Goal: Task Accomplishment & Management: Manage account settings

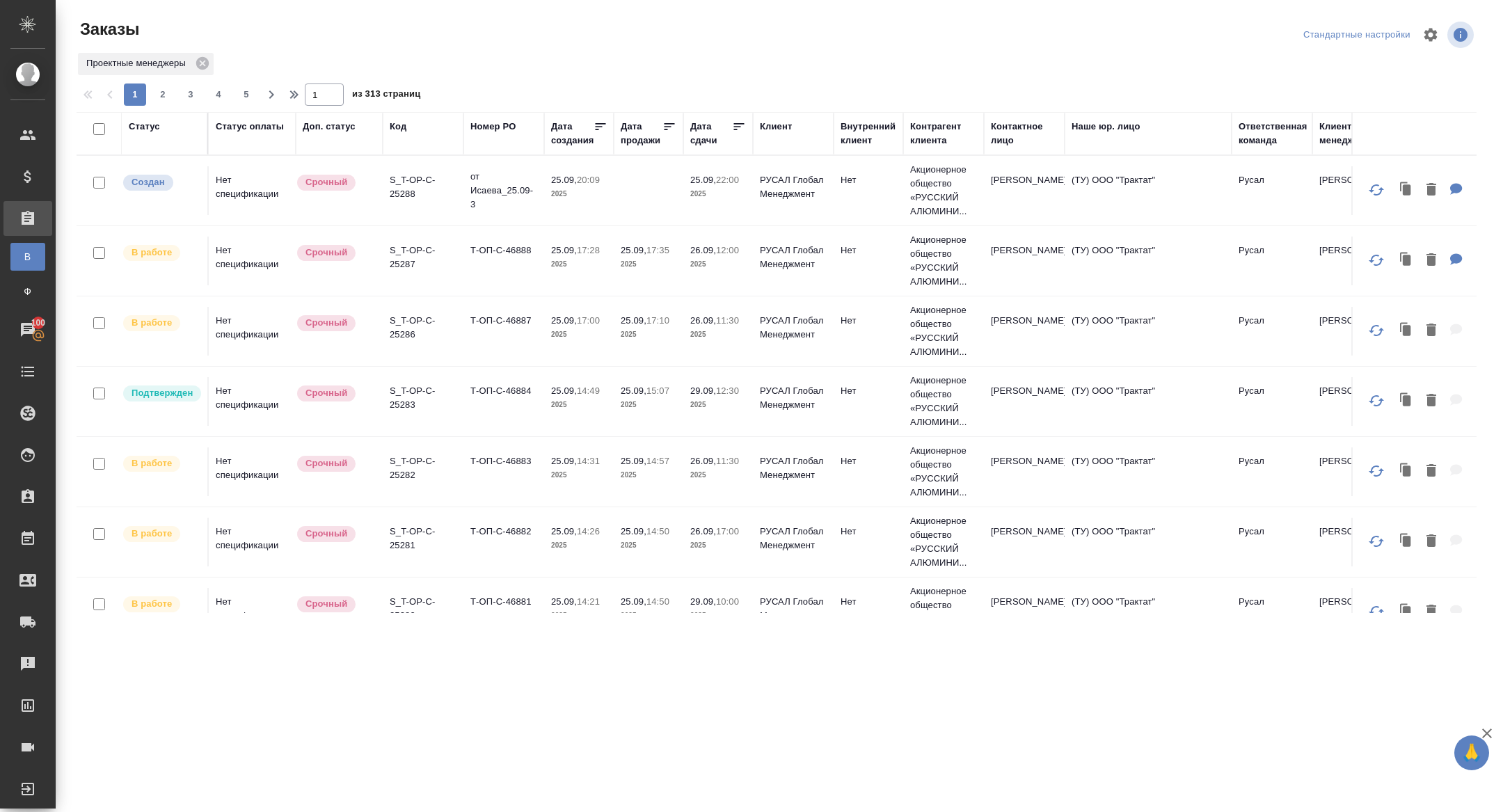
click at [708, 143] on div "Дата сдачи" at bounding box center [711, 133] width 42 height 28
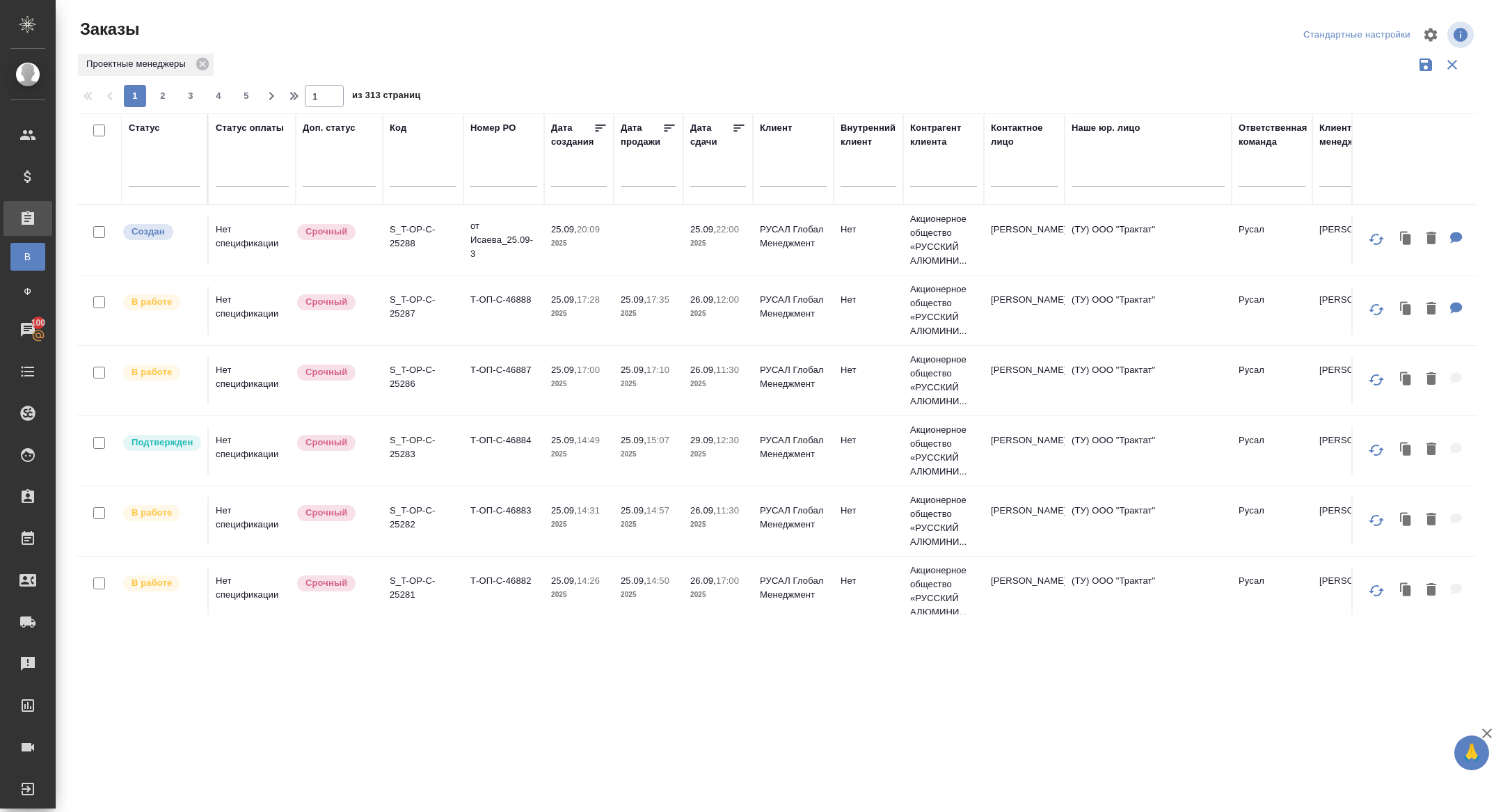
click at [708, 178] on input "text" at bounding box center [722, 175] width 47 height 19
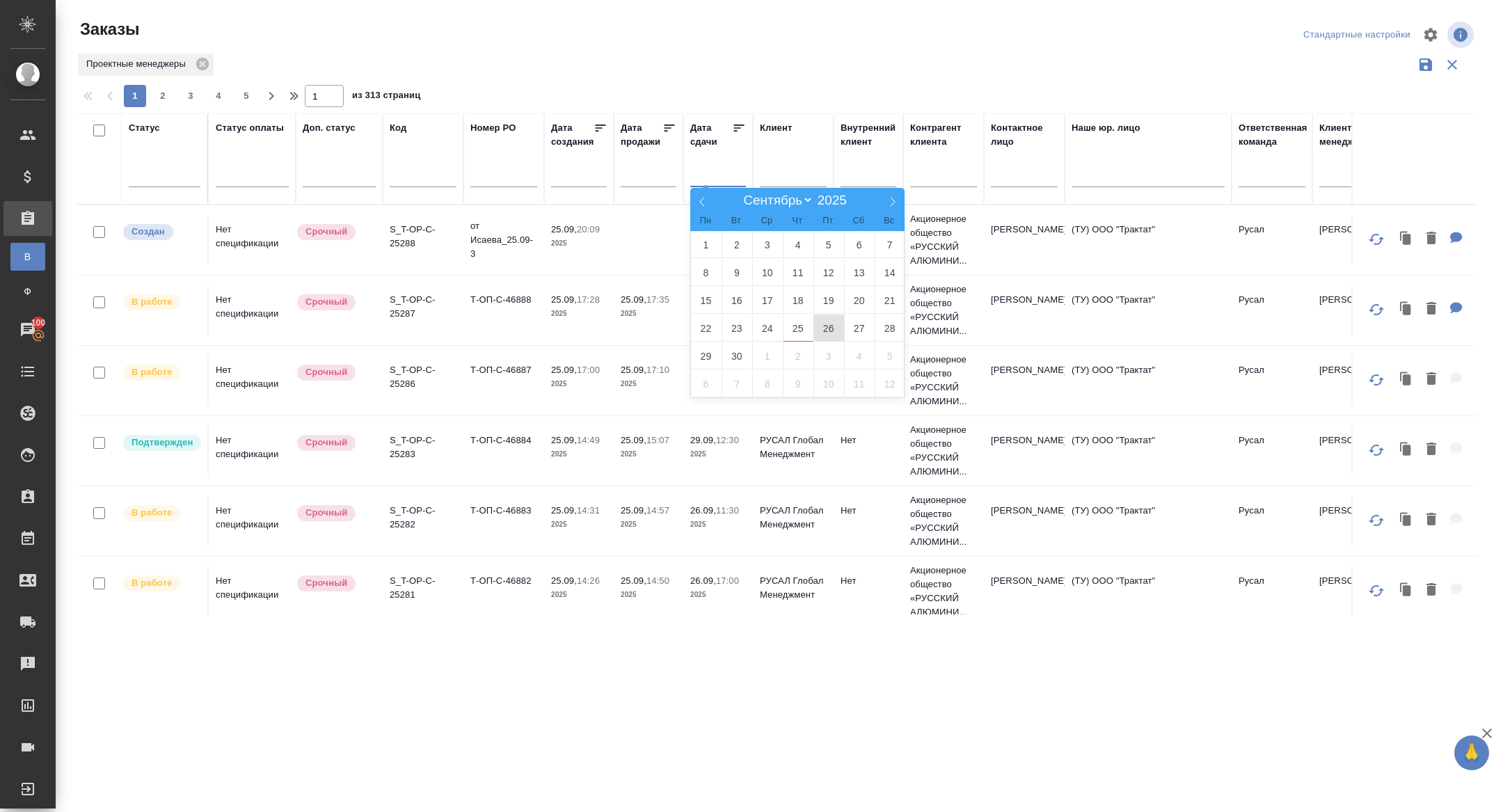
click at [830, 332] on span "26" at bounding box center [828, 328] width 31 height 27
type div "2025-09-25T21:00:00.000Z"
click at [856, 331] on span "27" at bounding box center [859, 328] width 31 height 27
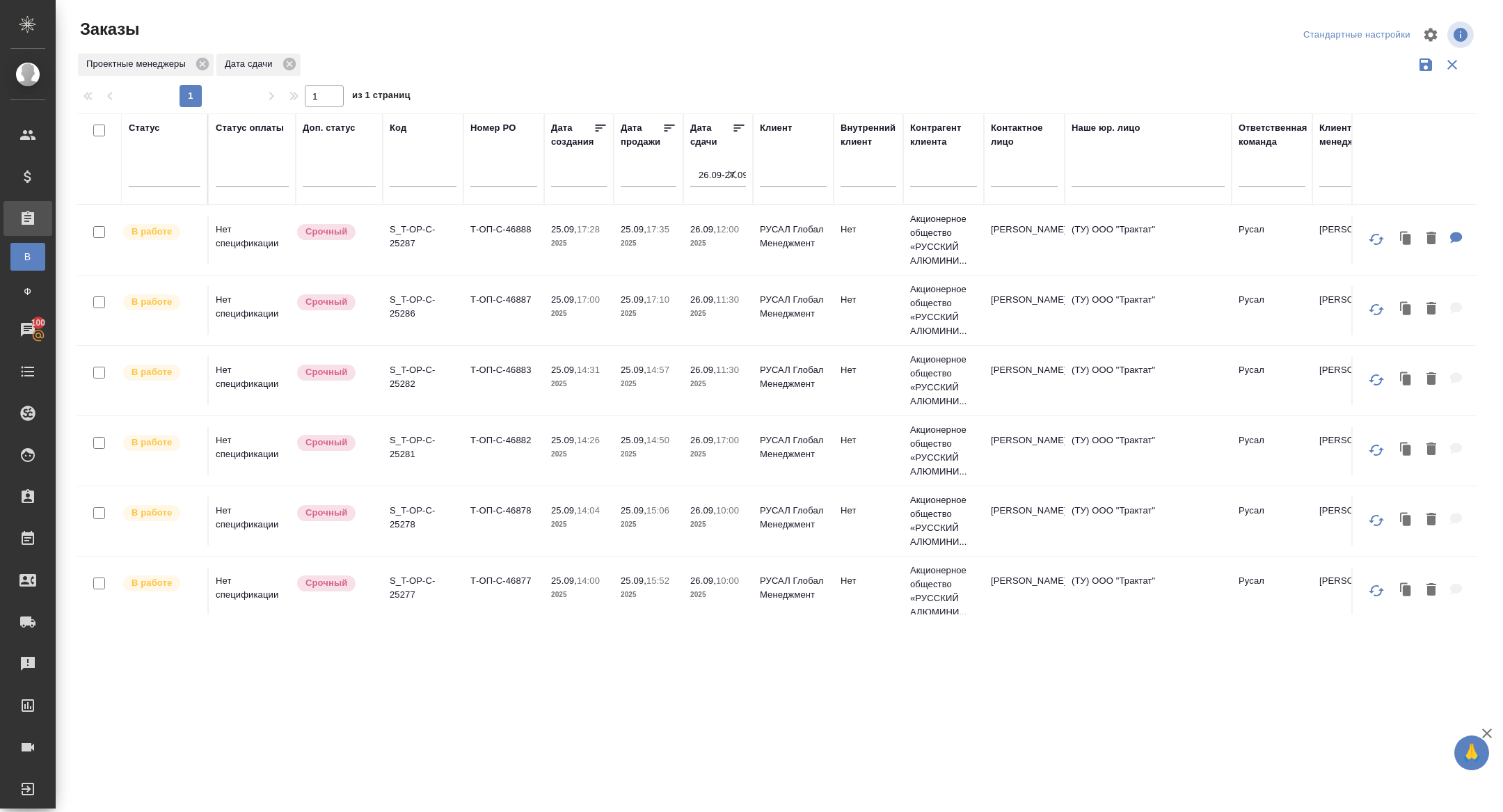
click at [736, 128] on icon at bounding box center [739, 128] width 14 height 14
click at [413, 236] on p "S_T-OP-C-25275" at bounding box center [422, 237] width 67 height 28
click at [404, 307] on p "S_T-OP-C-25271" at bounding box center [422, 307] width 67 height 28
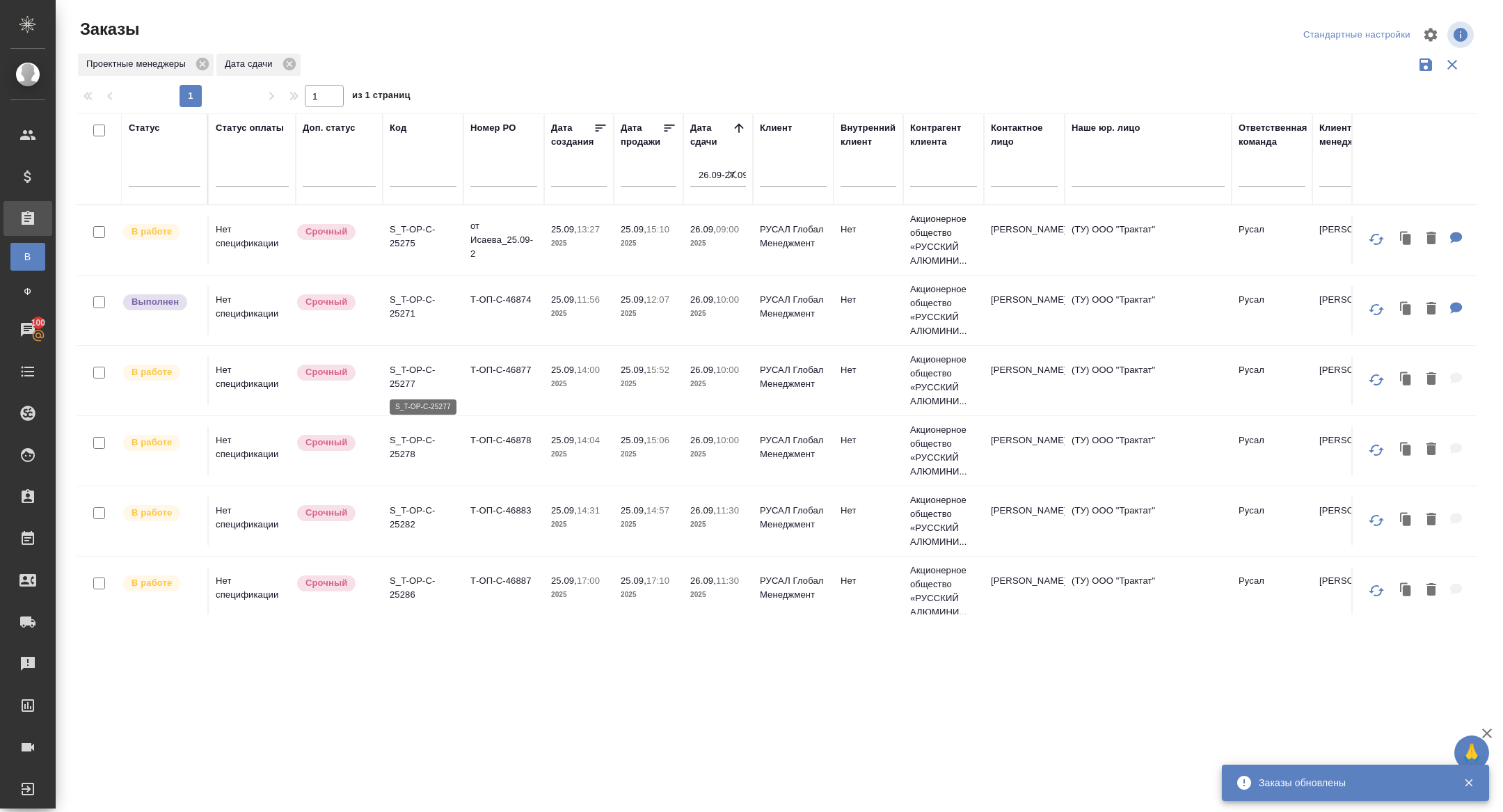
click at [412, 384] on p "S_T-OP-C-25277" at bounding box center [422, 377] width 67 height 28
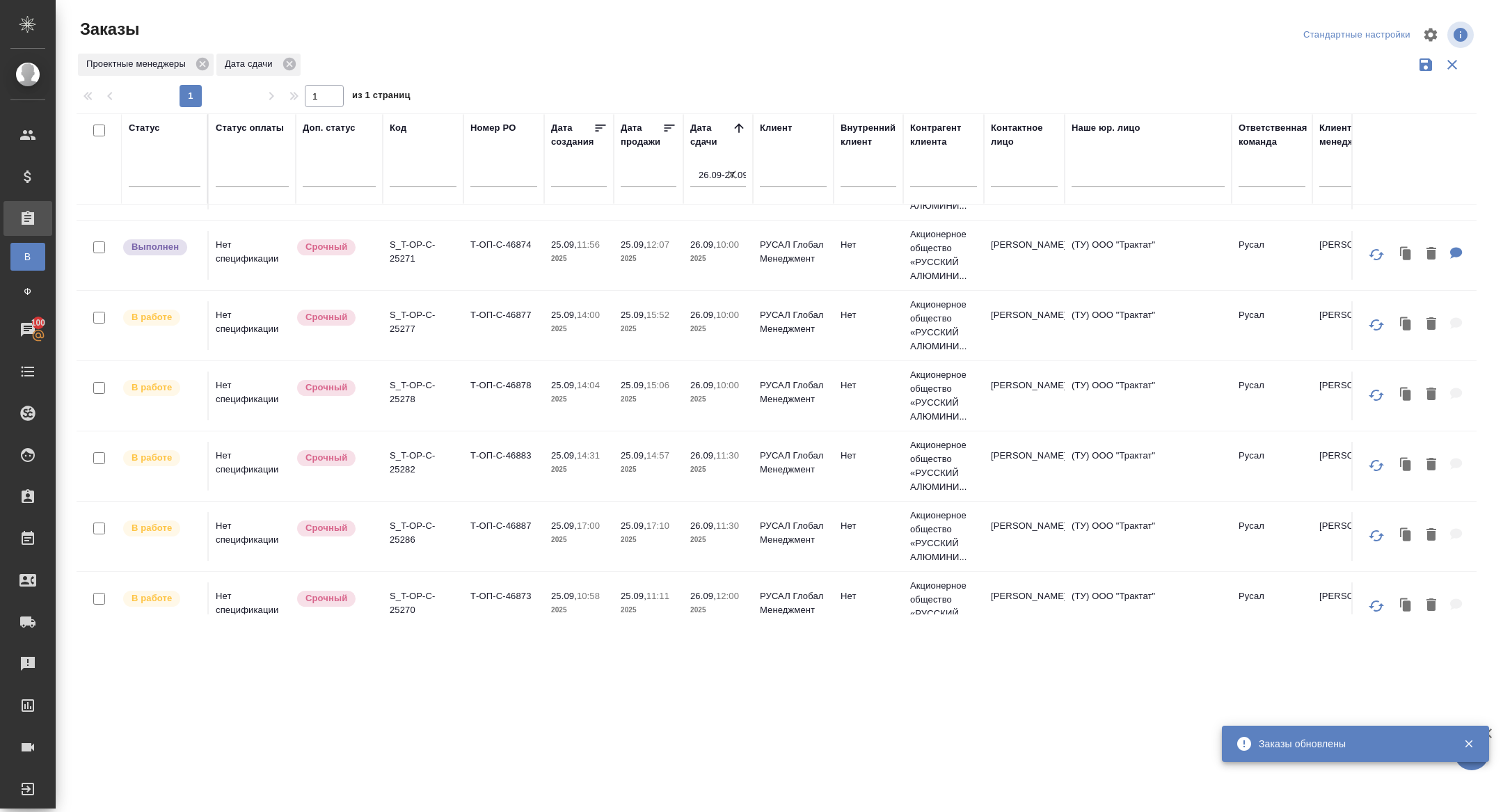
scroll to position [57, 0]
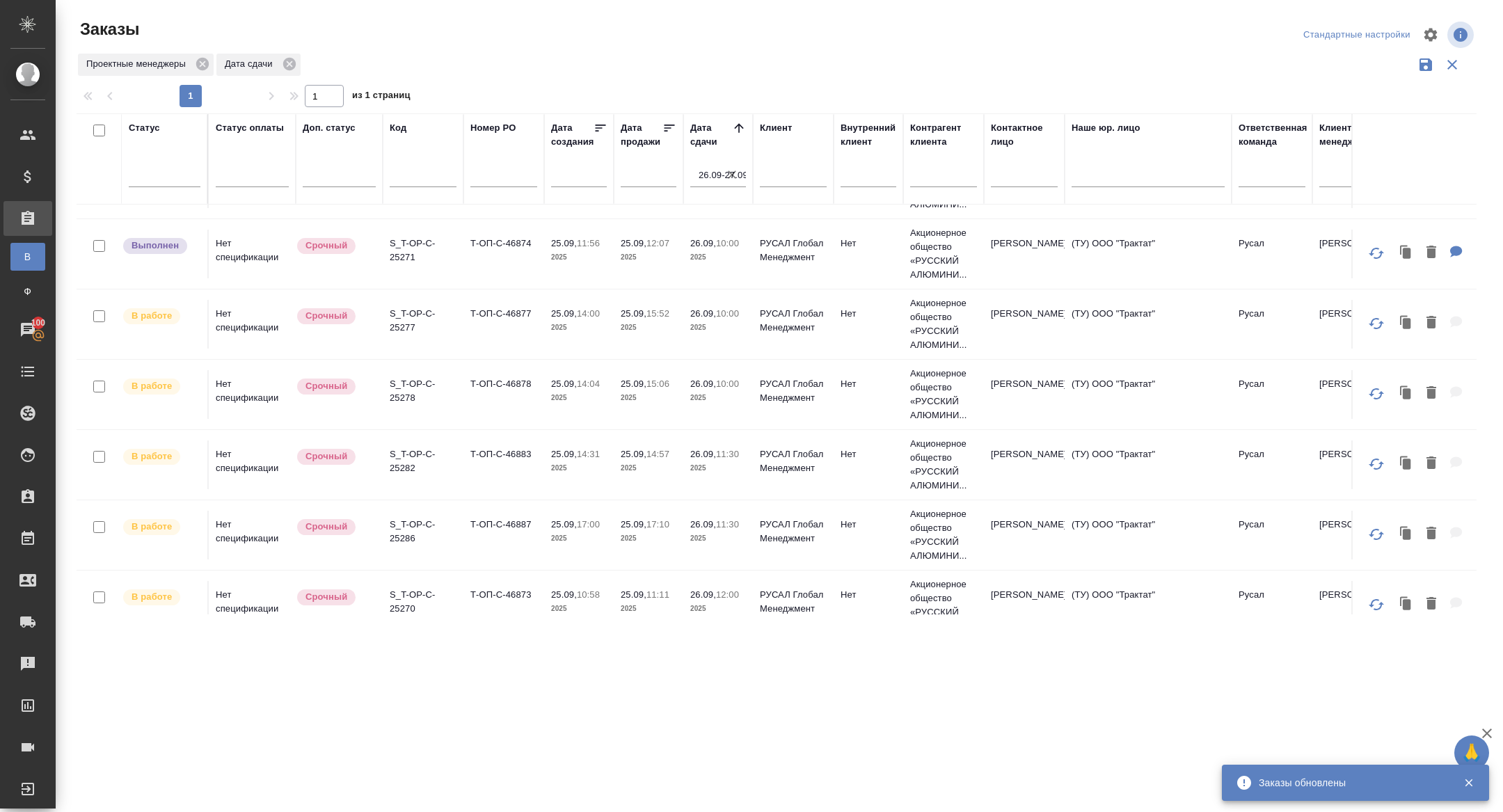
click at [402, 393] on p "S_T-OP-C-25278" at bounding box center [422, 391] width 67 height 28
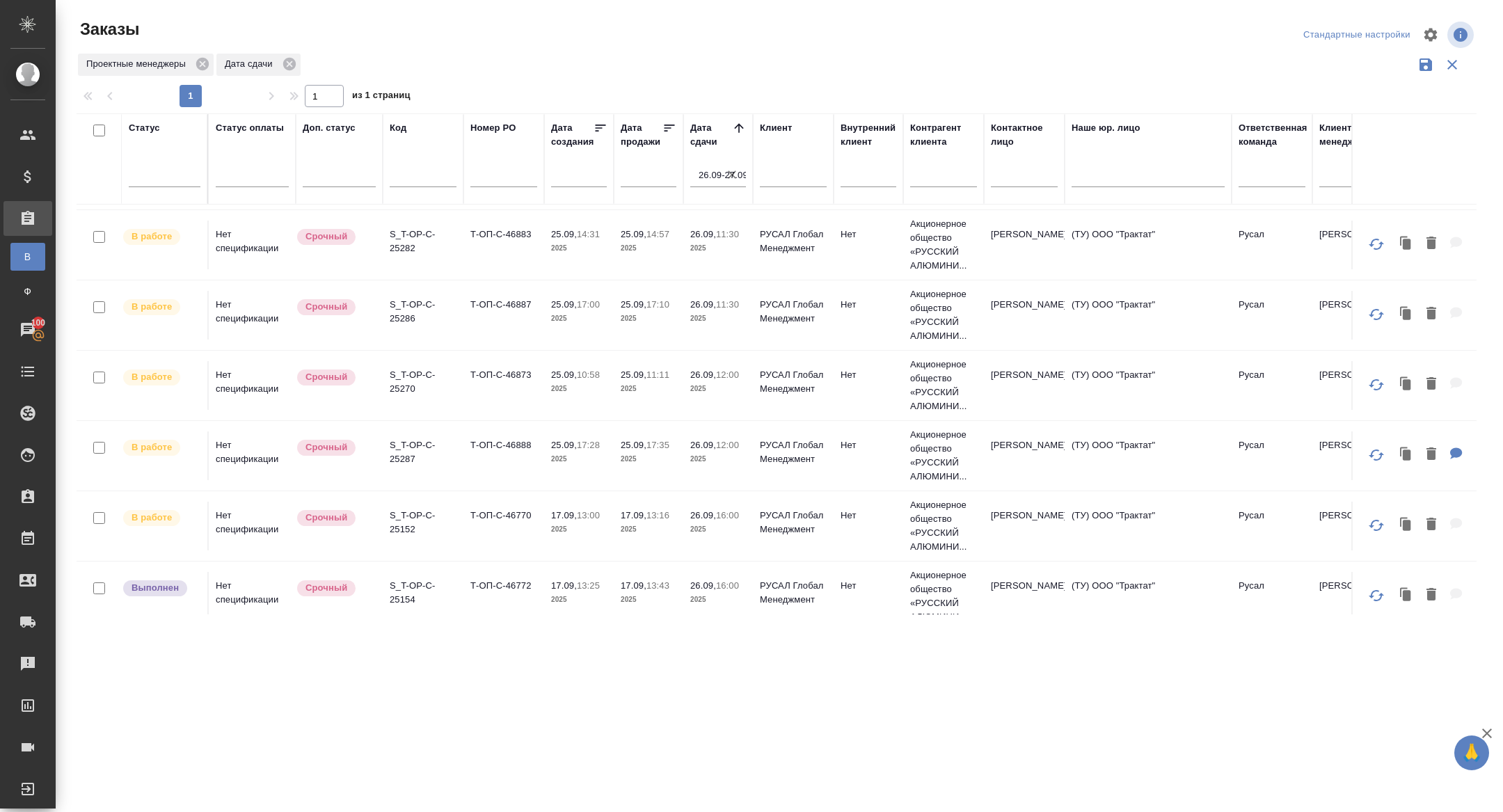
click at [403, 247] on p "S_T-OP-C-25282" at bounding box center [422, 241] width 67 height 28
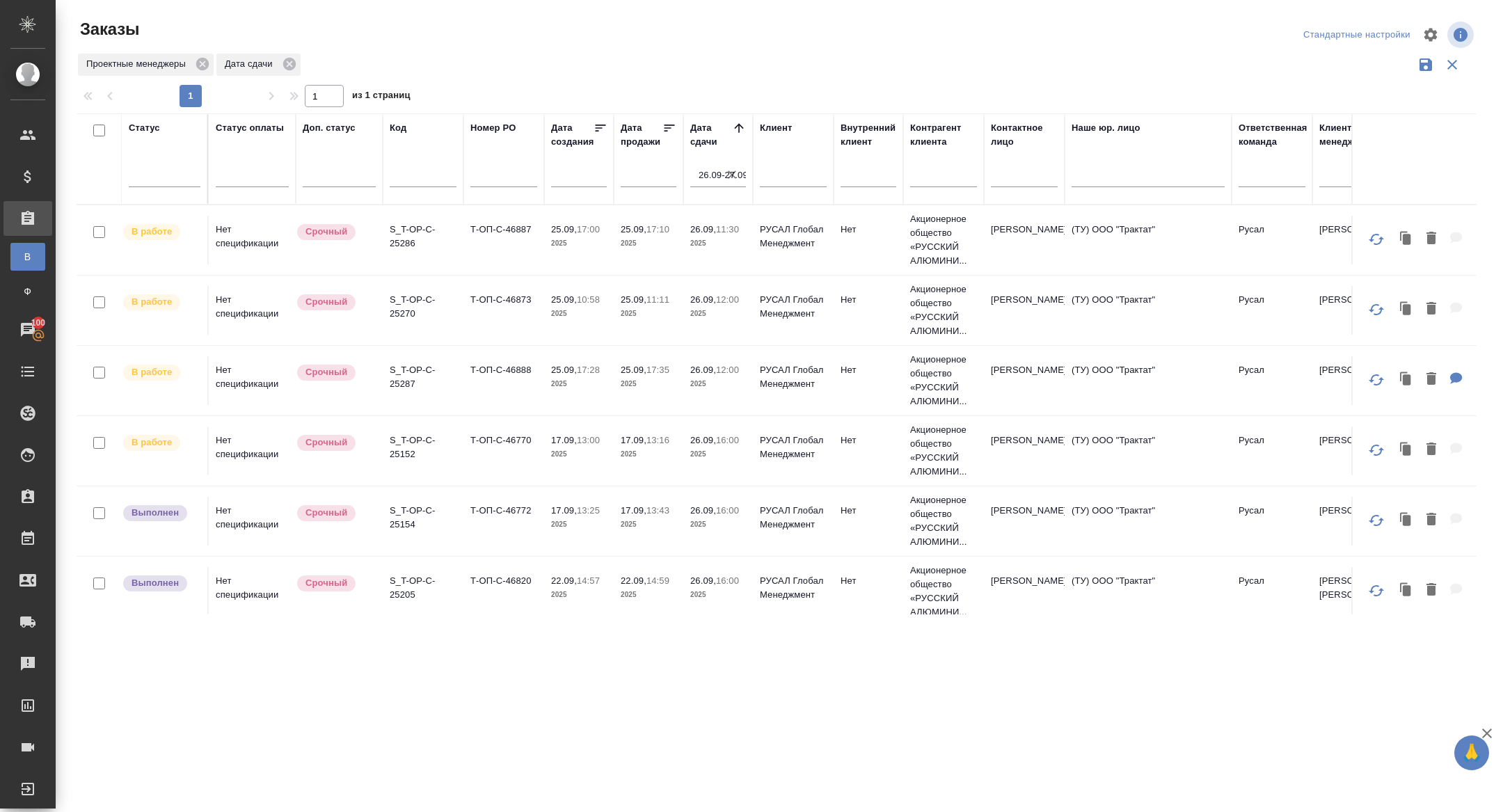
scroll to position [355, 0]
click at [398, 233] on p "S_T-OP-C-25286" at bounding box center [422, 233] width 67 height 28
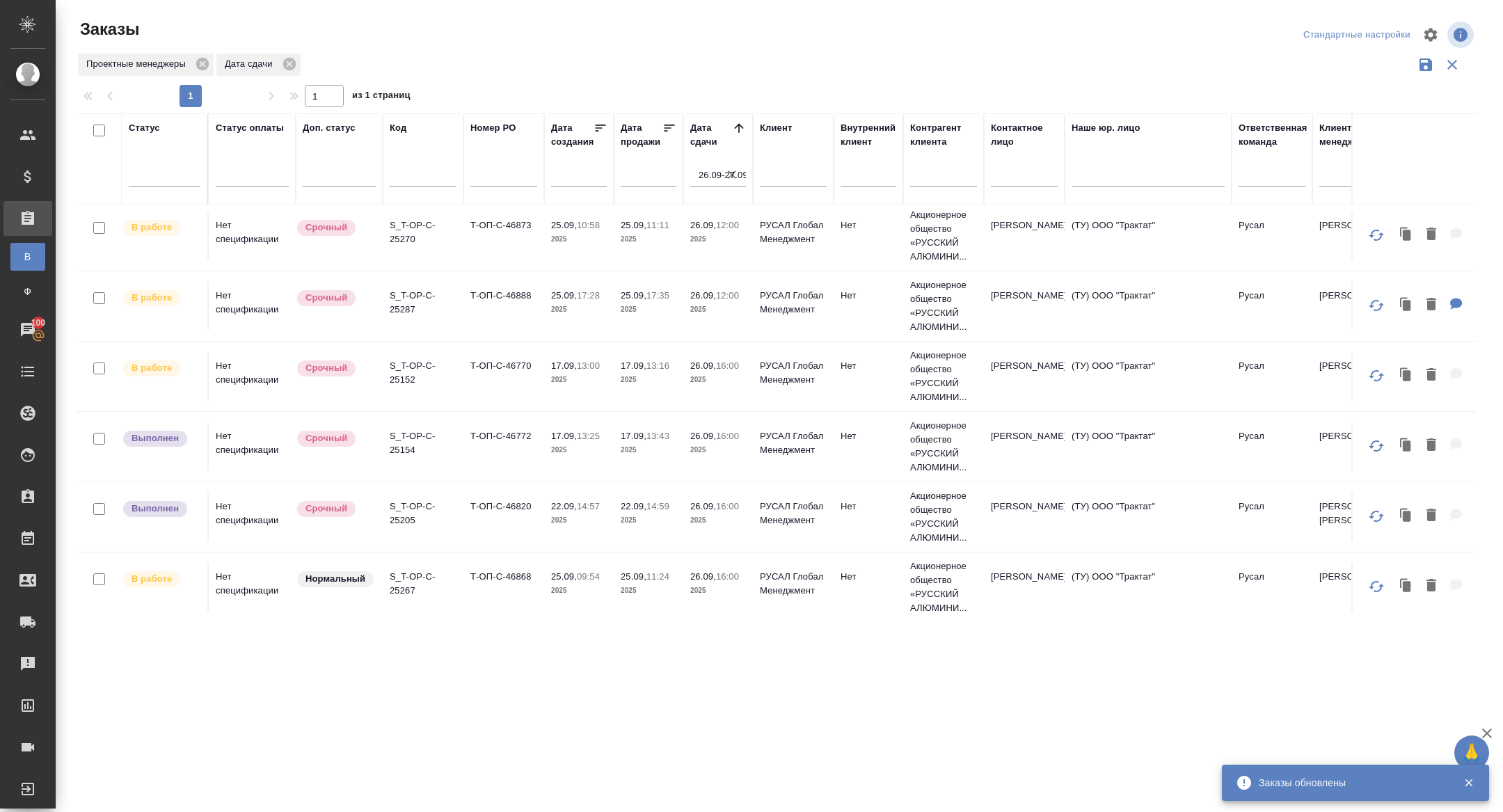
scroll to position [426, 0]
click at [405, 234] on p "S_T-OP-C-25270" at bounding box center [422, 231] width 67 height 28
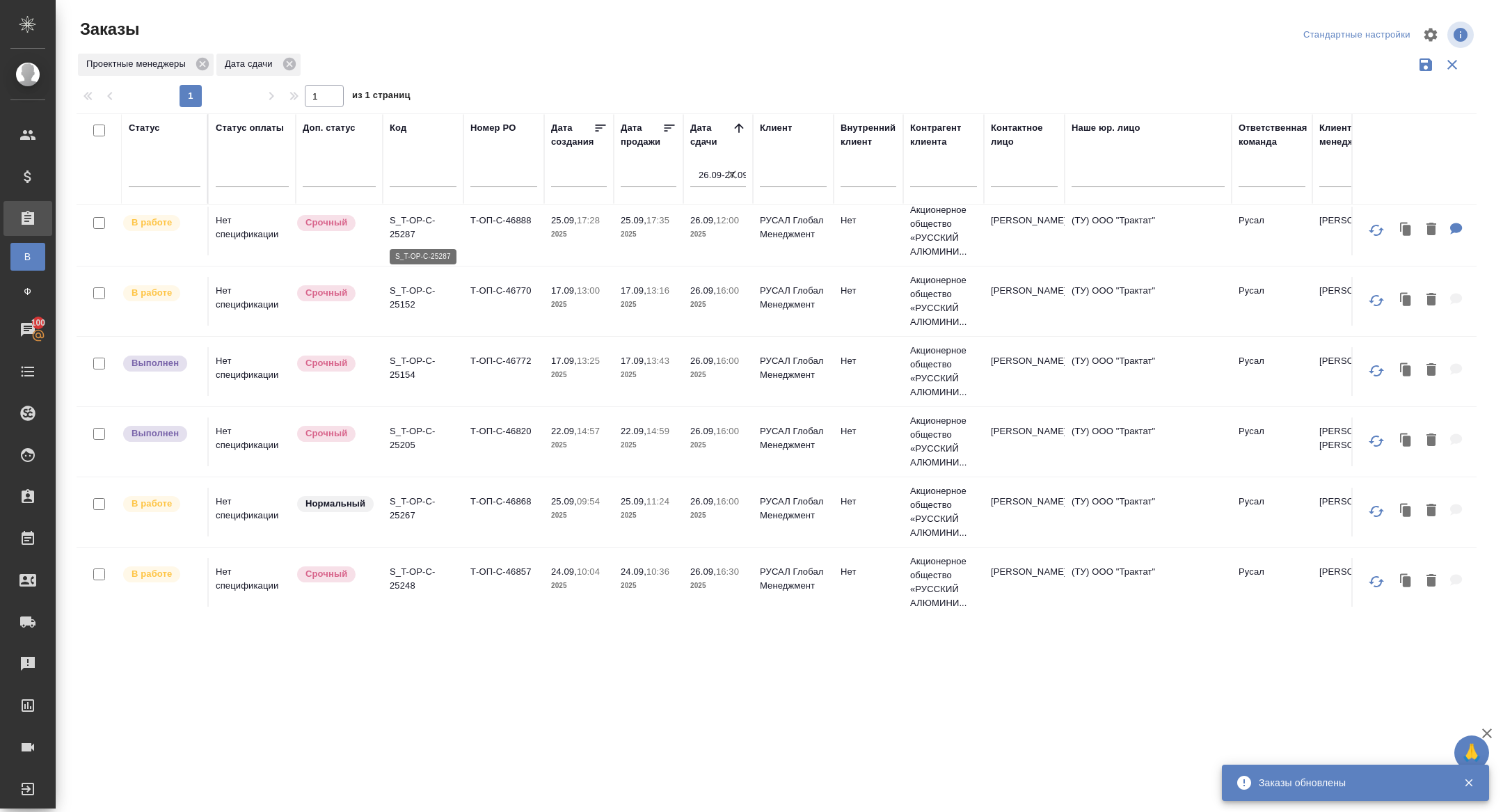
click at [402, 229] on p "S_T-OP-C-25287" at bounding box center [422, 227] width 67 height 28
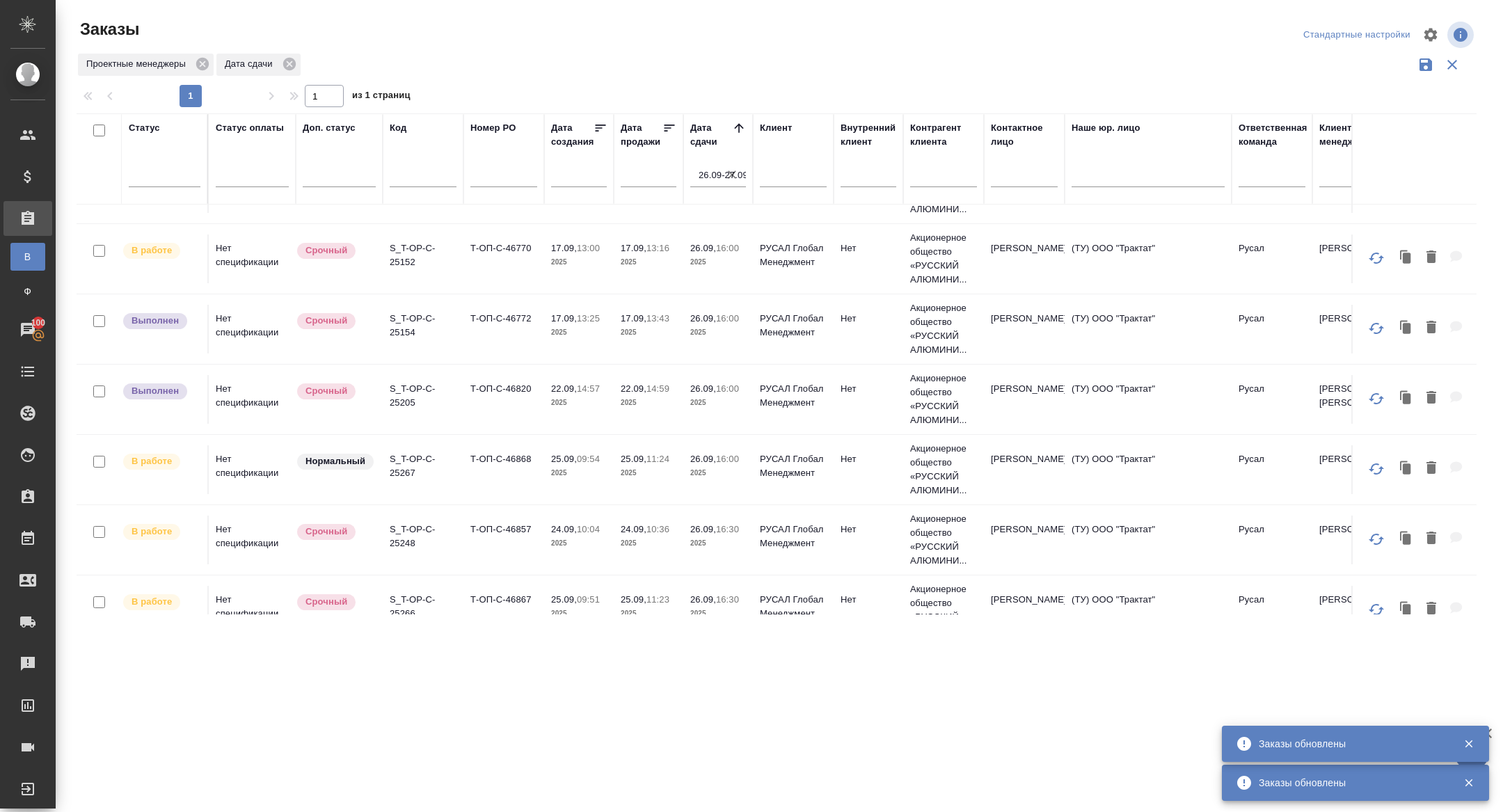
scroll to position [565, 0]
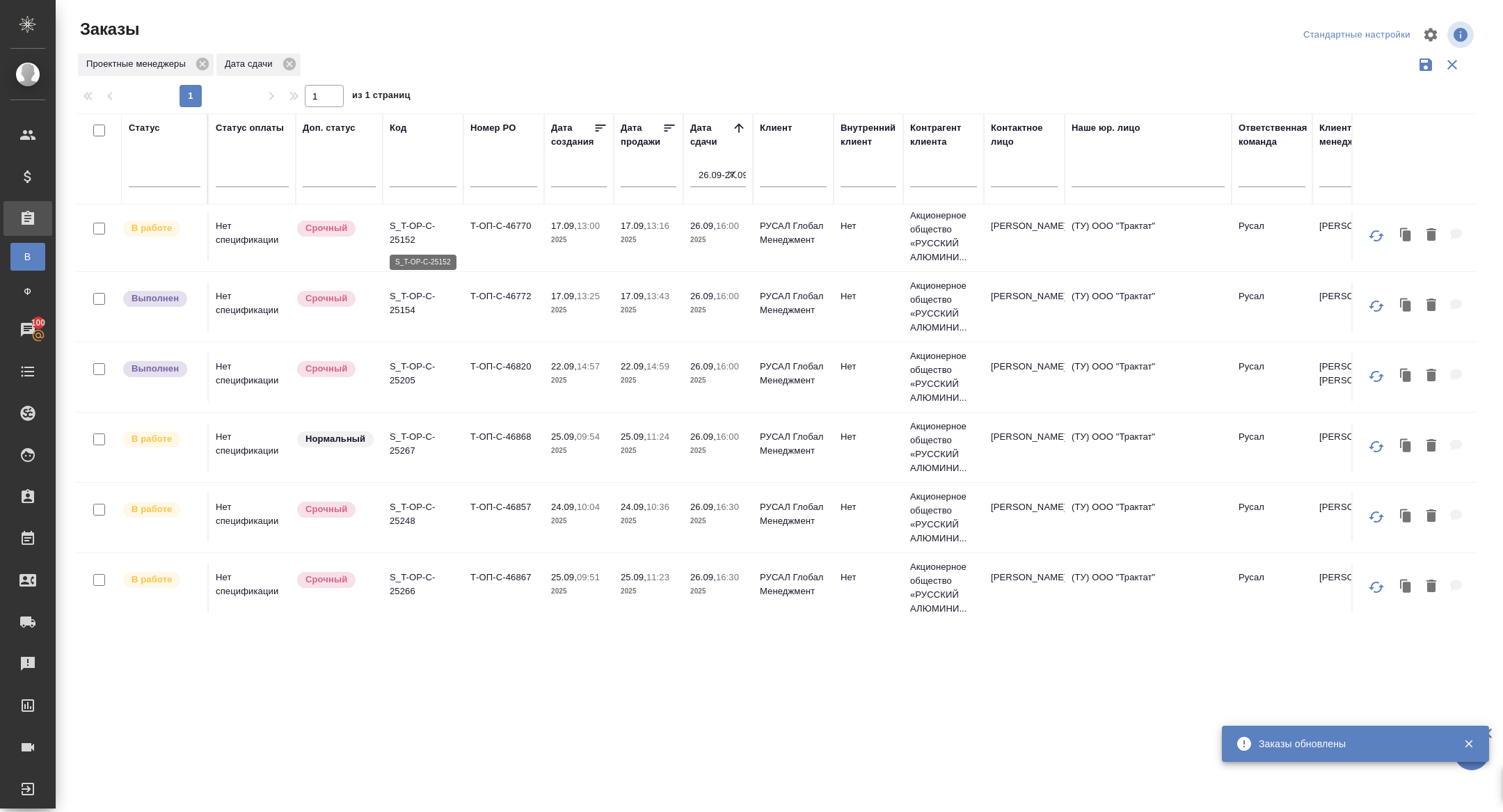
click at [412, 224] on p "S_T-OP-C-25152" at bounding box center [422, 233] width 67 height 28
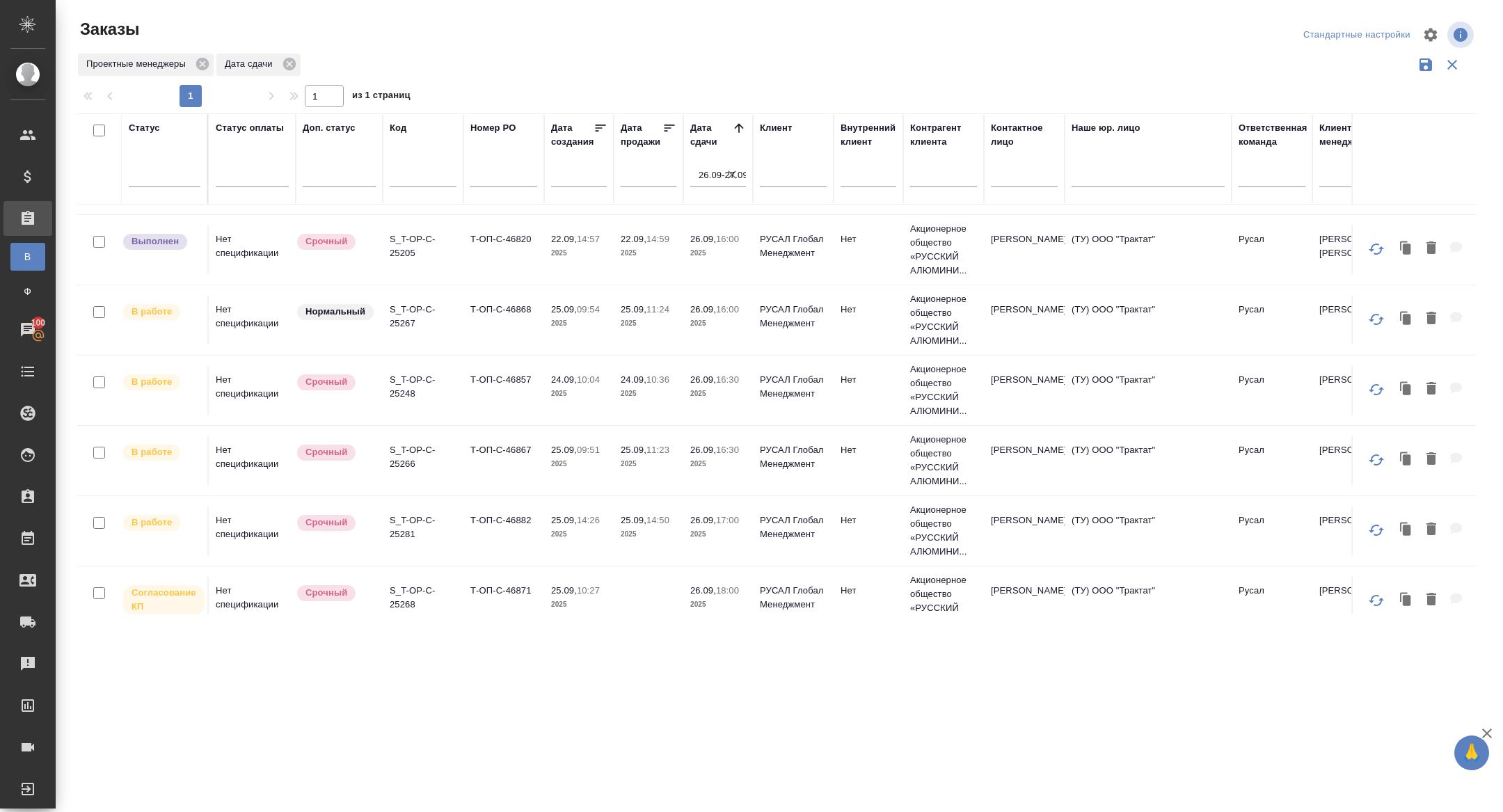
scroll to position [687, 0]
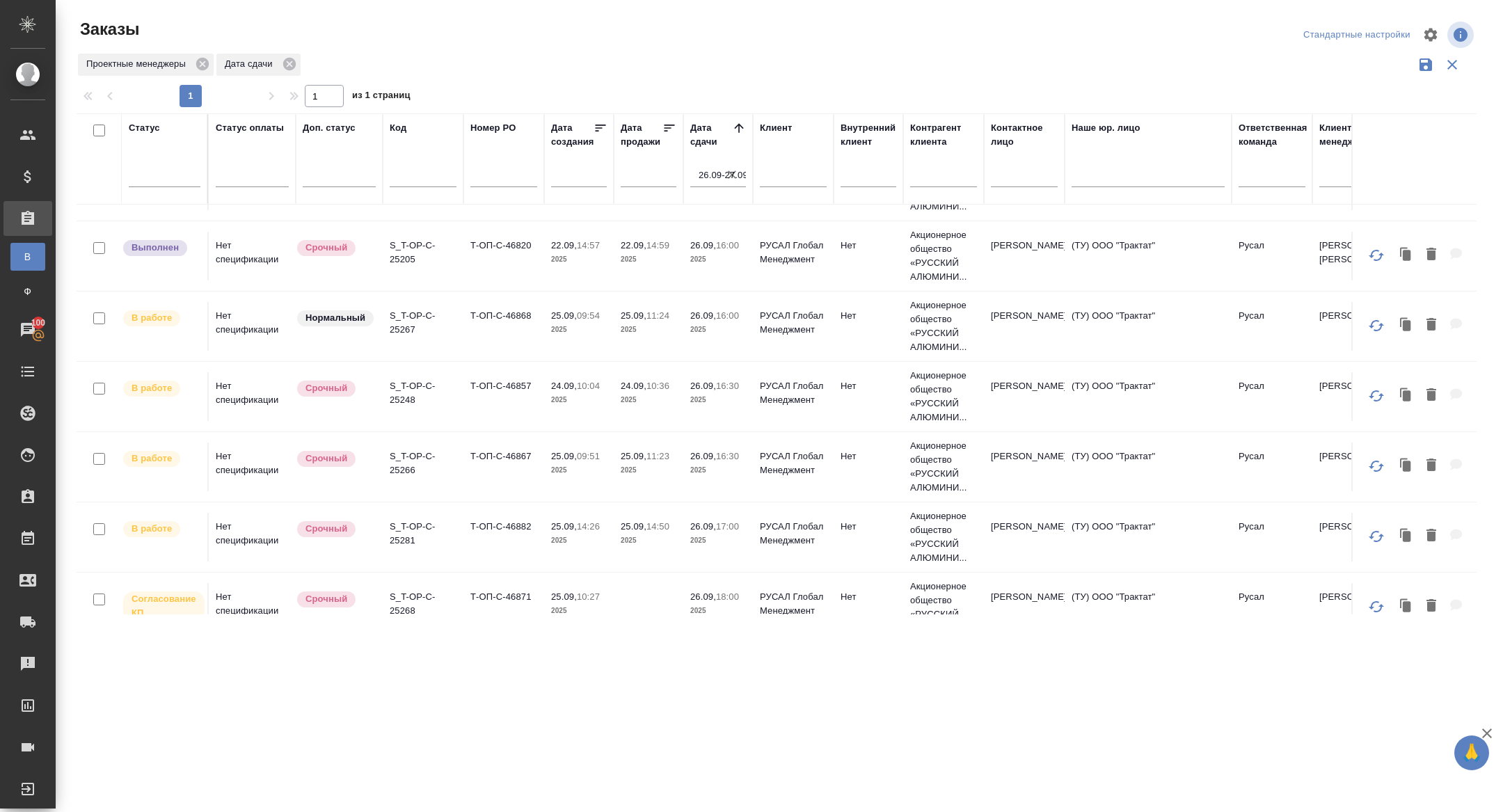
click at [400, 328] on p "S_T-OP-C-25267" at bounding box center [422, 323] width 67 height 28
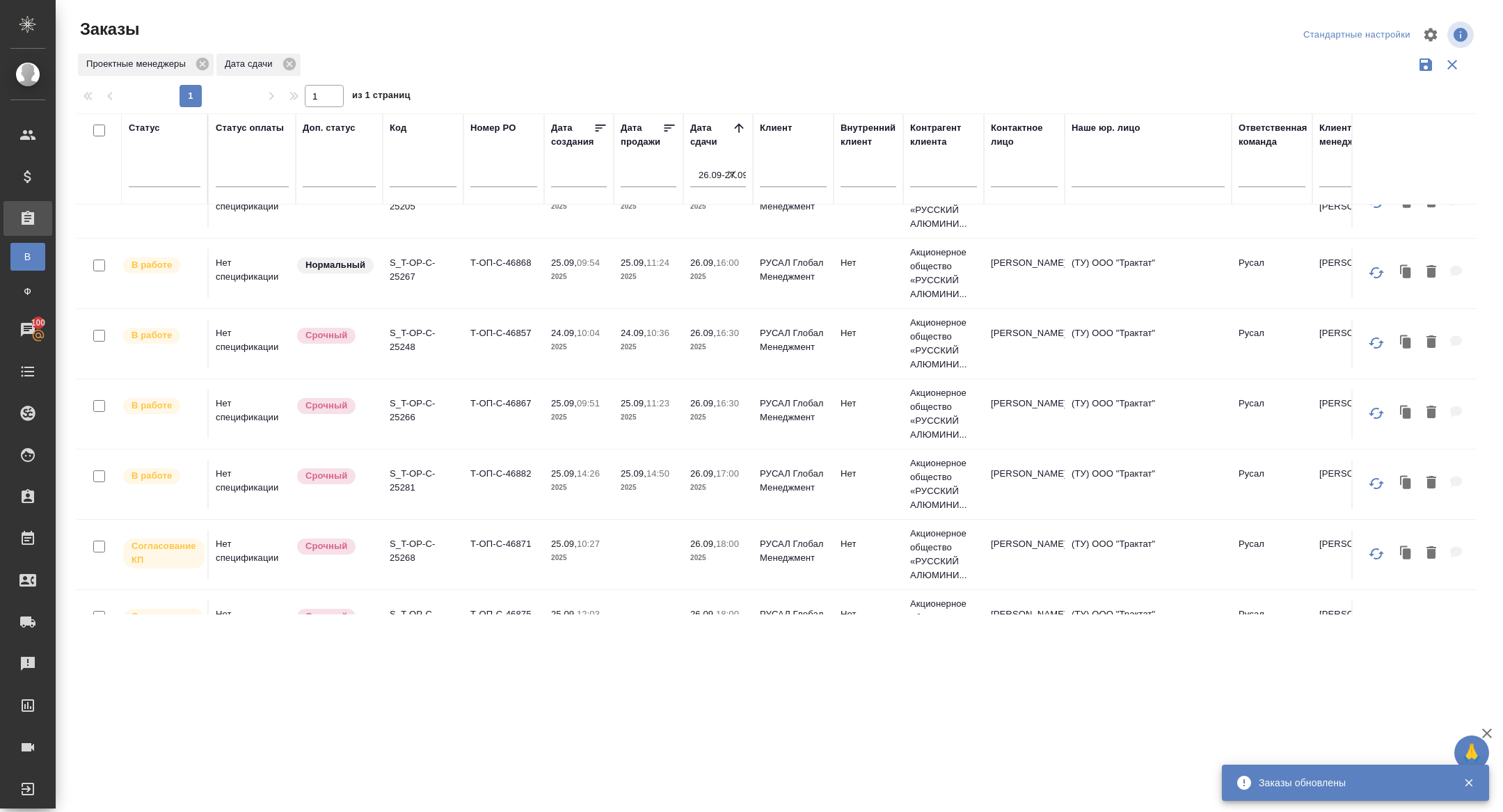
scroll to position [781, 0]
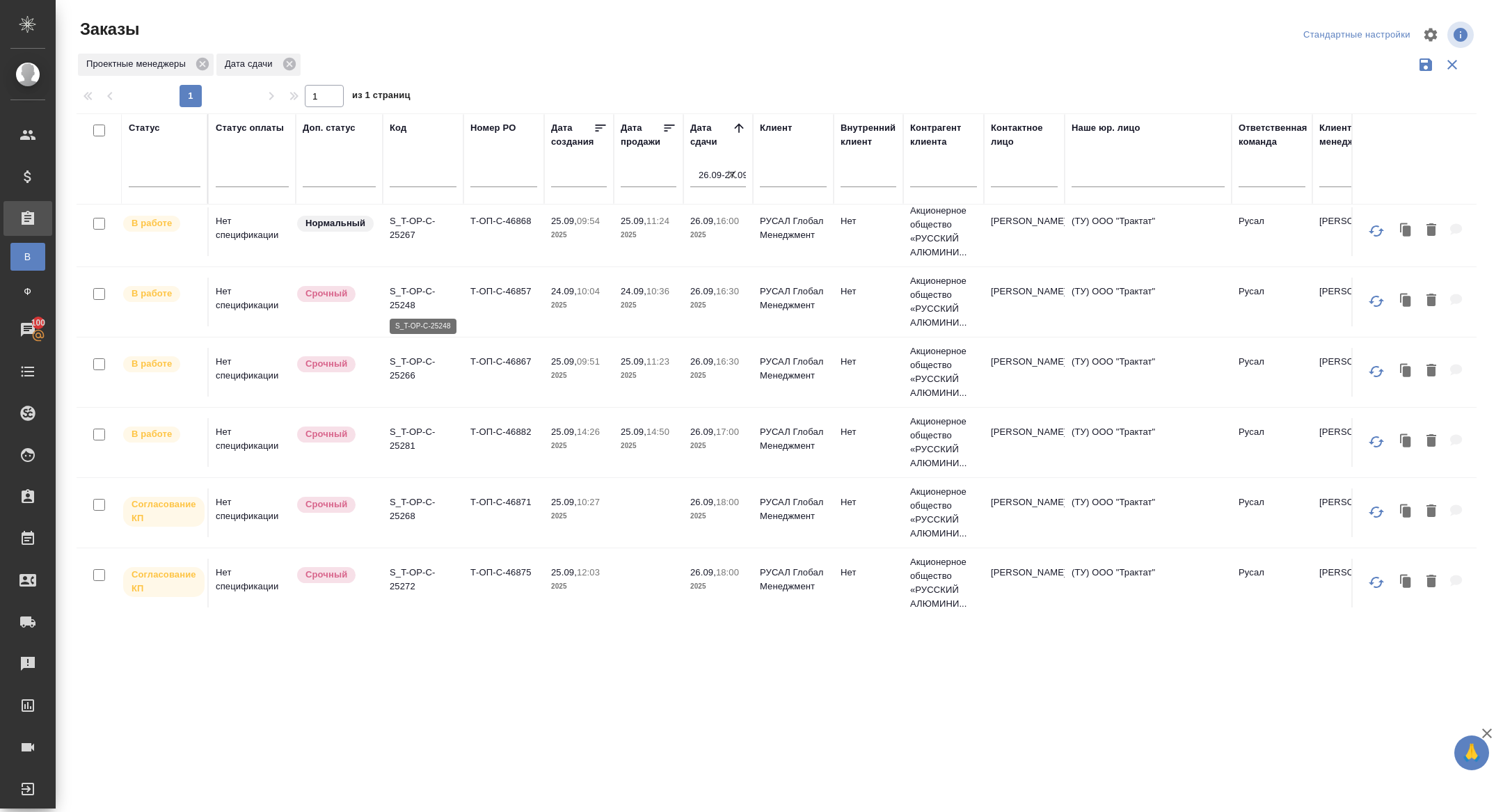
click at [400, 293] on p "S_T-OP-C-25248" at bounding box center [422, 298] width 67 height 28
click at [409, 362] on p "S_T-OP-C-25266" at bounding box center [422, 368] width 67 height 28
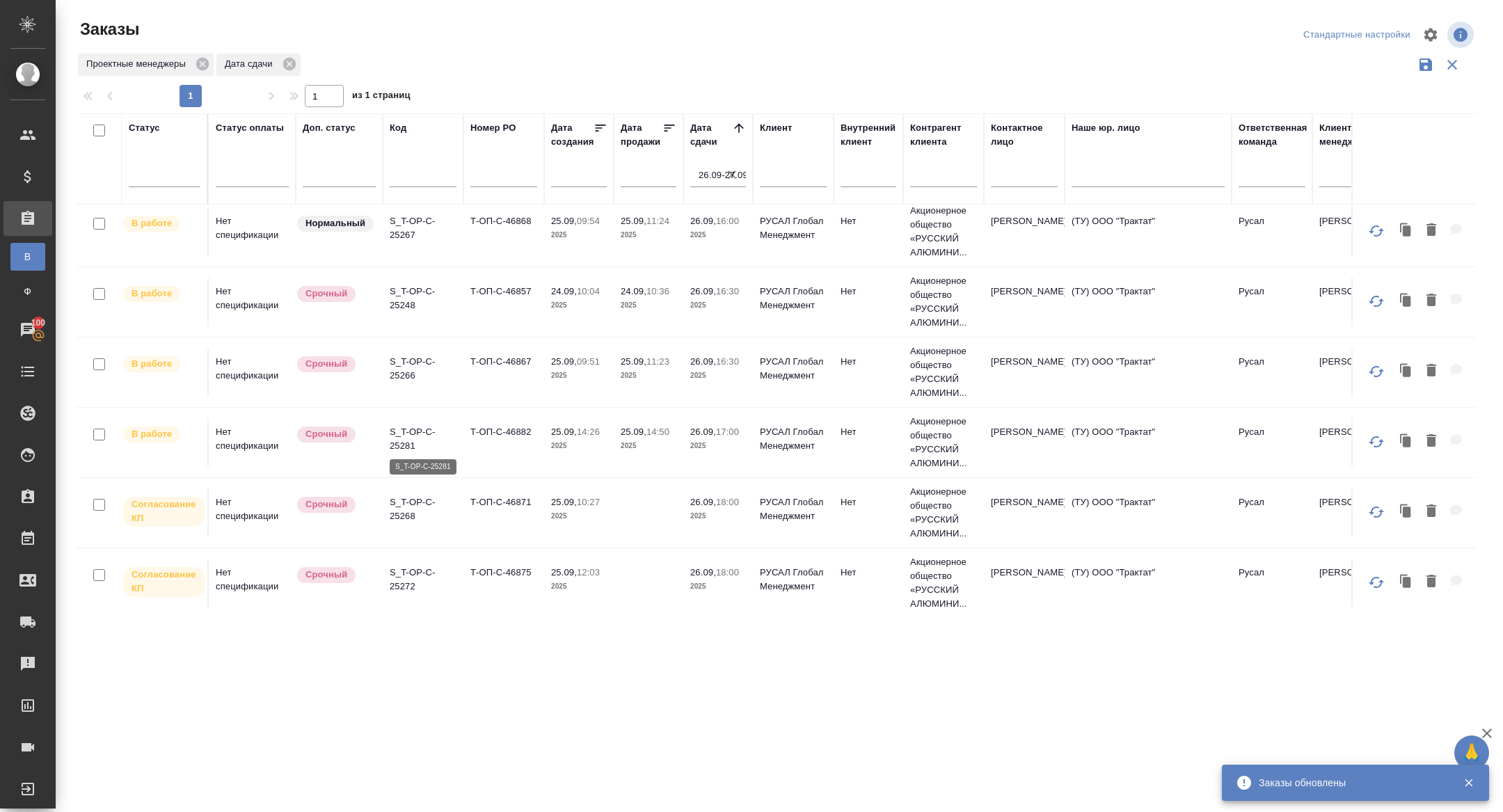
click at [402, 436] on p "S_T-OP-C-25281" at bounding box center [422, 439] width 67 height 28
click at [415, 516] on p "S_T-OP-C-25268" at bounding box center [422, 509] width 67 height 28
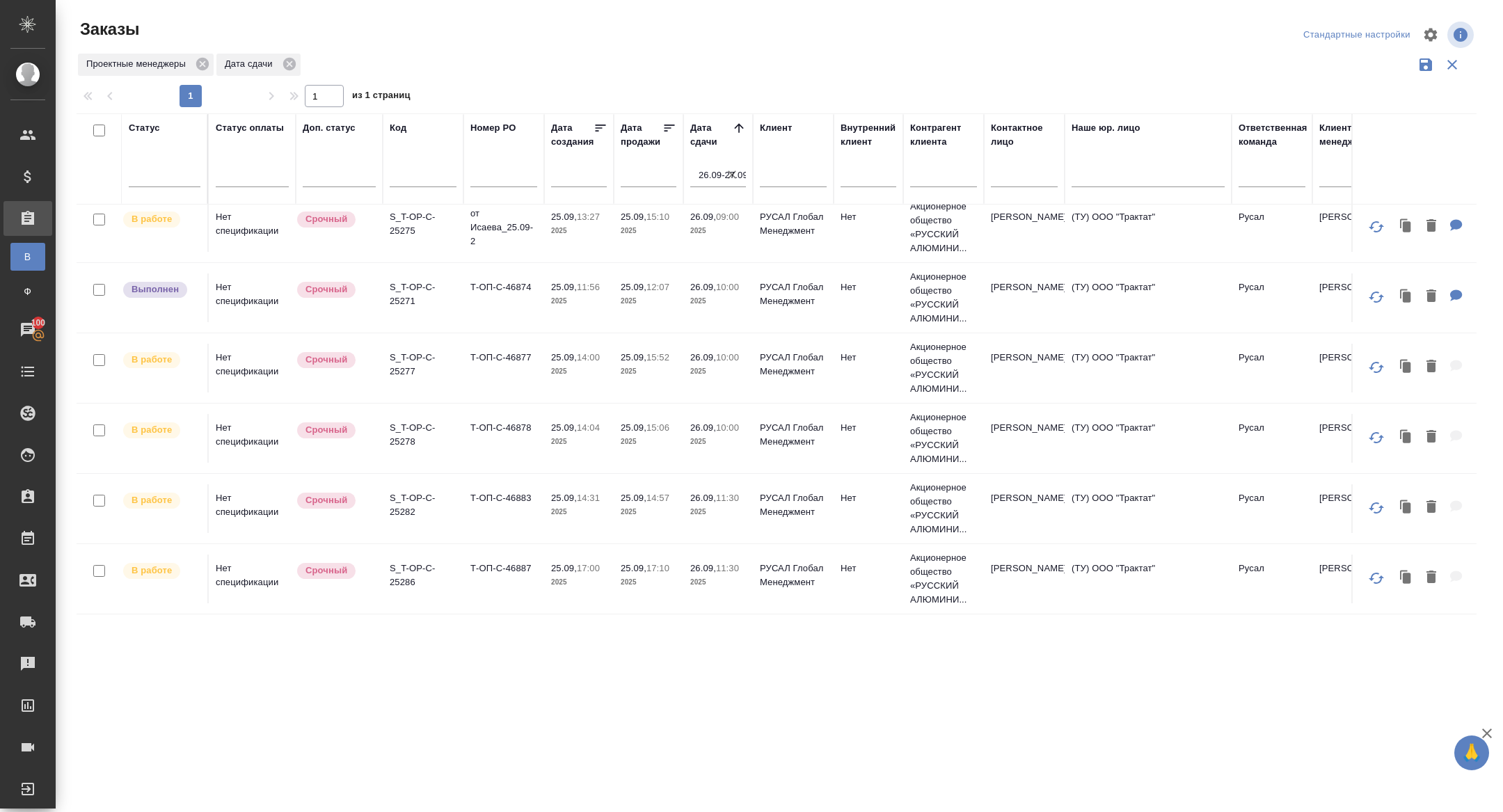
scroll to position [0, 0]
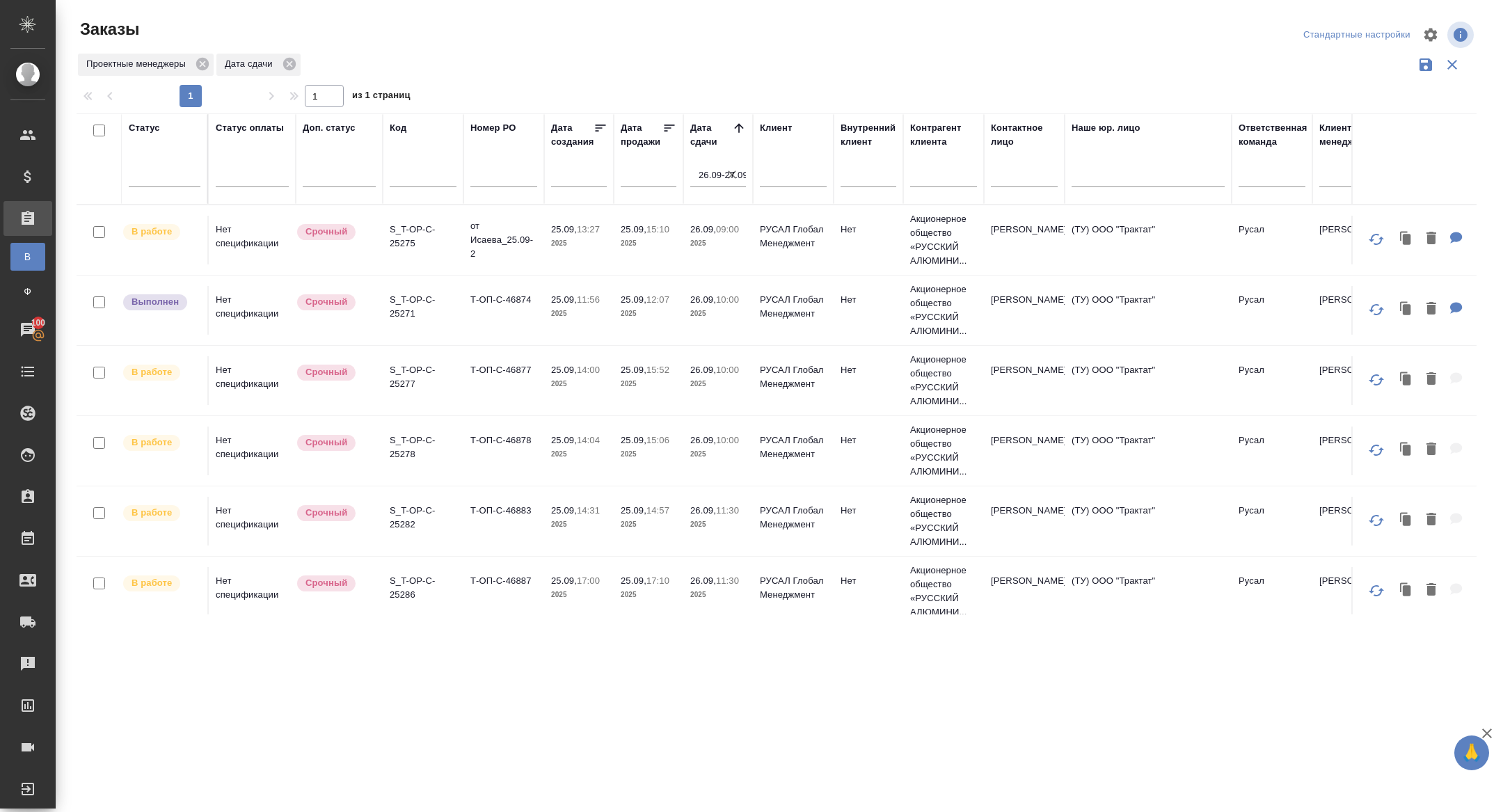
click at [731, 176] on icon "button" at bounding box center [731, 174] width 14 height 14
select select "8"
click at [675, 325] on td "25.09, 12:07 2025" at bounding box center [648, 310] width 70 height 49
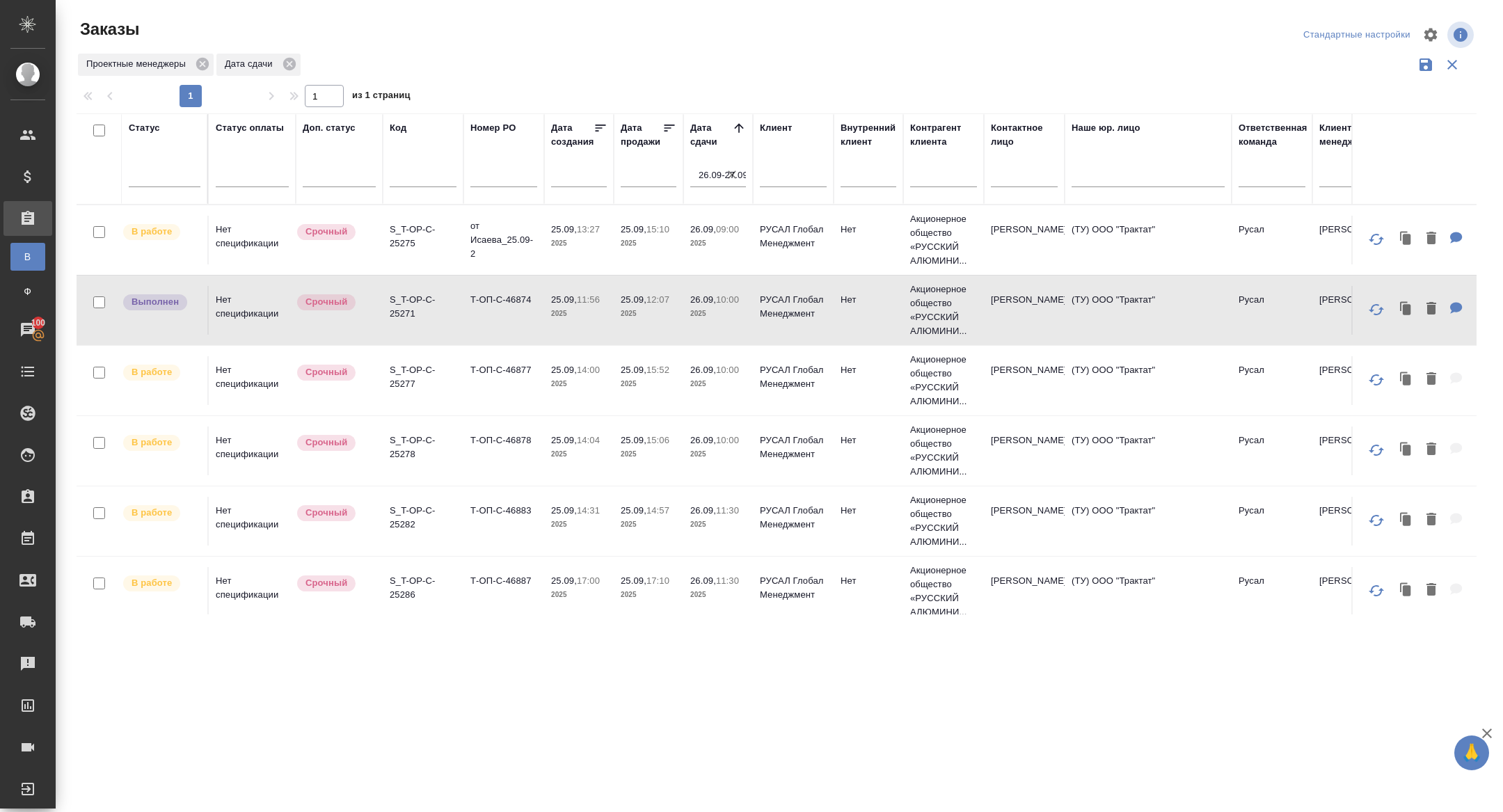
scroll to position [641, 0]
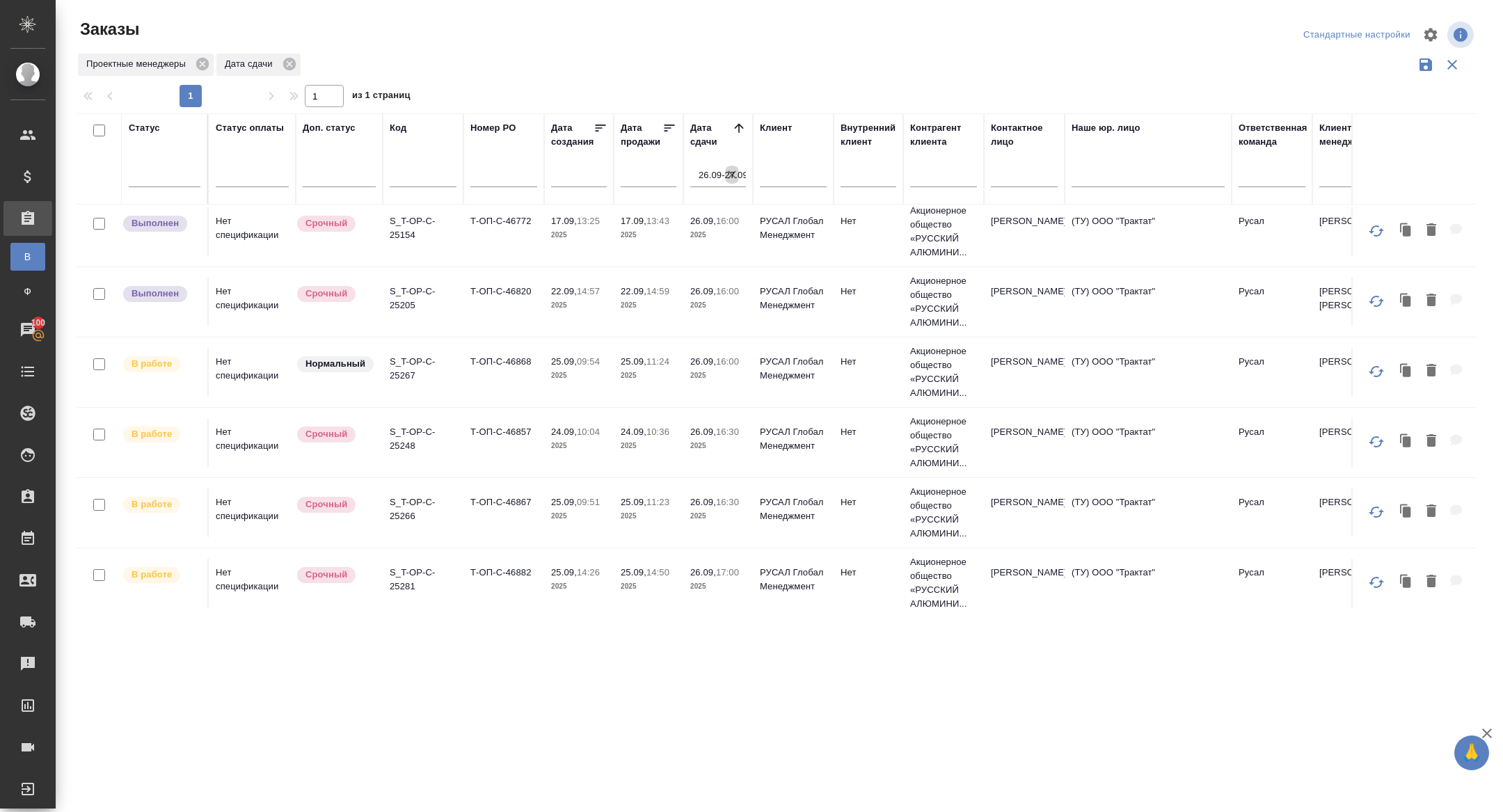
click at [728, 180] on icon "button" at bounding box center [731, 174] width 14 height 14
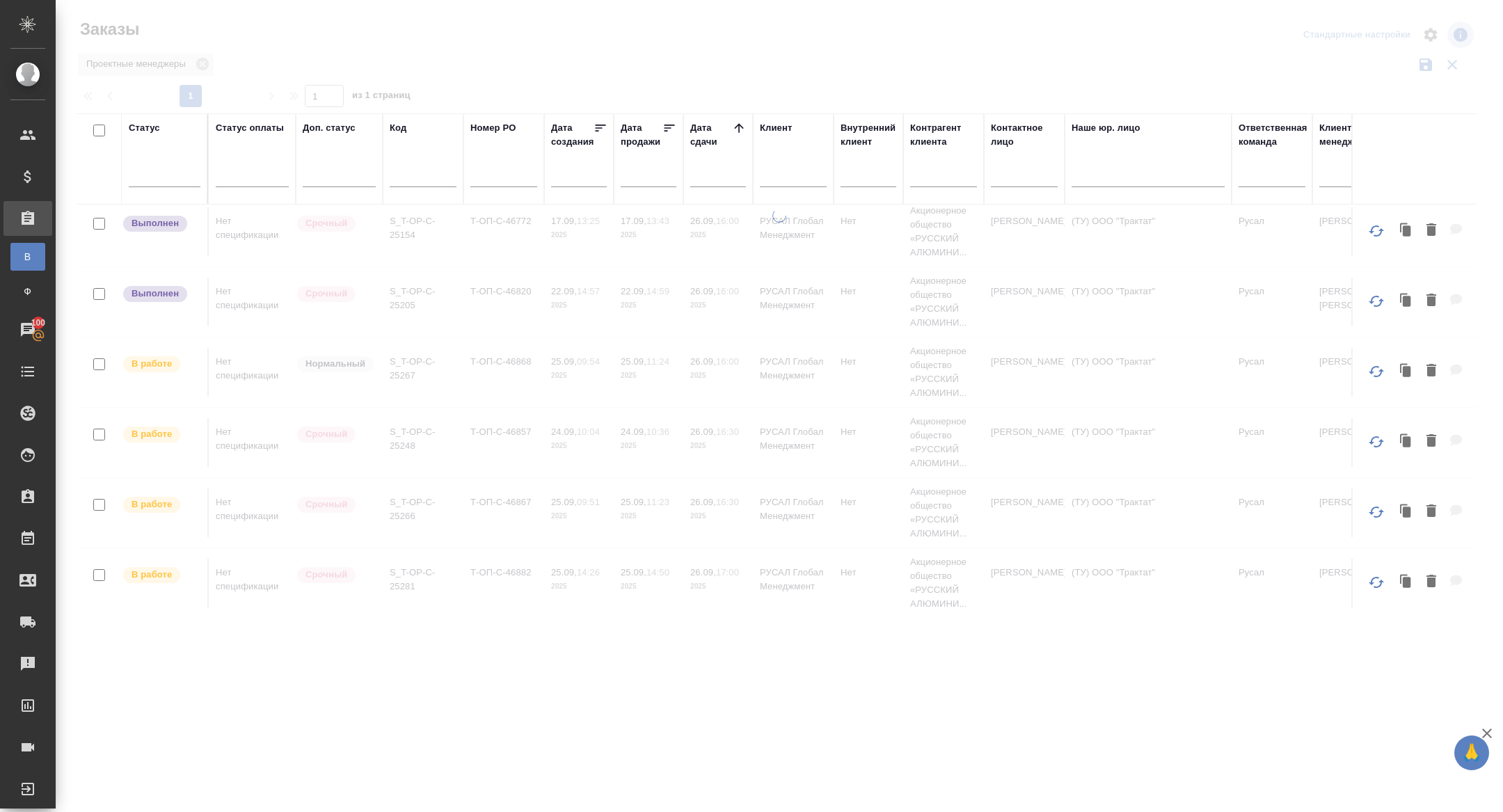
click at [726, 179] on input "text" at bounding box center [722, 175] width 47 height 19
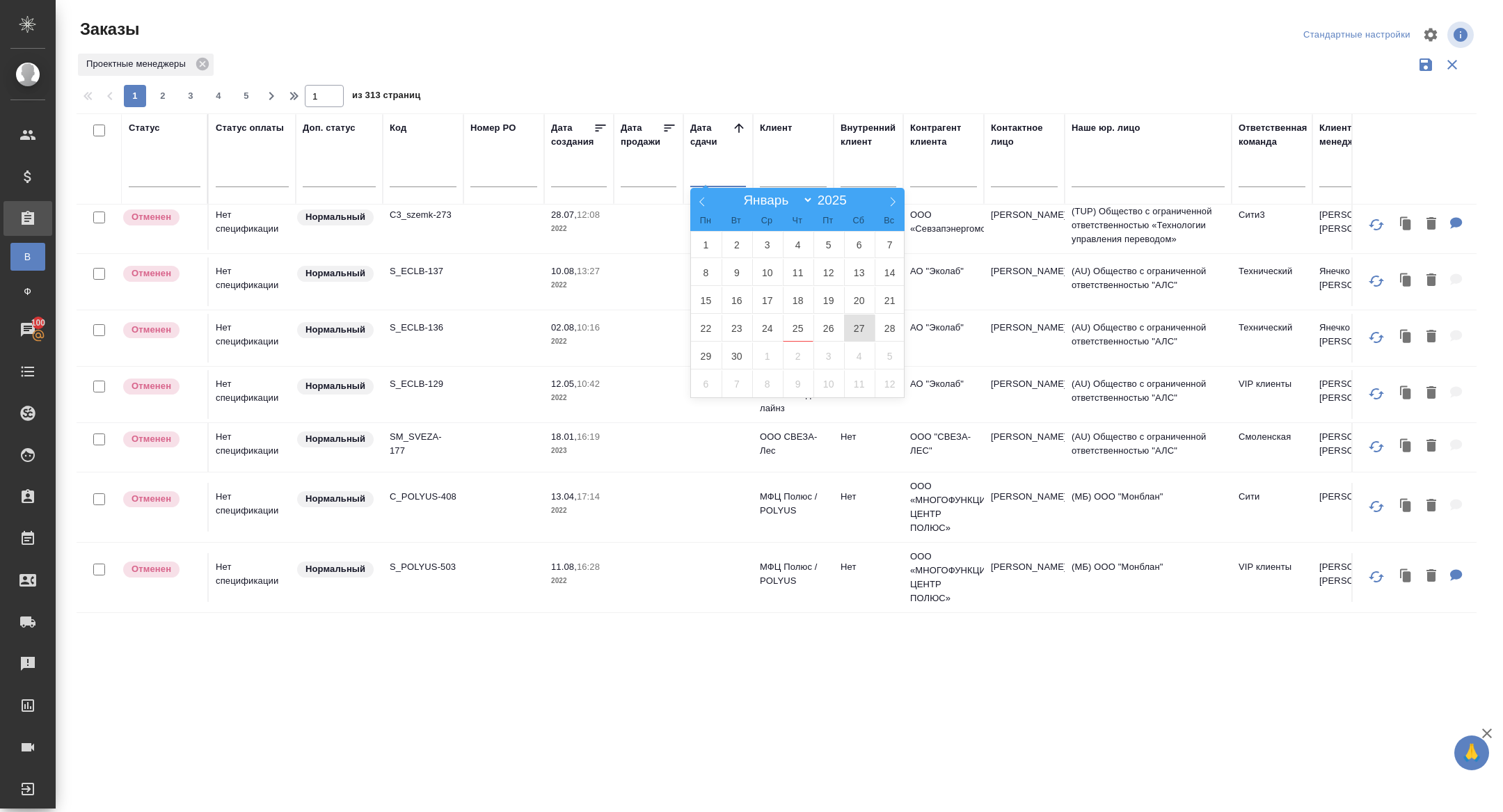
click at [861, 325] on span "27" at bounding box center [859, 328] width 31 height 27
type div "2025-09-26T21:00:00.000Z"
click at [890, 325] on span "28" at bounding box center [890, 328] width 31 height 27
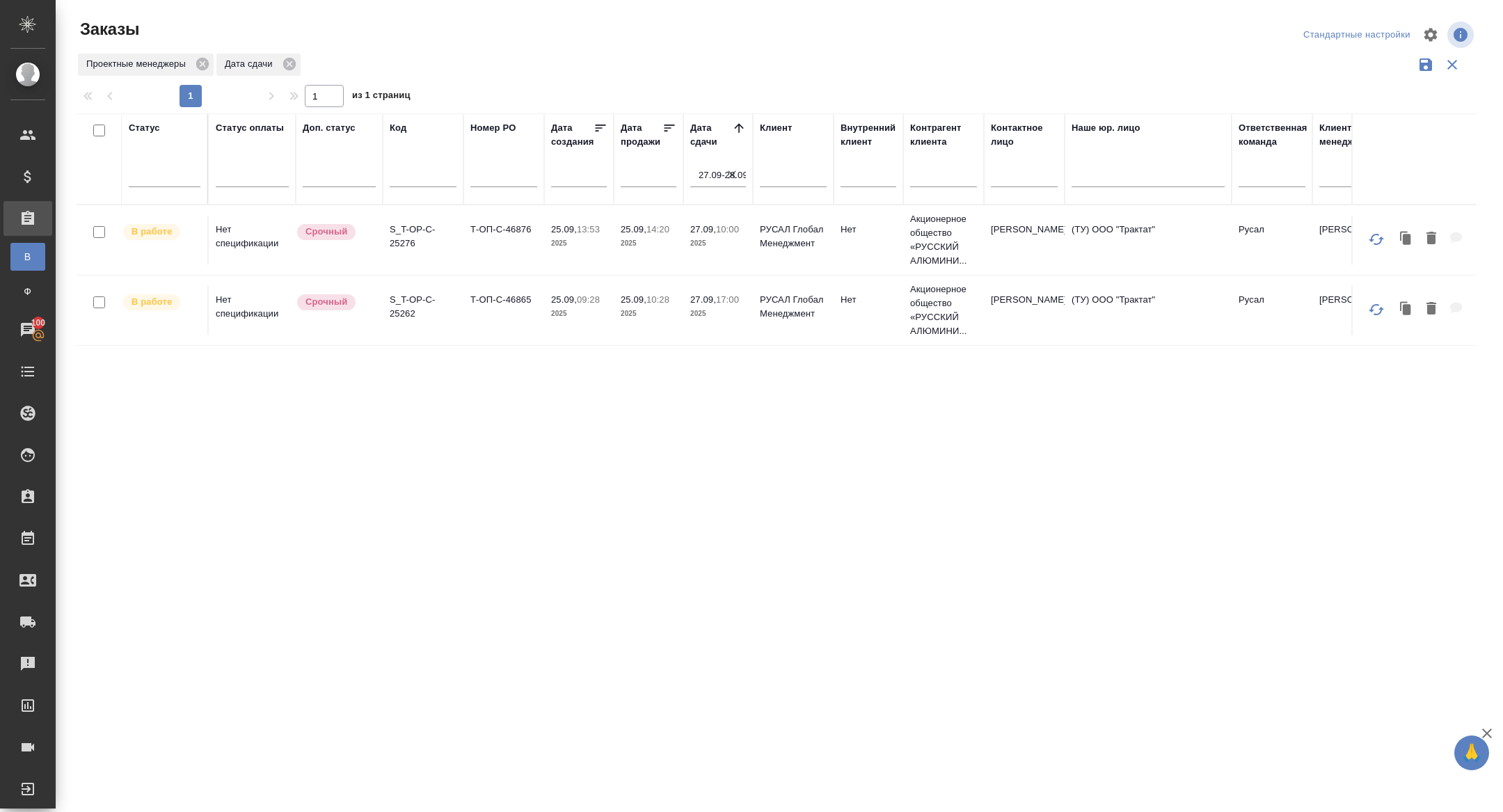
scroll to position [0, 0]
click at [410, 231] on p "S_T-OP-C-25276" at bounding box center [422, 237] width 67 height 28
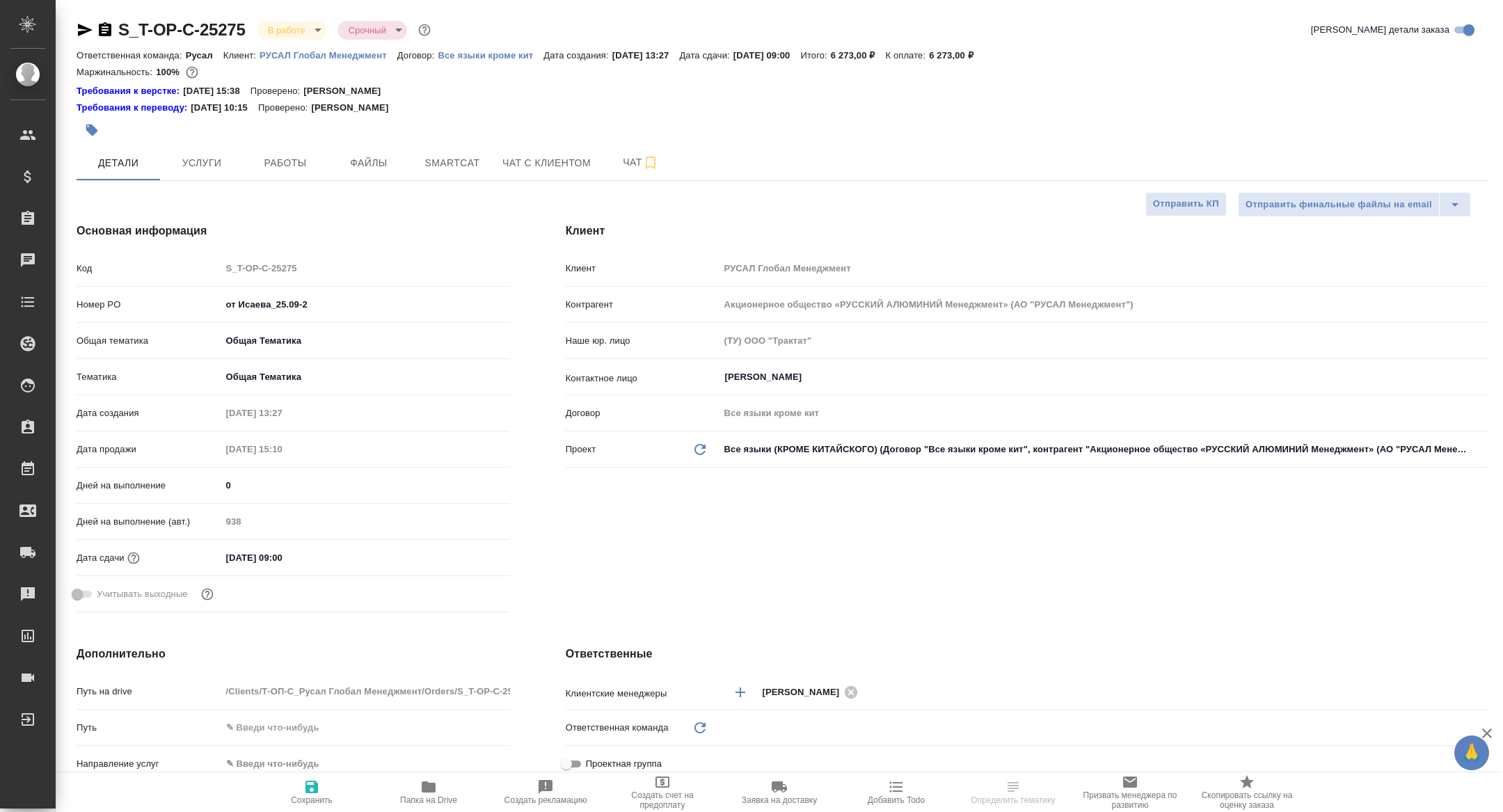
select select "RU"
type input "Русал"
type input "[PERSON_NAME]"
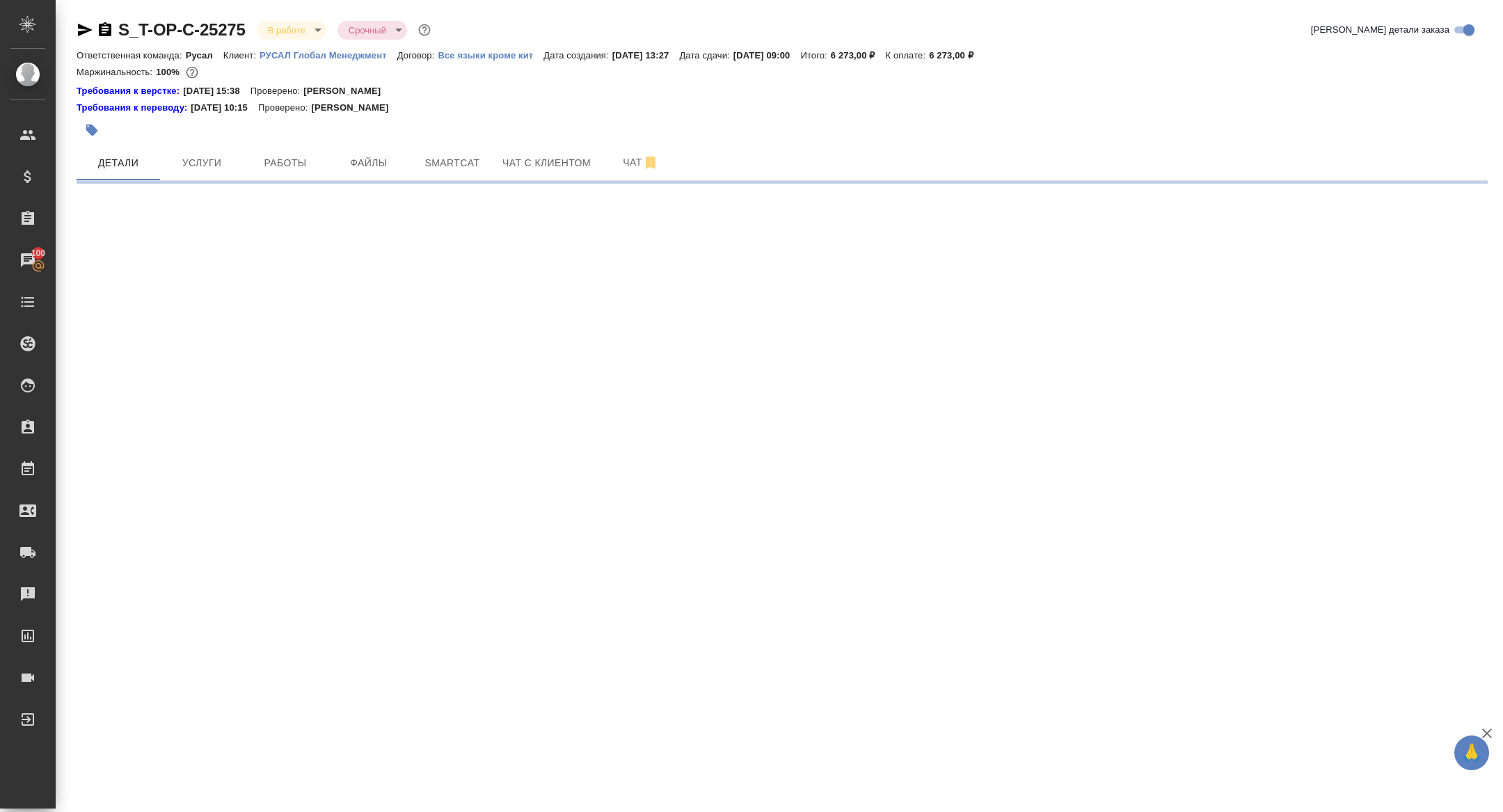
select select "RU"
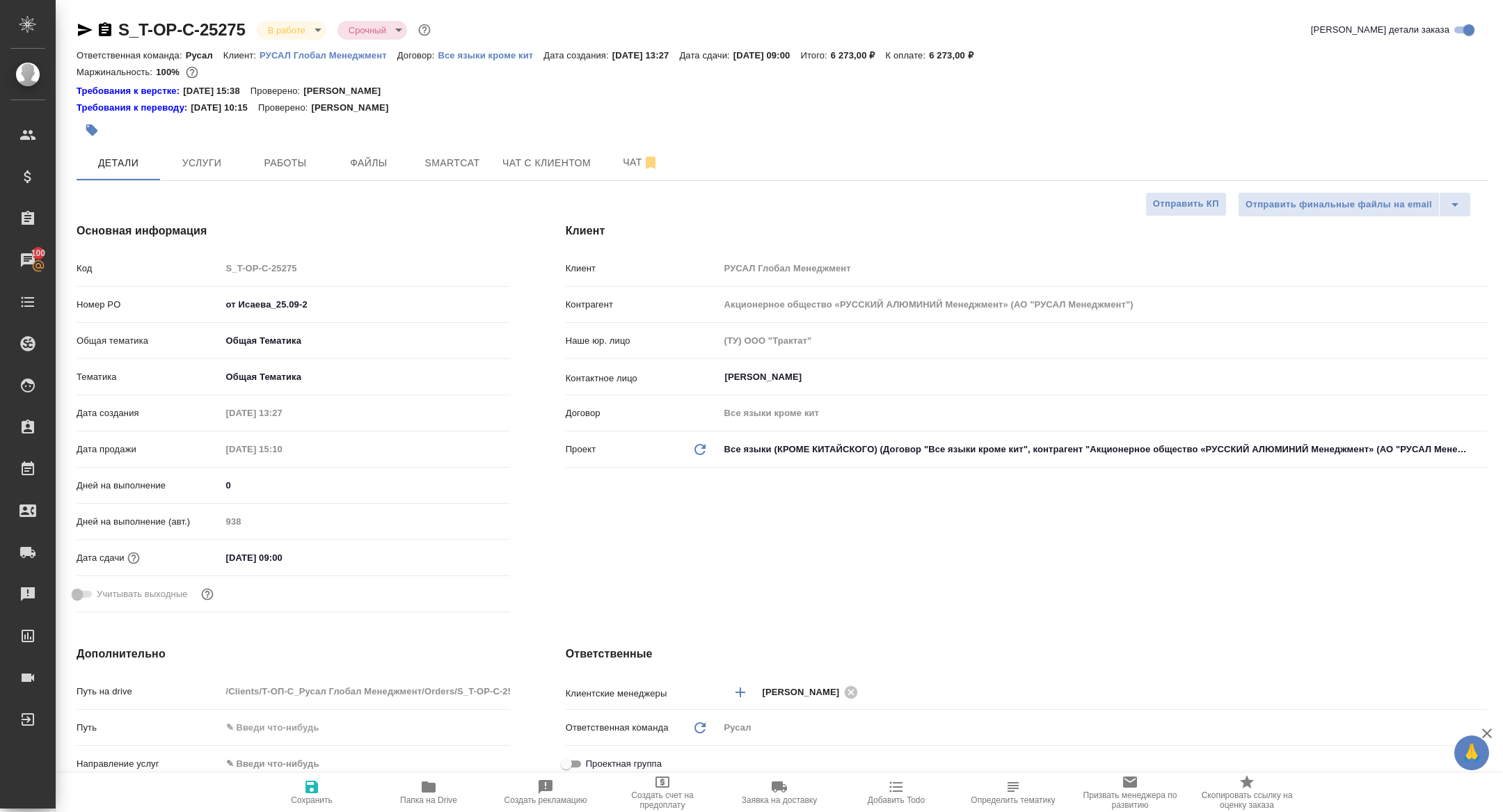
type textarea "x"
click at [80, 35] on icon "button" at bounding box center [85, 29] width 14 height 12
type textarea "x"
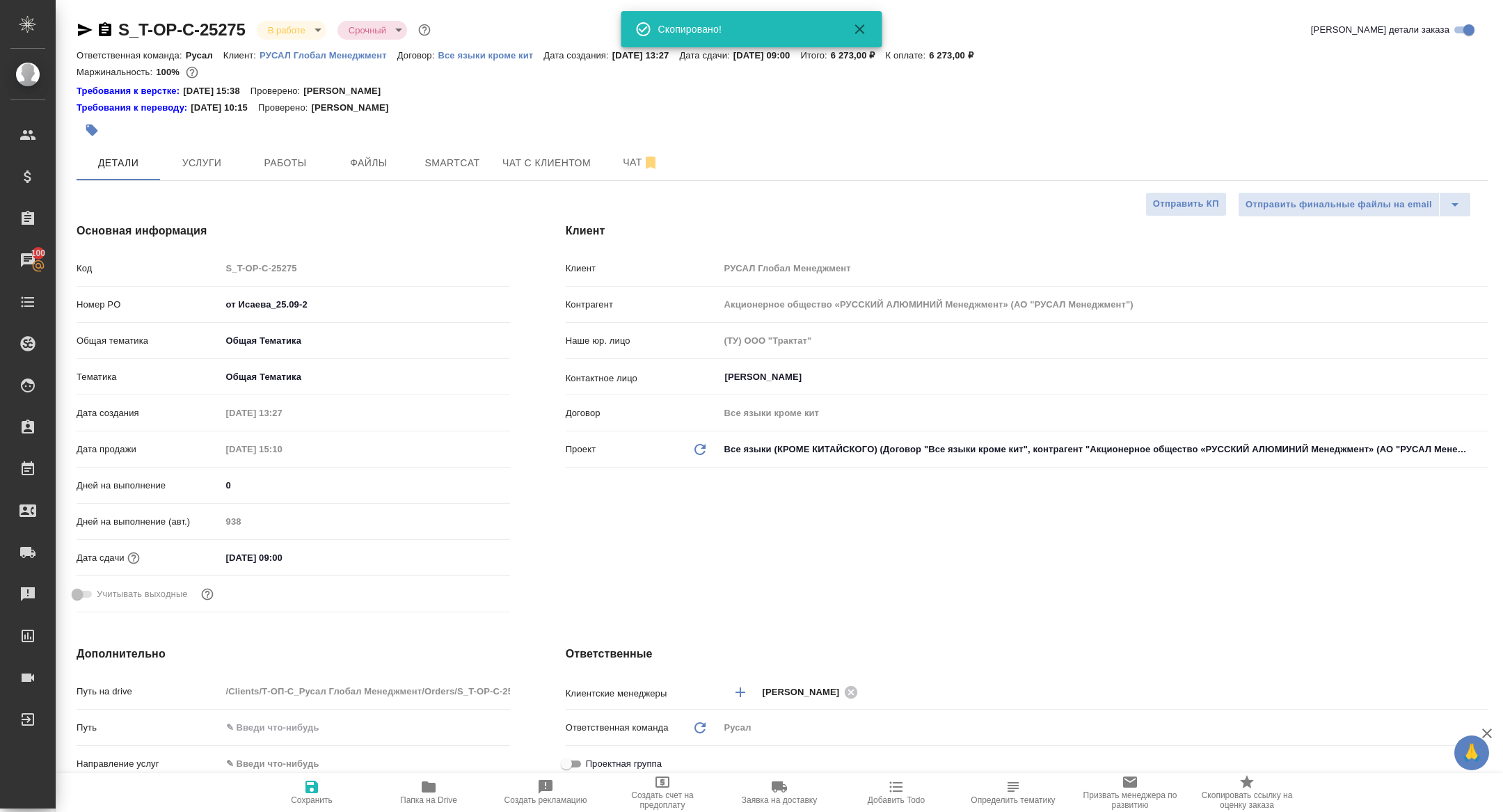
type textarea "x"
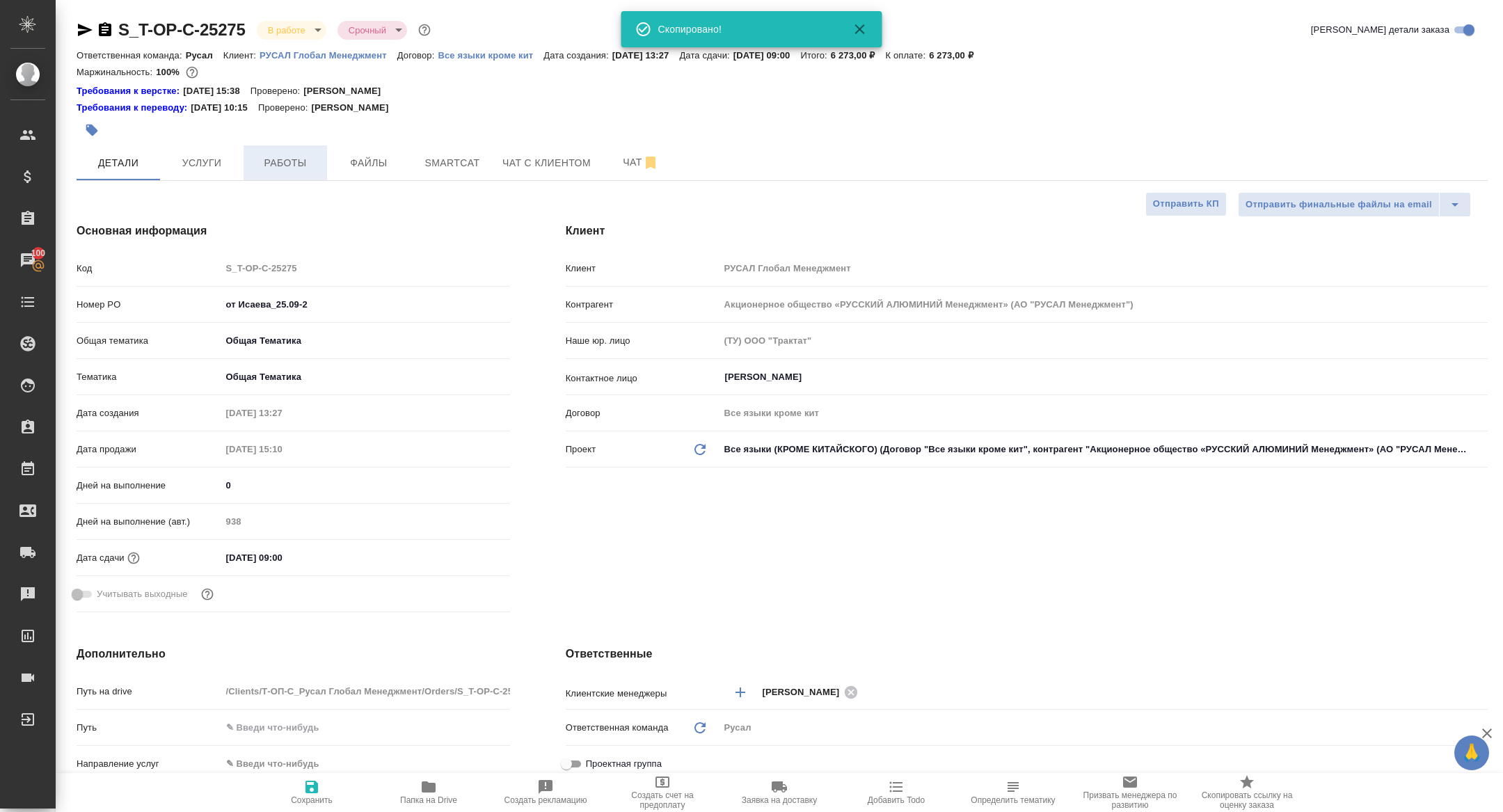
click at [296, 178] on button "Работы" at bounding box center [285, 163] width 83 height 35
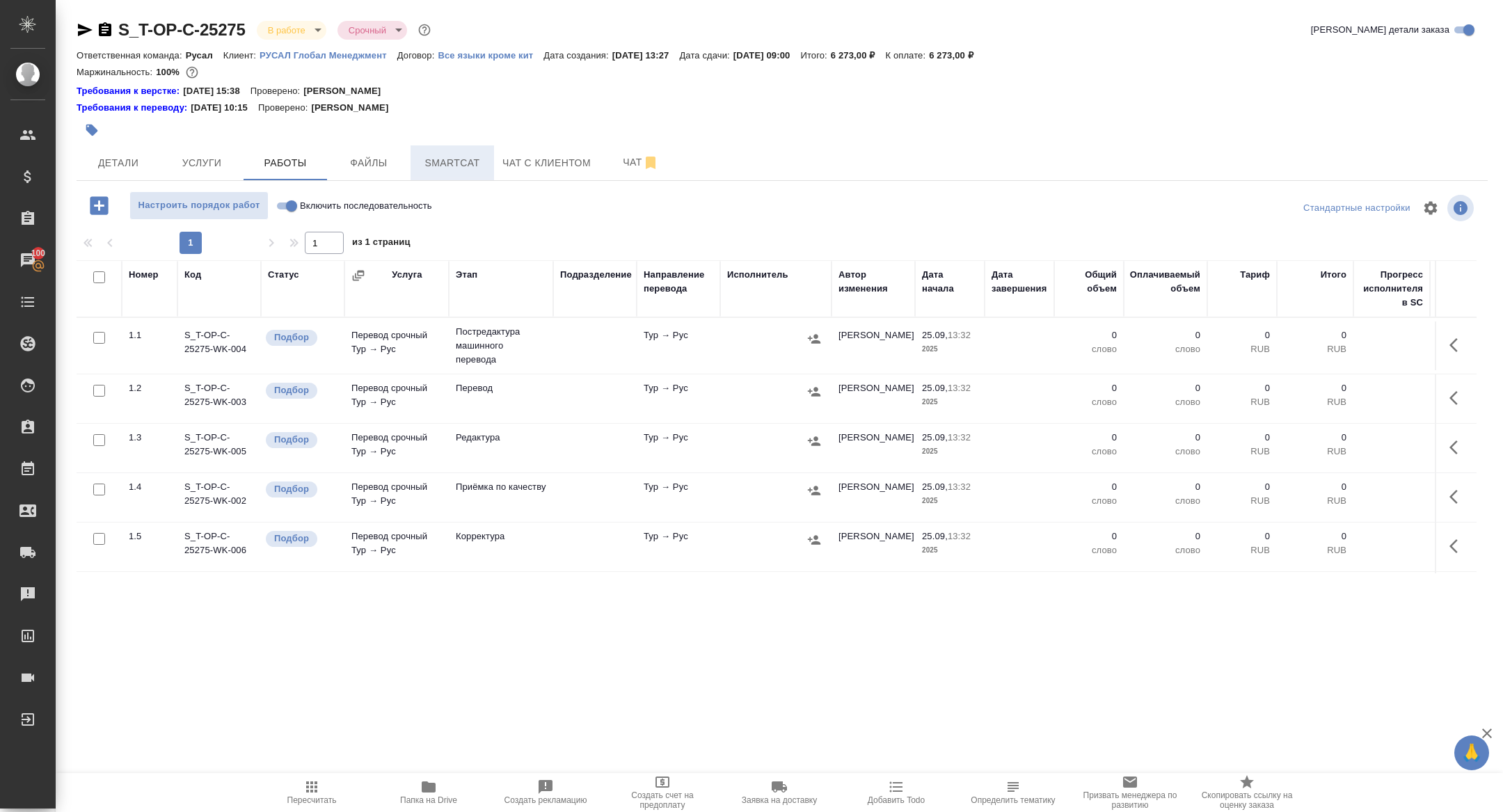
click at [463, 163] on span "Smartcat" at bounding box center [452, 163] width 67 height 17
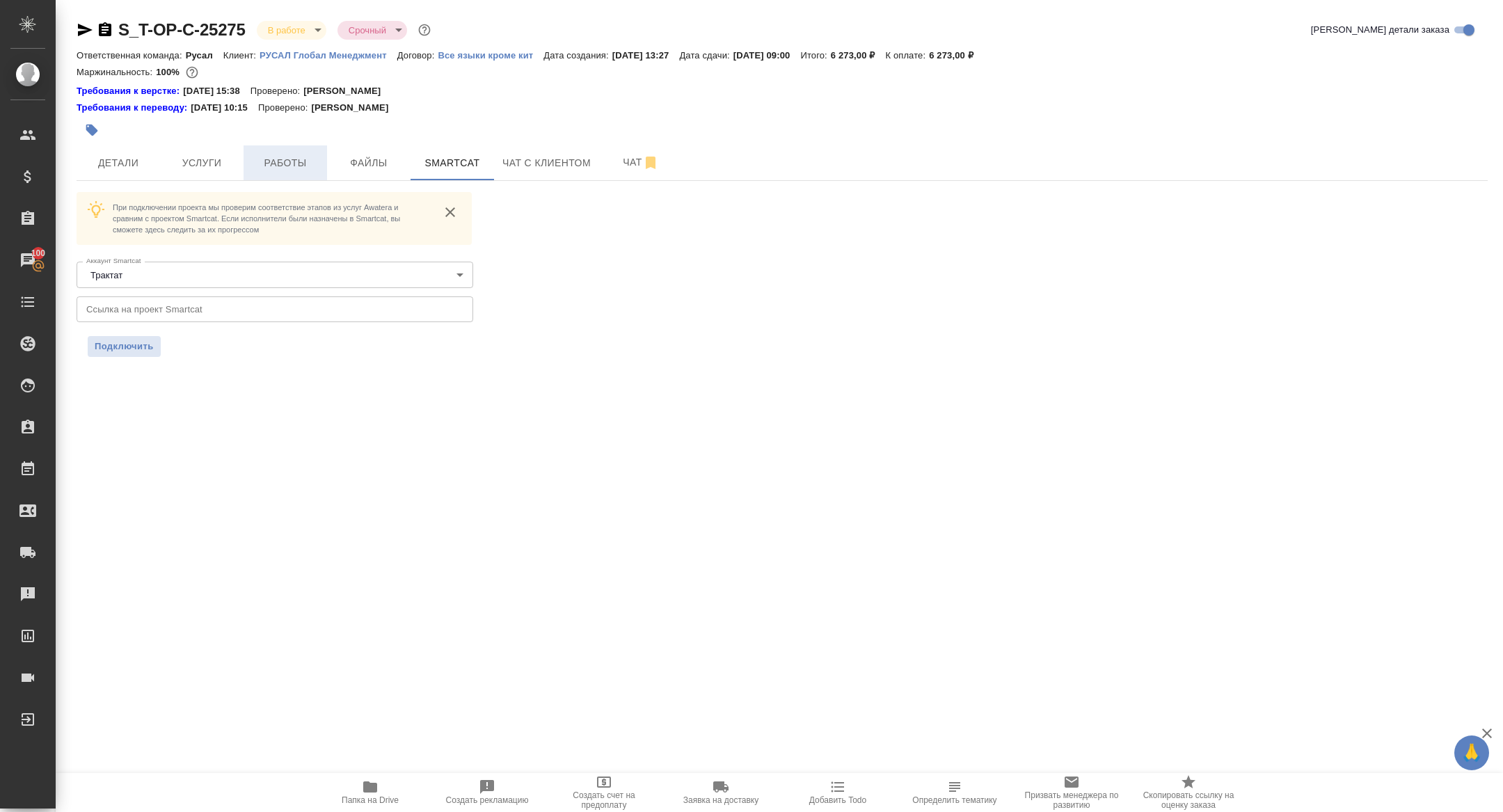
click at [285, 161] on span "Работы" at bounding box center [285, 163] width 67 height 17
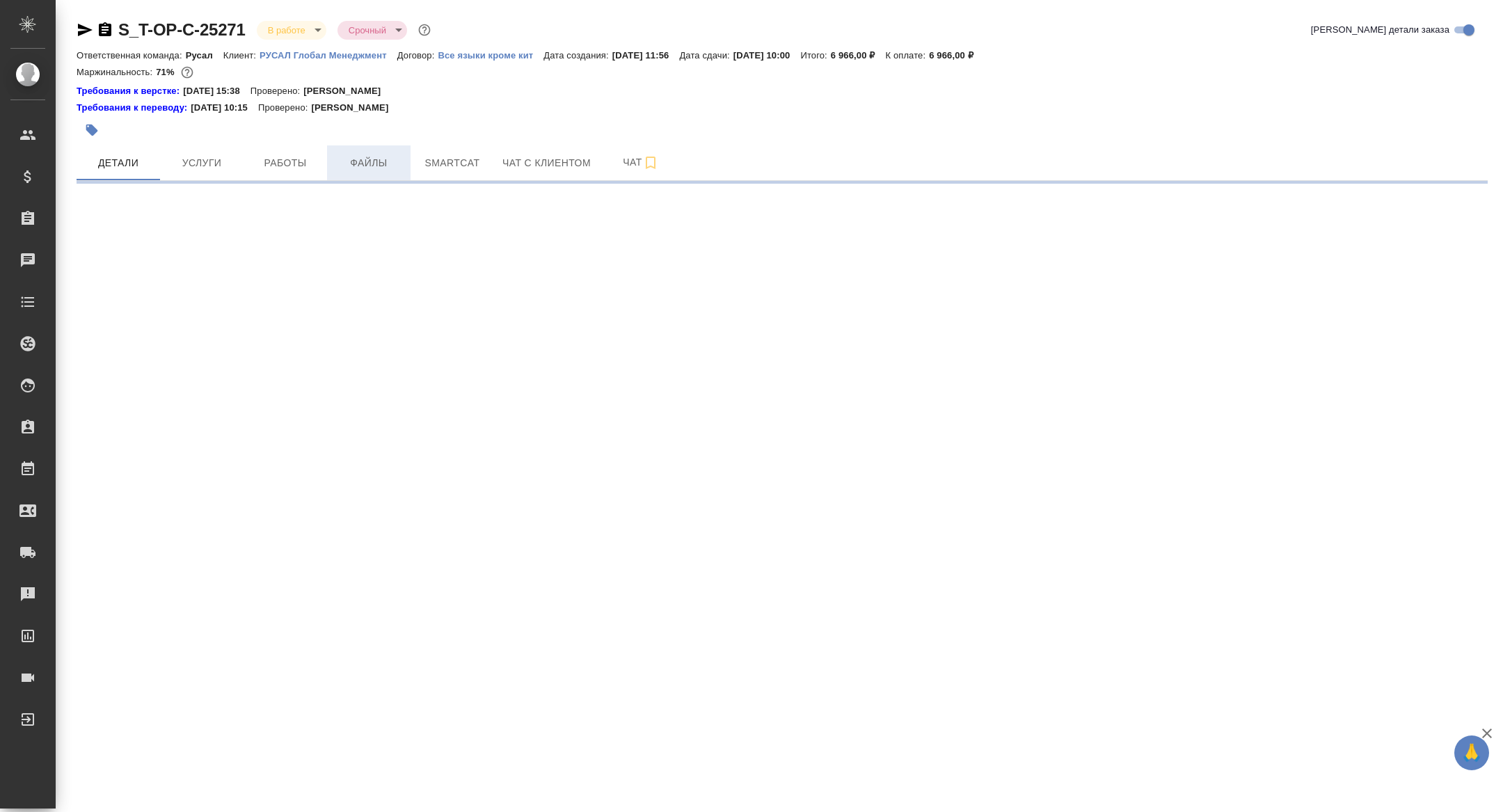
select select "RU"
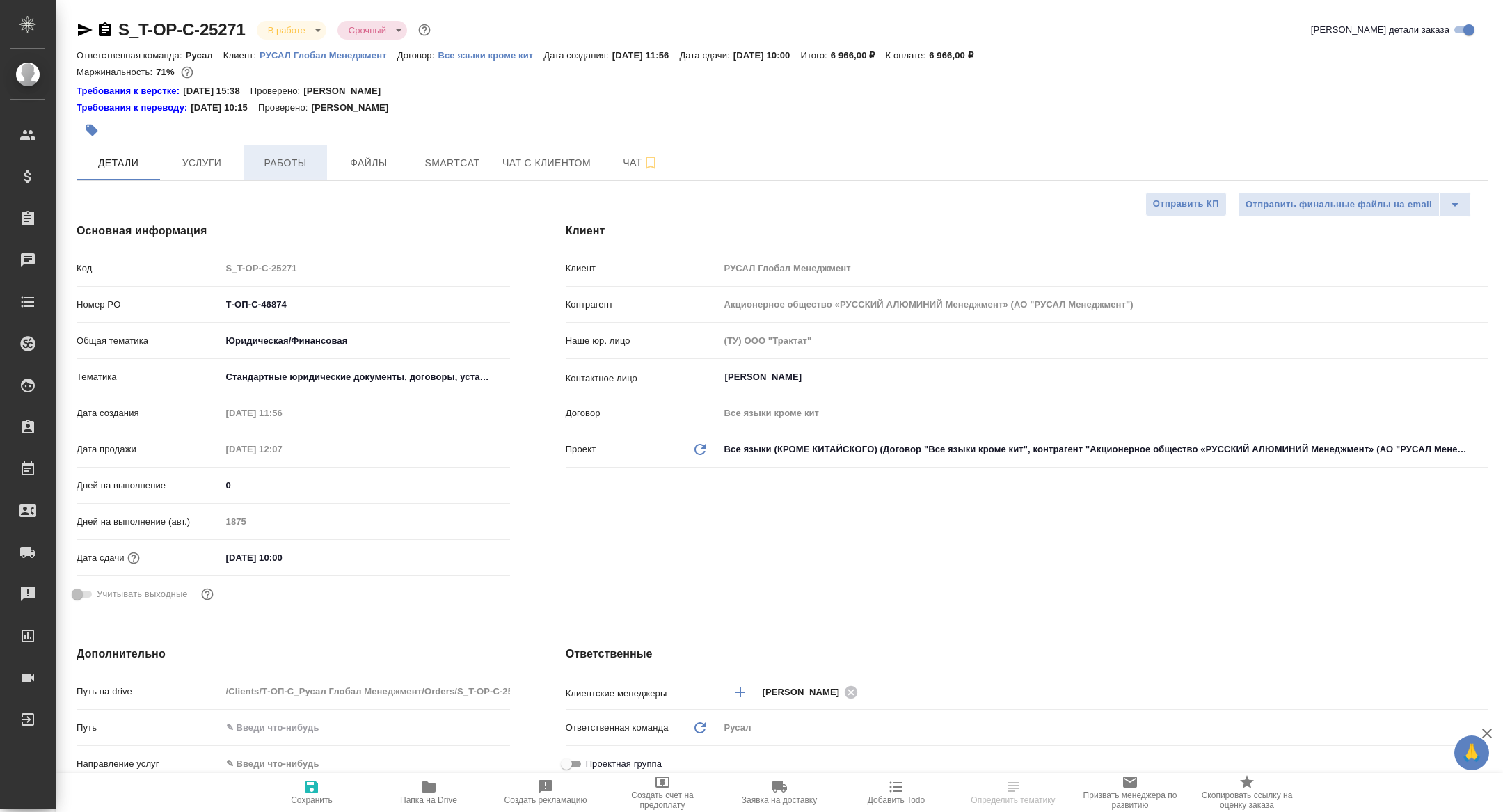
type textarea "x"
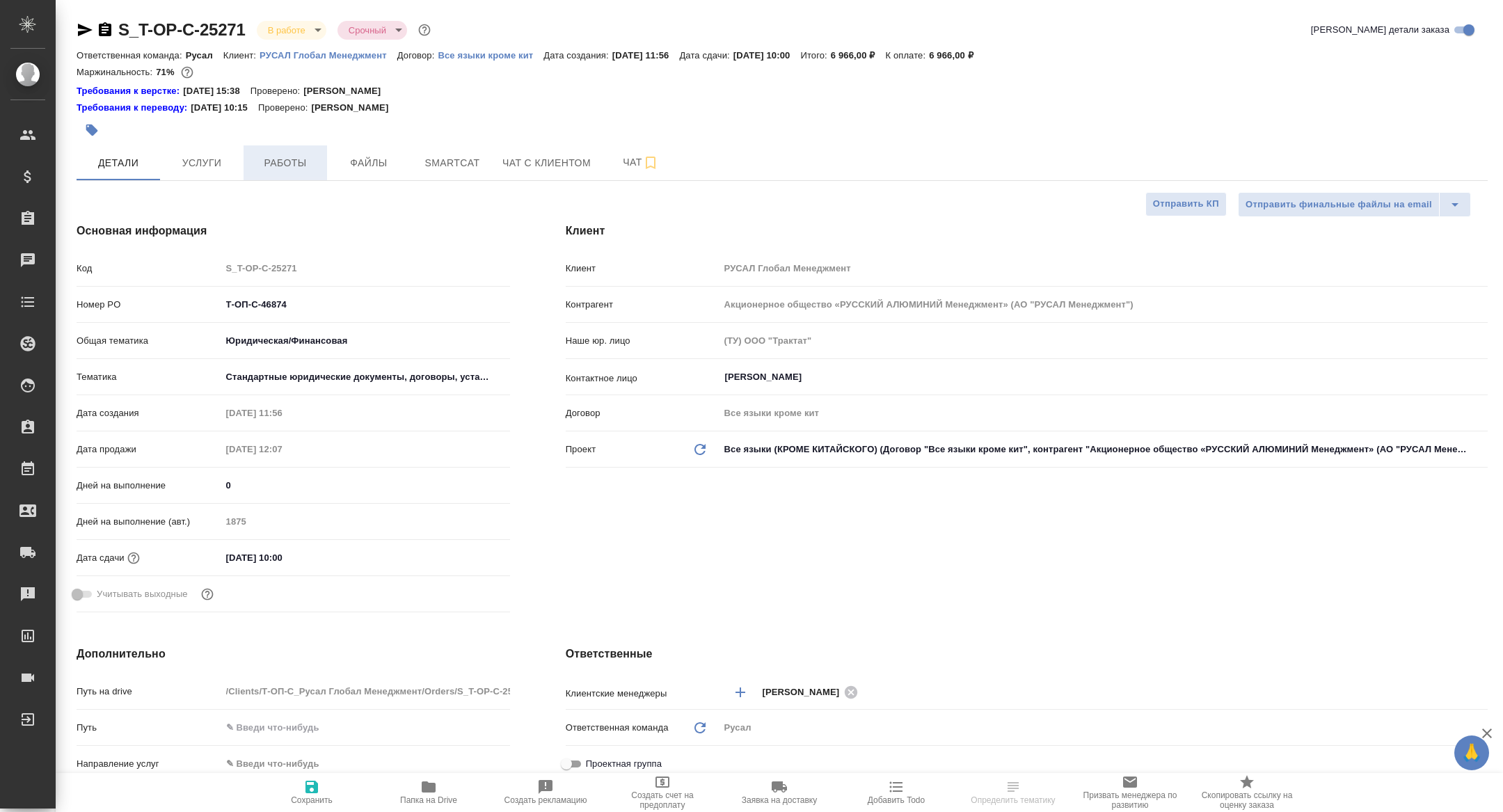
type textarea "x"
click at [300, 162] on span "Работы" at bounding box center [285, 163] width 67 height 17
type textarea "x"
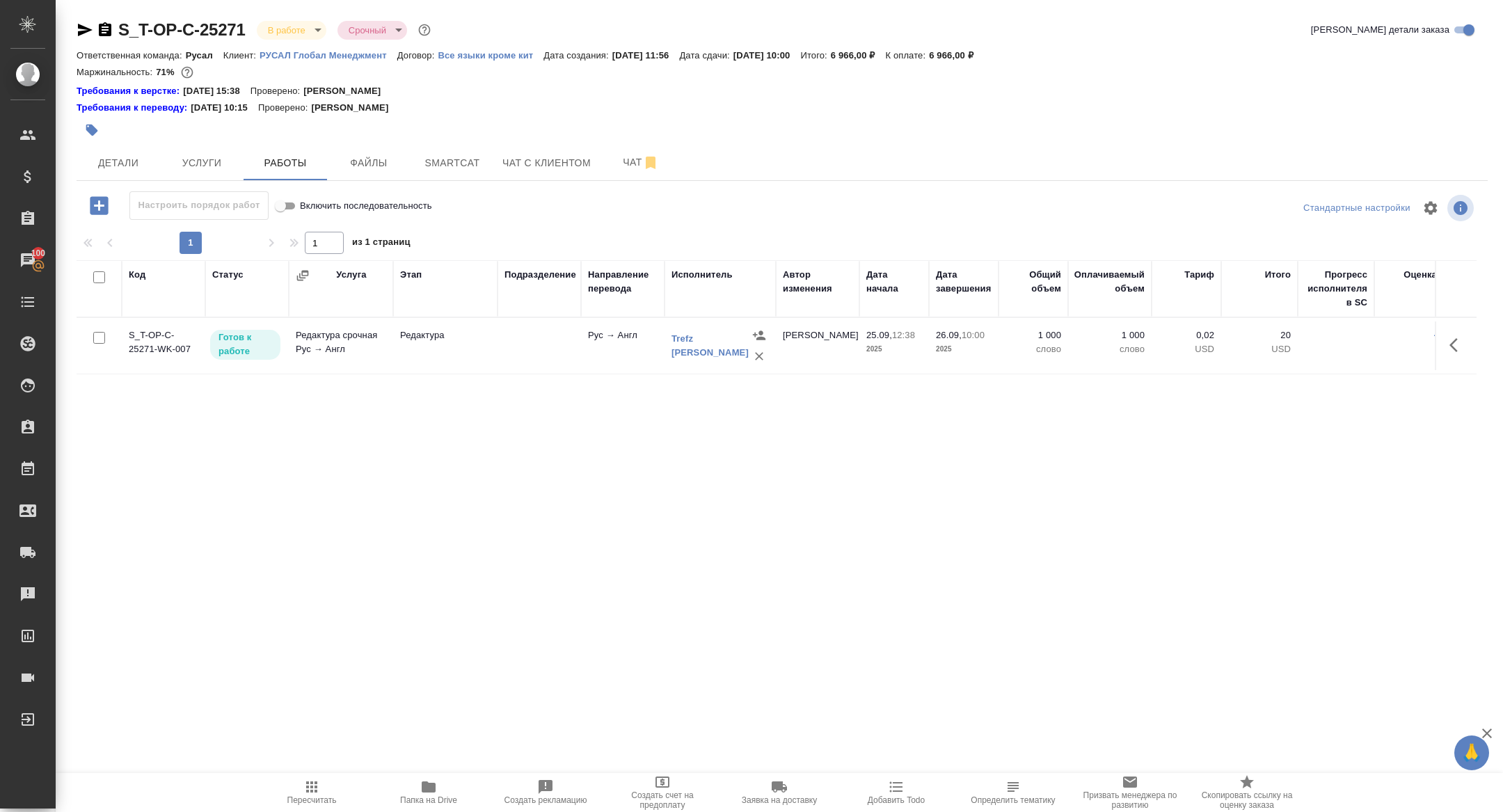
click at [448, 792] on span "Папка на Drive" at bounding box center [429, 791] width 100 height 27
click at [106, 161] on span "Детали" at bounding box center [118, 163] width 67 height 17
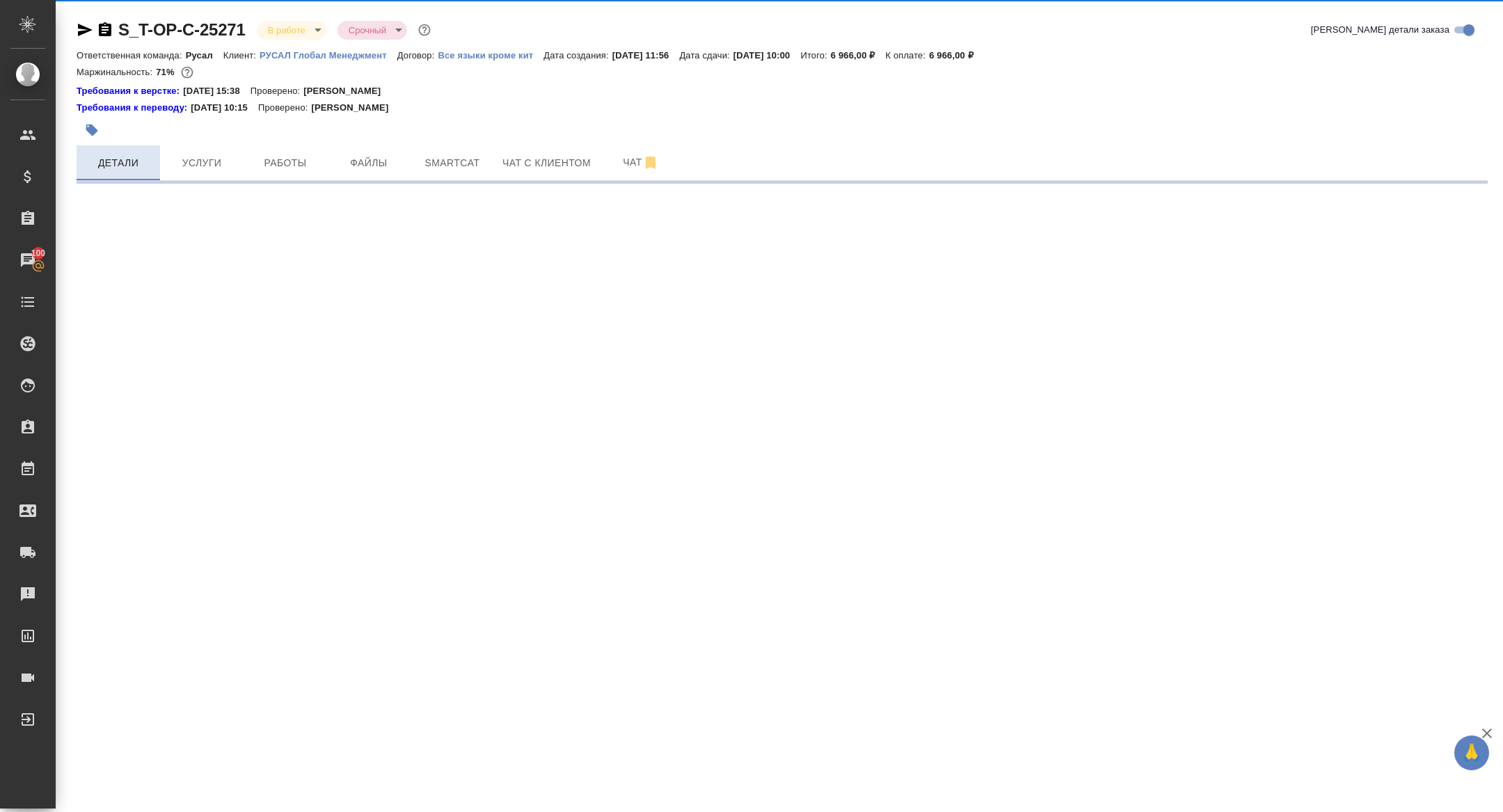
select select "RU"
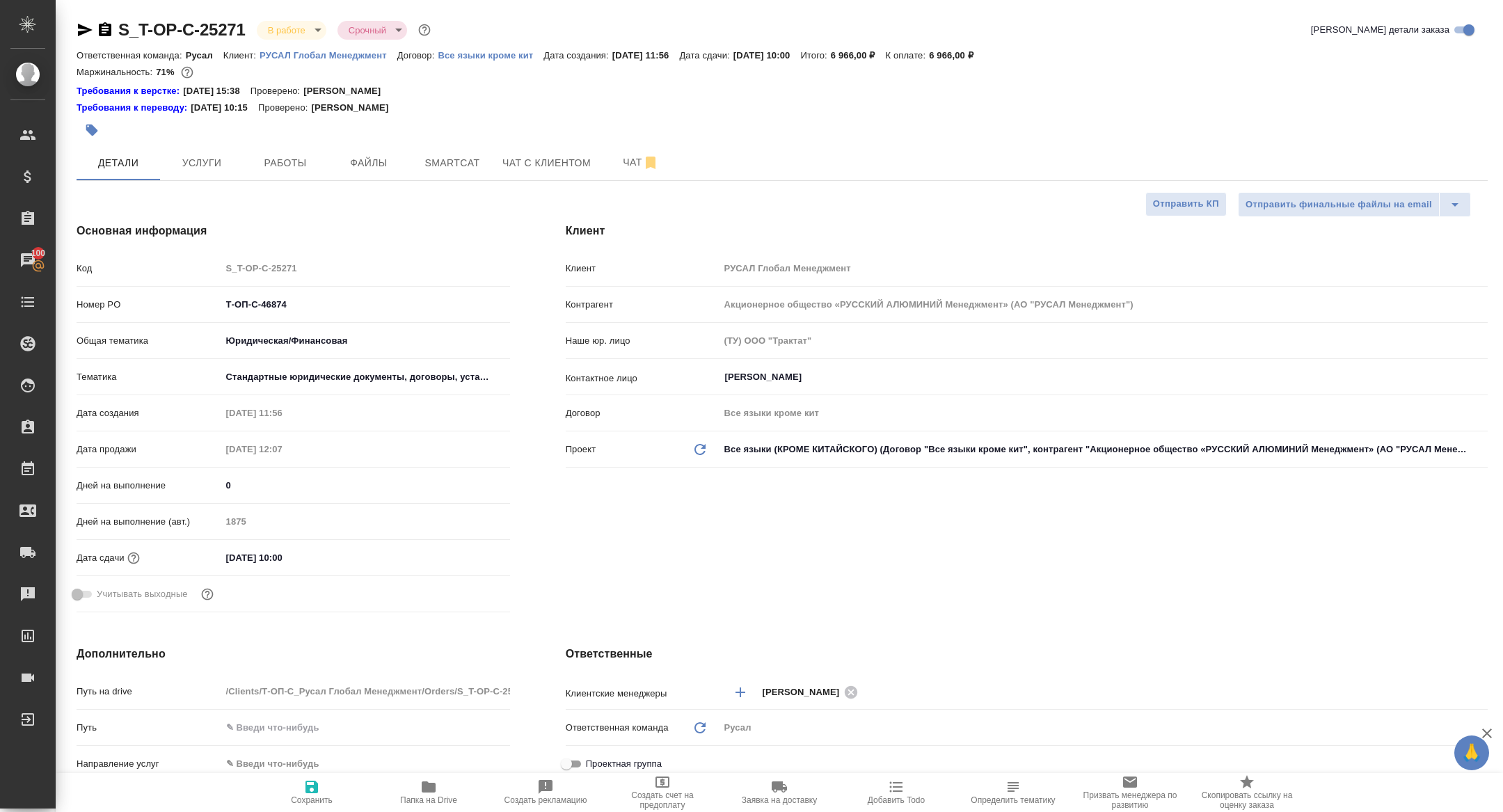
type textarea "x"
drag, startPoint x: 325, startPoint y: 307, endPoint x: 118, endPoint y: 297, distance: 207.2
click at [118, 297] on div "Номер PO Т-ОП-С-46874" at bounding box center [293, 305] width 434 height 24
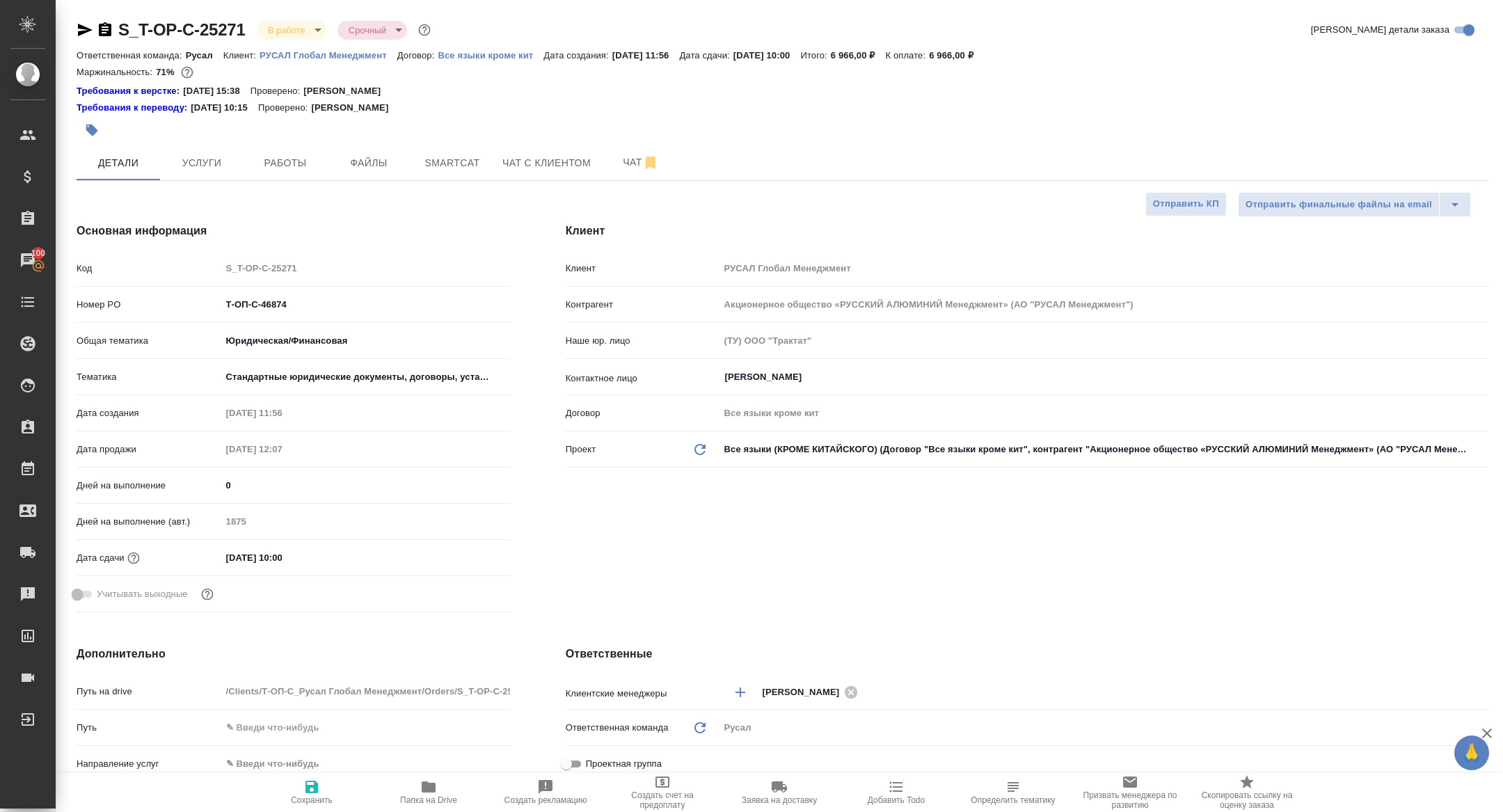
type textarea "x"
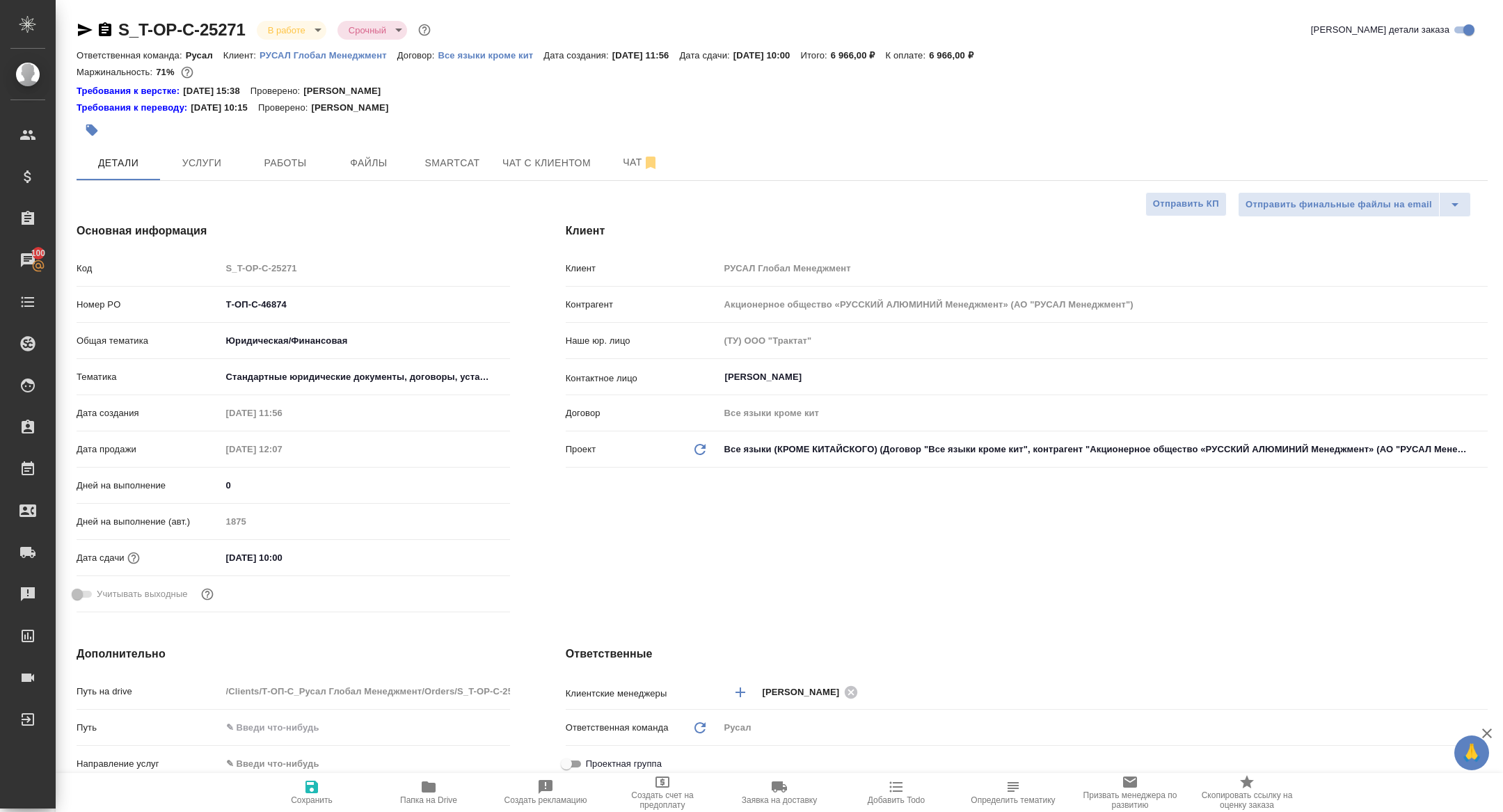
type textarea "x"
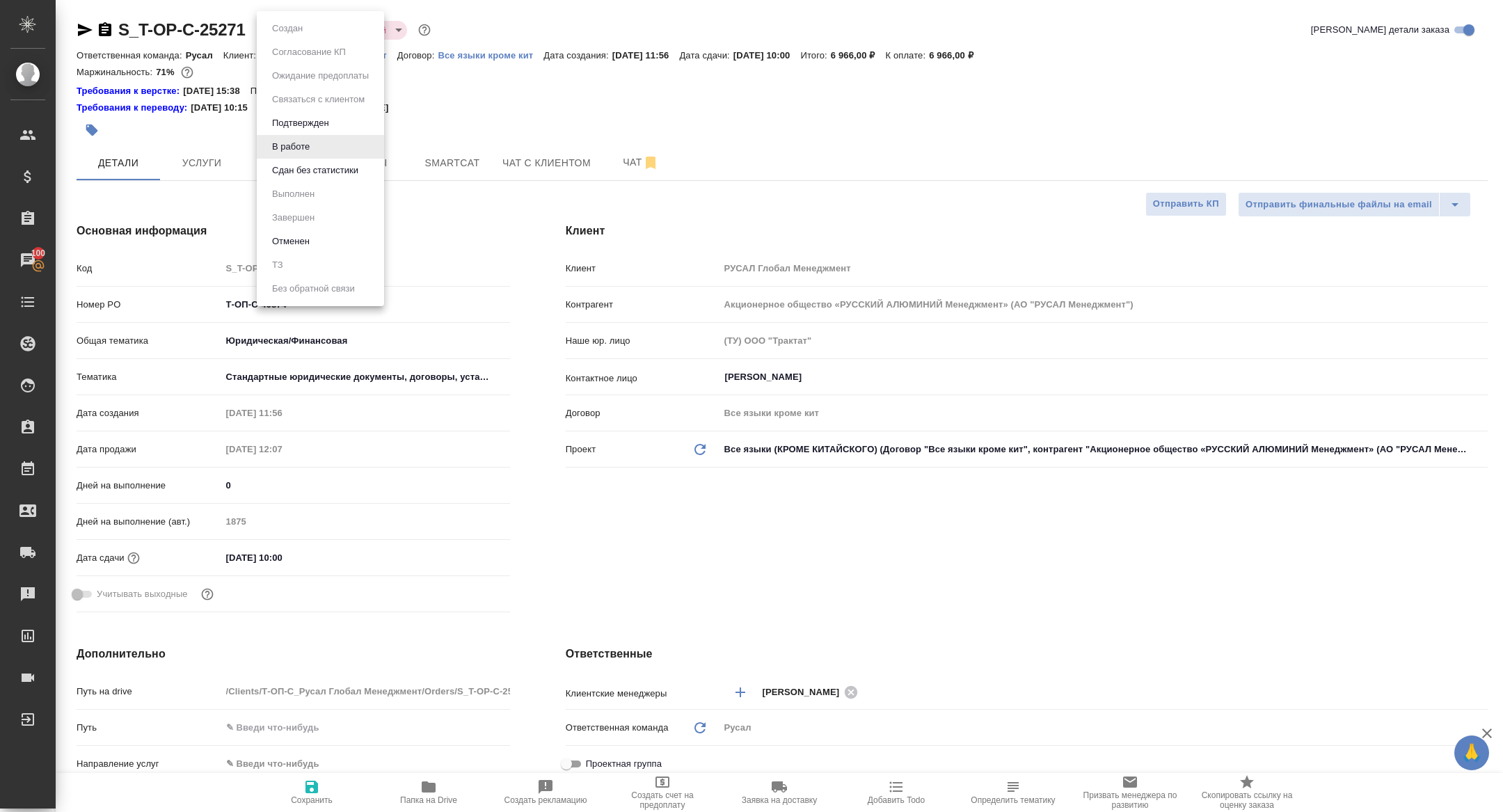
click at [295, 37] on body "🙏 .cls-1 fill:#fff; AWATERA Zhuravleva Alexandra Клиенты Спецификации Заказы 10…" at bounding box center [752, 406] width 1503 height 812
click at [302, 171] on button "Сдан без статистики" at bounding box center [316, 170] width 95 height 15
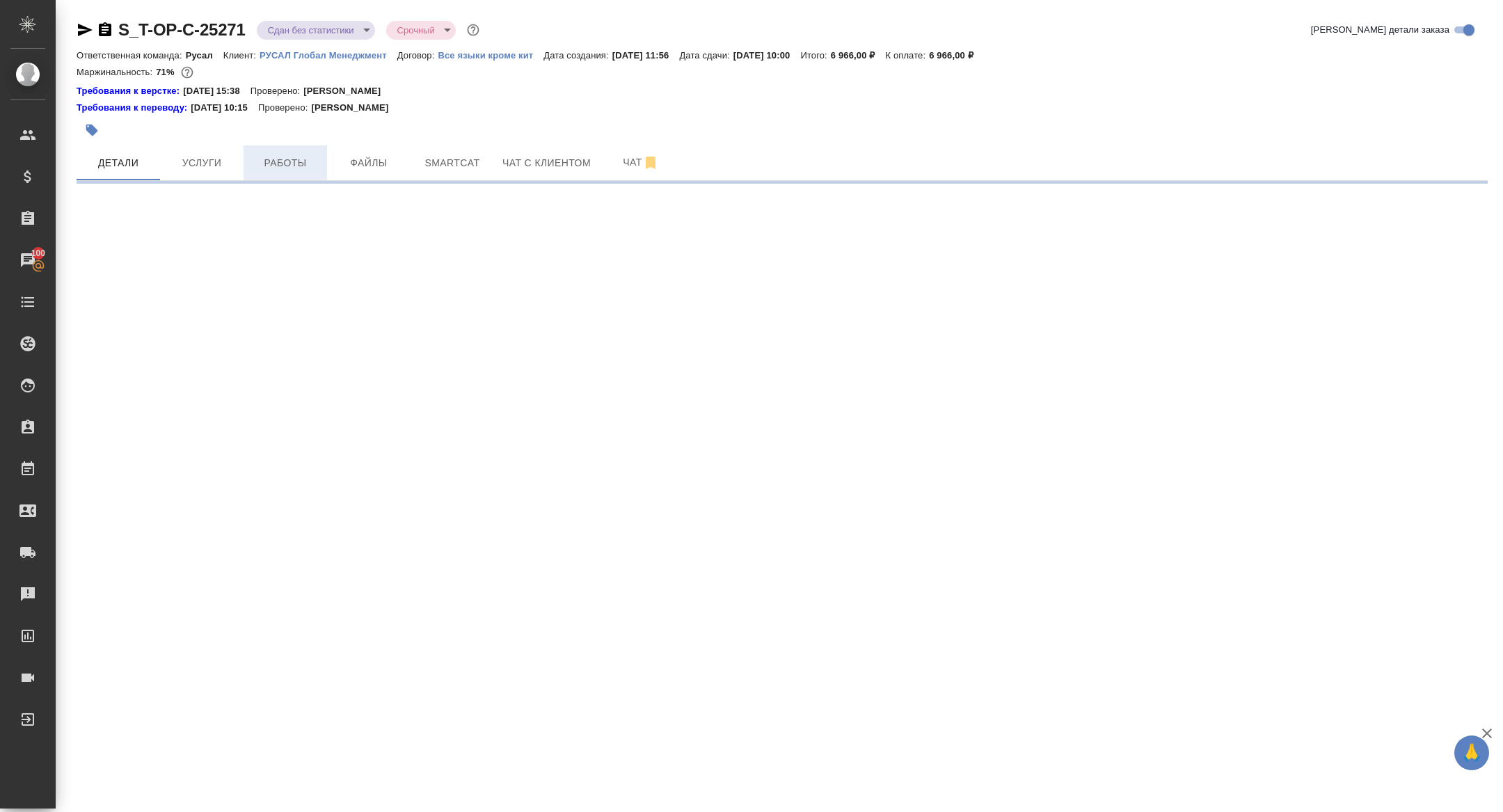
select select "RU"
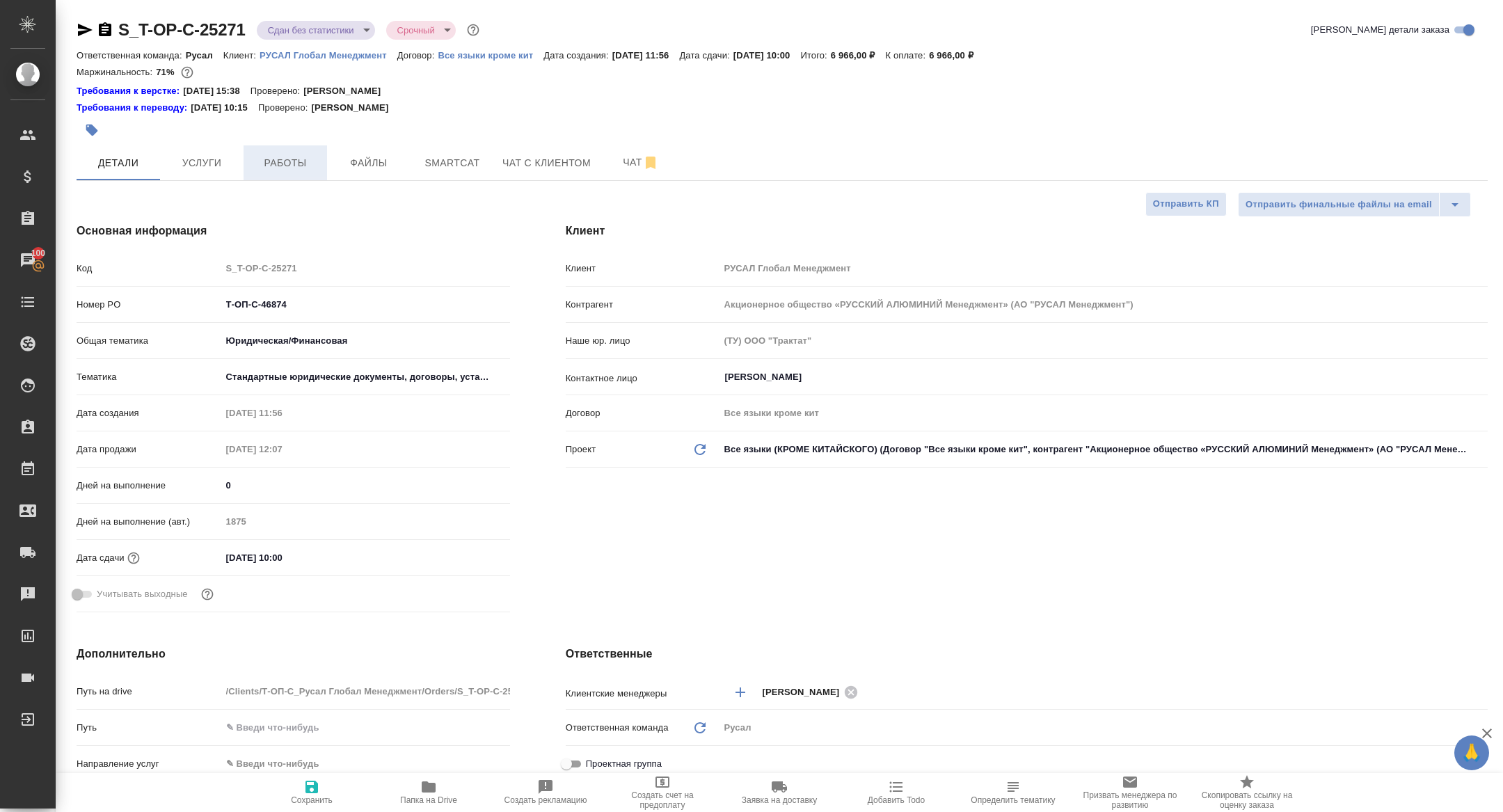
type textarea "x"
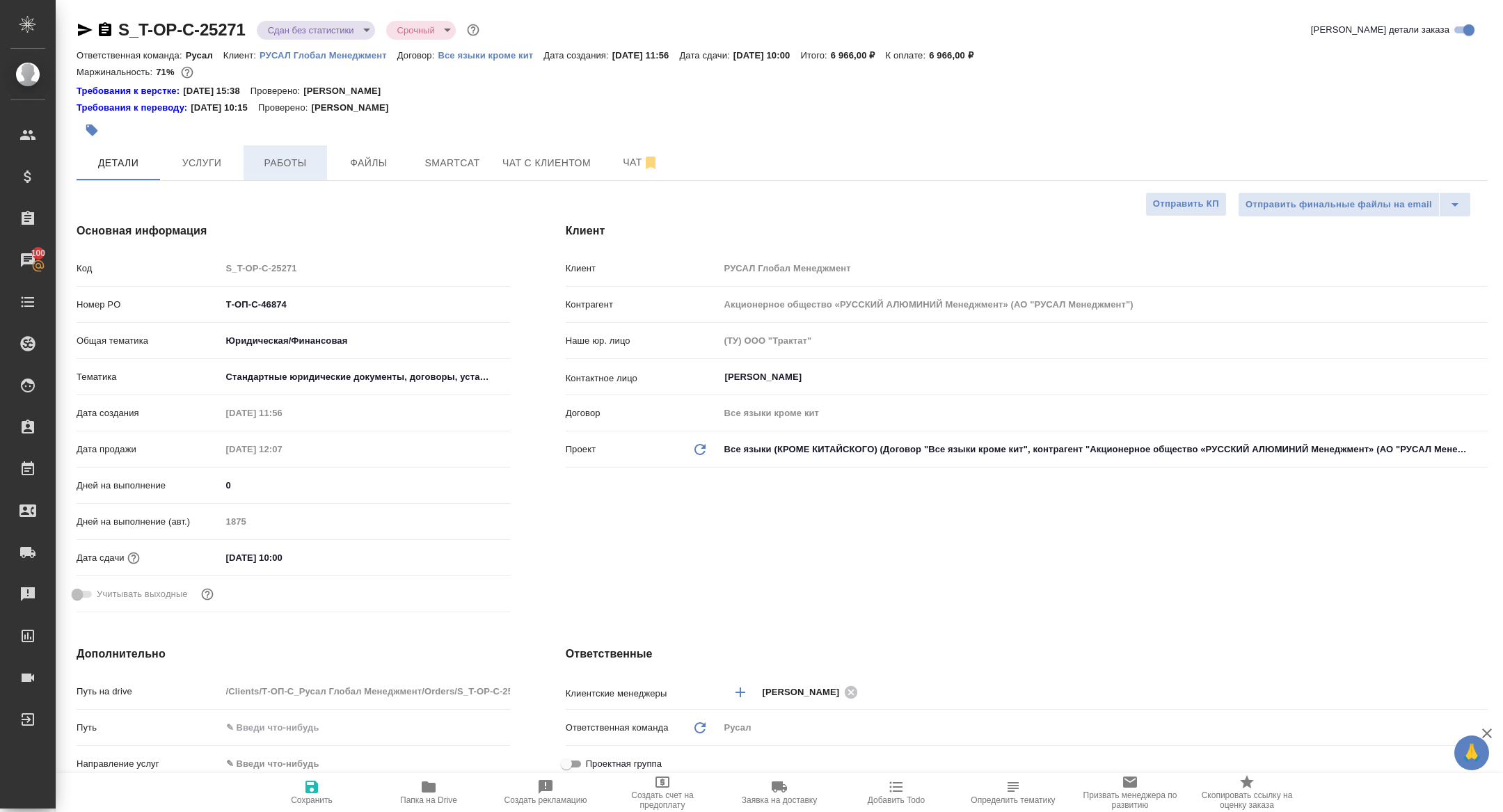
type textarea "x"
click at [306, 168] on span "Работы" at bounding box center [285, 163] width 67 height 17
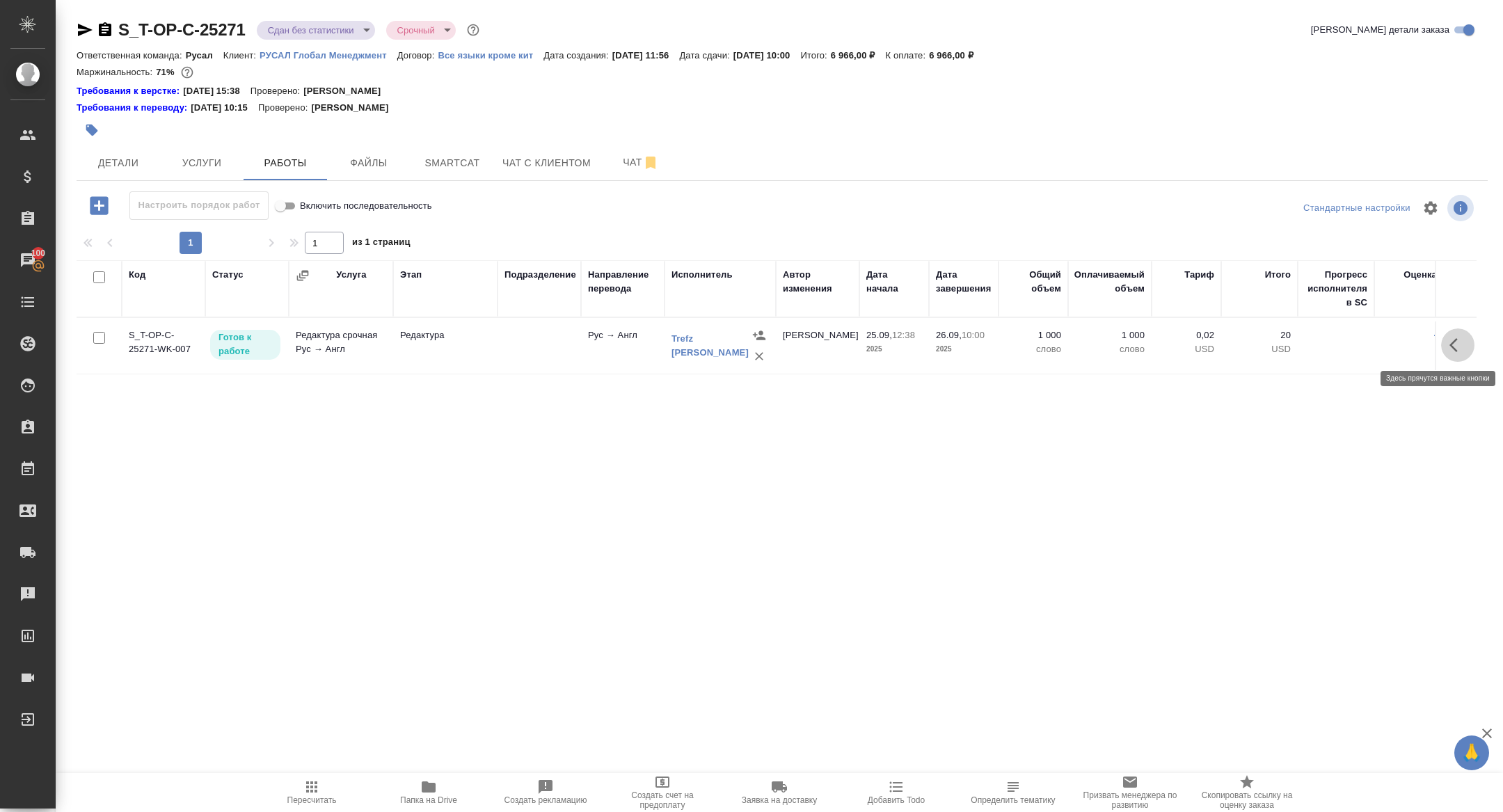
click at [1456, 343] on icon "button" at bounding box center [1457, 345] width 16 height 16
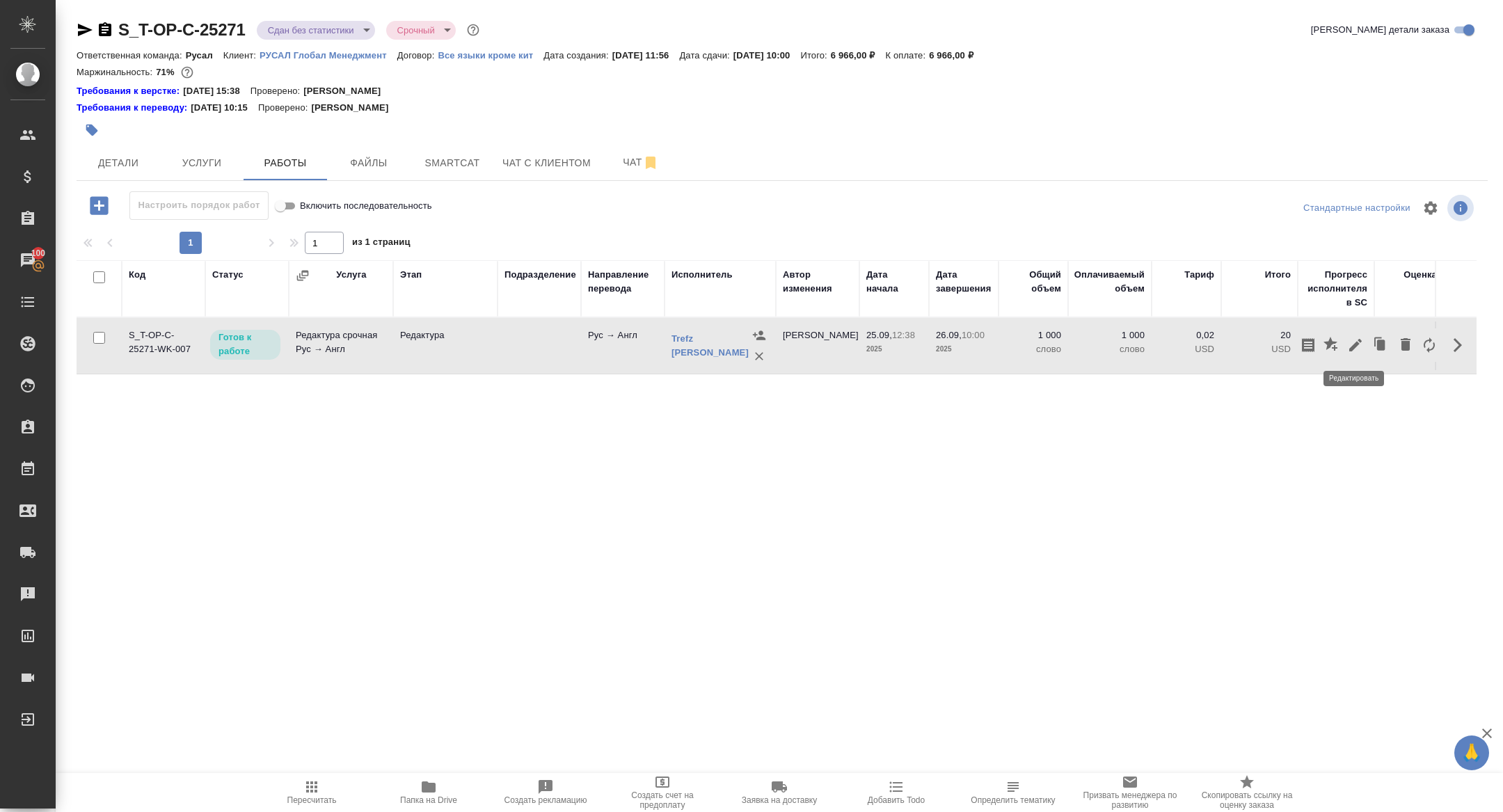
click at [1352, 348] on icon "button" at bounding box center [1355, 345] width 12 height 12
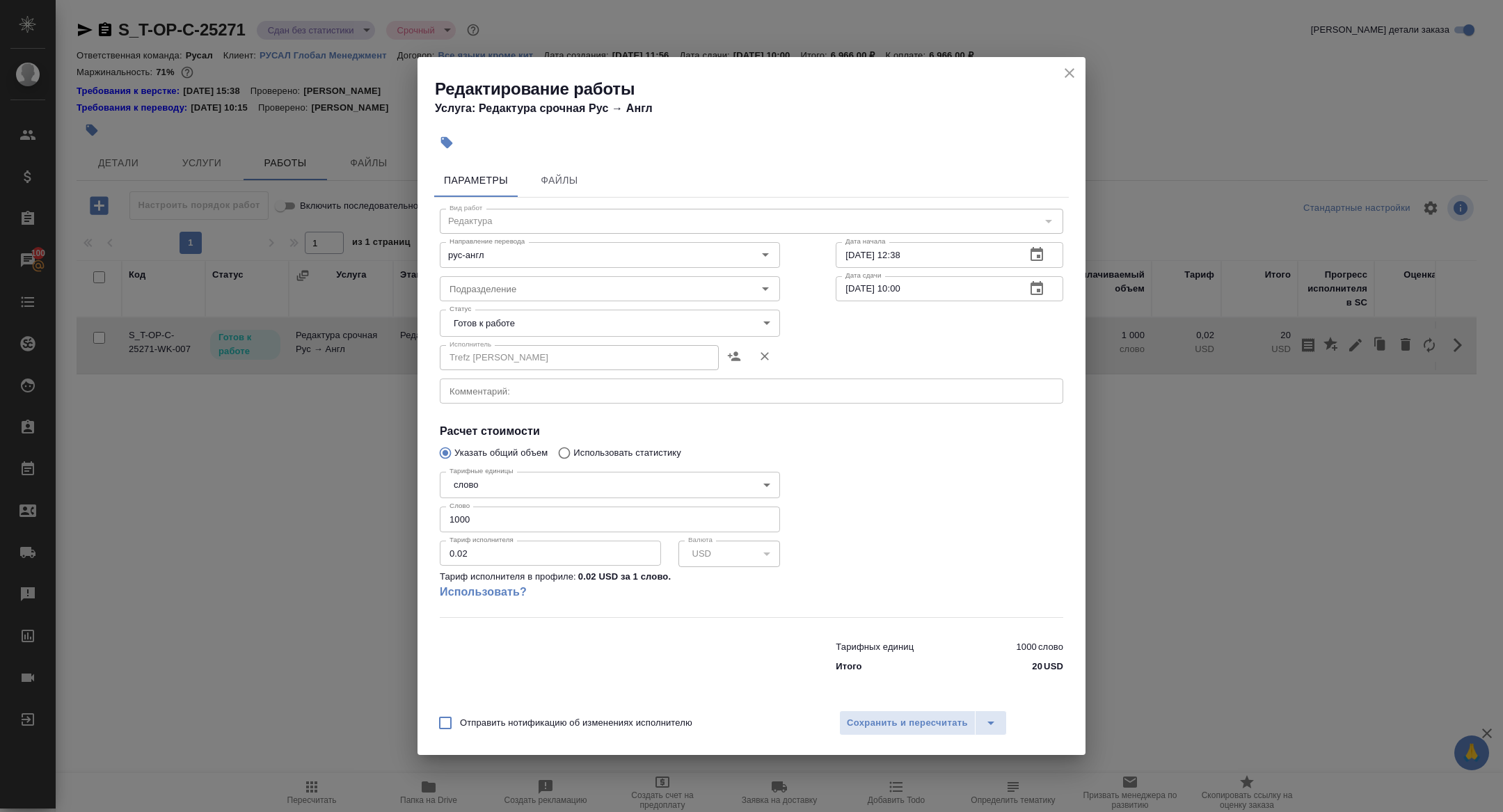
click at [458, 517] on input "1000" at bounding box center [610, 518] width 341 height 25
type input "1500"
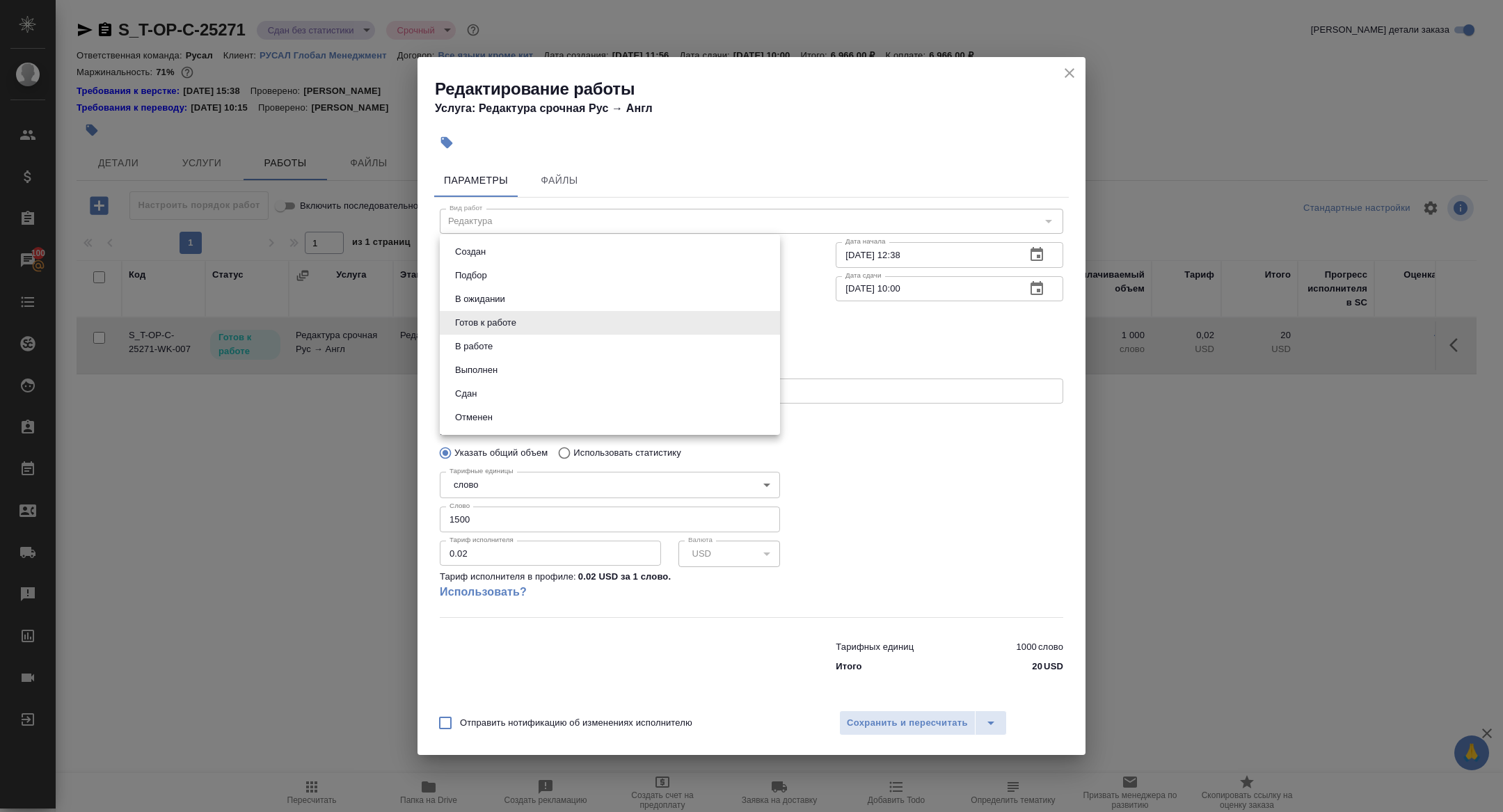
click at [492, 325] on body "🙏 .cls-1 fill:#fff; AWATERA Zhuravleva Alexandra Клиенты Спецификации Заказы 10…" at bounding box center [752, 406] width 1503 height 812
click at [482, 393] on li "Сдан" at bounding box center [610, 393] width 341 height 24
type input "closed"
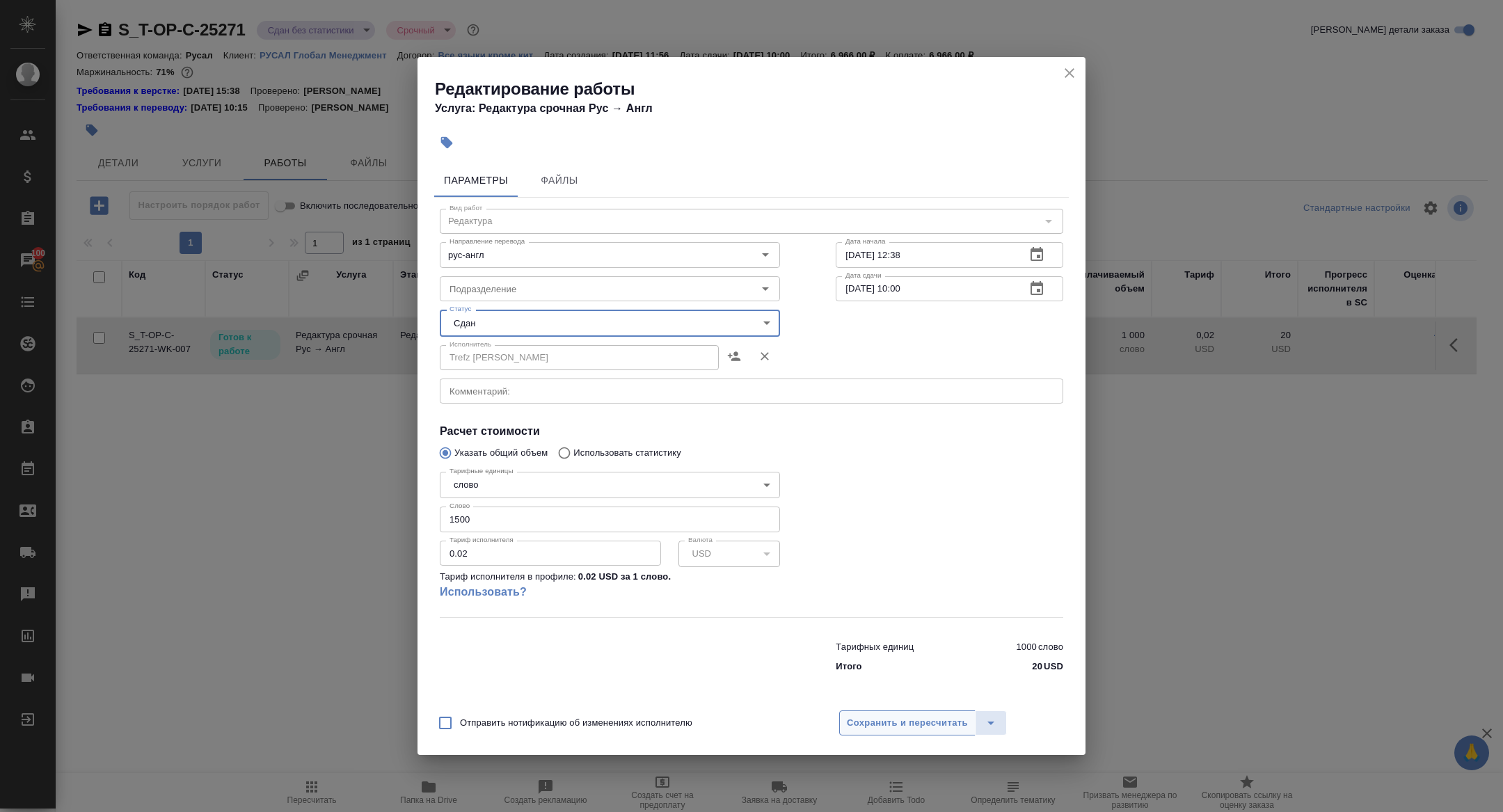
click at [903, 722] on span "Сохранить и пересчитать" at bounding box center [907, 723] width 121 height 16
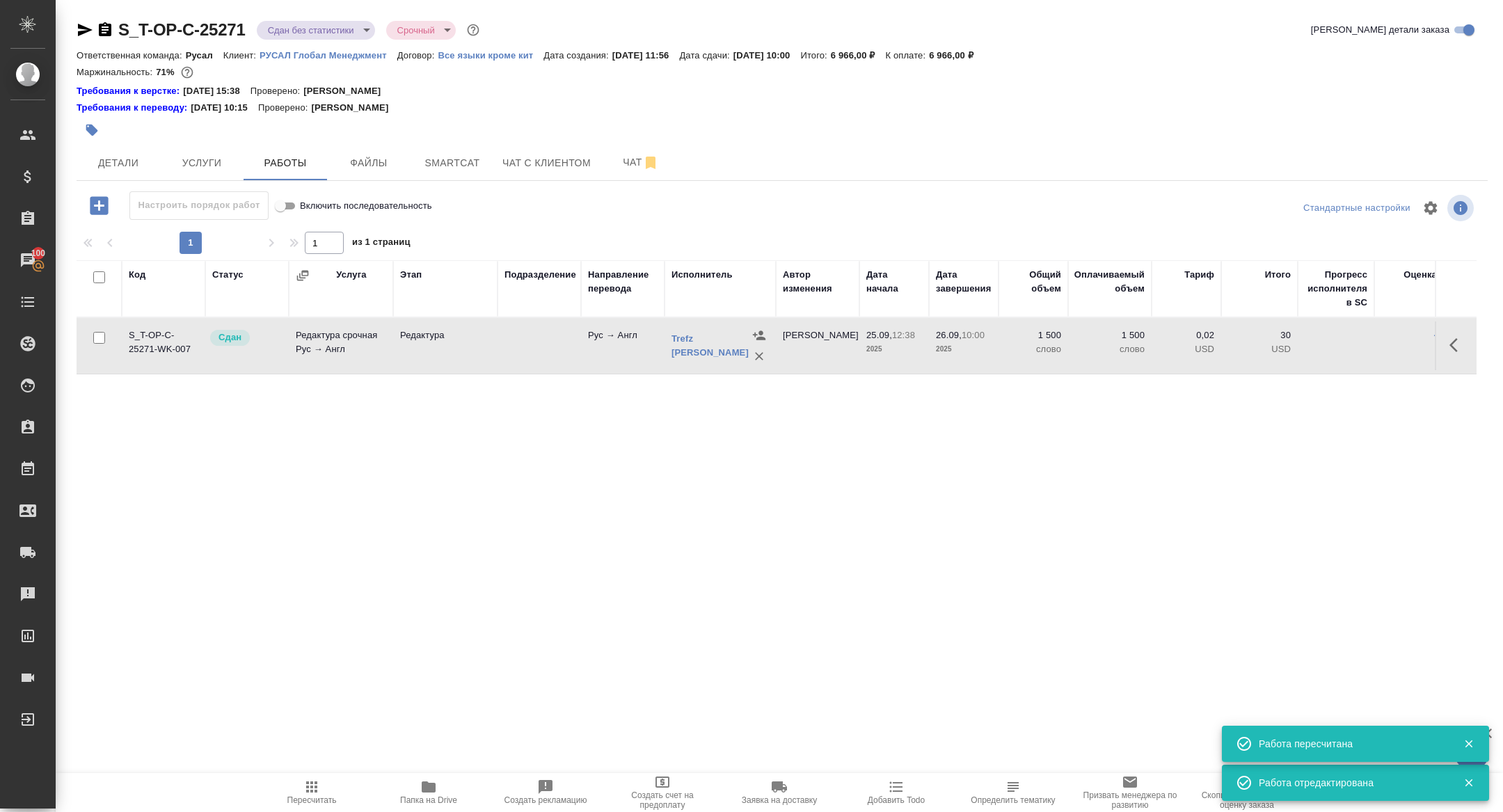
click at [283, 29] on body "🙏 .cls-1 fill:#fff; AWATERA Zhuravleva Alexandra Клиенты Спецификации Заказы 10…" at bounding box center [752, 406] width 1503 height 812
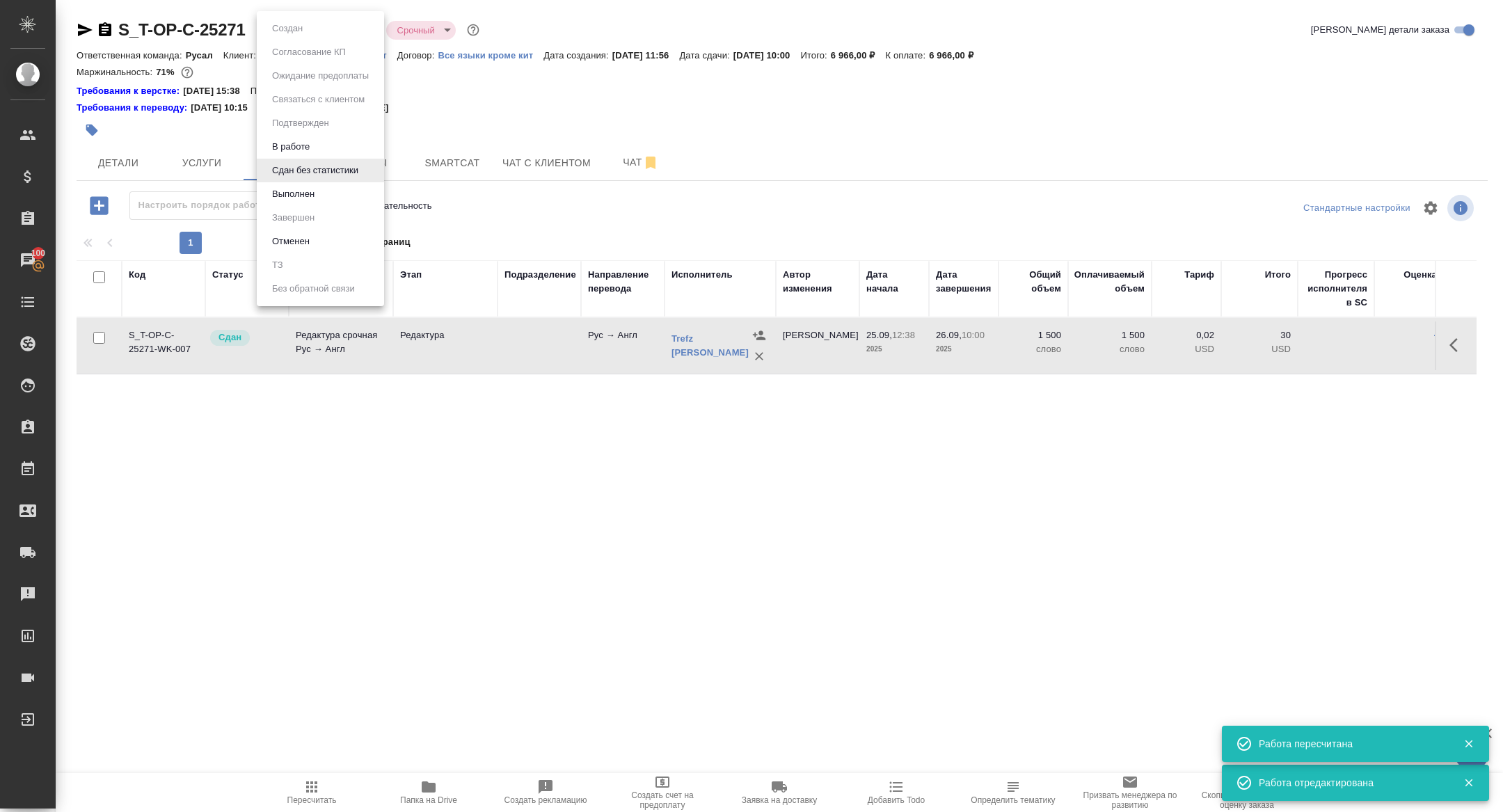
click at [288, 186] on button "Выполнен" at bounding box center [293, 194] width 51 height 15
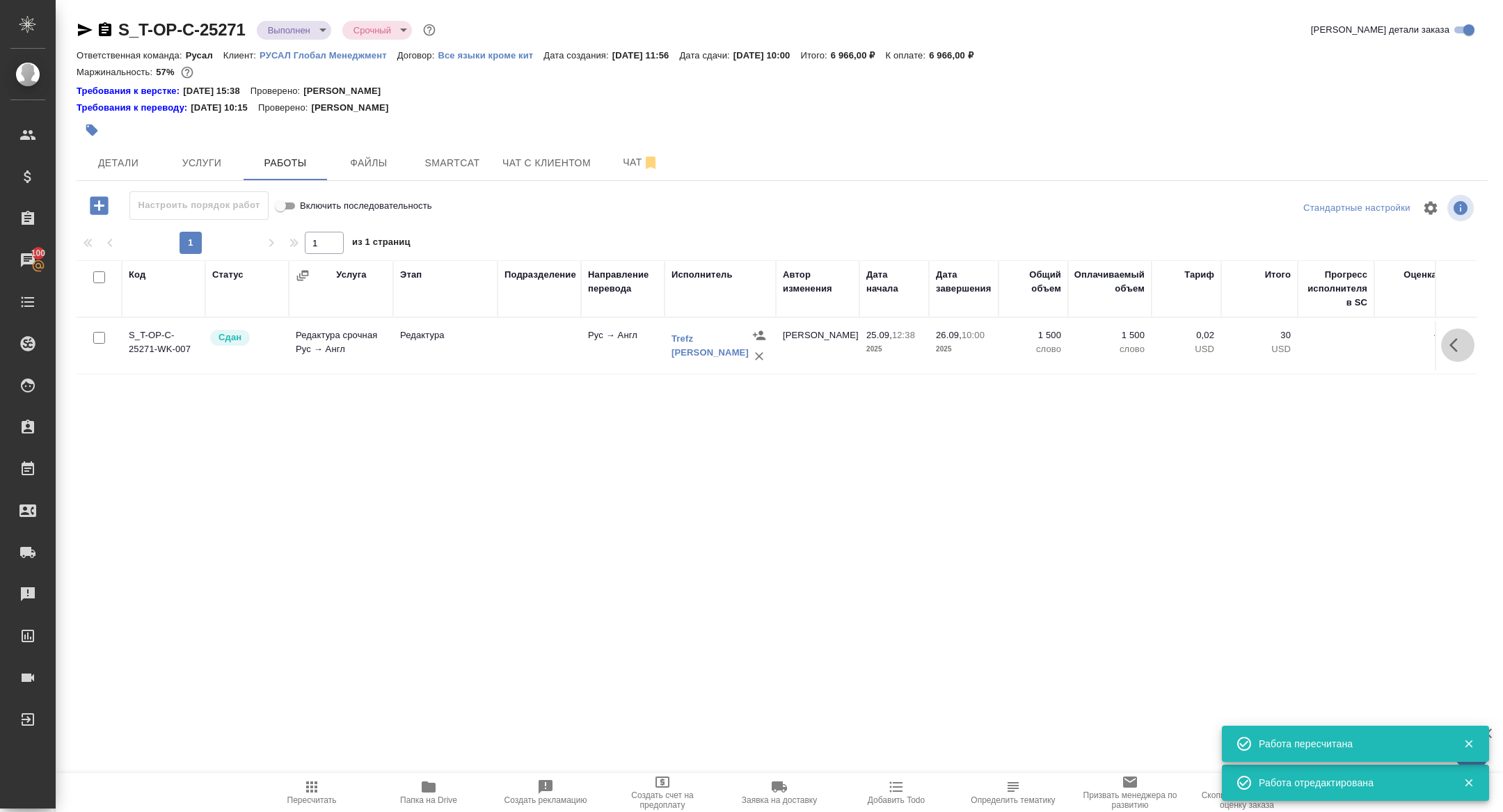
click at [1442, 343] on button "button" at bounding box center [1458, 345] width 34 height 34
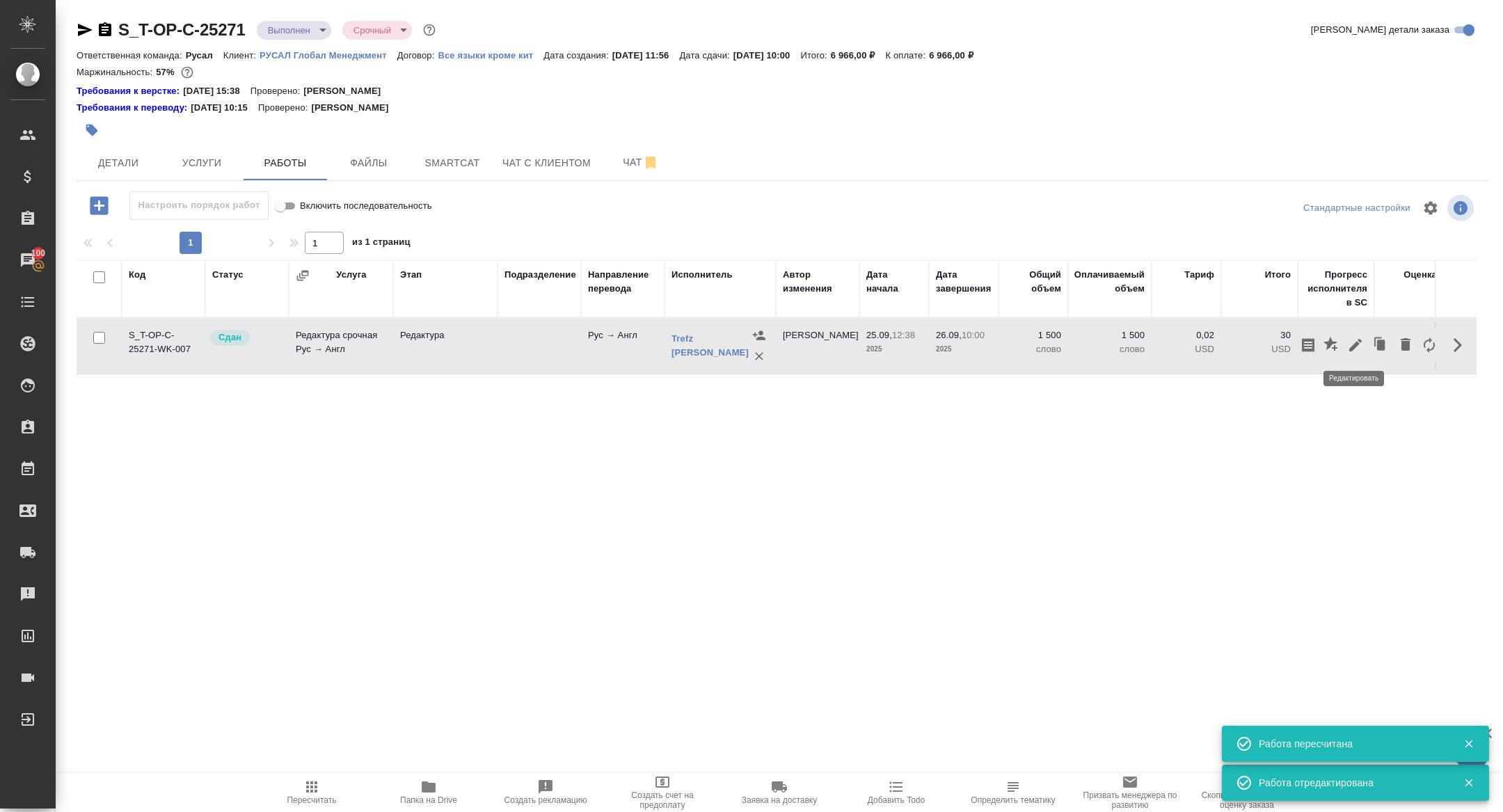
click at [1354, 340] on icon "button" at bounding box center [1355, 345] width 16 height 16
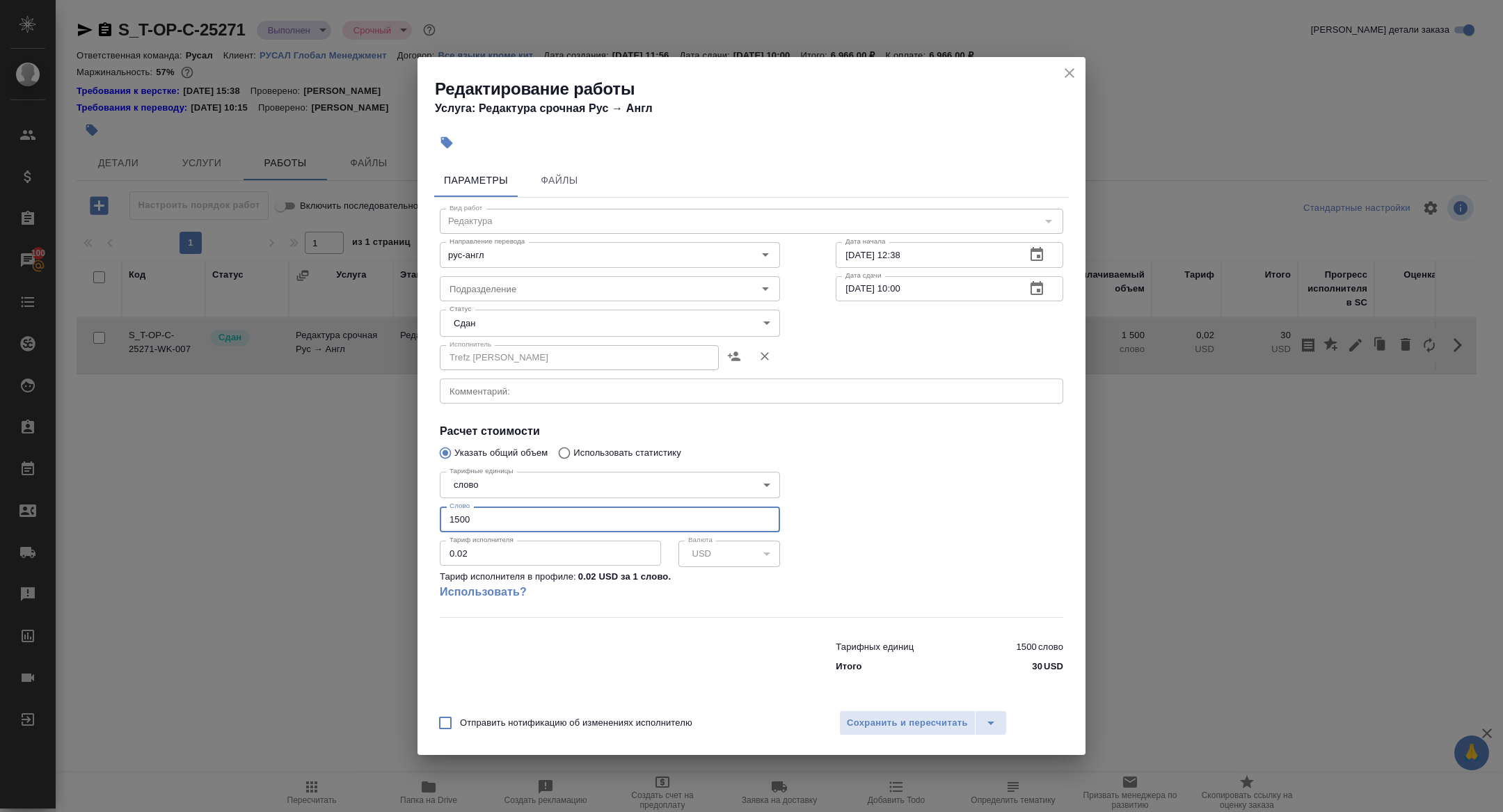
click at [457, 517] on input "1500" at bounding box center [610, 518] width 341 height 25
type input "1000"
click at [891, 730] on span "Сохранить и пересчитать" at bounding box center [907, 723] width 121 height 16
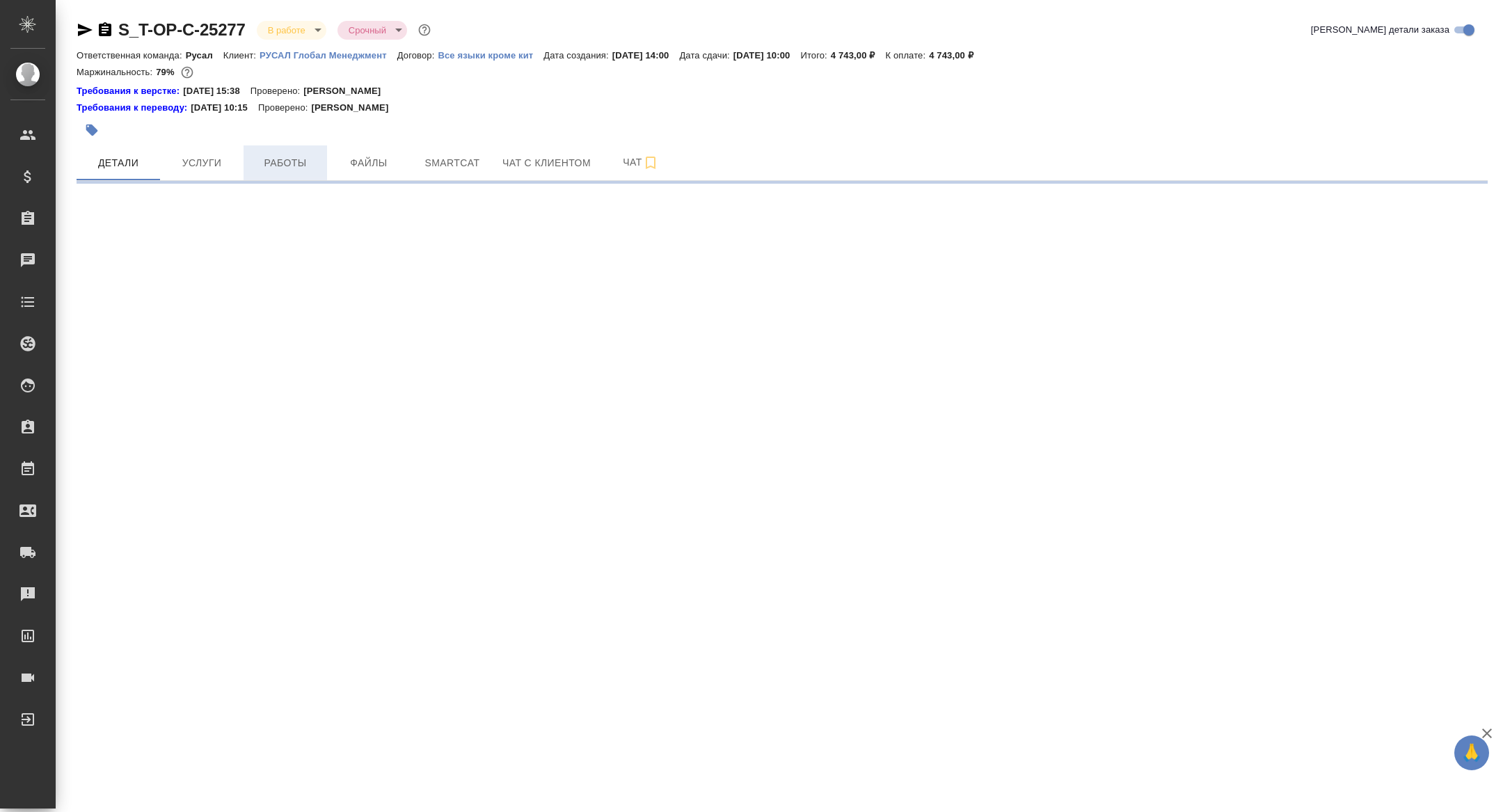
select select "RU"
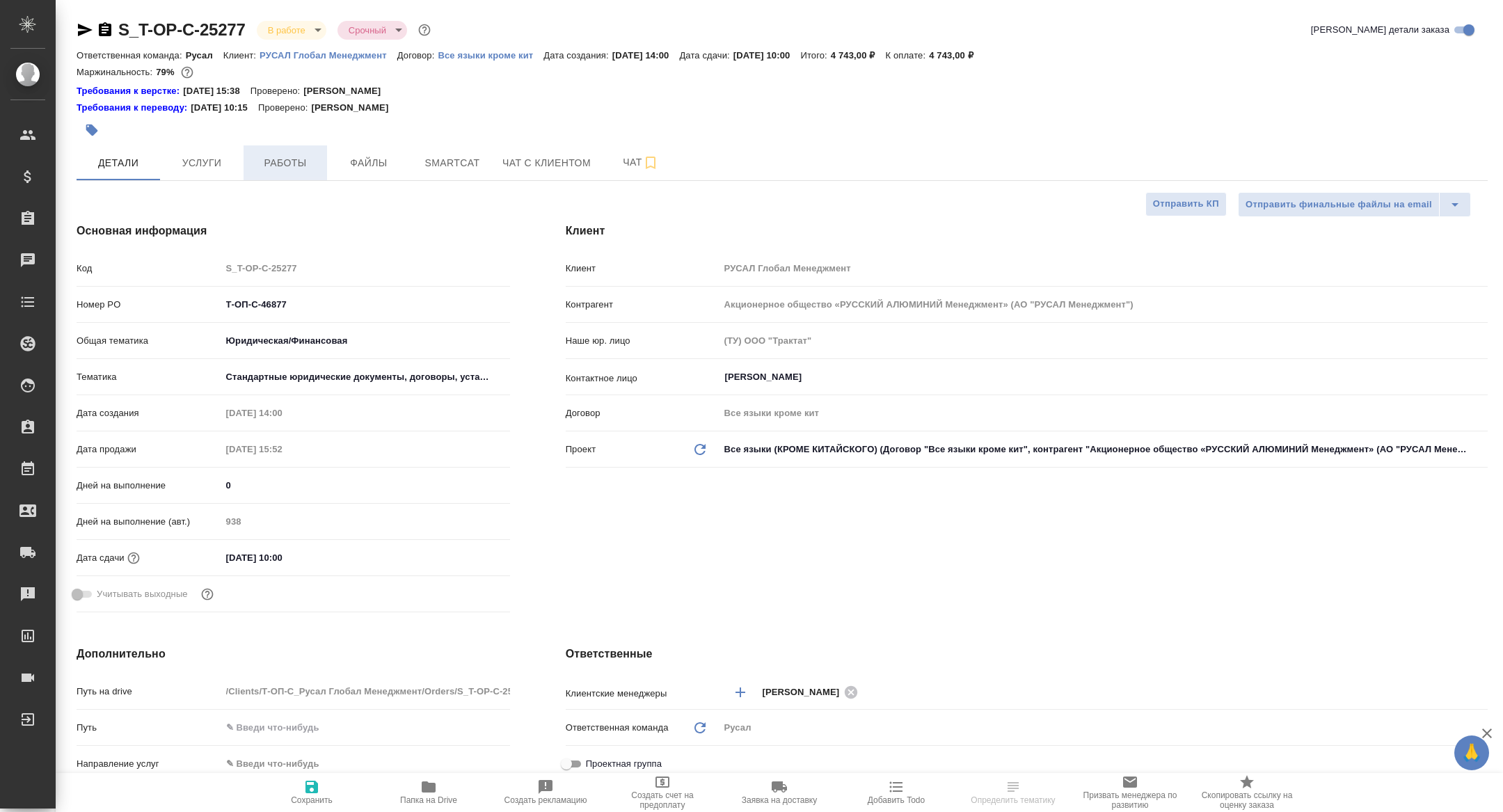
type textarea "x"
click at [295, 156] on span "Работы" at bounding box center [285, 163] width 67 height 17
type textarea "x"
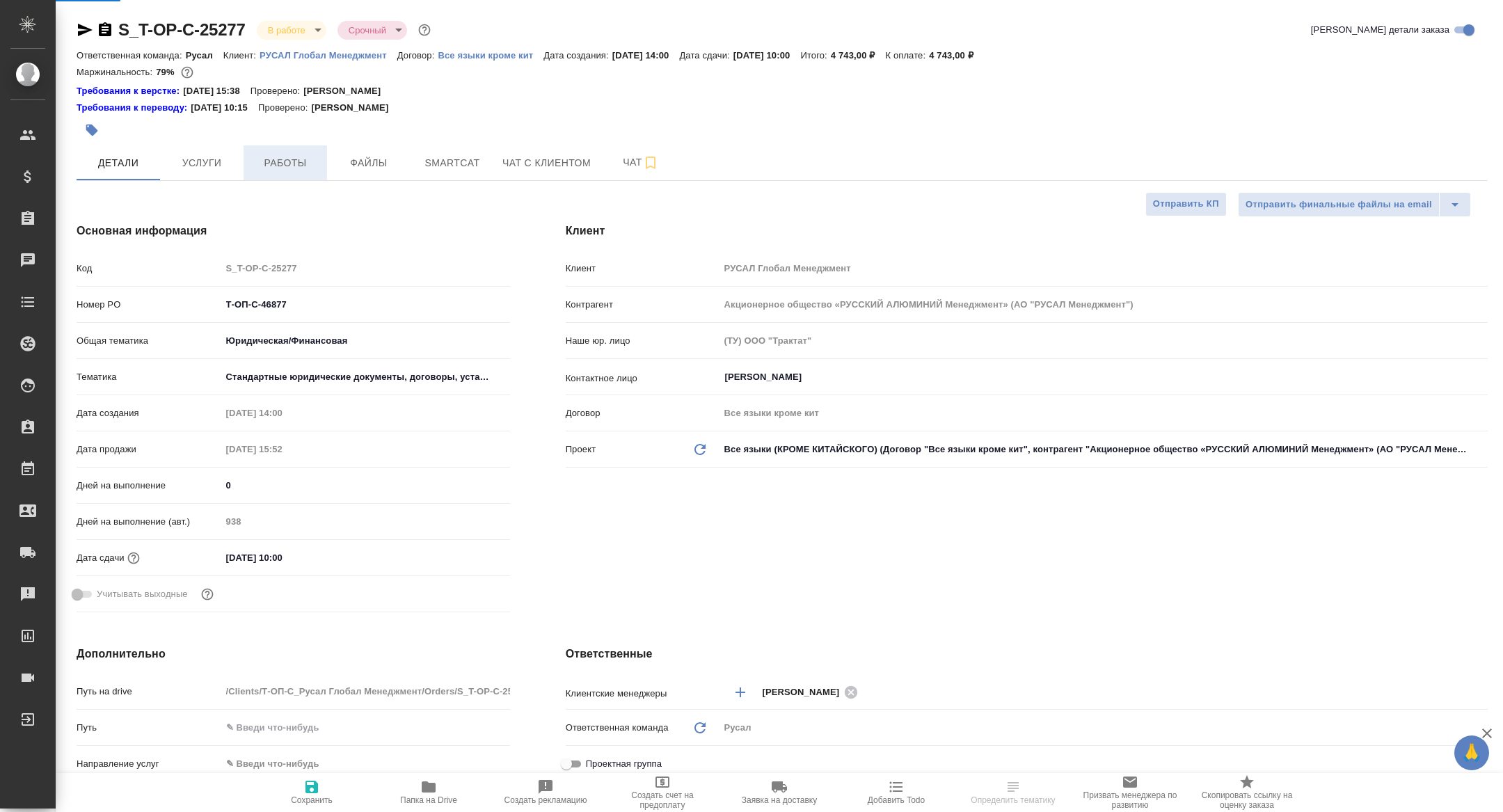
type textarea "x"
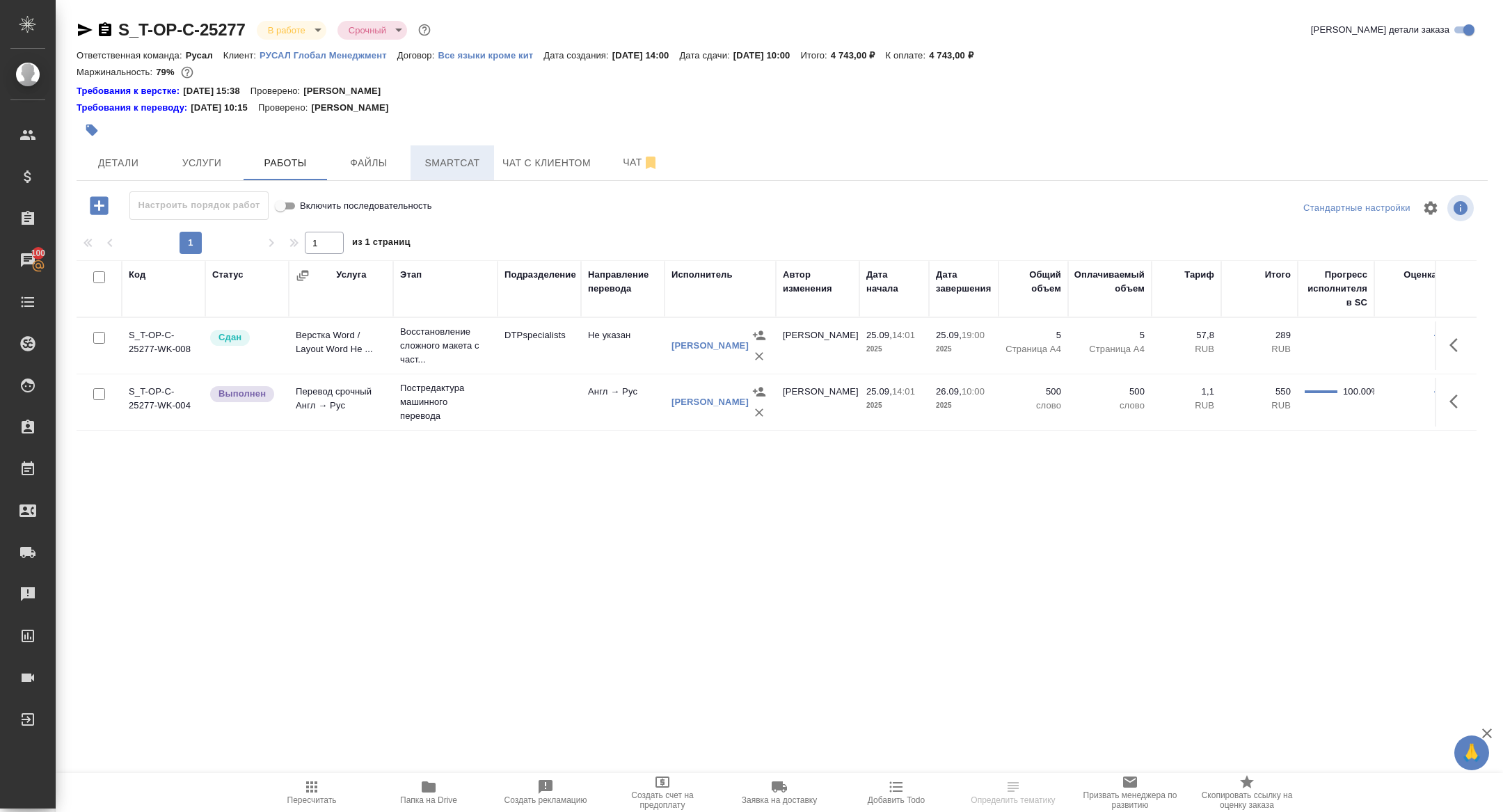
click at [451, 173] on button "Smartcat" at bounding box center [452, 163] width 83 height 35
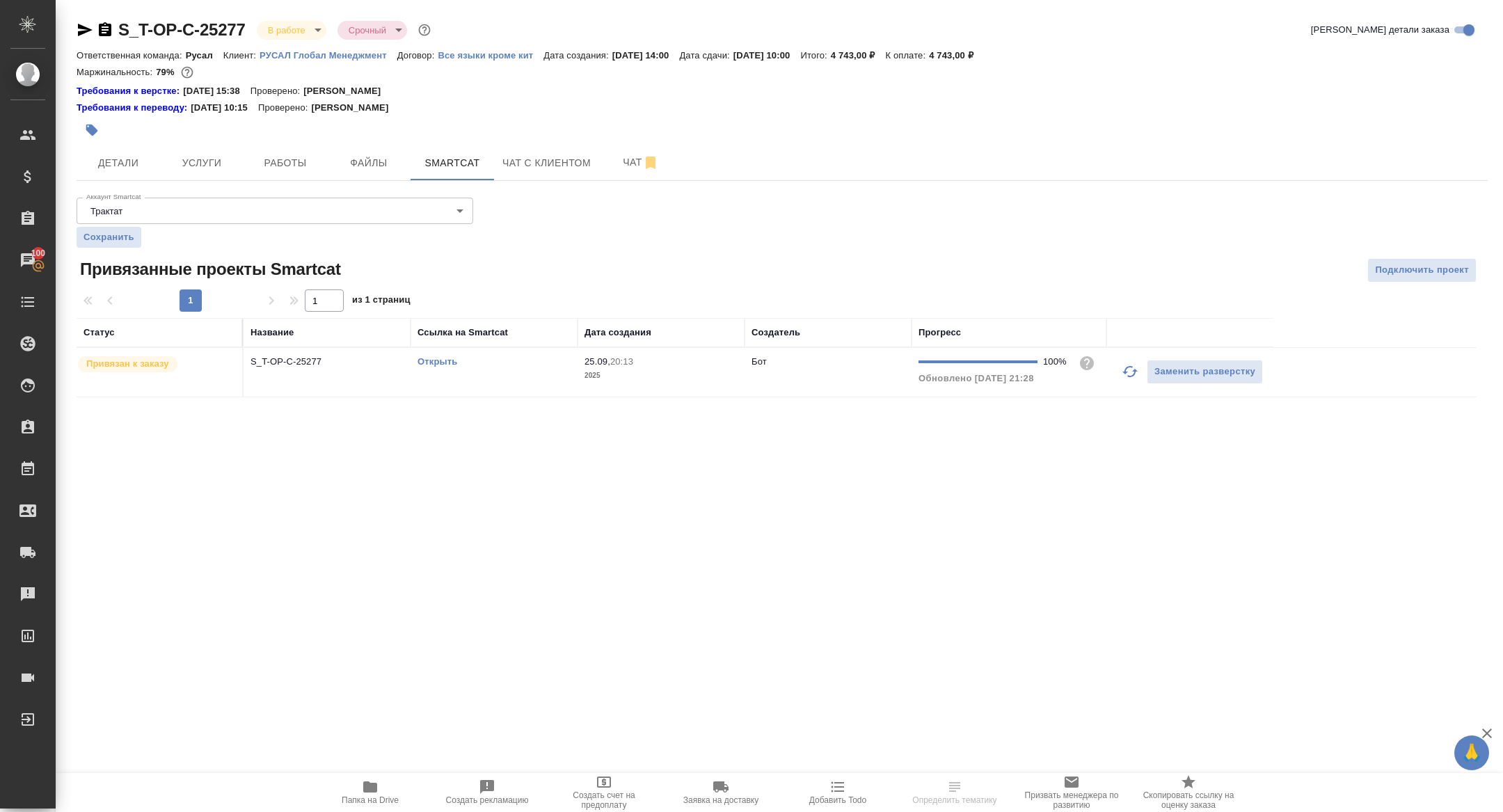
click at [434, 365] on link "Открыть" at bounding box center [437, 361] width 39 height 11
click at [295, 168] on span "Работы" at bounding box center [285, 163] width 67 height 17
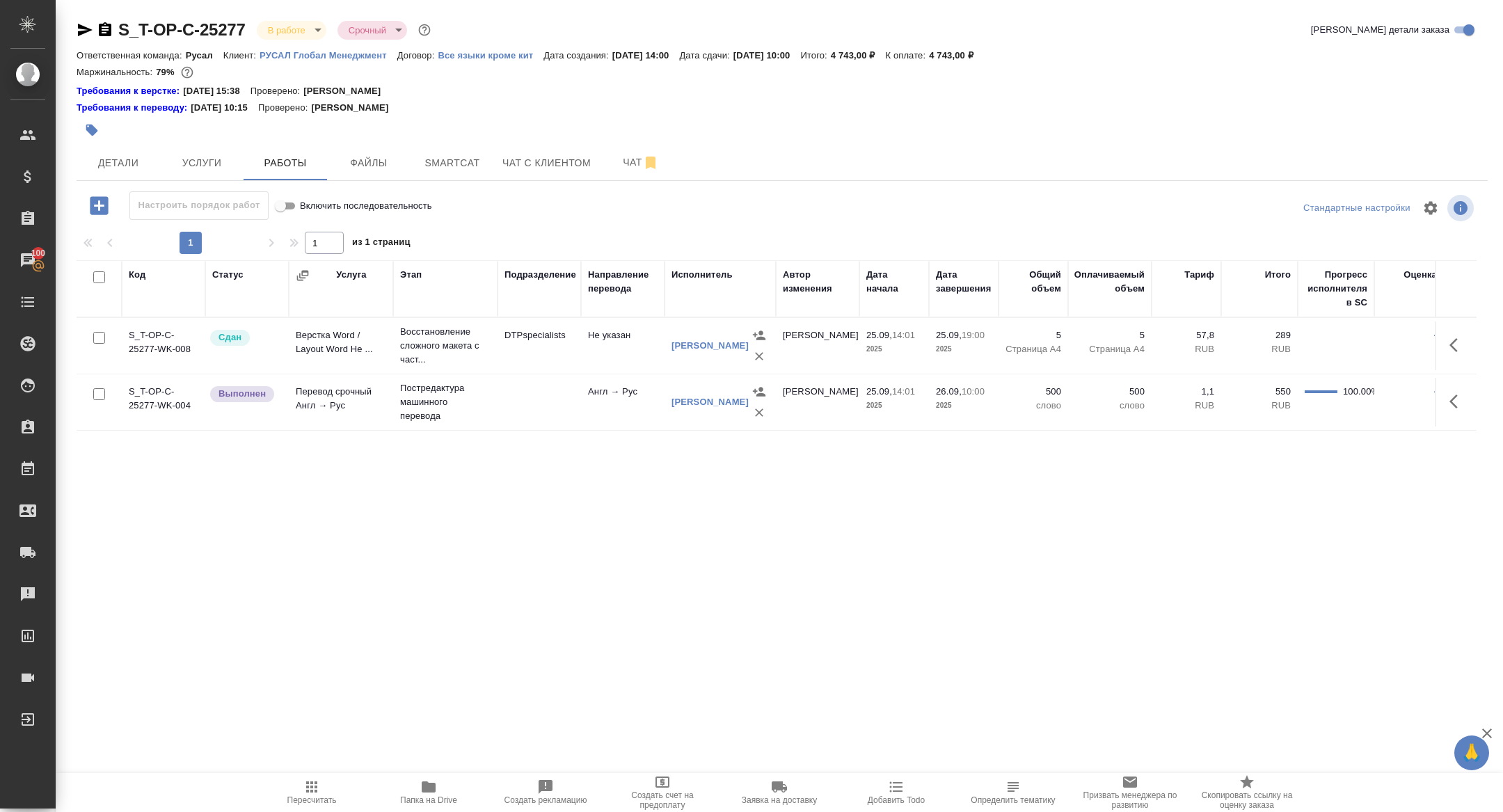
click at [104, 204] on icon "button" at bounding box center [98, 205] width 18 height 18
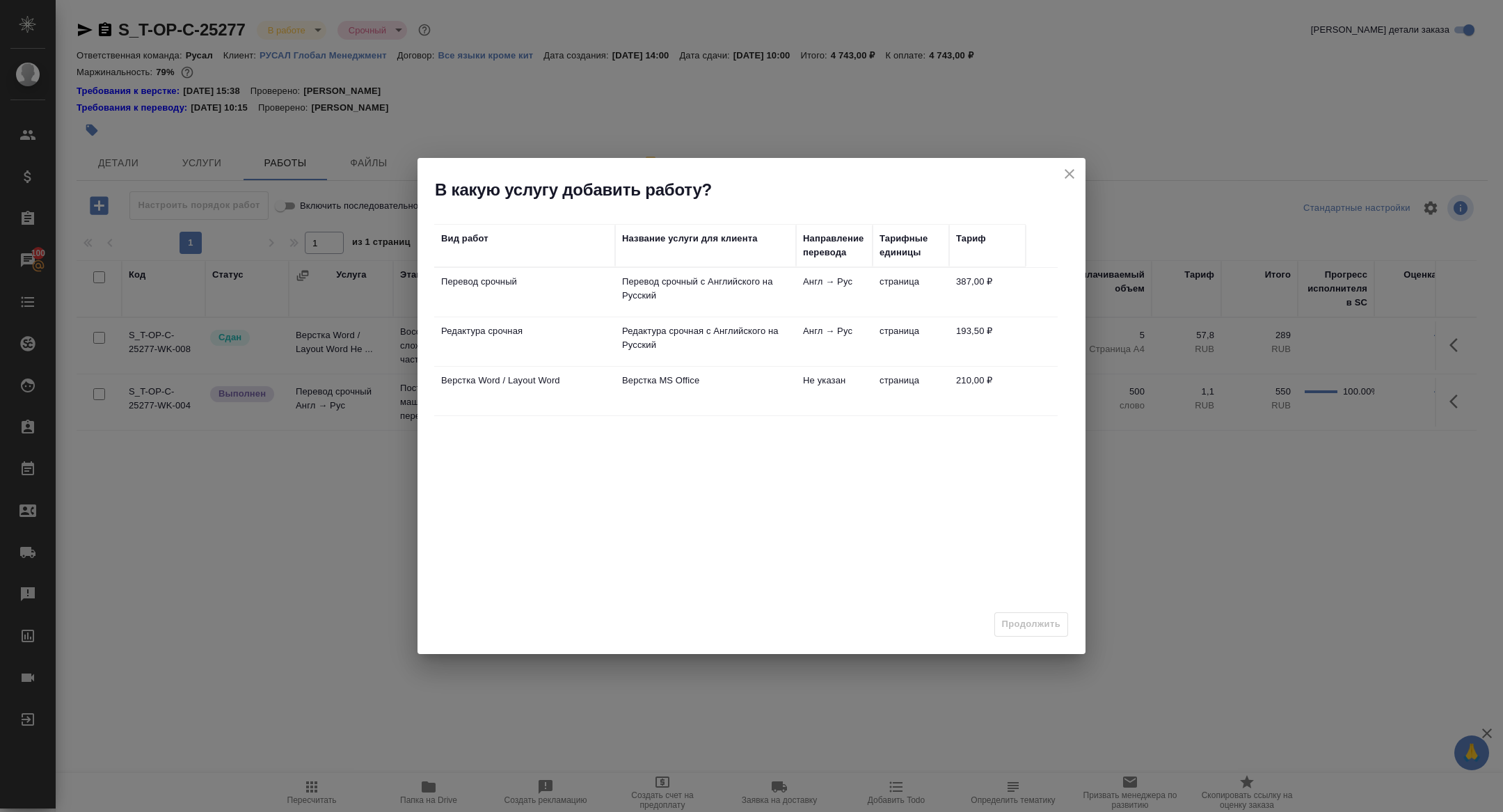
click at [493, 339] on td "Редактура срочная" at bounding box center [525, 342] width 181 height 49
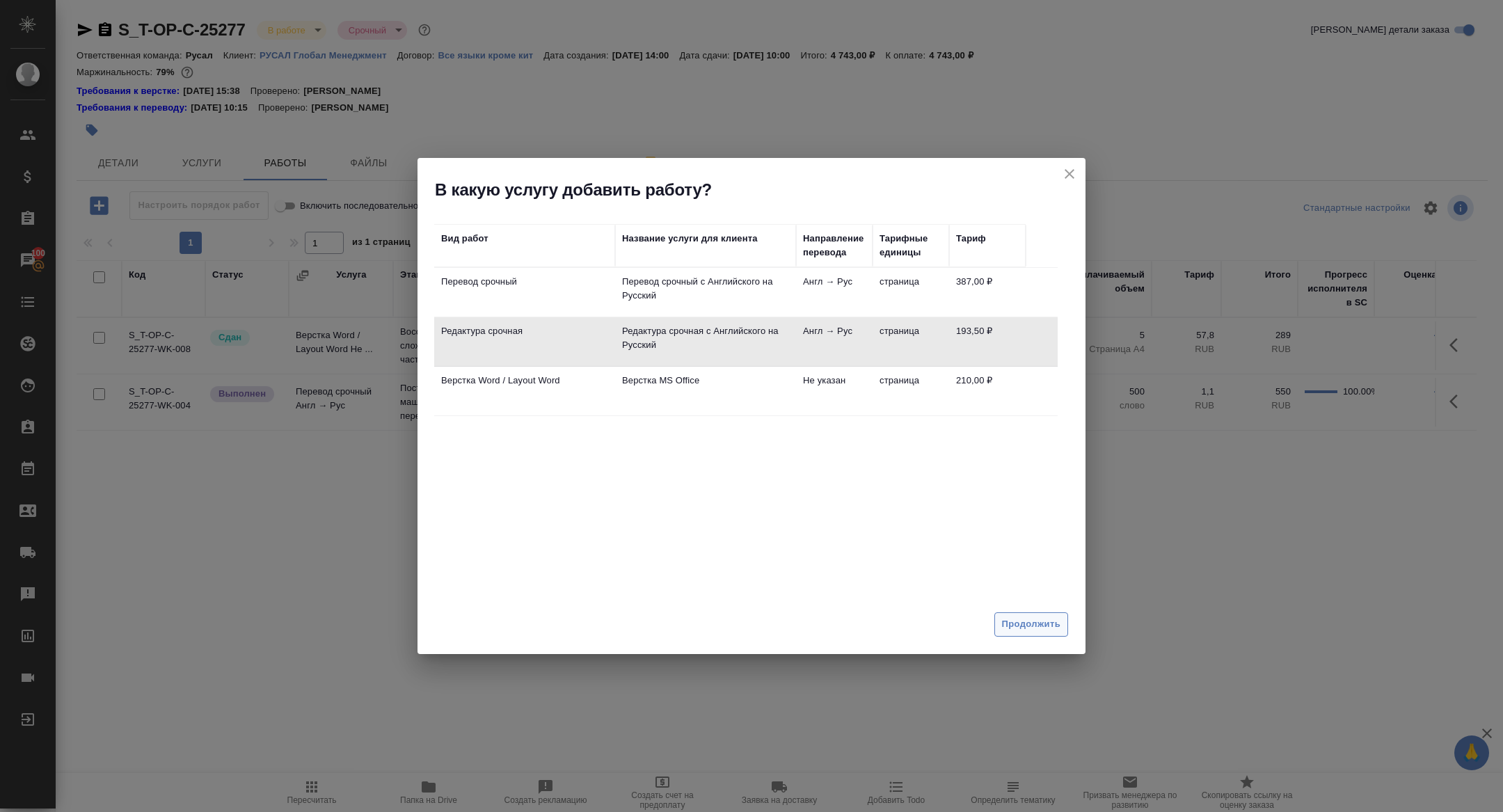
click at [1018, 631] on span "Продолжить" at bounding box center [1031, 624] width 59 height 16
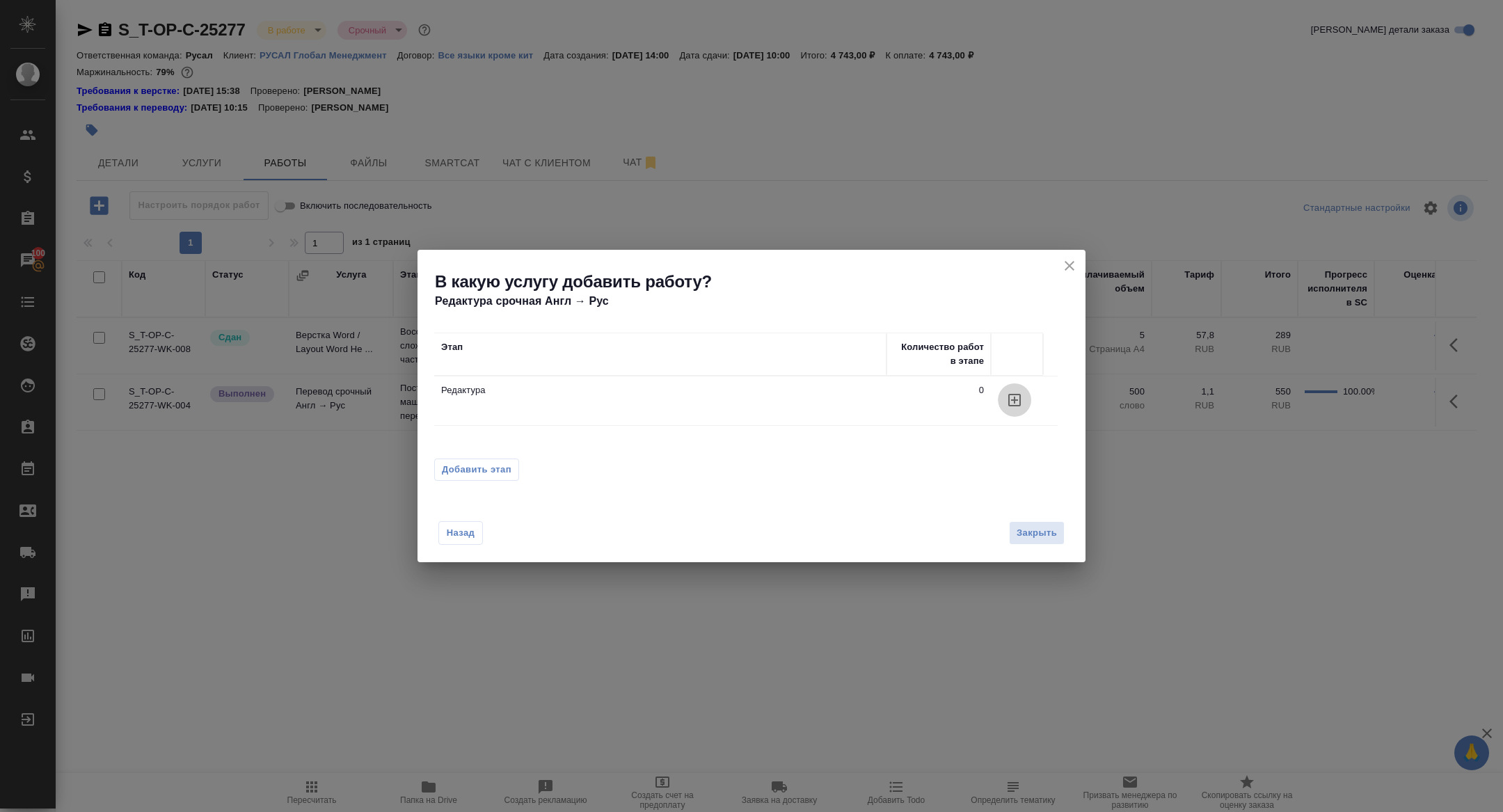
click at [1017, 397] on icon "button" at bounding box center [1014, 399] width 16 height 16
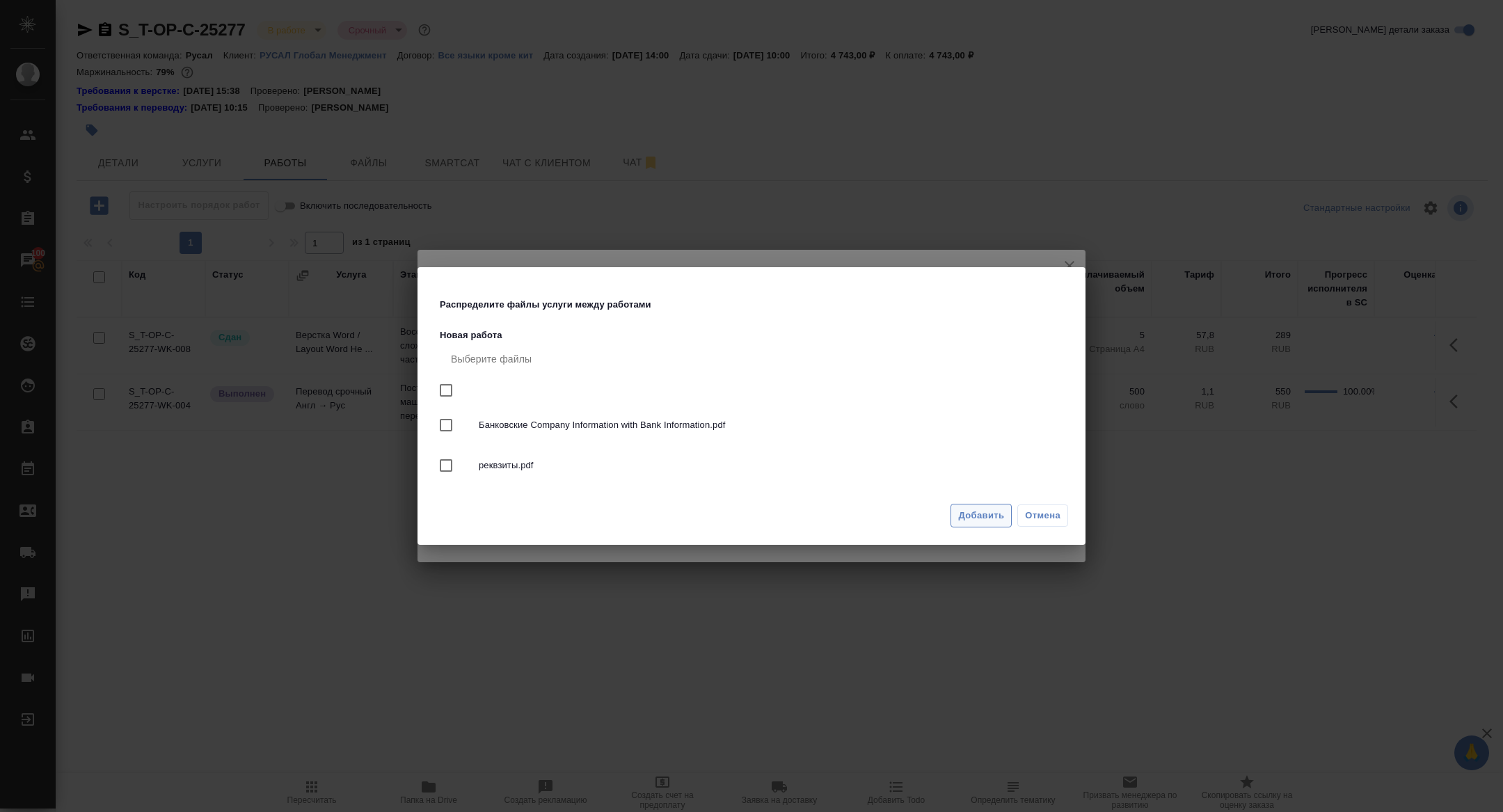
click at [972, 517] on span "Добавить" at bounding box center [981, 515] width 46 height 16
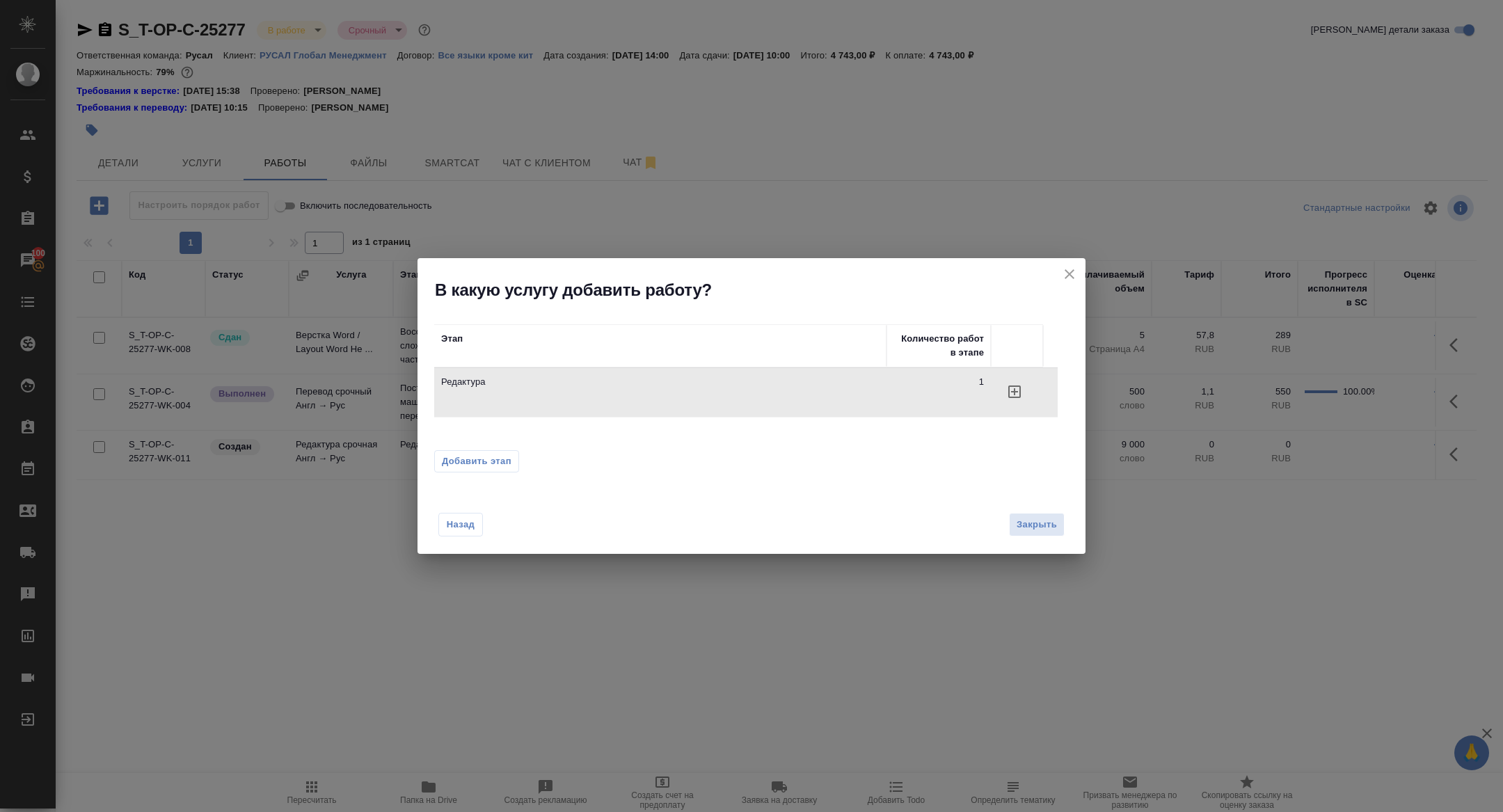
click at [1066, 280] on icon "close" at bounding box center [1069, 274] width 16 height 16
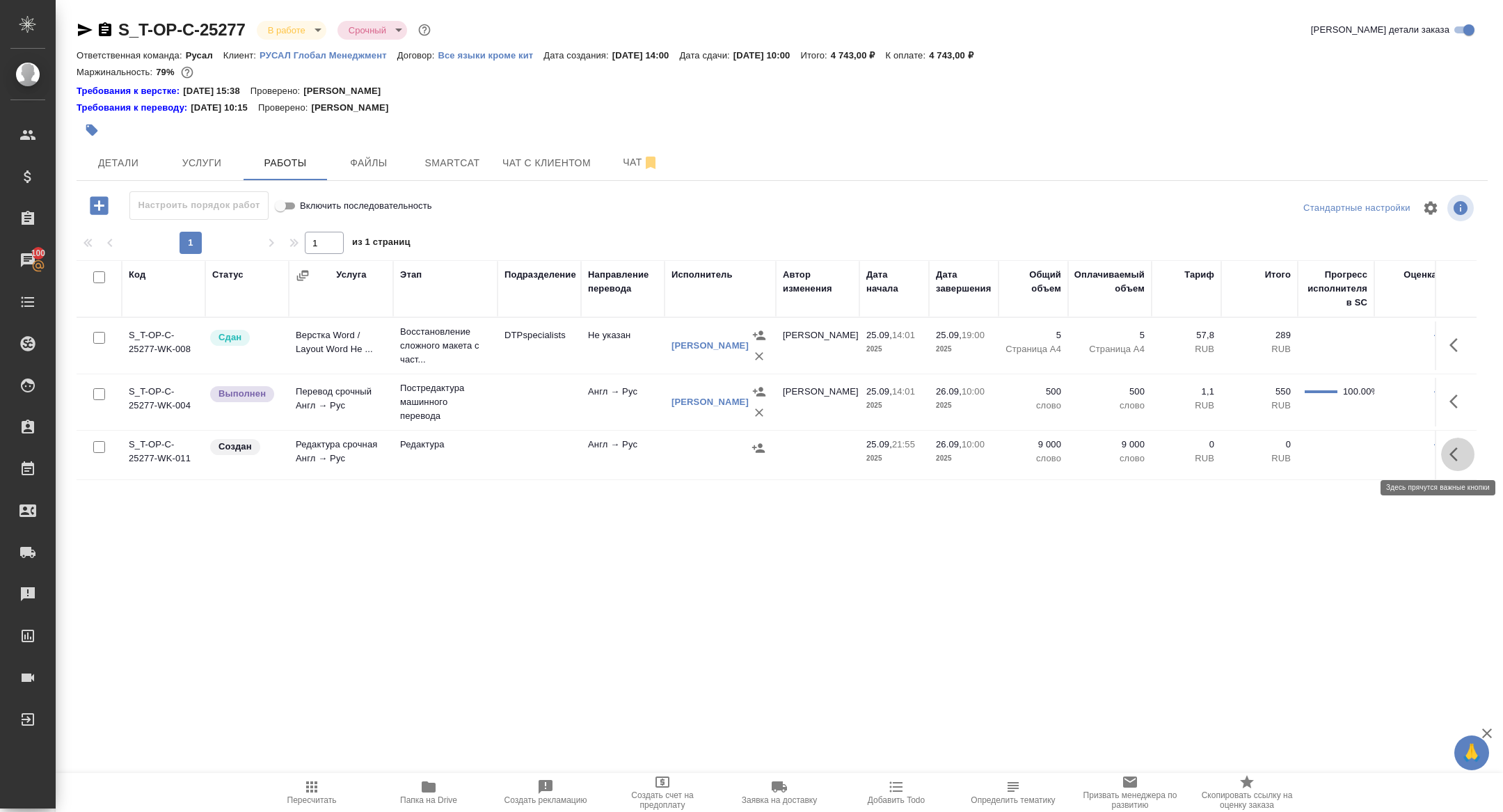
click at [1459, 457] on icon "button" at bounding box center [1457, 454] width 16 height 16
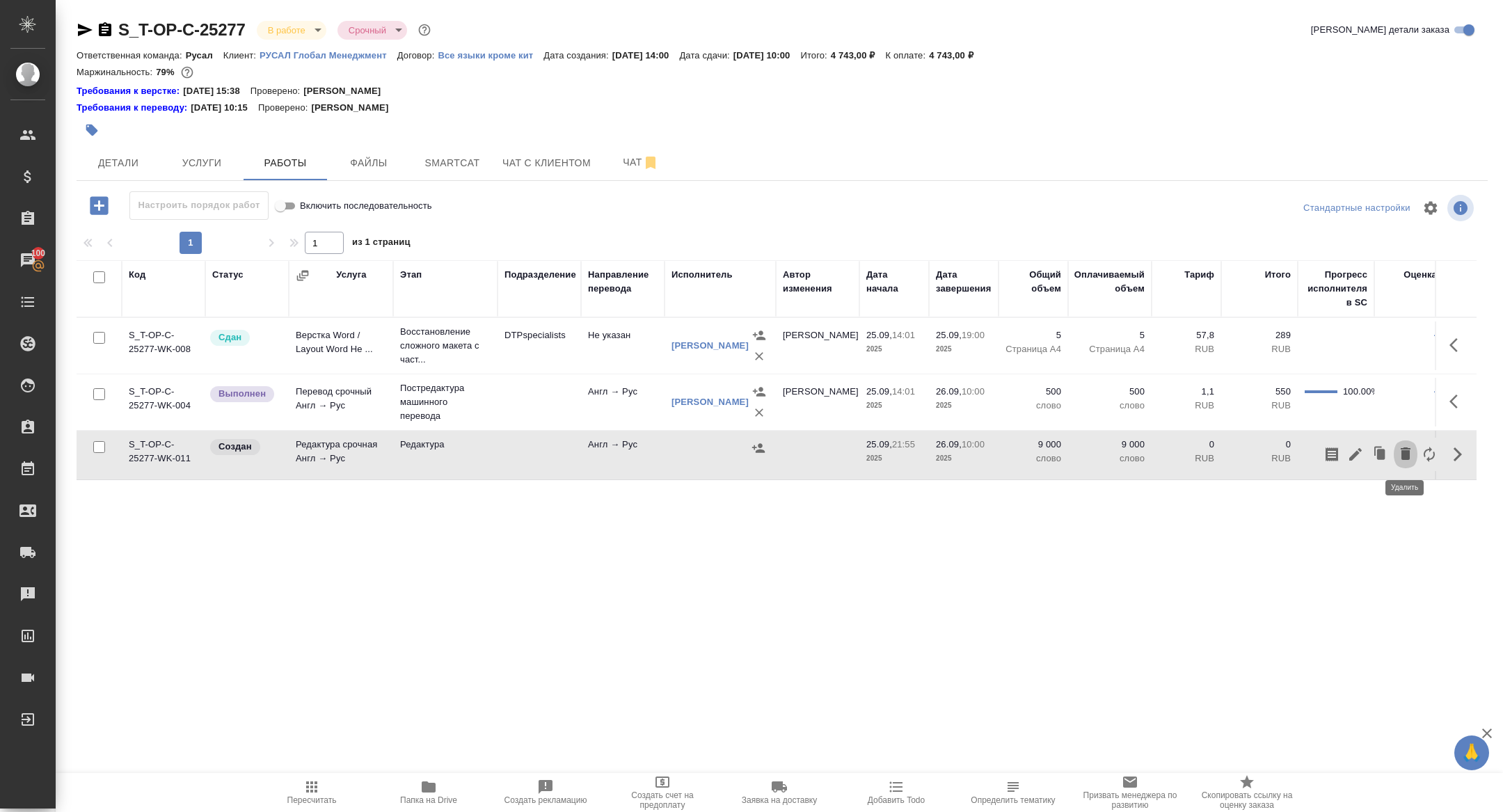
click at [1400, 453] on icon "button" at bounding box center [1405, 453] width 16 height 16
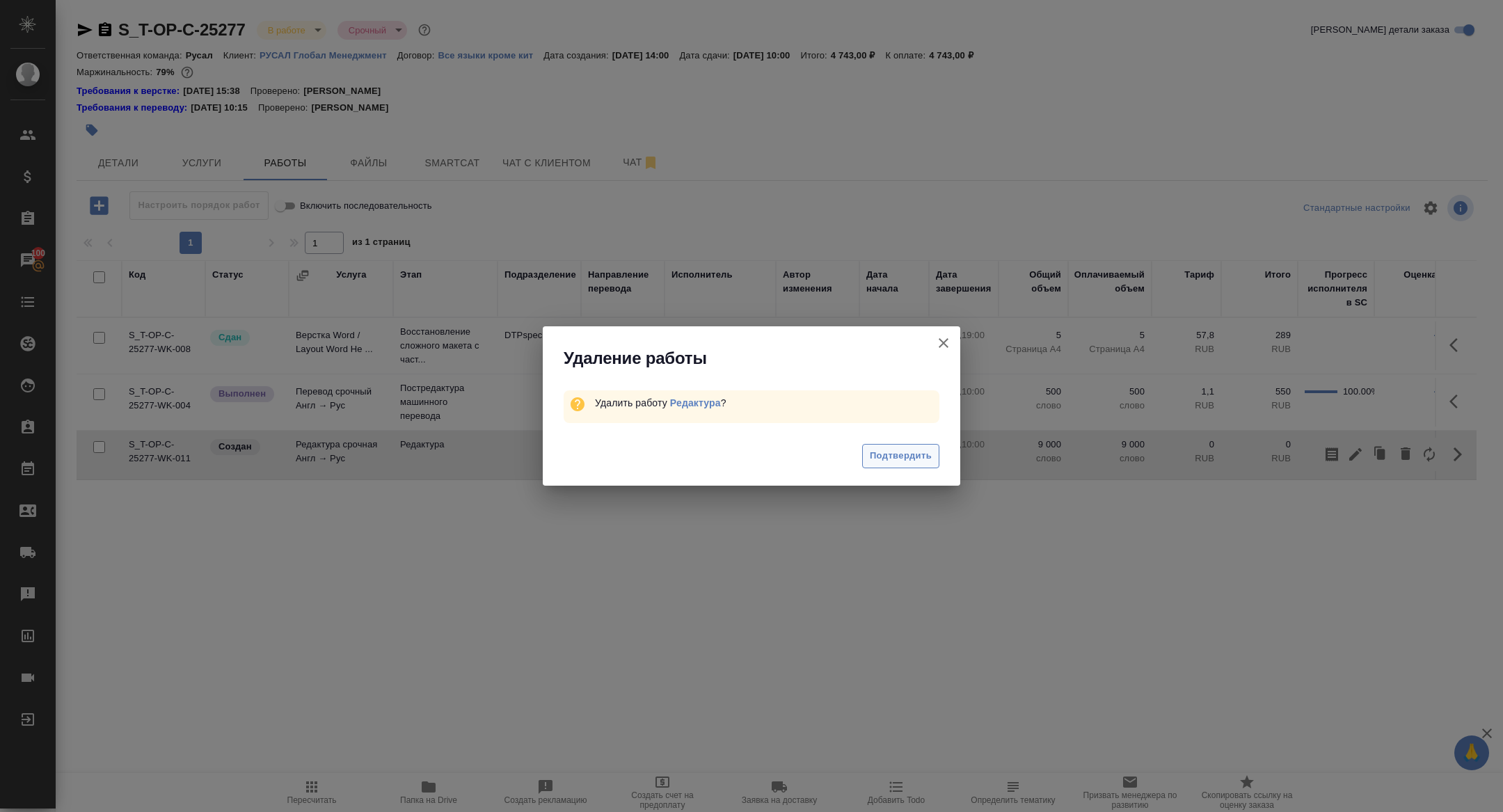
click at [904, 449] on span "Подтвердить" at bounding box center [901, 456] width 62 height 16
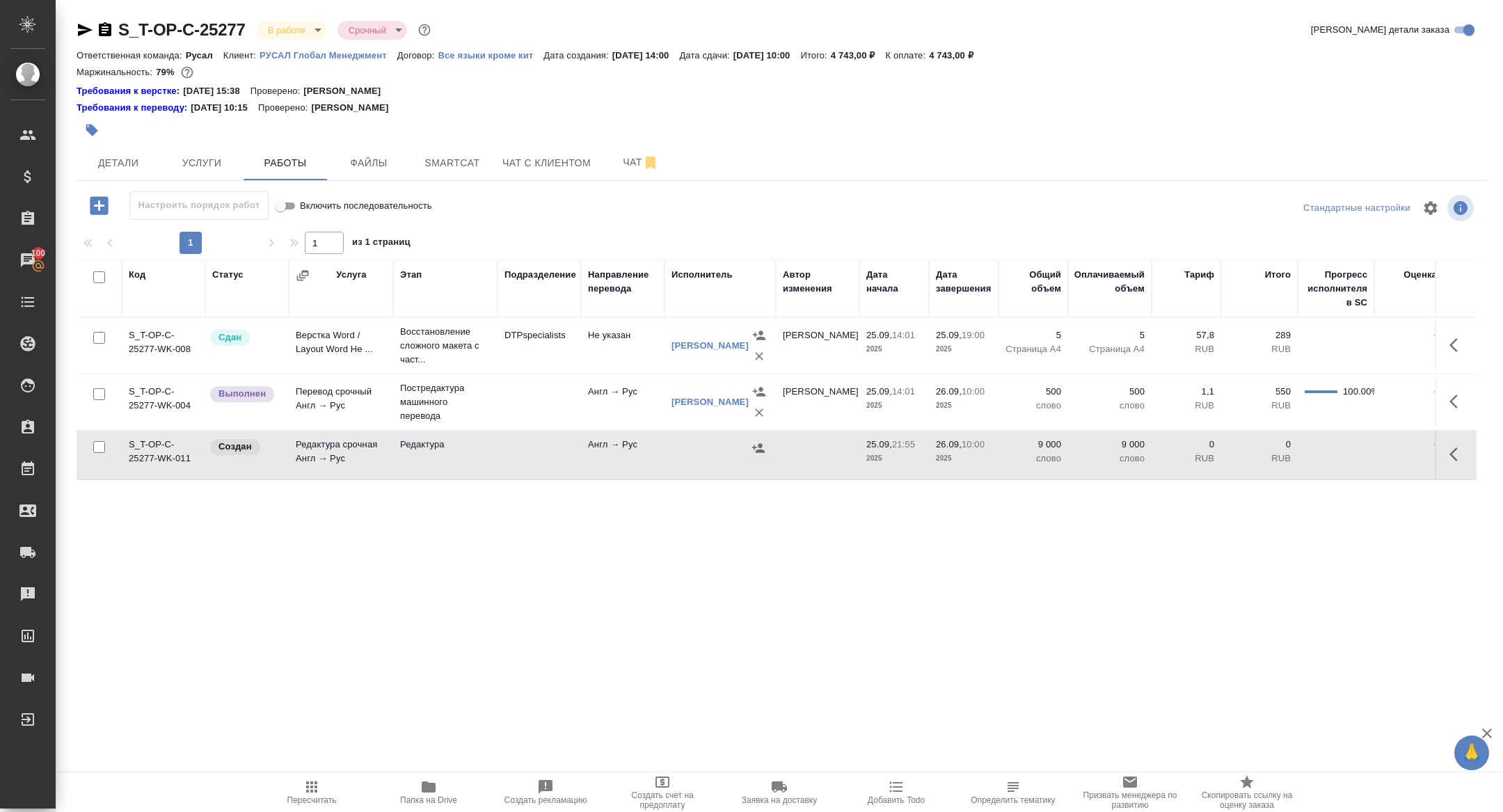
click at [85, 22] on icon "button" at bounding box center [85, 29] width 16 height 16
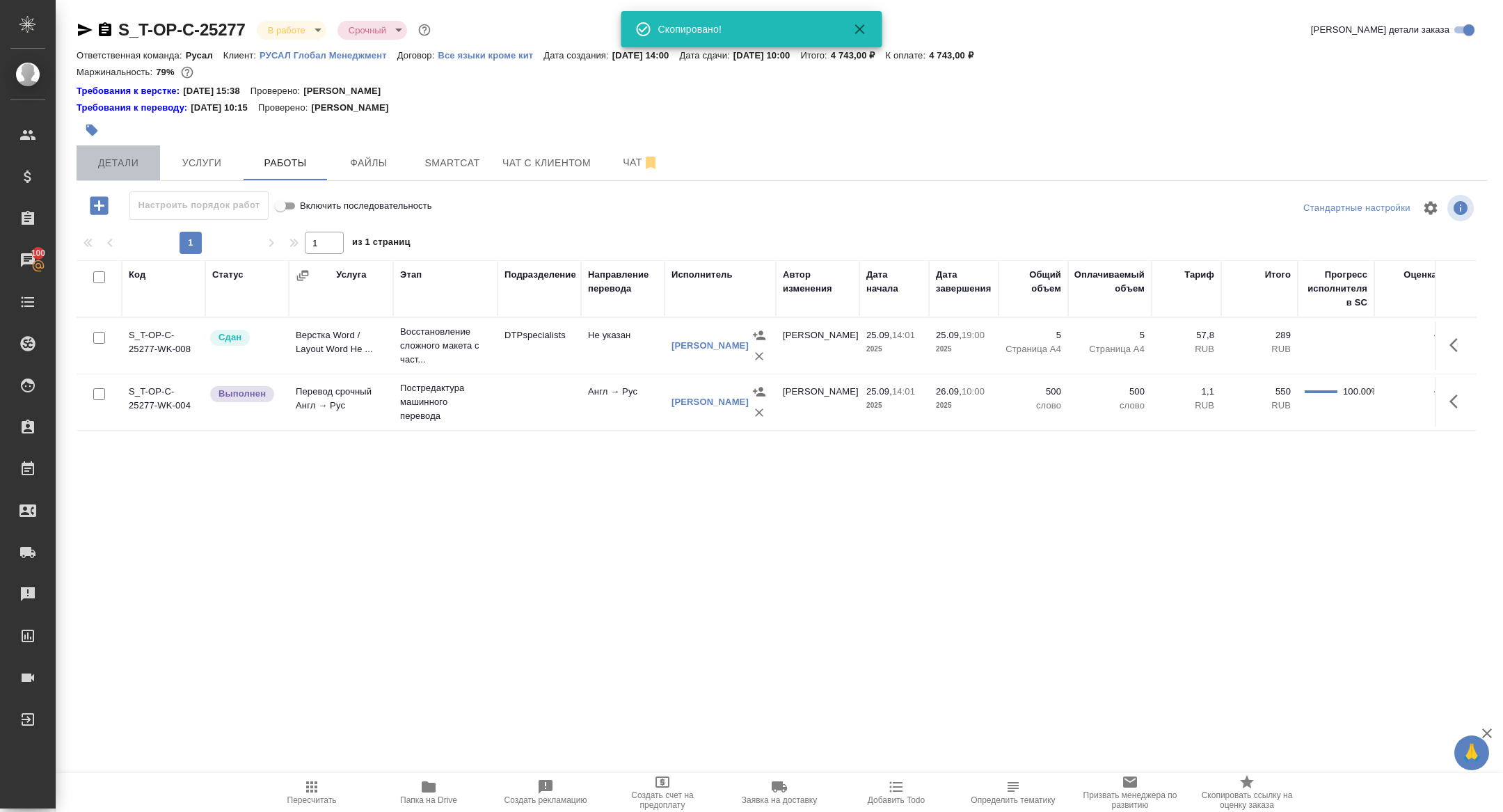
click at [146, 164] on span "Детали" at bounding box center [118, 163] width 67 height 17
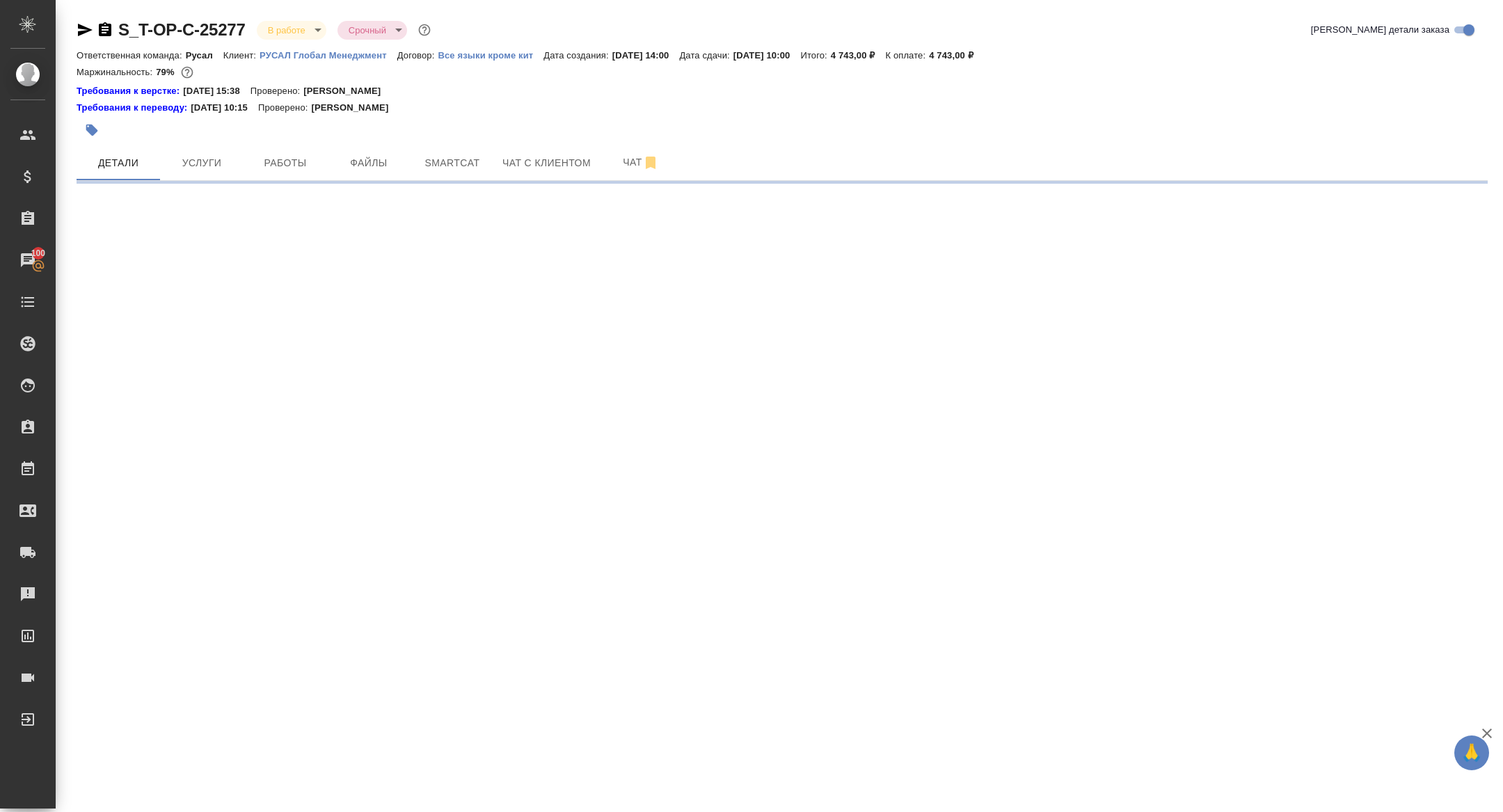
select select "RU"
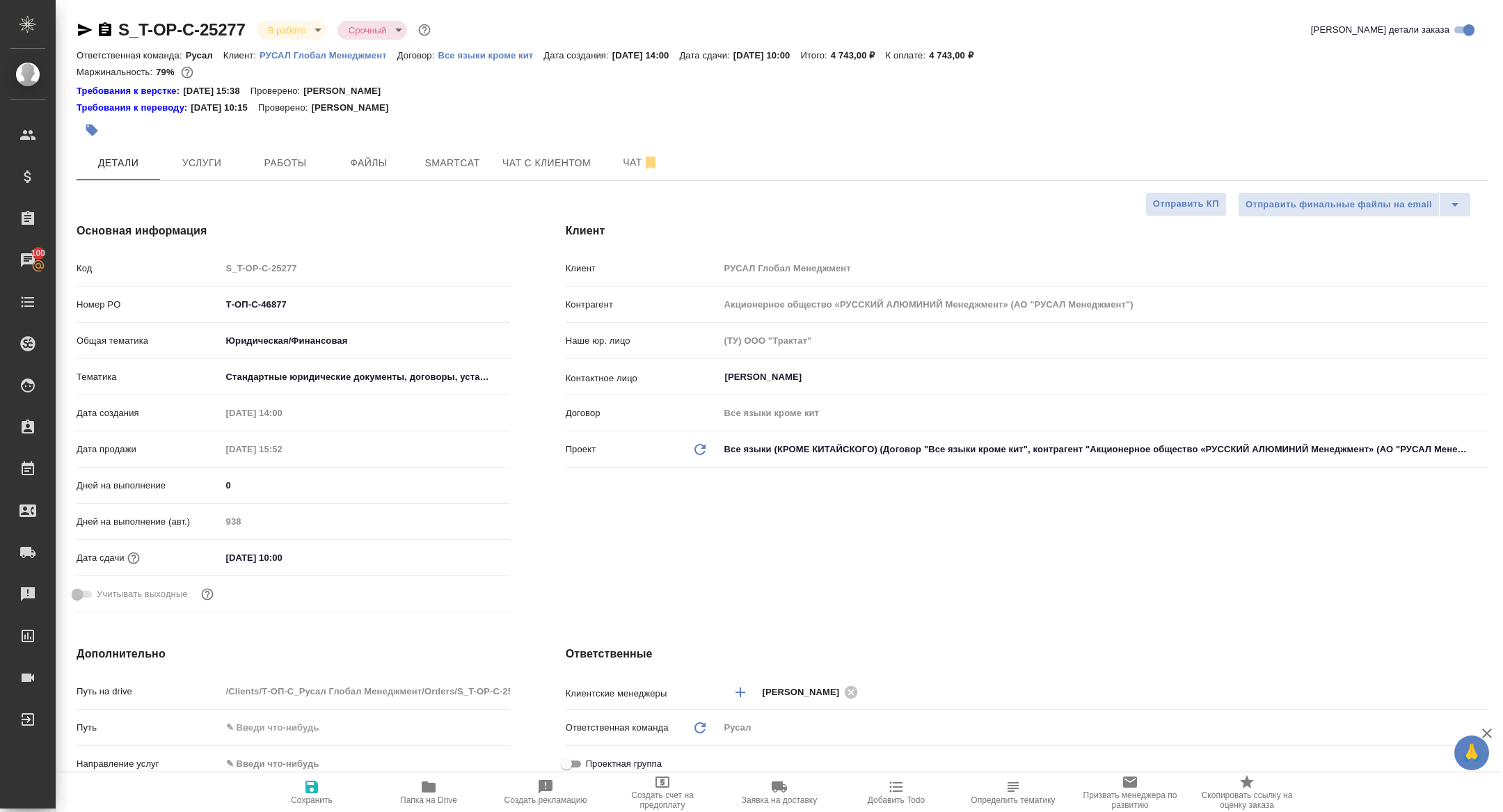
type textarea "x"
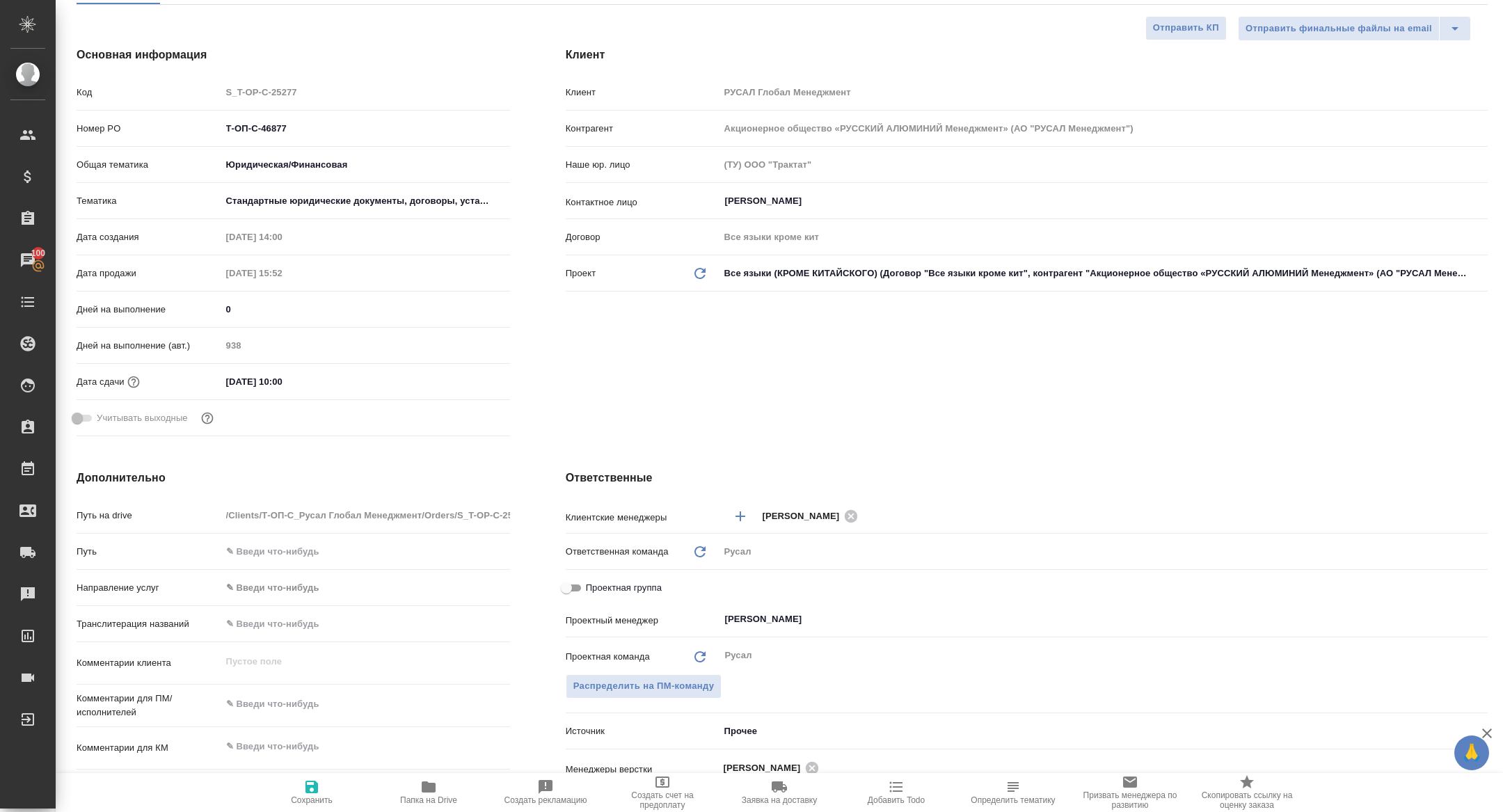
scroll to position [272, 0]
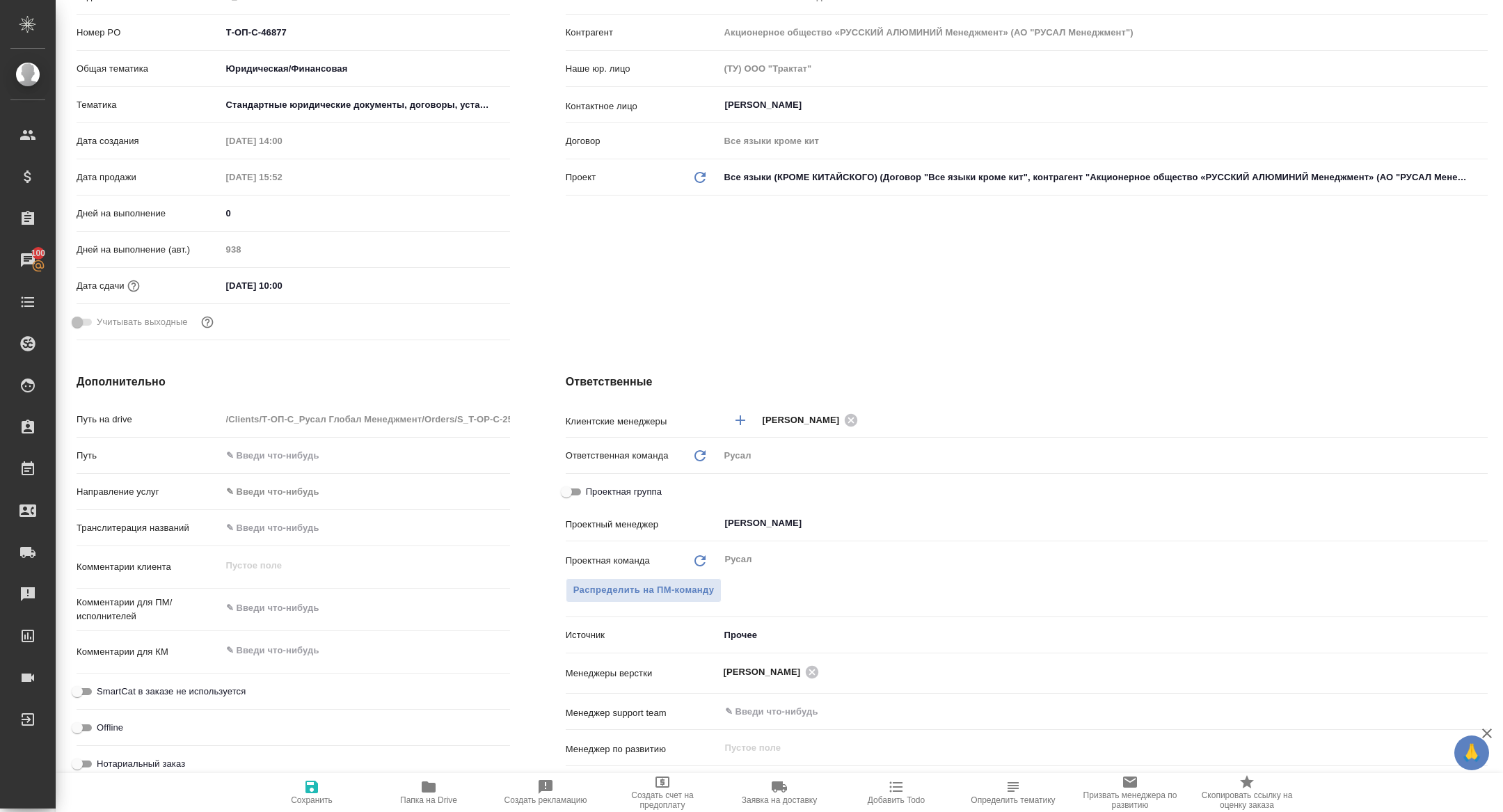
drag, startPoint x: 569, startPoint y: 489, endPoint x: 699, endPoint y: 506, distance: 131.1
click at [570, 489] on input "Проектная группа" at bounding box center [566, 491] width 50 height 16
checkbox input "true"
type textarea "x"
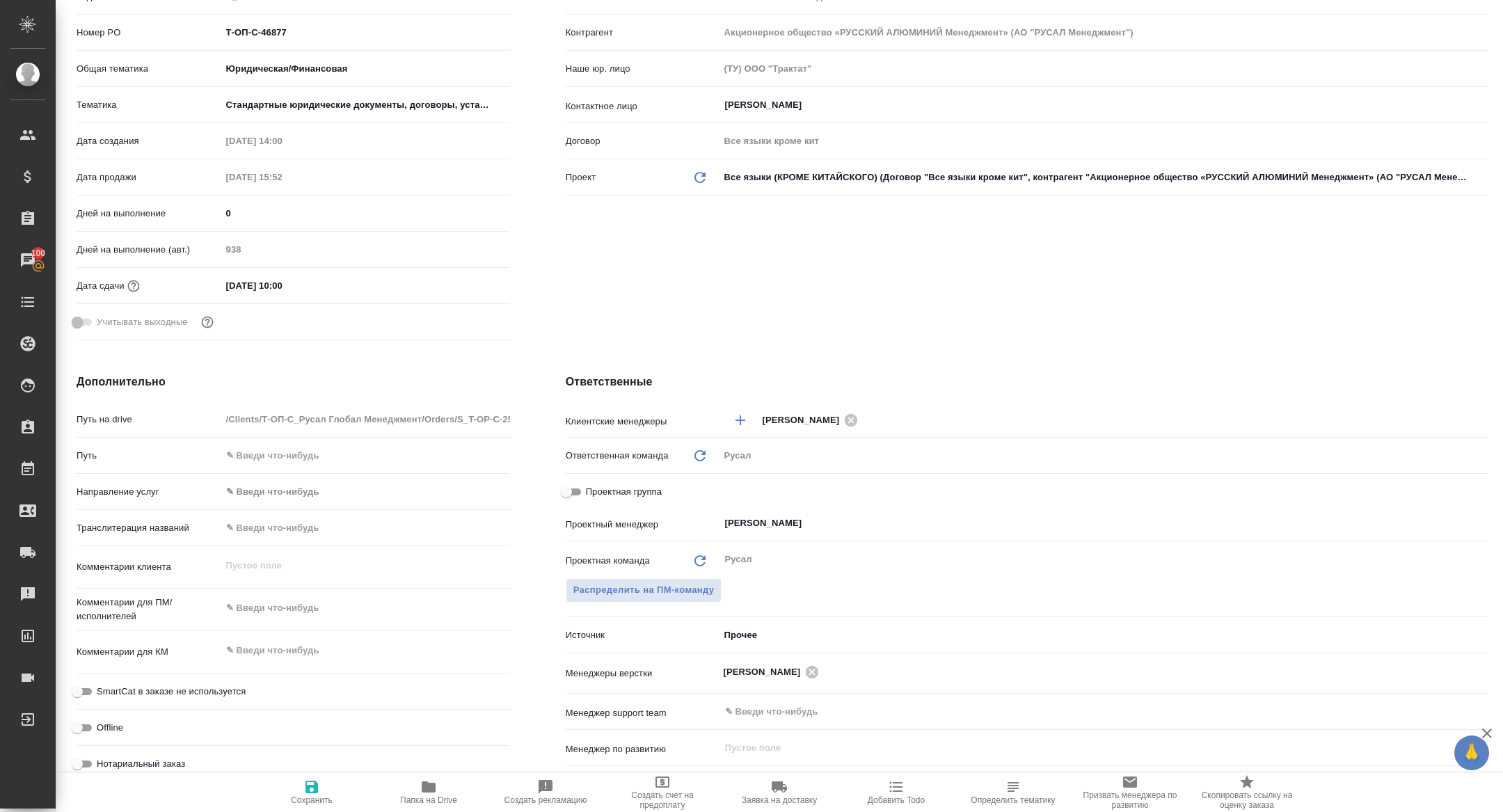
type textarea "x"
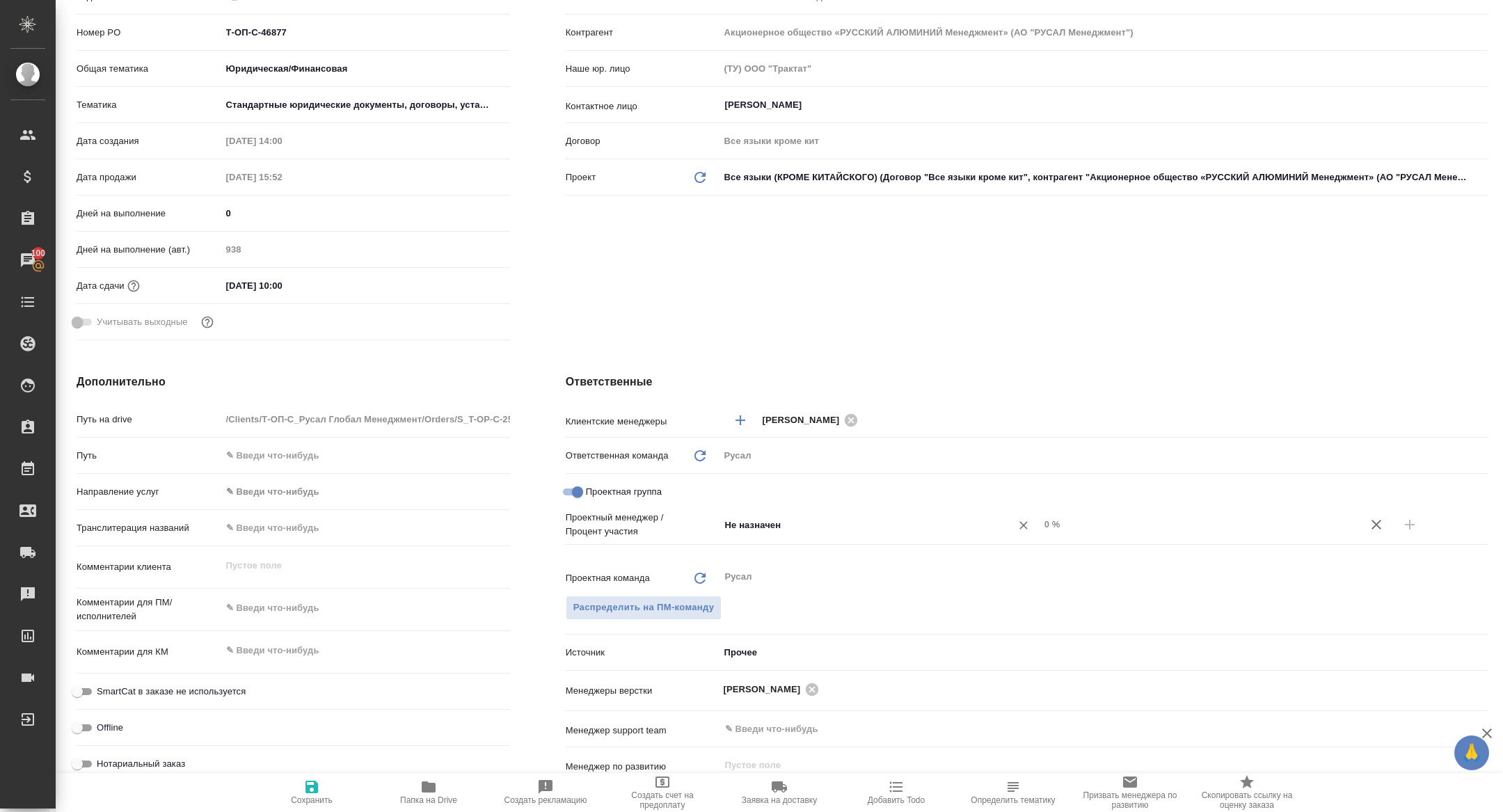
click at [813, 521] on input "Не назначен" at bounding box center [856, 524] width 265 height 16
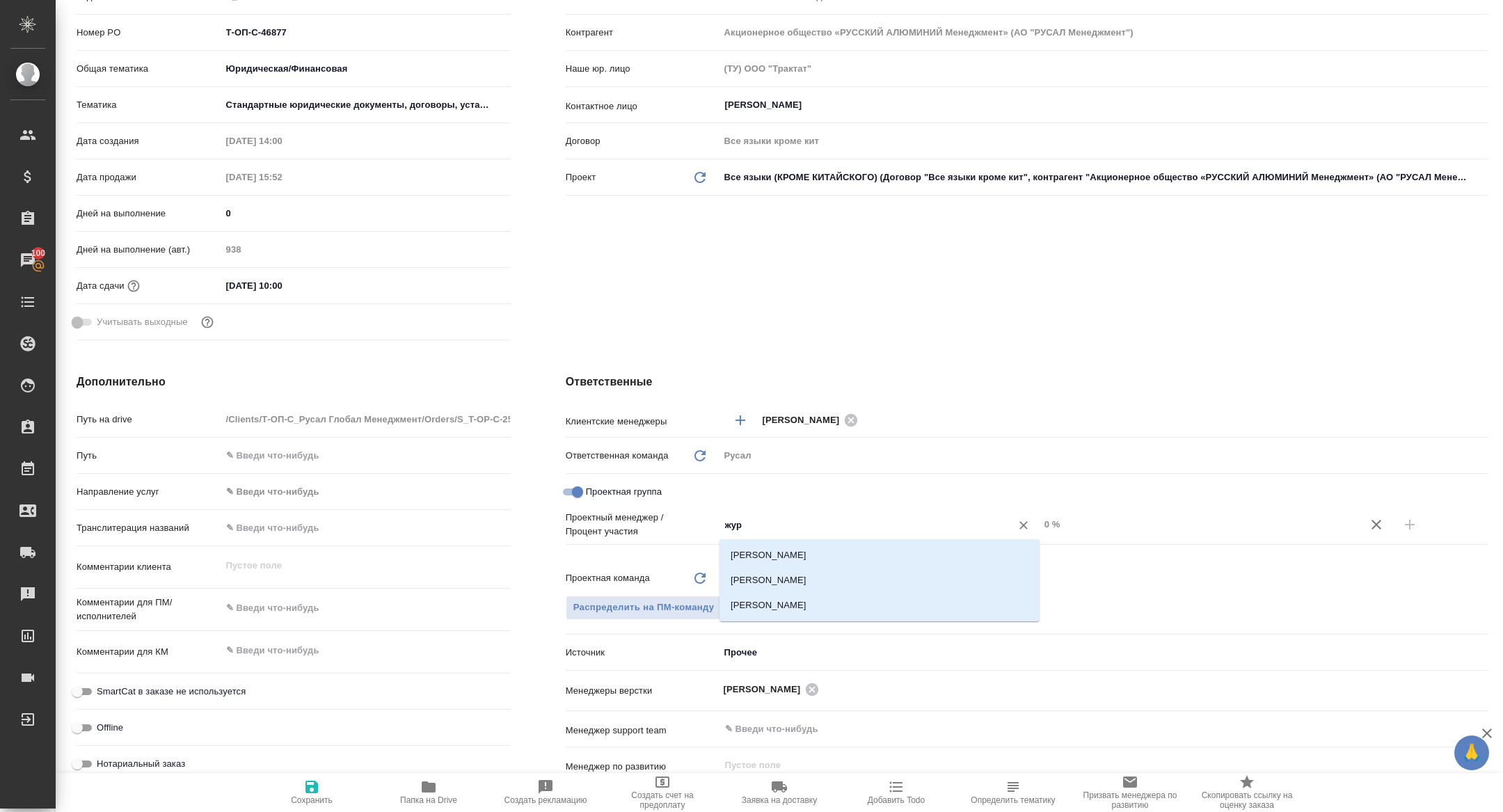
type input "жура"
click at [840, 594] on li "[PERSON_NAME]" at bounding box center [879, 605] width 320 height 25
type textarea "x"
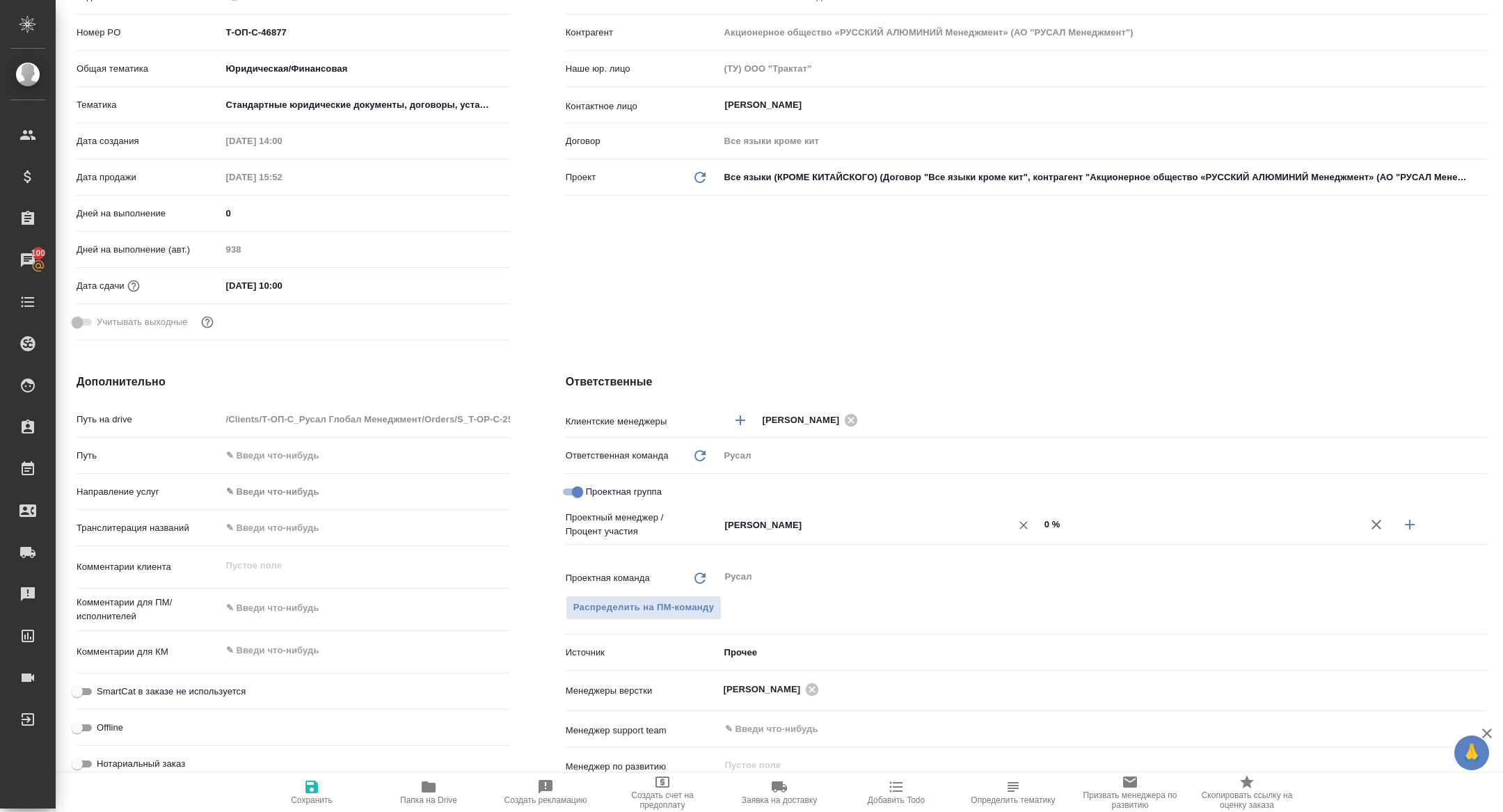
click at [843, 512] on div "Журавлева Оксана ​" at bounding box center [879, 524] width 320 height 25
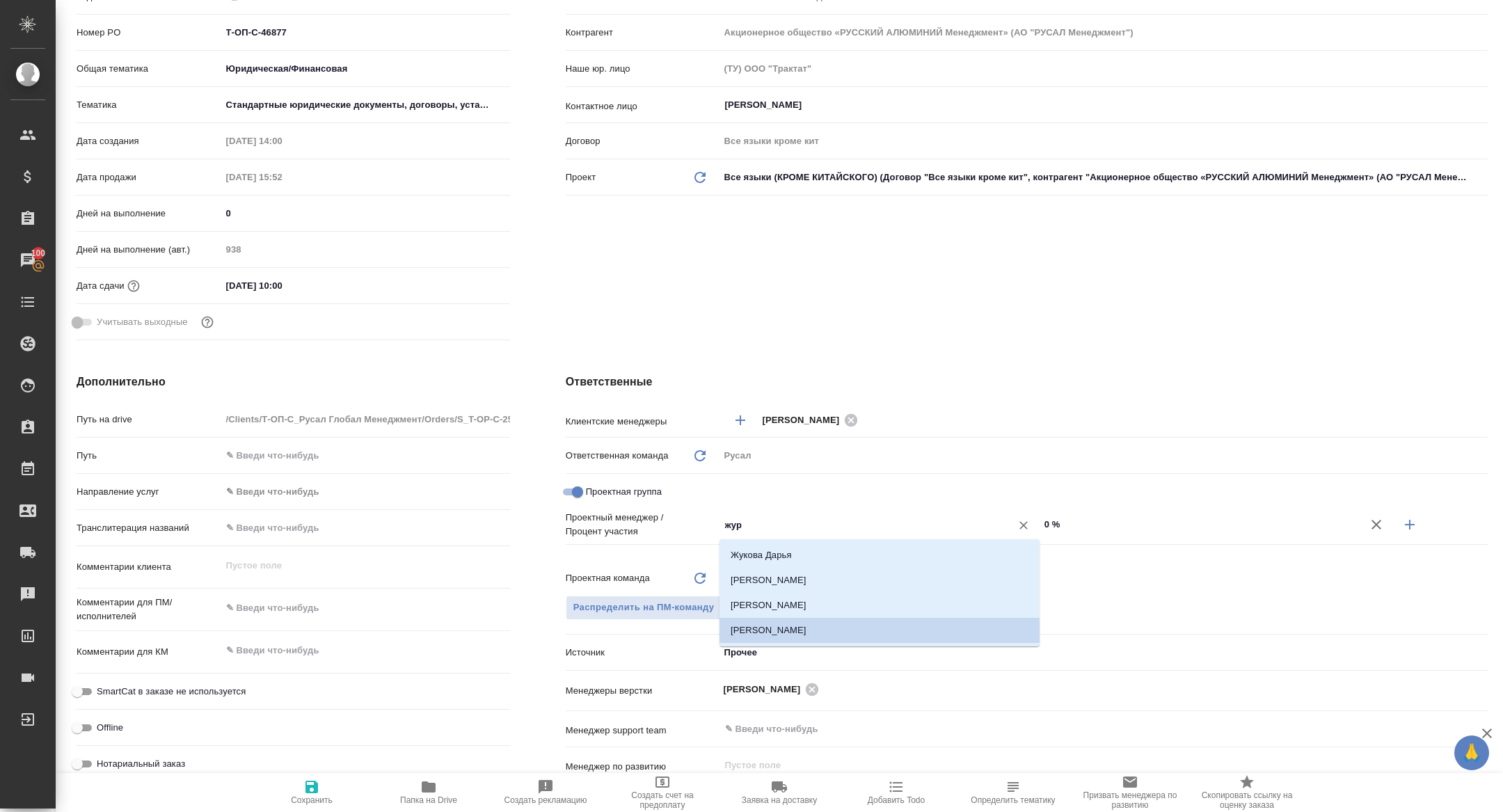
type input "жура"
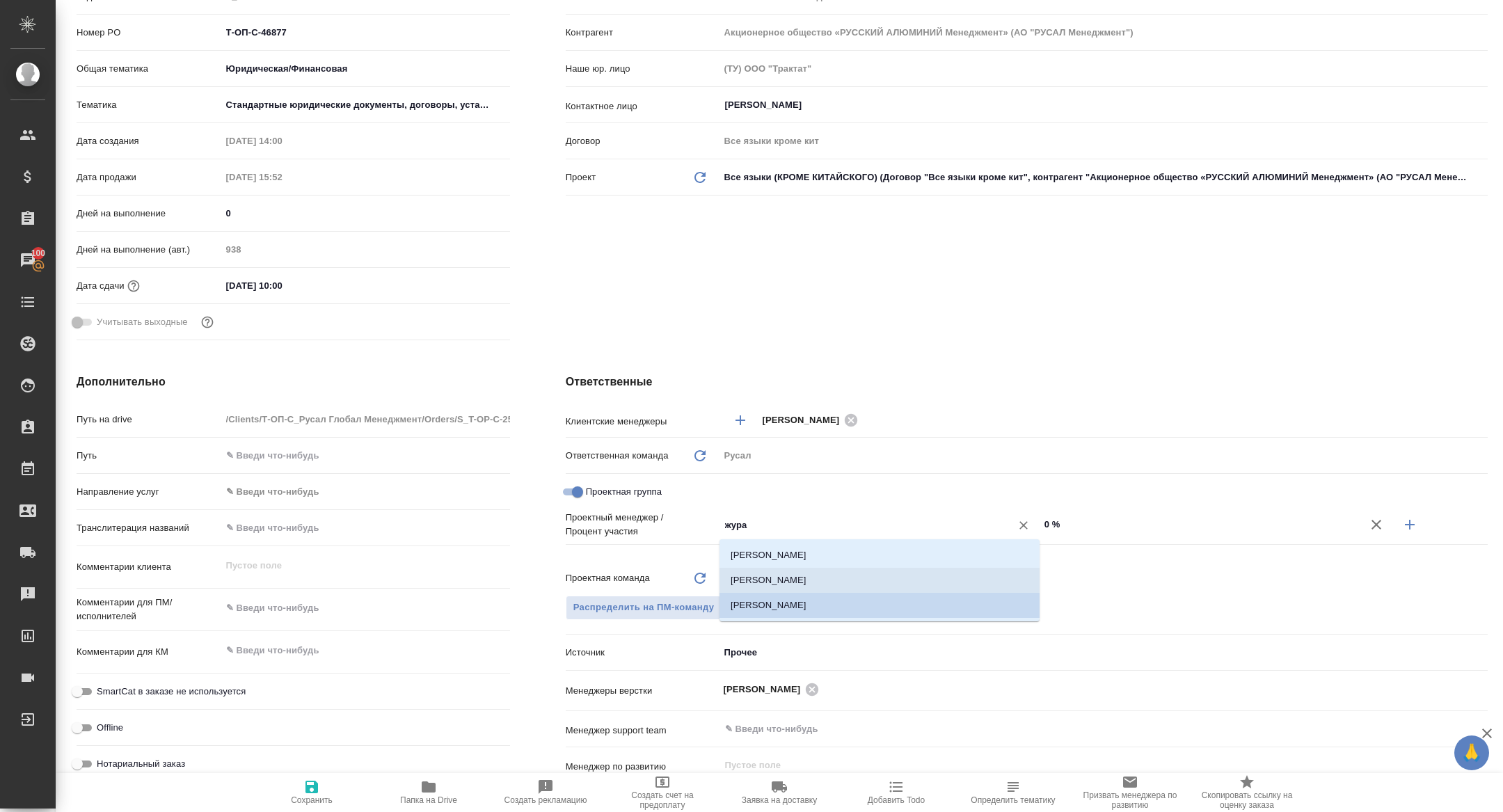
click at [862, 578] on li "[PERSON_NAME]" at bounding box center [879, 580] width 320 height 25
type textarea "x"
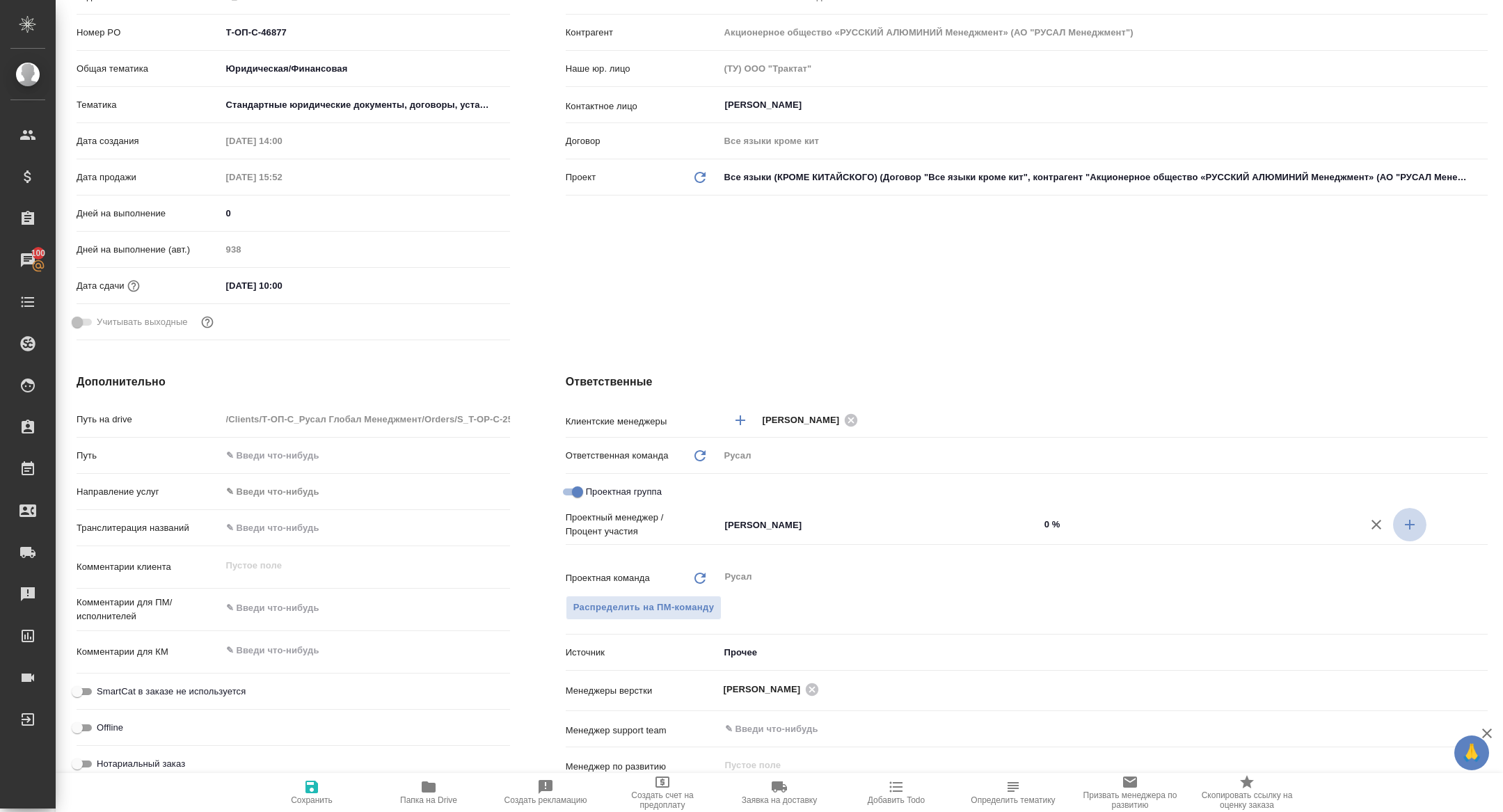
click at [1410, 517] on icon "button" at bounding box center [1410, 524] width 16 height 16
type textarea "x"
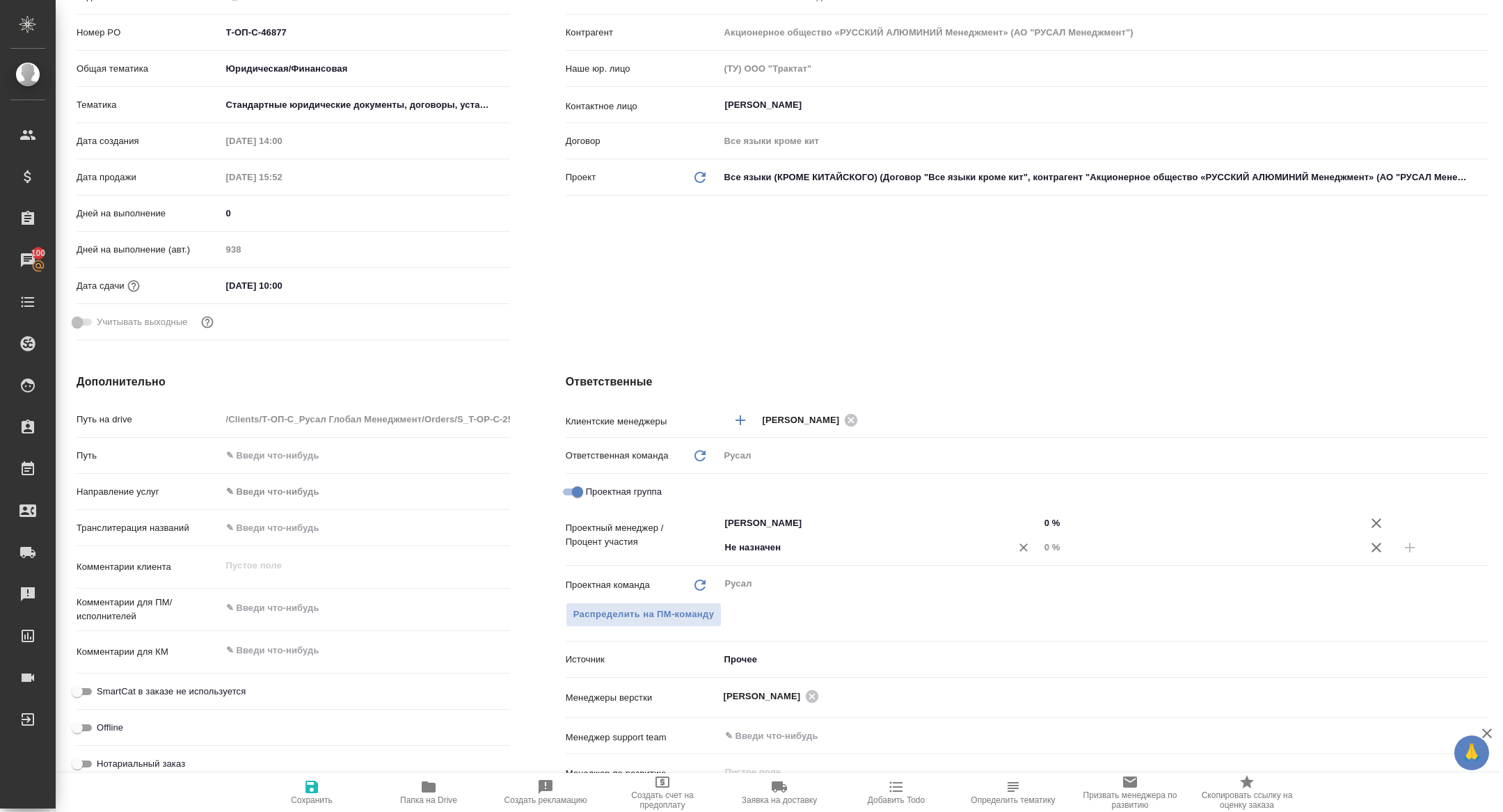
click at [931, 543] on input "Не назначен" at bounding box center [856, 547] width 265 height 16
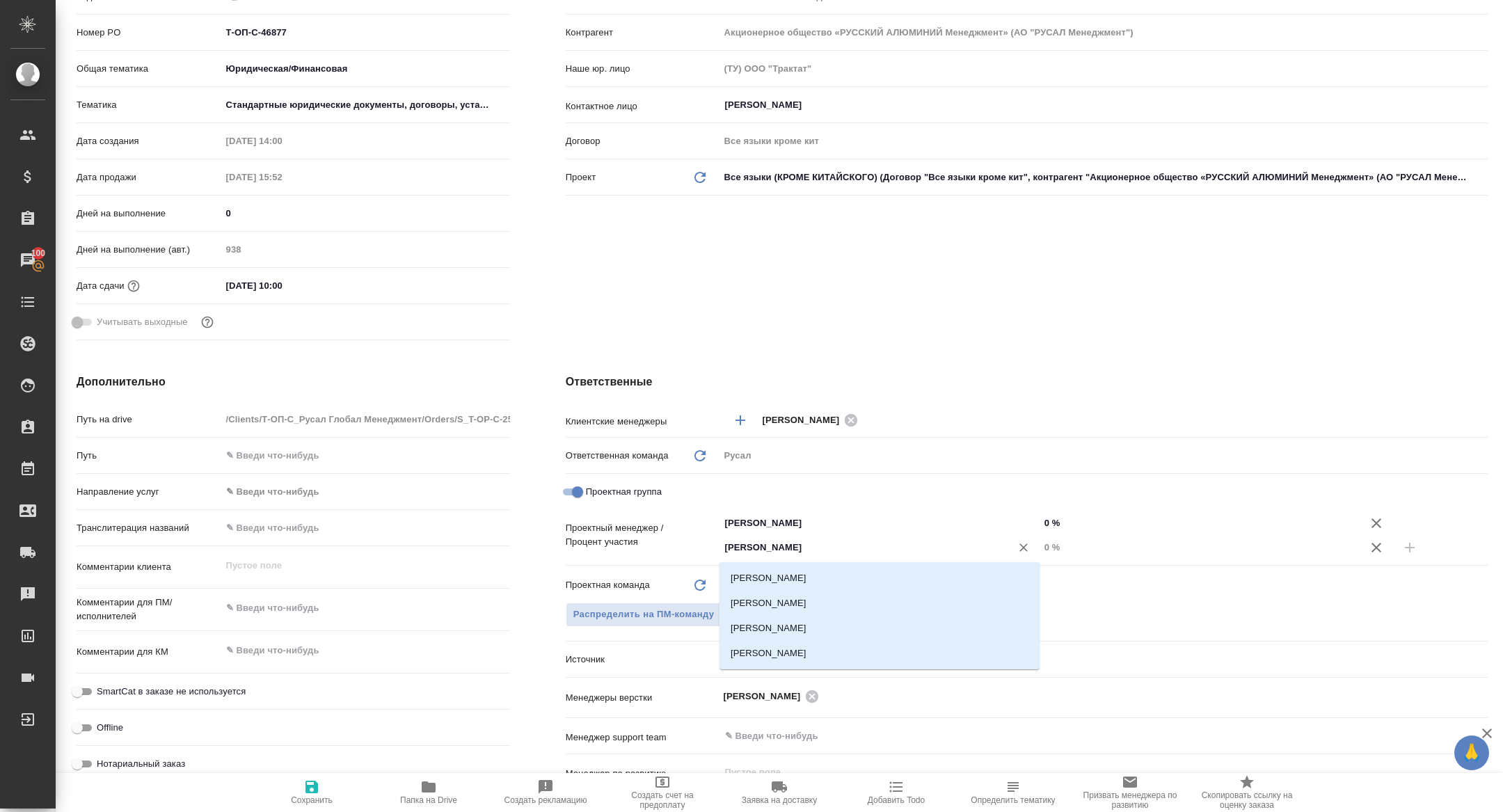
type input "кирилл"
click at [952, 578] on li "Авдеенко Кирилл" at bounding box center [879, 578] width 320 height 25
type textarea "x"
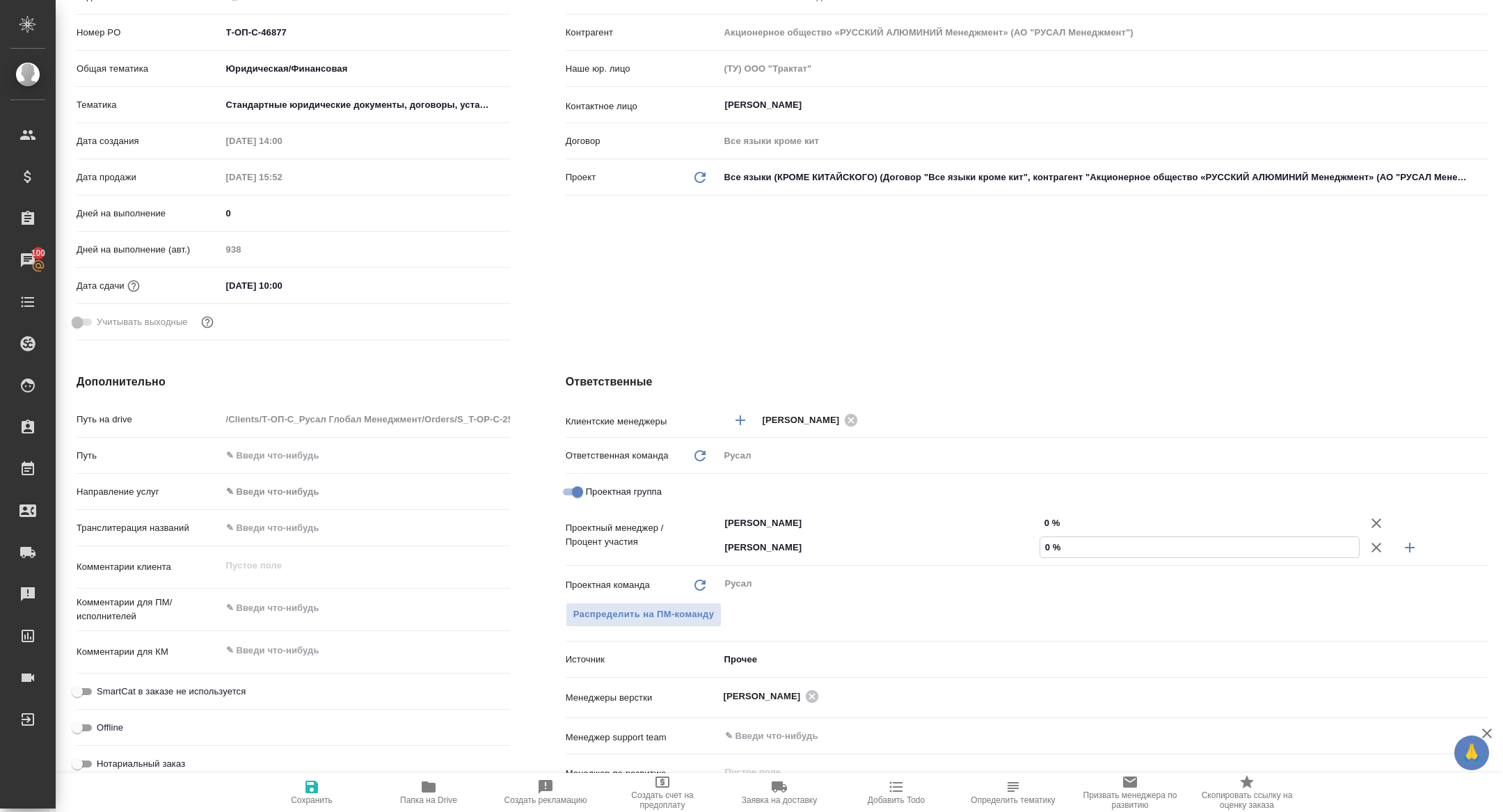
click at [1043, 547] on input "0 %" at bounding box center [1200, 547] width 318 height 20
type input "20 %"
type textarea "x"
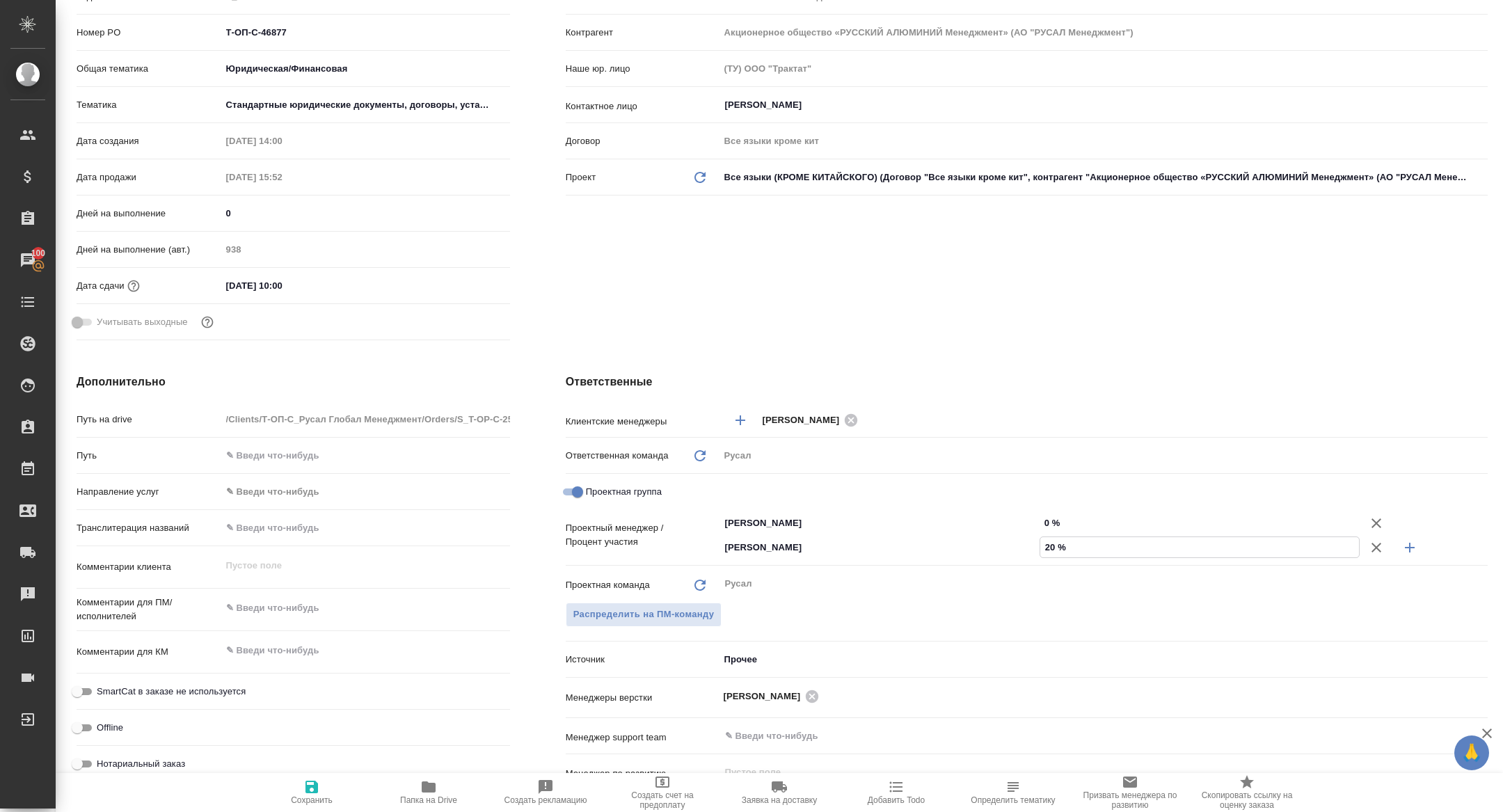
type input "20 %"
drag, startPoint x: 1043, startPoint y: 523, endPoint x: 1042, endPoint y: 593, distance: 70.0
click at [1042, 523] on input "0 %" at bounding box center [1200, 522] width 320 height 20
type input "80 %"
type textarea "x"
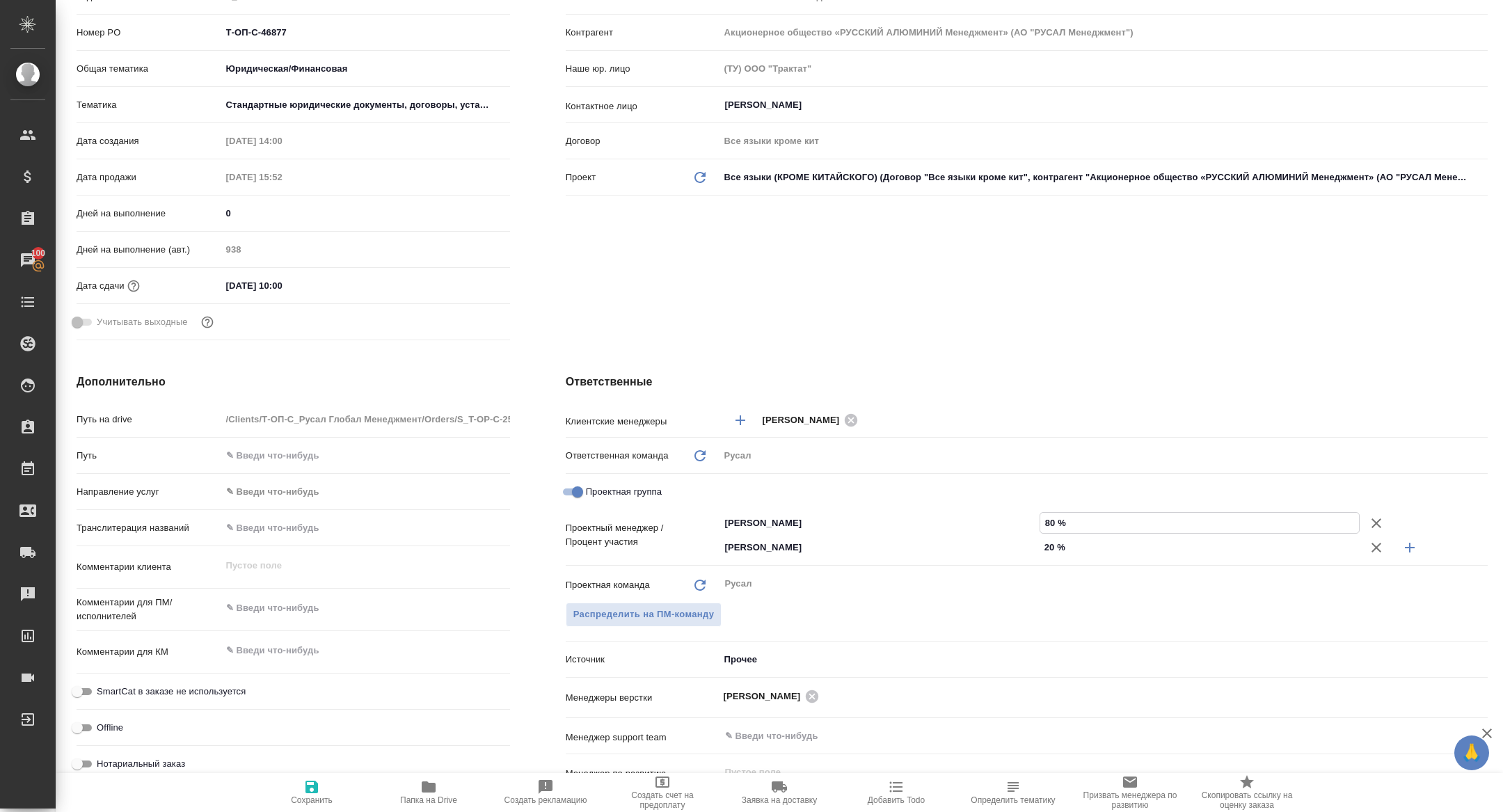
type textarea "x"
type input "80 %"
click at [322, 789] on span "Сохранить" at bounding box center [312, 791] width 100 height 27
type textarea "x"
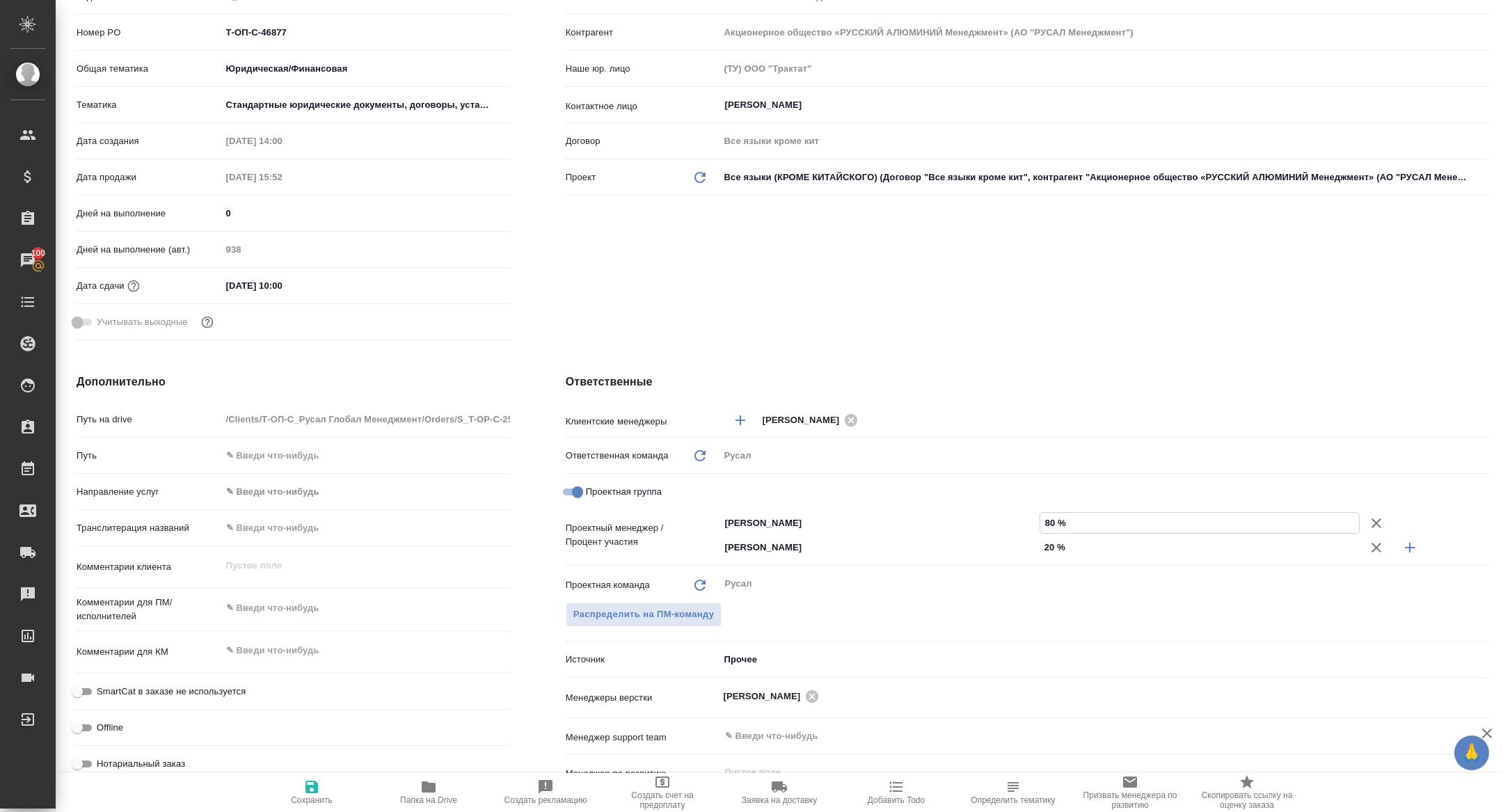
type textarea "x"
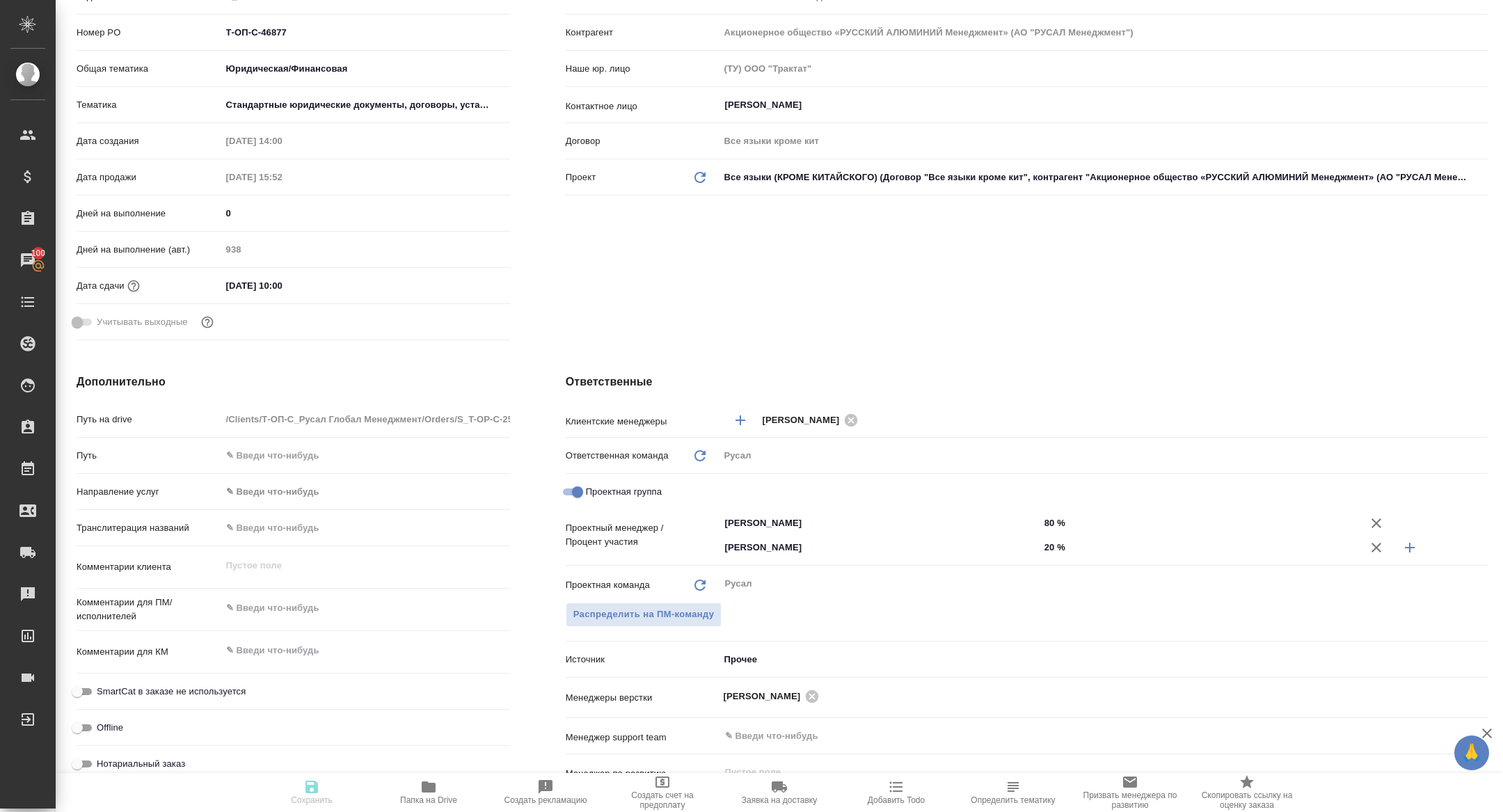
type textarea "x"
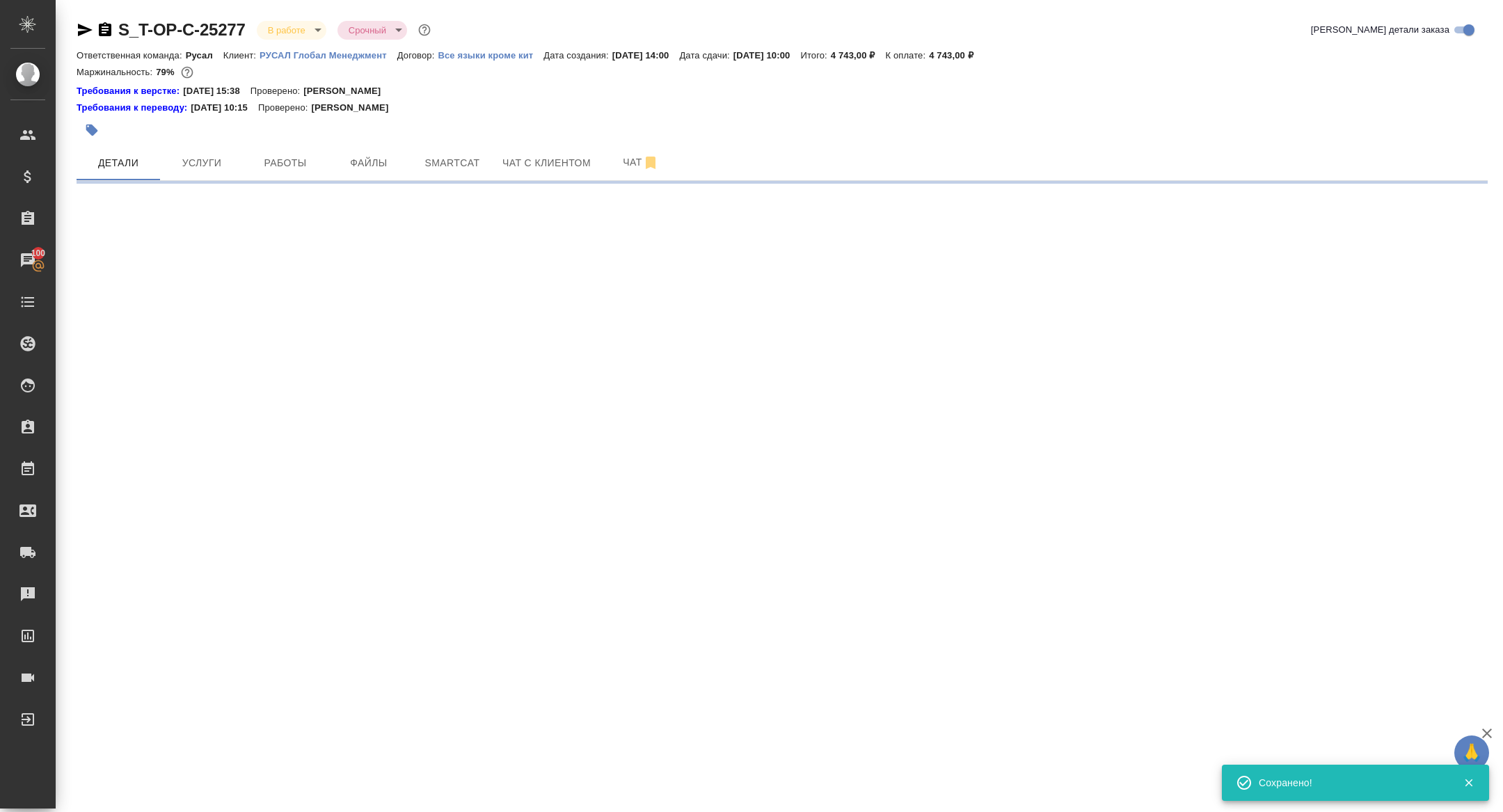
scroll to position [0, 0]
select select "RU"
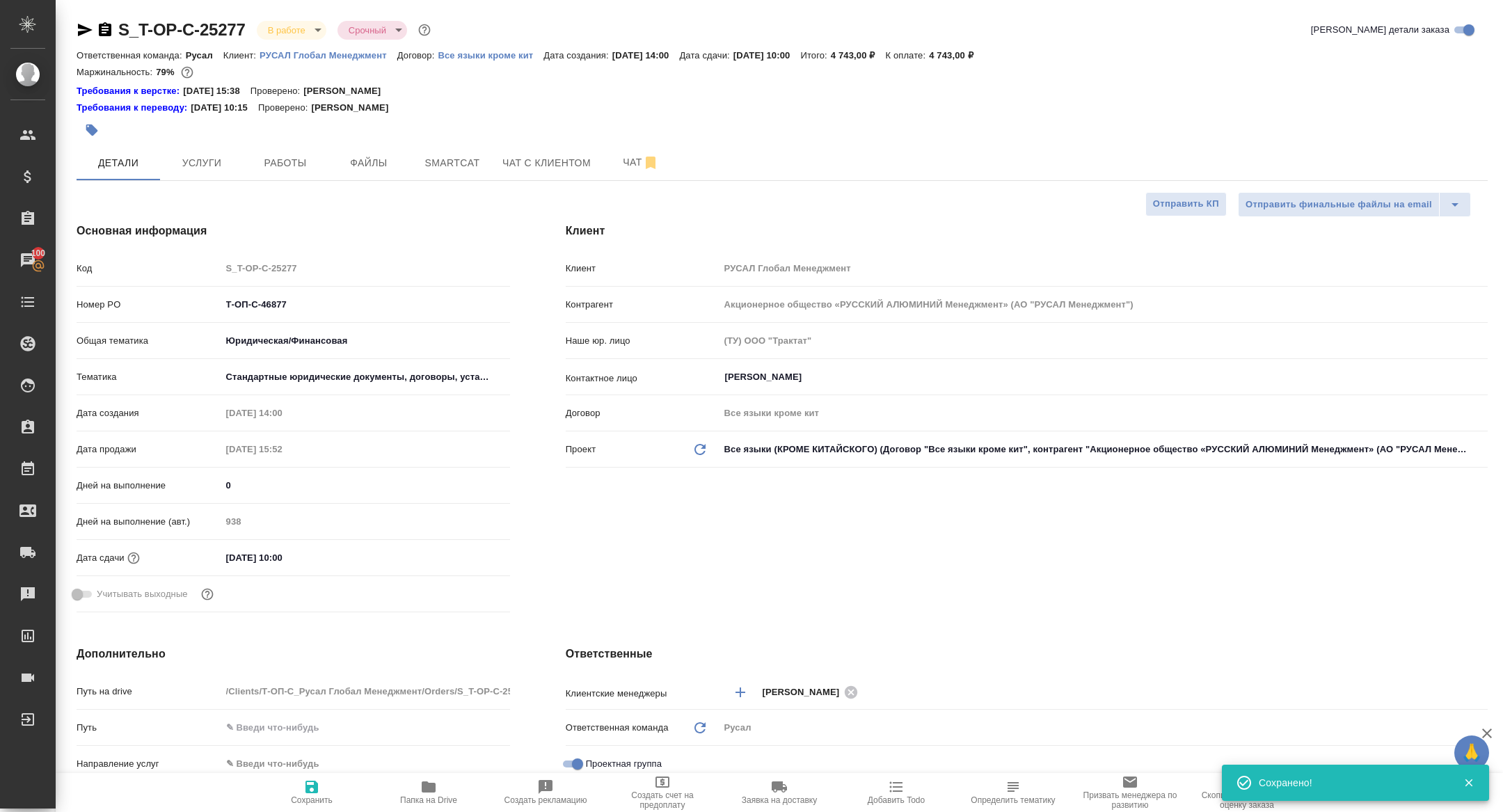
type textarea "x"
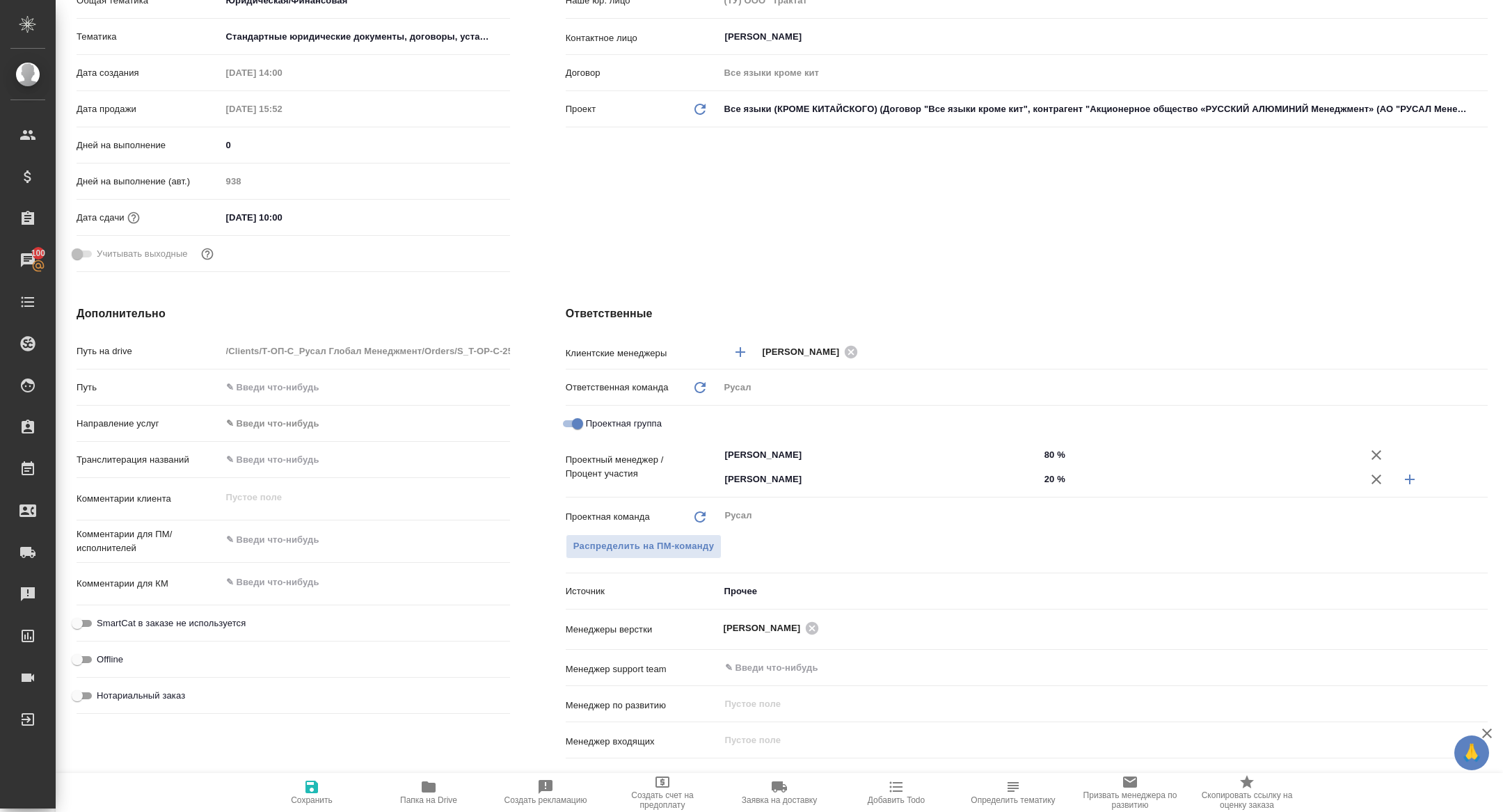
scroll to position [339, 0]
click at [308, 801] on span "Сохранить" at bounding box center [312, 800] width 42 height 10
type textarea "x"
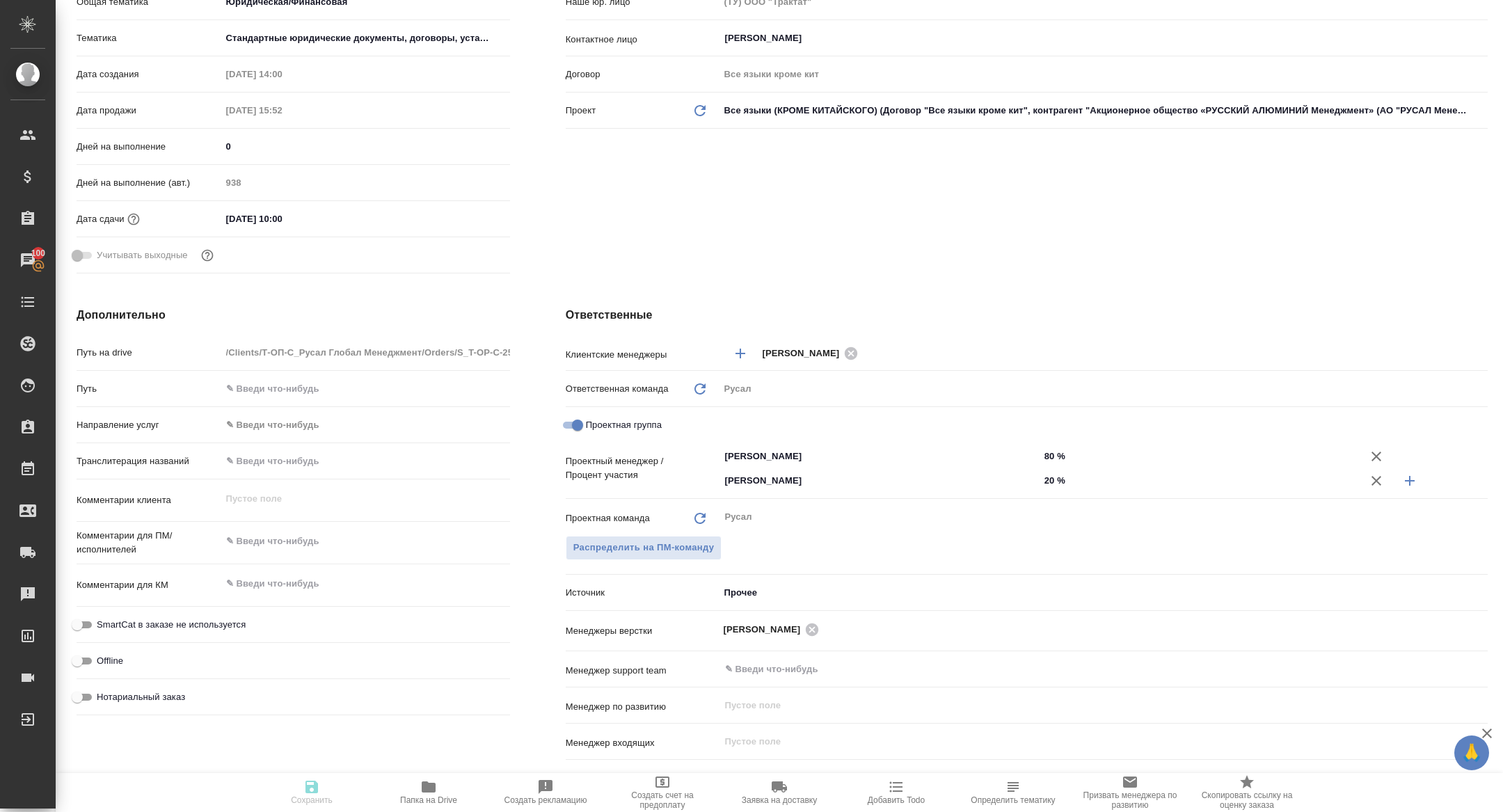
type textarea "x"
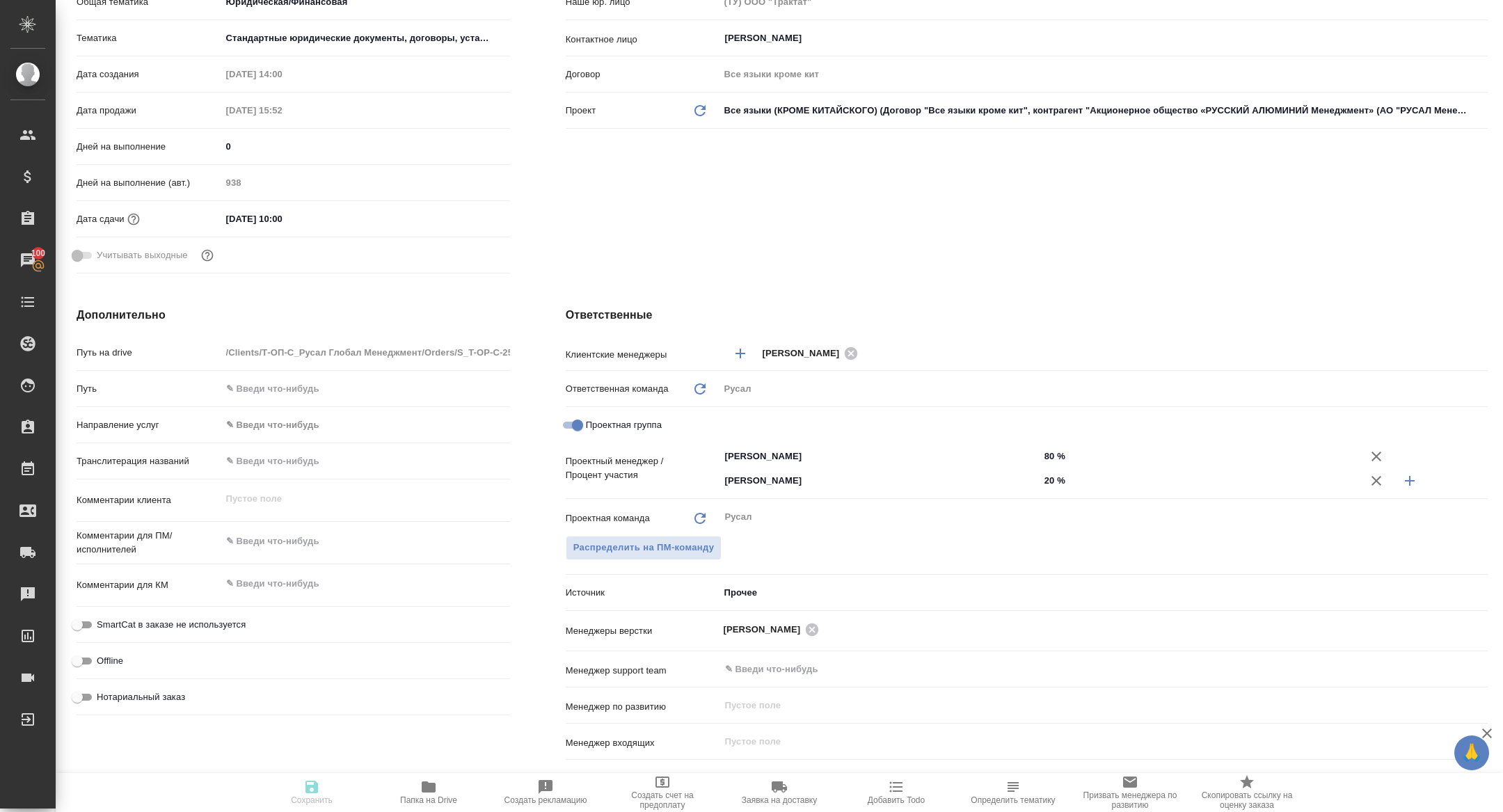
type textarea "x"
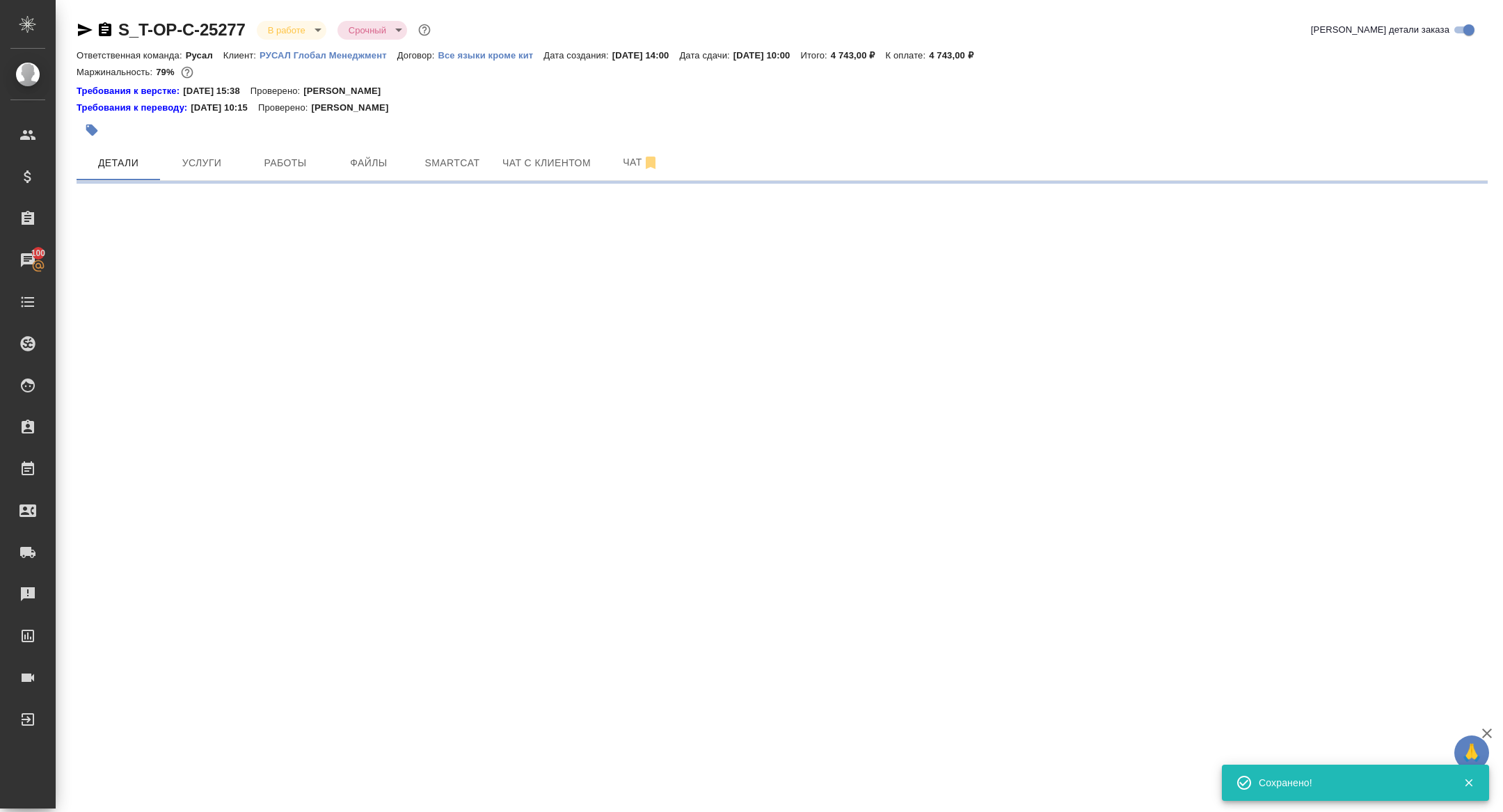
select select "RU"
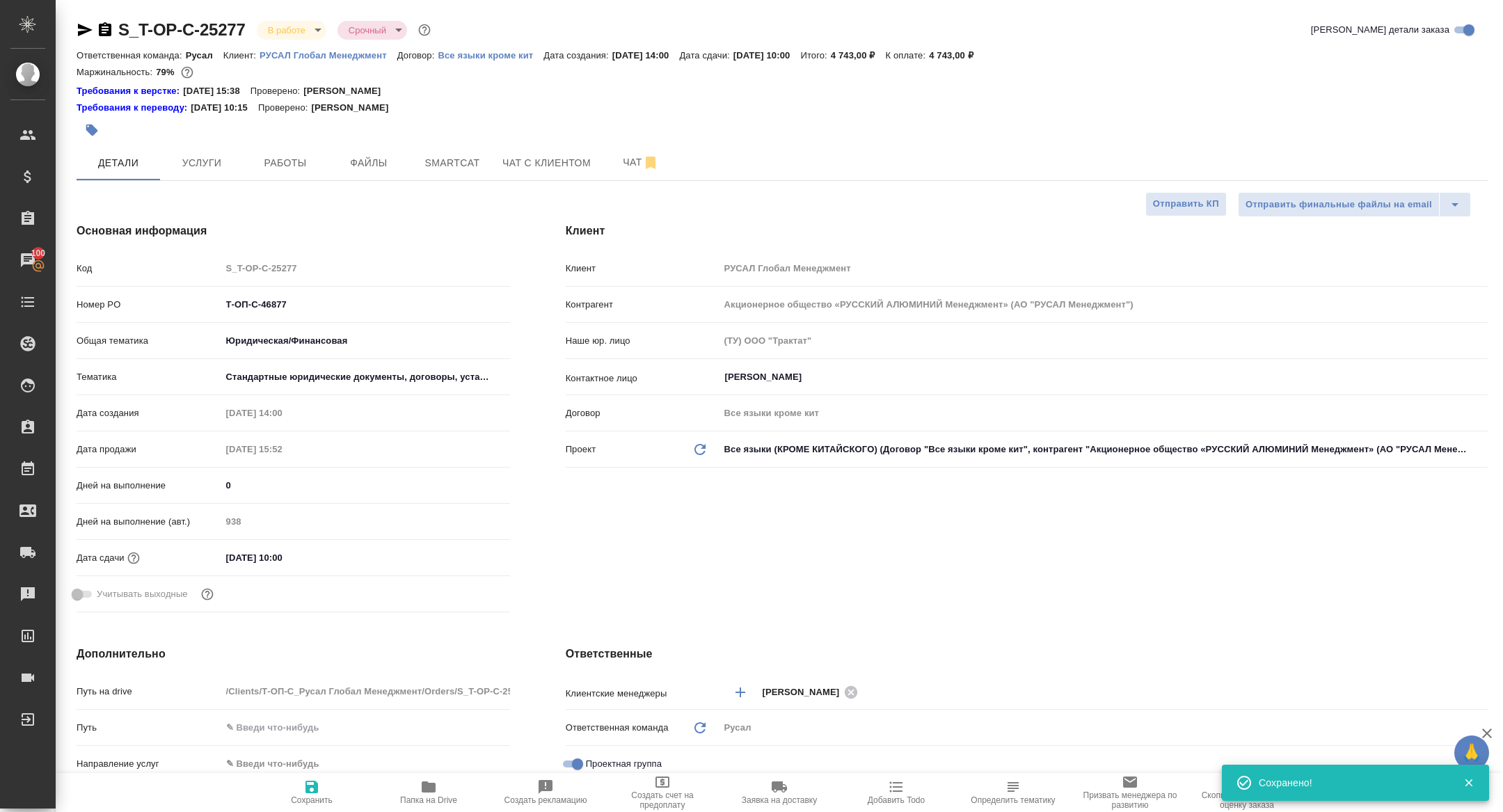
type textarea "x"
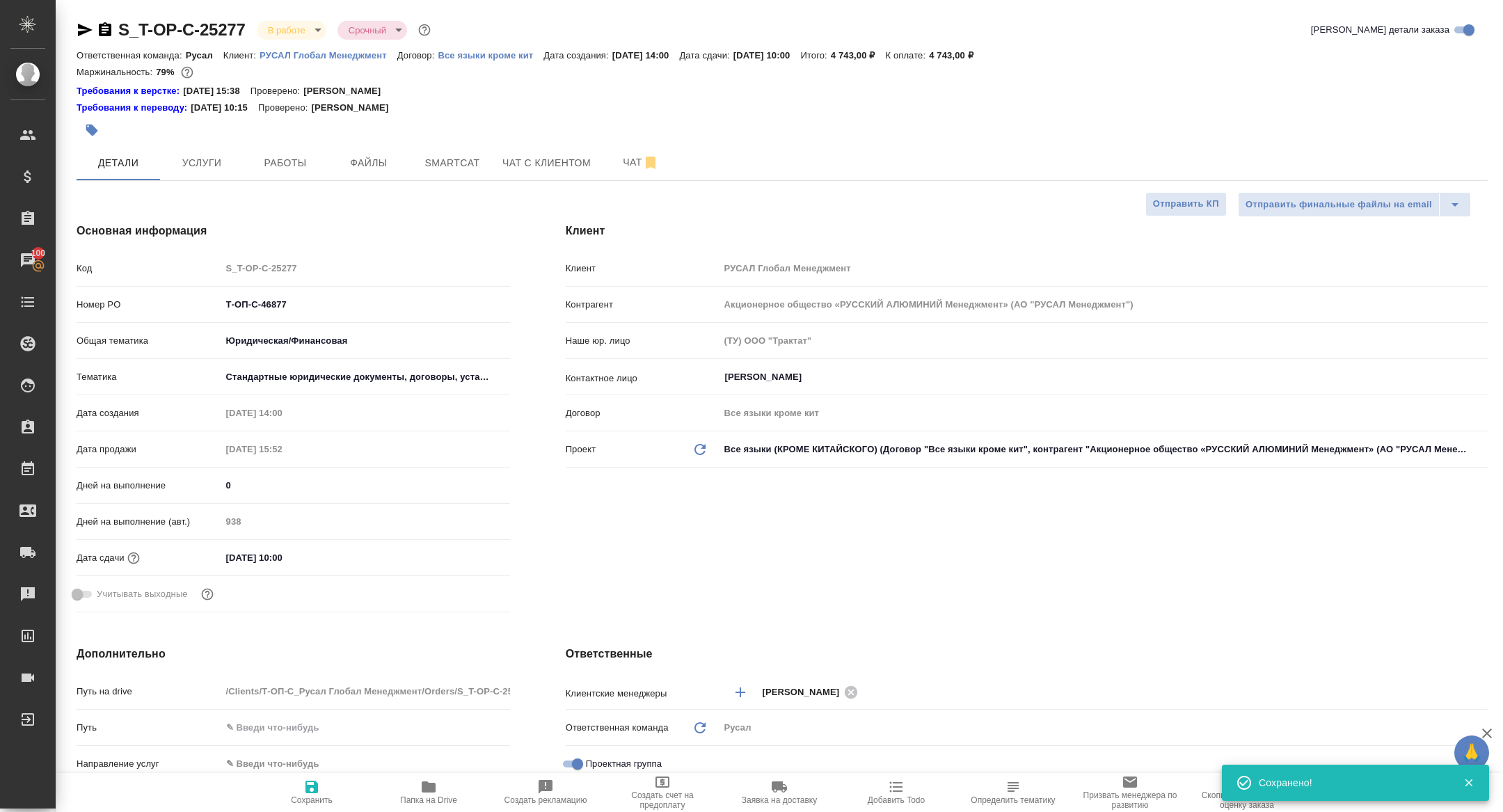
type textarea "x"
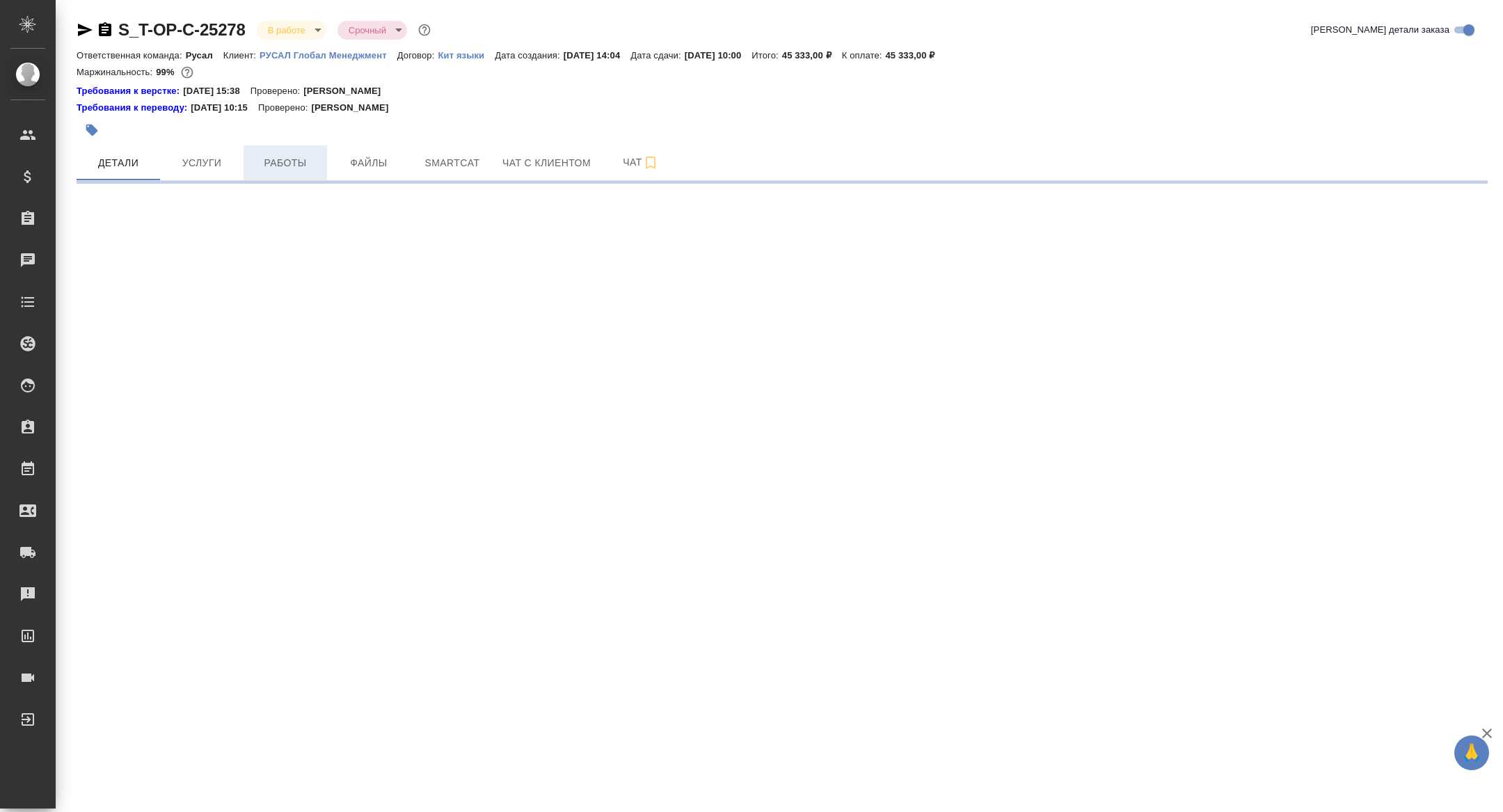
select select "RU"
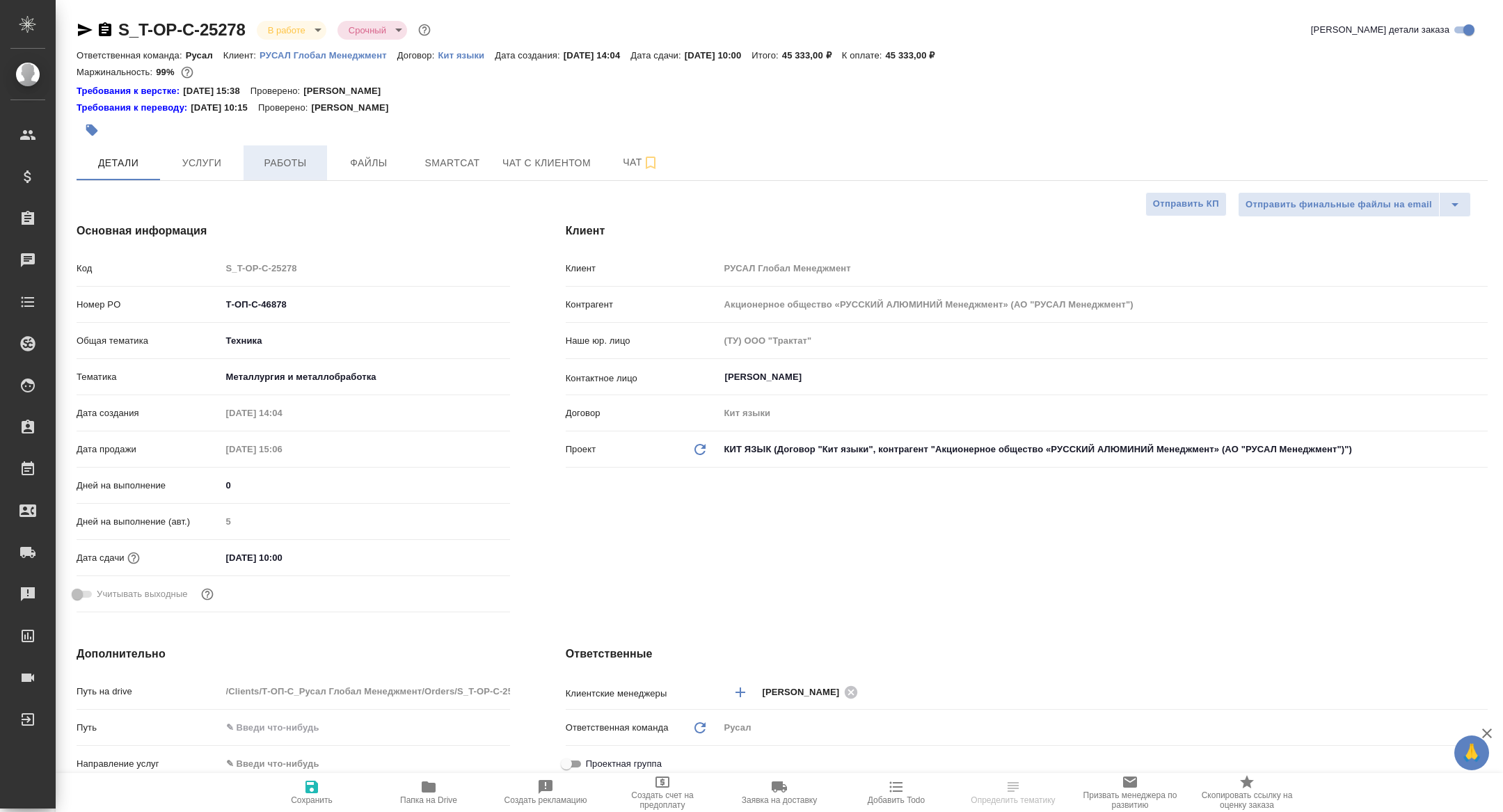
click at [303, 156] on span "Работы" at bounding box center [285, 163] width 67 height 17
type textarea "x"
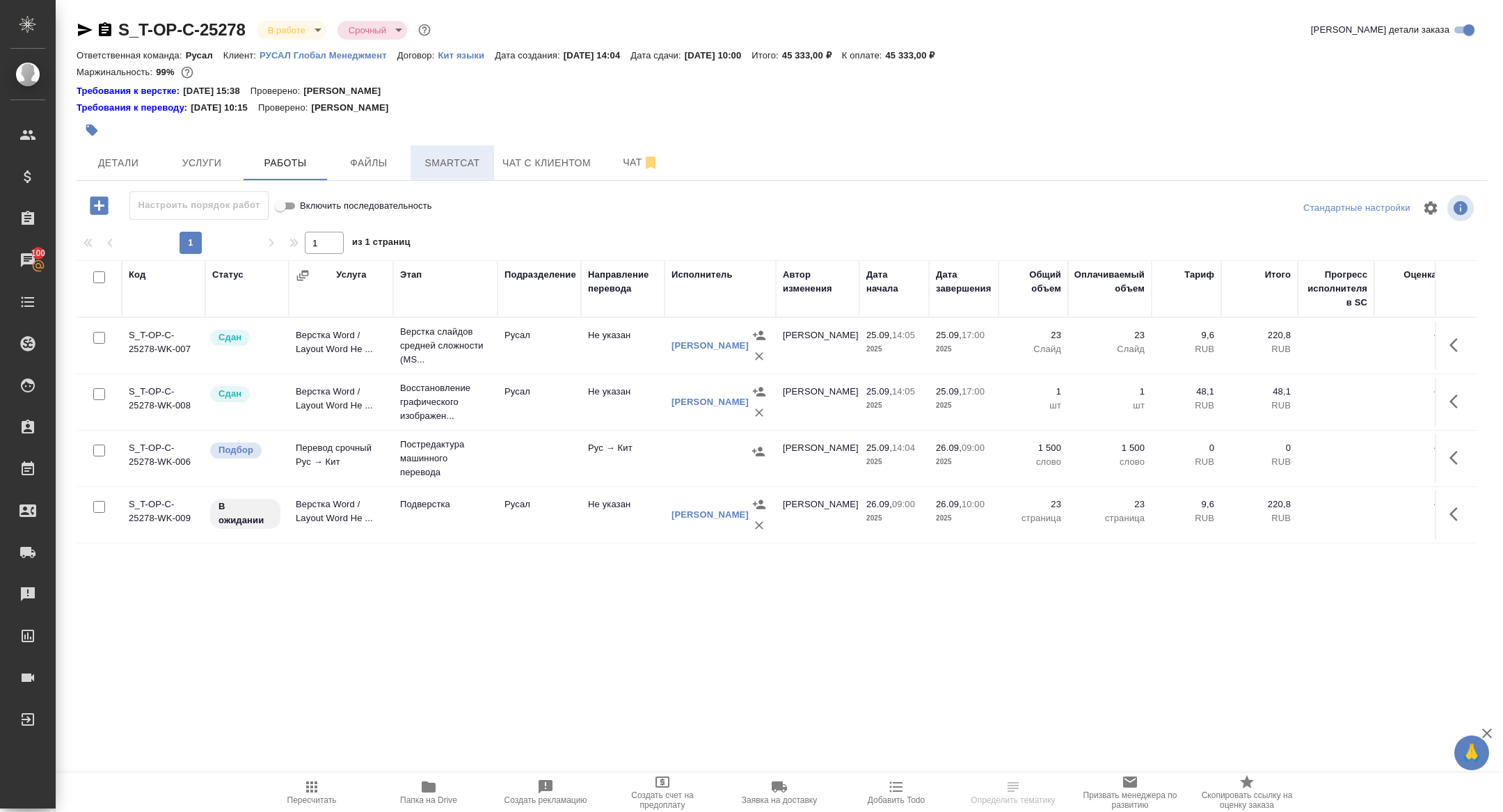
click at [475, 166] on span "Smartcat" at bounding box center [452, 163] width 67 height 17
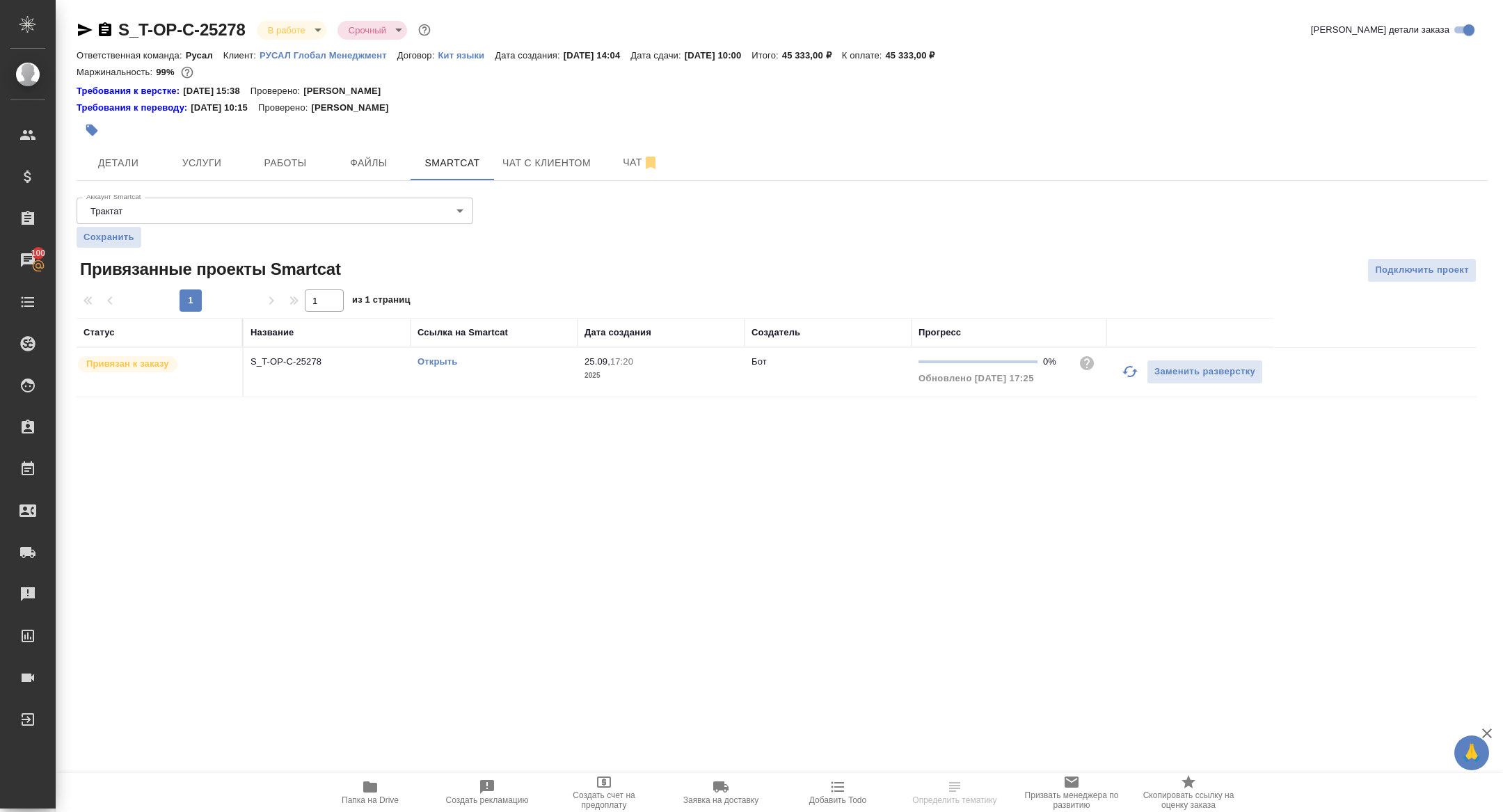
click at [435, 359] on link "Открыть" at bounding box center [437, 361] width 39 height 11
click at [1387, 268] on span "Подключить проект" at bounding box center [1422, 270] width 94 height 16
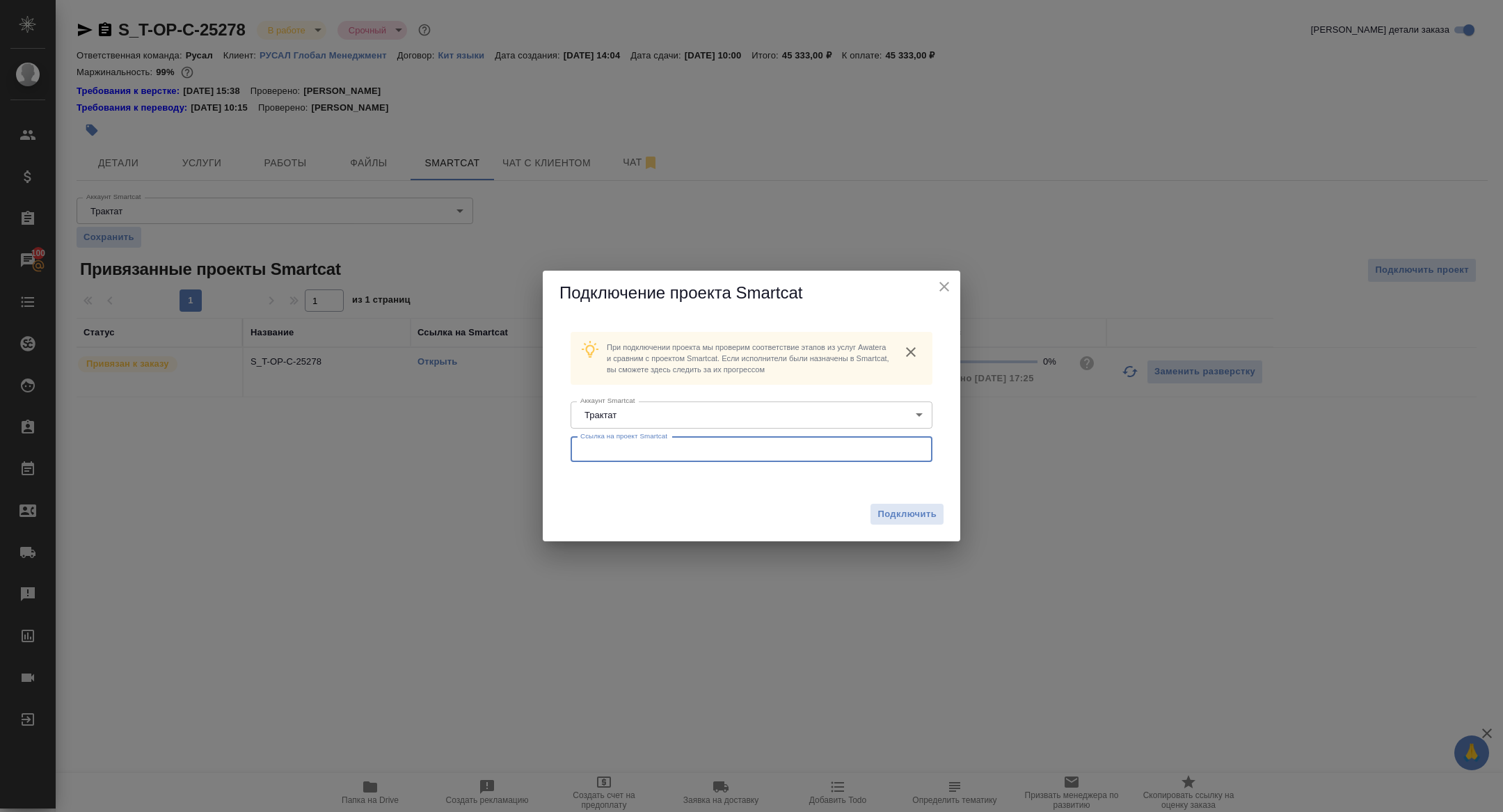
click at [726, 459] on input "text" at bounding box center [752, 449] width 362 height 25
click at [891, 519] on span "Подключить" at bounding box center [907, 513] width 59 height 14
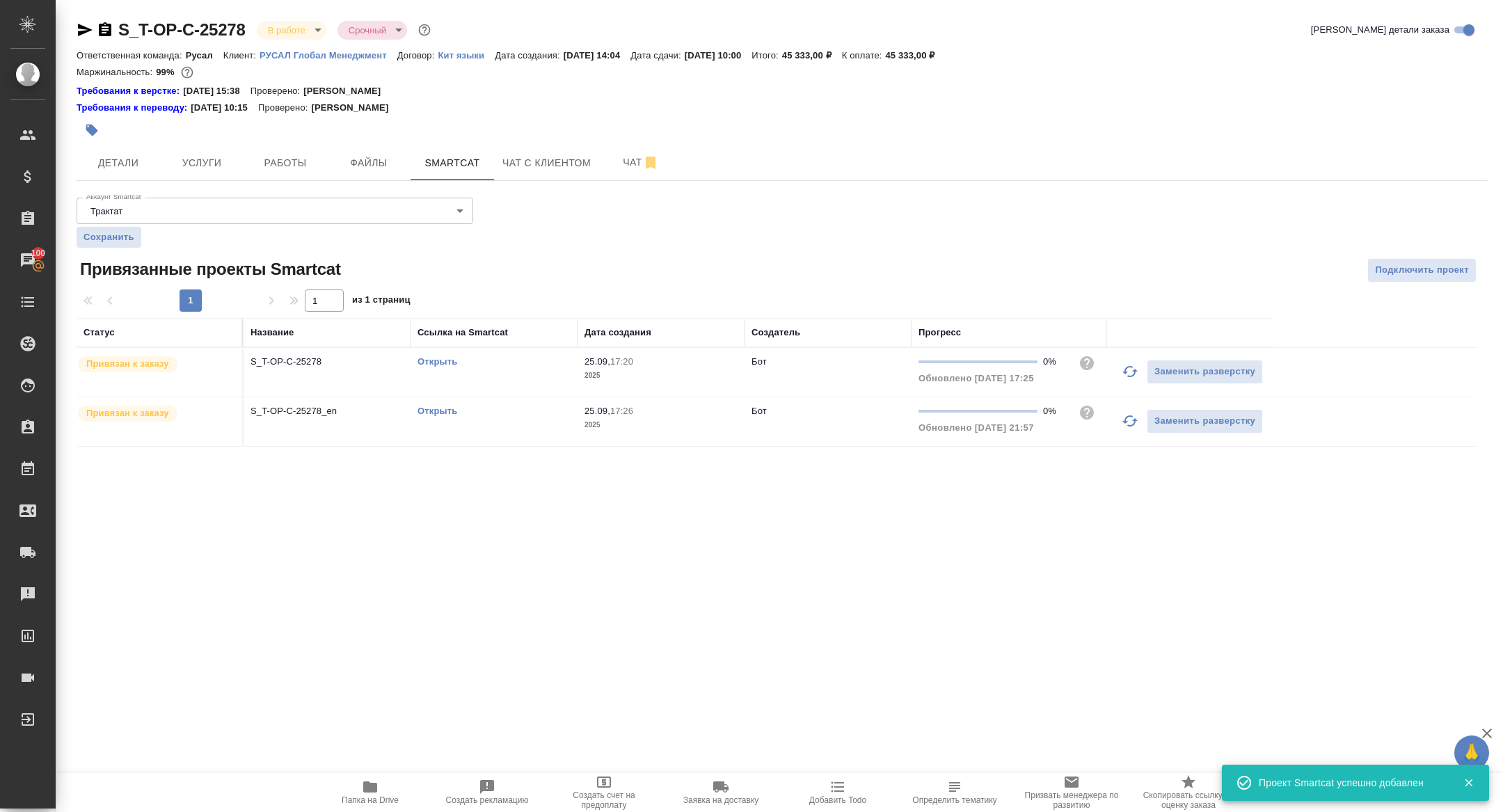
click at [92, 24] on icon "button" at bounding box center [85, 29] width 16 height 16
click at [121, 137] on div at bounding box center [547, 130] width 941 height 31
click at [123, 157] on span "Детали" at bounding box center [118, 163] width 67 height 17
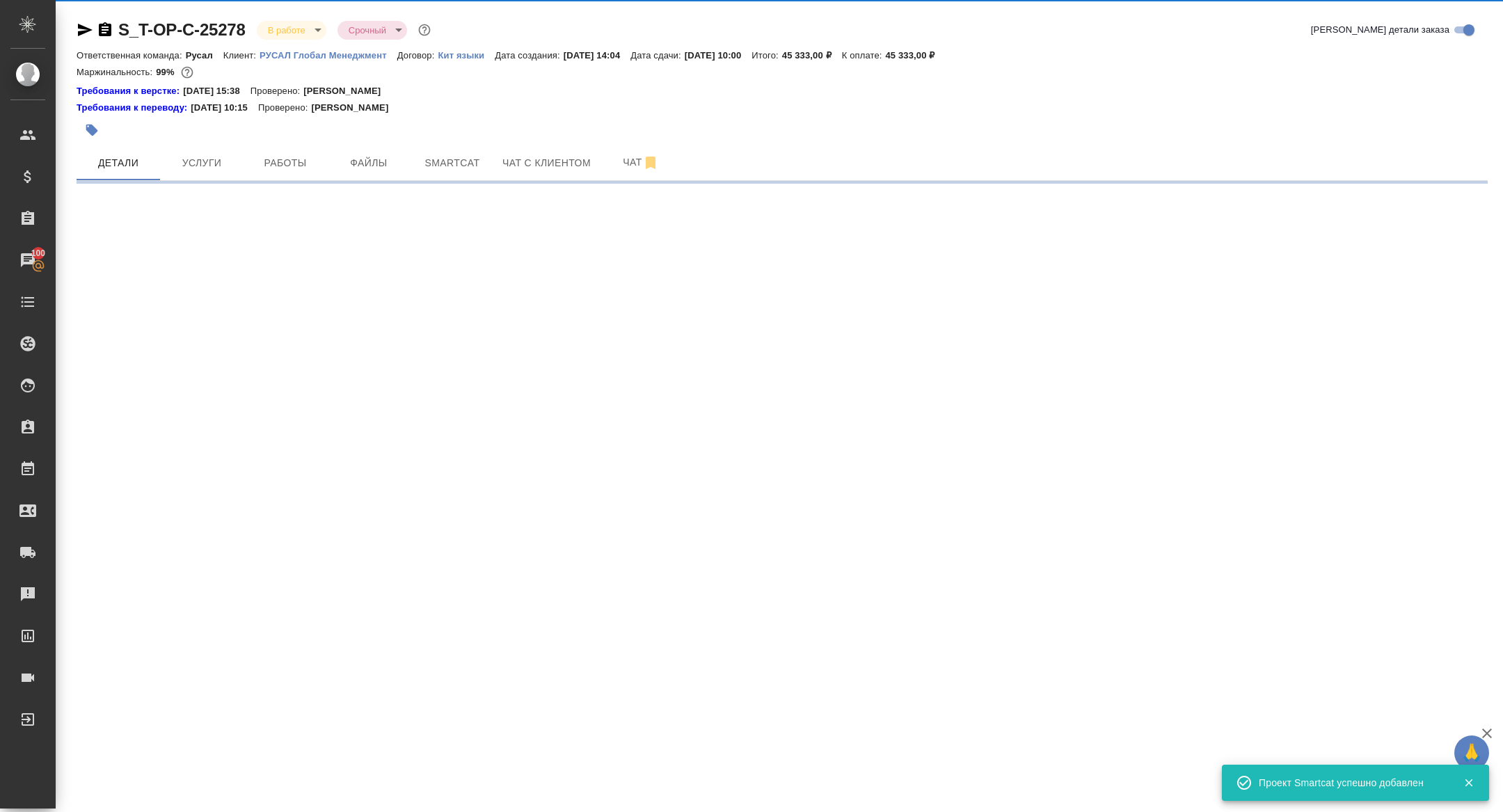
select select "RU"
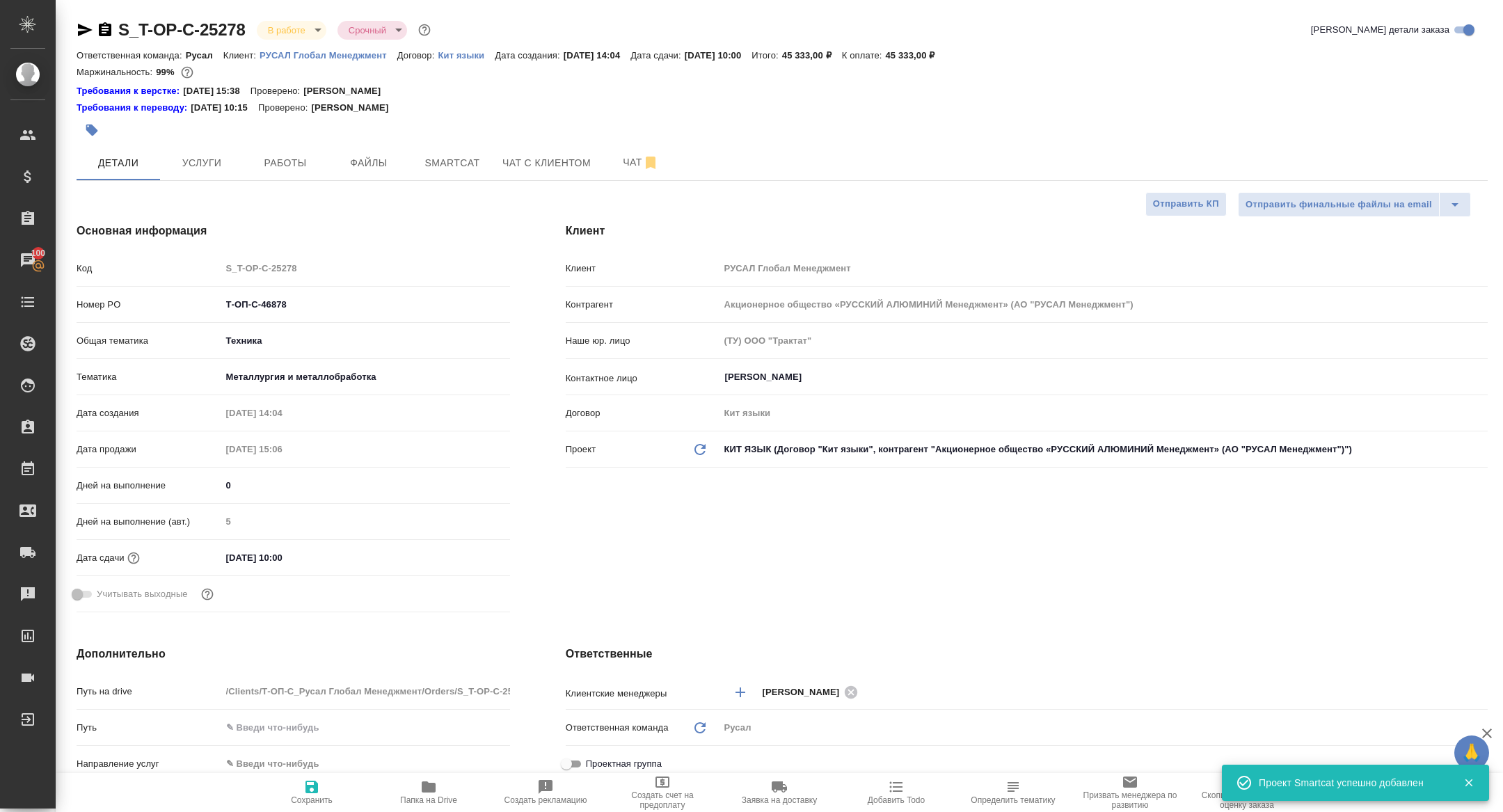
type textarea "x"
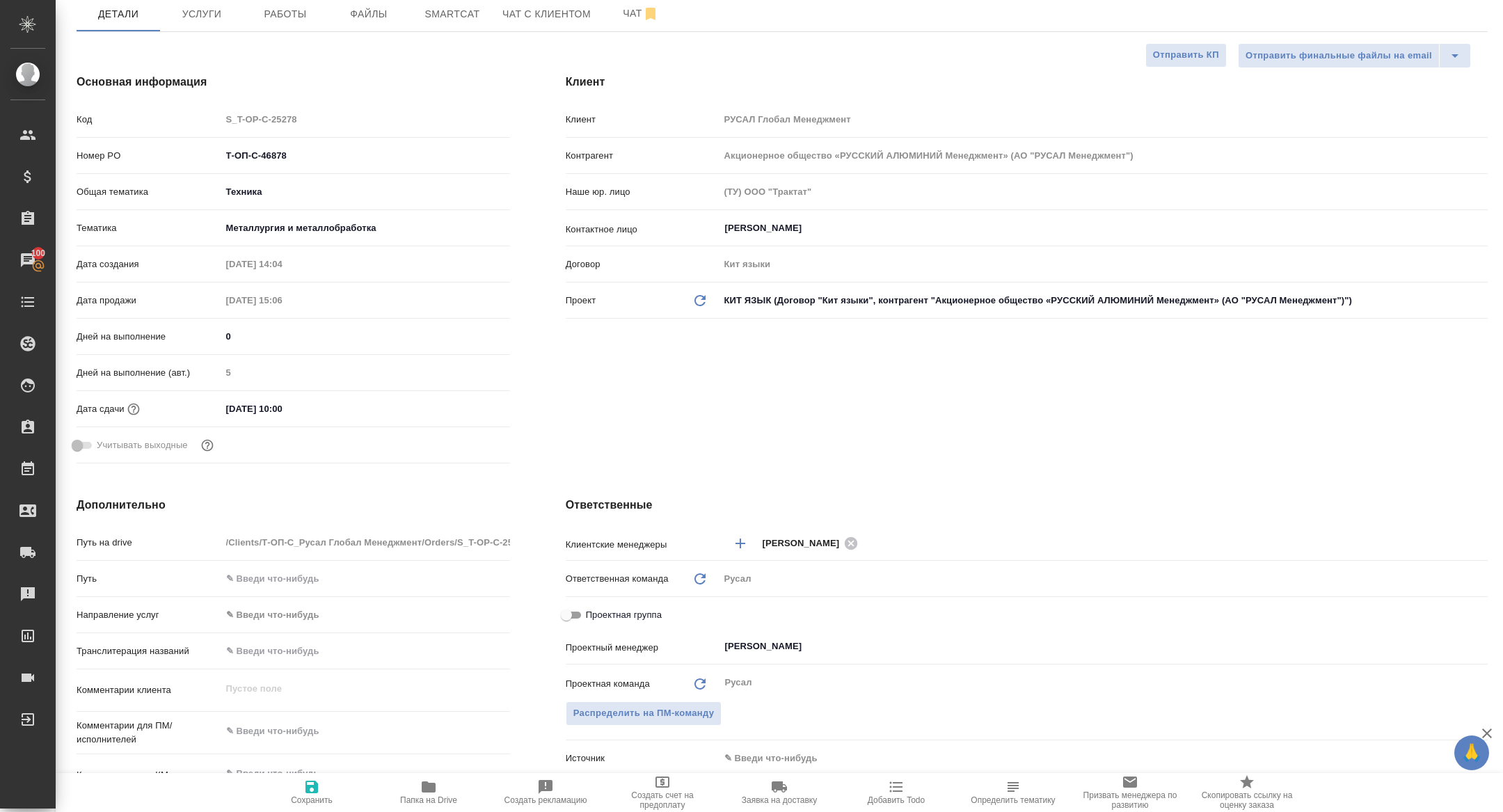
scroll to position [474, 0]
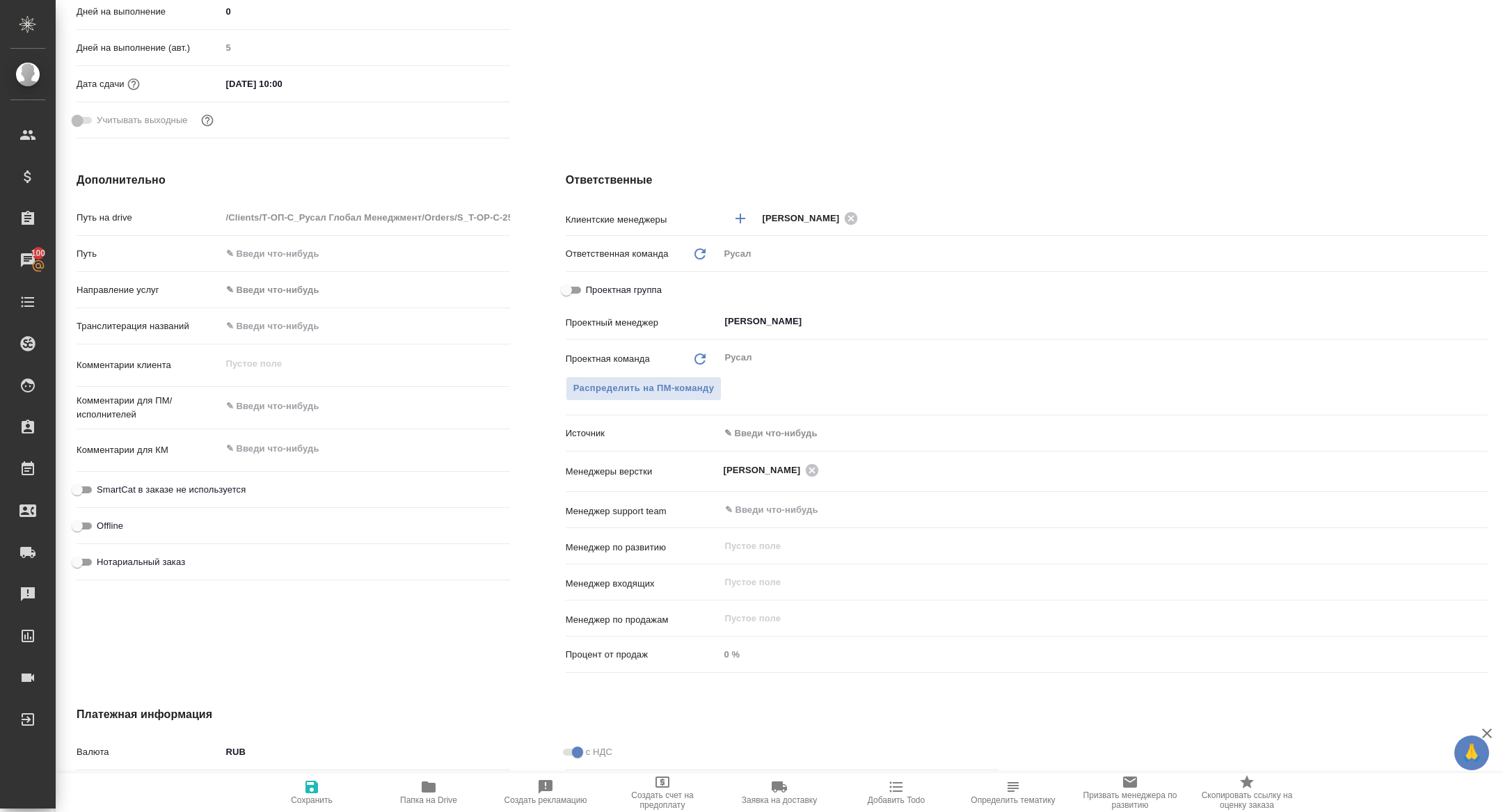
click at [566, 301] on div "Проектная группа" at bounding box center [1027, 290] width 922 height 24
click at [566, 293] on input "Проектная группа" at bounding box center [566, 290] width 50 height 16
checkbox input "true"
type textarea "x"
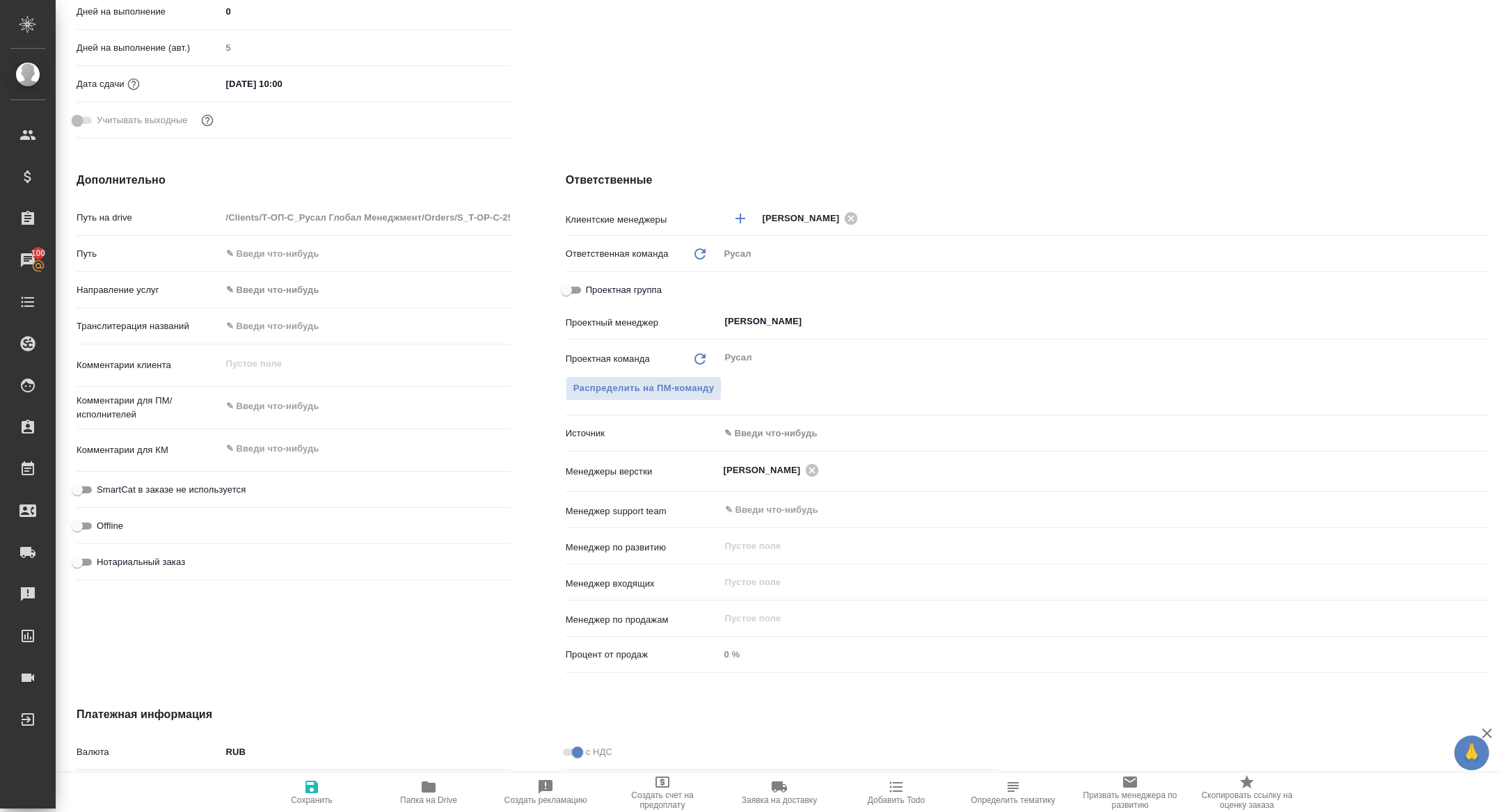
type textarea "x"
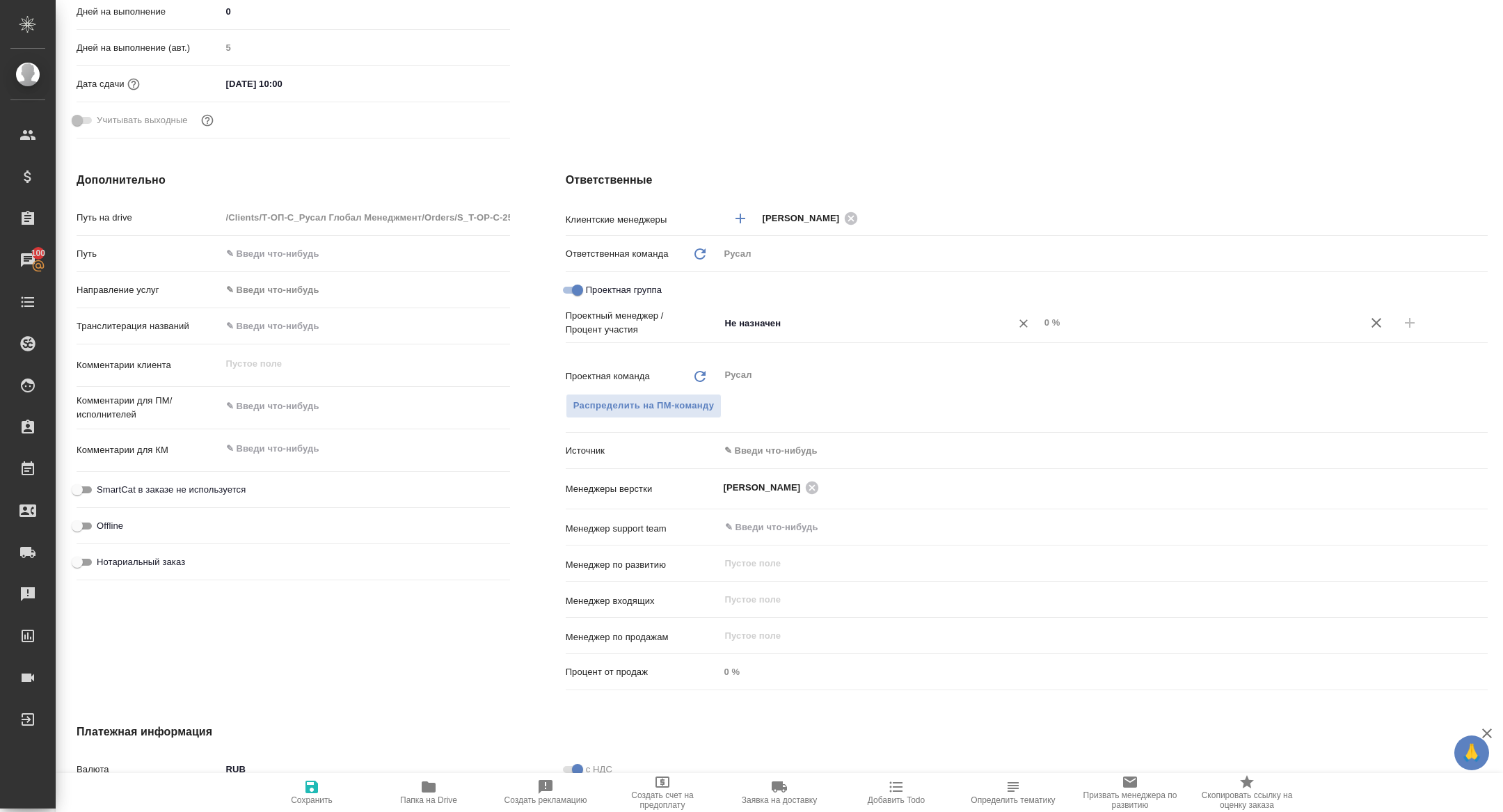
click at [840, 326] on input "Не назначен" at bounding box center [856, 323] width 265 height 16
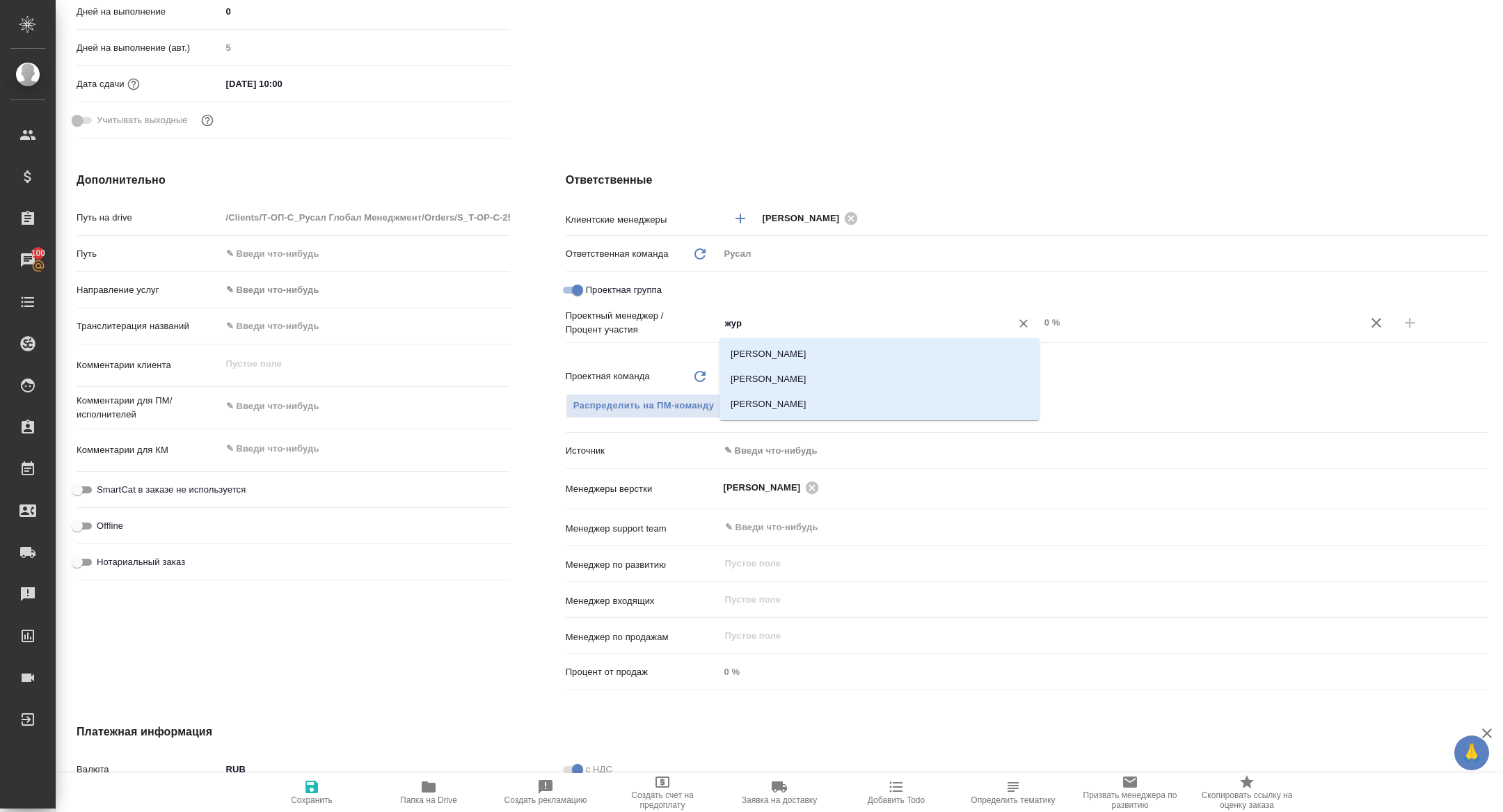
type input "жура"
click at [810, 384] on li "[PERSON_NAME]" at bounding box center [879, 378] width 320 height 25
type textarea "x"
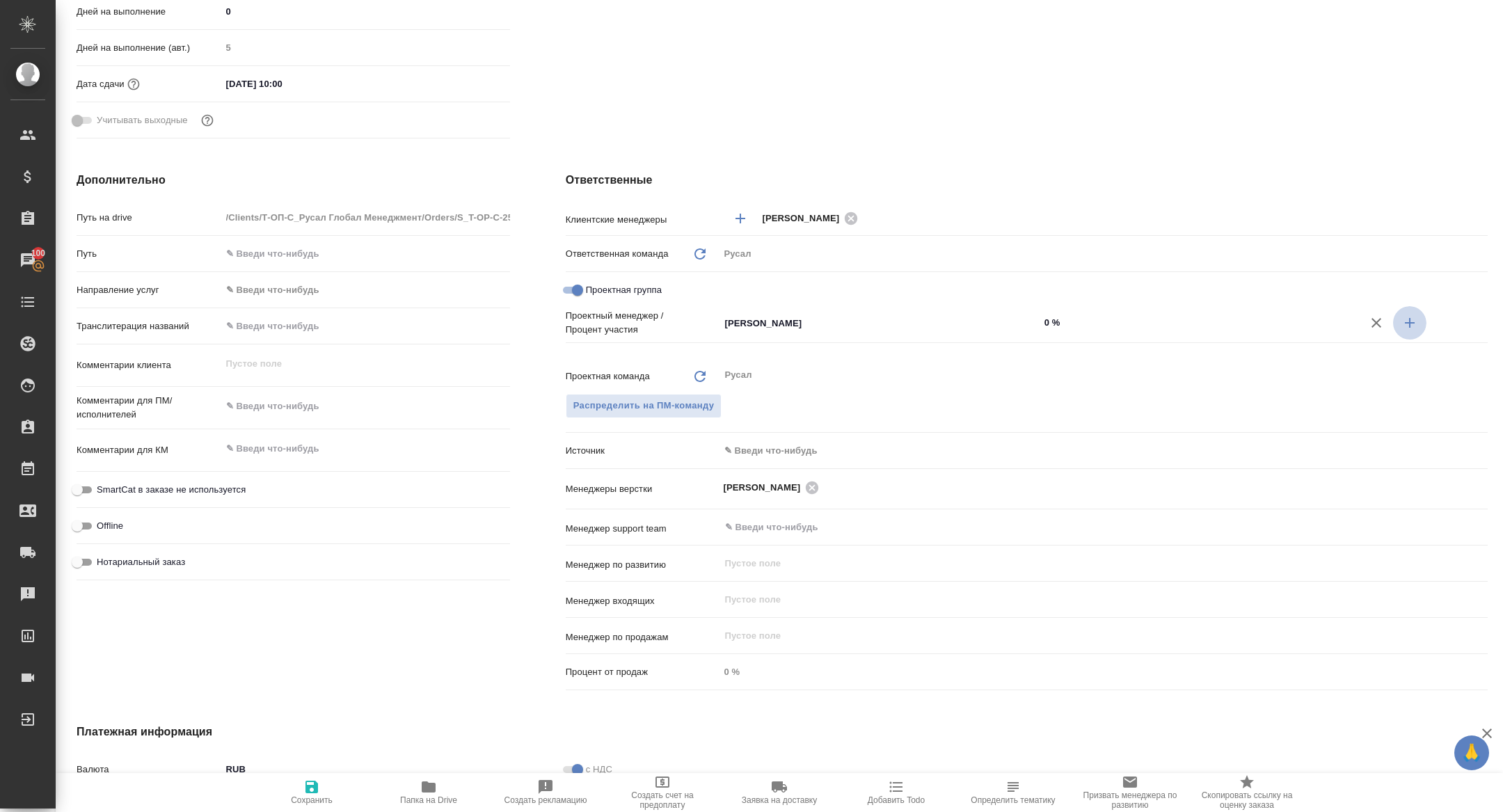
click at [1409, 320] on icon "button" at bounding box center [1410, 323] width 10 height 10
type textarea "x"
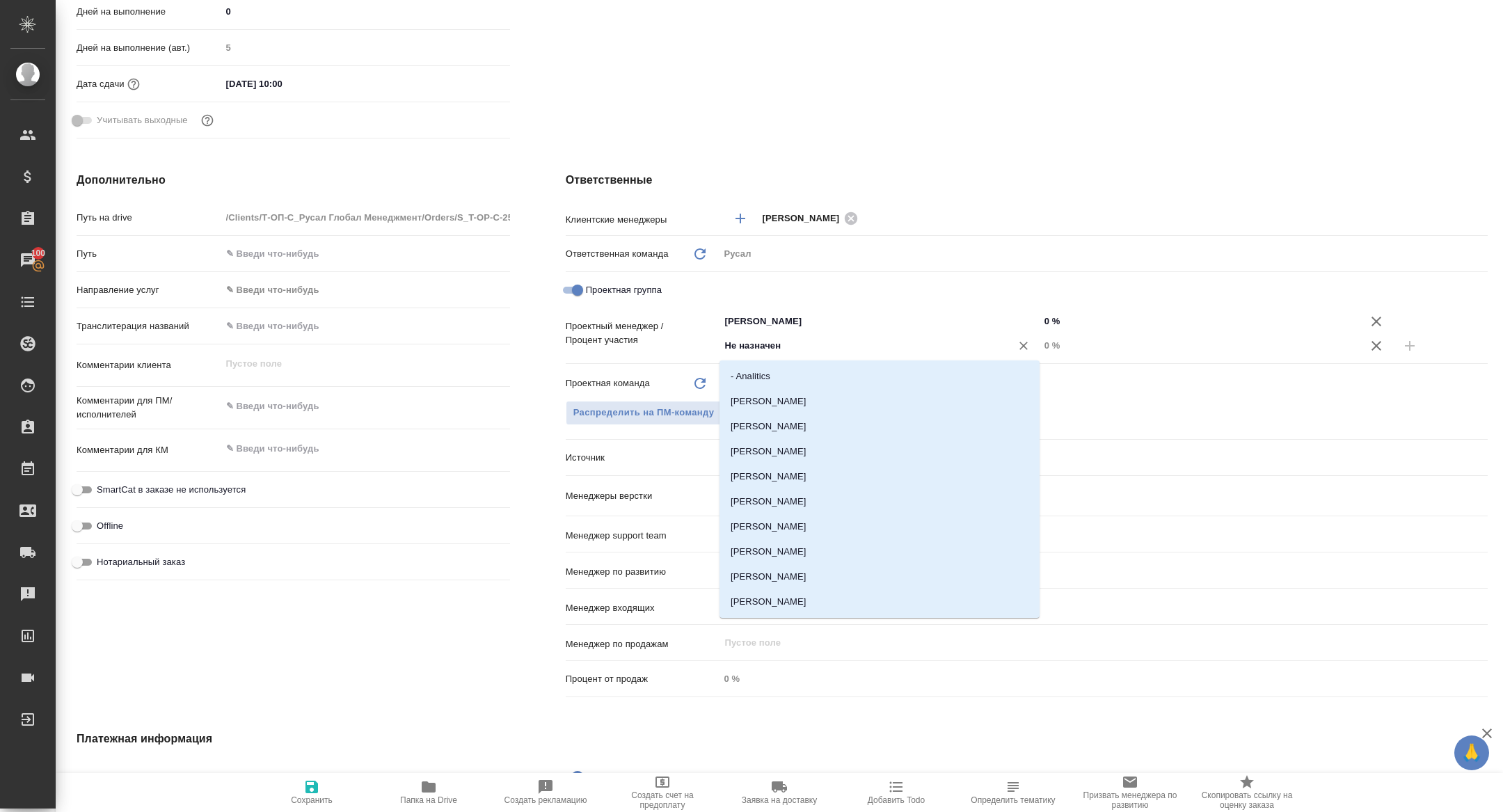
click at [874, 347] on input "Не назначен" at bounding box center [856, 345] width 265 height 16
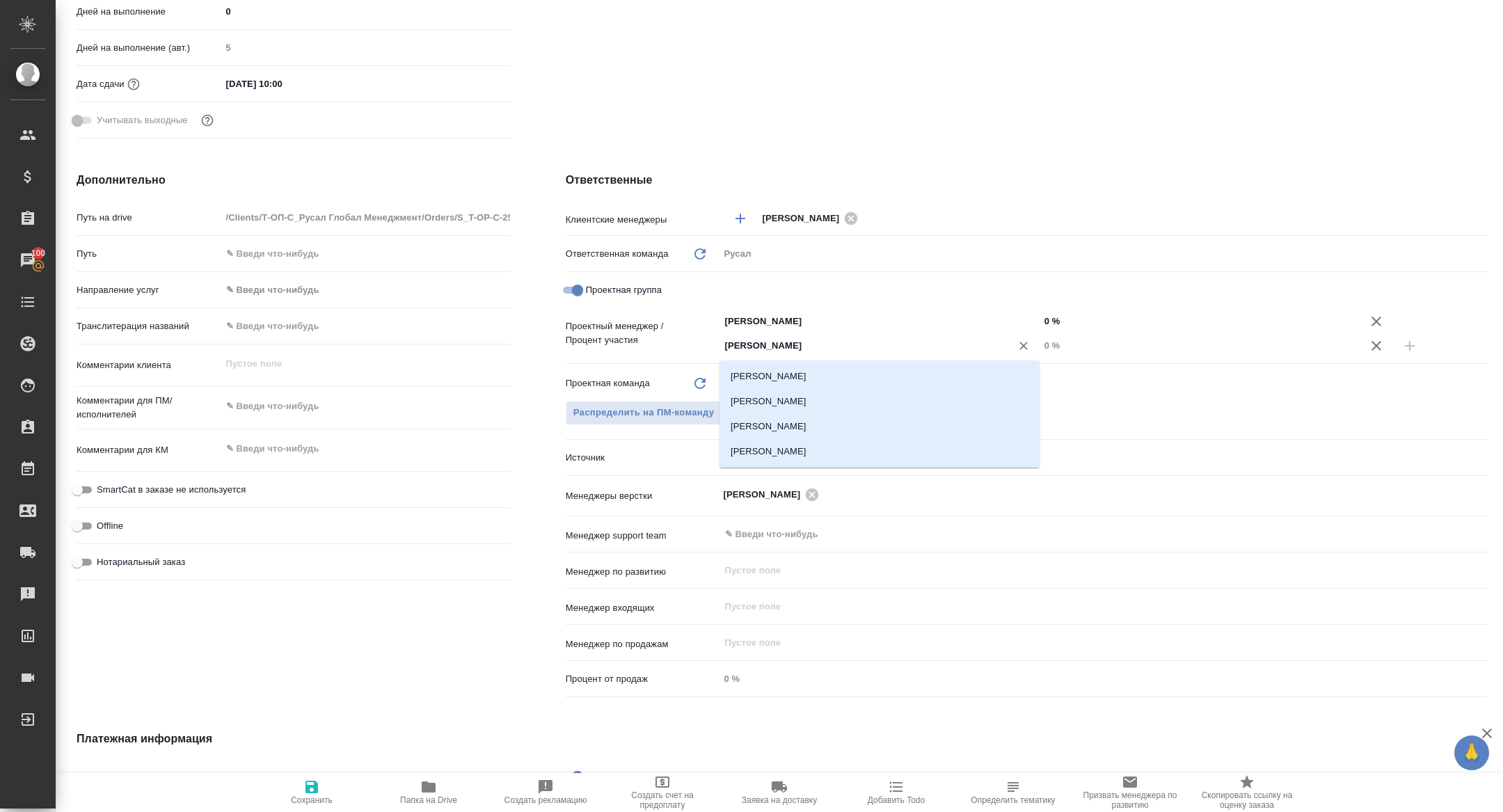
type input "кирилл"
click at [795, 376] on li "[PERSON_NAME]" at bounding box center [879, 376] width 320 height 25
type textarea "x"
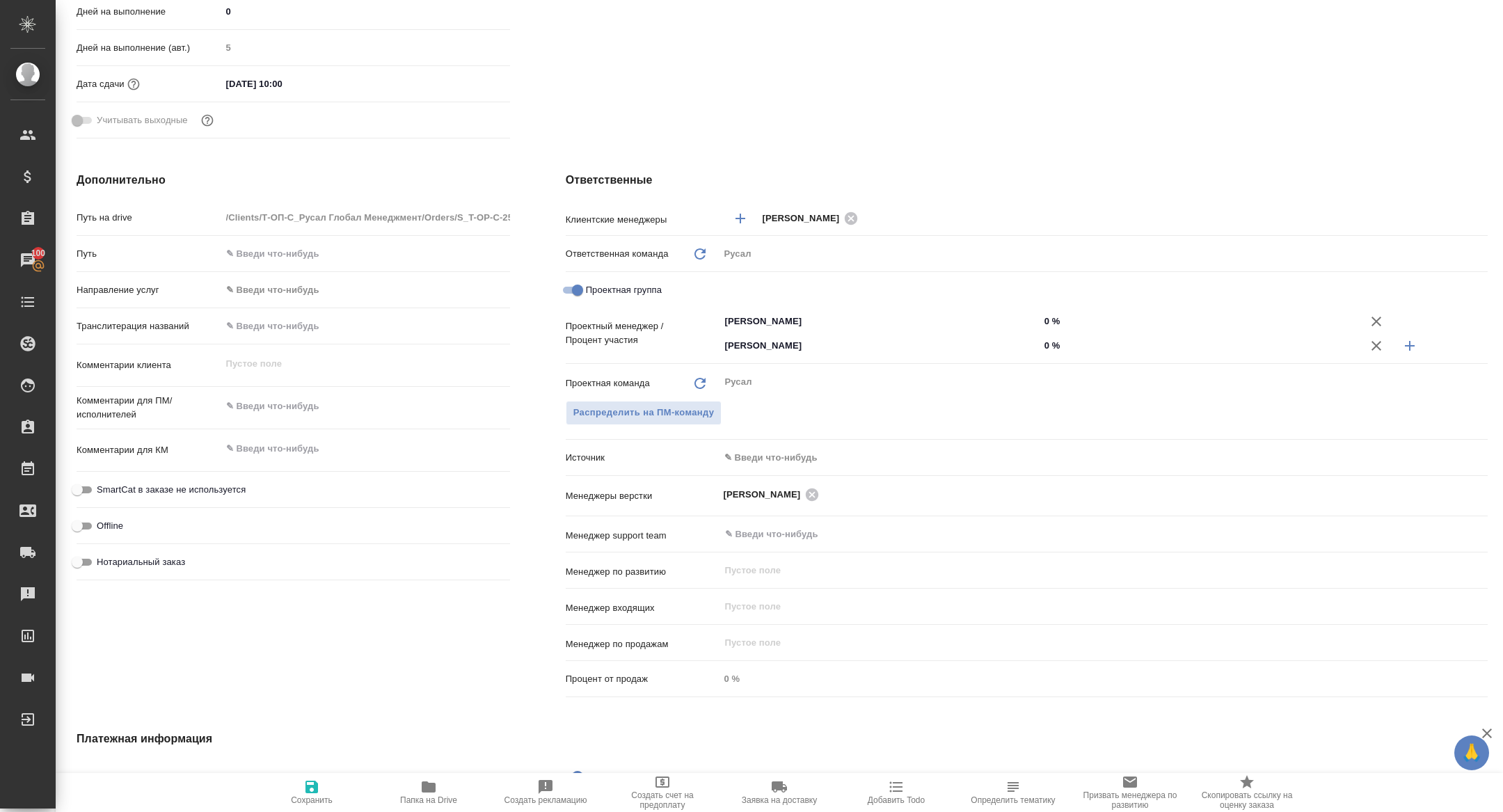
click at [1041, 343] on input "0 %" at bounding box center [1200, 345] width 320 height 20
type input "20 %"
type textarea "x"
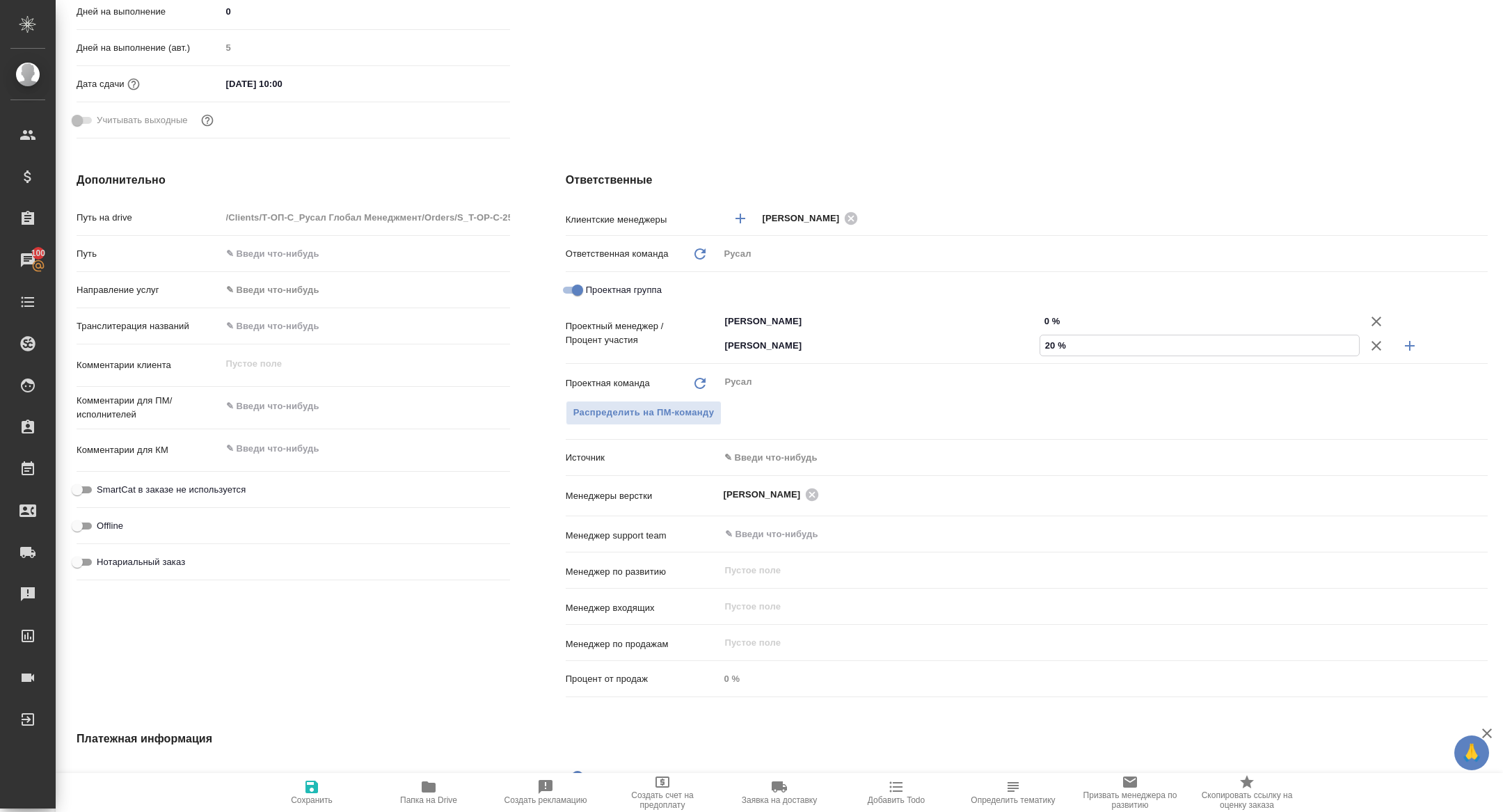
type input "20 %"
click at [1041, 322] on input "0 %" at bounding box center [1200, 321] width 320 height 20
type textarea "x"
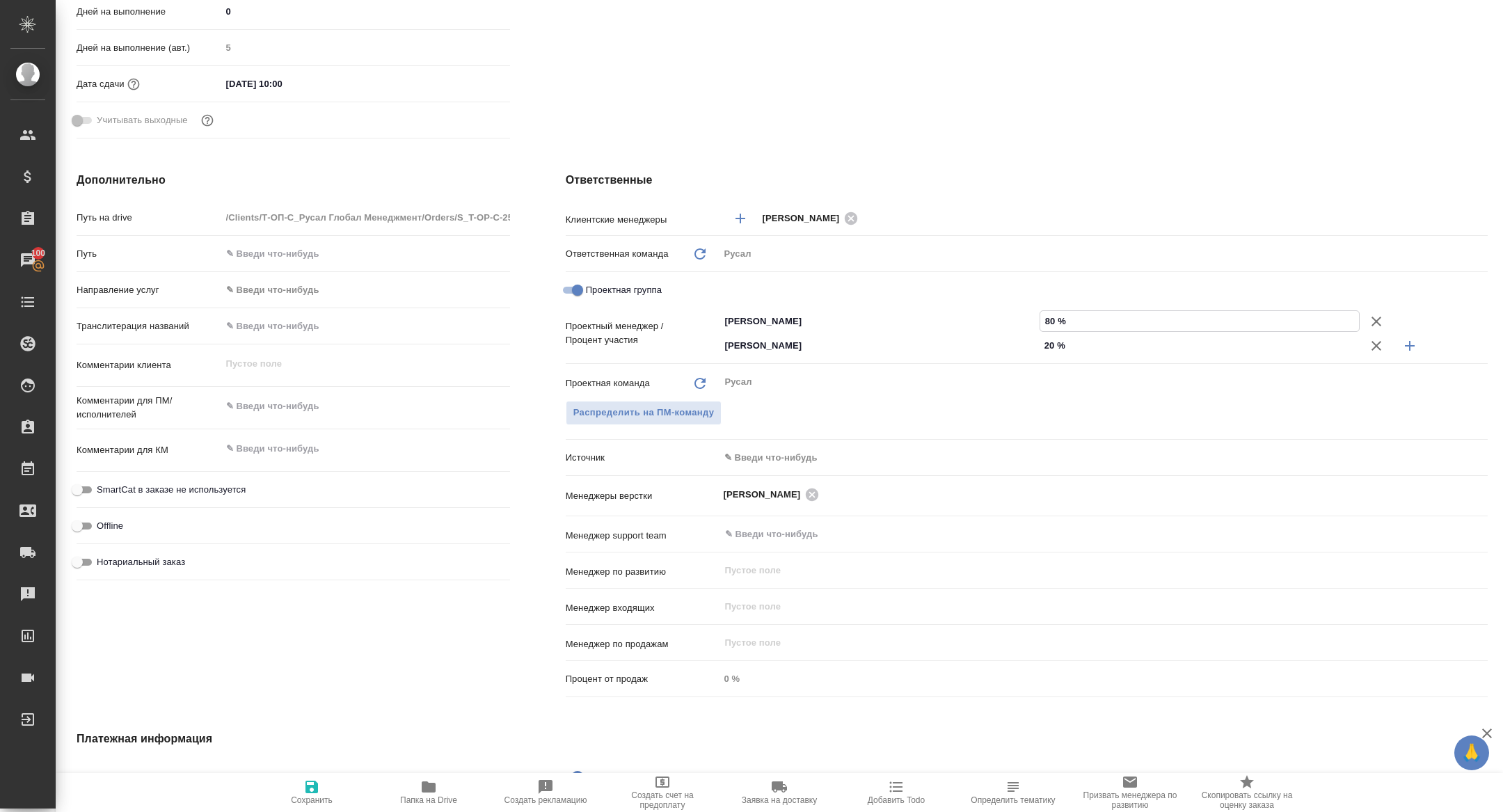
type input "80 %"
click at [307, 800] on span "Сохранить" at bounding box center [312, 800] width 42 height 10
type textarea "x"
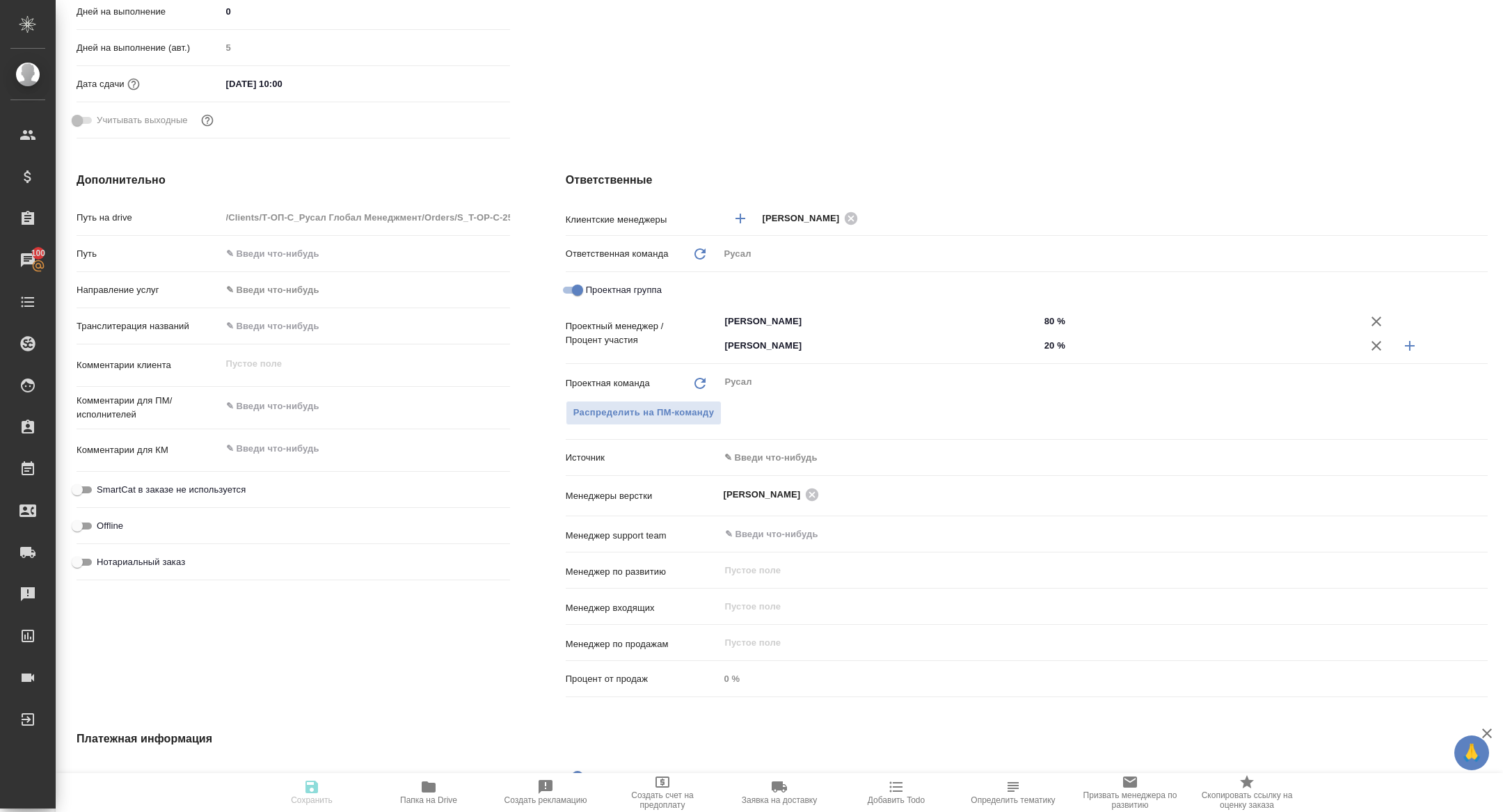
type textarea "x"
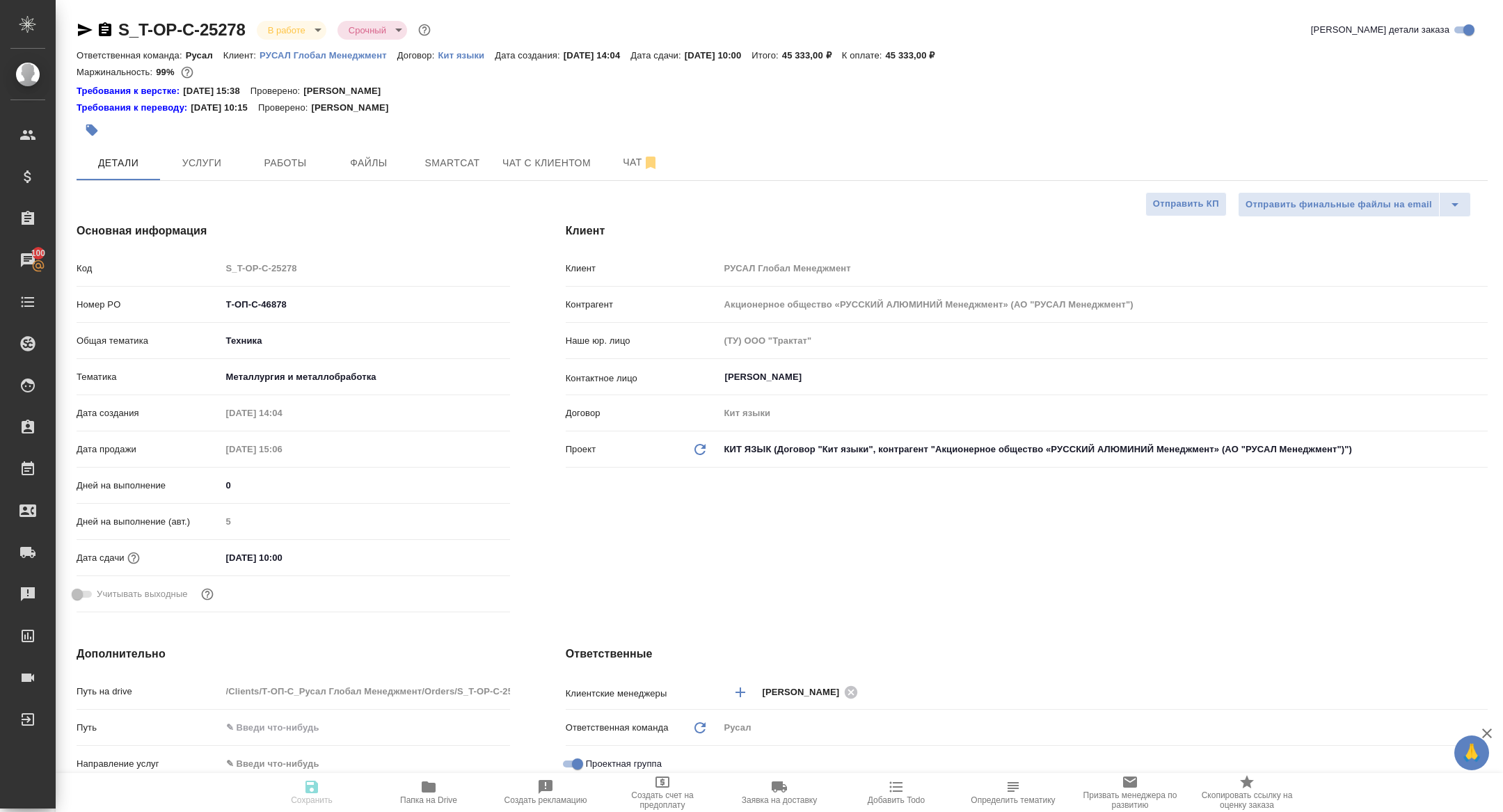
type textarea "x"
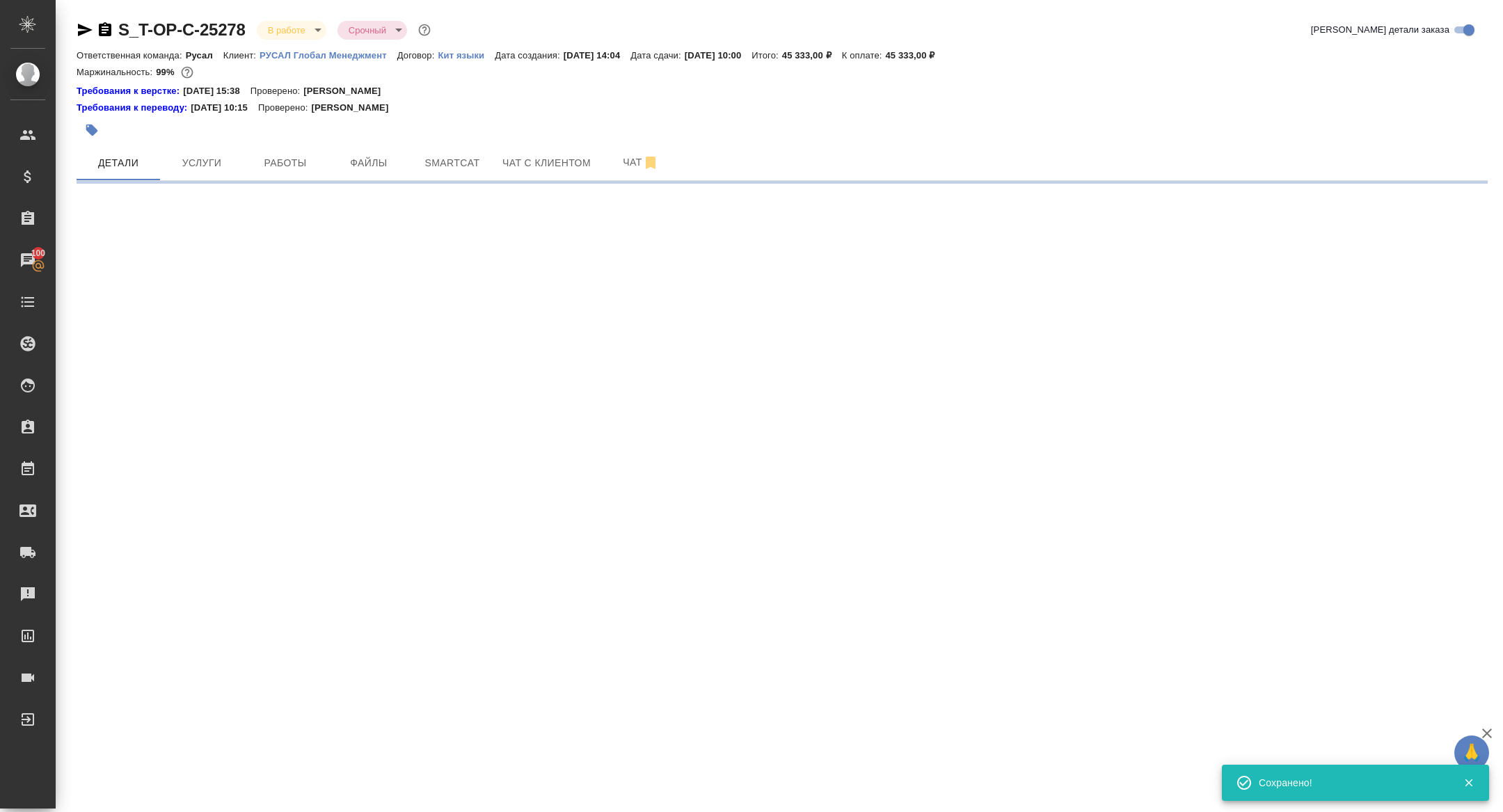
select select "RU"
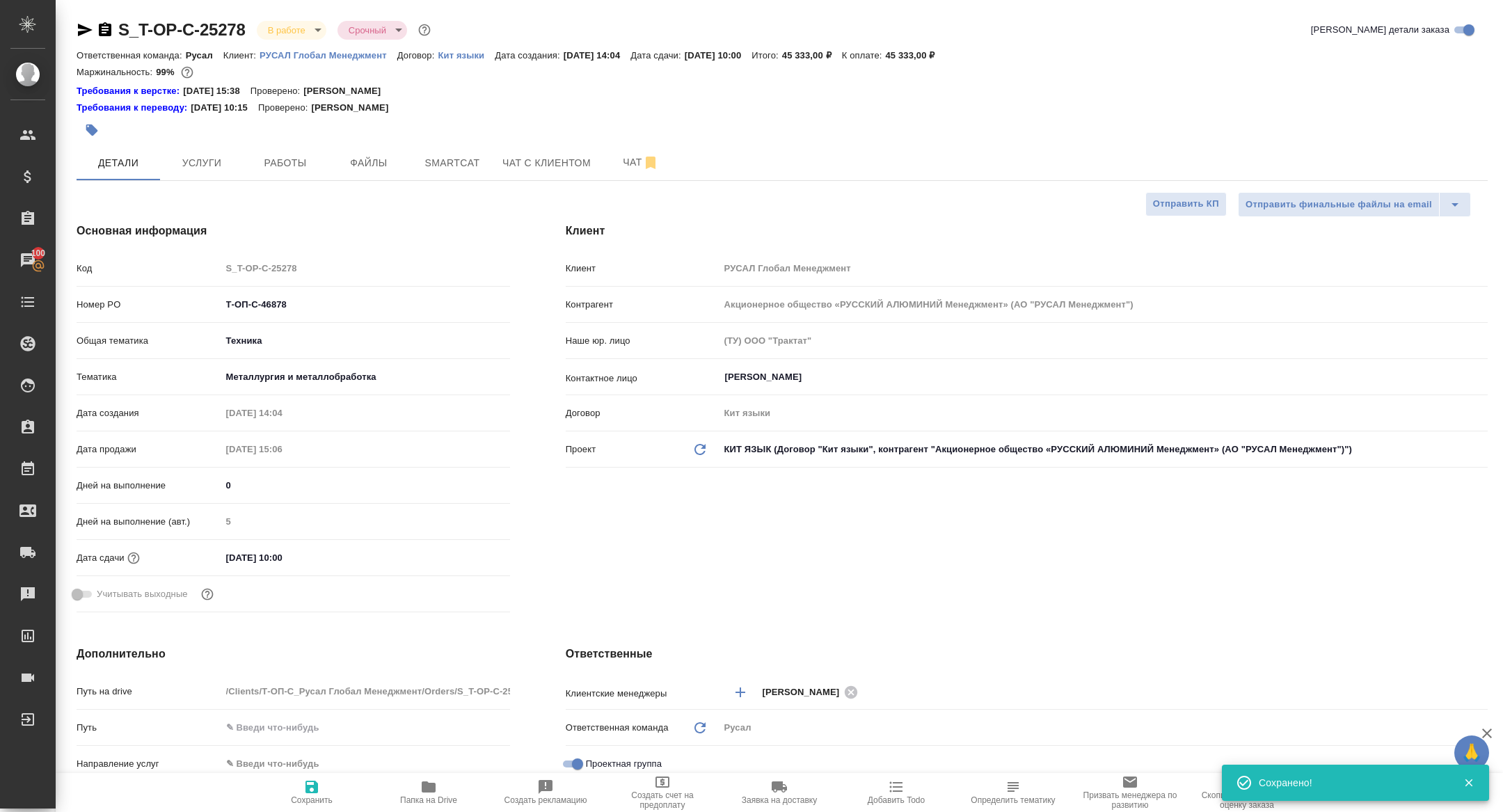
type textarea "x"
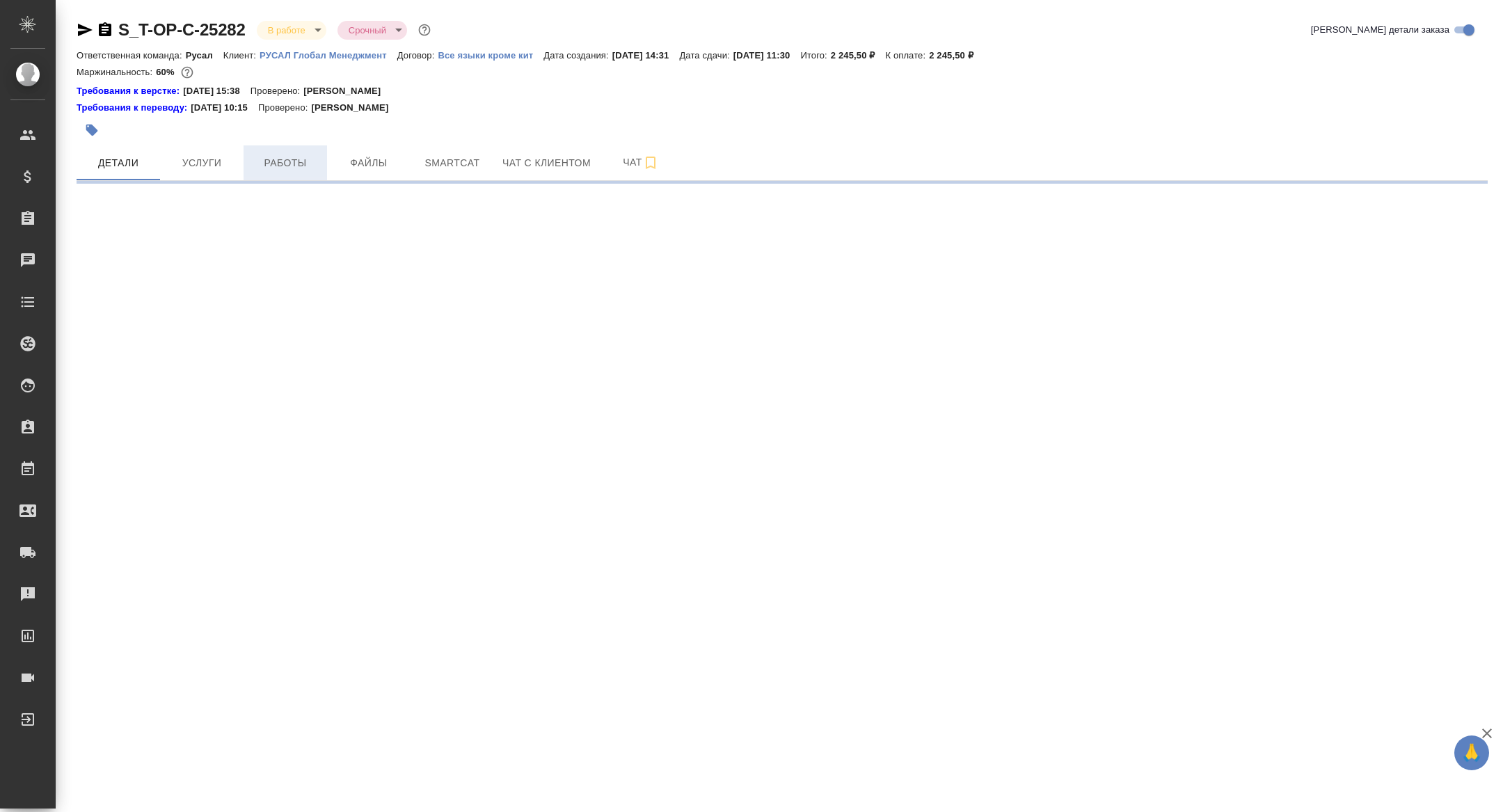
select select "RU"
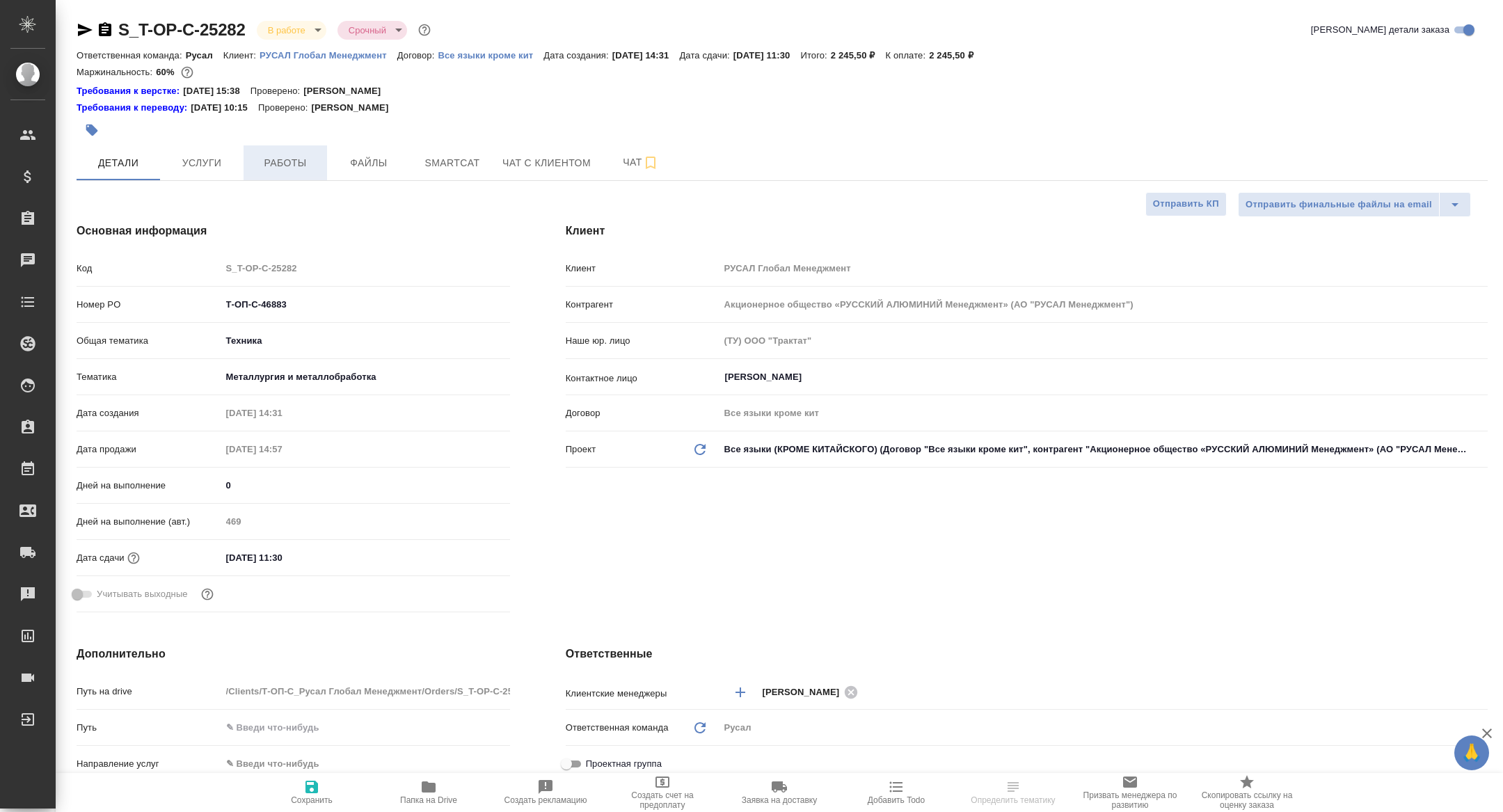
click at [272, 175] on button "Работы" at bounding box center [285, 163] width 83 height 35
type textarea "x"
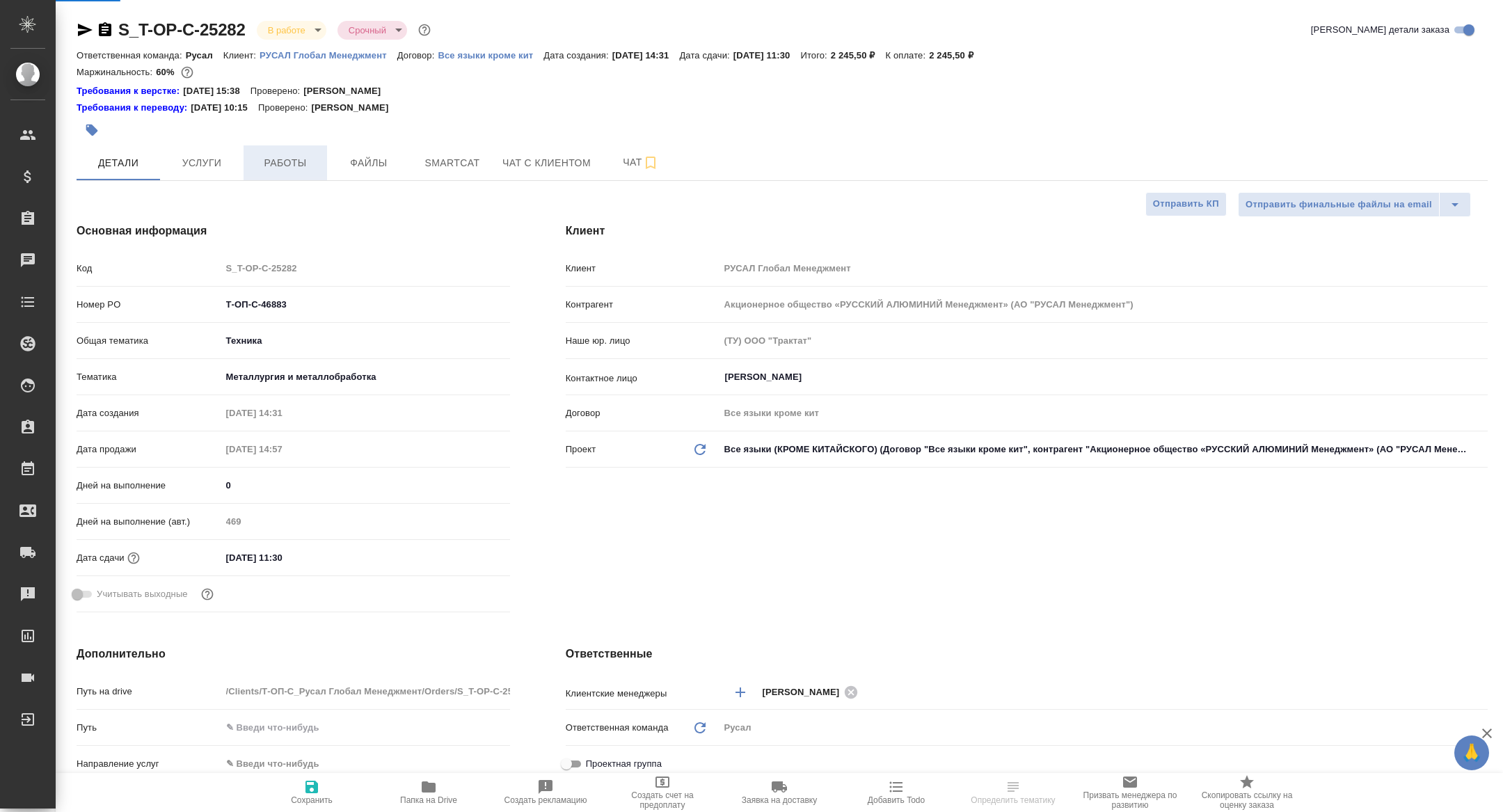
type textarea "x"
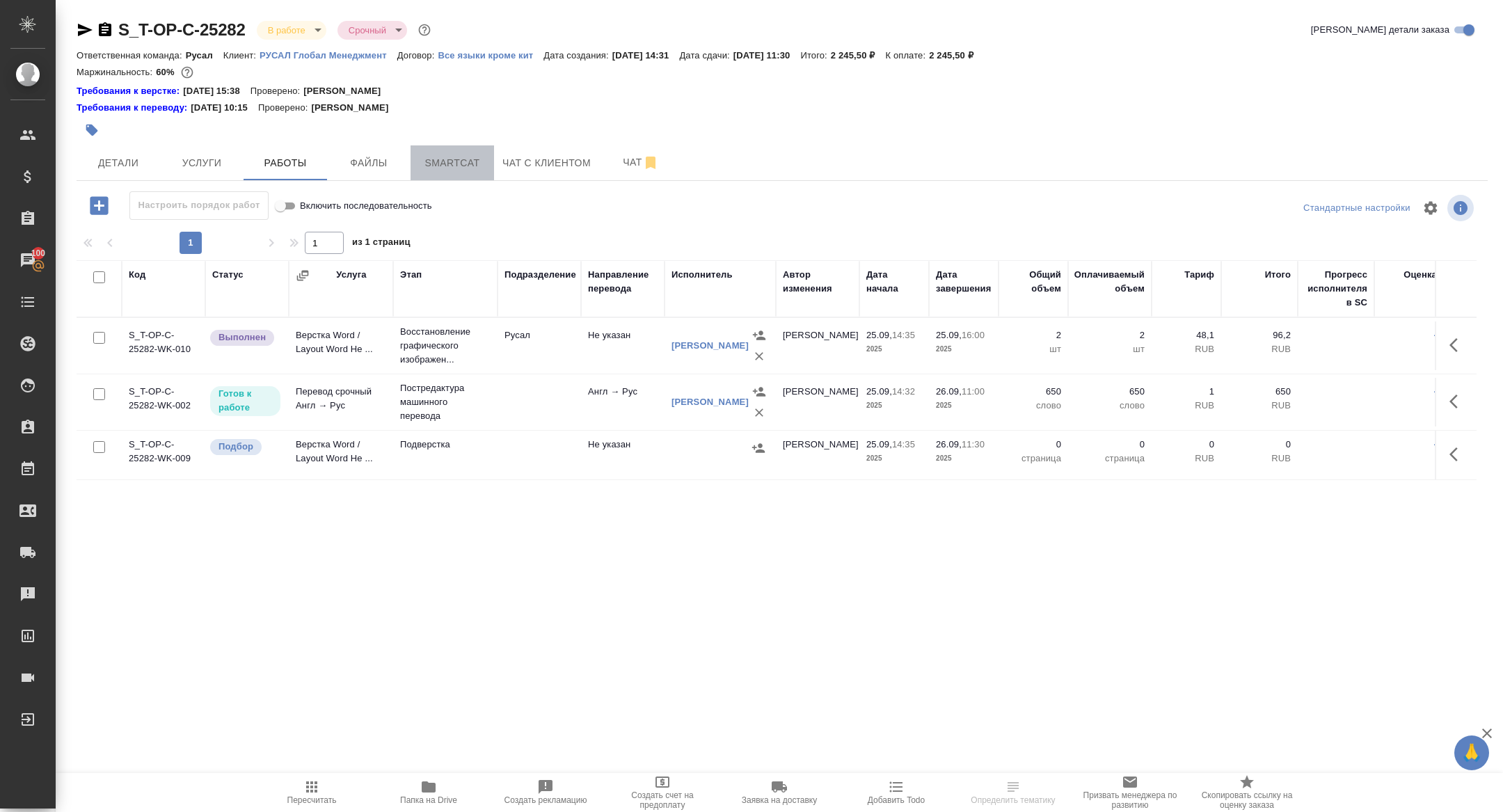
click at [449, 161] on span "Smartcat" at bounding box center [452, 163] width 67 height 17
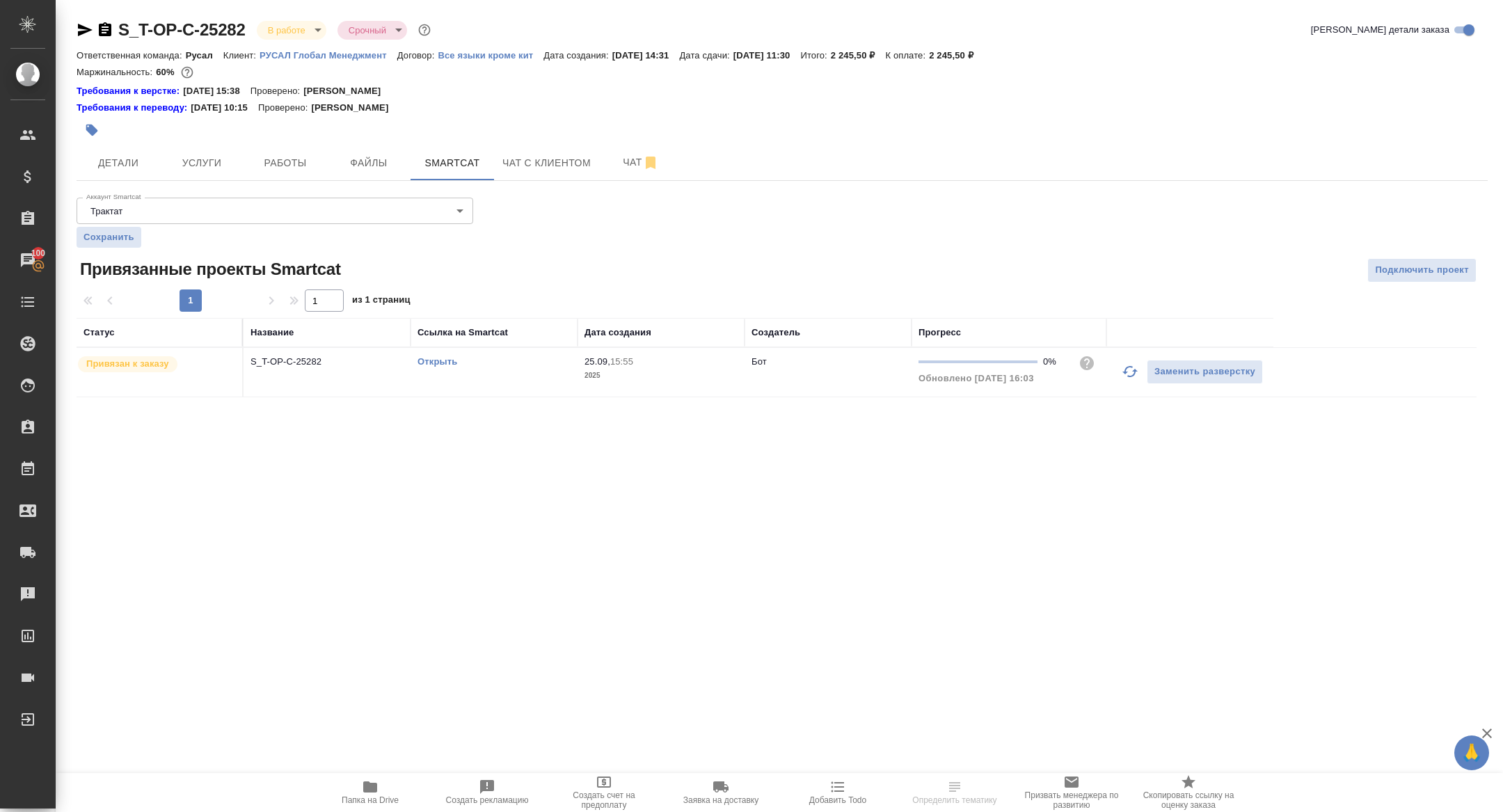
click at [434, 364] on link "Открыть" at bounding box center [437, 361] width 39 height 11
click at [77, 34] on icon "button" at bounding box center [85, 29] width 16 height 16
click at [93, 164] on span "Детали" at bounding box center [118, 163] width 67 height 17
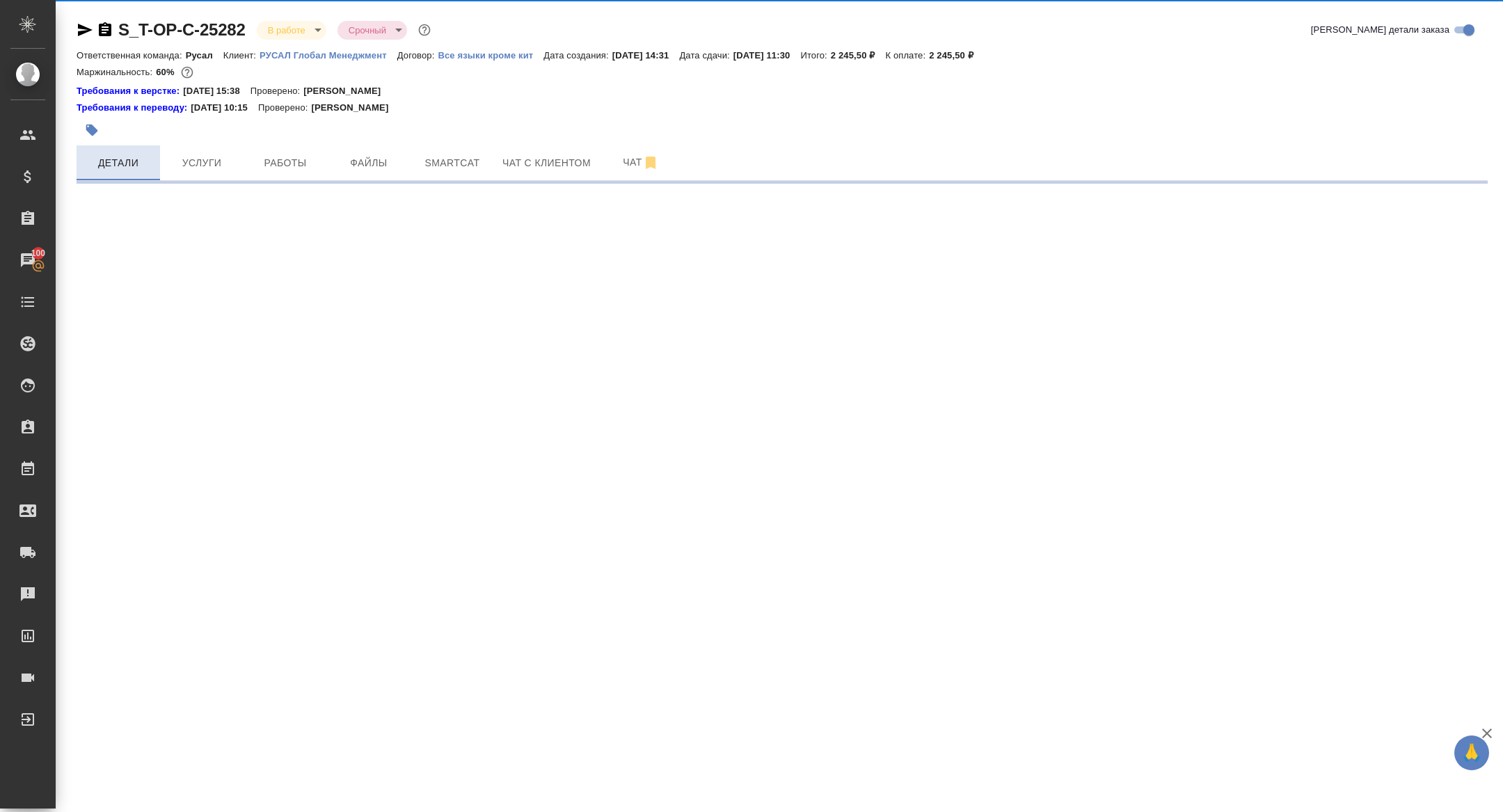
select select "RU"
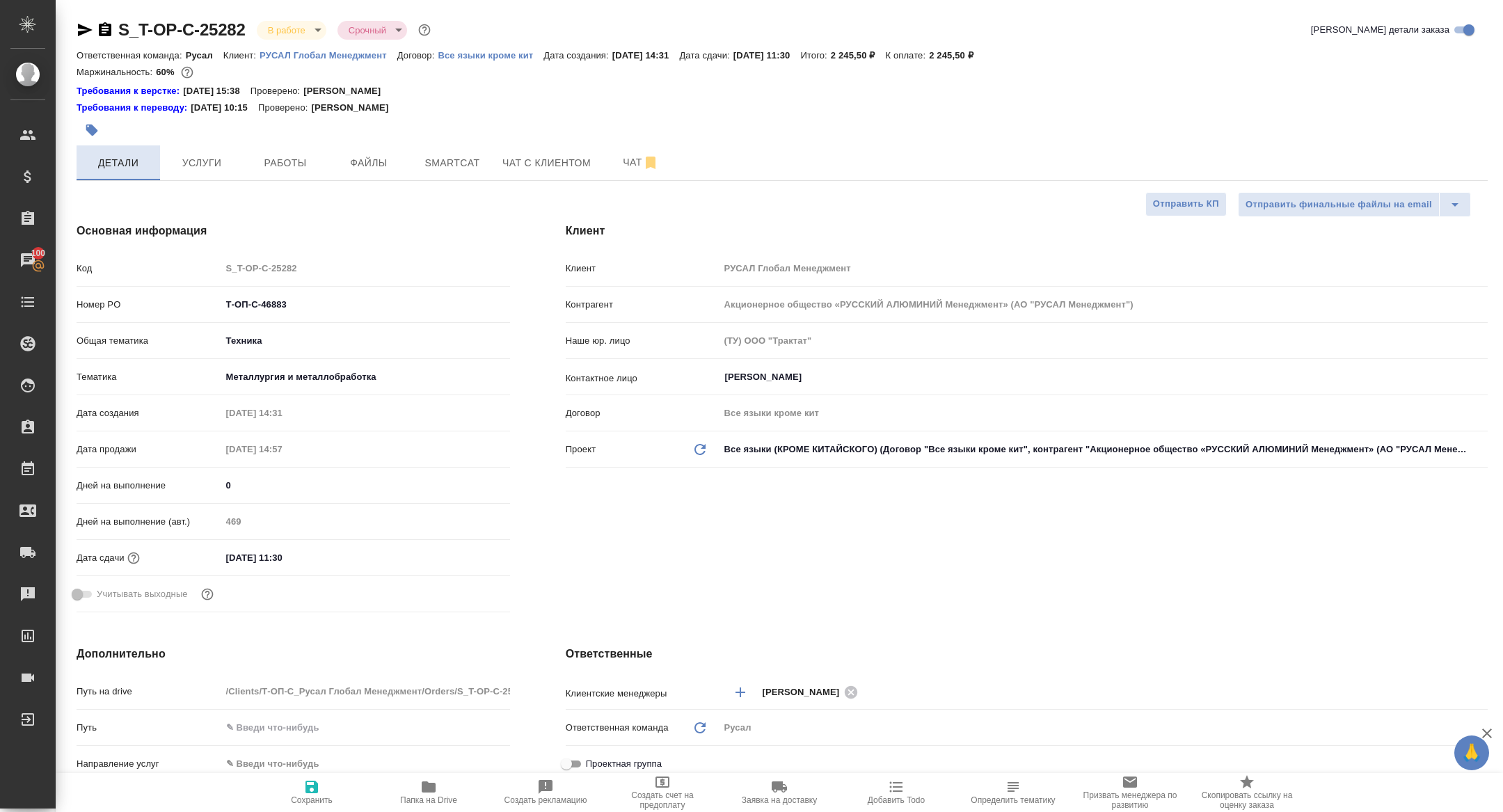
type textarea "x"
click at [313, 149] on button "Работы" at bounding box center [285, 163] width 83 height 35
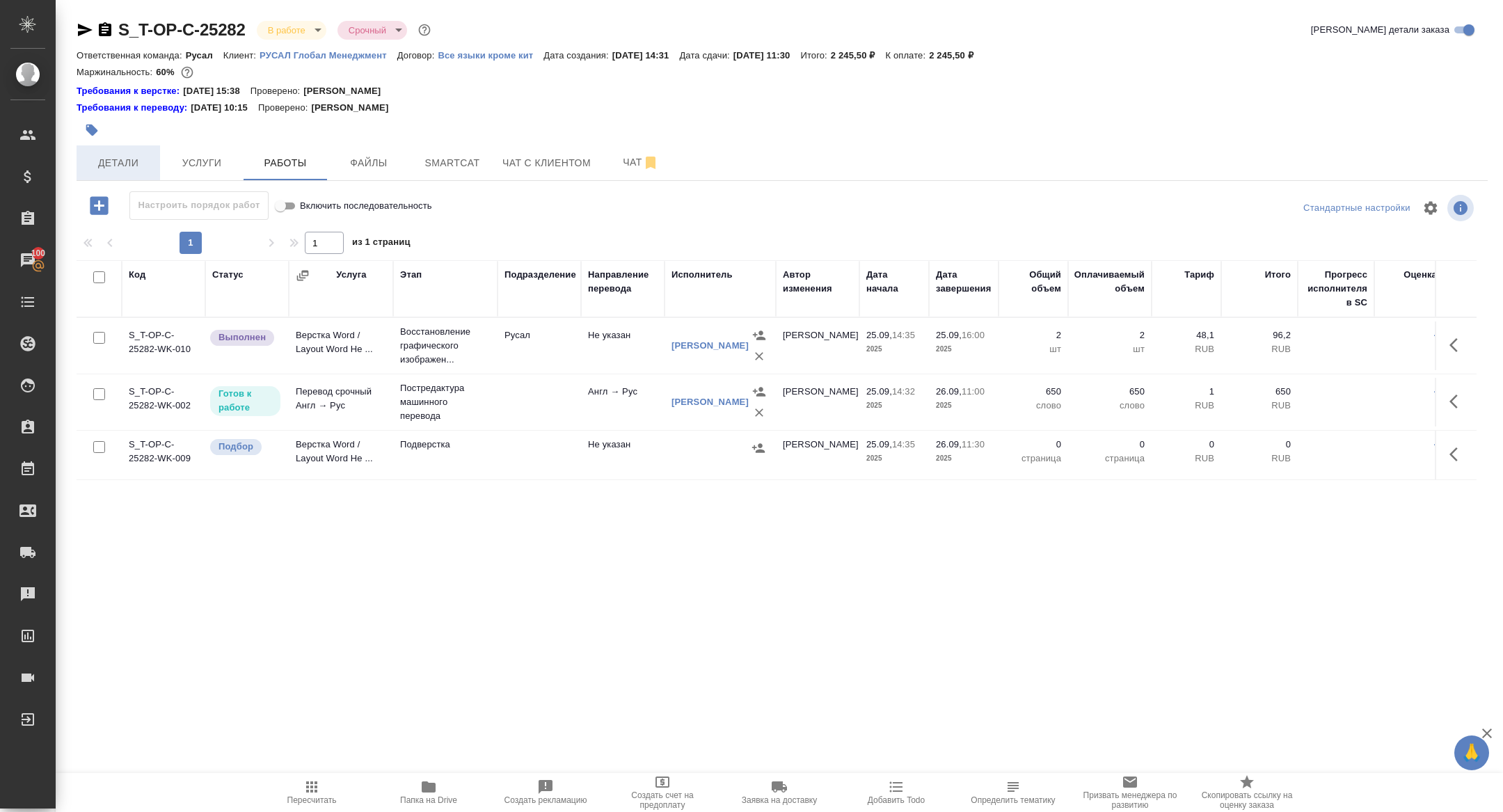
click at [129, 158] on span "Детали" at bounding box center [118, 163] width 67 height 17
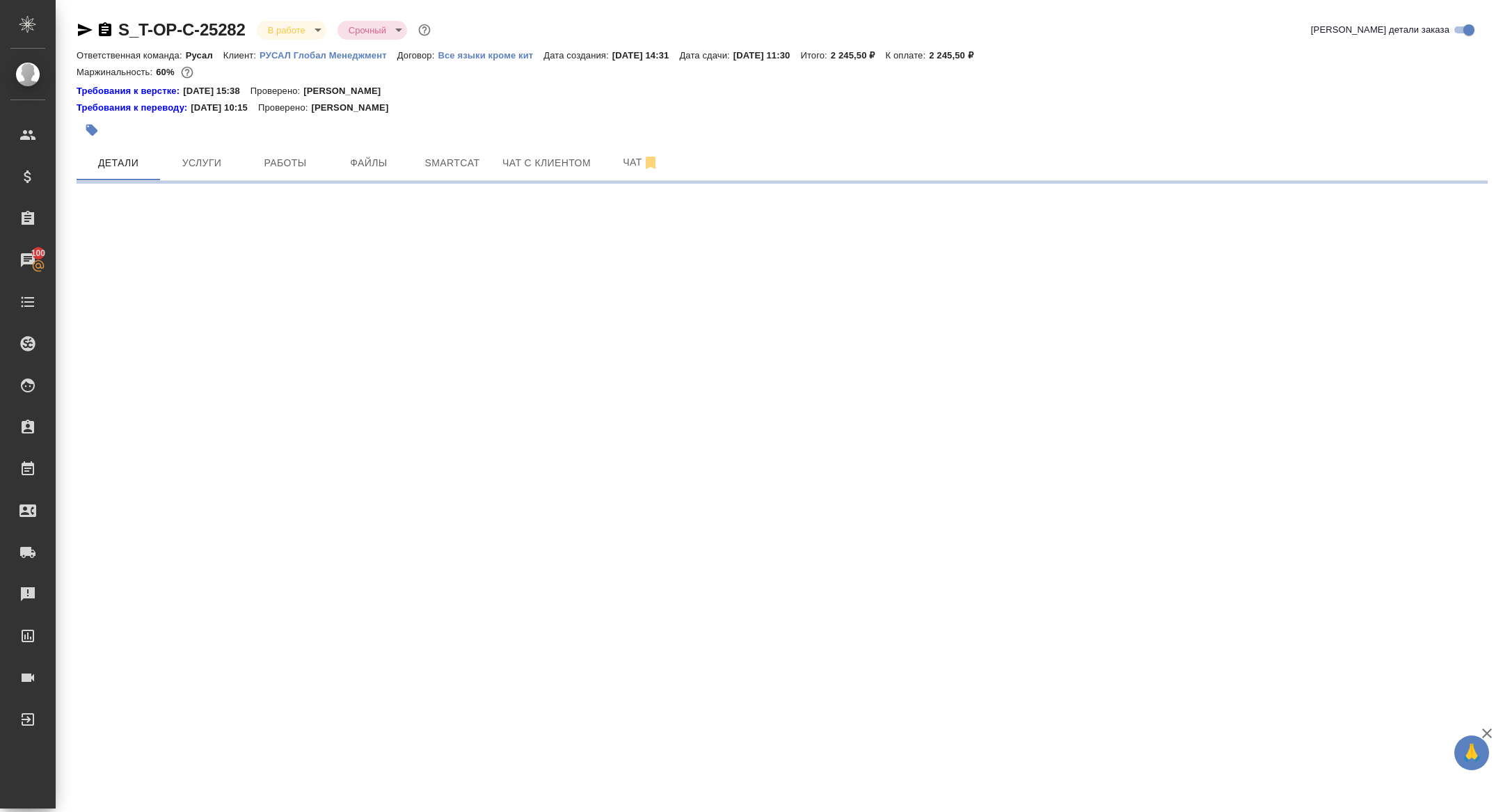
select select "RU"
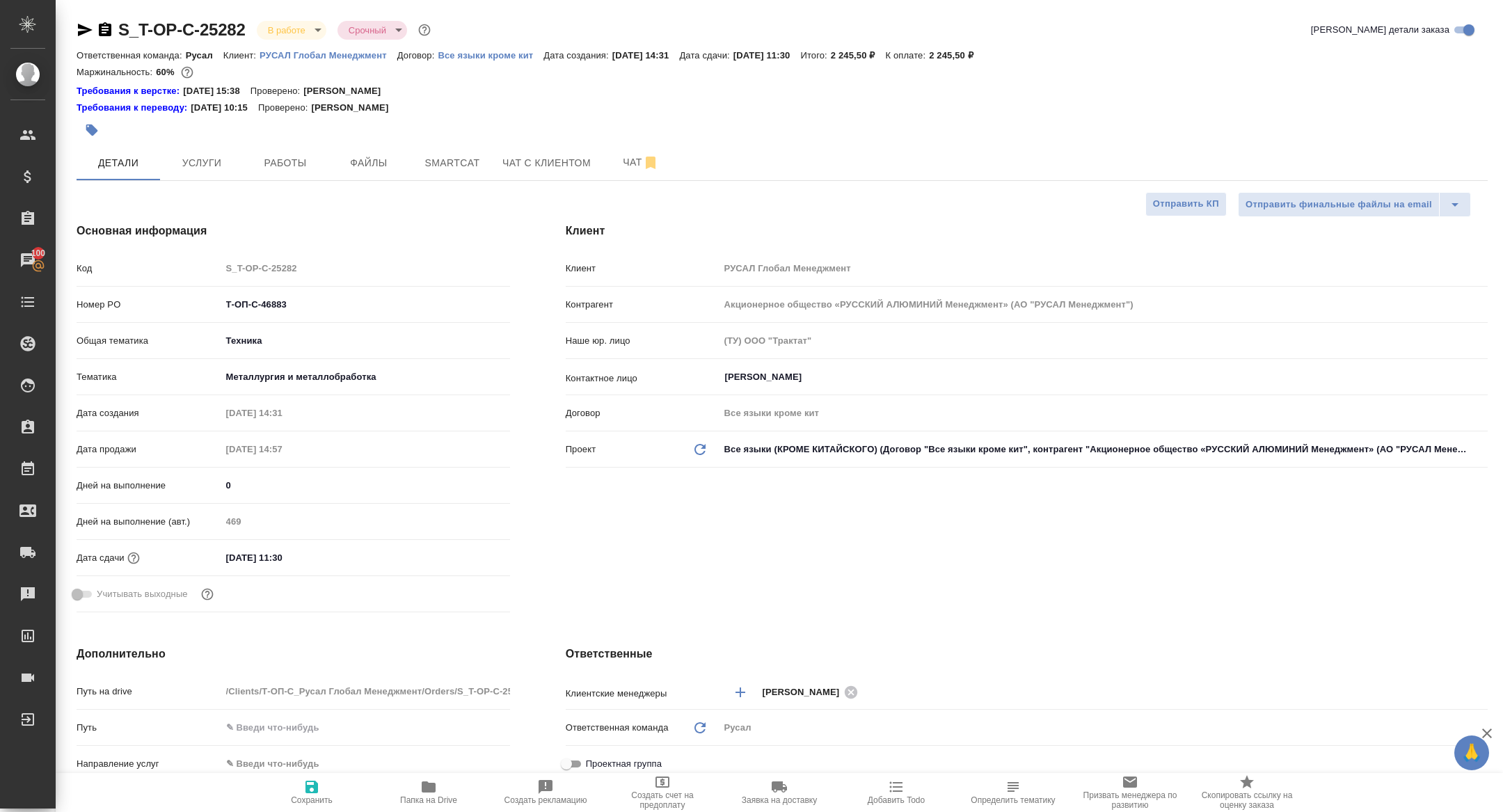
type textarea "x"
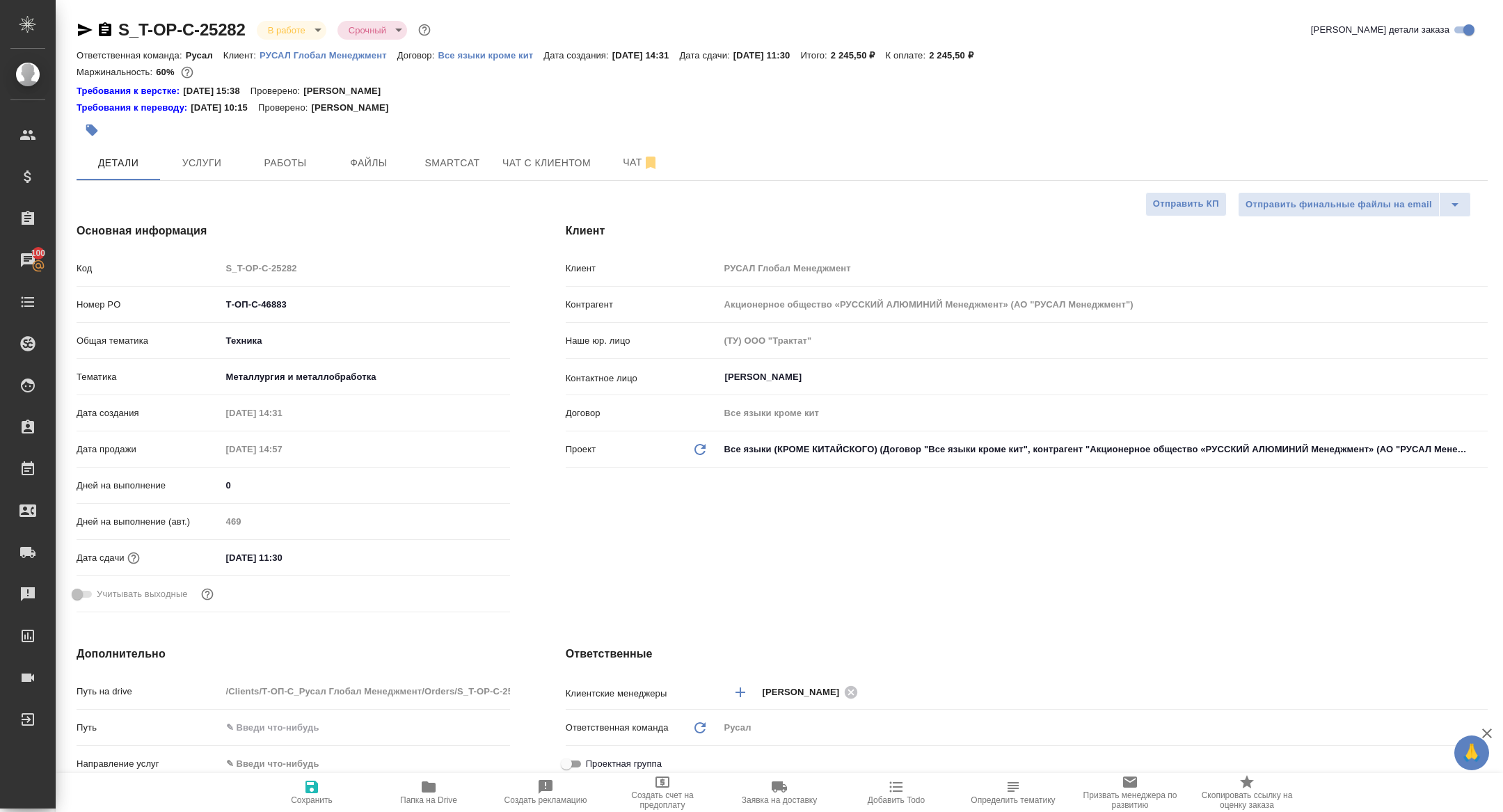
type textarea "x"
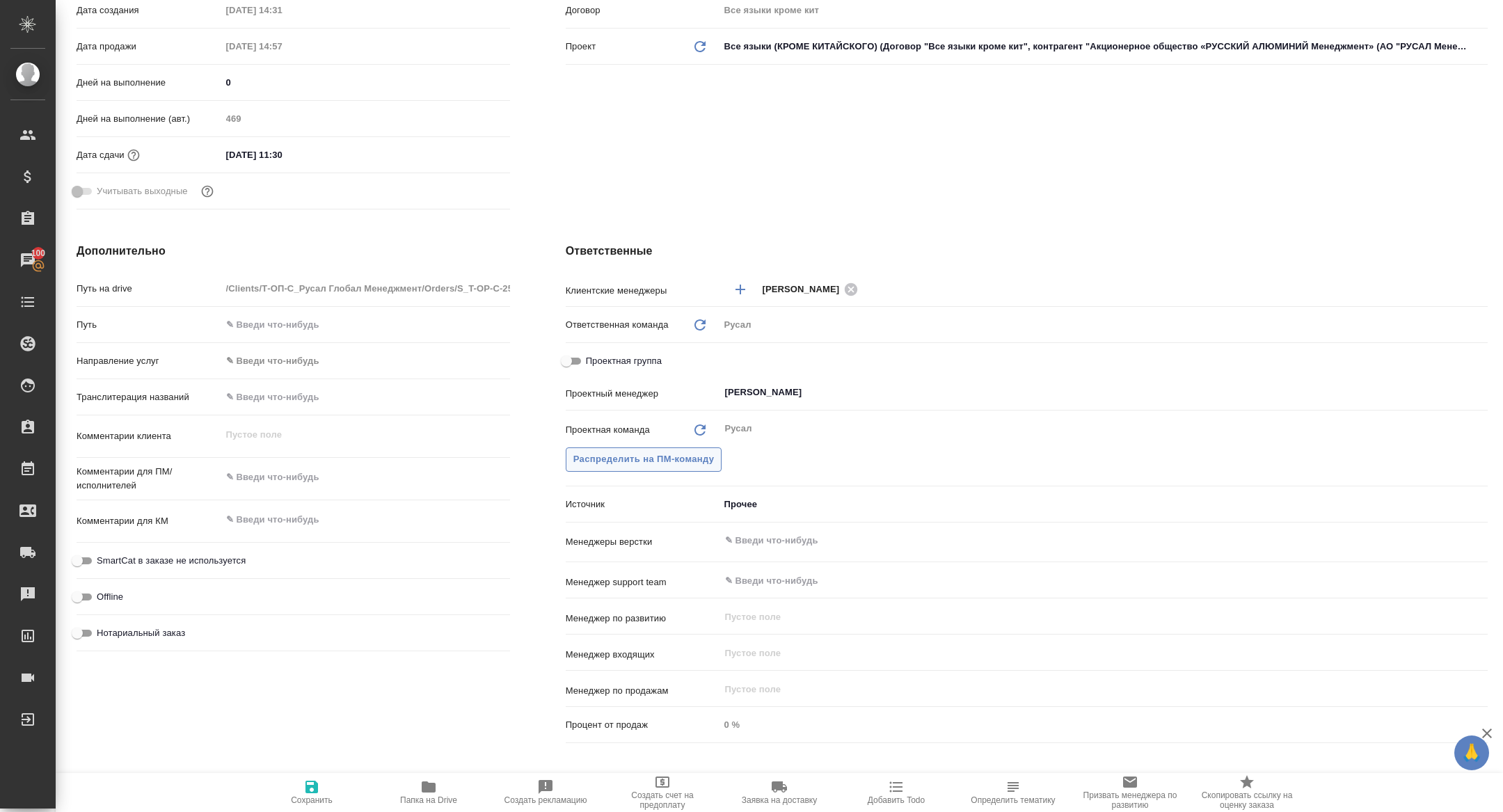
scroll to position [411, 0]
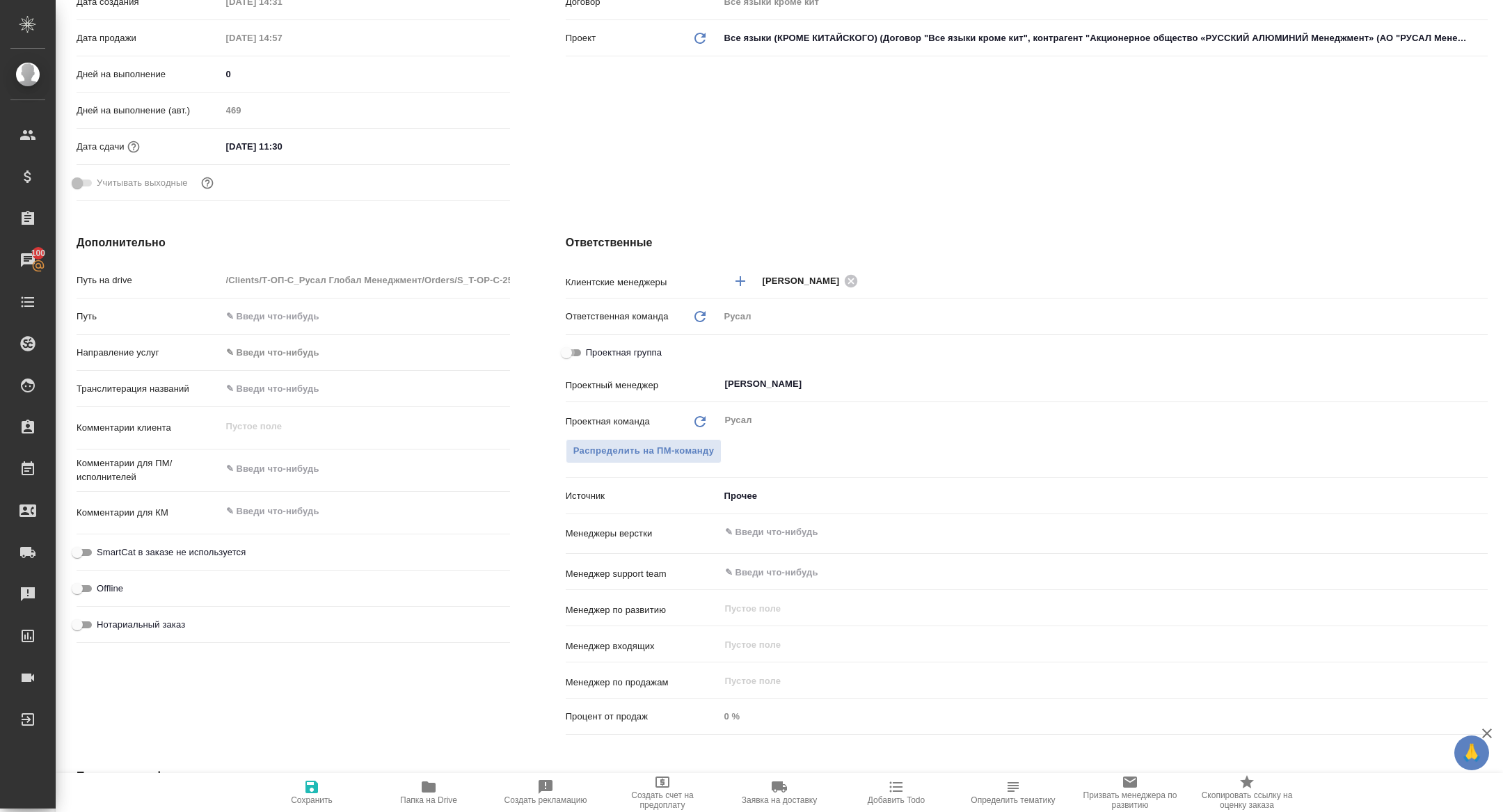
click at [579, 346] on input "Проектная группа" at bounding box center [566, 352] width 50 height 16
checkbox input "true"
type textarea "x"
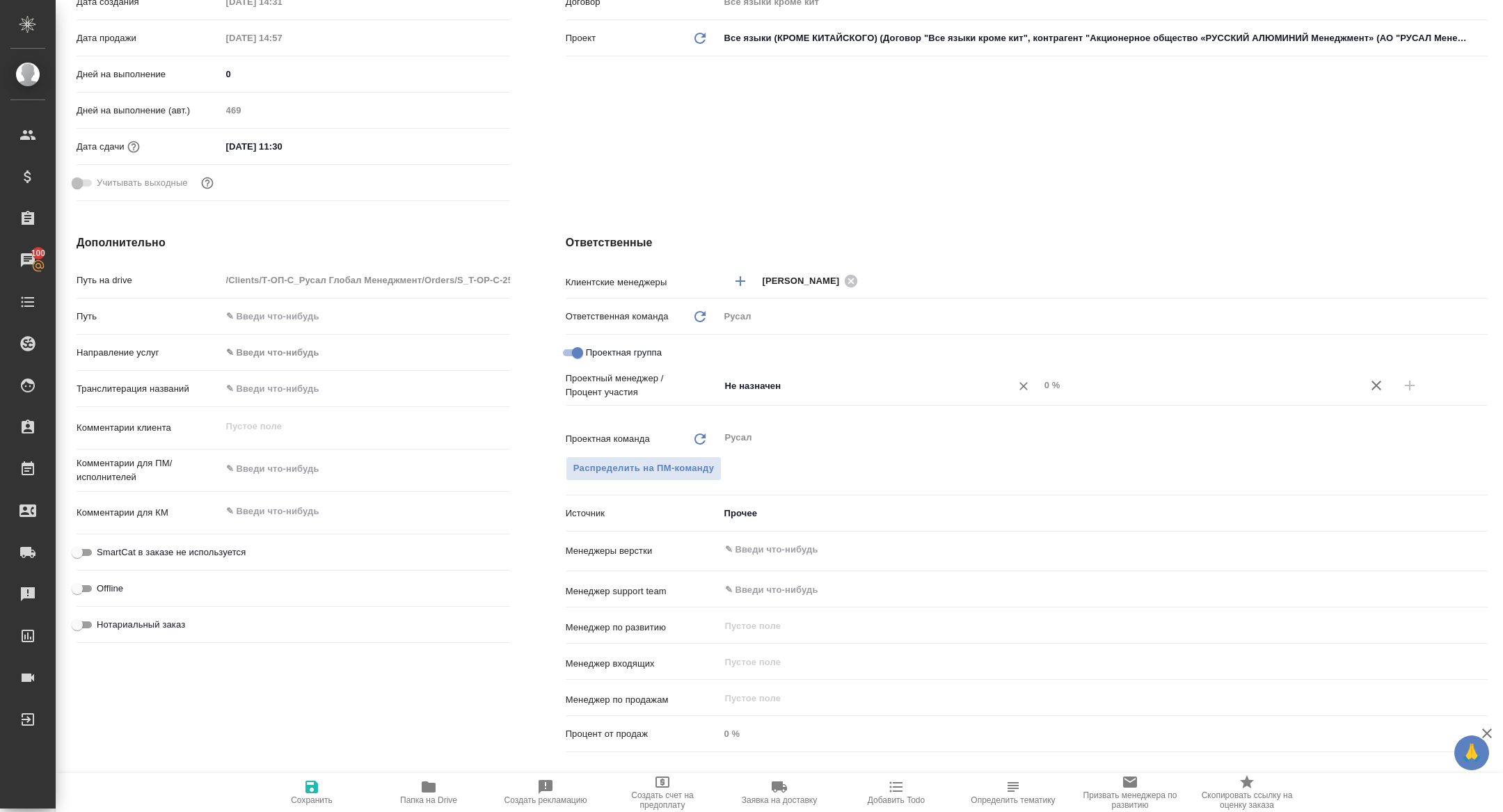
click at [805, 385] on input "Не назначен" at bounding box center [856, 385] width 265 height 16
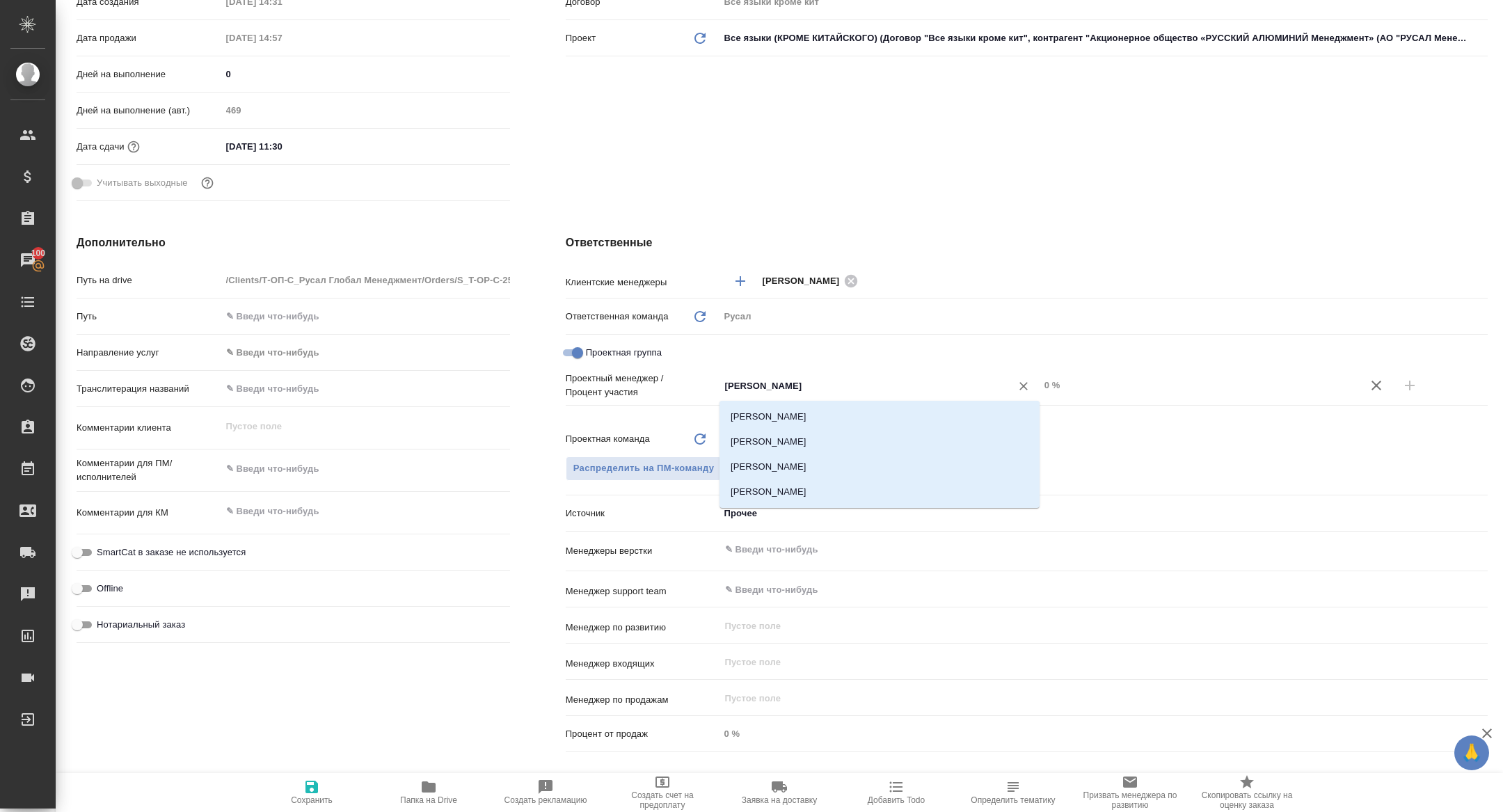
type input "кирилл"
click at [815, 412] on li "[PERSON_NAME]" at bounding box center [879, 416] width 320 height 25
type textarea "x"
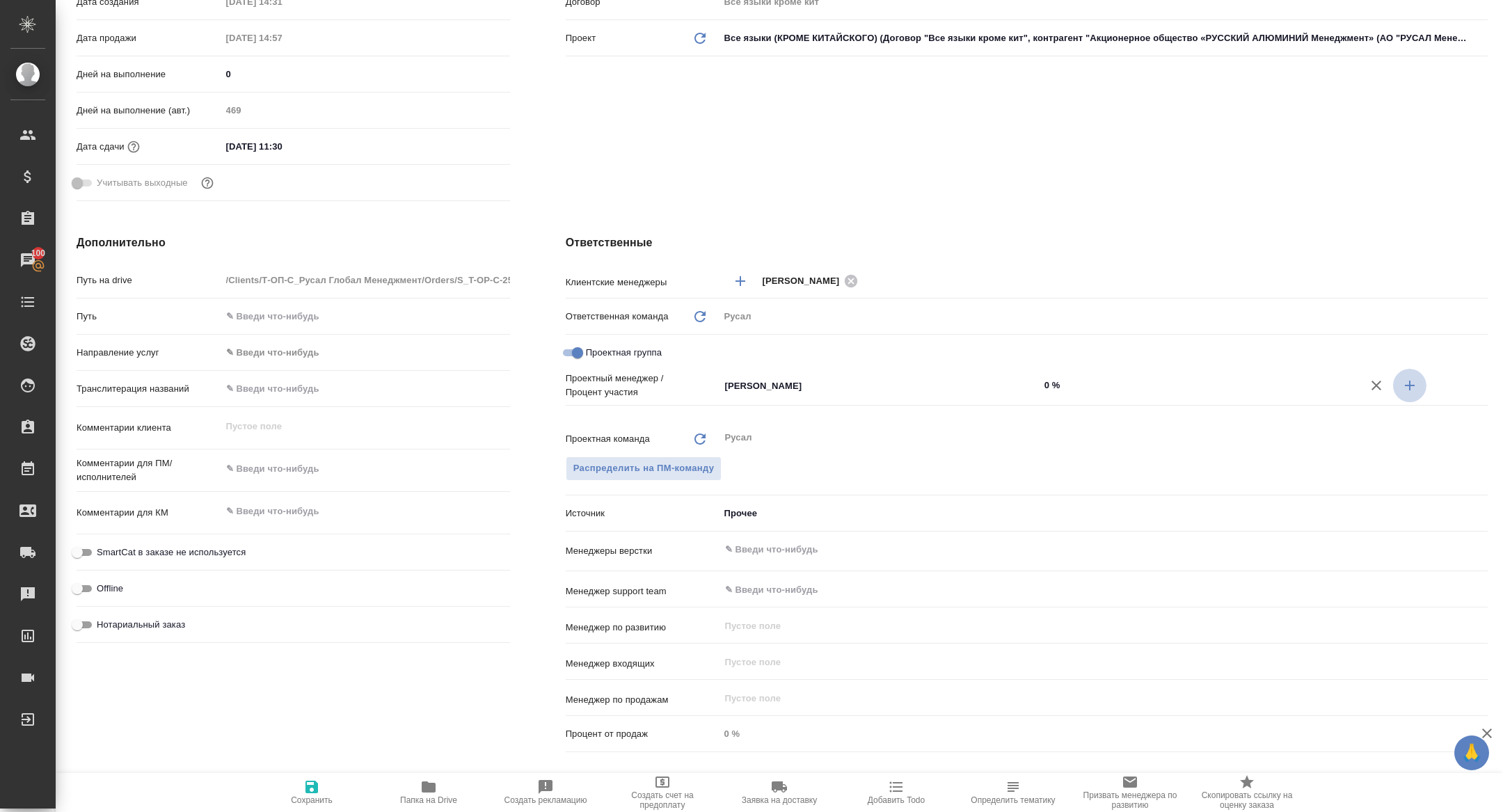
click at [1418, 380] on button "button" at bounding box center [1410, 385] width 34 height 34
type textarea "x"
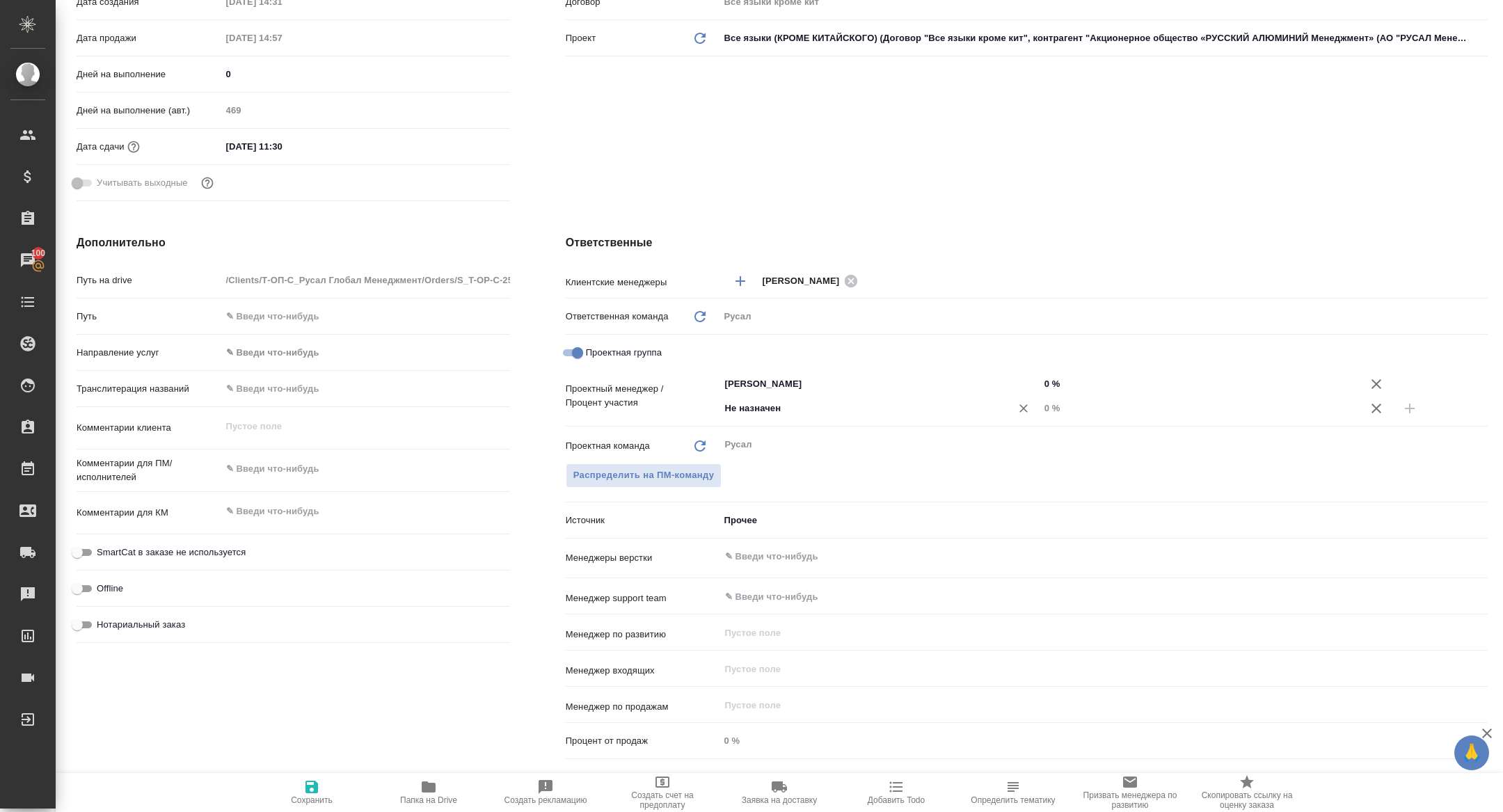
click at [798, 411] on input "Не назначен" at bounding box center [856, 408] width 265 height 16
click at [809, 451] on ul "Хрусталёва Дарья" at bounding box center [879, 449] width 320 height 25
drag, startPoint x: 804, startPoint y: 414, endPoint x: 703, endPoint y: 403, distance: 101.6
click at [703, 403] on div "Проектный менеджер / Процент участия Авдеенко Кирилл ​ 0 % хрус ​ 0 %" at bounding box center [1027, 396] width 922 height 49
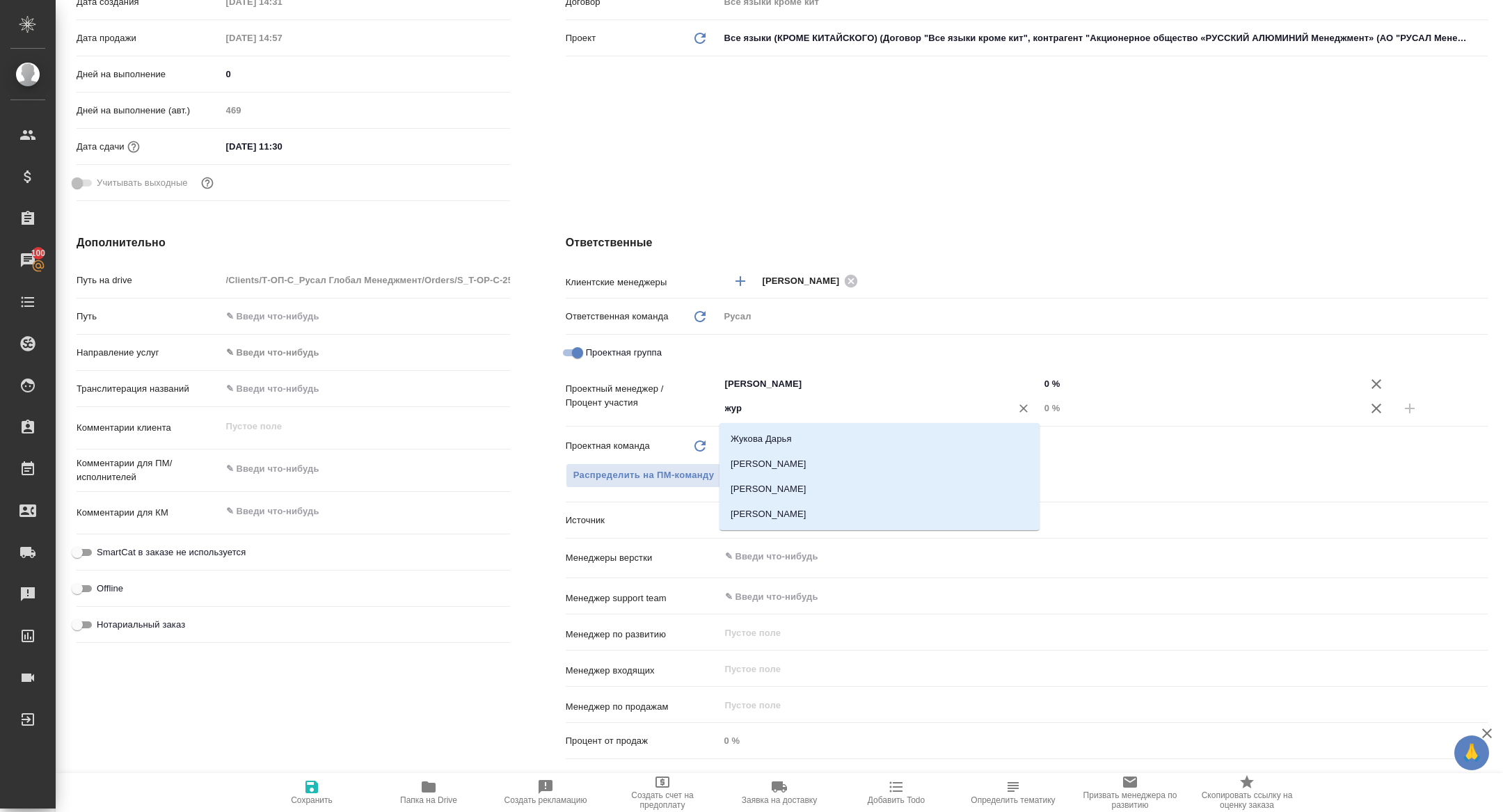
type input "жура"
click at [779, 463] on li "Журавлева Александра" at bounding box center [879, 464] width 320 height 25
type textarea "x"
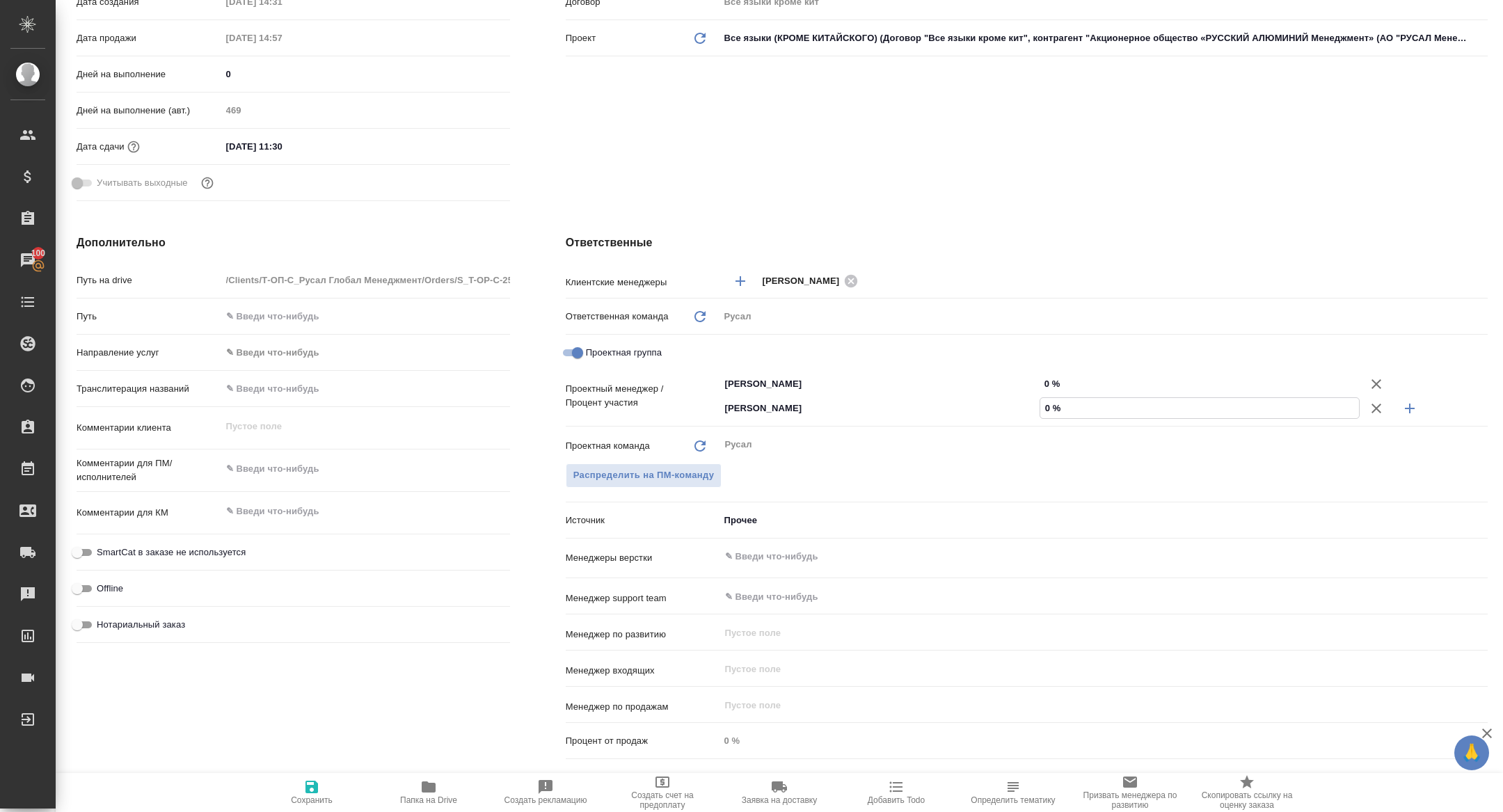
click at [1045, 403] on input "0 %" at bounding box center [1200, 408] width 318 height 20
type textarea "x"
type input "20 %"
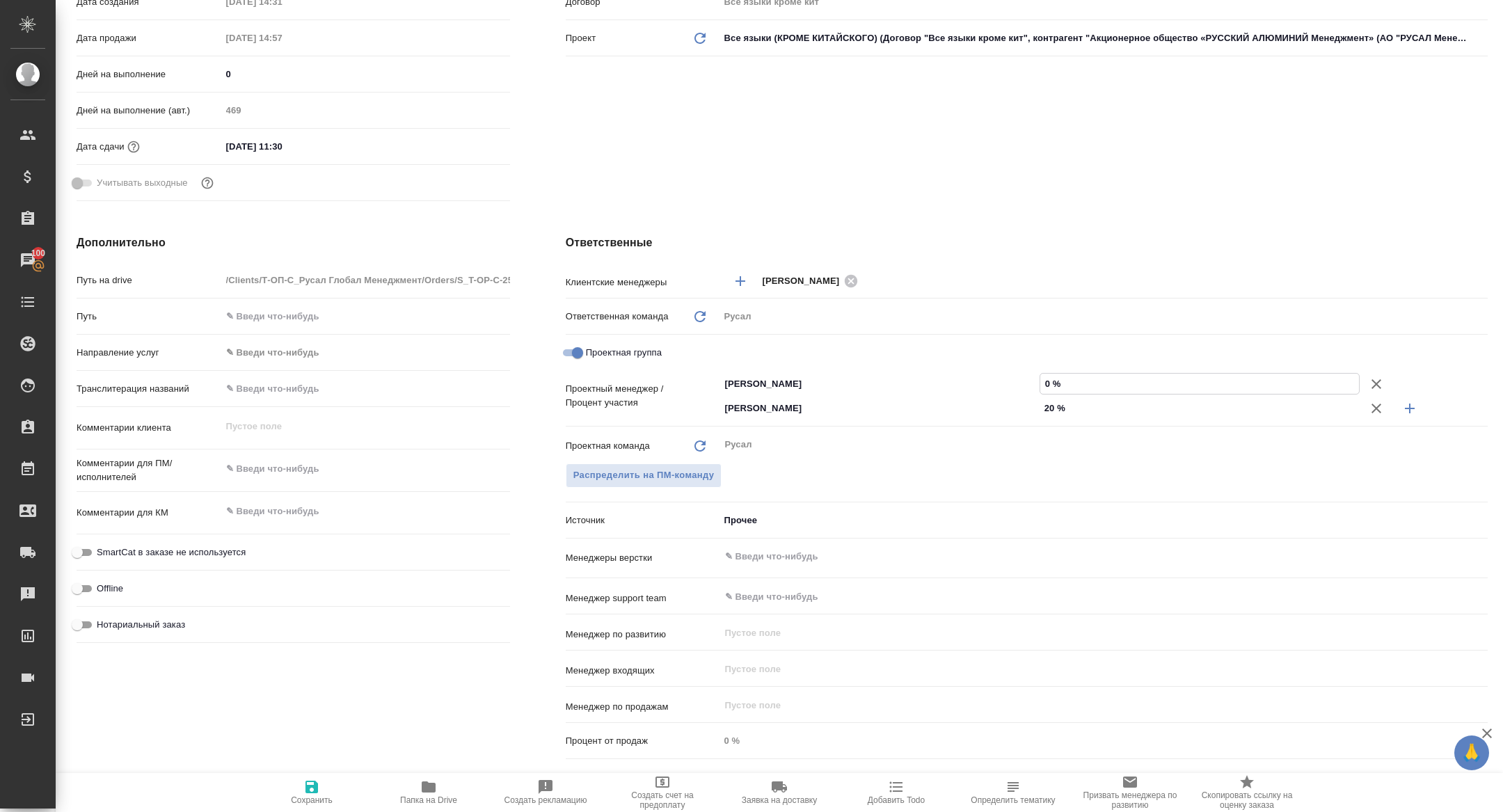
click at [1045, 383] on input "0 %" at bounding box center [1200, 383] width 318 height 20
click at [1048, 406] on input "20 %" at bounding box center [1200, 408] width 318 height 20
type textarea "x"
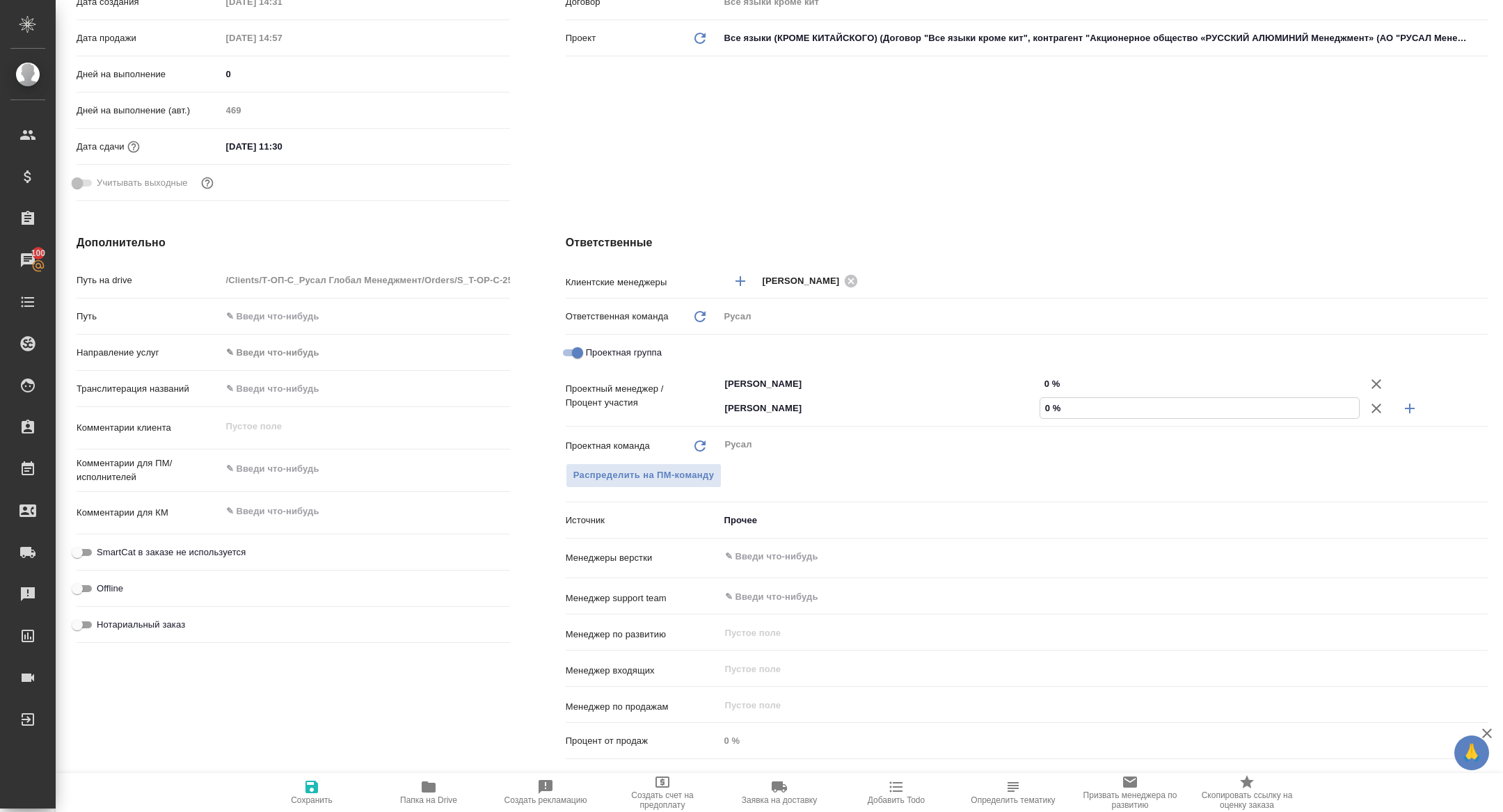
type input "80 %"
type textarea "x"
type input "80 %"
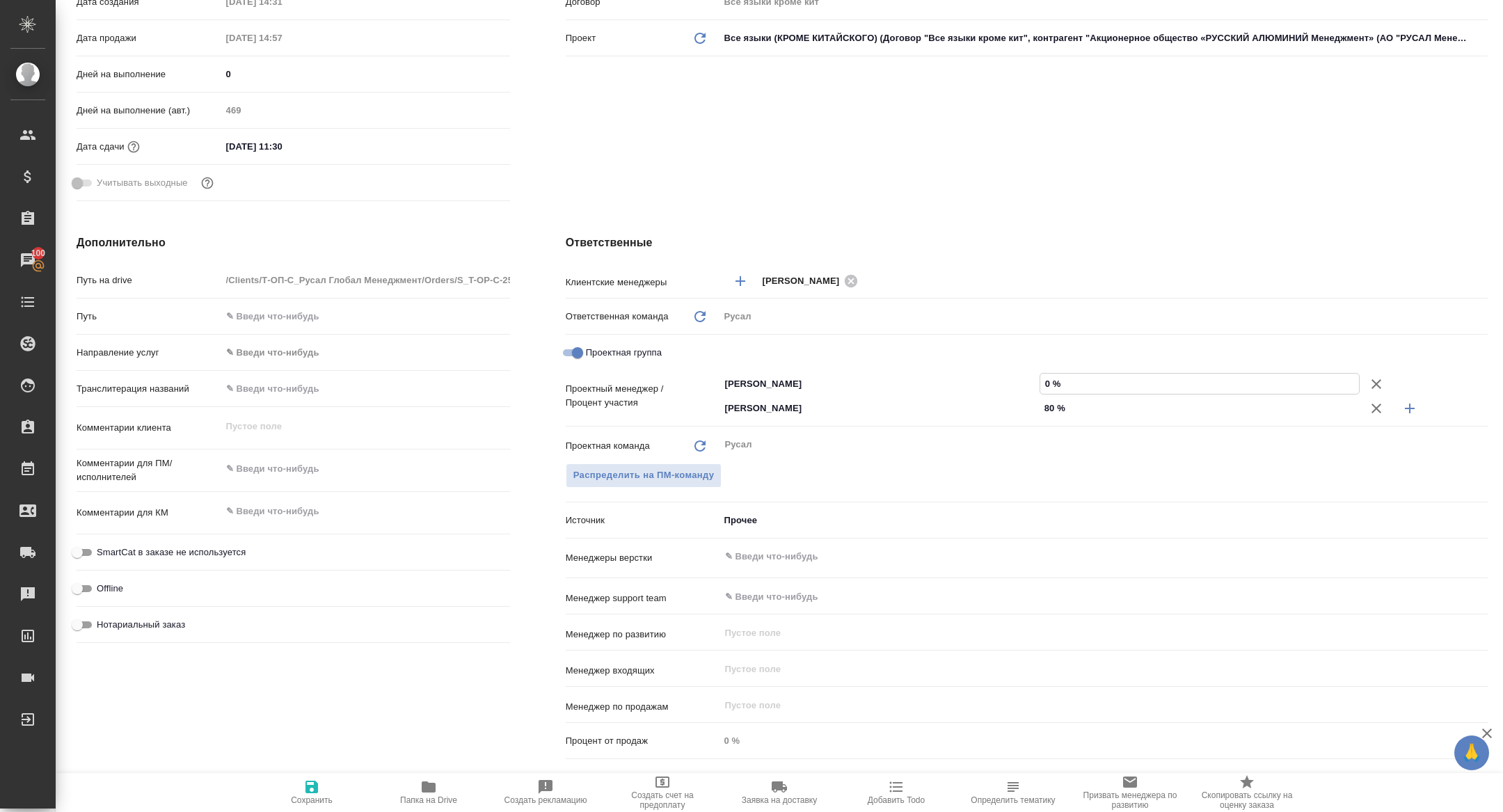
click at [1045, 385] on input "0 %" at bounding box center [1200, 383] width 318 height 20
type textarea "x"
type input "20 %"
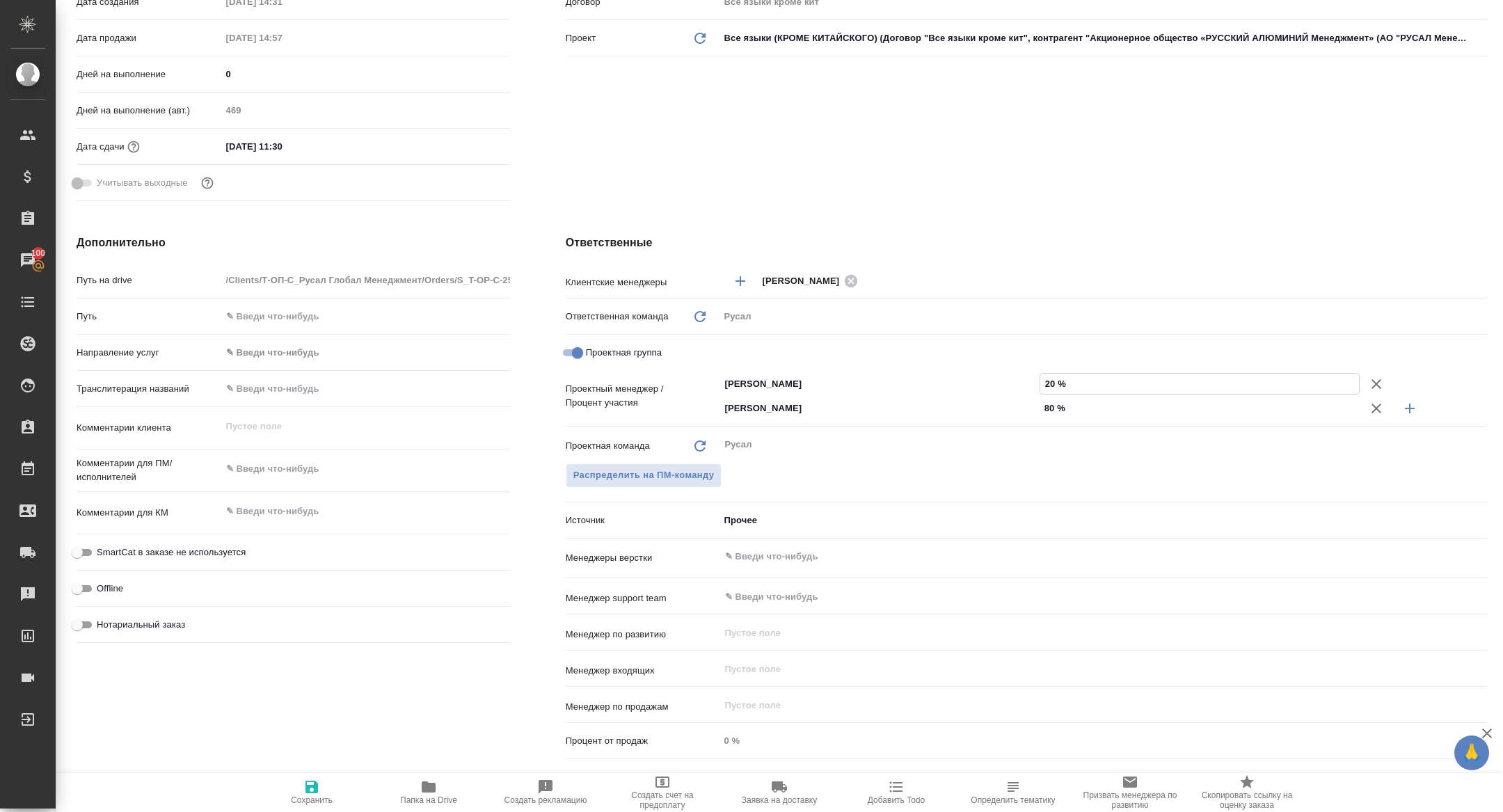
click at [321, 800] on span "Сохранить" at bounding box center [312, 800] width 42 height 10
type textarea "x"
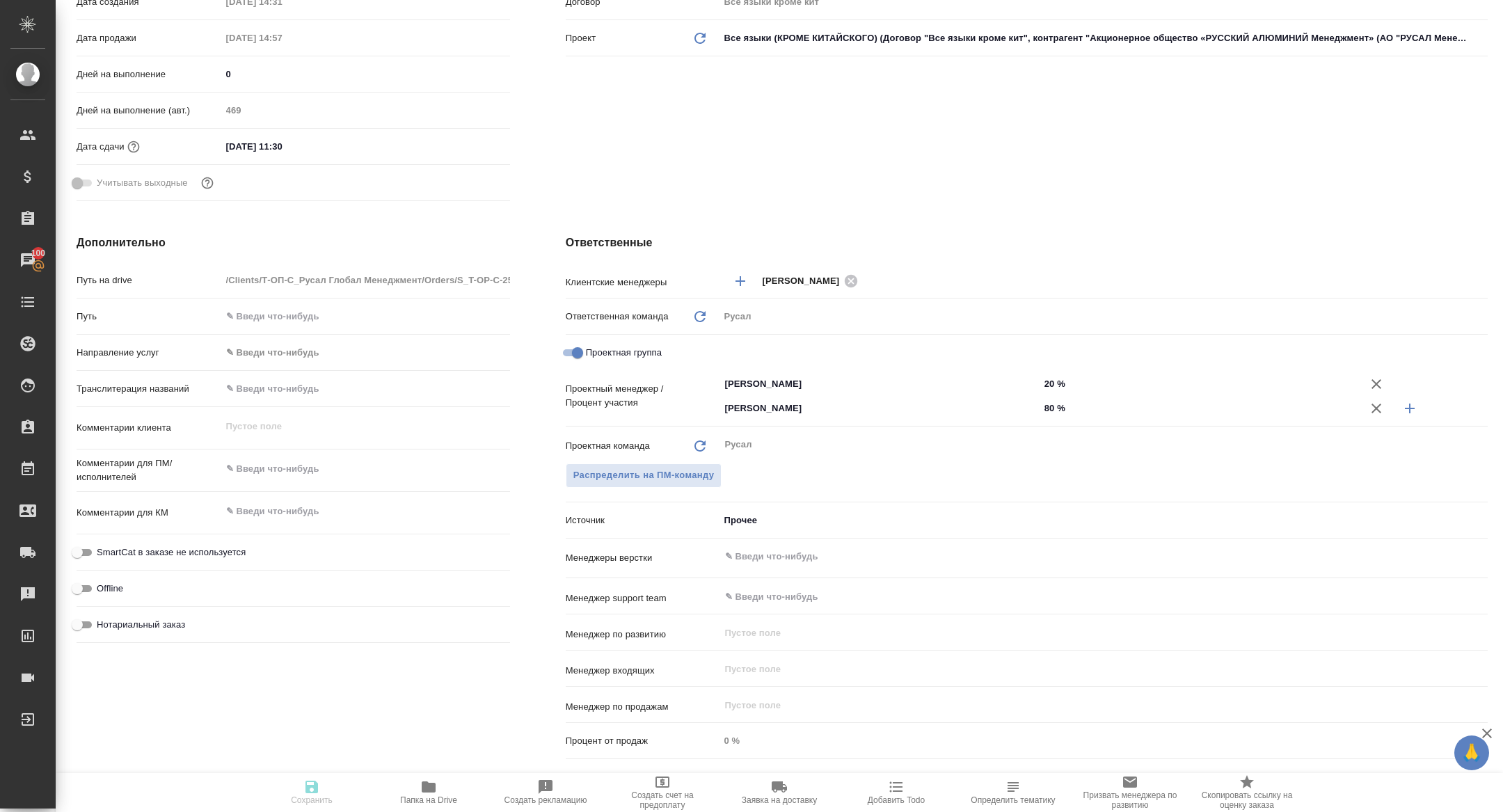
type textarea "x"
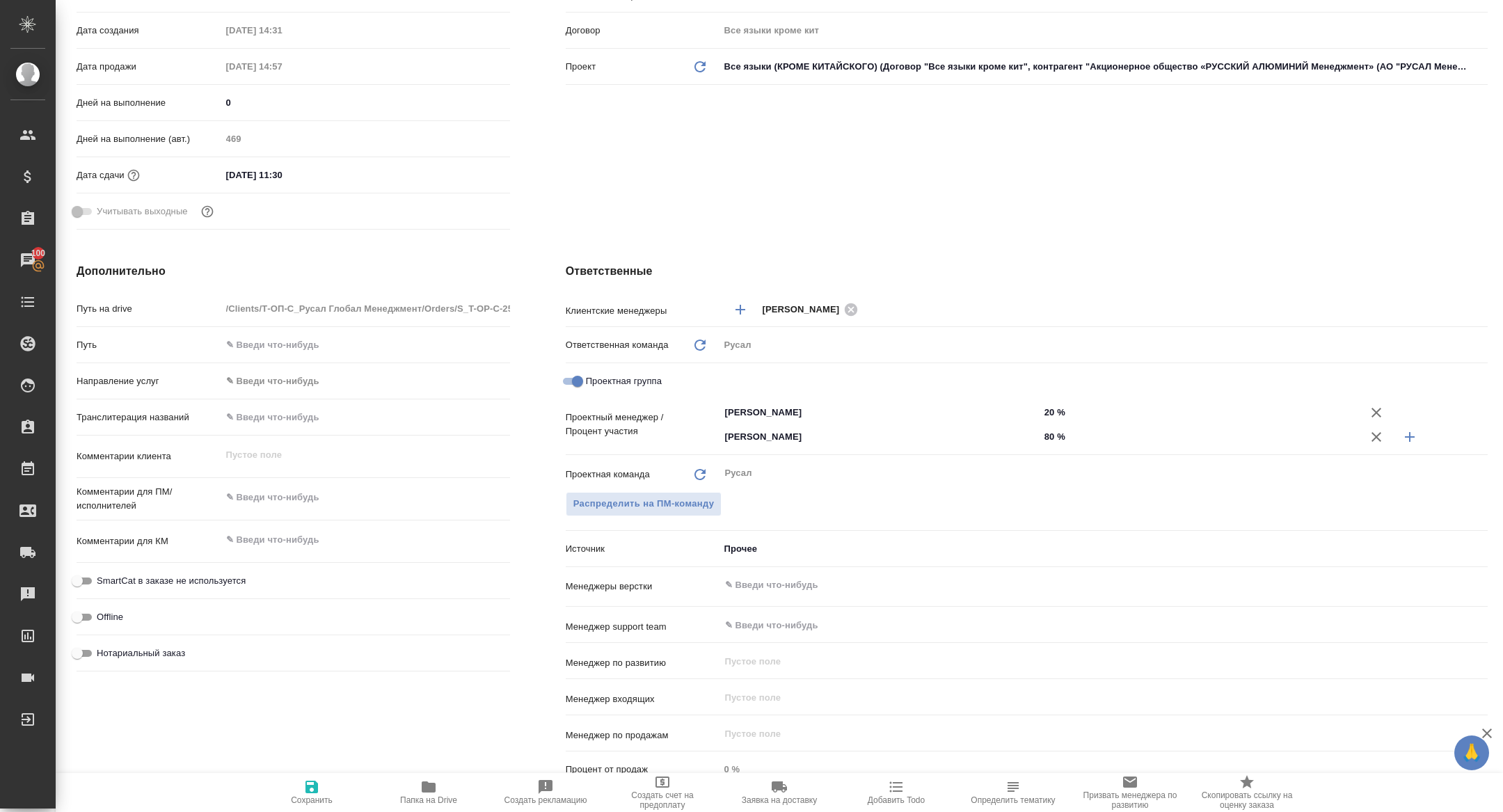
scroll to position [0, 0]
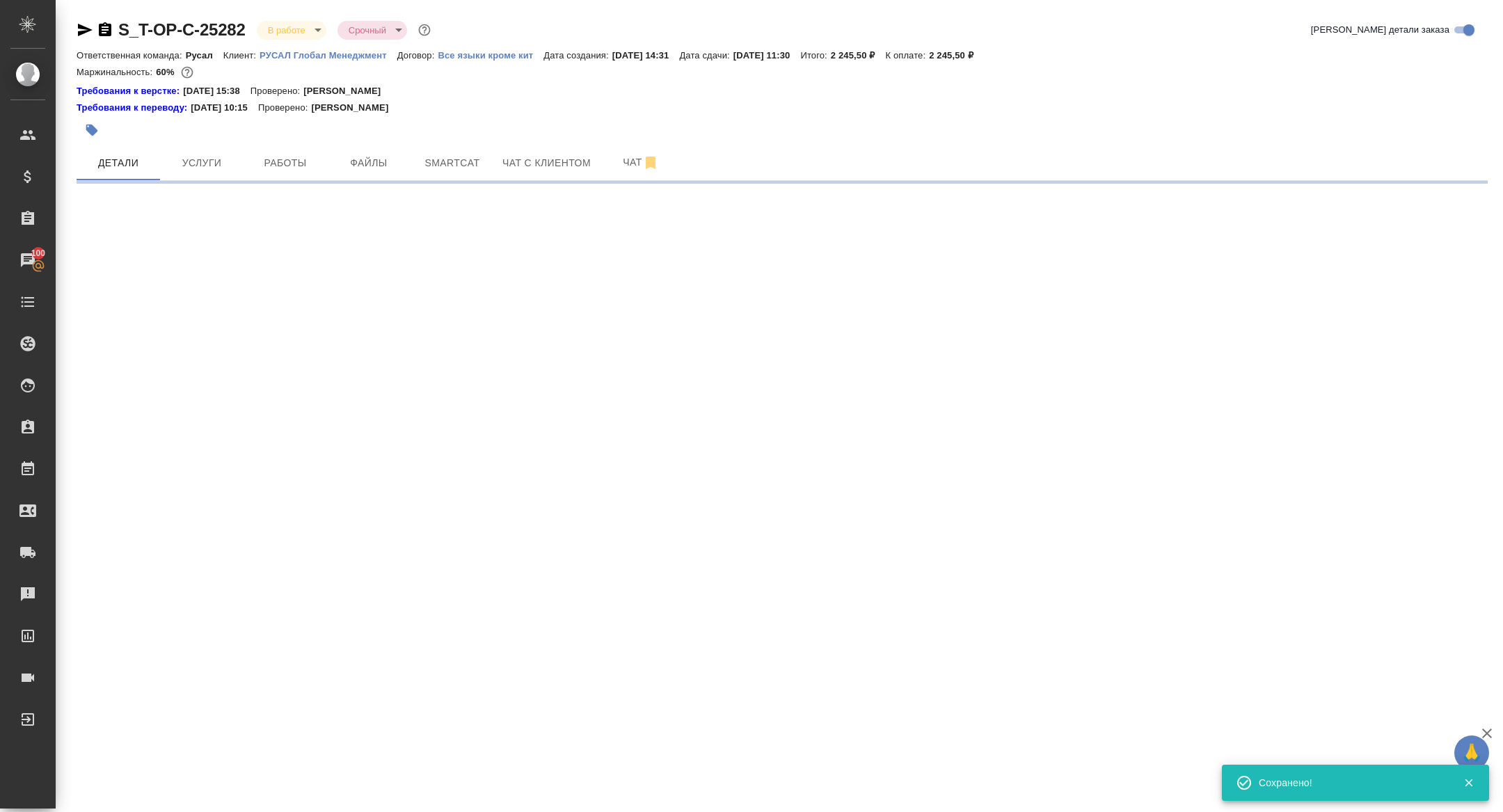
select select "RU"
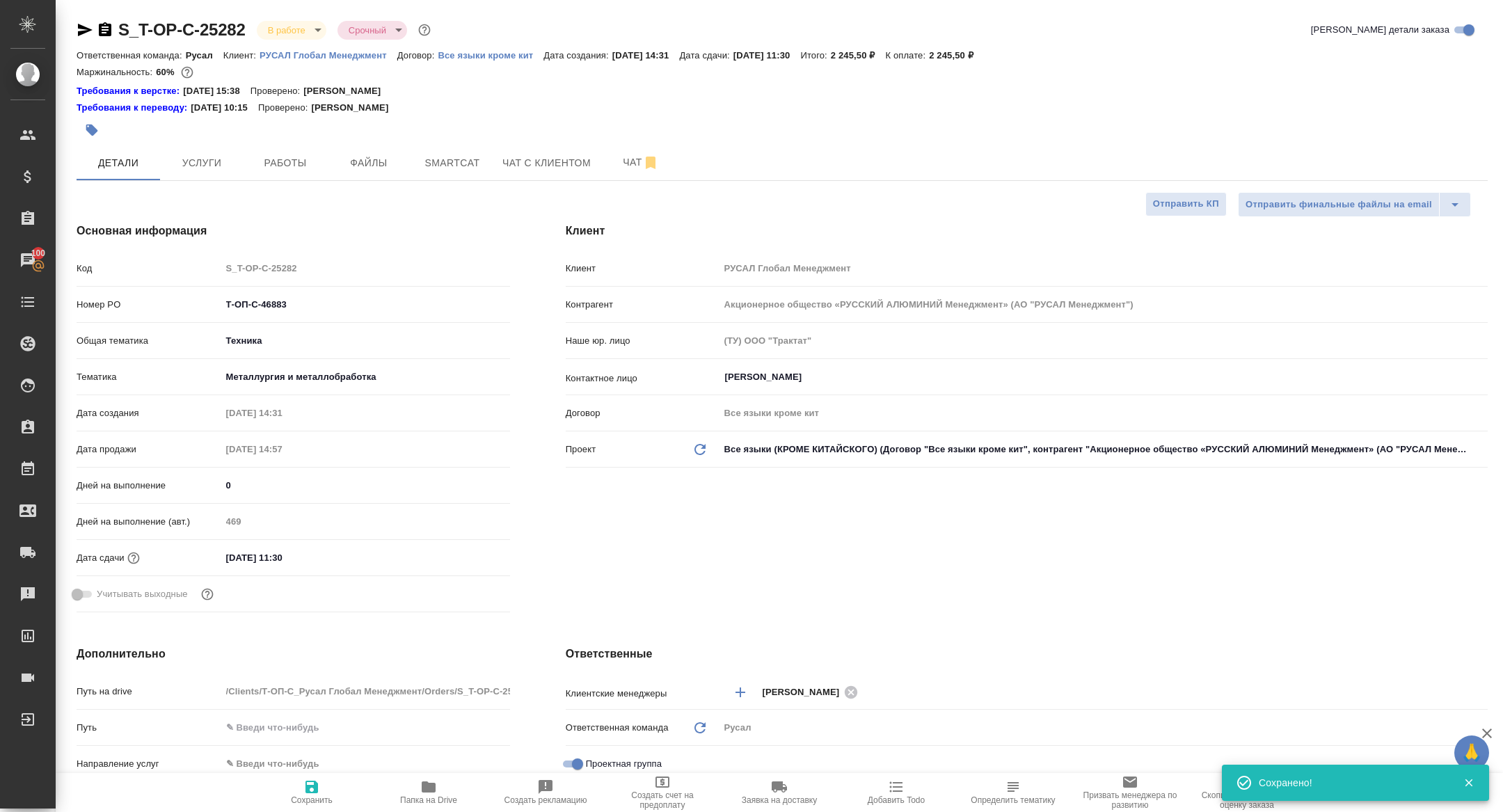
type textarea "x"
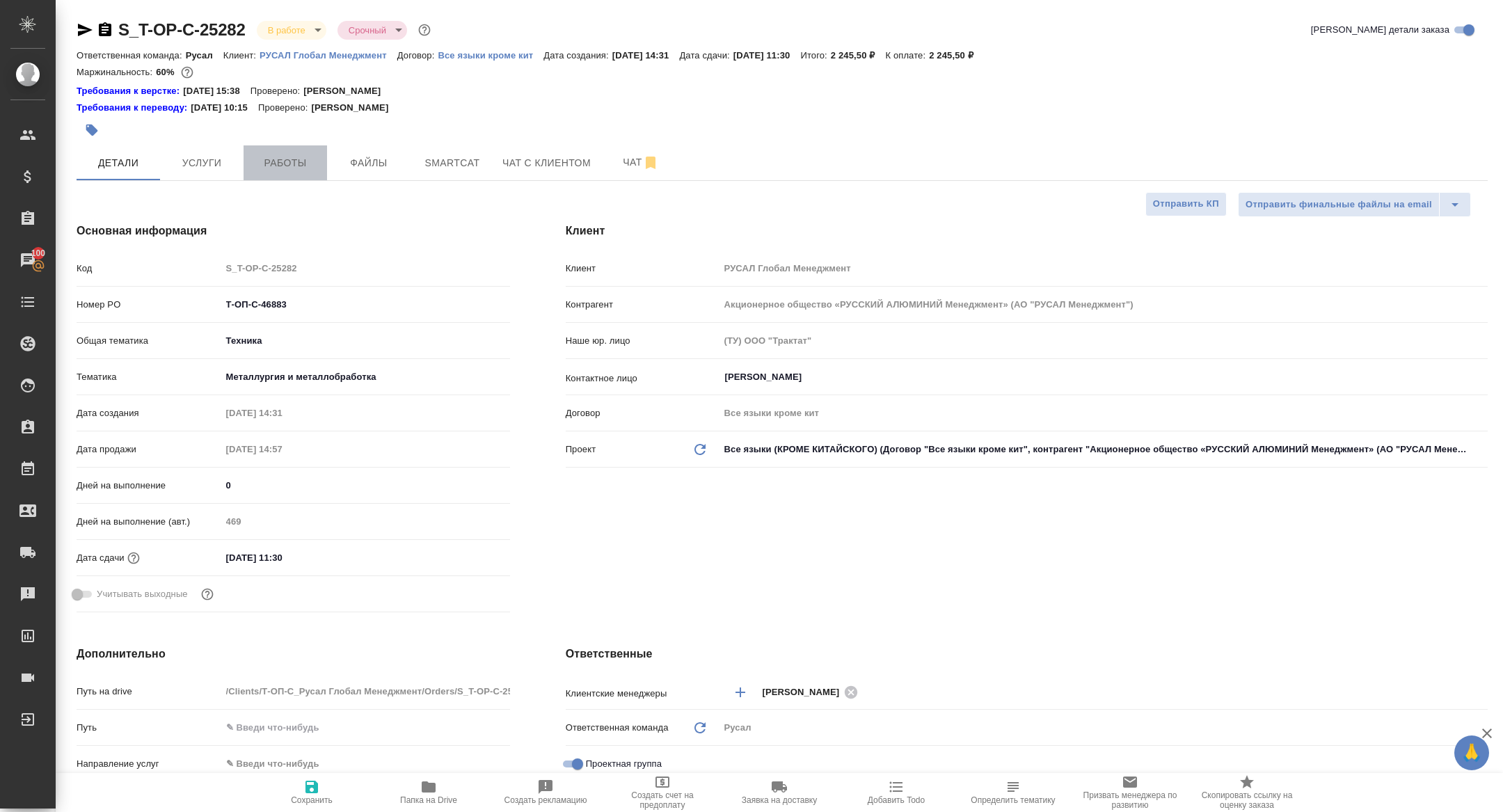
click at [275, 163] on span "Работы" at bounding box center [285, 163] width 67 height 17
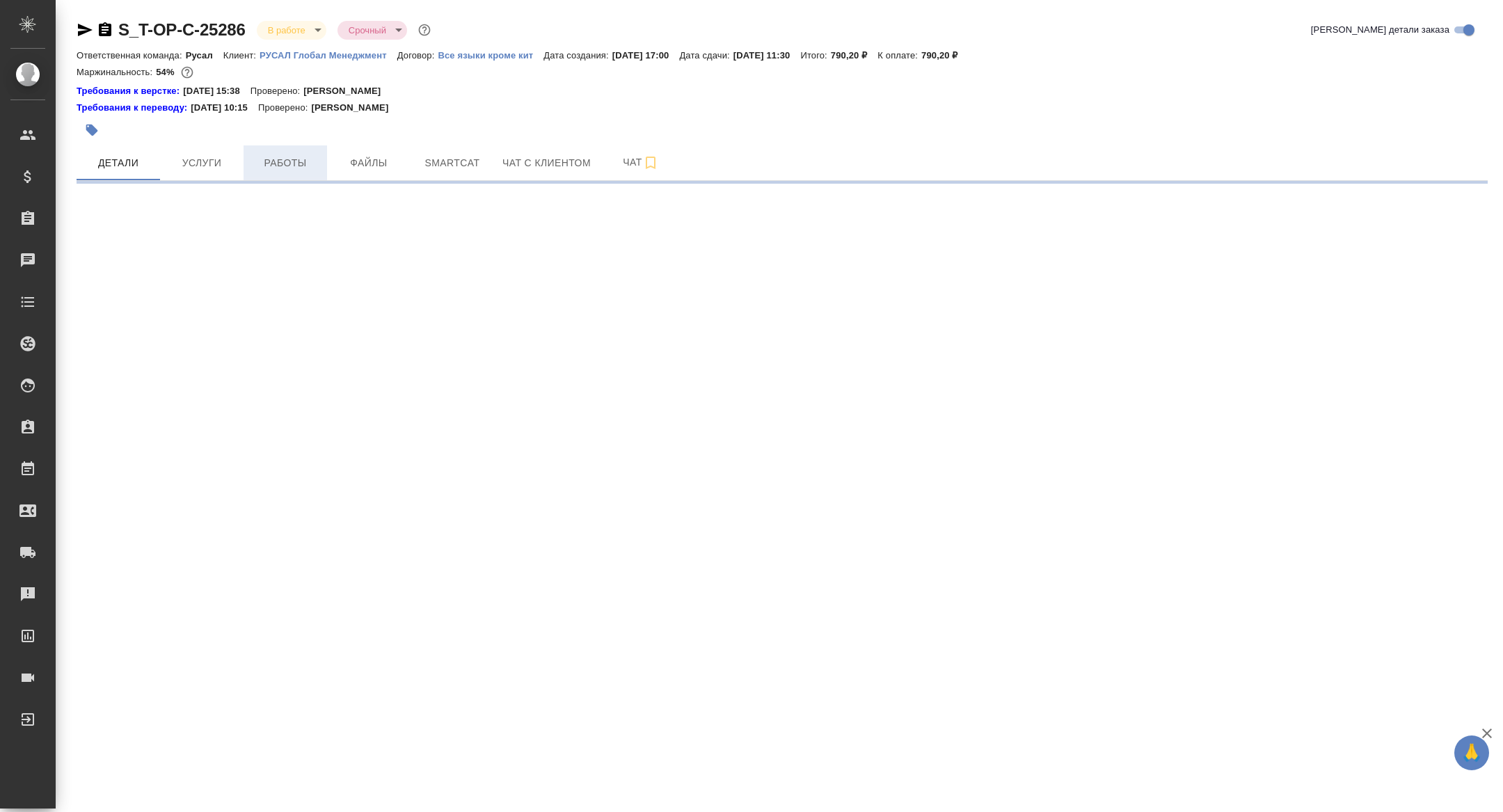
select select "RU"
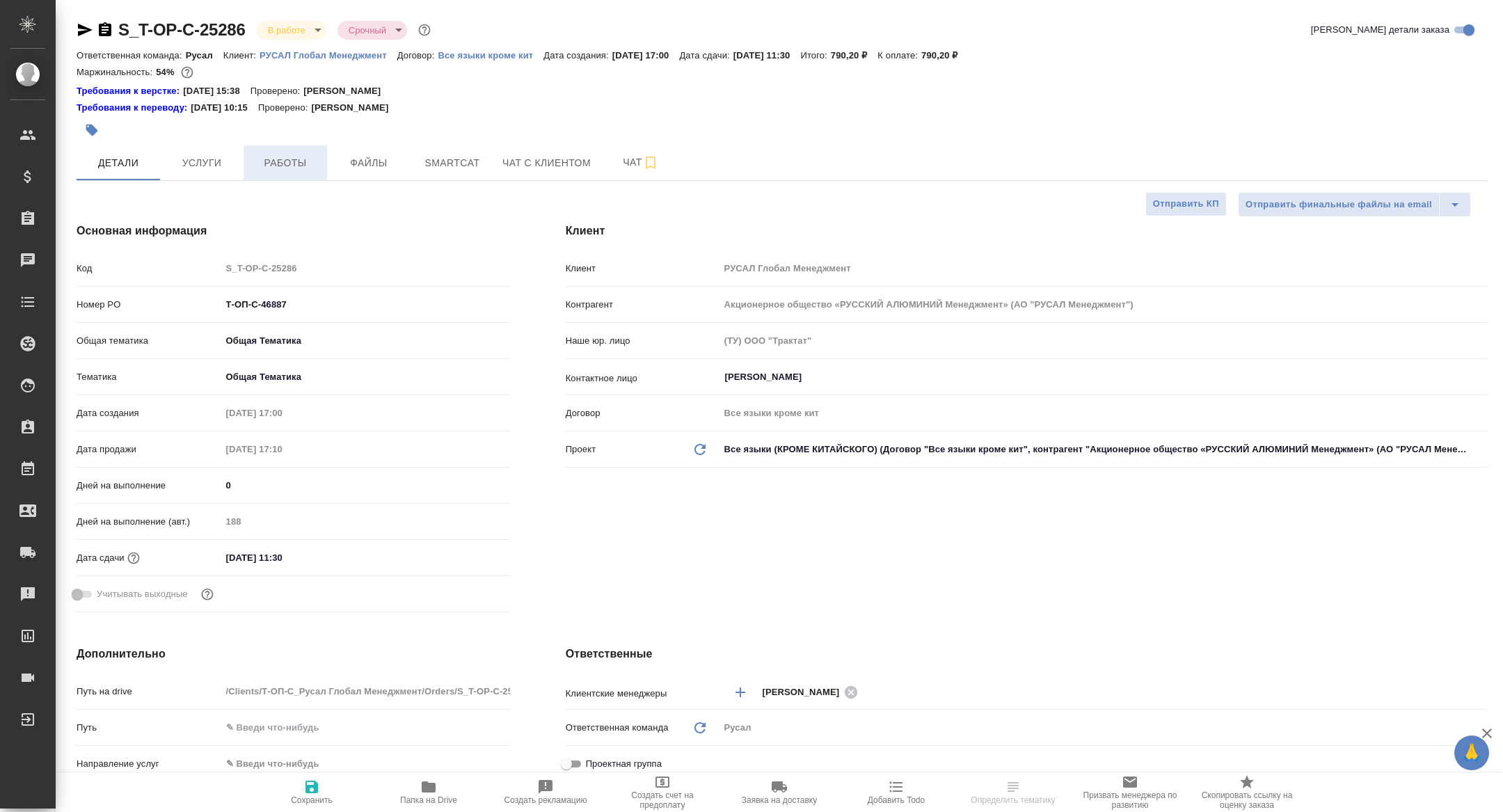
type textarea "x"
click at [288, 157] on span "Работы" at bounding box center [285, 163] width 67 height 17
type textarea "x"
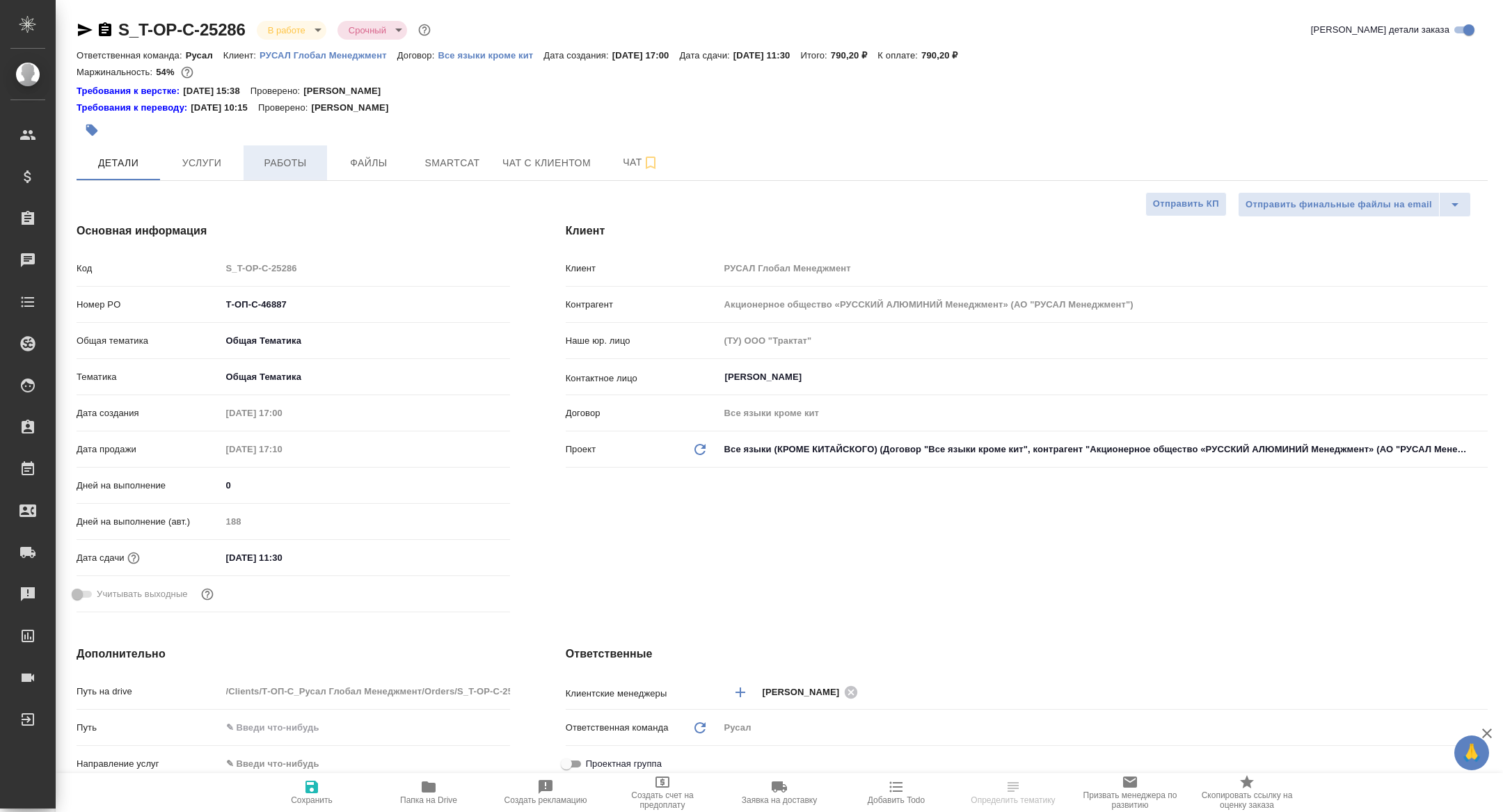
type textarea "x"
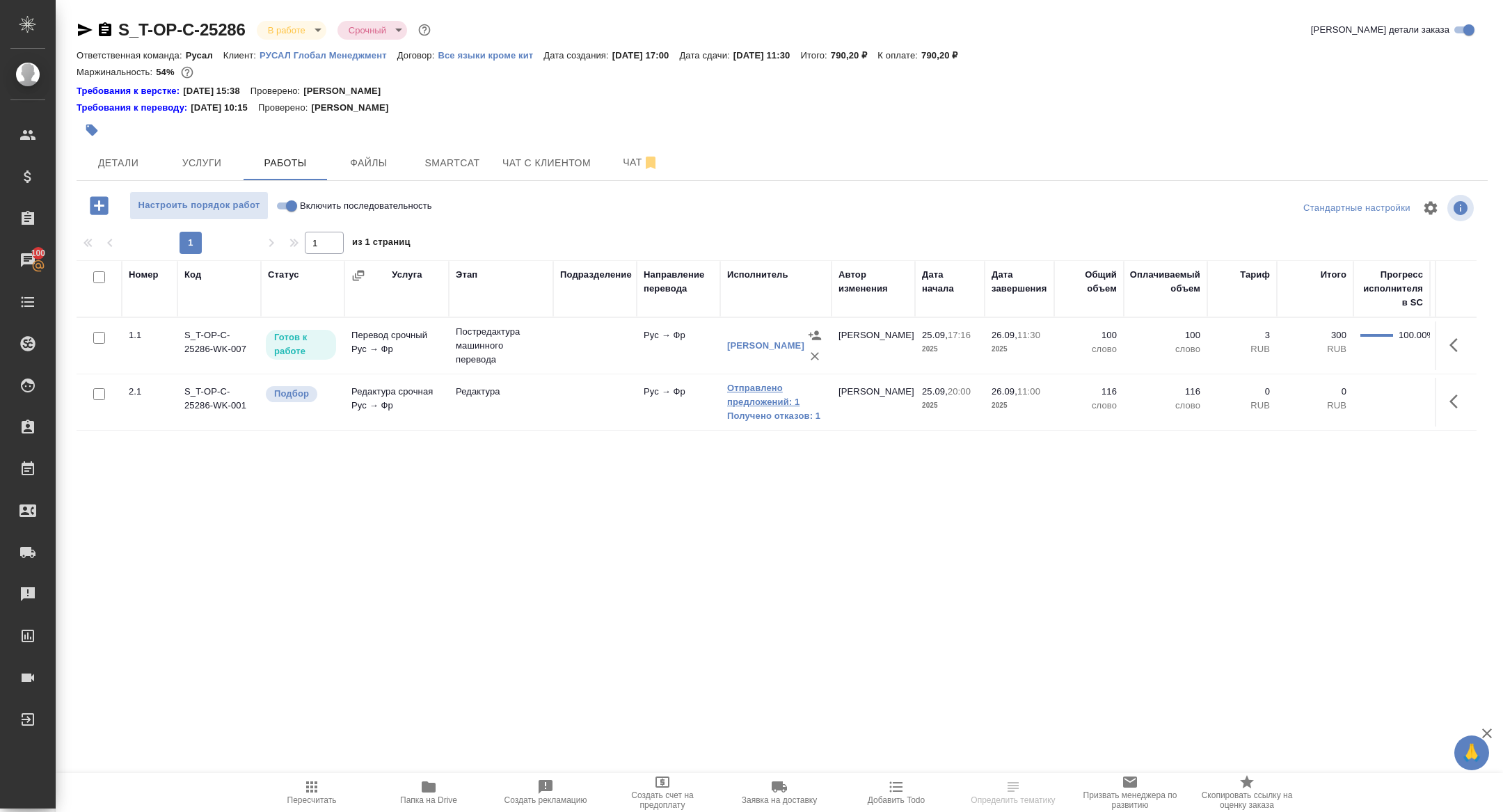
click at [759, 403] on link "Отправлено предложений: 1" at bounding box center [776, 395] width 98 height 28
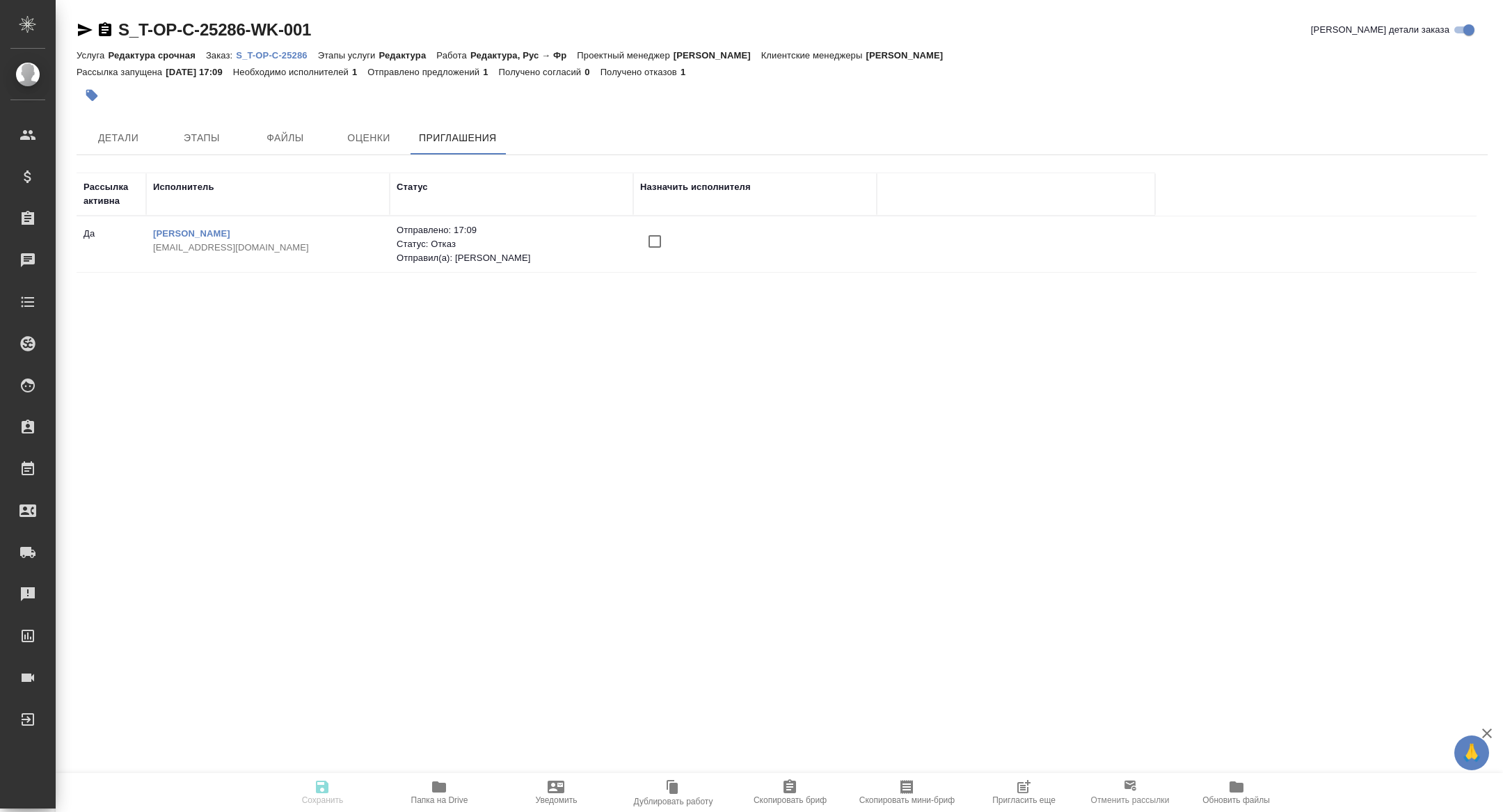
click at [1025, 798] on span "Пригласить еще" at bounding box center [1024, 800] width 63 height 10
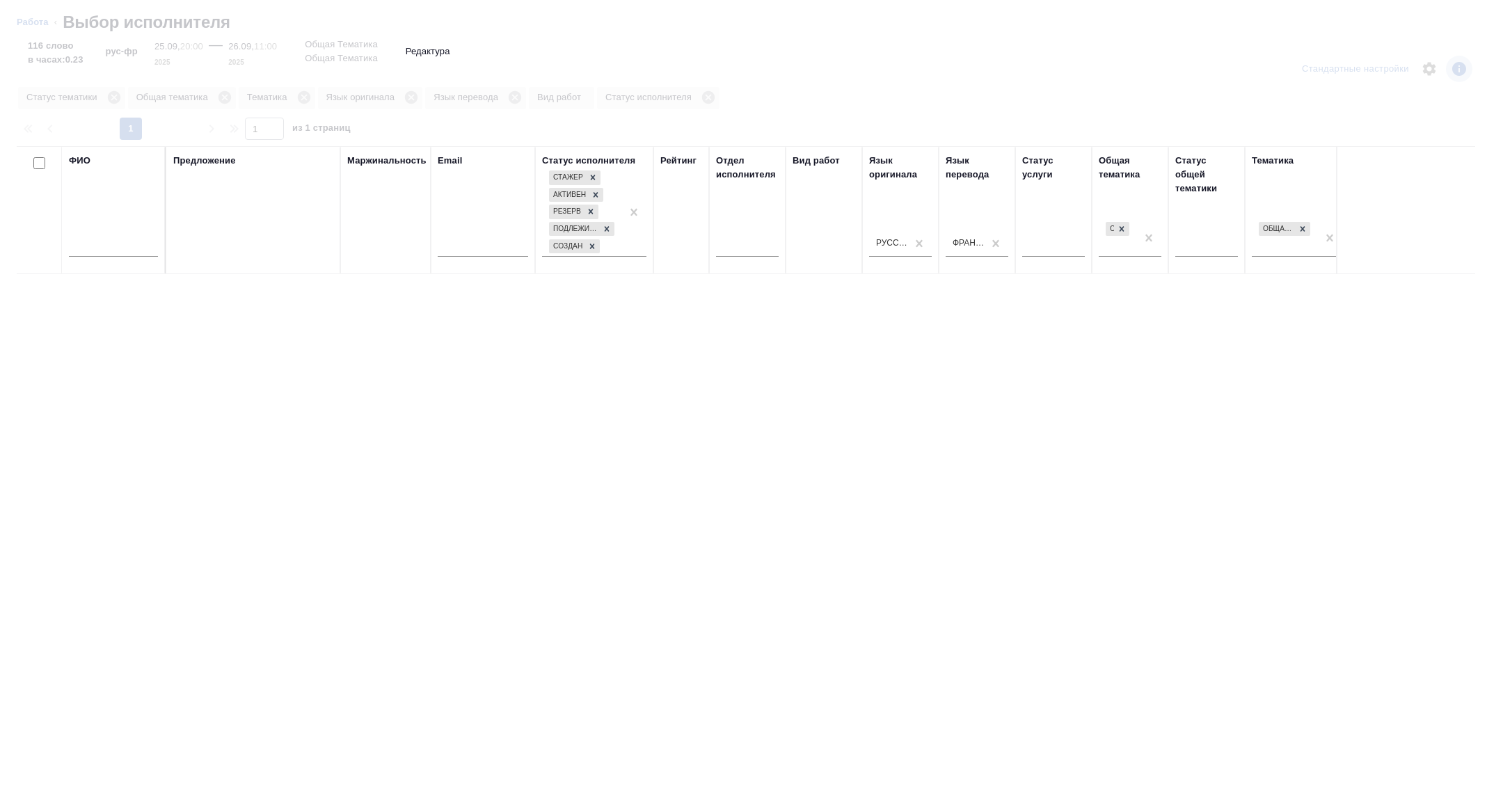
click at [101, 244] on input "text" at bounding box center [113, 248] width 89 height 17
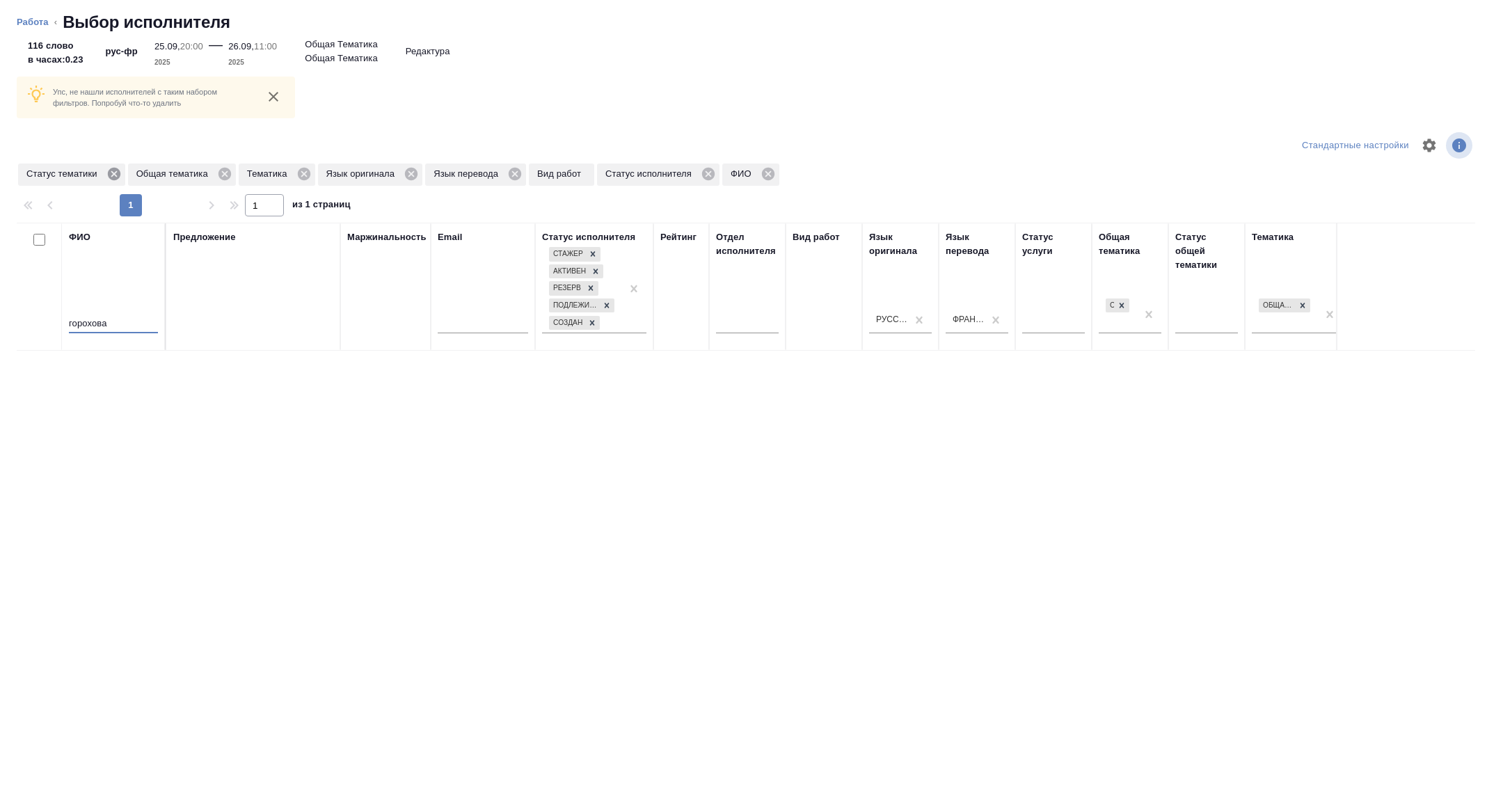
type input "горохова"
click at [119, 179] on icon at bounding box center [113, 173] width 12 height 12
click at [190, 172] on icon at bounding box center [194, 173] width 15 height 15
click at [116, 176] on icon at bounding box center [114, 173] width 12 height 12
click at [116, 176] on icon at bounding box center [112, 173] width 15 height 15
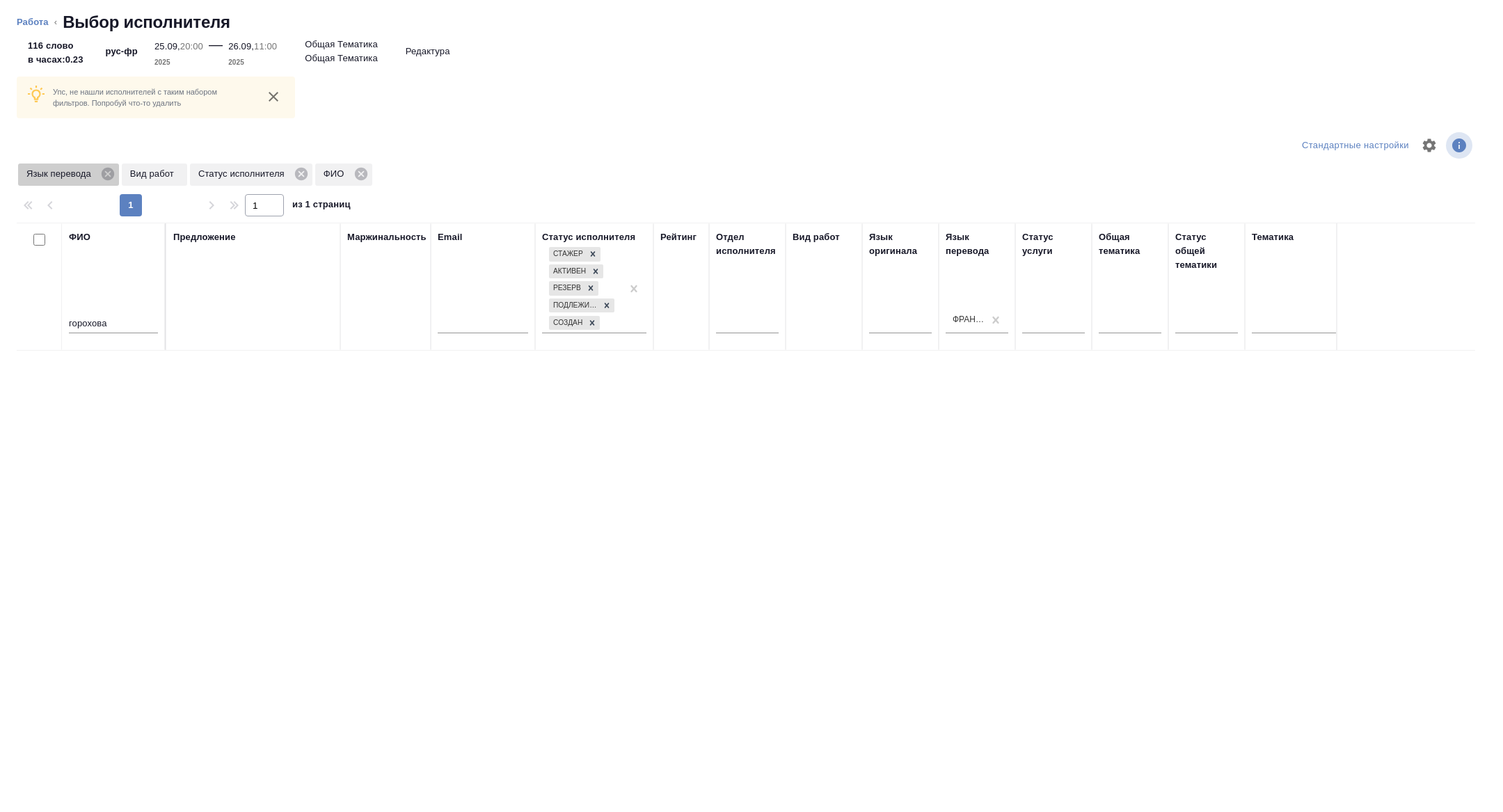
click at [115, 176] on icon at bounding box center [108, 173] width 15 height 15
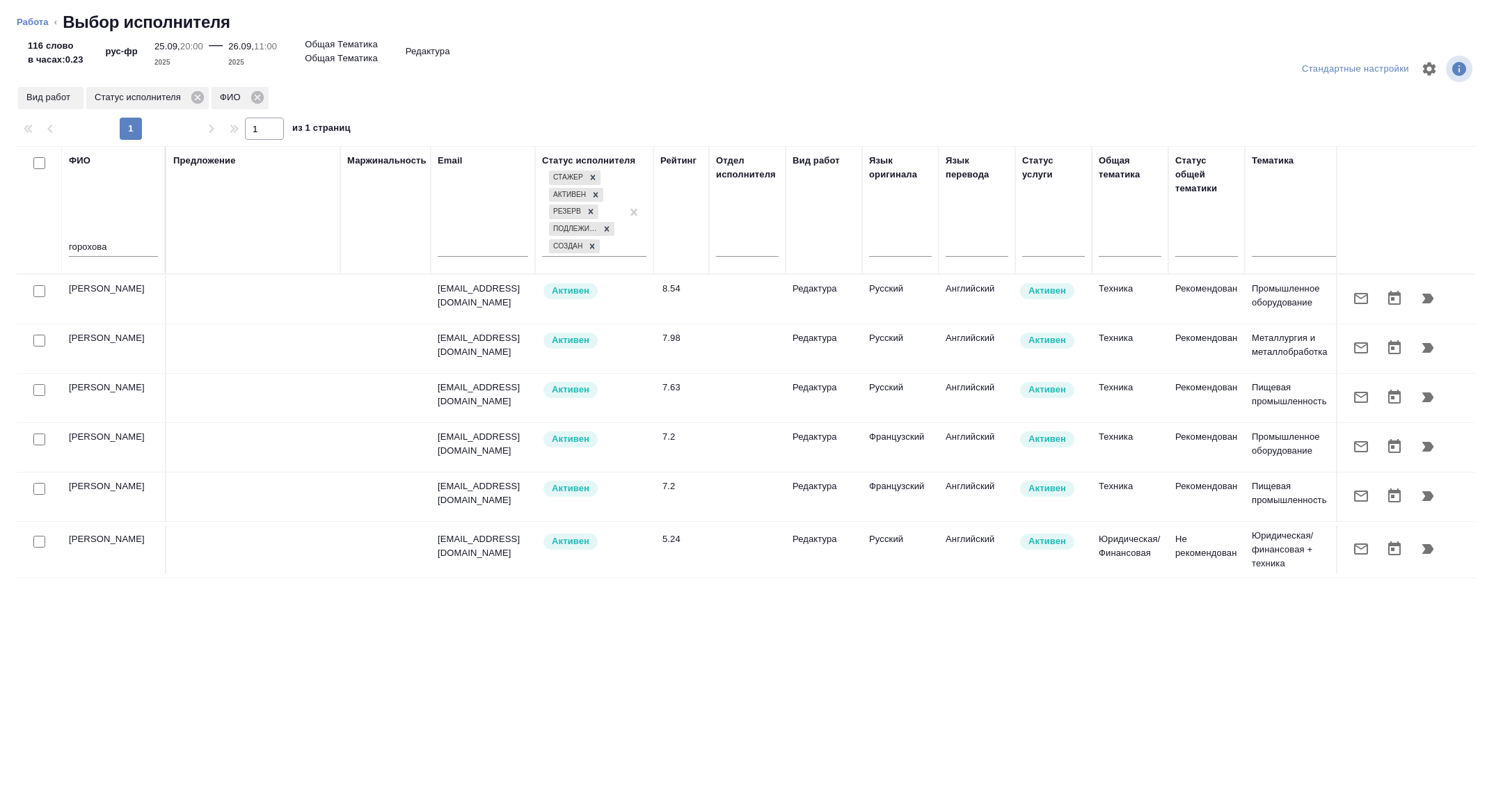
click at [1433, 294] on icon "button" at bounding box center [1428, 298] width 16 height 16
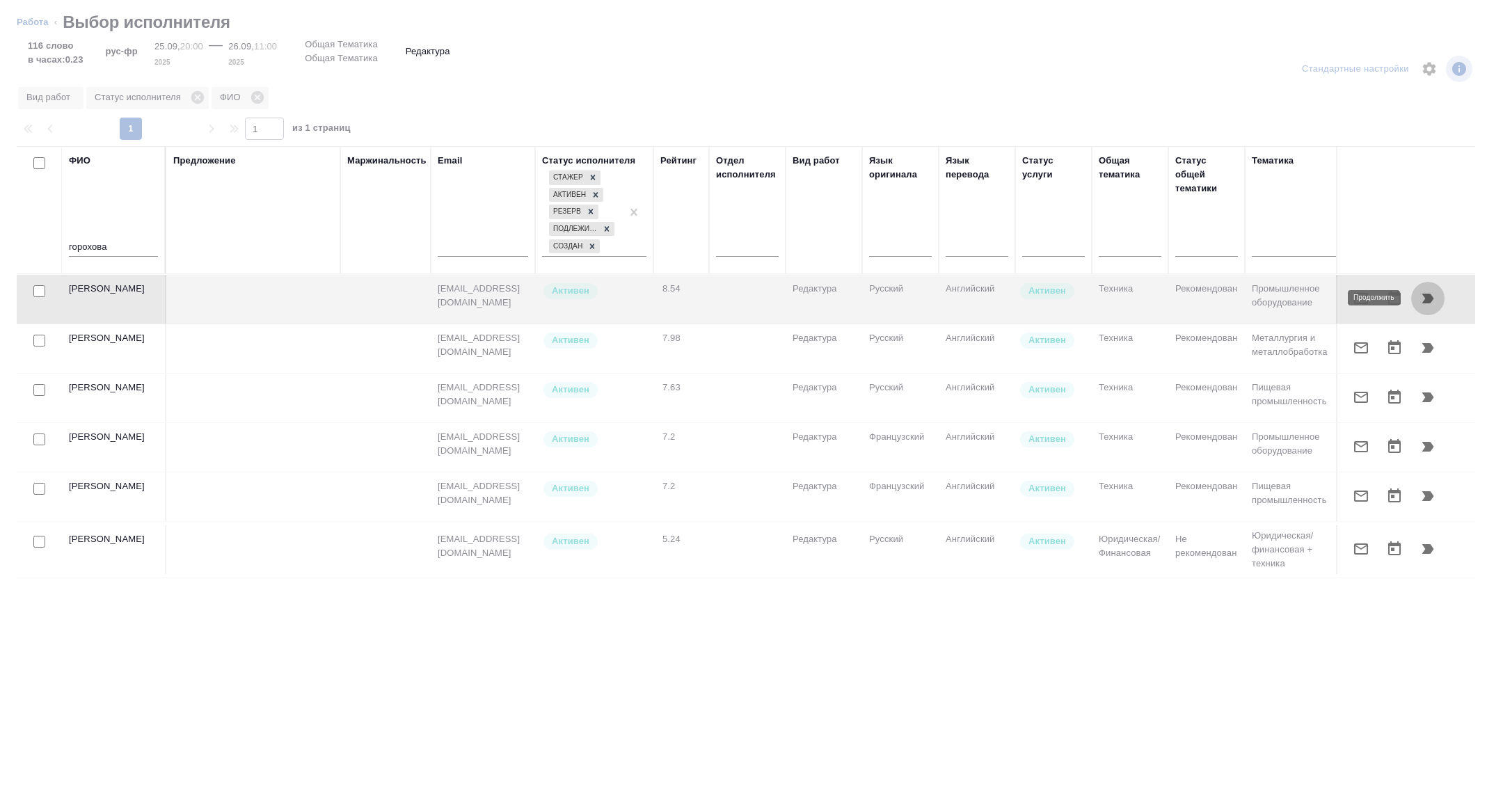
click at [1441, 295] on button "button" at bounding box center [1428, 298] width 34 height 34
click at [1350, 296] on button "button" at bounding box center [1361, 298] width 34 height 34
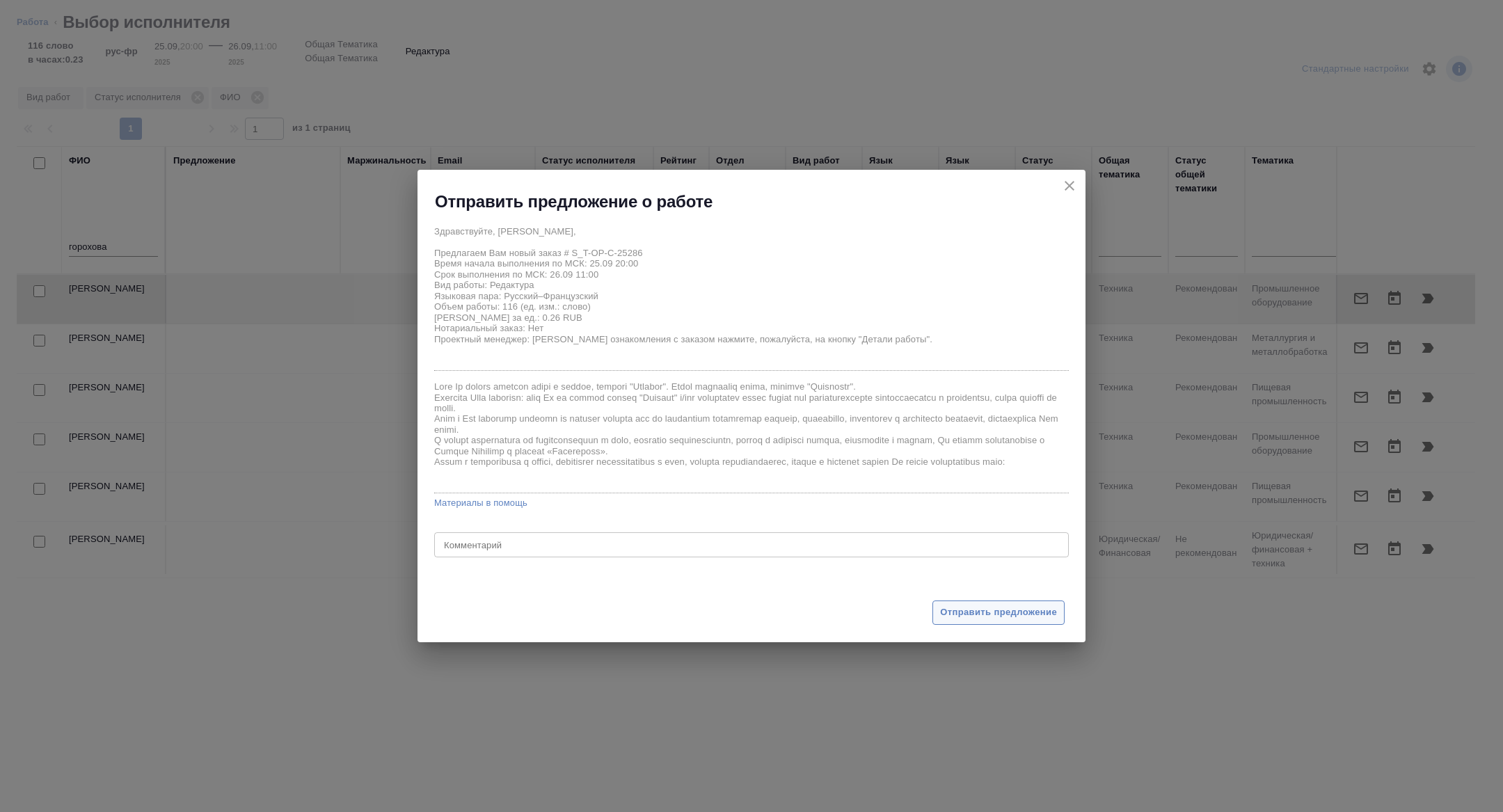
click at [974, 611] on span "Отправить предложение" at bounding box center [998, 612] width 117 height 16
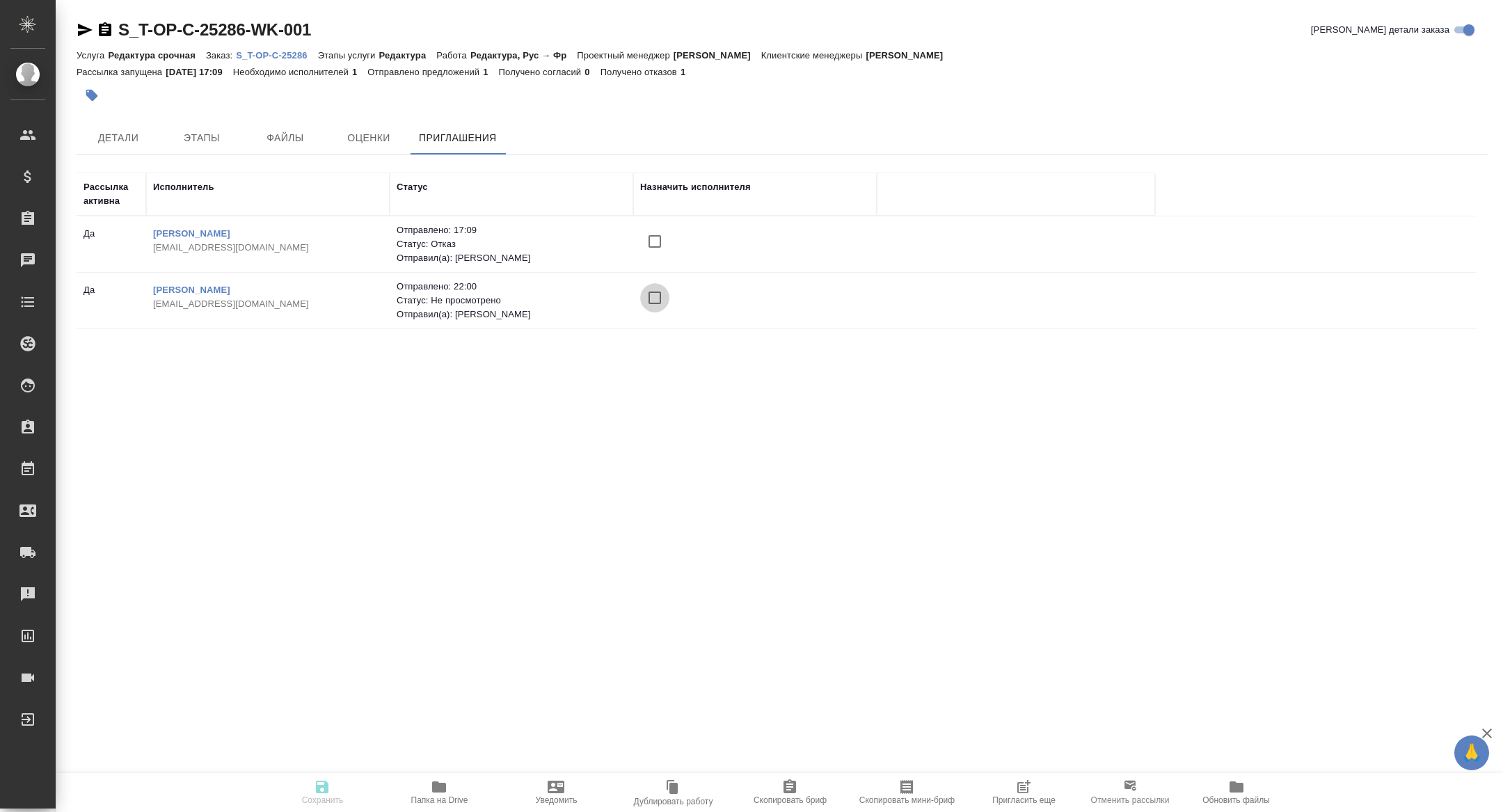
click at [655, 296] on input "checkbox" at bounding box center [655, 297] width 29 height 29
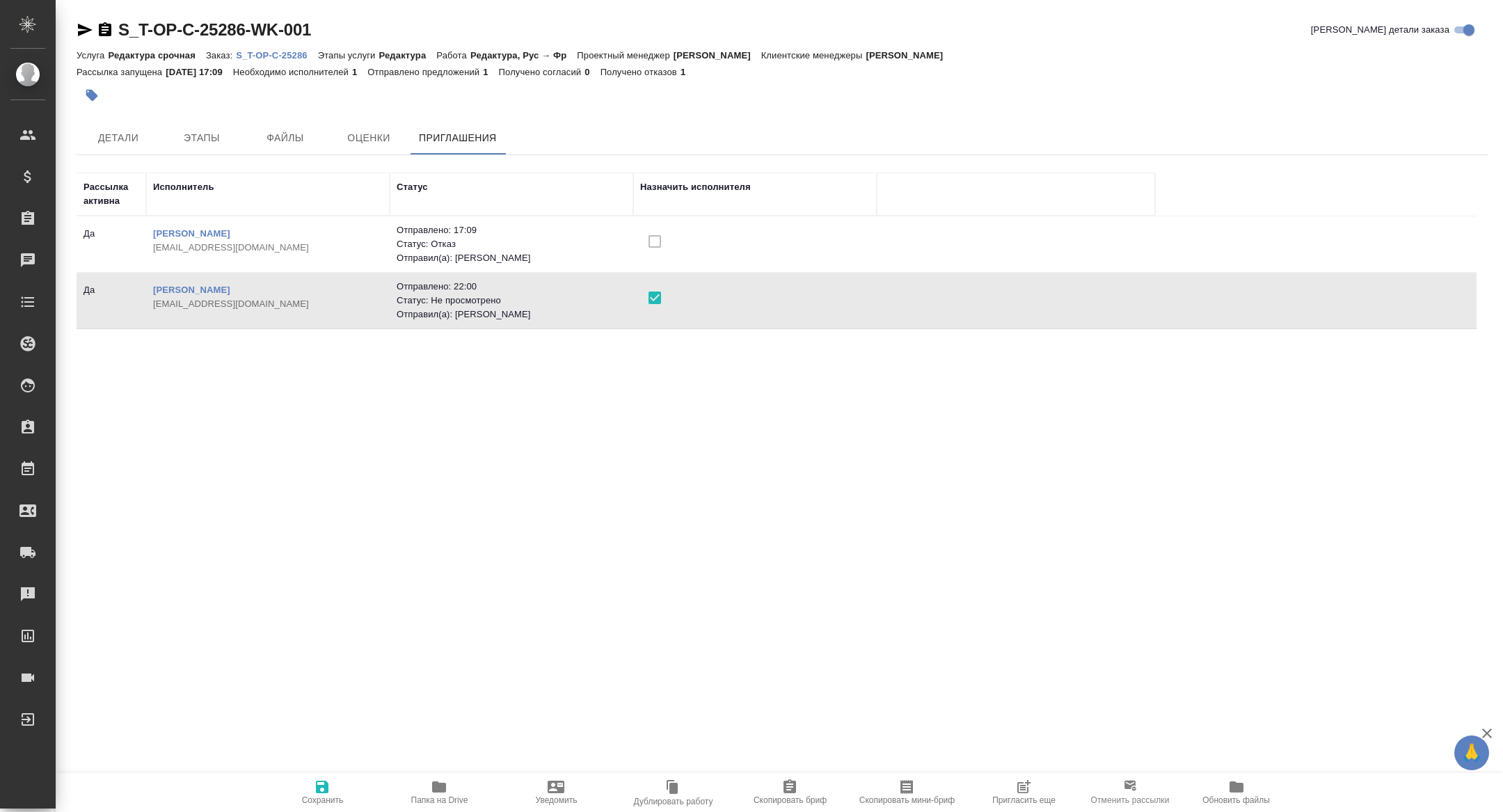
click at [327, 800] on span "Сохранить" at bounding box center [323, 800] width 42 height 10
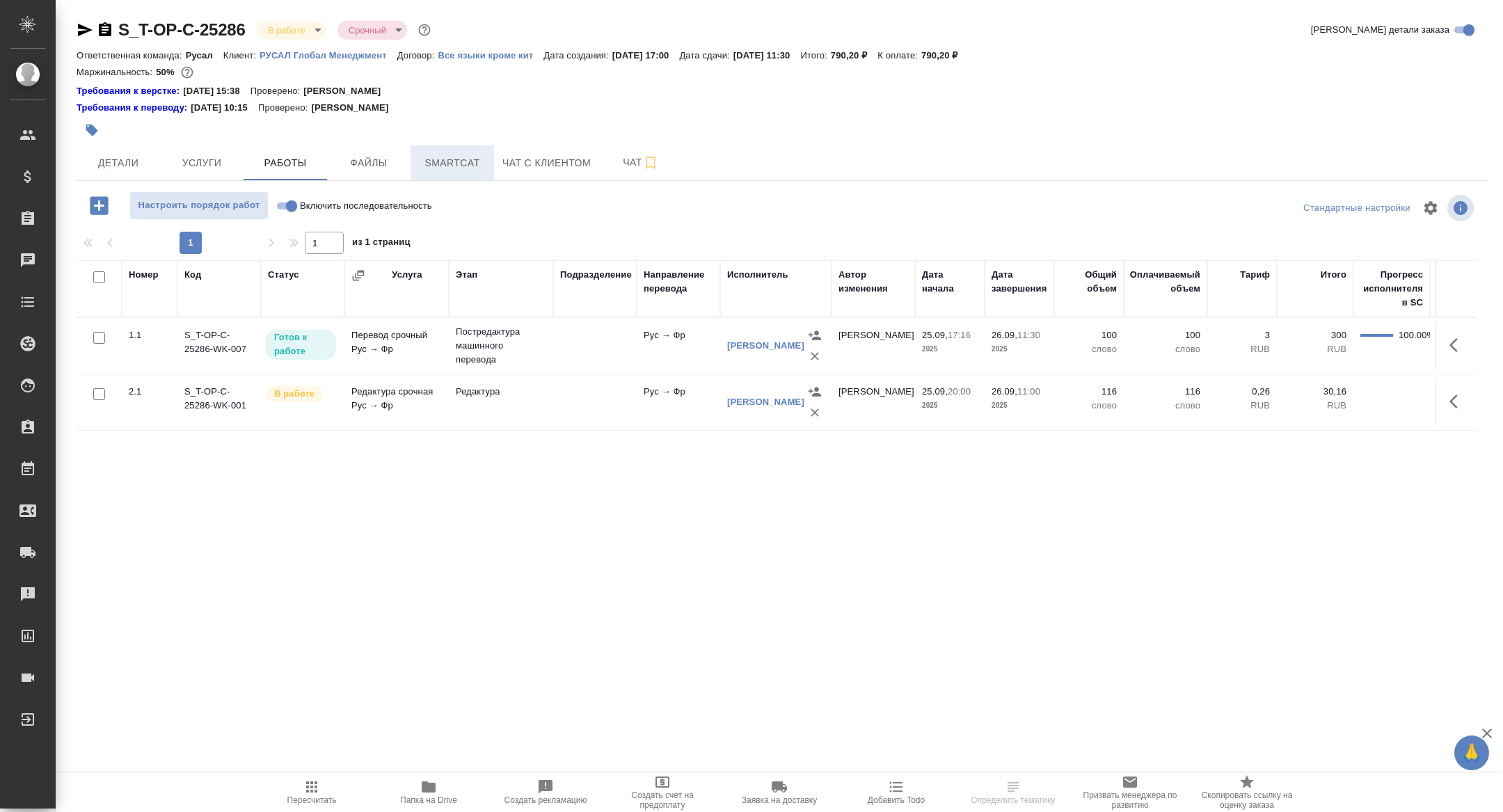
click at [463, 158] on span "Smartcat" at bounding box center [452, 163] width 67 height 17
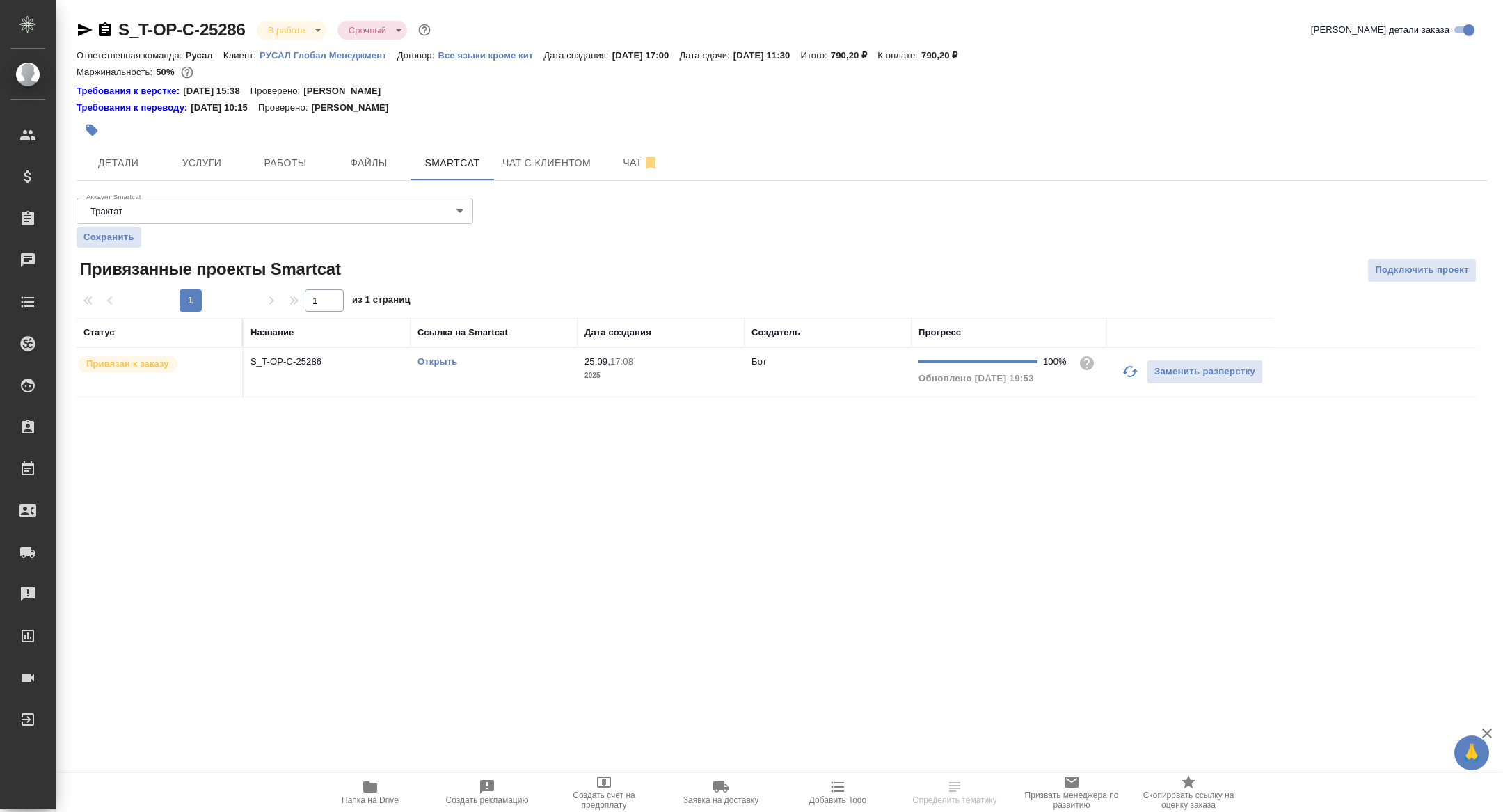
click at [1133, 370] on icon "button" at bounding box center [1129, 371] width 15 height 11
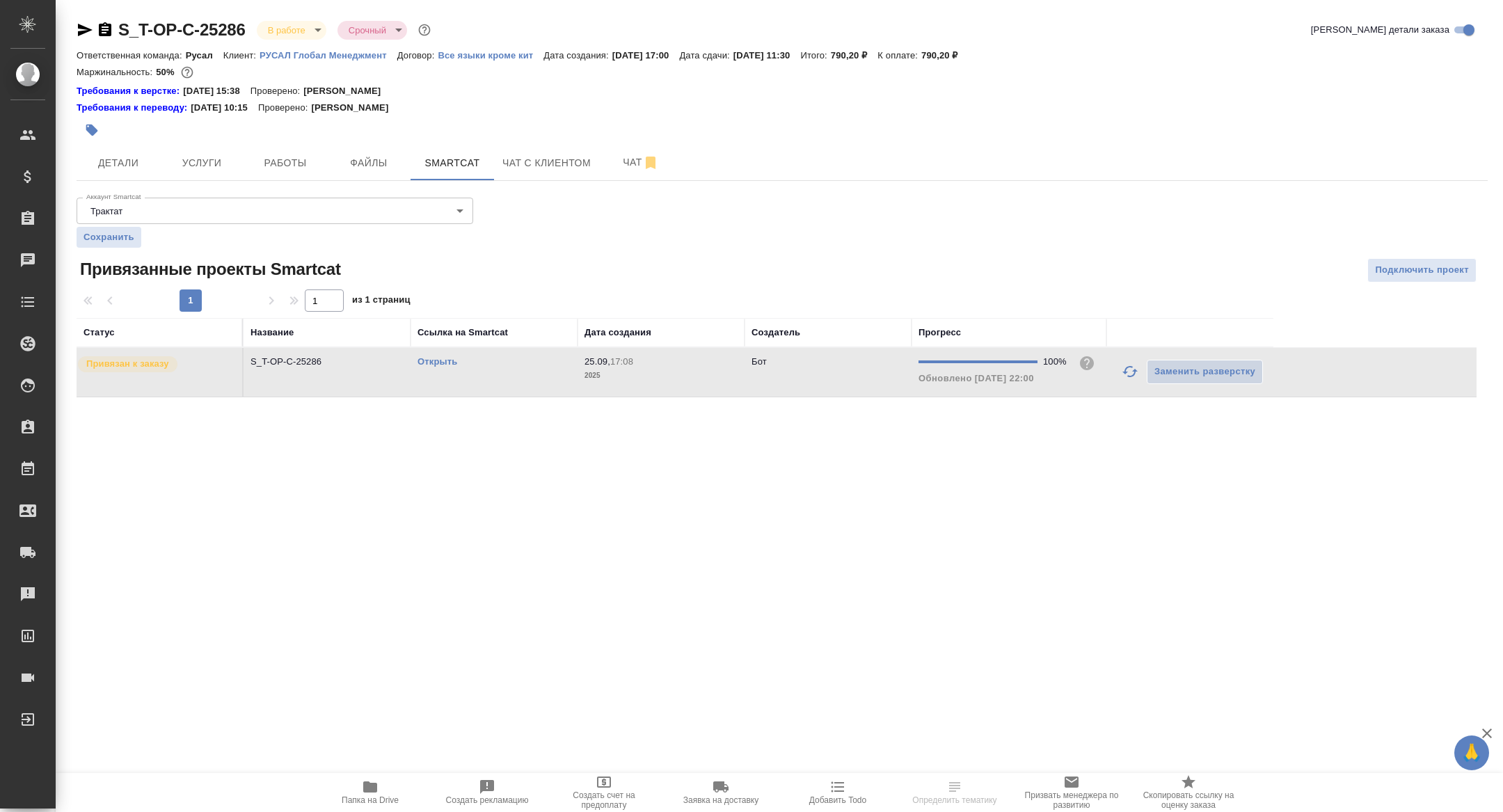
click at [435, 363] on link "Открыть" at bounding box center [437, 361] width 39 height 11
click at [85, 32] on icon "button" at bounding box center [85, 29] width 14 height 12
click at [107, 166] on span "Детали" at bounding box center [118, 163] width 67 height 17
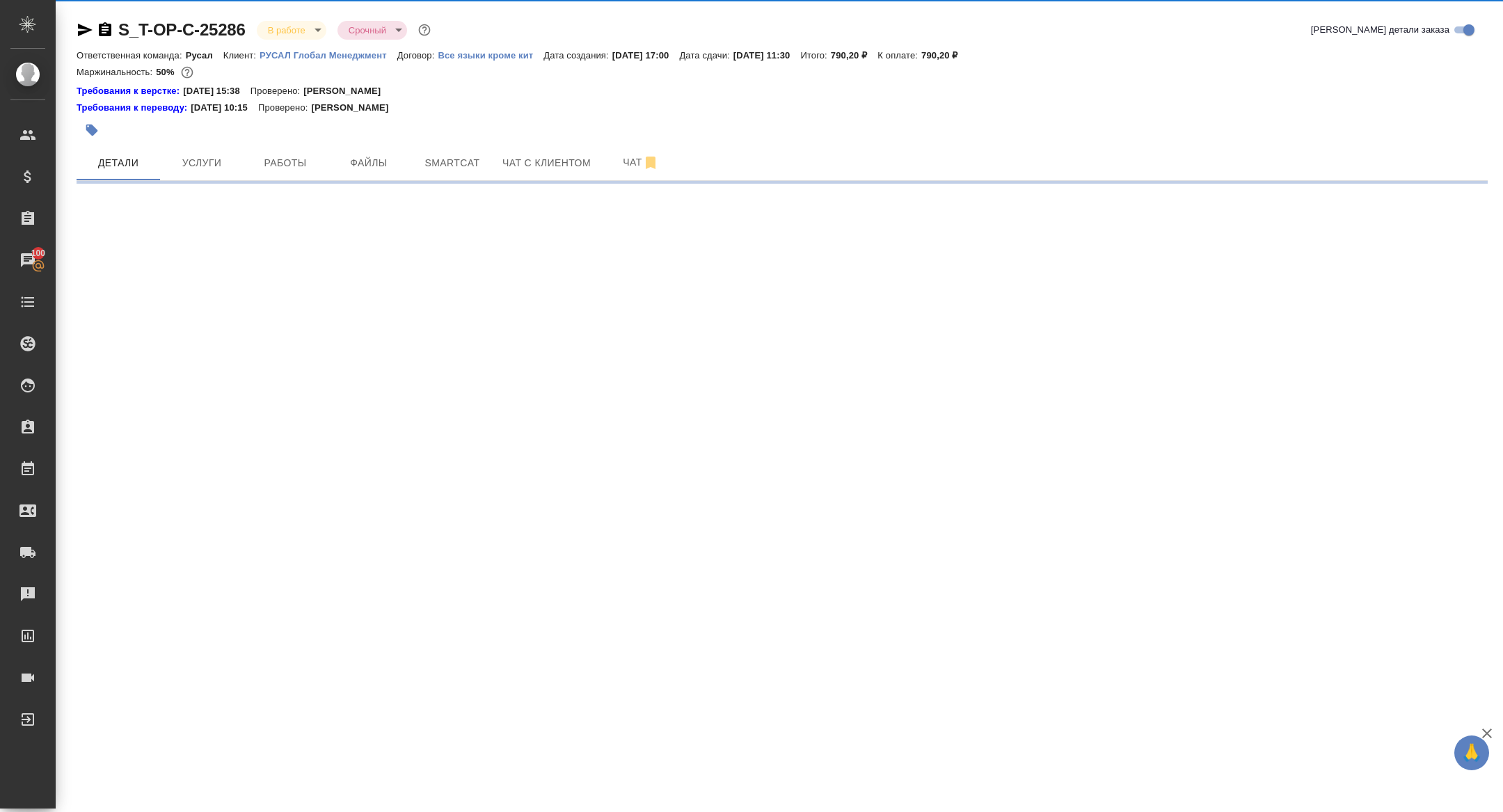
select select "RU"
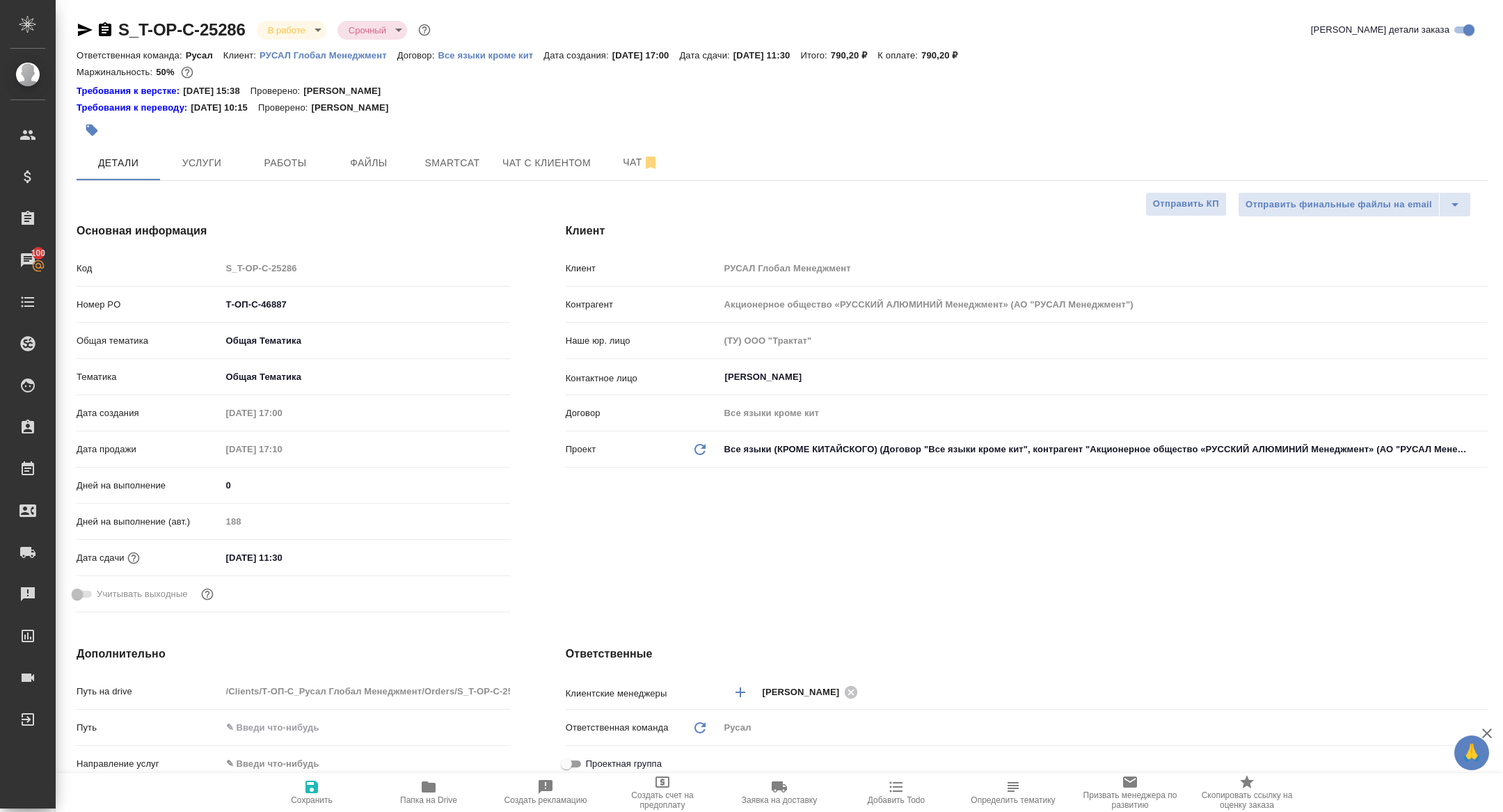
type textarea "x"
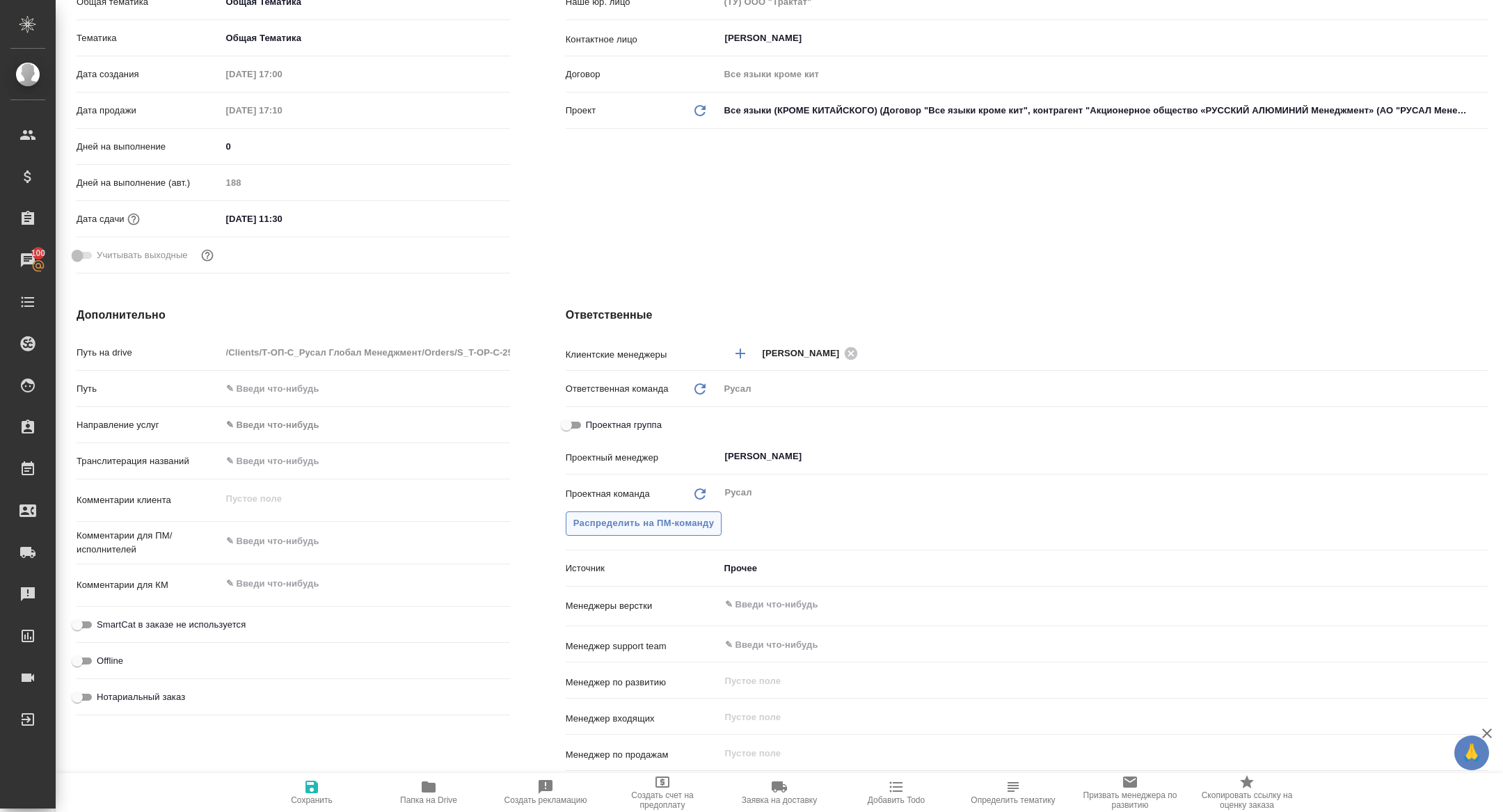
scroll to position [478, 0]
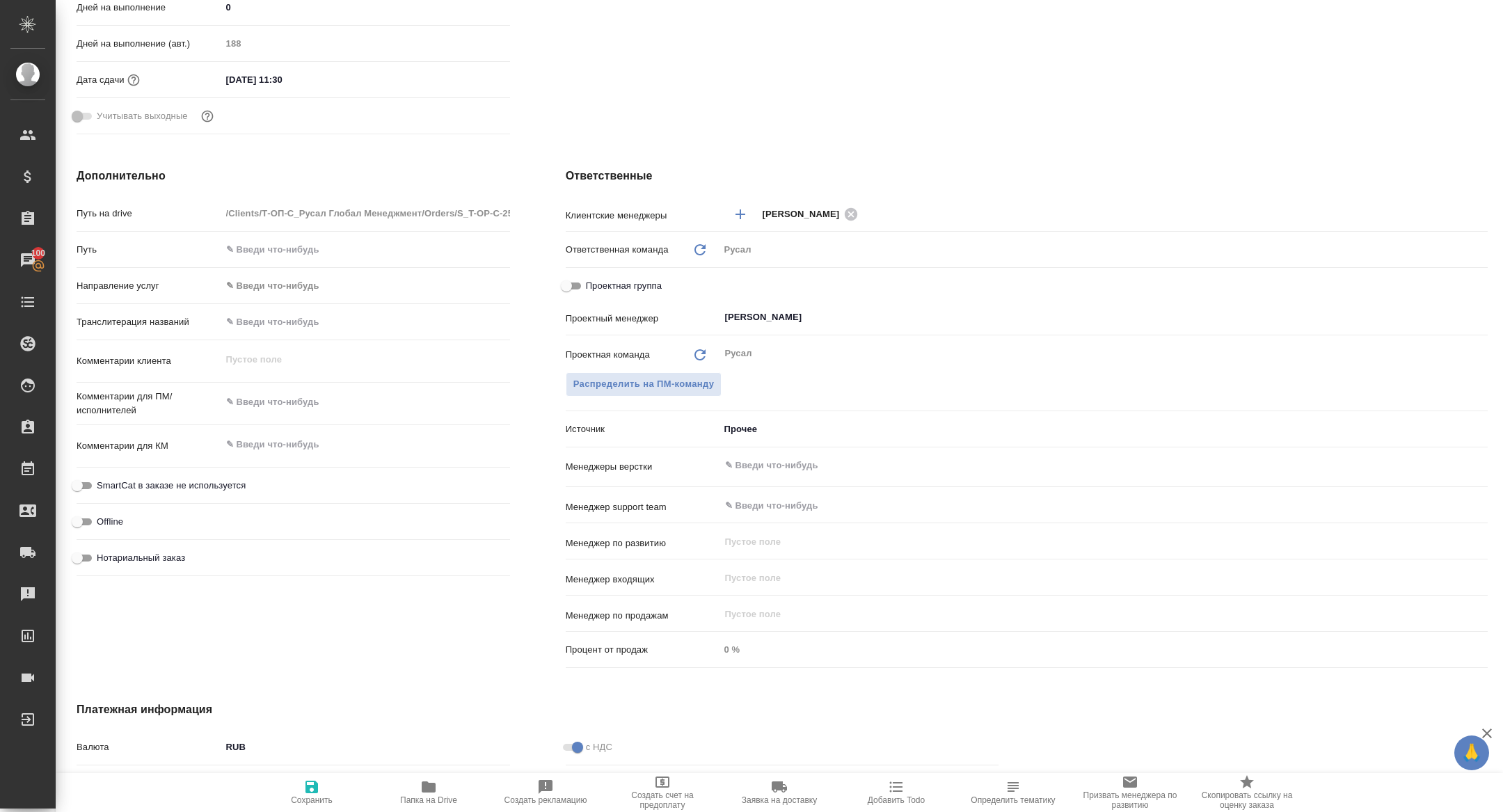
click at [563, 292] on input "Проектная группа" at bounding box center [566, 285] width 50 height 16
checkbox input "true"
type textarea "x"
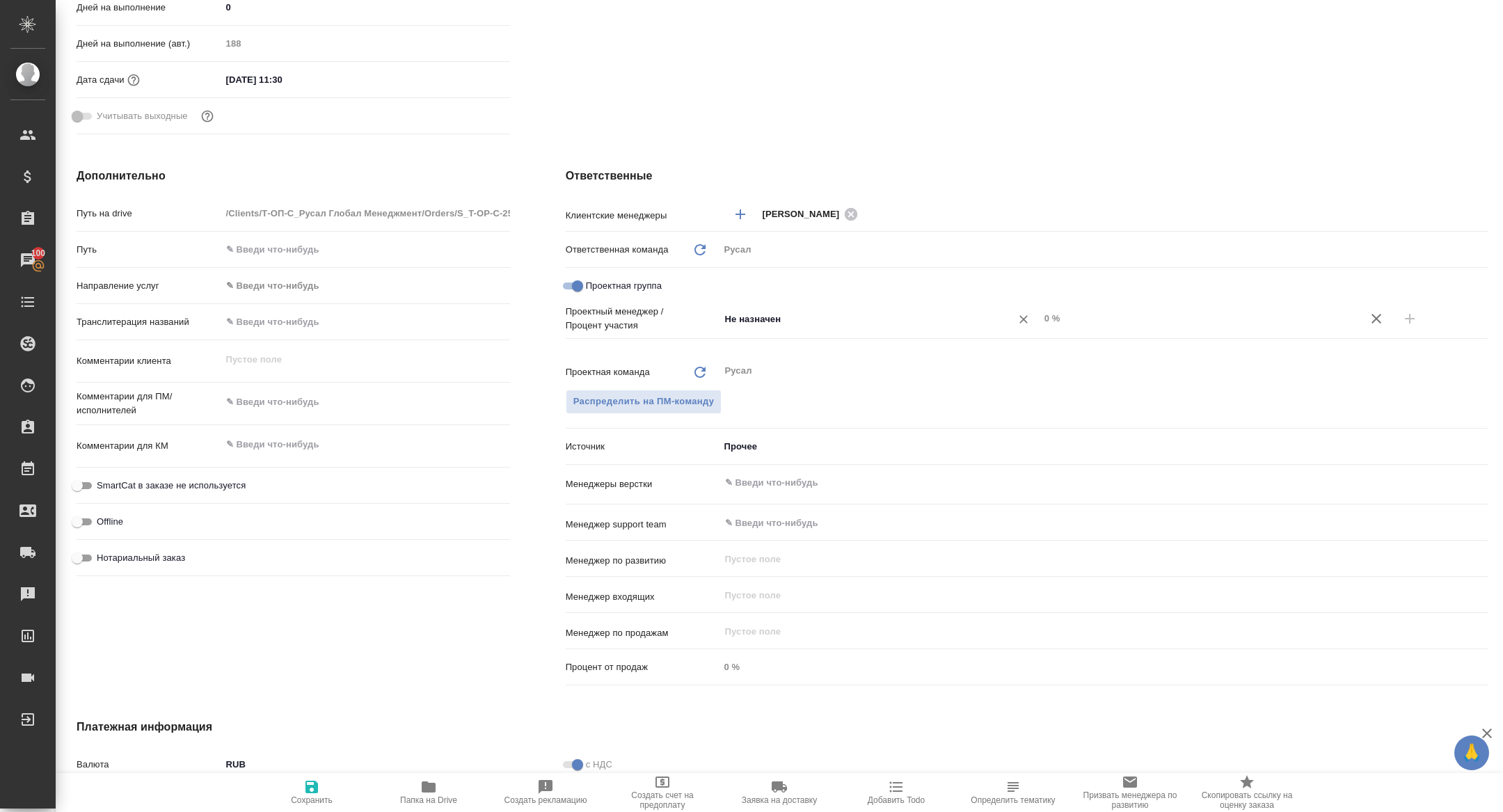
click at [784, 317] on input "Не назначен" at bounding box center [856, 318] width 265 height 16
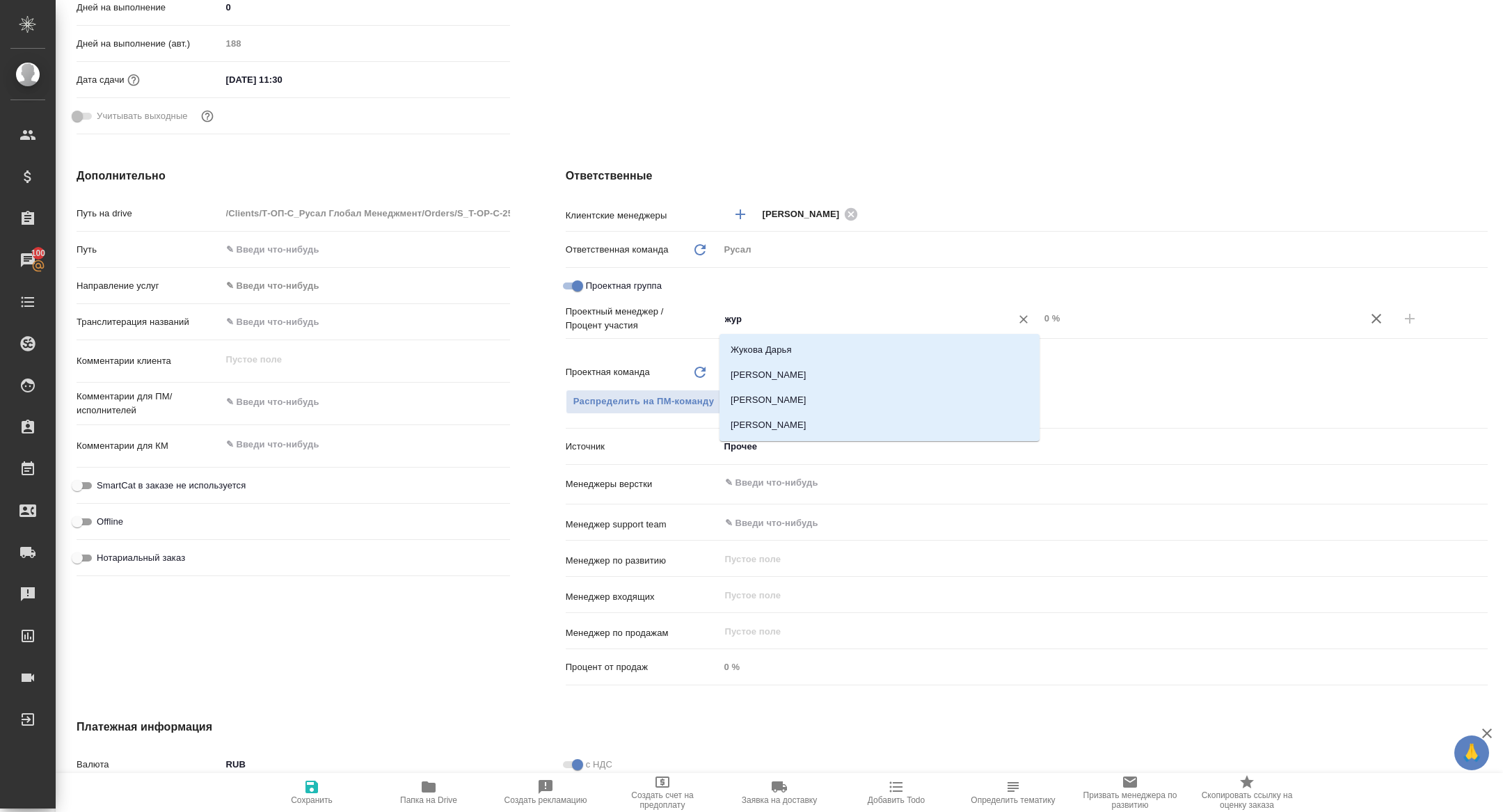
type input "жура"
click at [803, 363] on li "[PERSON_NAME]" at bounding box center [879, 375] width 320 height 25
type textarea "x"
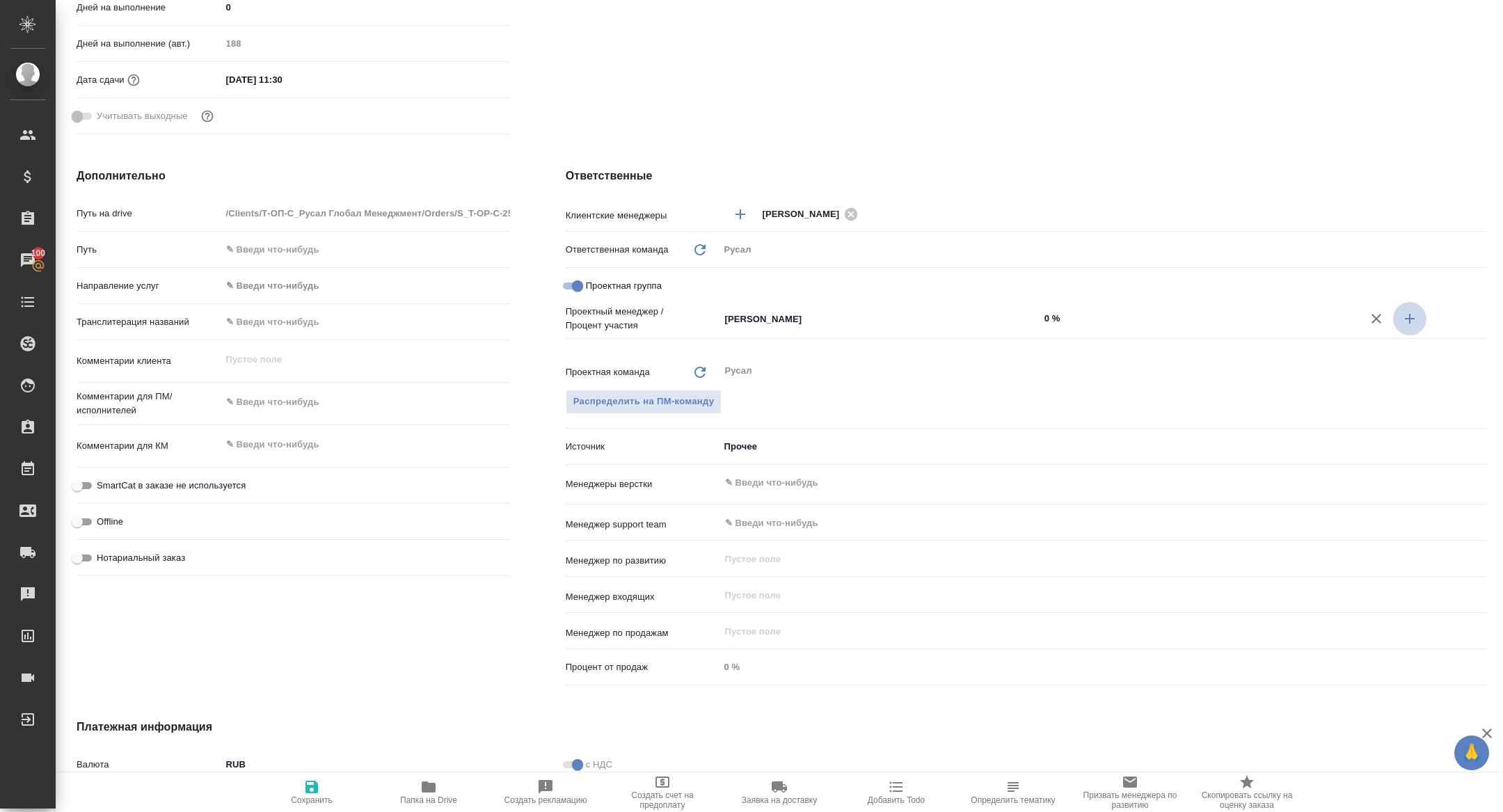
click at [1411, 313] on icon "button" at bounding box center [1410, 318] width 16 height 16
type textarea "x"
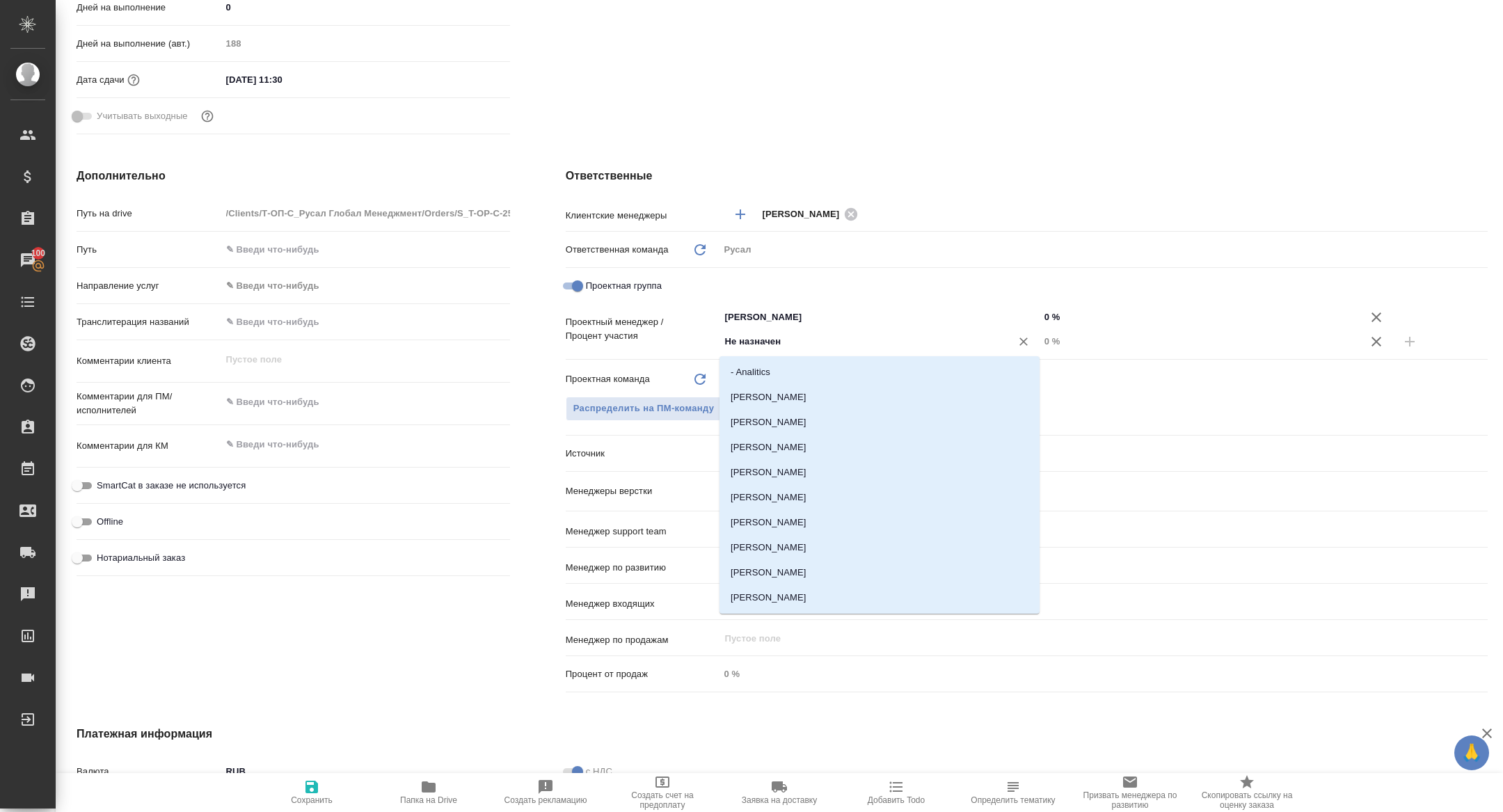
click at [812, 335] on input "Не назначен" at bounding box center [856, 341] width 265 height 16
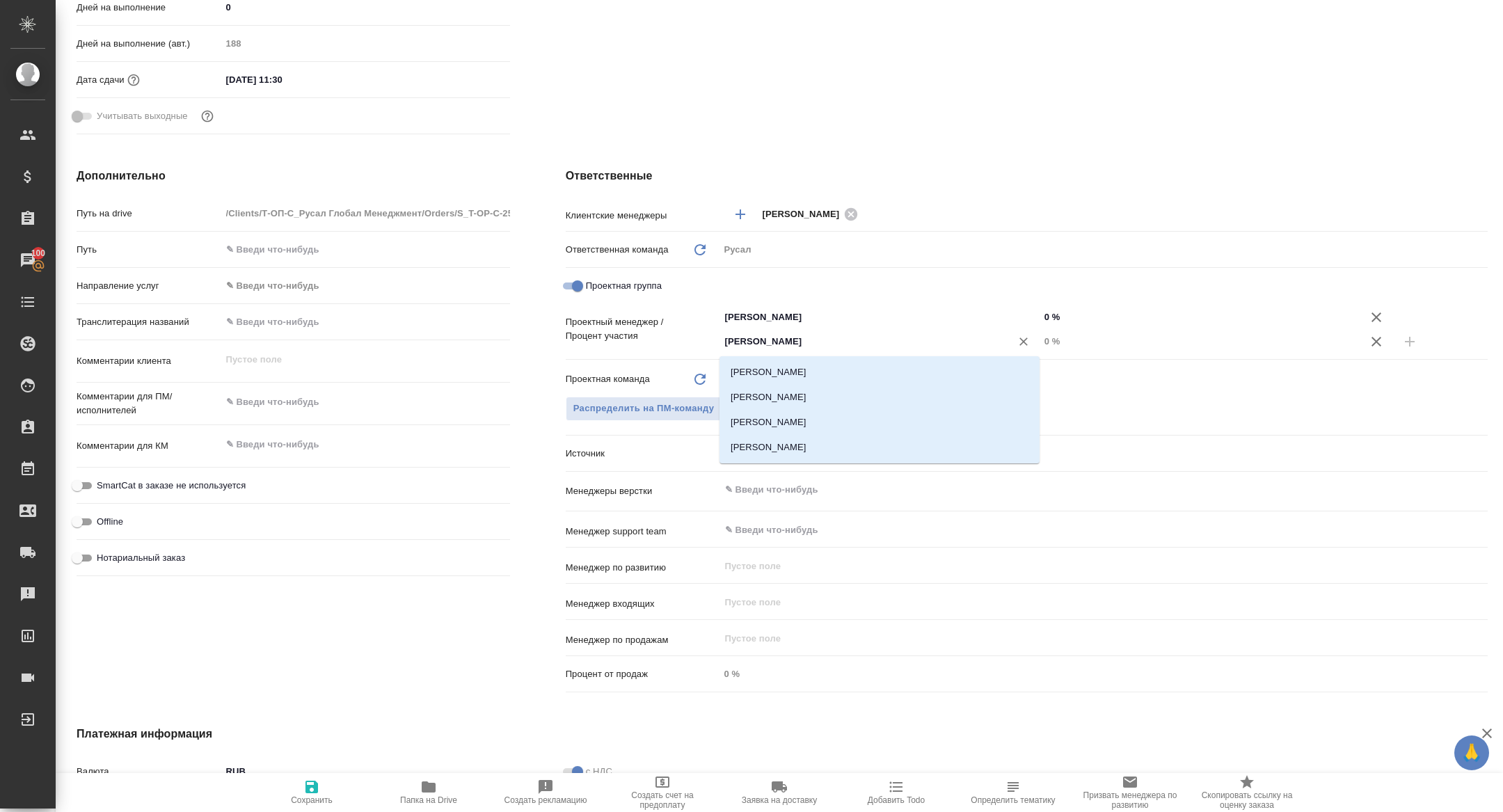
type input "кирилл"
click at [791, 374] on li "[PERSON_NAME]" at bounding box center [879, 372] width 320 height 25
type textarea "x"
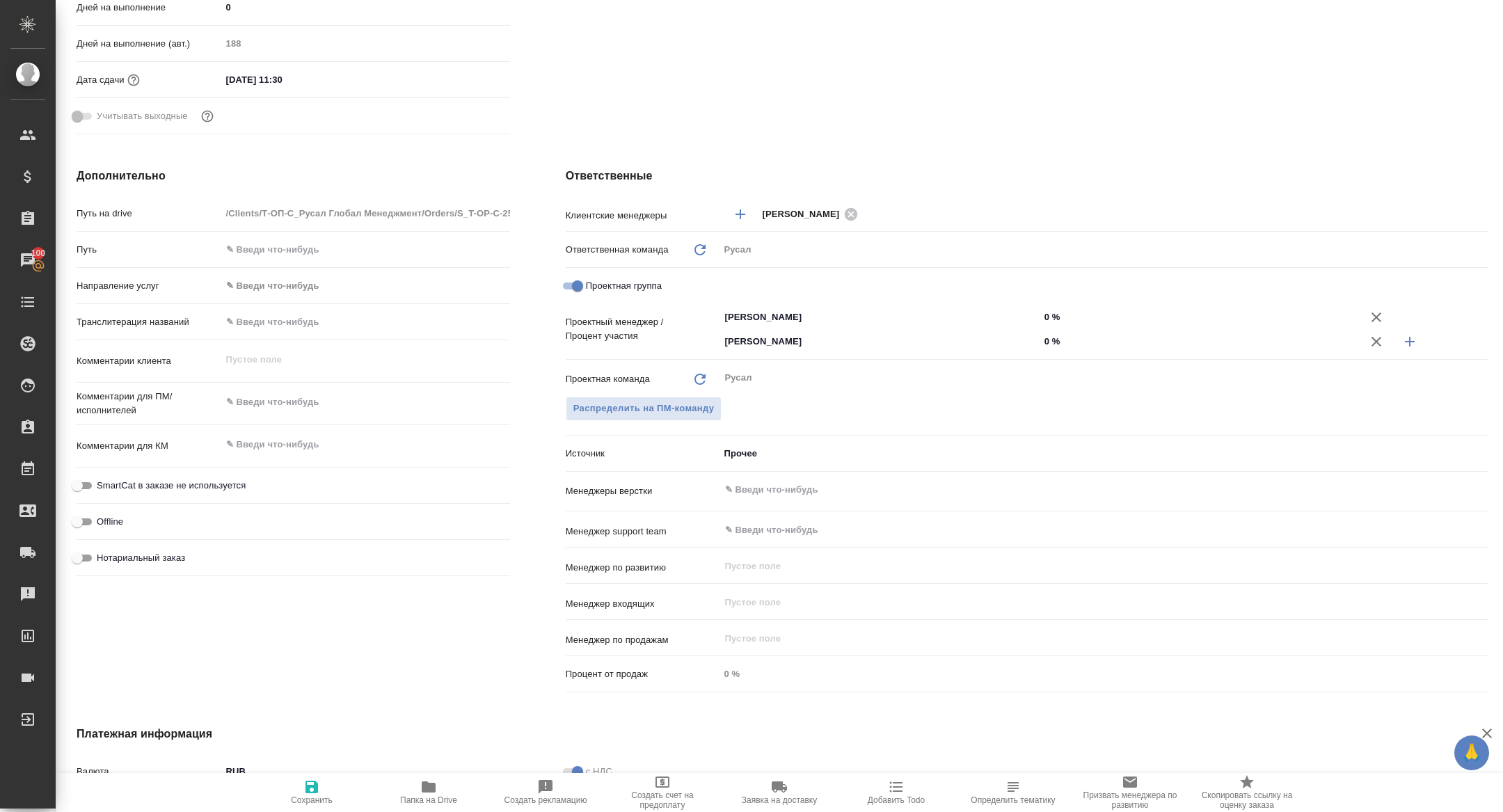
click at [1044, 340] on input "0 %" at bounding box center [1200, 341] width 320 height 20
type textarea "x"
type input "20 %"
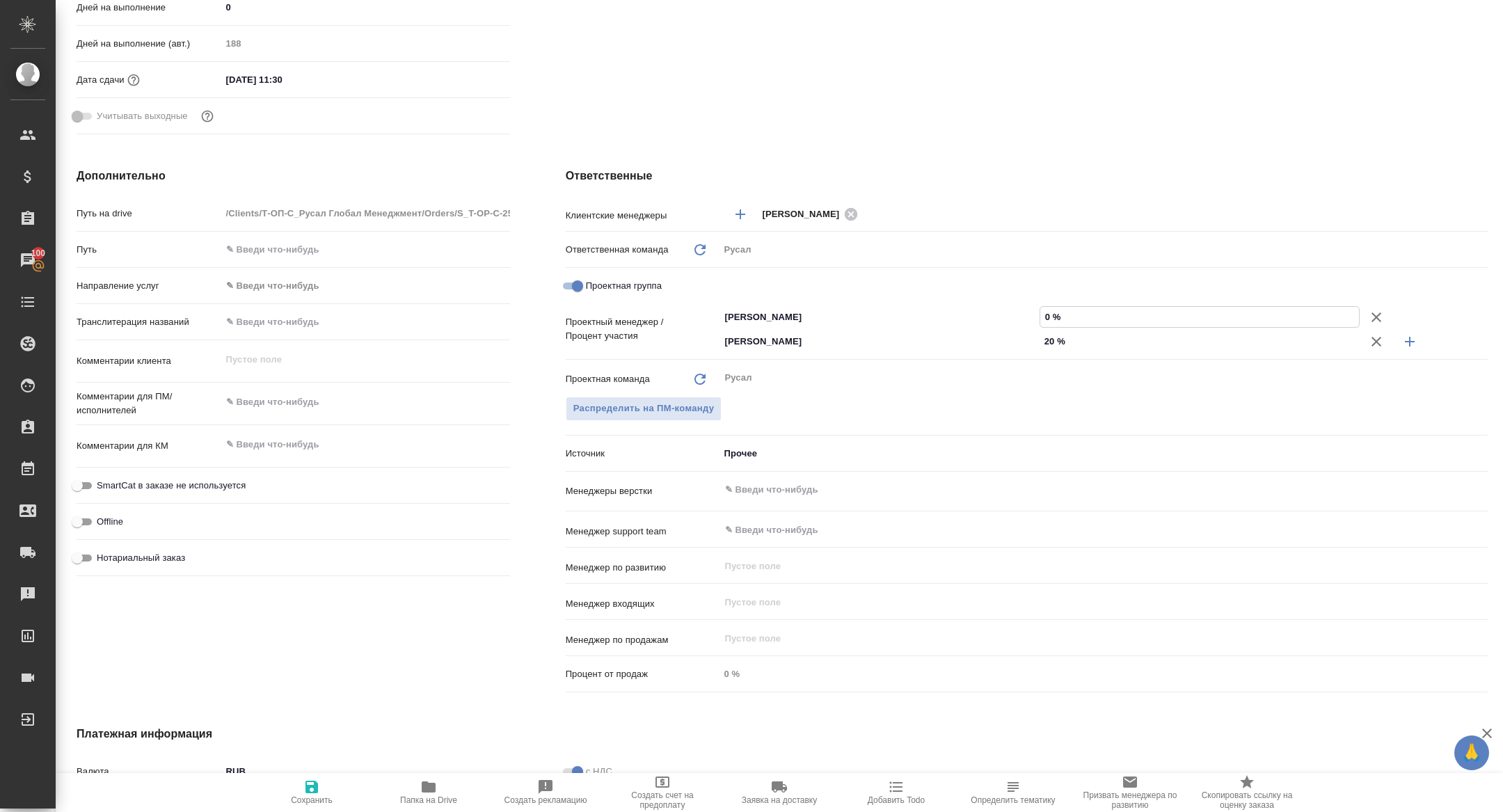
click at [1043, 311] on input "0 %" at bounding box center [1200, 317] width 318 height 20
type textarea "x"
type input "80 %"
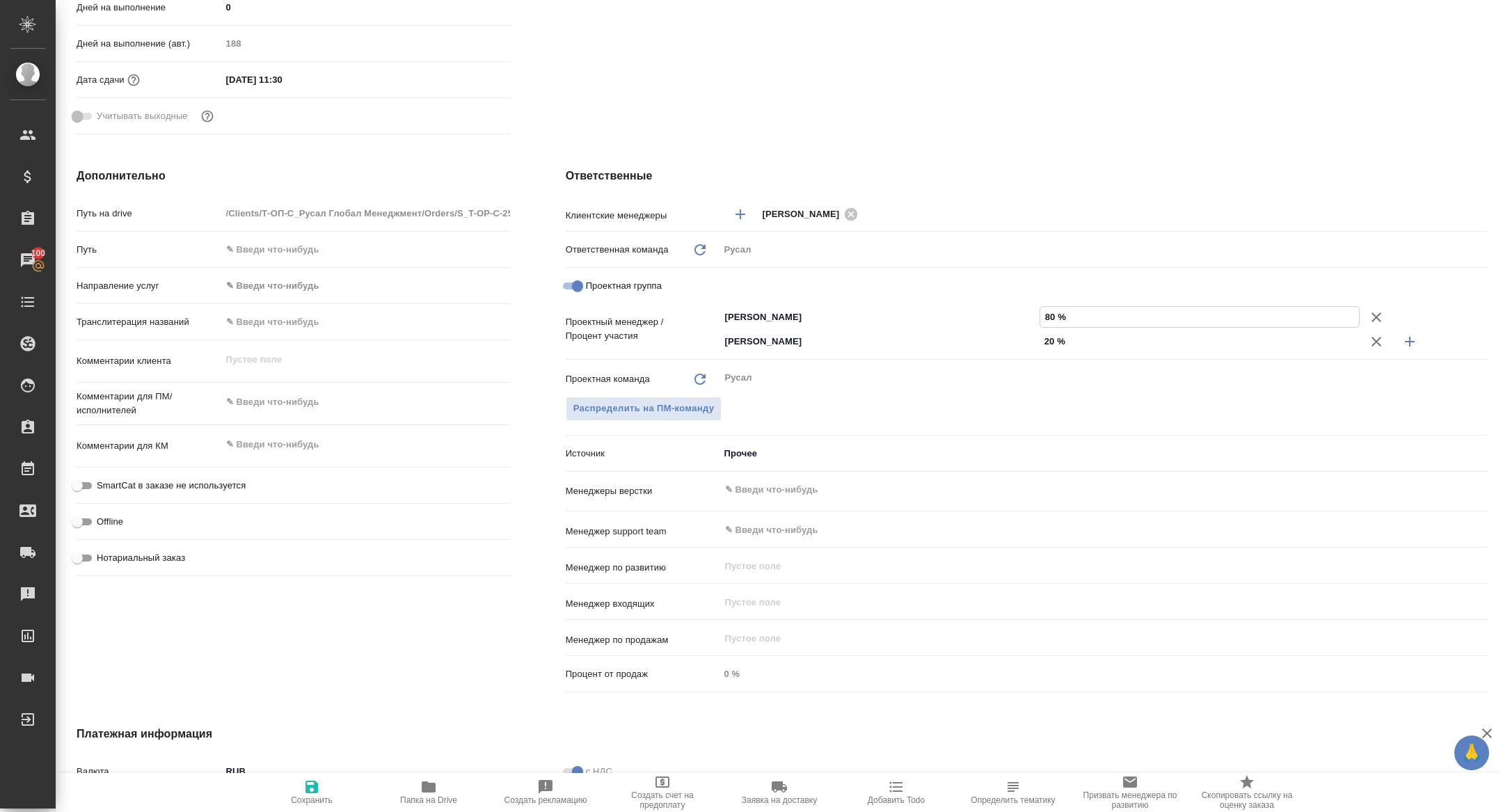
click at [311, 786] on icon "button" at bounding box center [311, 786] width 12 height 12
type textarea "x"
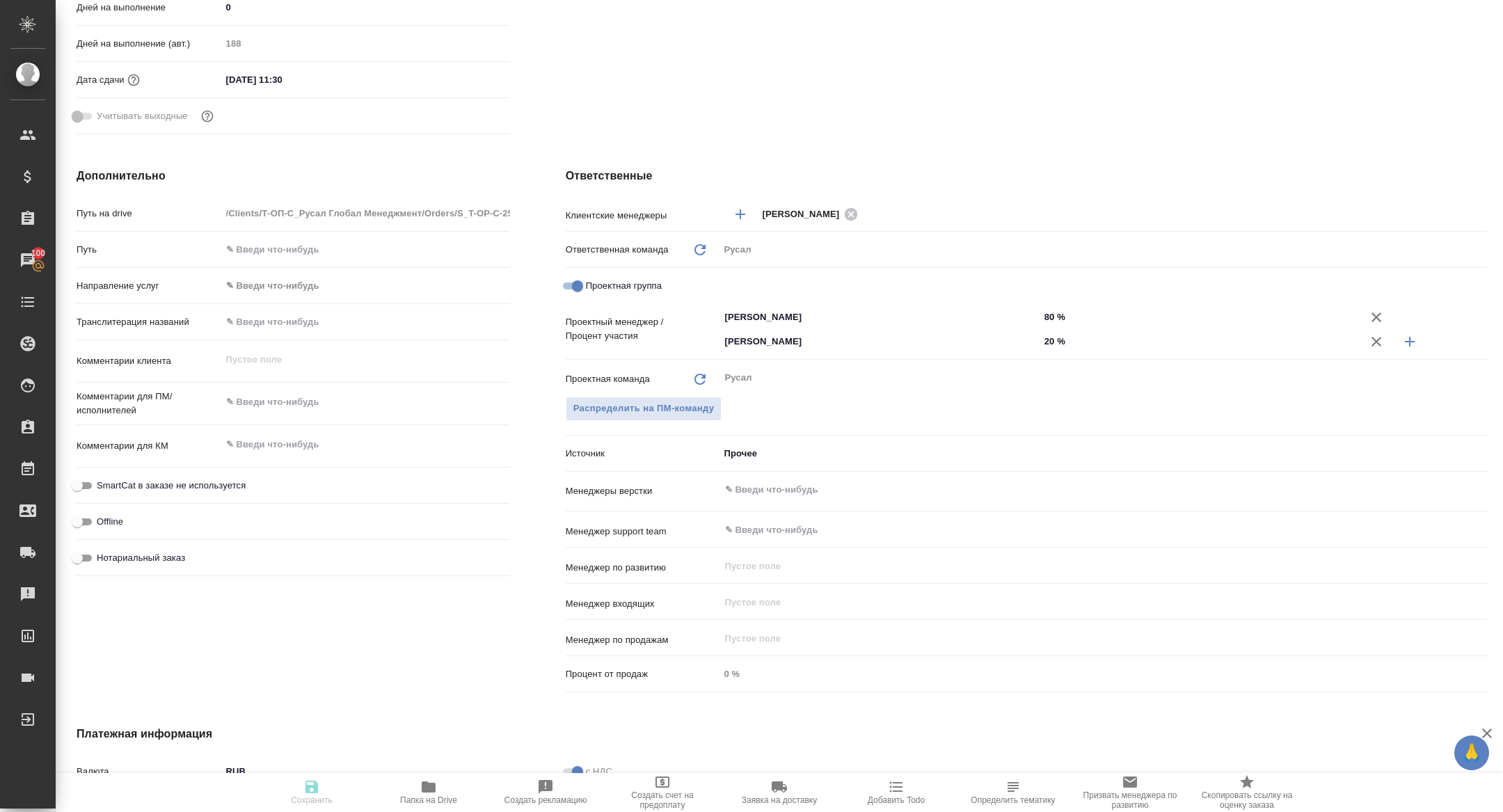
type textarea "x"
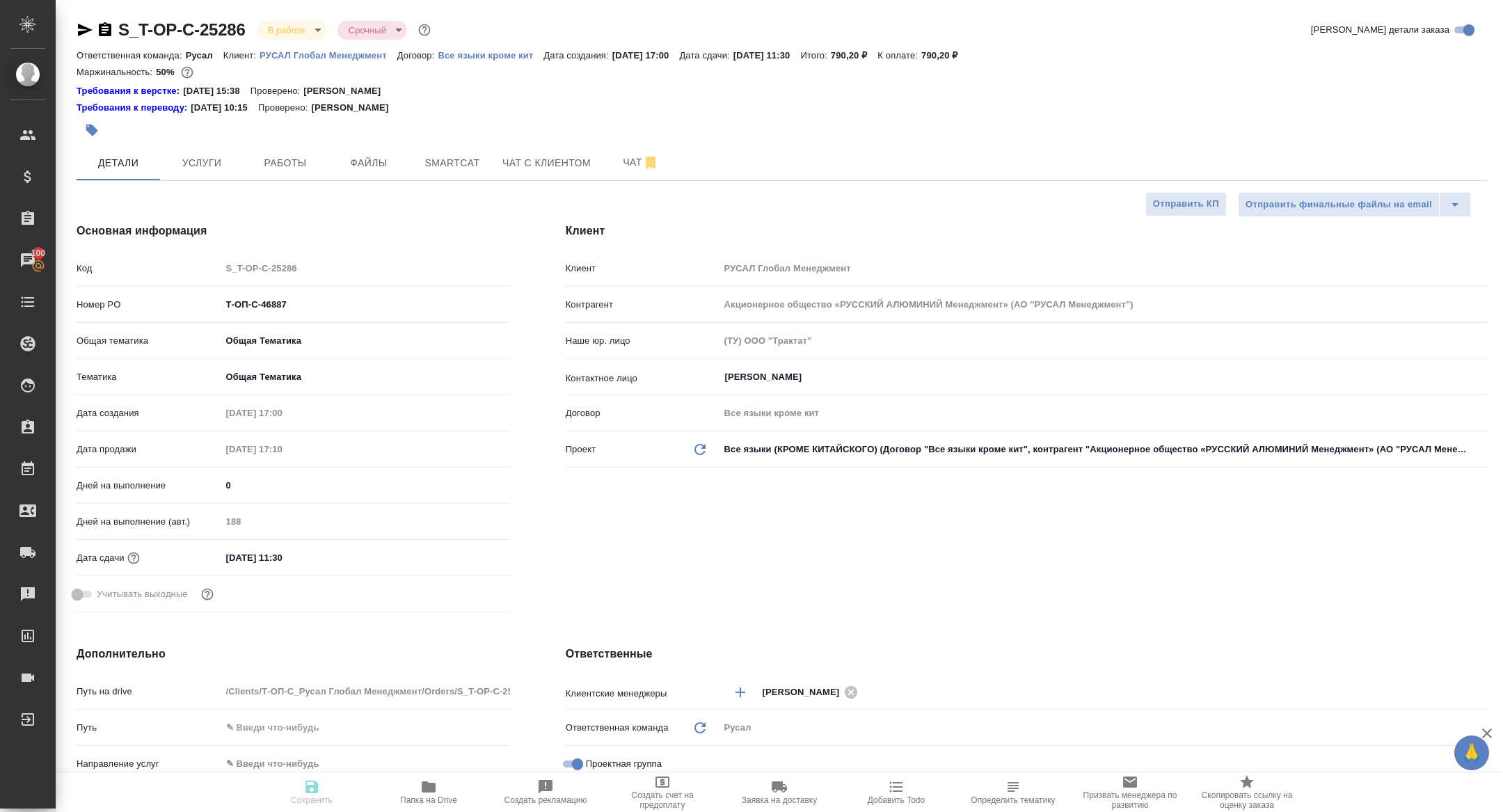
type textarea "x"
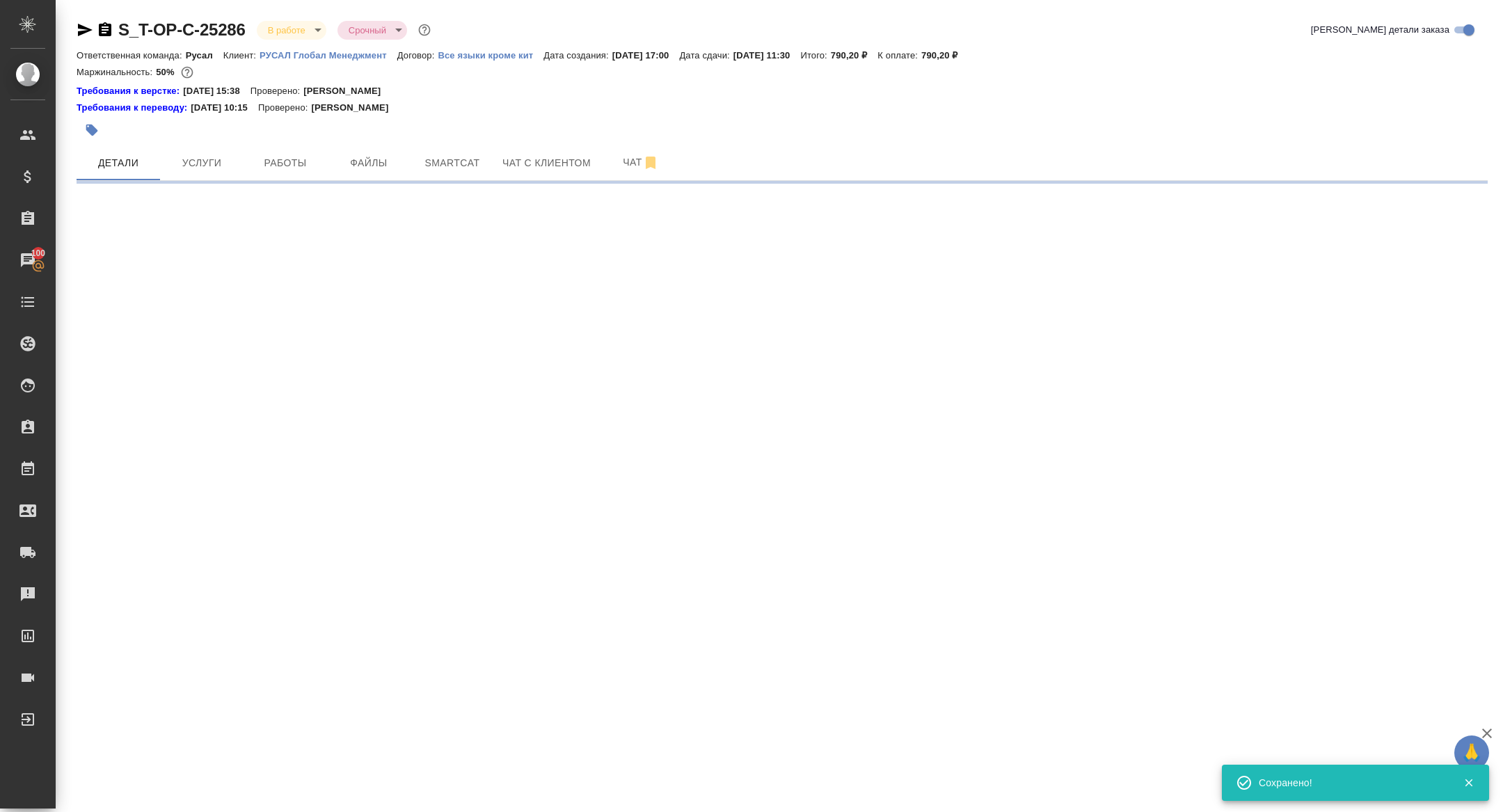
select select "RU"
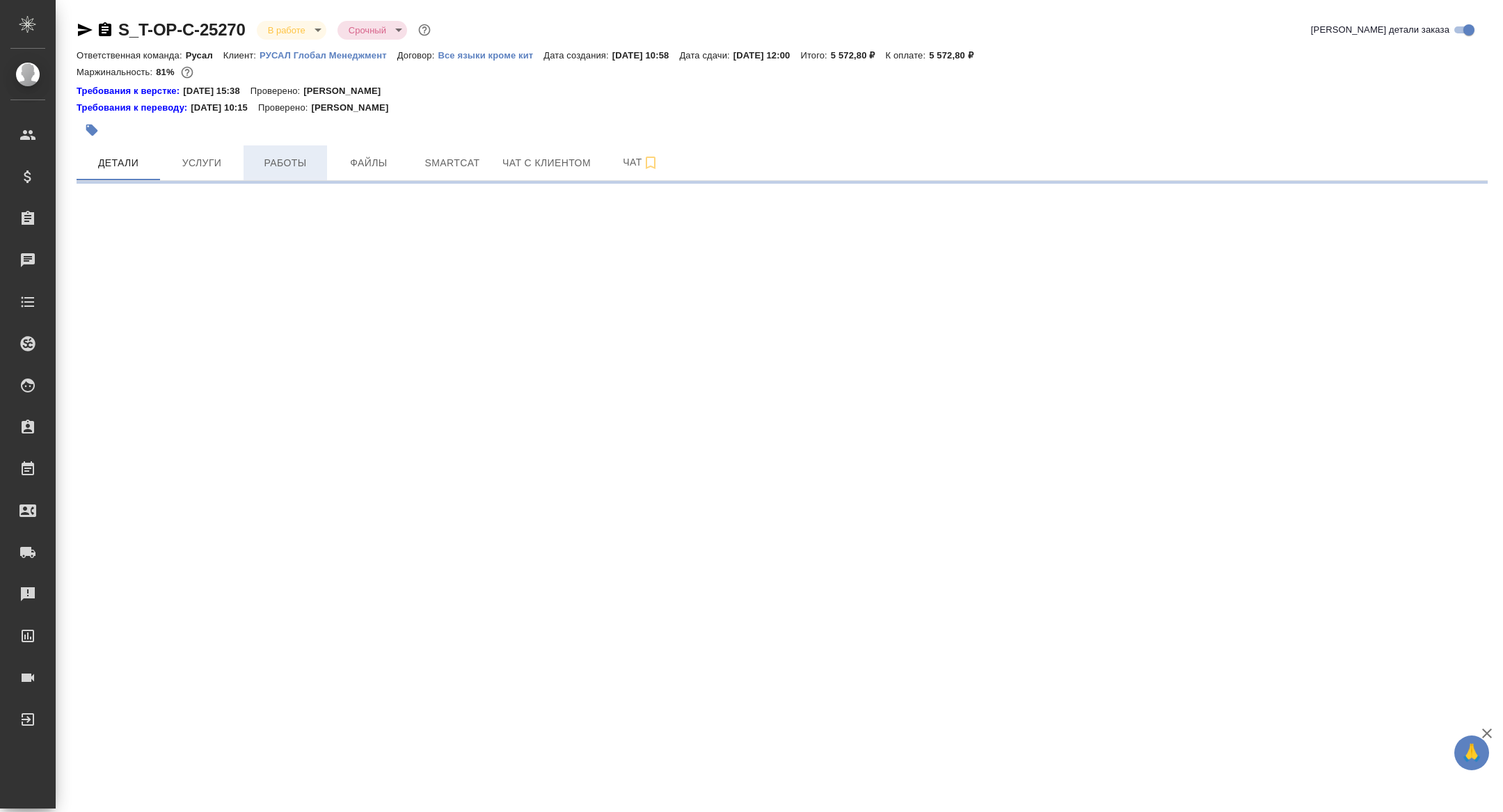
select select "RU"
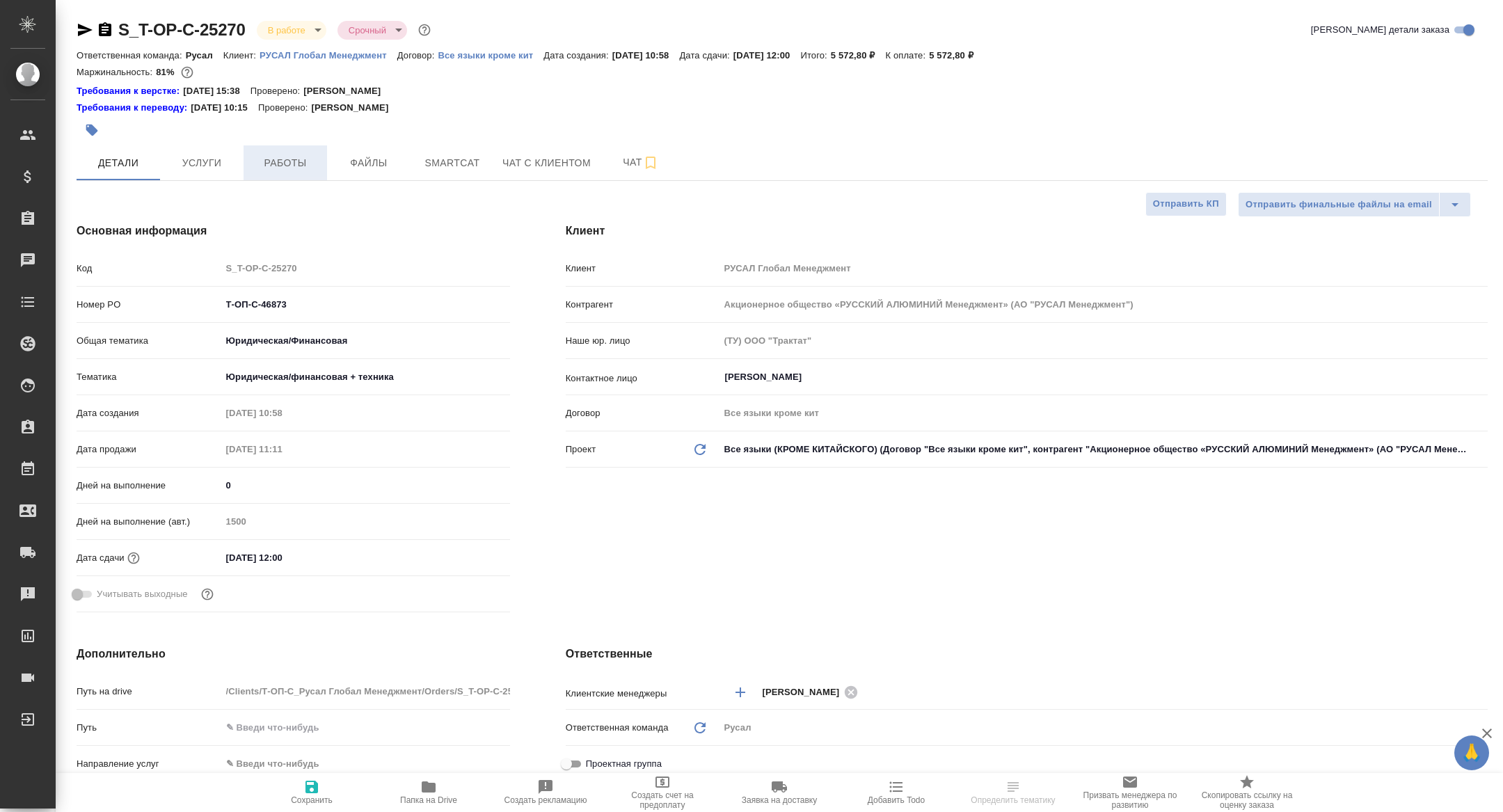
click at [302, 163] on span "Работы" at bounding box center [285, 163] width 67 height 17
type textarea "x"
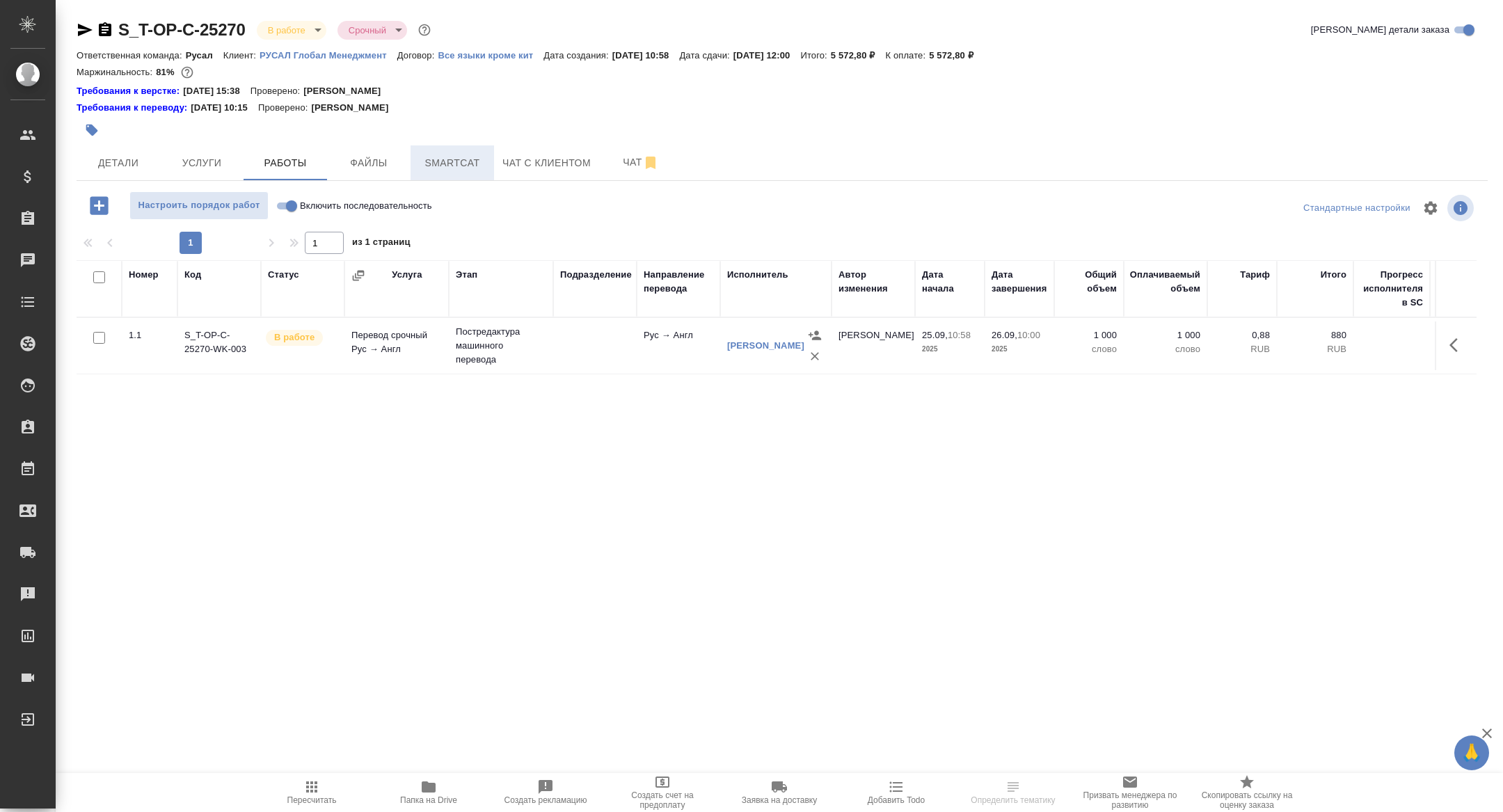
click at [447, 164] on span "Smartcat" at bounding box center [452, 163] width 67 height 17
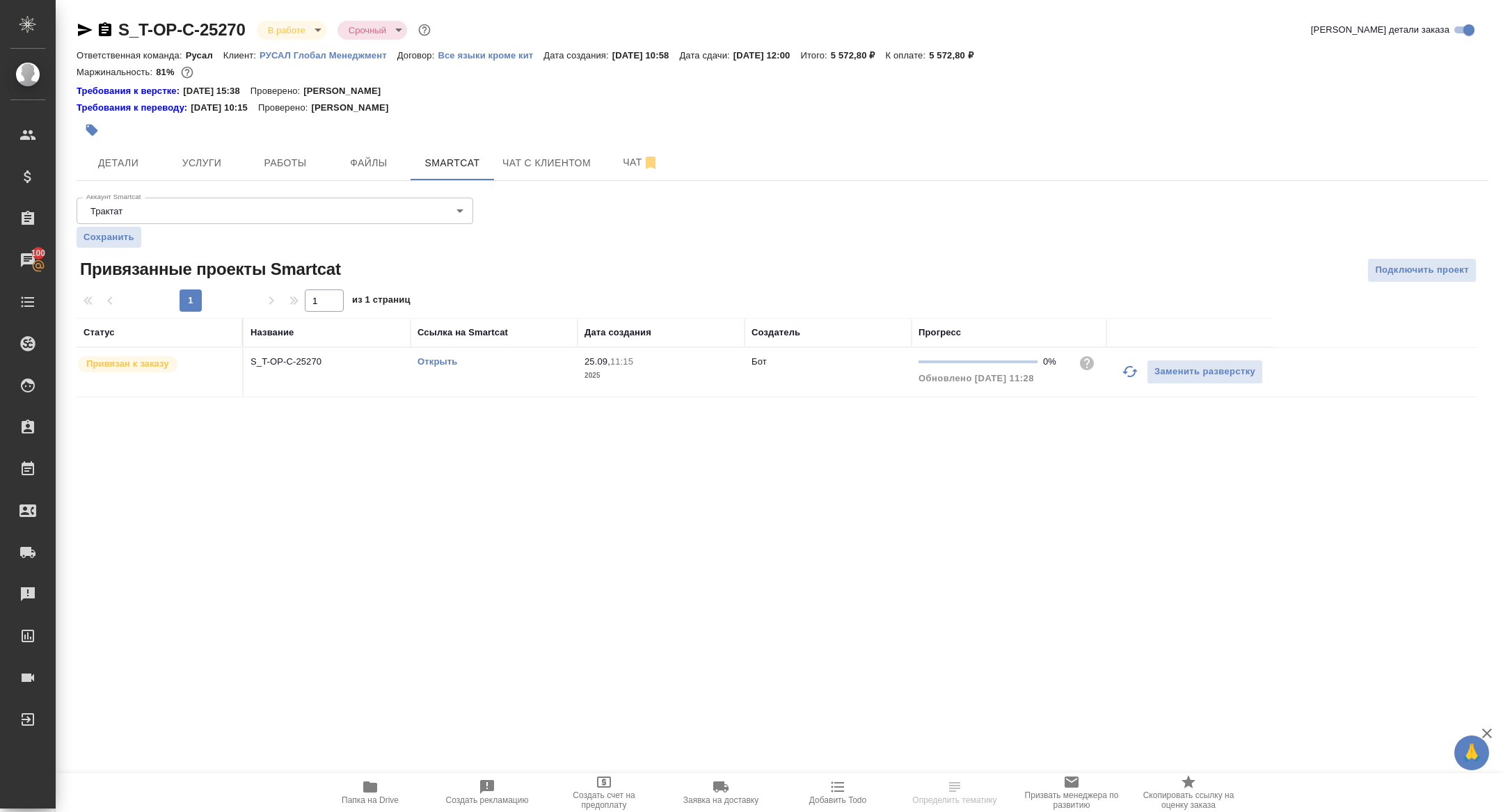
click at [431, 360] on link "Открыть" at bounding box center [437, 361] width 39 height 11
click at [283, 192] on div "Аккаунт Smartcat Трактат 5ee7379ee86966421fbf459a Аккаунт Smartcat Сохранить" at bounding box center [275, 220] width 397 height 56
click at [283, 167] on span "Работы" at bounding box center [285, 163] width 67 height 17
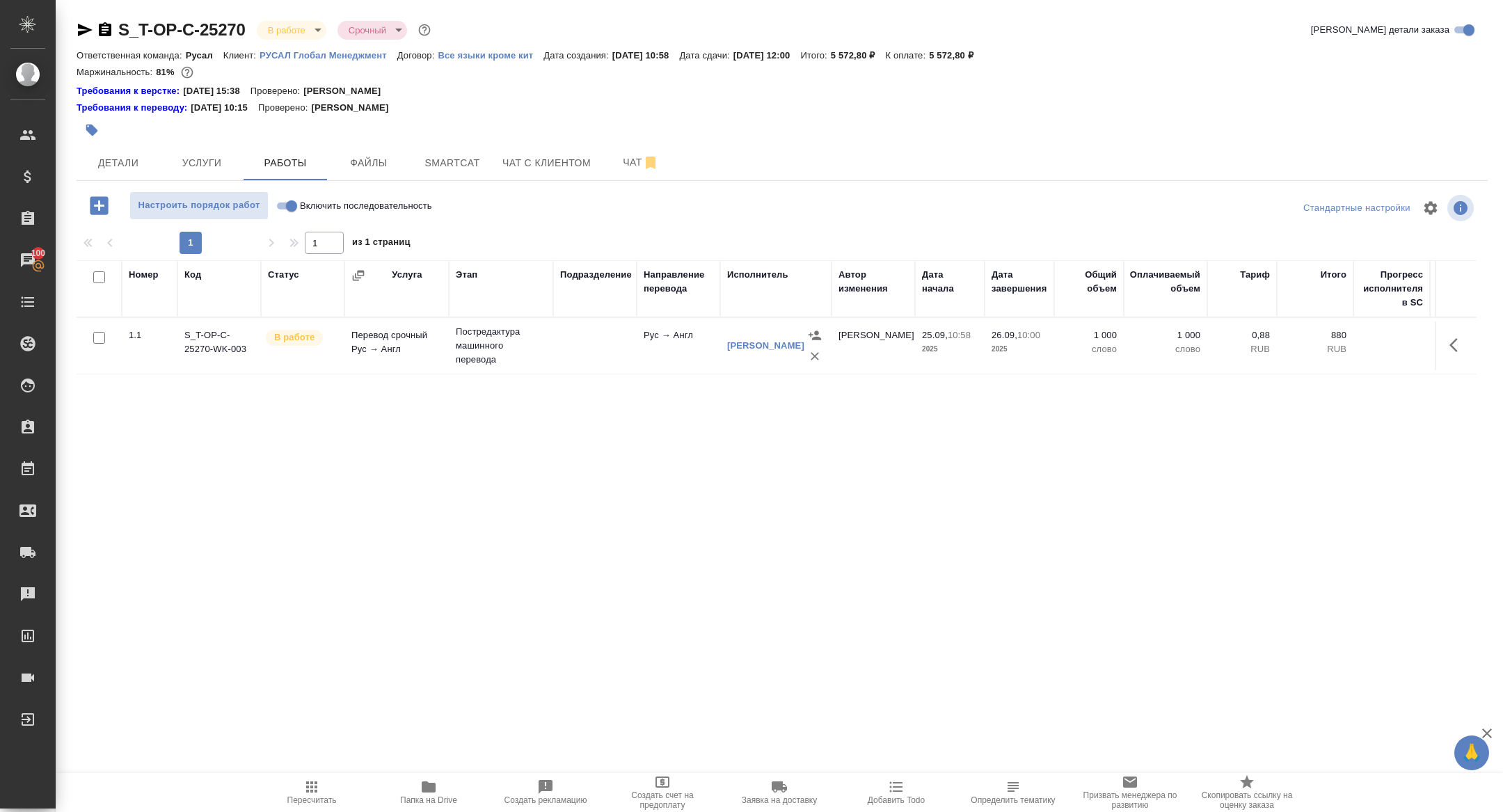
click at [73, 27] on div "S_T-OP-C-25270 В работе inProgress Срочный urgent Кратко детали заказа Ответств…" at bounding box center [782, 304] width 1426 height 608
click at [82, 29] on icon "button" at bounding box center [85, 29] width 16 height 16
click at [119, 155] on span "Детали" at bounding box center [118, 163] width 67 height 17
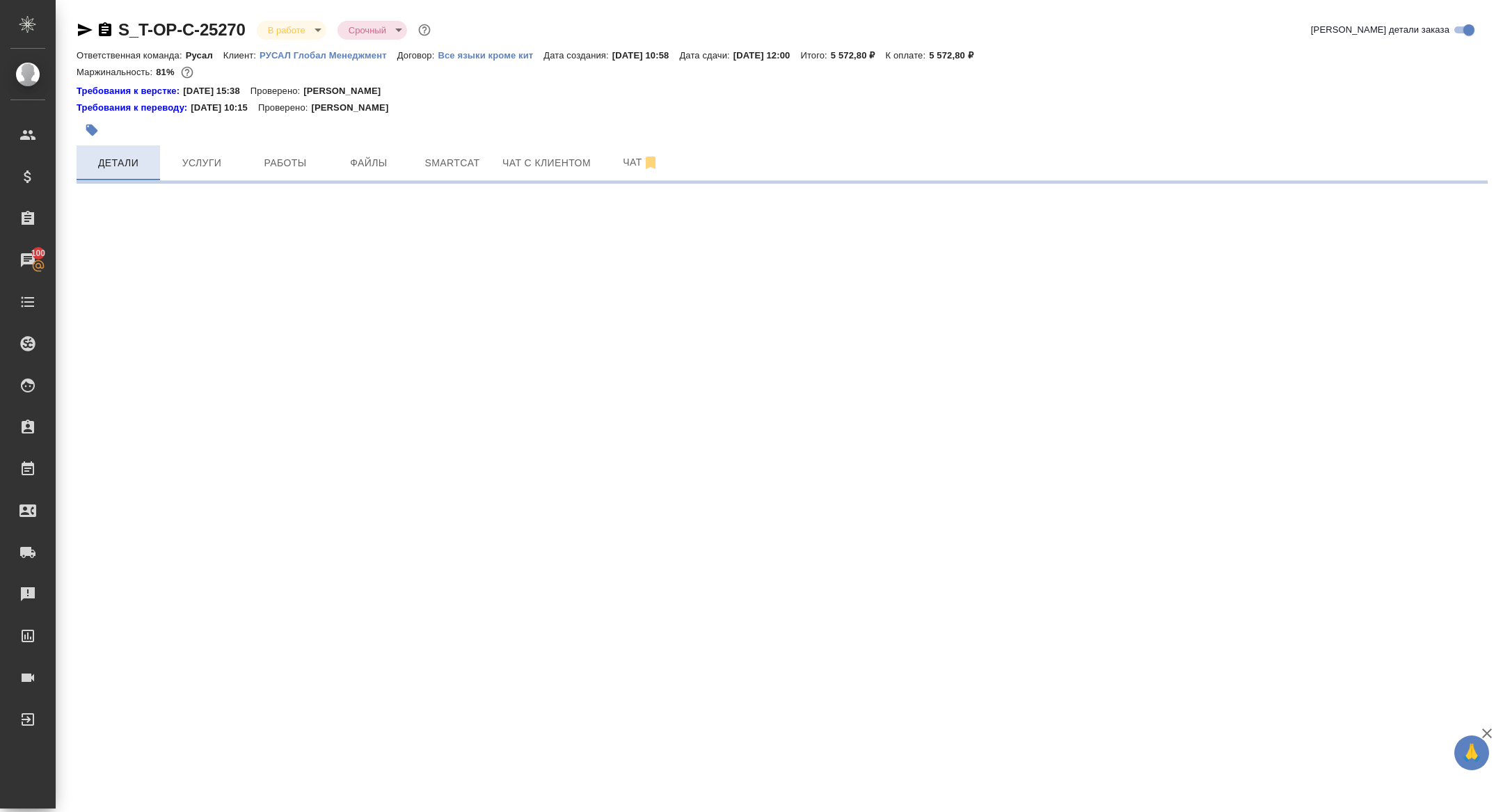
select select "RU"
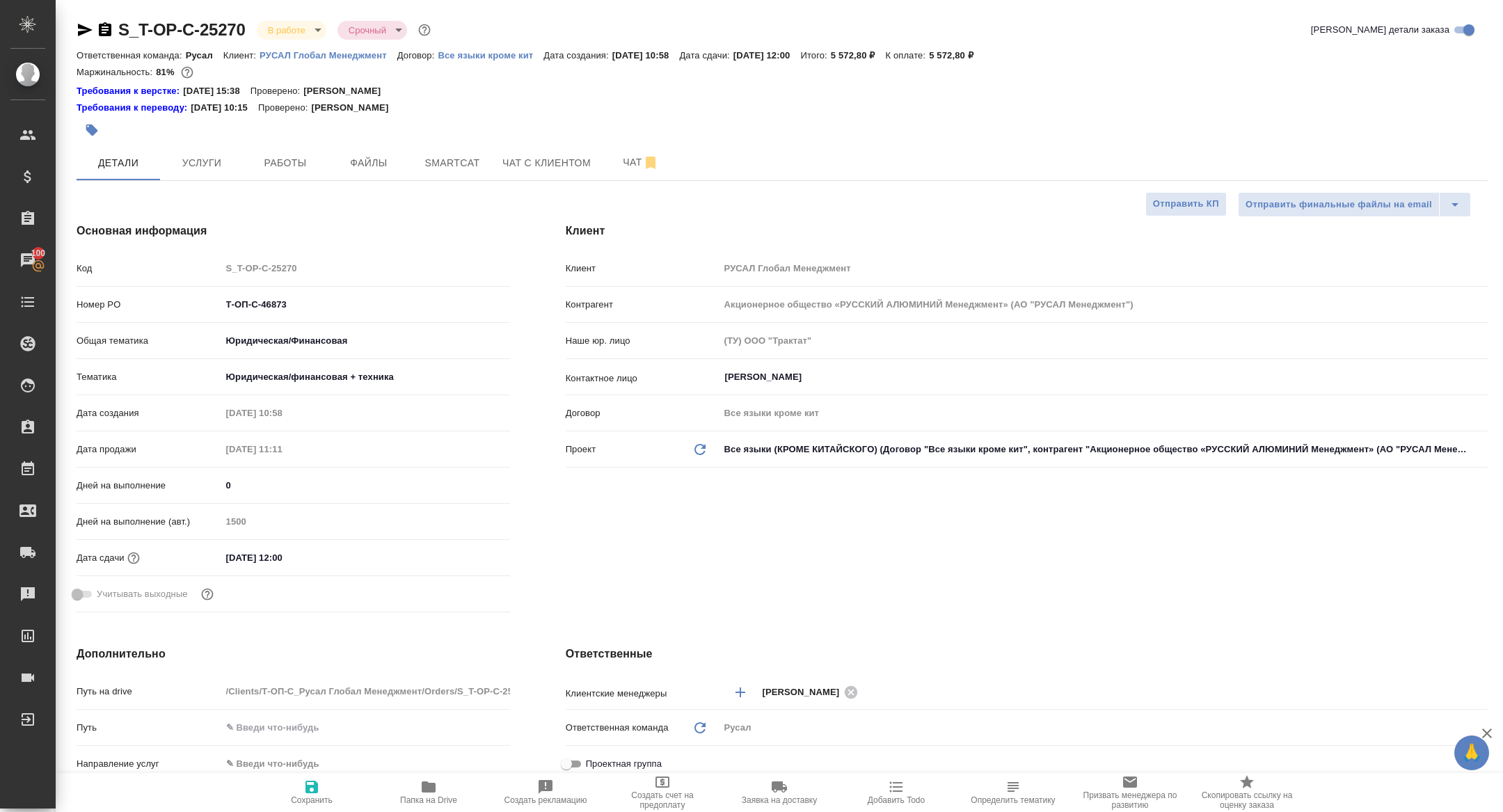
type textarea "x"
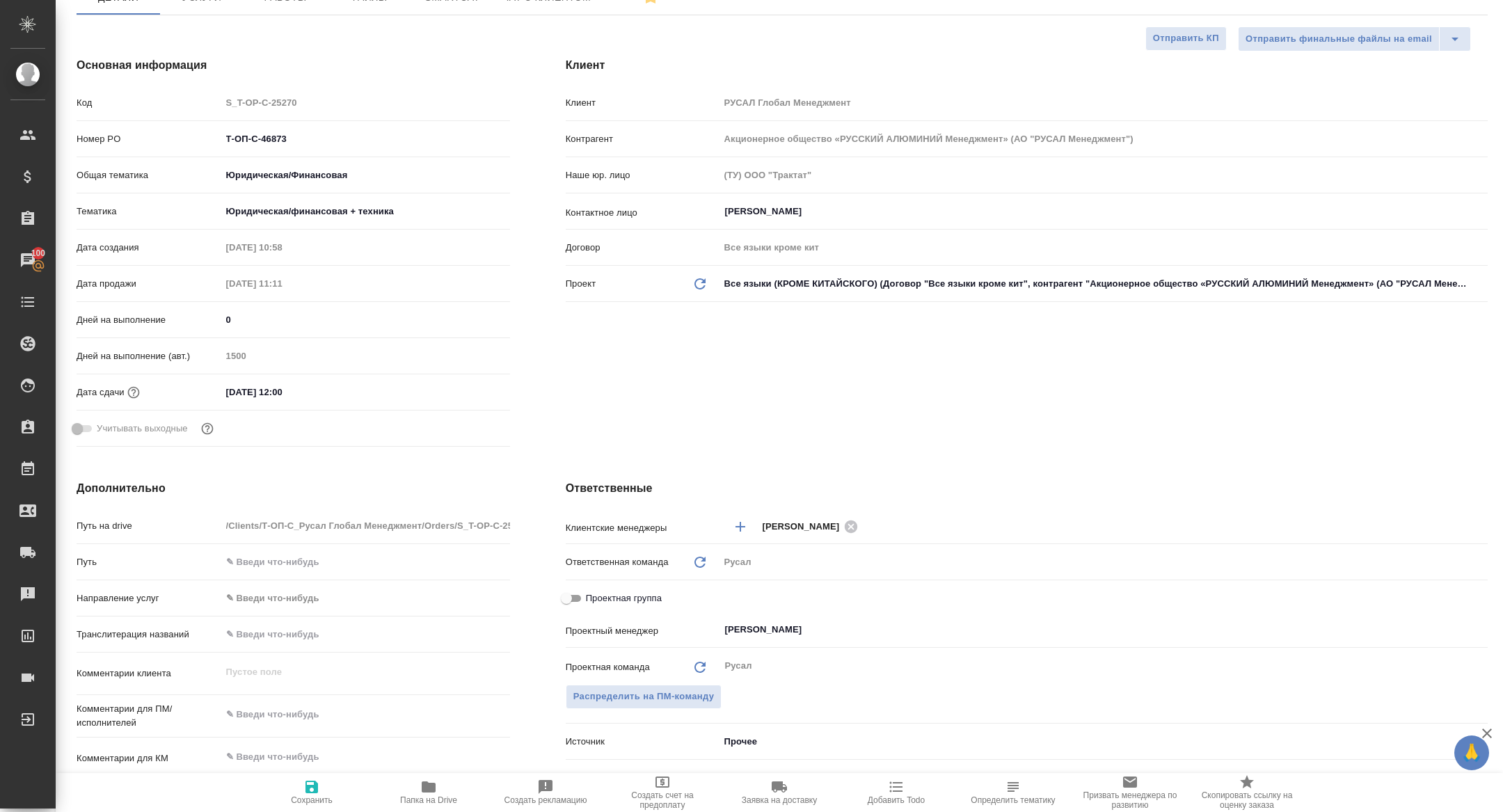
scroll to position [325, 0]
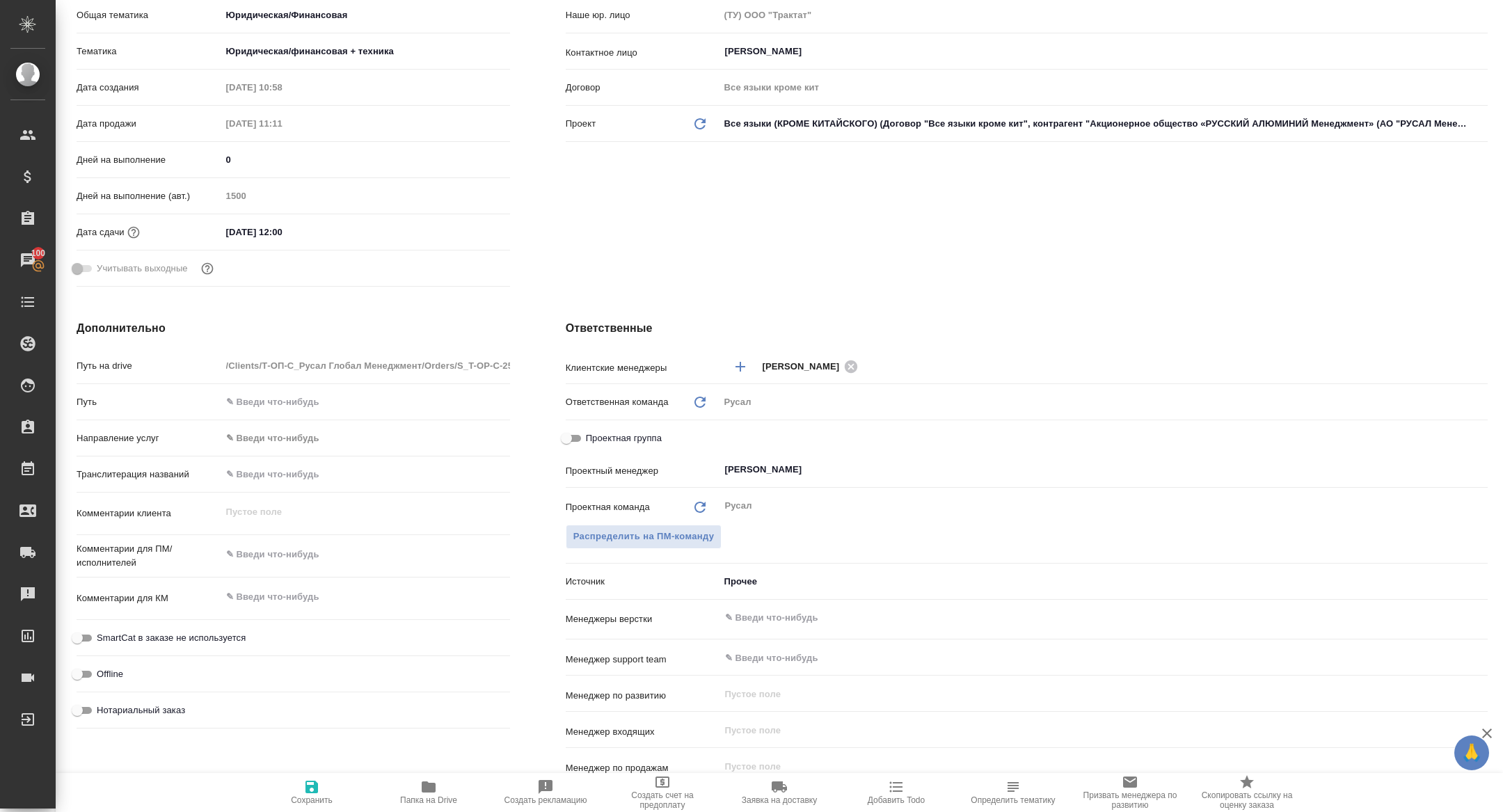
click at [569, 446] on div "Проектная группа" at bounding box center [1027, 438] width 922 height 24
click at [567, 433] on input "Проектная группа" at bounding box center [566, 438] width 50 height 16
checkbox input "true"
type textarea "x"
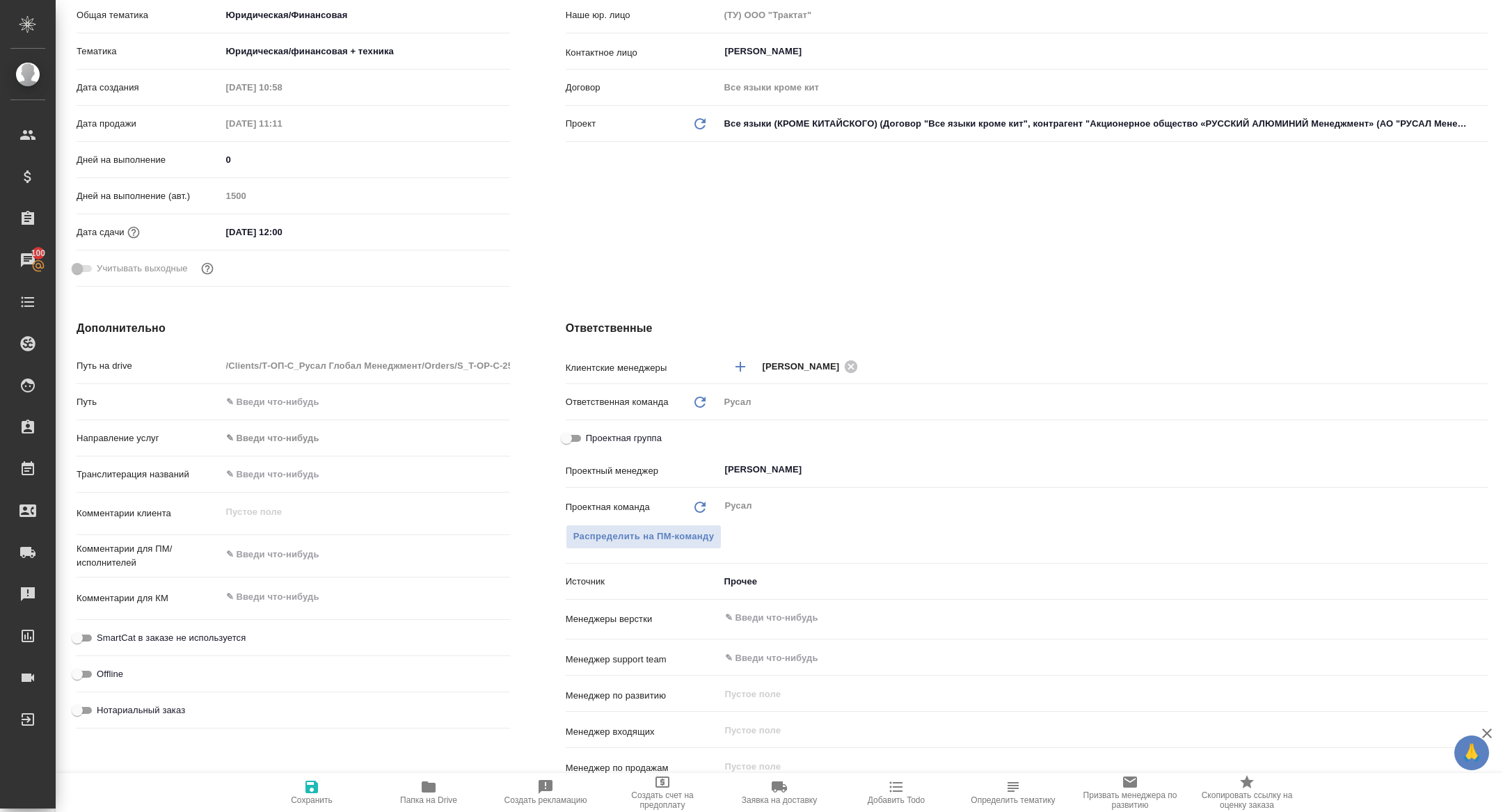
type textarea "x"
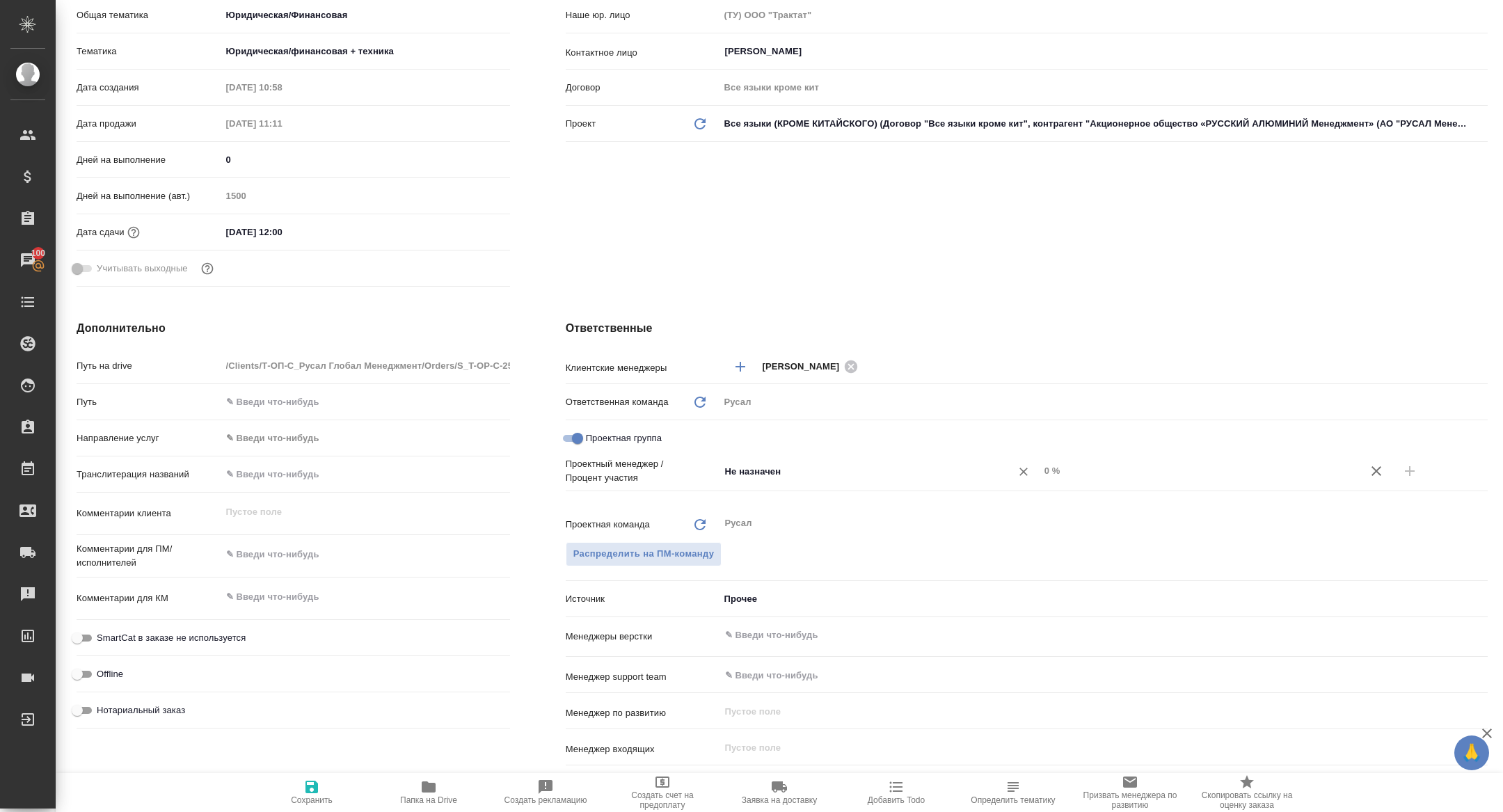
click at [793, 468] on input "Не назначен" at bounding box center [856, 470] width 265 height 16
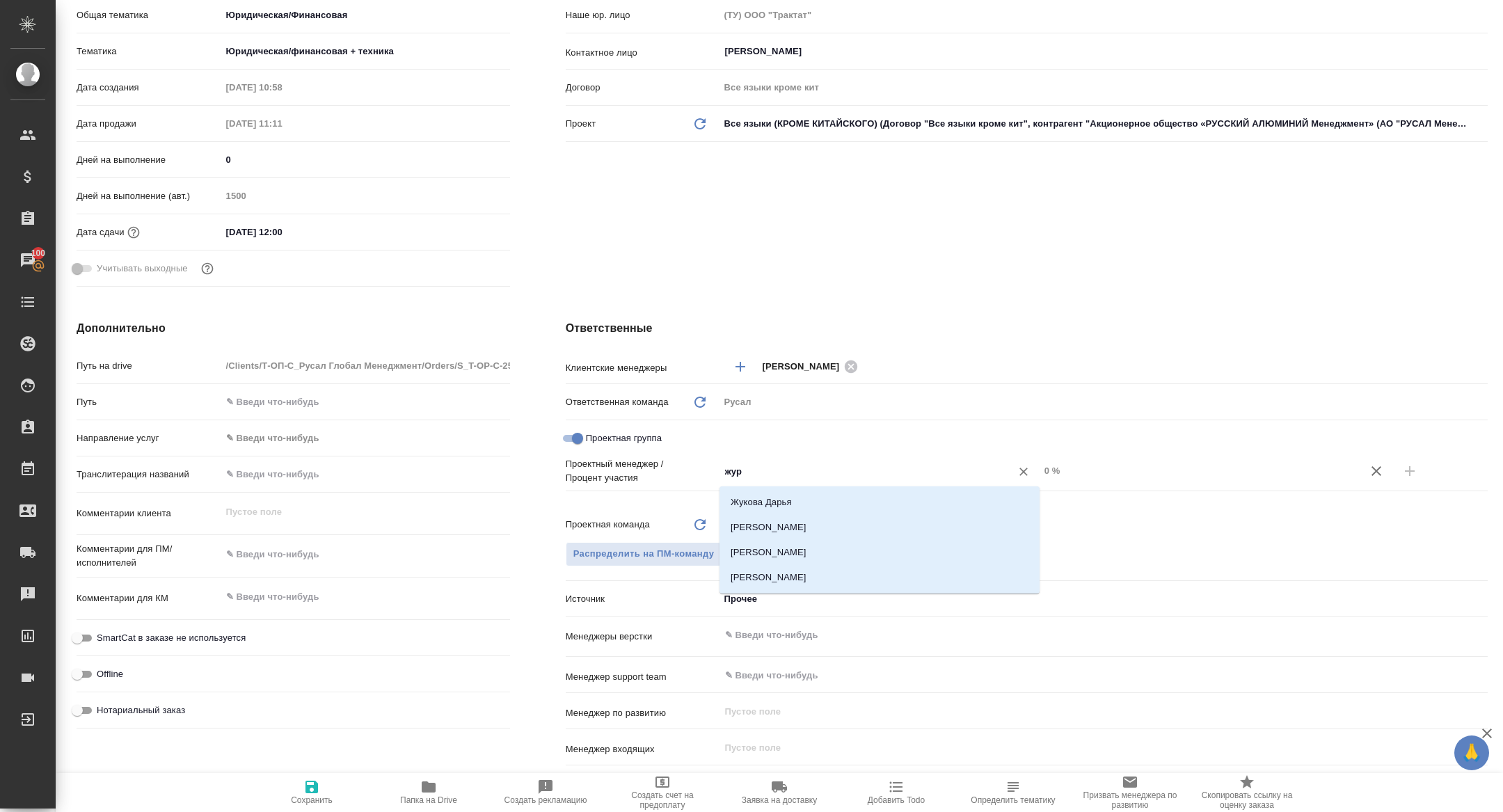
type input "жура"
click at [819, 530] on li "[PERSON_NAME]" at bounding box center [879, 527] width 320 height 25
type textarea "x"
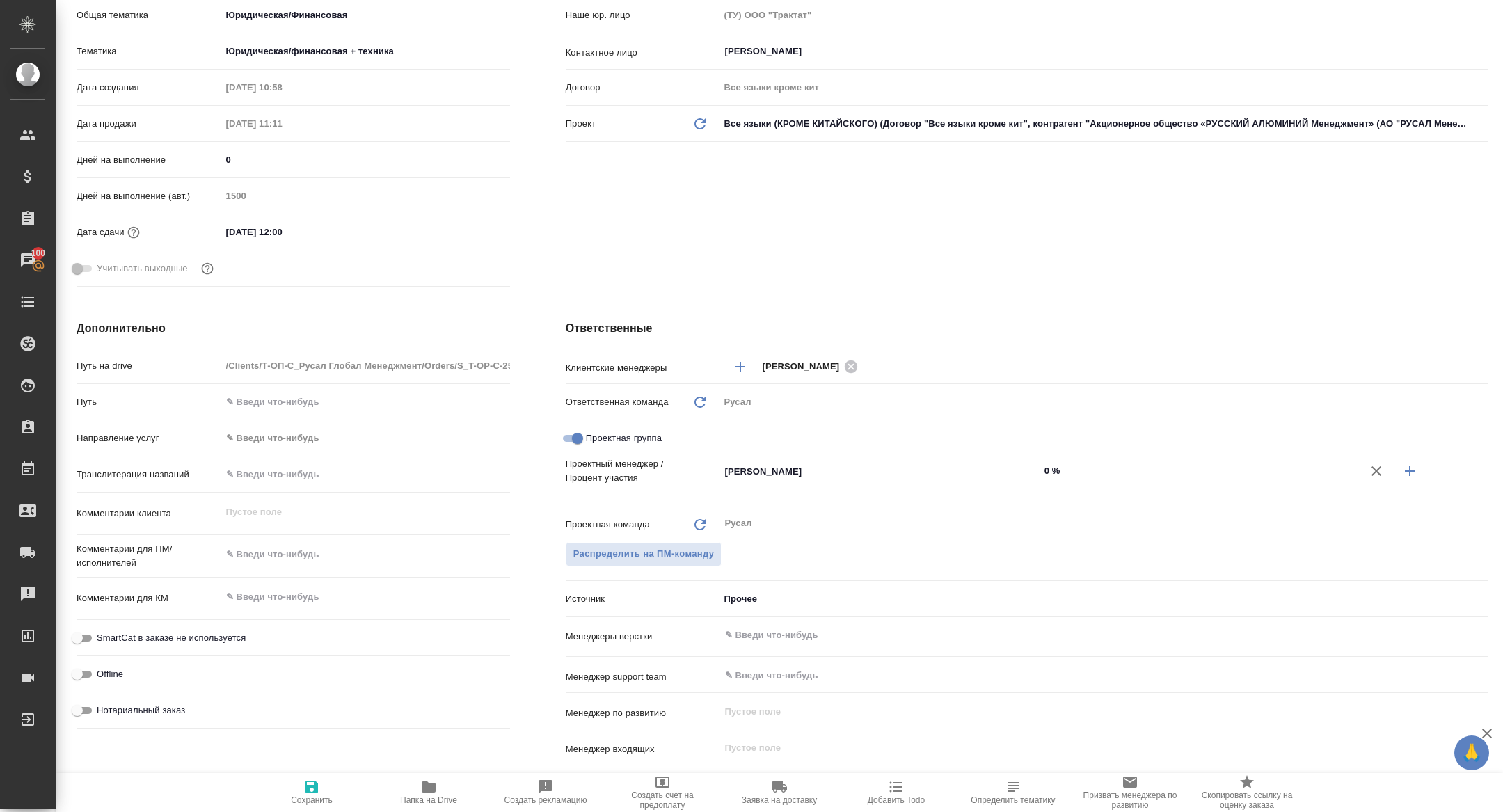
click at [1420, 474] on button "button" at bounding box center [1410, 471] width 34 height 34
type textarea "x"
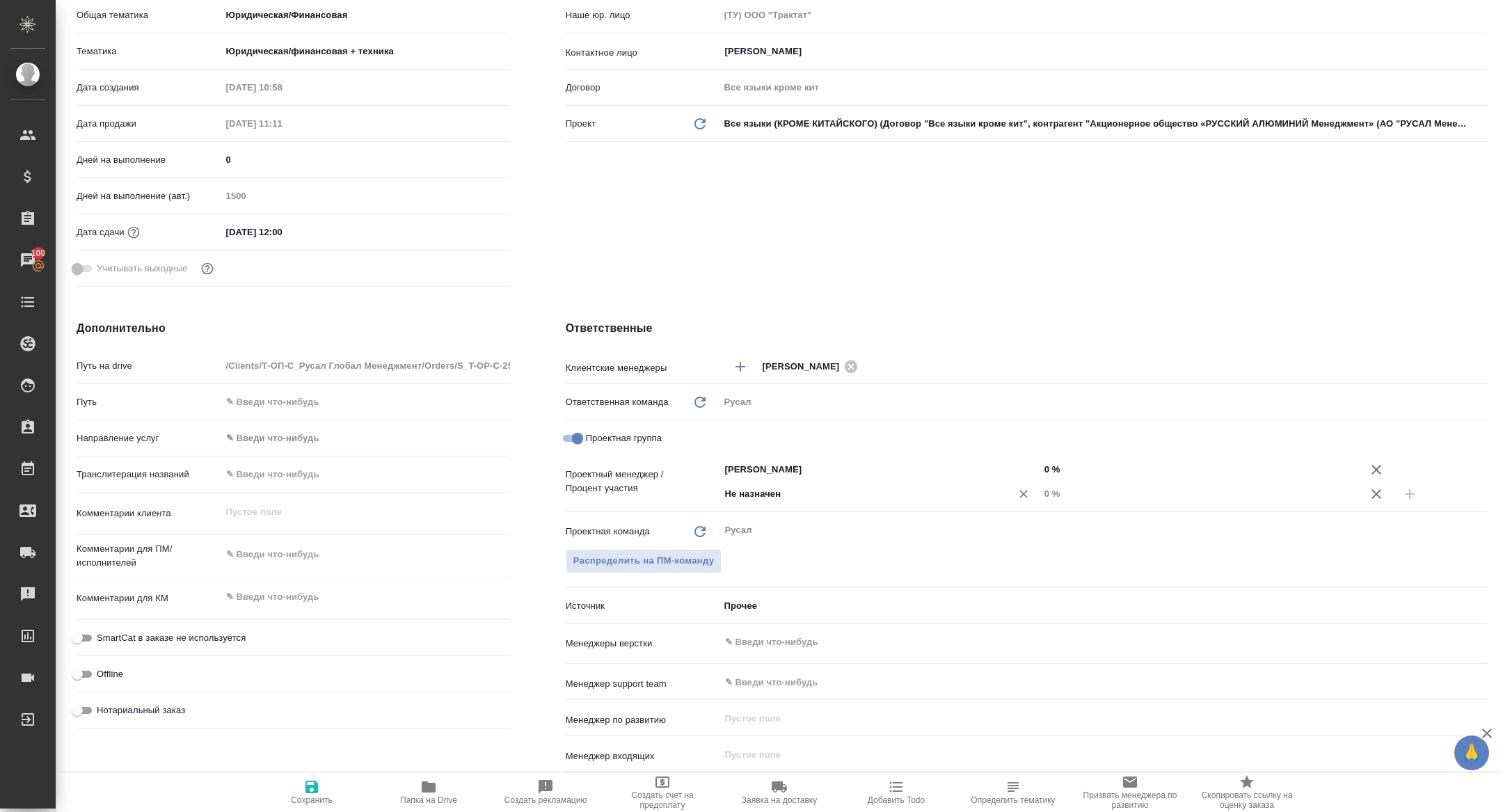
click at [873, 499] on input "Не назначен" at bounding box center [856, 493] width 265 height 16
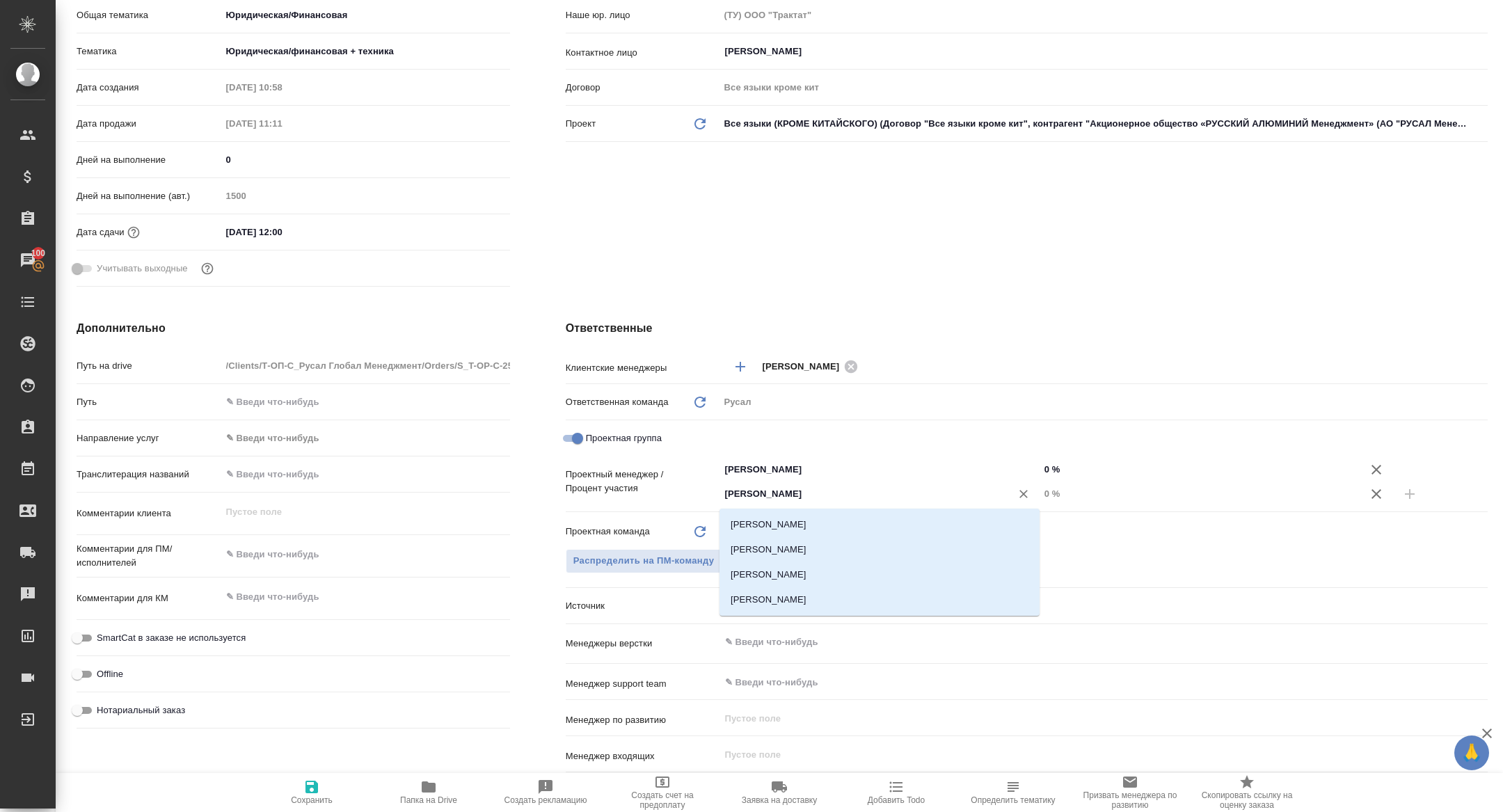
type input "кирилл"
click at [858, 517] on li "[PERSON_NAME]" at bounding box center [879, 524] width 320 height 25
type textarea "x"
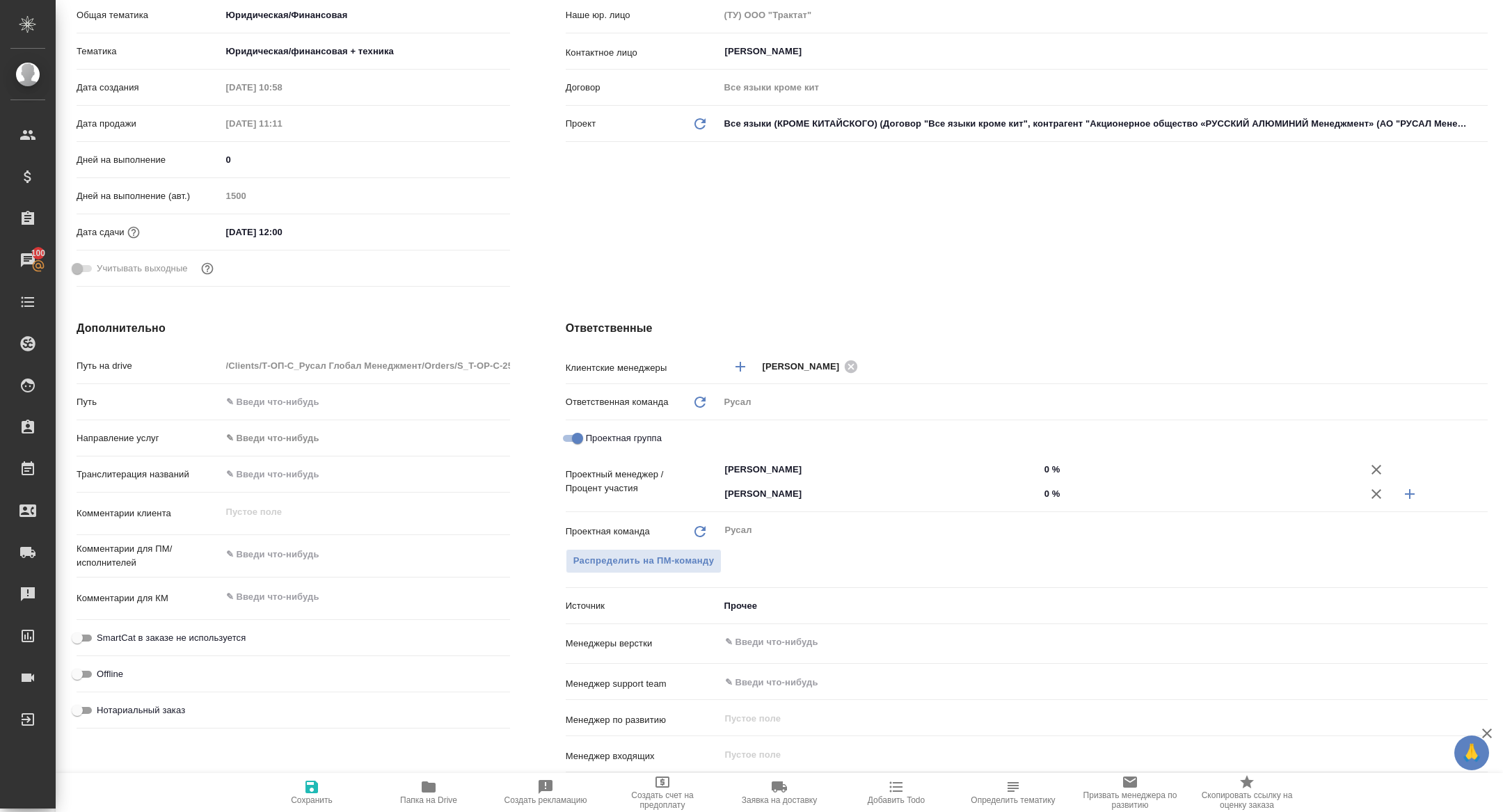
click at [1044, 496] on input "0 %" at bounding box center [1200, 493] width 320 height 20
type textarea "x"
type input "20 %"
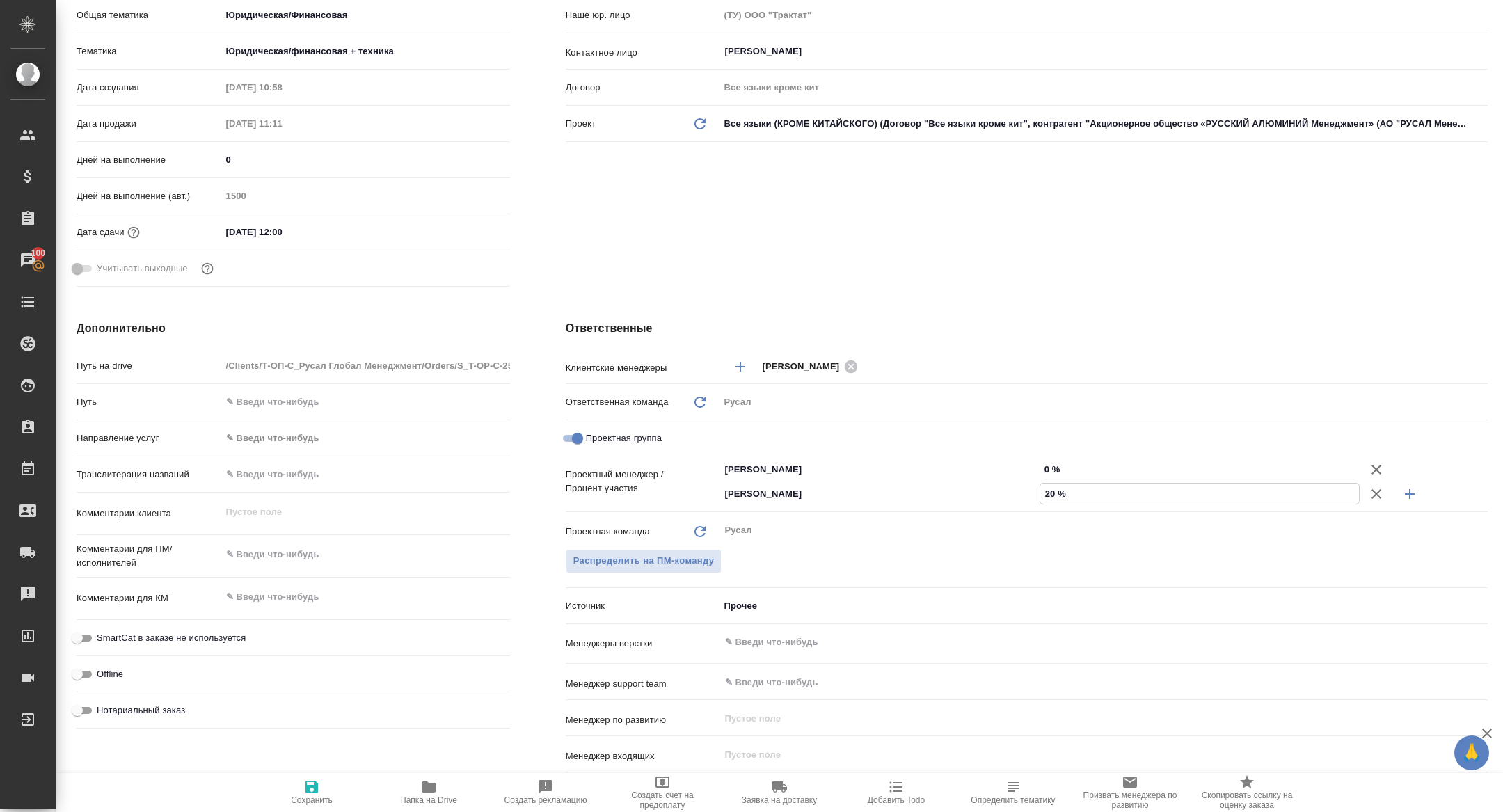
click at [1044, 469] on input "0 %" at bounding box center [1200, 469] width 320 height 20
type textarea "x"
type input "80 %"
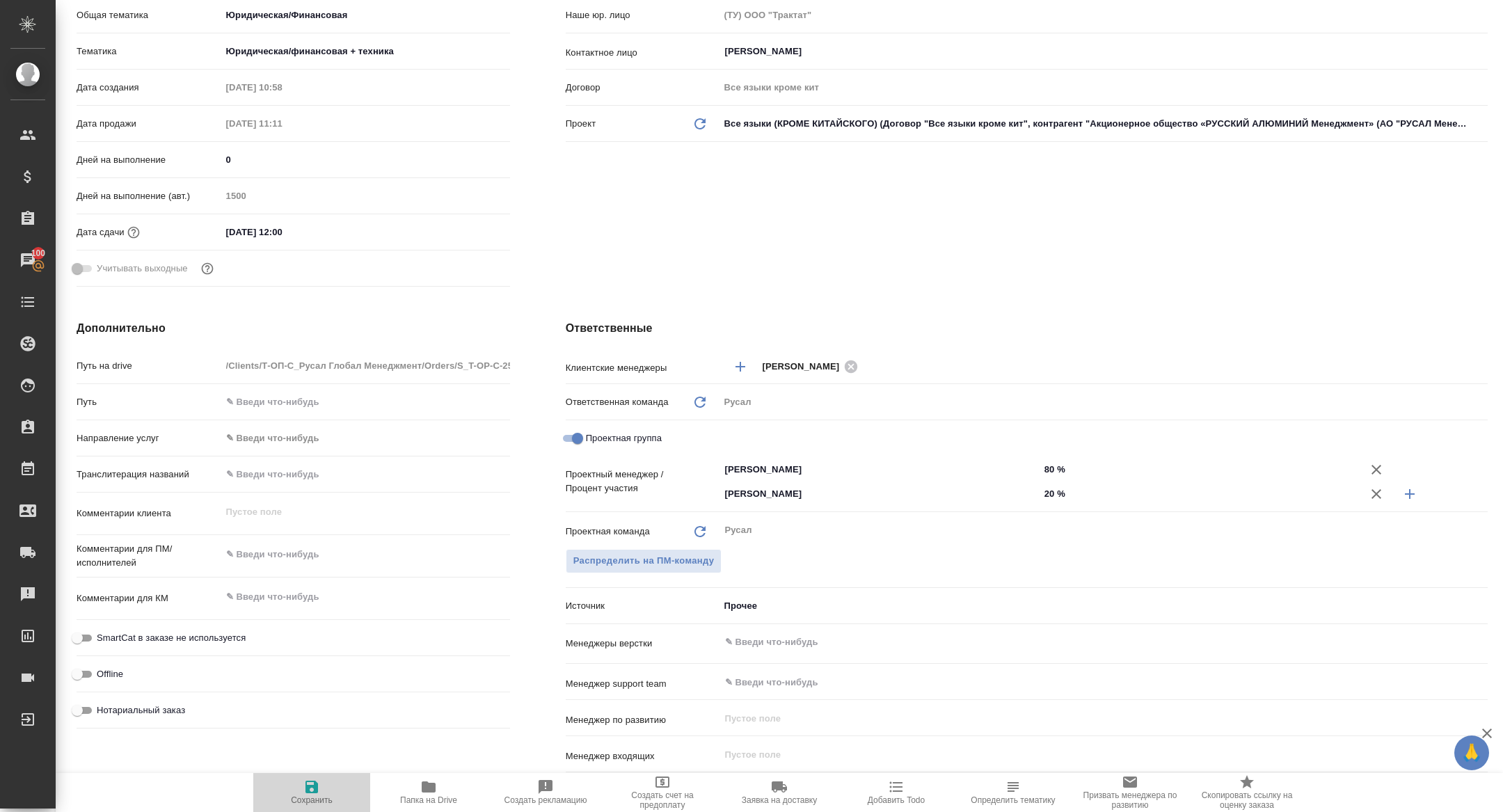
click at [296, 798] on span "Сохранить" at bounding box center [312, 800] width 42 height 10
type textarea "x"
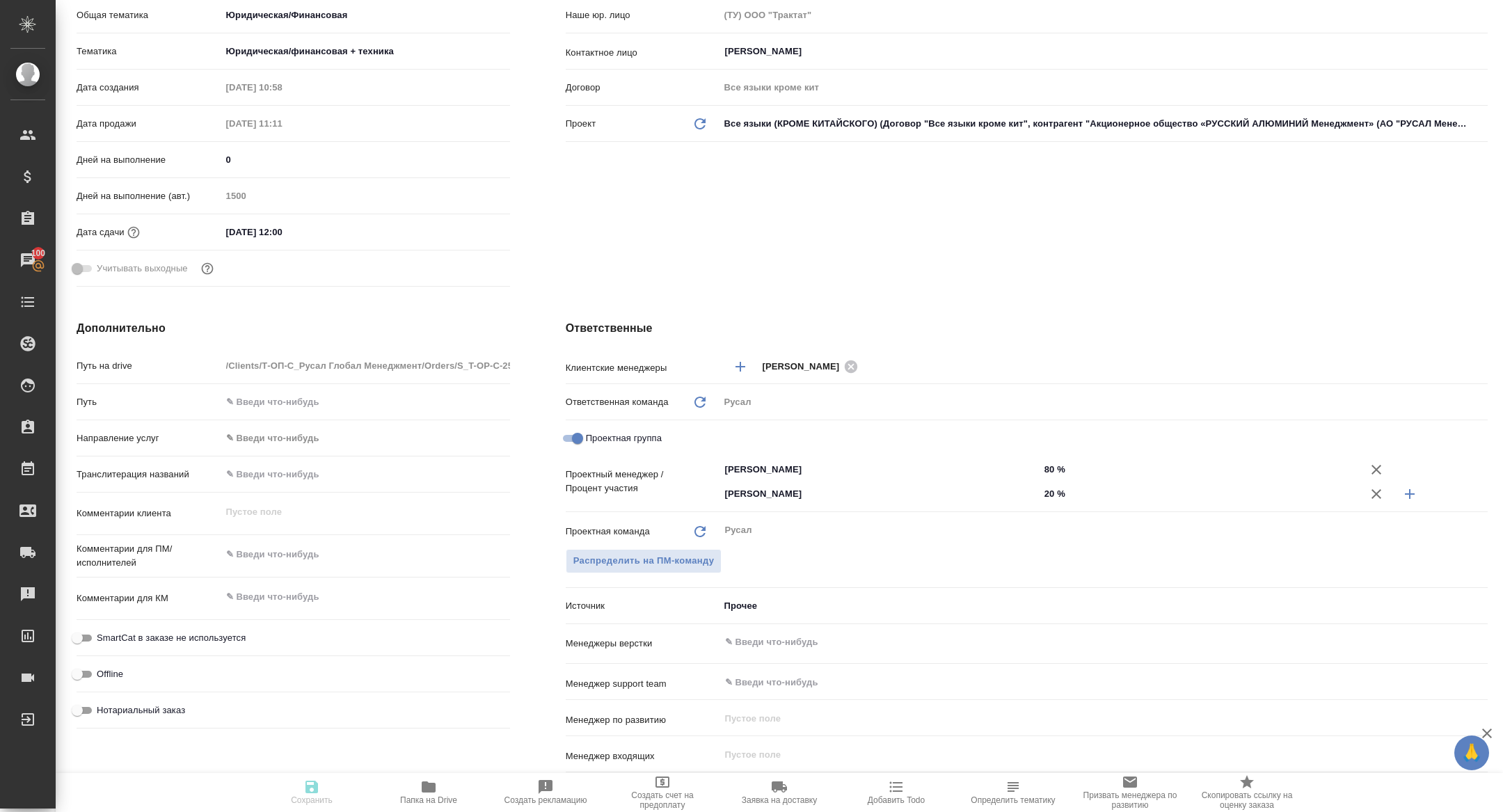
type textarea "x"
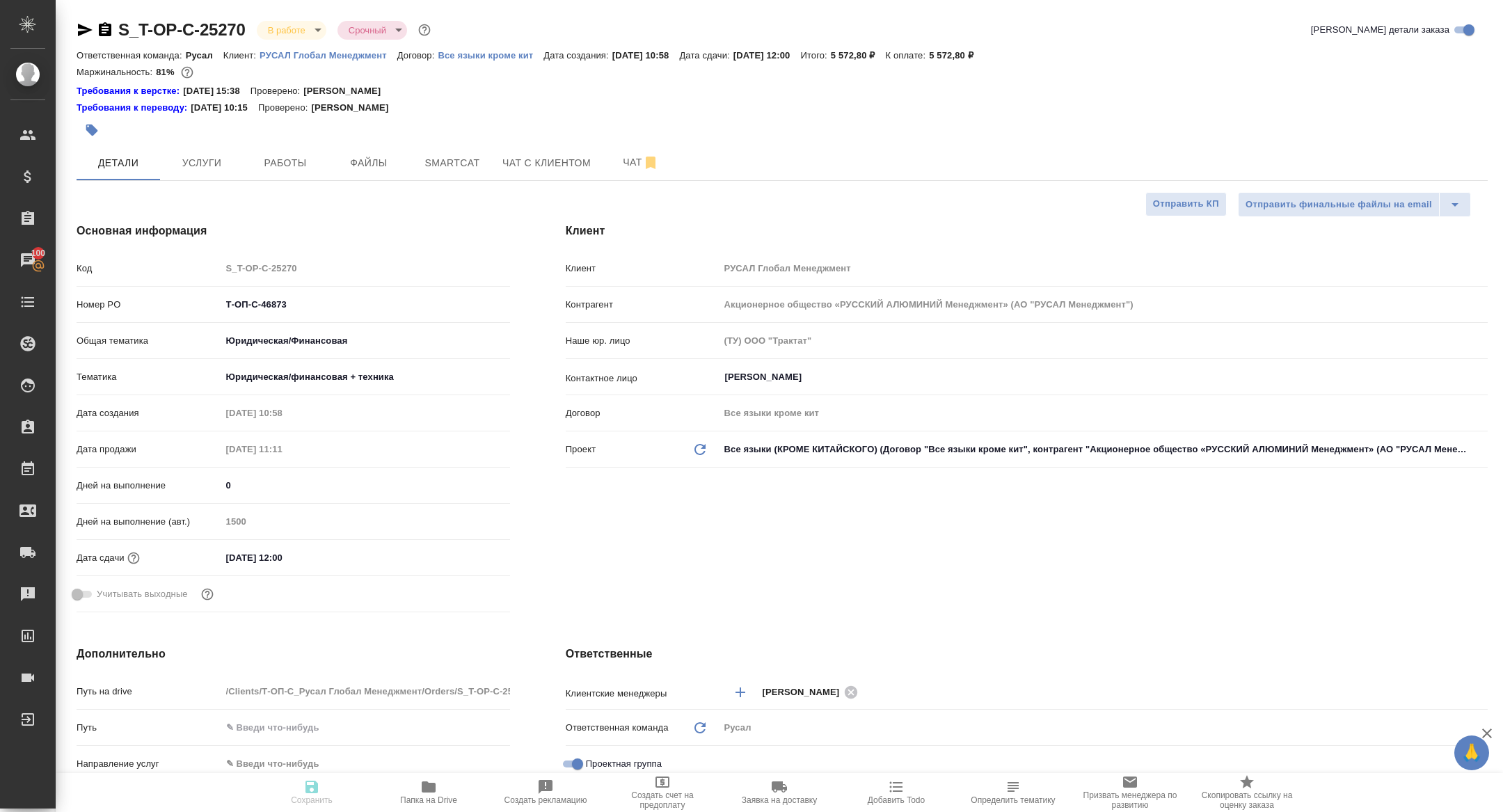
type textarea "x"
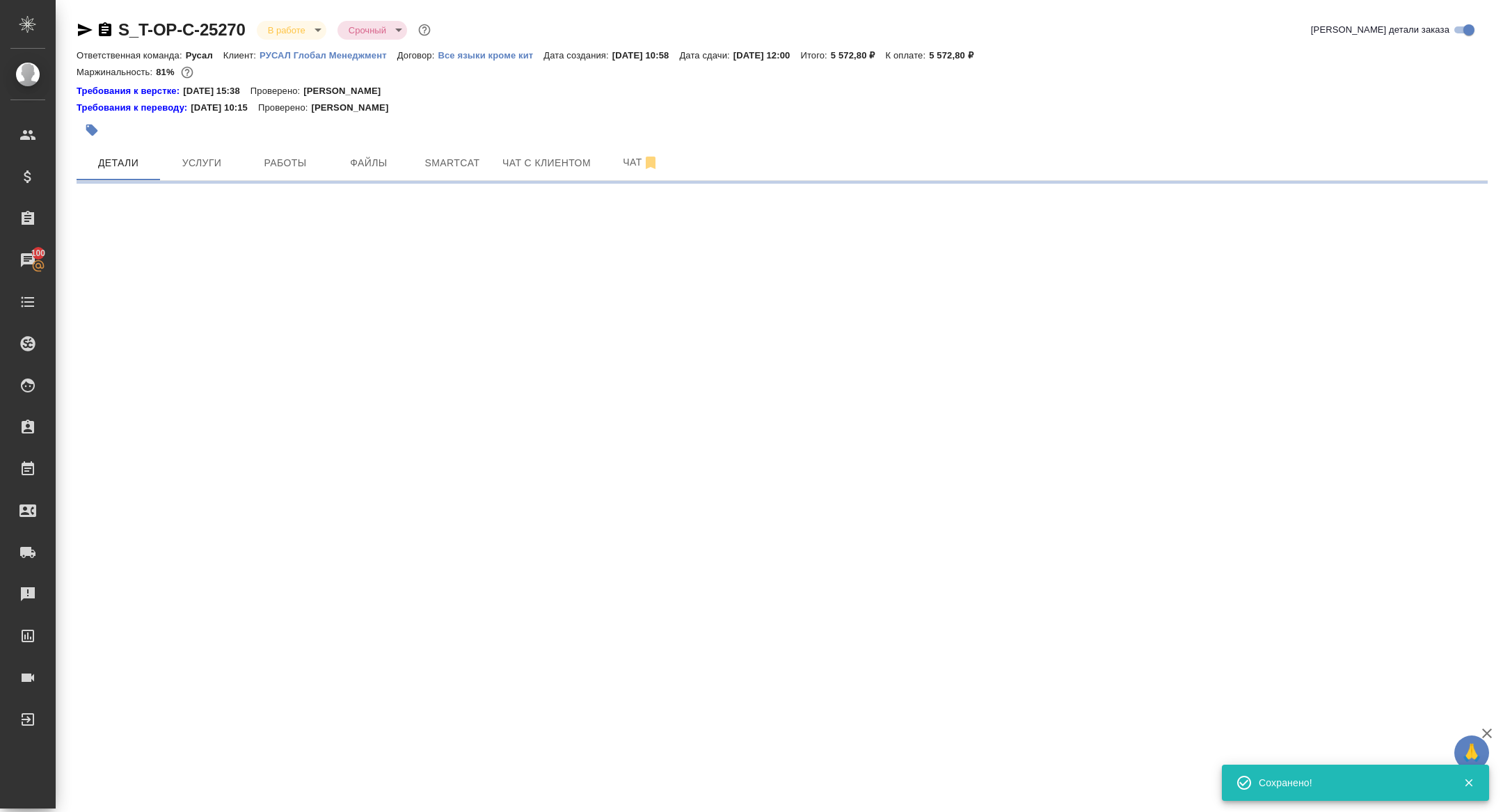
select select "RU"
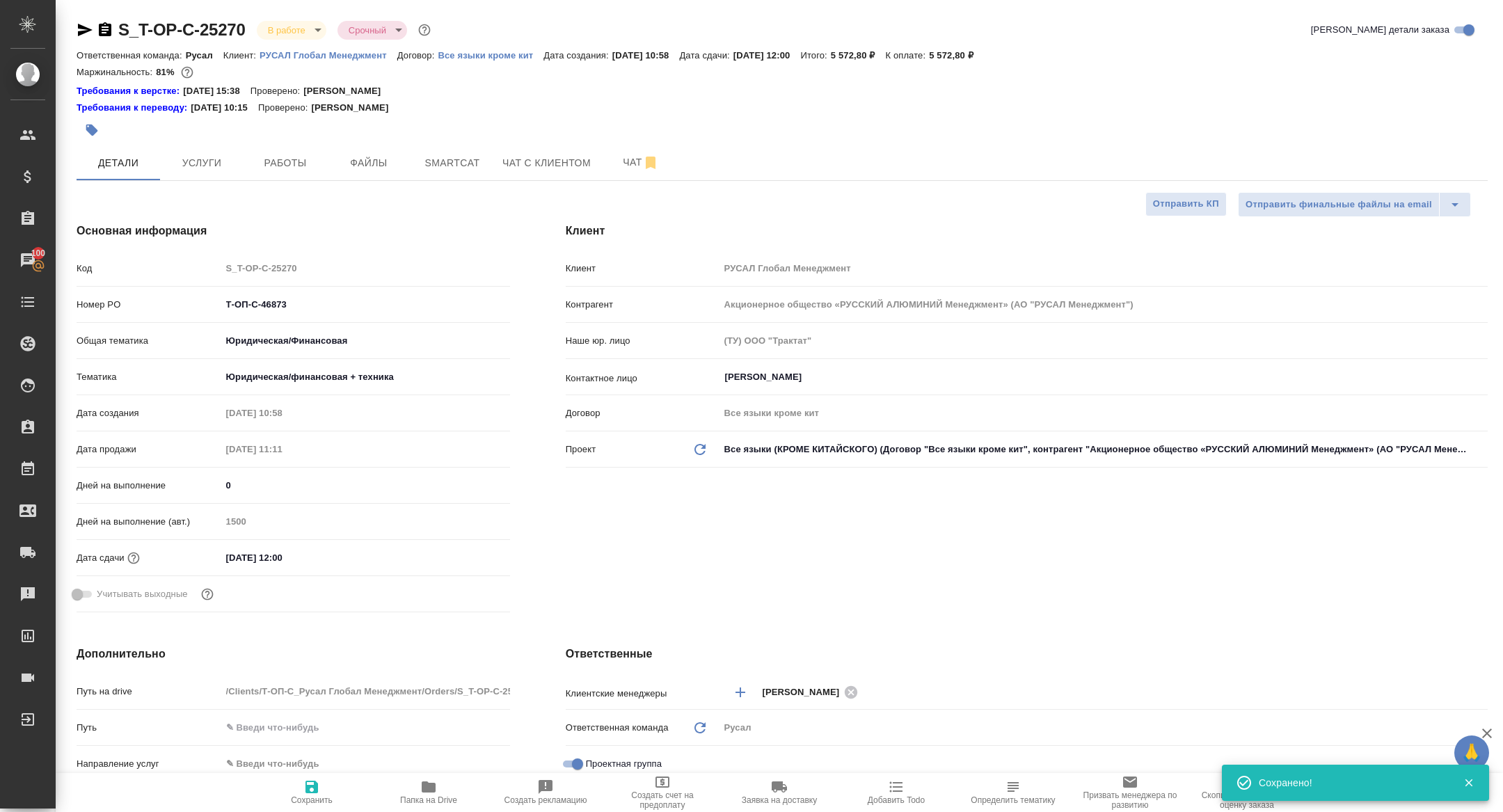
type textarea "x"
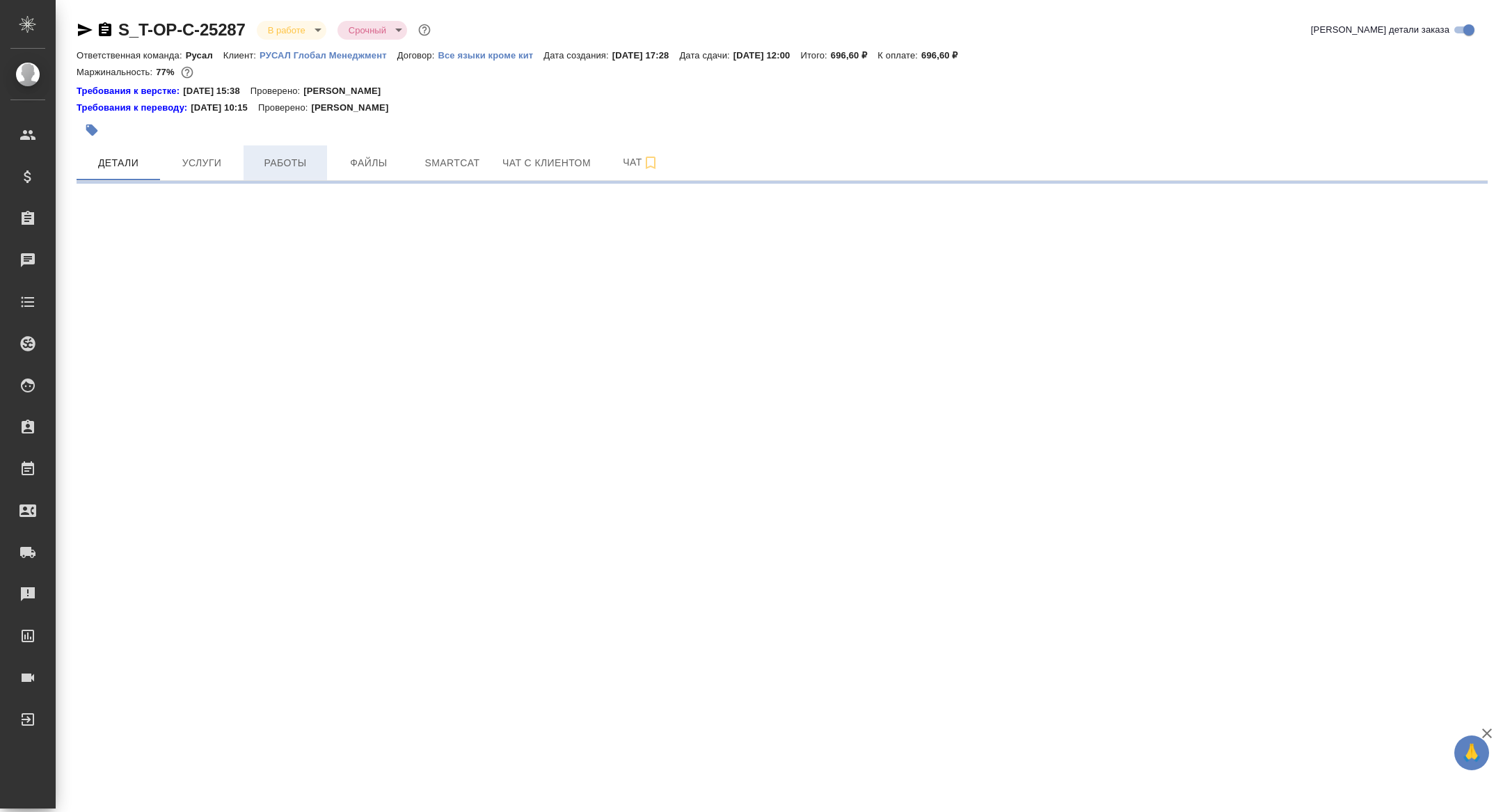
select select "RU"
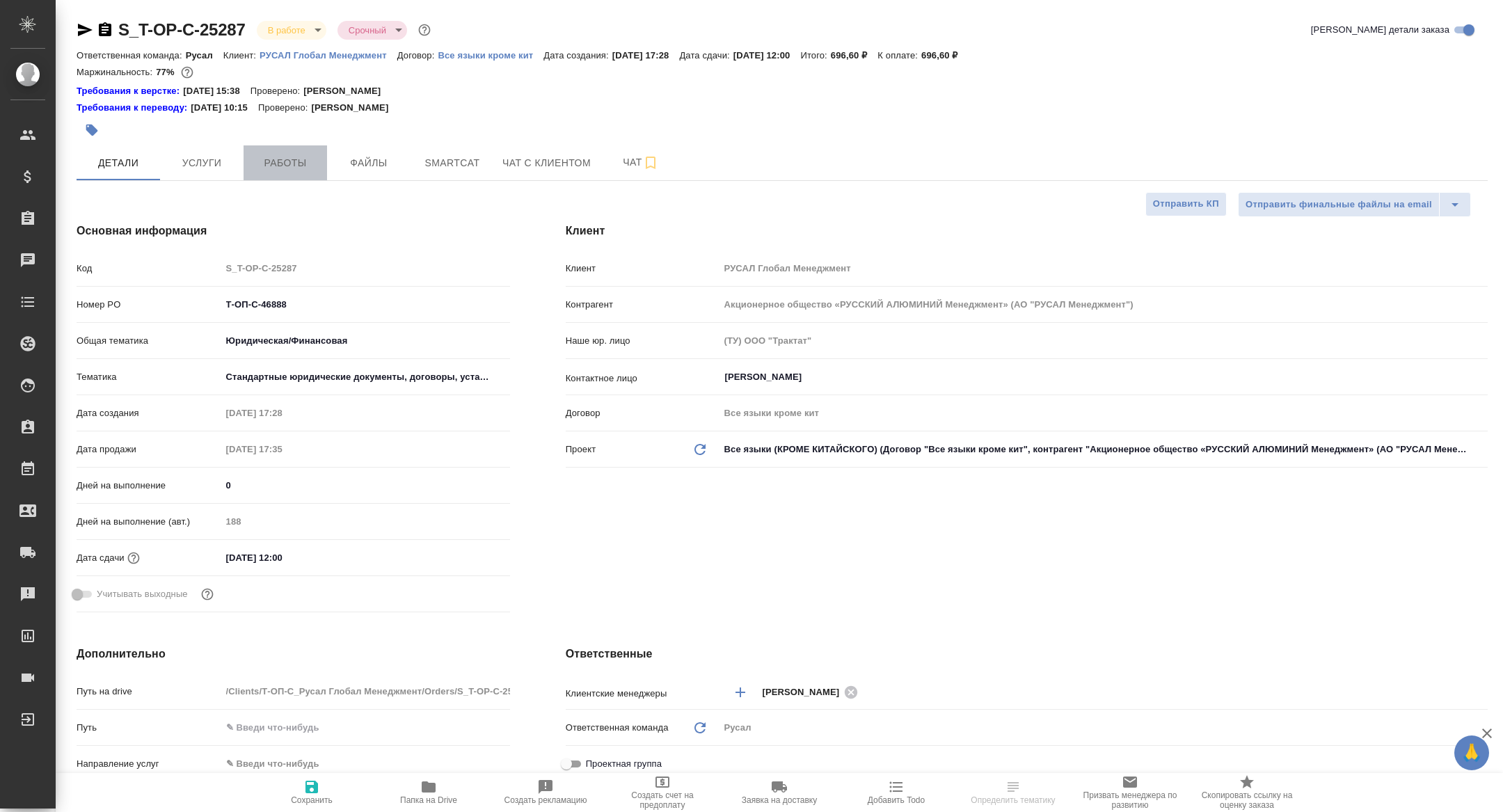
click at [320, 163] on button "Работы" at bounding box center [285, 163] width 83 height 35
type textarea "x"
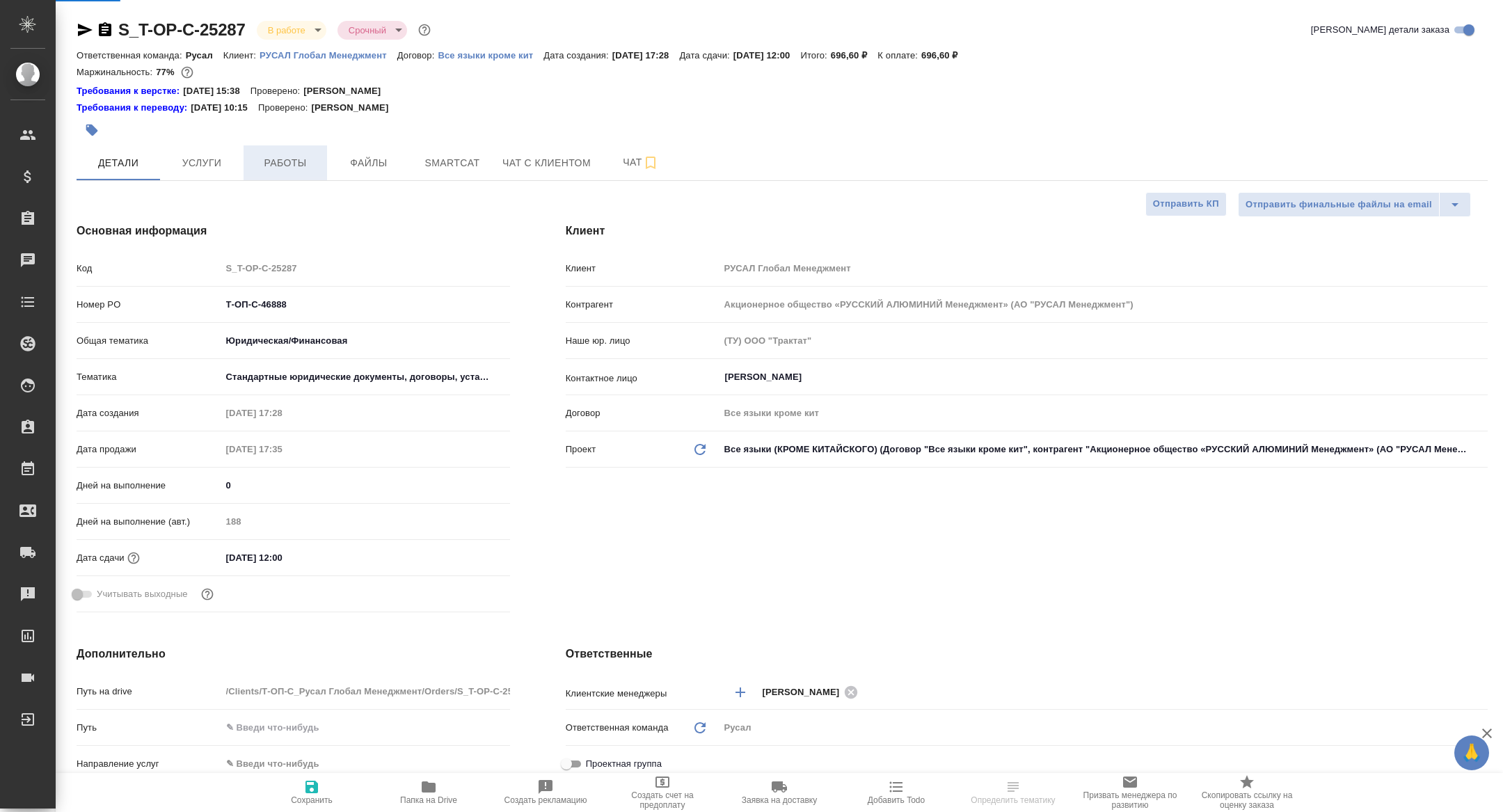
type textarea "x"
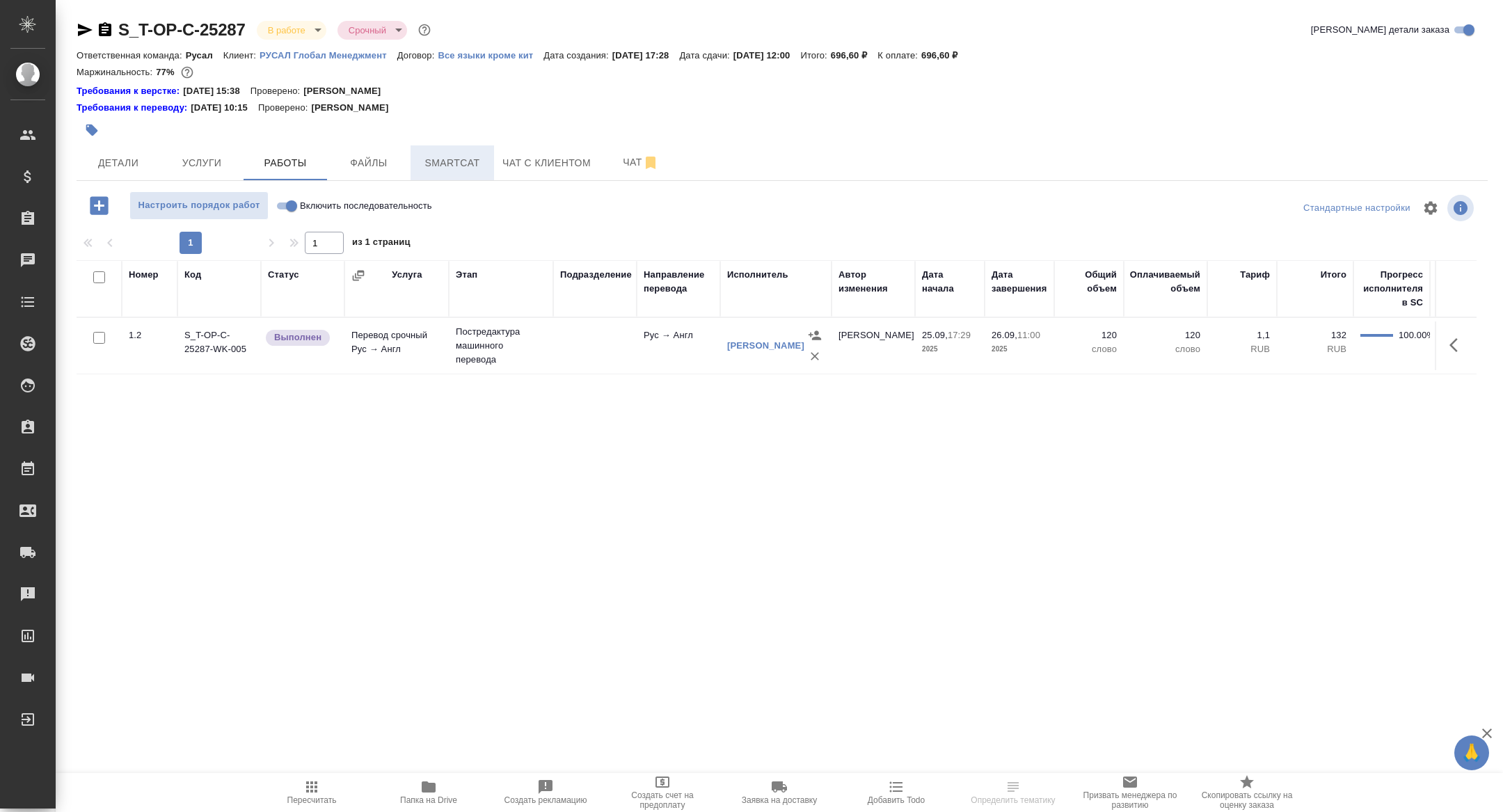
click at [458, 171] on span "Smartcat" at bounding box center [452, 163] width 67 height 17
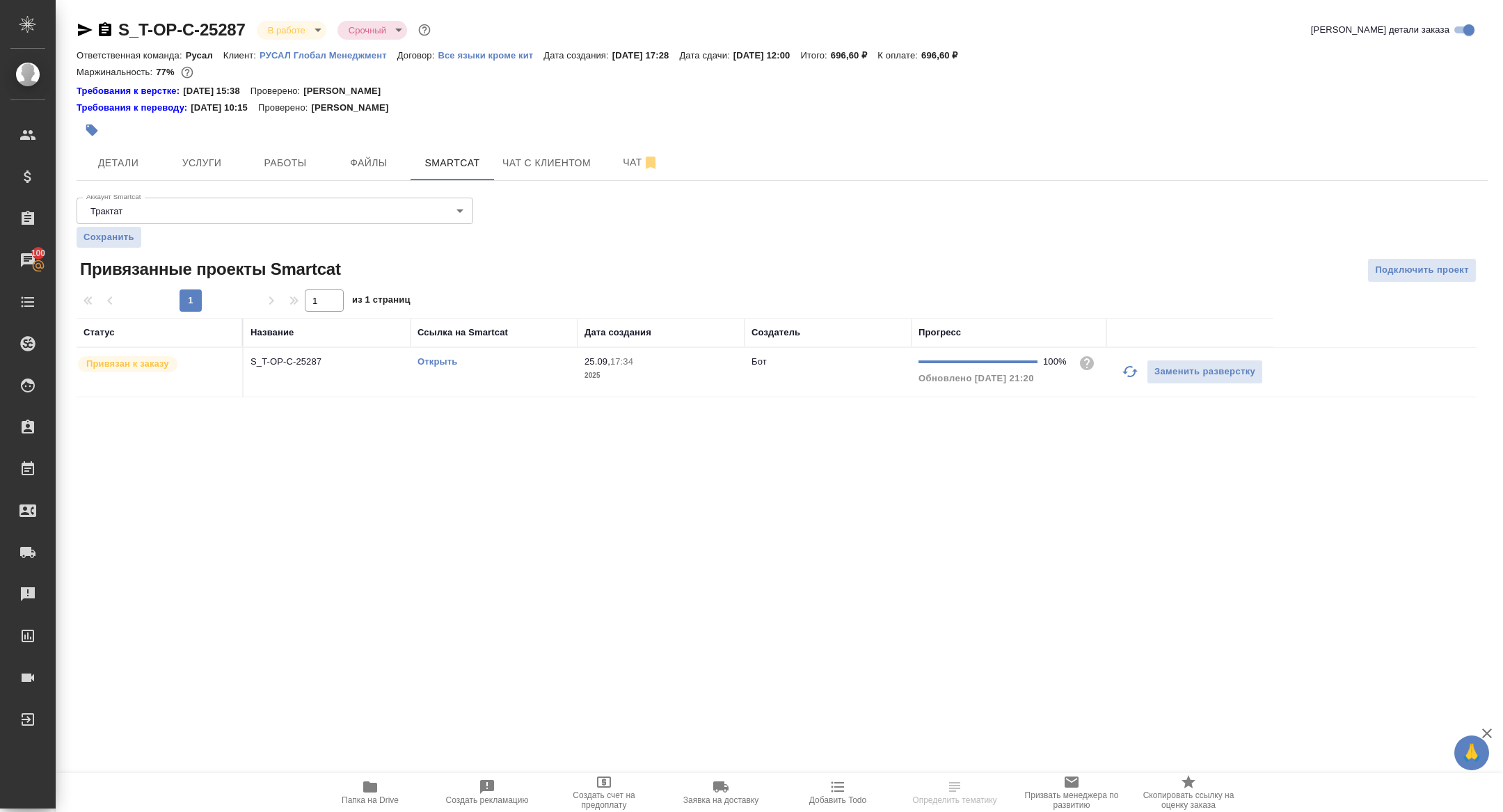
click at [432, 364] on link "Открыть" at bounding box center [437, 361] width 39 height 11
click at [128, 163] on span "Детали" at bounding box center [118, 163] width 67 height 17
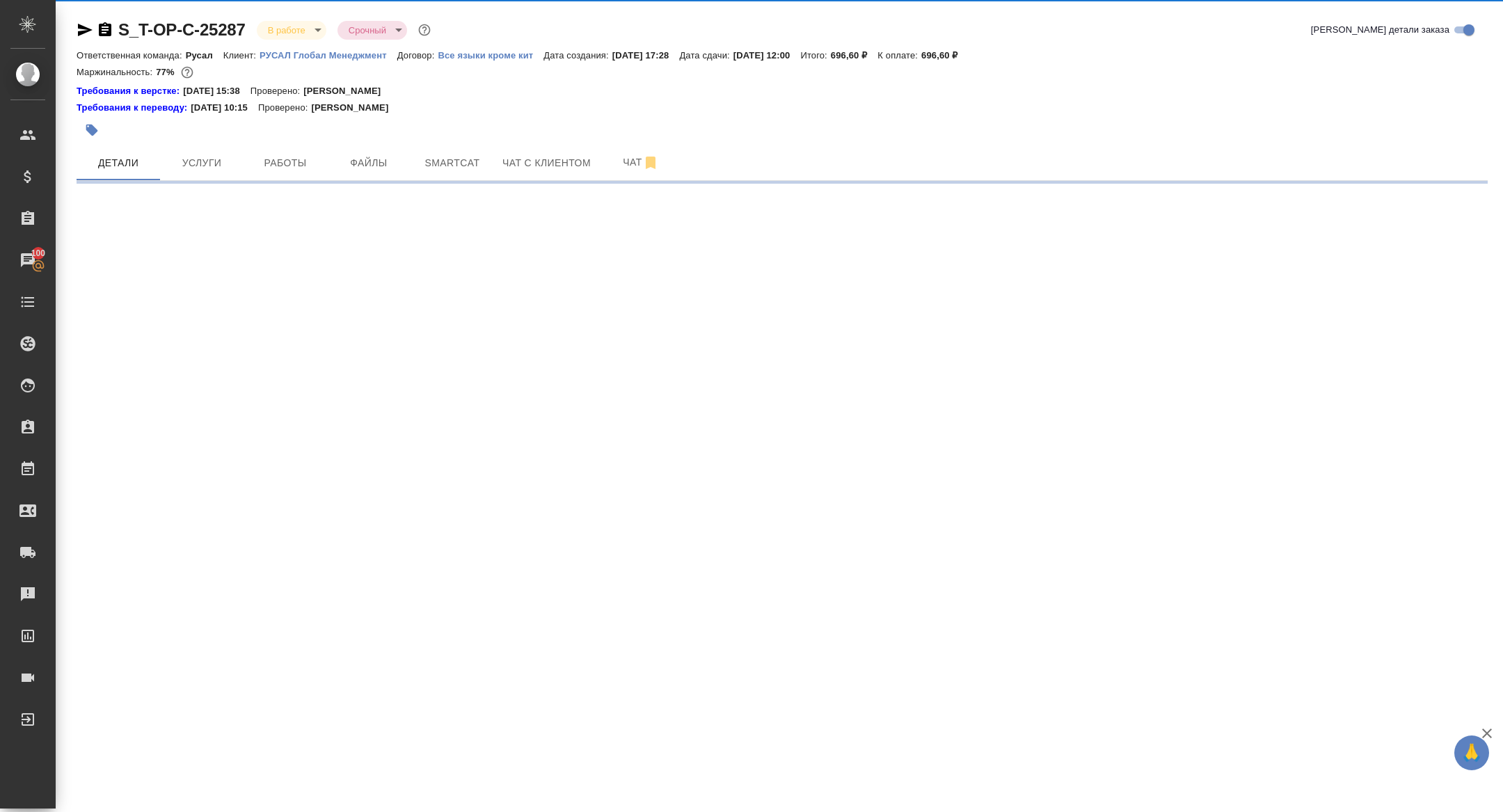
select select "RU"
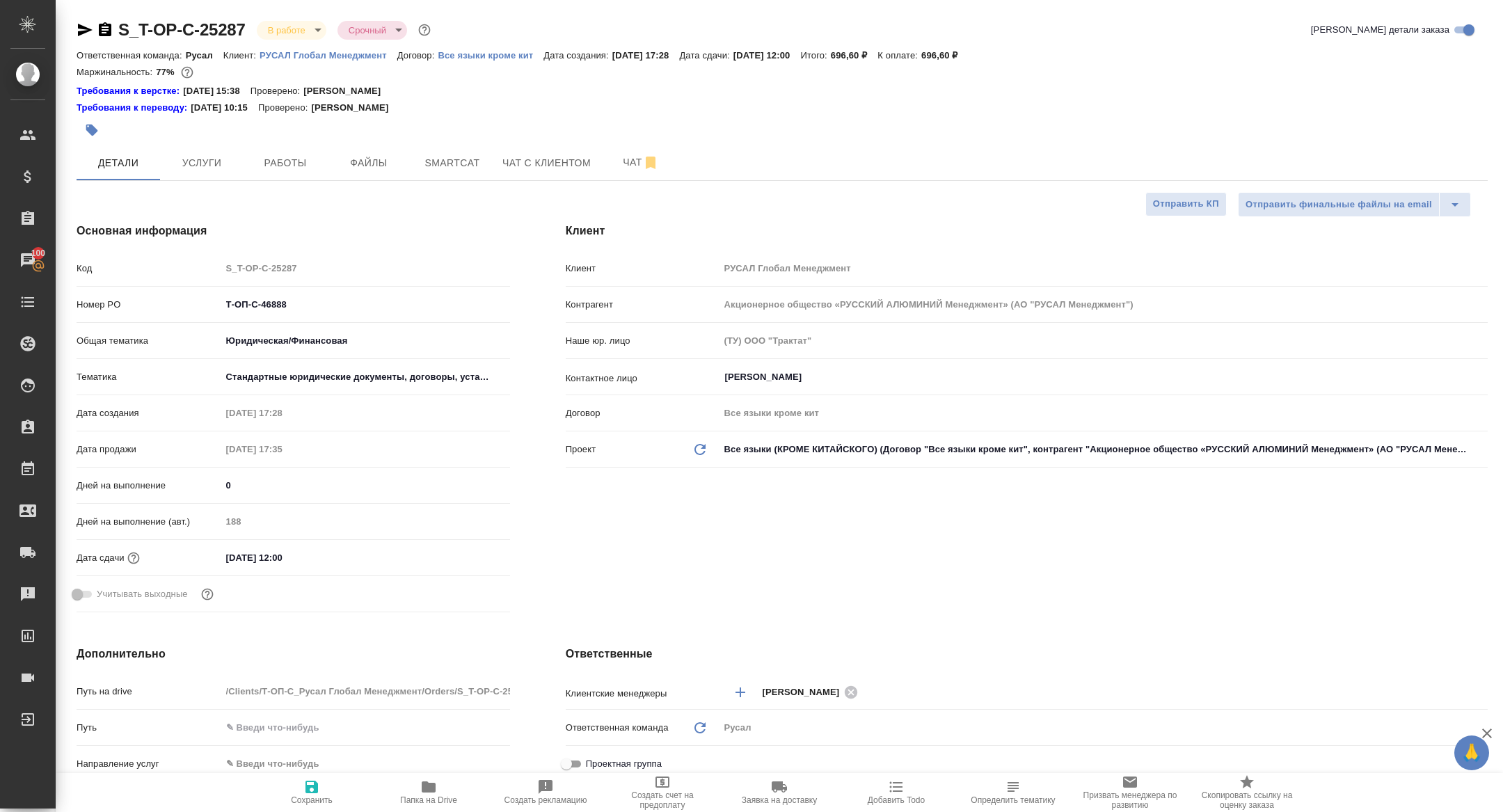
type textarea "x"
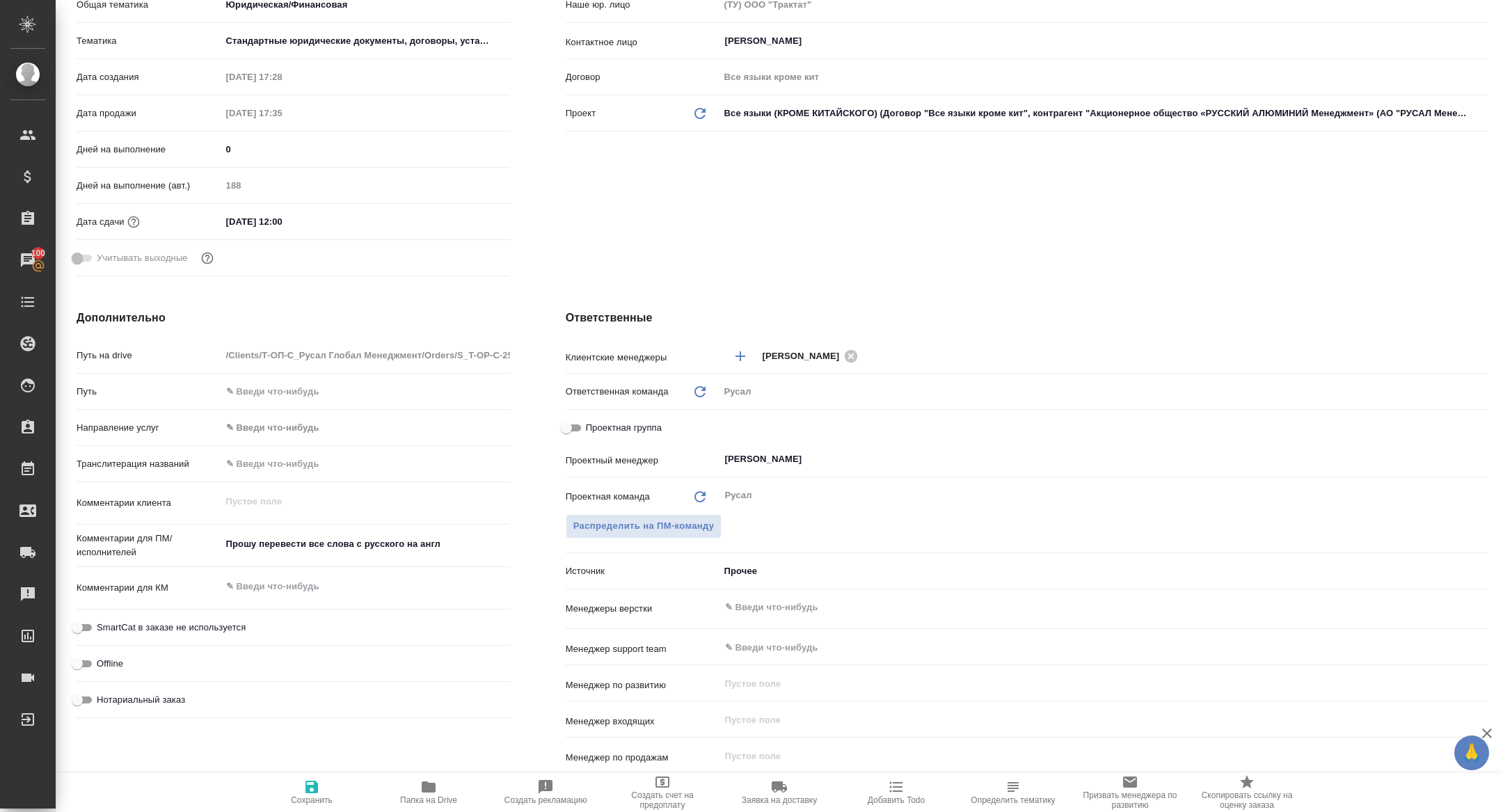
scroll to position [337, 0]
click at [574, 428] on input "Проектная группа" at bounding box center [566, 426] width 50 height 16
checkbox input "true"
type textarea "x"
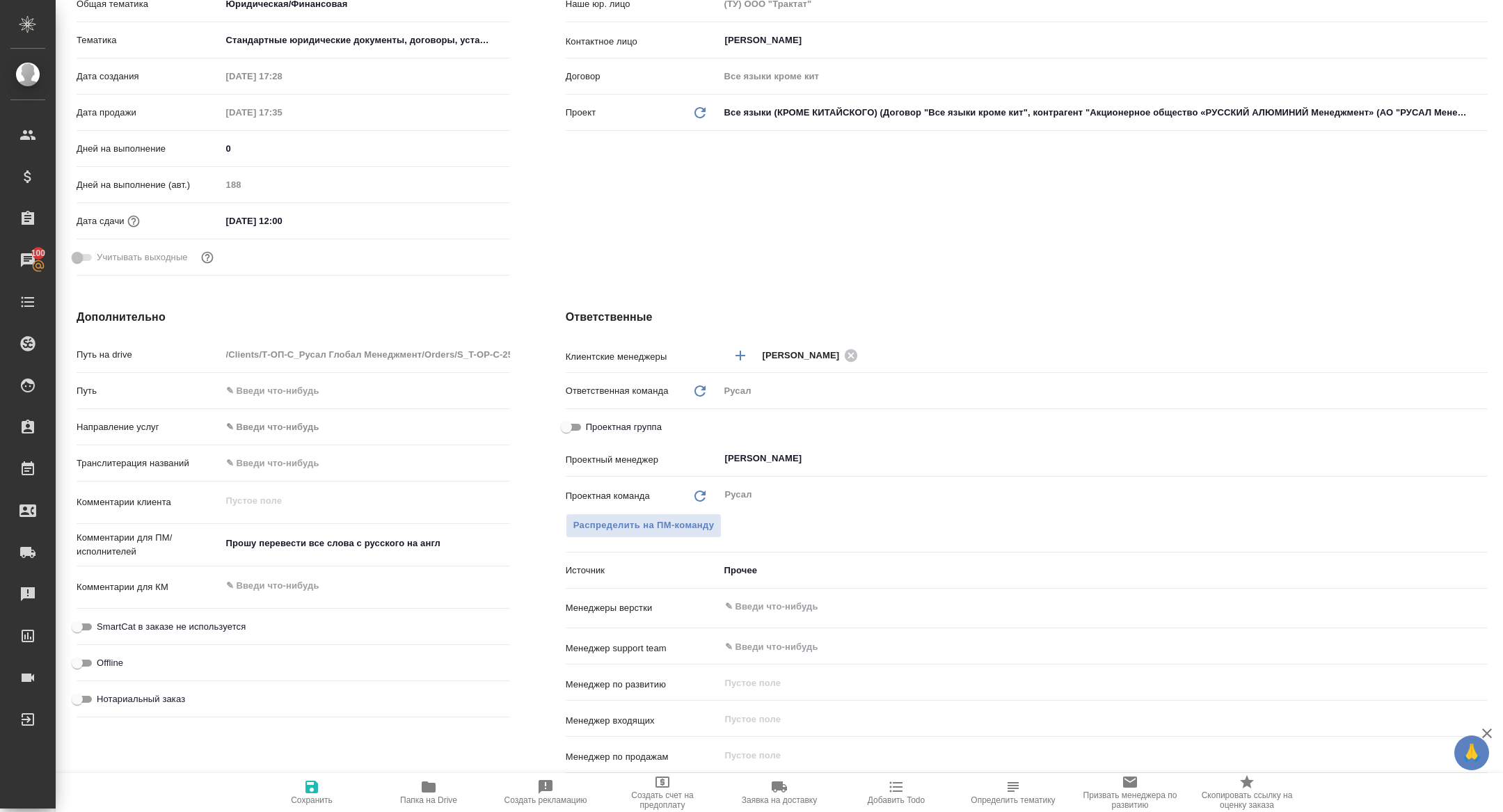
type textarea "x"
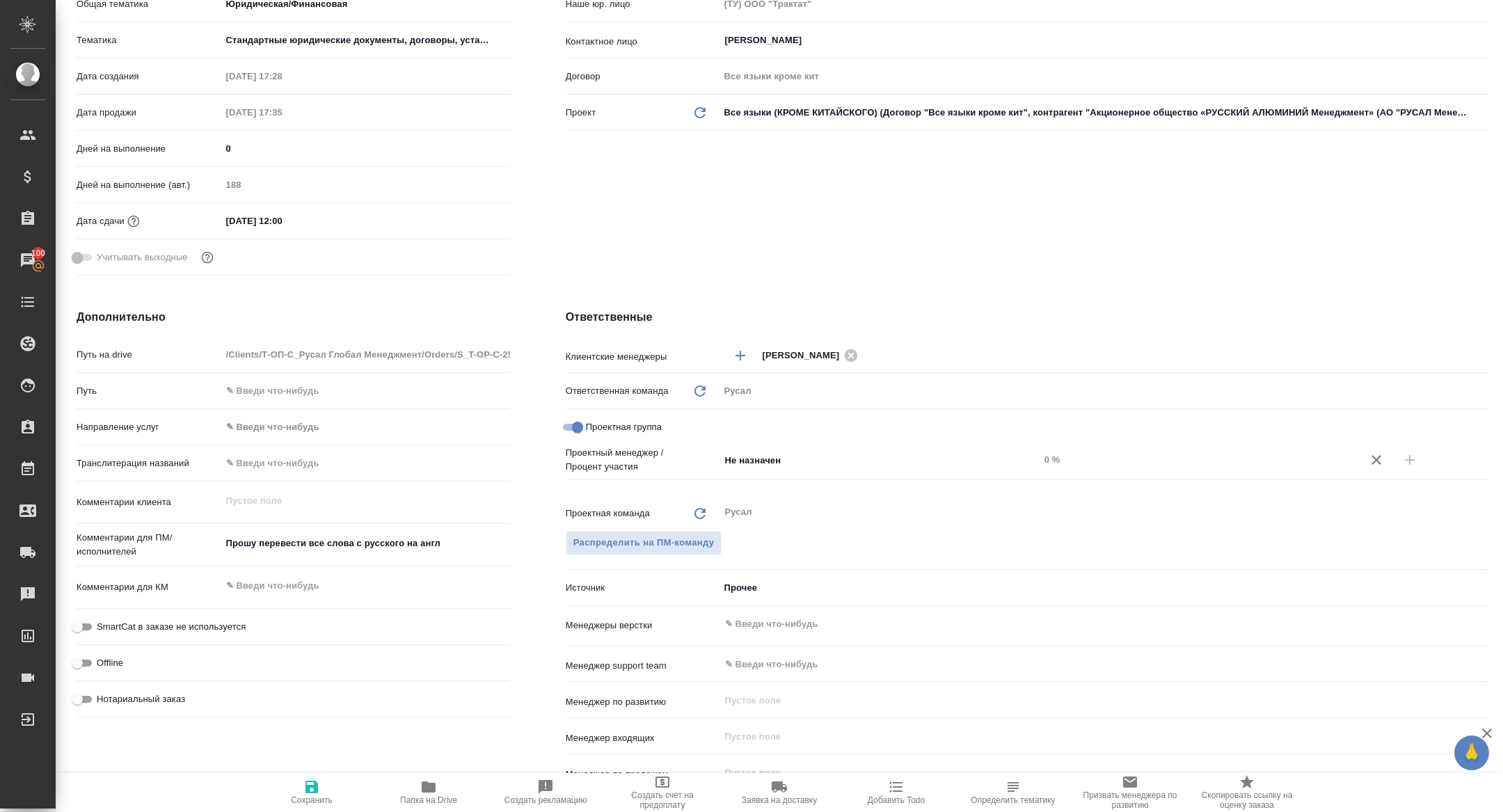
click at [790, 446] on div "Проектный менеджер / Процент участия Не назначен ​ 0 %" at bounding box center [1027, 459] width 922 height 28
click at [790, 467] on input "Не назначен" at bounding box center [856, 459] width 265 height 16
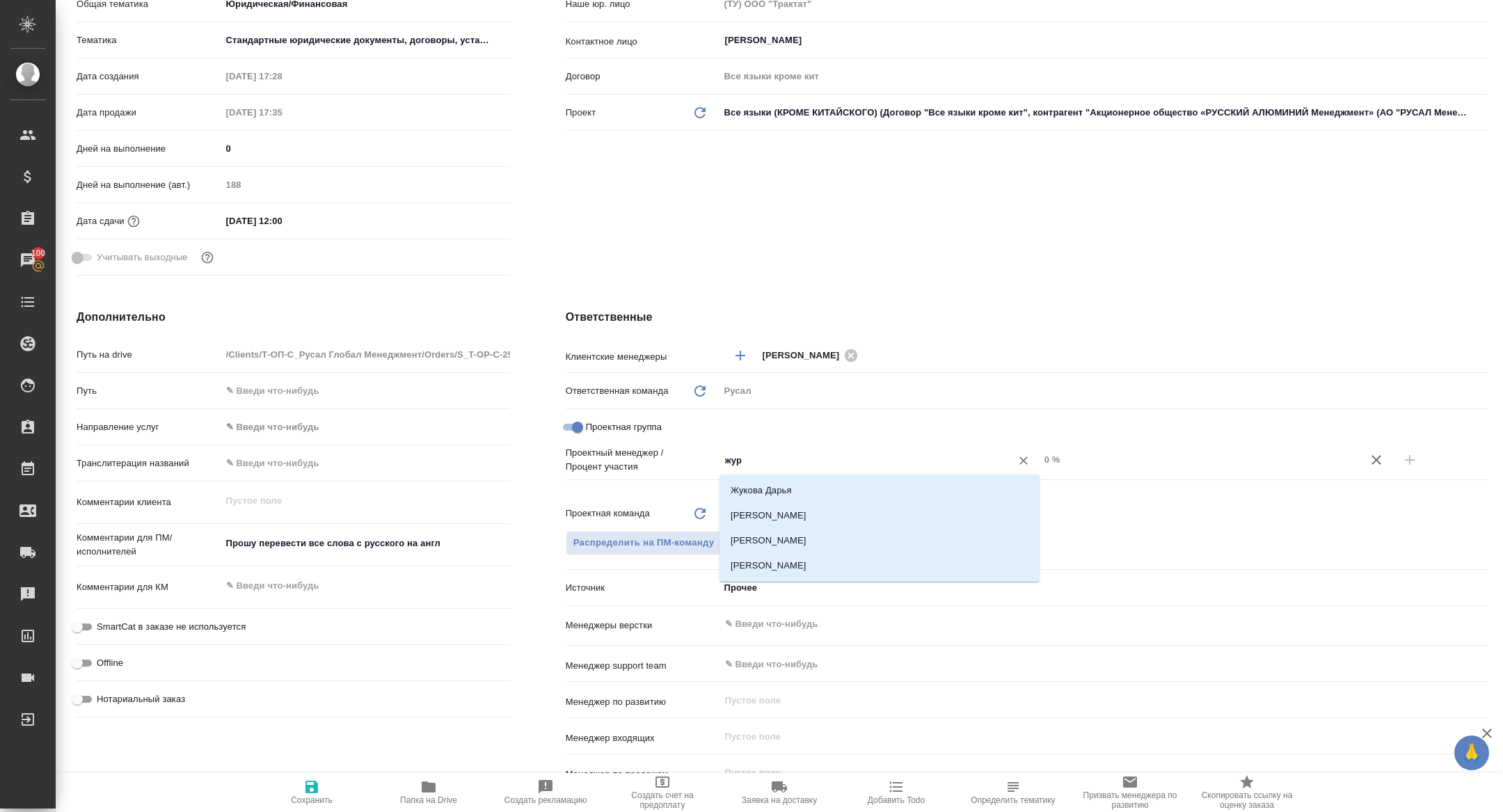
type input "жура"
click at [803, 516] on li "[PERSON_NAME]" at bounding box center [879, 515] width 320 height 25
type textarea "x"
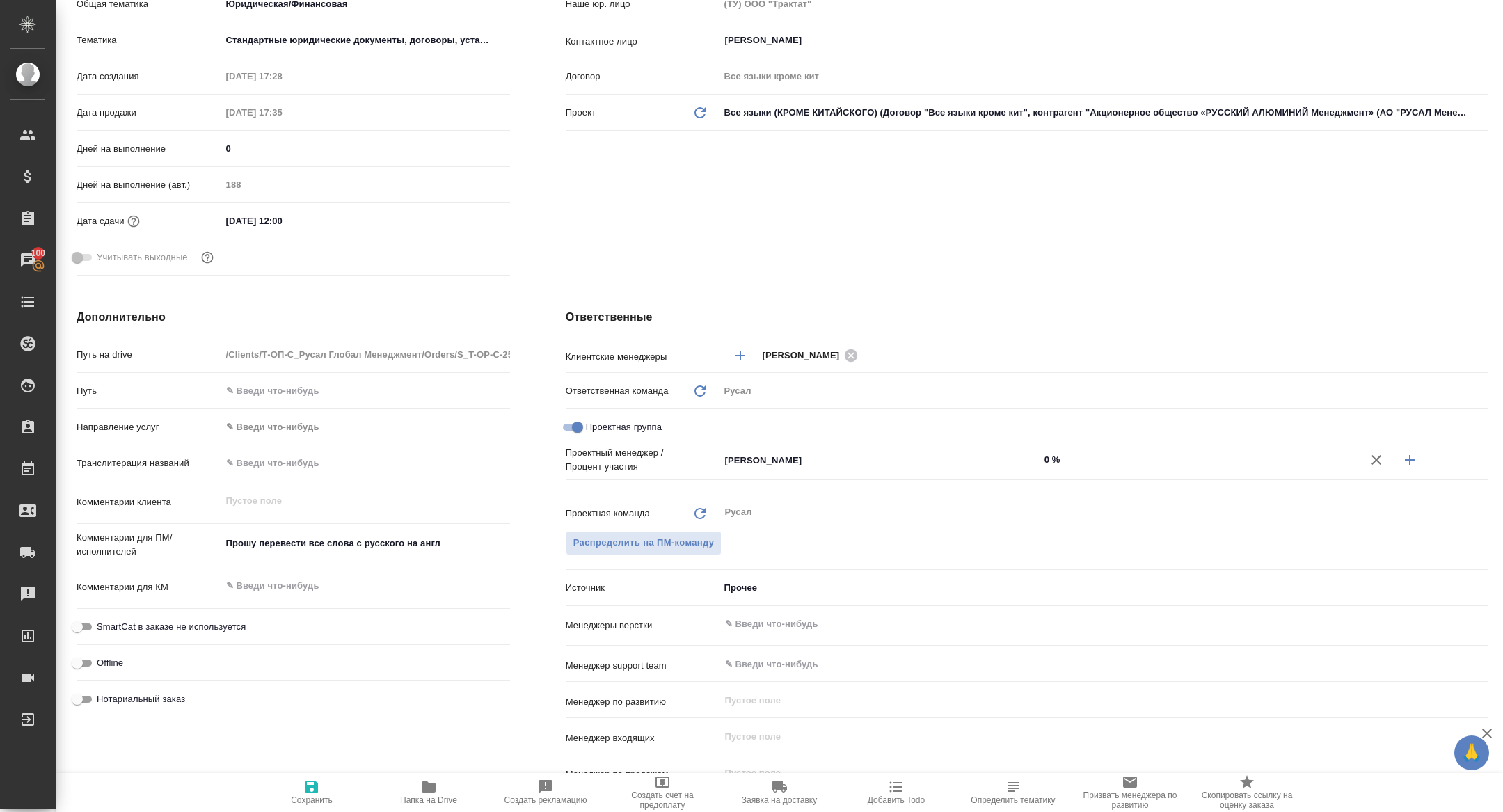
drag, startPoint x: 1409, startPoint y: 458, endPoint x: 1305, endPoint y: 458, distance: 104.0
click at [1408, 458] on icon "button" at bounding box center [1410, 460] width 10 height 10
type textarea "x"
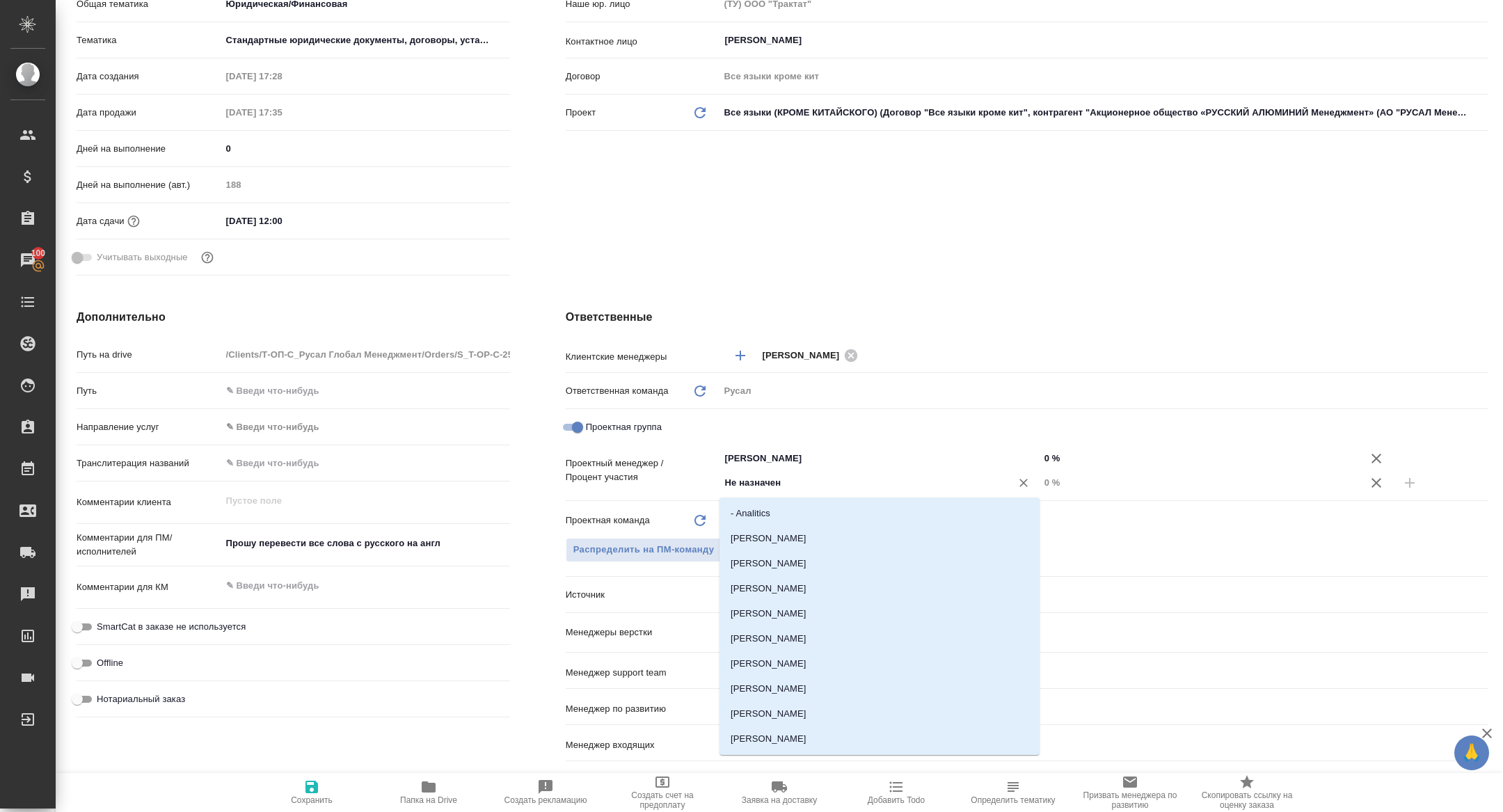
click at [832, 485] on input "Не назначен" at bounding box center [856, 482] width 265 height 16
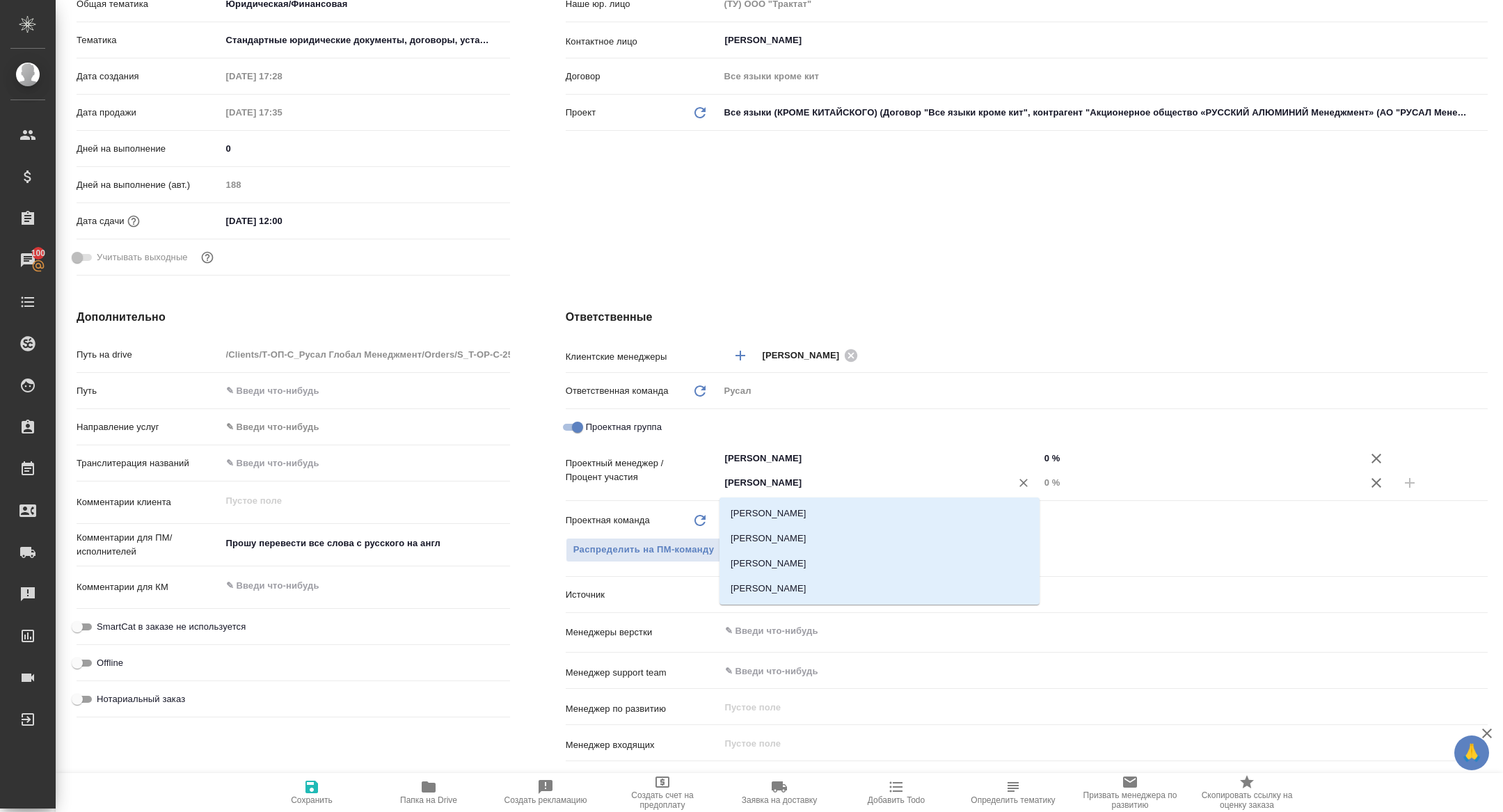
type input "кирилл"
click at [840, 520] on li "Авдеенко Кирилл" at bounding box center [879, 513] width 320 height 25
type textarea "x"
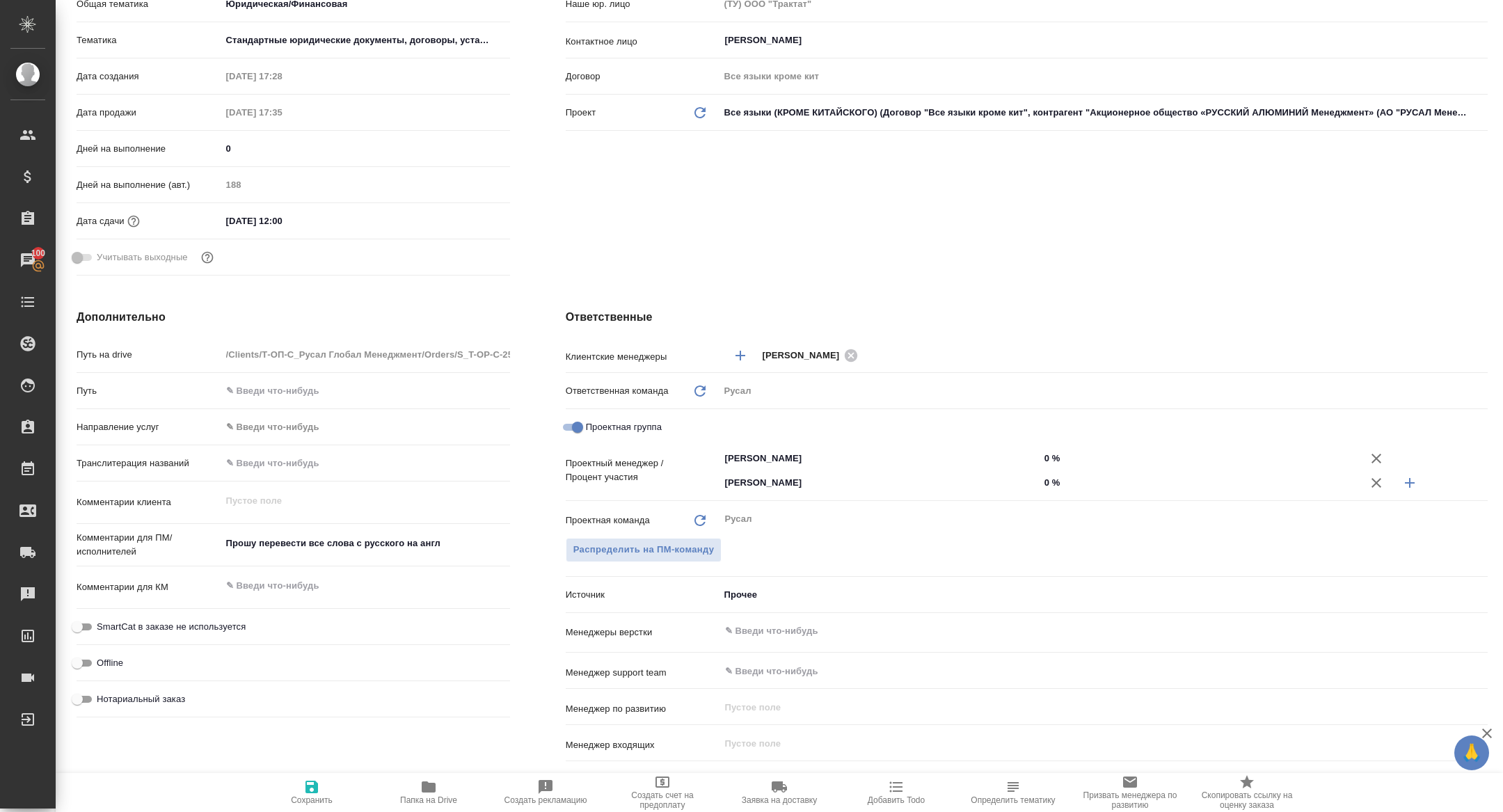
click at [1041, 482] on input "0 %" at bounding box center [1200, 482] width 320 height 20
type input "20 %"
type textarea "x"
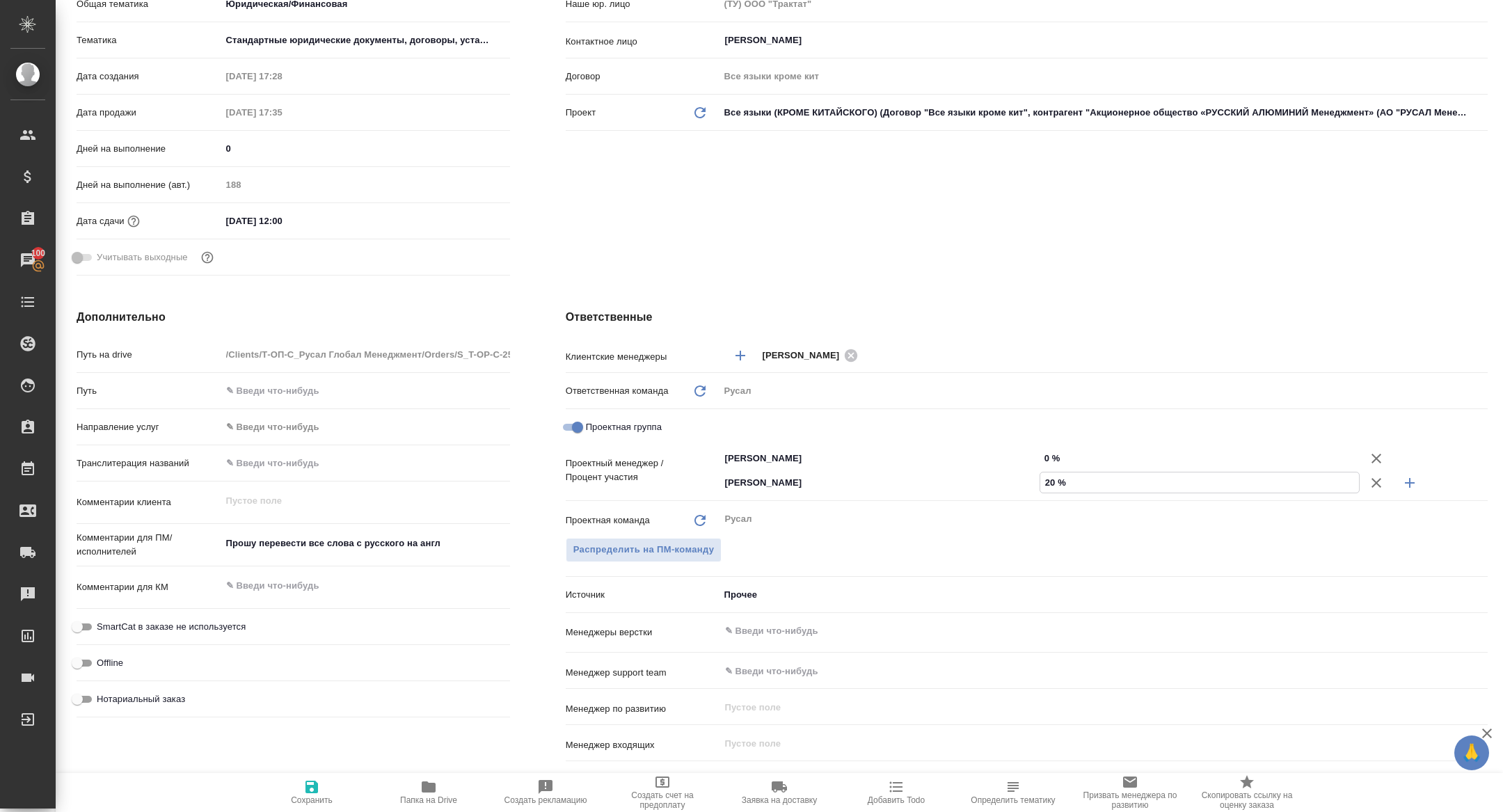
type input "20 %"
click at [1042, 451] on input "0 %" at bounding box center [1200, 458] width 320 height 20
type textarea "x"
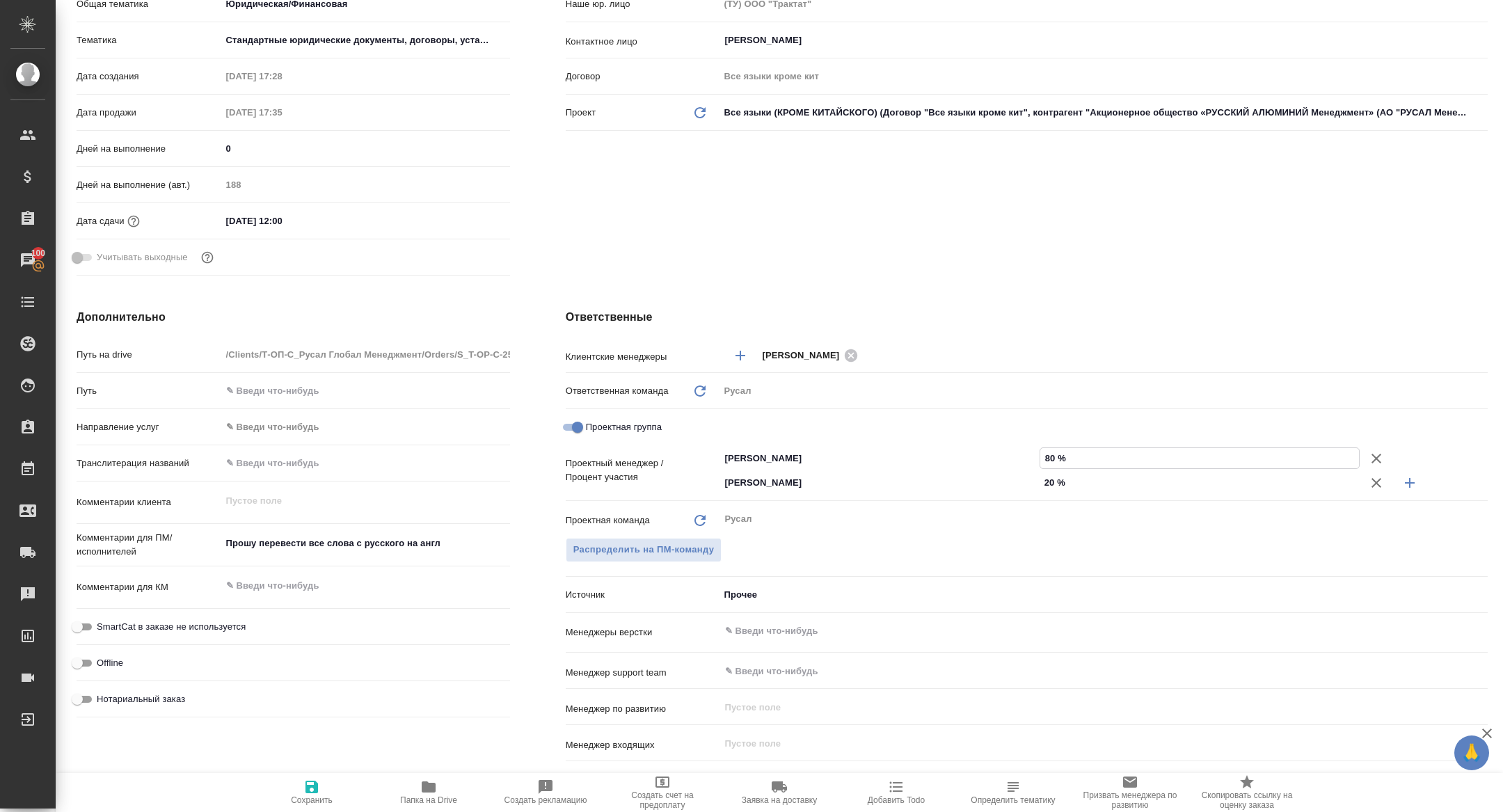
type input "80 %"
click at [328, 789] on span "Сохранить" at bounding box center [312, 791] width 100 height 27
type textarea "x"
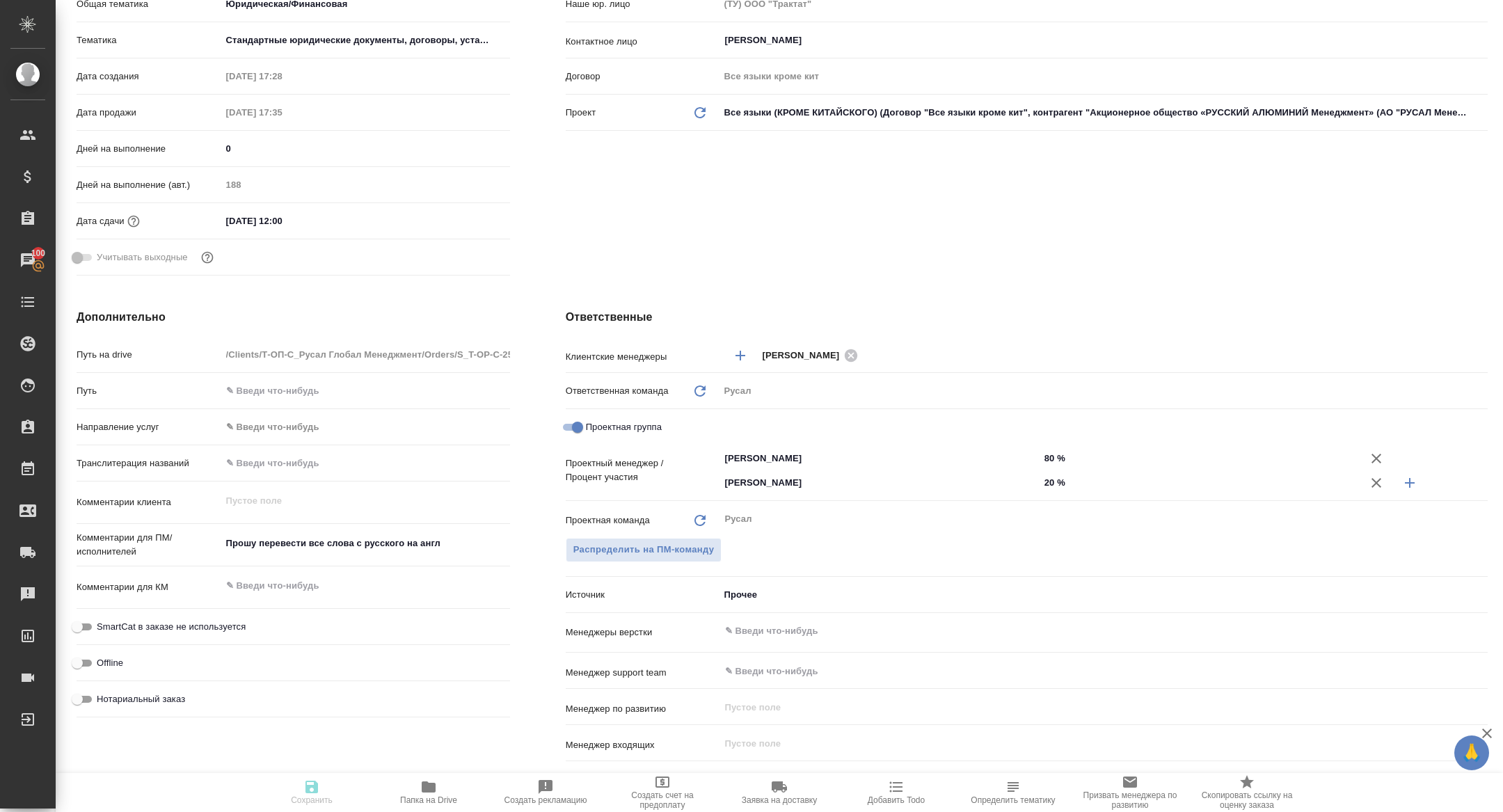
type textarea "x"
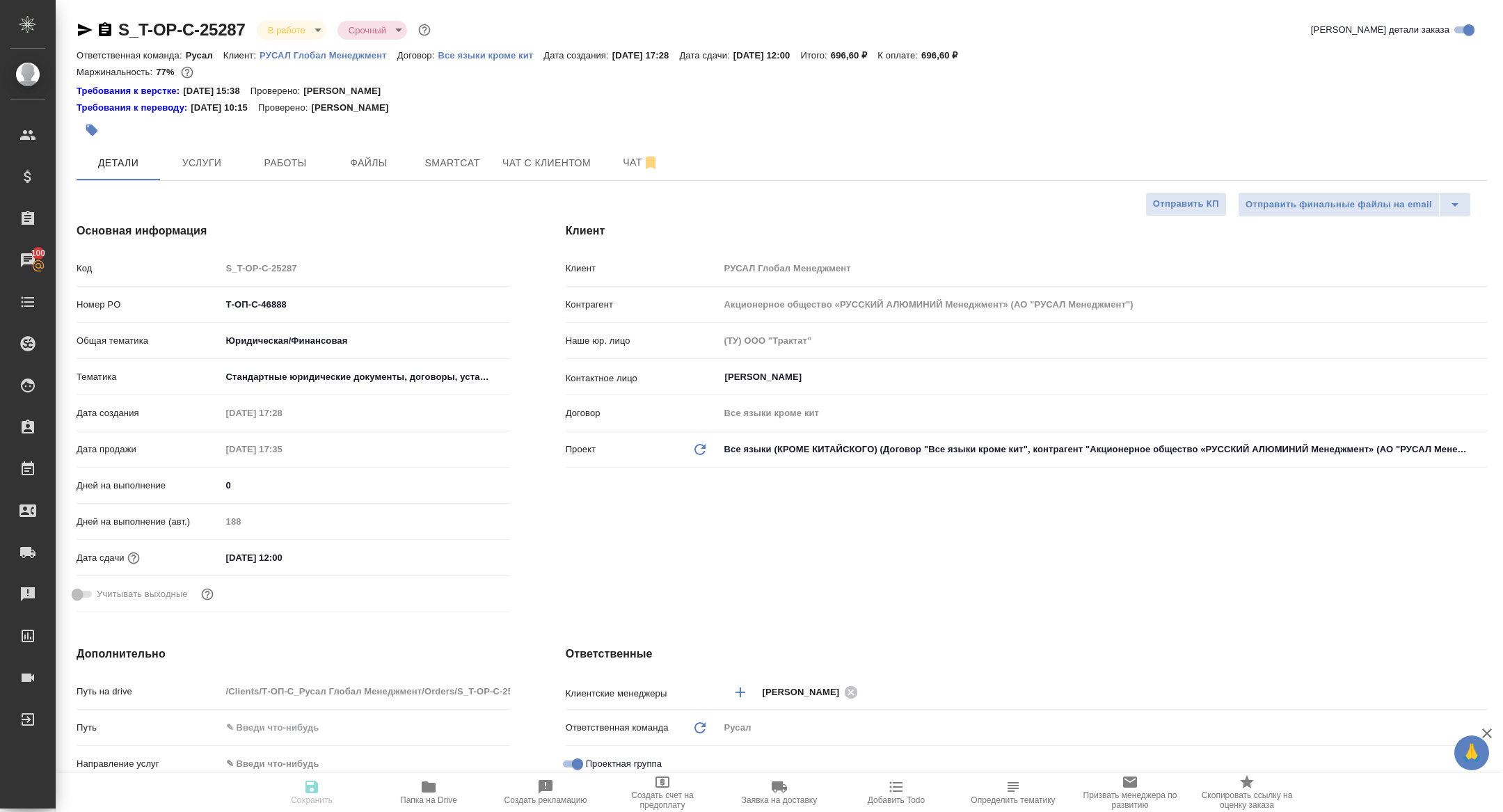
type textarea "x"
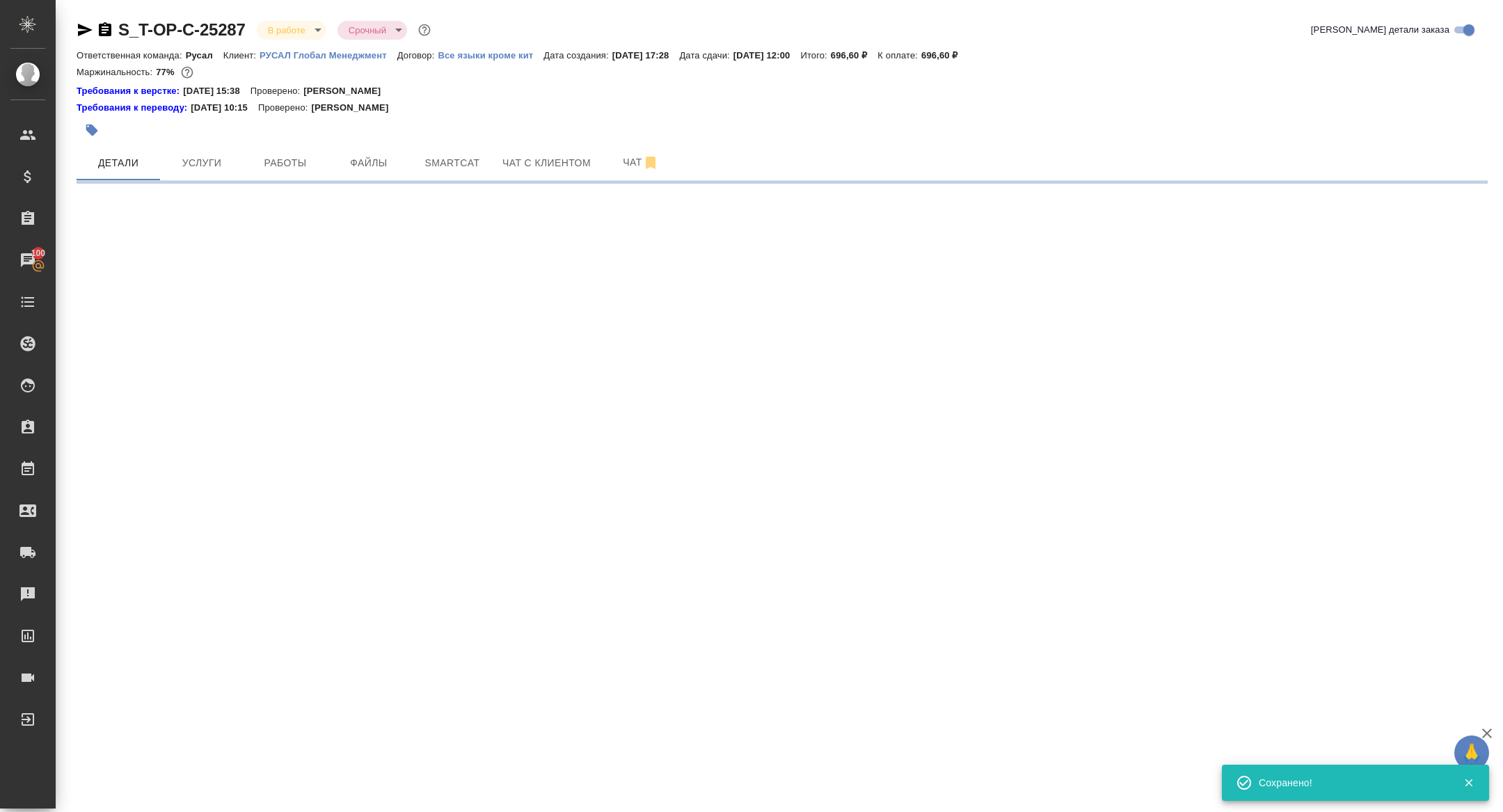
select select "RU"
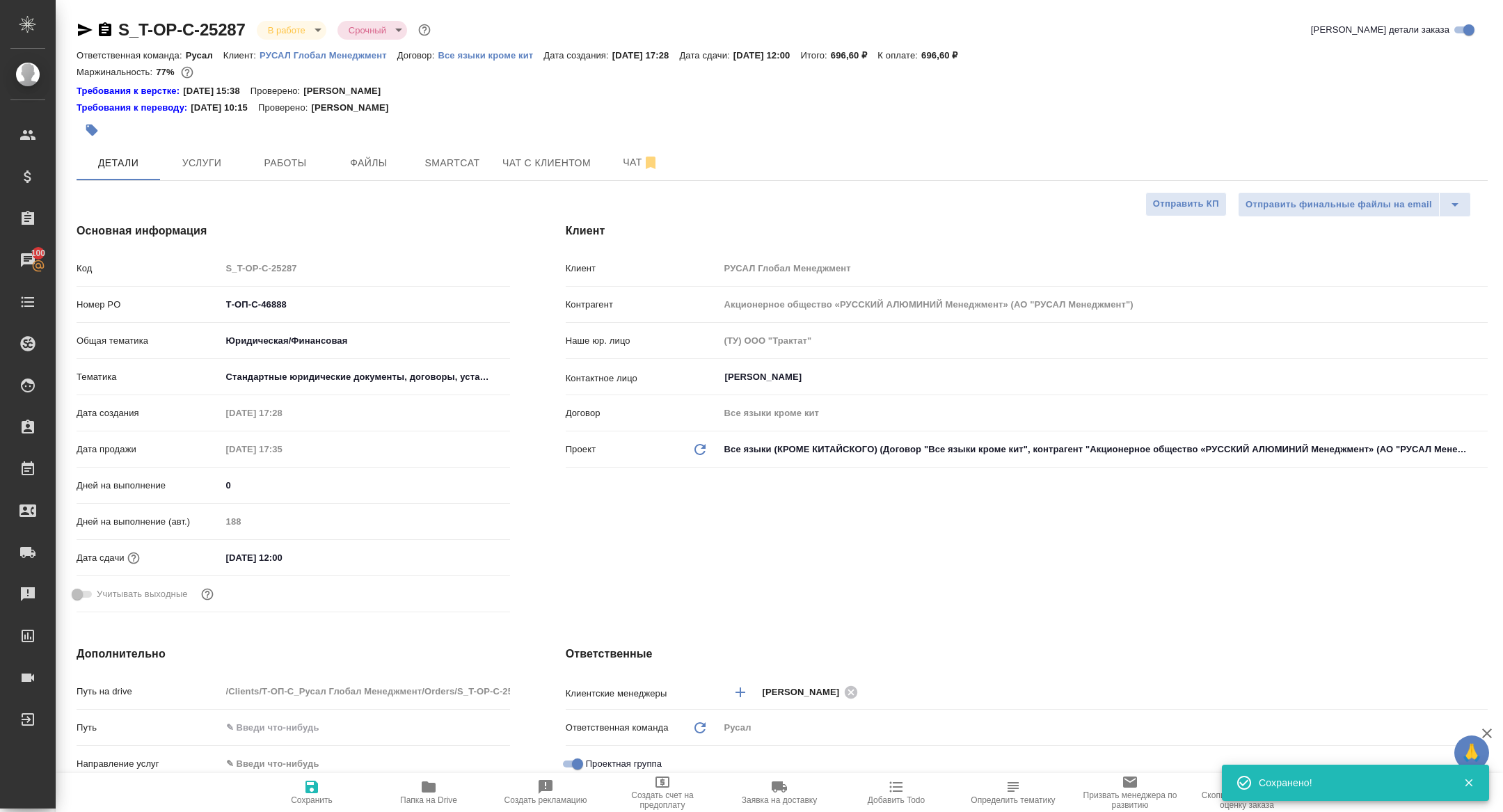
type textarea "x"
click at [80, 36] on icon "button" at bounding box center [85, 29] width 16 height 16
type textarea "x"
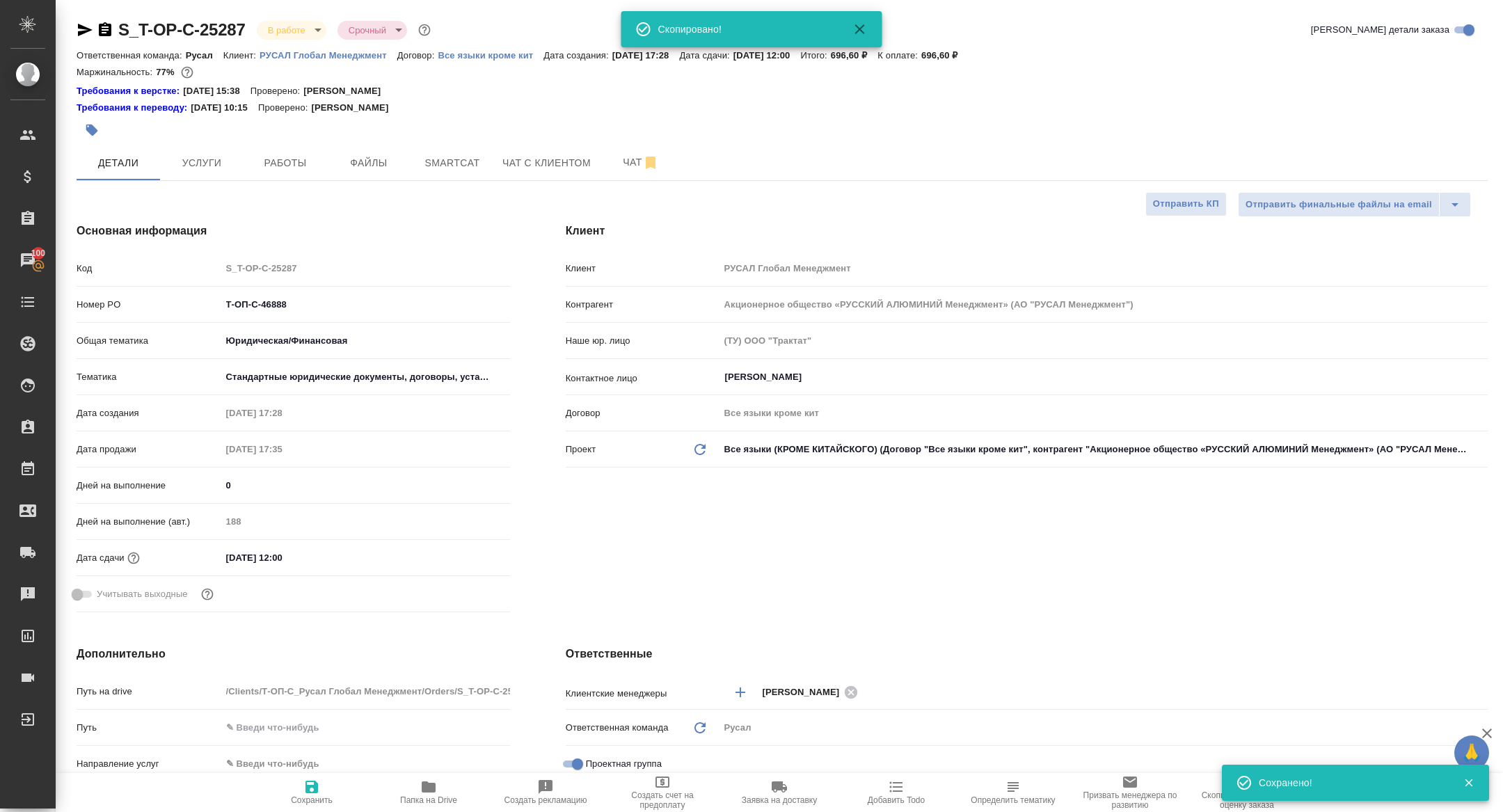
type textarea "x"
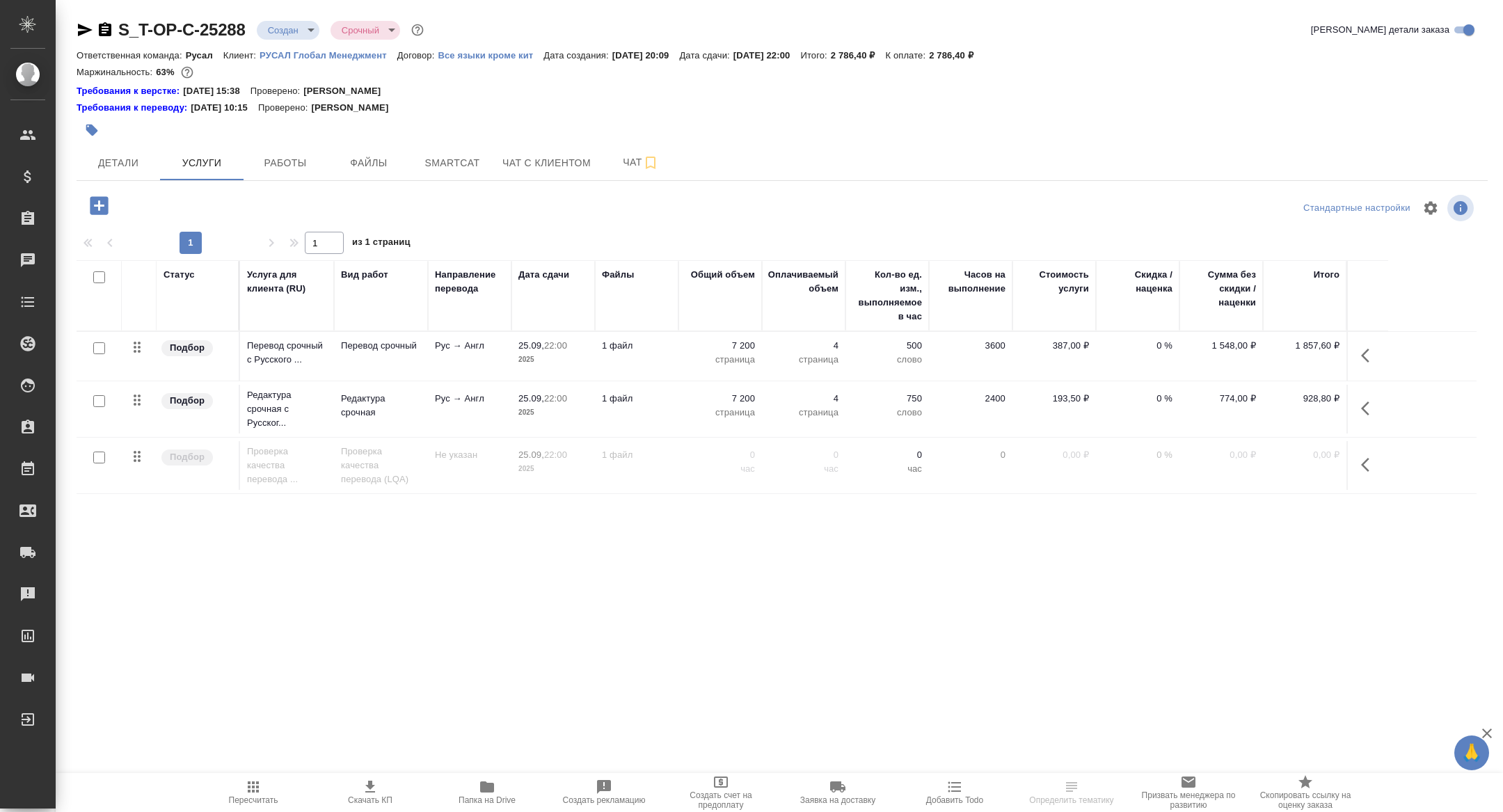
click at [275, 31] on body "🙏 .cls-1 fill:#fff; AWATERA [PERSON_NAME] Спецификации Заказы Чаты Todo Проекты…" at bounding box center [752, 406] width 1503 height 812
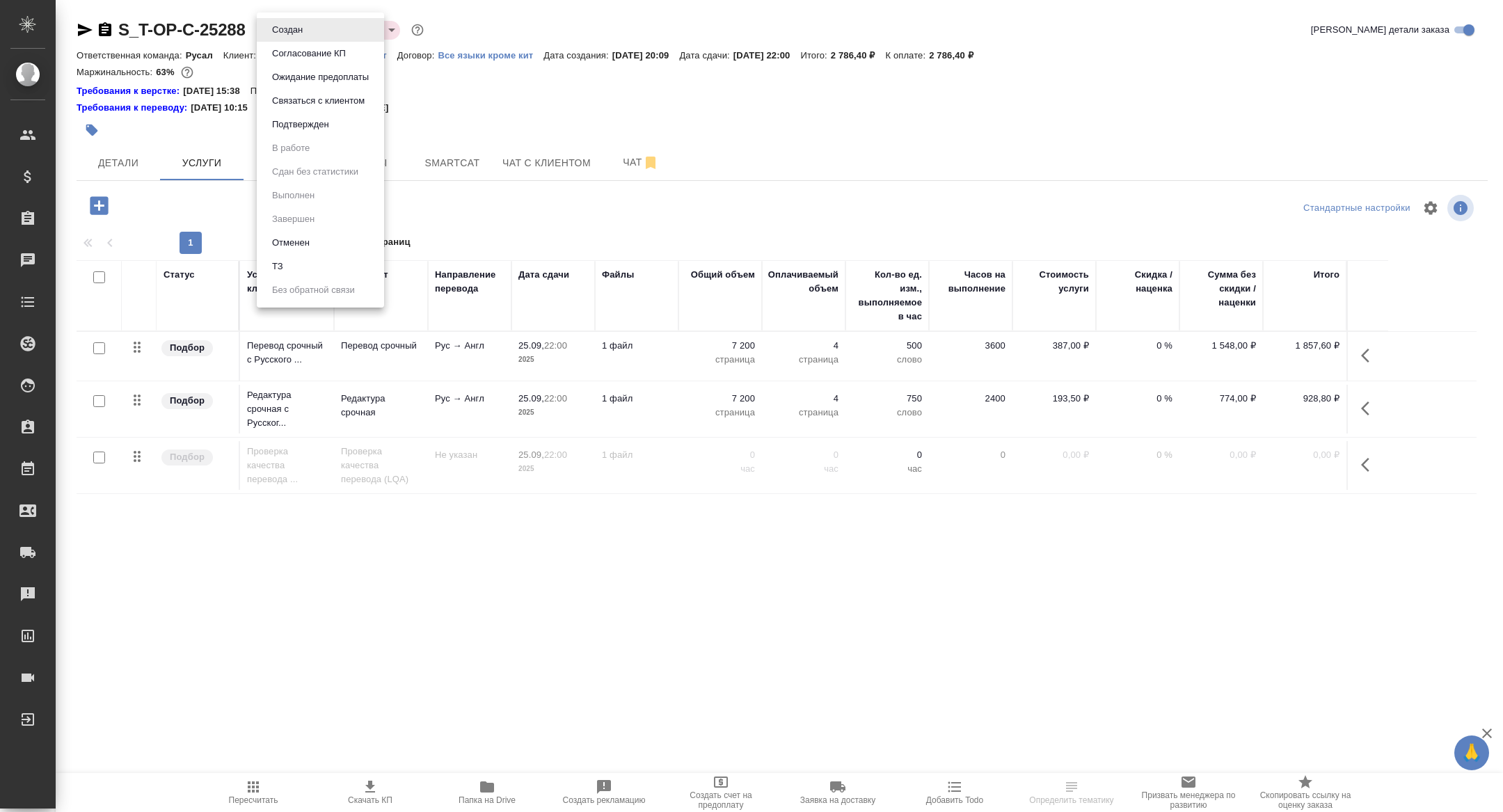
click at [300, 118] on button "Подтвержден" at bounding box center [300, 124] width 65 height 15
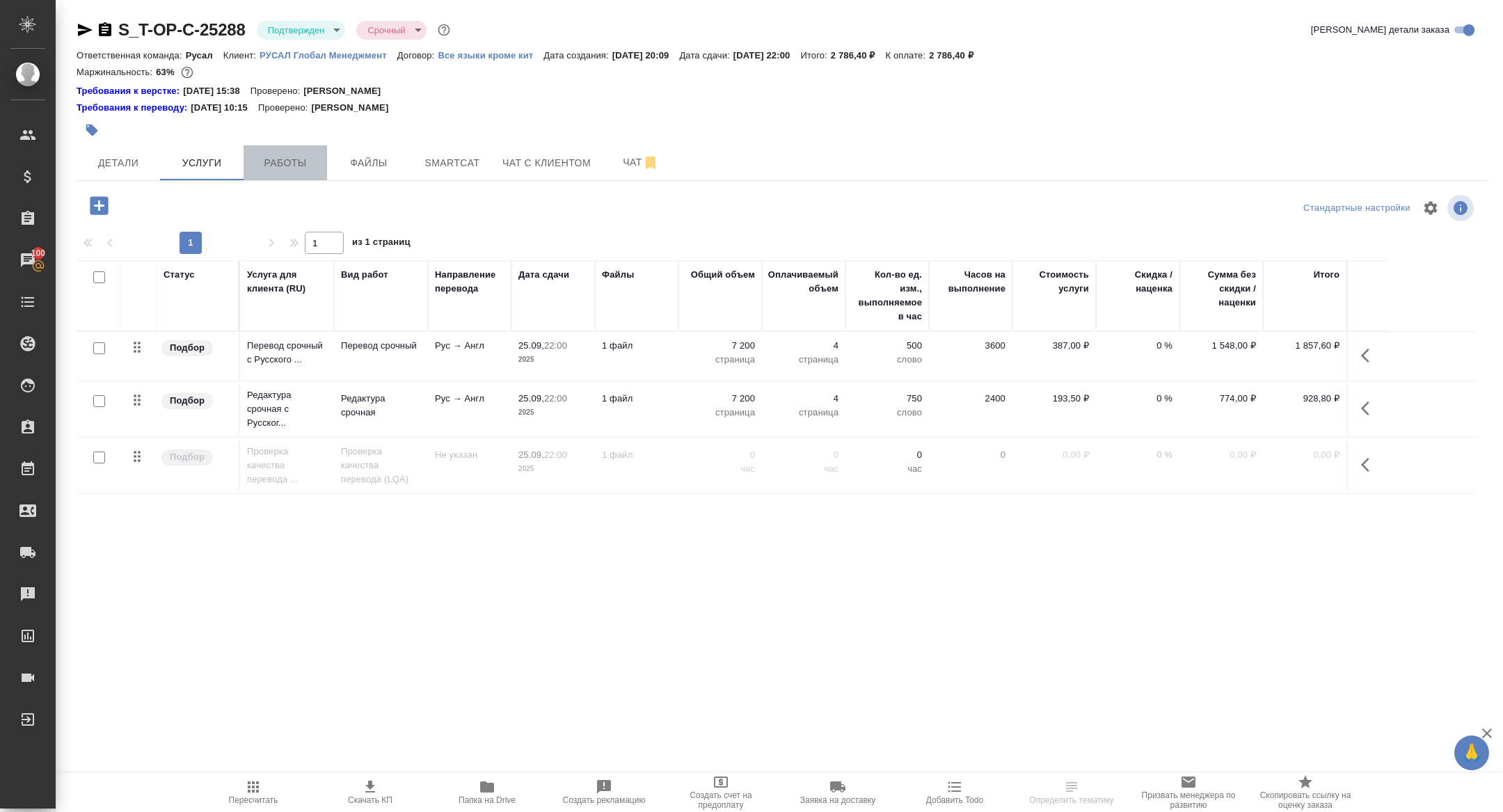
click at [295, 154] on span "Работы" at bounding box center [285, 163] width 67 height 17
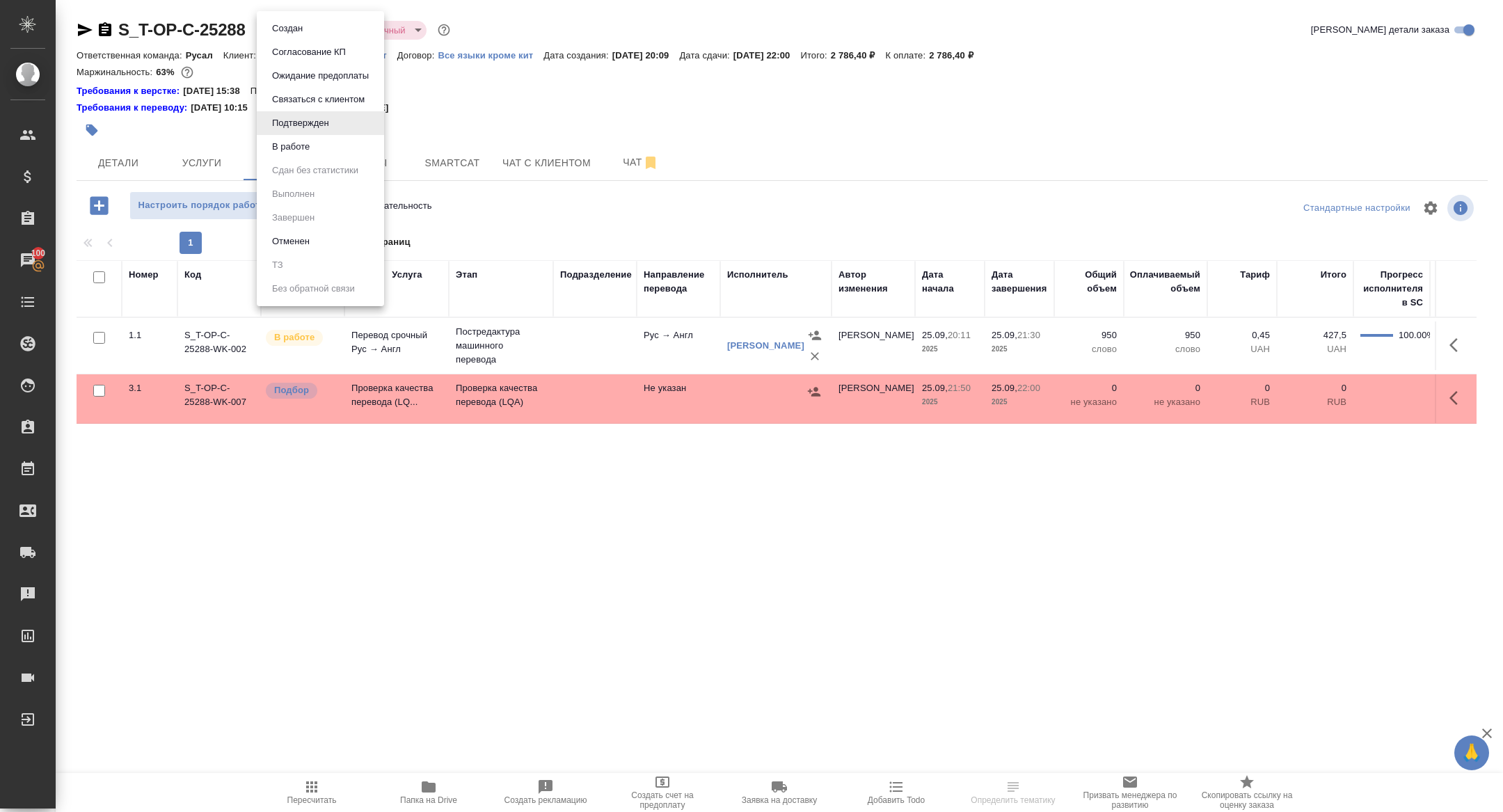
click at [303, 30] on body "🙏 .cls-1 fill:#fff; AWATERA [PERSON_NAME] Спецификации Заказы 100 Чаты Todo Про…" at bounding box center [752, 406] width 1503 height 812
click at [285, 158] on ul "Создан Согласование КП Ожидание предоплаты Связаться с клиентом Подтвержден В р…" at bounding box center [321, 158] width 128 height 295
click at [285, 153] on button "В работе" at bounding box center [291, 146] width 46 height 15
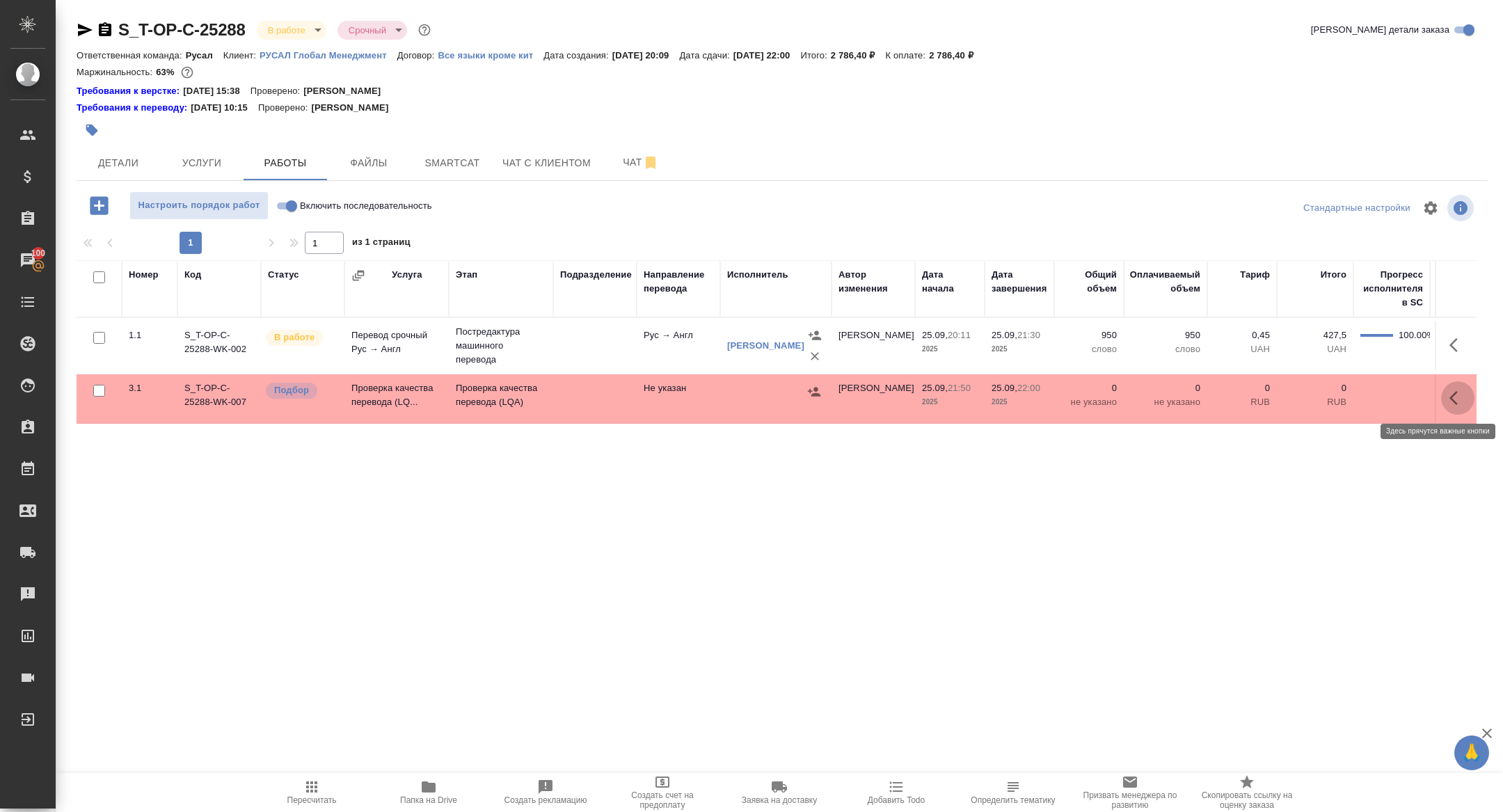
click at [1463, 389] on icon "button" at bounding box center [1457, 397] width 16 height 16
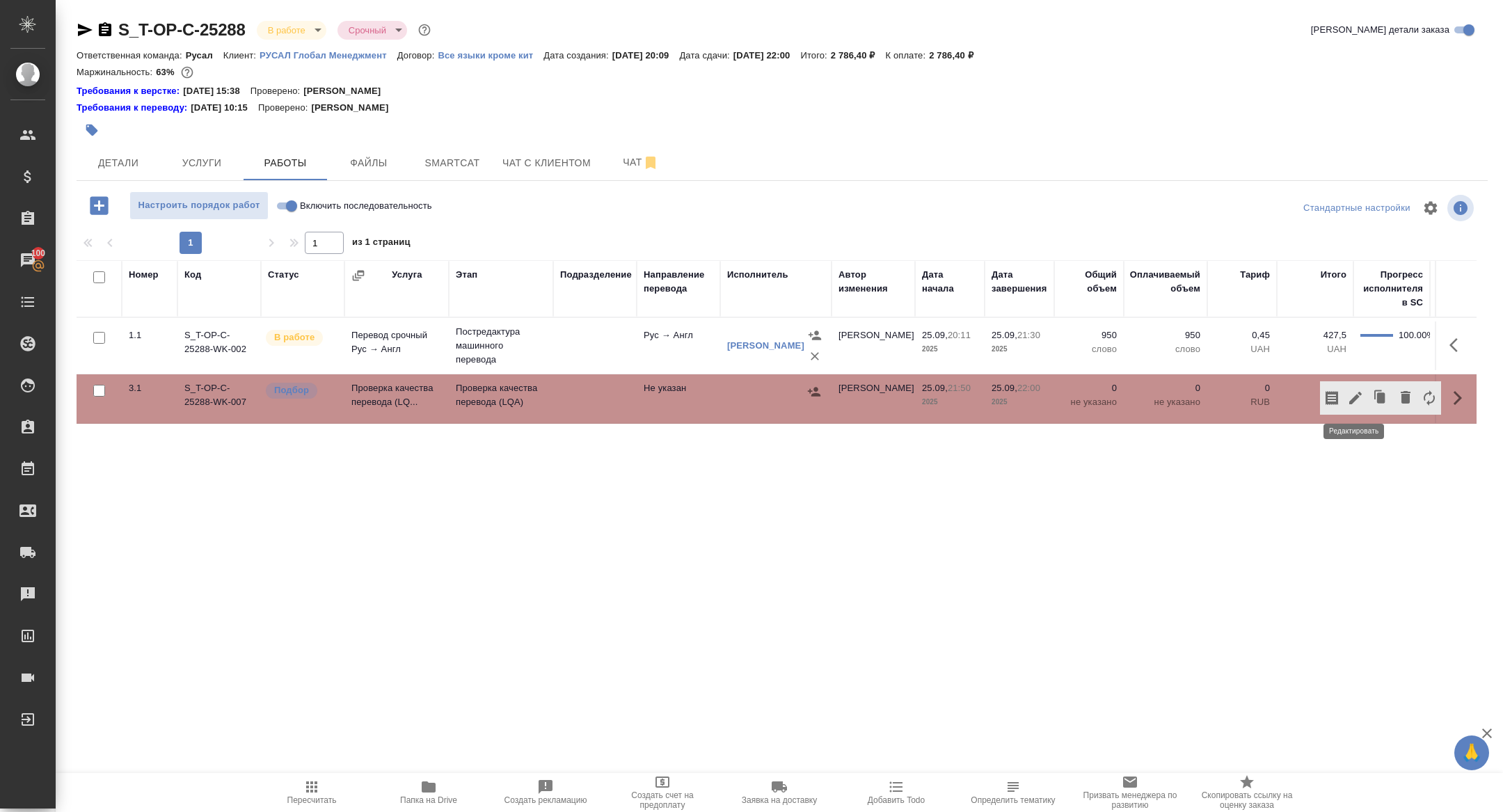
click at [1355, 392] on icon "button" at bounding box center [1355, 397] width 16 height 16
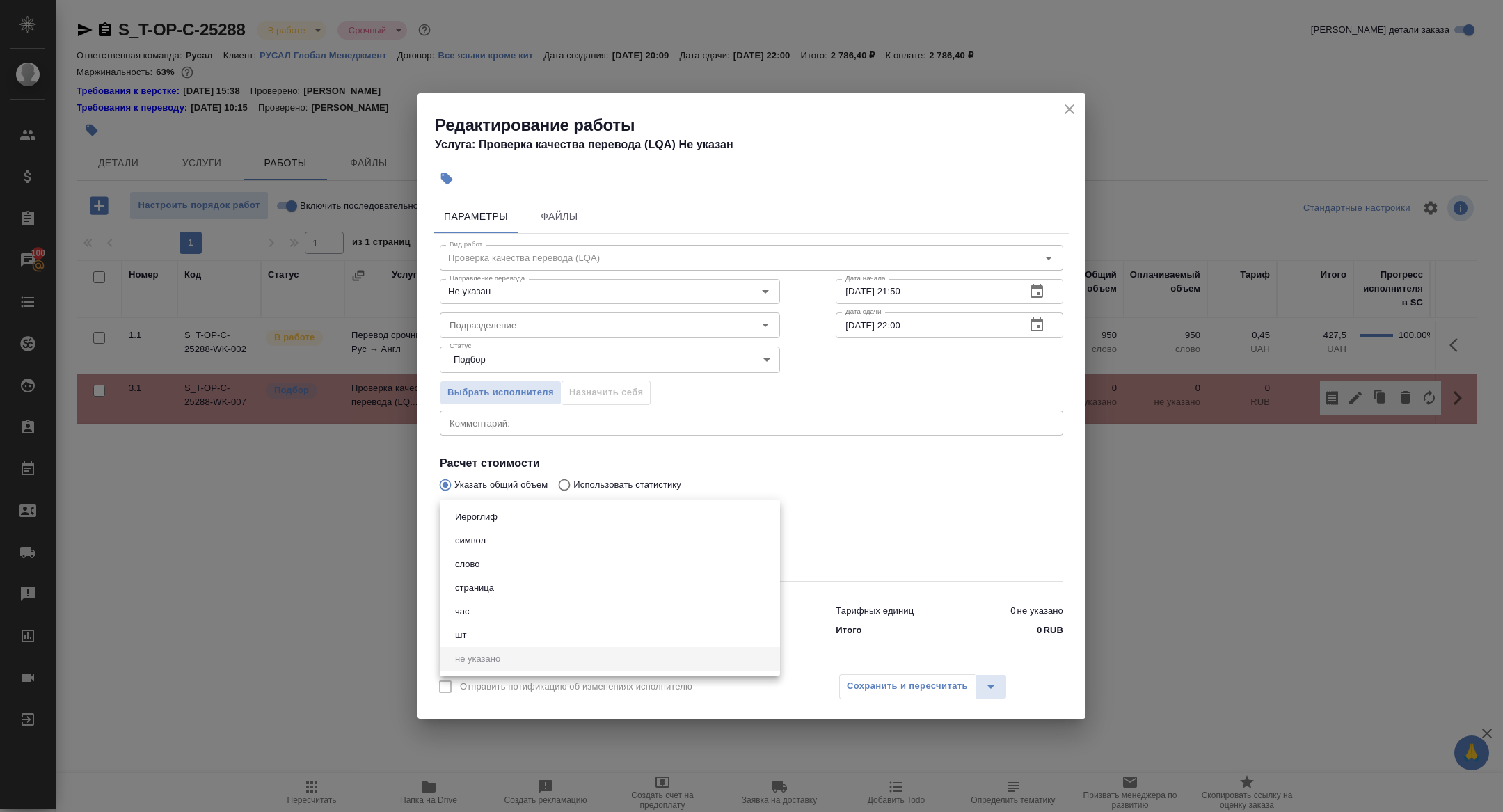
click at [509, 525] on body "🙏 .cls-1 fill:#fff; AWATERA [PERSON_NAME] Спецификации Заказы 100 Чаты Todo Про…" at bounding box center [752, 406] width 1503 height 812
click at [482, 609] on li "час" at bounding box center [610, 611] width 341 height 24
type input "5a8b1489cc6b4906c91bfd93"
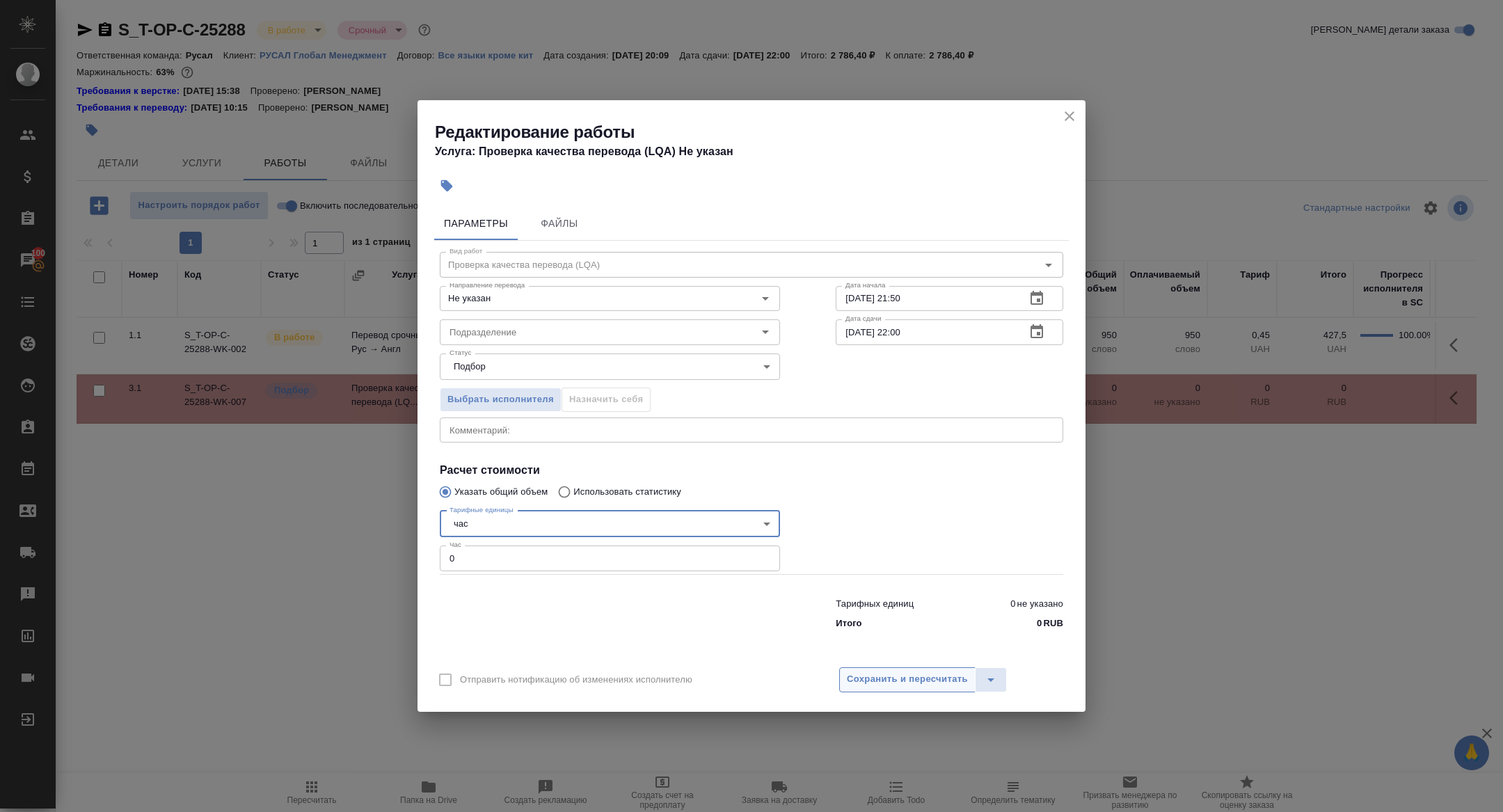
click at [898, 687] on button "Сохранить и пересчитать" at bounding box center [907, 679] width 136 height 25
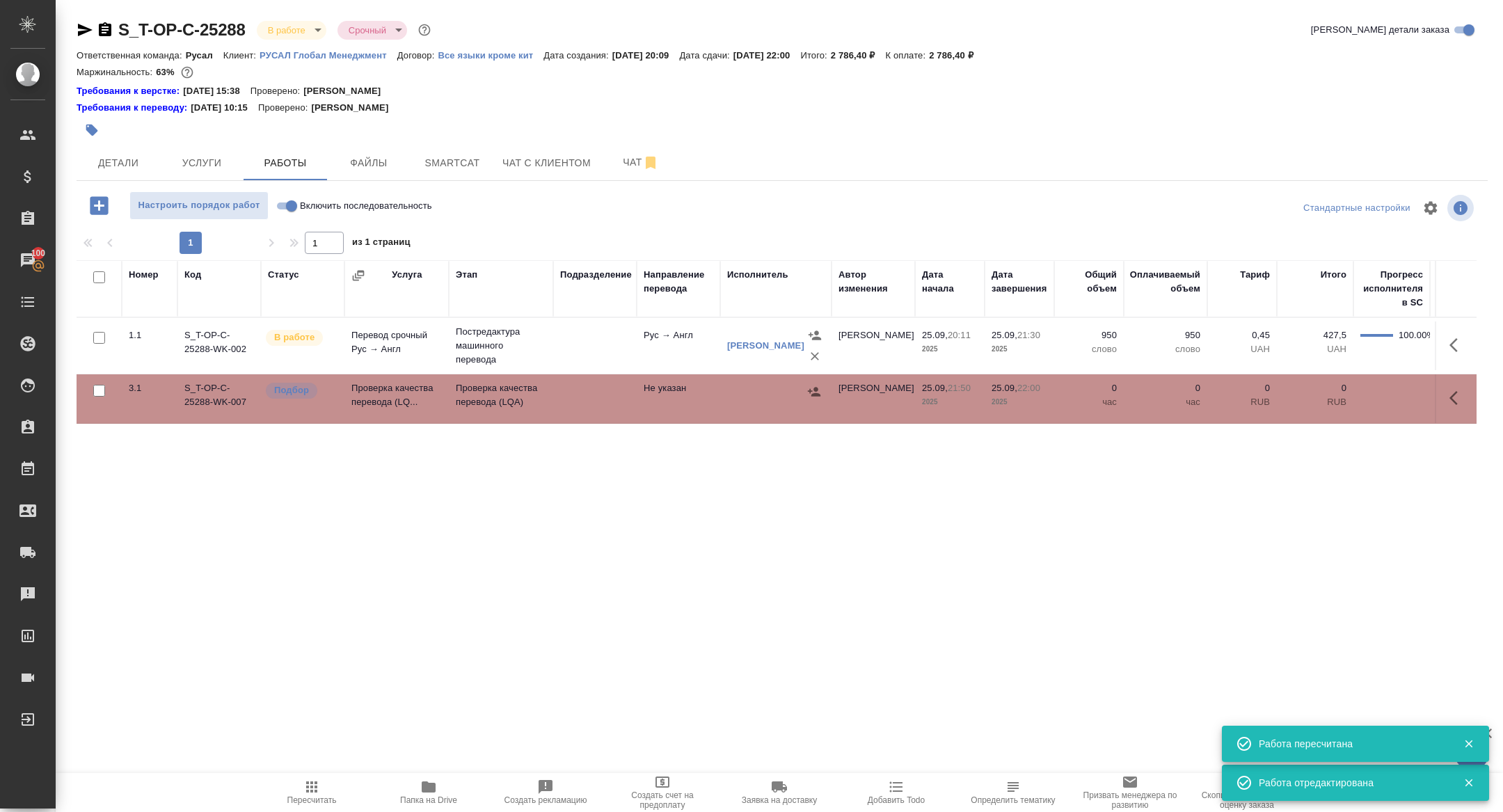
click at [287, 210] on input "Включить последовательность" at bounding box center [292, 206] width 50 height 16
checkbox input "true"
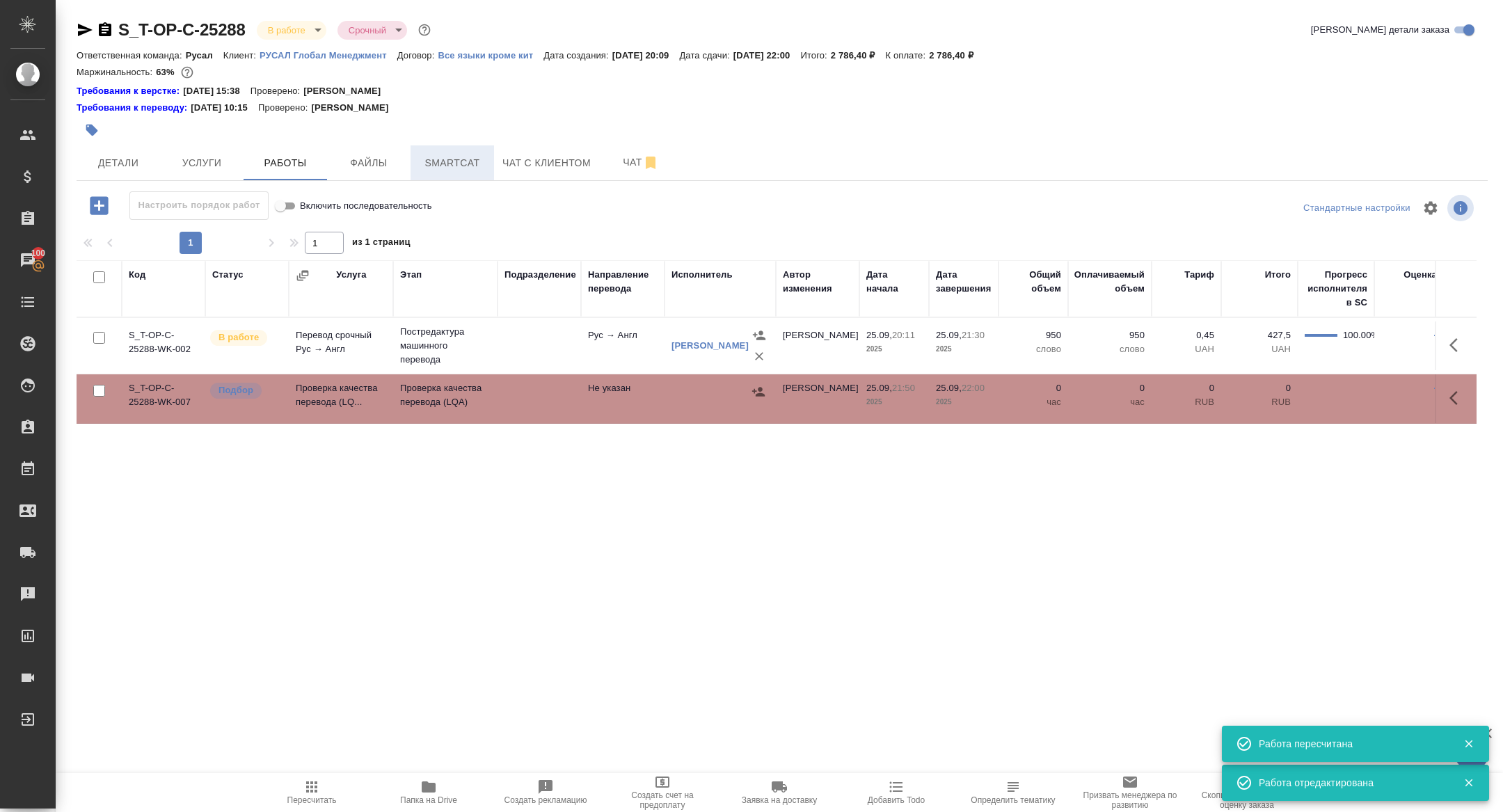
click at [454, 169] on span "Smartcat" at bounding box center [452, 163] width 67 height 17
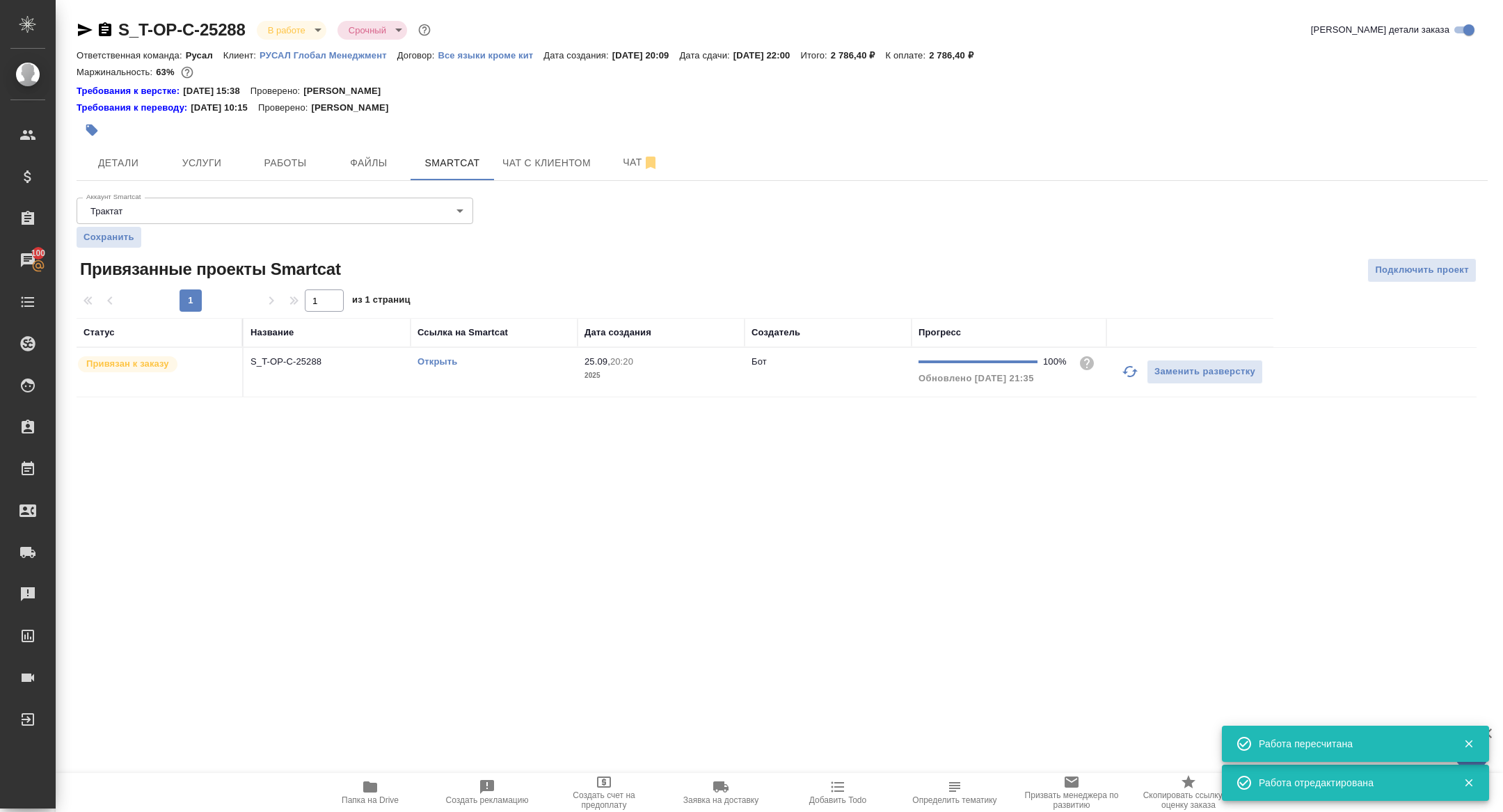
click at [318, 362] on p "S_T-OP-C-25288" at bounding box center [327, 361] width 153 height 14
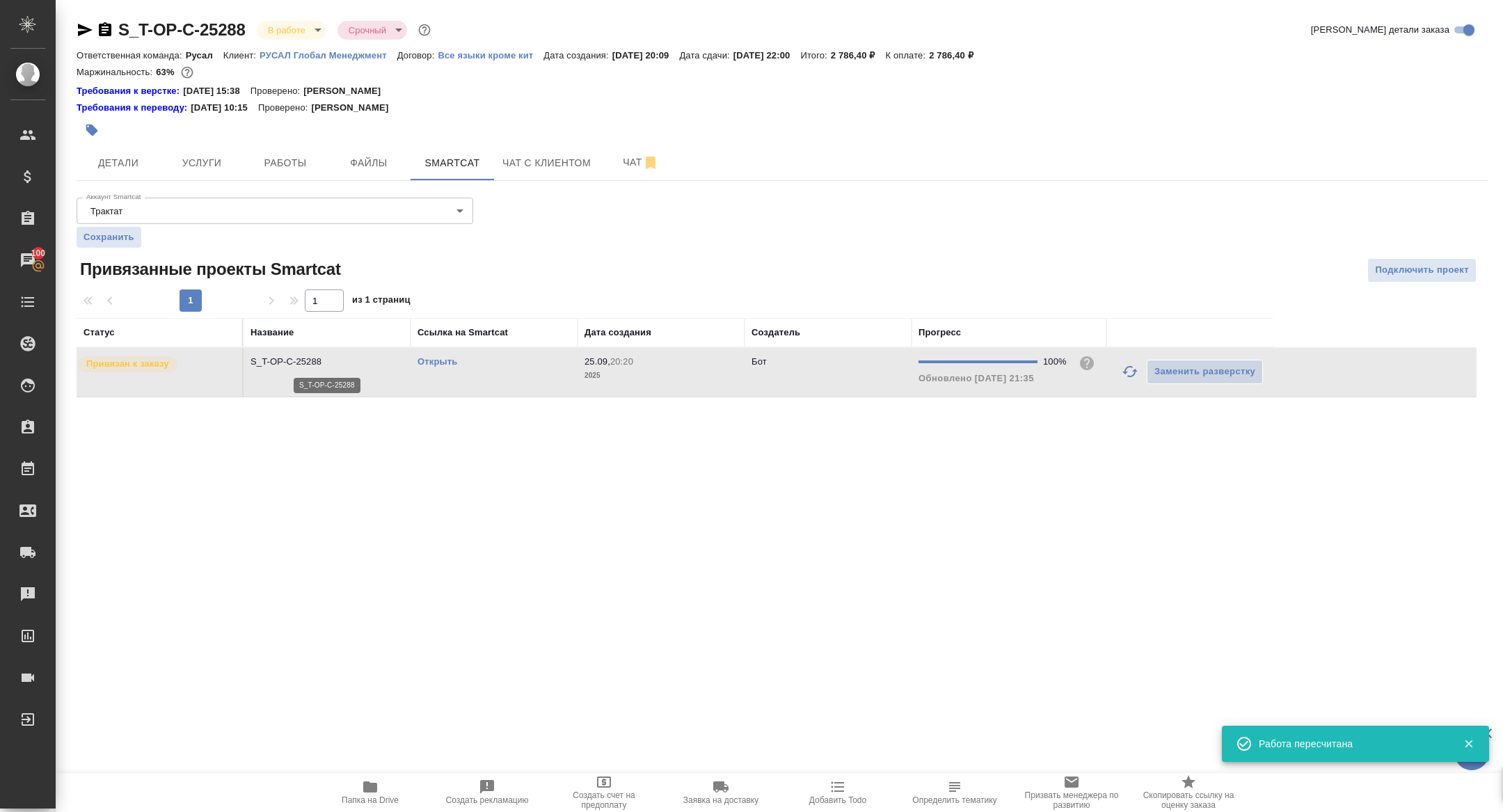
click at [318, 362] on p "S_T-OP-C-25288" at bounding box center [327, 361] width 153 height 14
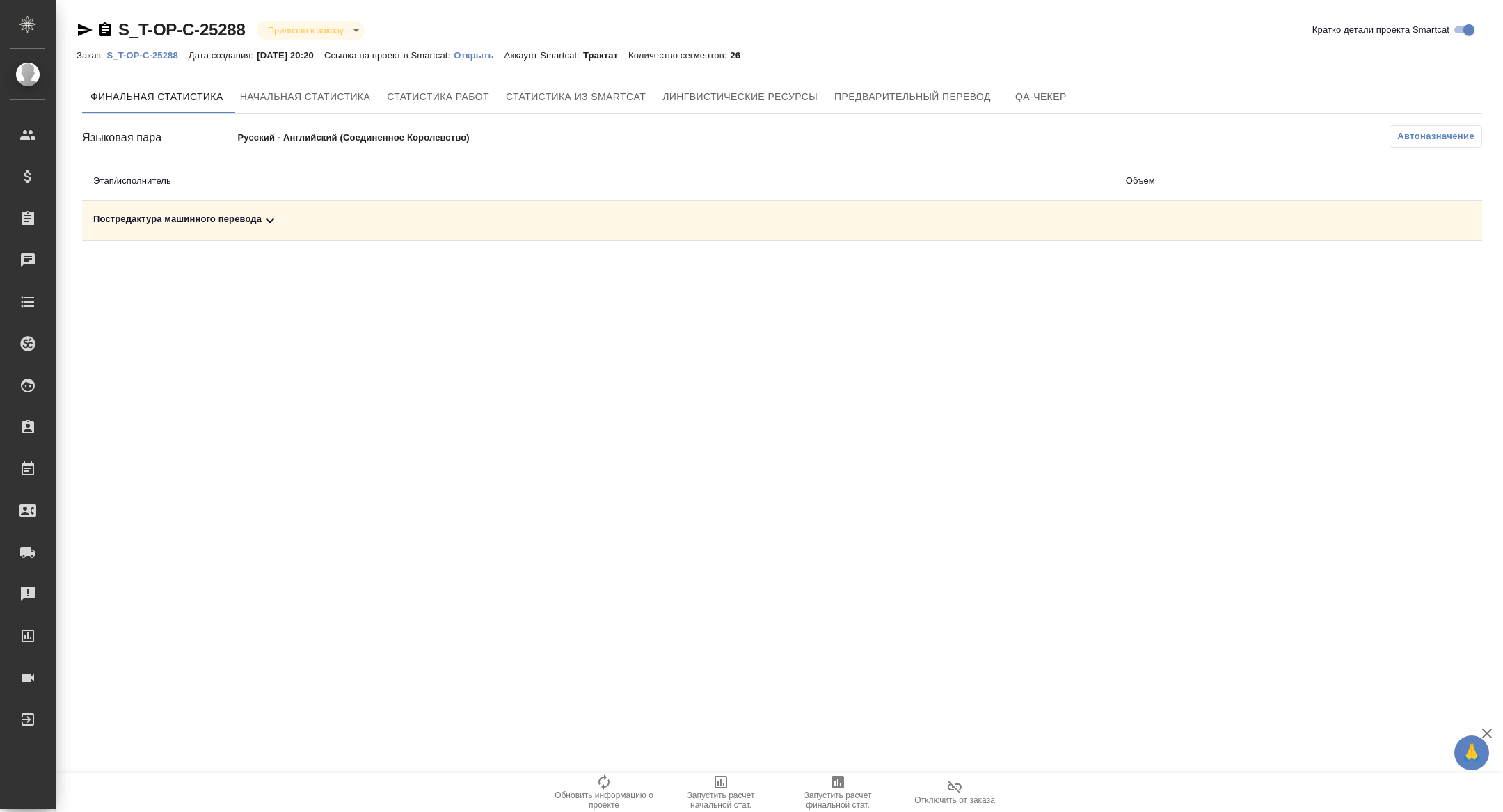
click at [282, 214] on div "Постредактура машинного перевода" at bounding box center [598, 220] width 1010 height 16
click at [840, 798] on span "Запустить расчет финальной стат." at bounding box center [838, 799] width 100 height 19
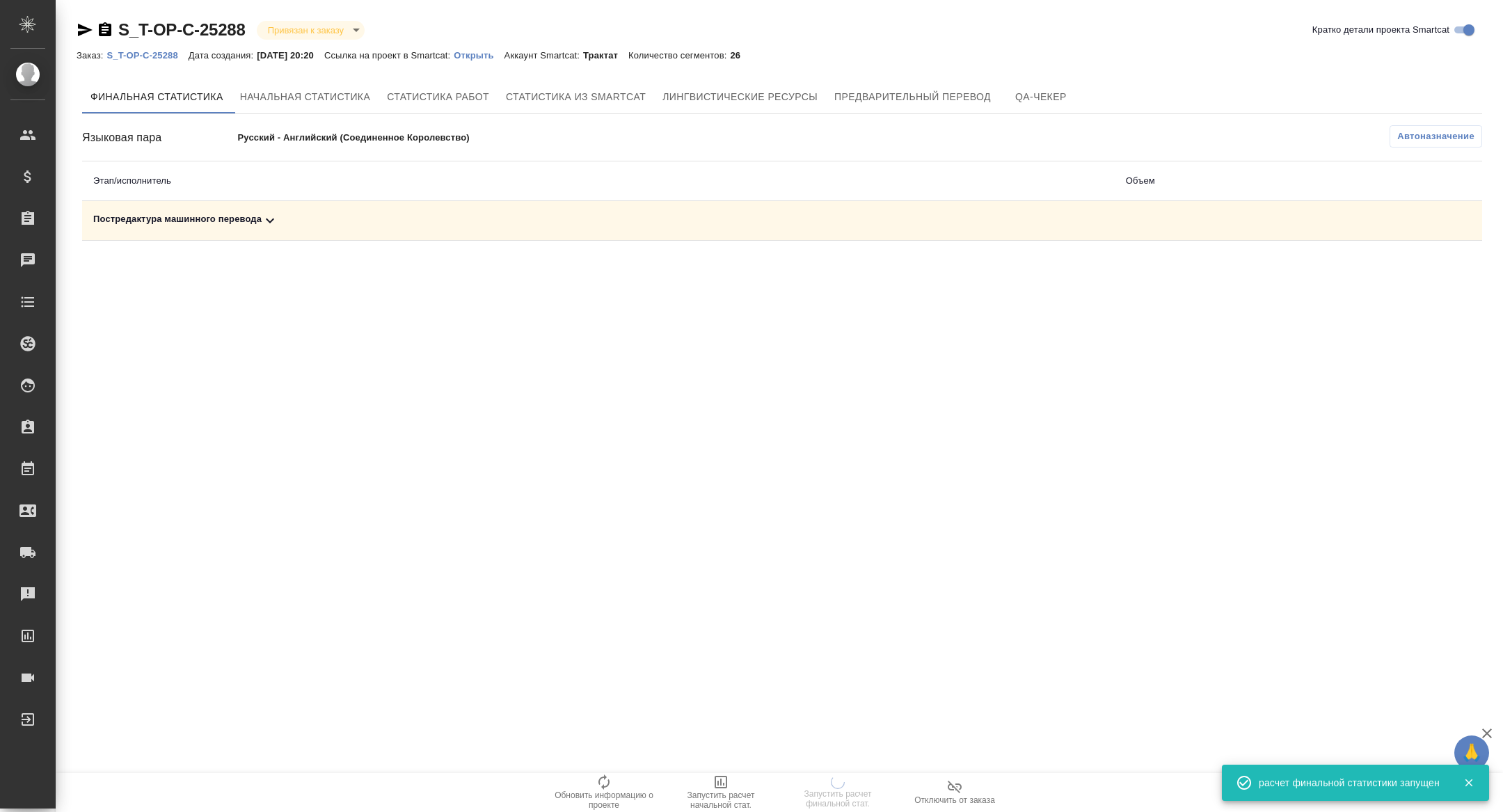
click at [512, 229] on td "Постредактура машинного перевода" at bounding box center [599, 220] width 1033 height 39
click at [501, 225] on div "Постредактура машинного перевода" at bounding box center [598, 220] width 1010 height 16
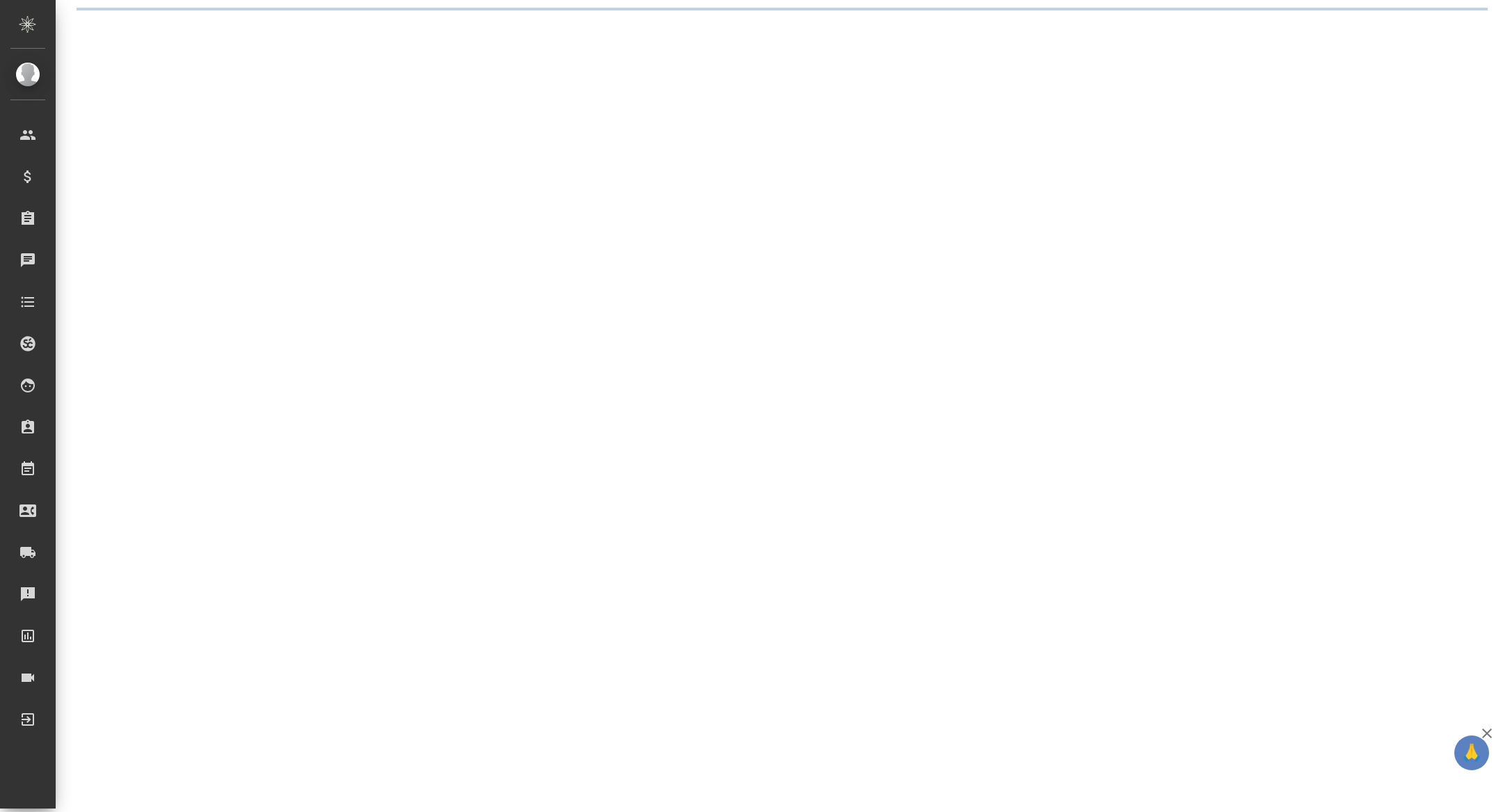
select select "RU"
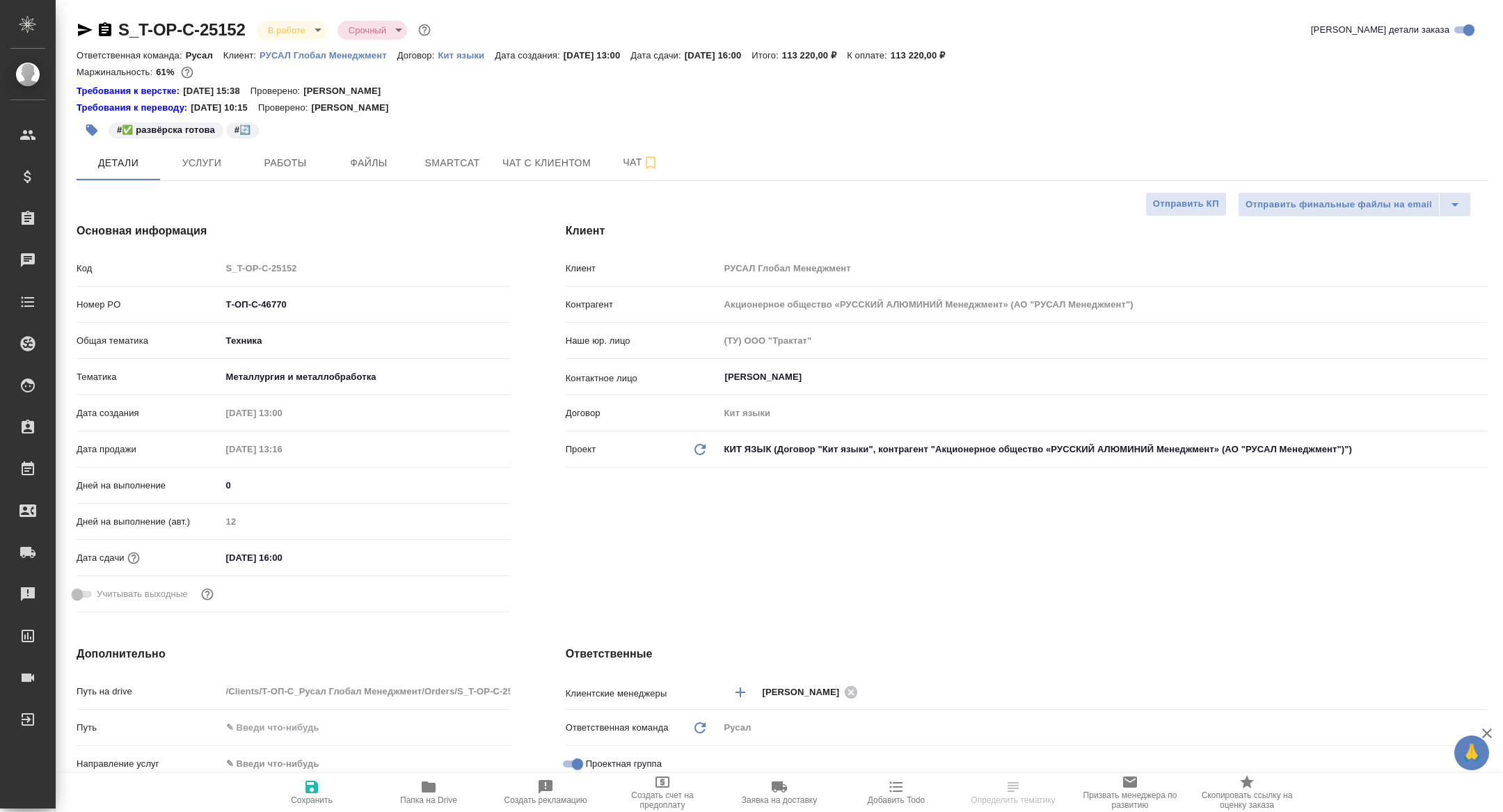
type textarea "x"
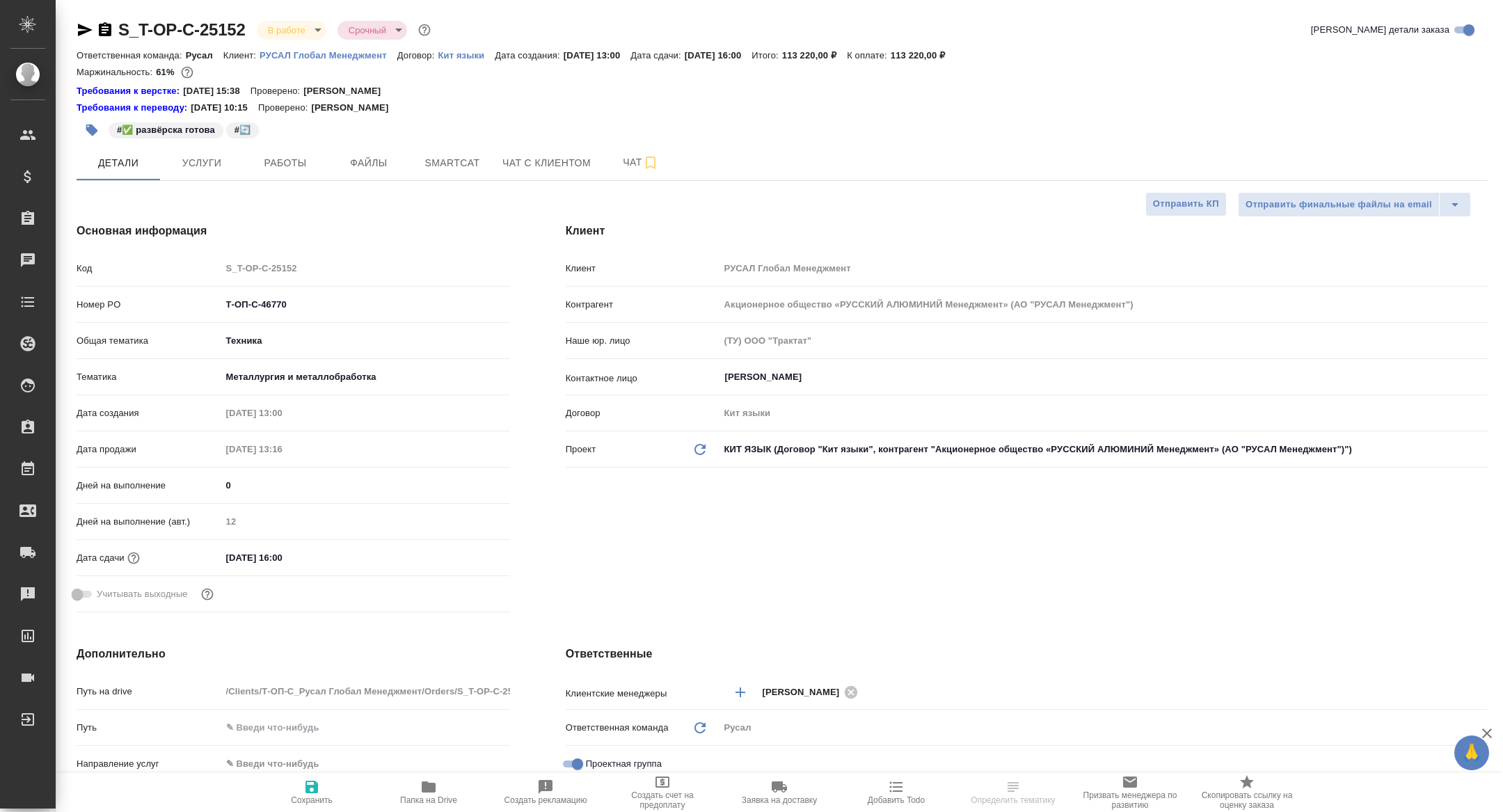
type textarea "x"
click at [295, 173] on button "Работы" at bounding box center [285, 163] width 83 height 35
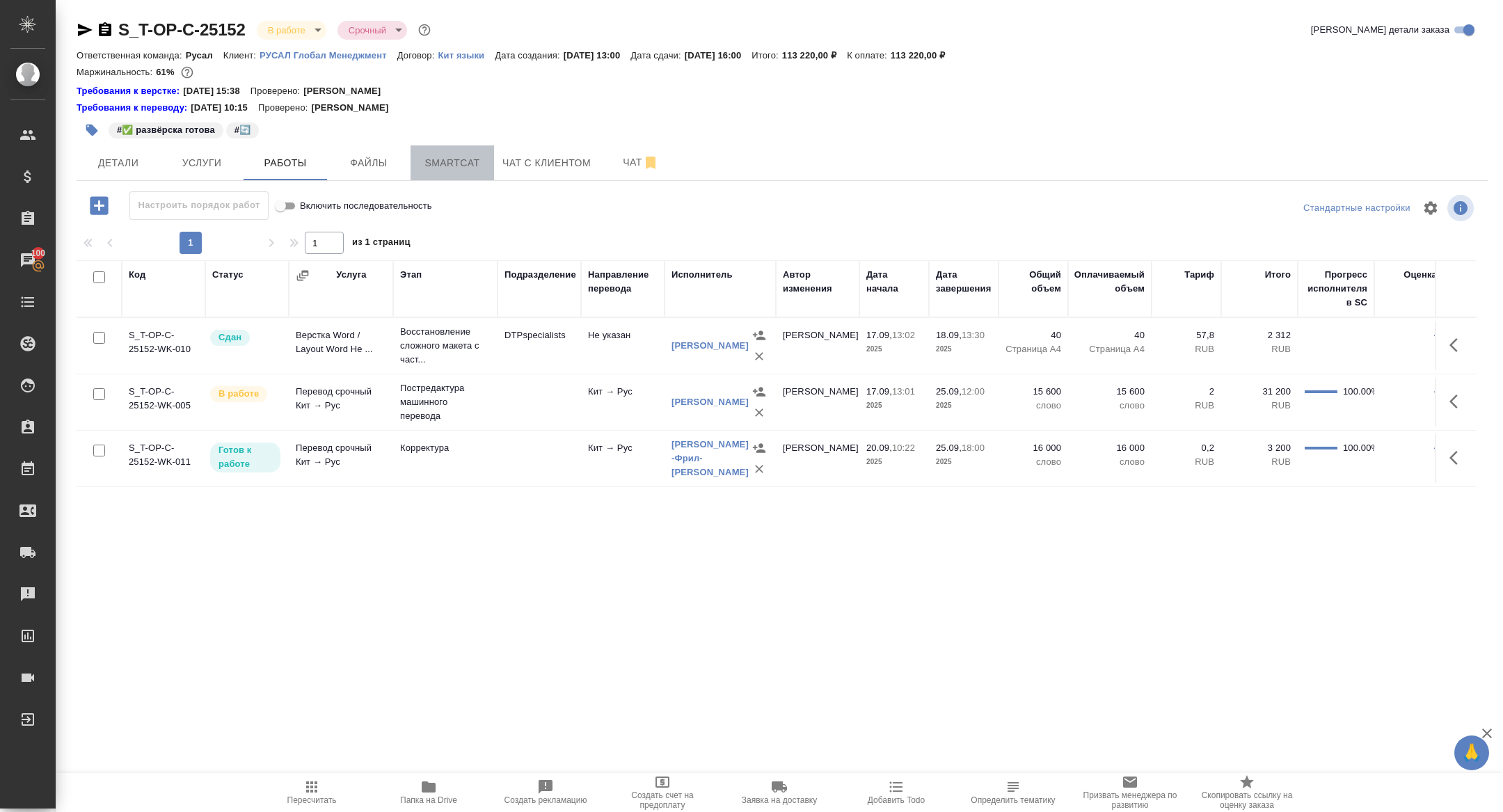
click at [460, 160] on span "Smartcat" at bounding box center [452, 163] width 67 height 17
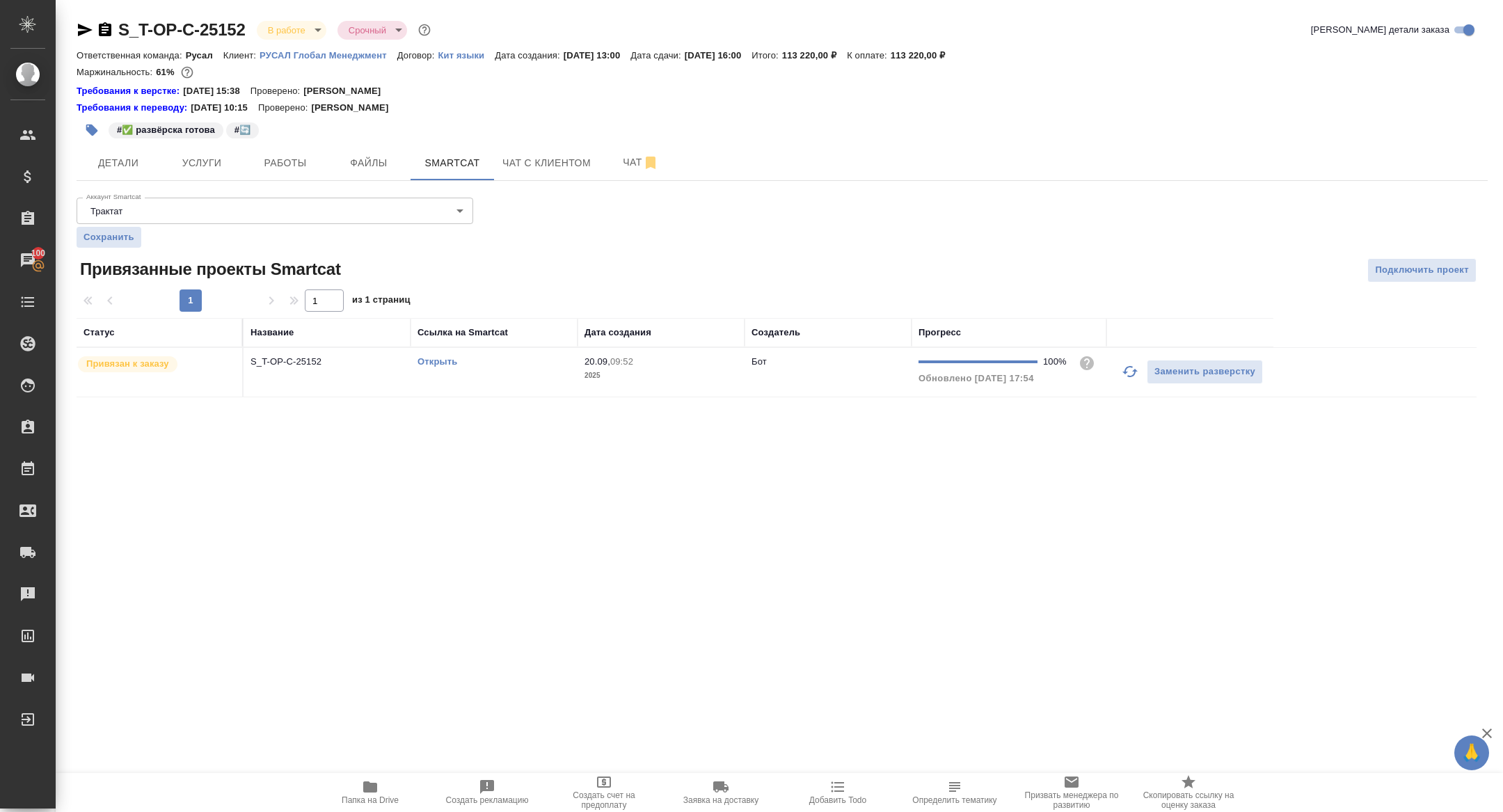
click at [441, 363] on link "Открыть" at bounding box center [437, 361] width 39 height 11
click at [351, 811] on button "Папка на Drive" at bounding box center [370, 792] width 117 height 39
click at [626, 146] on button "Чат" at bounding box center [641, 163] width 83 height 35
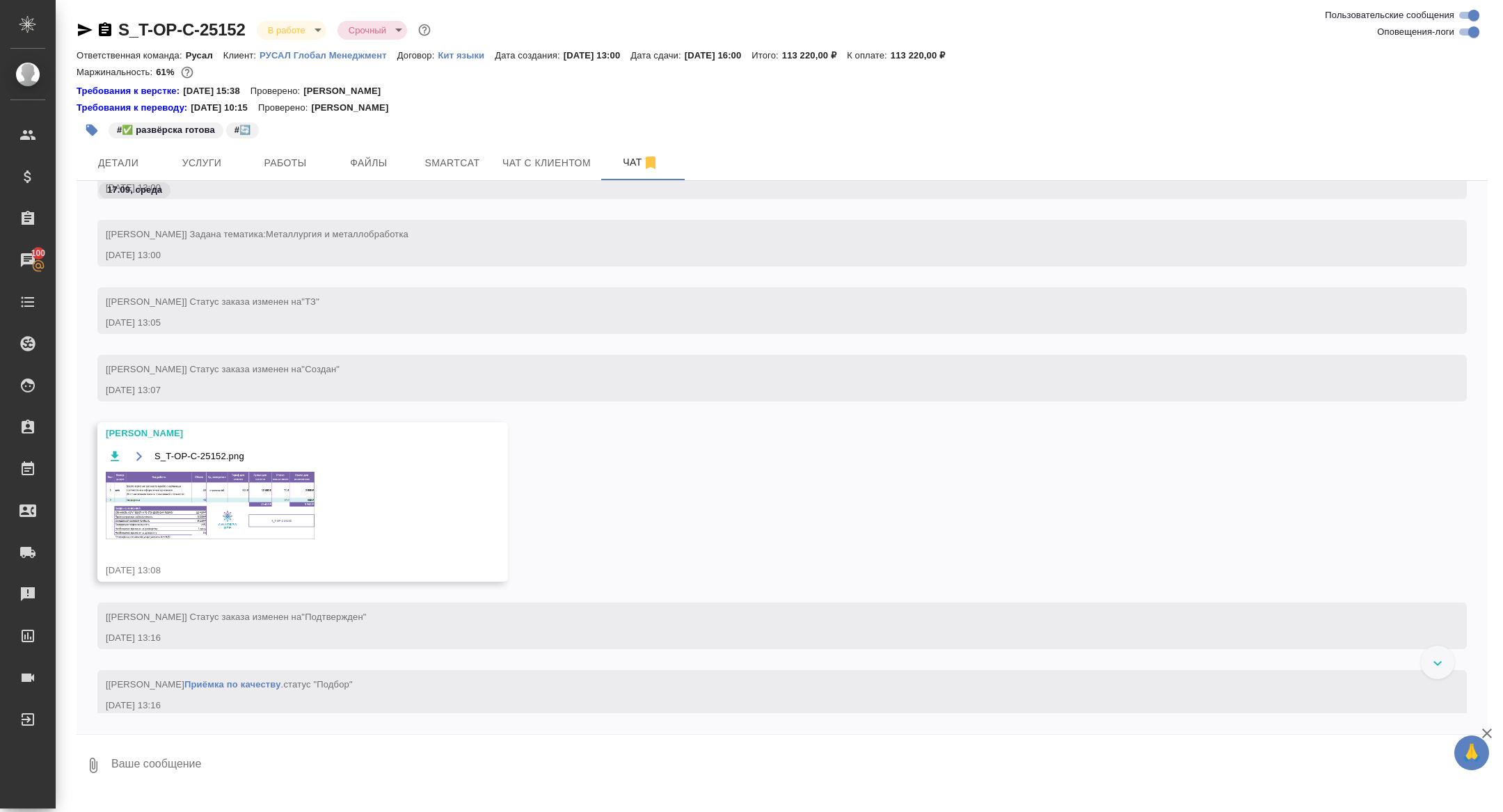
scroll to position [187, 0]
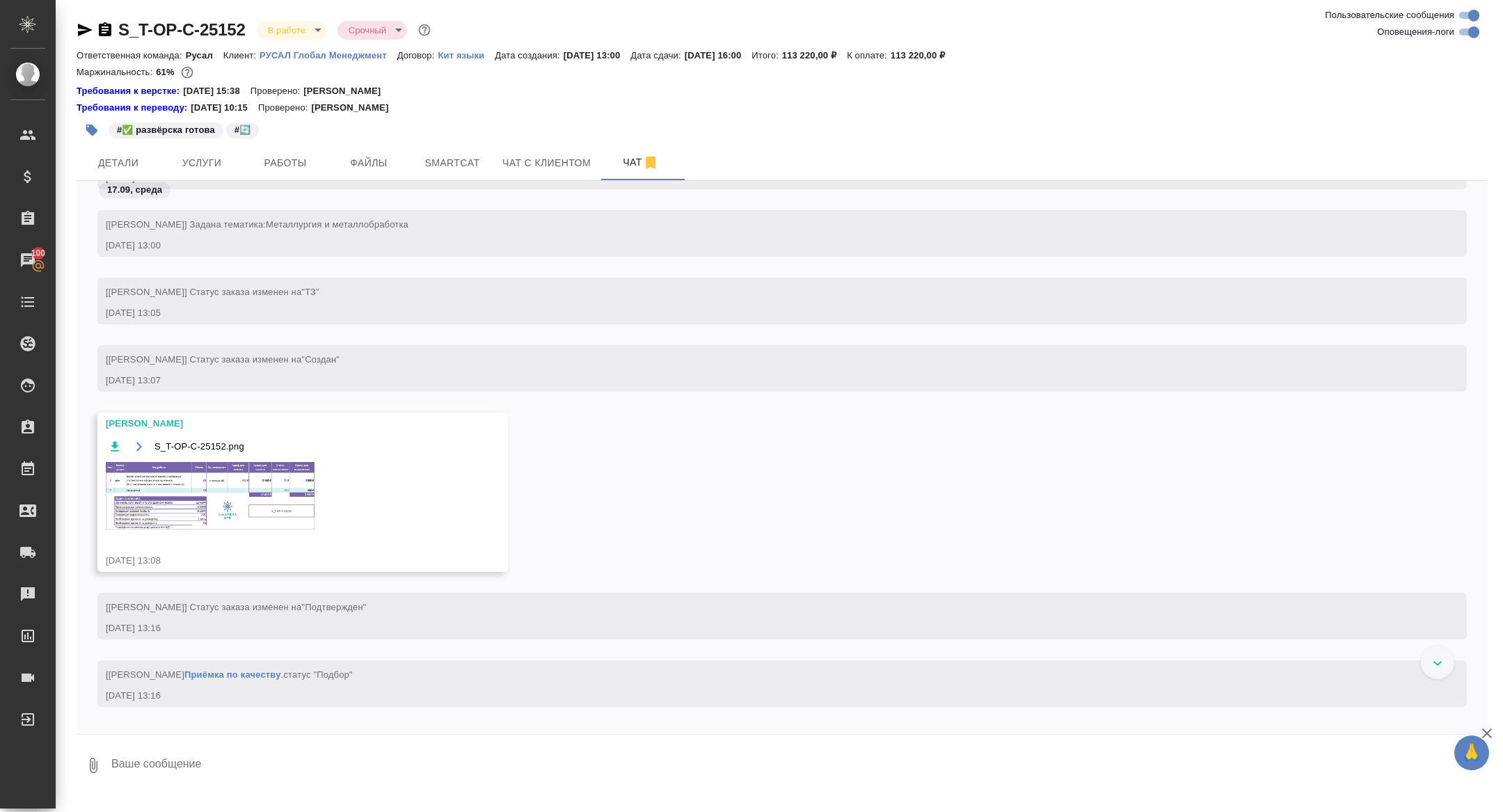
click at [226, 510] on img at bounding box center [210, 495] width 209 height 67
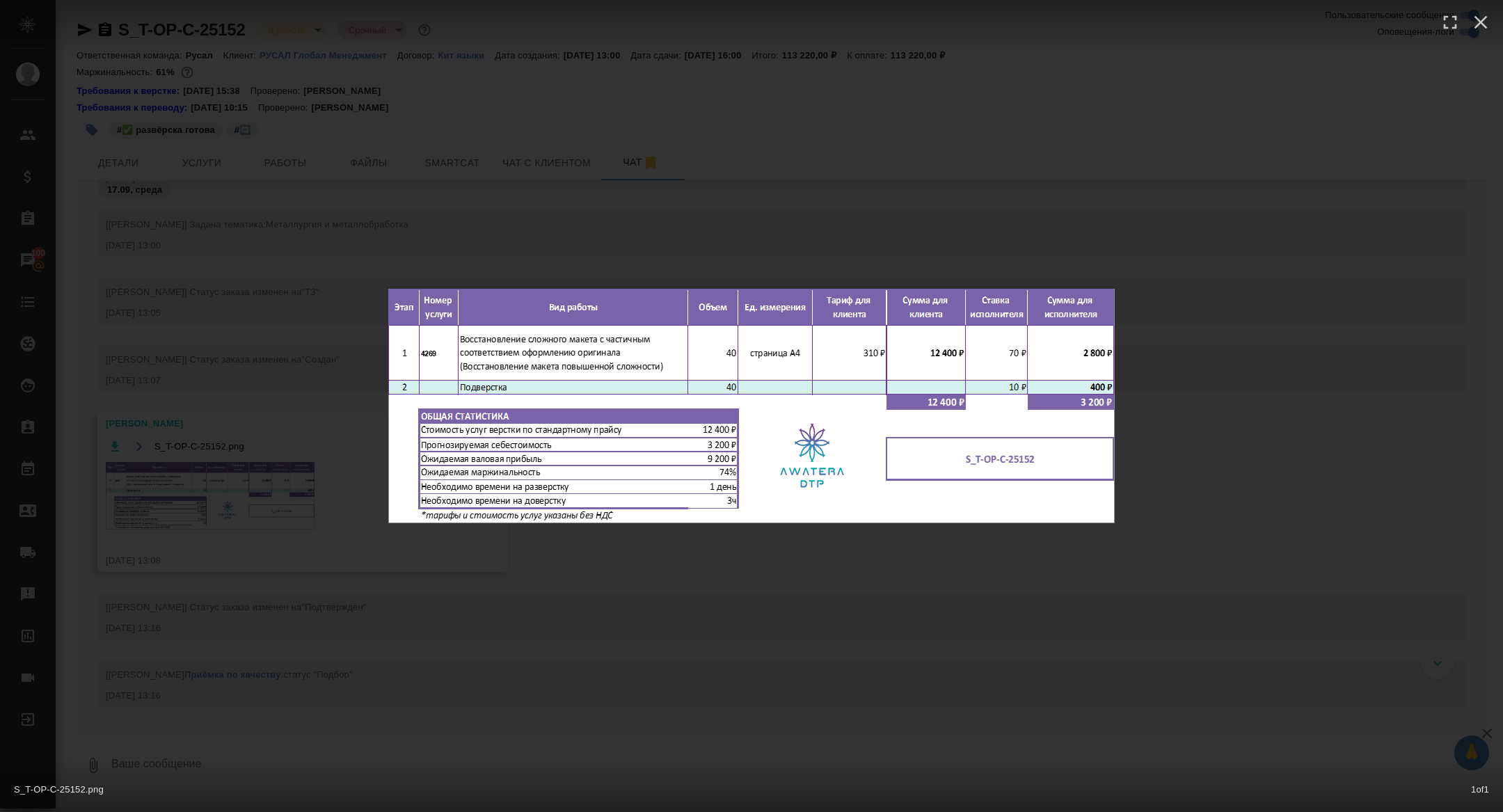
click at [226, 510] on div "S_T-OP-C-25152.png 1 of 1" at bounding box center [752, 406] width 1503 height 812
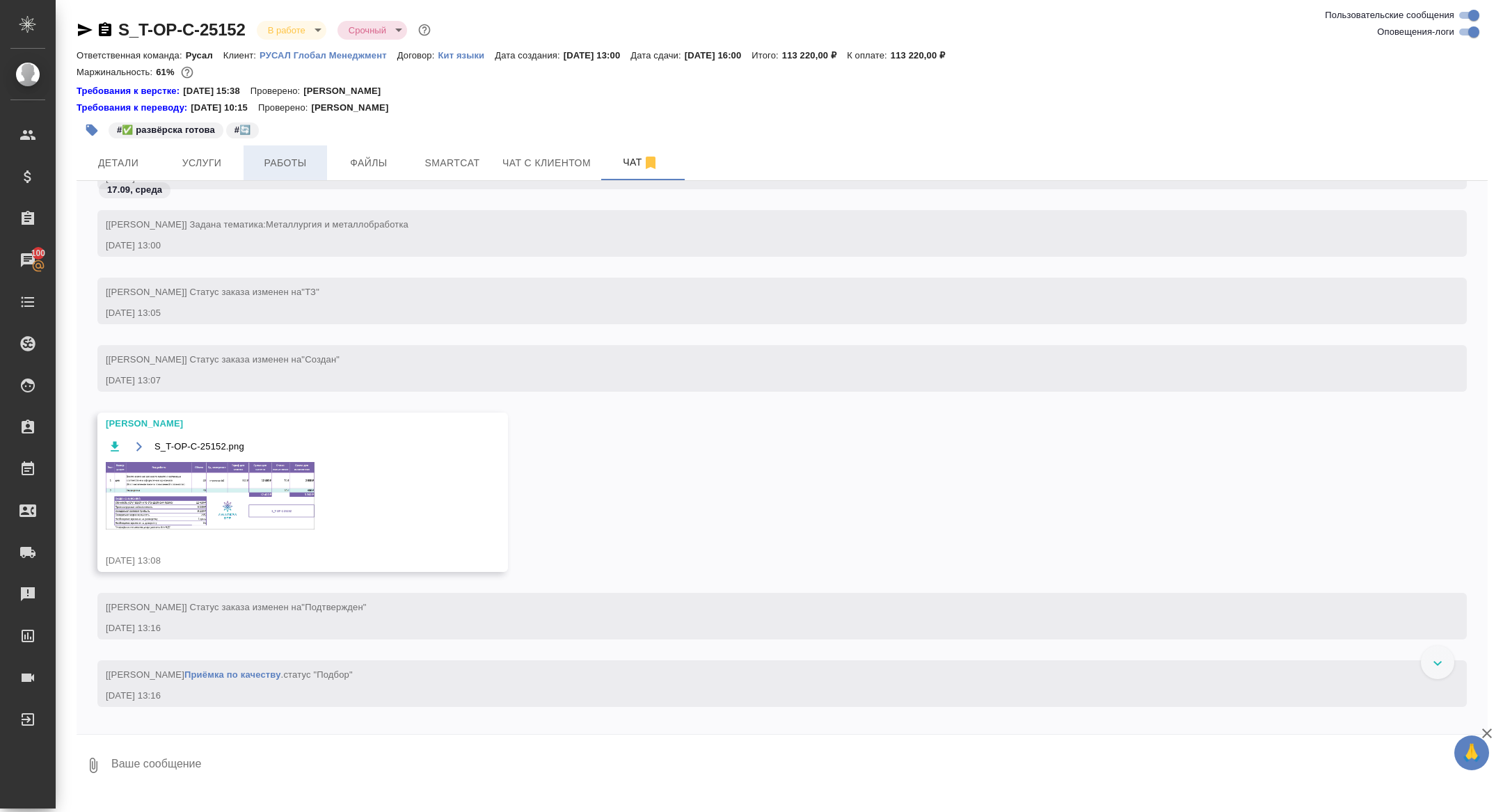
click at [296, 163] on span "Работы" at bounding box center [285, 163] width 67 height 17
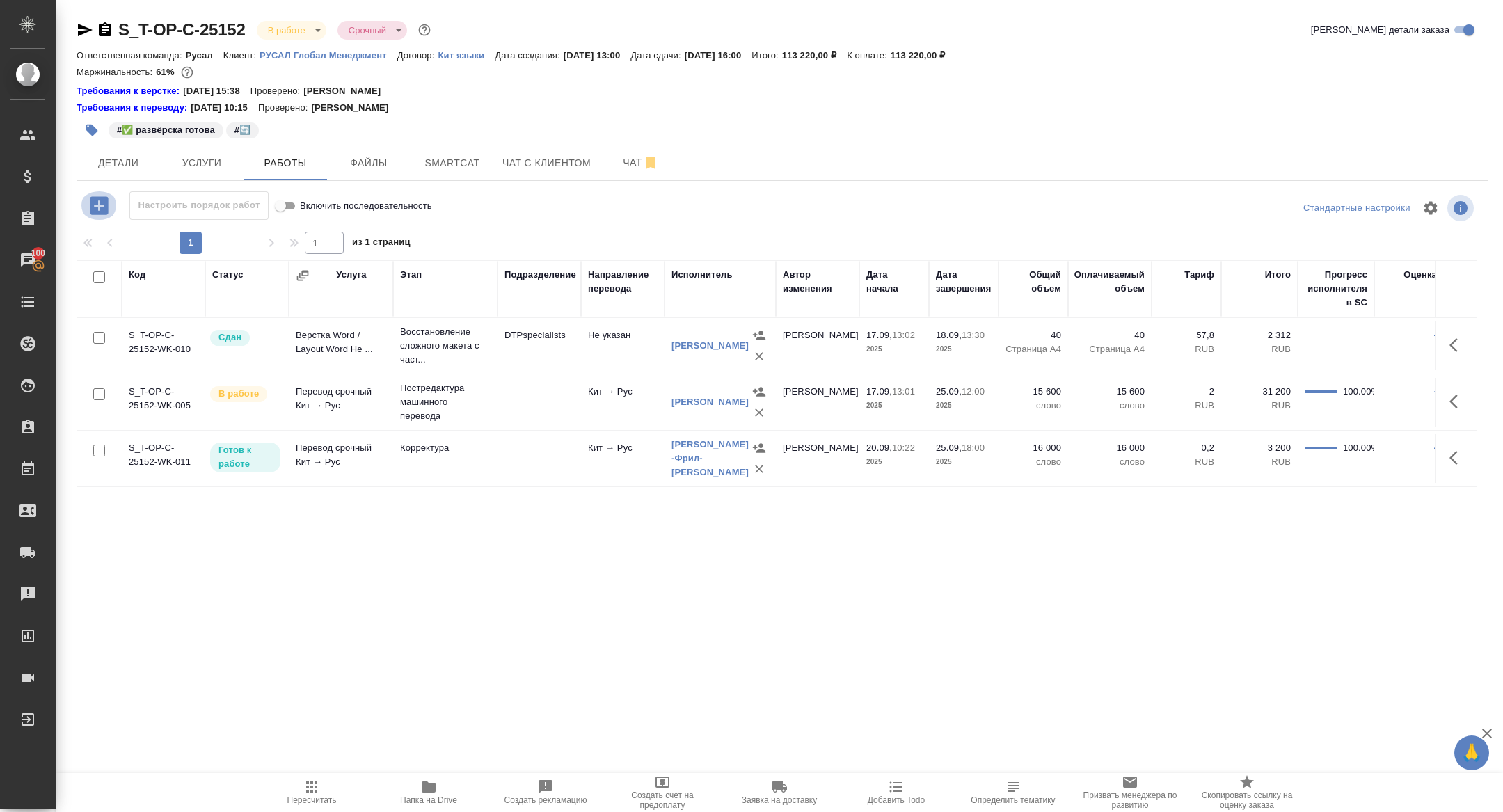
click at [105, 208] on icon "button" at bounding box center [98, 205] width 18 height 18
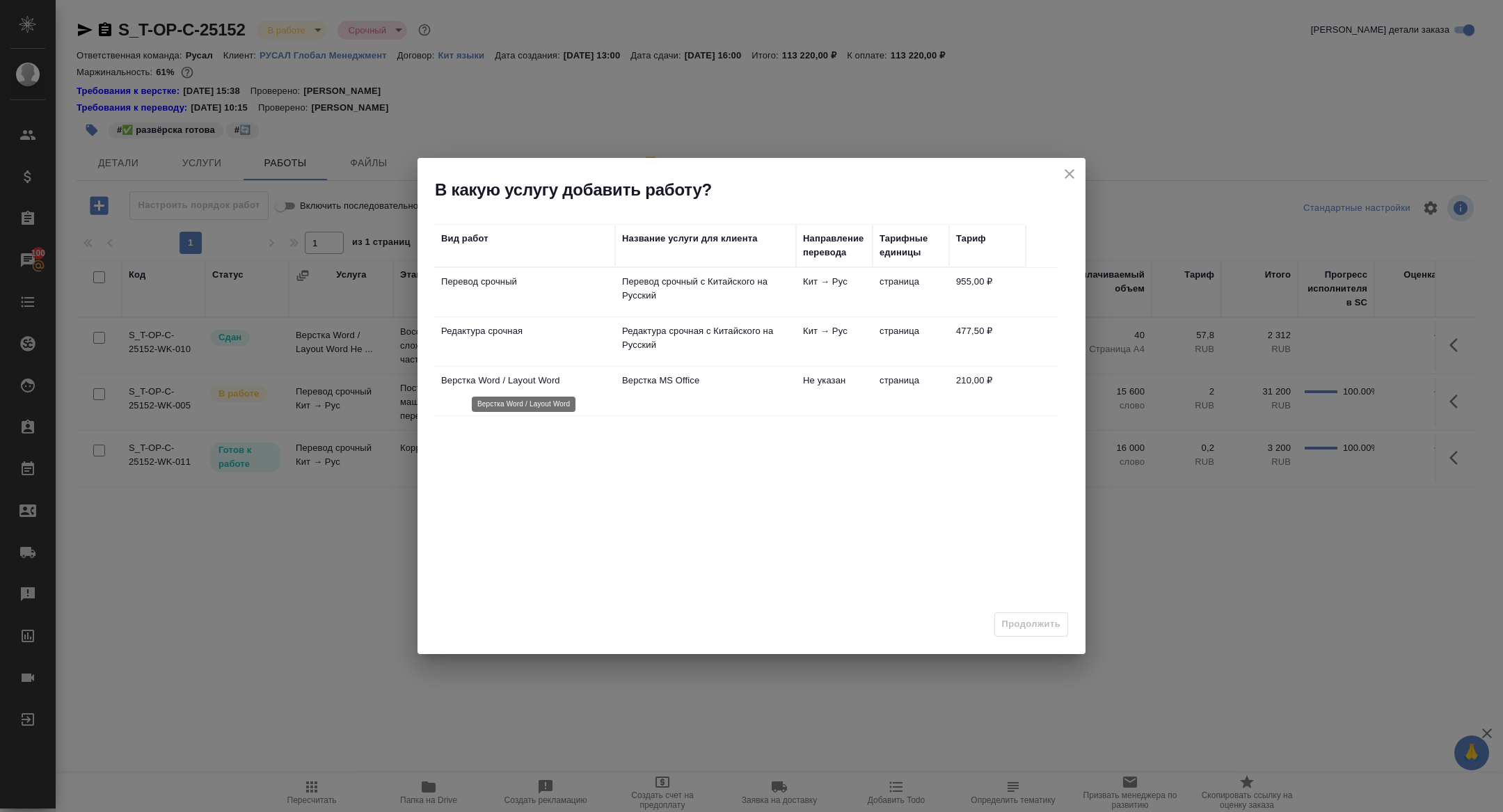
click at [511, 386] on p "Верстка Word / Layout Word" at bounding box center [524, 380] width 167 height 14
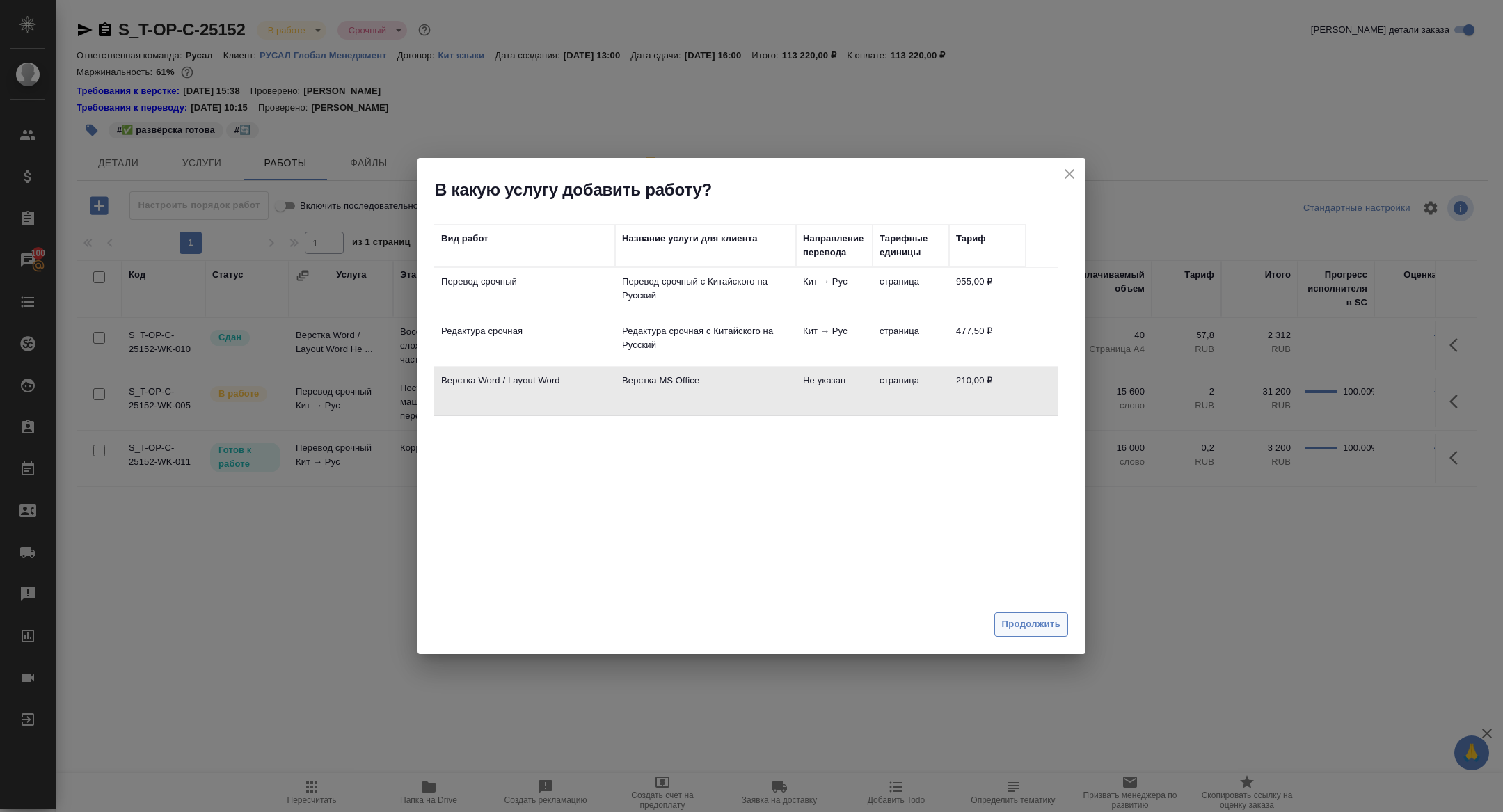
click at [1031, 612] on button "Продолжить" at bounding box center [1031, 624] width 74 height 24
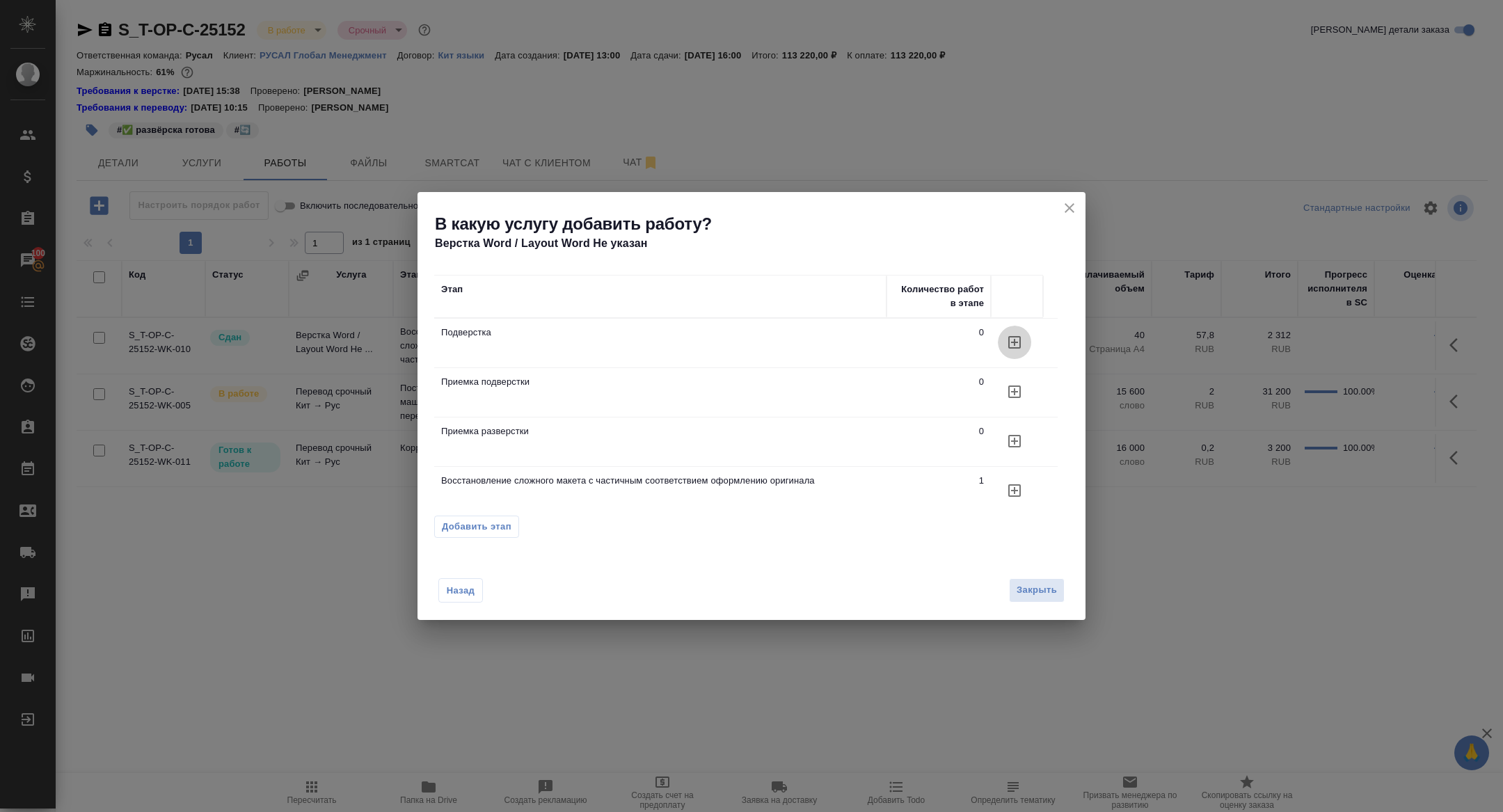
click at [1016, 342] on icon "button" at bounding box center [1014, 342] width 16 height 16
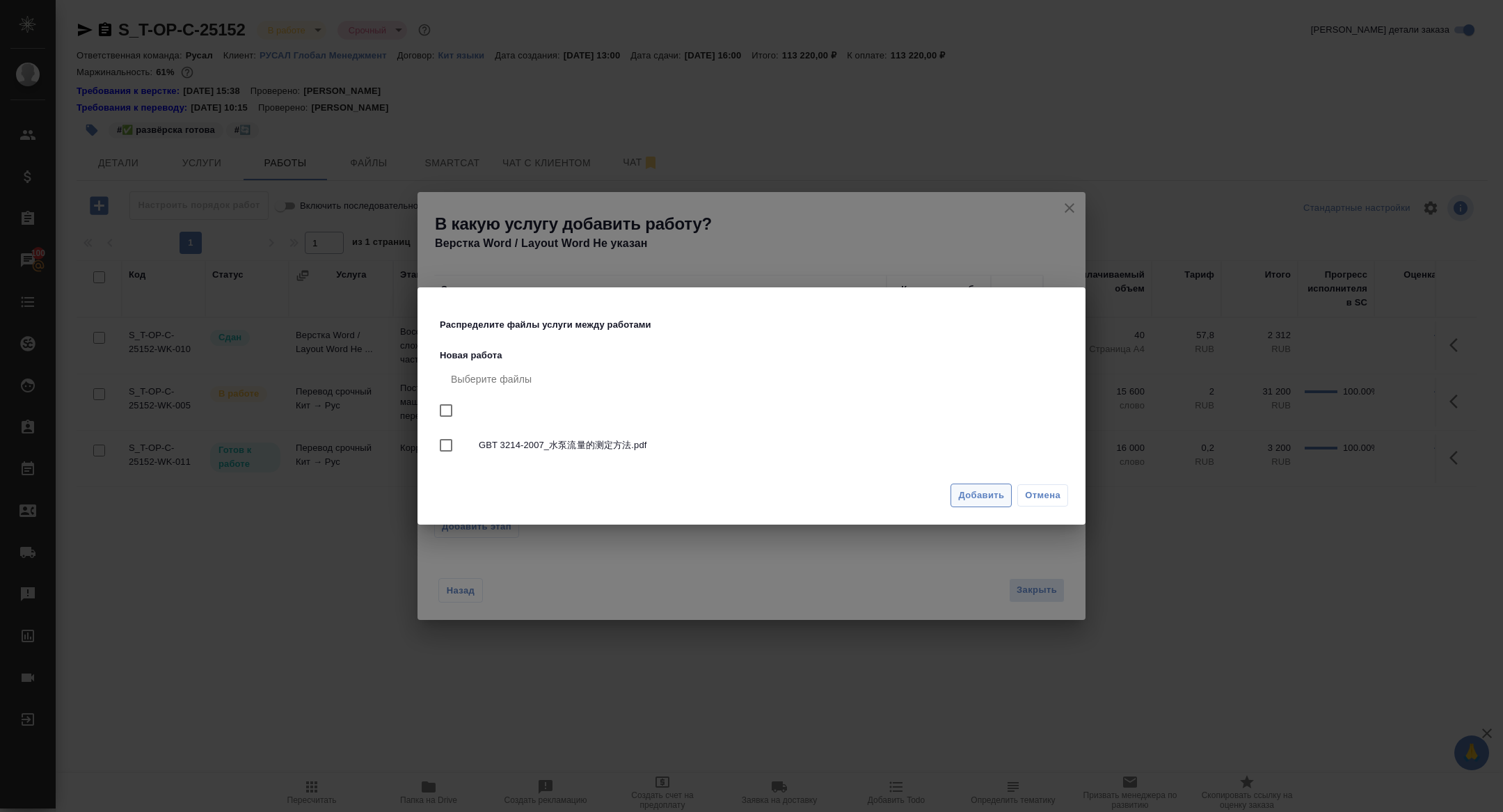
click at [979, 500] on span "Добавить" at bounding box center [981, 495] width 46 height 16
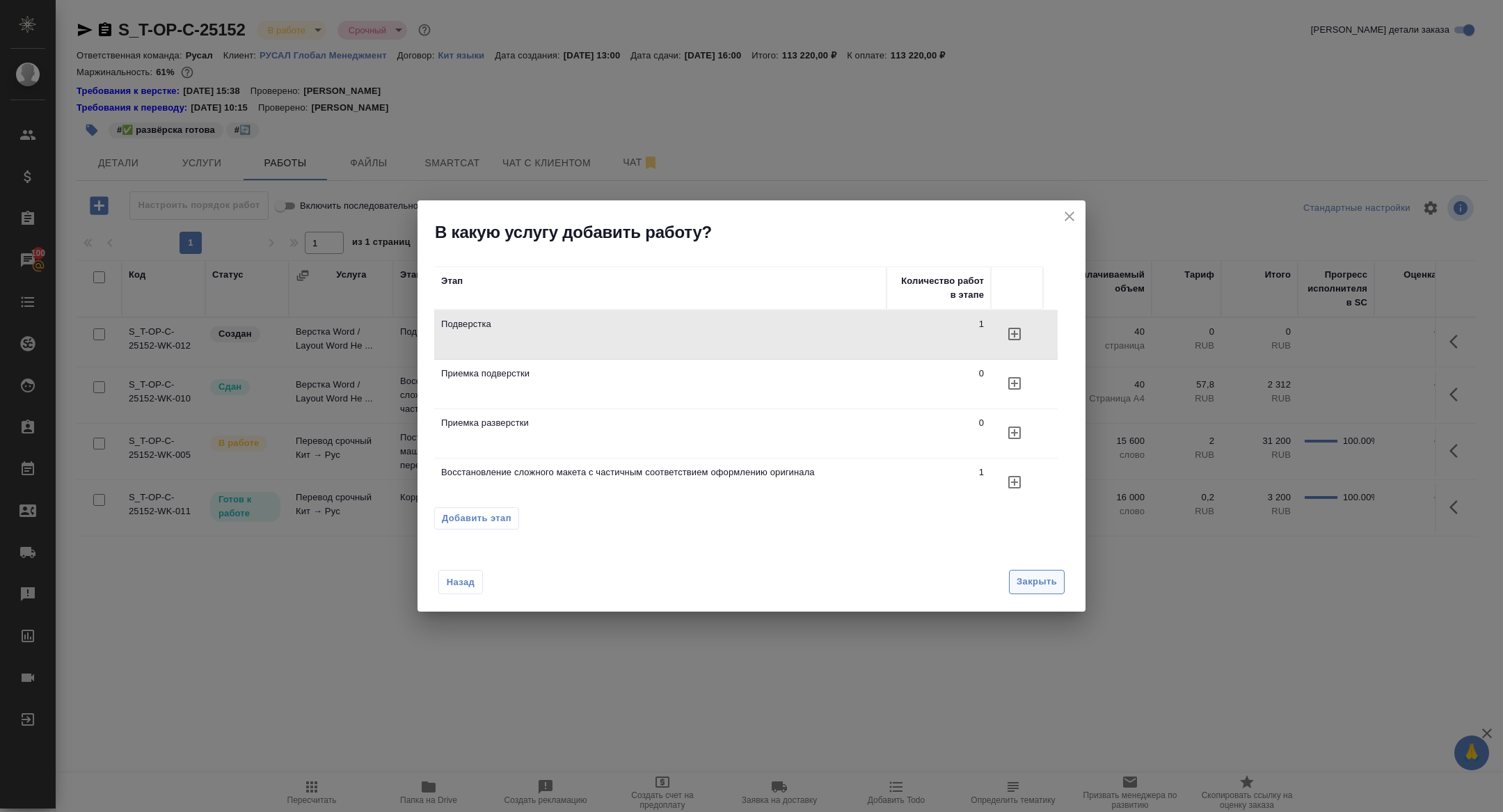
click at [1028, 584] on span "Закрыть" at bounding box center [1037, 582] width 40 height 16
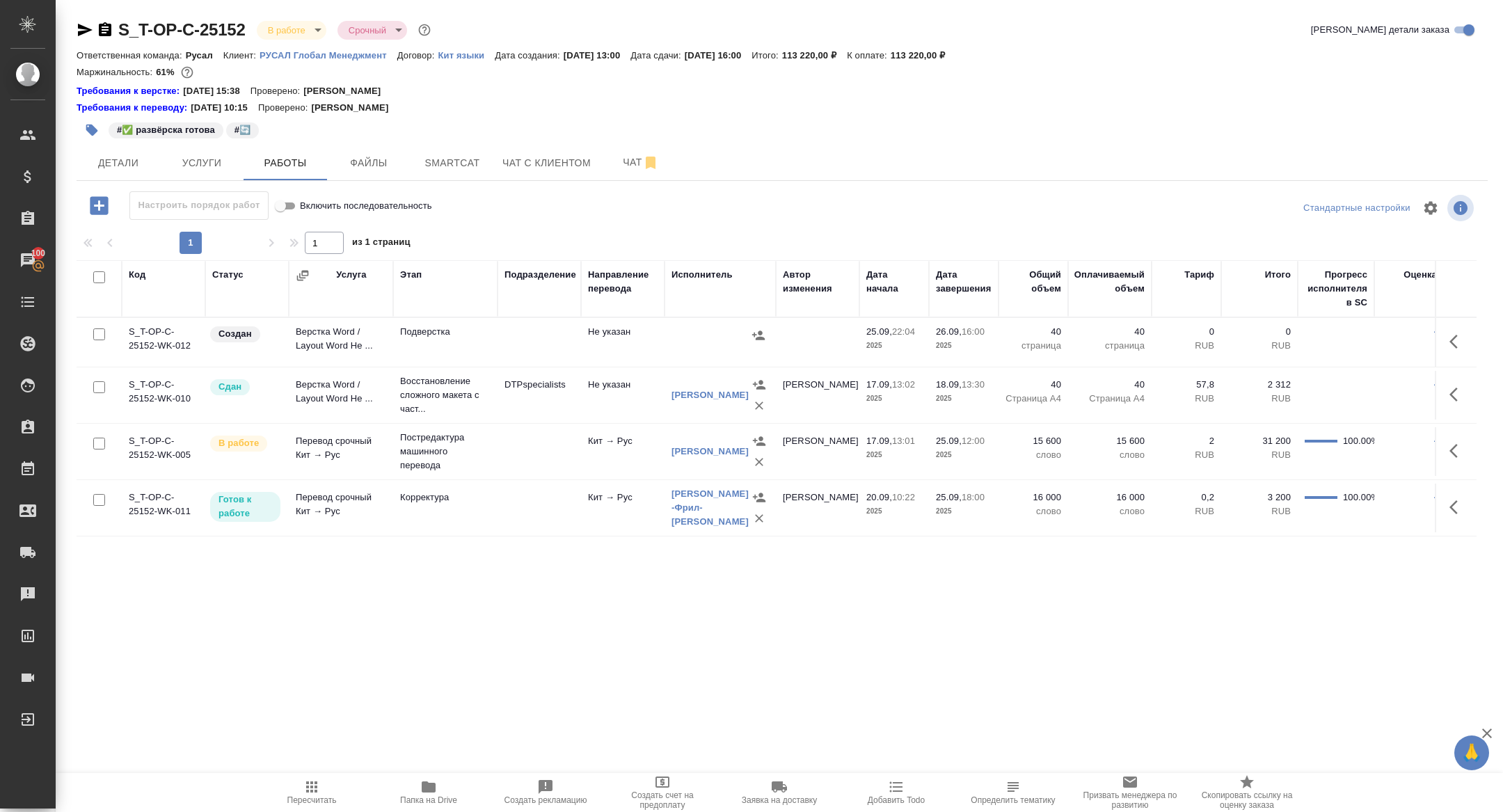
click at [1472, 342] on button "button" at bounding box center [1458, 341] width 34 height 34
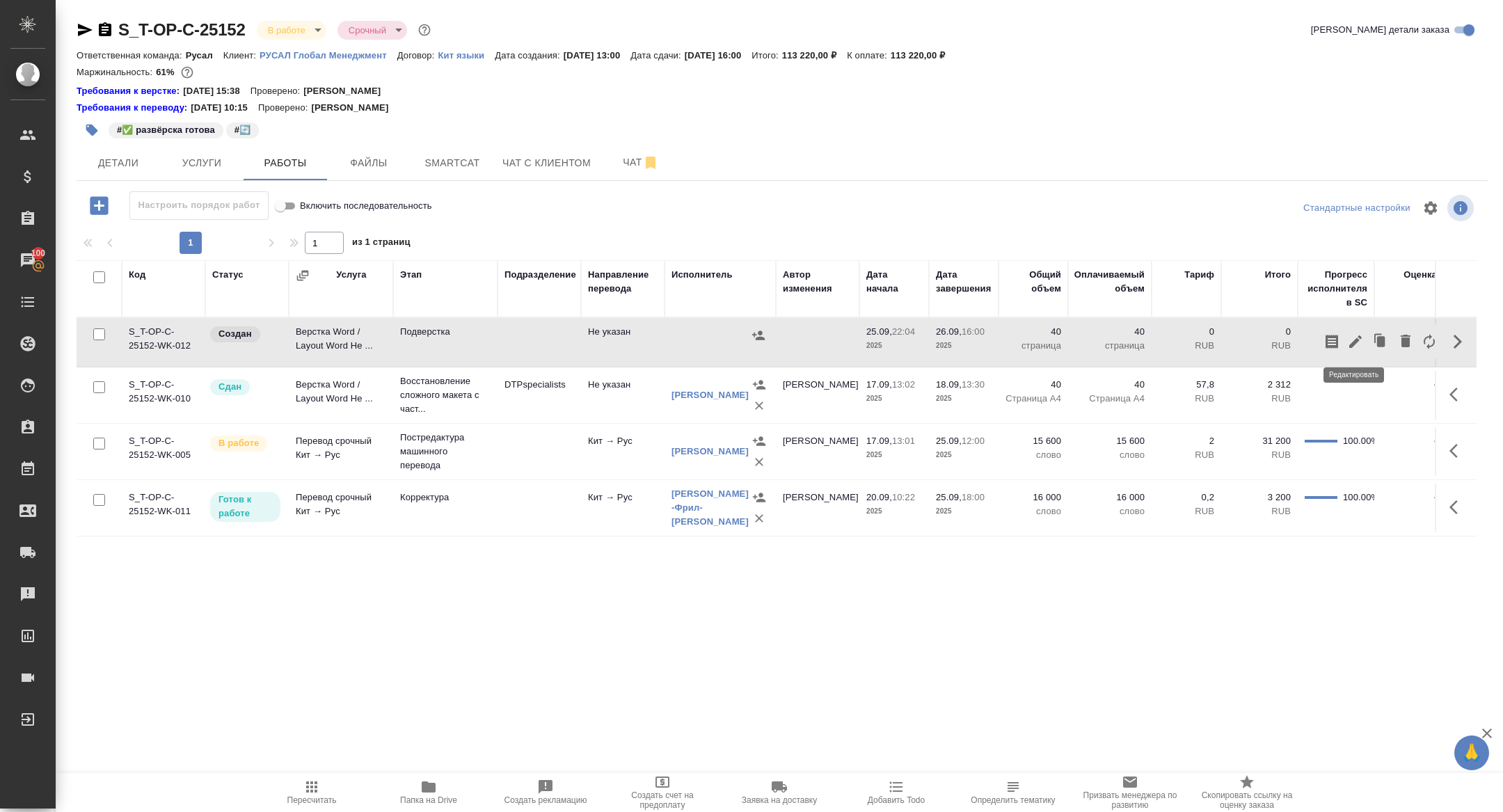
click at [1355, 342] on icon "button" at bounding box center [1355, 341] width 12 height 12
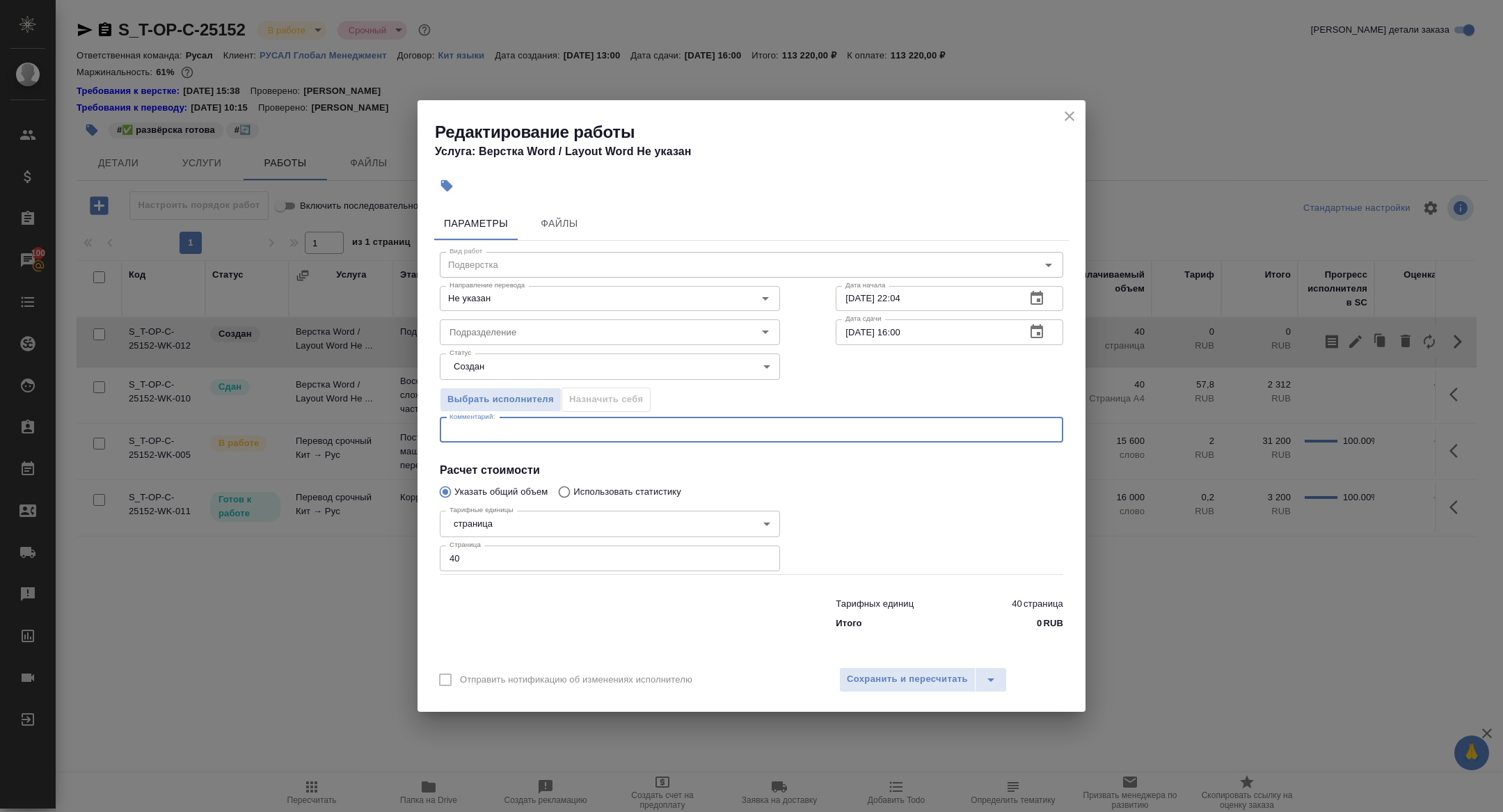
click at [460, 434] on textarea at bounding box center [752, 429] width 604 height 11
paste textarea "https://drive.awatera.com/f/10386034"
type textarea "https://drive.awatera.com/f/10386034"
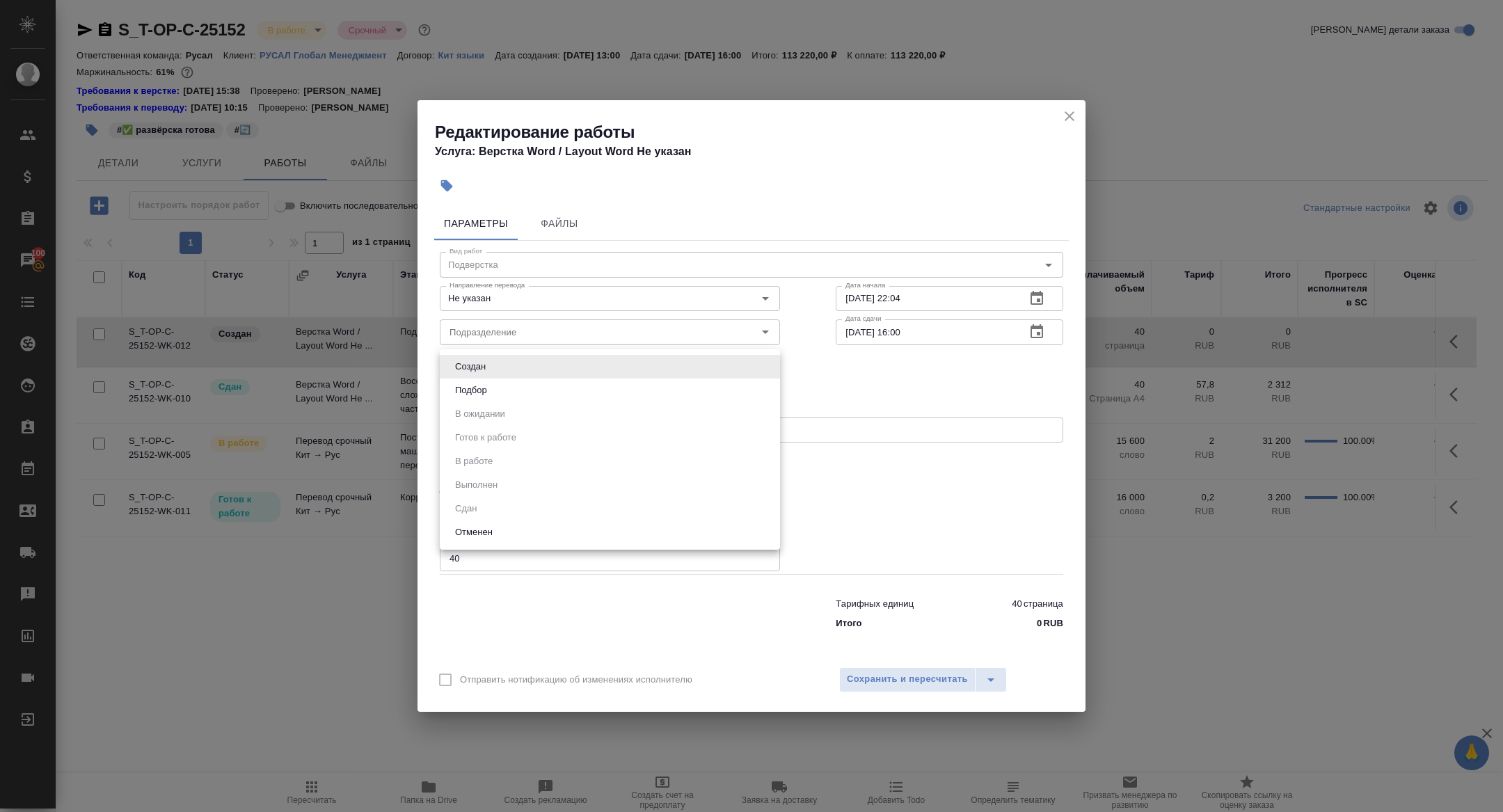
click at [488, 376] on body "🙏 .cls-1 fill:#fff; AWATERA Zhuravleva Alexandra Клиенты Спецификации Заказы 10…" at bounding box center [752, 406] width 1503 height 812
click at [481, 386] on button "Подбор" at bounding box center [471, 390] width 40 height 15
type input "recruiting"
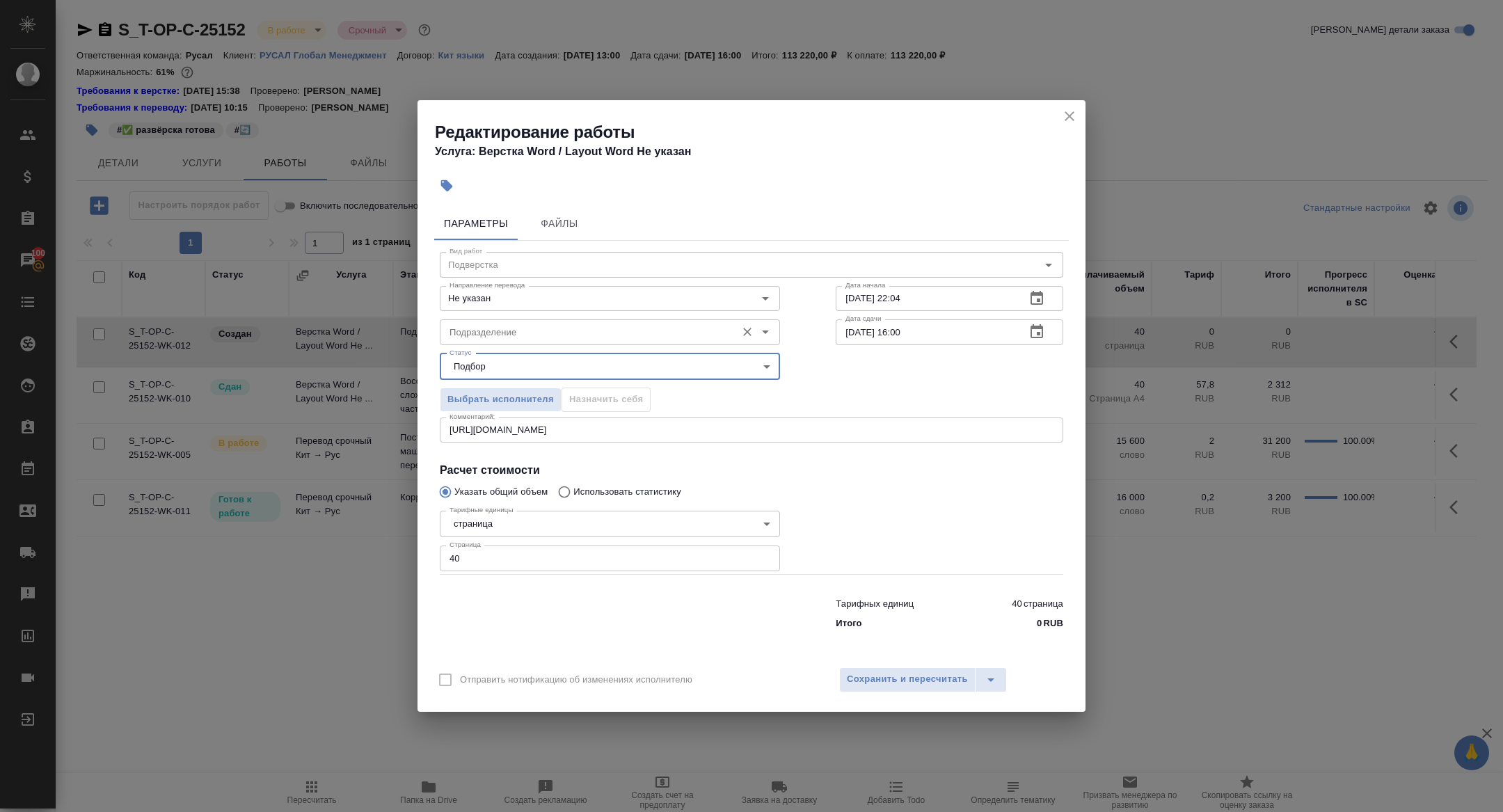
click at [488, 329] on input "Подразделение" at bounding box center [587, 331] width 285 height 16
click at [518, 358] on p "Верстки и дизайна" at bounding box center [490, 363] width 80 height 14
type input "Верстки и дизайна"
click at [1040, 306] on icon "button" at bounding box center [1036, 298] width 16 height 16
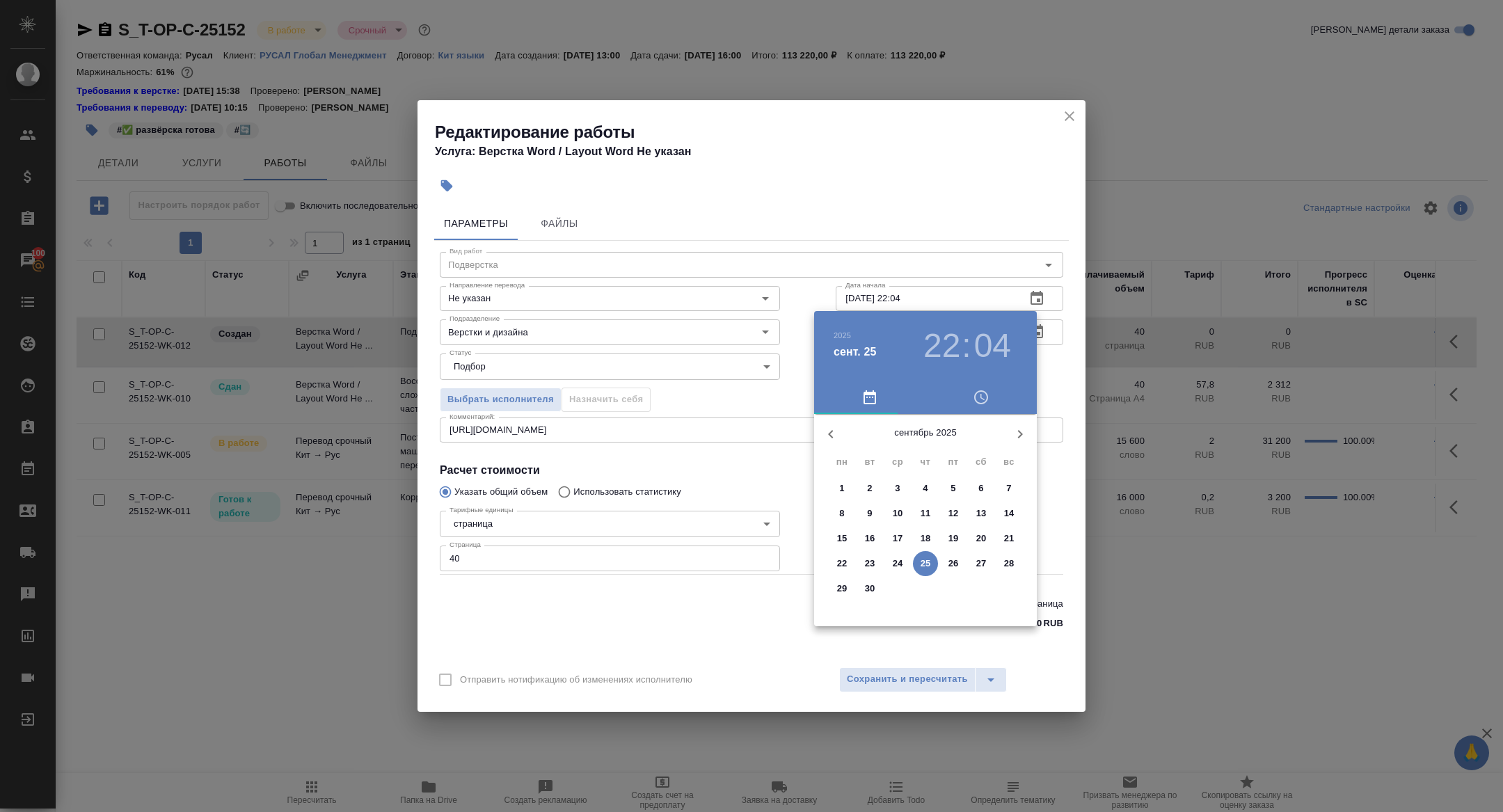
click at [950, 565] on p "26" at bounding box center [954, 563] width 11 height 14
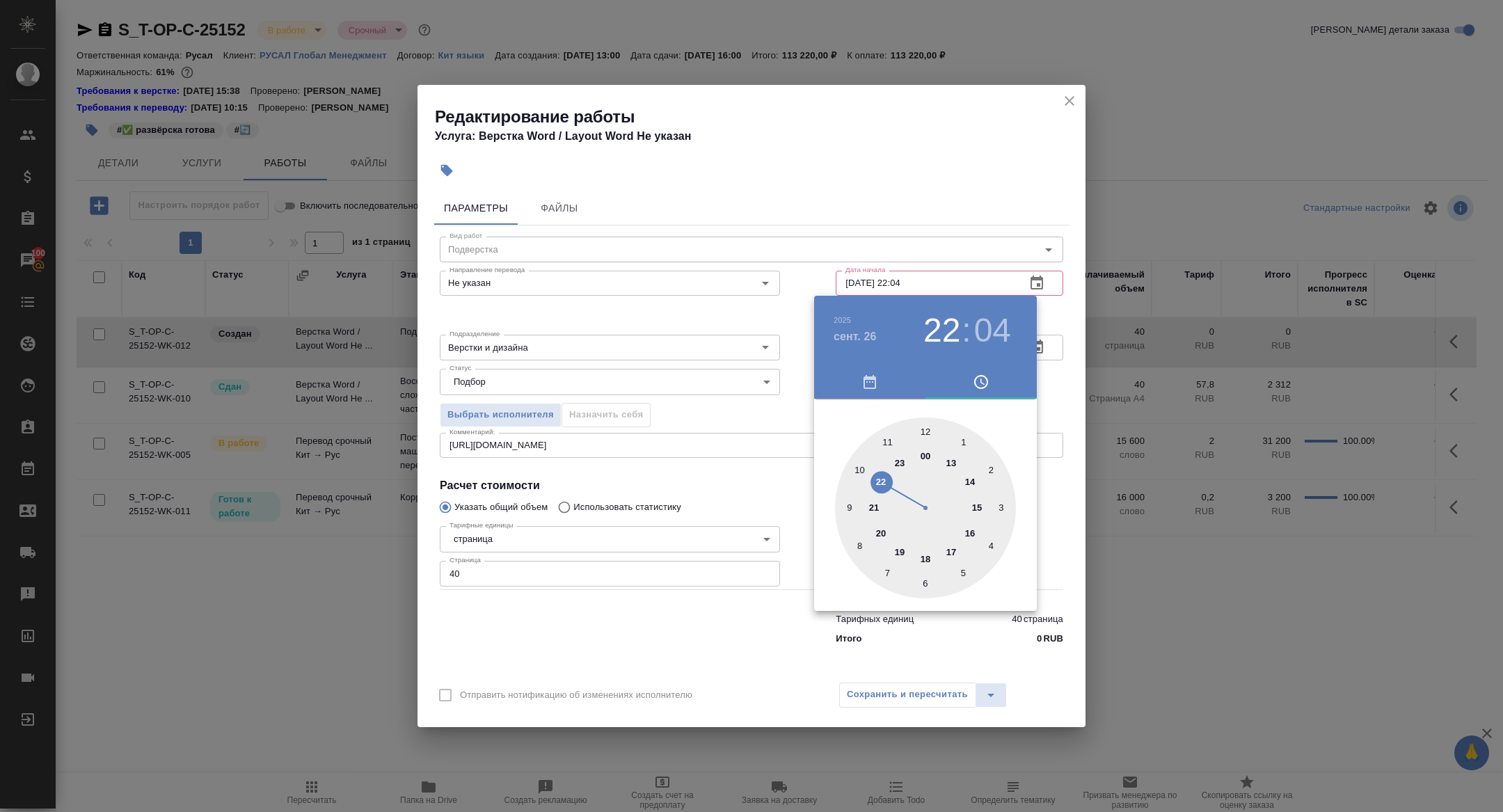
click at [886, 443] on div at bounding box center [926, 507] width 181 height 181
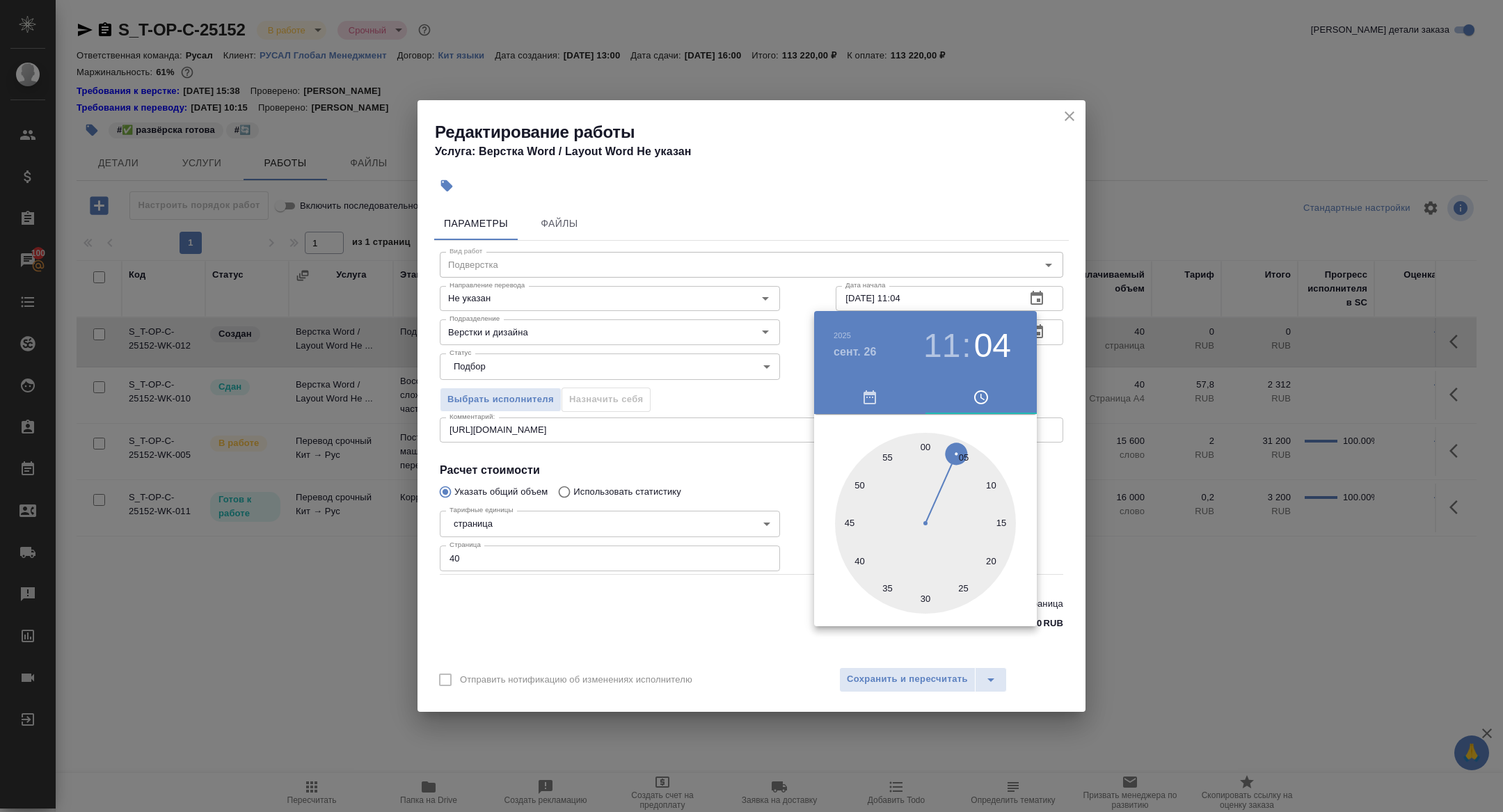
type input "26.09.2025 11:00"
click at [924, 446] on div at bounding box center [926, 523] width 181 height 181
click at [686, 378] on div at bounding box center [752, 406] width 1503 height 812
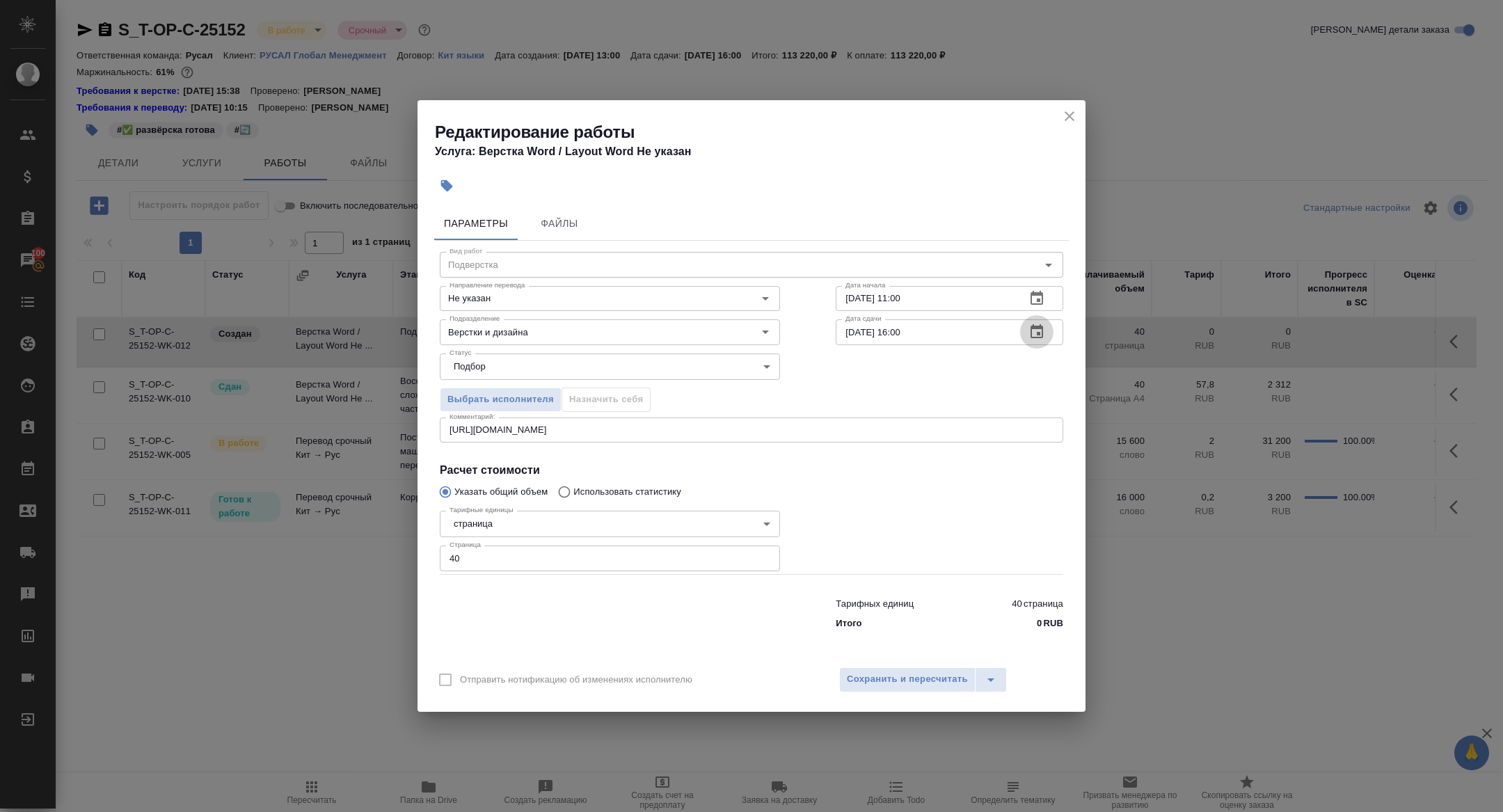
click at [1033, 343] on button "button" at bounding box center [1037, 332] width 34 height 34
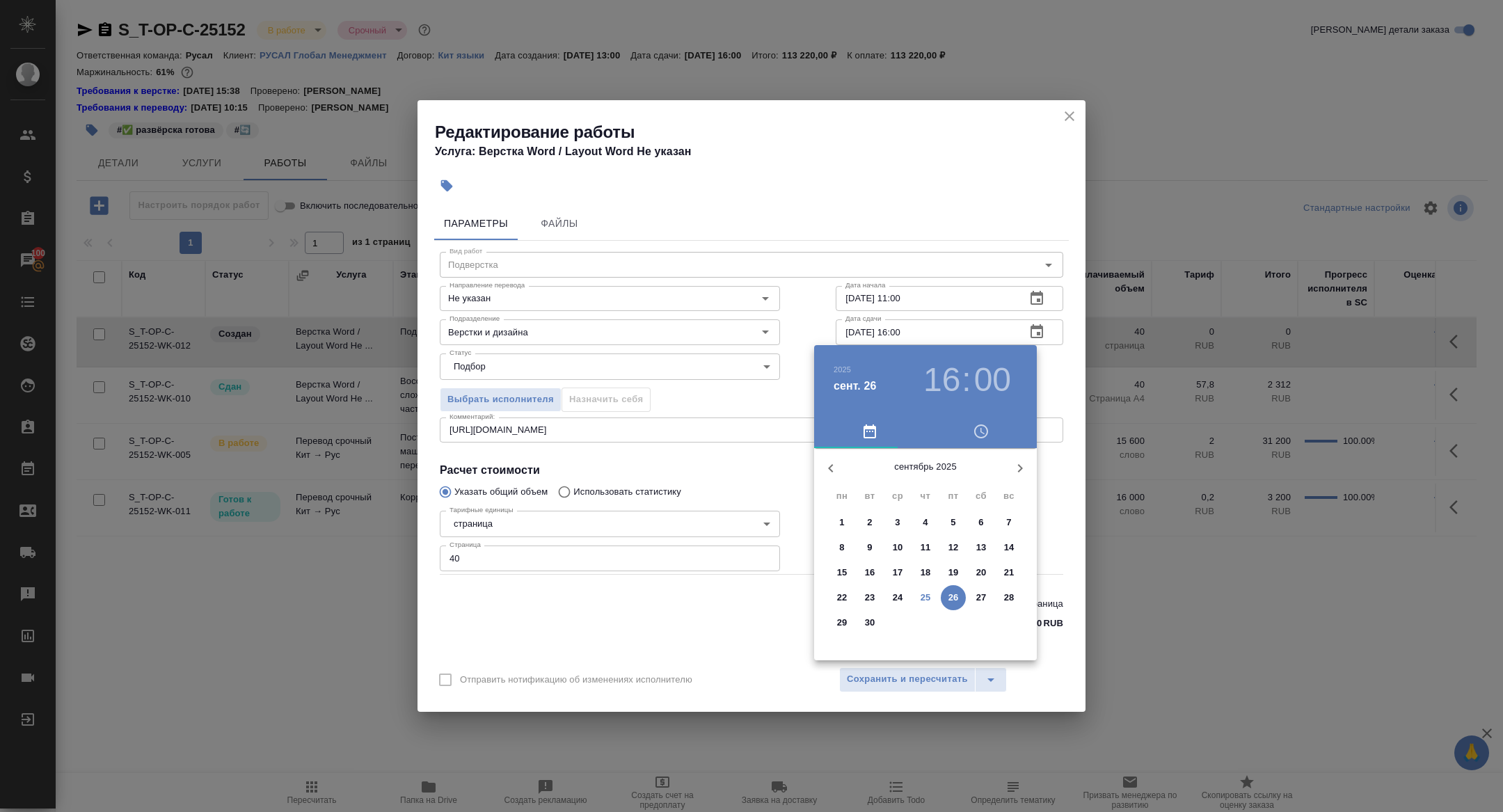
click at [949, 370] on h3 "16" at bounding box center [942, 380] width 37 height 39
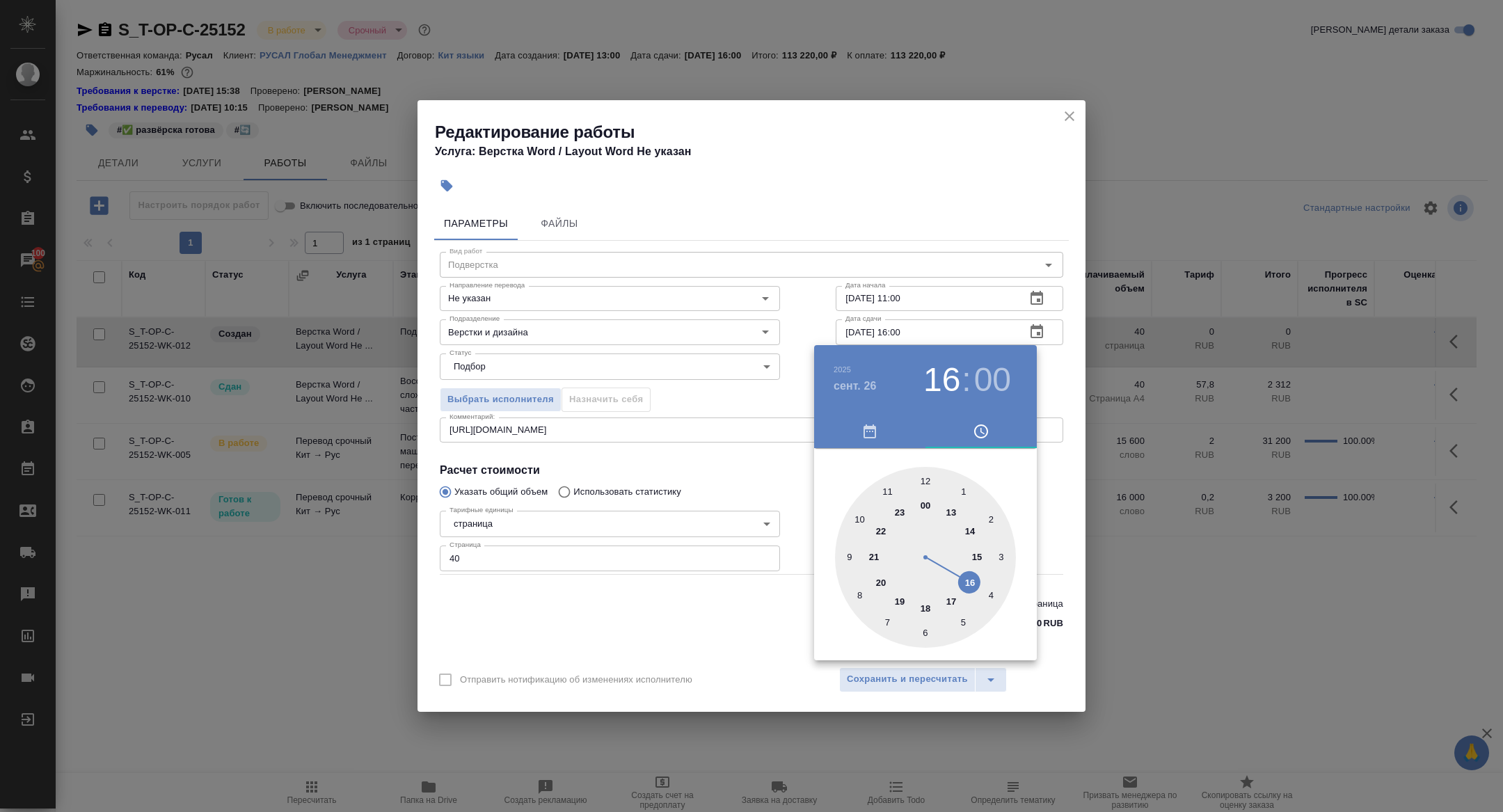
type input "26.09.2025 14:00"
click at [972, 529] on div at bounding box center [926, 557] width 181 height 181
click at [701, 488] on div at bounding box center [752, 406] width 1503 height 812
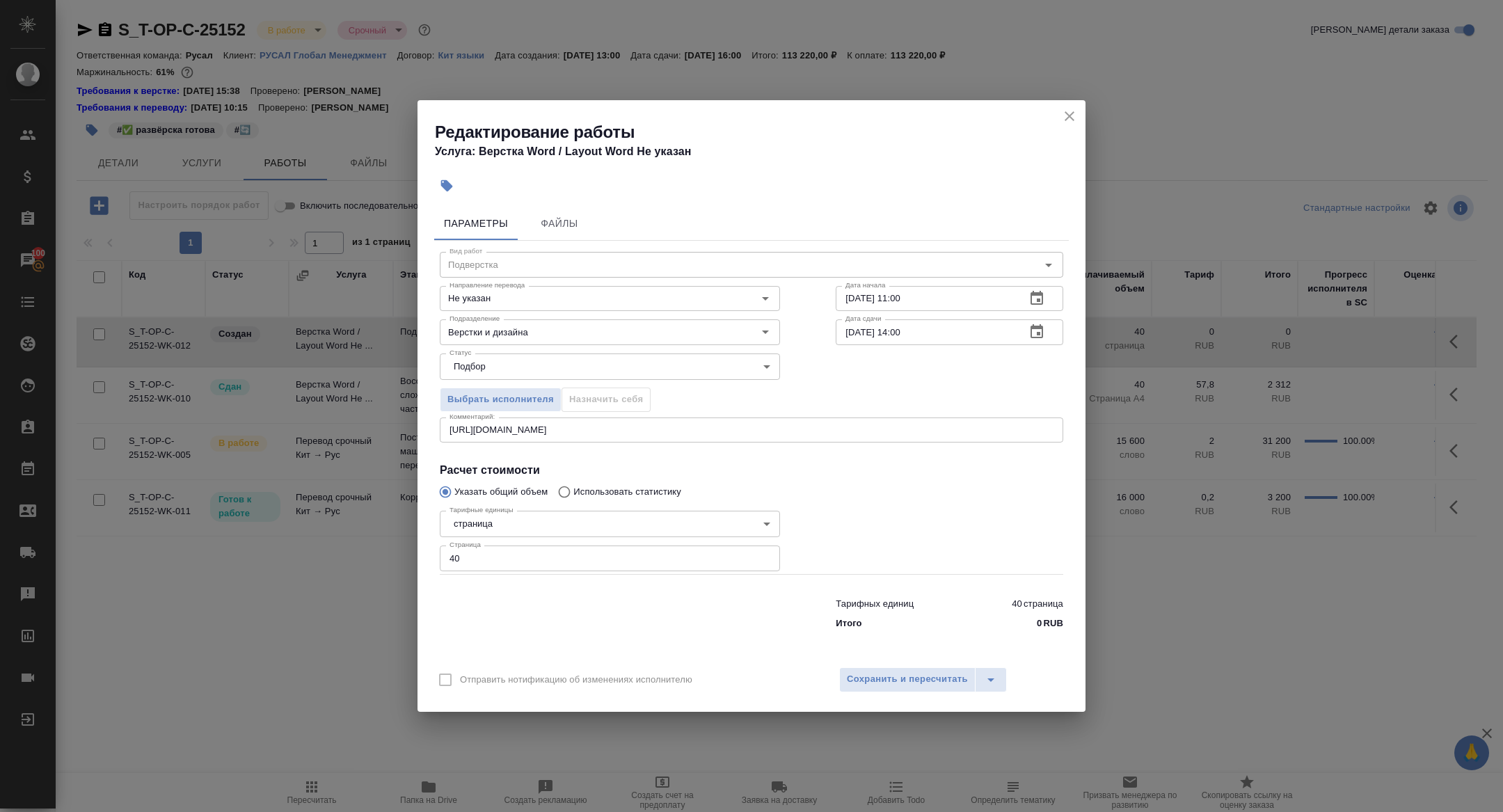
click at [1029, 297] on icon "button" at bounding box center [1036, 298] width 16 height 16
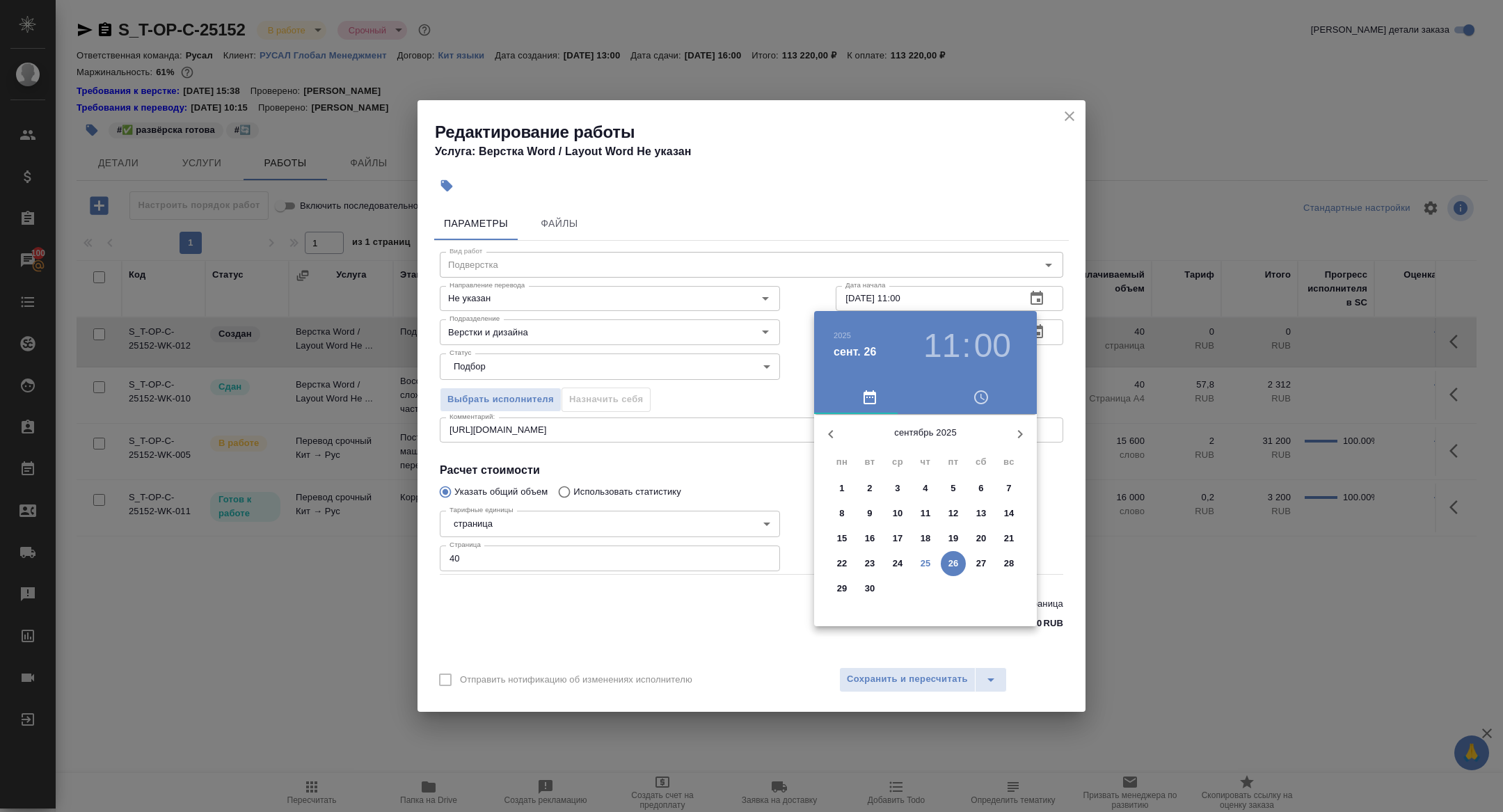
click at [949, 333] on h3 "11" at bounding box center [942, 345] width 37 height 39
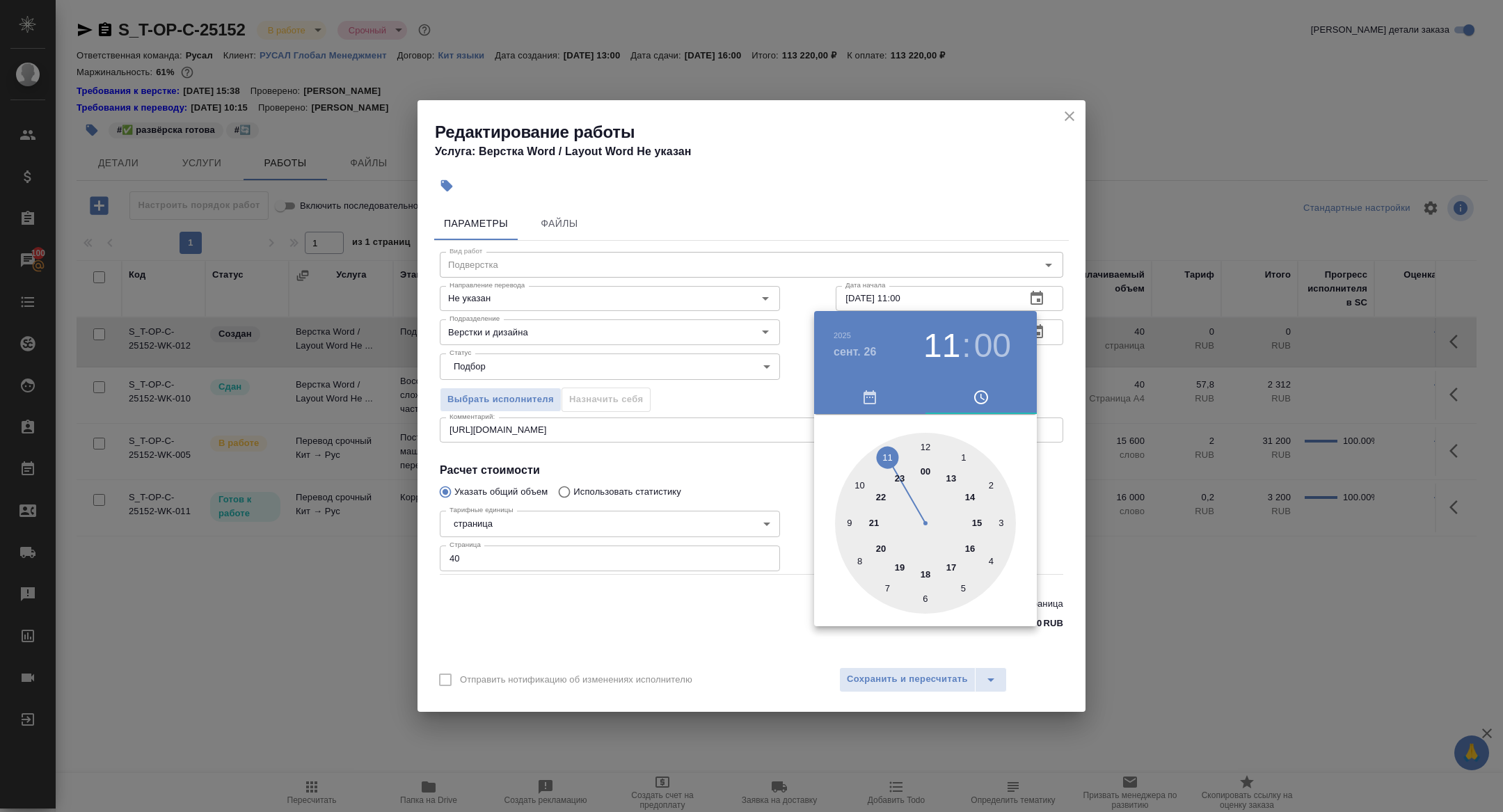
click at [860, 476] on div at bounding box center [926, 523] width 181 height 181
type input "26.09.2025 10:00"
click at [686, 378] on div at bounding box center [752, 406] width 1503 height 812
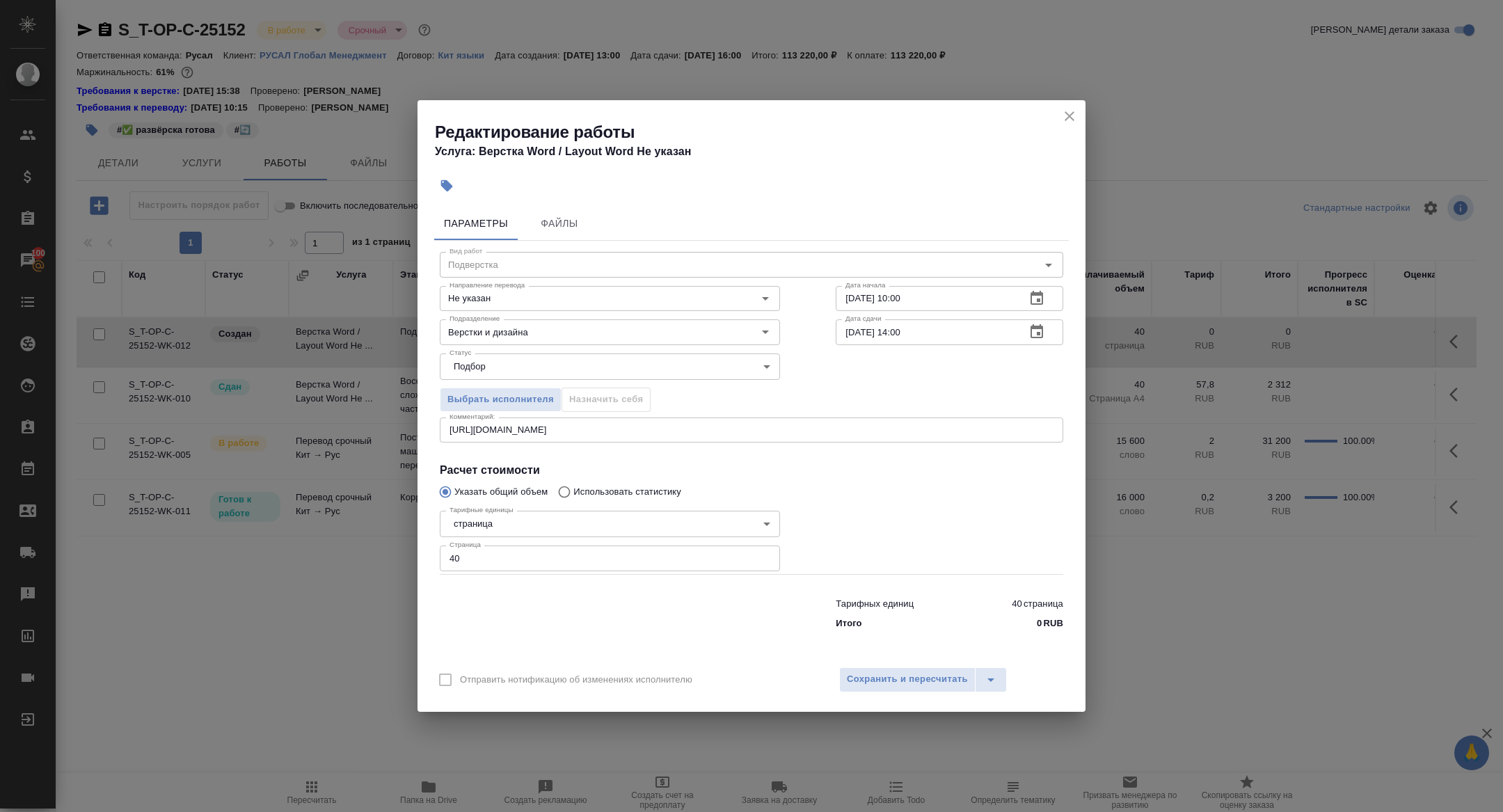
click at [1037, 331] on icon "button" at bounding box center [1036, 331] width 16 height 16
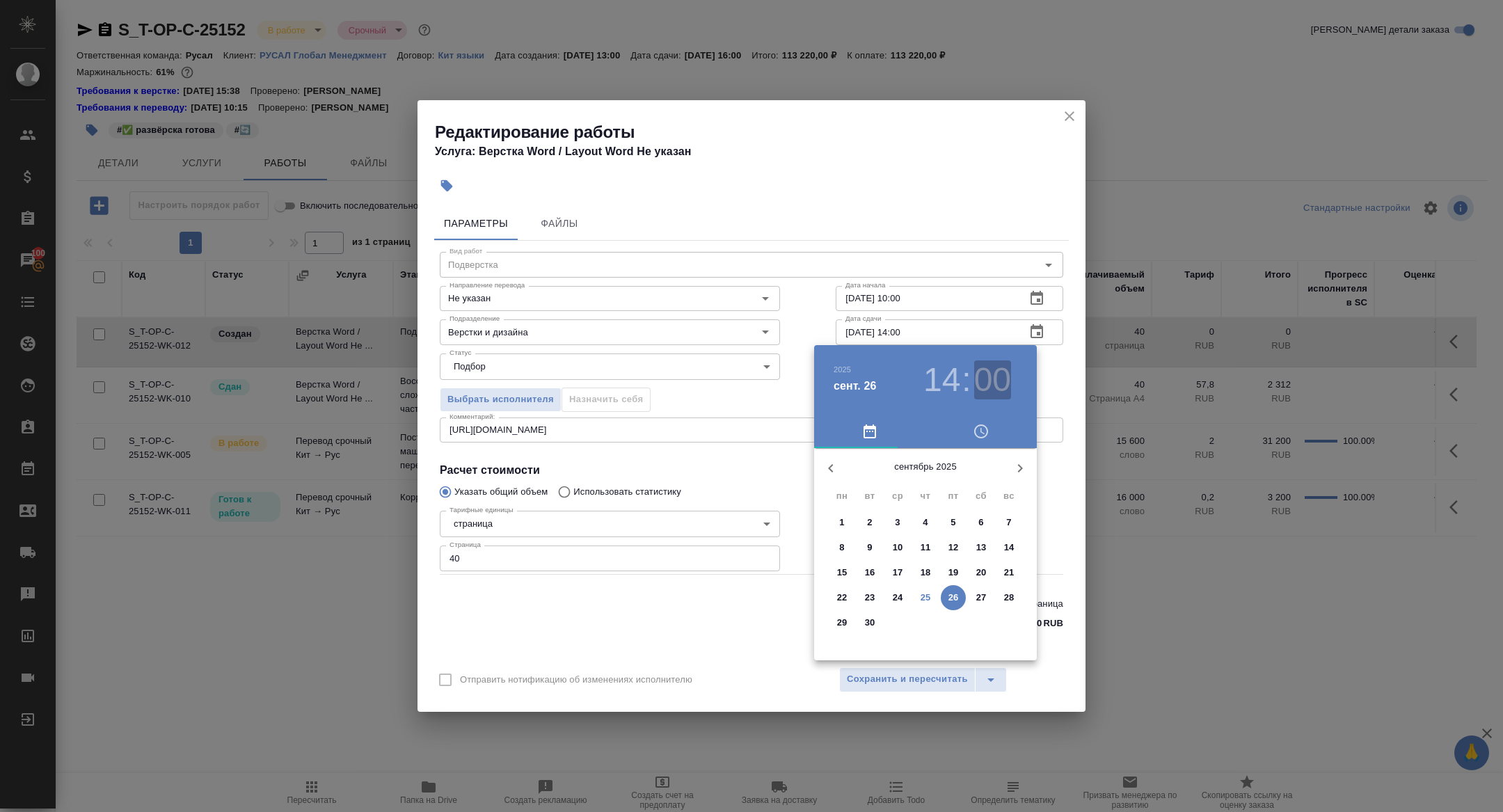
drag, startPoint x: 987, startPoint y: 378, endPoint x: 980, endPoint y: 435, distance: 57.4
click at [987, 378] on h3 "00" at bounding box center [992, 380] width 37 height 39
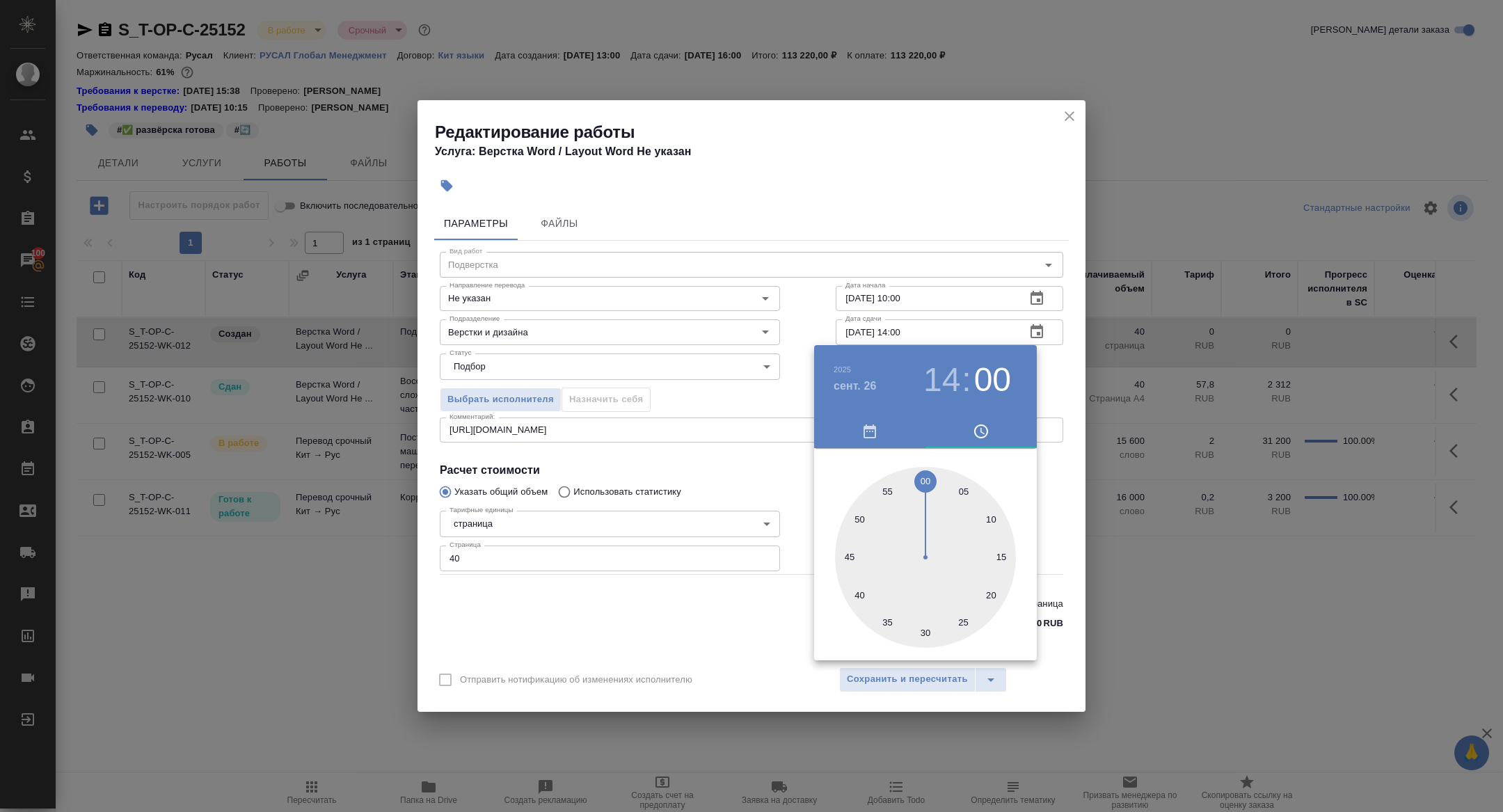
click at [923, 631] on div at bounding box center [926, 557] width 181 height 181
type input "26.09.2025 14:30"
click at [680, 499] on div at bounding box center [752, 406] width 1503 height 812
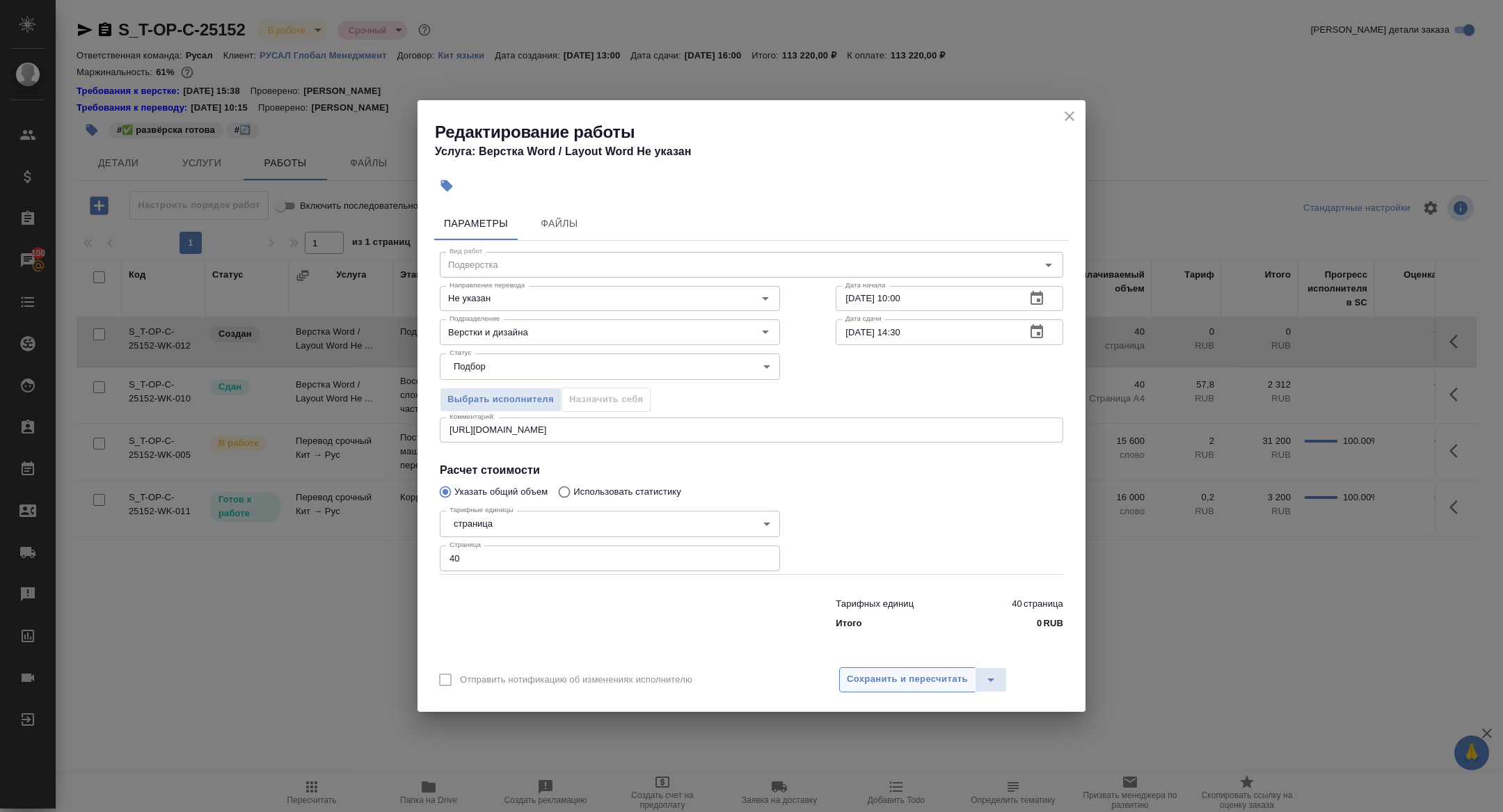
click at [896, 680] on span "Сохранить и пересчитать" at bounding box center [907, 679] width 121 height 16
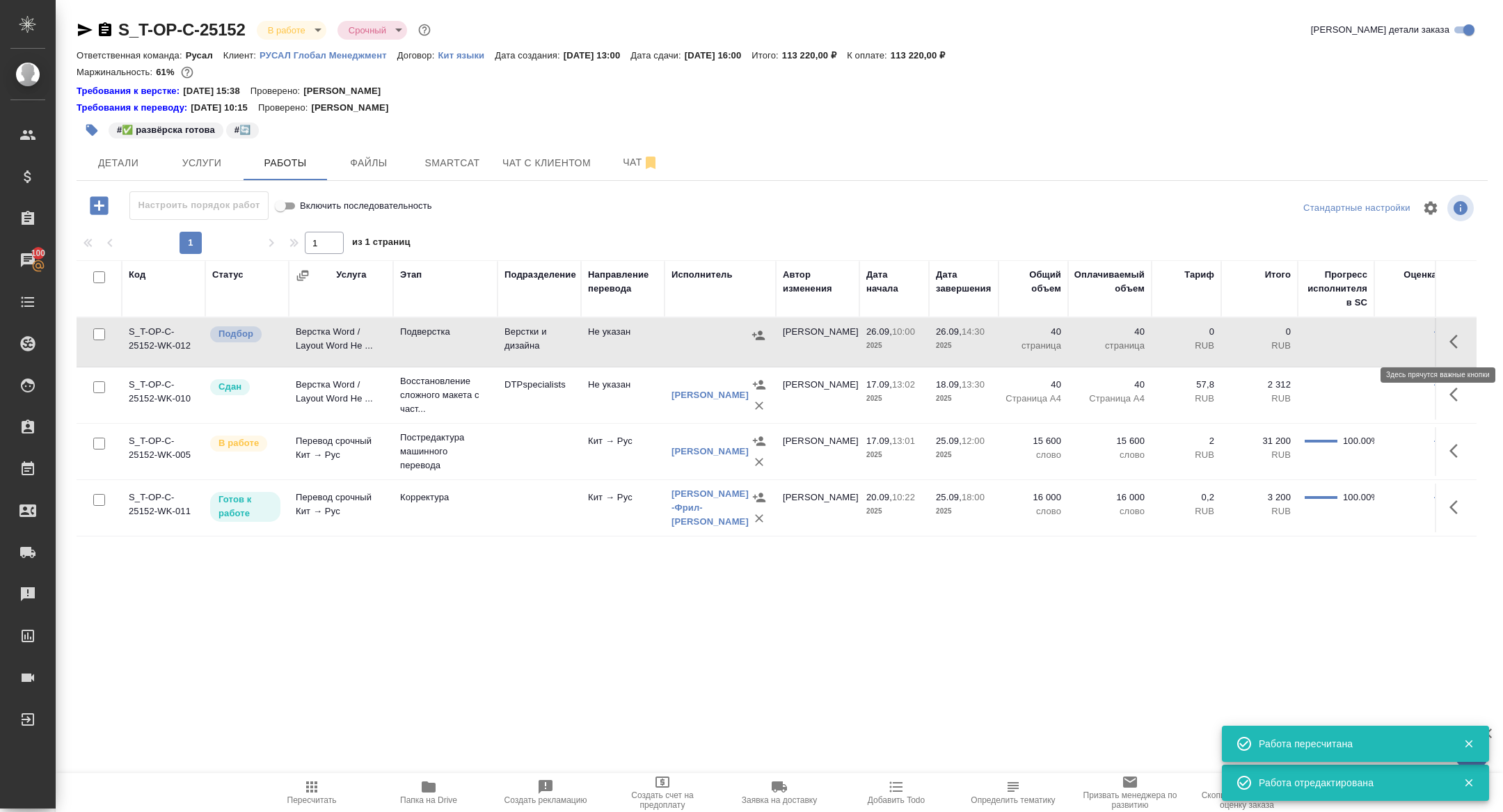
click at [1454, 343] on icon "button" at bounding box center [1454, 341] width 9 height 14
click at [1354, 341] on icon "button" at bounding box center [1355, 341] width 12 height 12
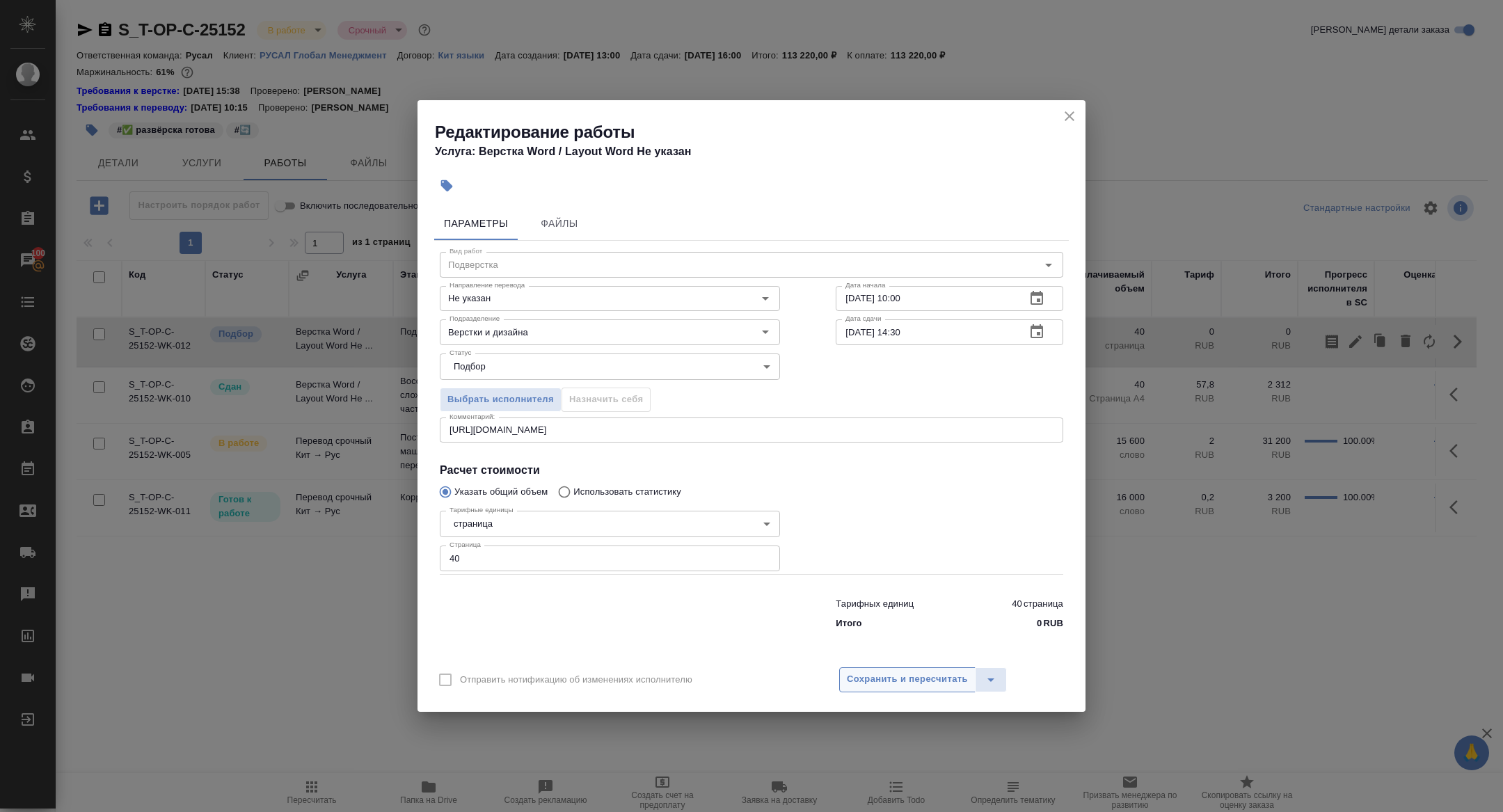
click at [931, 684] on span "Сохранить и пересчитать" at bounding box center [907, 679] width 121 height 16
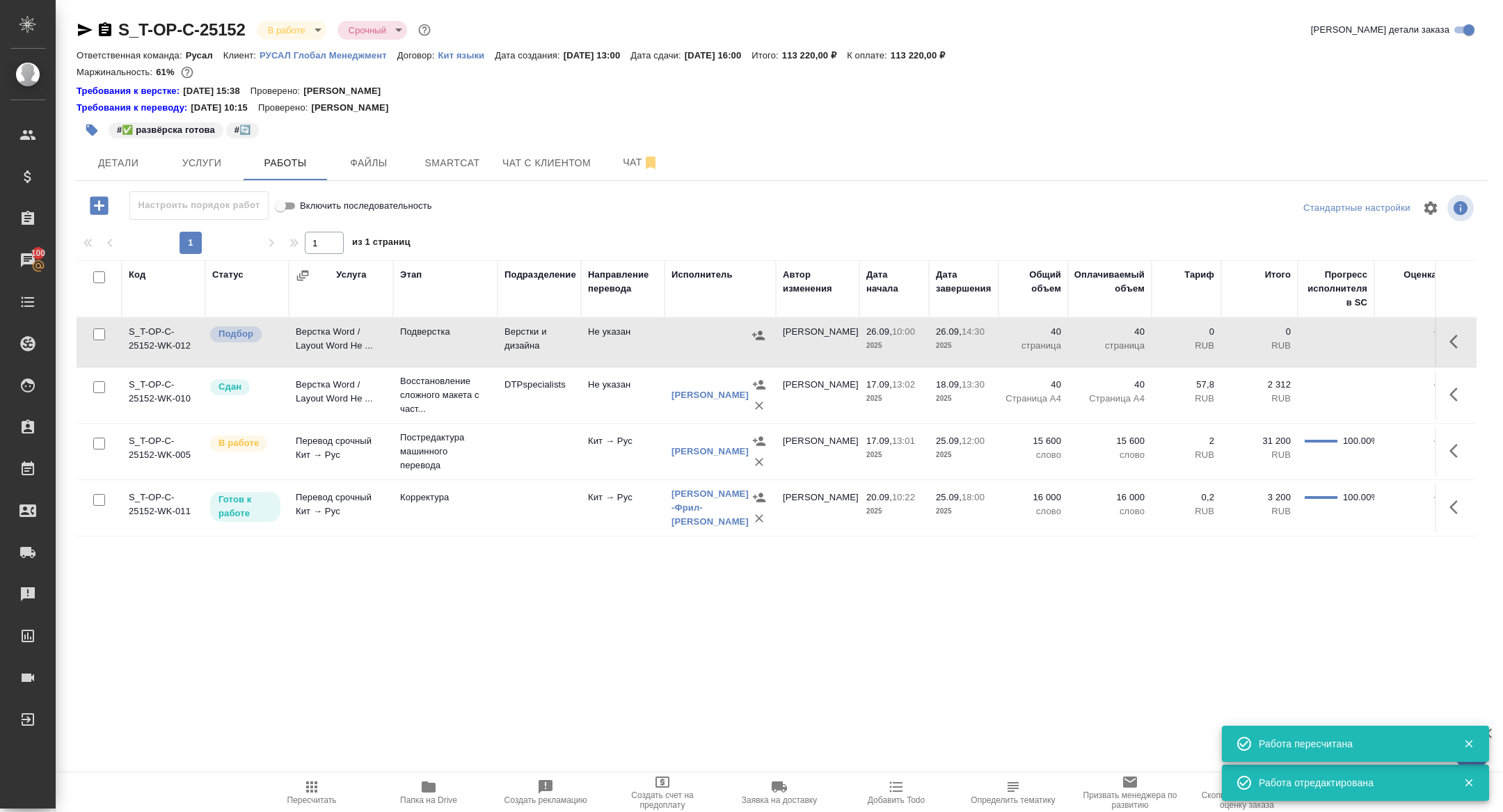
click at [82, 29] on icon "button" at bounding box center [85, 29] width 14 height 12
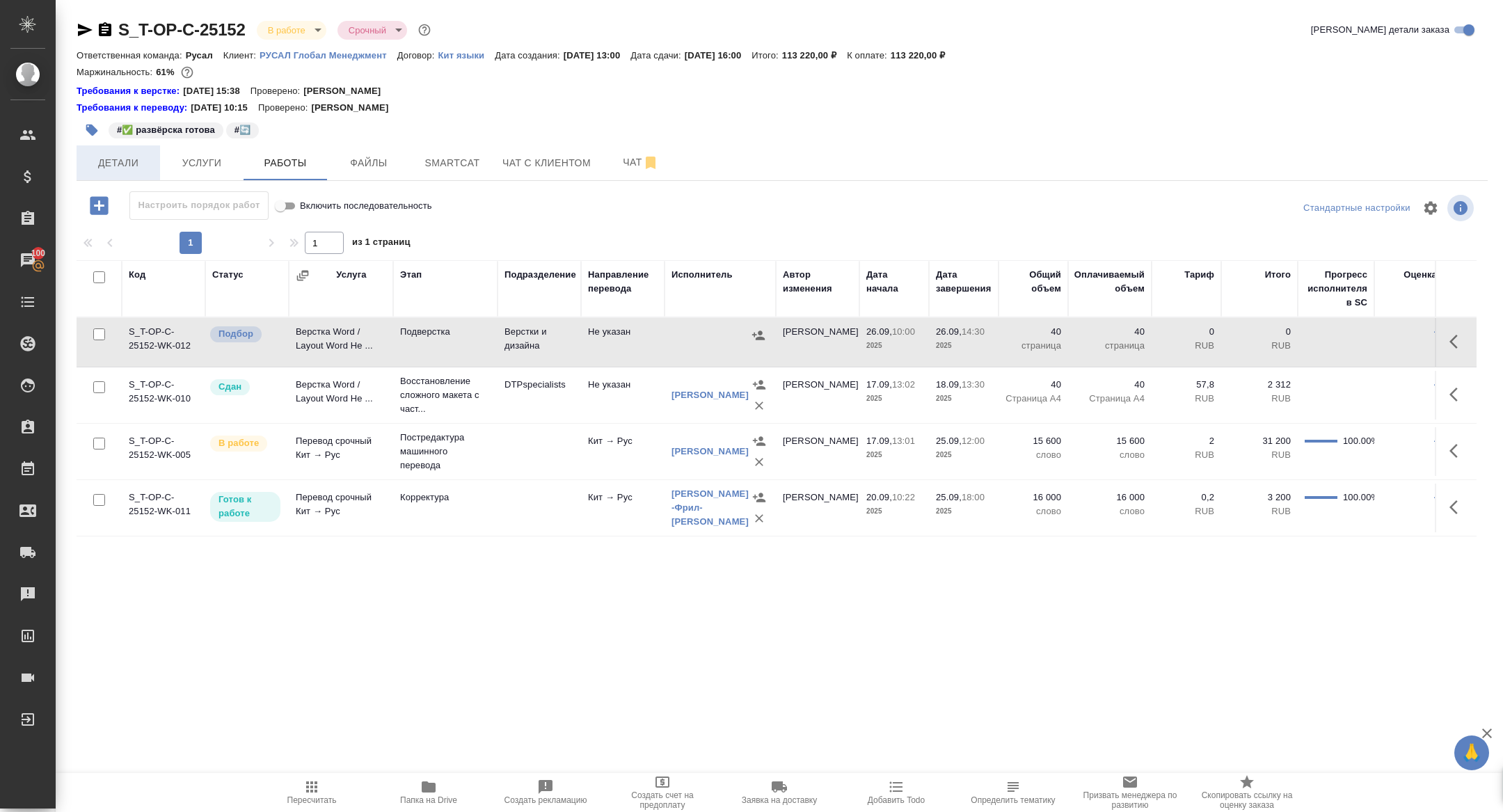
click at [128, 168] on span "Детали" at bounding box center [118, 163] width 67 height 17
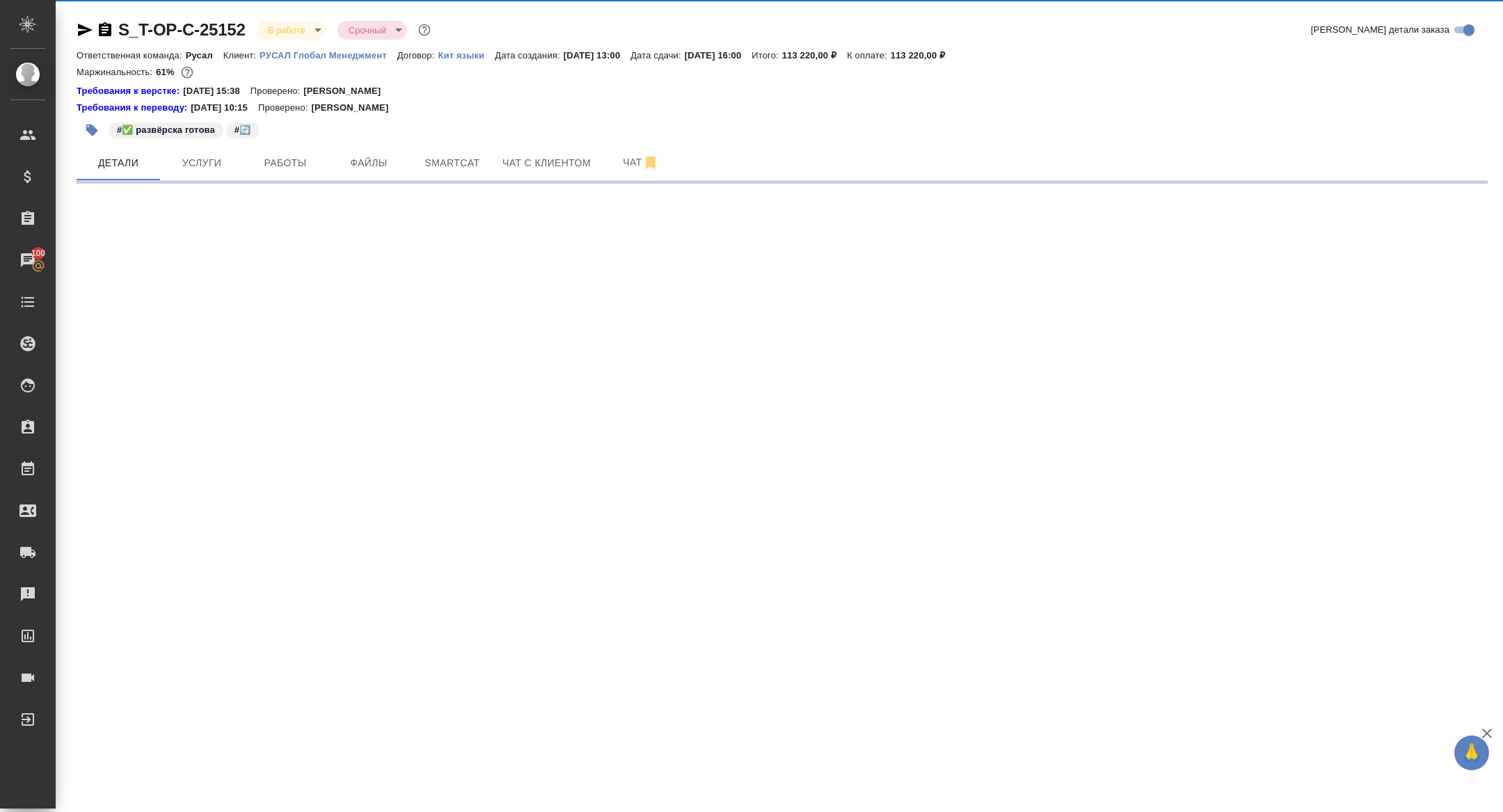
select select "RU"
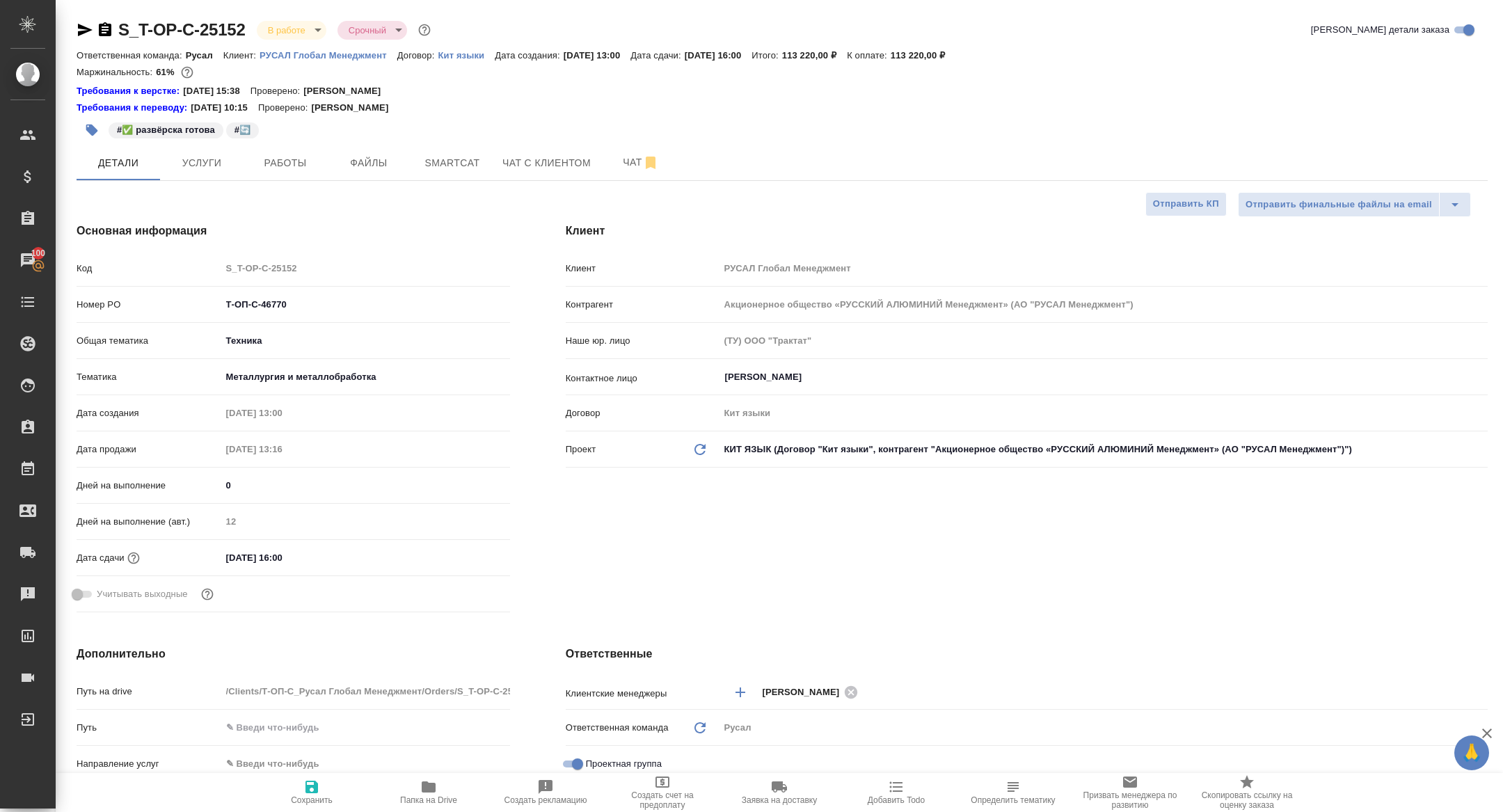
type textarea "x"
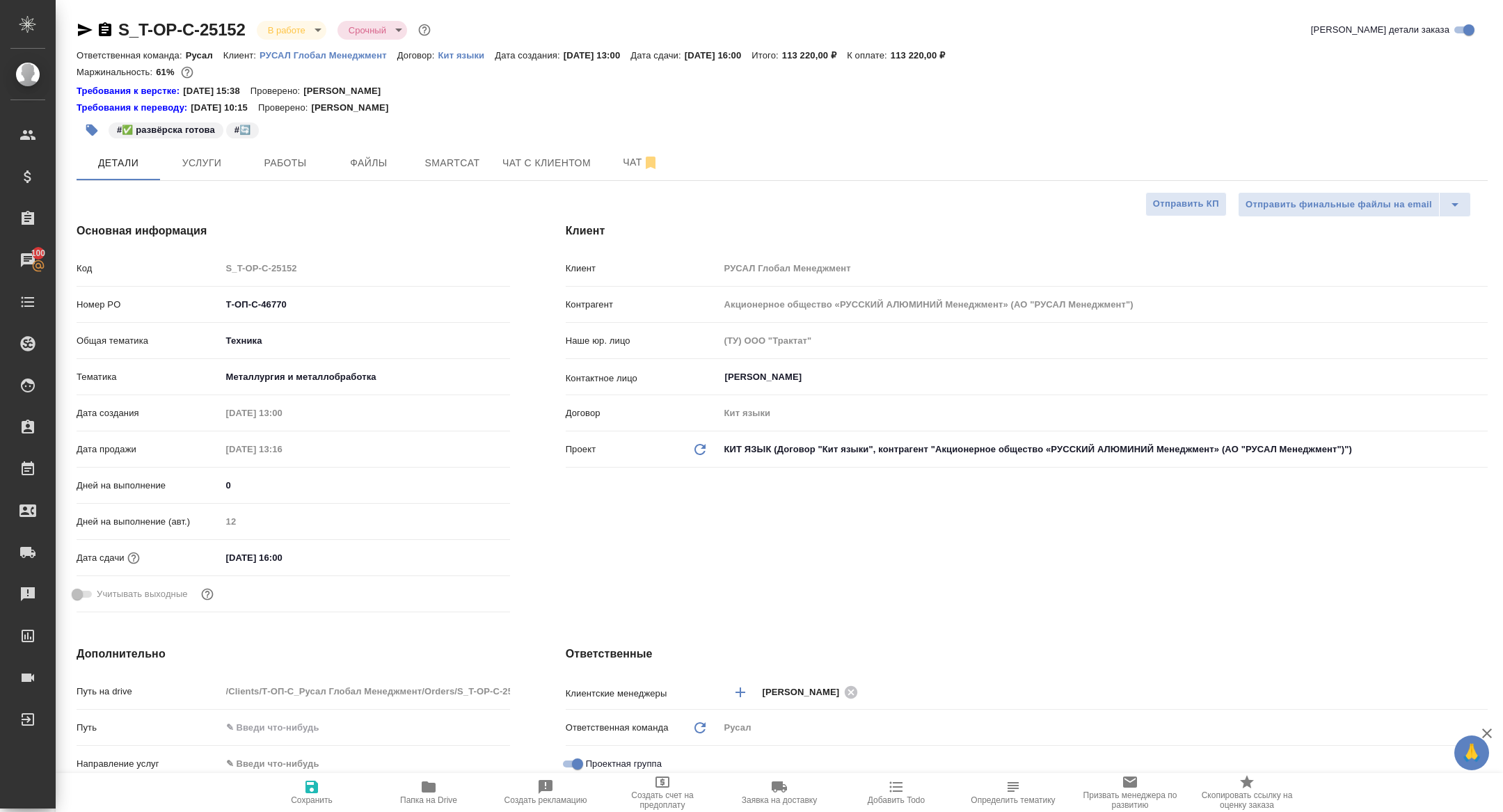
type textarea "x"
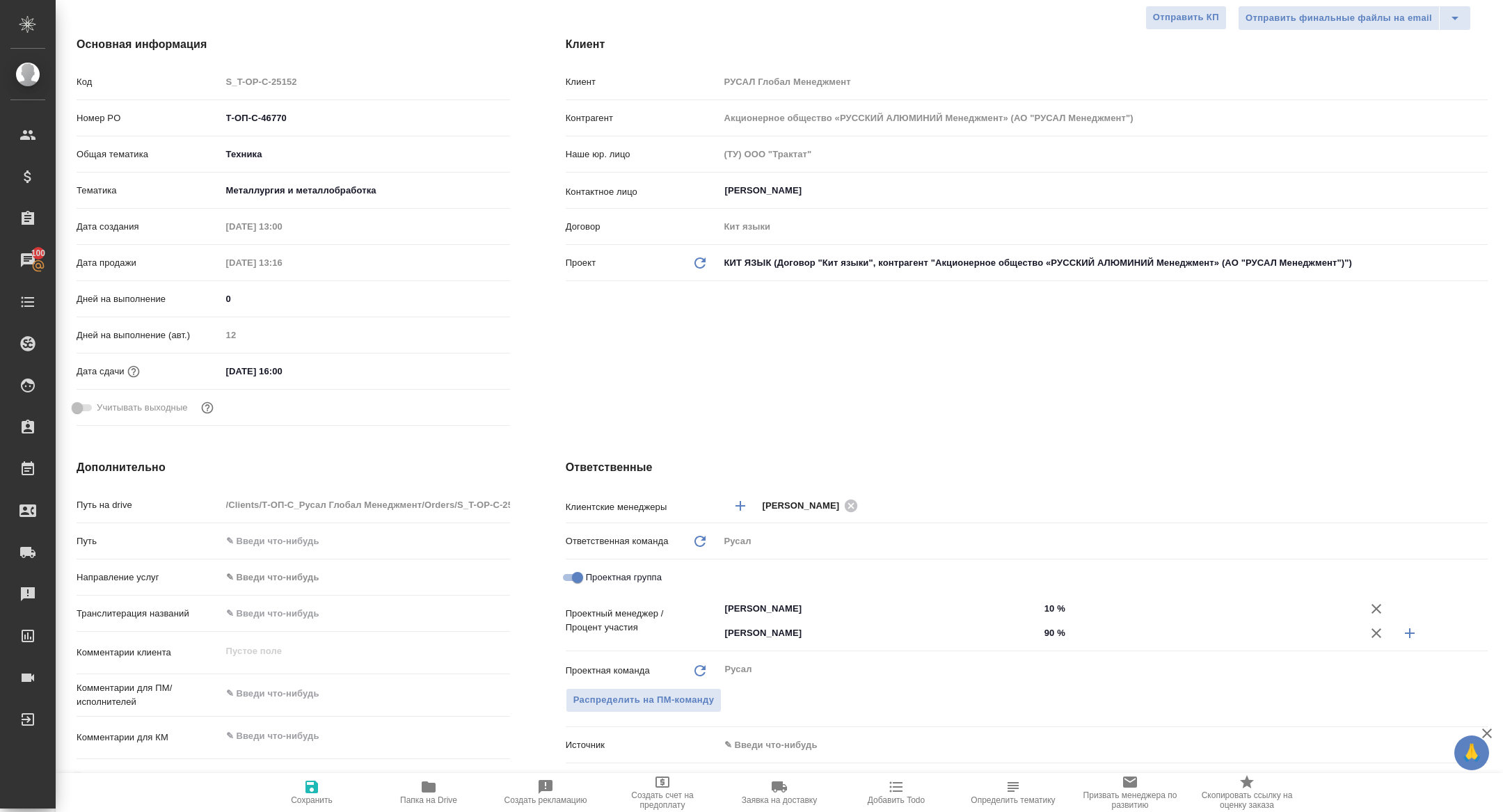
scroll to position [172, 0]
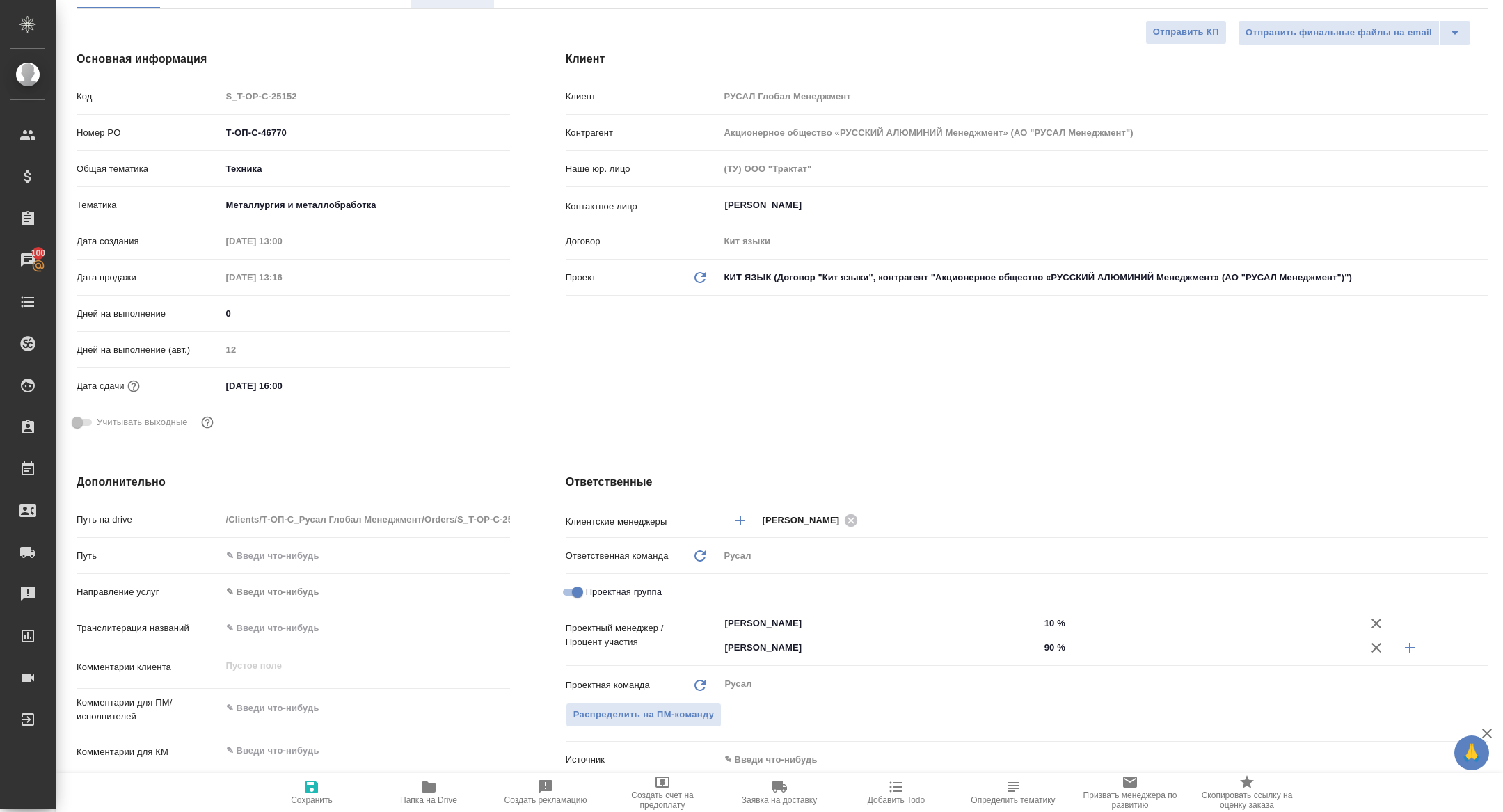
type textarea "x"
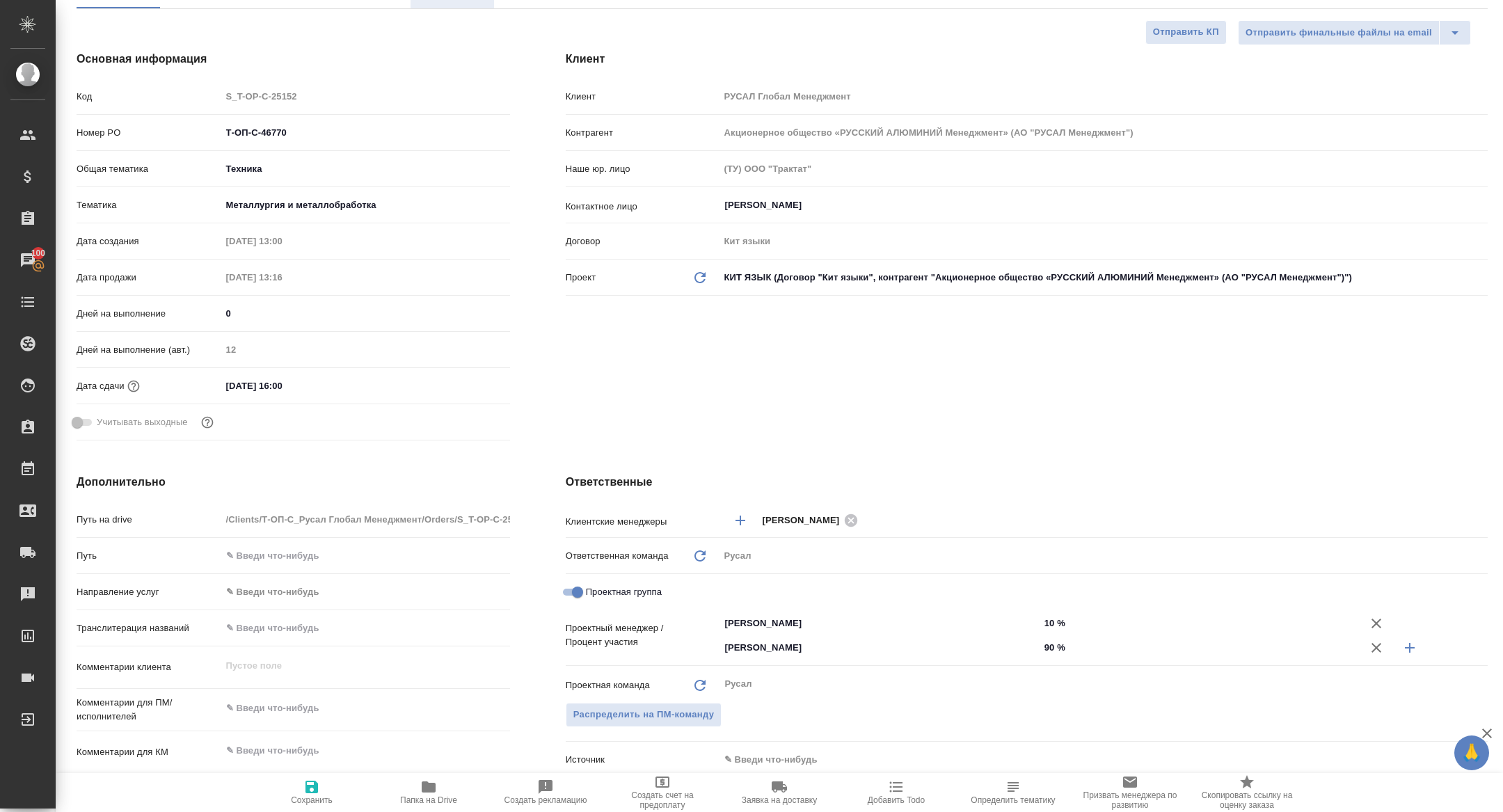
type textarea "x"
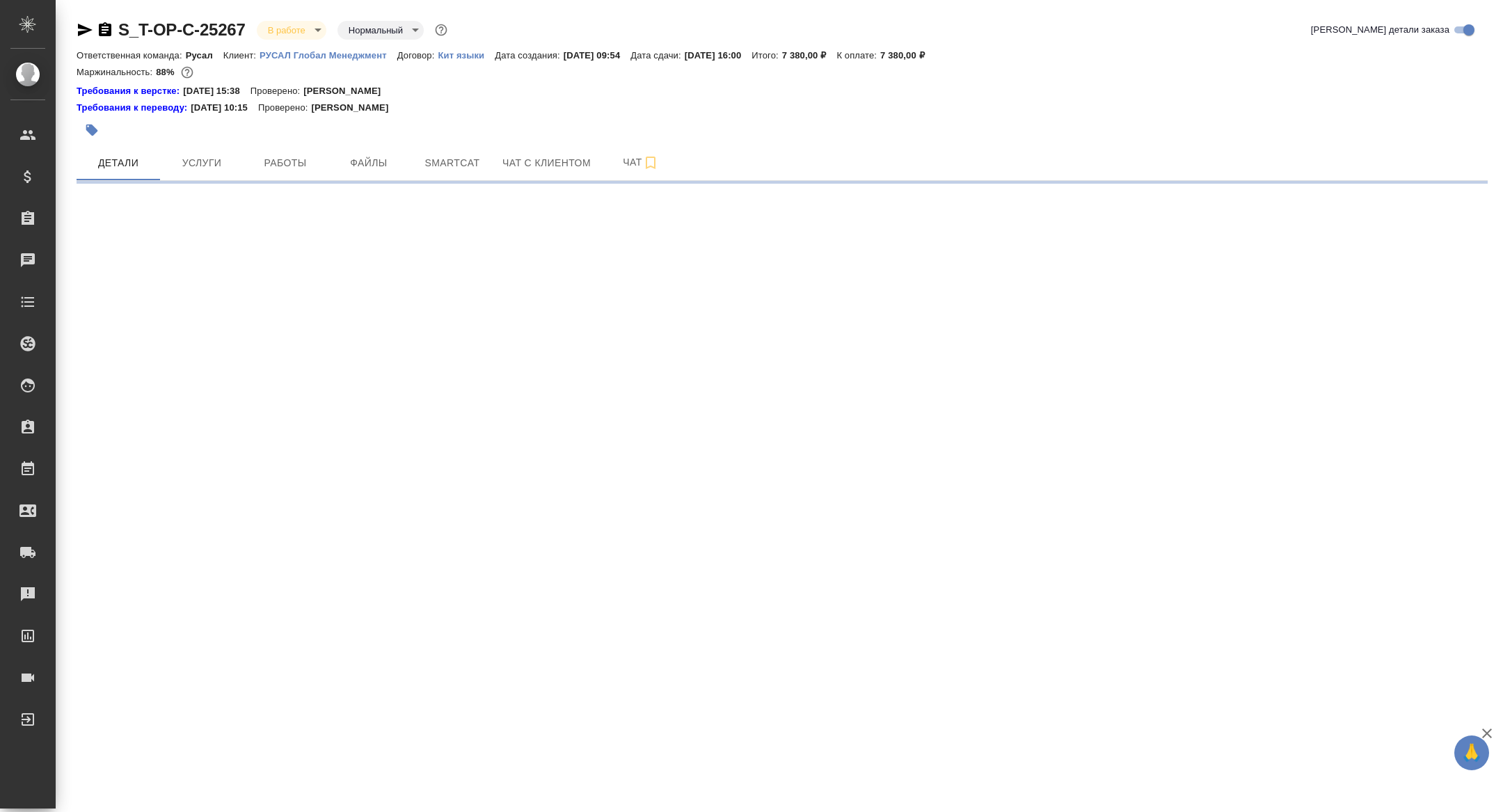
select select "RU"
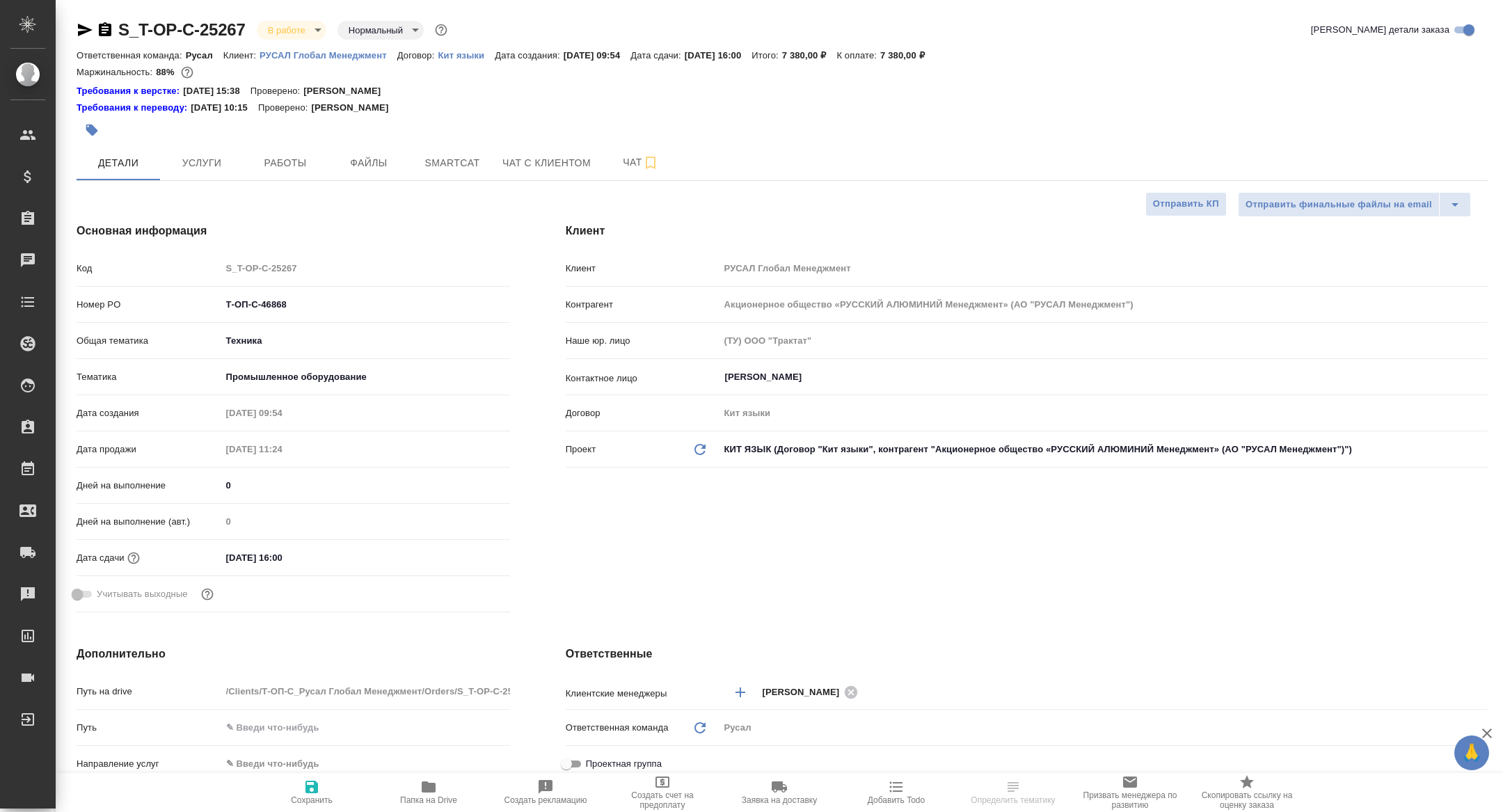
type textarea "x"
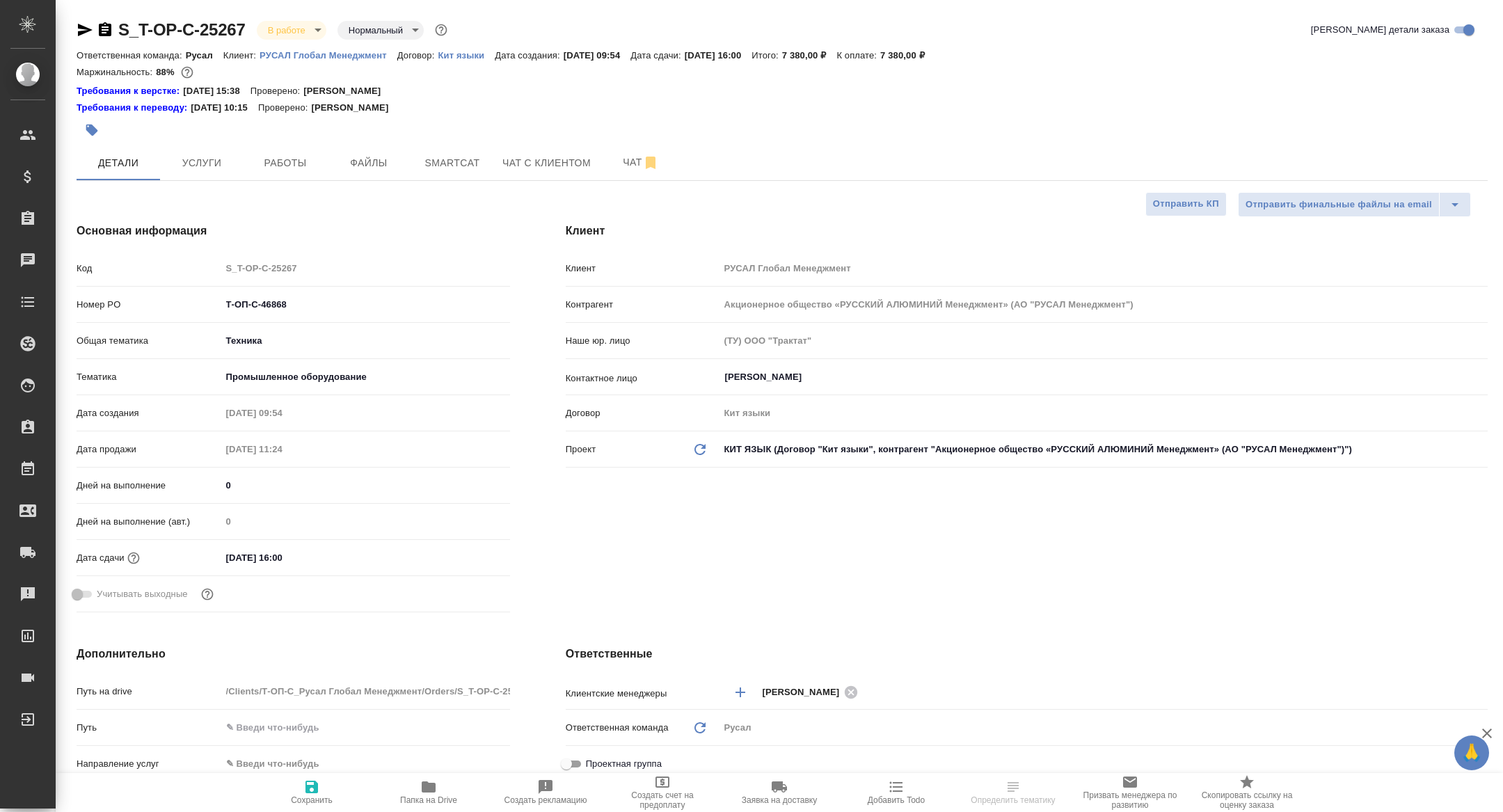
type textarea "x"
click at [276, 157] on span "Работы" at bounding box center [285, 163] width 67 height 17
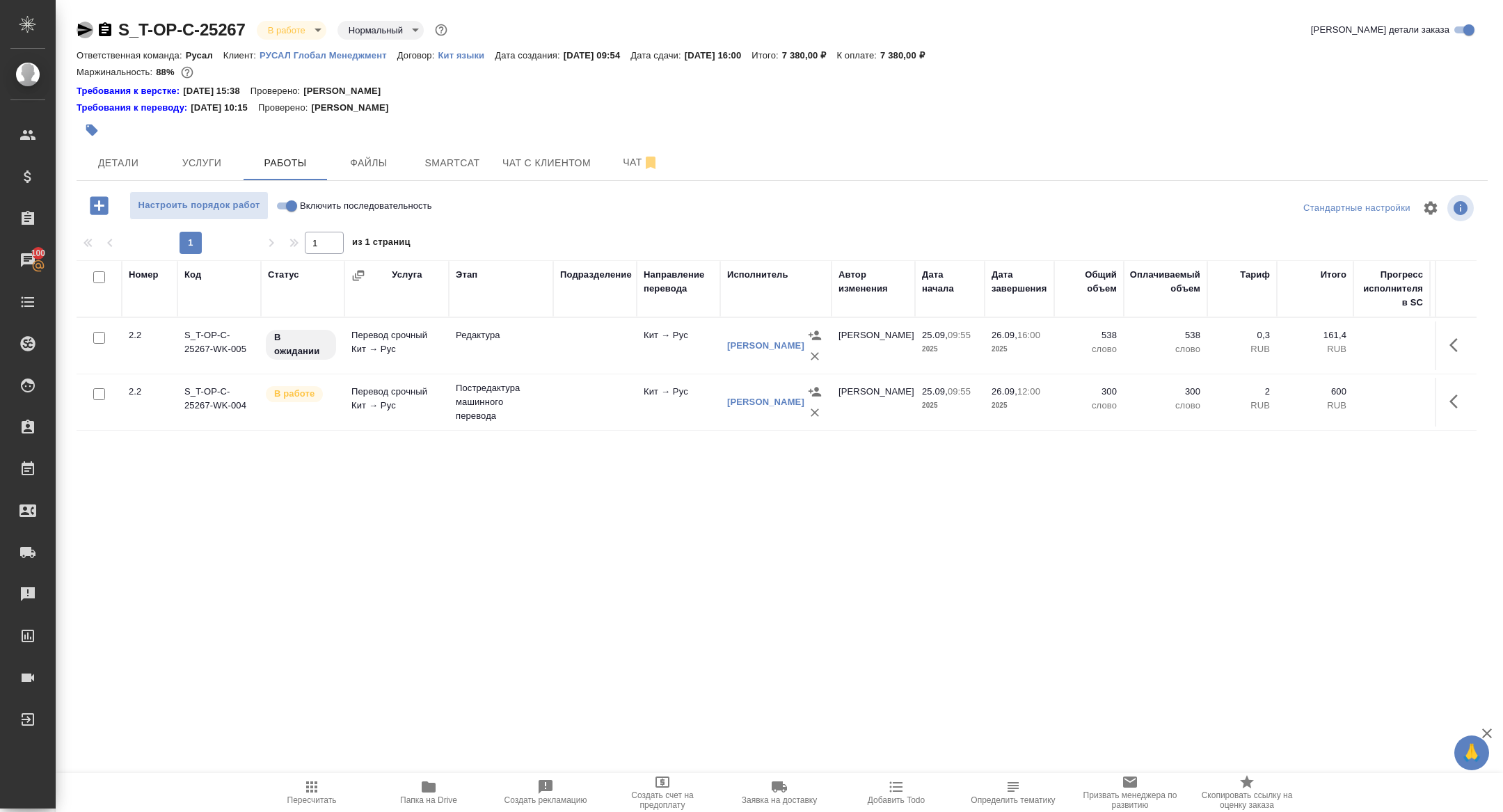
click at [83, 33] on icon "button" at bounding box center [85, 29] width 14 height 12
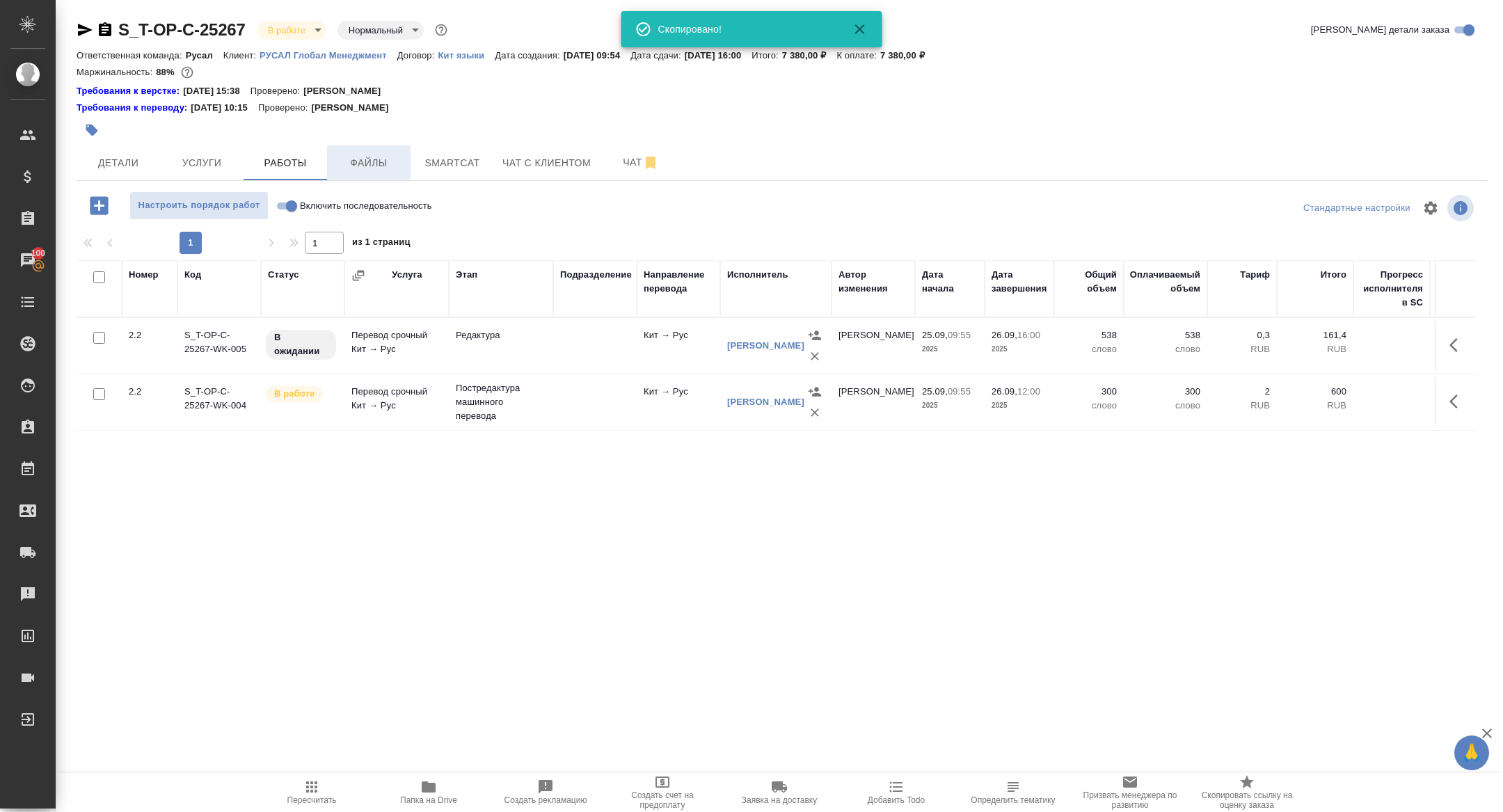
click at [402, 166] on button "Файлы" at bounding box center [369, 163] width 83 height 35
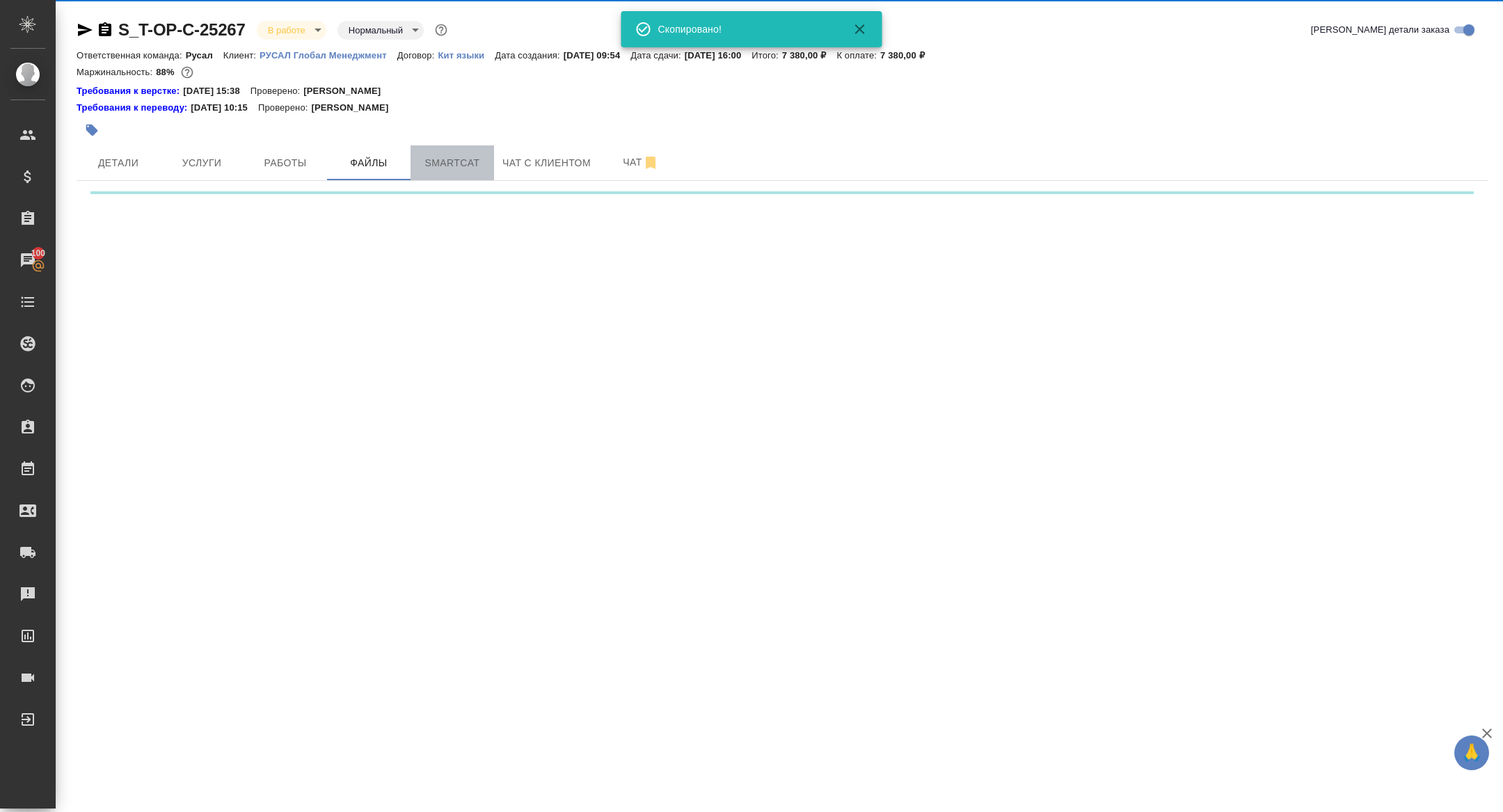
click at [446, 170] on span "Smartcat" at bounding box center [452, 163] width 67 height 17
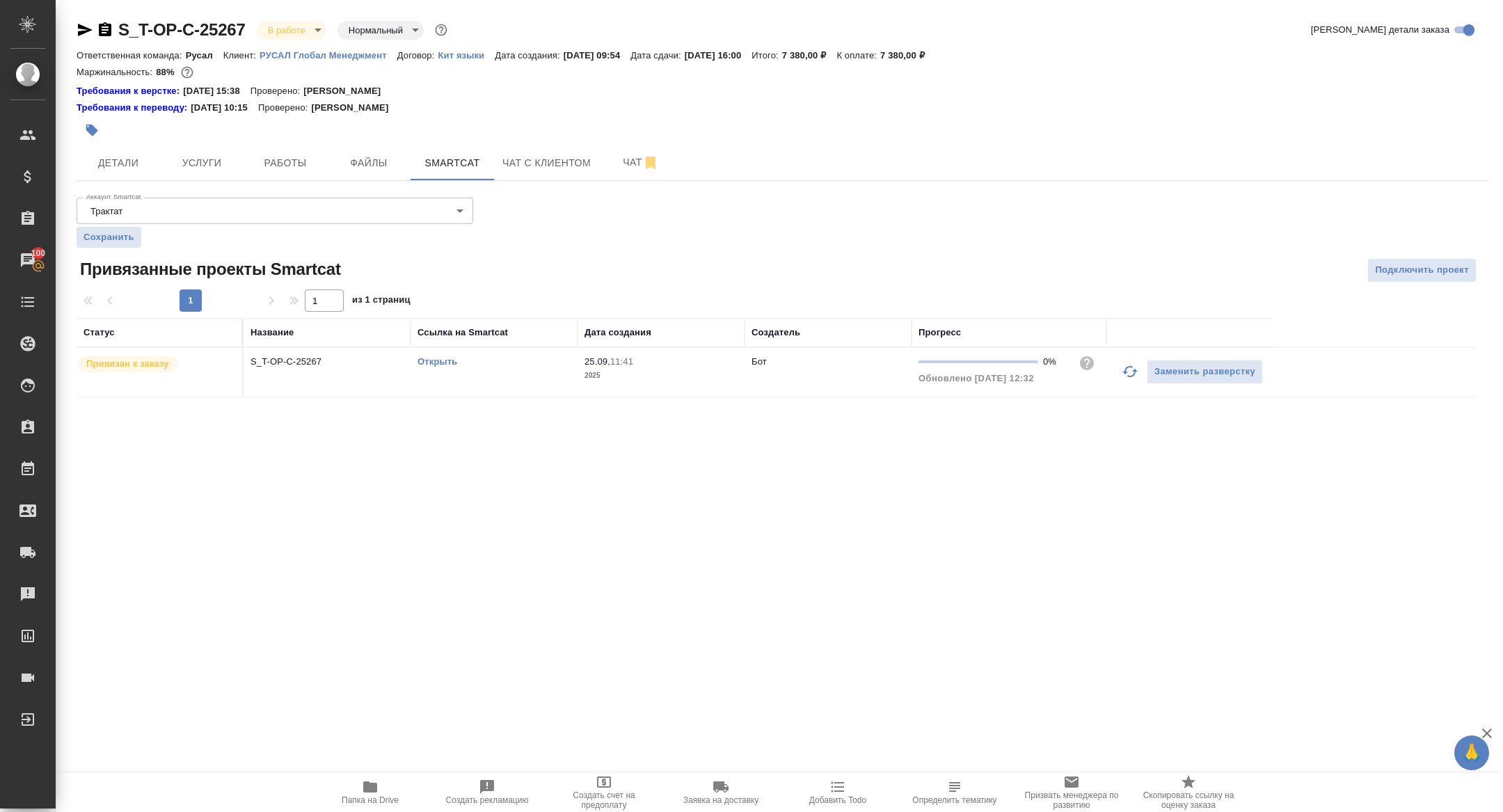
click at [435, 360] on link "Открыть" at bounding box center [437, 361] width 39 height 11
click at [135, 172] on button "Детали" at bounding box center [118, 163] width 83 height 35
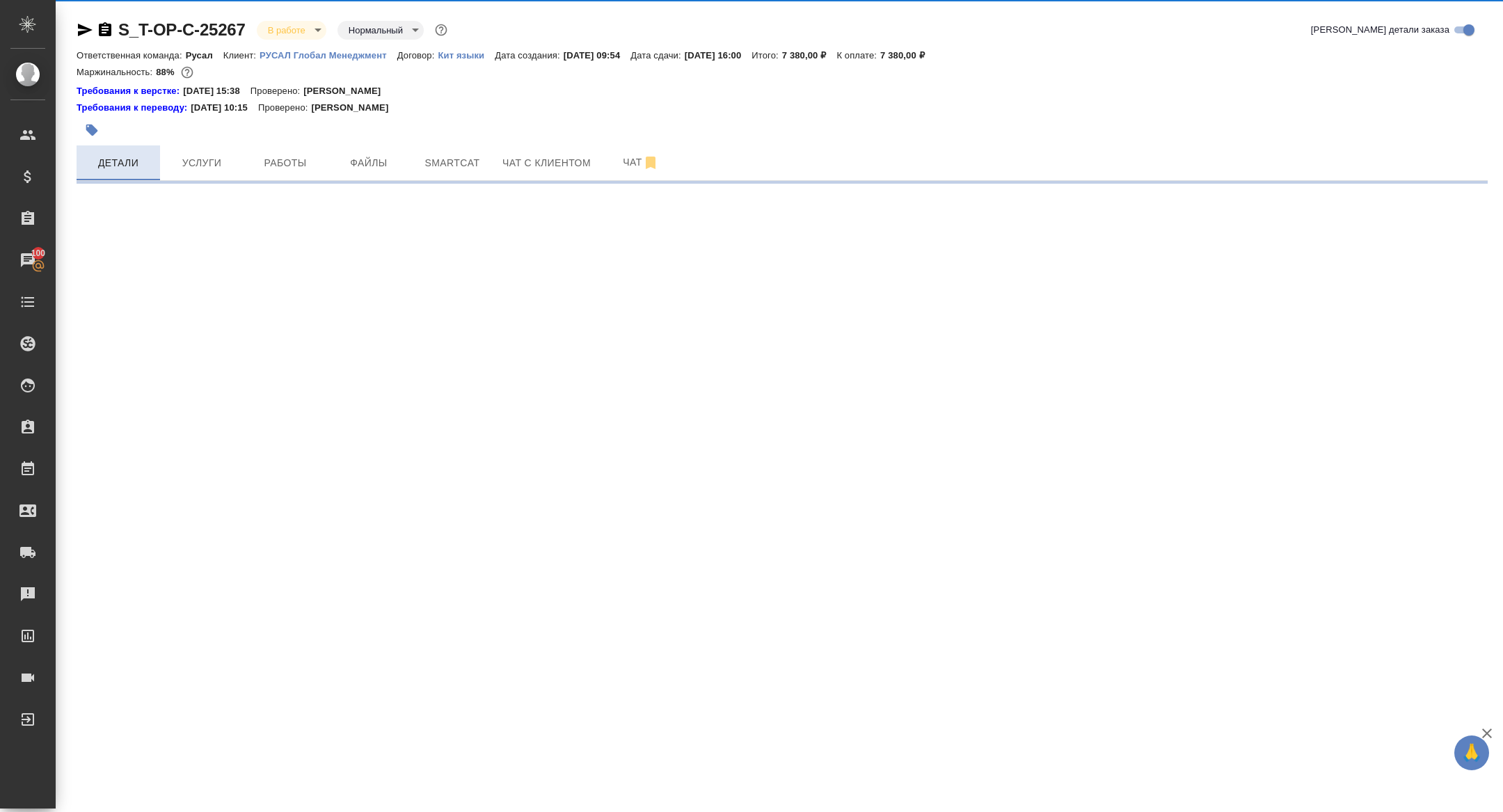
select select "RU"
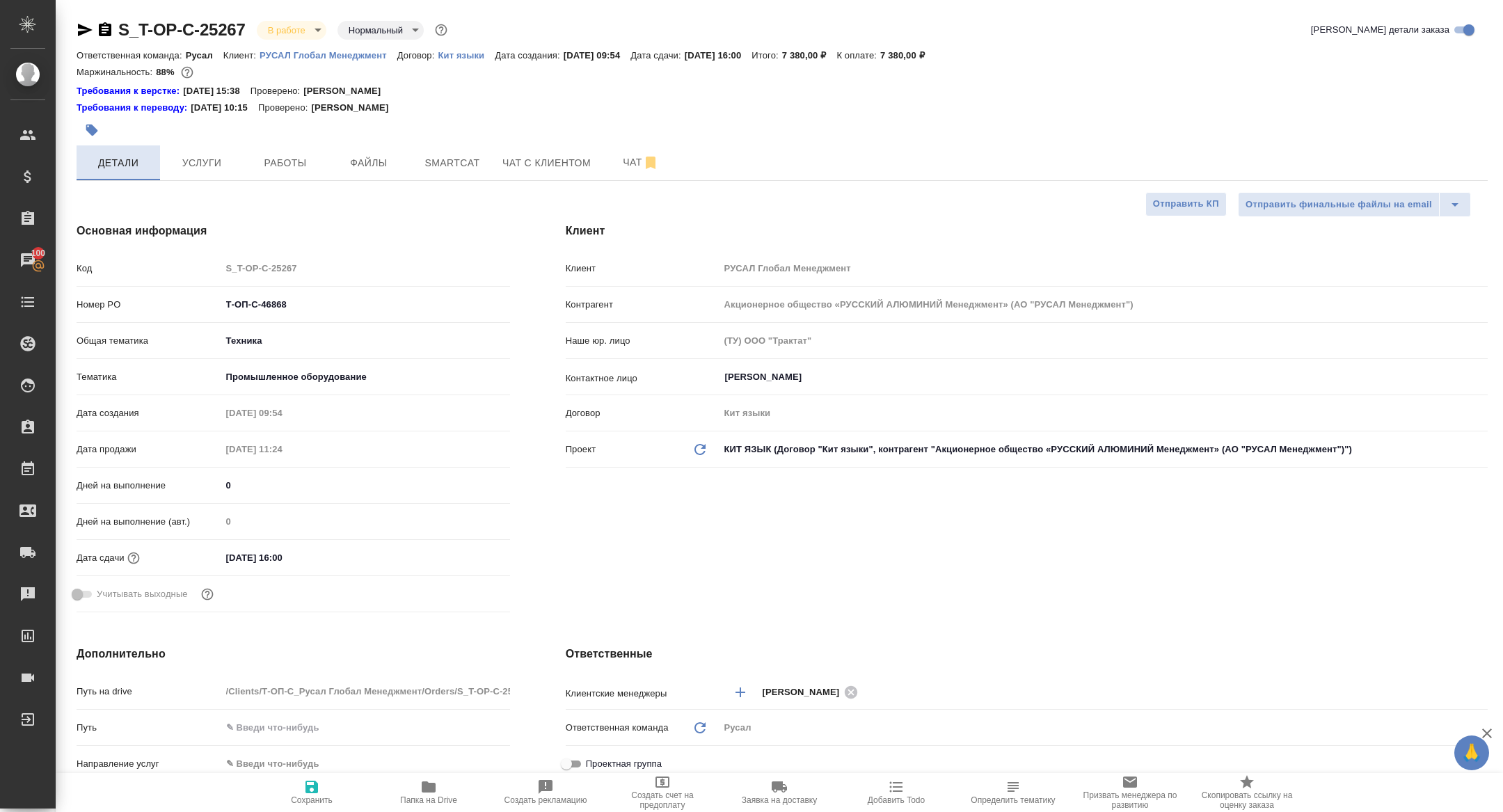
type textarea "x"
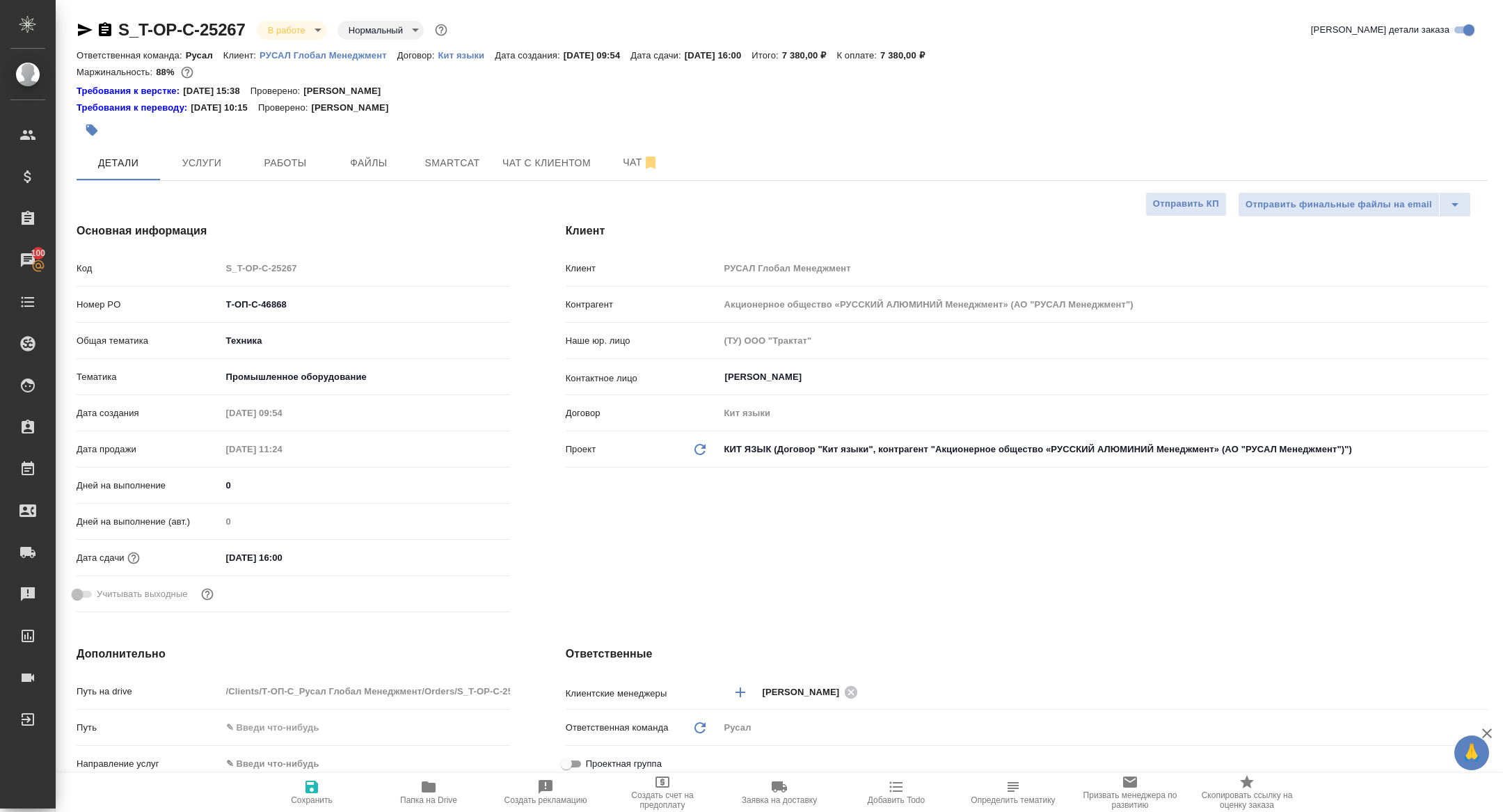
type textarea "x"
click at [298, 138] on div at bounding box center [547, 130] width 941 height 31
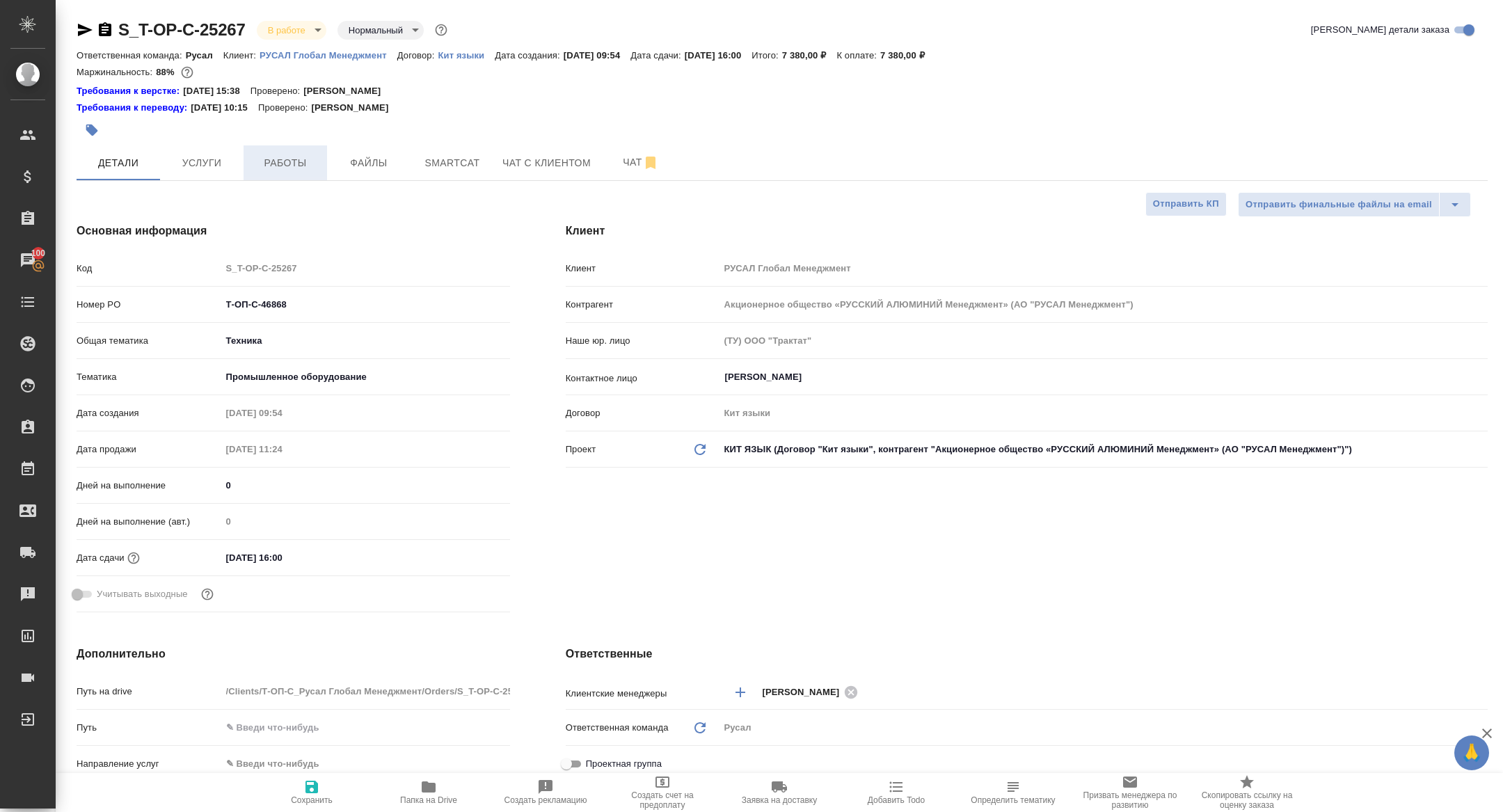
click at [295, 158] on span "Работы" at bounding box center [285, 163] width 67 height 17
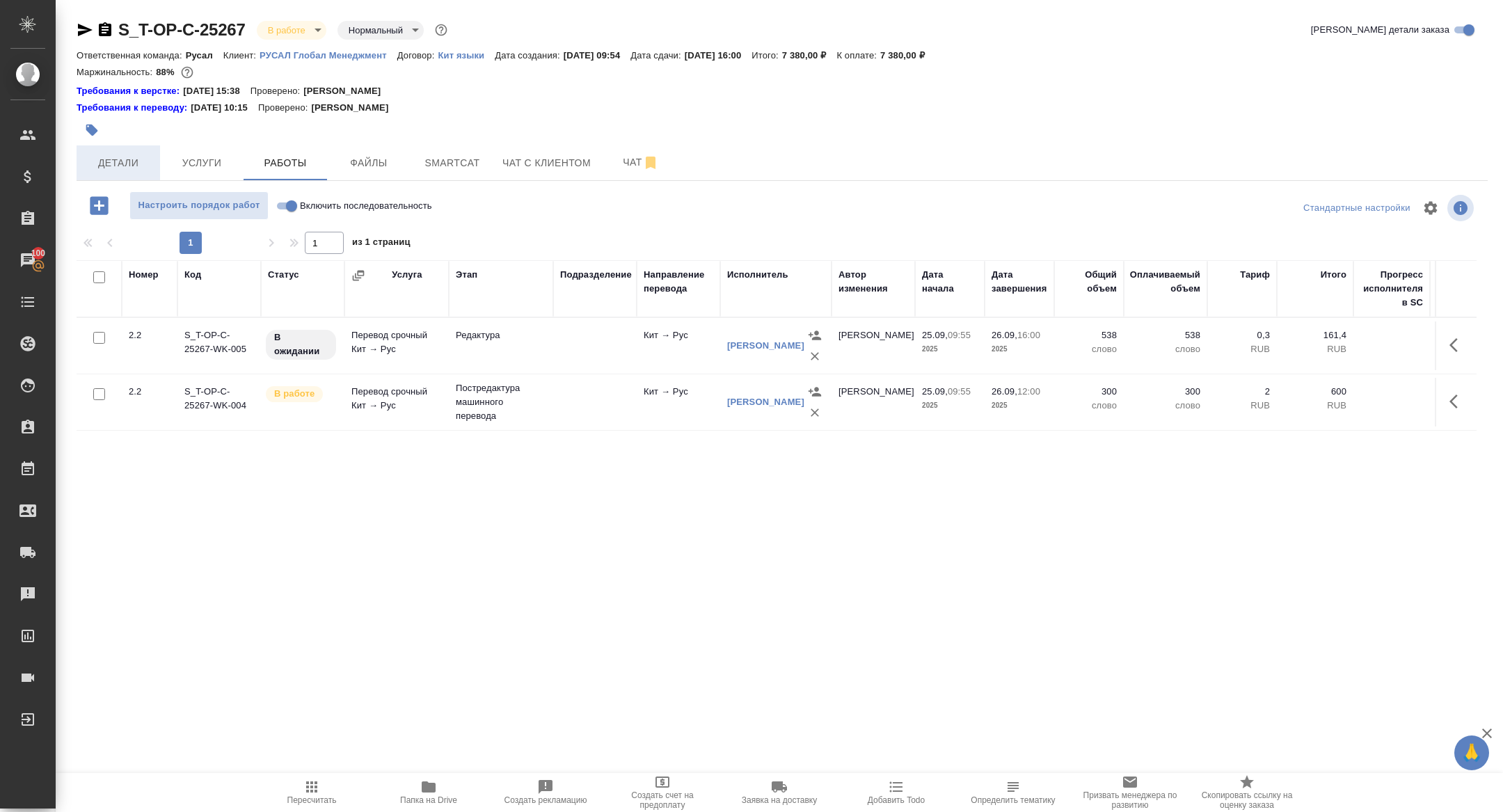
click at [129, 158] on span "Детали" at bounding box center [118, 163] width 67 height 17
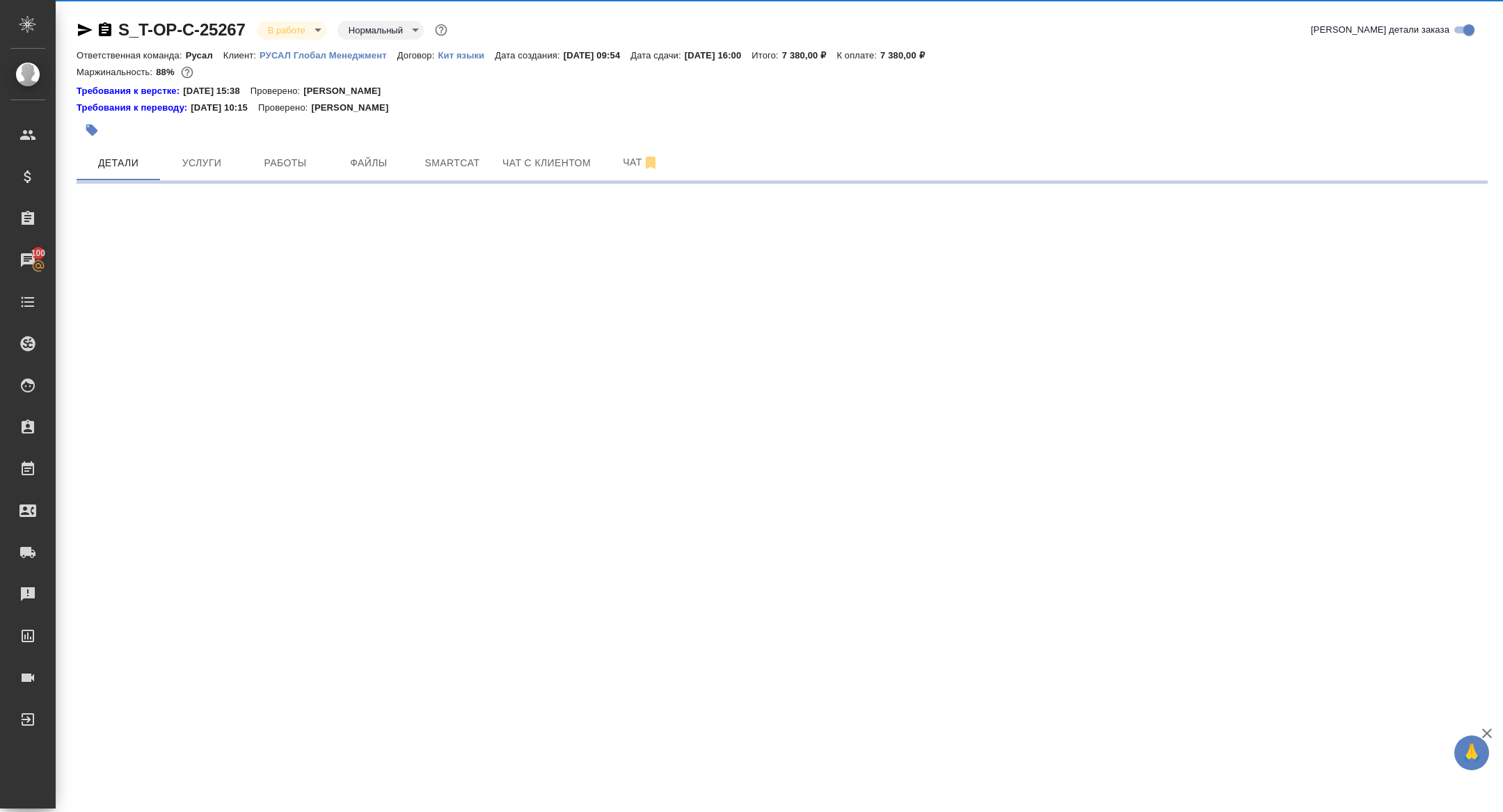
select select "RU"
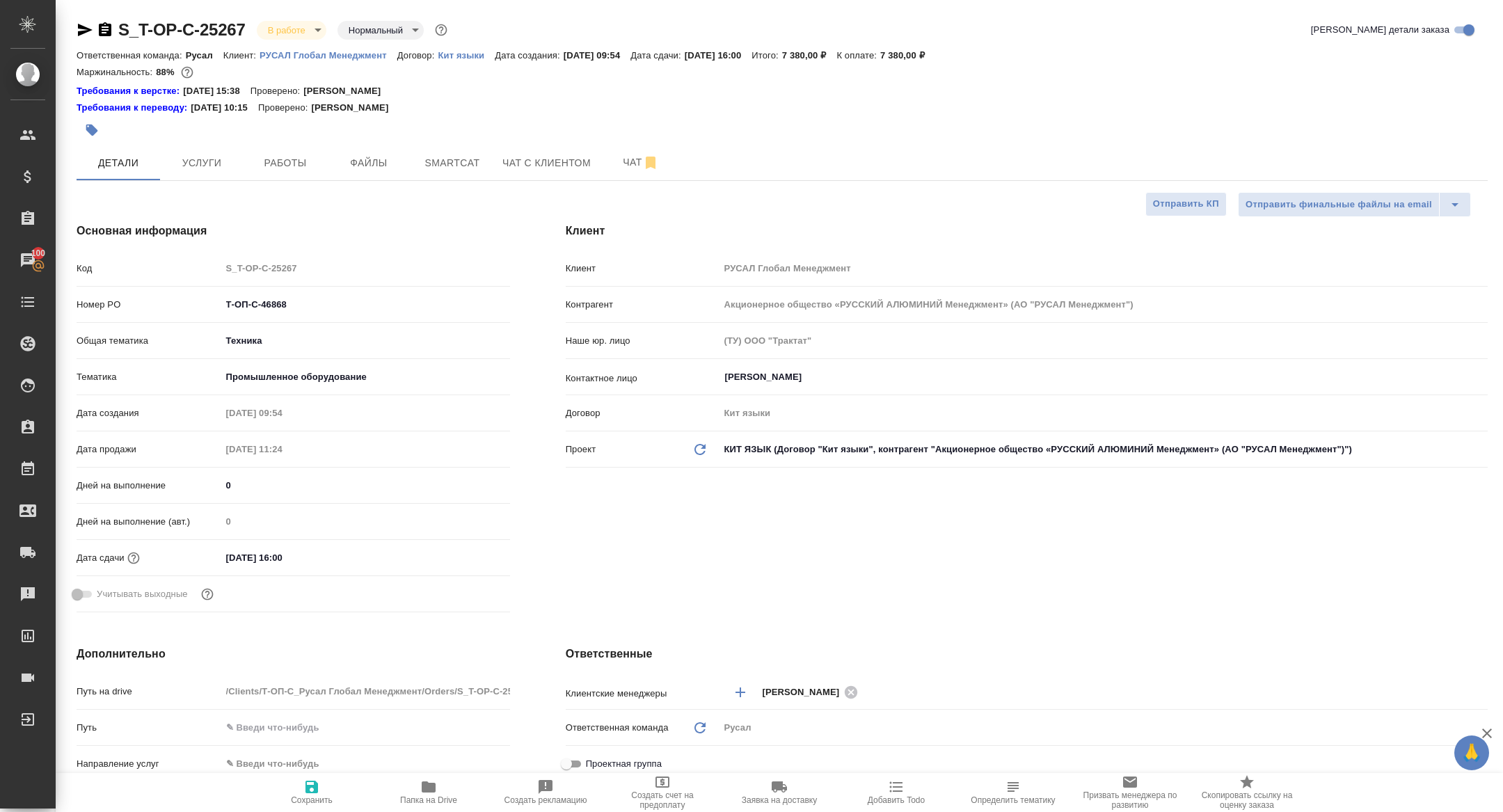
type textarea "x"
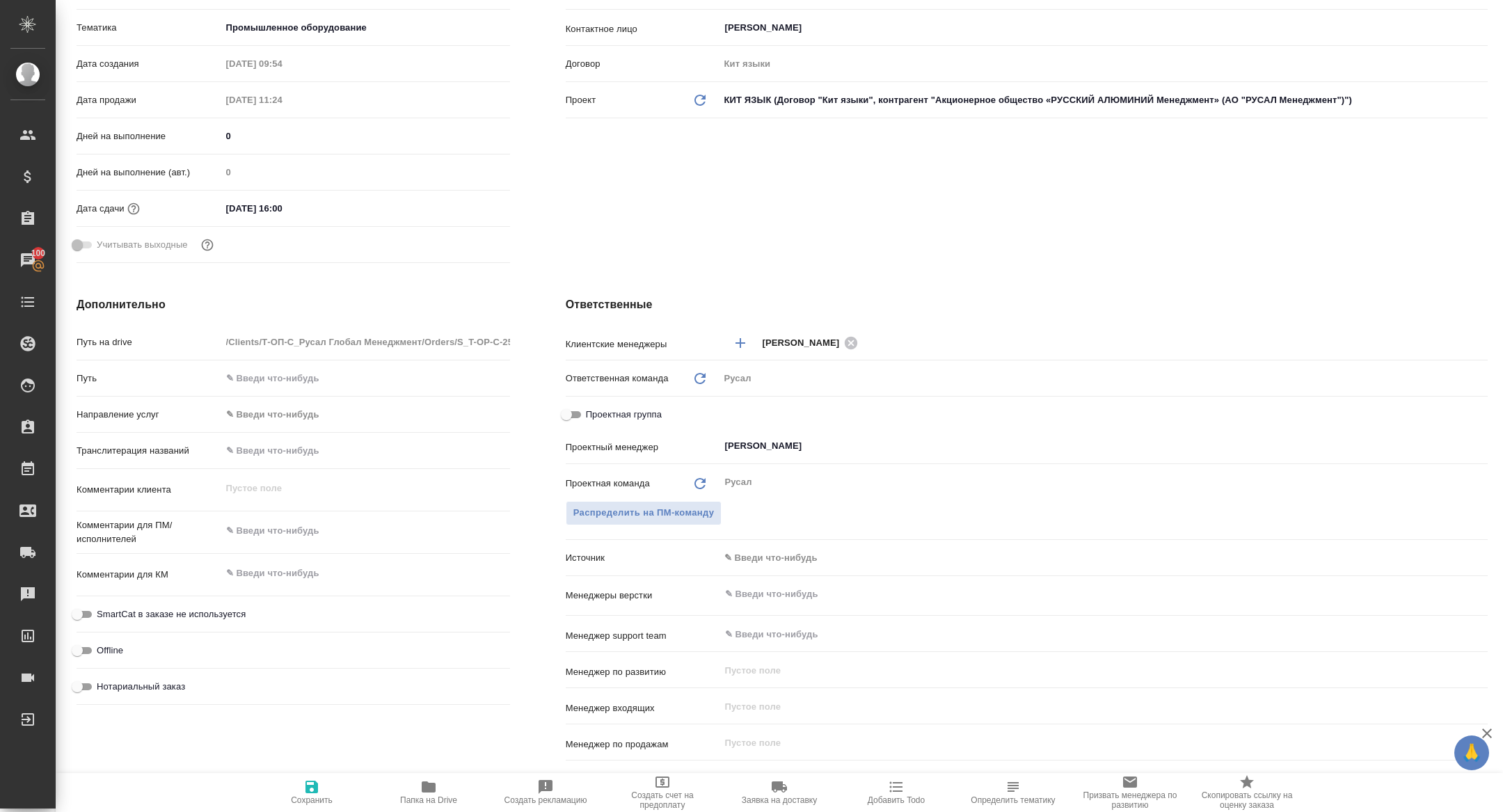
scroll to position [361, 0]
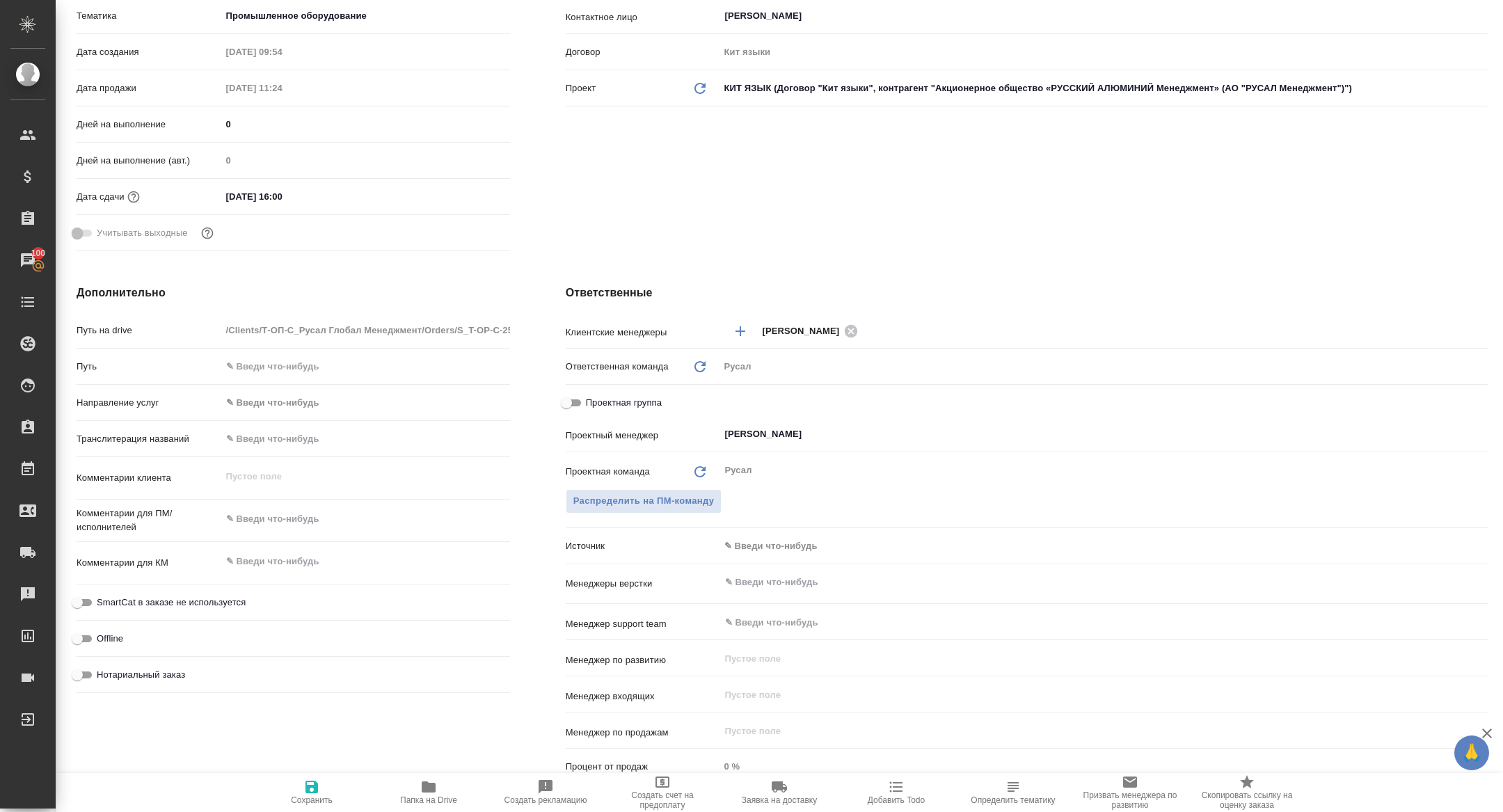
drag, startPoint x: 572, startPoint y: 398, endPoint x: 606, endPoint y: 406, distance: 34.9
click at [572, 398] on input "Проектная группа" at bounding box center [566, 402] width 50 height 16
checkbox input "true"
type textarea "x"
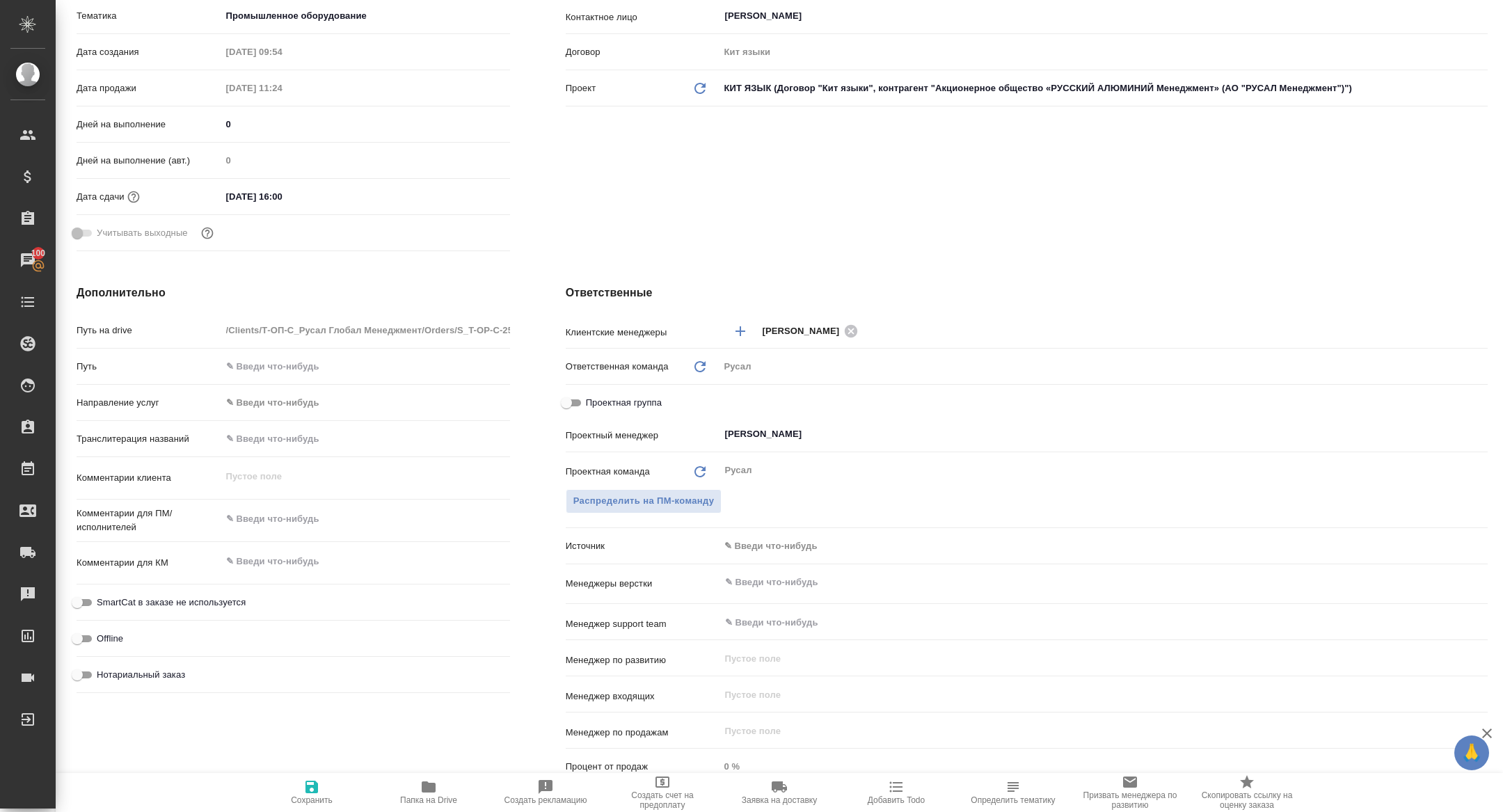
type textarea "x"
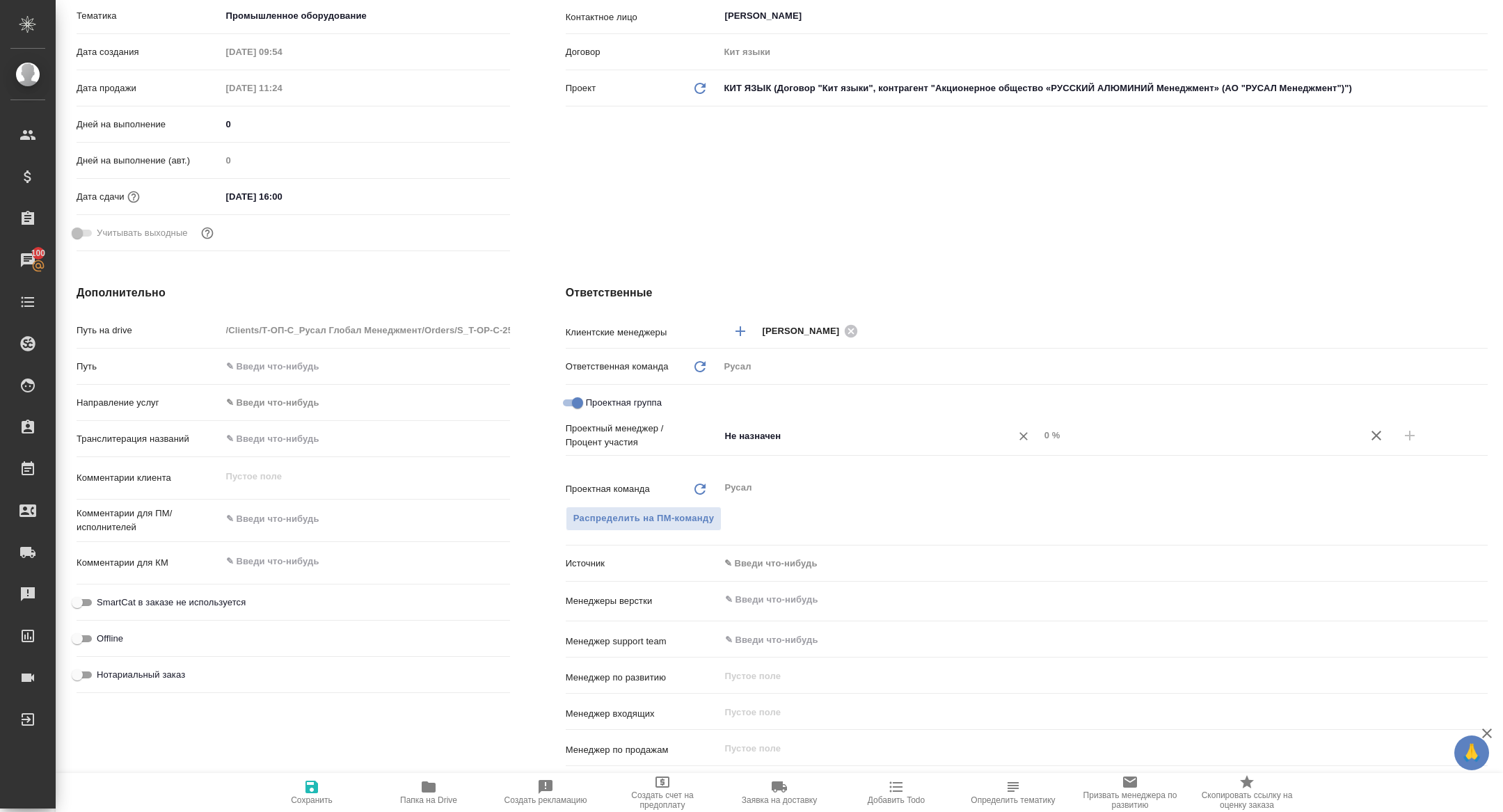
click at [795, 438] on input "Не назначен" at bounding box center [856, 435] width 265 height 16
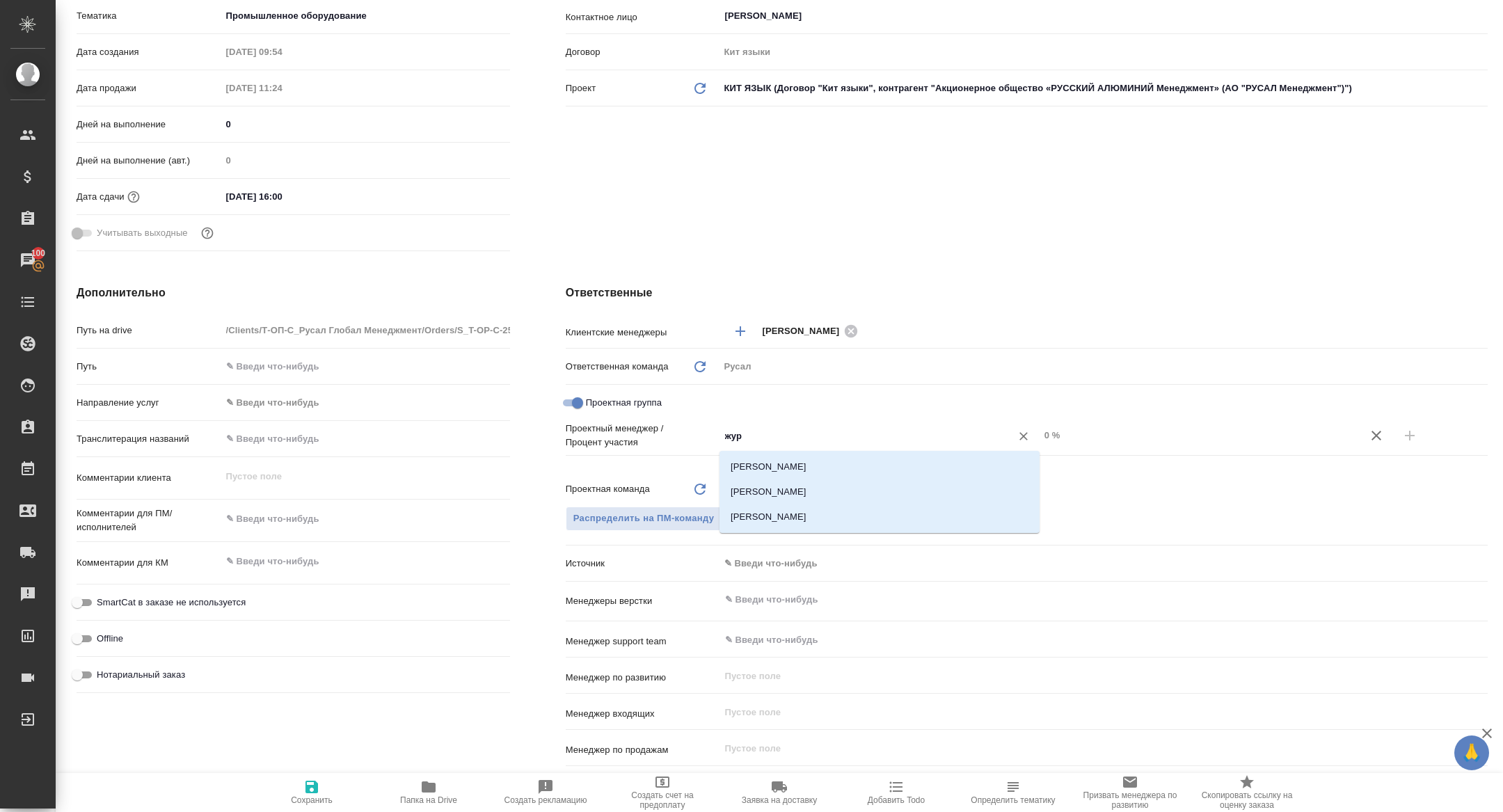
type input "жура"
click at [798, 492] on li "[PERSON_NAME]" at bounding box center [879, 492] width 320 height 25
type textarea "x"
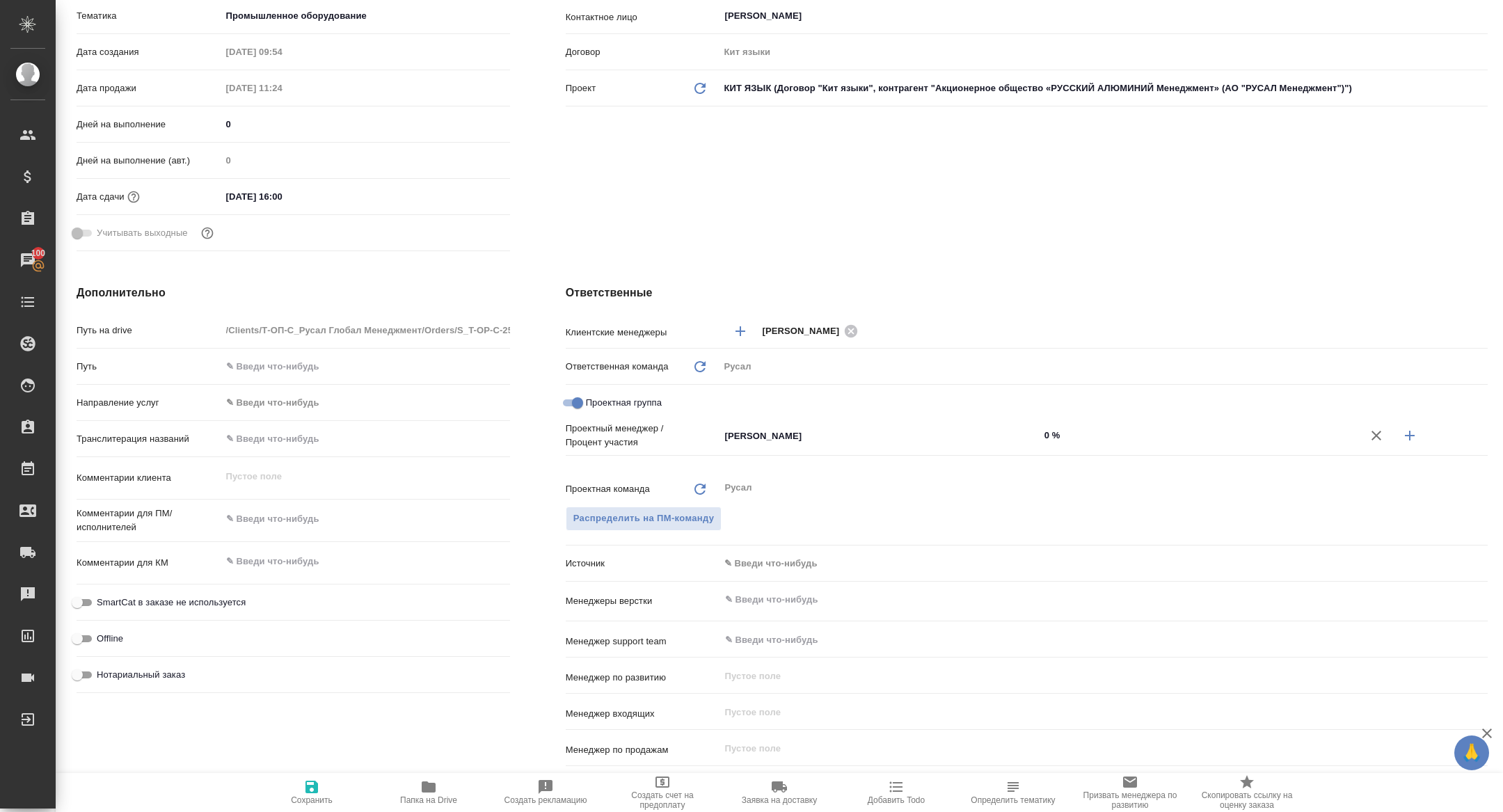
click at [1416, 427] on icon "button" at bounding box center [1410, 435] width 16 height 16
type textarea "x"
click at [807, 458] on input "Не назначен" at bounding box center [856, 458] width 265 height 16
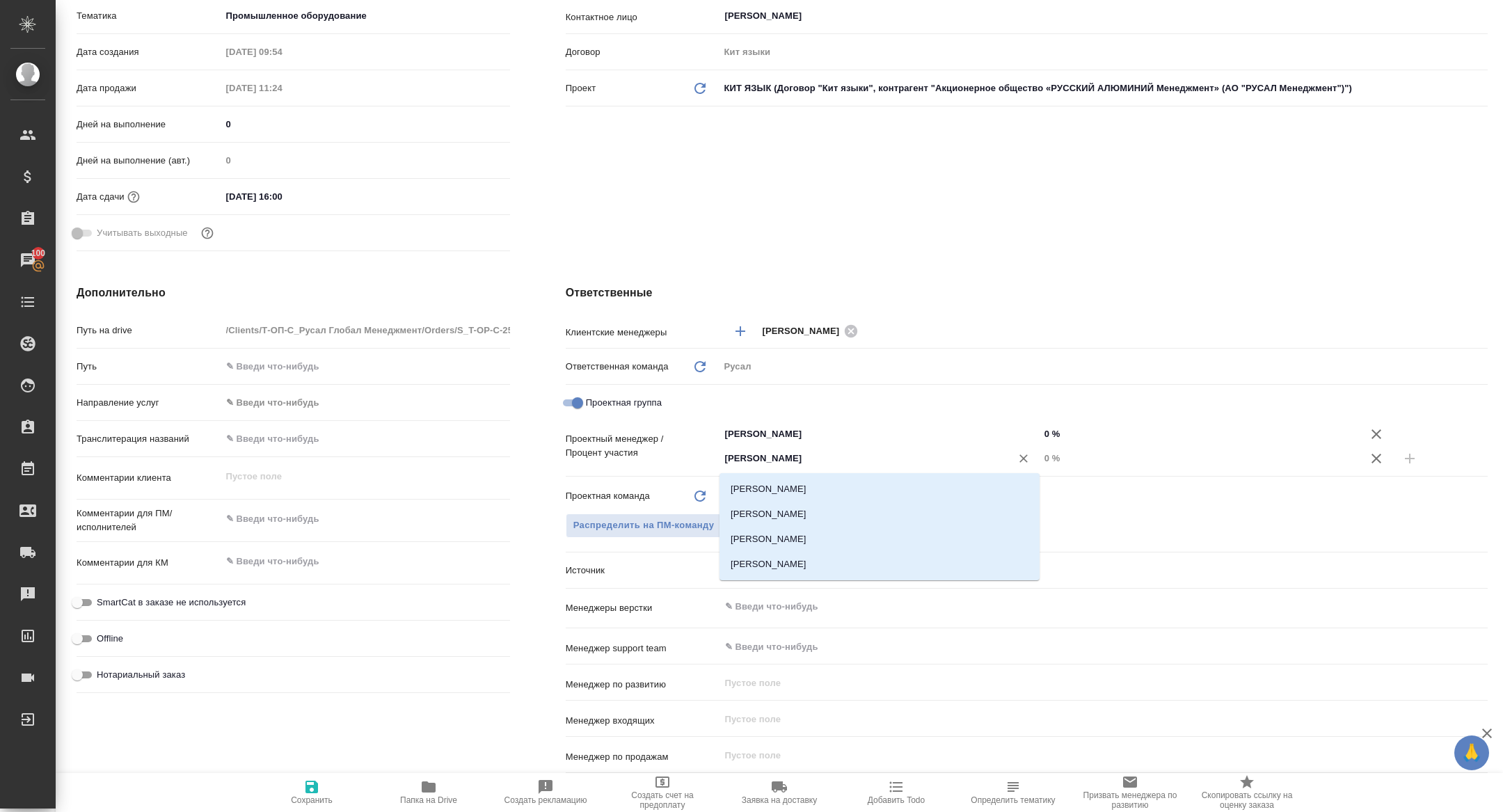
type input "кирилл"
click at [807, 482] on li "[PERSON_NAME]" at bounding box center [879, 489] width 320 height 25
type textarea "x"
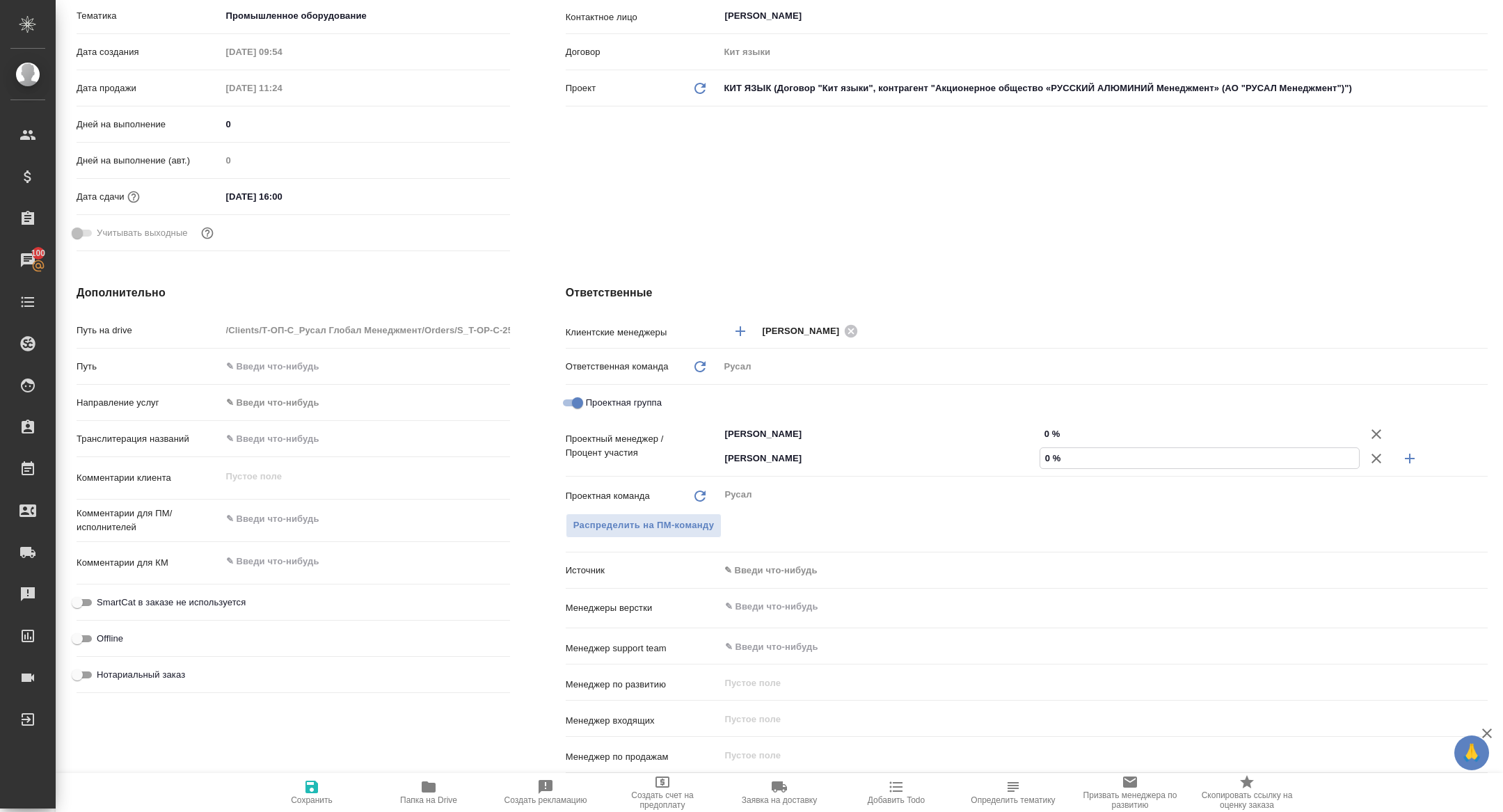
click at [1044, 455] on input "0 %" at bounding box center [1200, 458] width 318 height 20
type textarea "x"
type input "20 %"
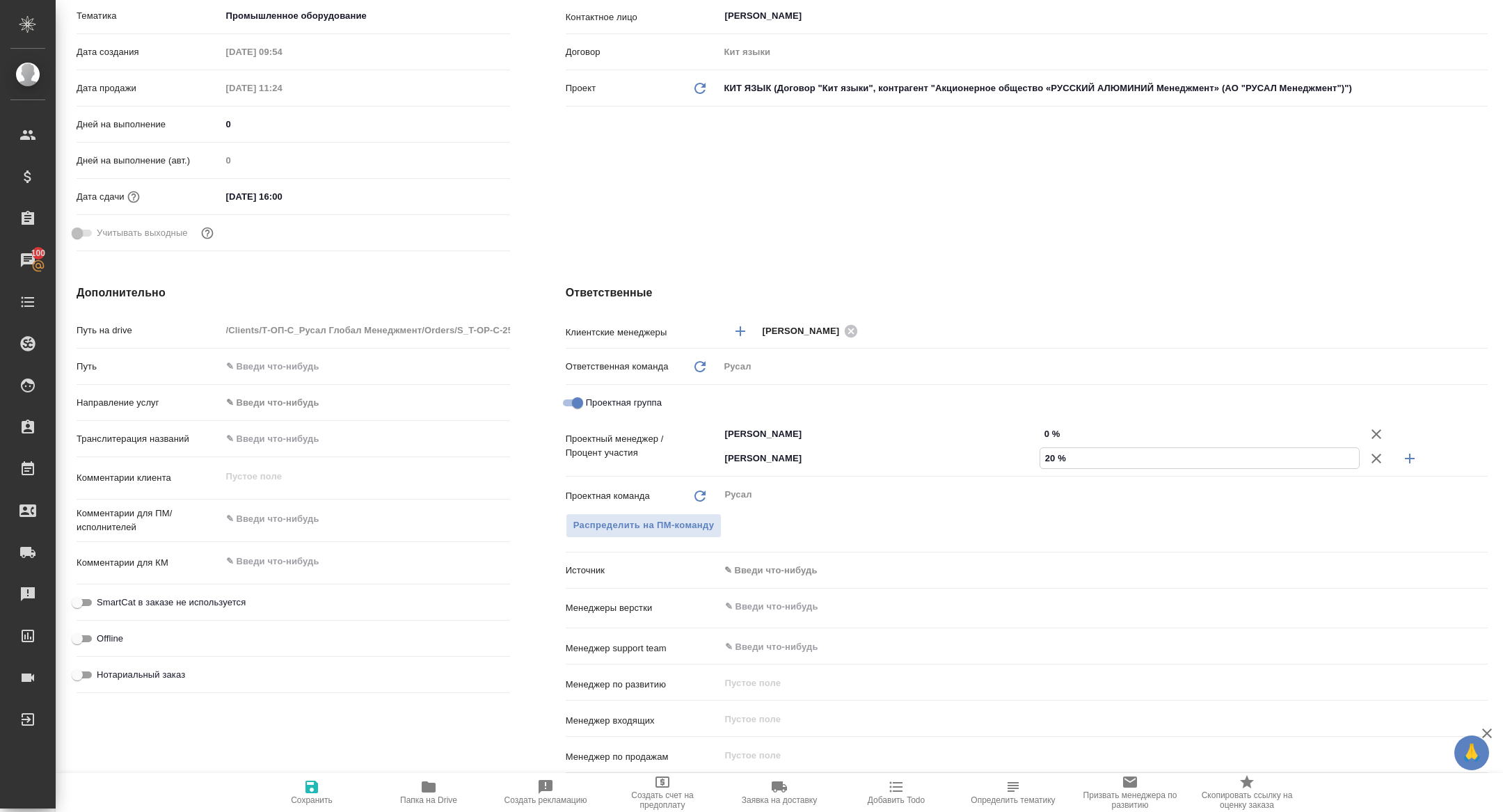
click at [1044, 425] on input "0 %" at bounding box center [1200, 434] width 320 height 20
type input "80 %"
type textarea "x"
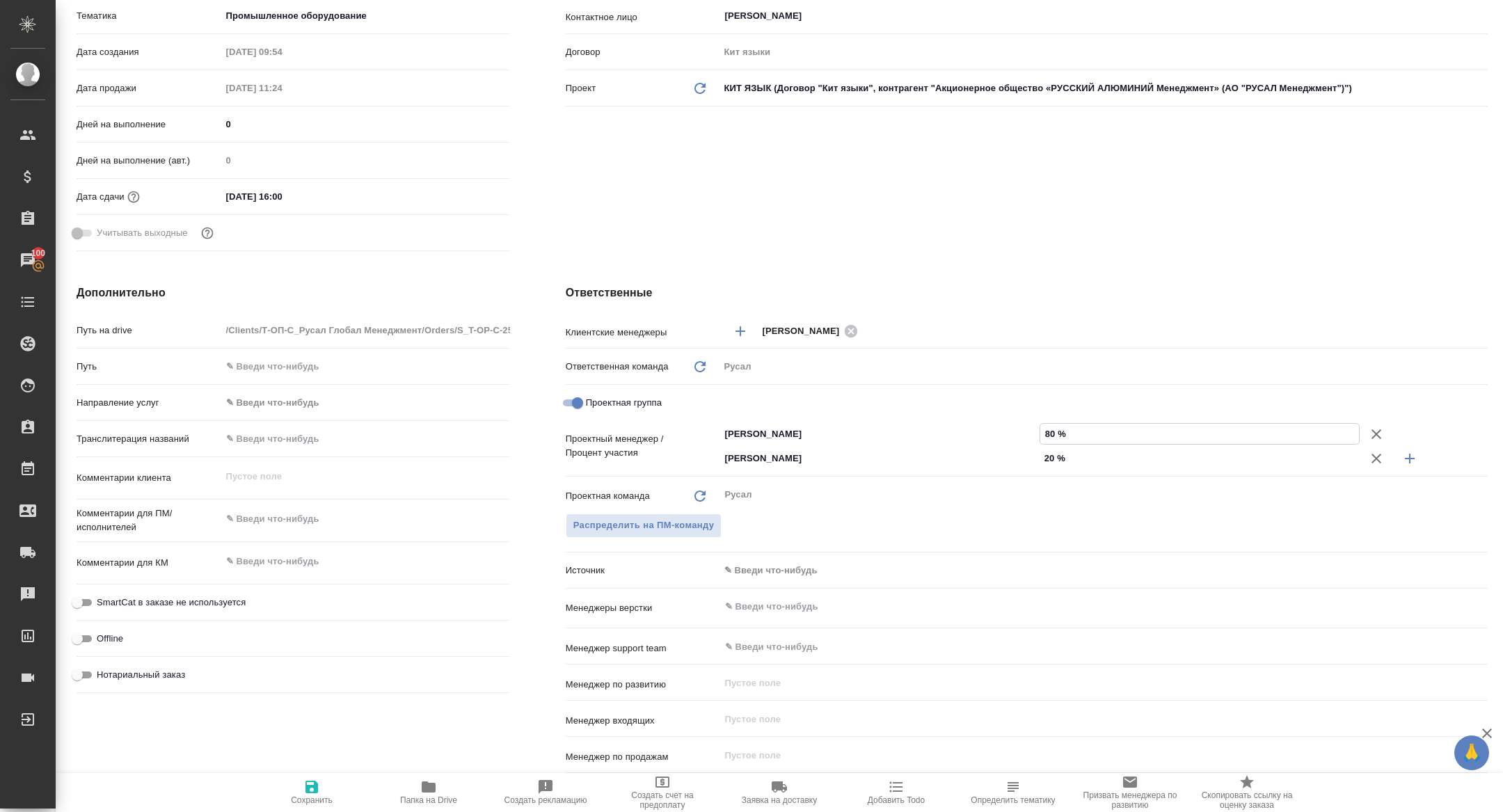
type input "80 %"
click at [334, 793] on span "Сохранить" at bounding box center [312, 791] width 100 height 27
type textarea "x"
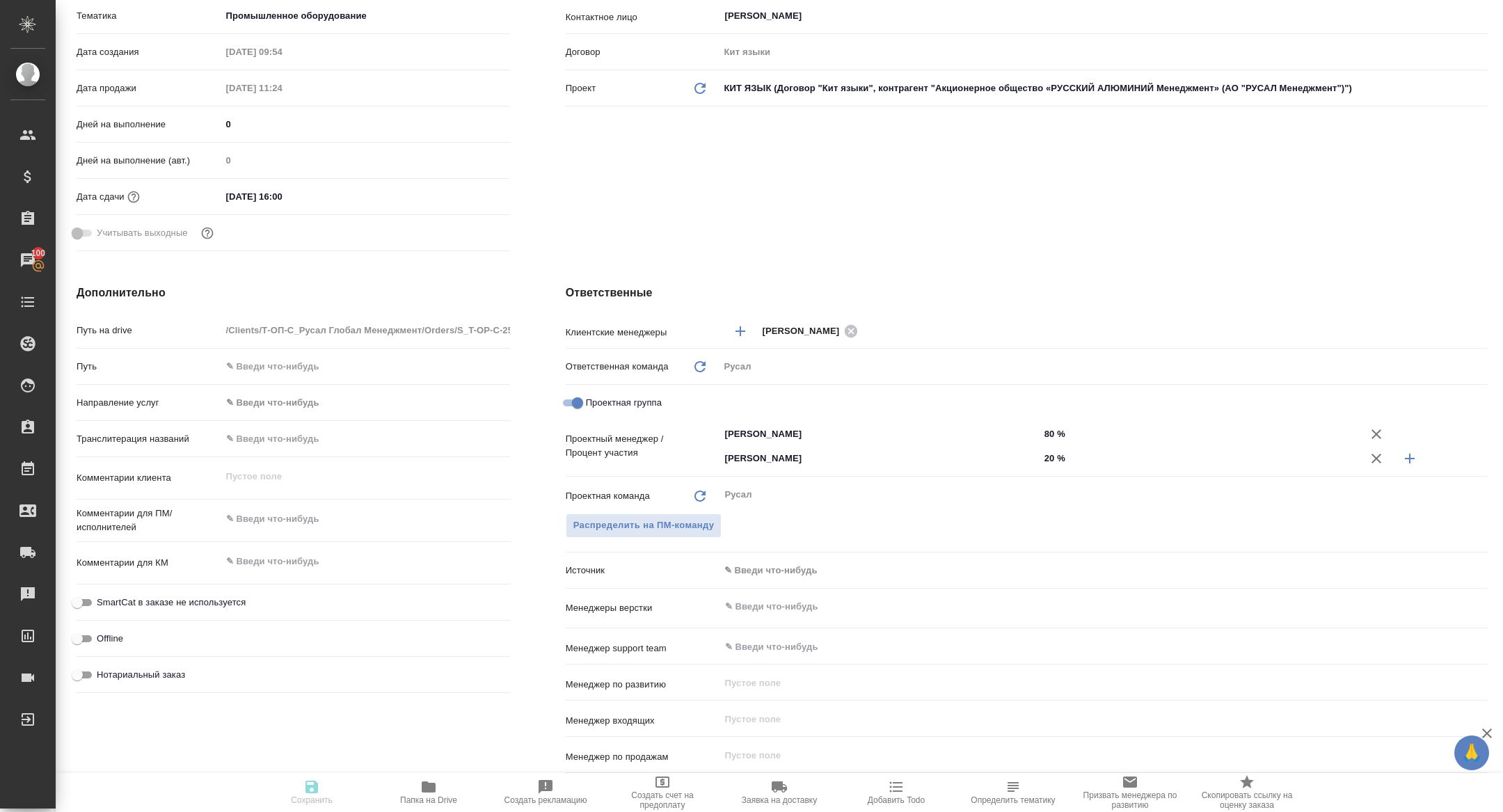
type textarea "x"
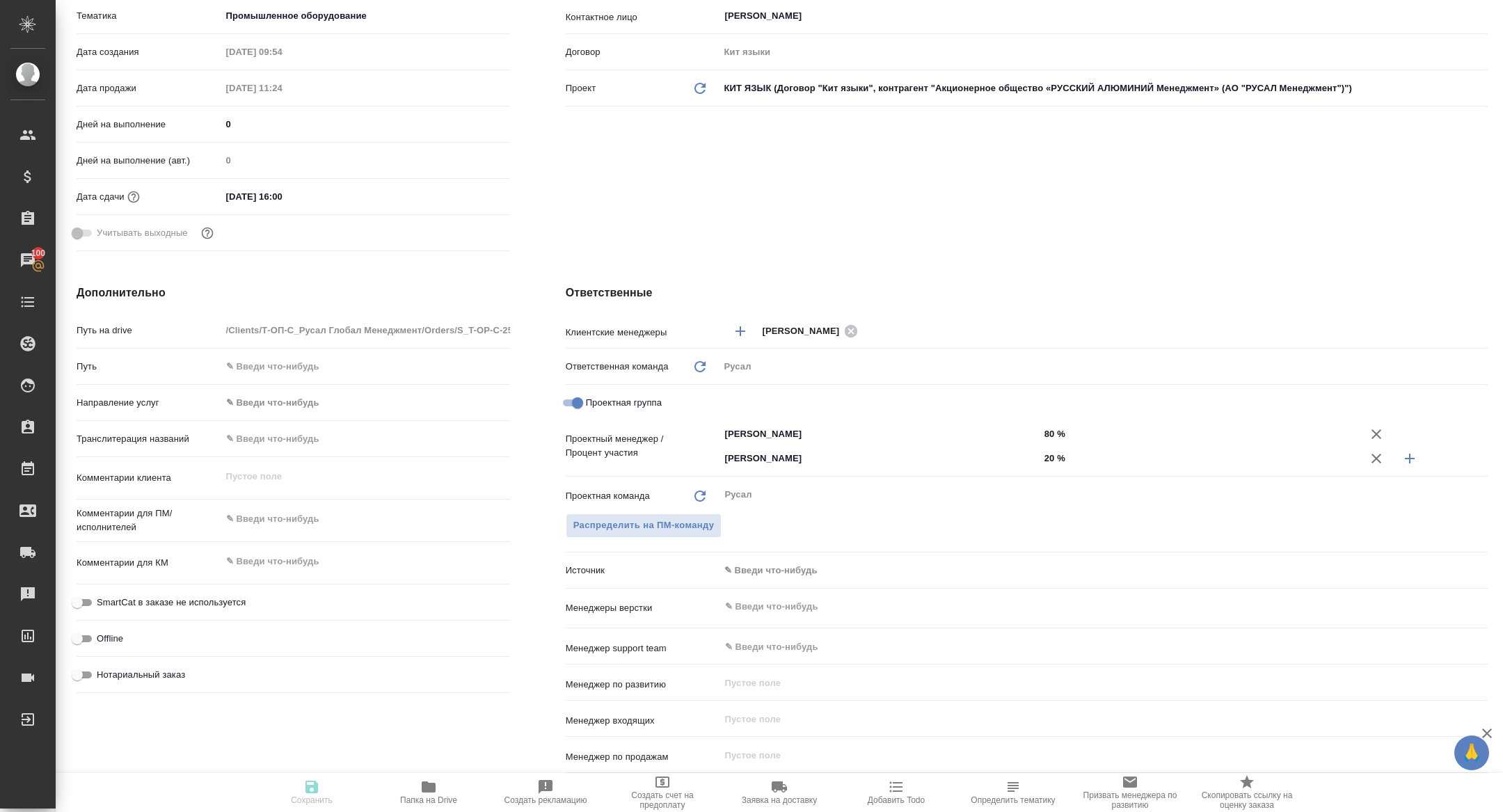
type textarea "x"
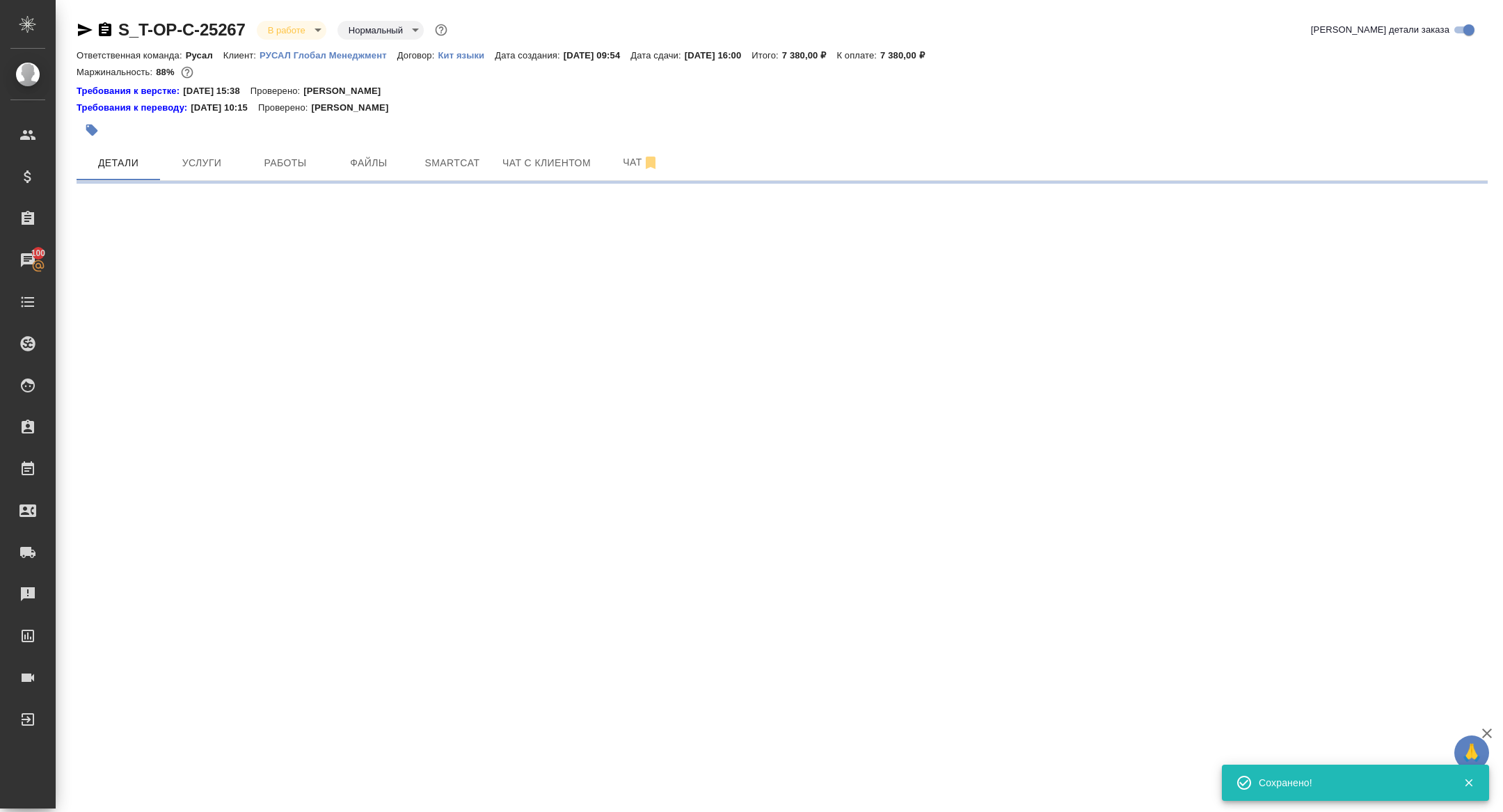
scroll to position [0, 0]
select select "RU"
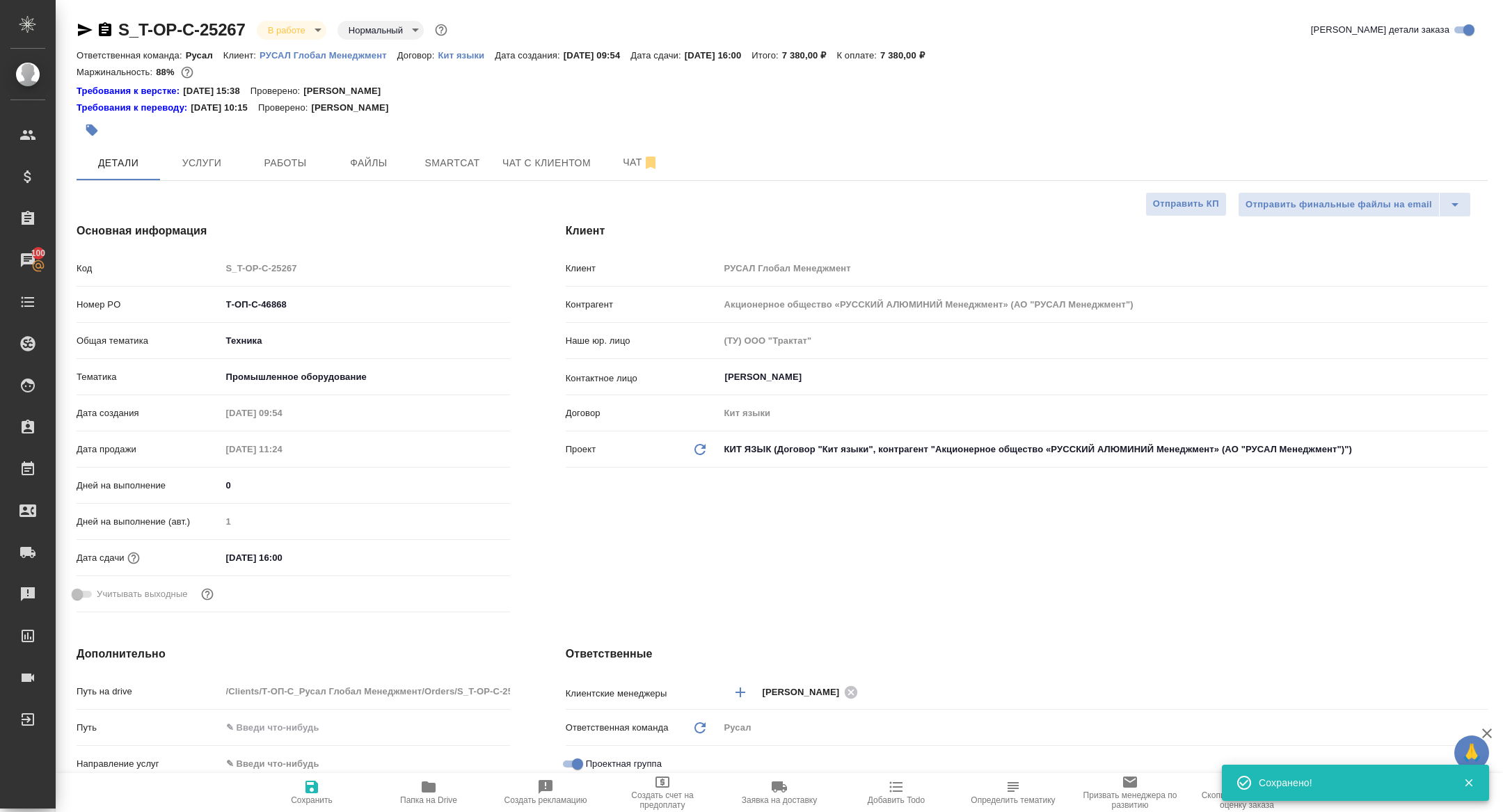
type textarea "x"
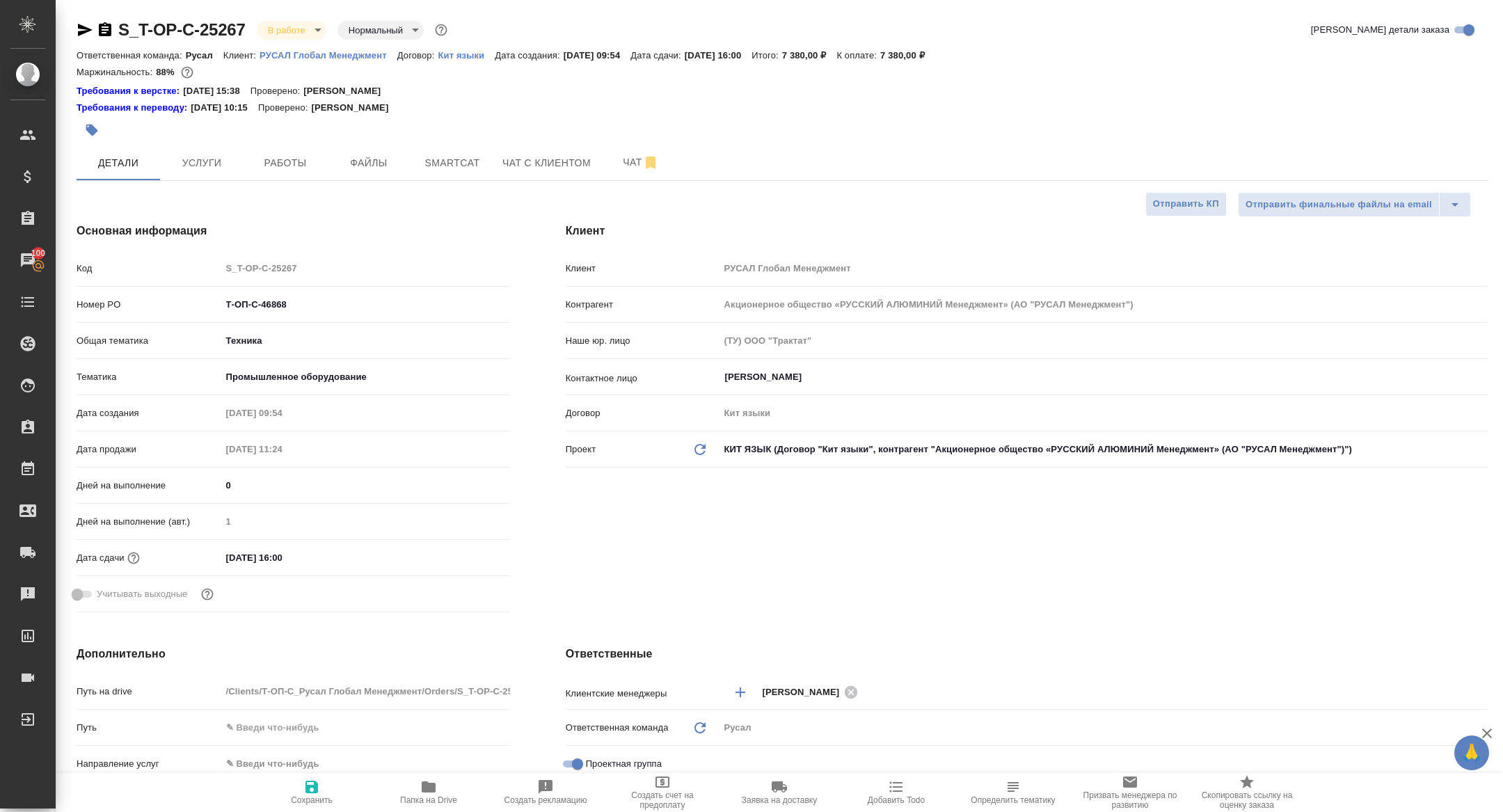
type textarea "x"
click at [285, 163] on span "Работы" at bounding box center [285, 163] width 67 height 17
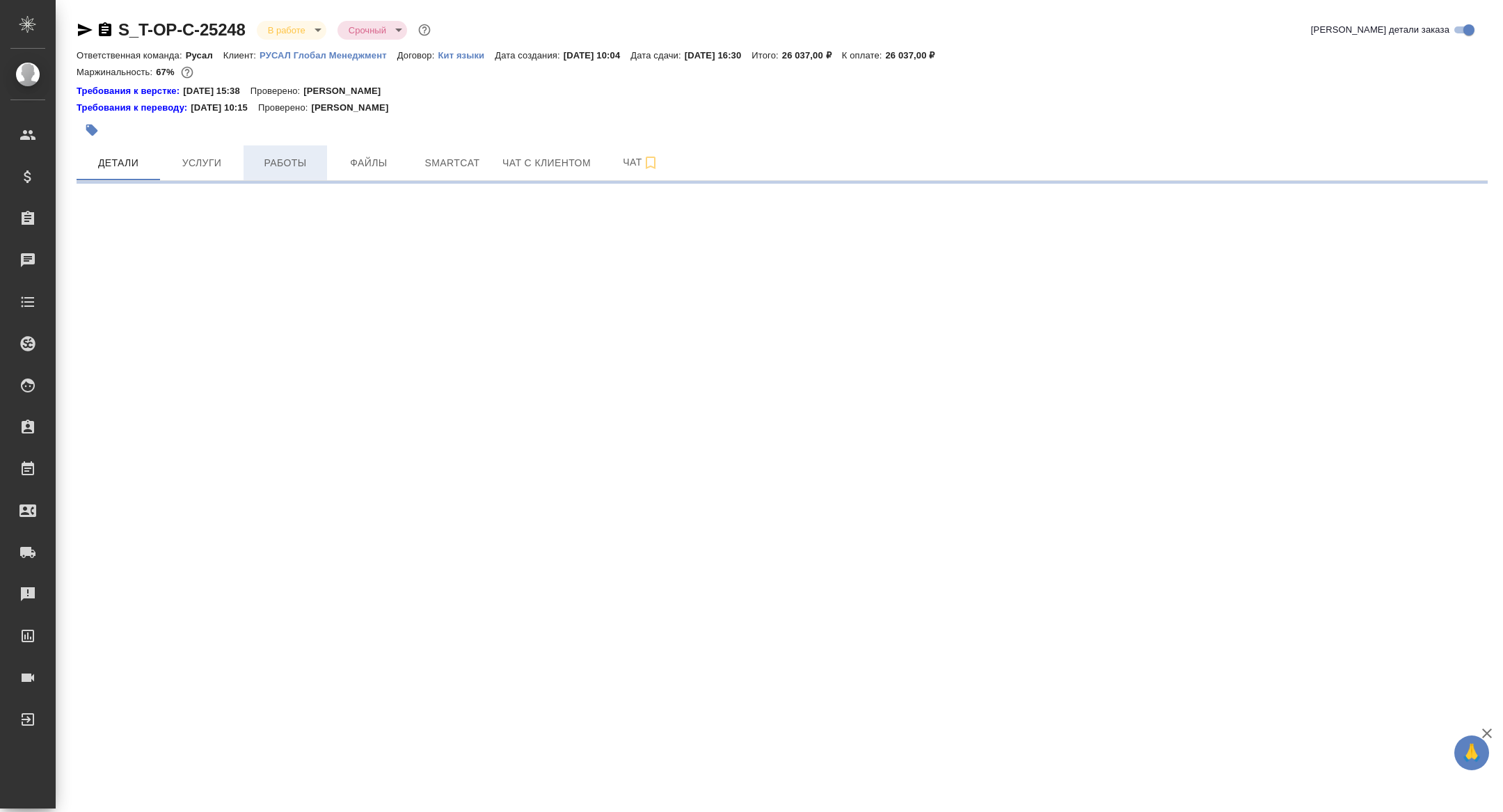
click at [301, 159] on span "Работы" at bounding box center [285, 163] width 67 height 17
select select "RU"
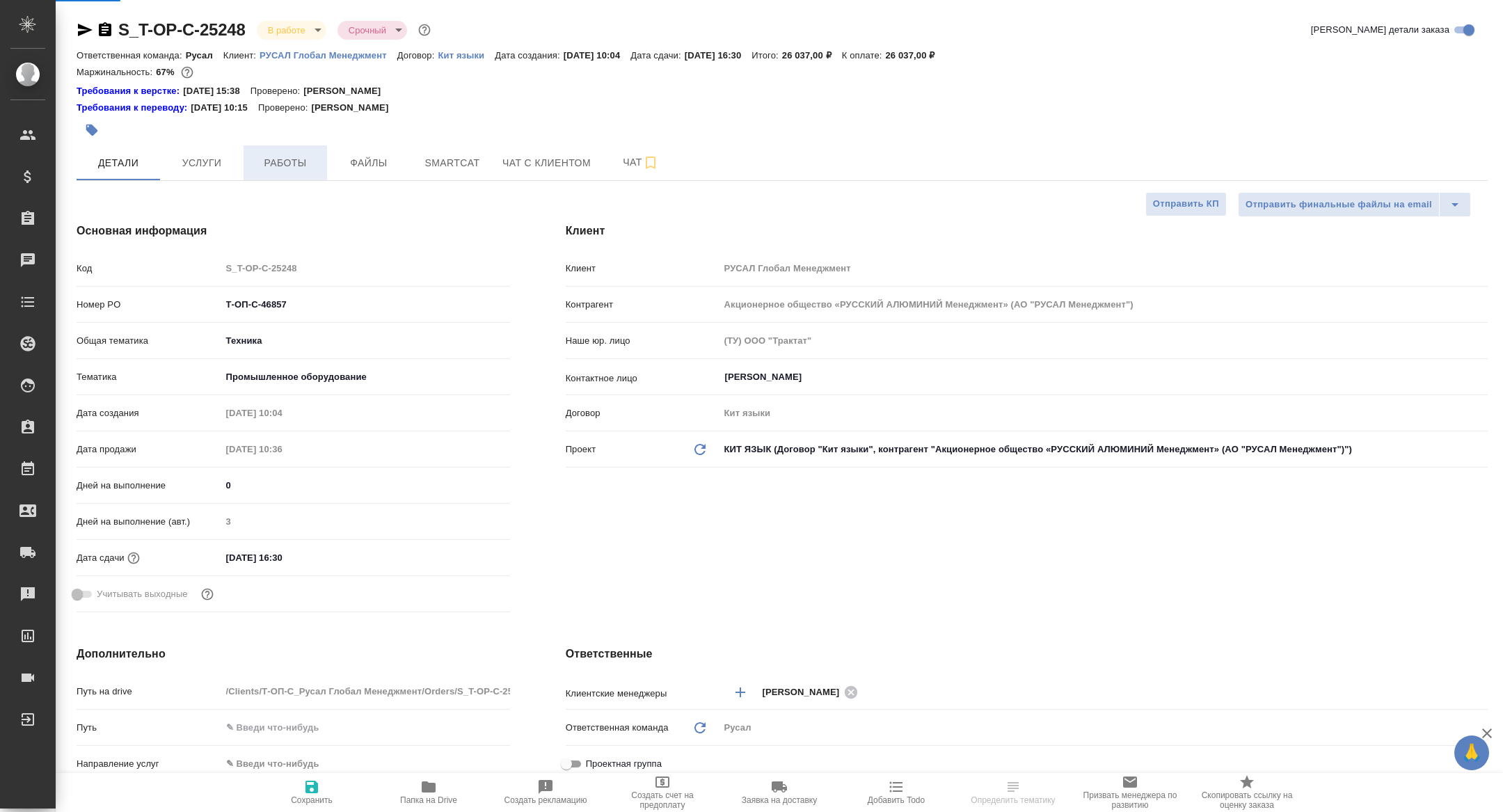
type textarea "x"
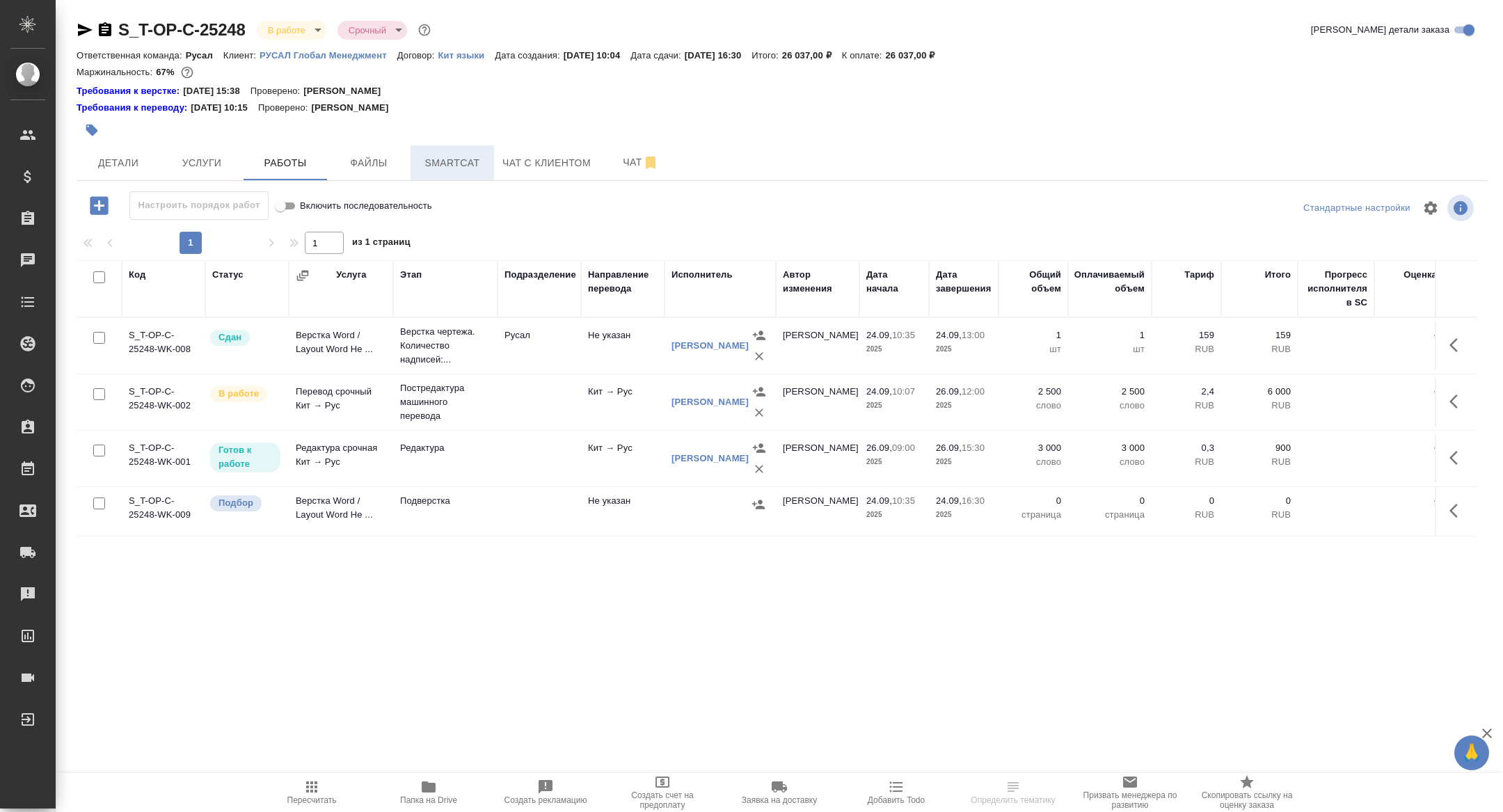
click at [435, 160] on span "Smartcat" at bounding box center [452, 163] width 67 height 17
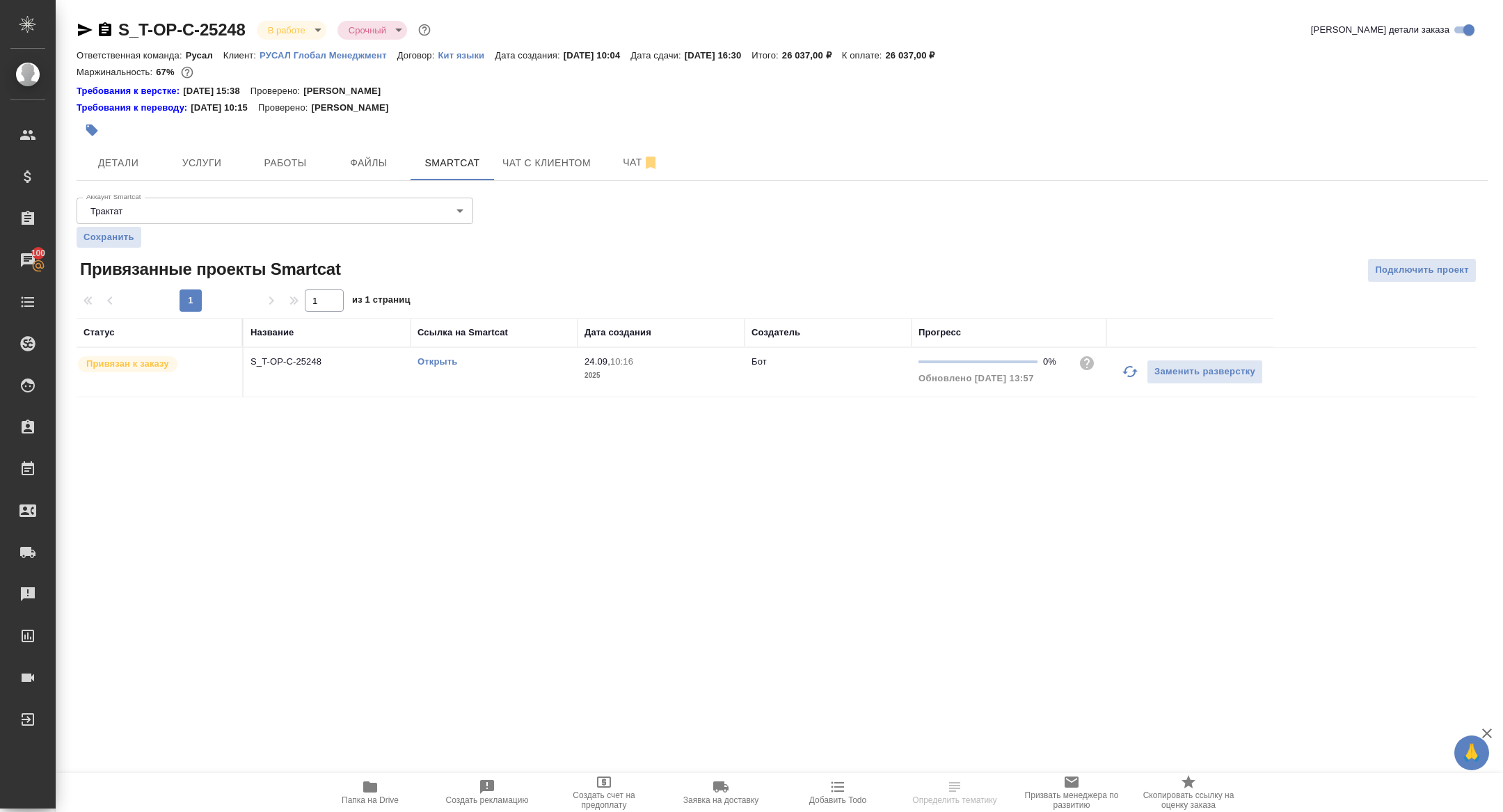
click at [428, 362] on link "Открыть" at bounding box center [437, 361] width 39 height 11
click at [631, 161] on span "Чат" at bounding box center [640, 162] width 67 height 17
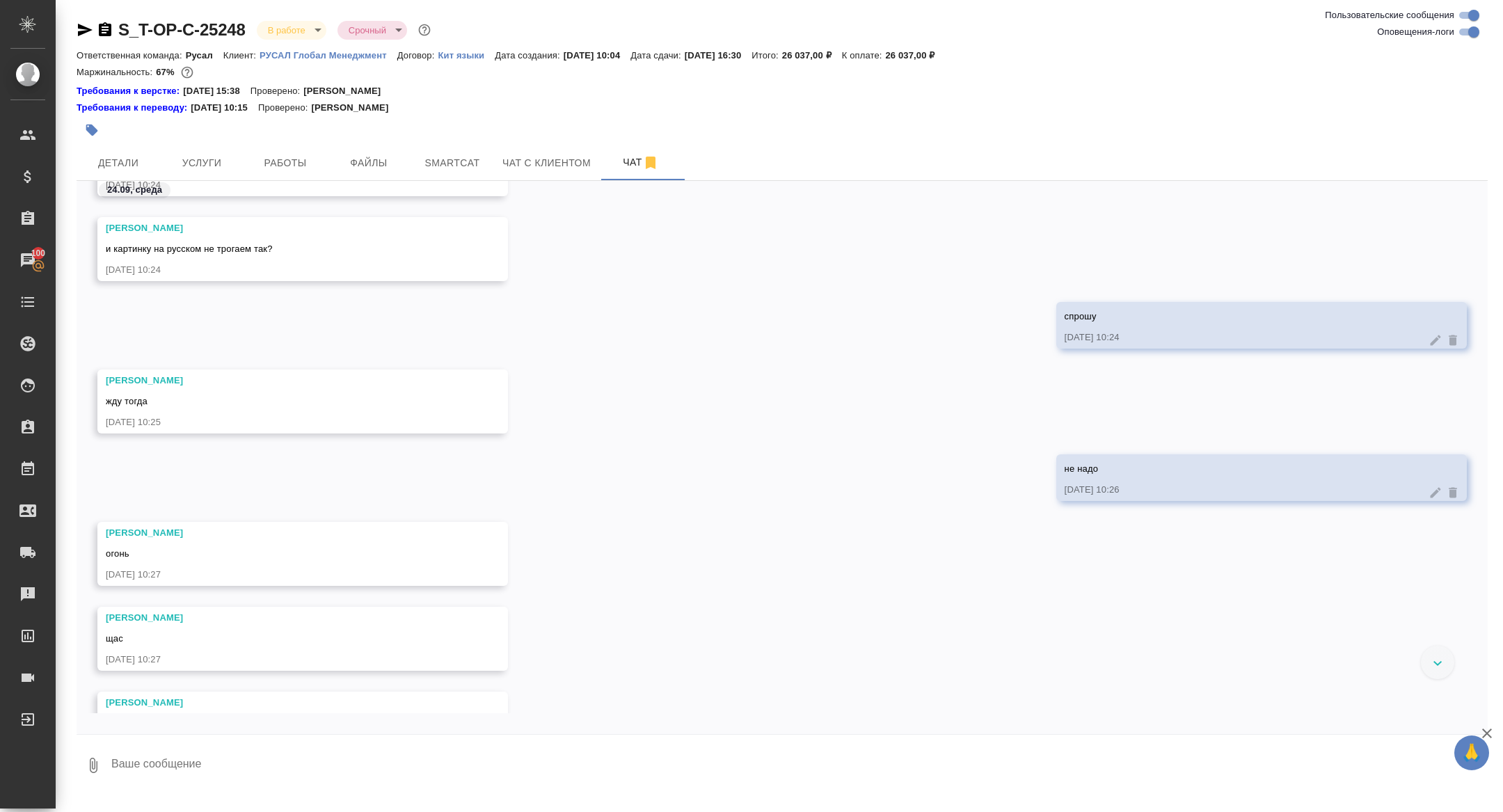
scroll to position [1742, 0]
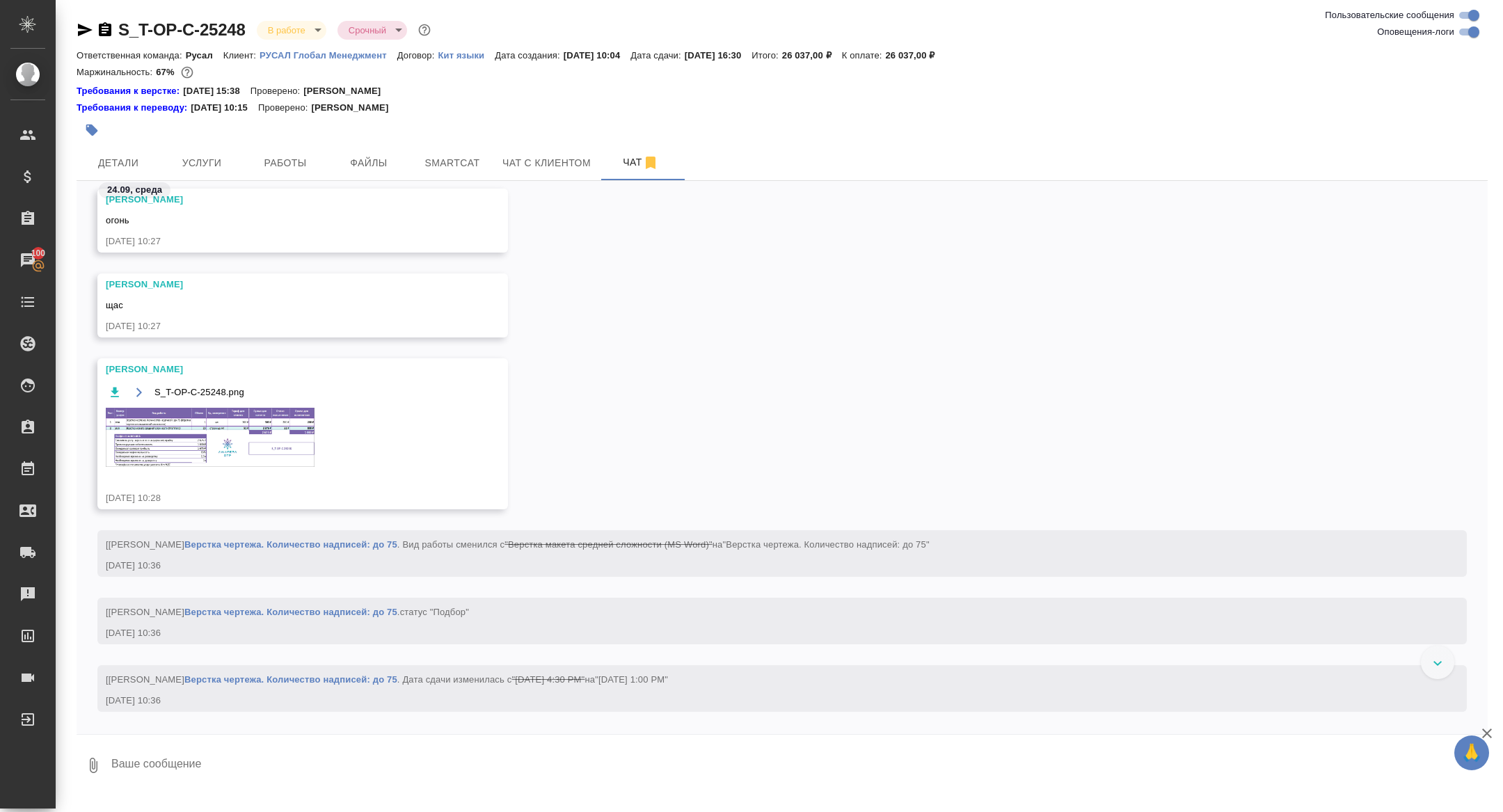
click at [225, 419] on img at bounding box center [210, 437] width 209 height 59
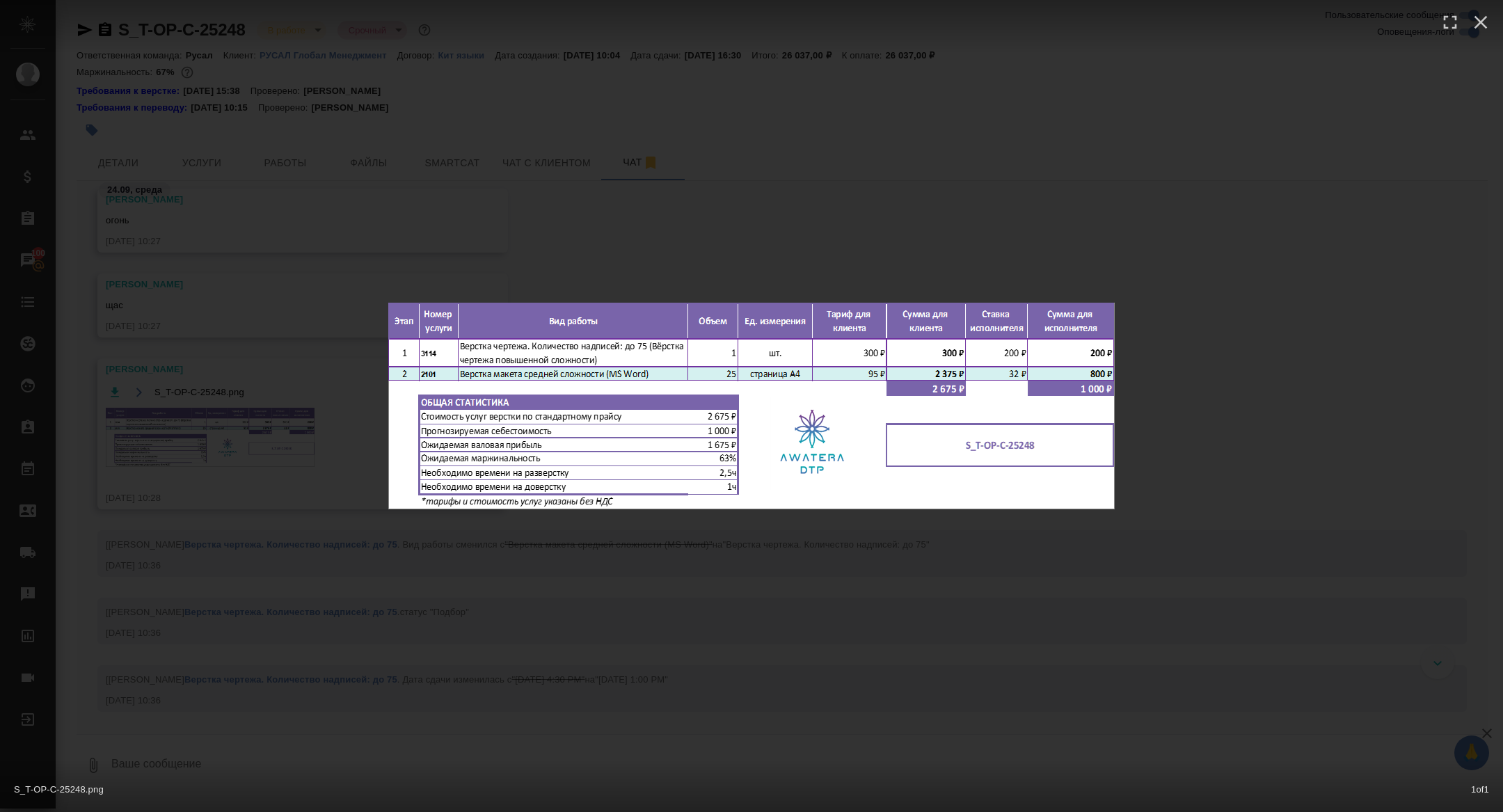
click at [225, 419] on div "S_T-OP-C-25248.png 1 of 1" at bounding box center [752, 406] width 1503 height 812
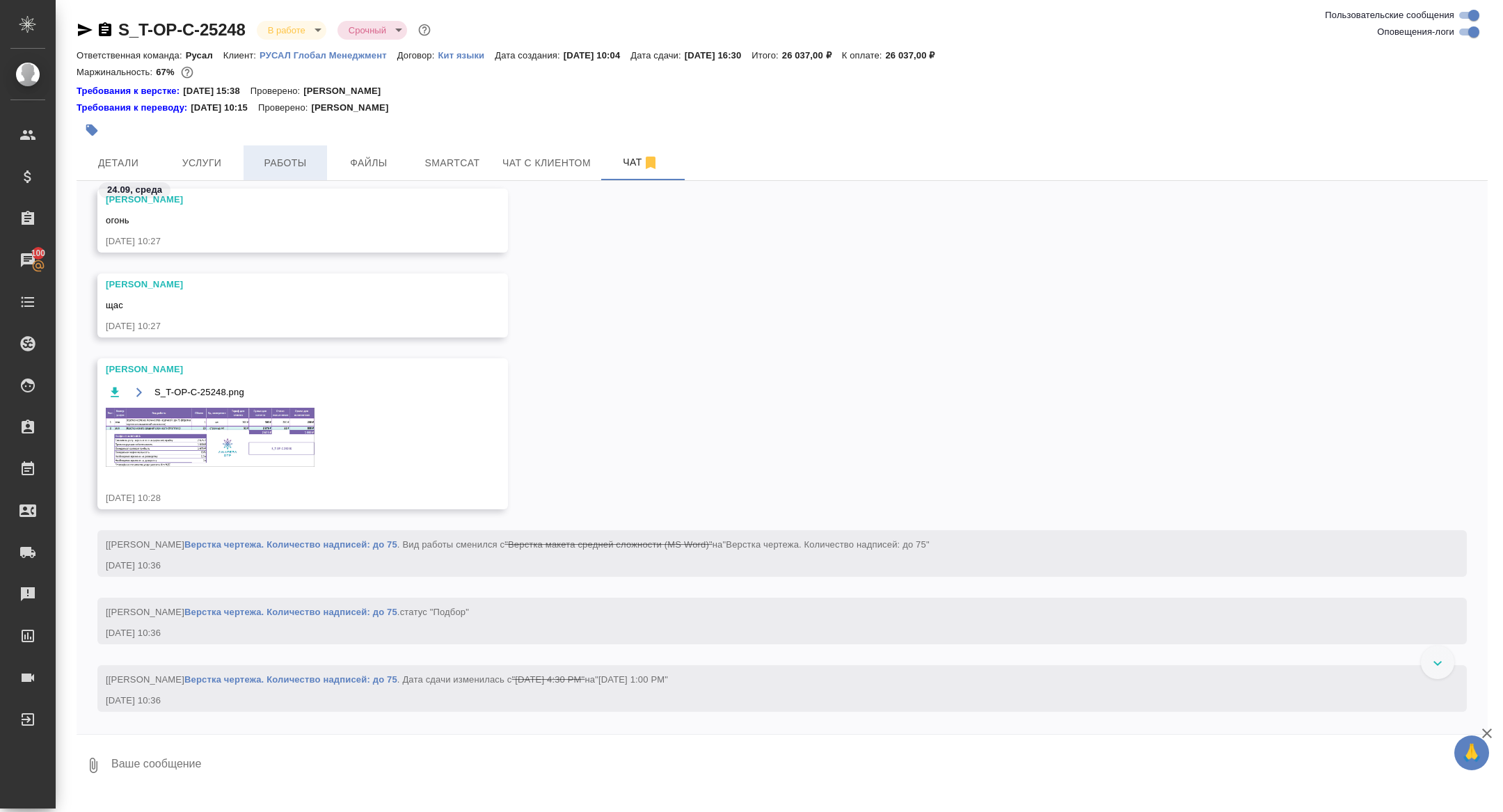
click at [291, 157] on span "Работы" at bounding box center [285, 163] width 67 height 17
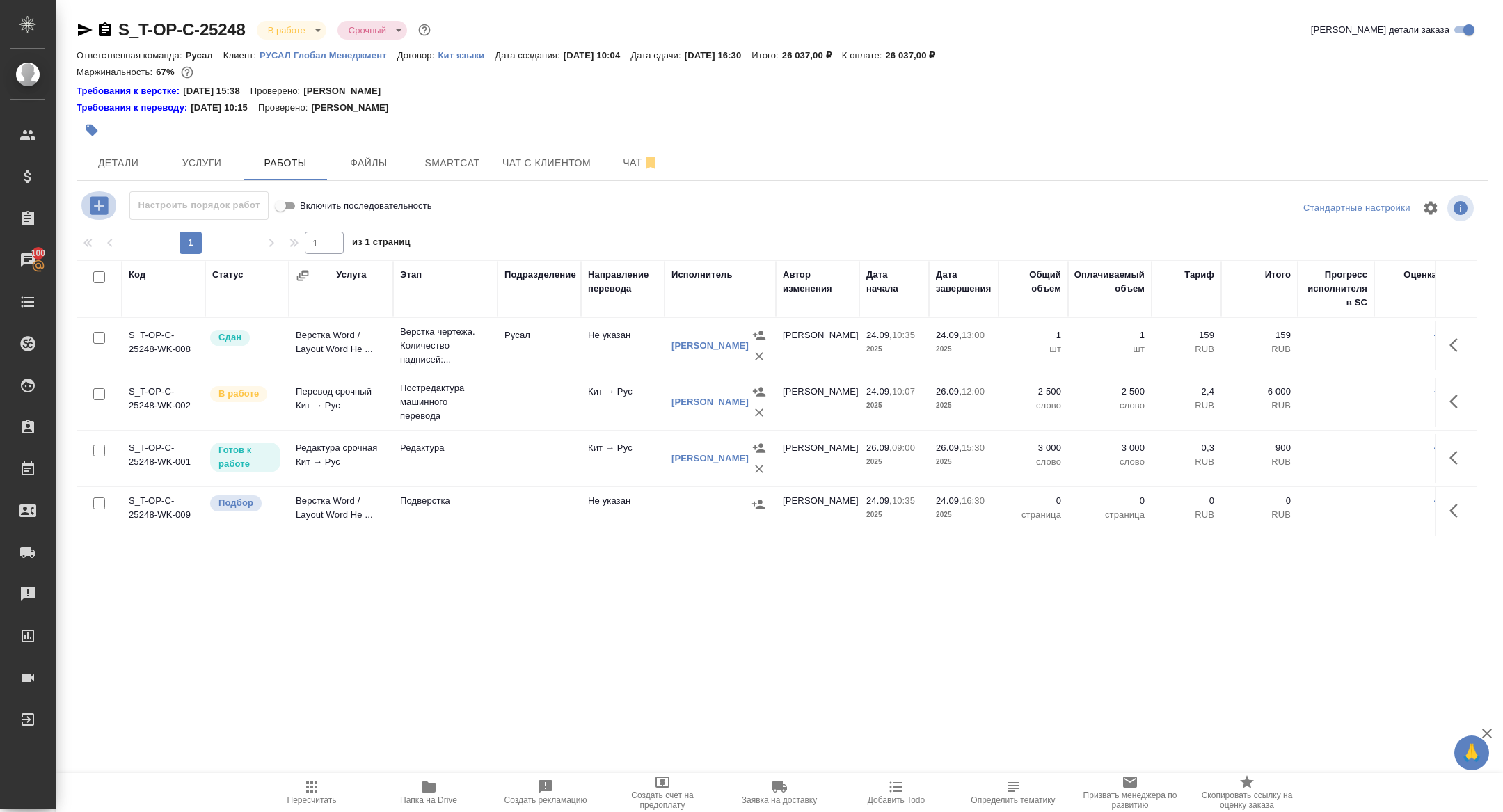
click at [101, 204] on icon "button" at bounding box center [99, 206] width 24 height 24
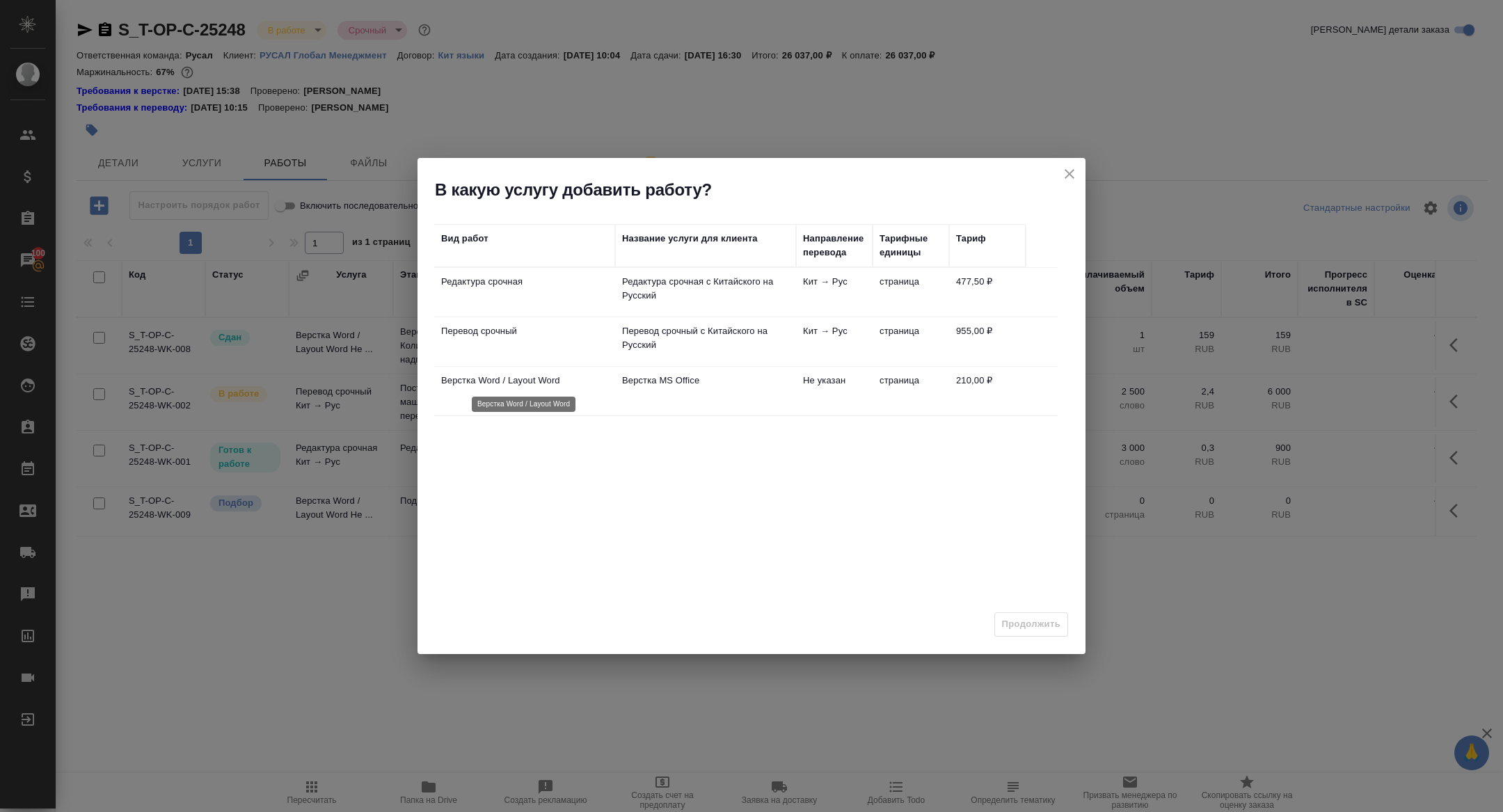
click at [525, 386] on p "Верстка Word / Layout Word" at bounding box center [524, 380] width 167 height 14
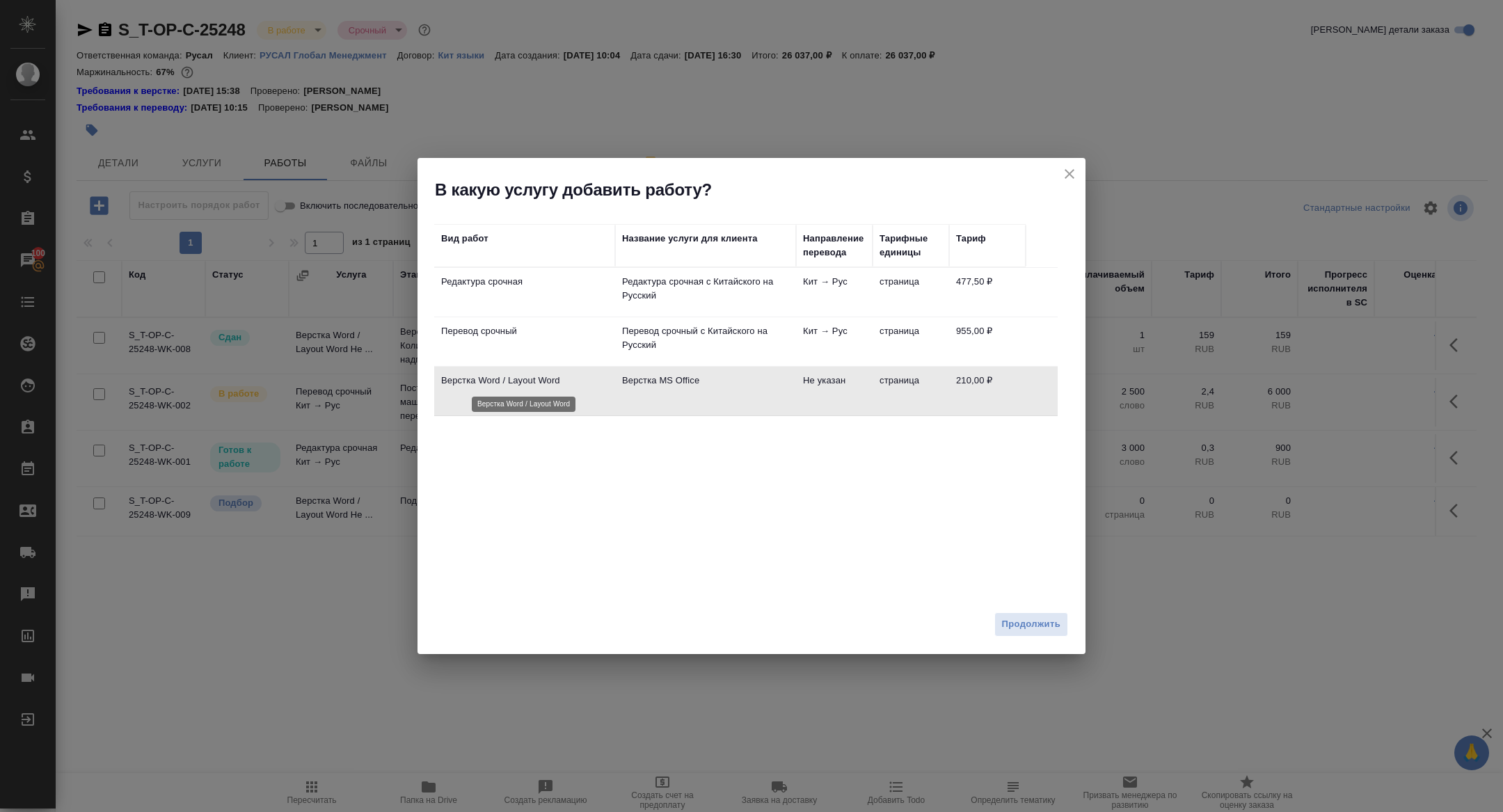
click at [525, 386] on p "Верстка Word / Layout Word" at bounding box center [524, 380] width 167 height 14
click at [1068, 166] on icon "close" at bounding box center [1069, 173] width 16 height 16
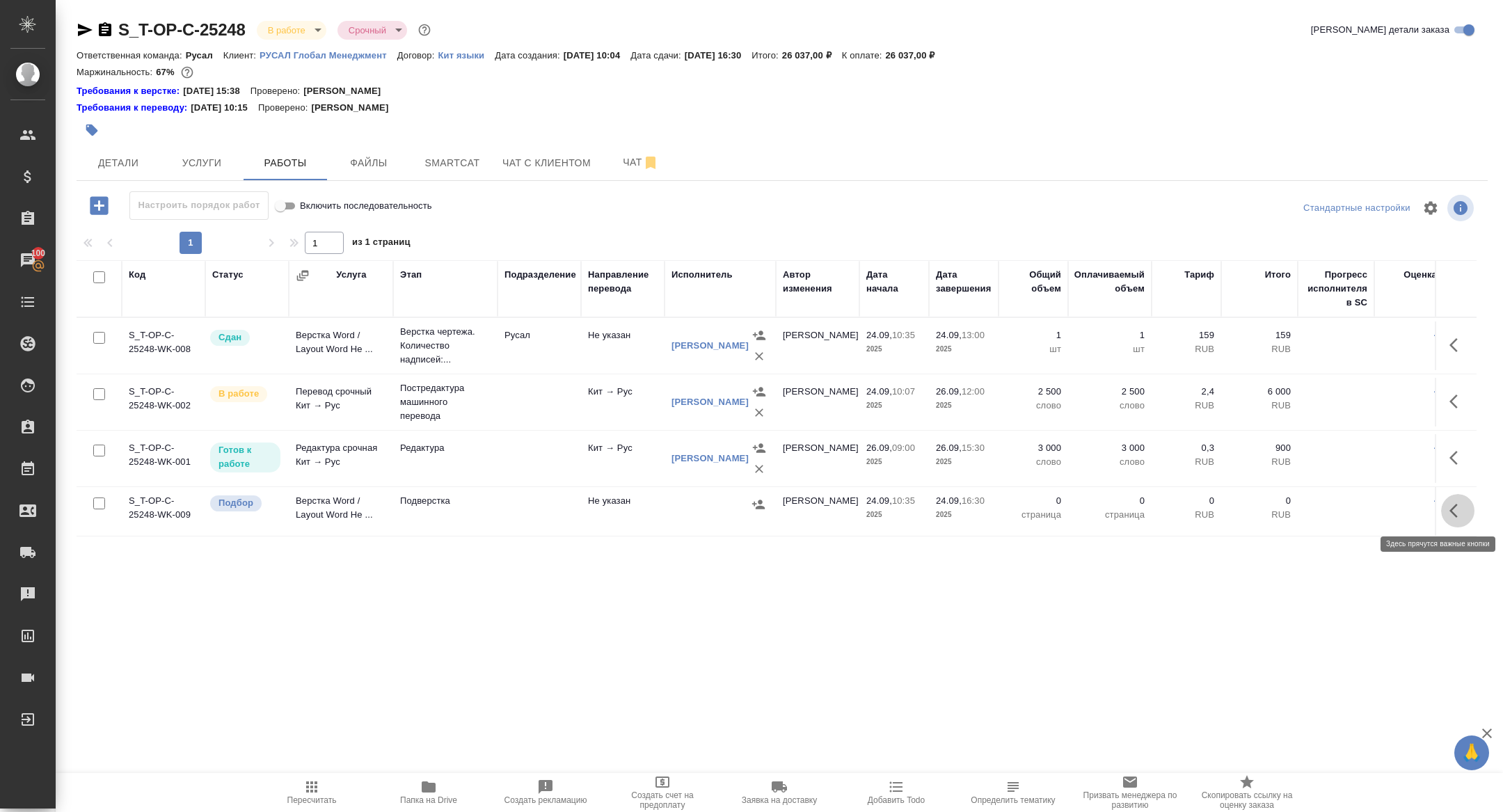
click at [1453, 511] on icon "button" at bounding box center [1454, 510] width 9 height 14
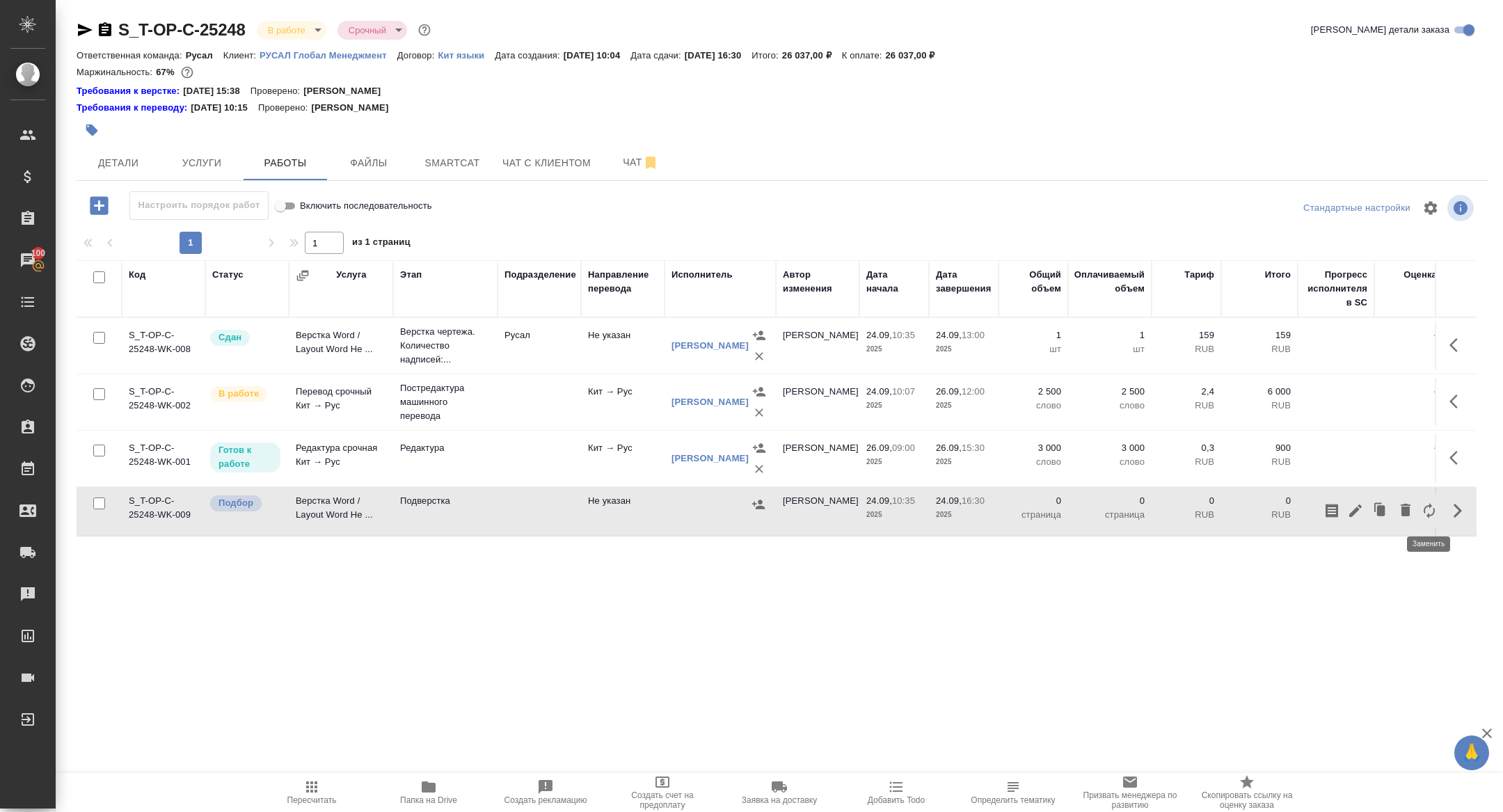
click at [1431, 512] on icon "button" at bounding box center [1429, 510] width 16 height 16
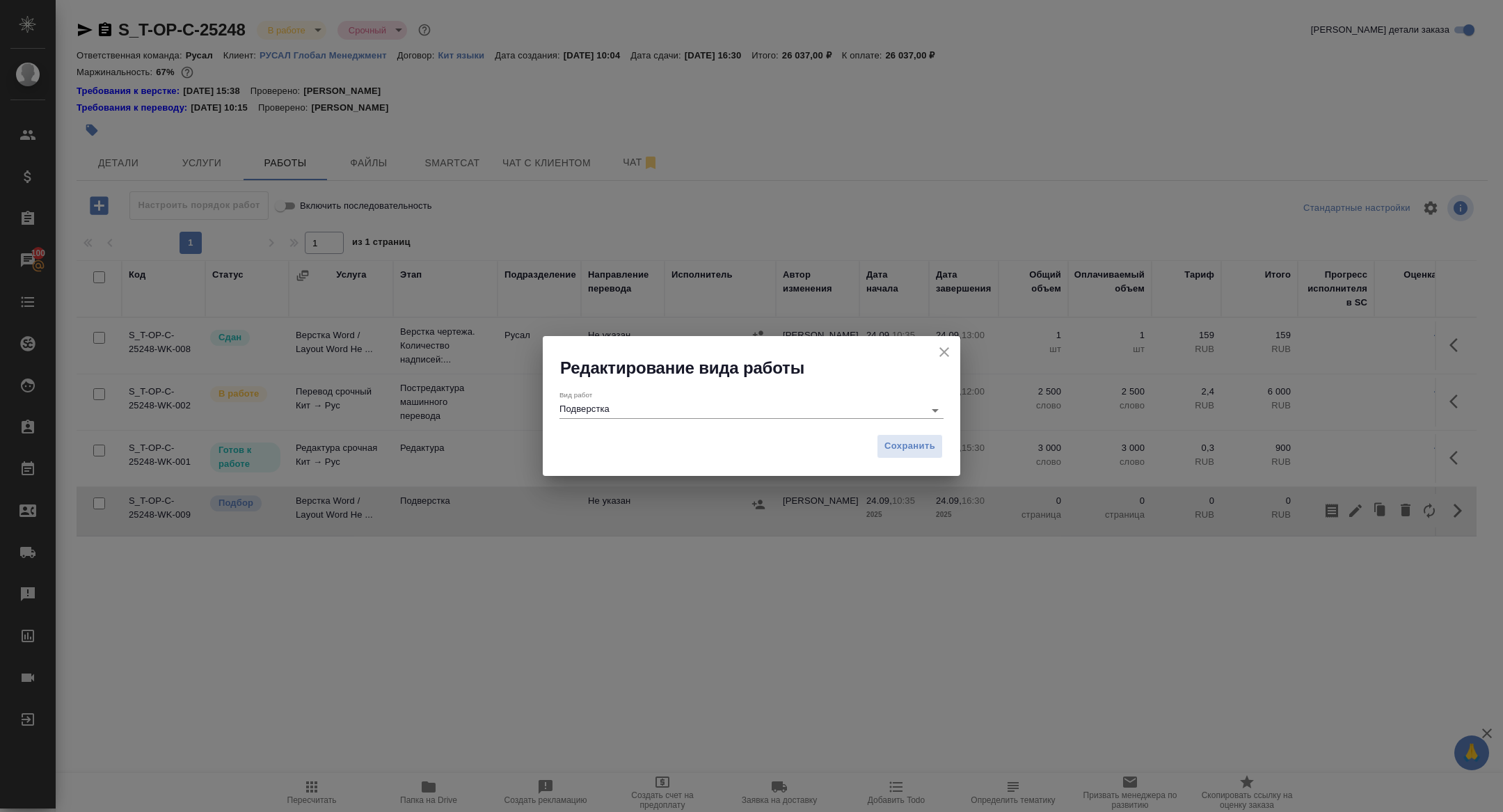
click at [706, 397] on div "Вид работ Подверстка" at bounding box center [752, 404] width 384 height 29
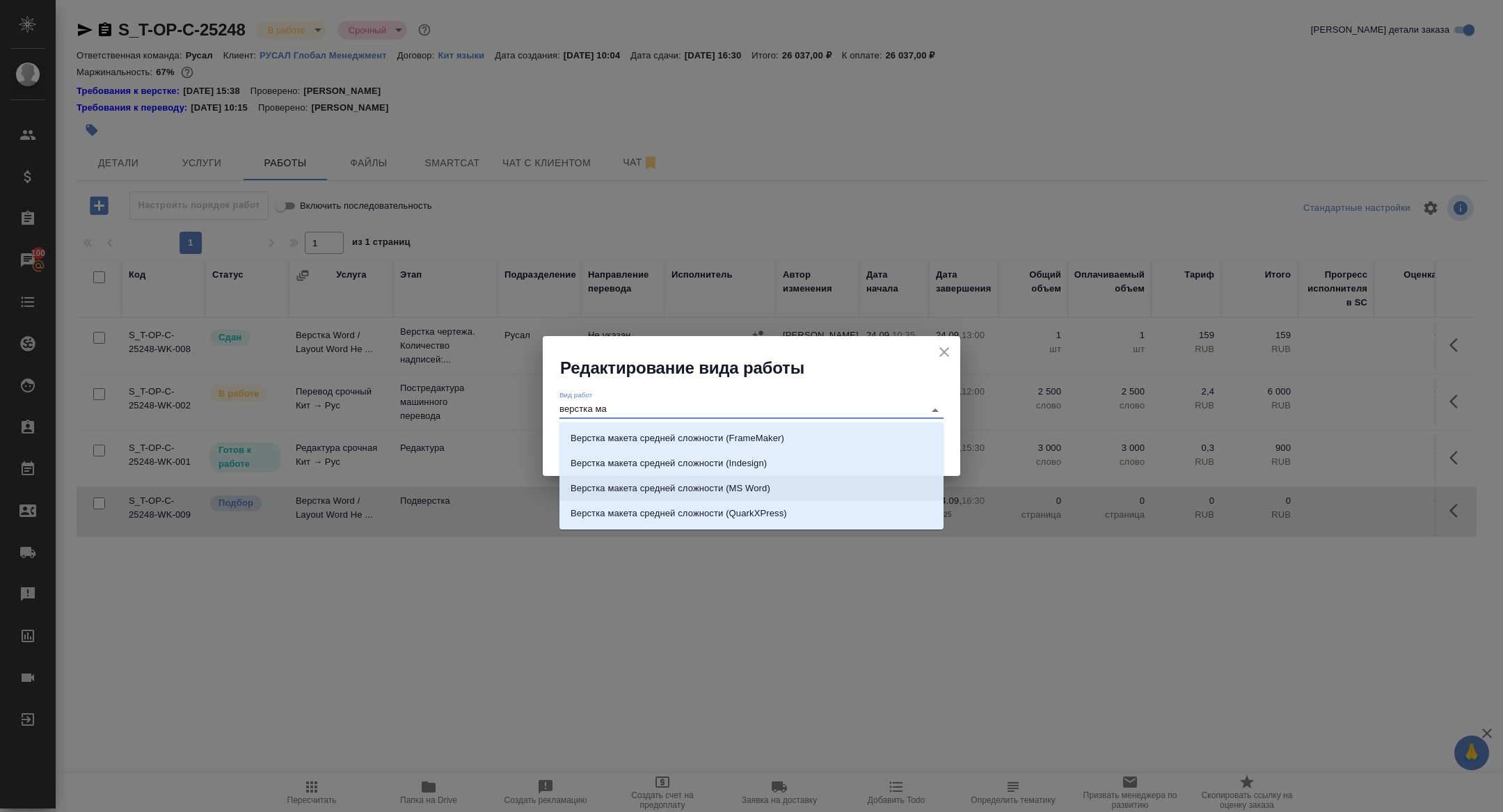
click at [787, 484] on li "Верстка макета средней сложности (MS Word)" at bounding box center [752, 488] width 384 height 25
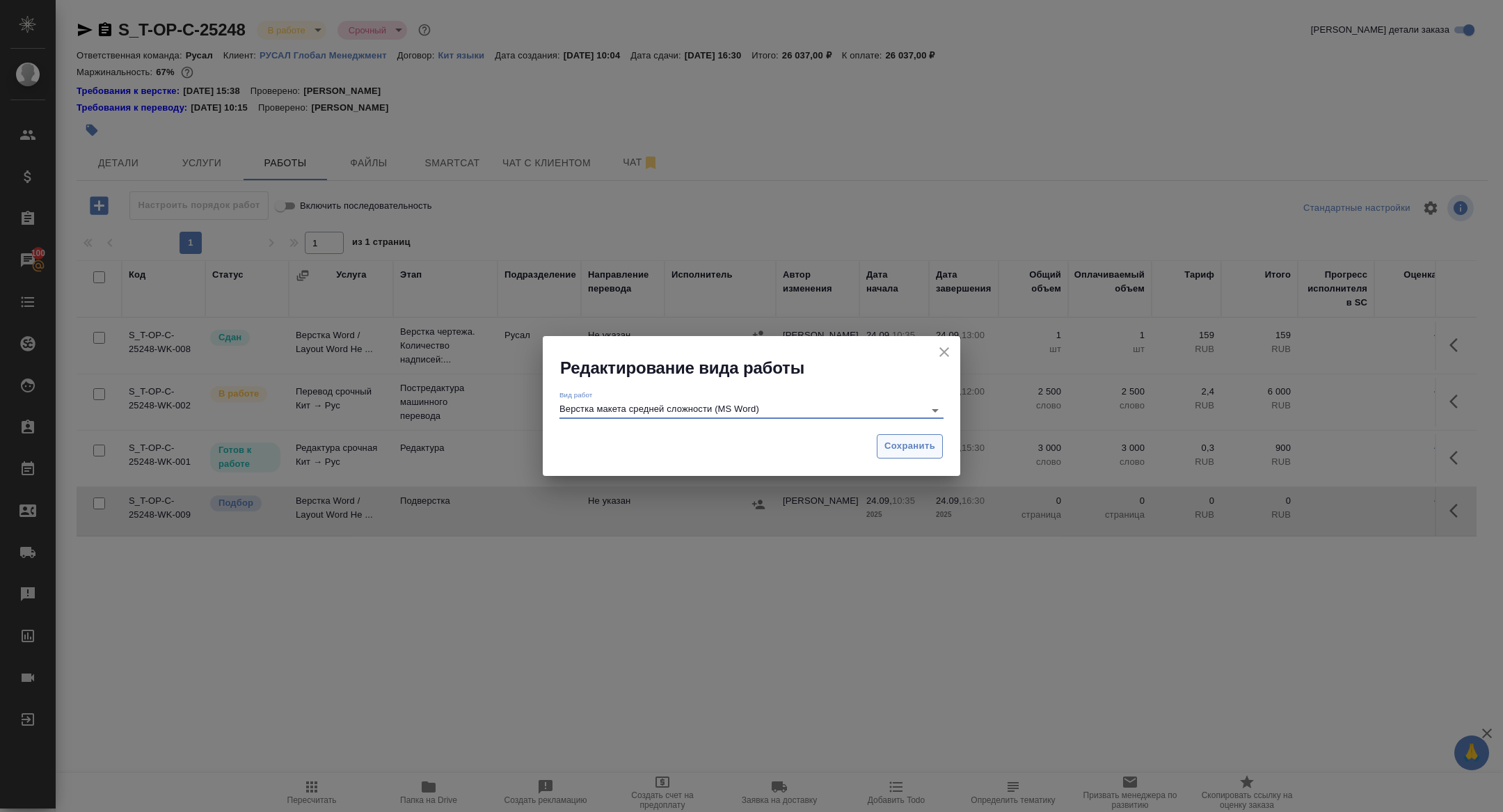
type input "Верстка макета средней сложности (MS Word)"
click at [899, 449] on span "Сохранить" at bounding box center [909, 446] width 51 height 16
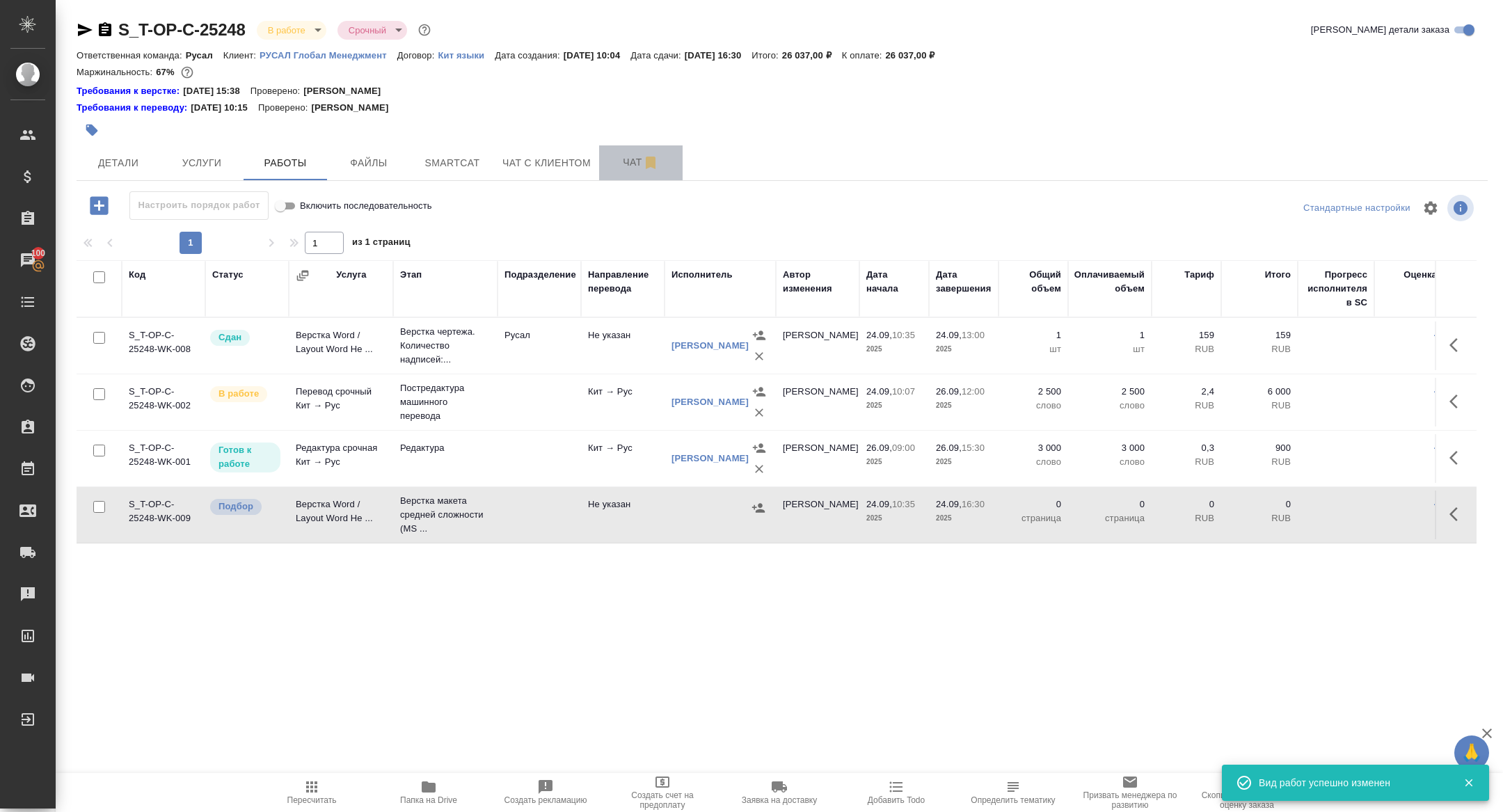
click at [606, 177] on button "Чат" at bounding box center [641, 163] width 83 height 35
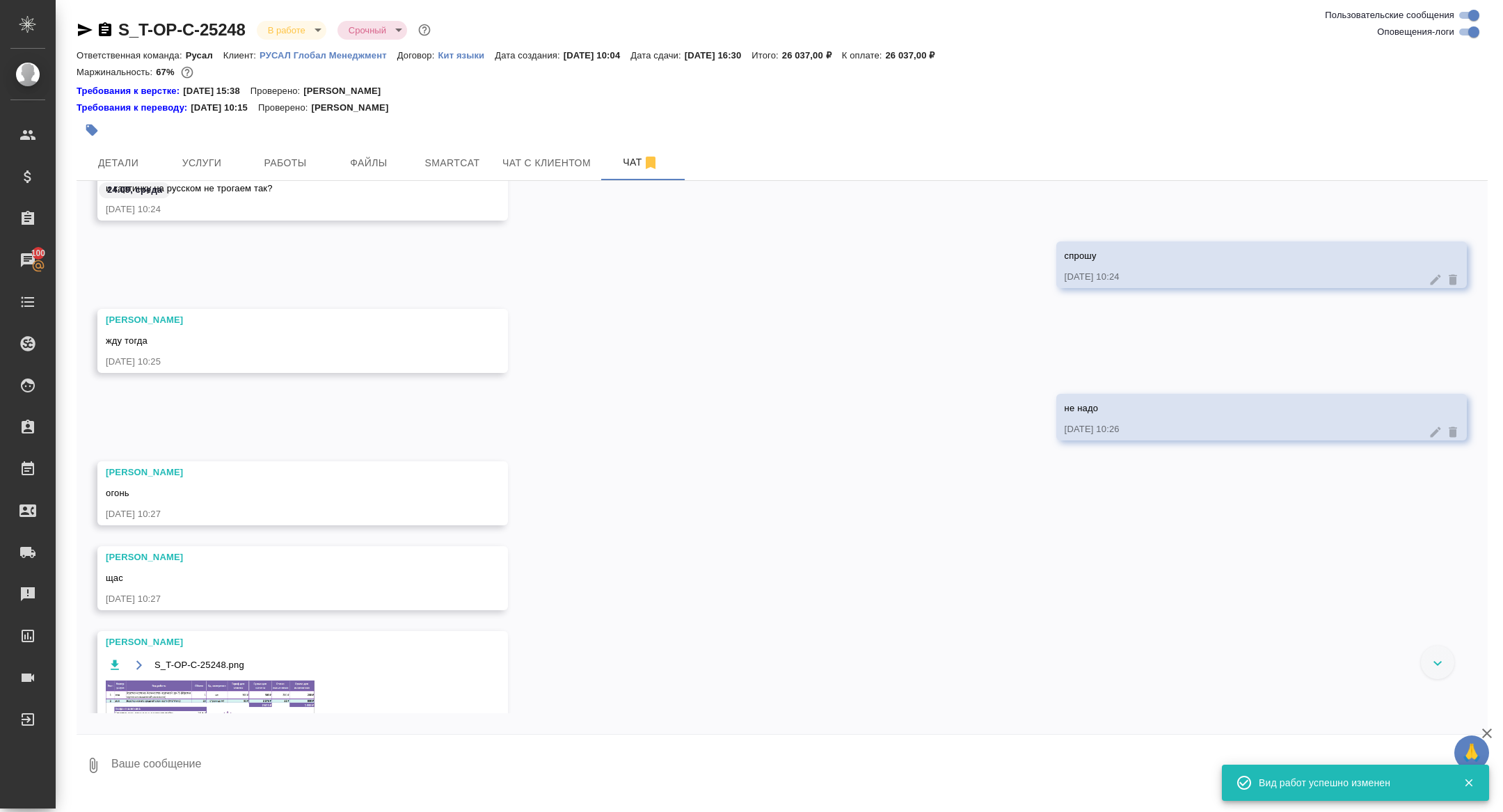
scroll to position [1559, 0]
click at [262, 700] on img at bounding box center [210, 710] width 209 height 59
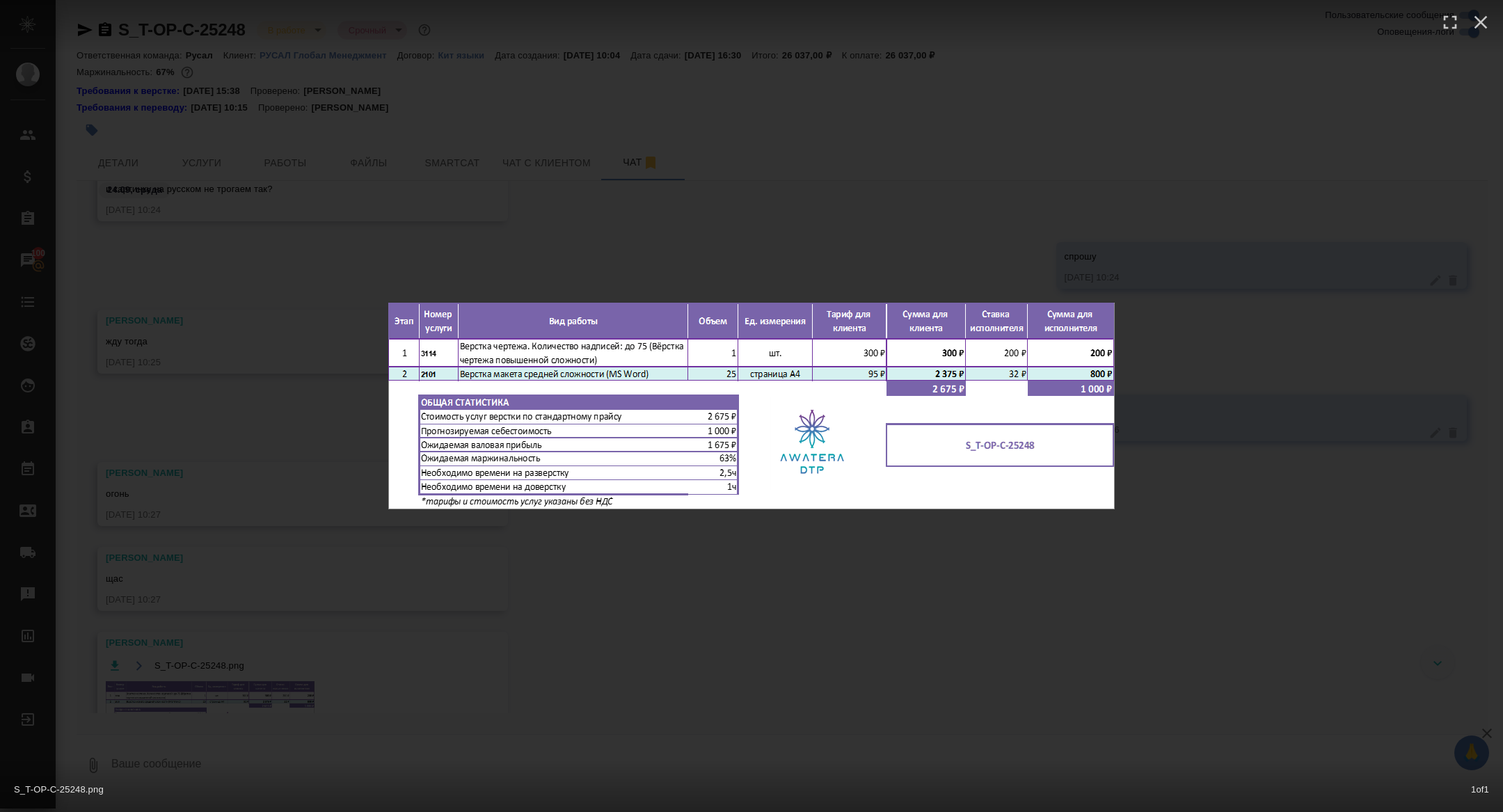
click at [240, 606] on div "S_T-OP-C-25248.png 1 of 1" at bounding box center [752, 406] width 1503 height 812
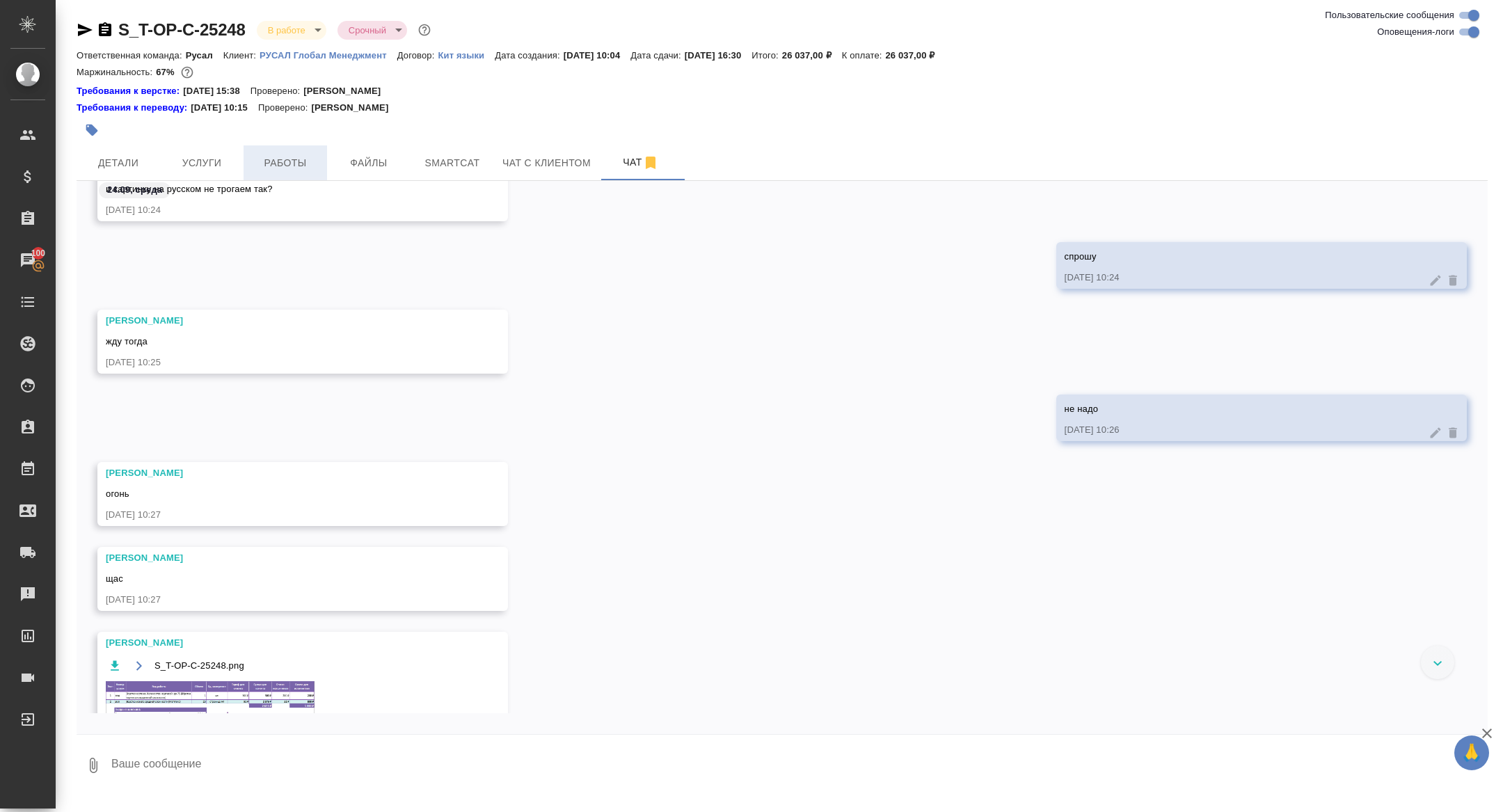
click at [270, 156] on span "Работы" at bounding box center [285, 163] width 67 height 17
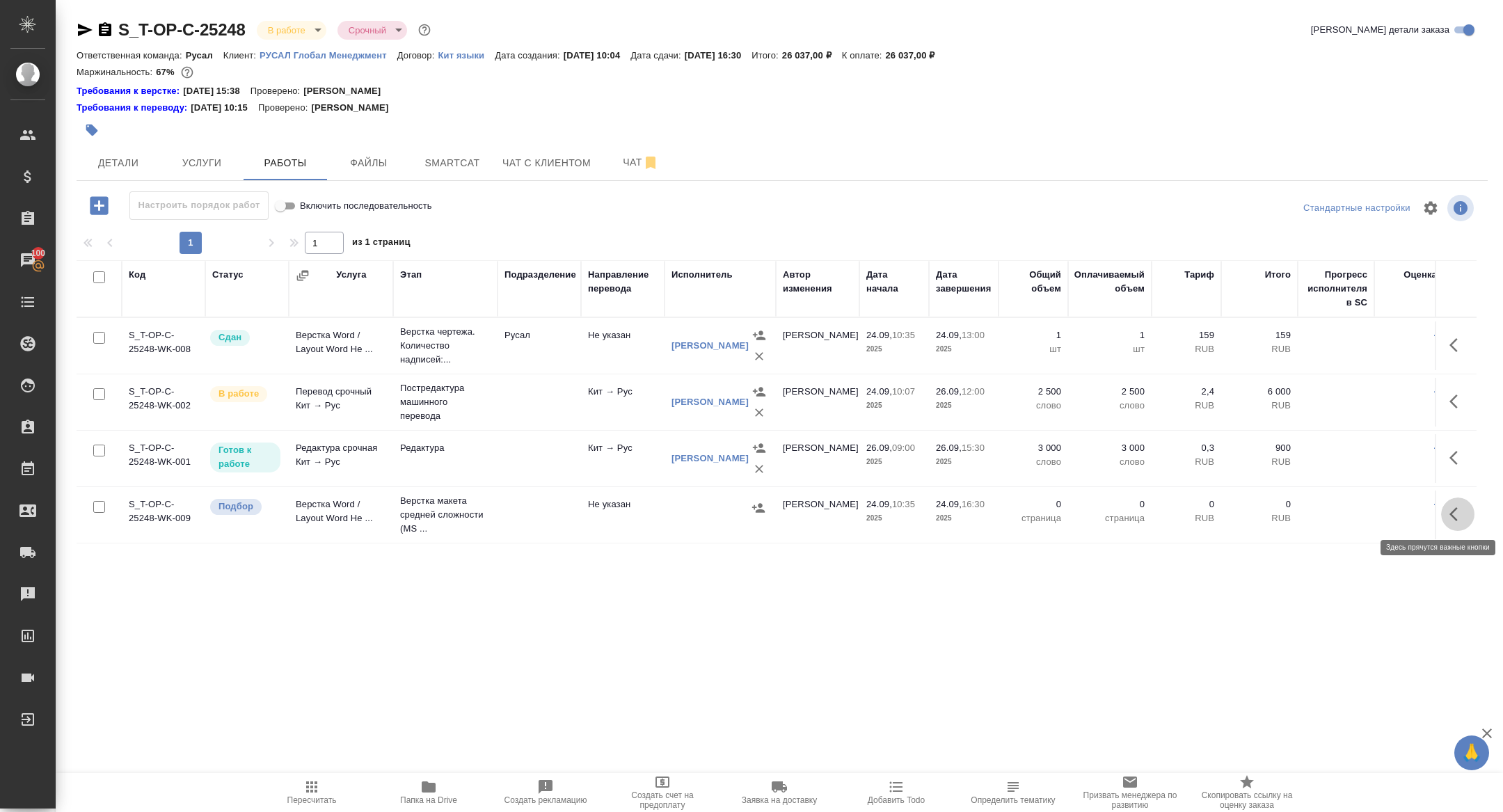
click at [1457, 511] on icon "button" at bounding box center [1457, 514] width 16 height 16
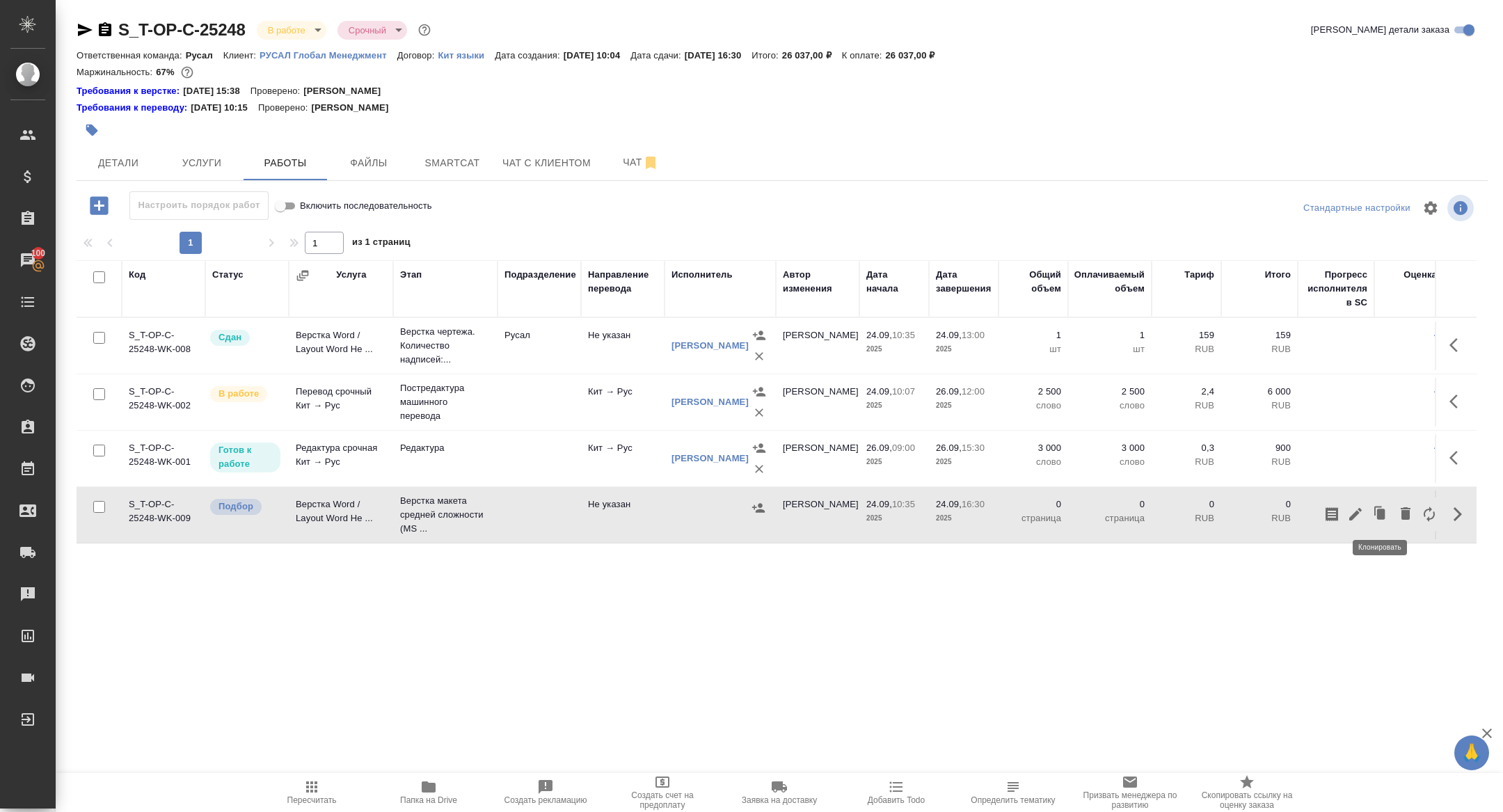
click at [1358, 510] on icon "button" at bounding box center [1355, 513] width 12 height 12
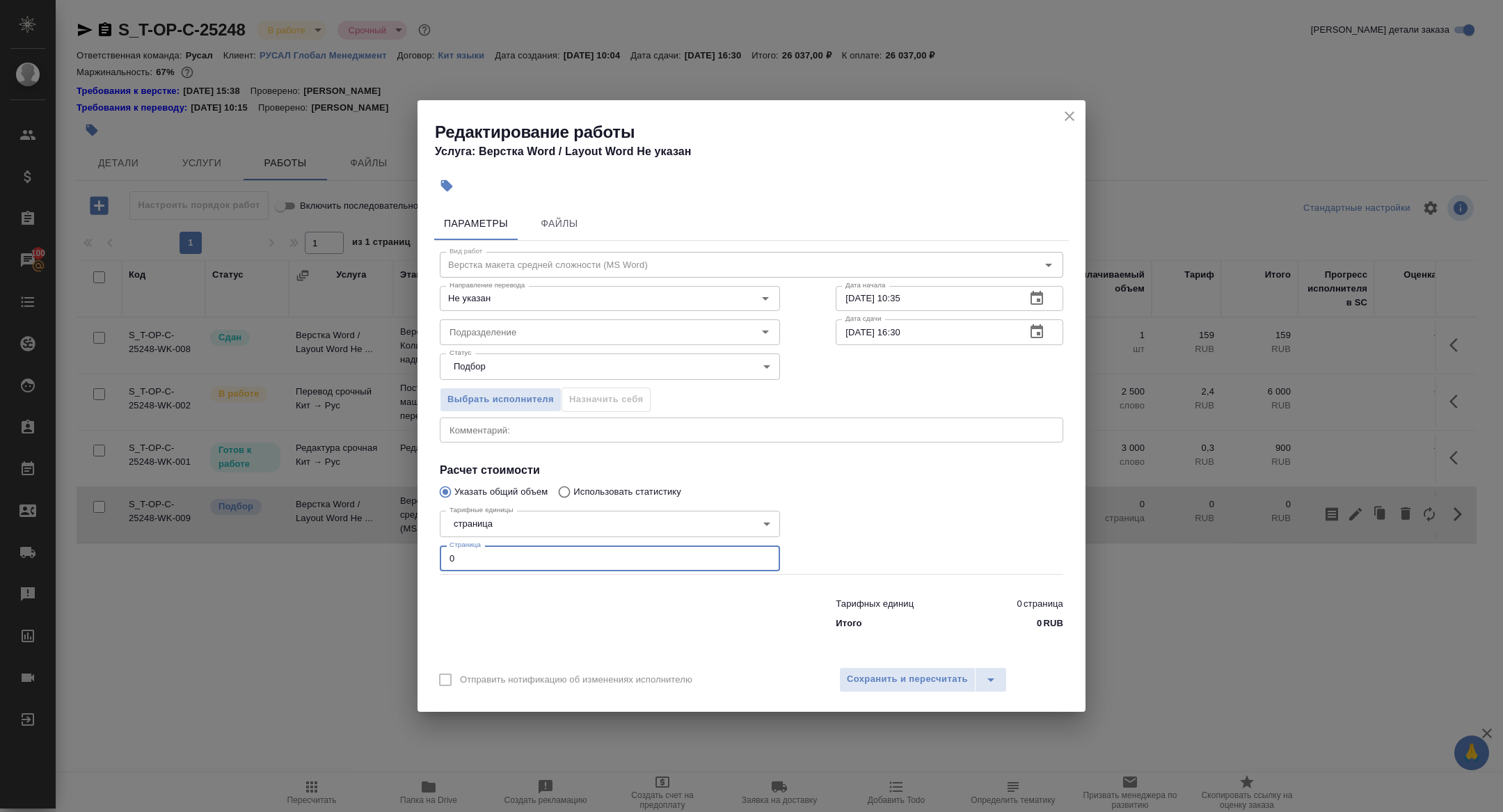
drag, startPoint x: 465, startPoint y: 560, endPoint x: 358, endPoint y: 539, distance: 109.0
click at [358, 539] on div "Редактирование работы Услуга: Верстка Word / Layout Word Не указан Параметры Фа…" at bounding box center [752, 406] width 1503 height 812
type input "25"
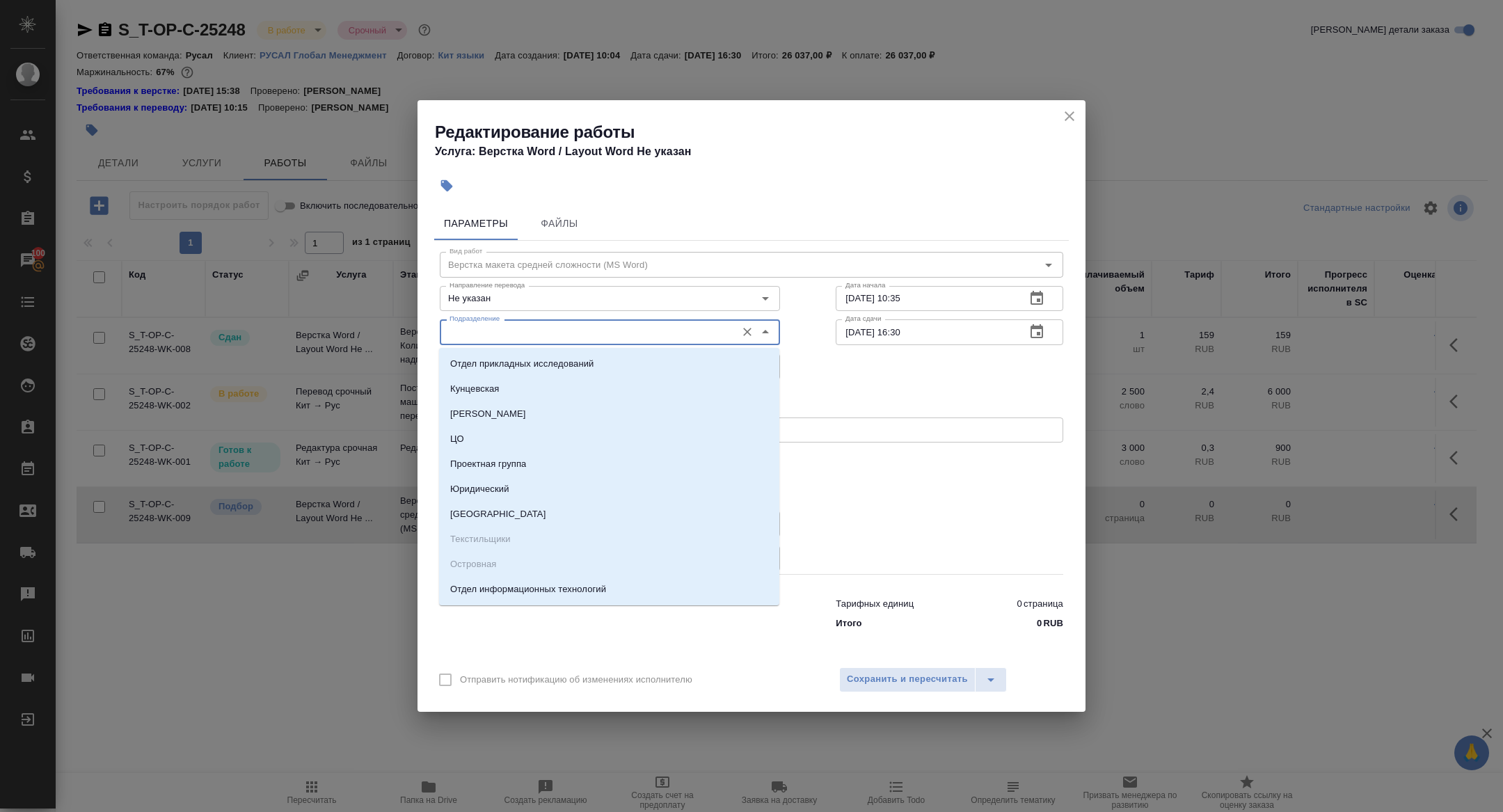
click at [516, 333] on input "Подразделение" at bounding box center [587, 331] width 285 height 16
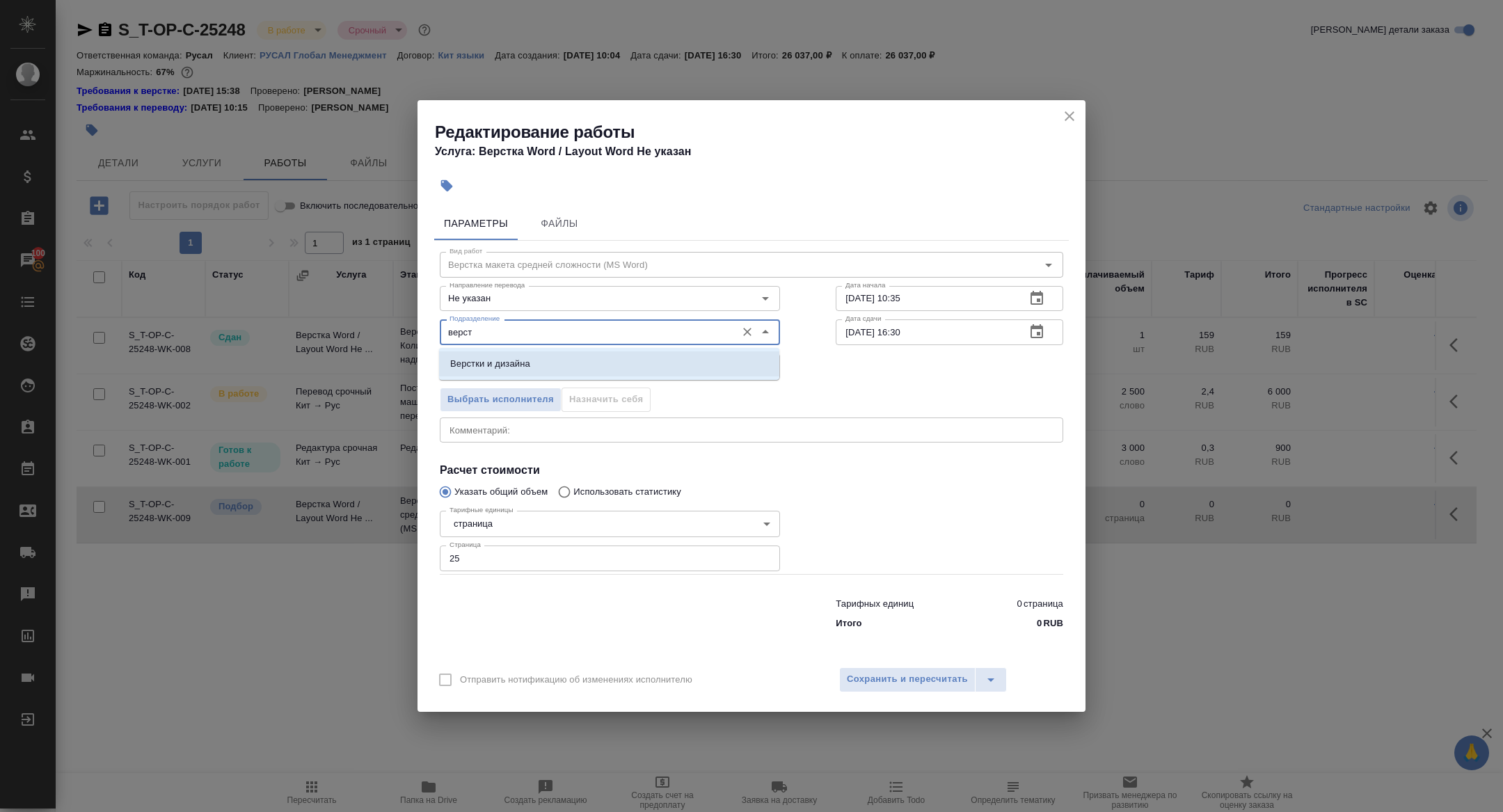
click at [534, 358] on li "Верстки и дизайна" at bounding box center [609, 363] width 341 height 25
type input "Верстки и дизайна"
click at [1043, 299] on icon "button" at bounding box center [1036, 297] width 12 height 14
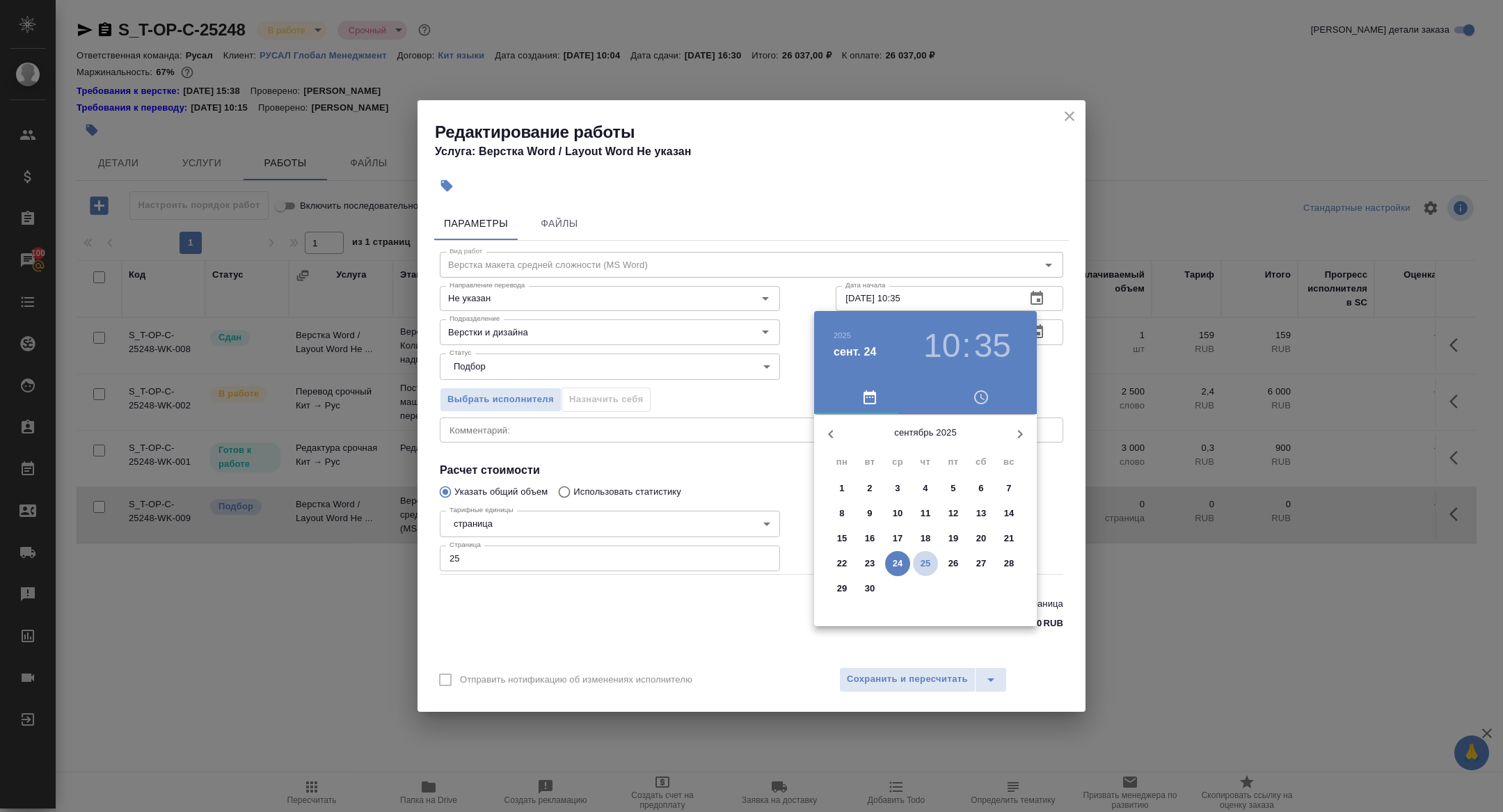
click at [921, 568] on p "25" at bounding box center [926, 563] width 11 height 14
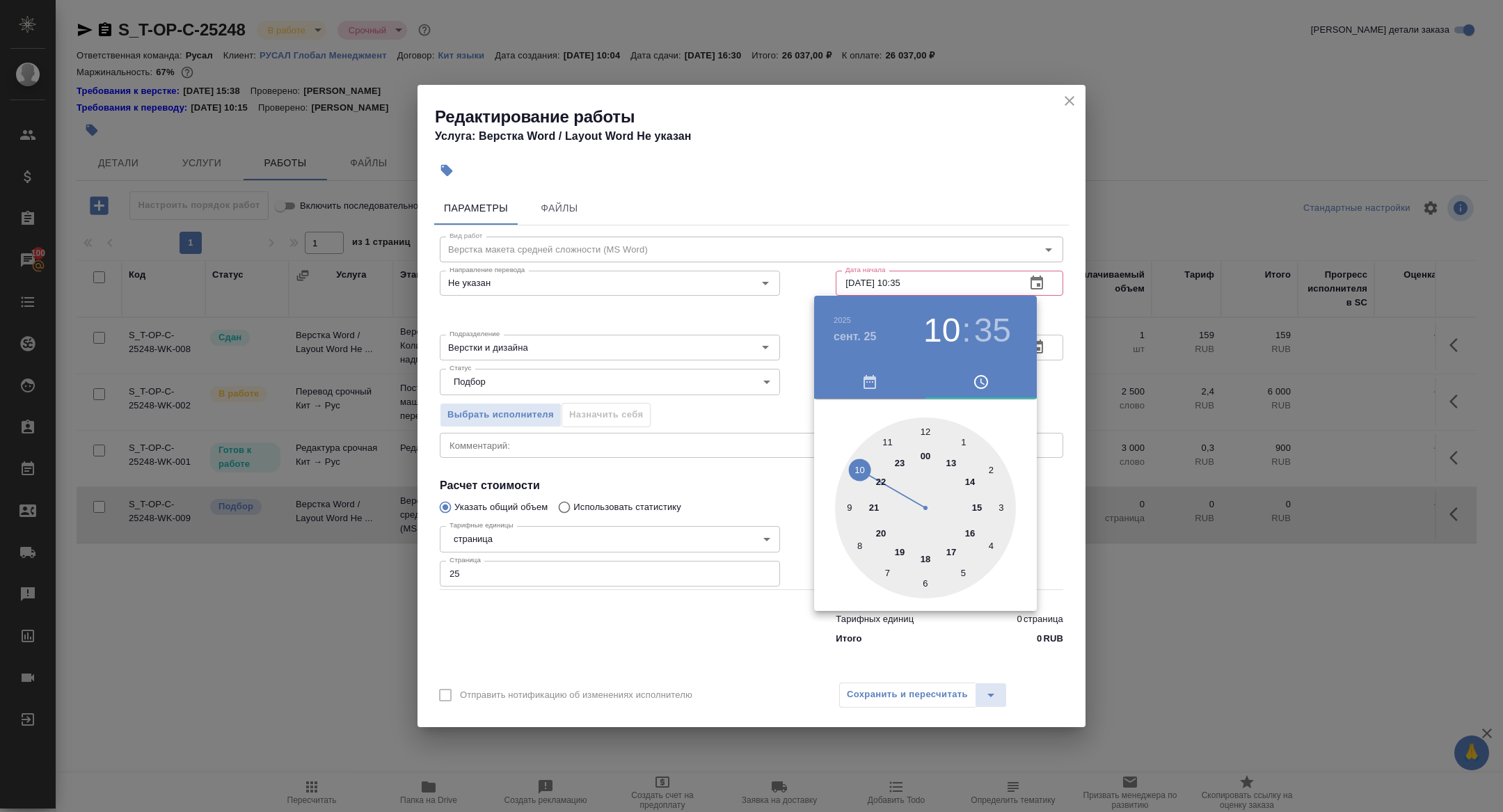
click at [975, 508] on div at bounding box center [926, 507] width 181 height 181
type input "25.09.2025 15:30"
click at [926, 585] on div at bounding box center [926, 507] width 181 height 181
click at [628, 487] on div at bounding box center [752, 406] width 1503 height 812
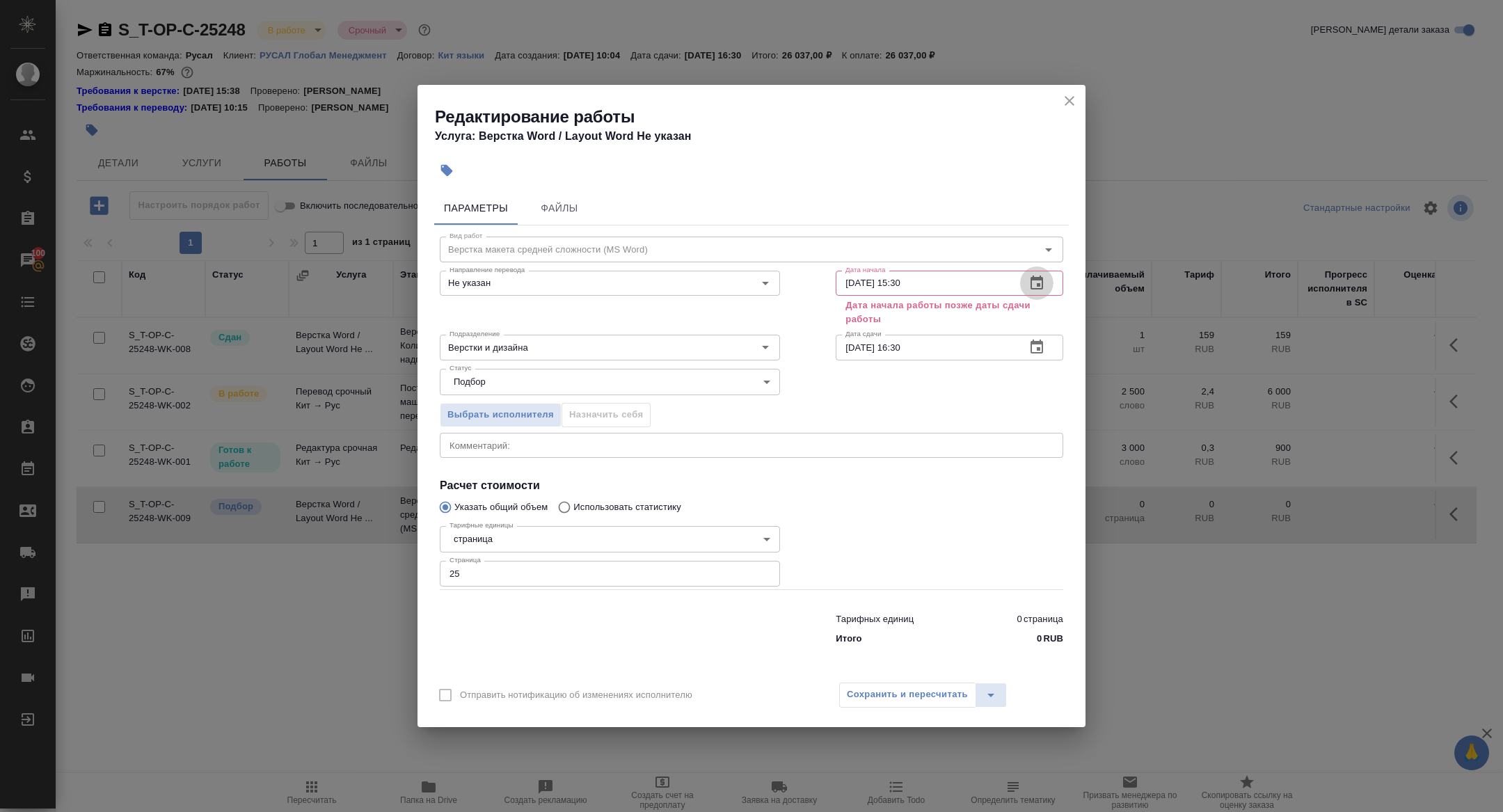
click at [1045, 283] on icon "button" at bounding box center [1036, 282] width 16 height 16
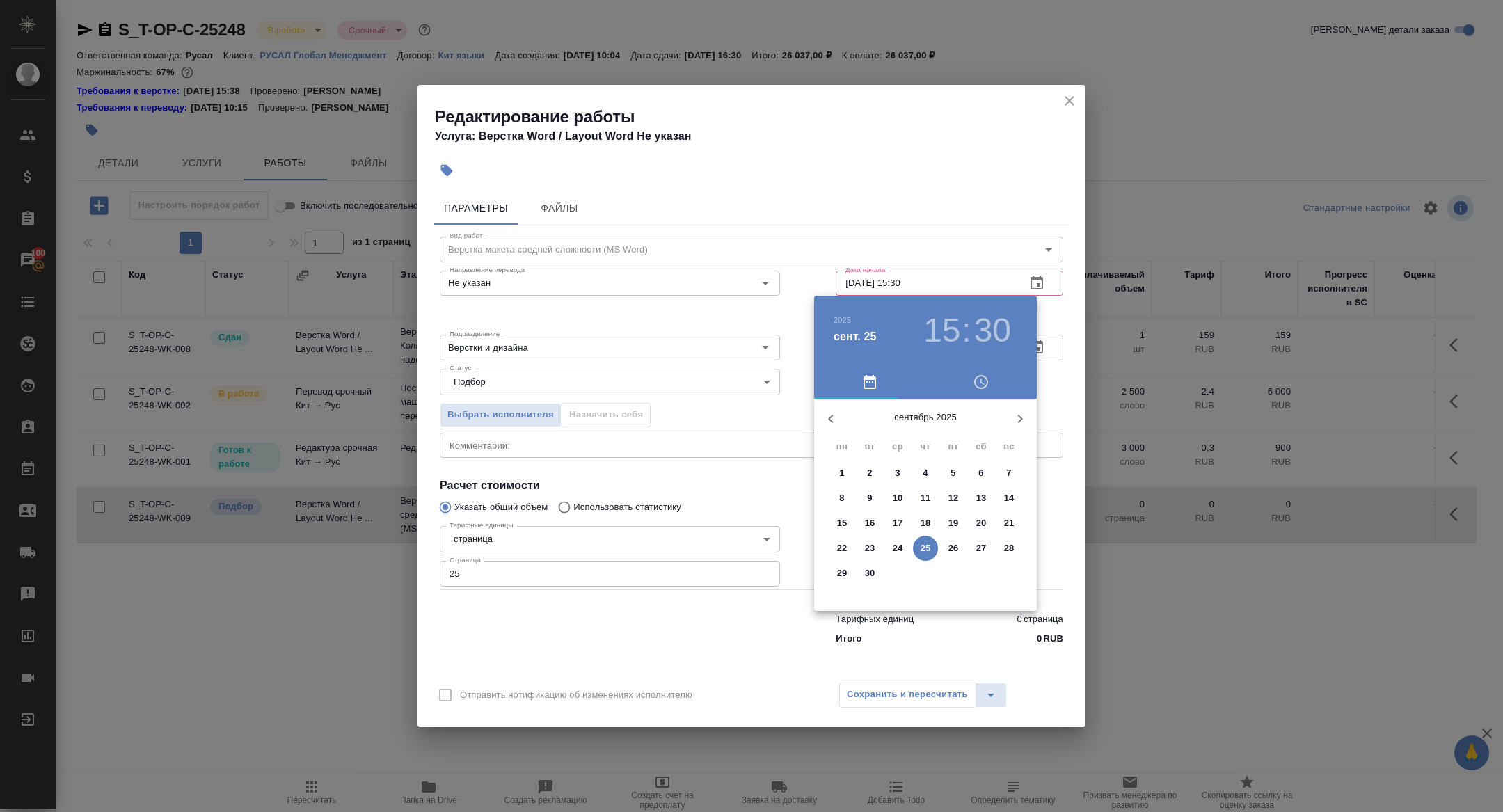
click at [939, 226] on div at bounding box center [752, 406] width 1503 height 812
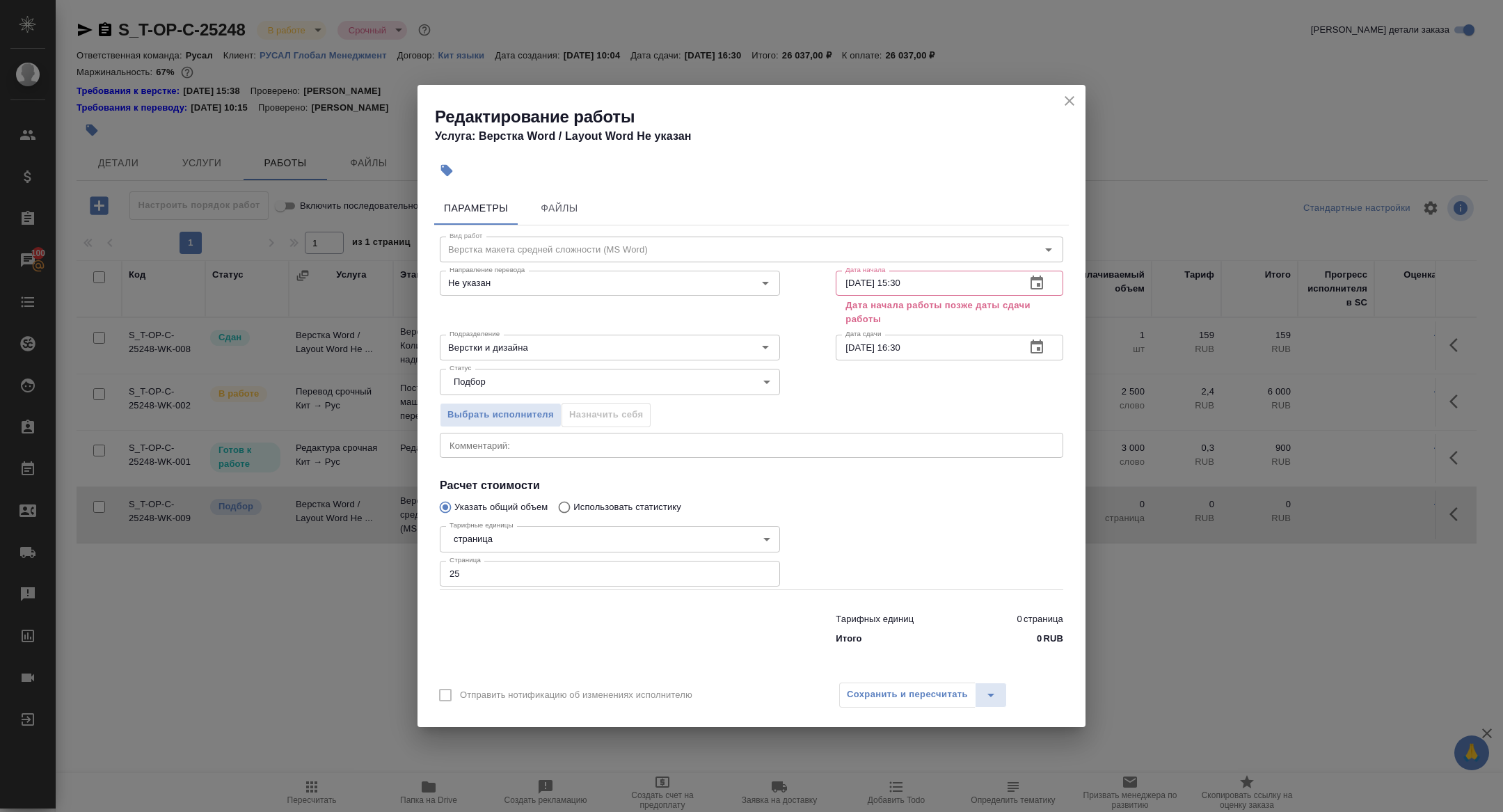
click at [1035, 346] on icon "button" at bounding box center [1036, 347] width 16 height 16
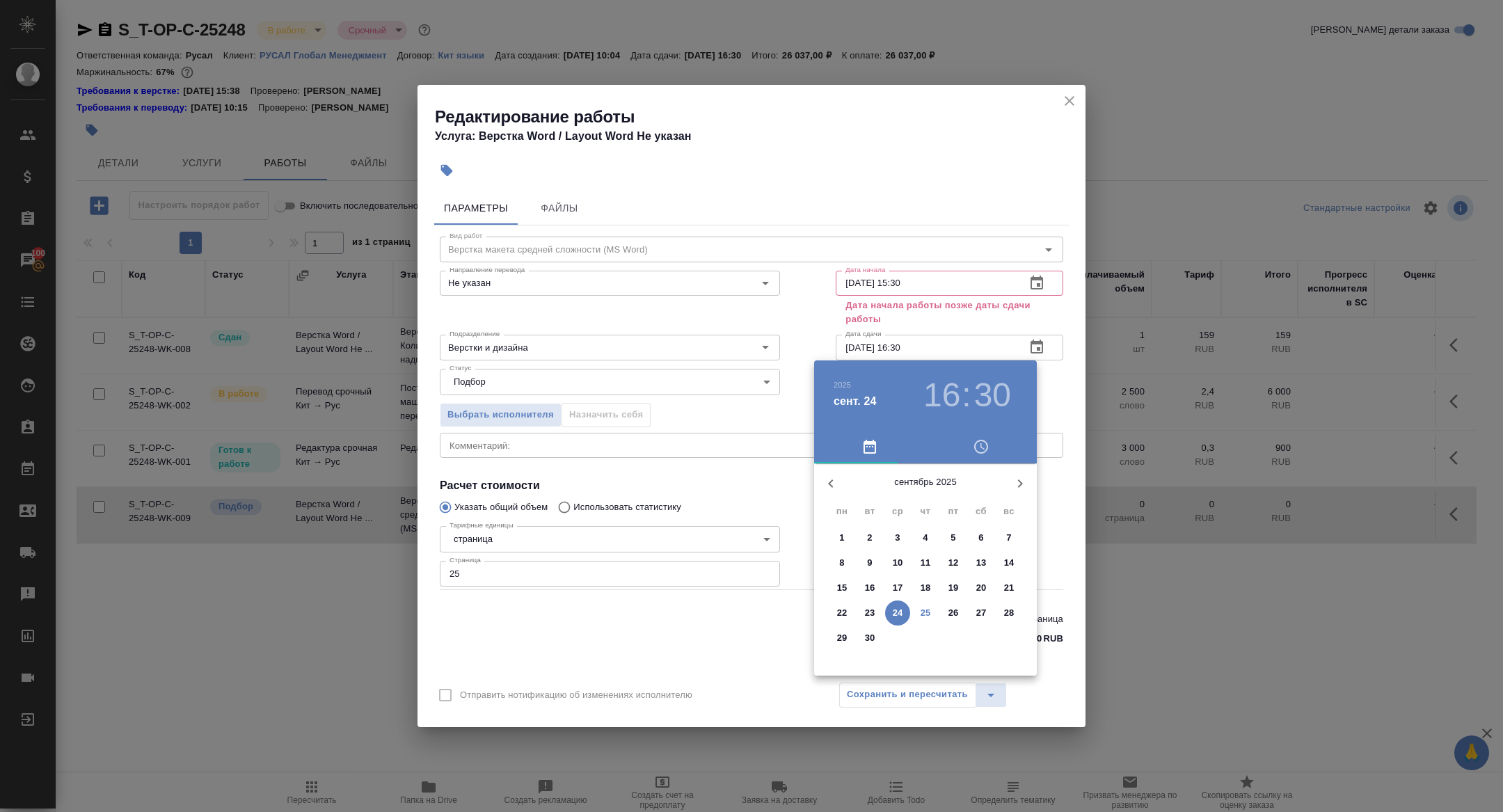
click at [954, 613] on p "26" at bounding box center [954, 612] width 11 height 14
type input "26.09.2025 16:30"
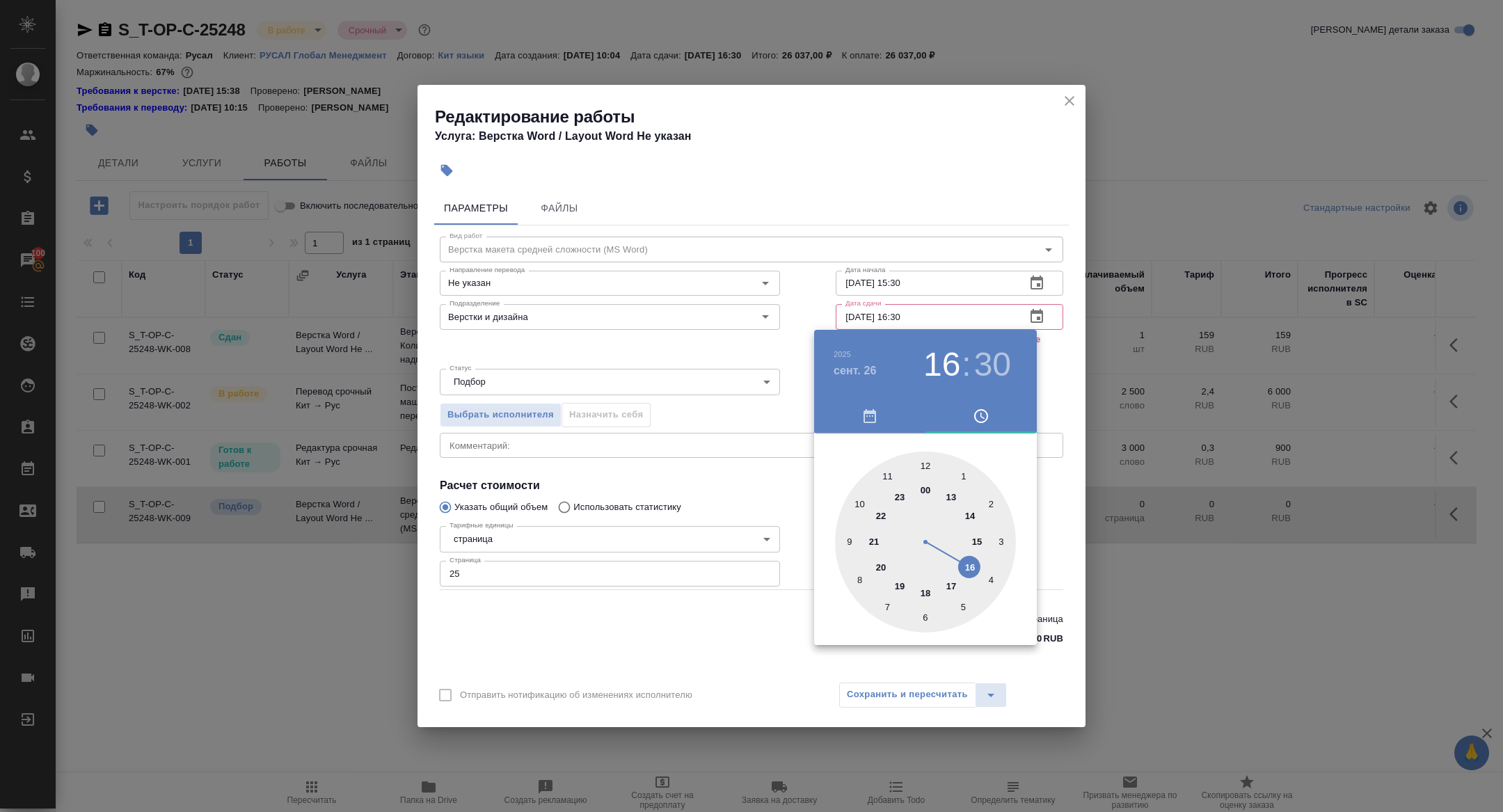
click at [651, 343] on div at bounding box center [752, 406] width 1503 height 812
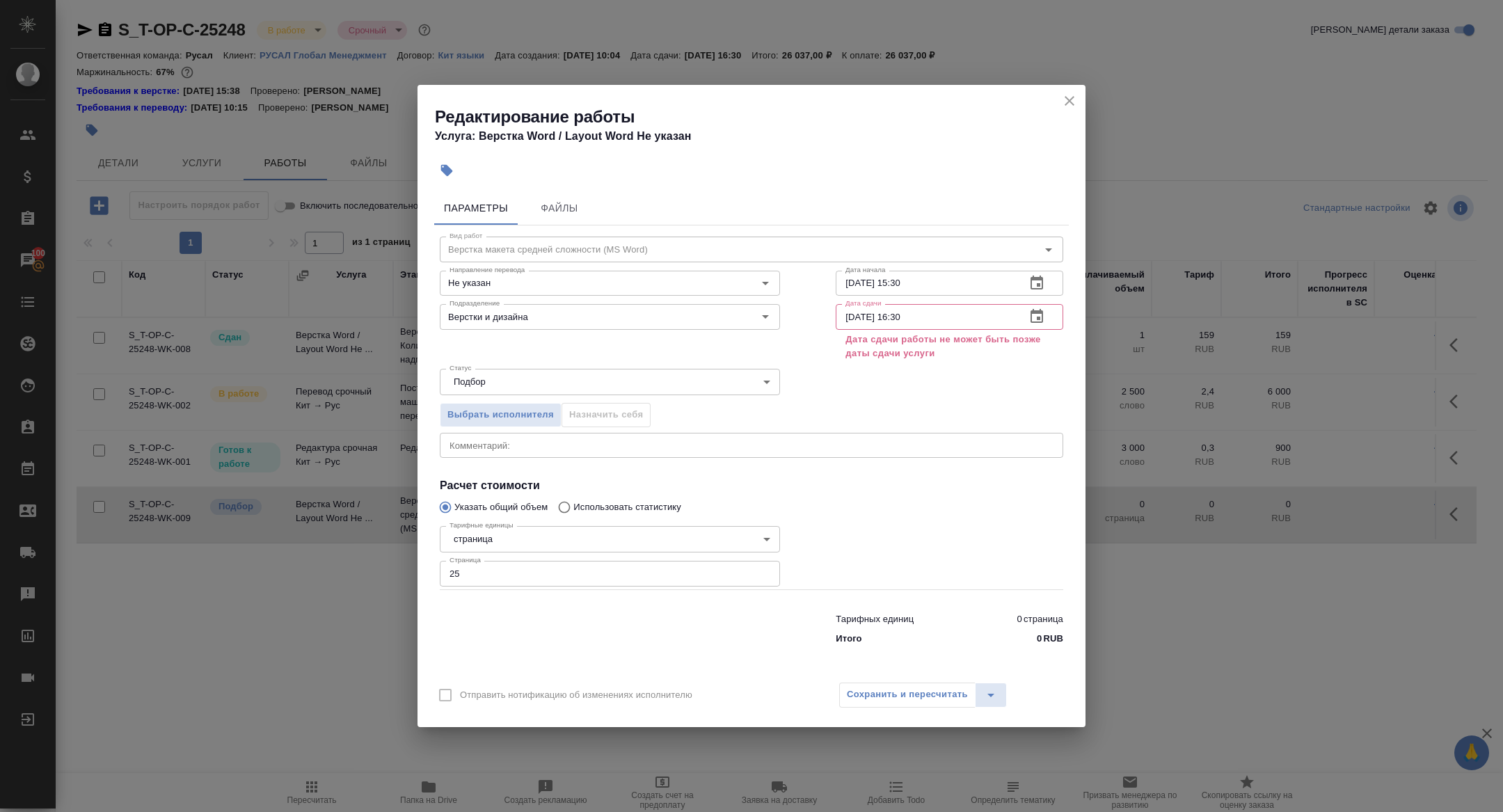
click at [1040, 287] on icon "button" at bounding box center [1036, 282] width 16 height 16
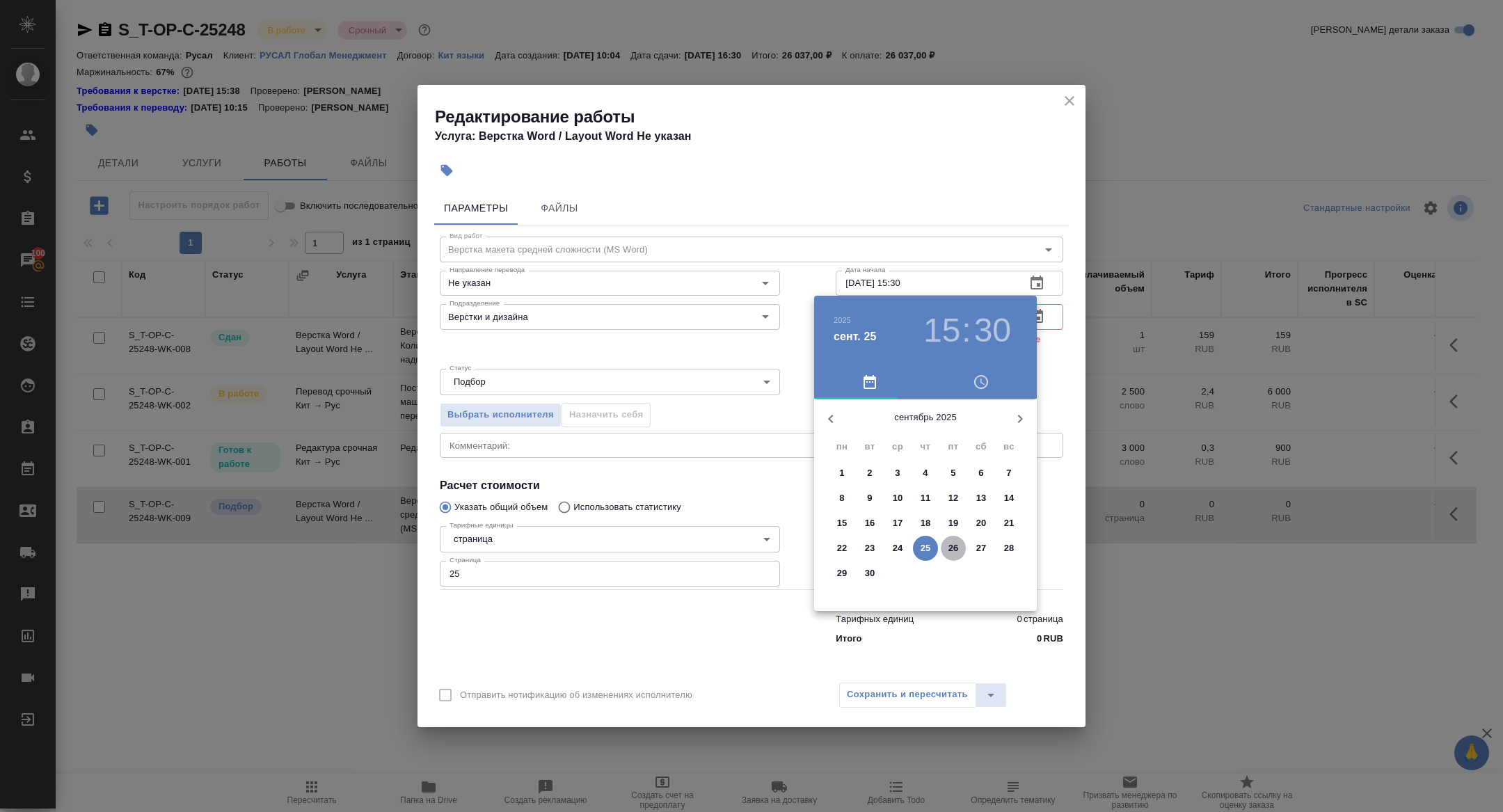
click at [959, 548] on span "26" at bounding box center [953, 548] width 25 height 14
type input "26.09.2025 15:30"
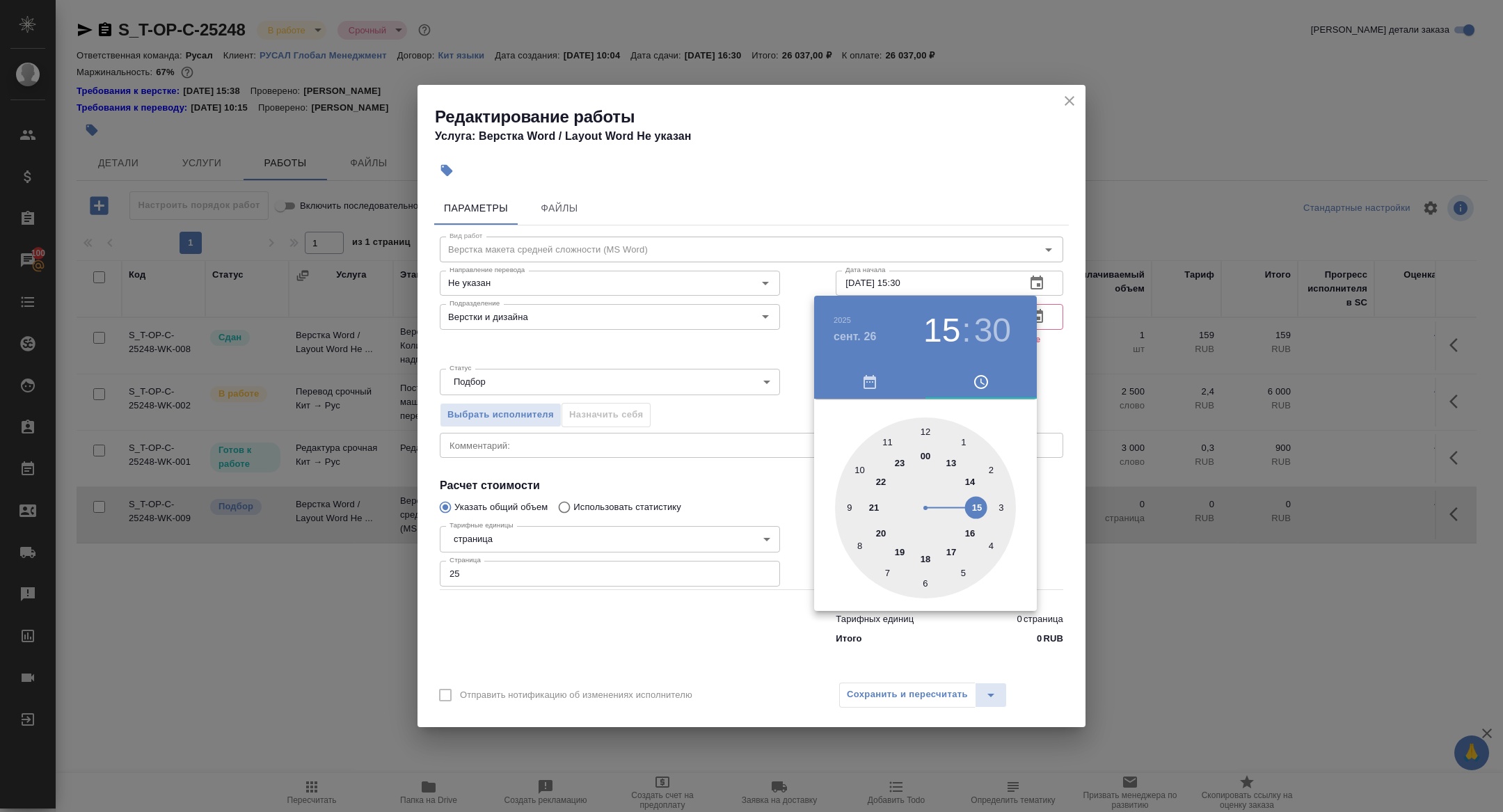
click at [706, 365] on div at bounding box center [752, 406] width 1503 height 812
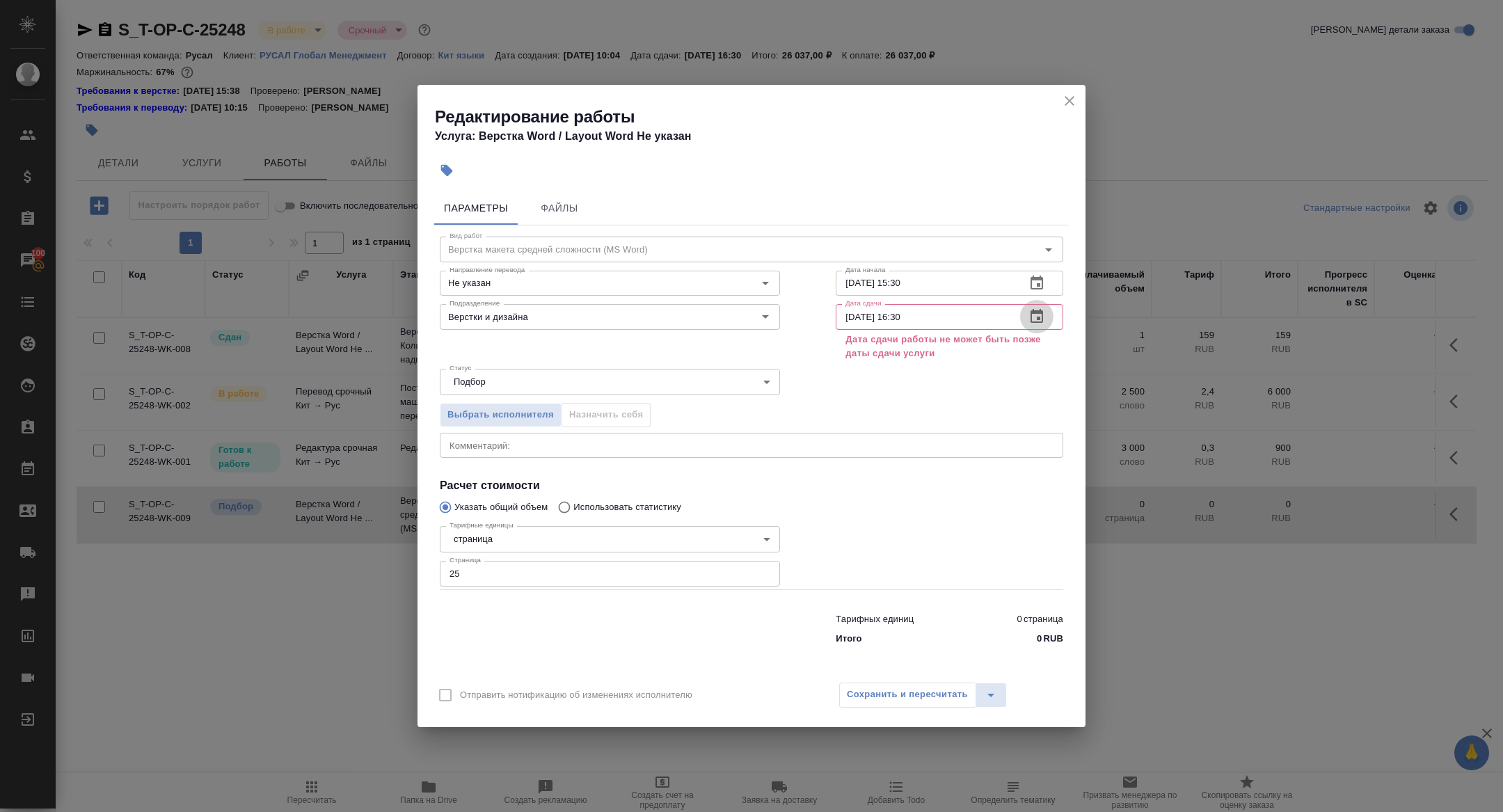
click at [1039, 316] on icon "button" at bounding box center [1036, 316] width 16 height 16
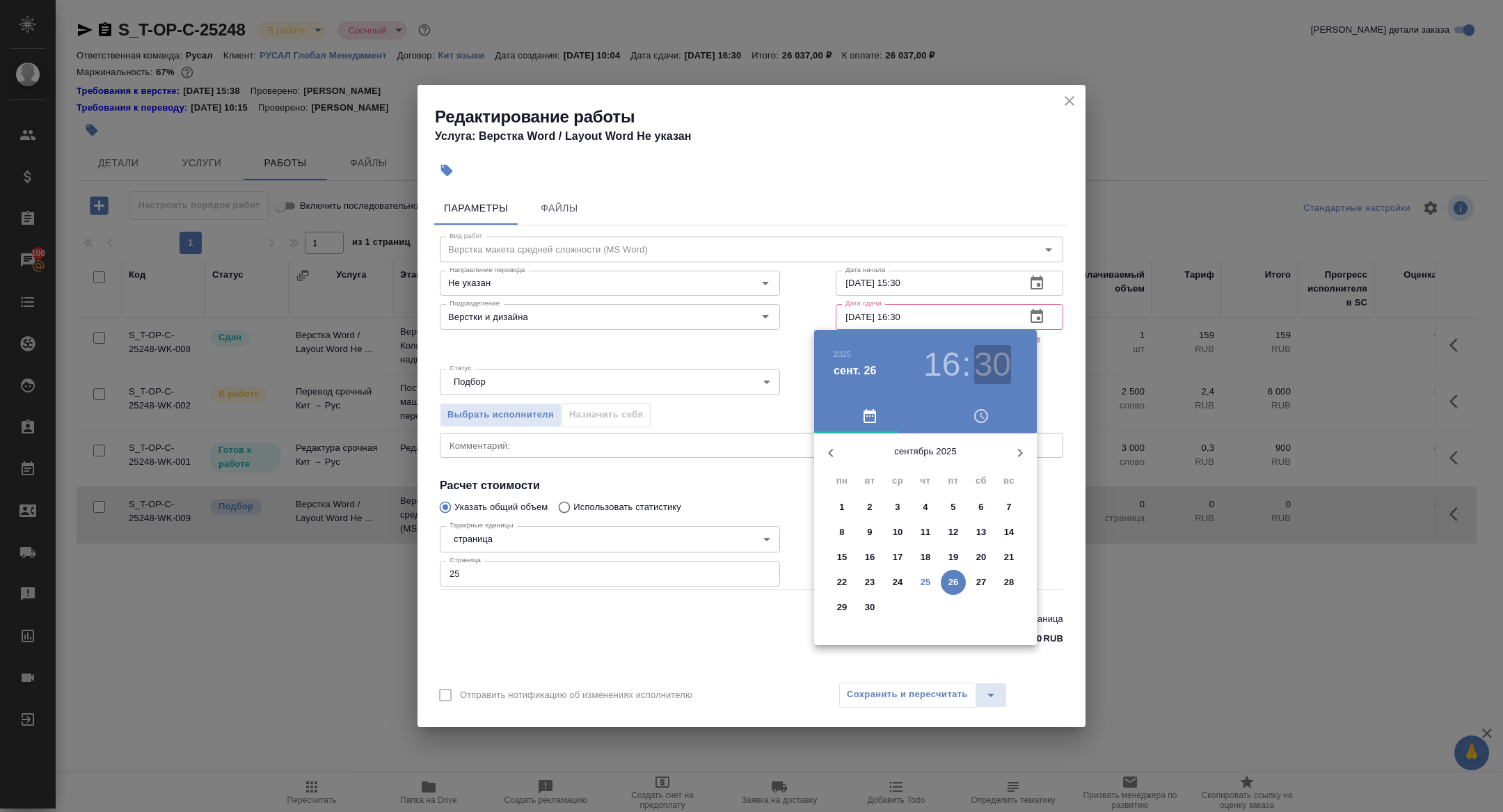
click at [987, 363] on h3 "30" at bounding box center [992, 364] width 37 height 39
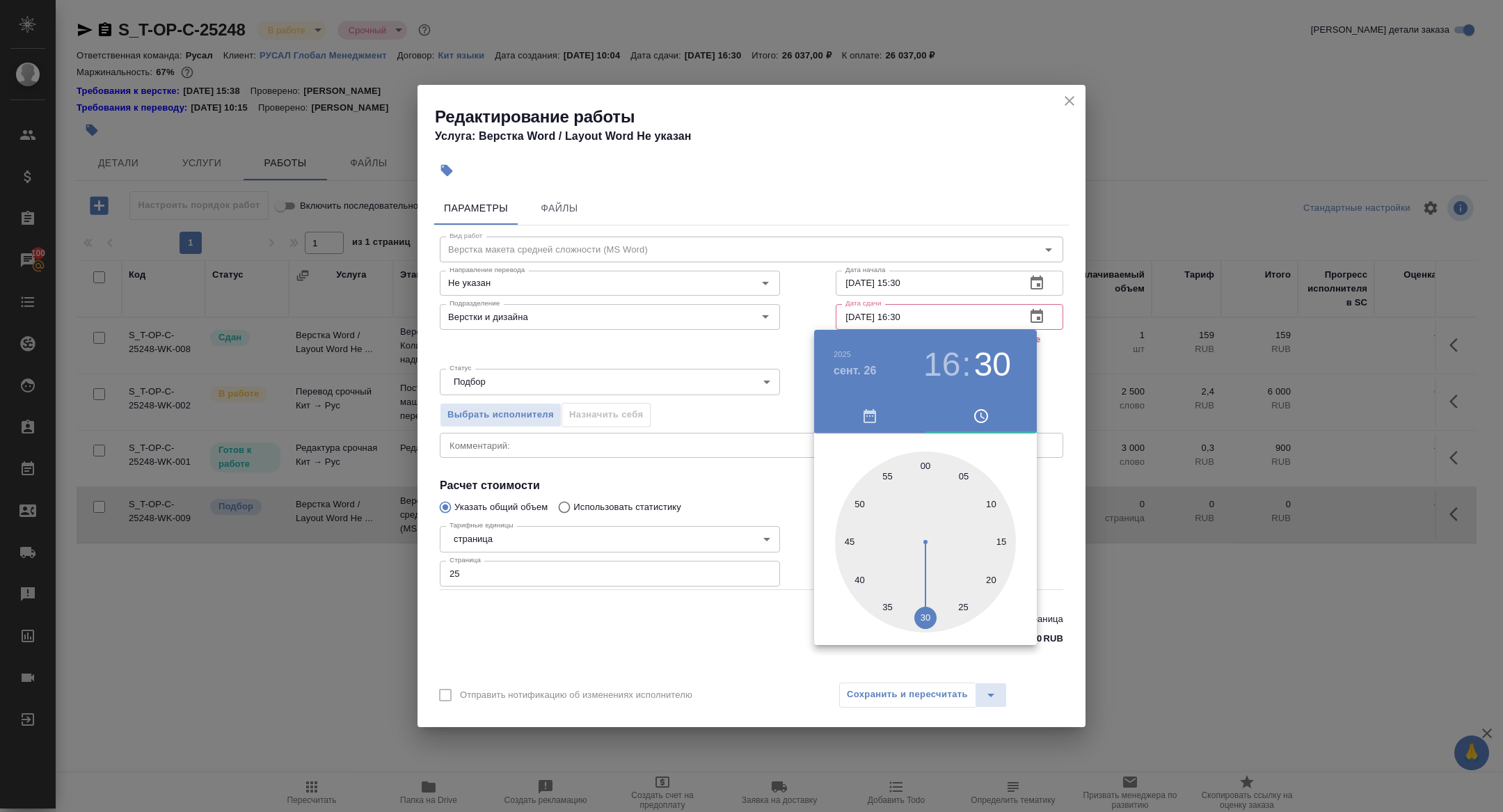
type input "26.09.2025 16:00"
click at [923, 469] on div at bounding box center [926, 542] width 181 height 181
click at [683, 403] on div at bounding box center [752, 406] width 1503 height 812
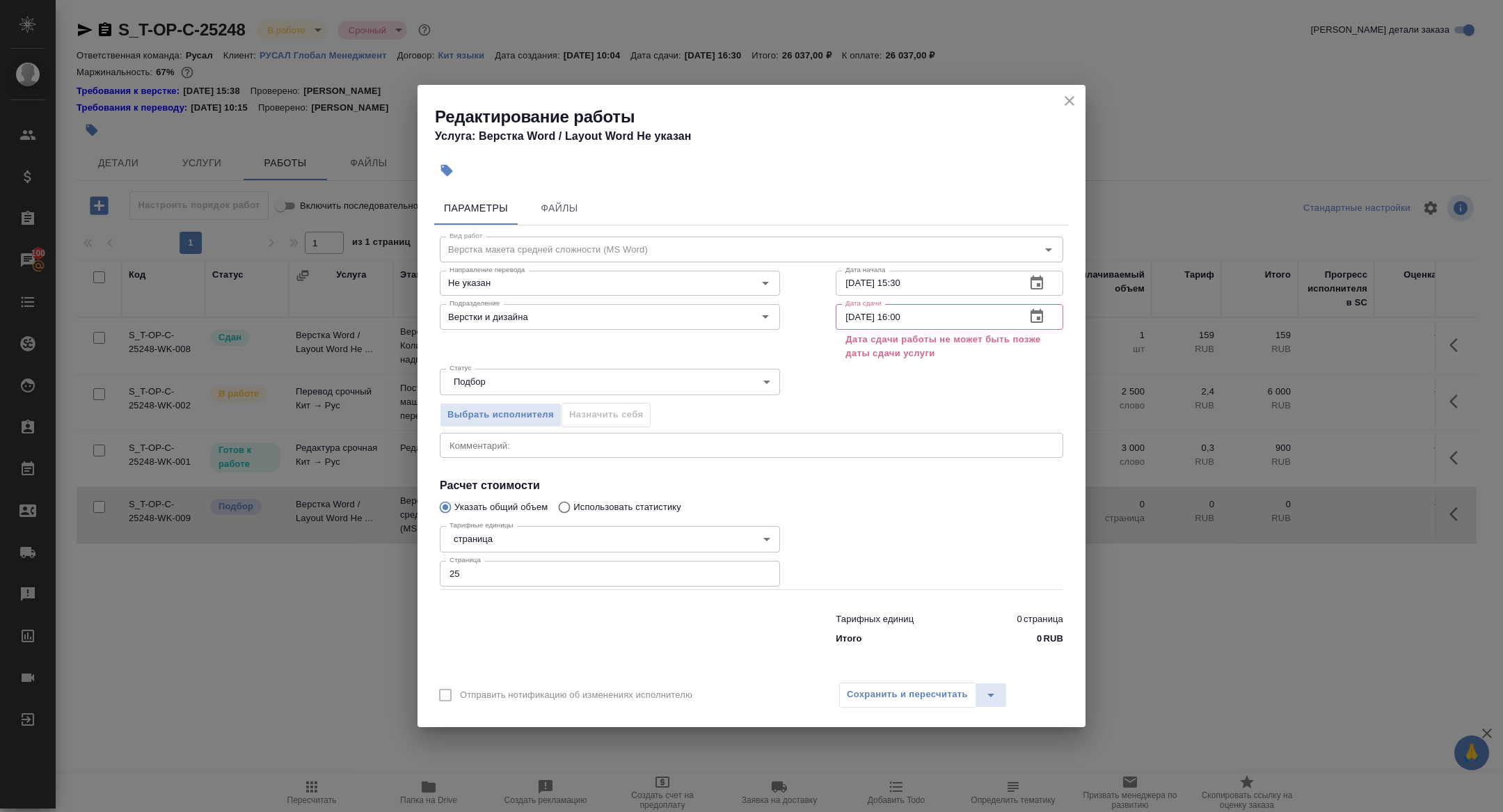
click at [1056, 108] on h2 "Редактирование работы" at bounding box center [760, 117] width 650 height 22
click at [1062, 105] on icon "close" at bounding box center [1069, 100] width 16 height 16
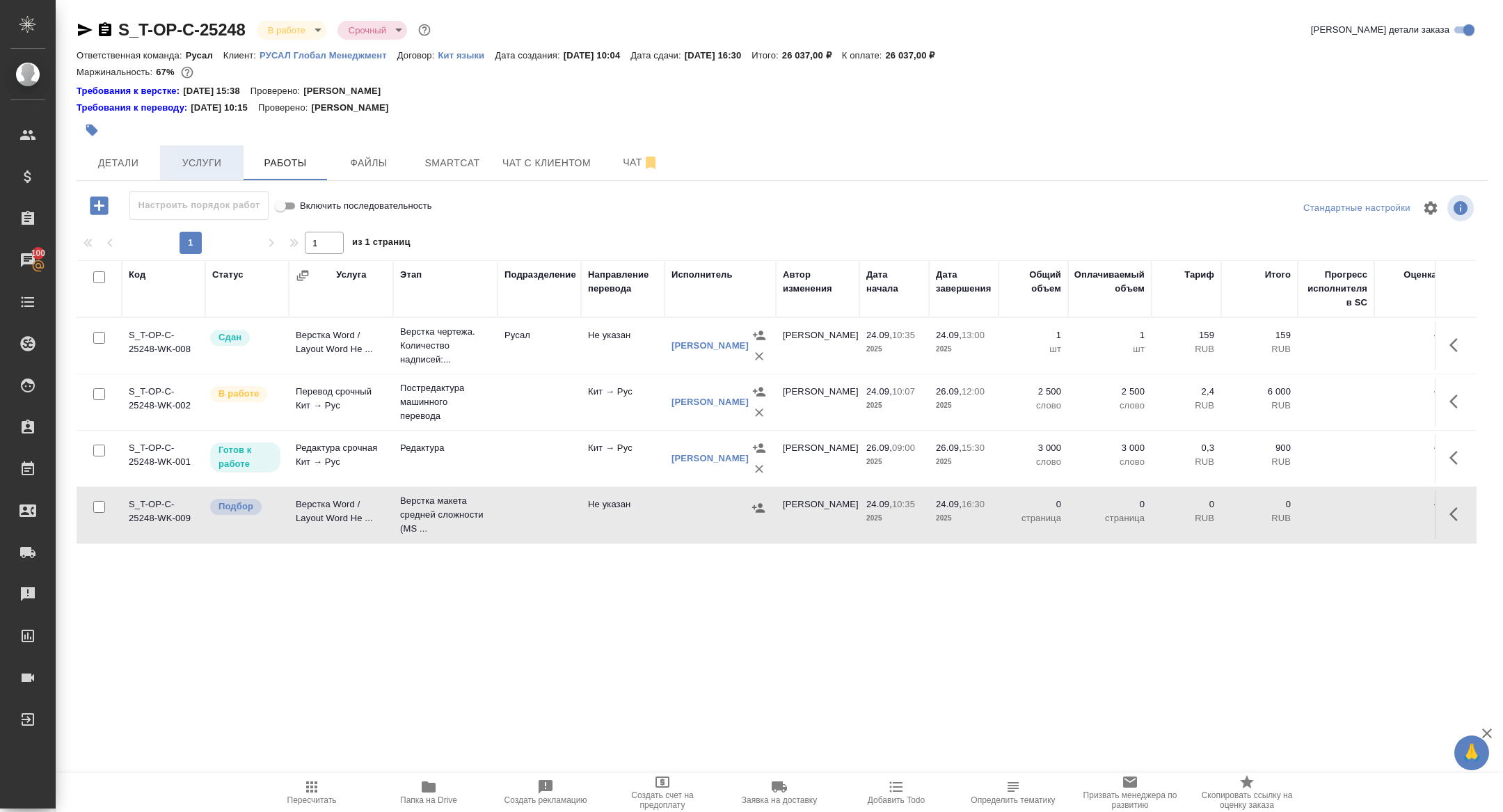
click at [215, 157] on span "Услуги" at bounding box center [201, 163] width 67 height 17
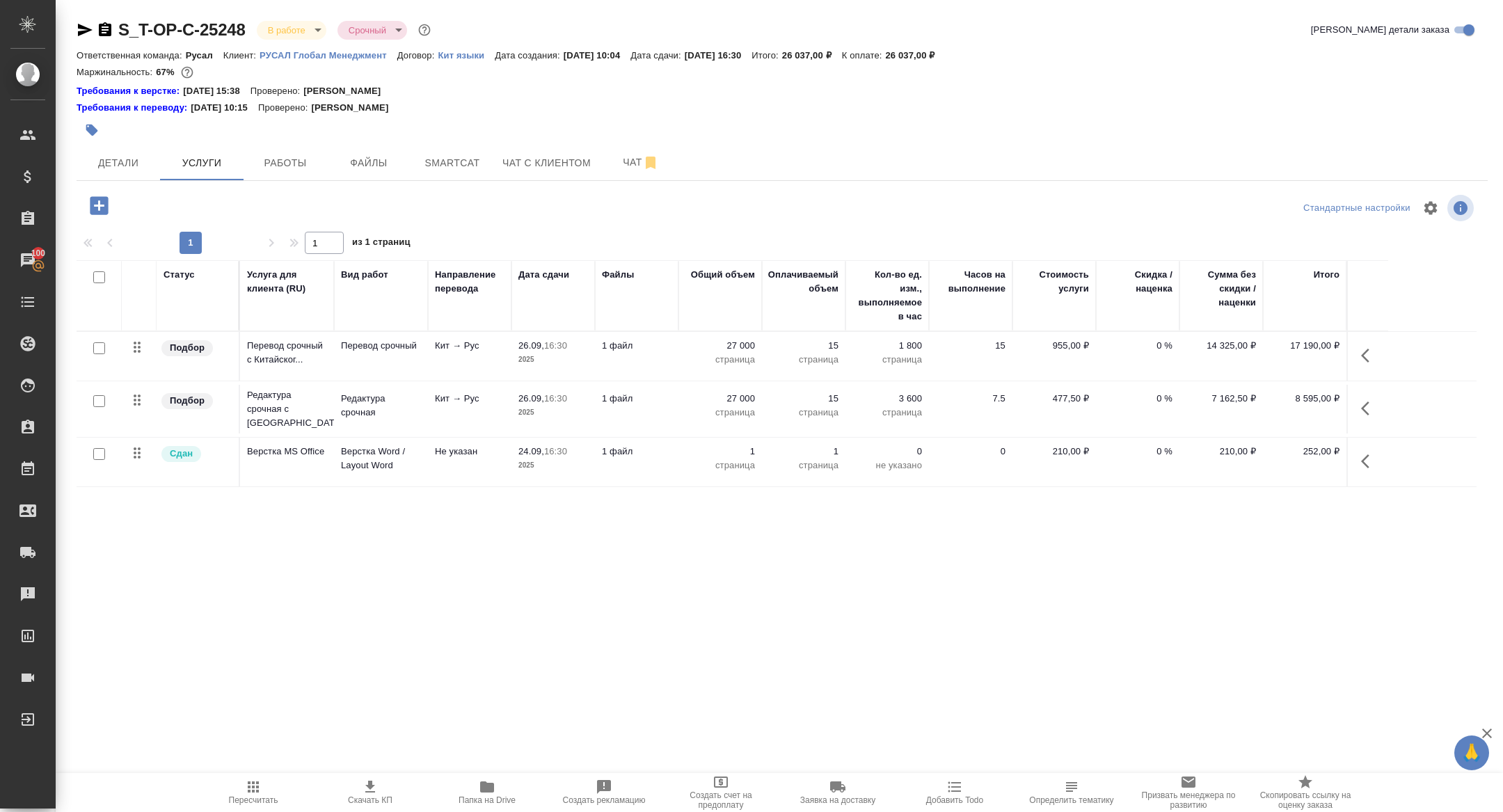
click at [1388, 450] on tr "Сдан Верстка MS Office Верстка Word / Layout Word Не указан 24.09, 16:30 2025 1…" at bounding box center [777, 462] width 1400 height 49
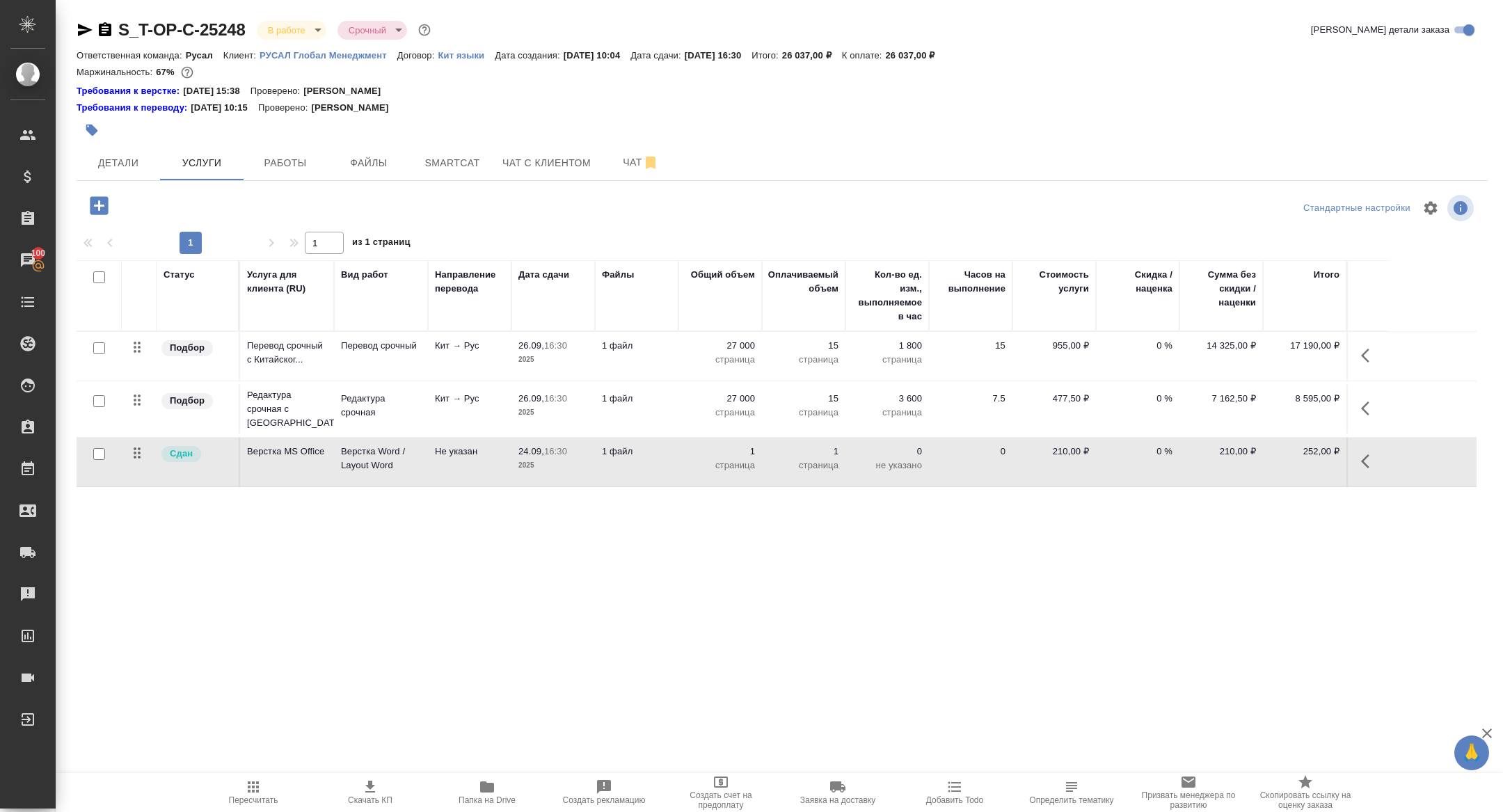
click at [1370, 459] on icon "button" at bounding box center [1369, 461] width 16 height 16
click at [1290, 461] on icon "button" at bounding box center [1290, 461] width 12 height 12
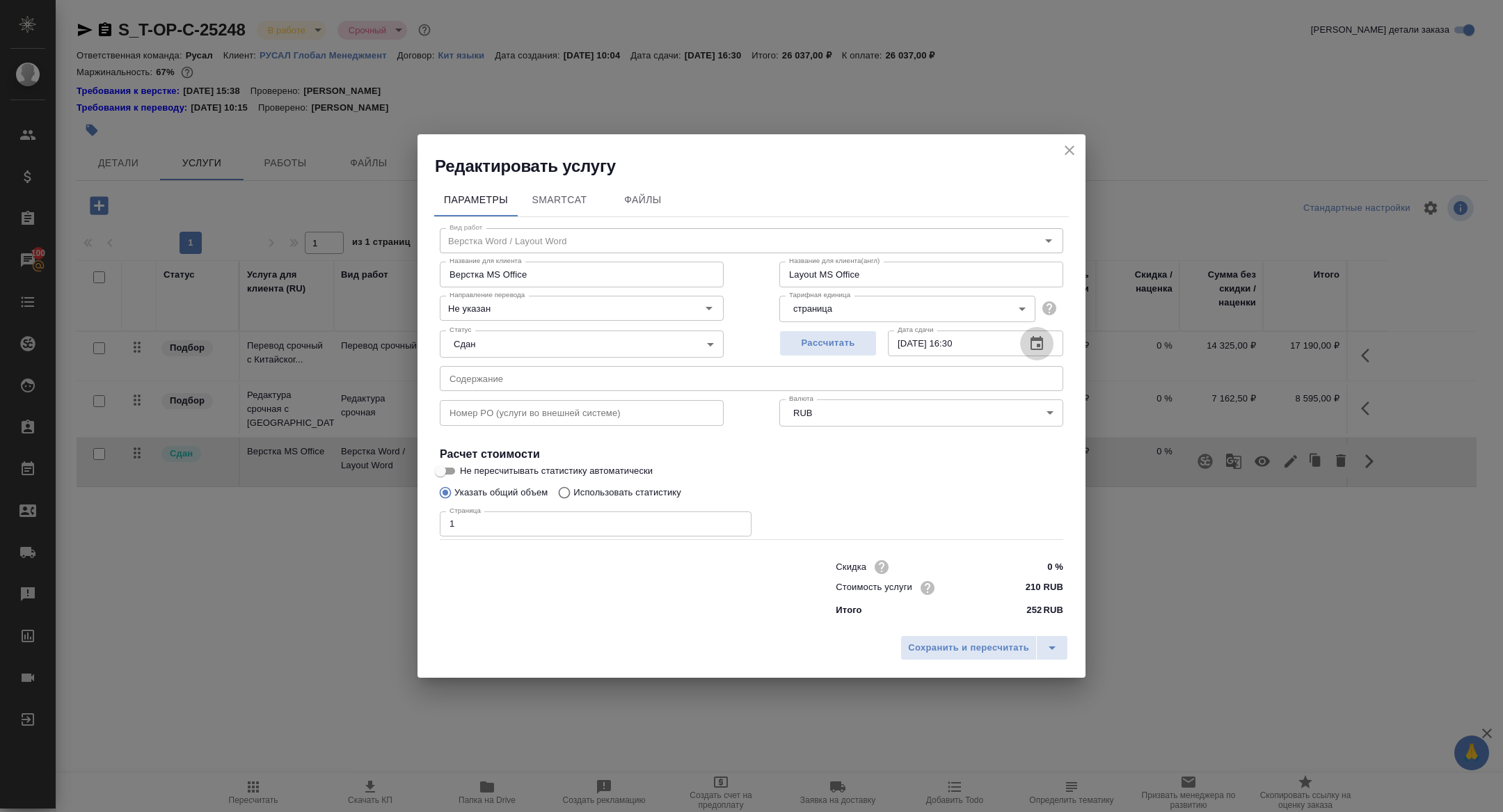
click at [1041, 346] on icon "button" at bounding box center [1036, 343] width 16 height 16
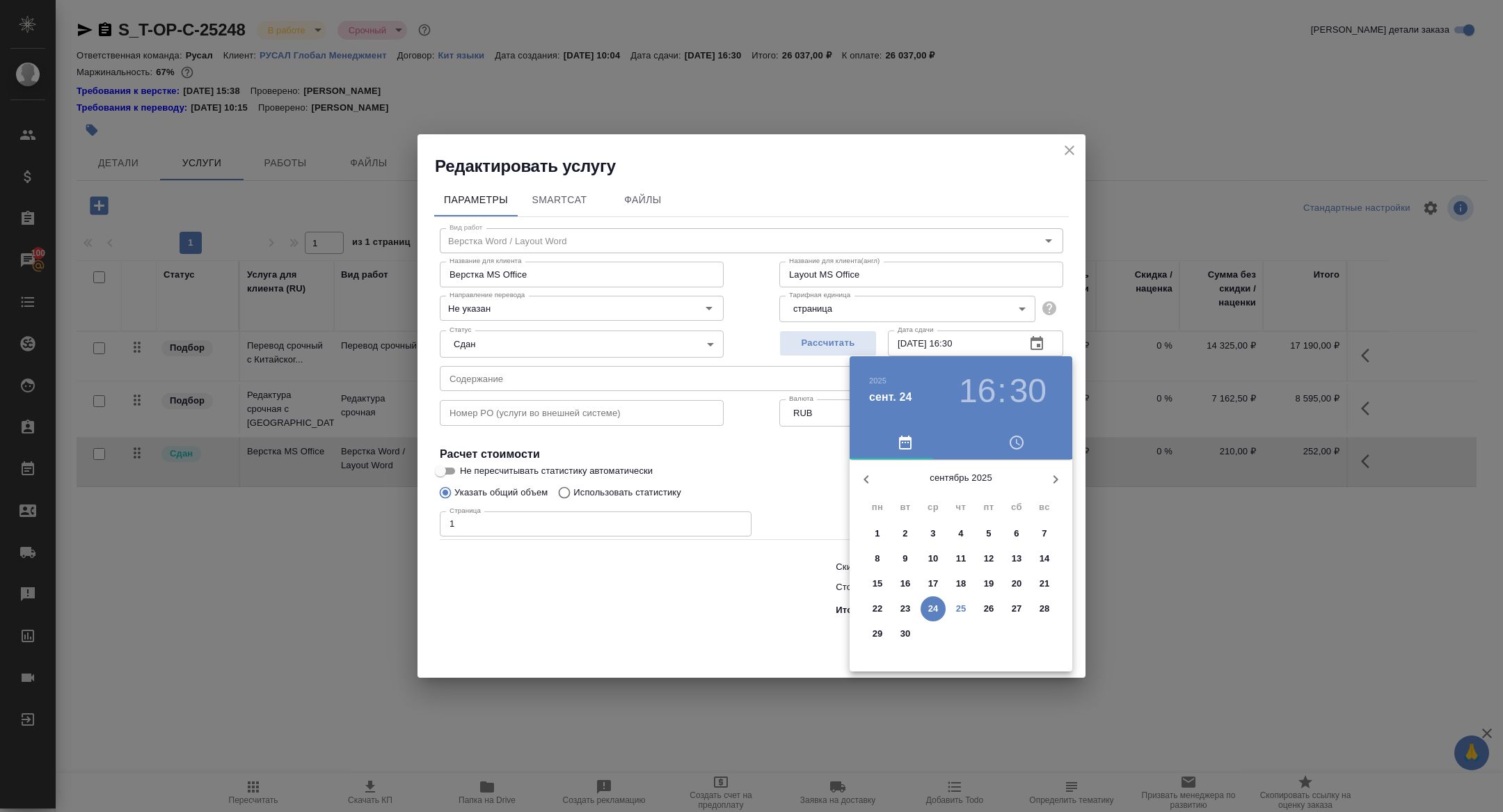
click at [995, 603] on span "26" at bounding box center [989, 608] width 25 height 14
type input "26.09.2025 16:30"
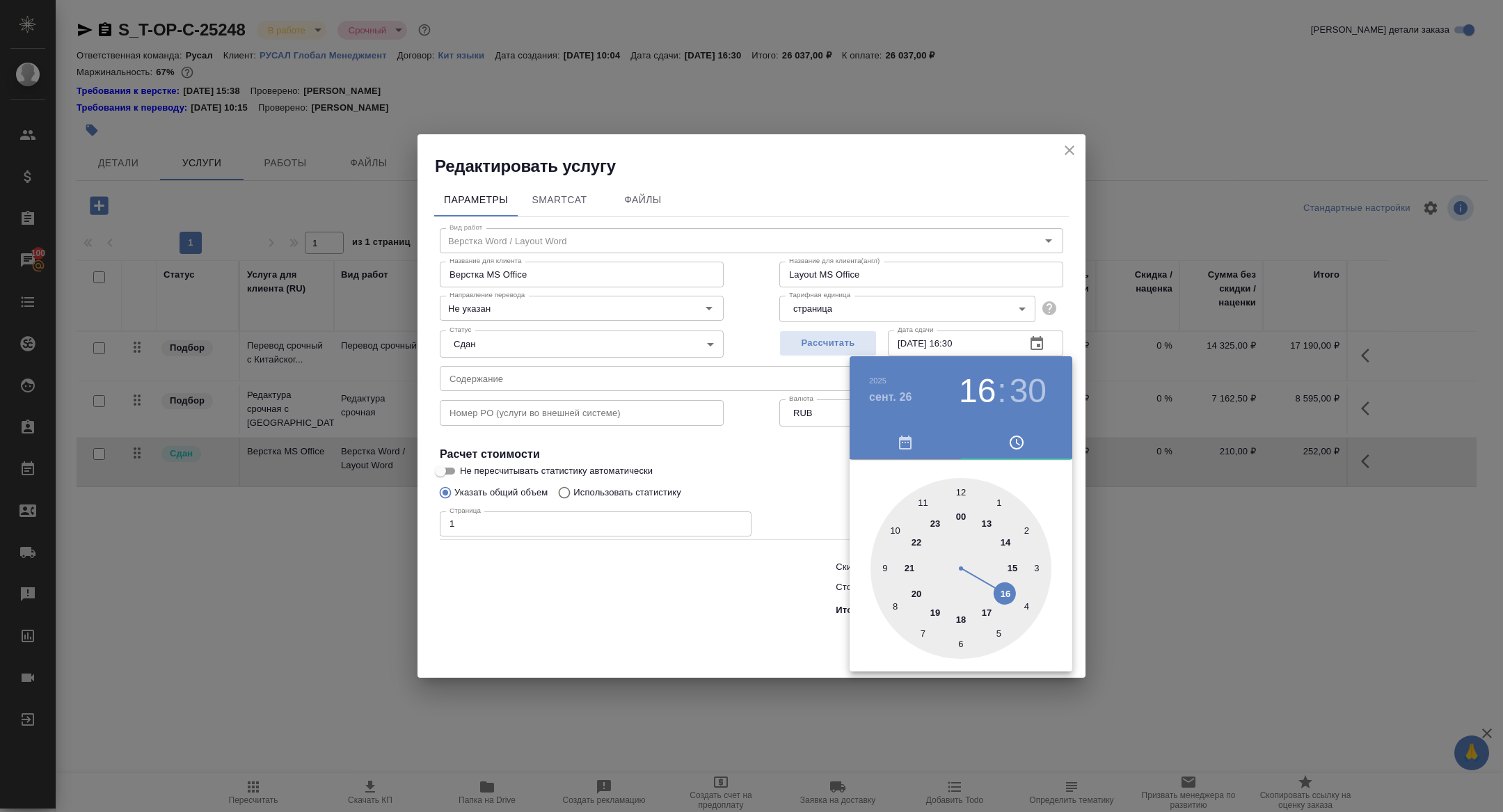
click at [769, 439] on div at bounding box center [752, 406] width 1503 height 812
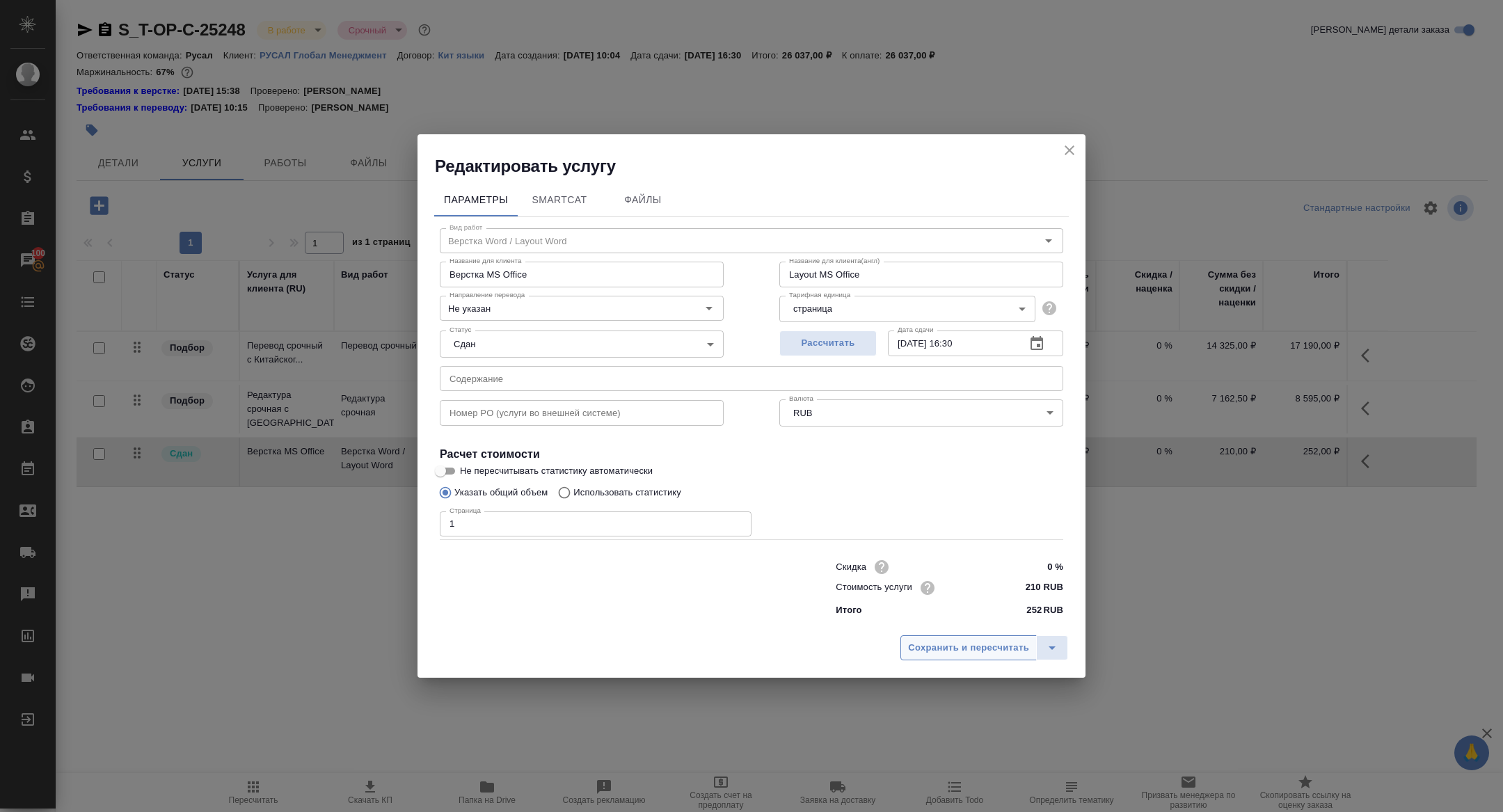
click at [941, 641] on span "Сохранить и пересчитать" at bounding box center [968, 648] width 121 height 16
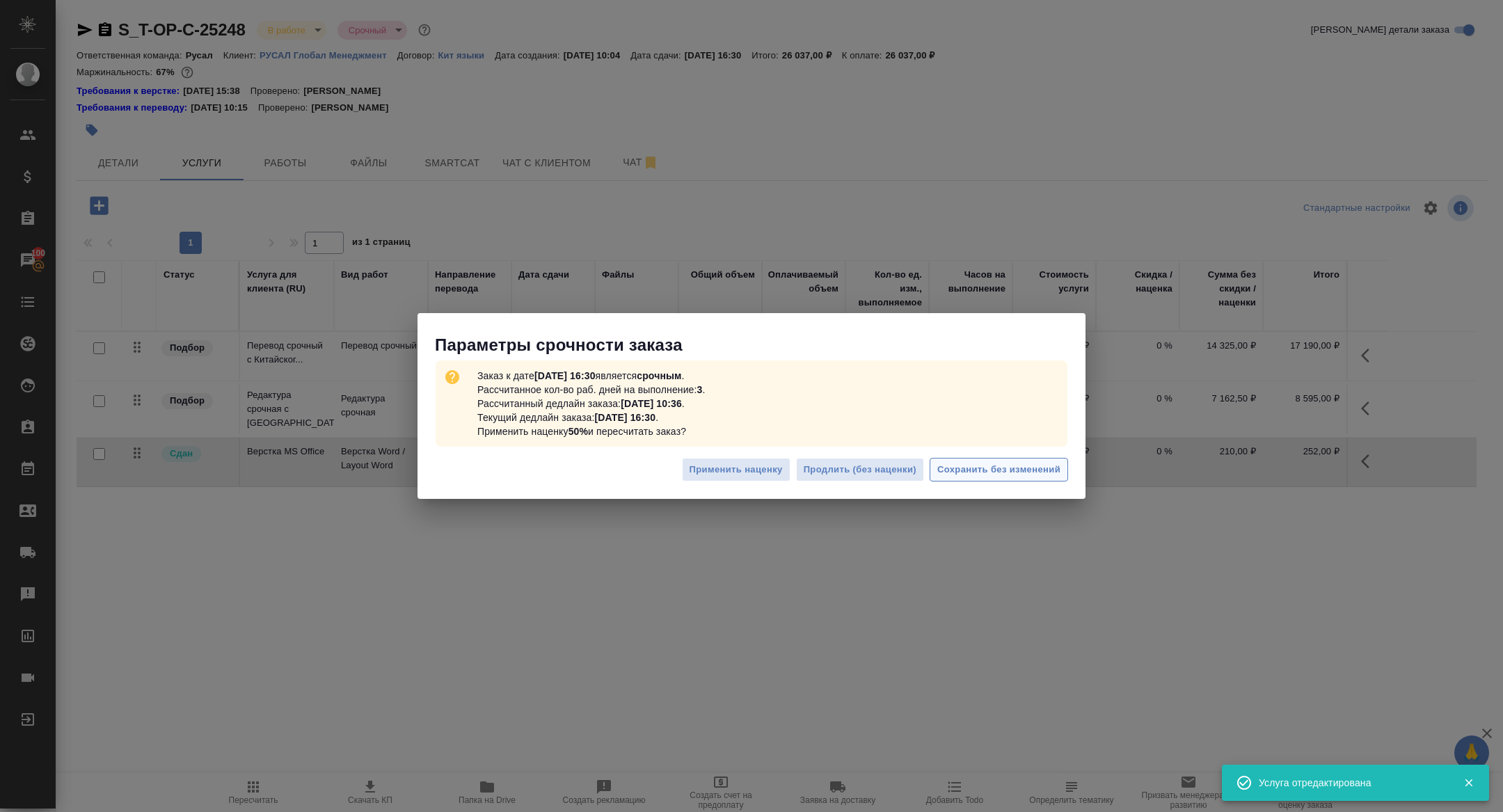
click at [1007, 477] on button "Сохранить без изменений" at bounding box center [999, 470] width 138 height 24
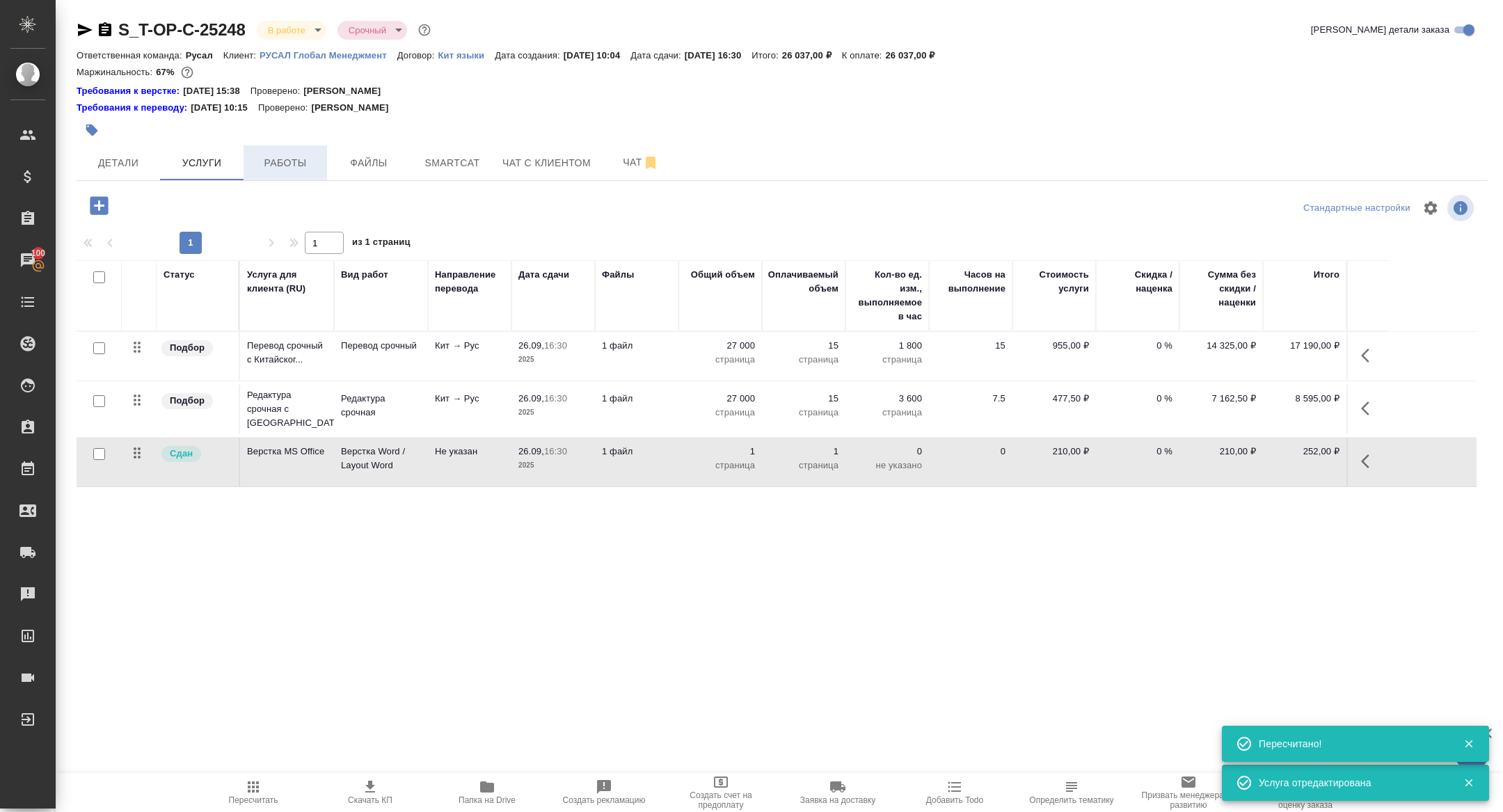
click at [288, 155] on span "Работы" at bounding box center [285, 163] width 67 height 17
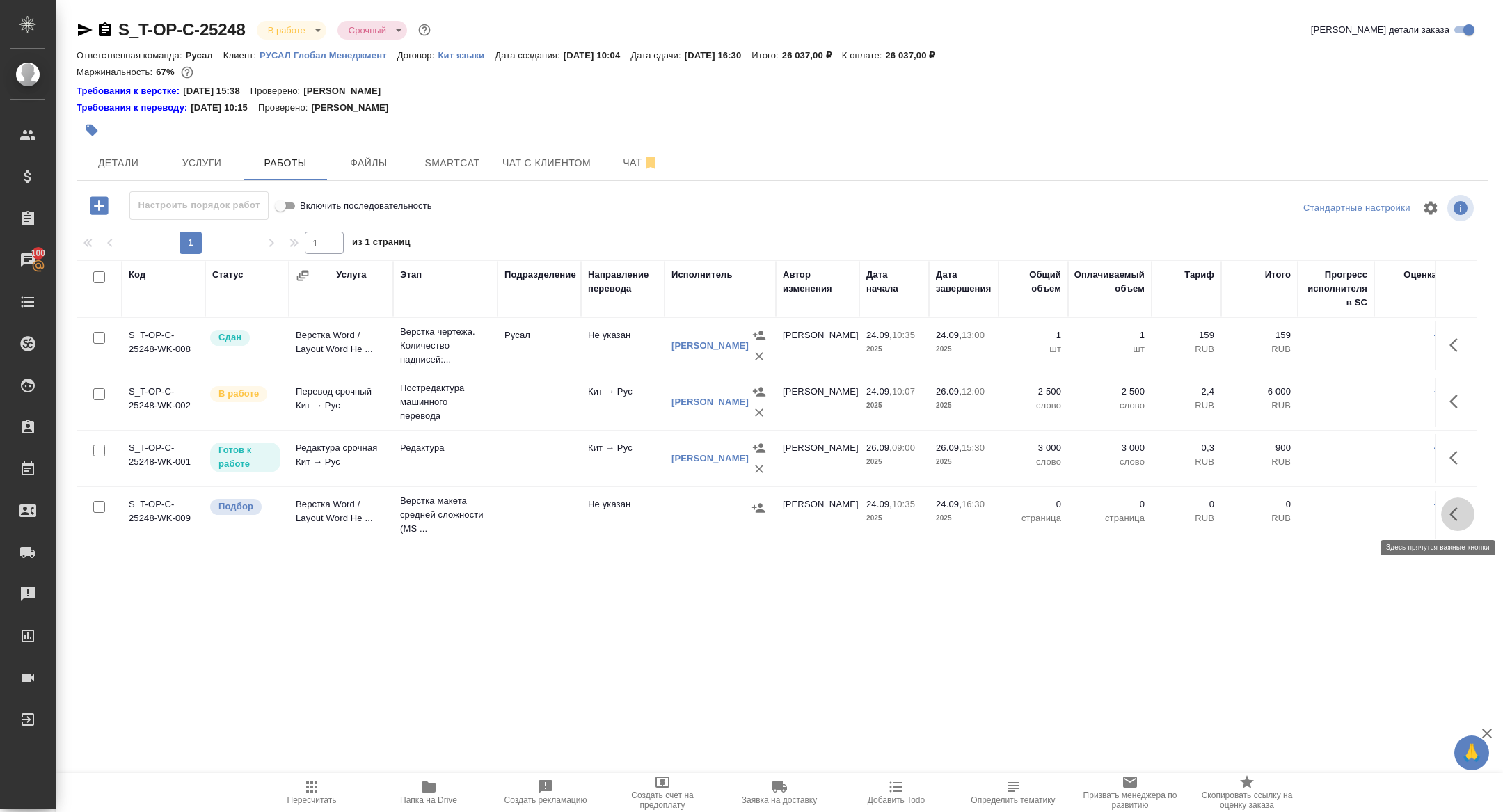
click at [1464, 516] on icon "button" at bounding box center [1457, 514] width 16 height 16
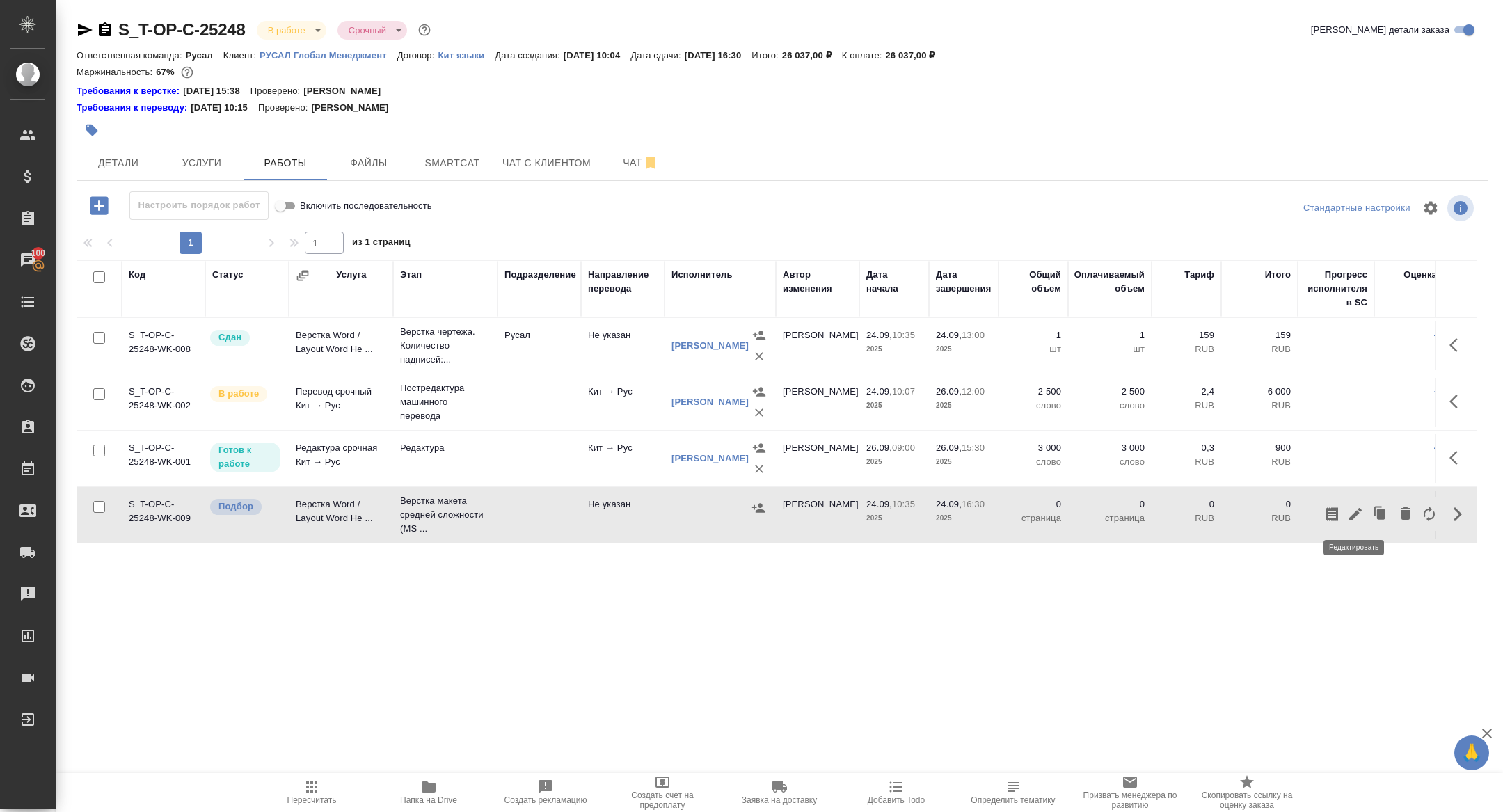
click at [1361, 519] on icon "button" at bounding box center [1355, 514] width 16 height 16
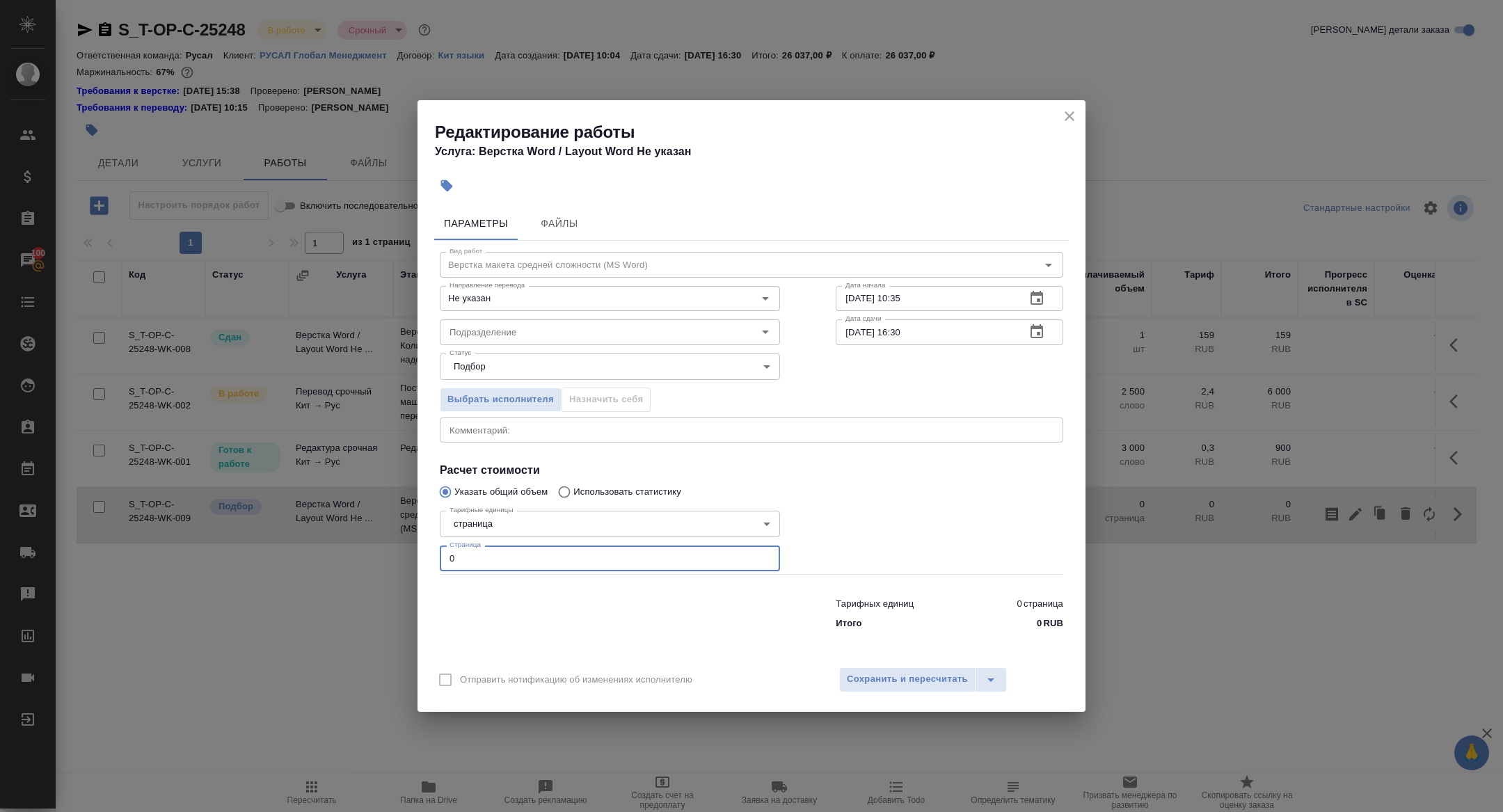
drag, startPoint x: 513, startPoint y: 548, endPoint x: 548, endPoint y: 570, distance: 41.3
click at [548, 570] on div "Вид работ Верстка макета средней сложности (MS Word) Вид работ Направление пере…" at bounding box center [752, 438] width 635 height 394
type input "25"
click at [534, 349] on div "Статус Подбор recruiting Статус" at bounding box center [610, 365] width 396 height 90
click at [523, 338] on input "Подразделение" at bounding box center [587, 331] width 285 height 16
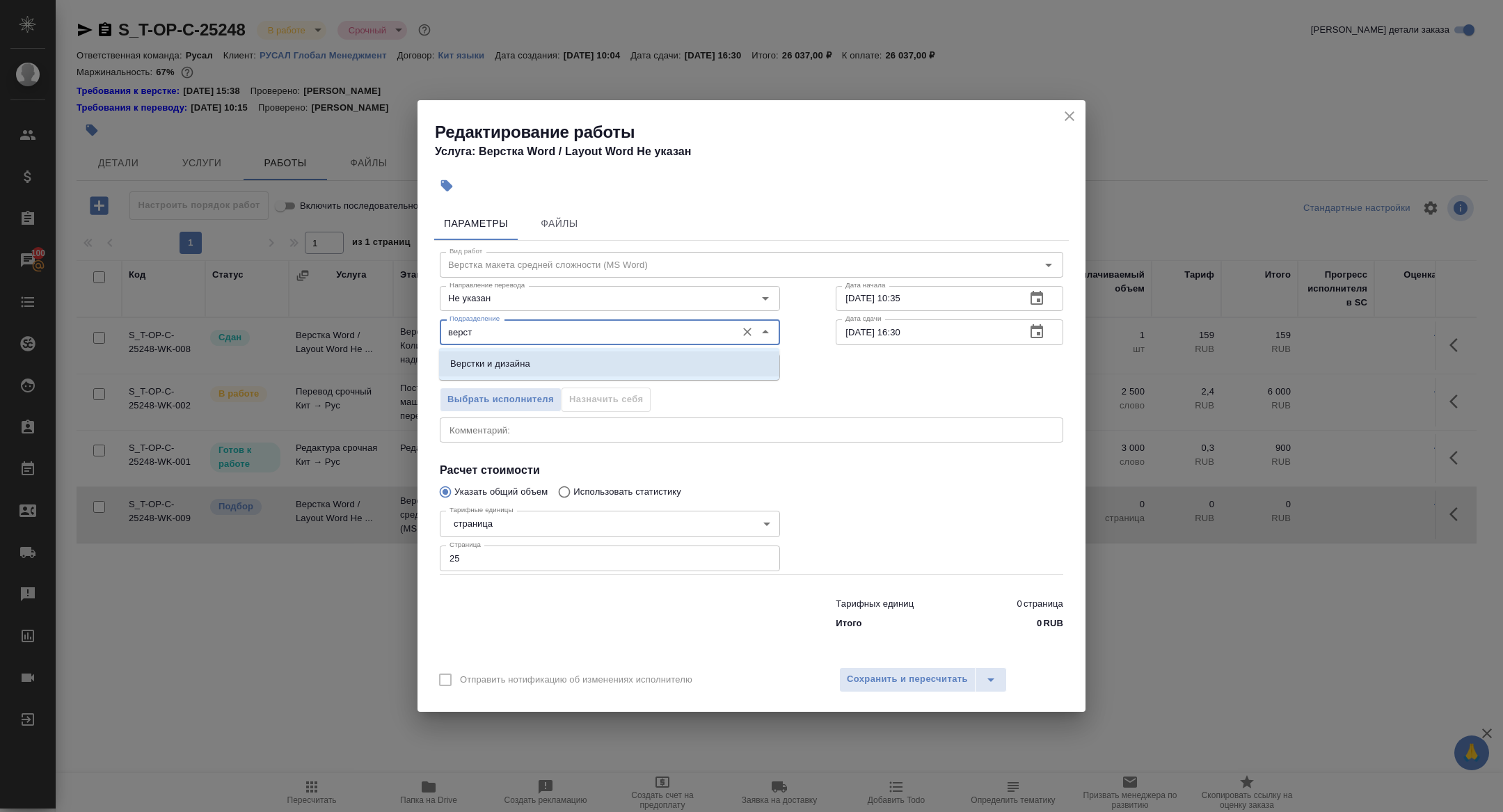
click at [536, 365] on li "Верстки и дизайна" at bounding box center [609, 363] width 341 height 25
type input "Верстки и дизайна"
click at [1037, 338] on icon "button" at bounding box center [1036, 330] width 12 height 14
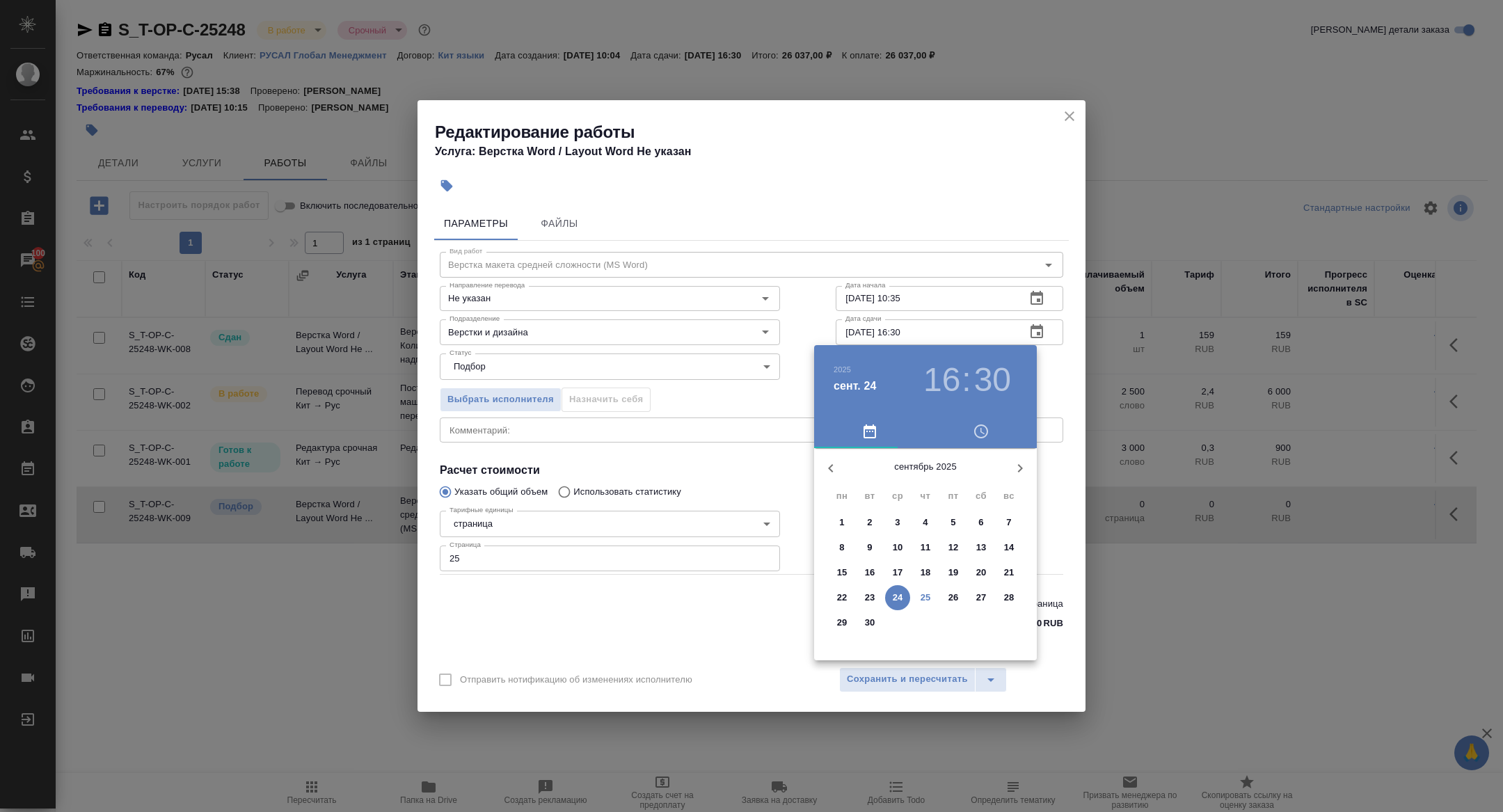
click at [956, 599] on p "26" at bounding box center [954, 597] width 11 height 14
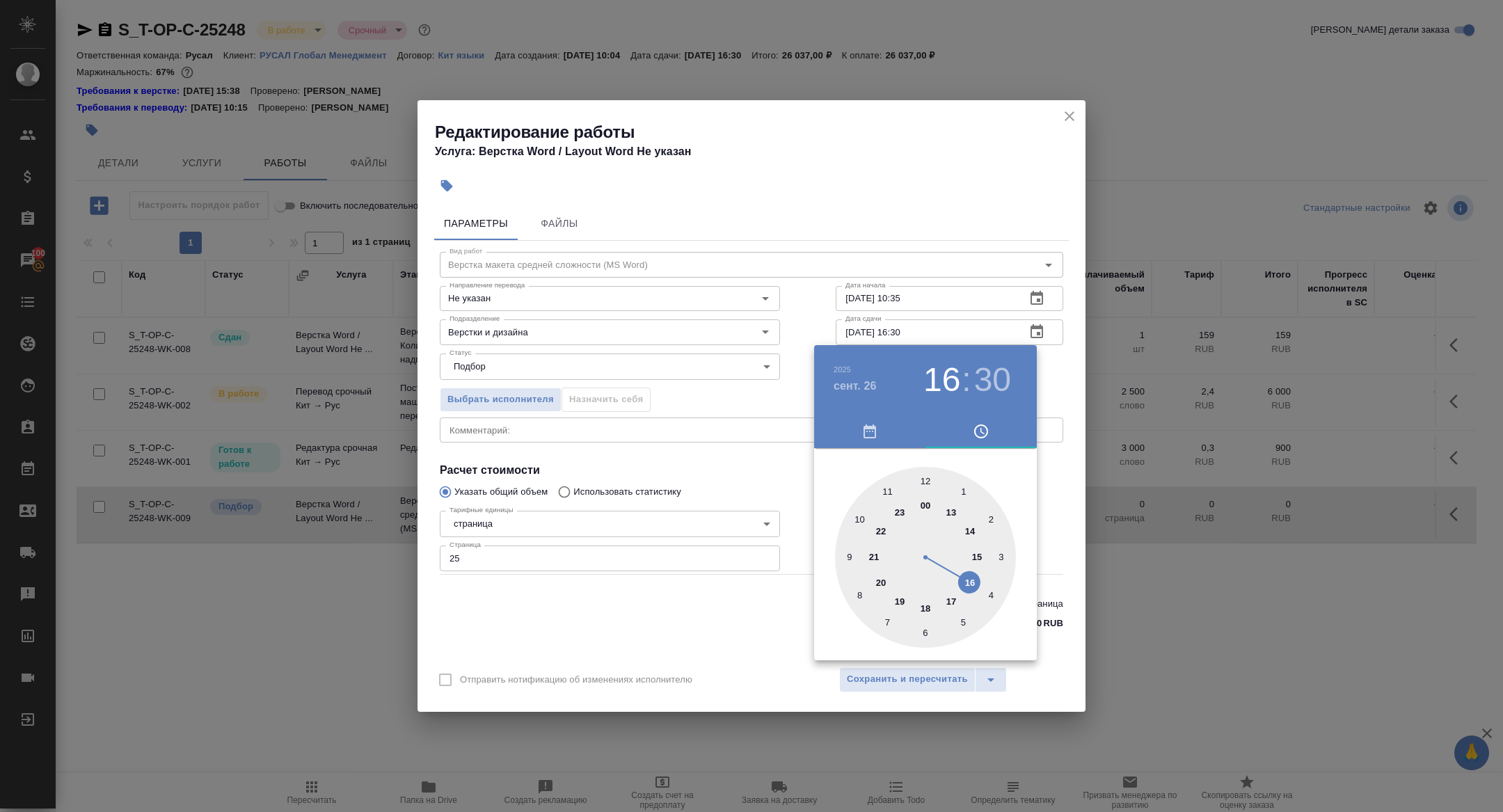
drag, startPoint x: 746, startPoint y: 271, endPoint x: 977, endPoint y: 283, distance: 231.3
click at [747, 271] on div at bounding box center [752, 406] width 1503 height 812
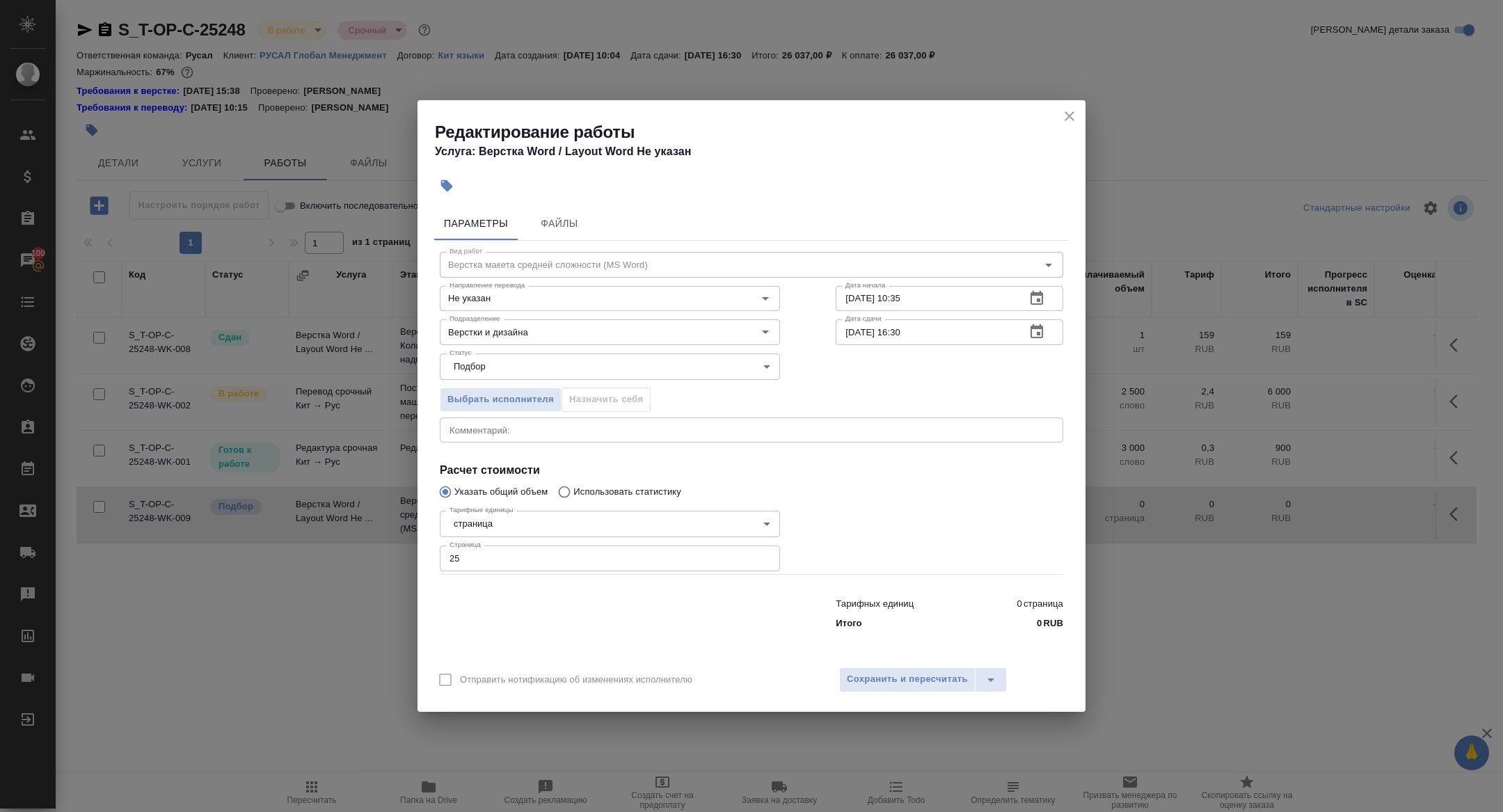
click at [1041, 323] on icon "button" at bounding box center [1036, 331] width 16 height 16
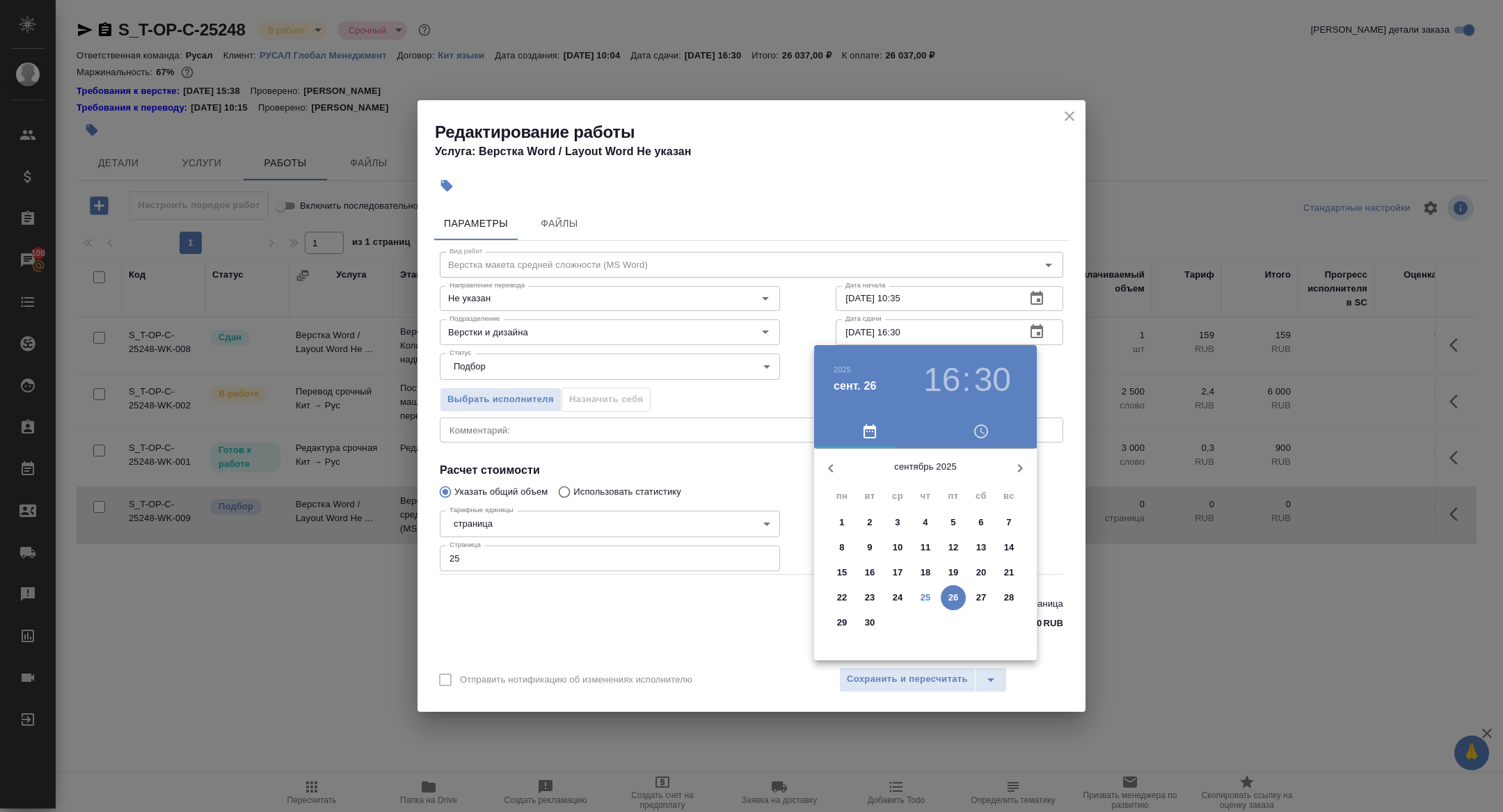
click at [1000, 387] on h3 "30" at bounding box center [992, 380] width 37 height 39
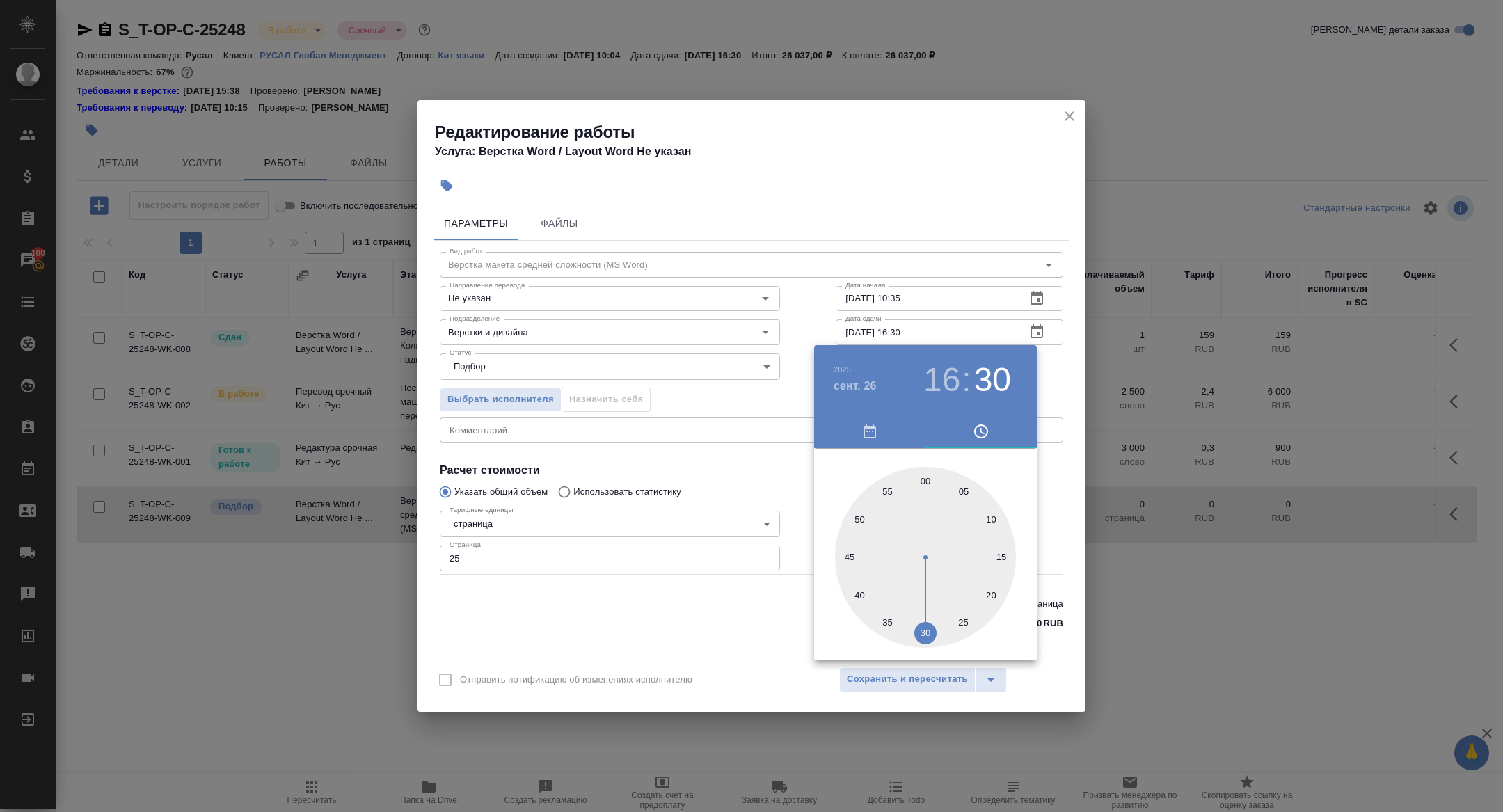
click at [927, 477] on div at bounding box center [926, 557] width 181 height 181
type input "26.09.2025 16:00"
click at [706, 317] on div at bounding box center [752, 406] width 1503 height 812
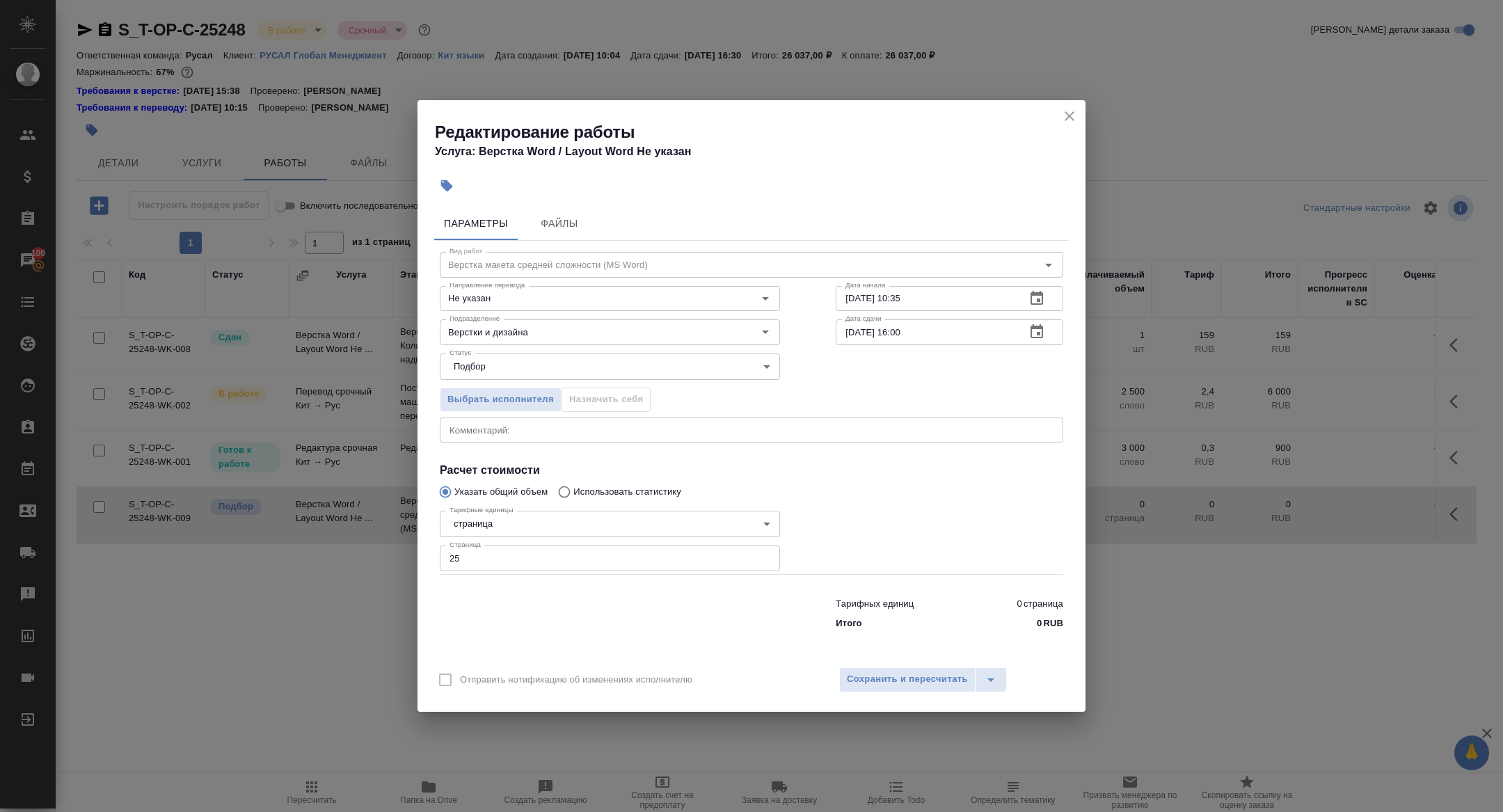
click at [1040, 297] on icon "button" at bounding box center [1036, 298] width 16 height 16
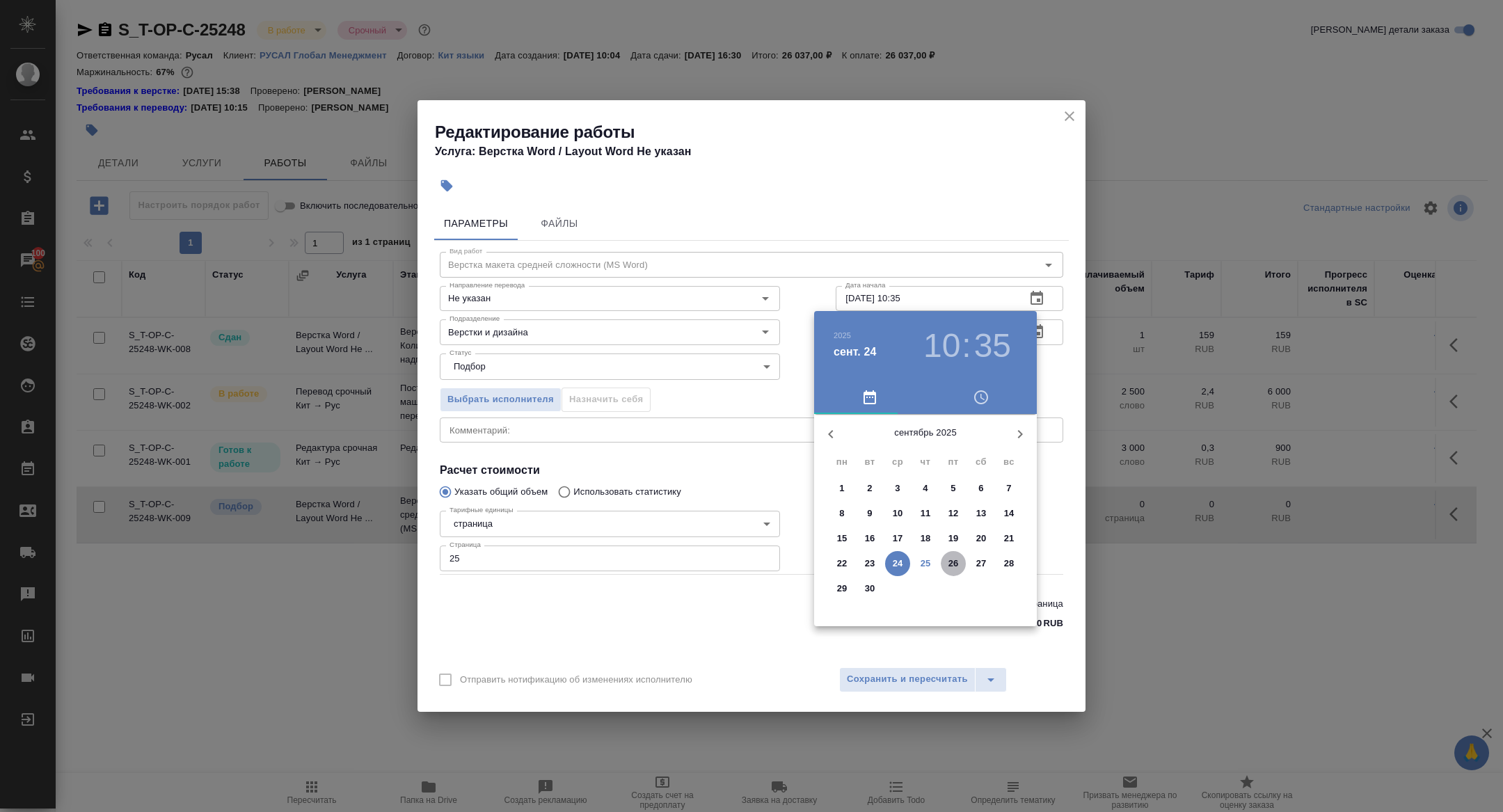
click at [952, 565] on p "26" at bounding box center [954, 563] width 11 height 14
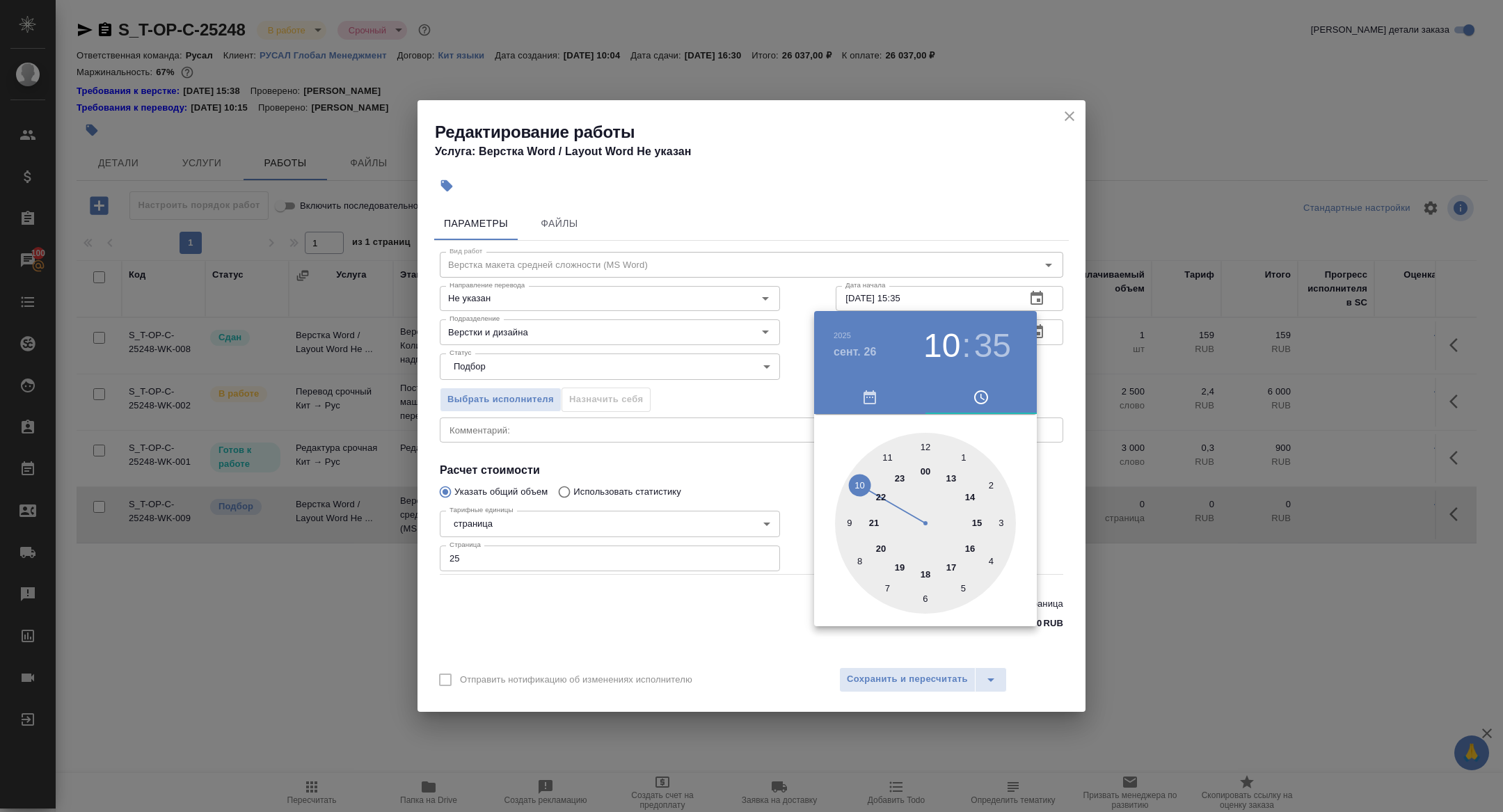
click at [978, 525] on div at bounding box center [926, 523] width 181 height 181
click at [925, 446] on div at bounding box center [926, 523] width 181 height 181
type input "26.09.2025 15:00"
click at [752, 388] on div at bounding box center [752, 406] width 1503 height 812
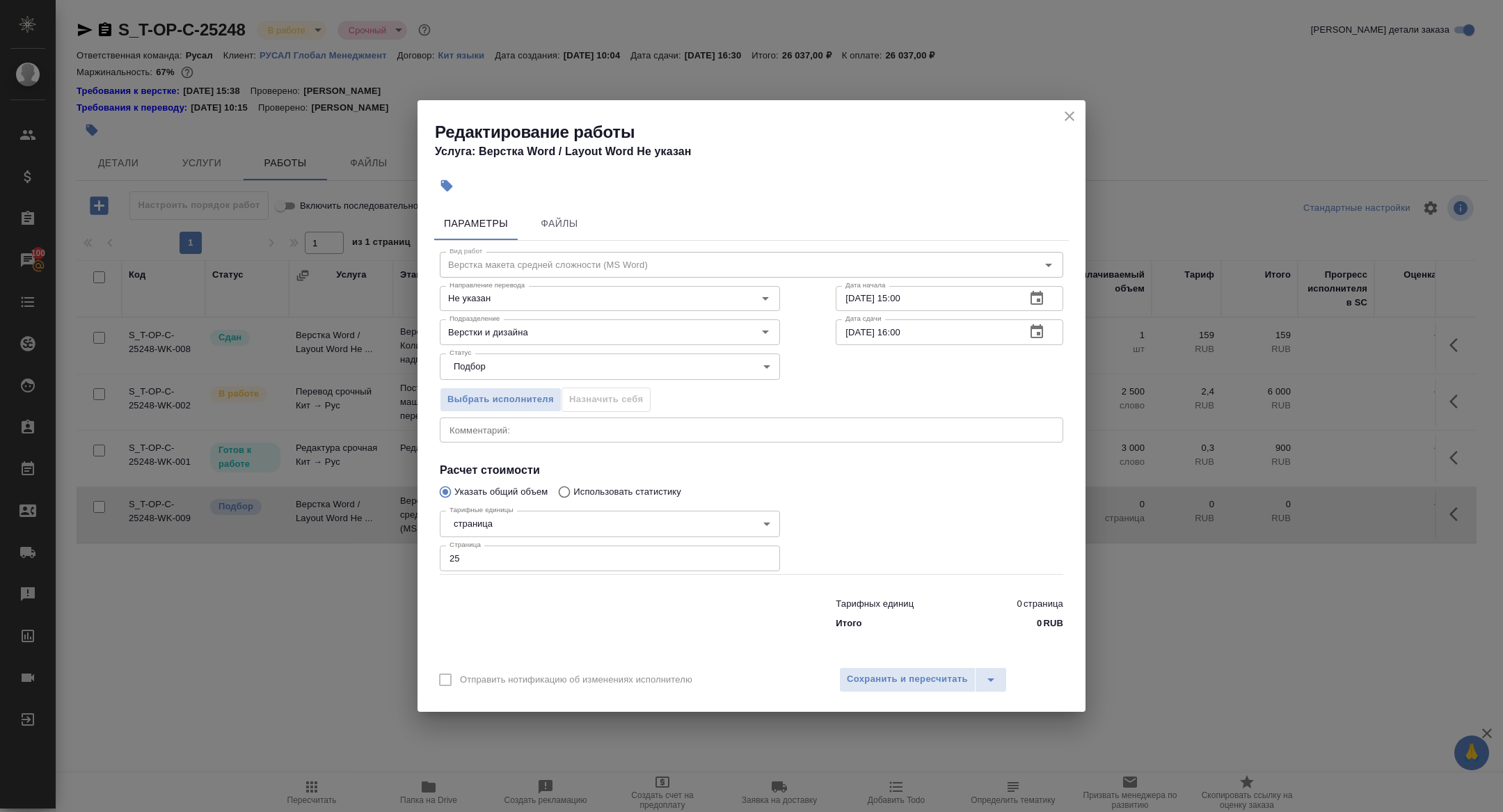
click at [899, 692] on div "Отправить нотификацию об изменениях исполнителю Сохранить и пересчитать" at bounding box center [752, 684] width 668 height 54
click at [888, 673] on span "Сохранить и пересчитать" at bounding box center [907, 679] width 121 height 16
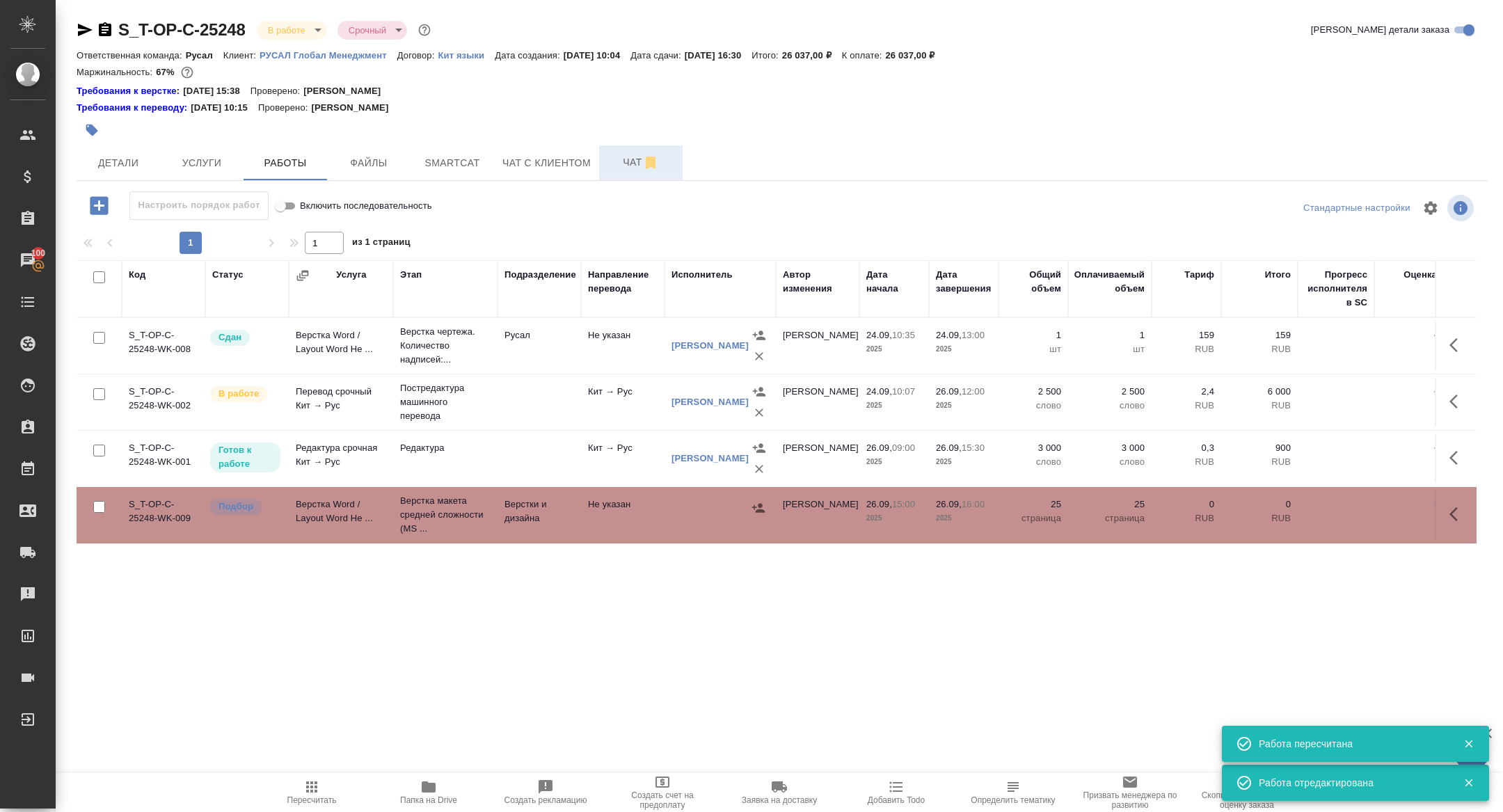
click at [630, 158] on span "Чат" at bounding box center [640, 162] width 67 height 17
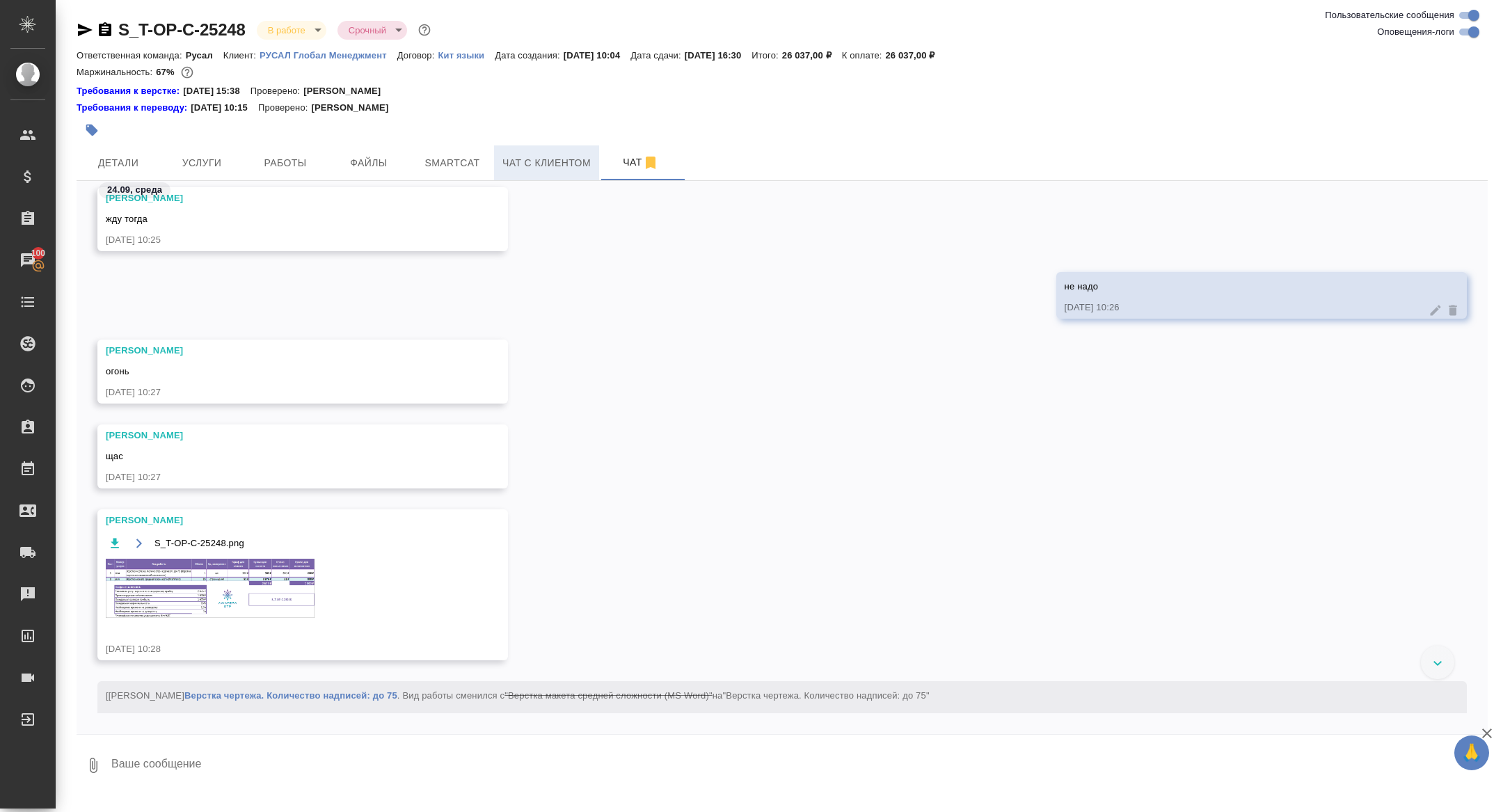
scroll to position [1834, 0]
click at [285, 545] on div "S_T-OP-C-25248.png" at bounding box center [283, 539] width 354 height 17
click at [280, 574] on img at bounding box center [210, 584] width 209 height 59
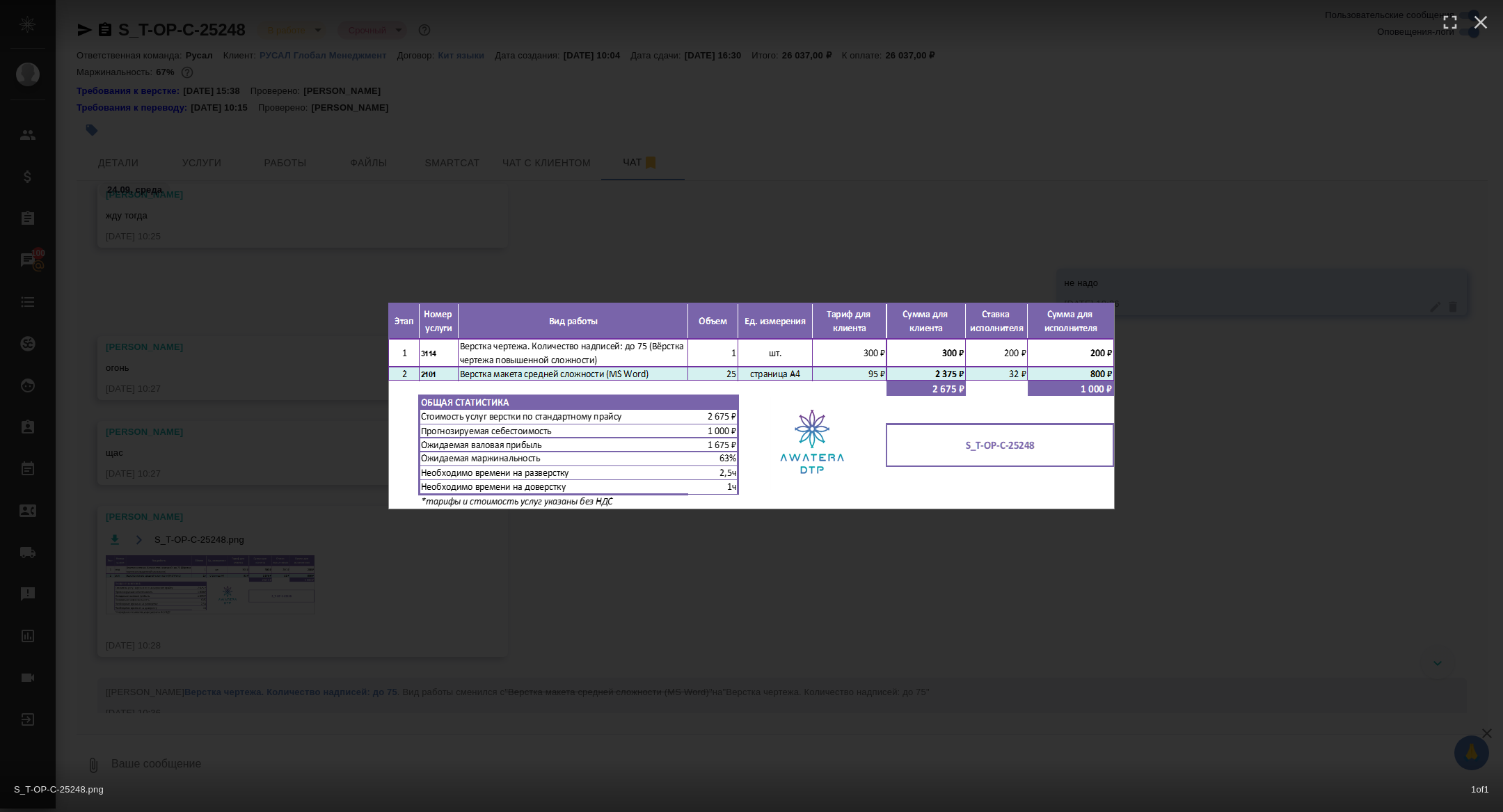
click at [280, 574] on div "S_T-OP-C-25248.png 1 of 1" at bounding box center [752, 406] width 1503 height 812
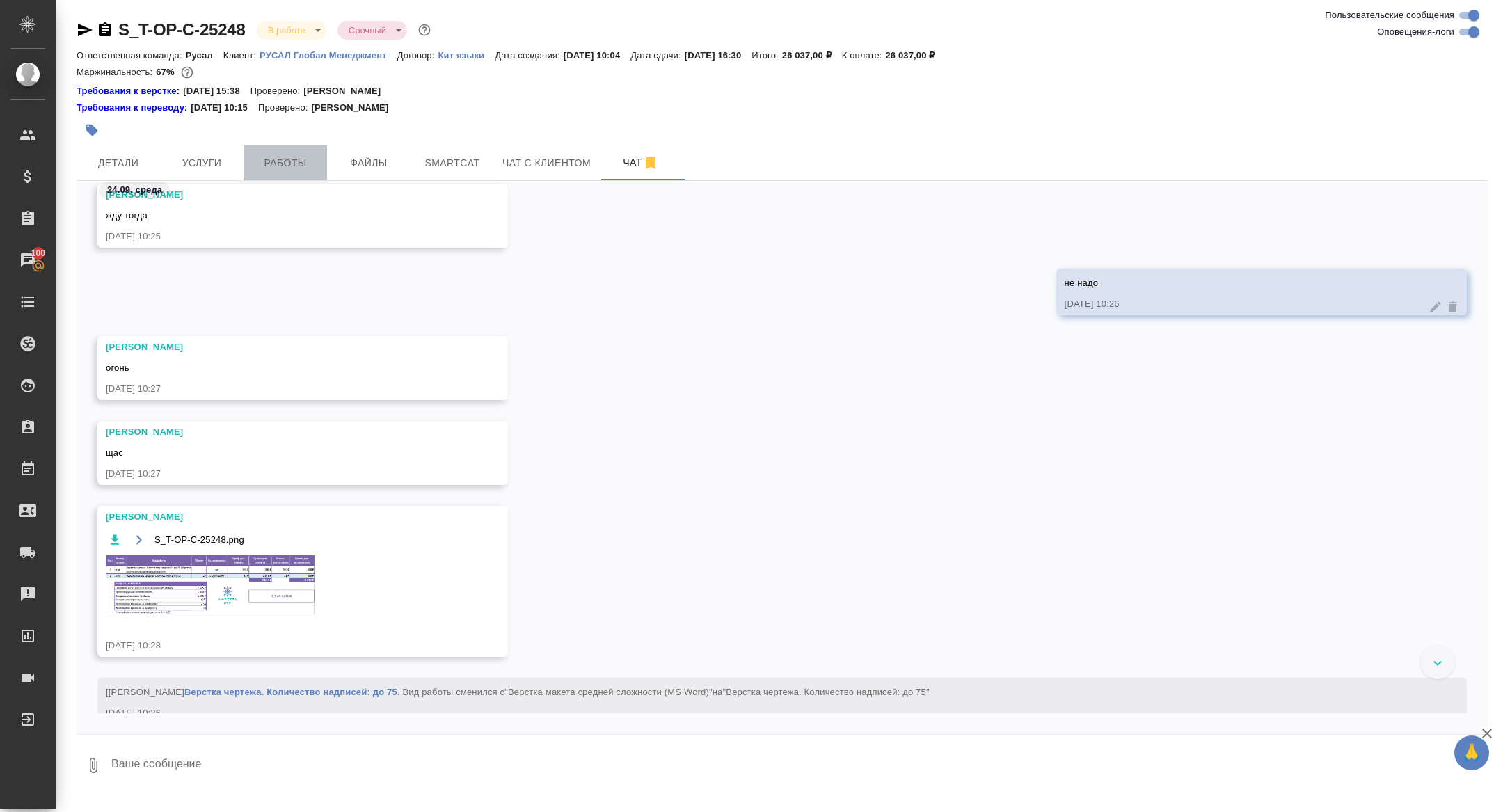
click at [290, 151] on button "Работы" at bounding box center [285, 163] width 83 height 35
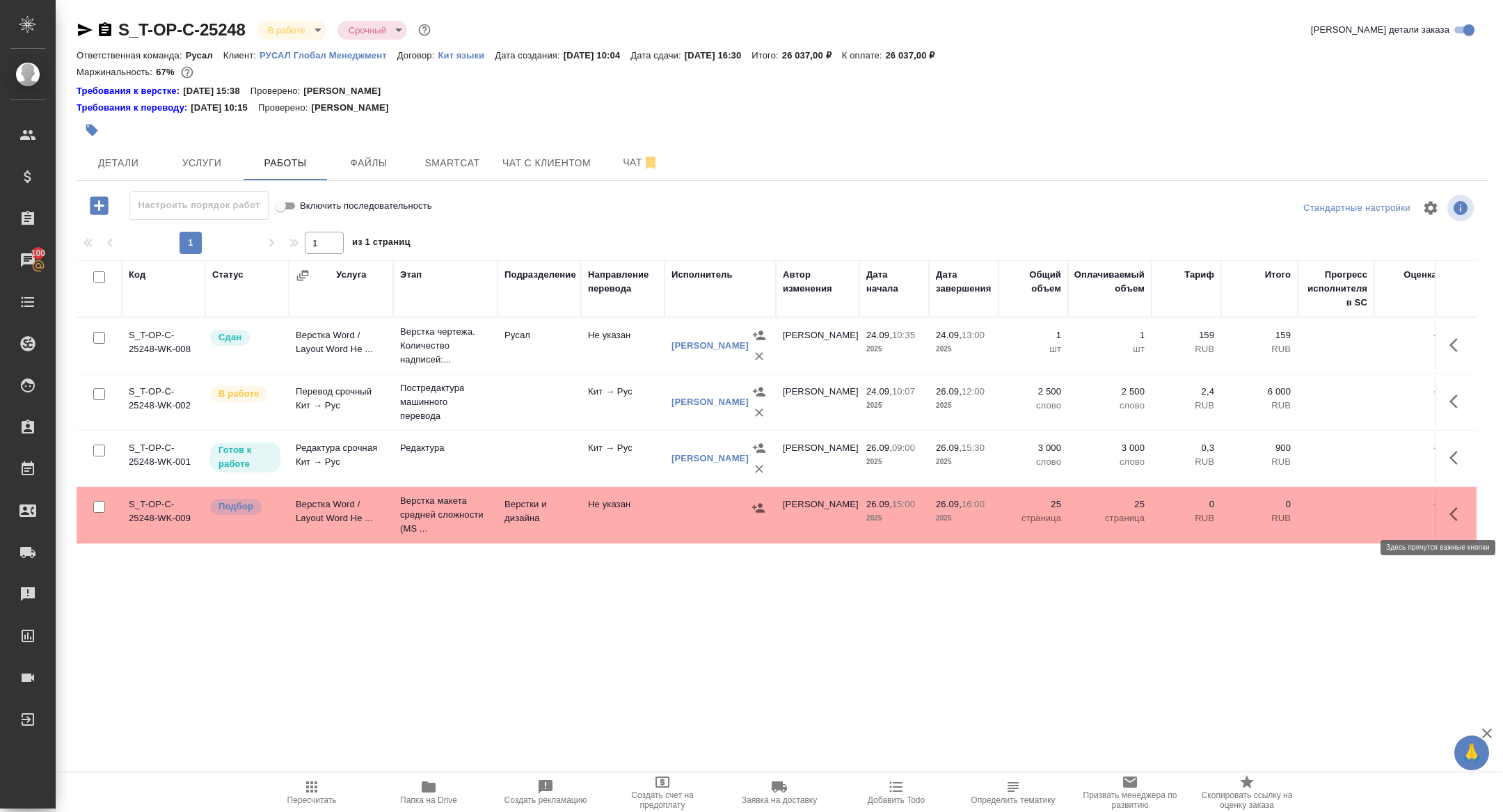
click at [1450, 517] on icon "button" at bounding box center [1457, 514] width 16 height 16
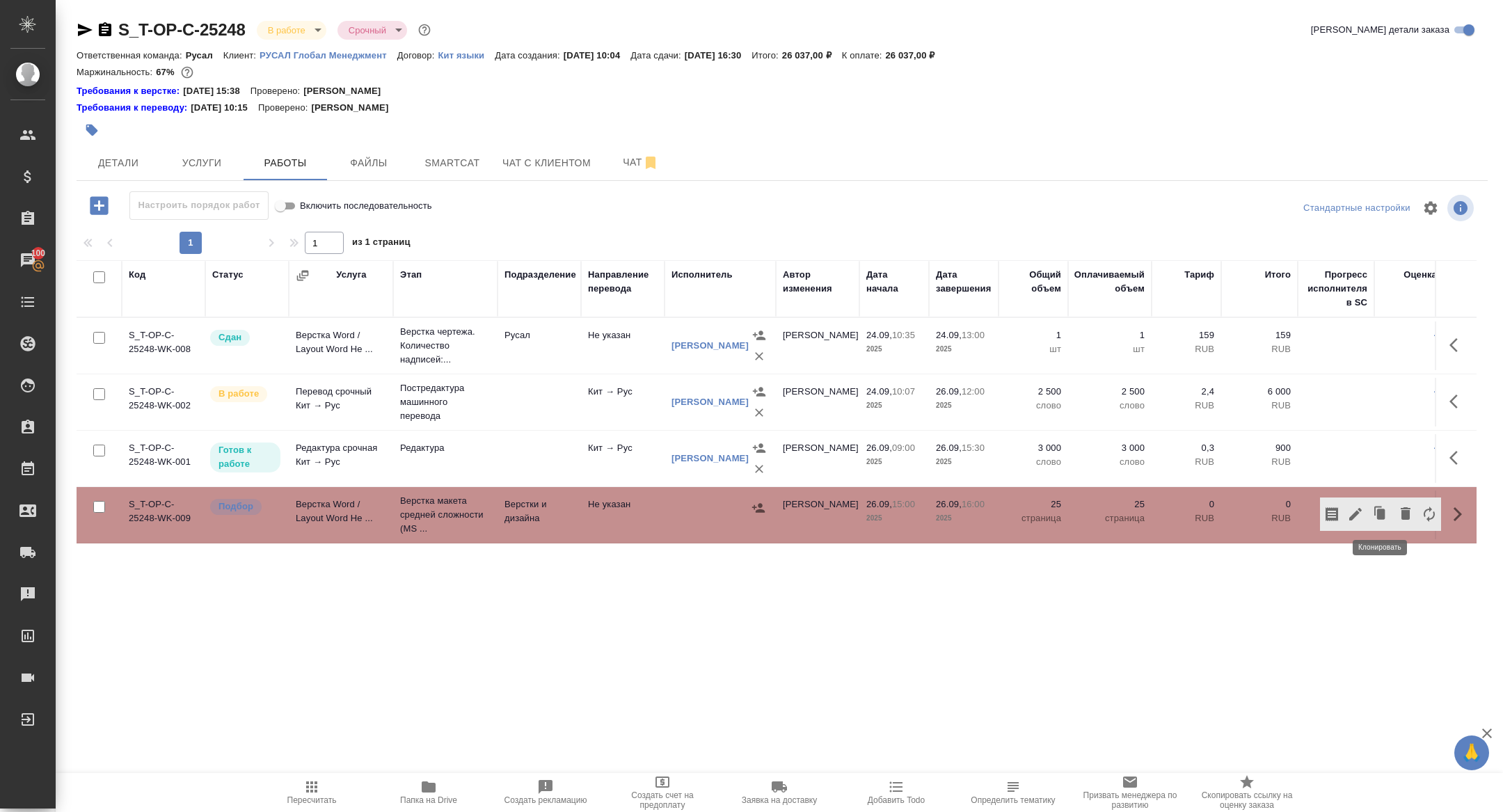
click at [1367, 505] on div at bounding box center [1380, 514] width 121 height 34
click at [1347, 518] on icon "button" at bounding box center [1355, 514] width 16 height 16
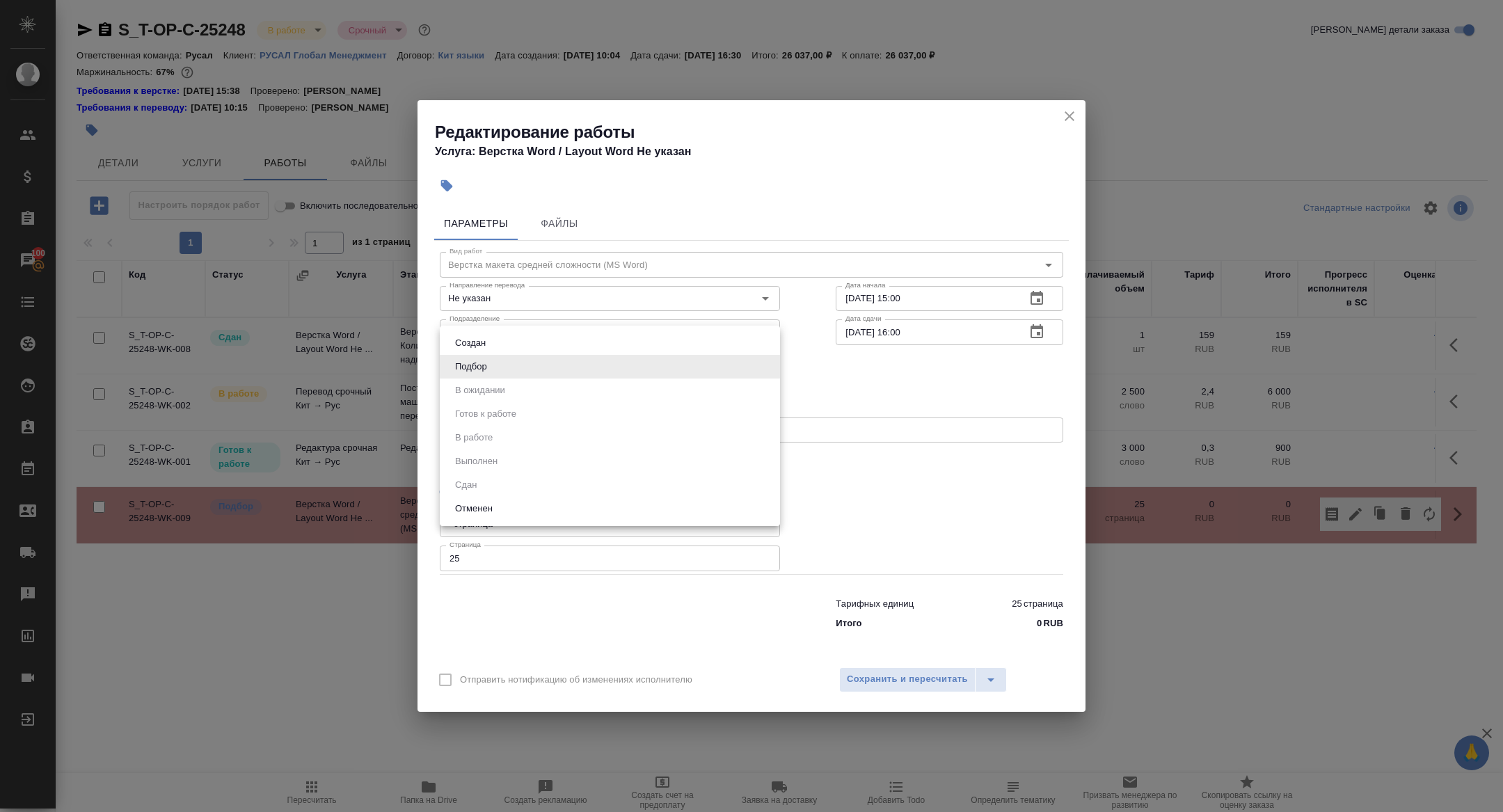
click at [495, 371] on body "🙏 .cls-1 fill:#fff; AWATERA Zhuravleva Alexandra Клиенты Спецификации Заказы 10…" at bounding box center [752, 406] width 1503 height 812
click at [1063, 115] on div at bounding box center [752, 406] width 1503 height 812
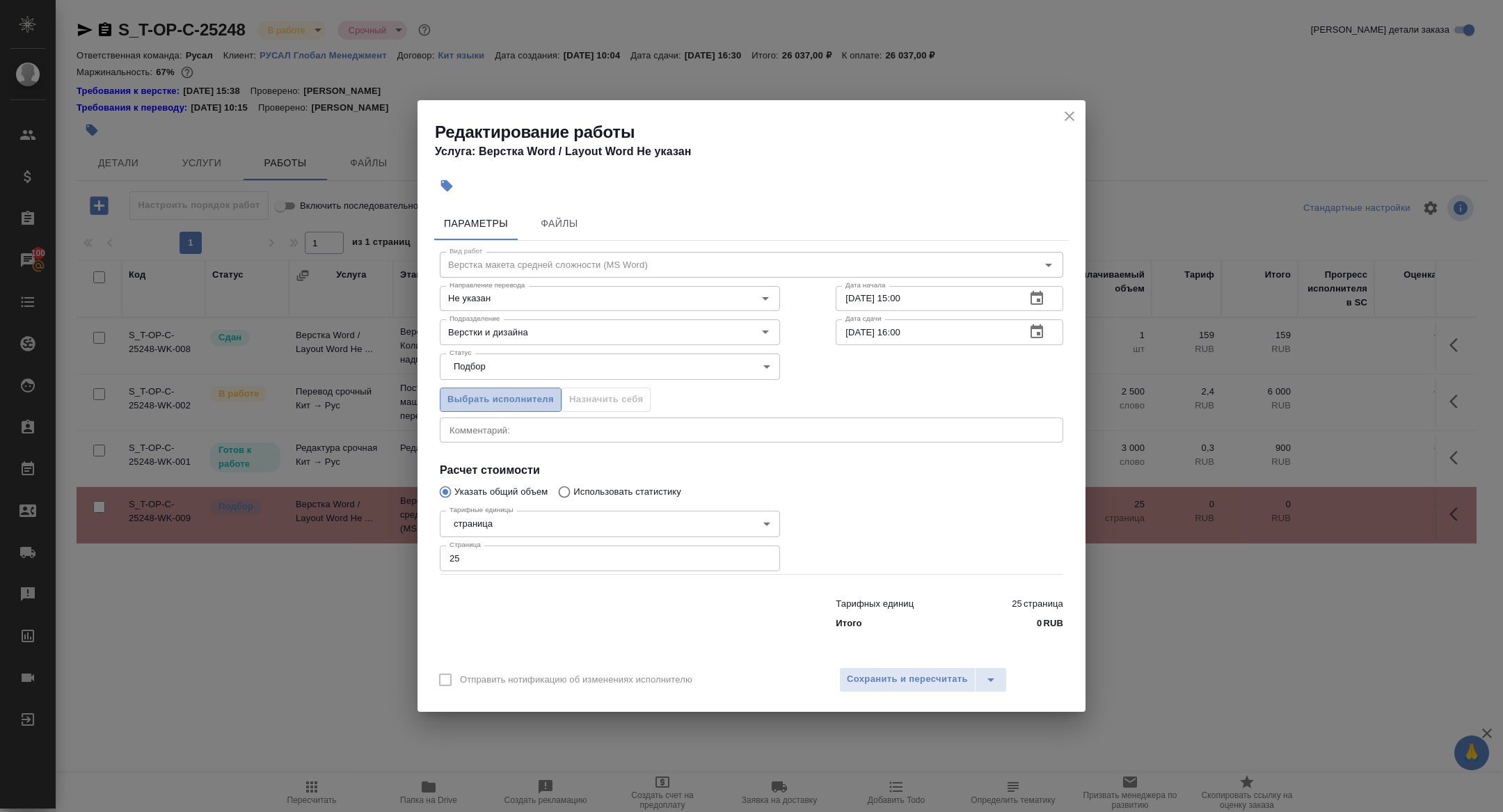
click at [495, 398] on span "Выбрать исполнителя" at bounding box center [501, 399] width 106 height 16
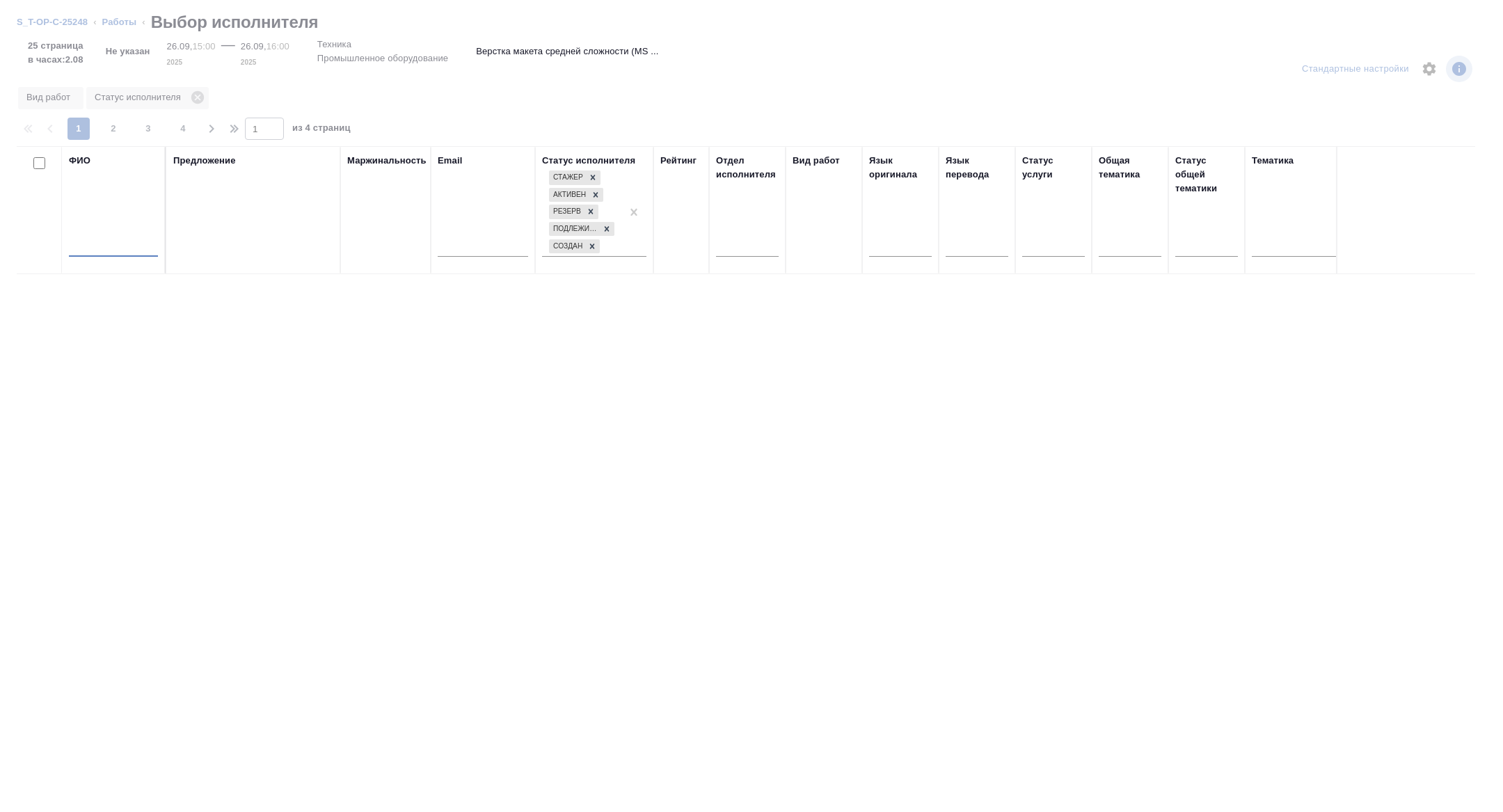
click at [126, 248] on input "text" at bounding box center [113, 248] width 89 height 17
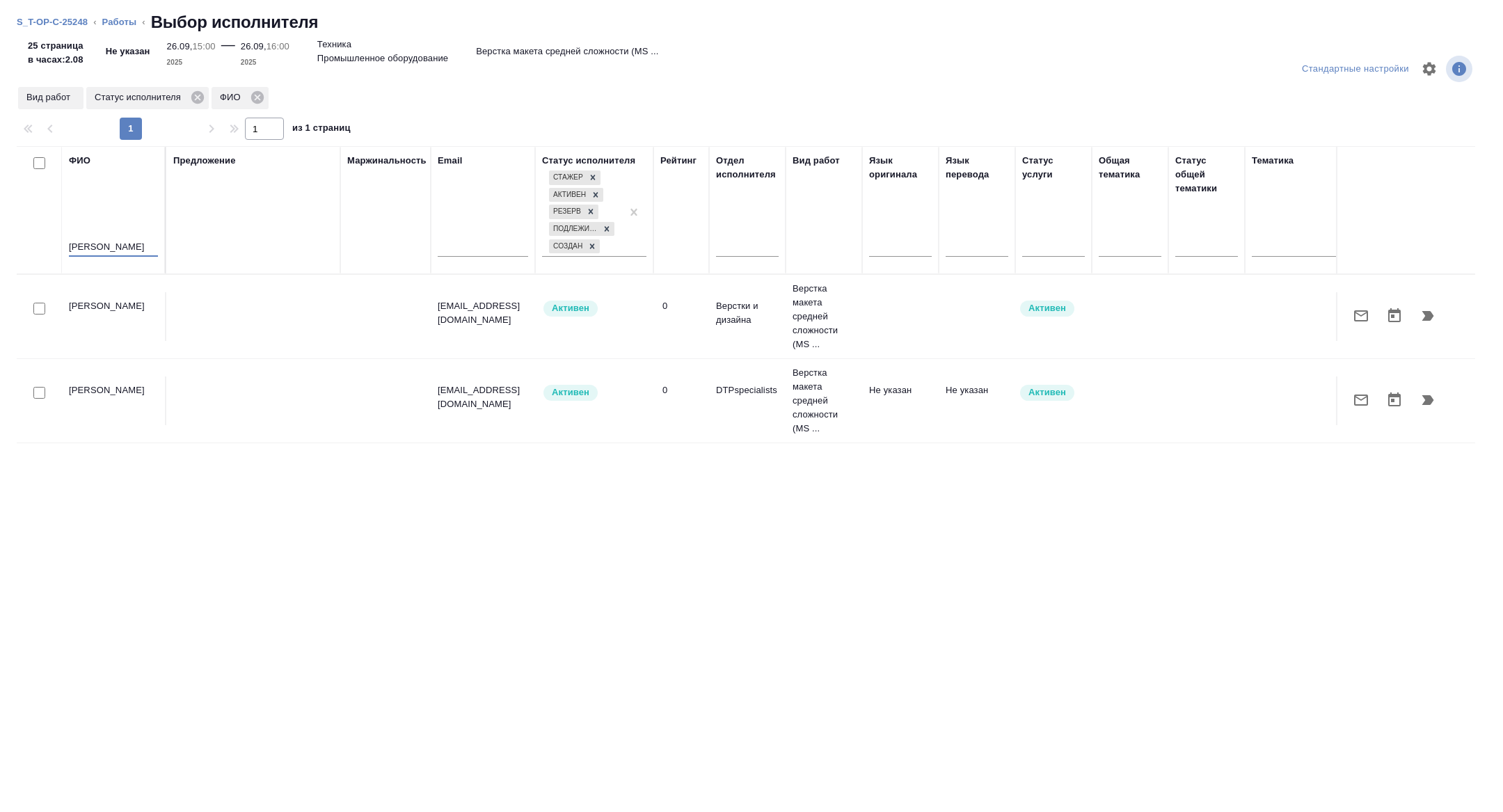
type input "дмитри"
click at [1431, 391] on icon "button" at bounding box center [1428, 399] width 16 height 16
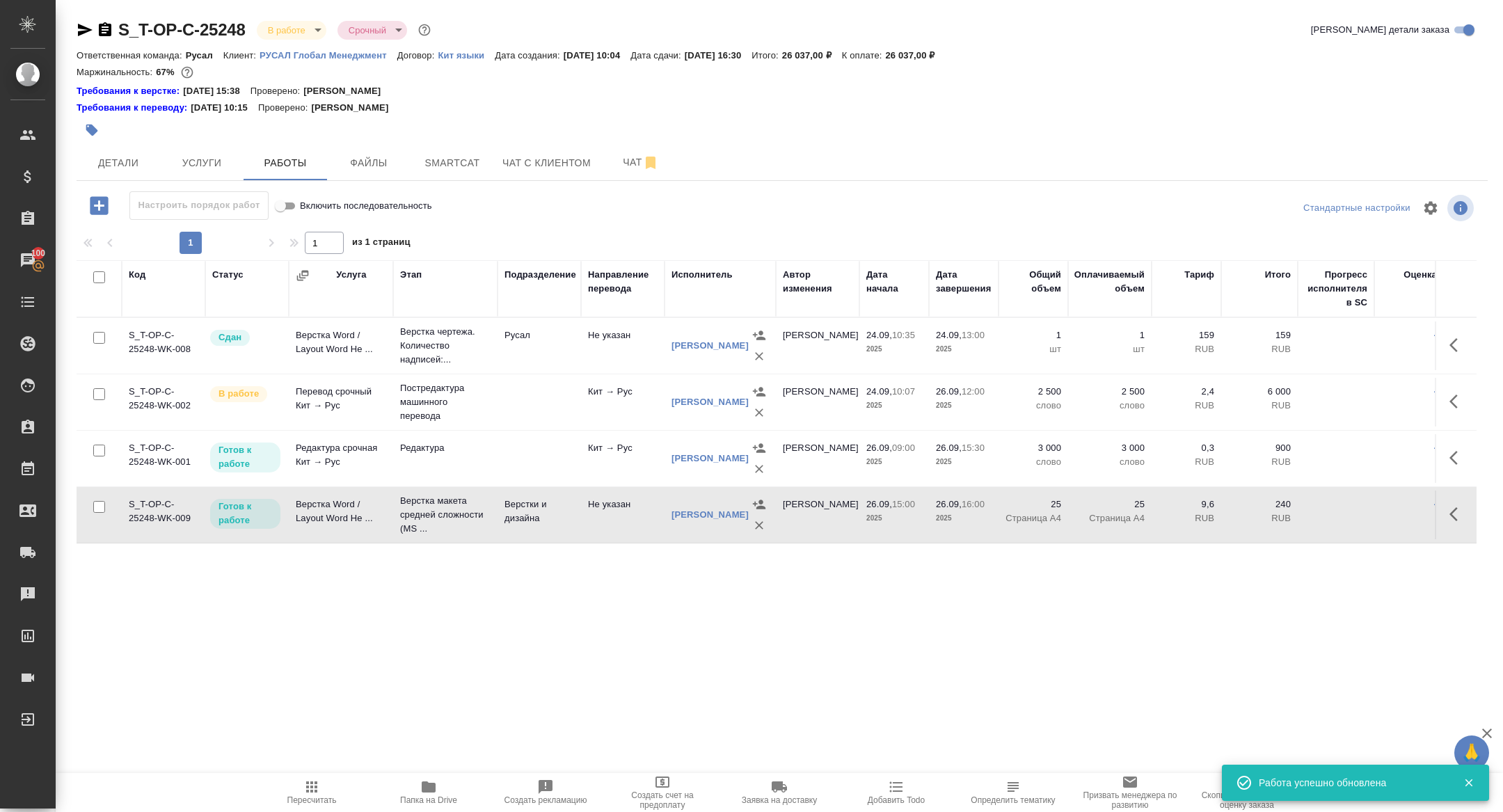
click at [1458, 515] on icon "button" at bounding box center [1457, 514] width 16 height 16
click at [1358, 515] on icon "button" at bounding box center [1355, 514] width 16 height 16
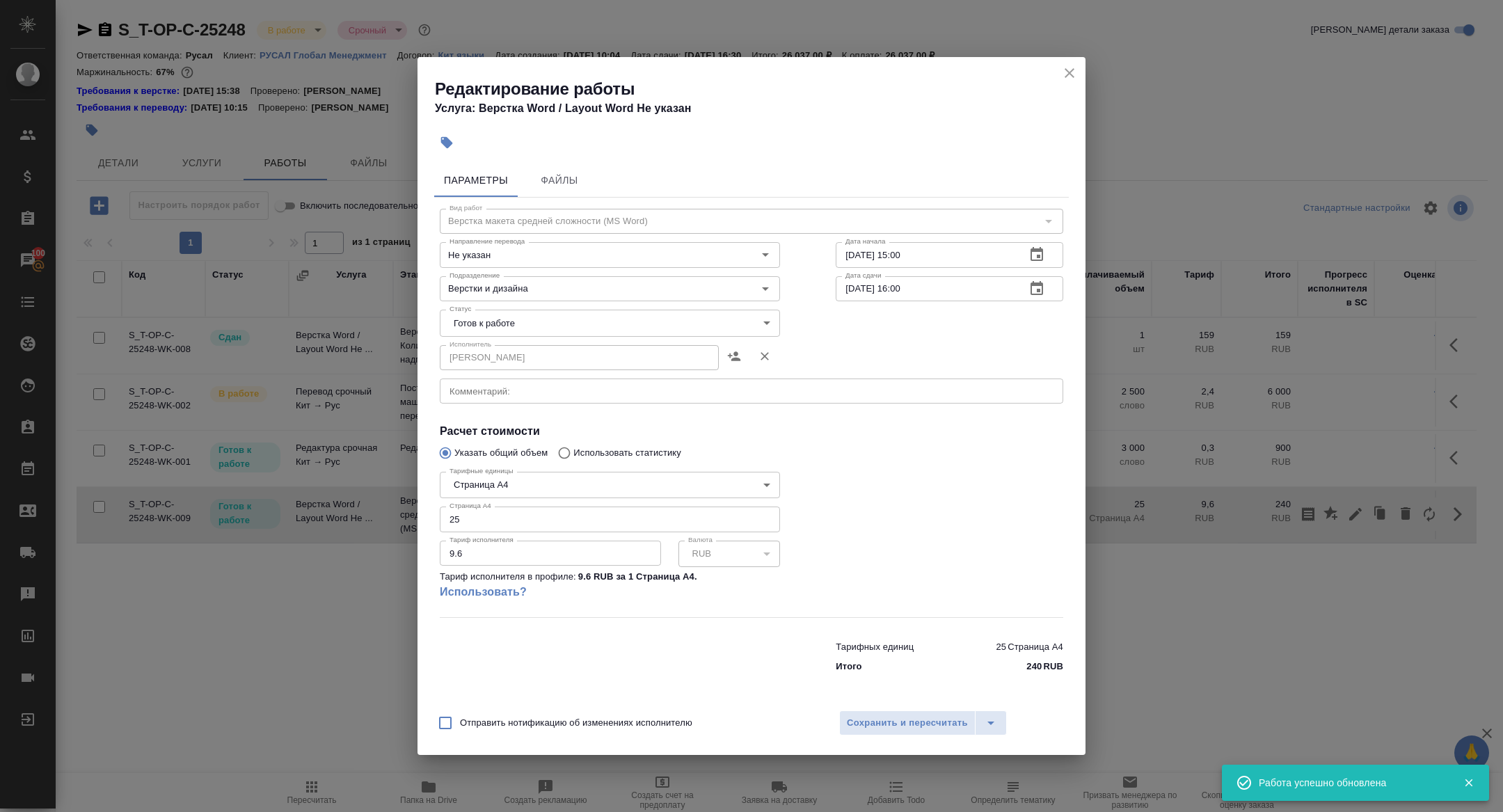
click at [498, 328] on body "🙏 .cls-1 fill:#fff; AWATERA Zhuravleva Alexandra Клиенты Спецификации Заказы 10…" at bounding box center [752, 406] width 1503 height 812
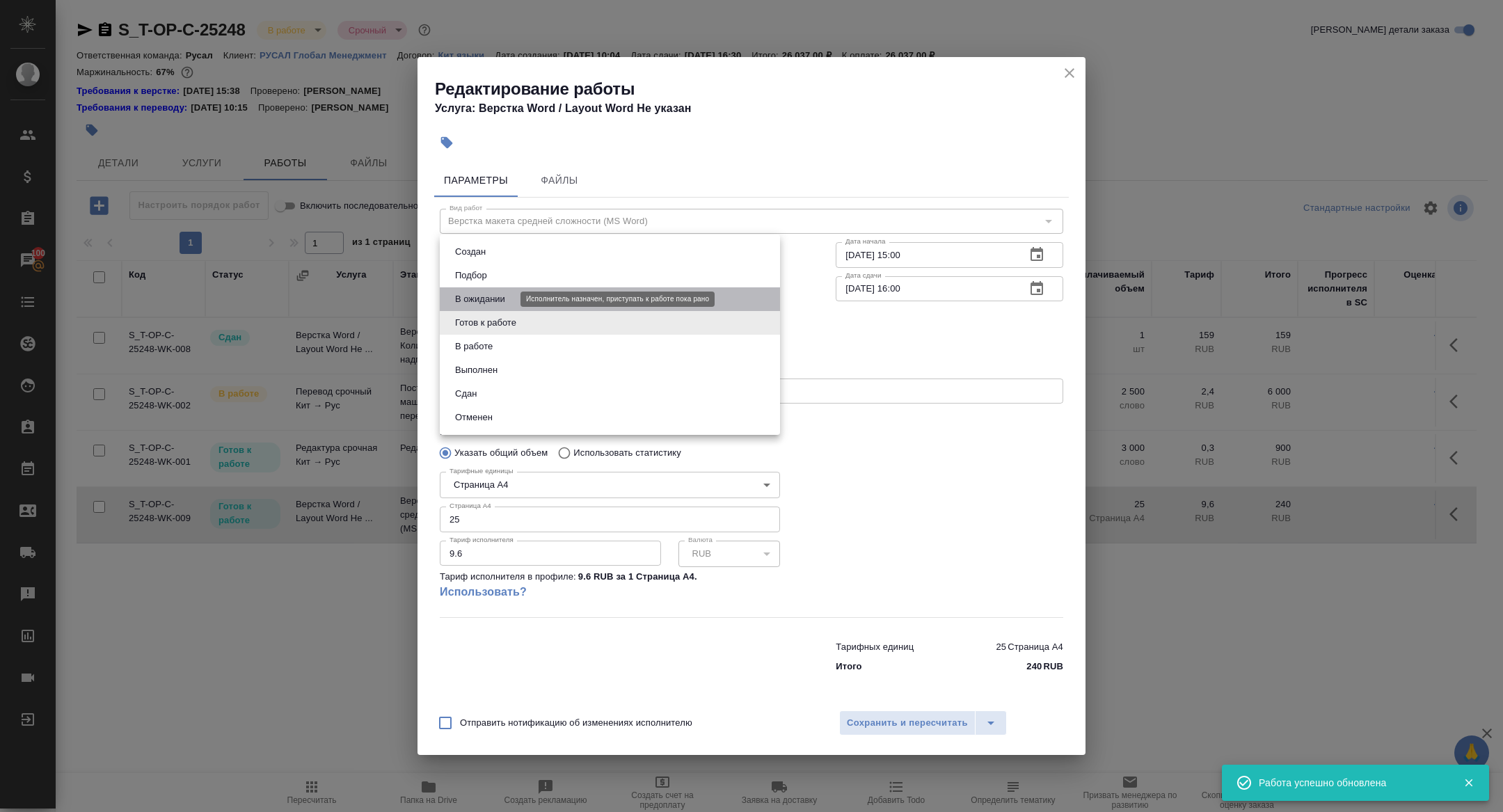
click at [505, 301] on button "В ожидании" at bounding box center [480, 299] width 59 height 15
type input "pending"
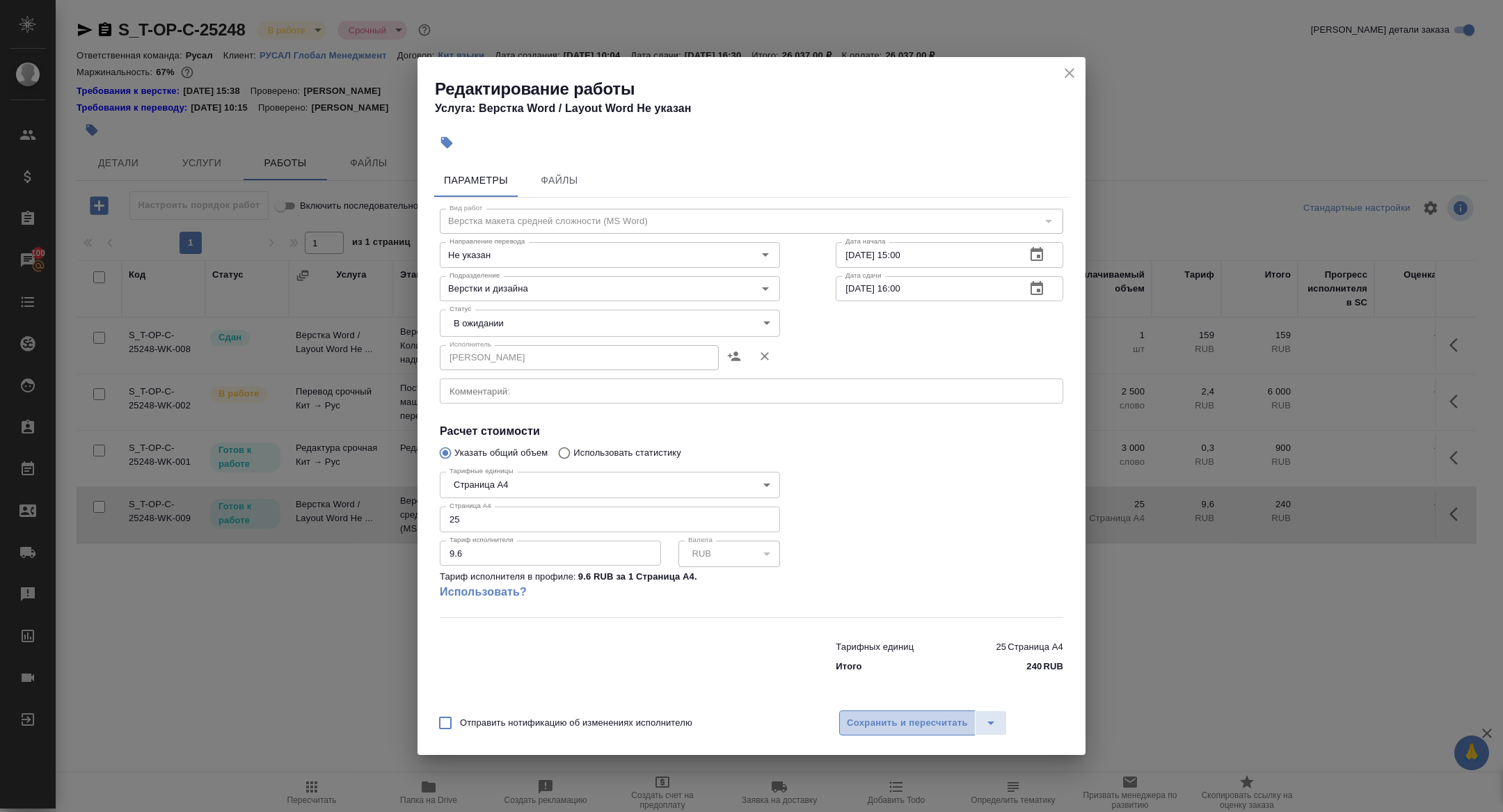
click at [875, 717] on span "Сохранить и пересчитать" at bounding box center [907, 723] width 121 height 16
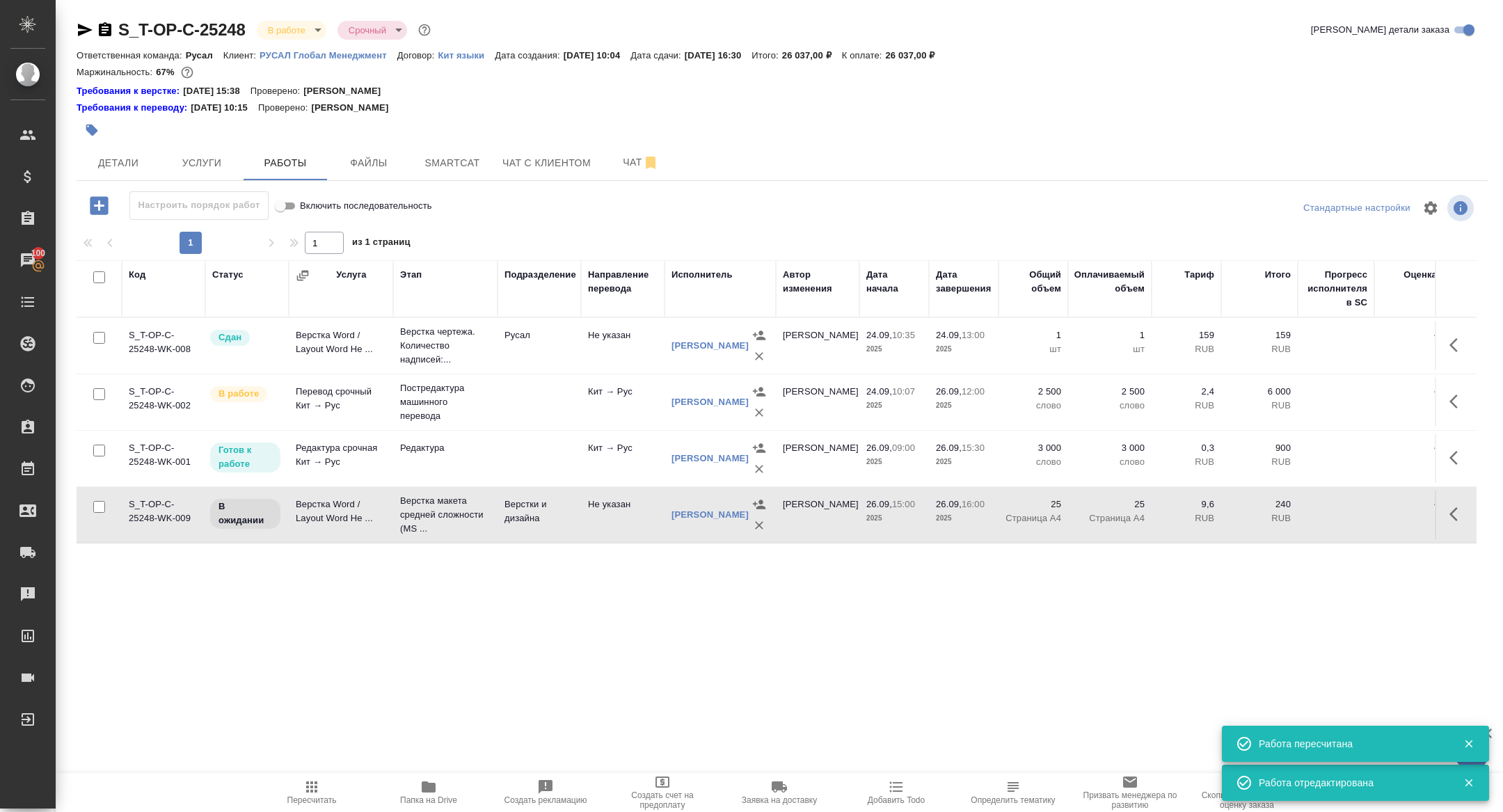
click at [337, 519] on td "Верстка Word / Layout Word Не ..." at bounding box center [341, 515] width 105 height 49
click at [88, 27] on icon "button" at bounding box center [85, 29] width 16 height 16
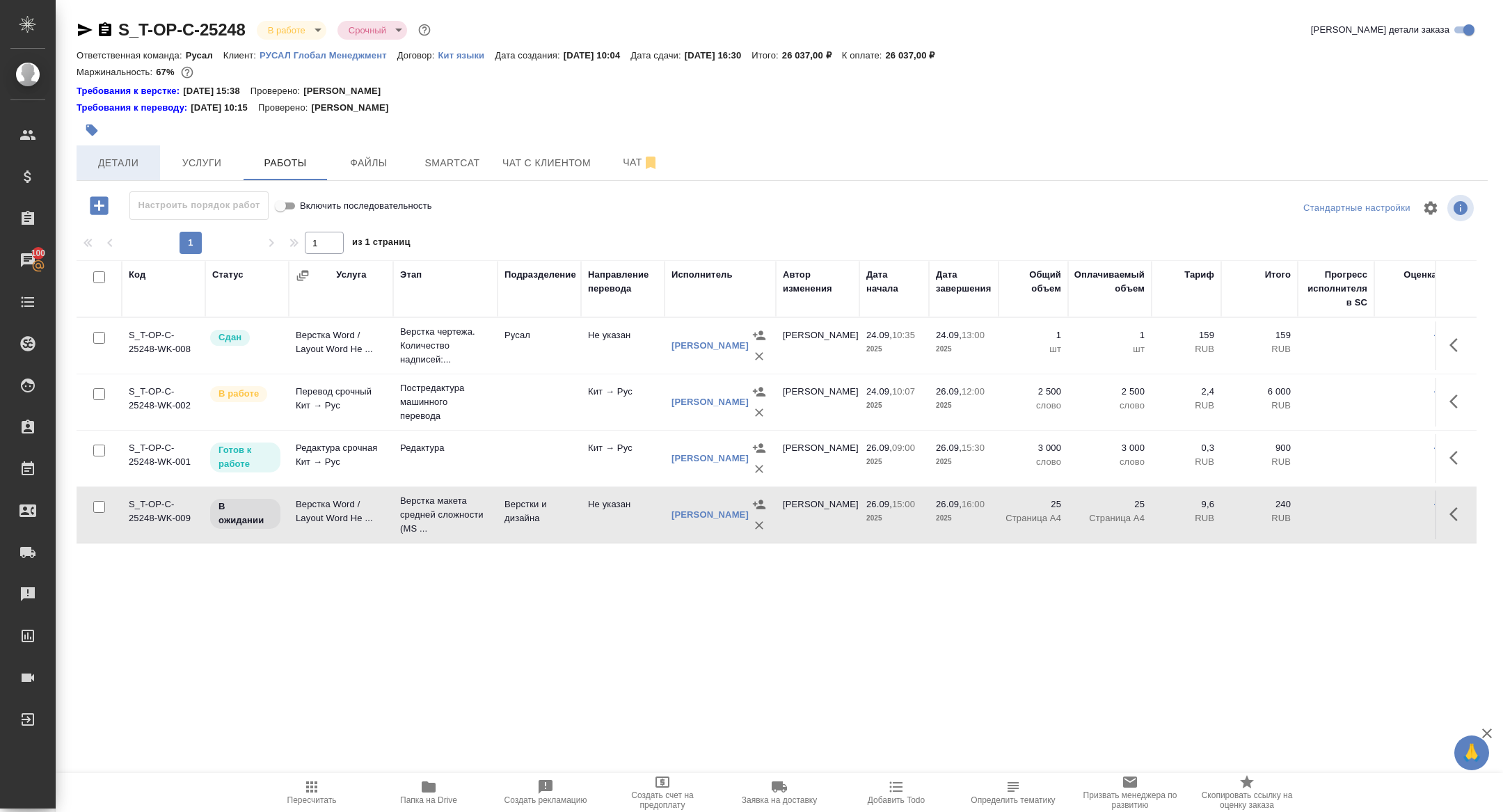
click at [128, 163] on span "Детали" at bounding box center [118, 163] width 67 height 17
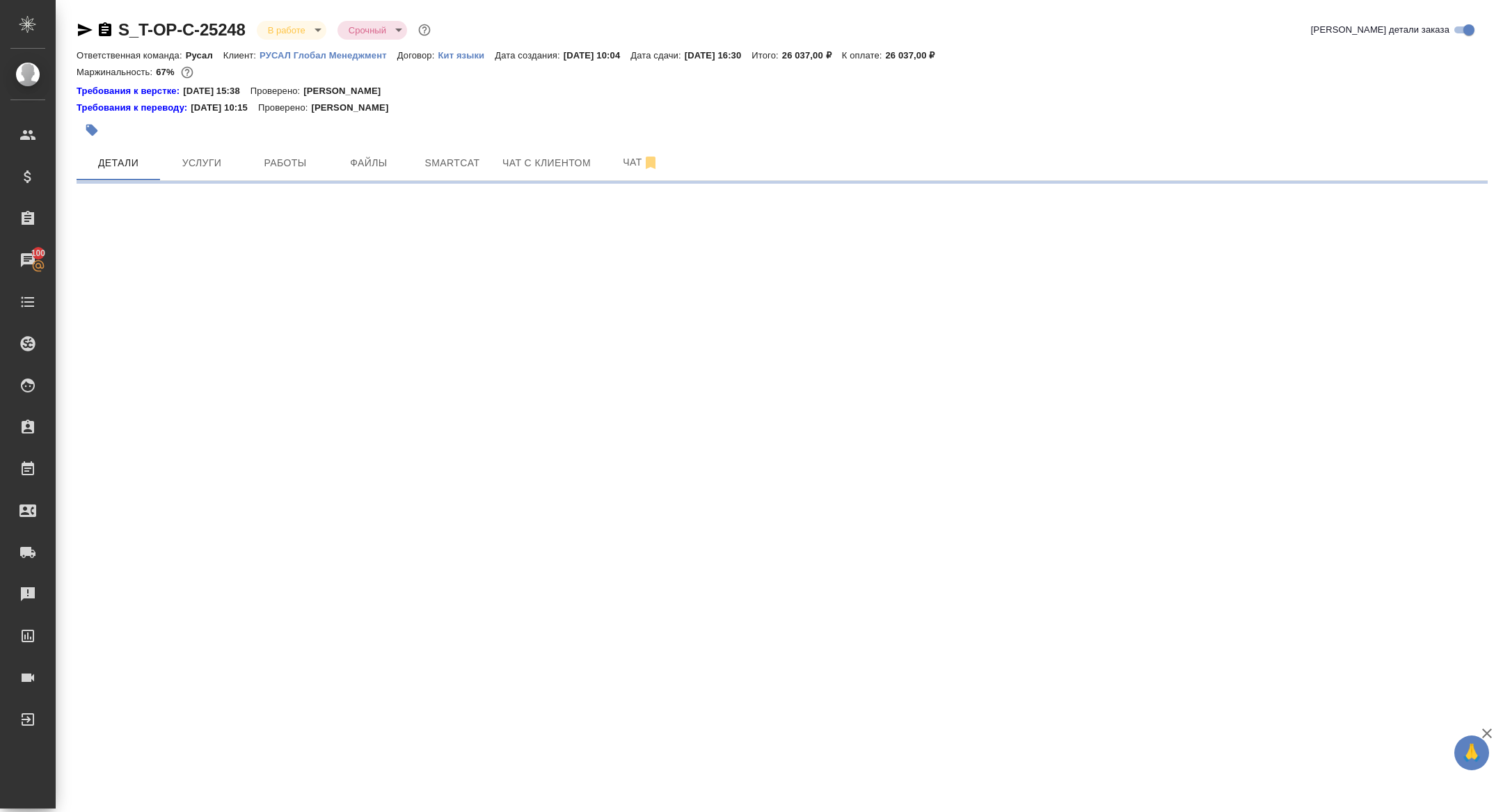
select select "RU"
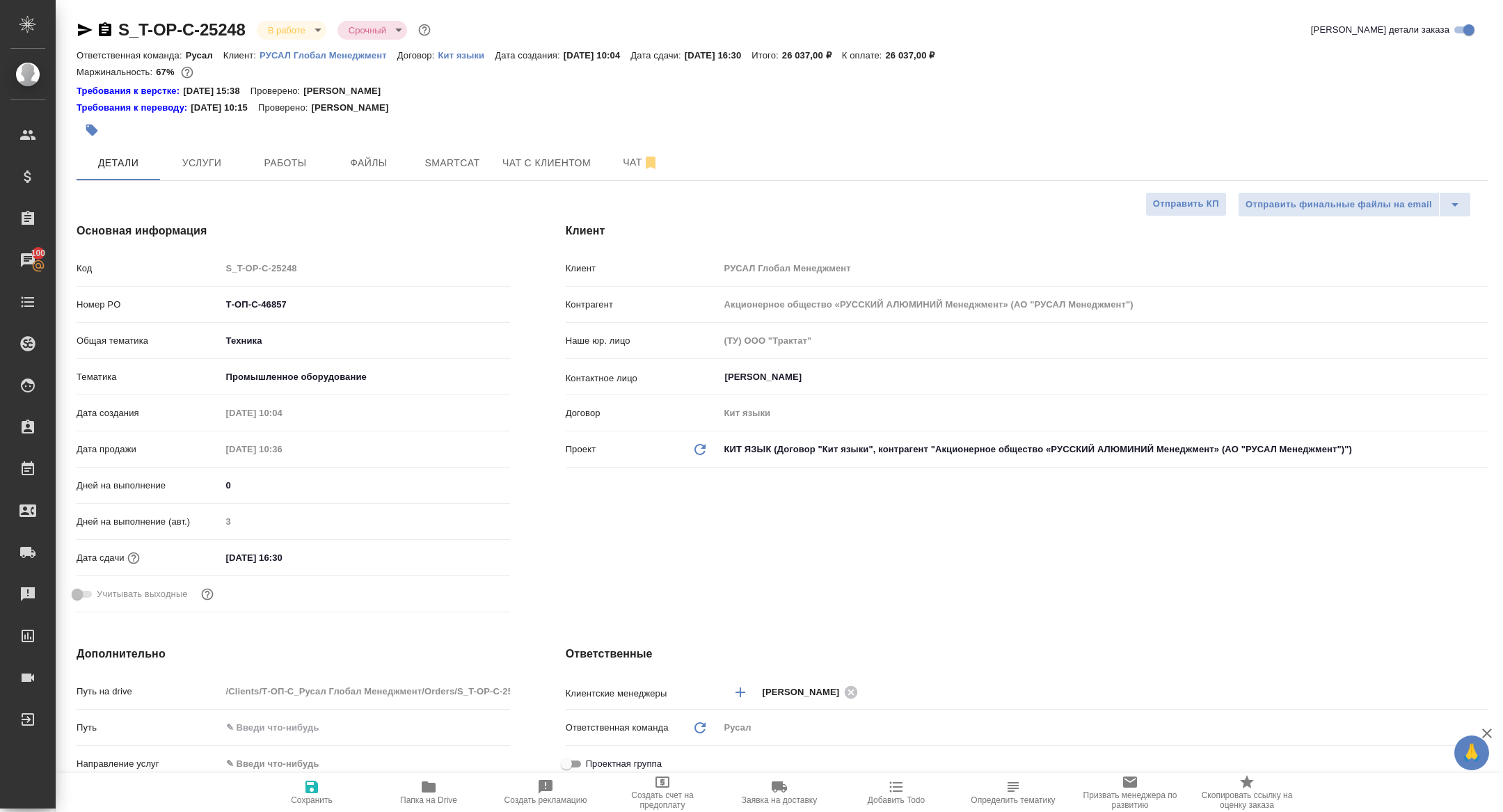
type textarea "x"
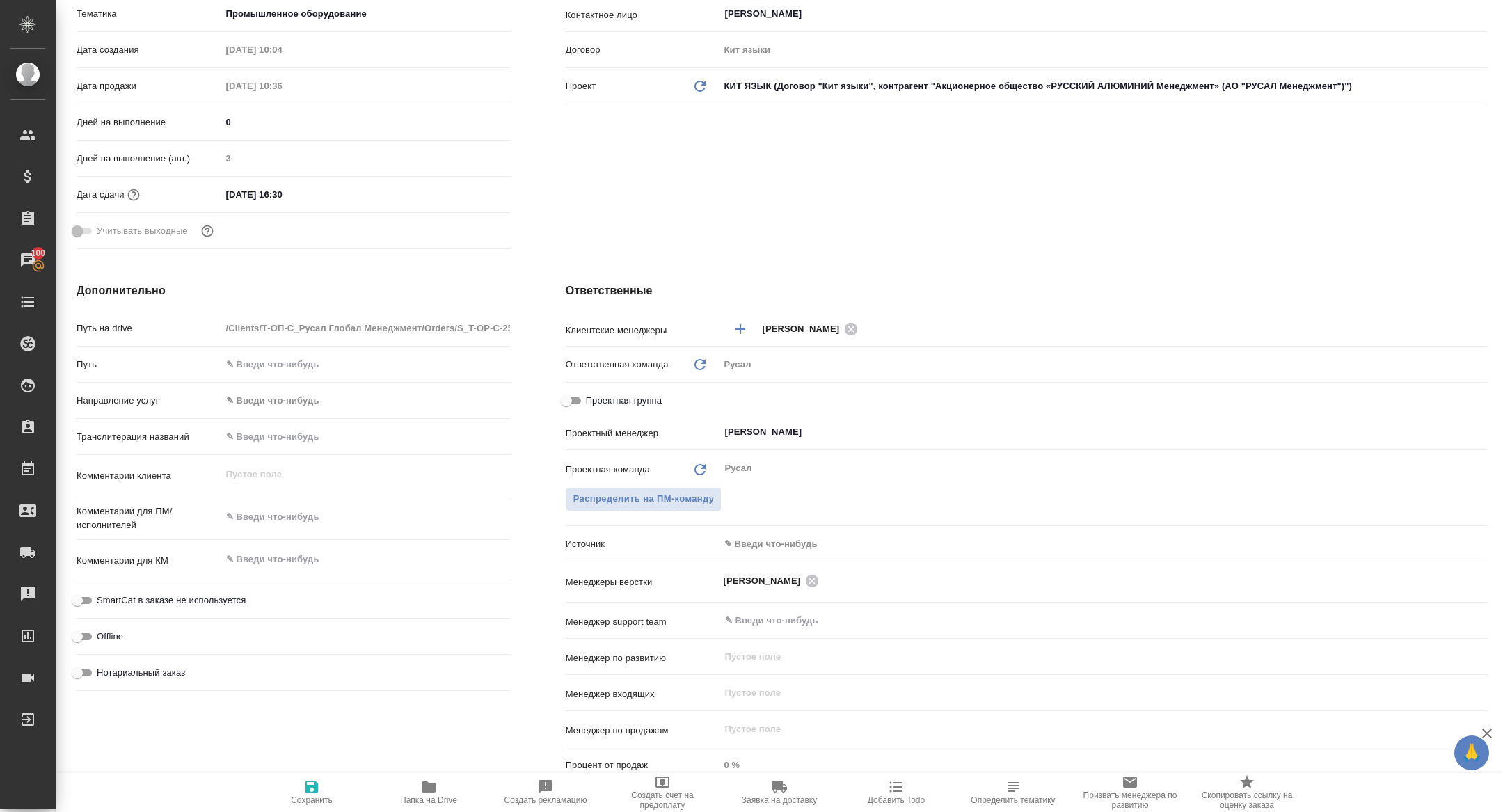
scroll to position [433, 0]
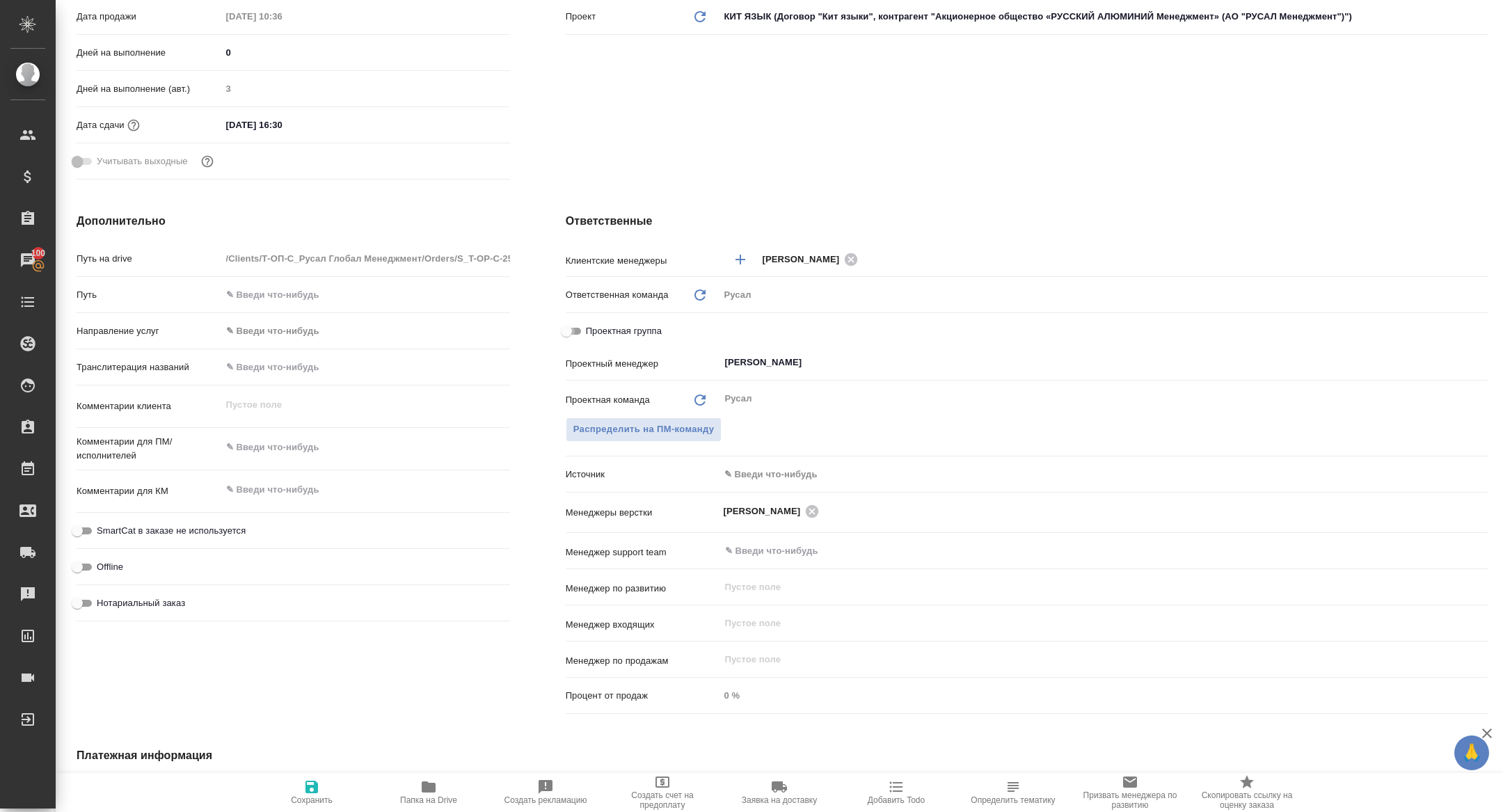
click at [569, 329] on input "Проектная группа" at bounding box center [566, 330] width 50 height 16
checkbox input "true"
type textarea "x"
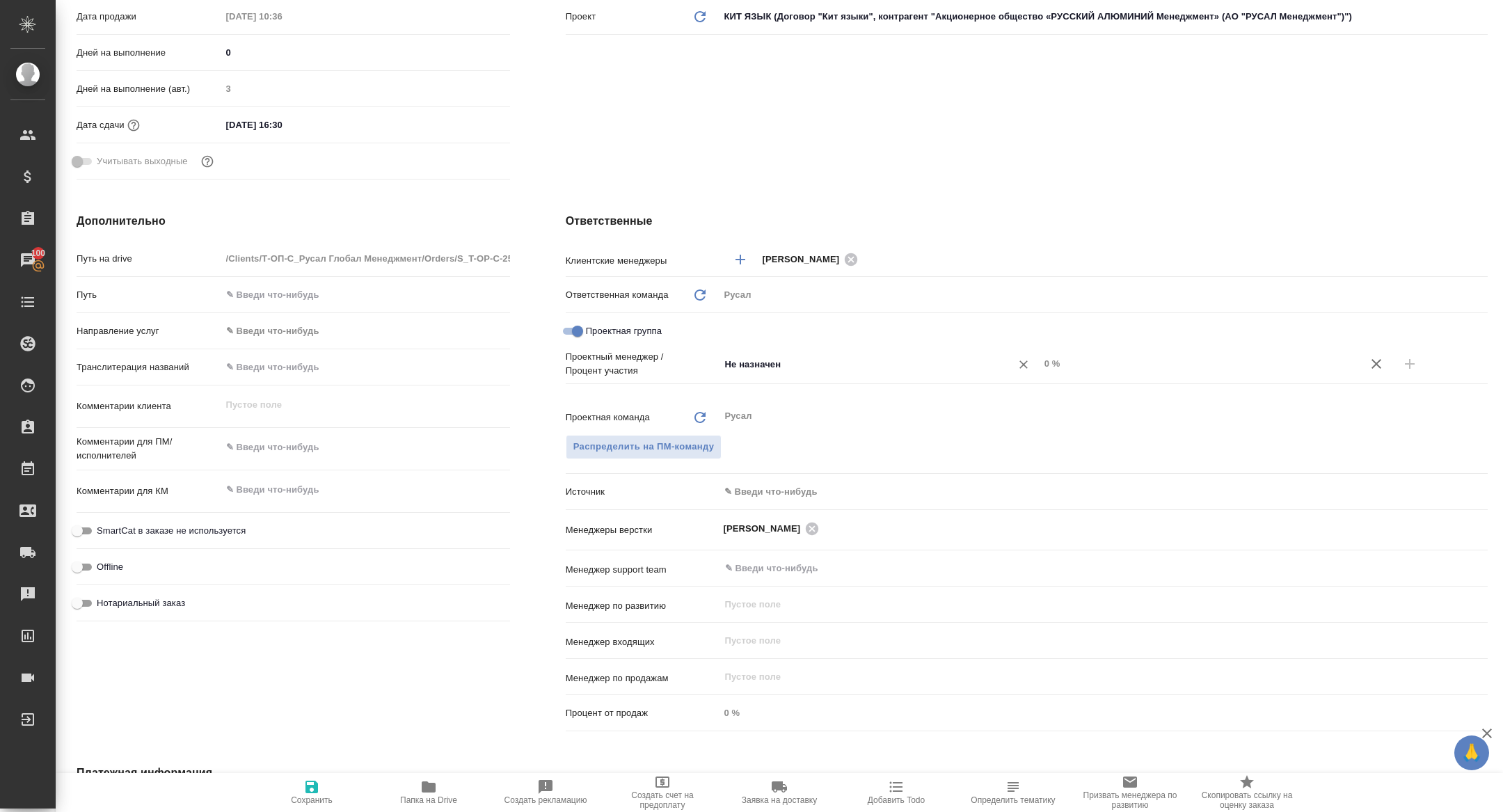
click at [794, 365] on input "Не назначен" at bounding box center [856, 363] width 265 height 16
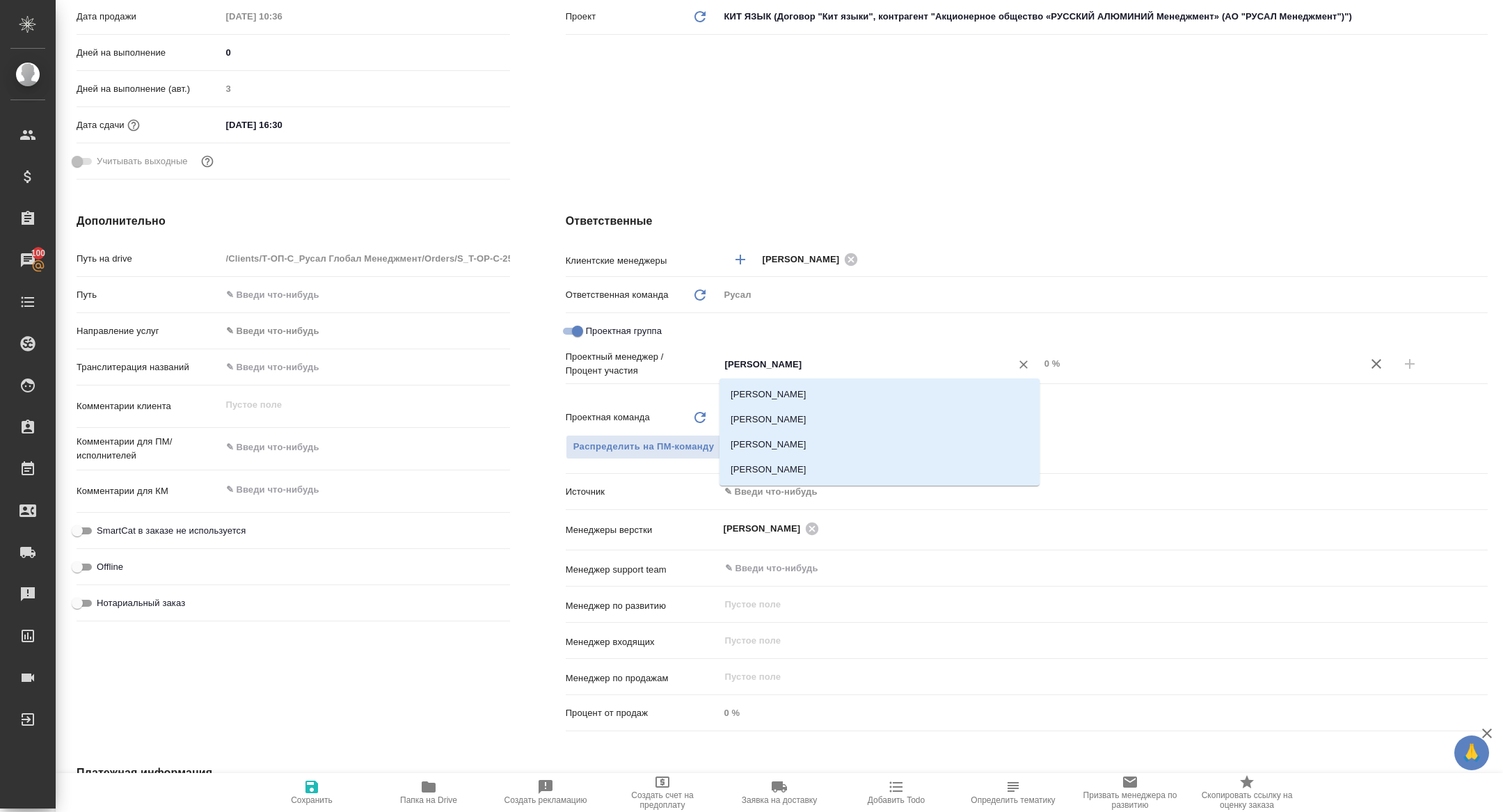
type input "кирилл"
click at [811, 394] on li "[PERSON_NAME]" at bounding box center [879, 394] width 320 height 25
type textarea "x"
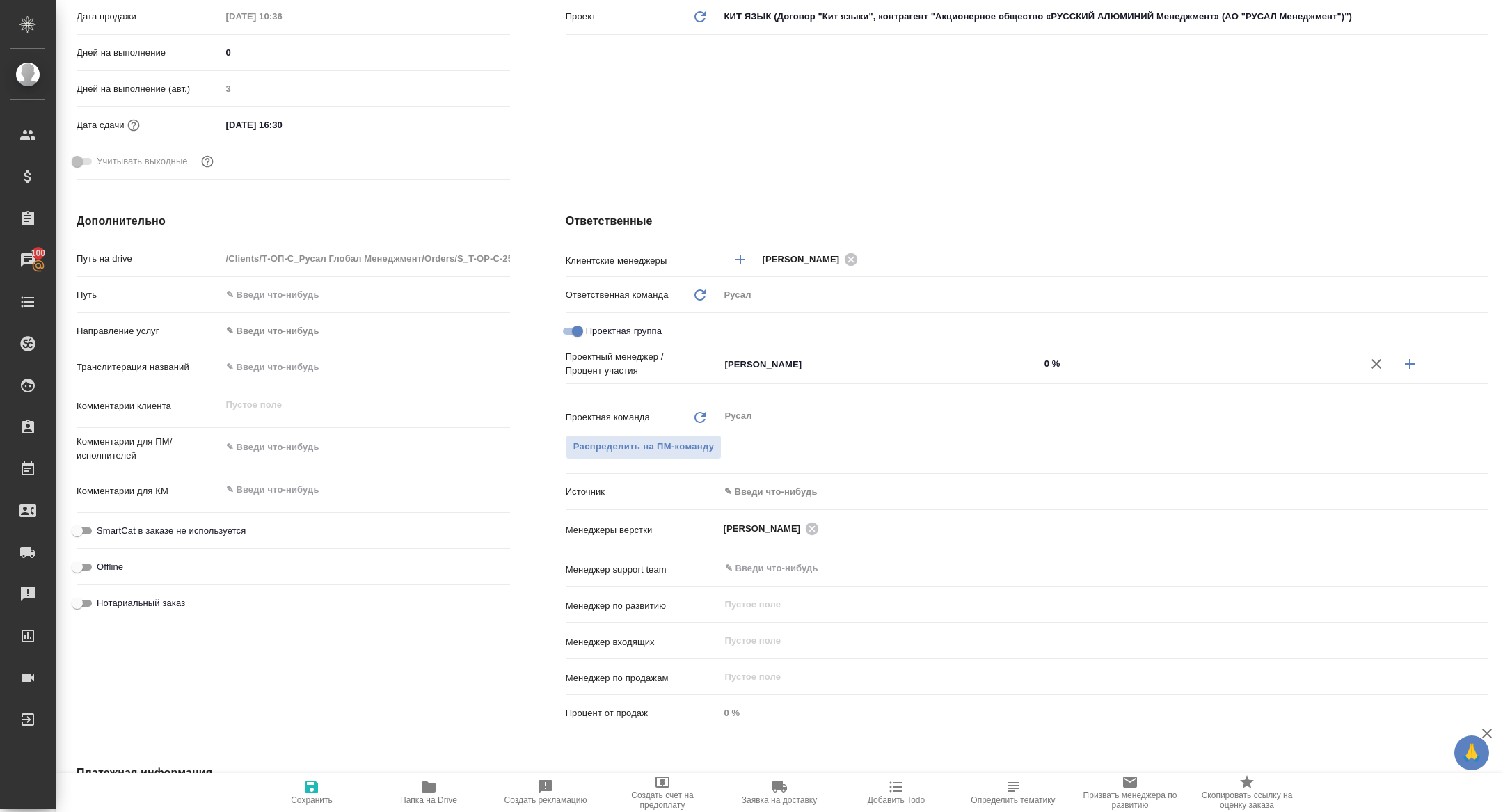
click at [1413, 369] on icon "button" at bounding box center [1410, 363] width 16 height 16
type textarea "x"
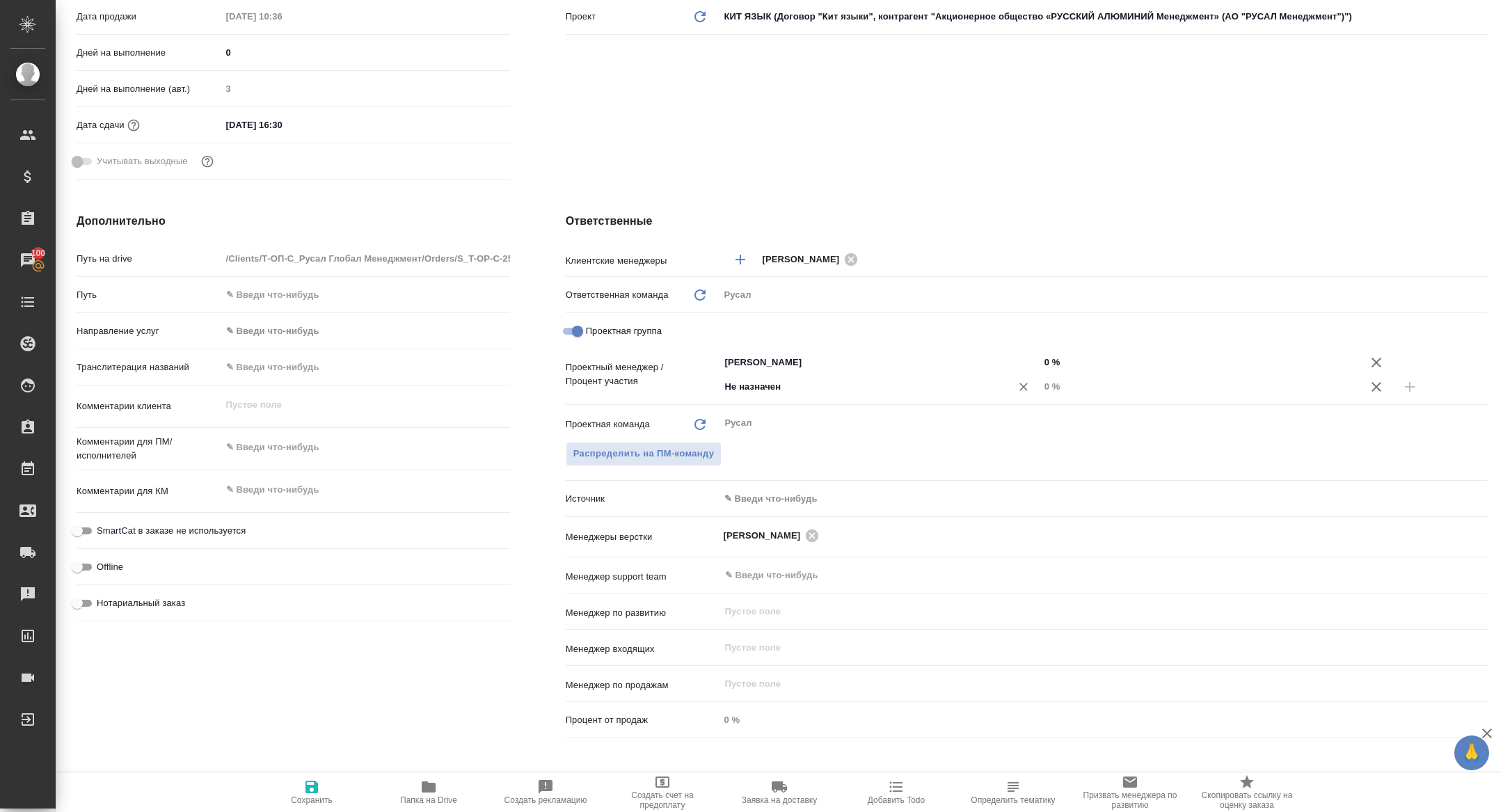
click at [878, 383] on input "Не назначен" at bounding box center [856, 386] width 265 height 16
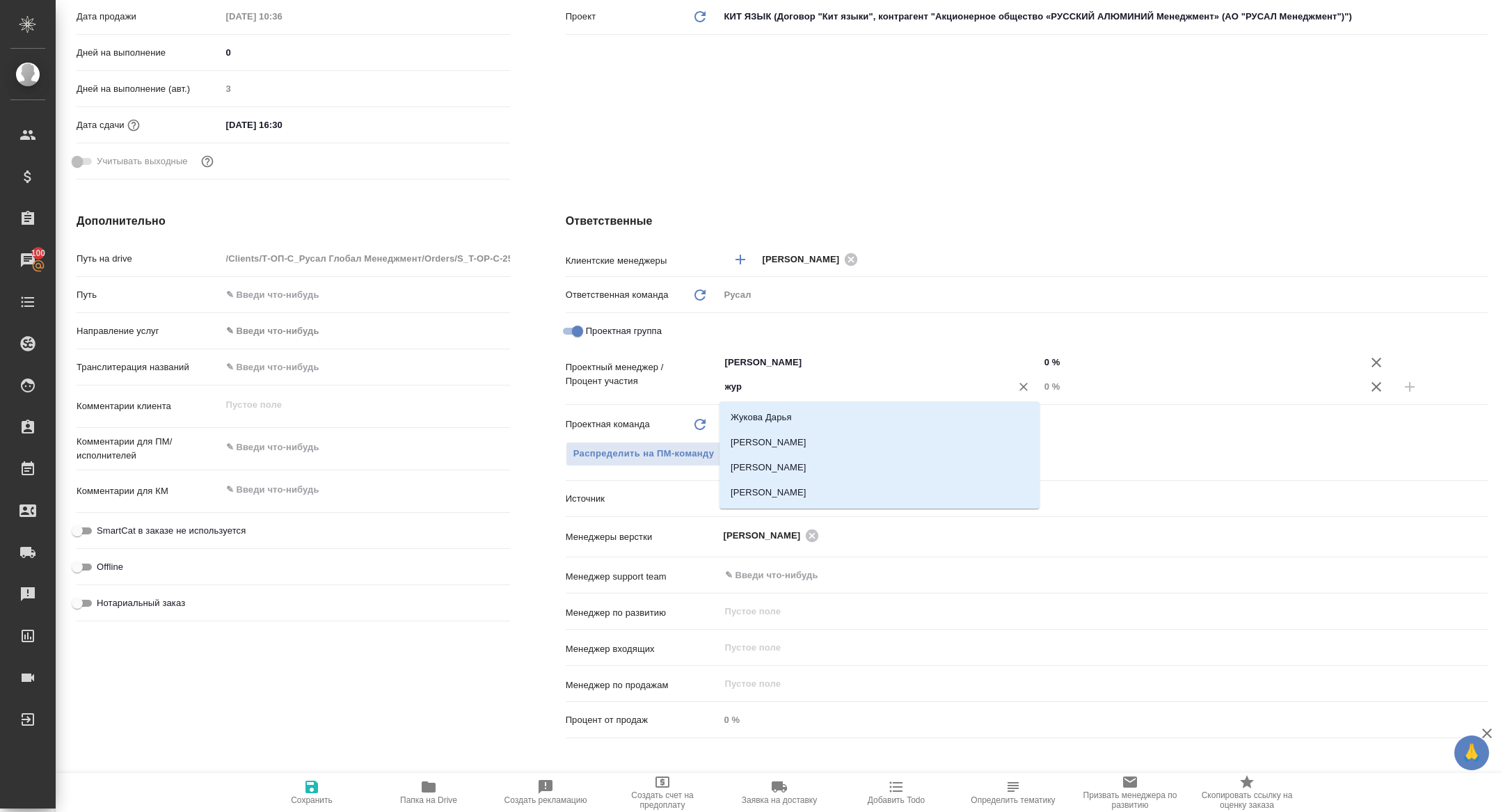
type input "жура"
click at [842, 447] on li "[PERSON_NAME]" at bounding box center [879, 442] width 320 height 25
type textarea "x"
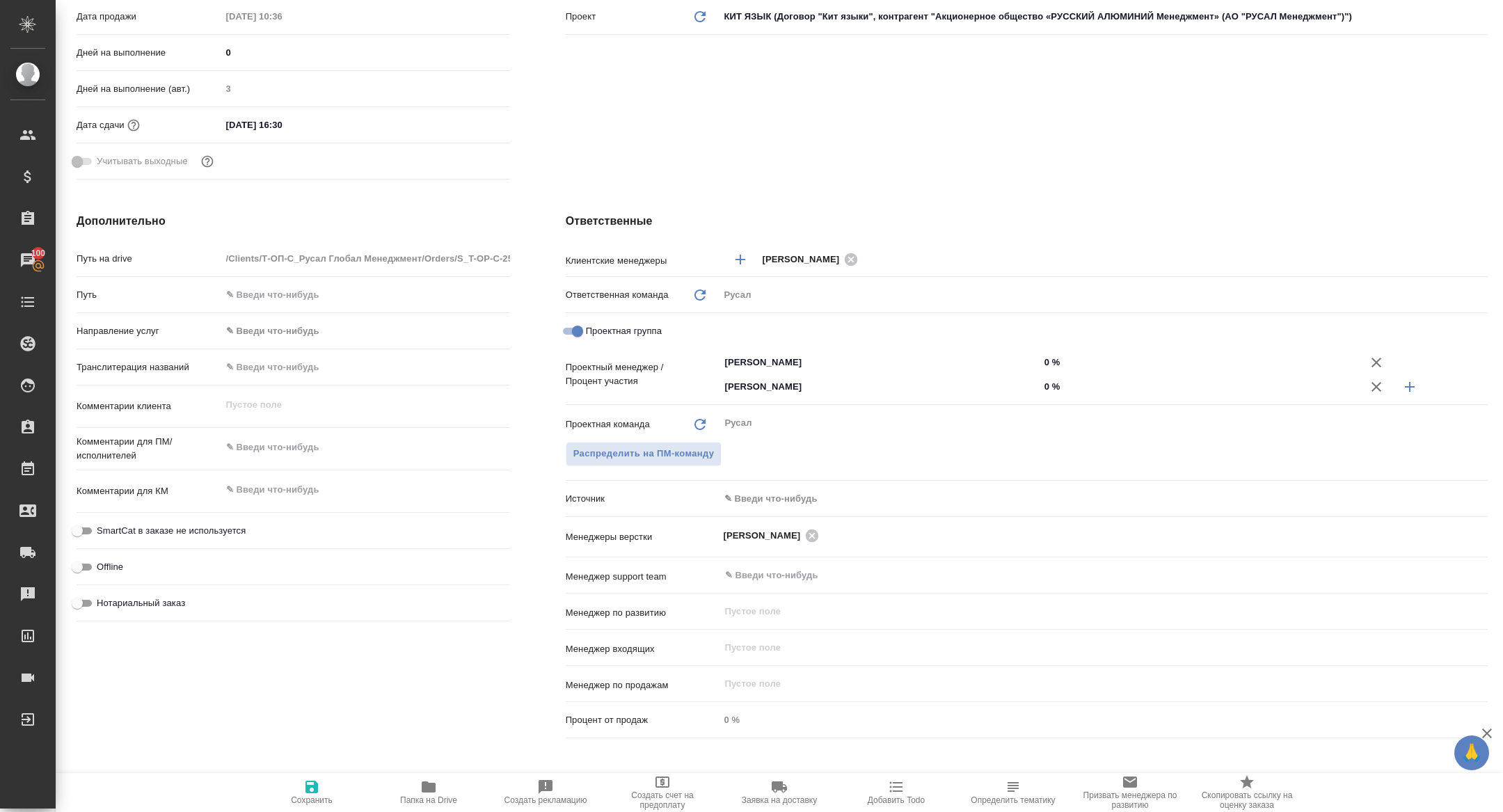
click at [1046, 384] on input "0 %" at bounding box center [1200, 386] width 320 height 20
type textarea "x"
type input "20 %"
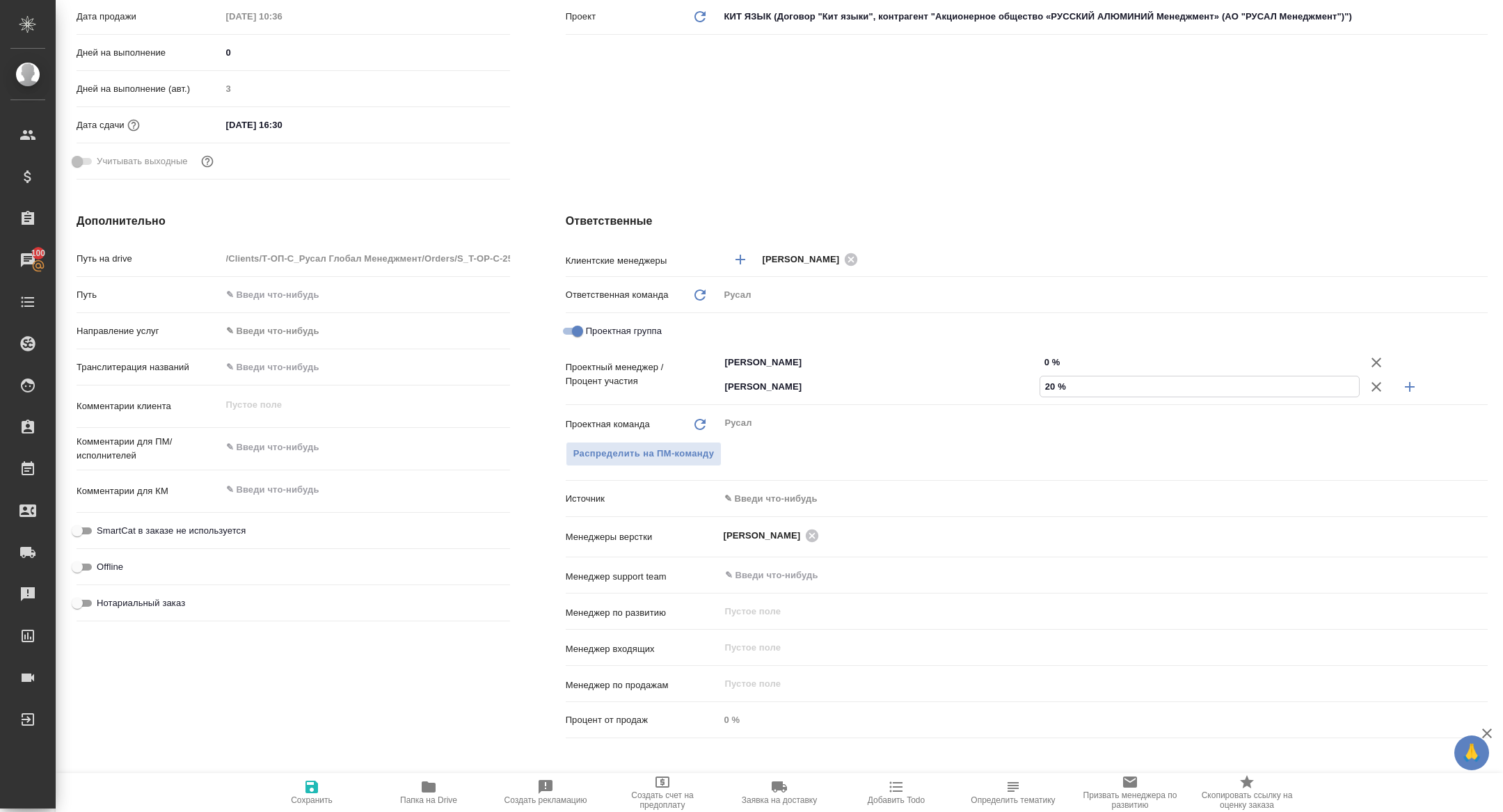
type textarea "x"
type input "0 %"
type textarea "x"
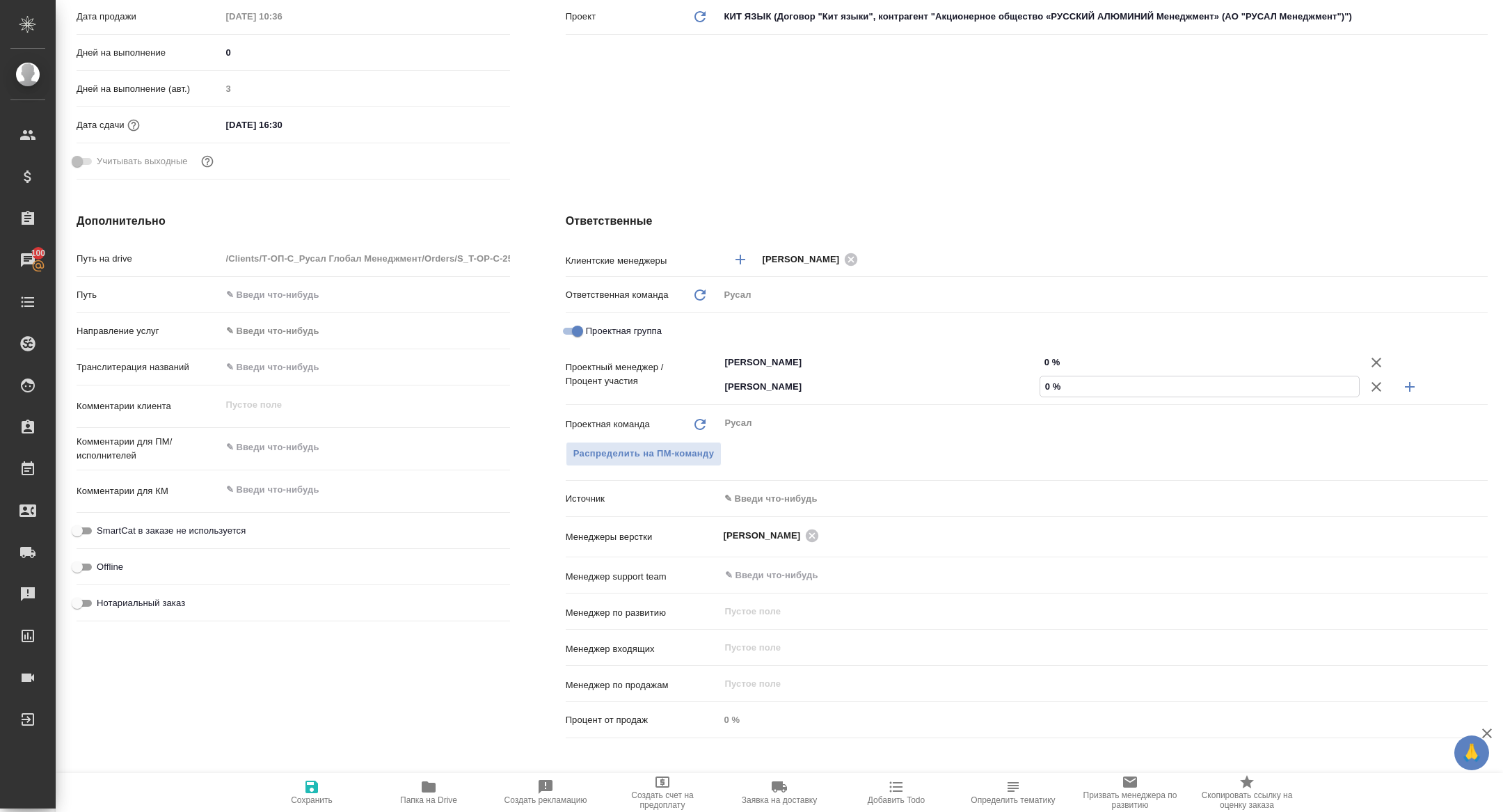
type textarea "x"
type input "80 %"
click at [1041, 363] on input "0 %" at bounding box center [1200, 362] width 320 height 20
type textarea "x"
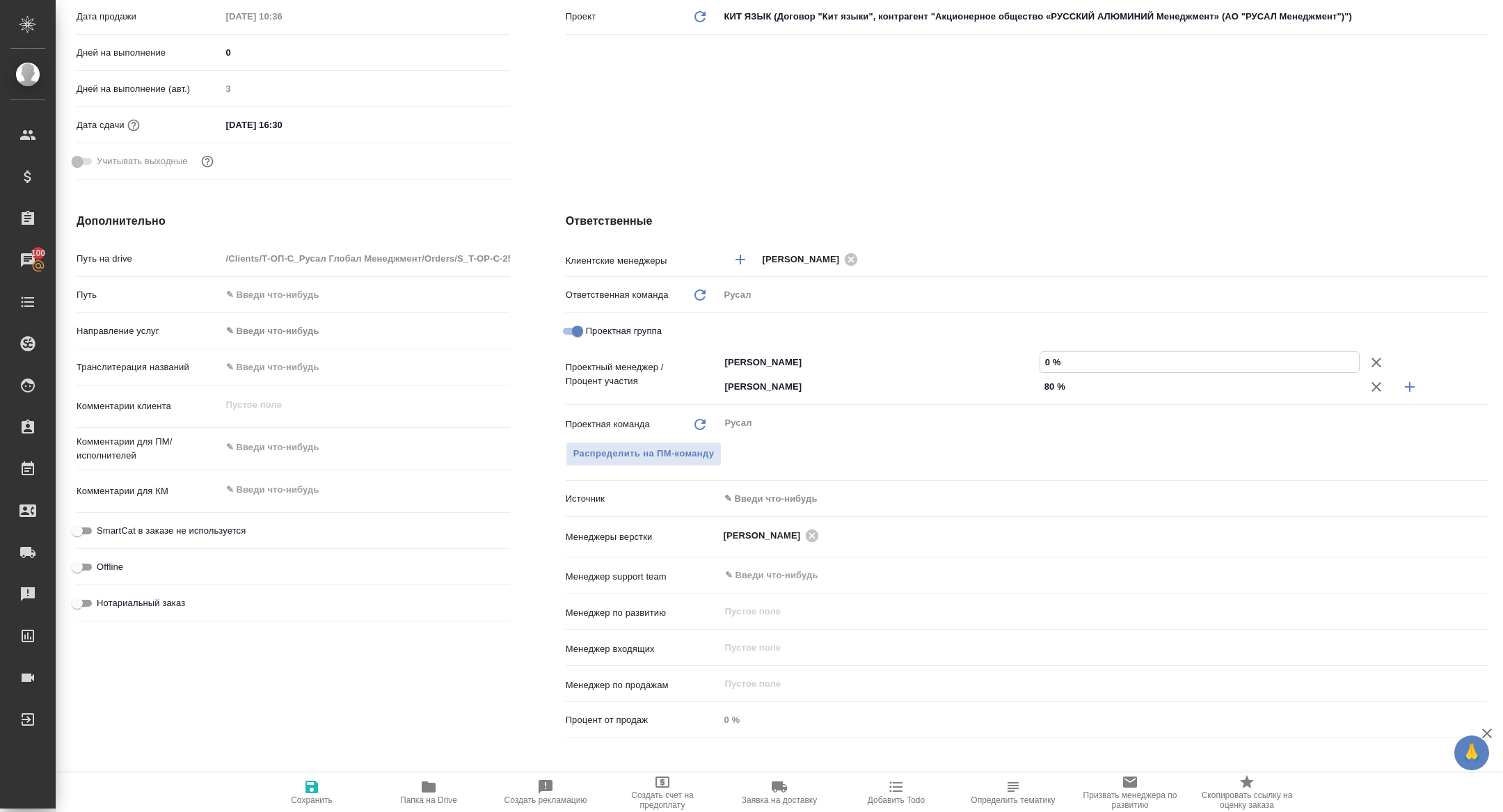
type textarea "x"
type input "20 %"
click at [319, 805] on button "Сохранить" at bounding box center [311, 792] width 117 height 39
type textarea "x"
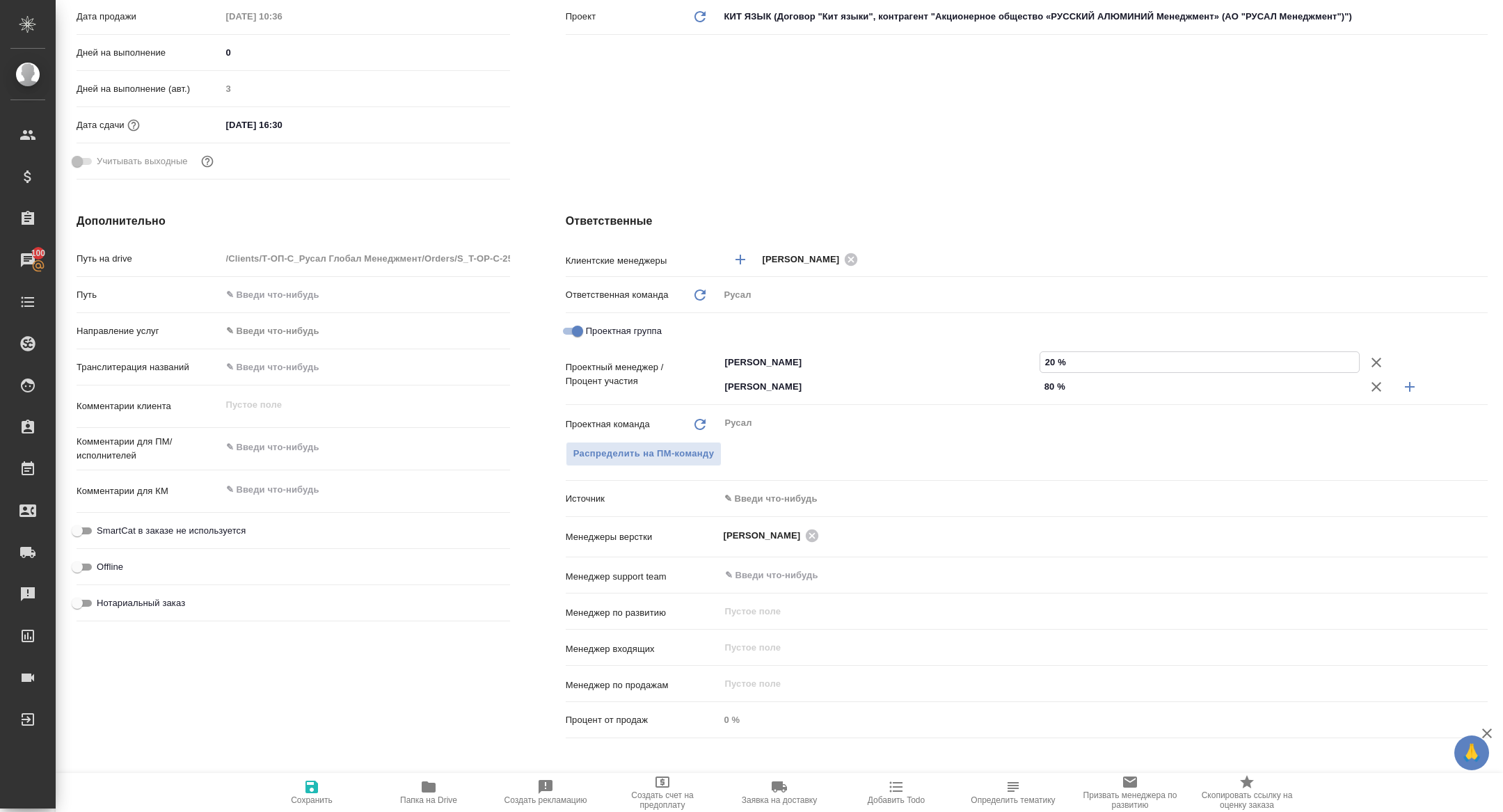
type textarea "x"
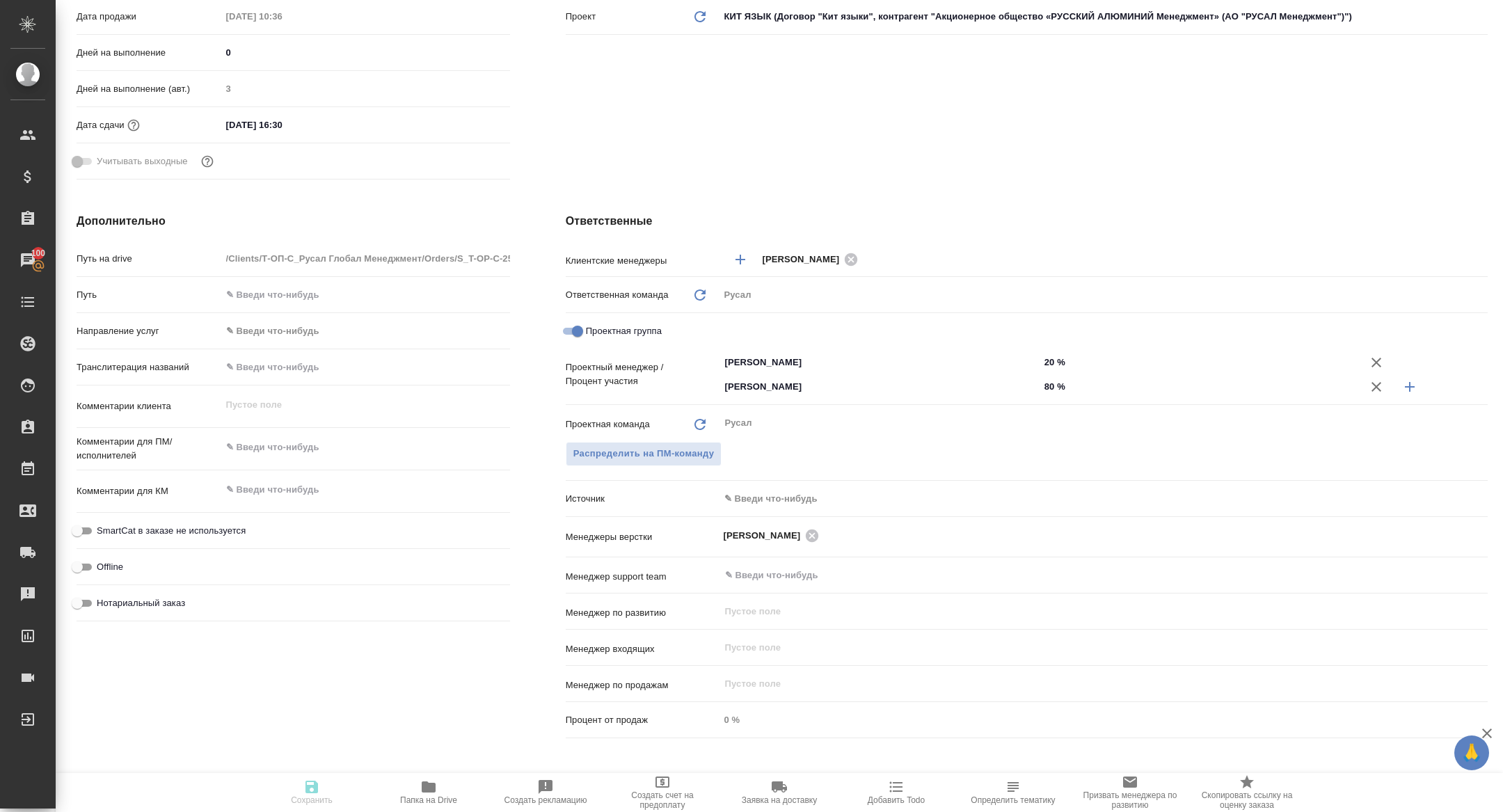
scroll to position [0, 0]
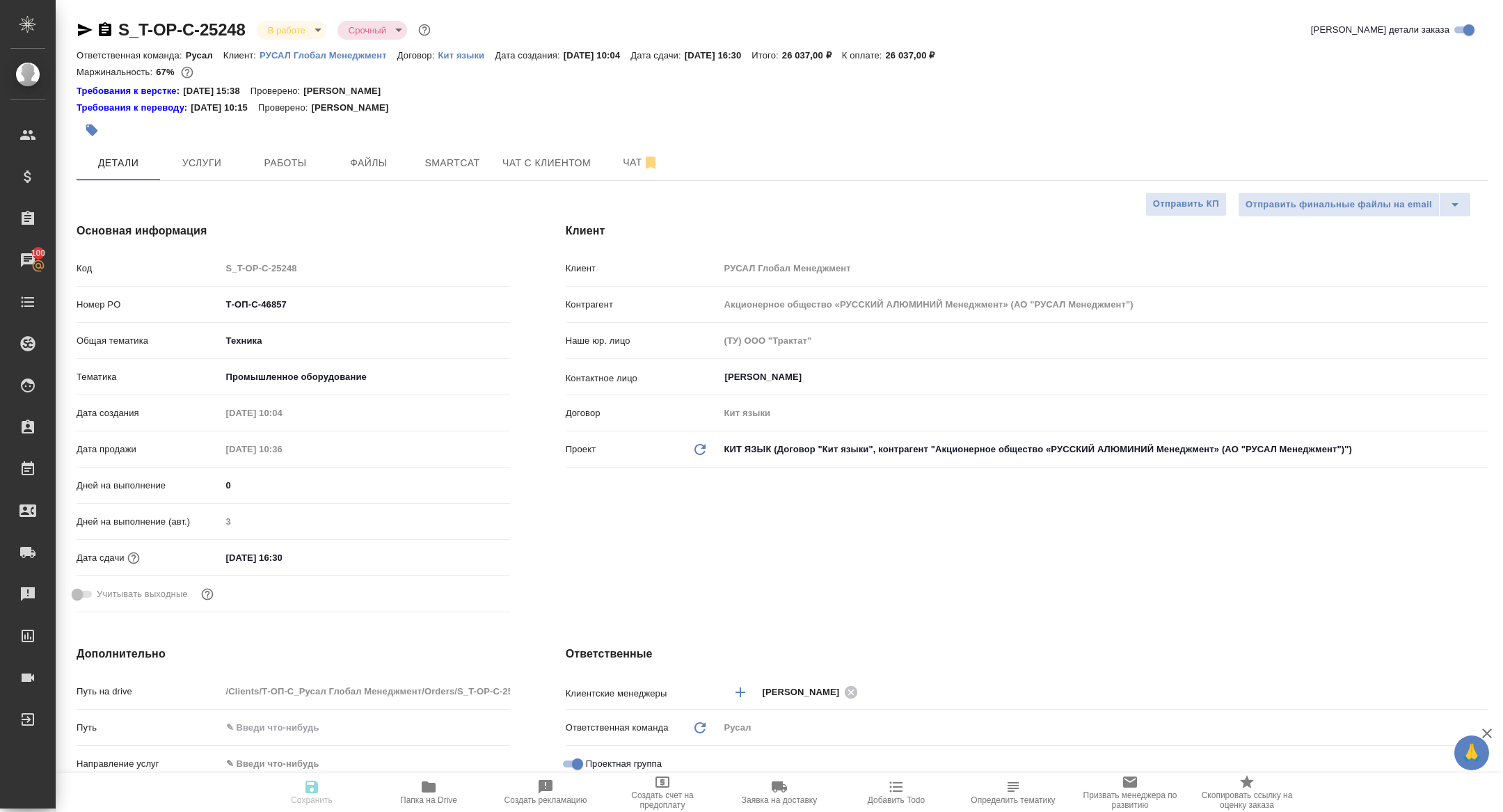
type textarea "x"
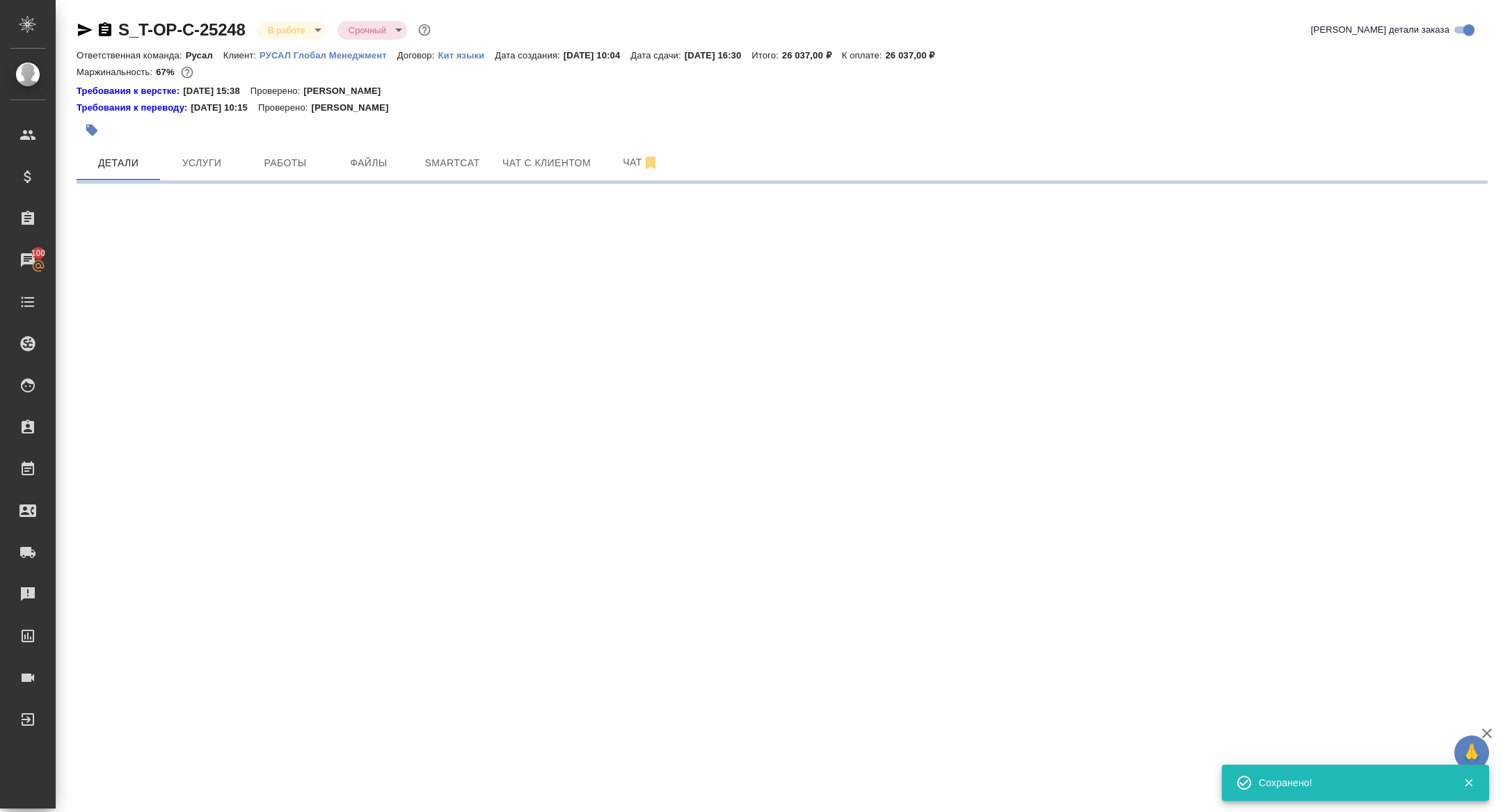
select select "RU"
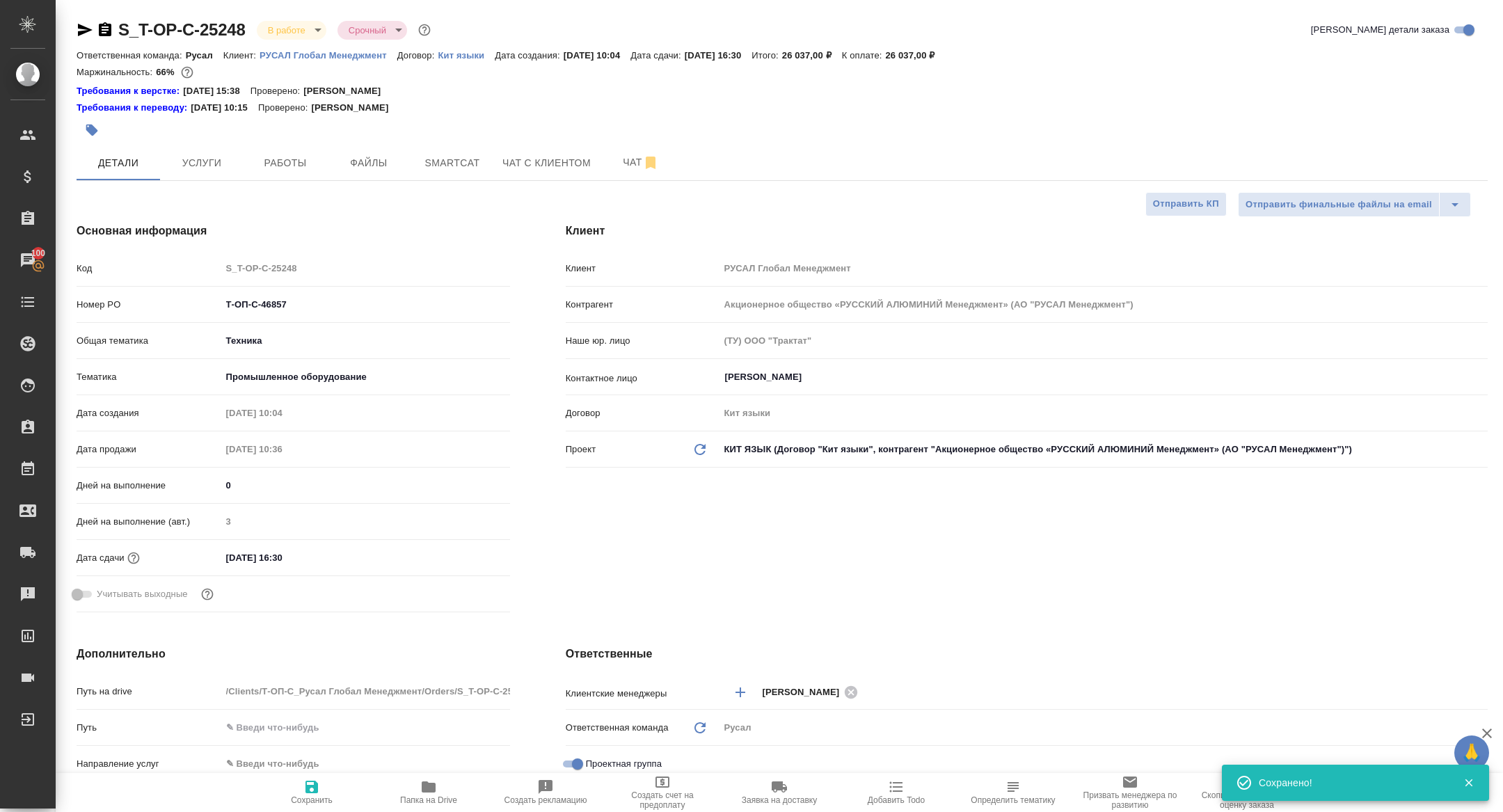
type textarea "x"
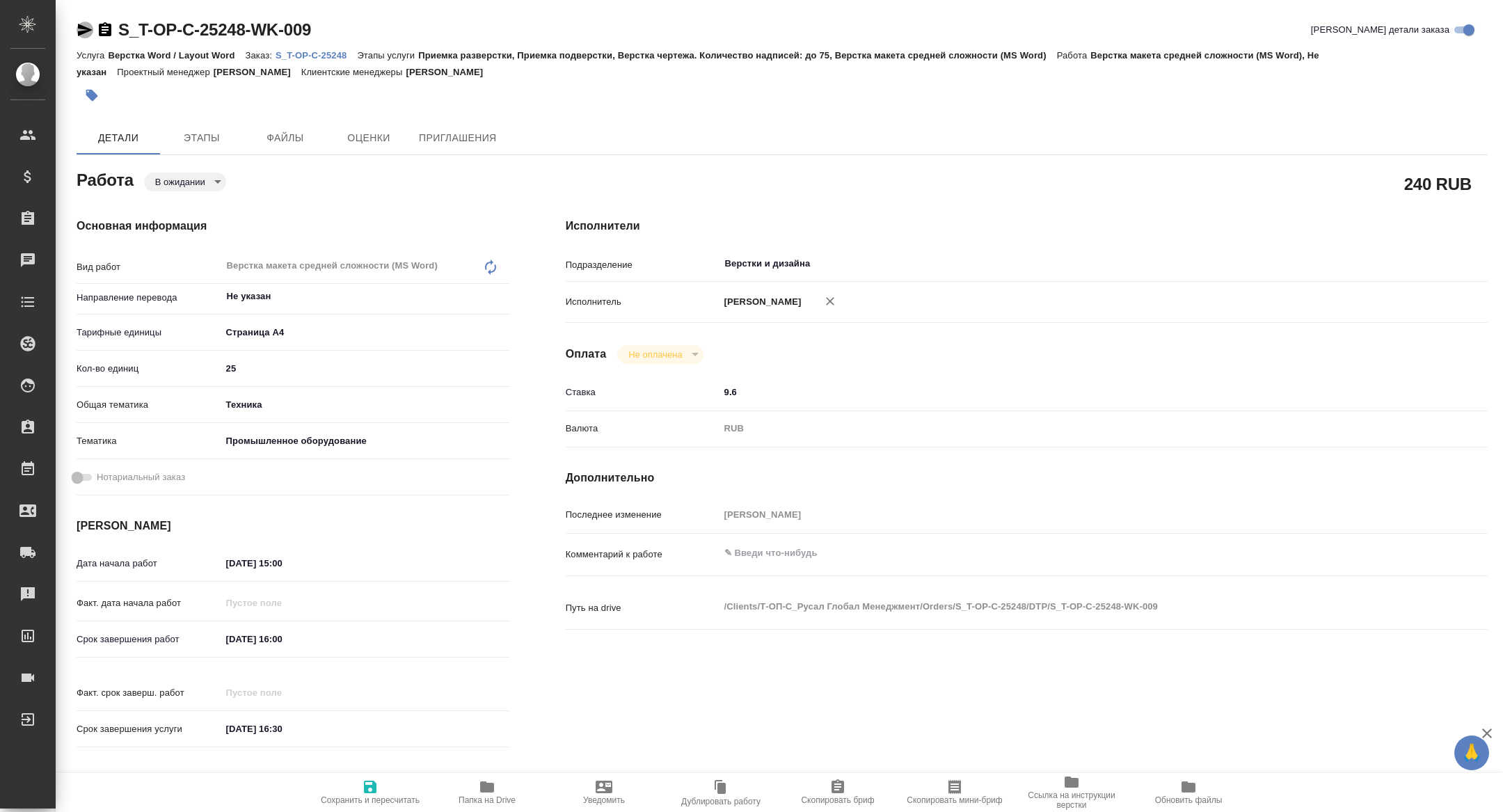
click at [85, 27] on icon "button" at bounding box center [85, 29] width 14 height 12
type textarea "x"
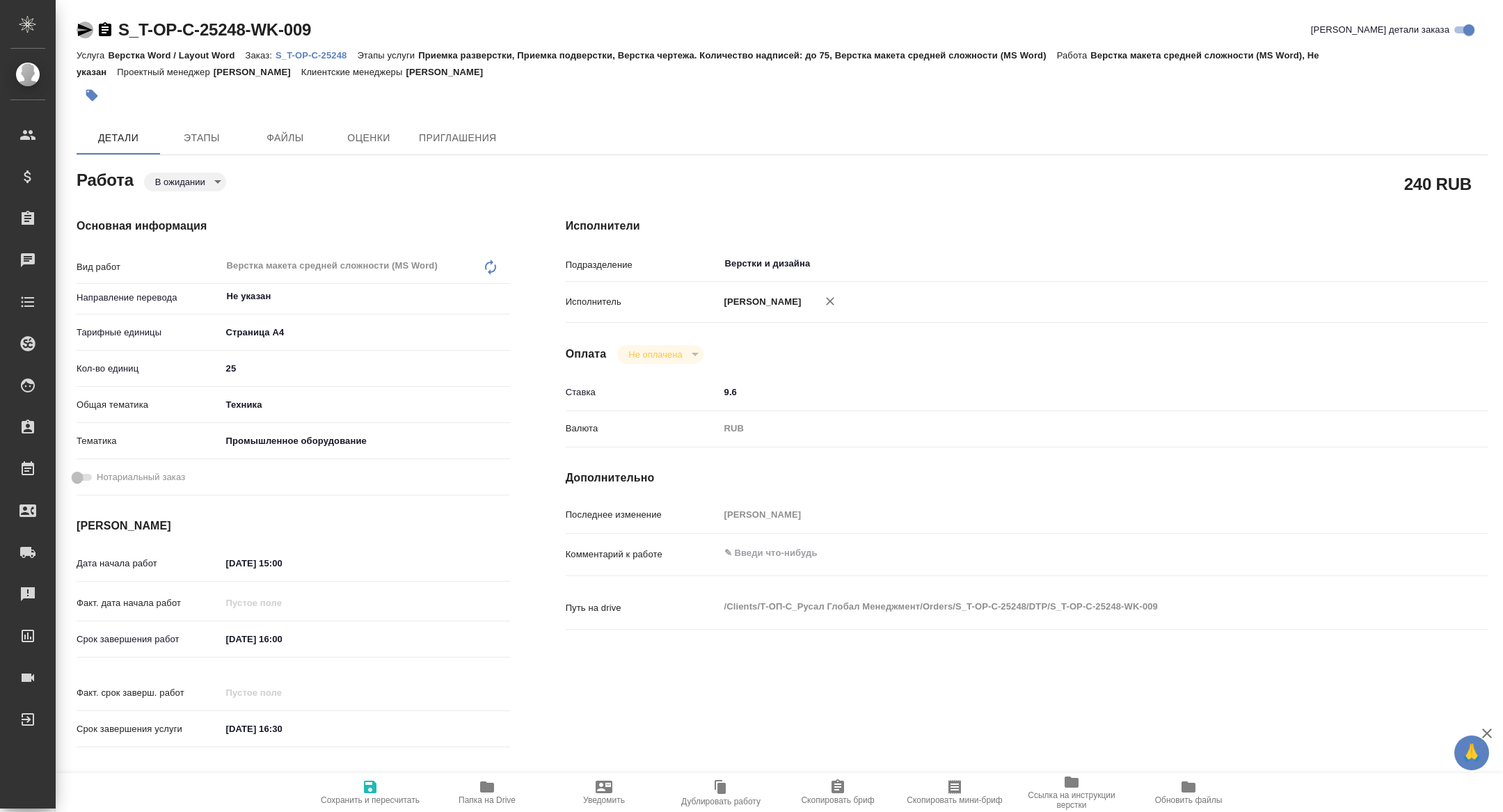
type textarea "x"
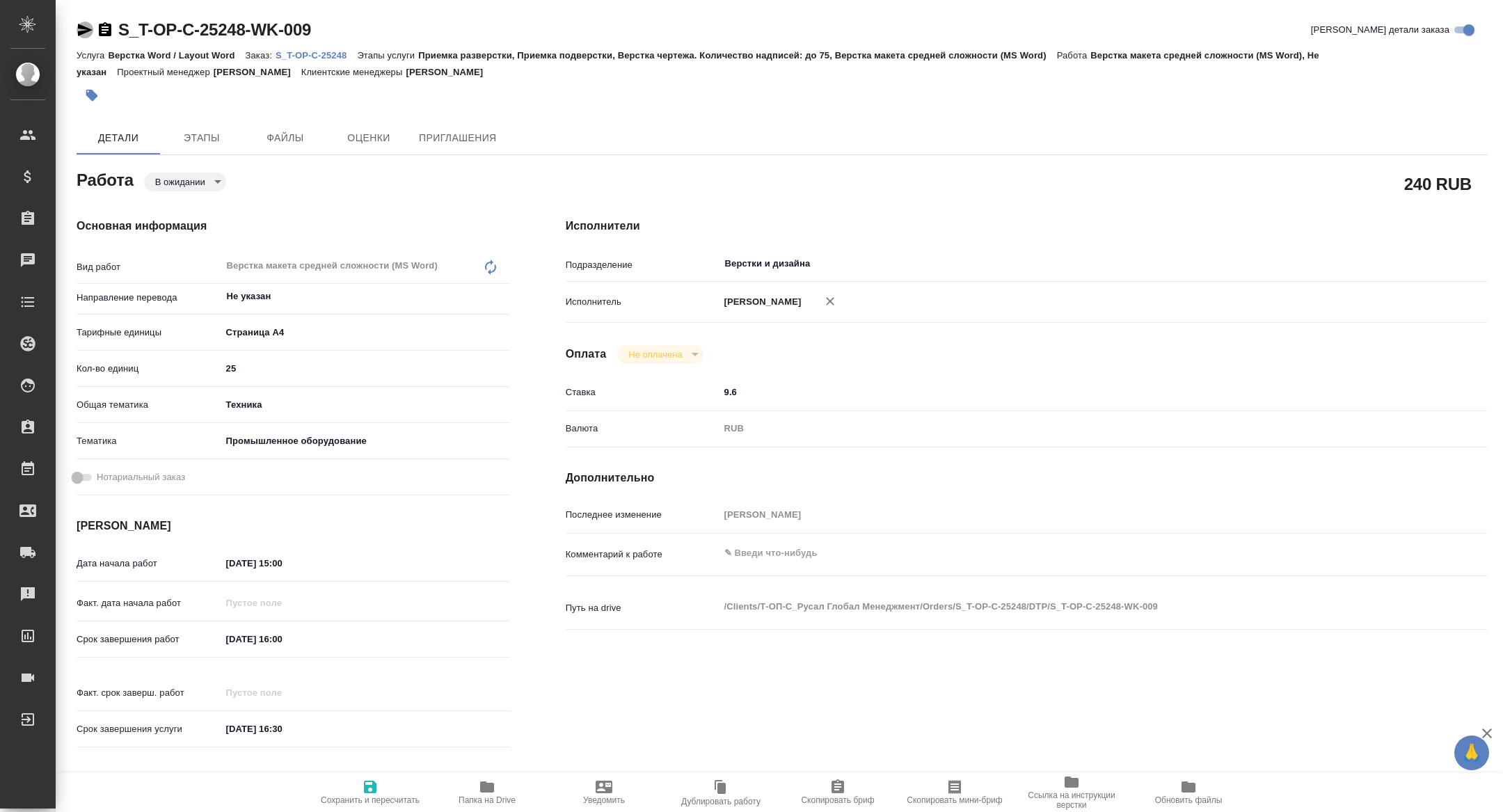
type textarea "x"
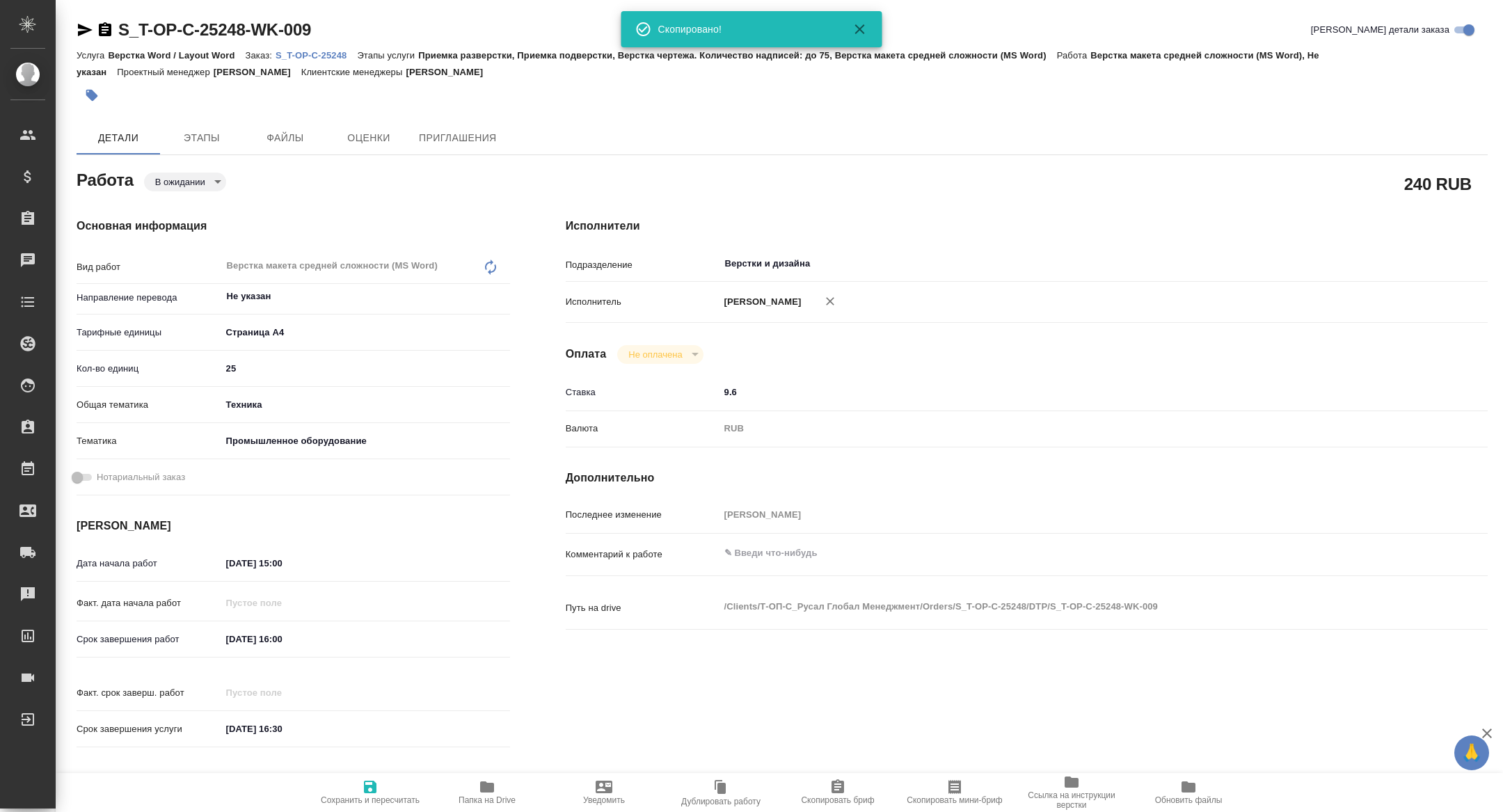
type textarea "x"
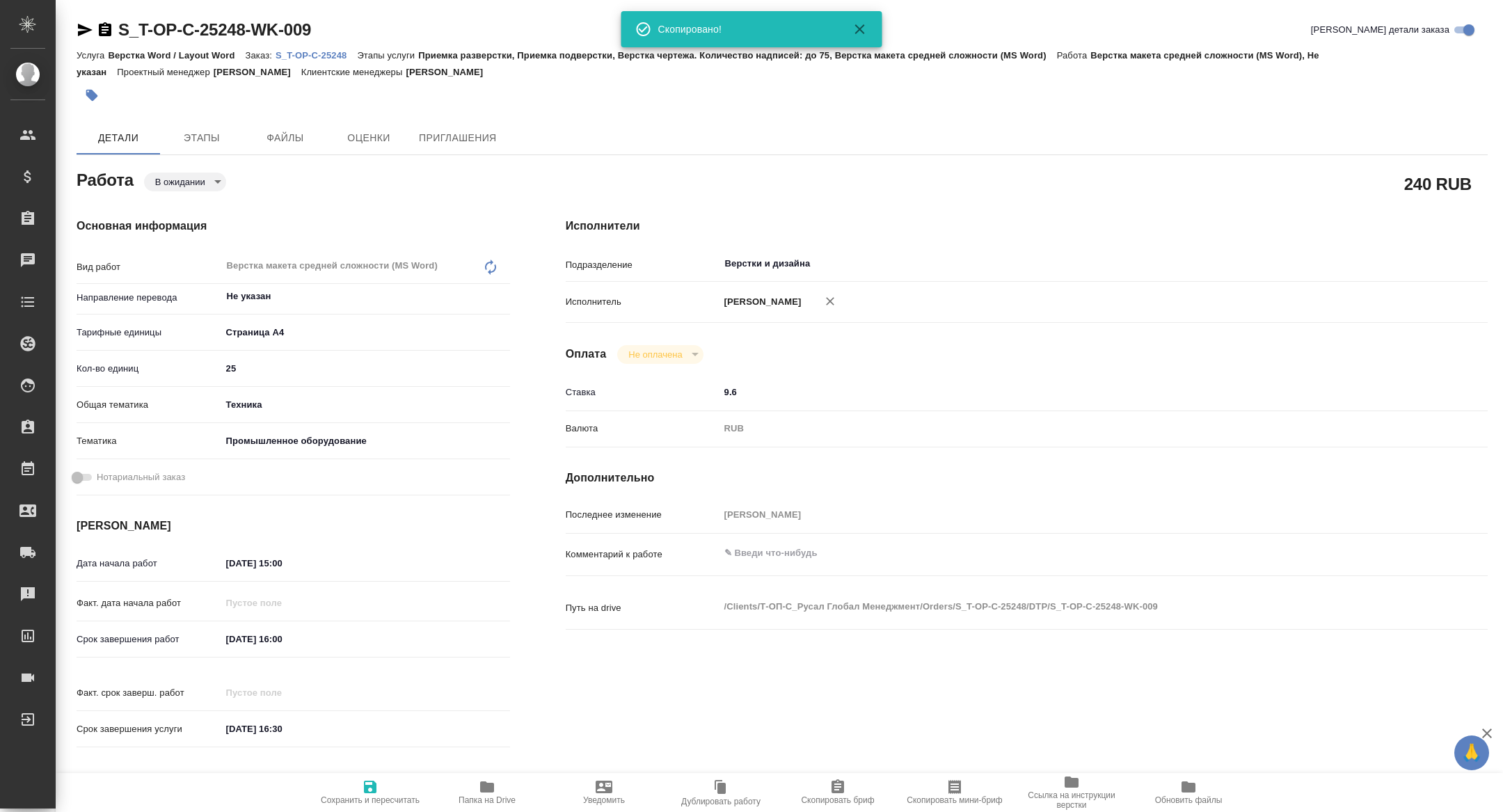
type textarea "x"
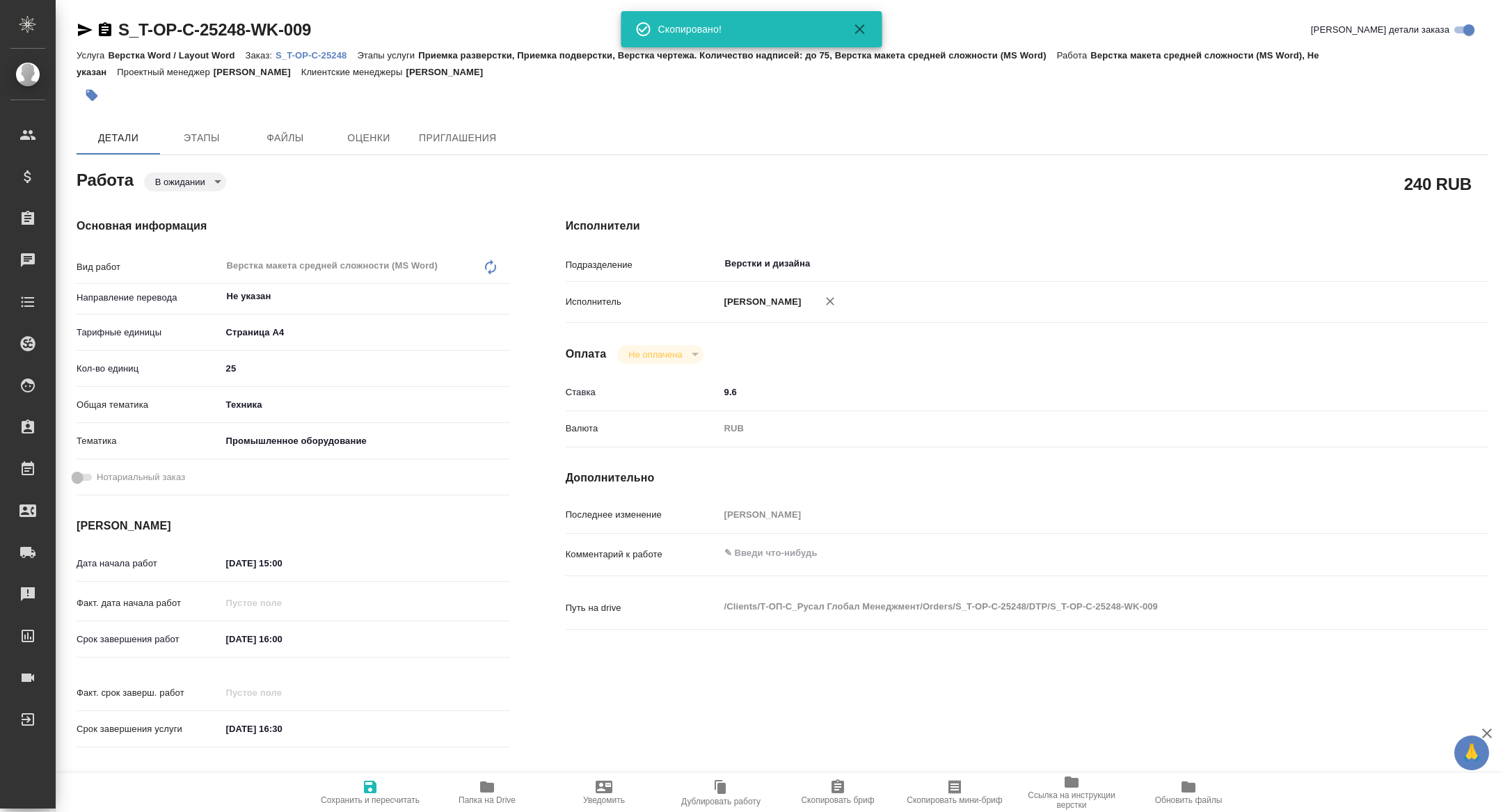
type textarea "x"
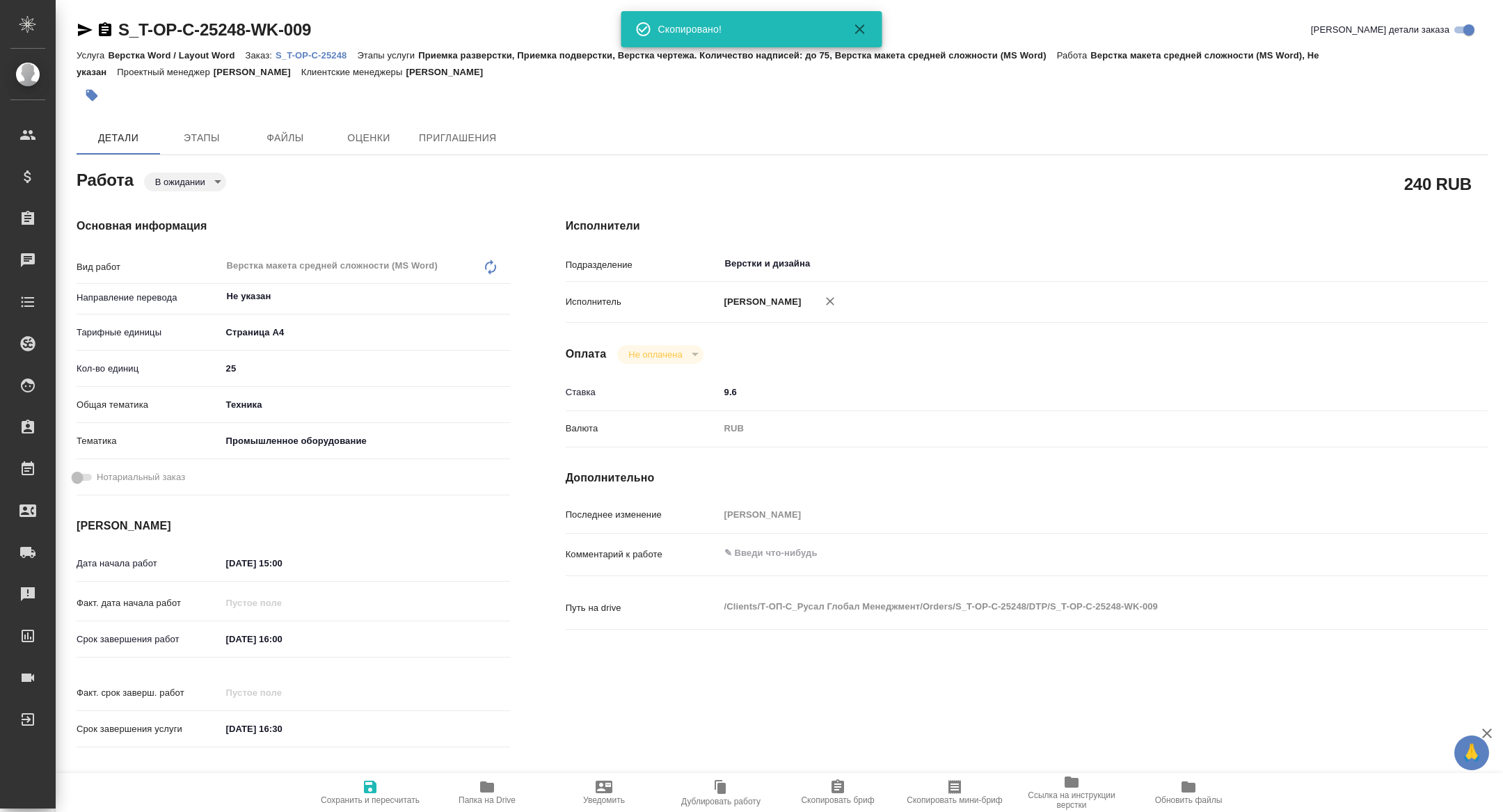
type textarea "x"
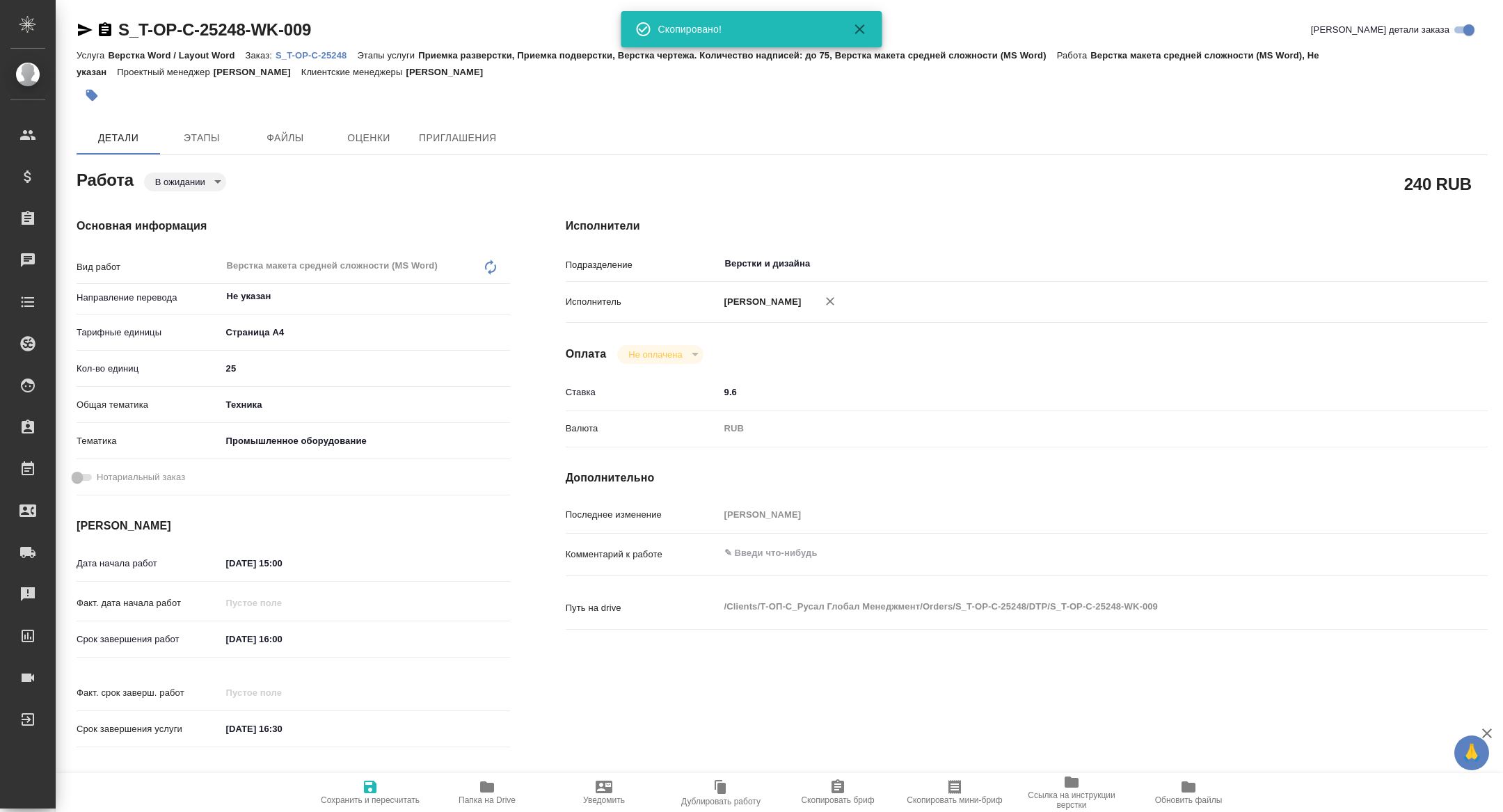
type textarea "x"
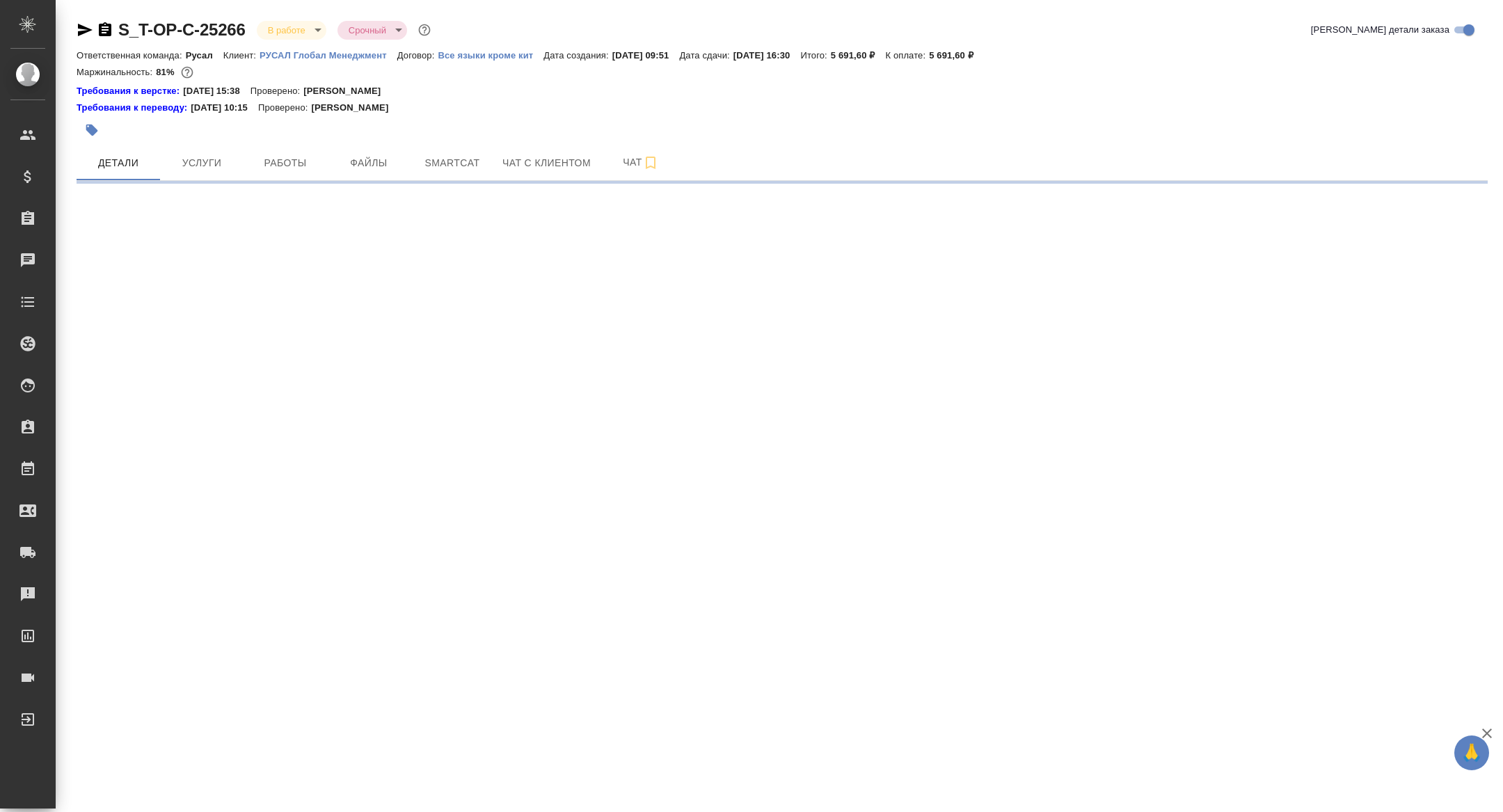
select select "RU"
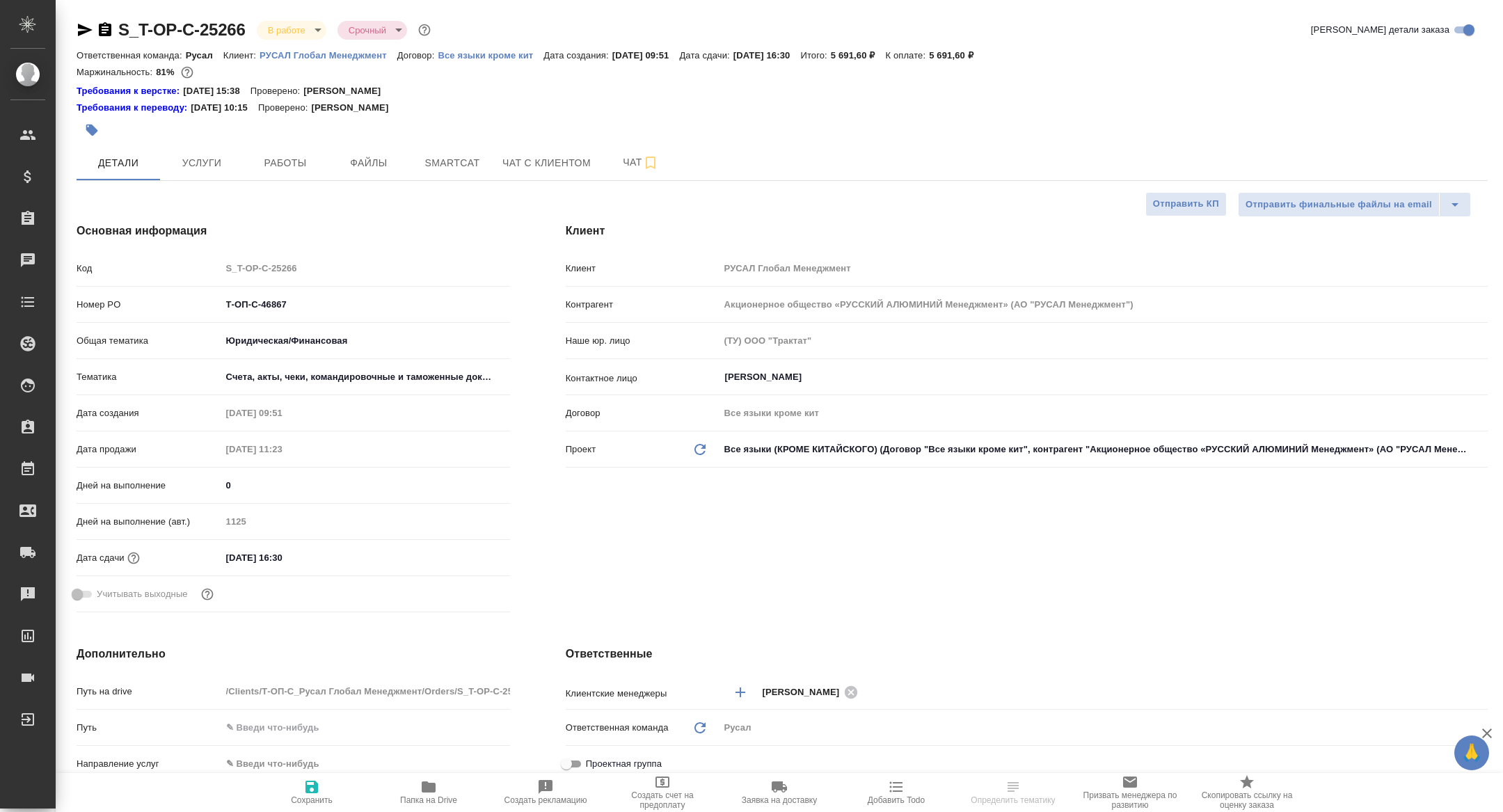
type textarea "x"
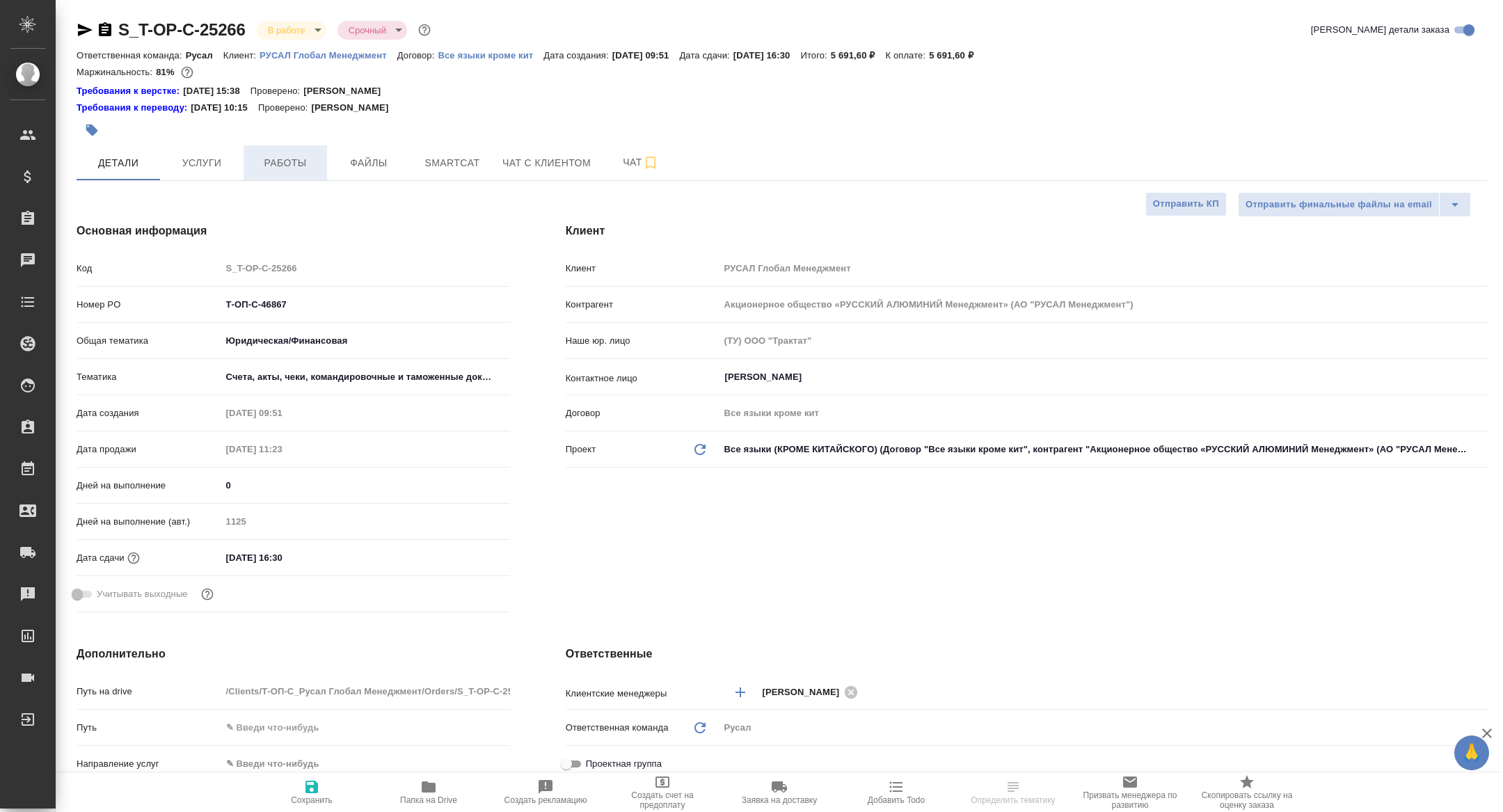
type textarea "x"
click at [293, 162] on span "Работы" at bounding box center [285, 163] width 67 height 17
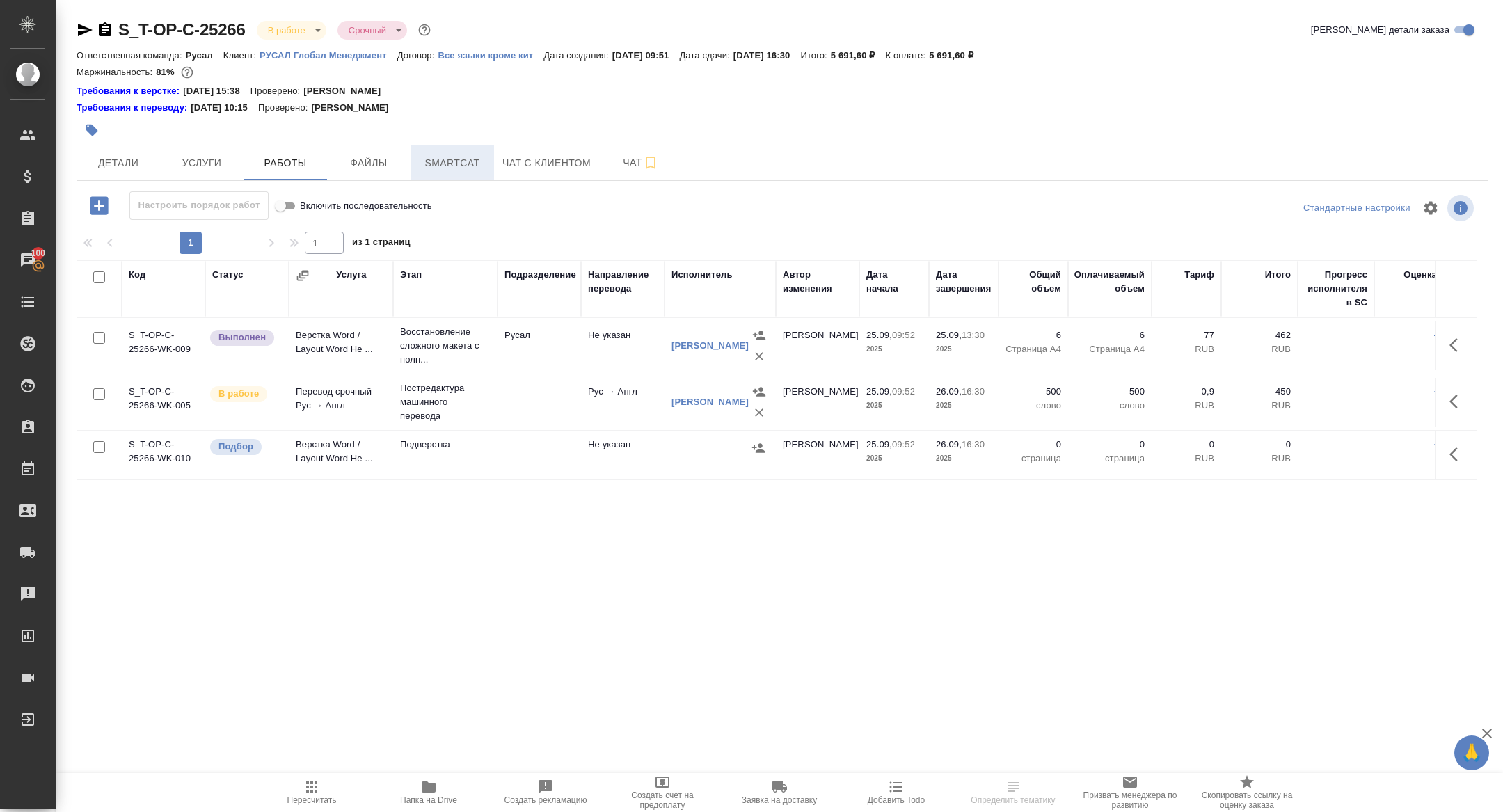
click at [460, 161] on span "Smartcat" at bounding box center [452, 163] width 67 height 17
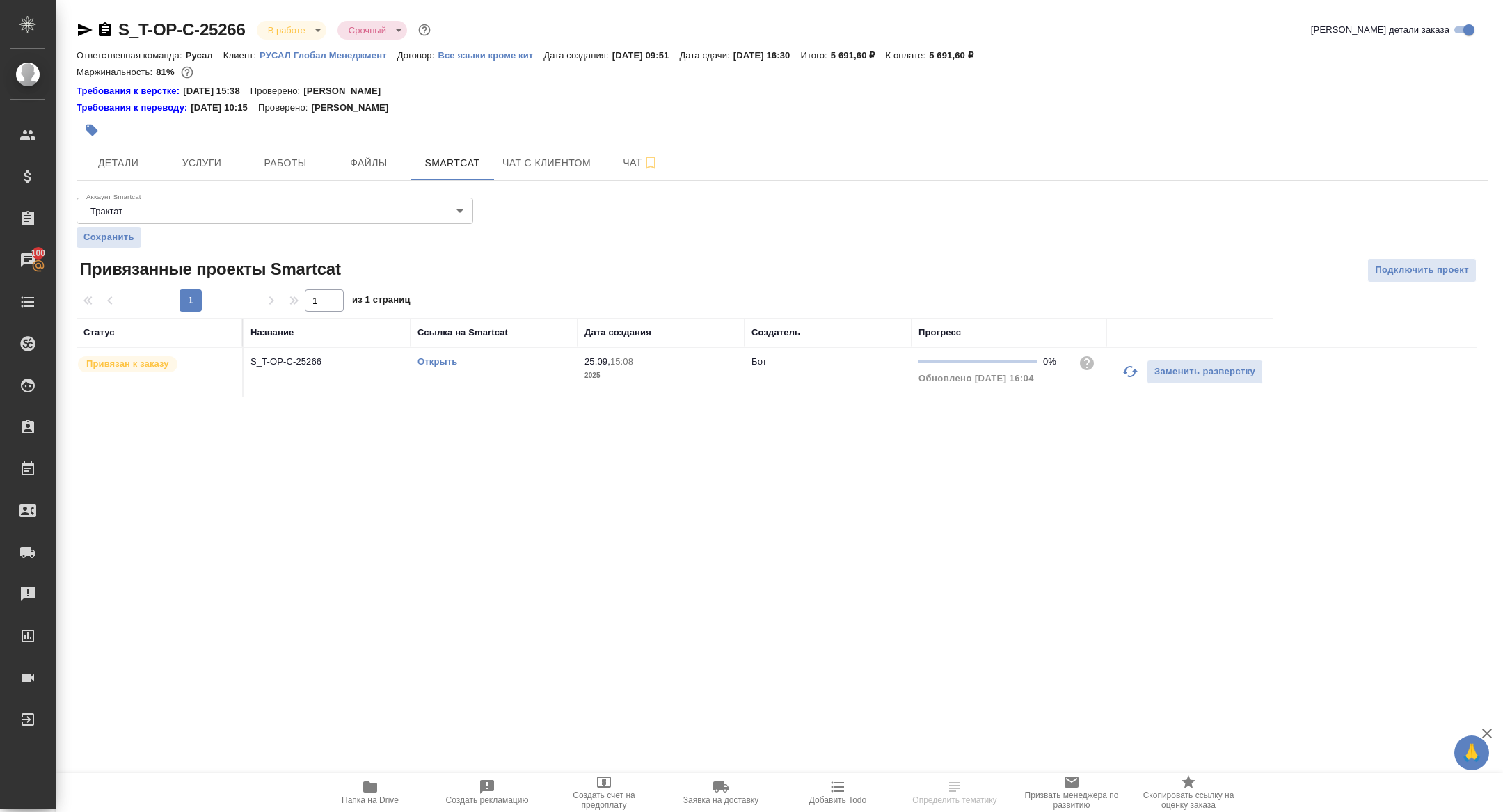
click at [437, 363] on link "Открыть" at bounding box center [437, 361] width 39 height 11
click at [85, 29] on icon "button" at bounding box center [85, 29] width 14 height 12
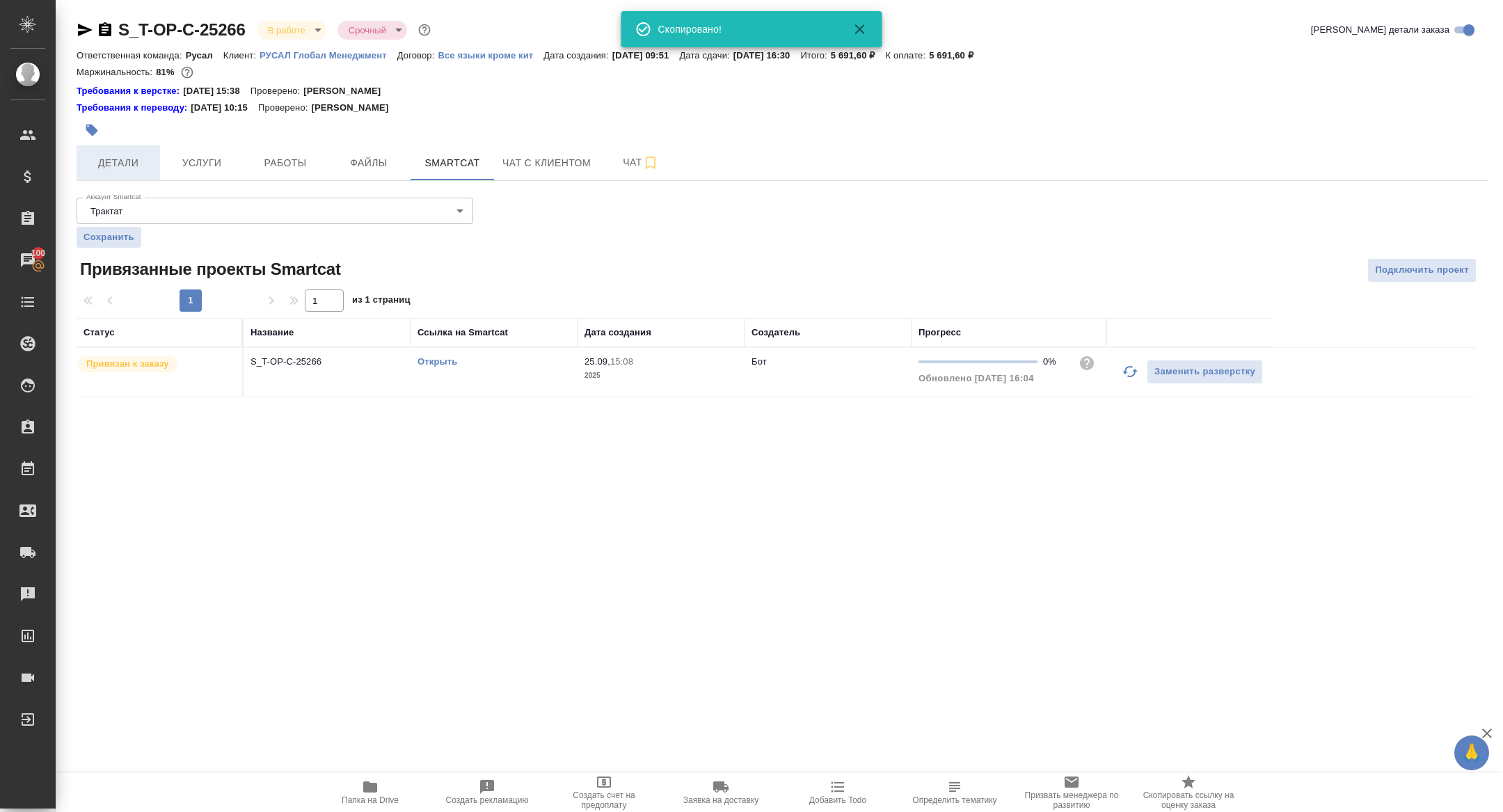
click at [138, 158] on span "Детали" at bounding box center [118, 163] width 67 height 17
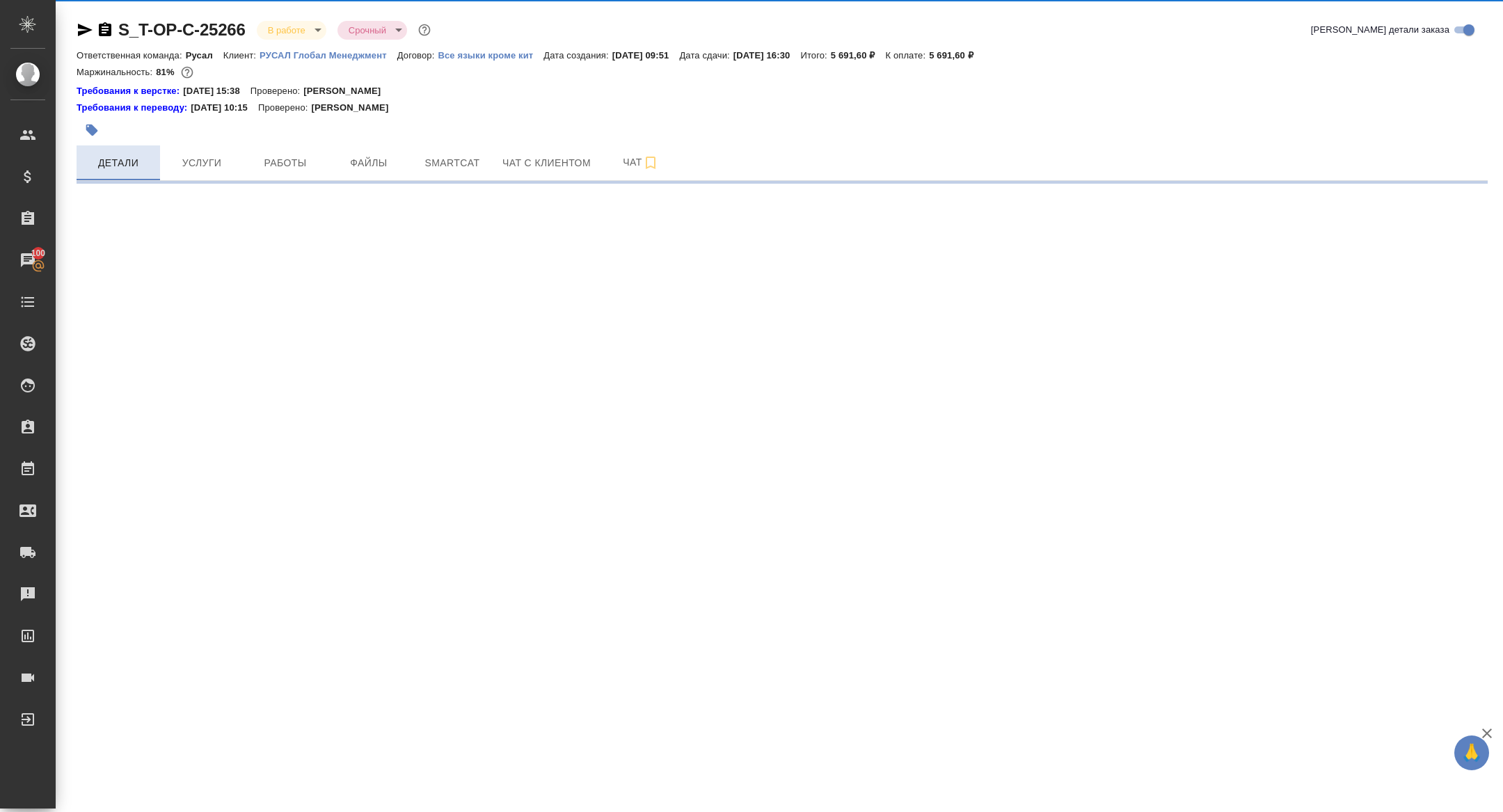
select select "RU"
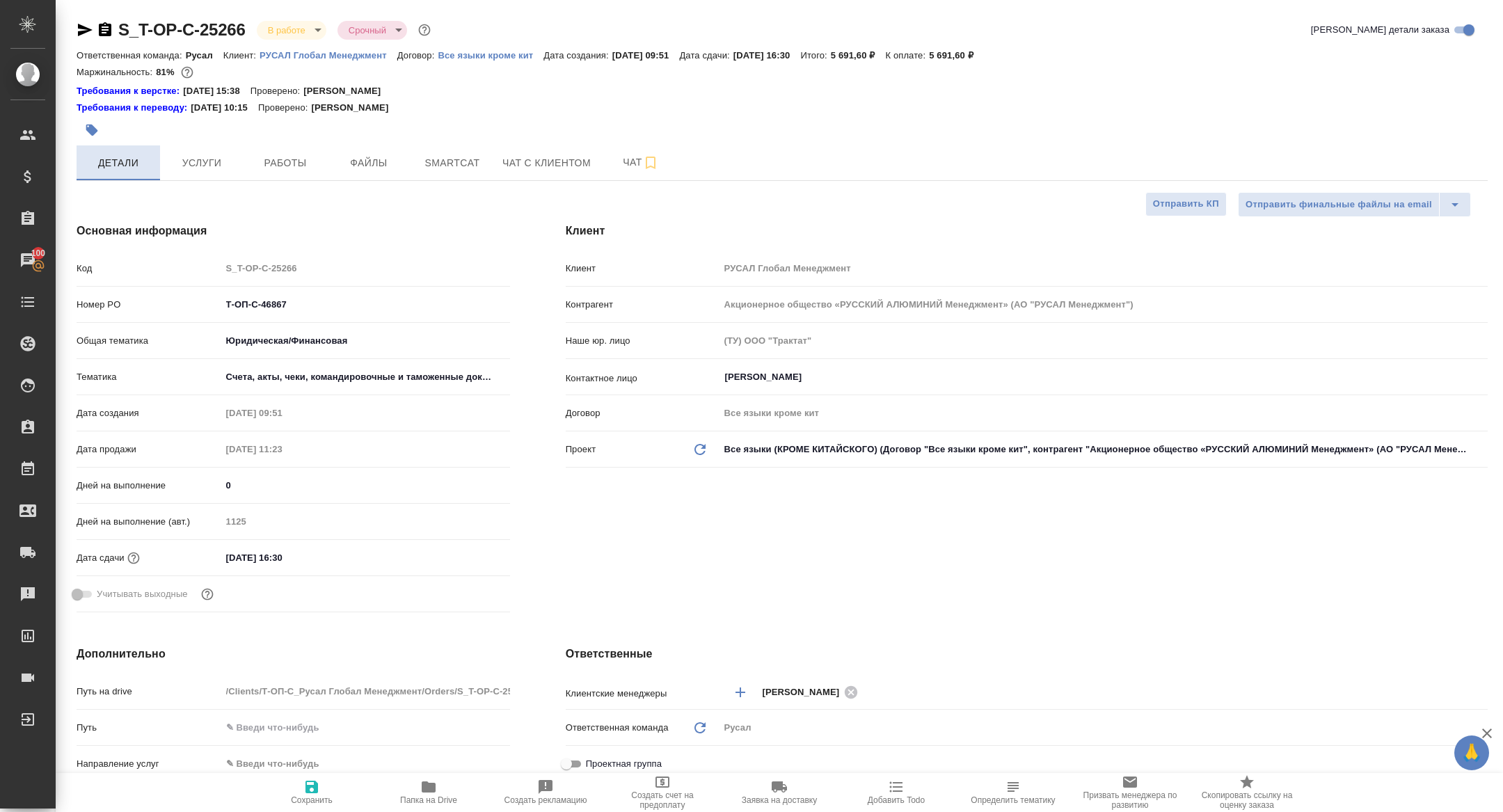
type textarea "x"
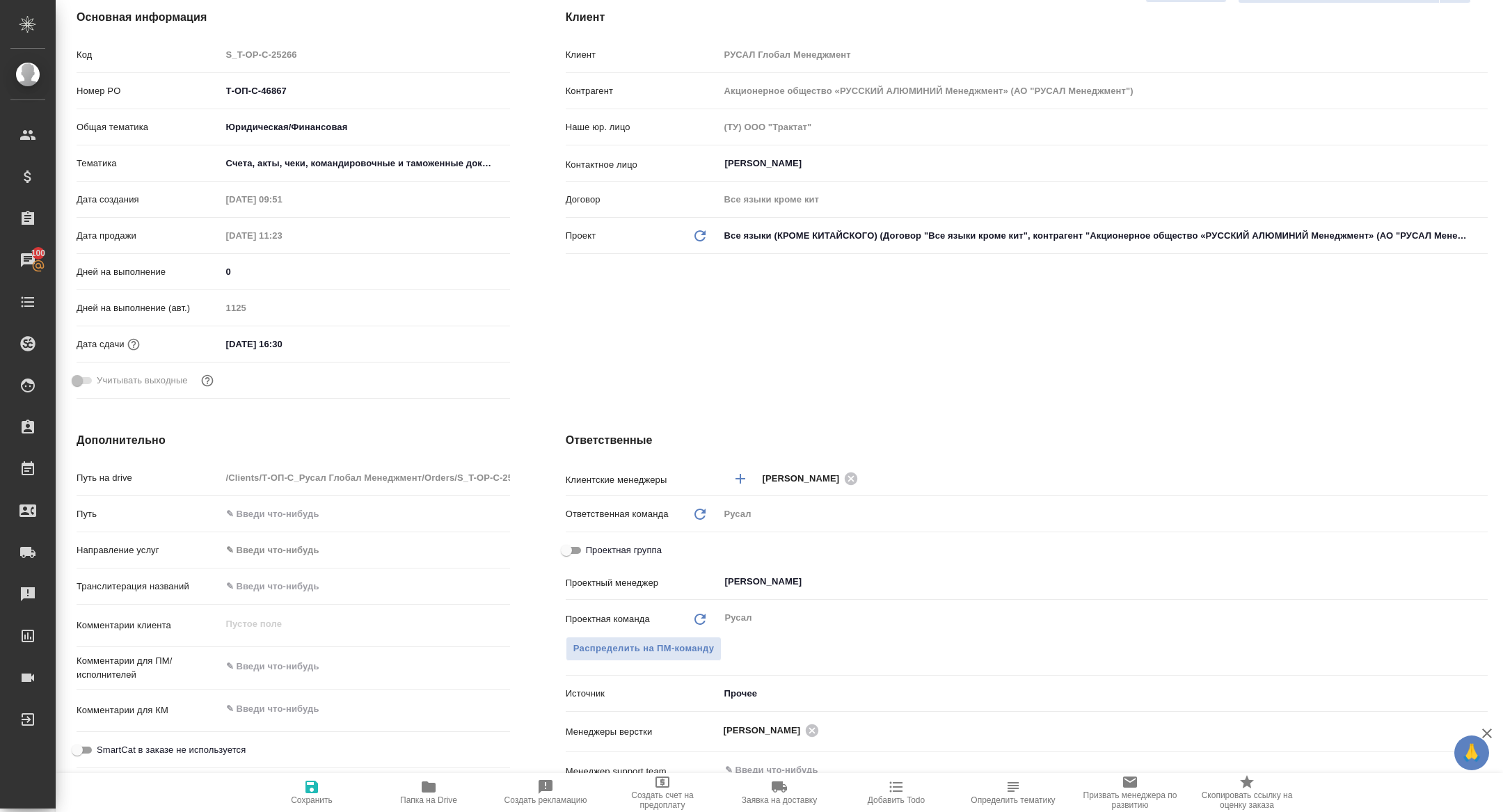
scroll to position [293, 0]
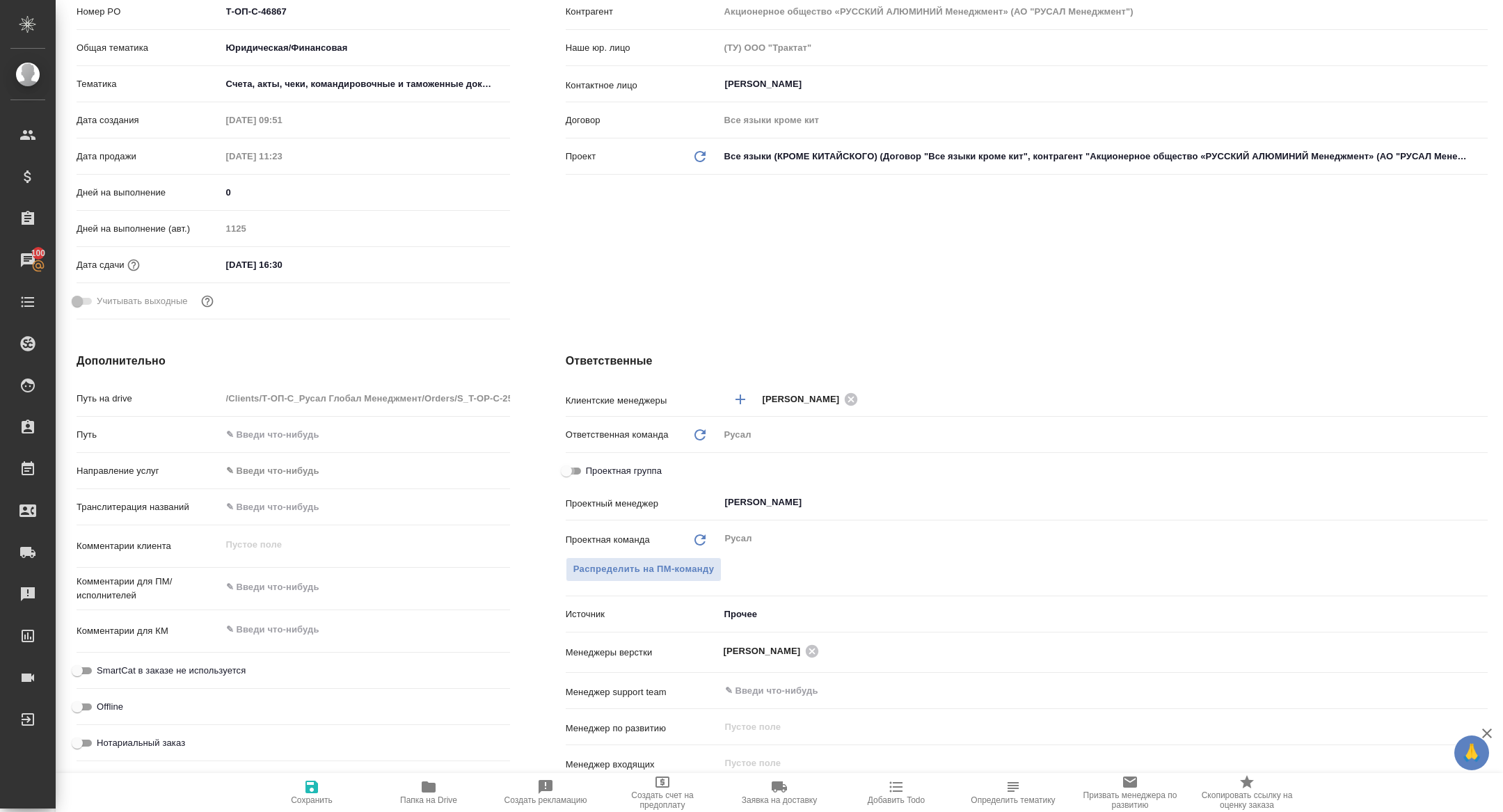
click at [567, 472] on input "Проектная группа" at bounding box center [566, 470] width 50 height 16
checkbox input "true"
type textarea "x"
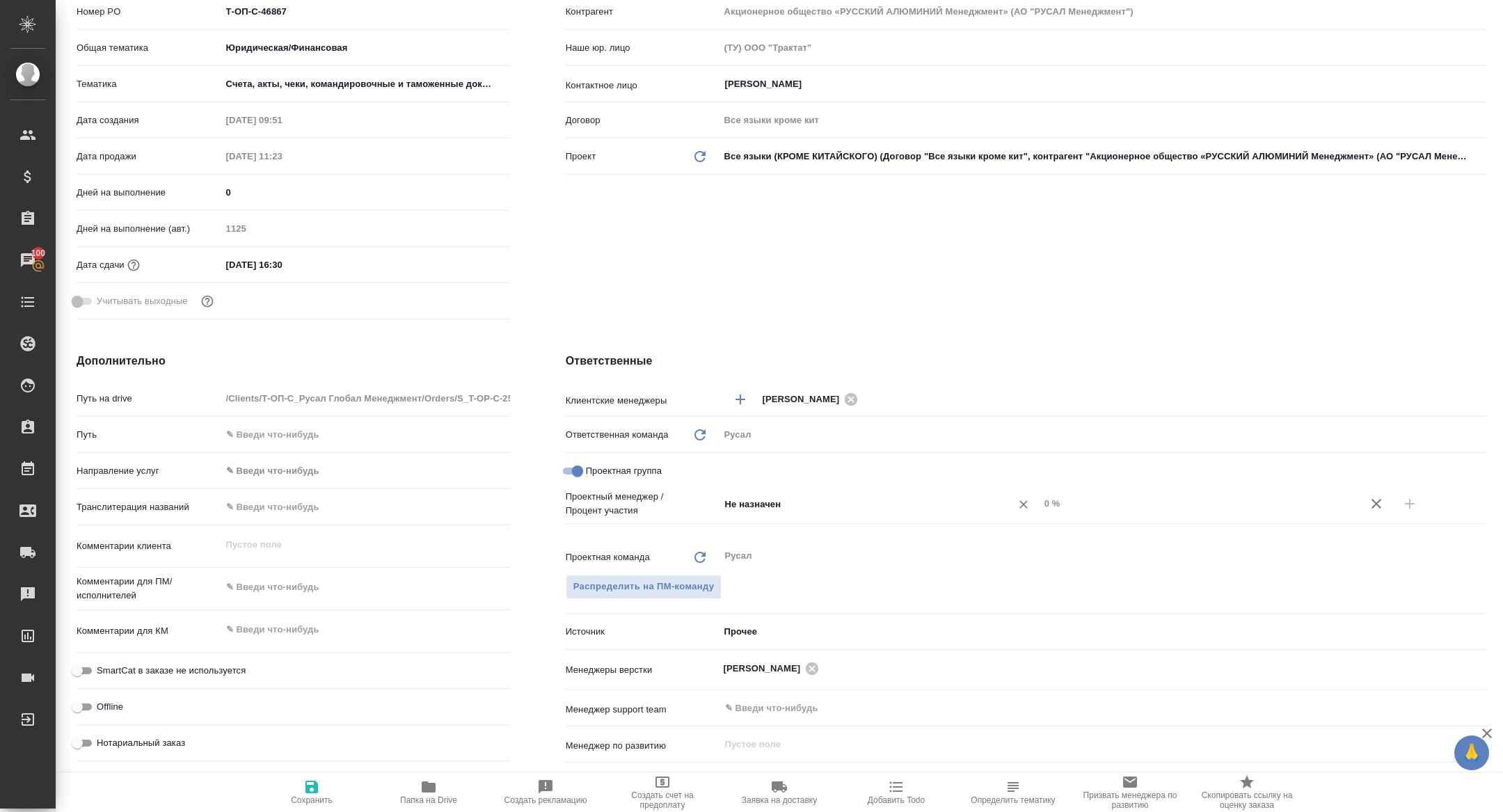
click at [789, 492] on div "Не назначен ​" at bounding box center [879, 503] width 320 height 25
type input "д"
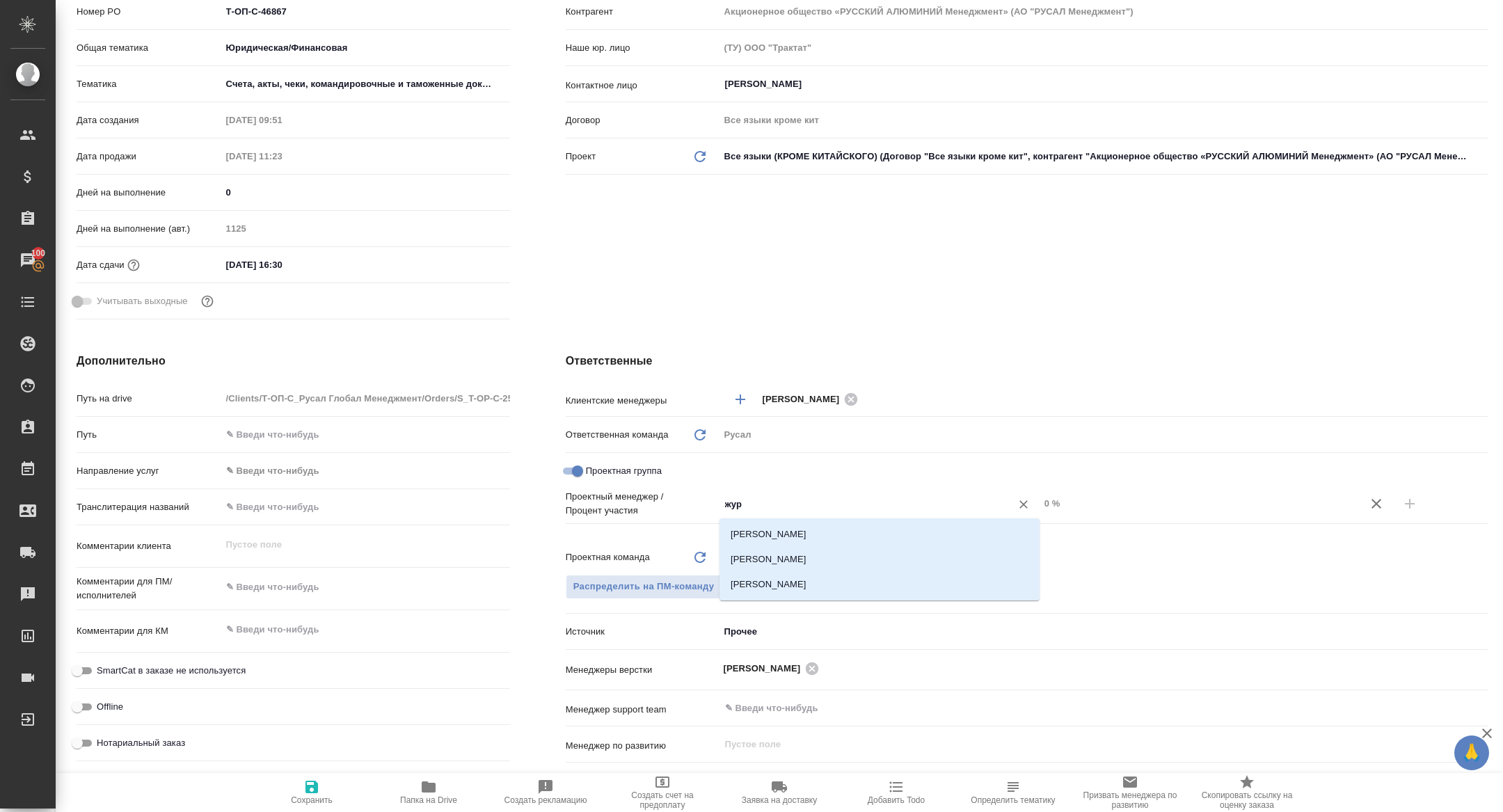
type input "жура"
click at [797, 554] on li "[PERSON_NAME]" at bounding box center [879, 559] width 320 height 25
type textarea "x"
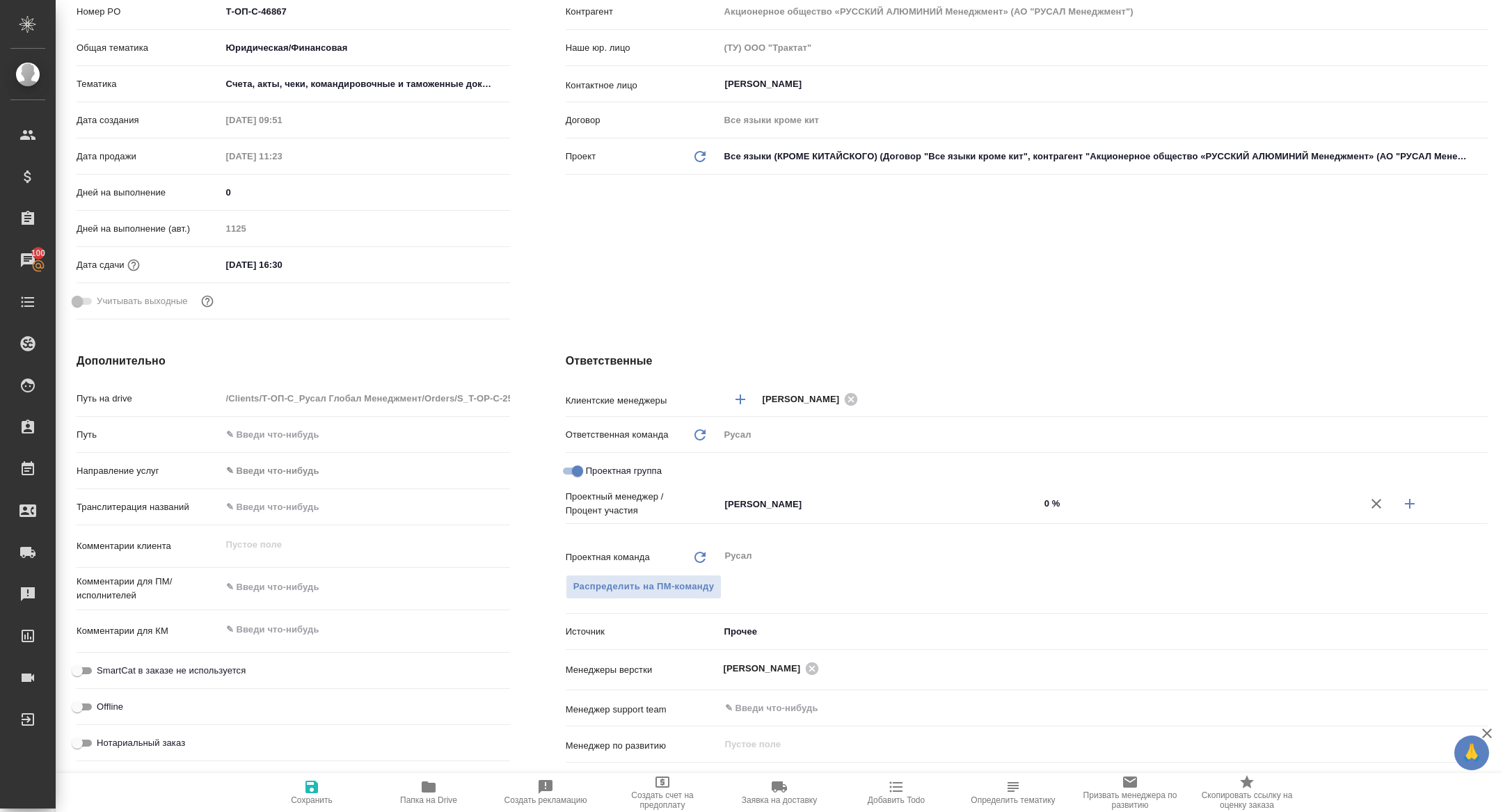
click at [1426, 504] on div at bounding box center [1423, 503] width 128 height 34
click at [1404, 502] on icon "button" at bounding box center [1410, 503] width 16 height 16
type textarea "x"
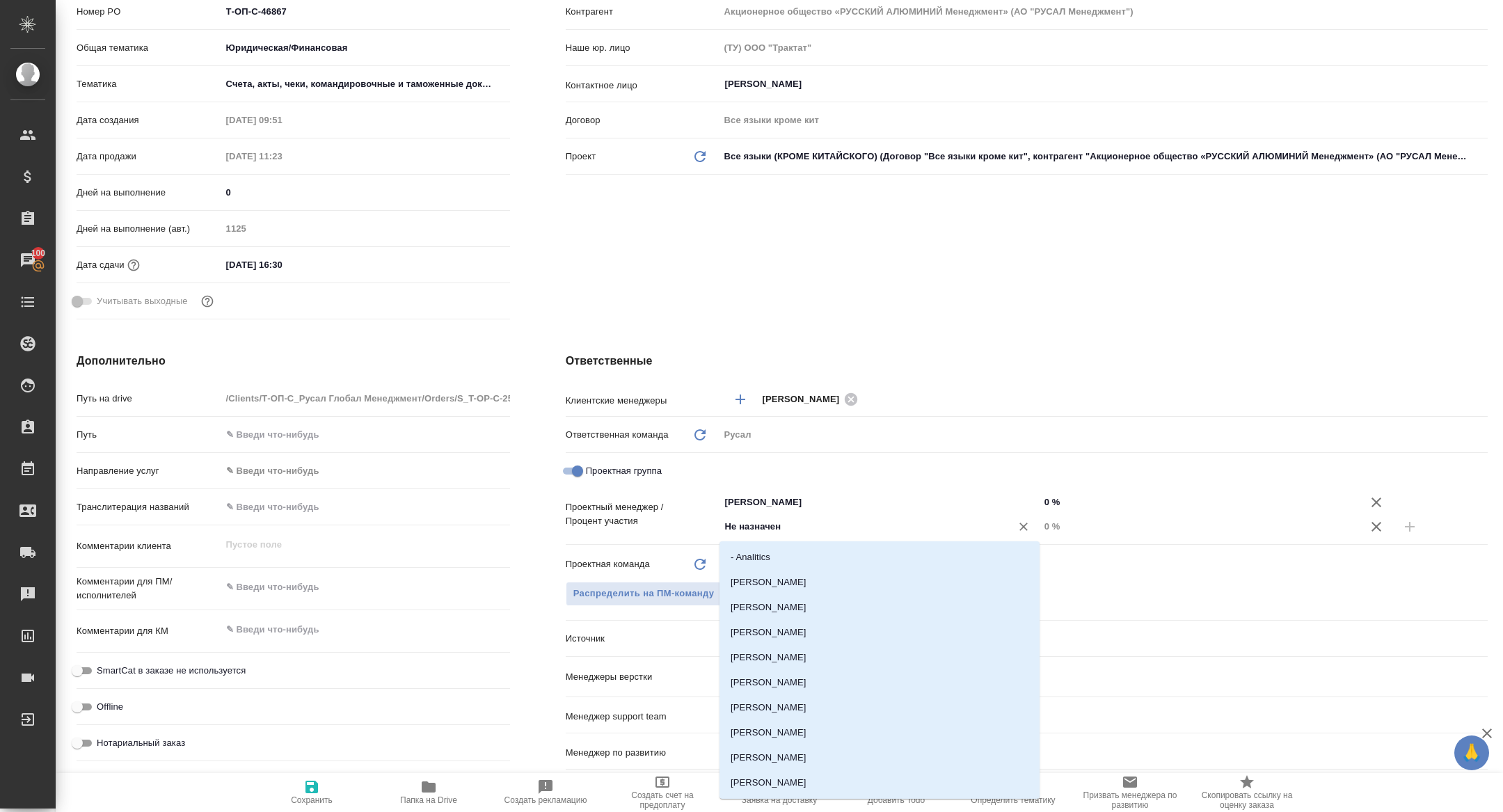
click at [822, 533] on input "Не назначен" at bounding box center [856, 526] width 265 height 16
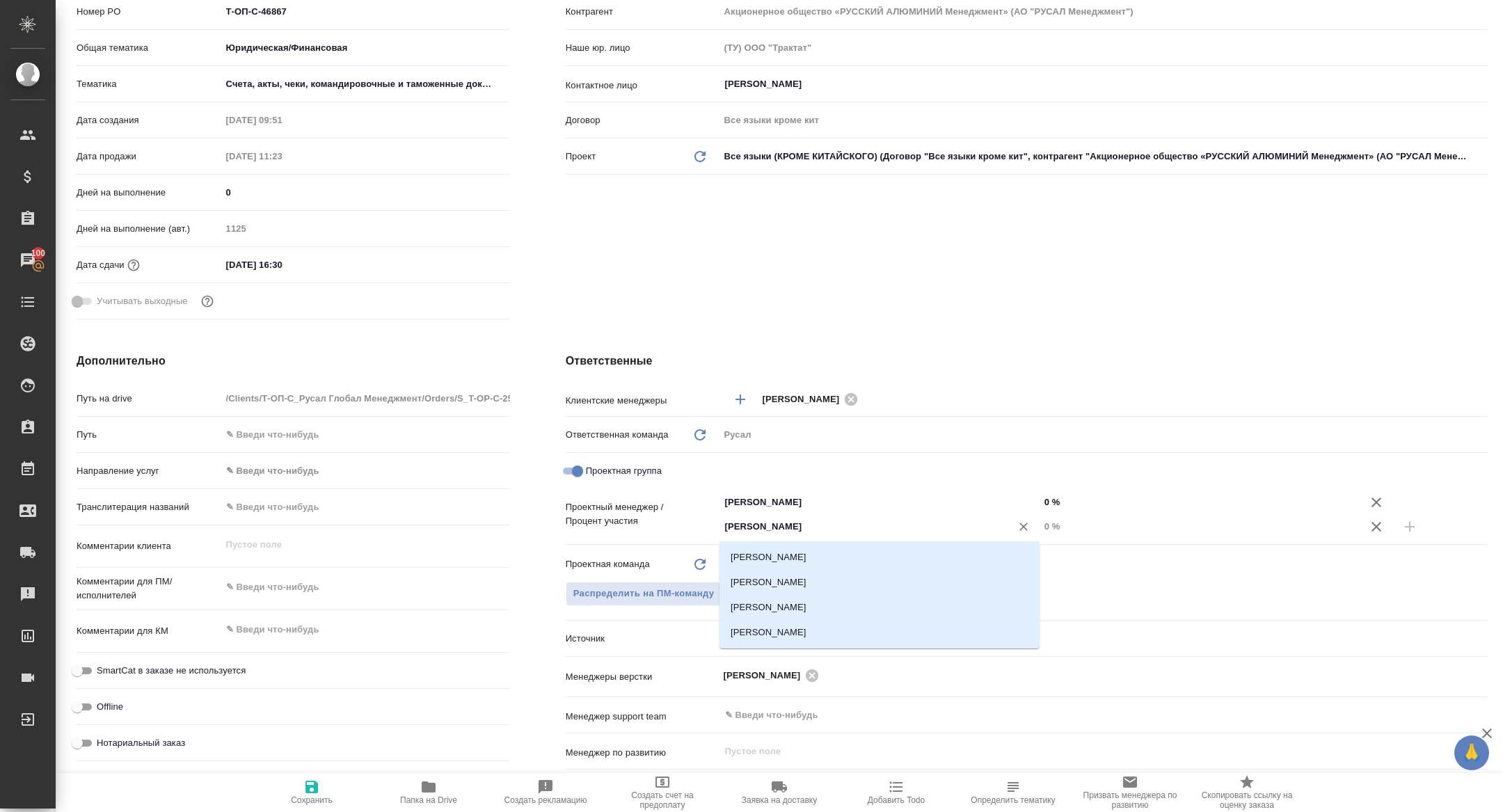
type input "кирилл"
click at [851, 549] on li "[PERSON_NAME]" at bounding box center [879, 557] width 320 height 25
type textarea "x"
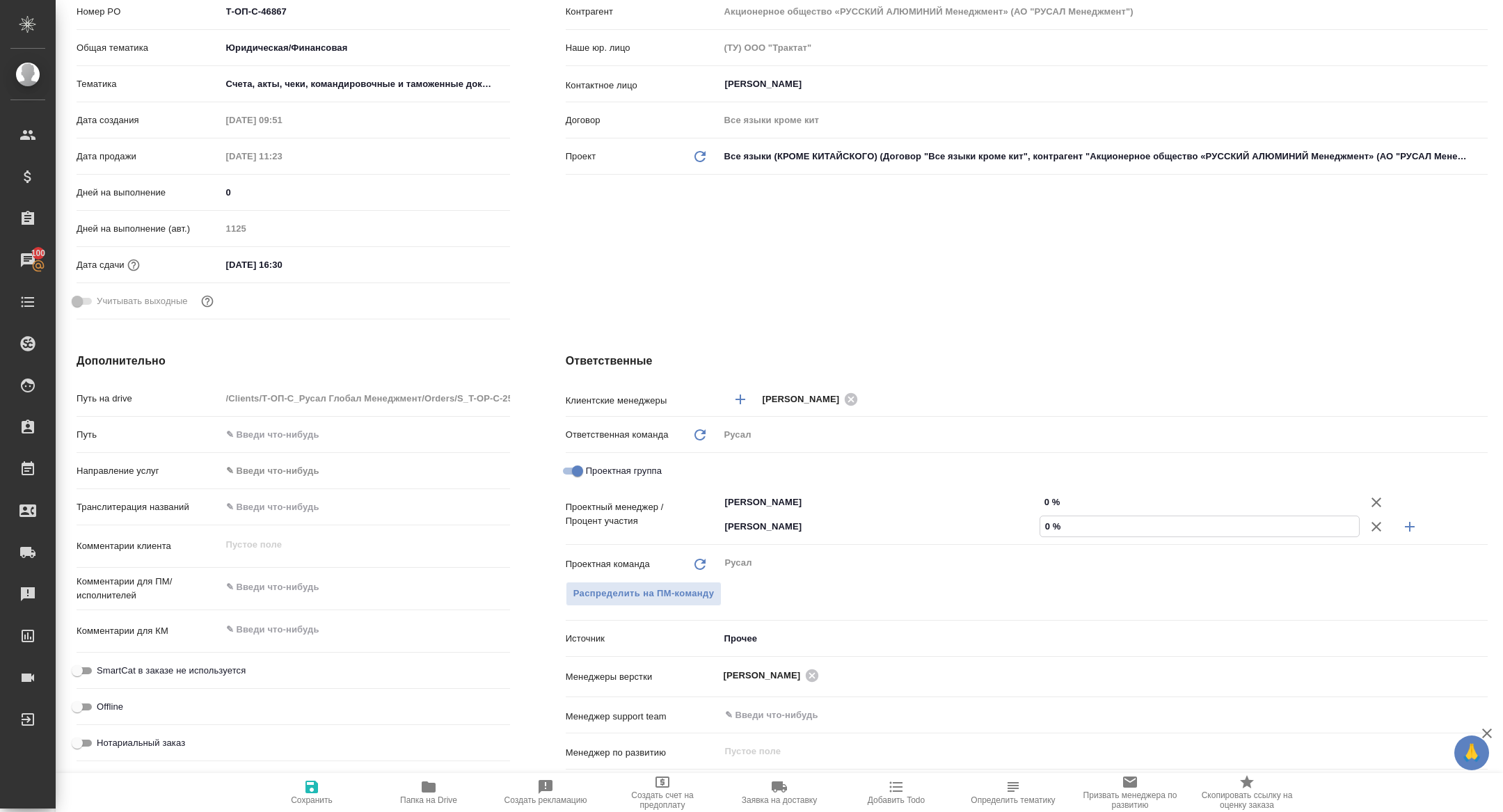
click at [1047, 530] on input "0 %" at bounding box center [1200, 526] width 318 height 20
type textarea "x"
type input "20 %"
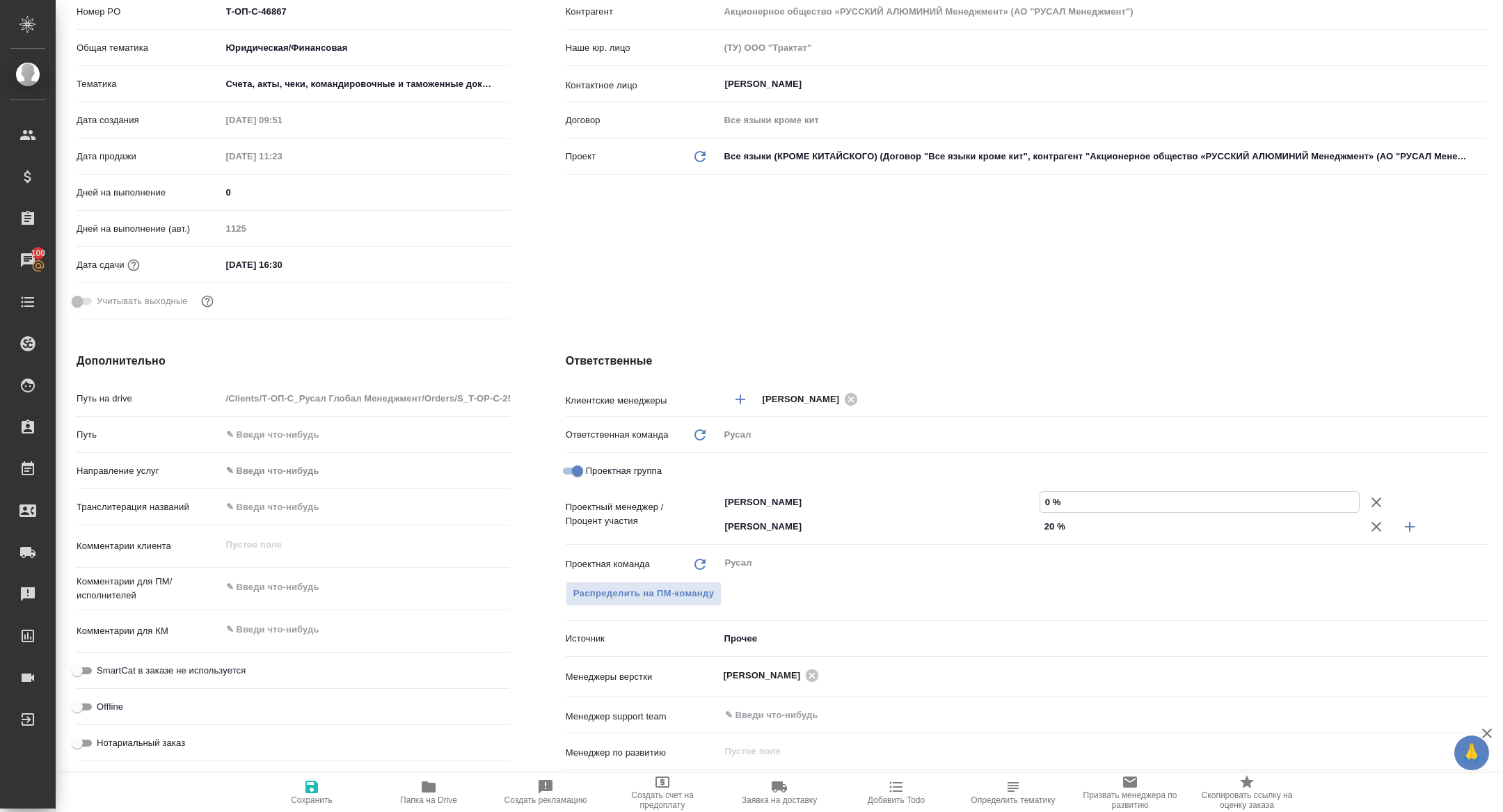
click at [1043, 502] on input "0 %" at bounding box center [1200, 502] width 318 height 20
type textarea "x"
type input "80 %"
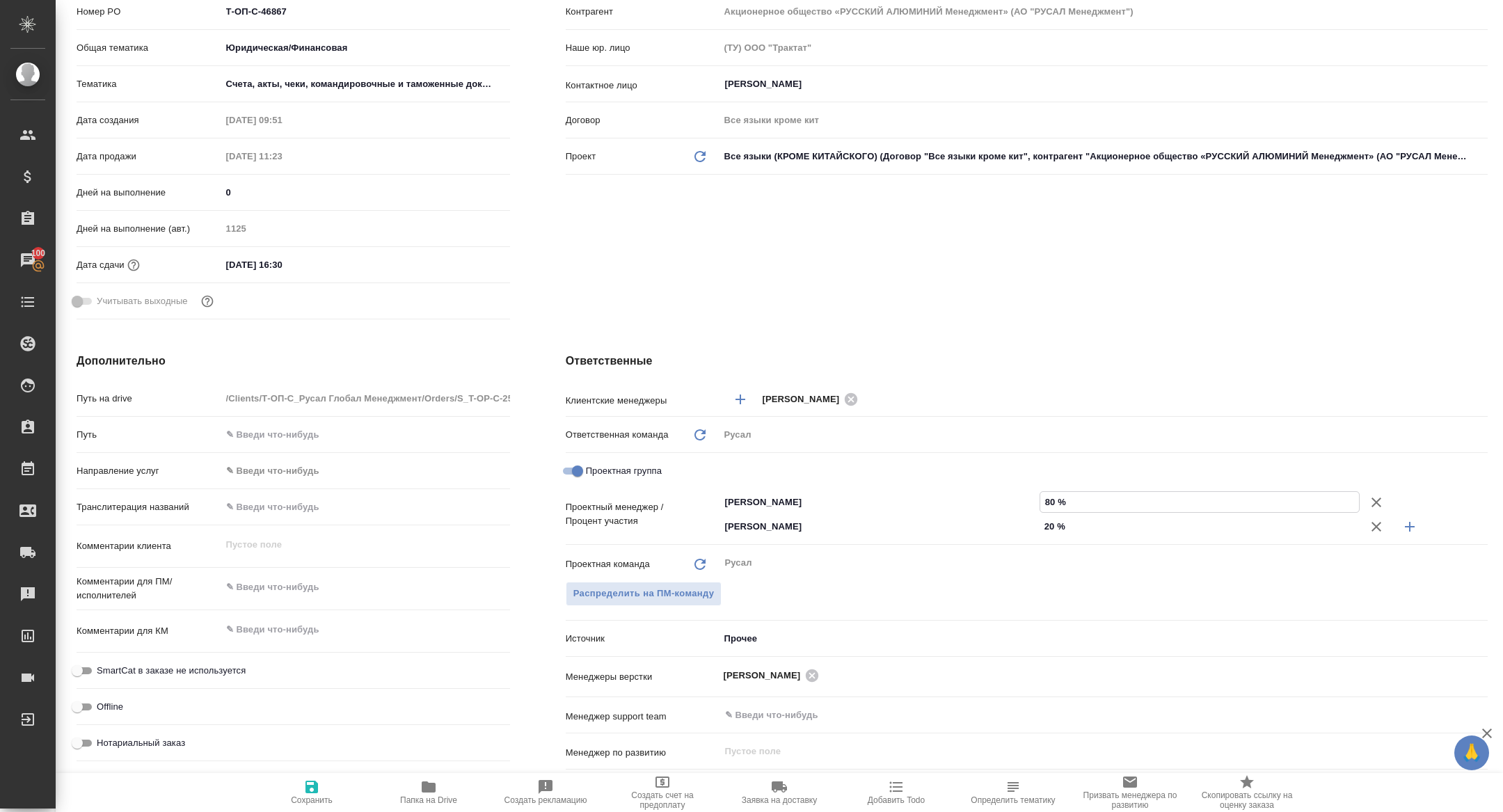
click at [323, 792] on span "Сохранить" at bounding box center [312, 791] width 100 height 27
type textarea "x"
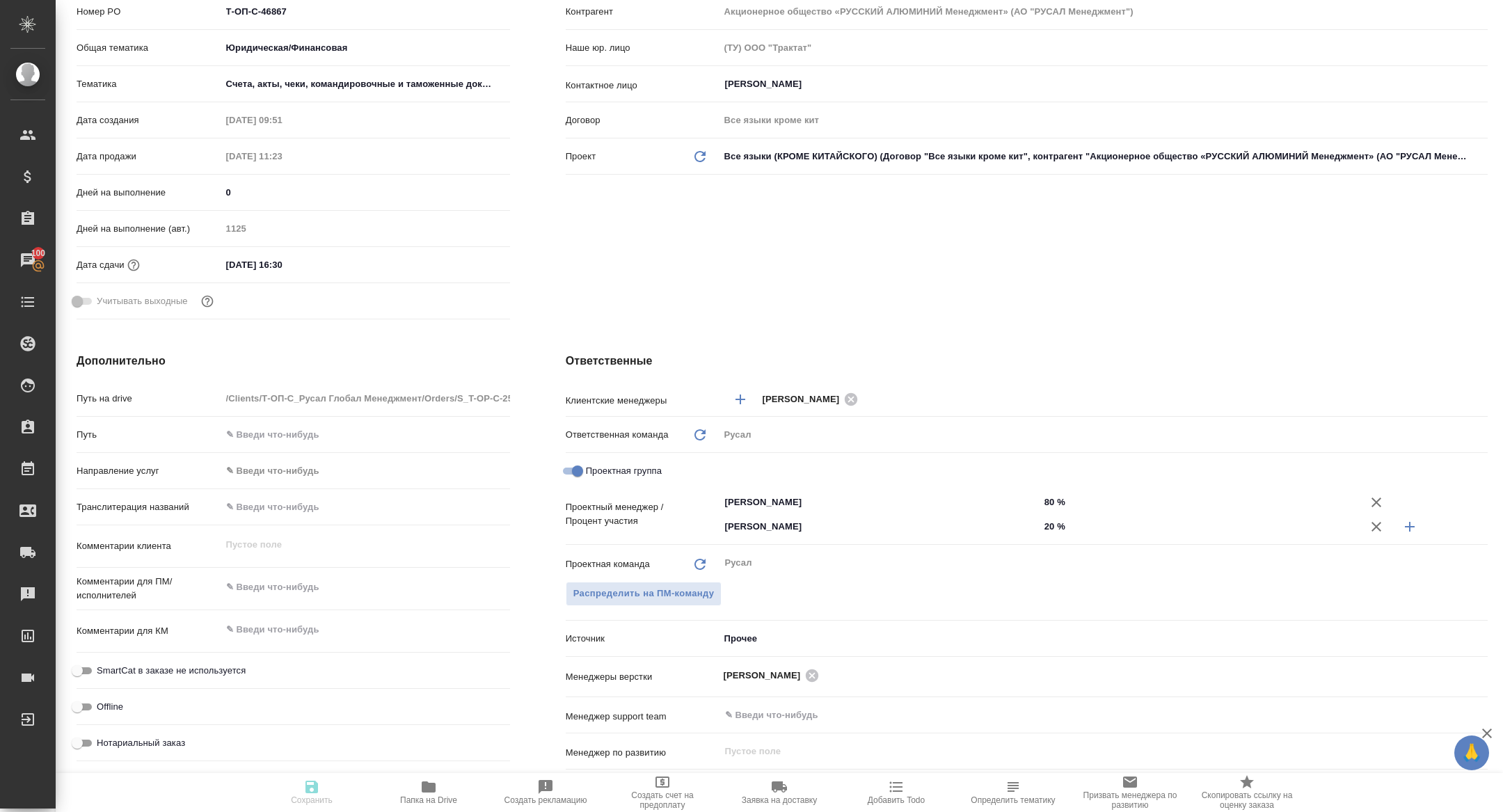
type textarea "x"
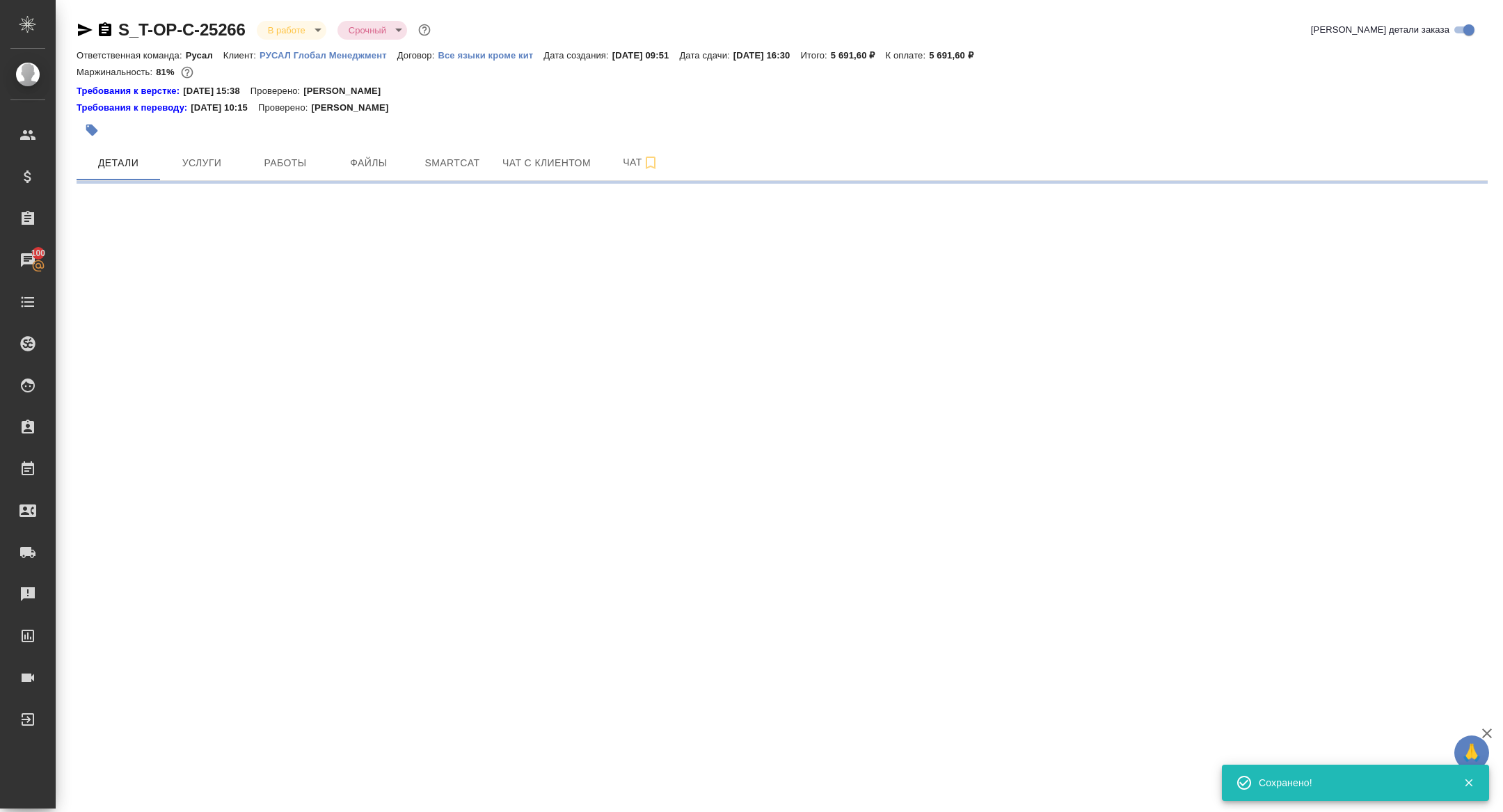
scroll to position [0, 0]
select select "RU"
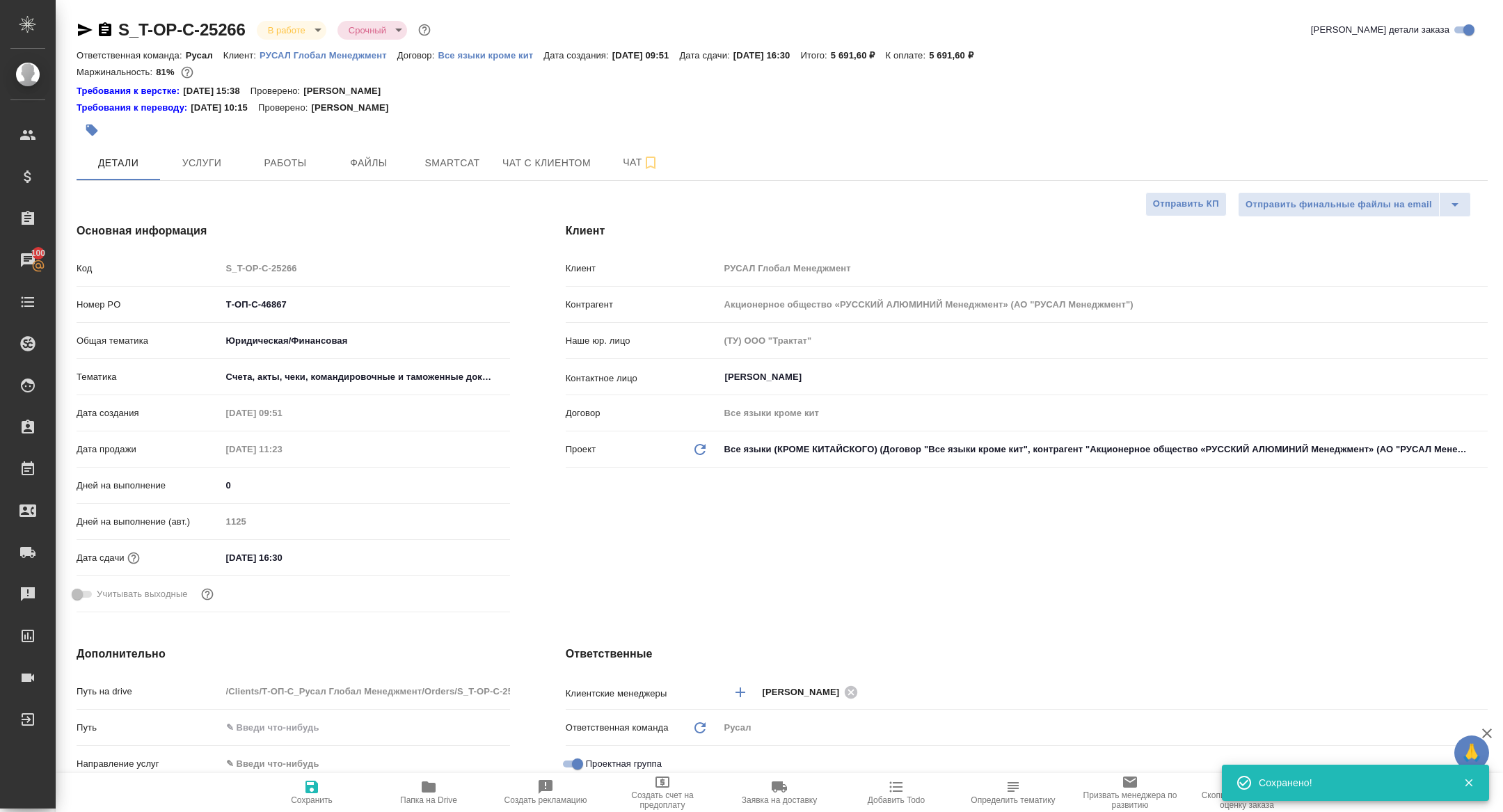
type textarea "x"
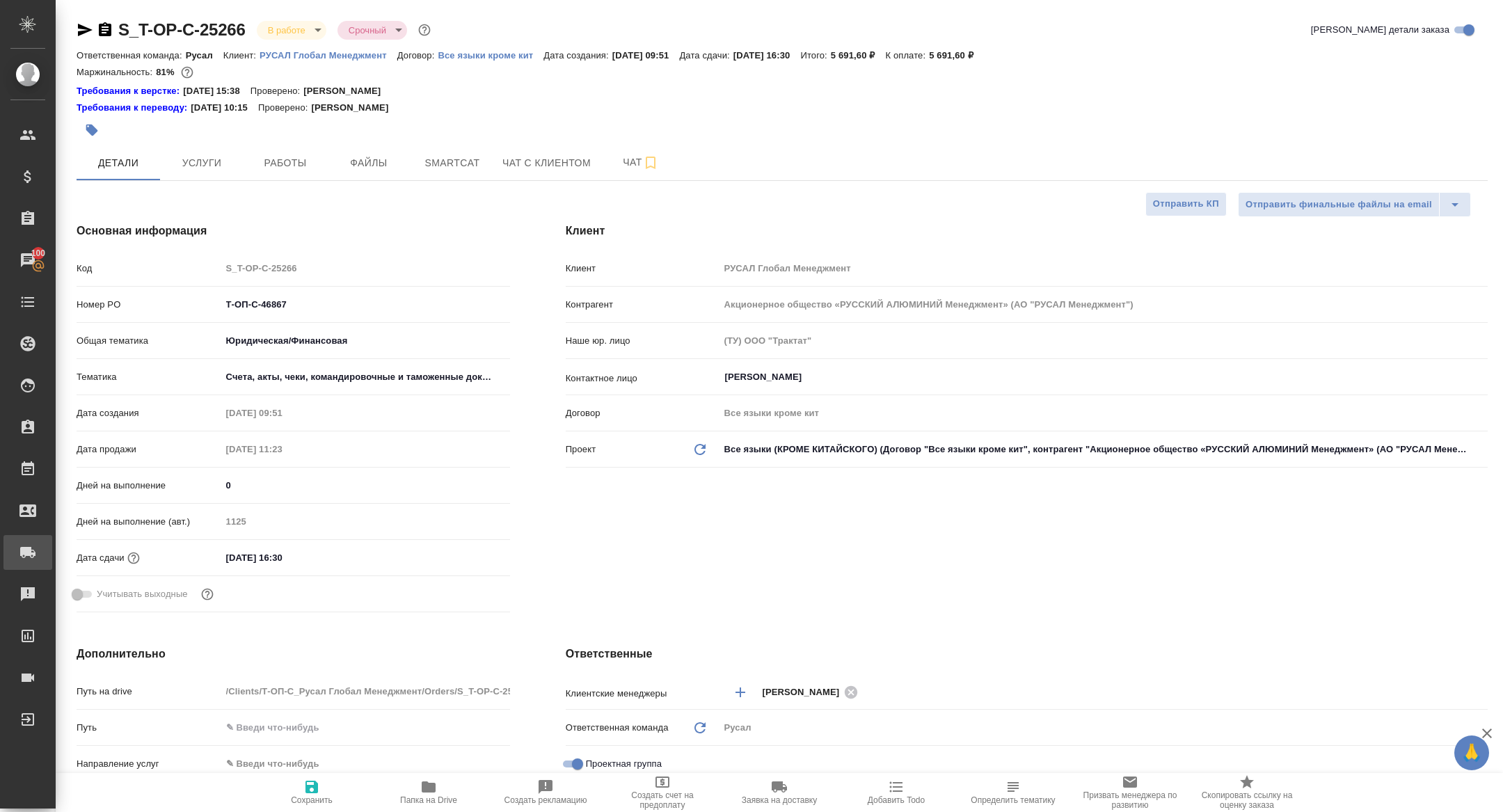
type textarea "x"
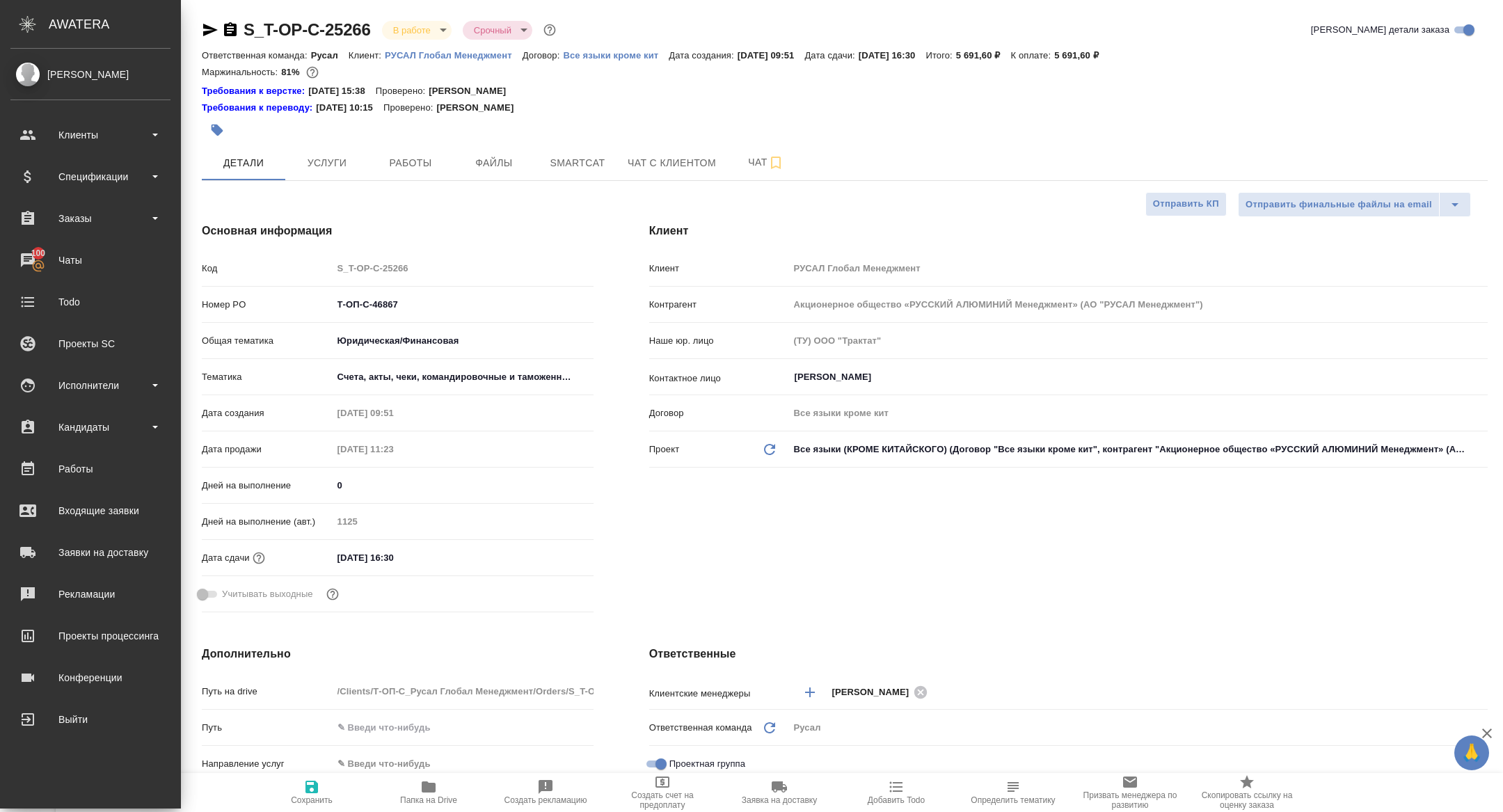
type textarea "x"
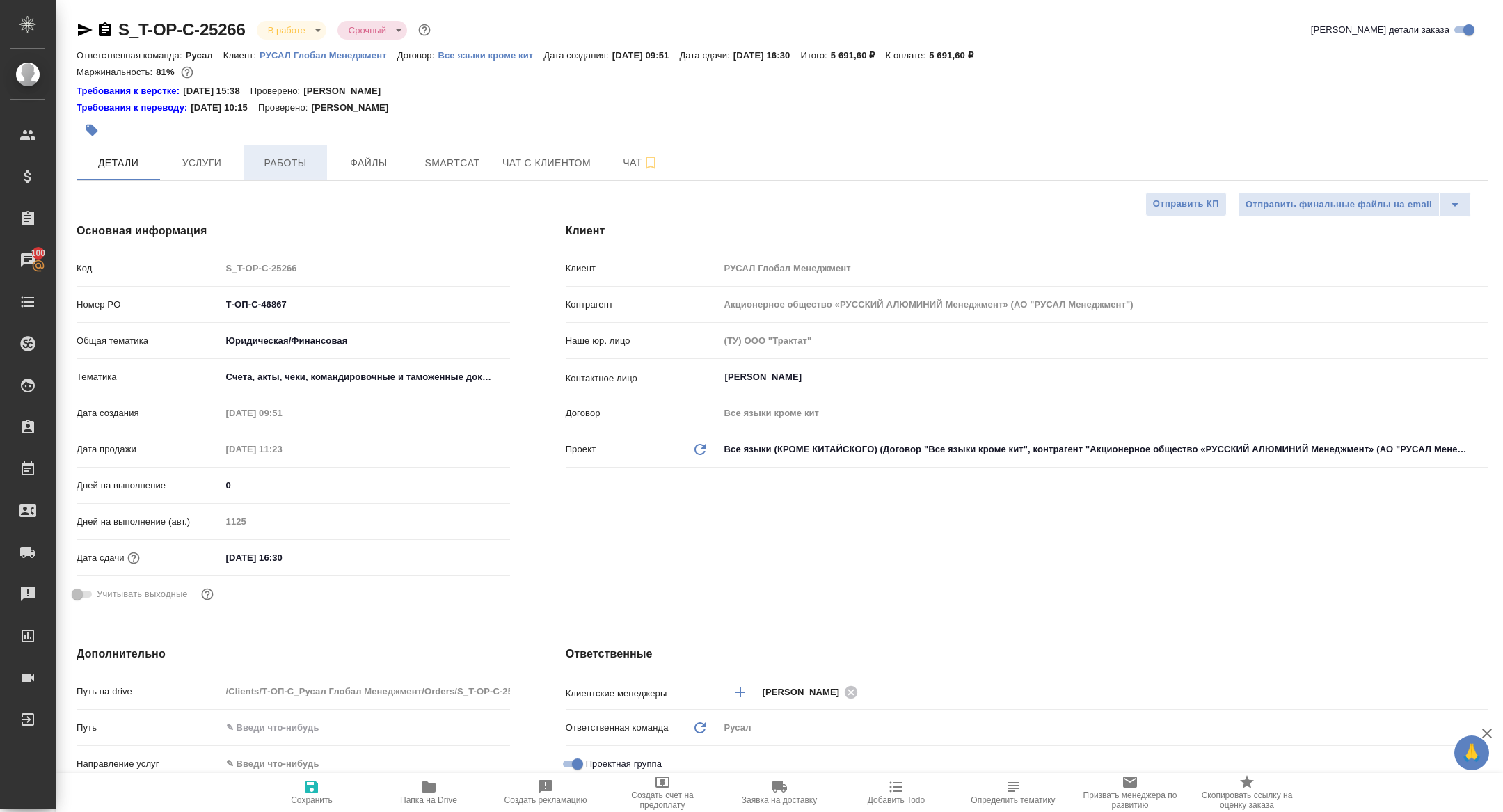
click at [289, 163] on span "Работы" at bounding box center [285, 163] width 67 height 17
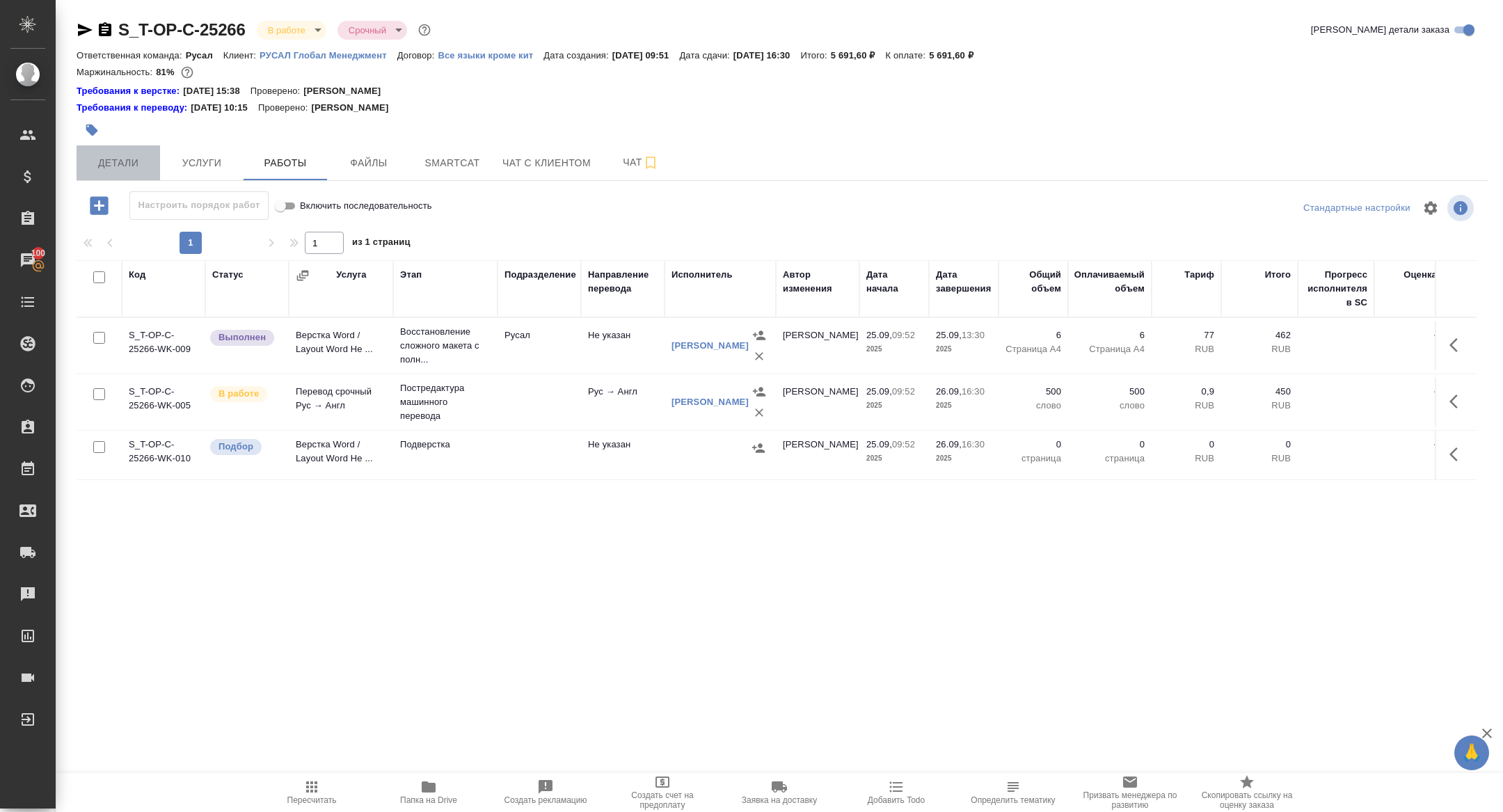
click at [124, 161] on span "Детали" at bounding box center [118, 163] width 67 height 17
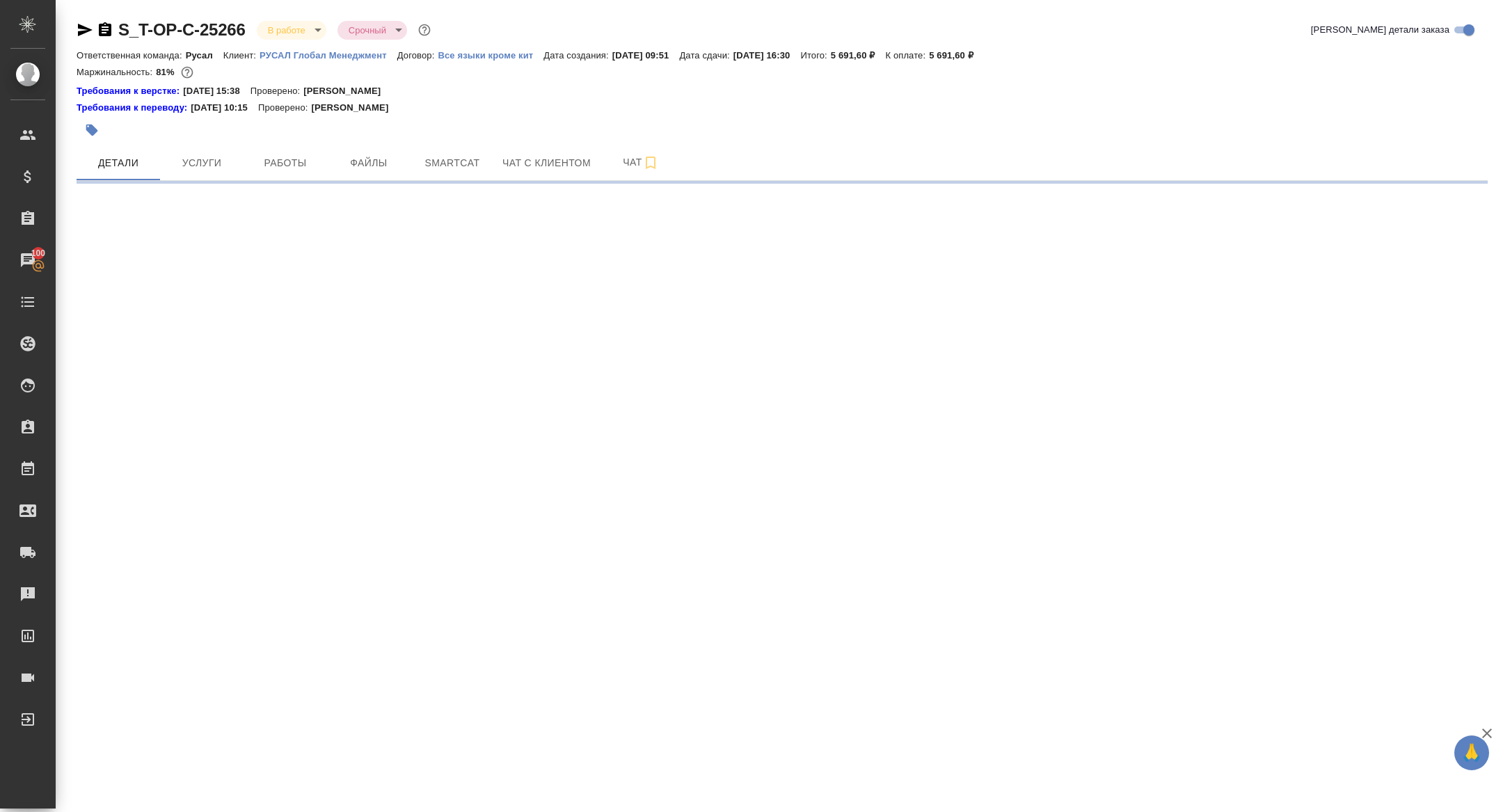
select select "RU"
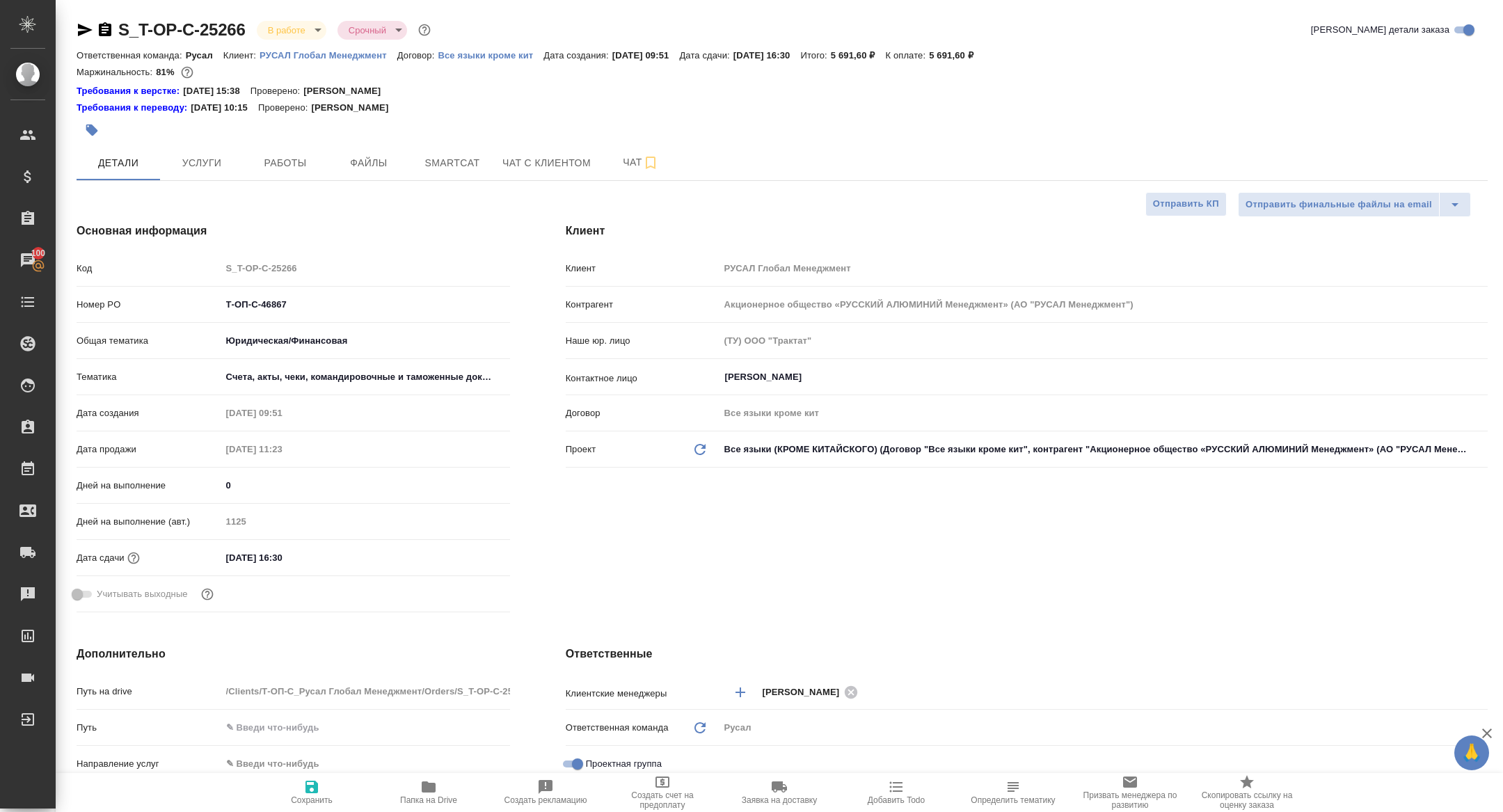
type textarea "x"
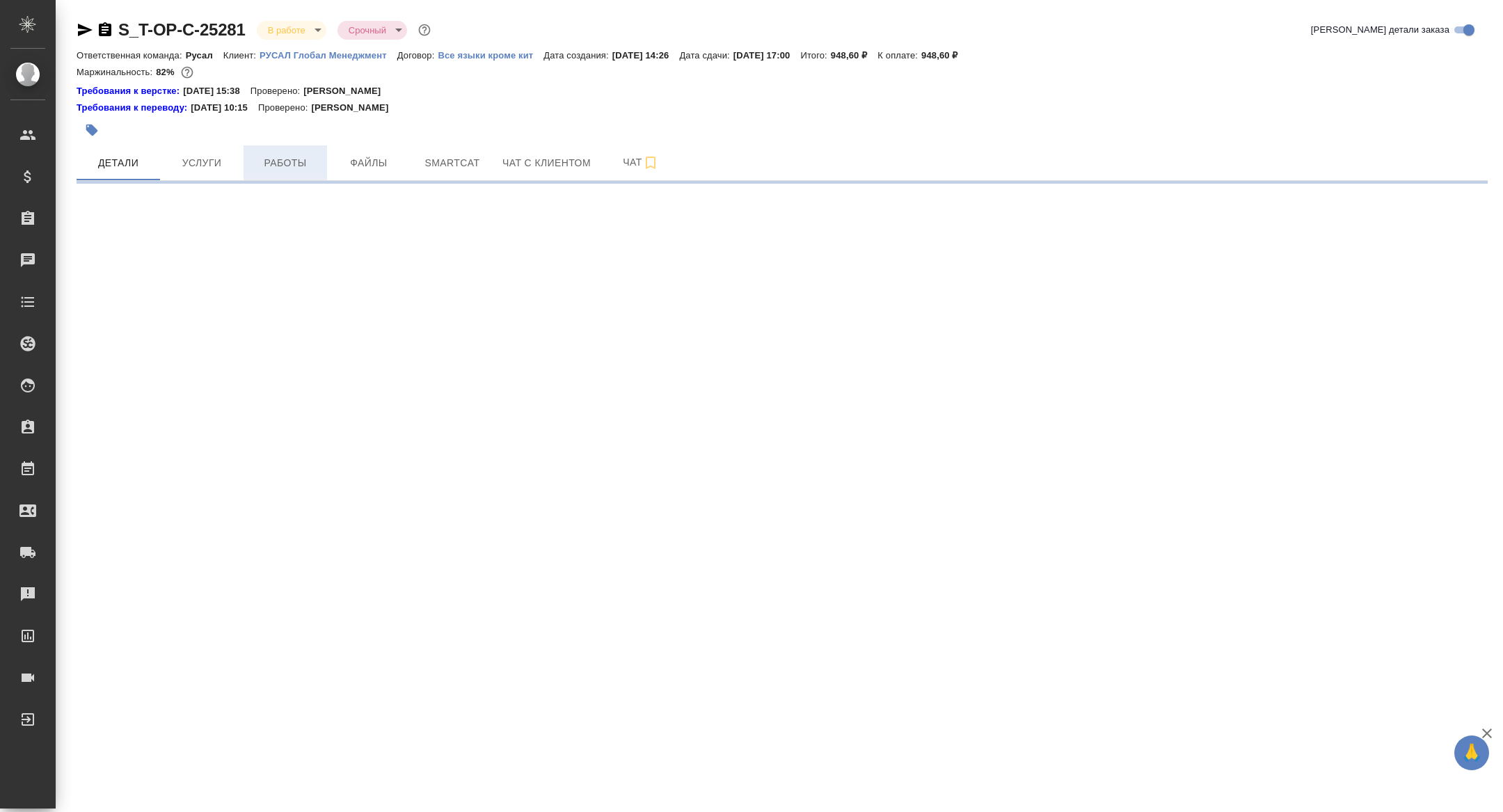
select select "RU"
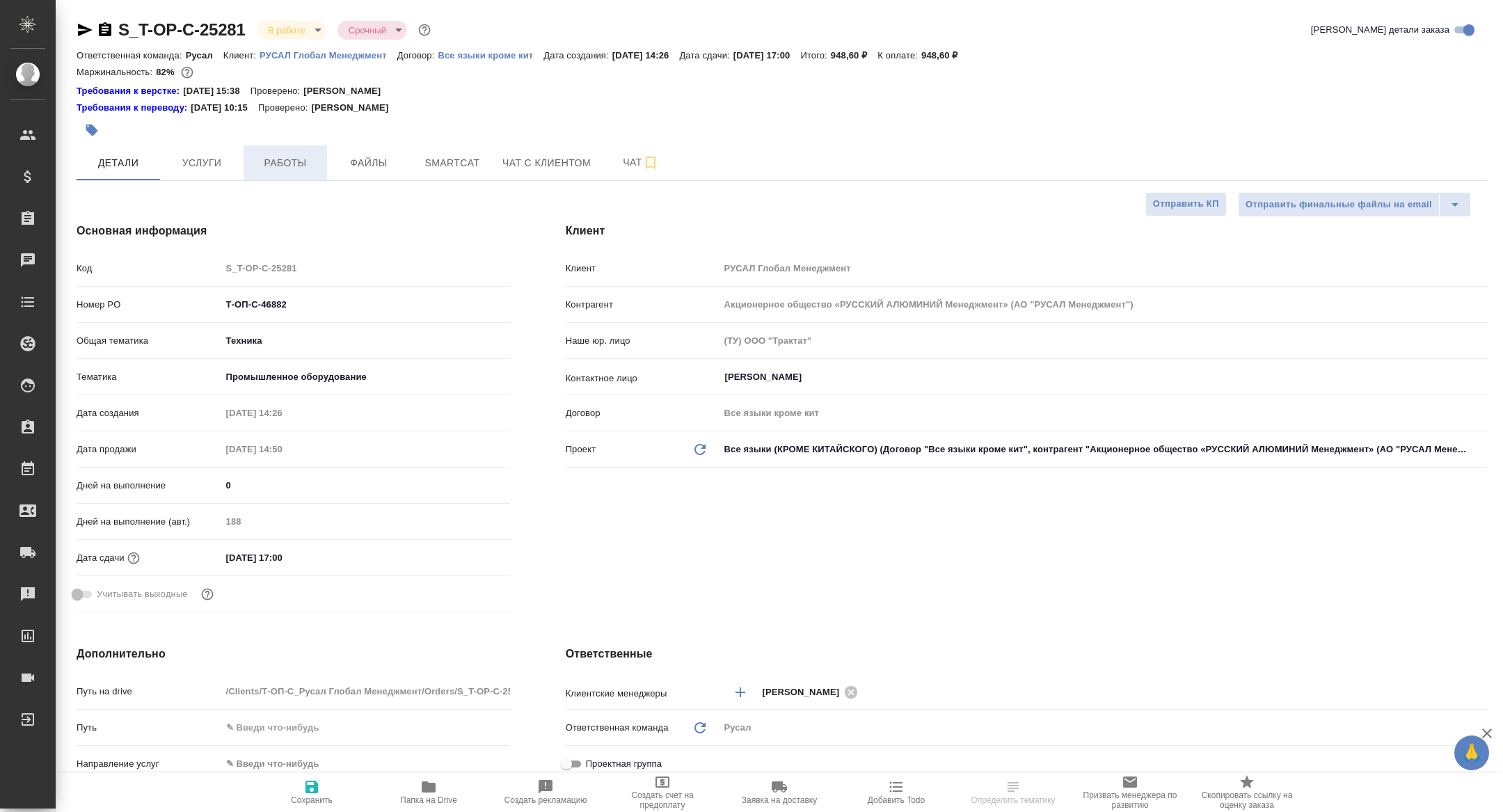
type textarea "x"
click at [283, 161] on span "Работы" at bounding box center [285, 163] width 67 height 17
type textarea "x"
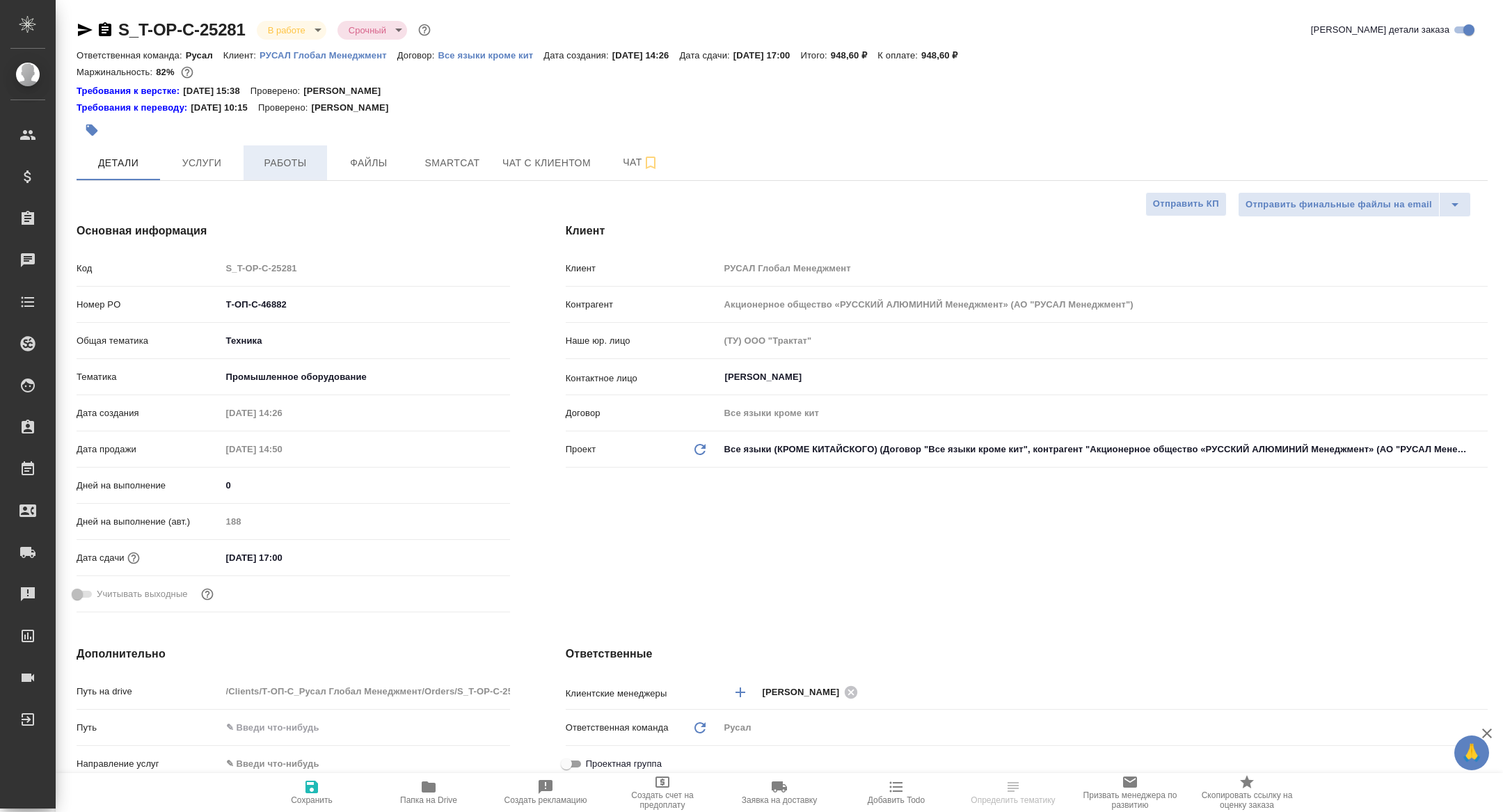
type textarea "x"
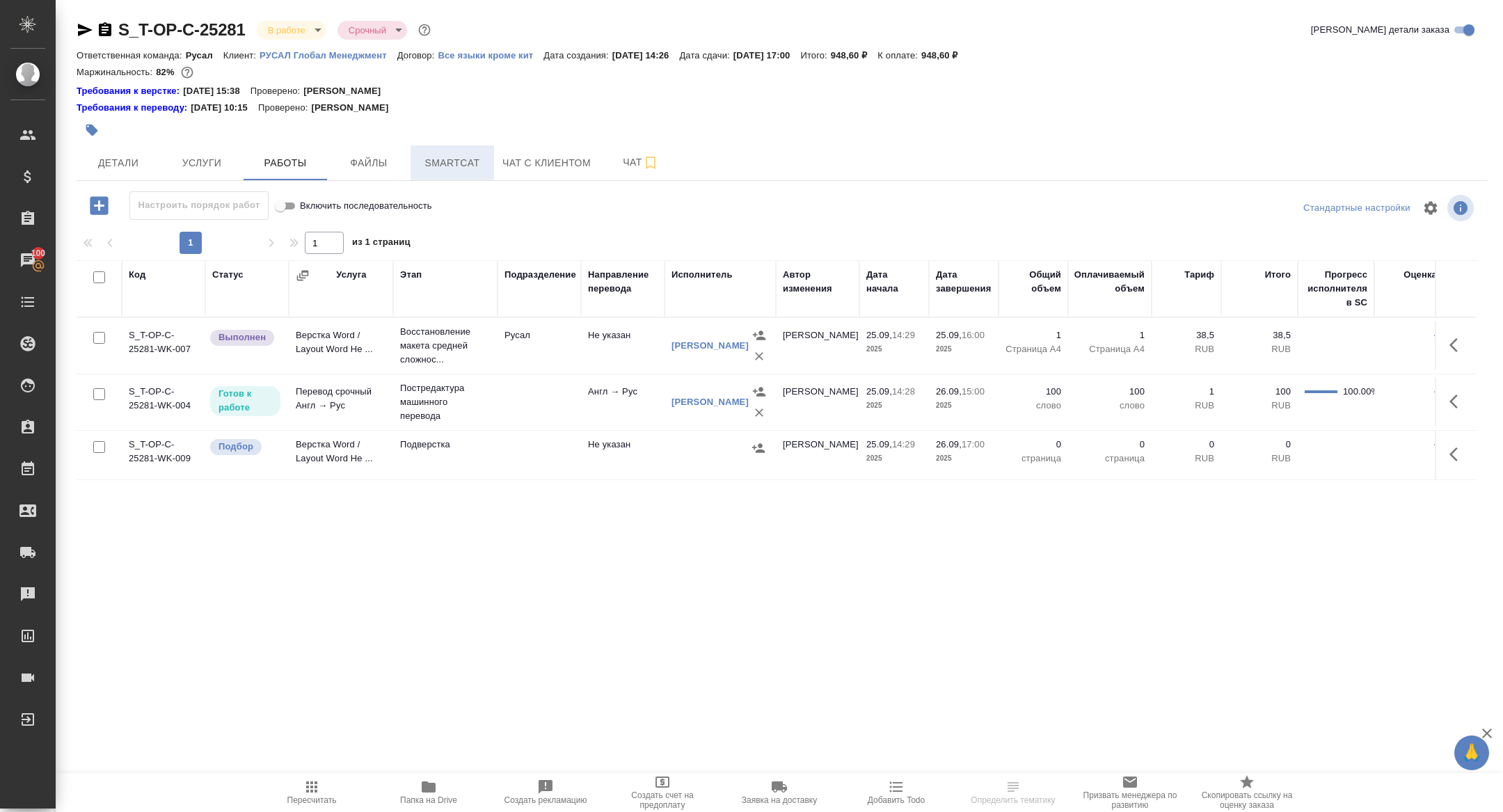
click at [453, 162] on span "Smartcat" at bounding box center [452, 163] width 67 height 17
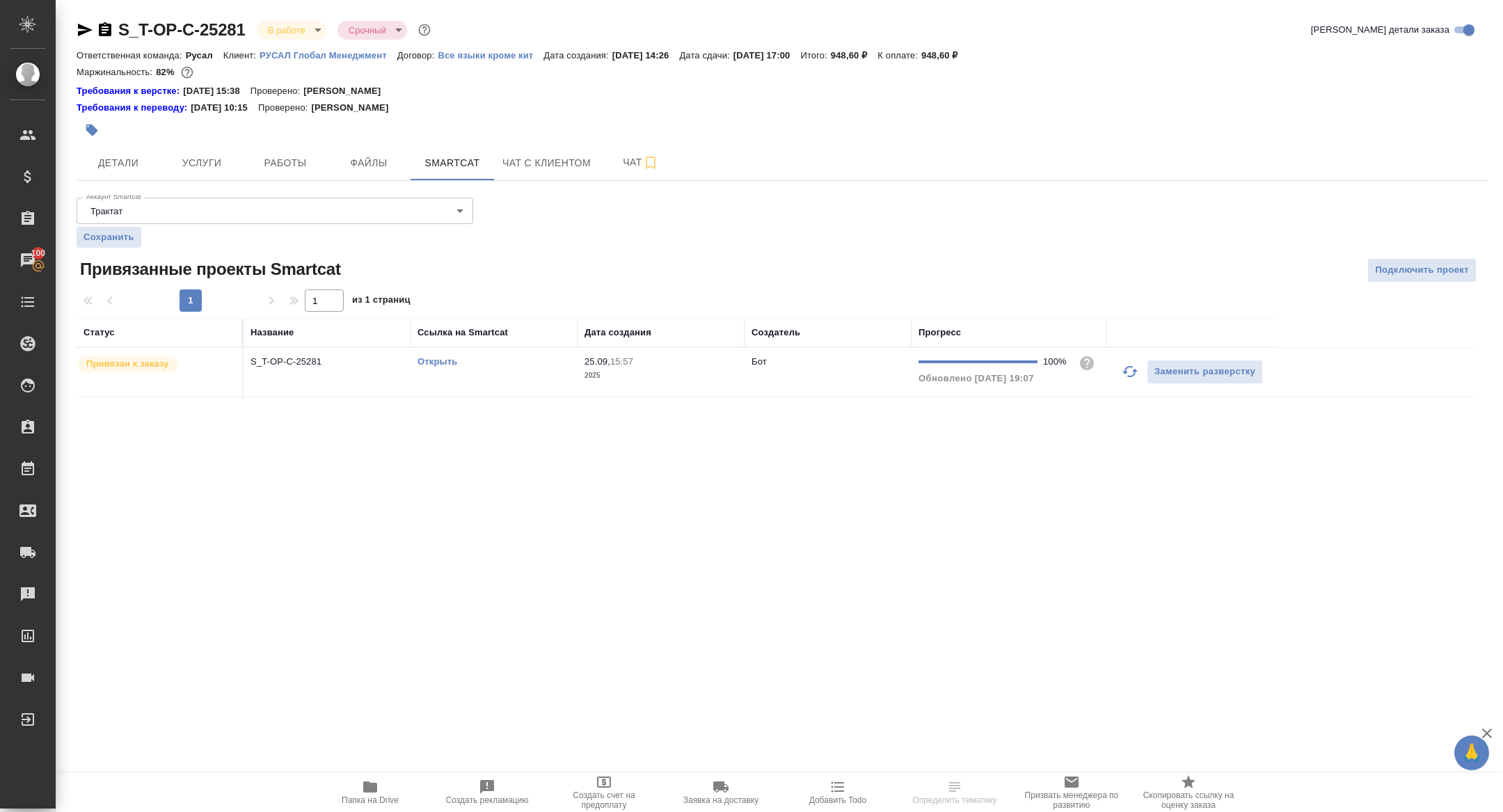
click at [444, 368] on td "Открыть" at bounding box center [494, 372] width 167 height 49
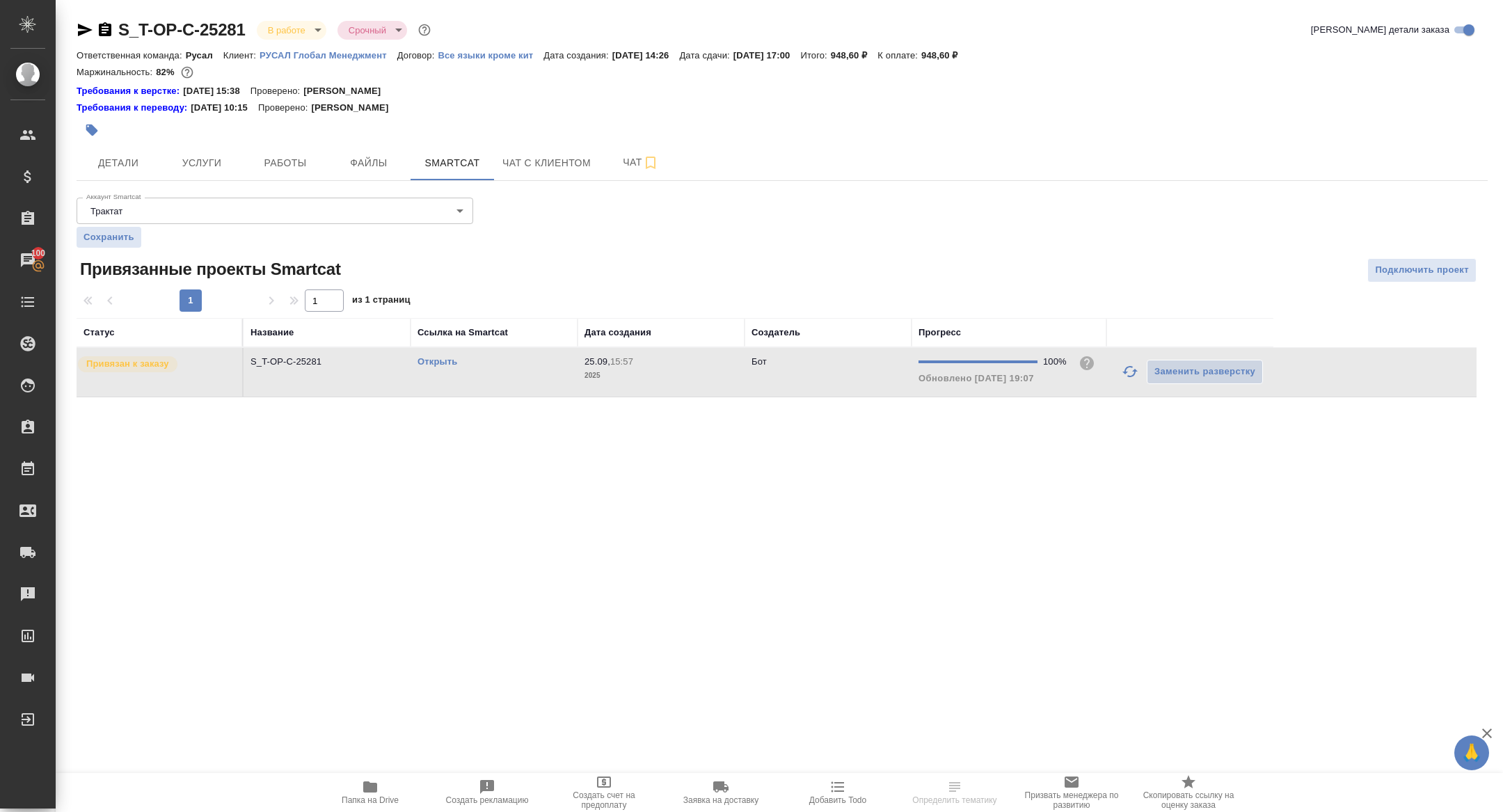
click at [440, 363] on link "Открыть" at bounding box center [437, 361] width 39 height 11
click at [285, 155] on span "Работы" at bounding box center [285, 163] width 67 height 17
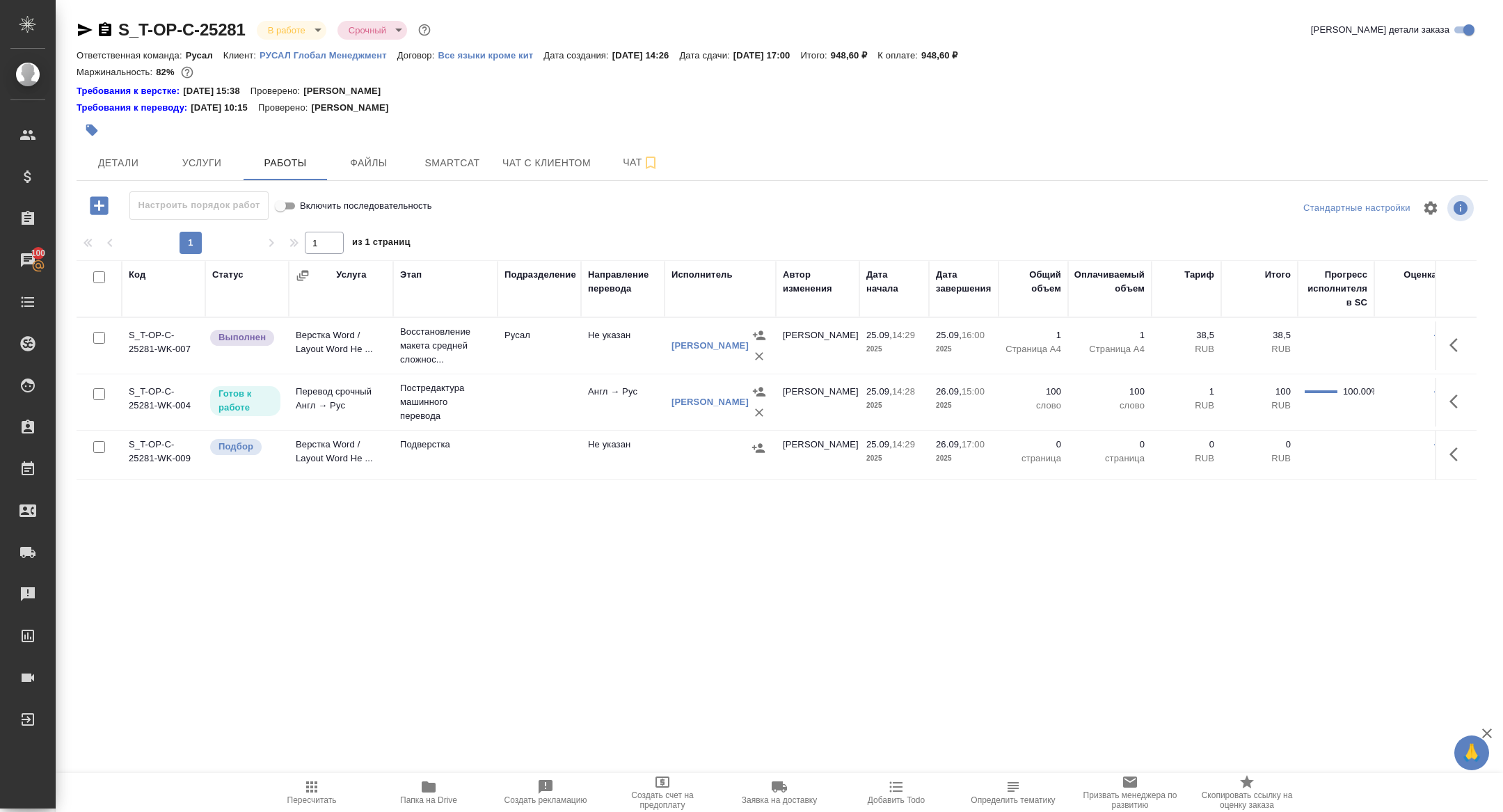
click at [80, 20] on div "S_T-OP-C-25281 В работе inProgress Срочный urgent" at bounding box center [255, 29] width 357 height 22
click at [82, 27] on icon "button" at bounding box center [85, 29] width 14 height 12
click at [146, 161] on span "Детали" at bounding box center [118, 163] width 67 height 17
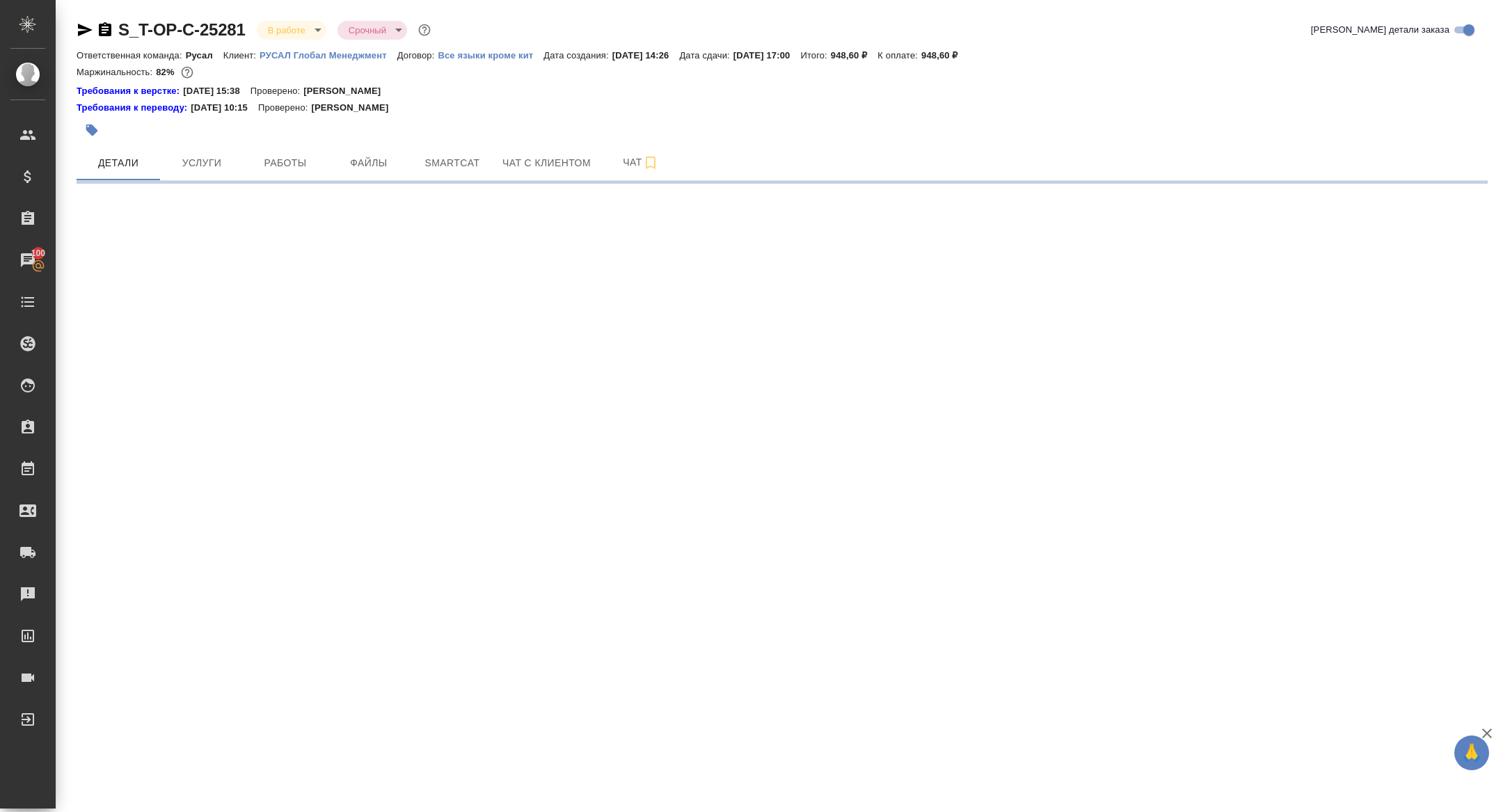
select select "RU"
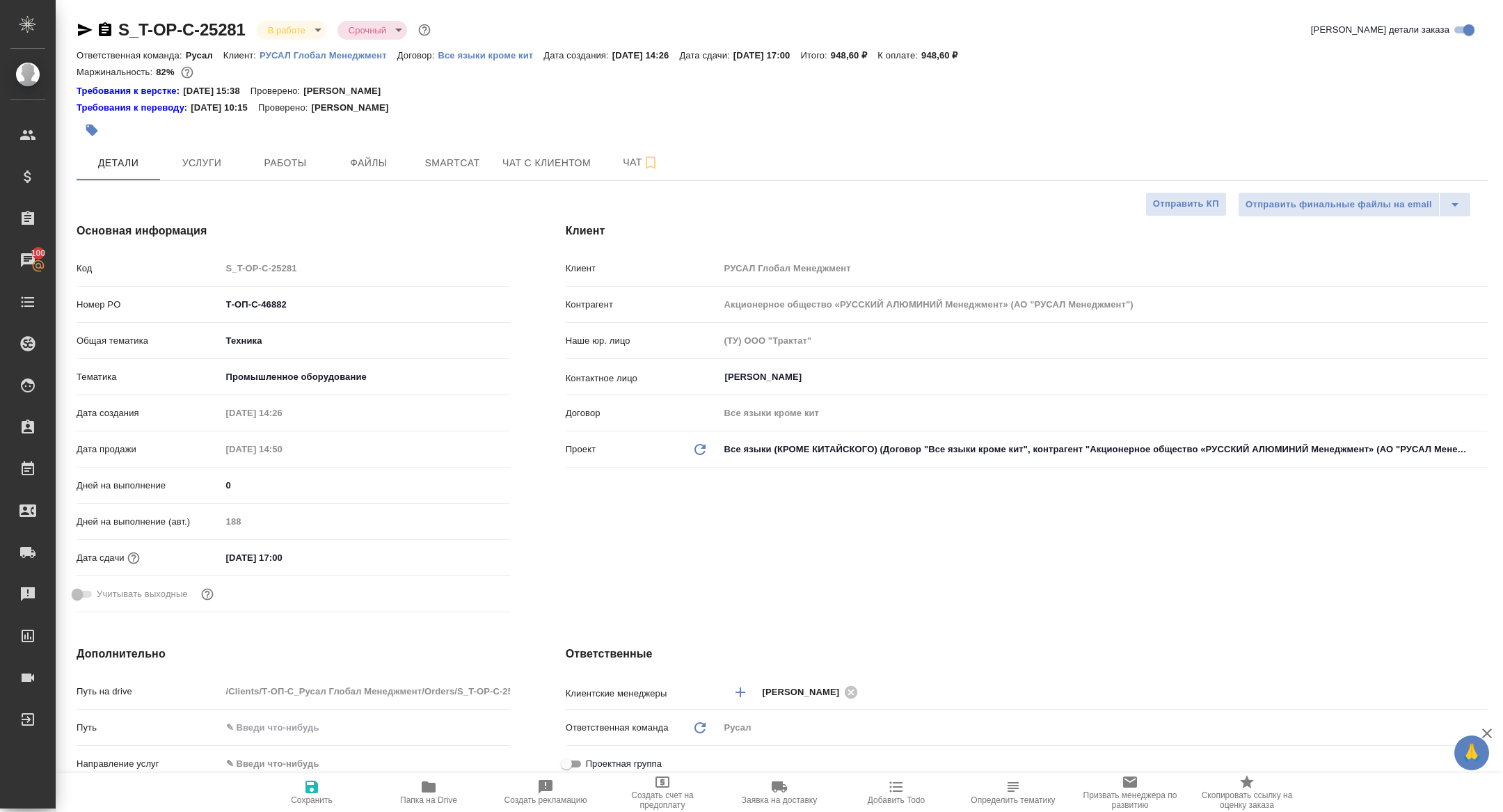
type textarea "x"
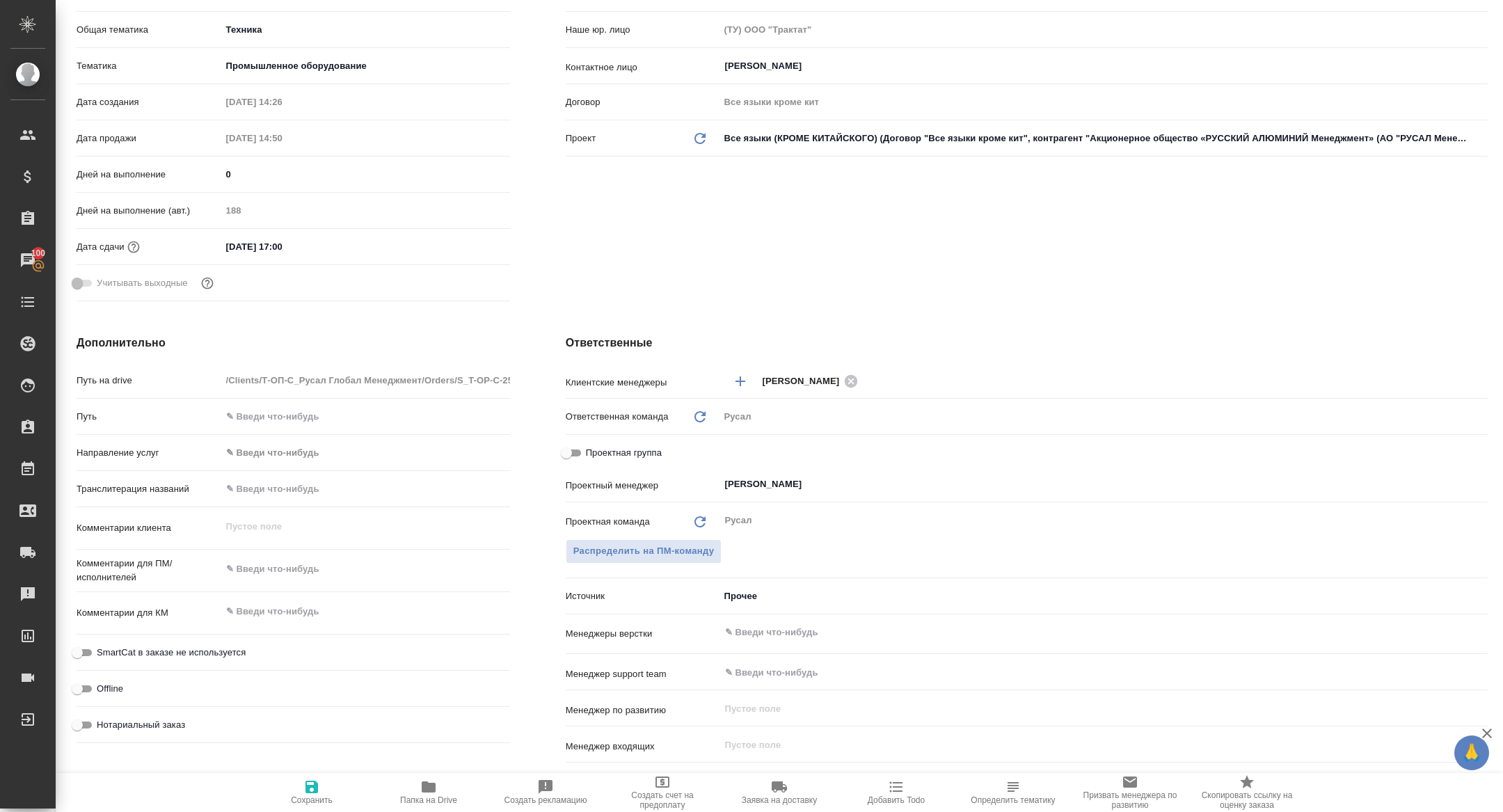
scroll to position [336, 0]
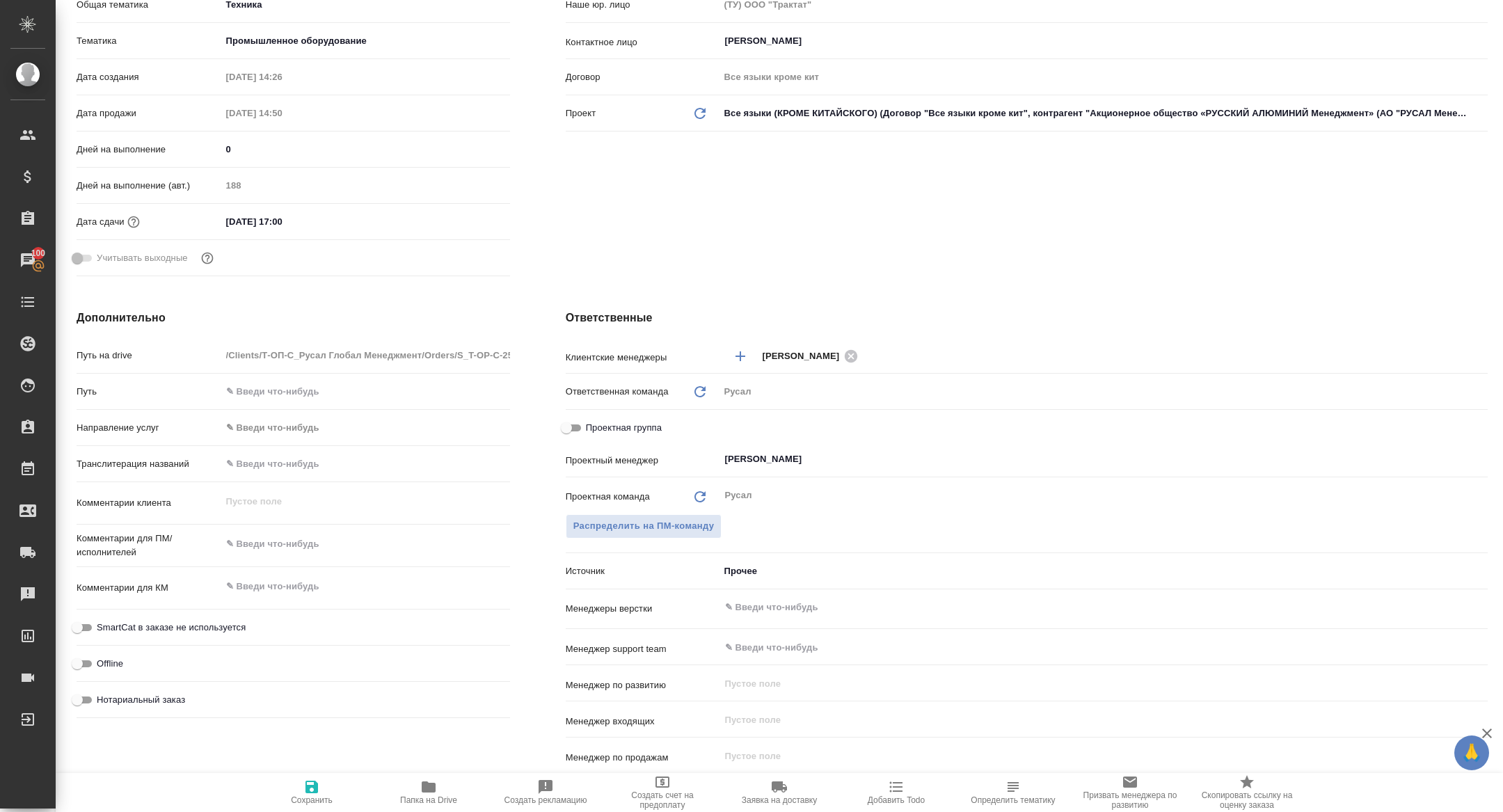
click at [572, 426] on input "Проектная группа" at bounding box center [566, 427] width 50 height 16
checkbox input "true"
type textarea "x"
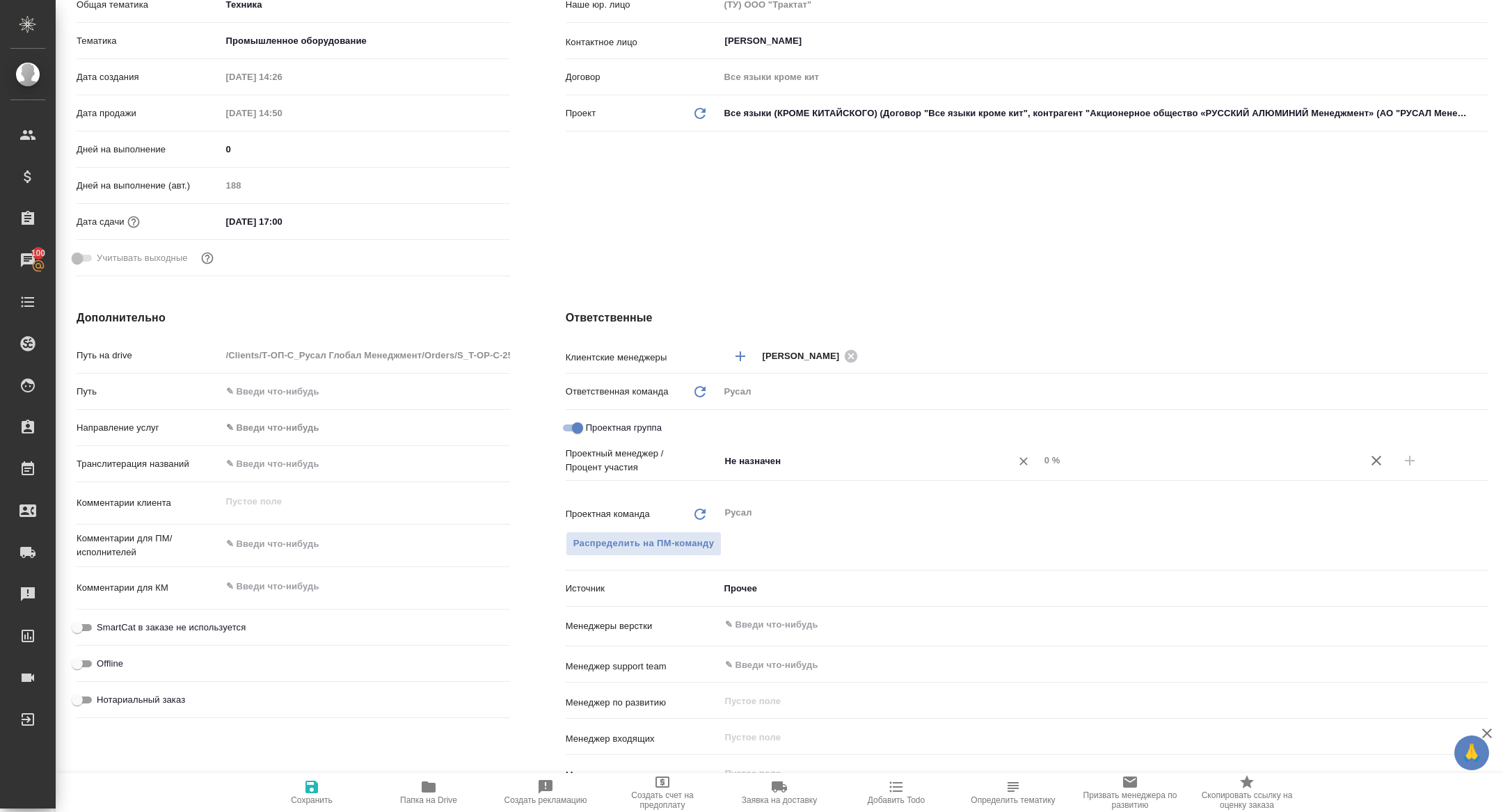
click at [818, 457] on input "Не назначен" at bounding box center [856, 460] width 265 height 16
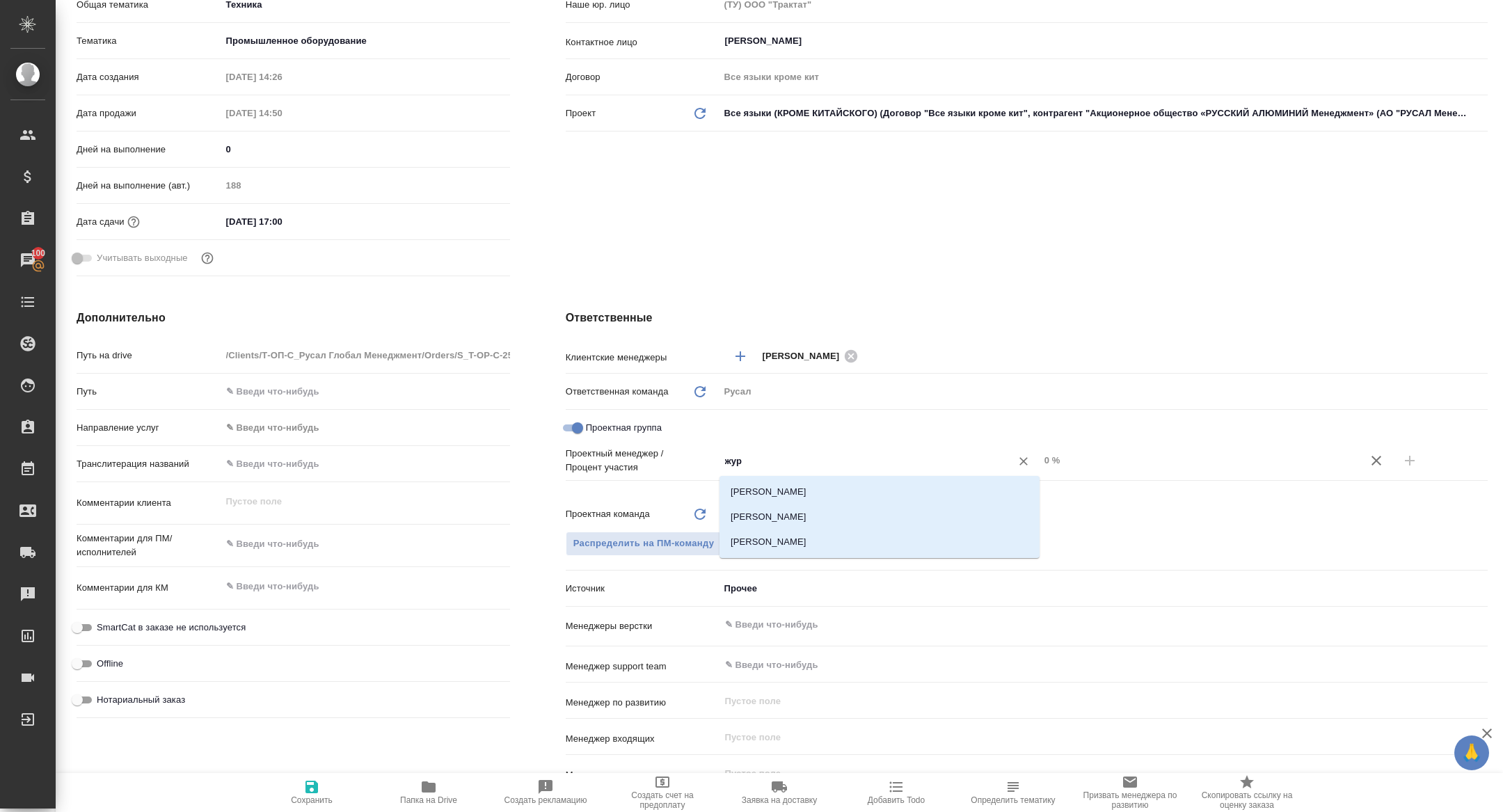
type input "жура"
click at [839, 508] on li "[PERSON_NAME]" at bounding box center [879, 517] width 320 height 25
type textarea "x"
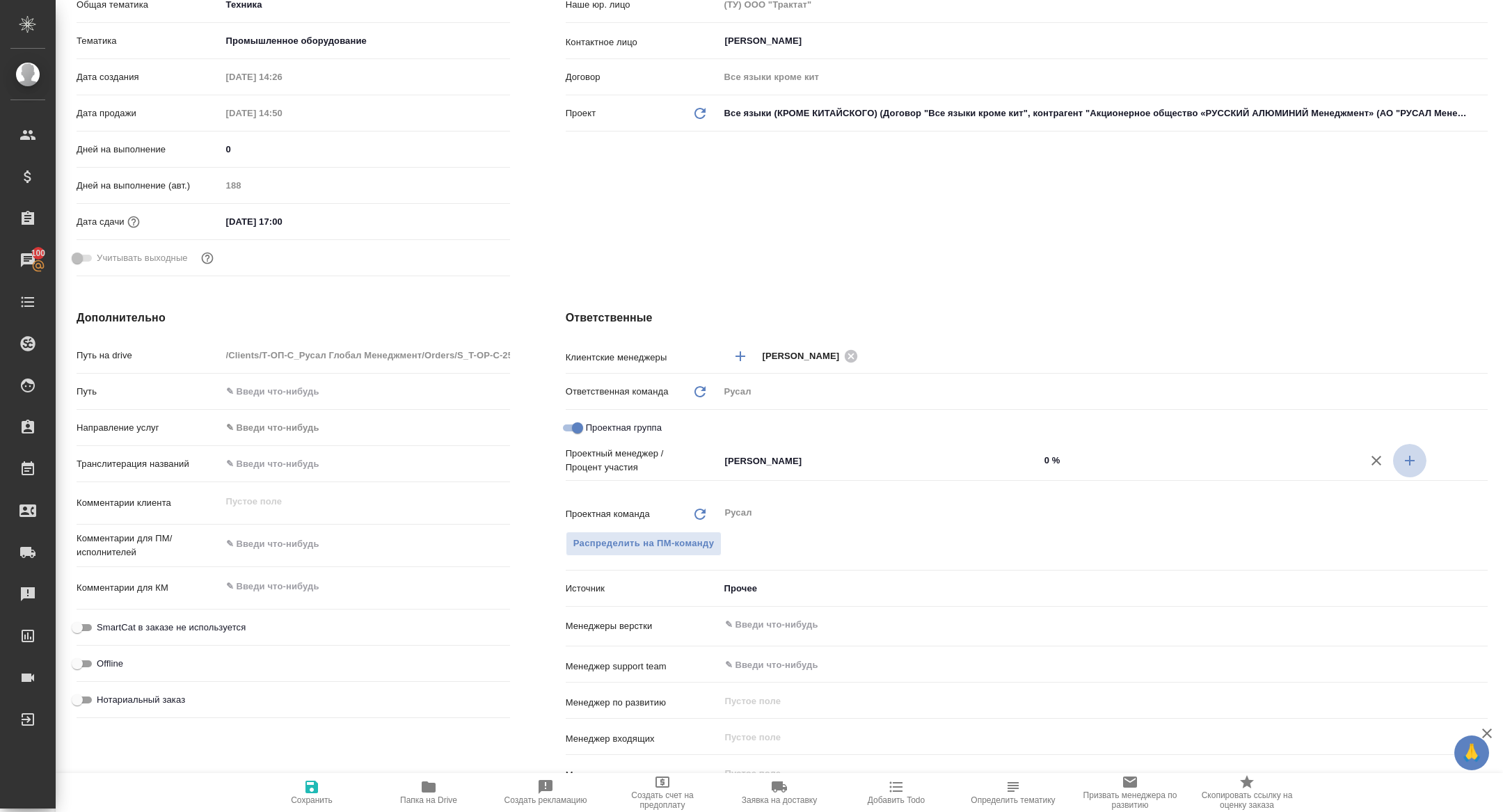
click at [1416, 465] on icon "button" at bounding box center [1410, 460] width 16 height 16
type textarea "x"
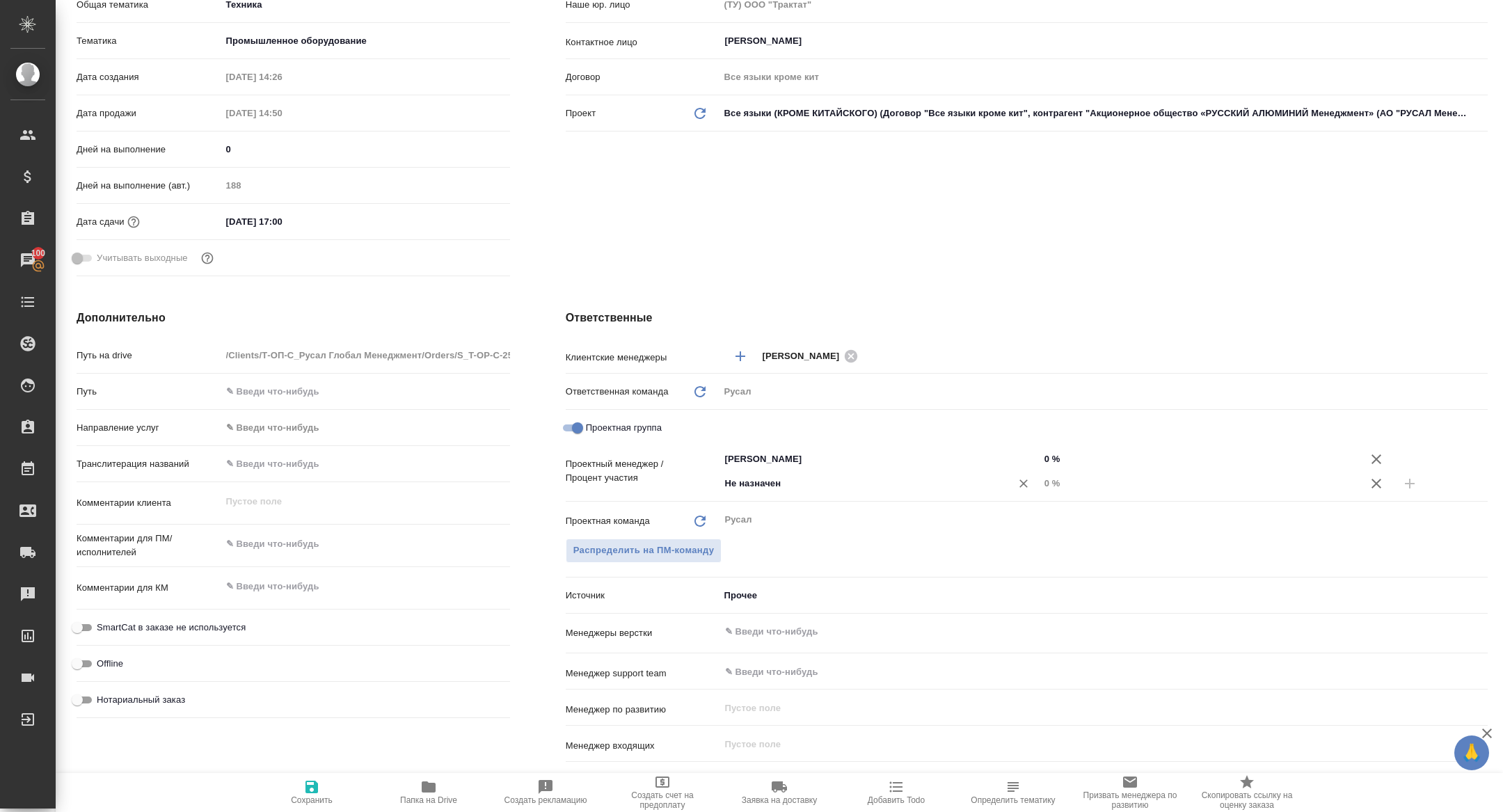
click at [798, 495] on div "Не назначен ​" at bounding box center [879, 484] width 320 height 28
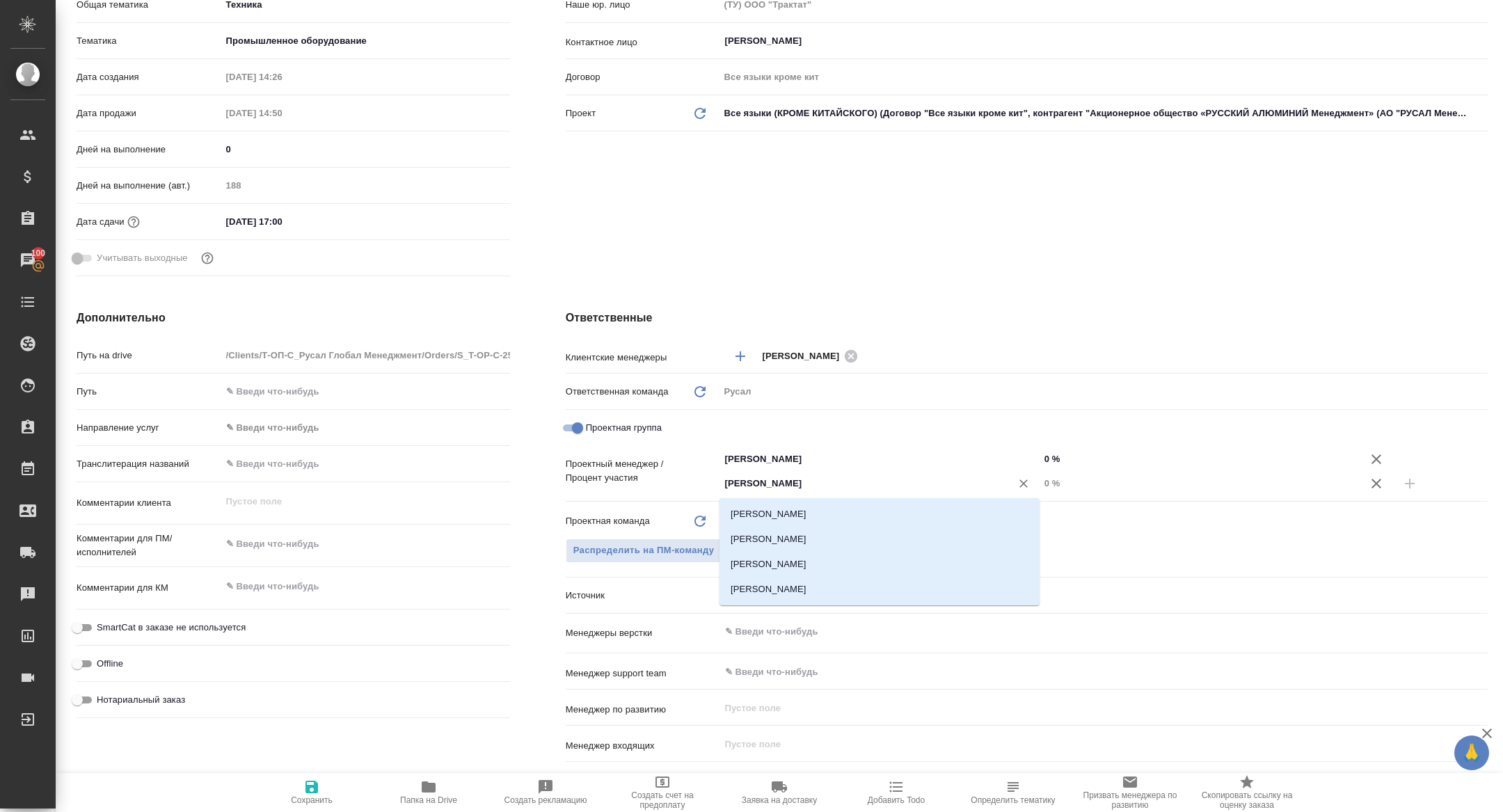
type input "кирилл"
click at [784, 518] on li "[PERSON_NAME]" at bounding box center [879, 514] width 320 height 25
type textarea "x"
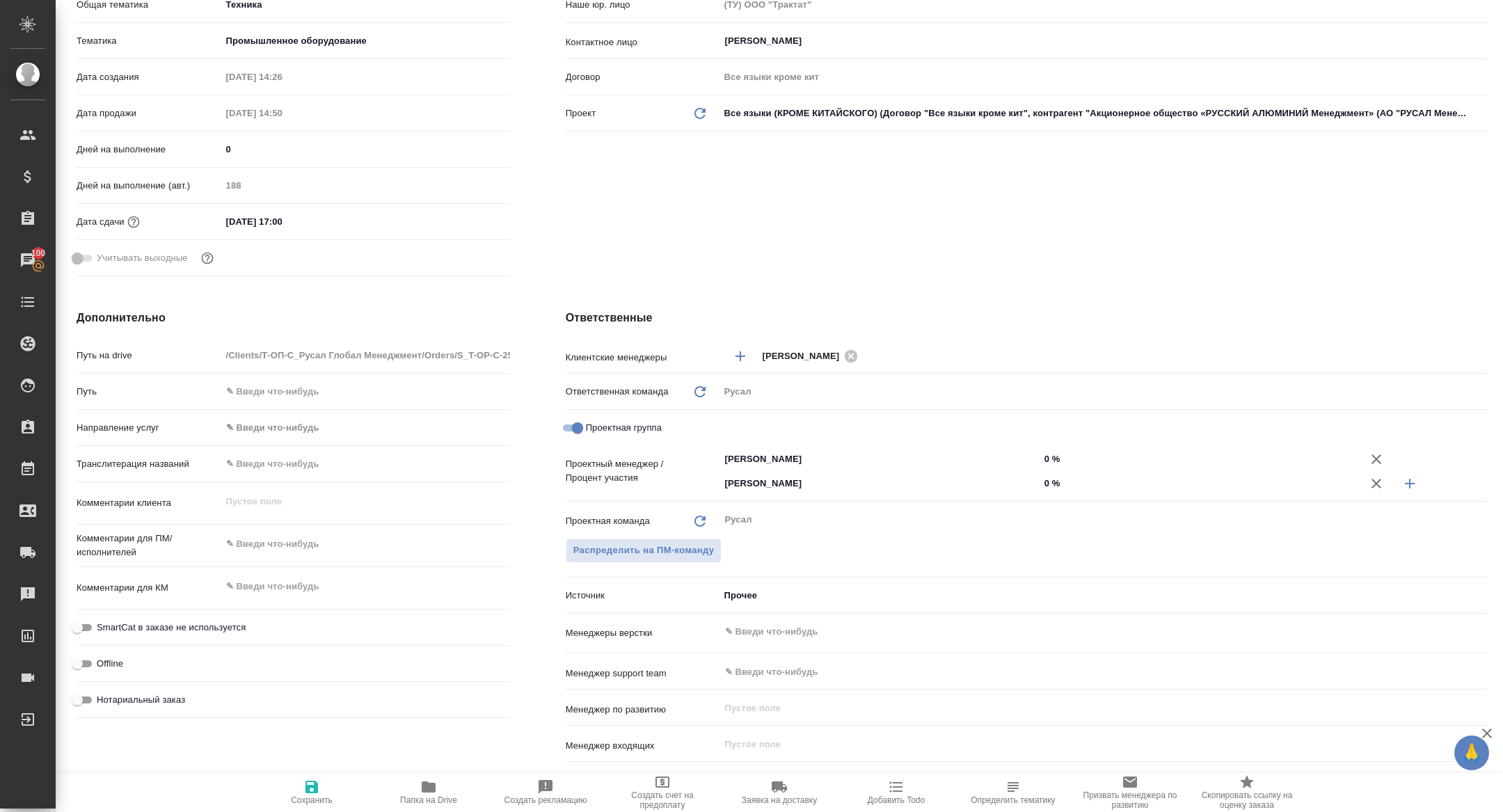
click at [1044, 481] on input "0 %" at bounding box center [1200, 483] width 320 height 20
type input "20 %"
type textarea "x"
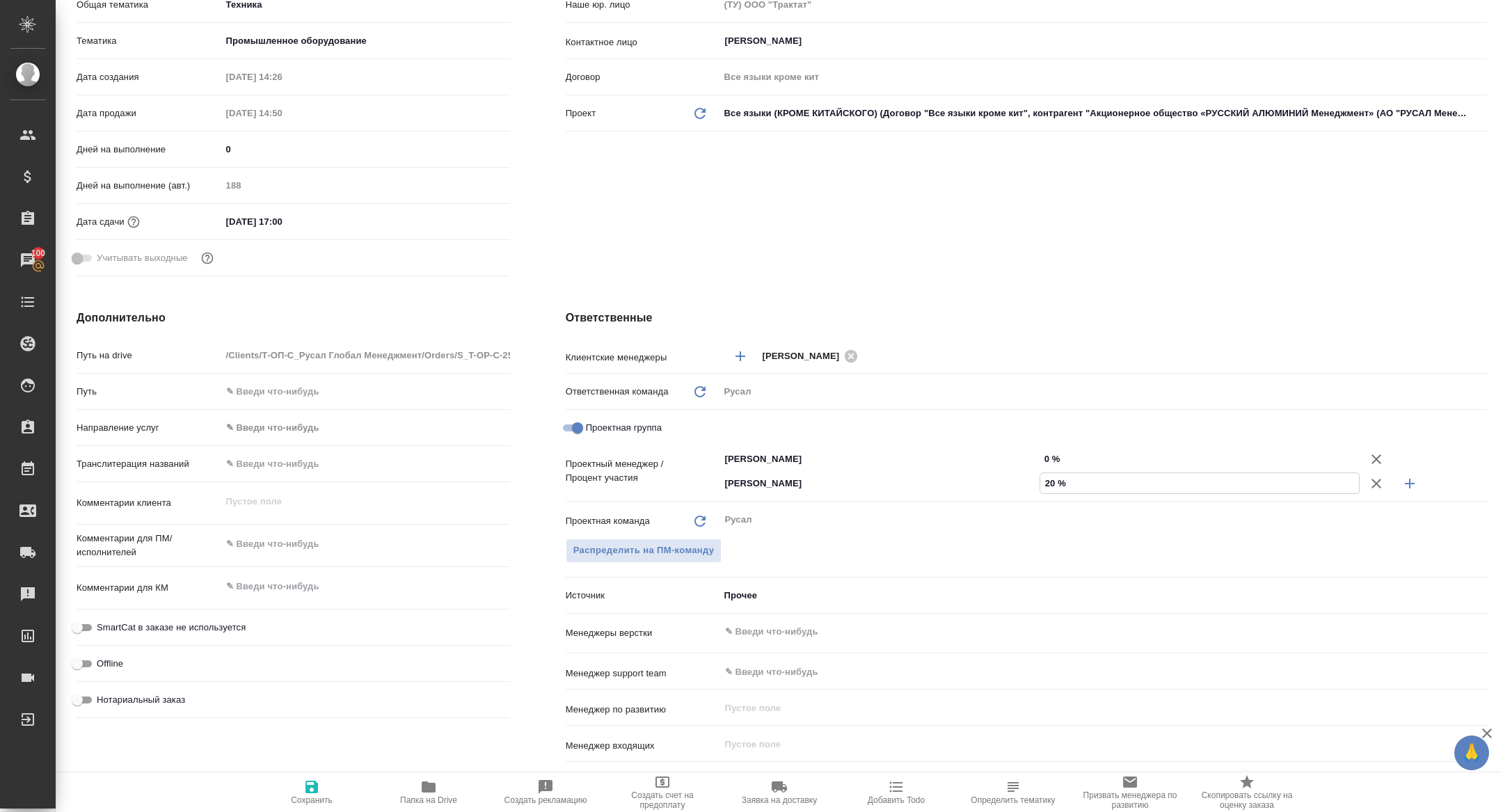
type input "20 %"
click at [1043, 460] on input "0 %" at bounding box center [1200, 459] width 320 height 20
type textarea "x"
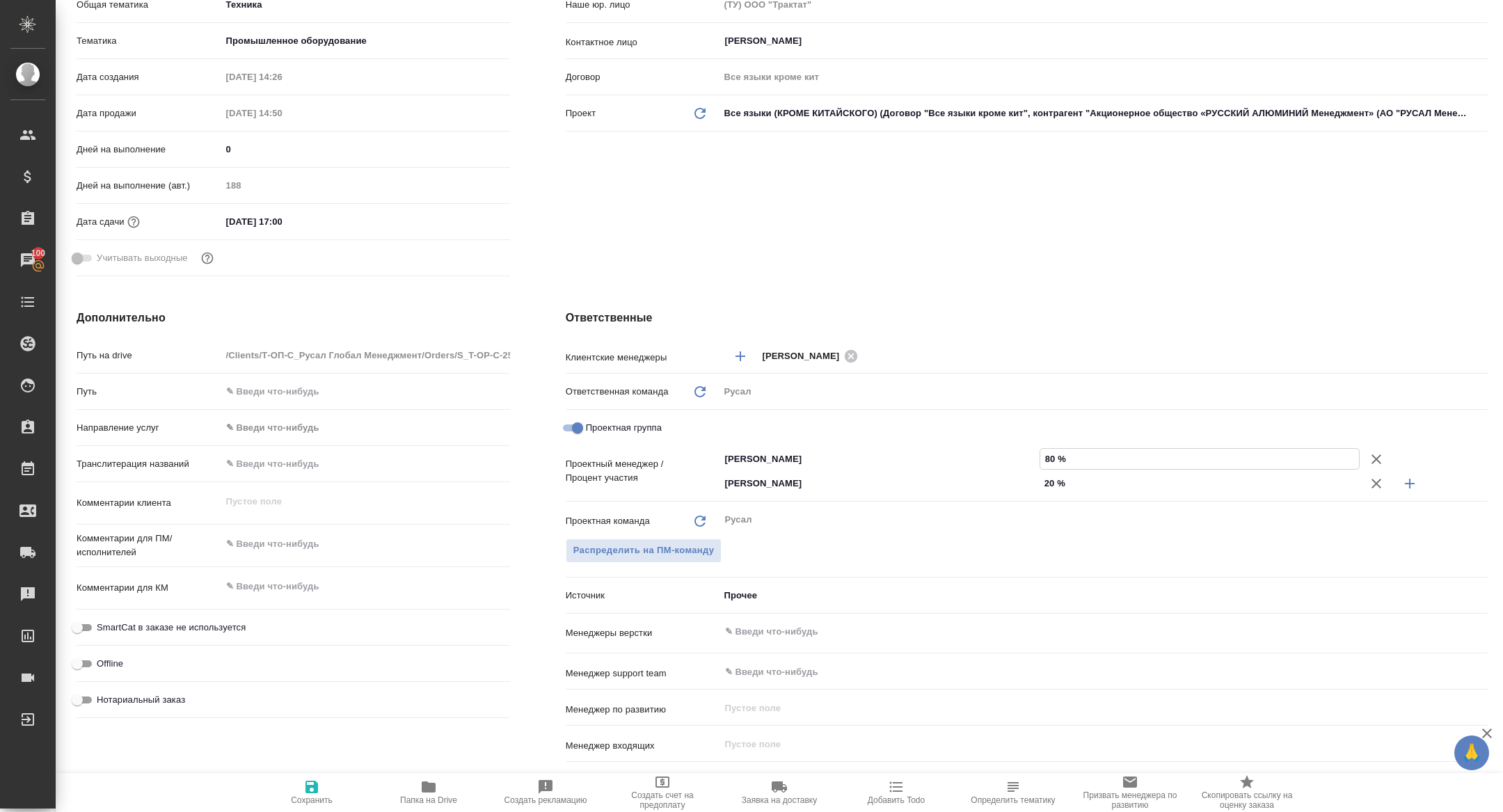
type input "80 %"
click at [309, 788] on icon "button" at bounding box center [311, 786] width 12 height 12
type textarea "x"
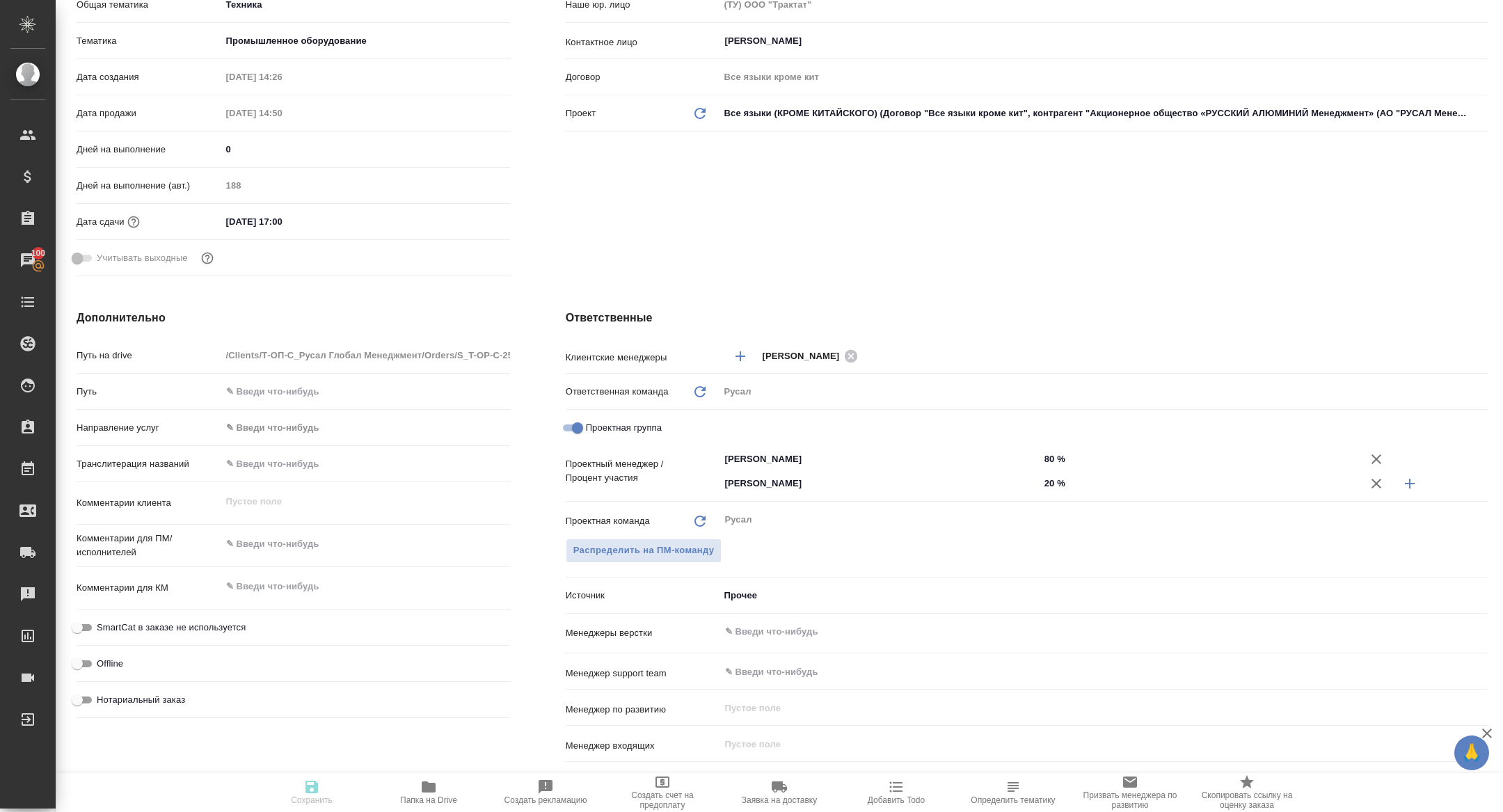
type textarea "x"
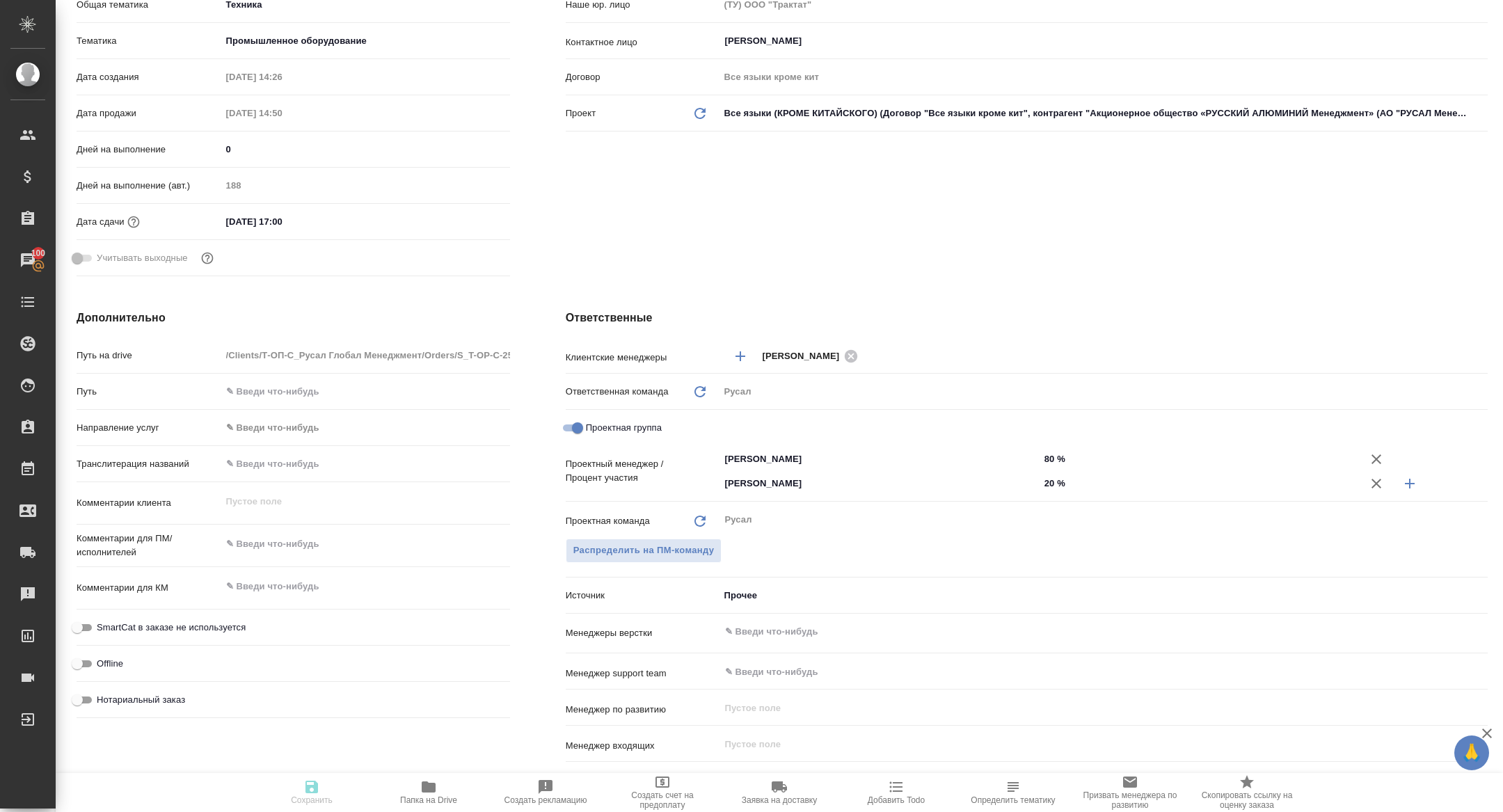
type textarea "x"
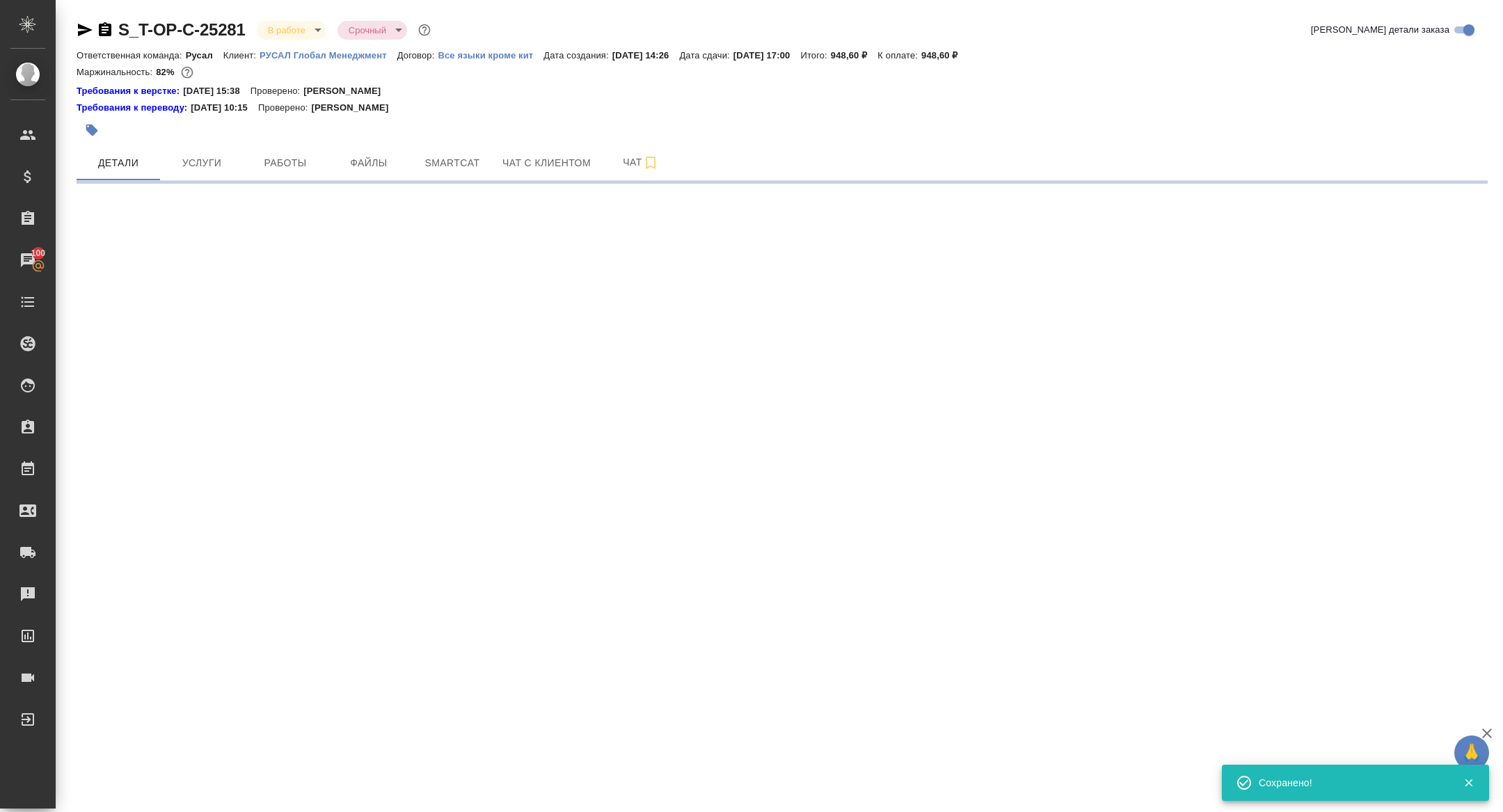
select select "RU"
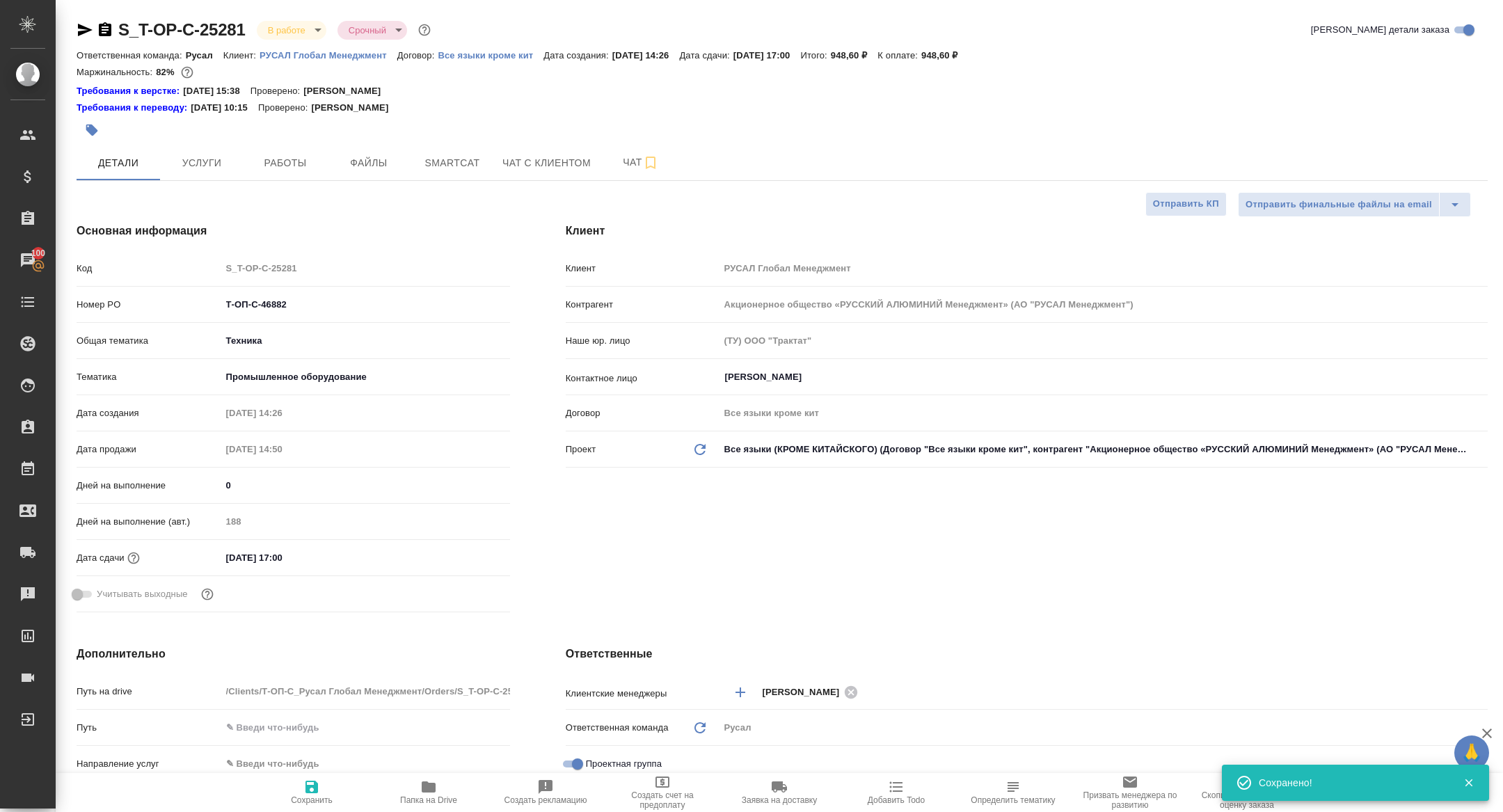
type textarea "x"
click at [298, 161] on span "Работы" at bounding box center [285, 163] width 67 height 17
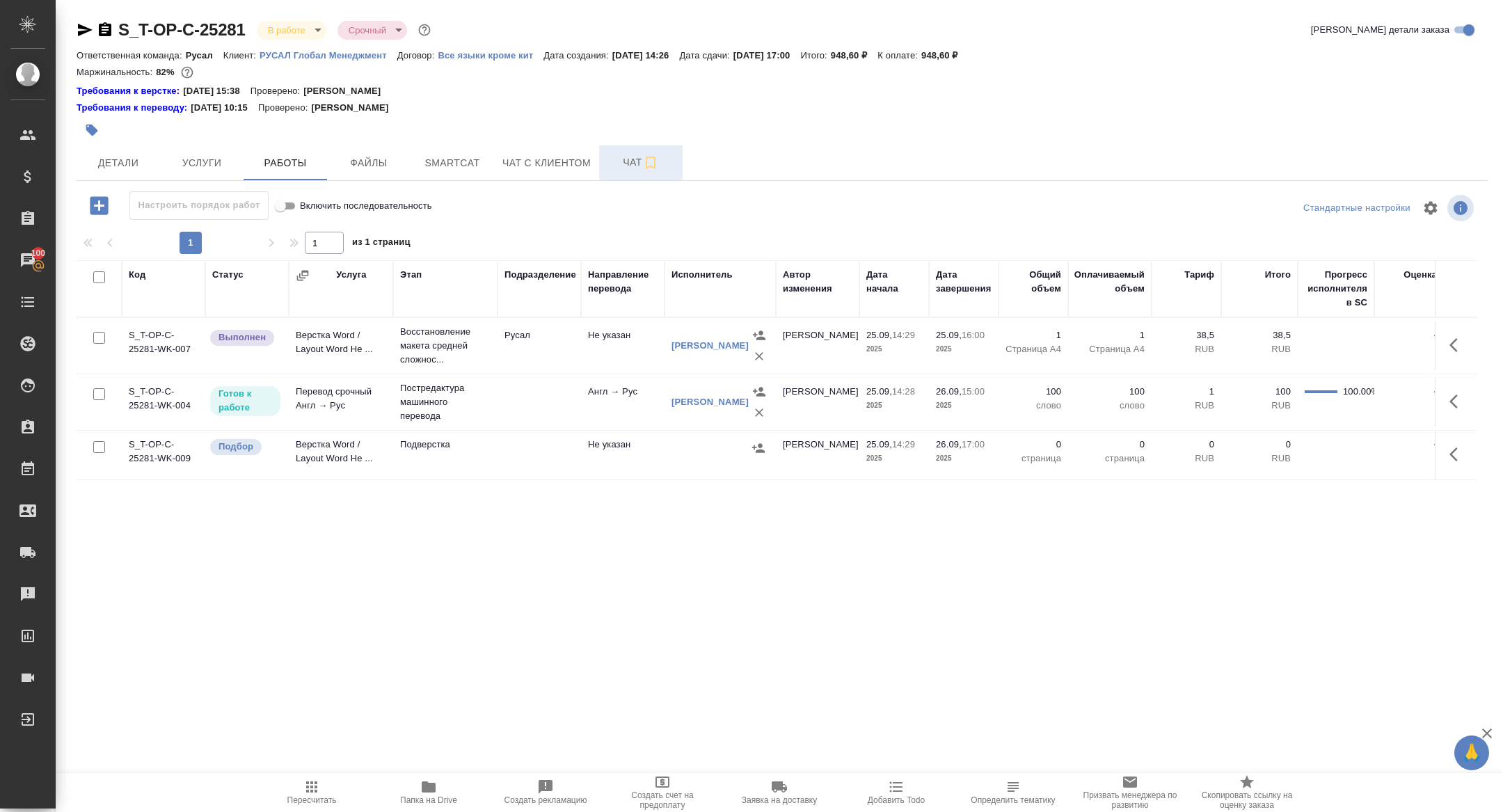
click at [618, 158] on span "Чат" at bounding box center [640, 162] width 67 height 17
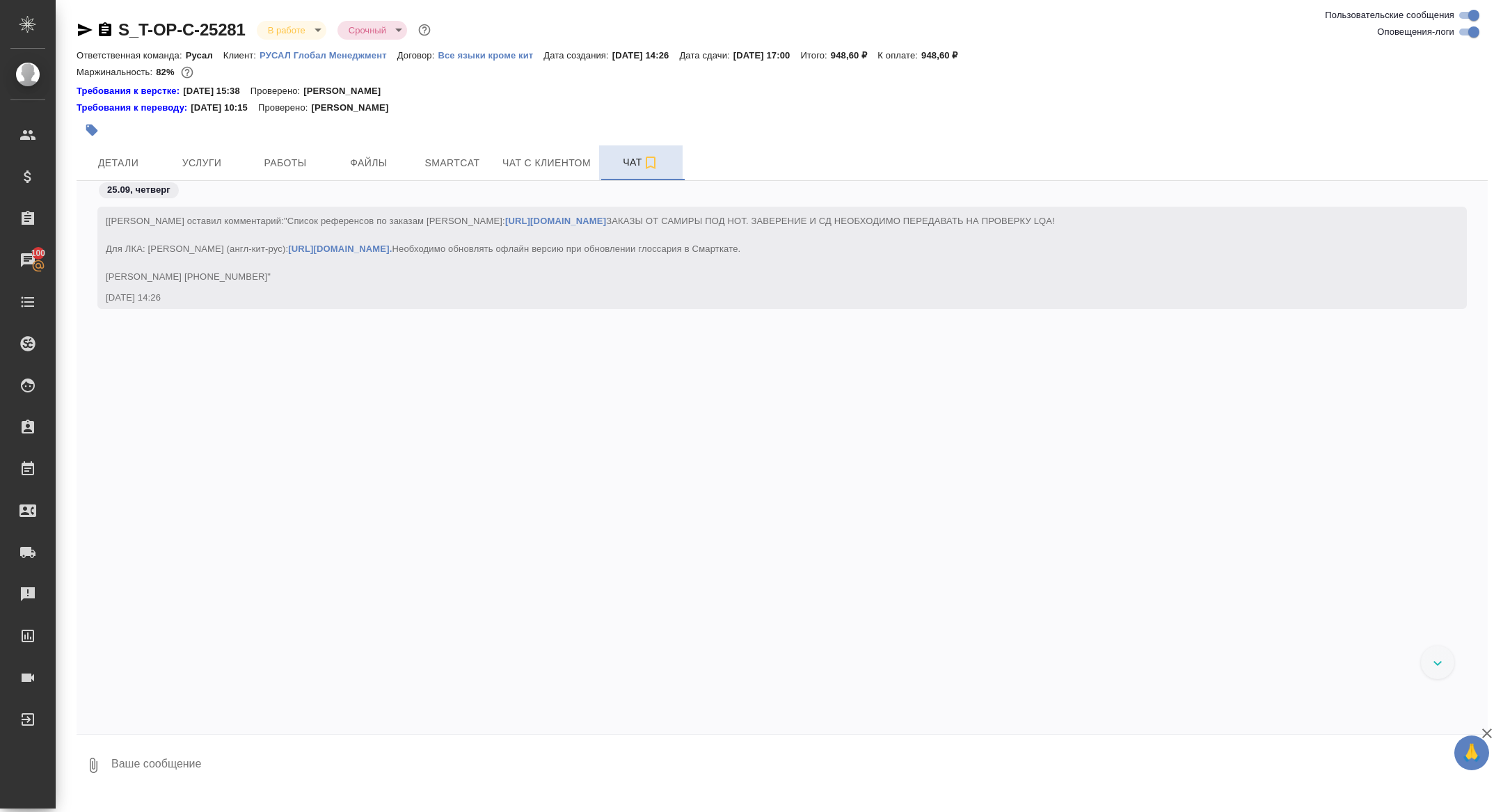
scroll to position [4588, 0]
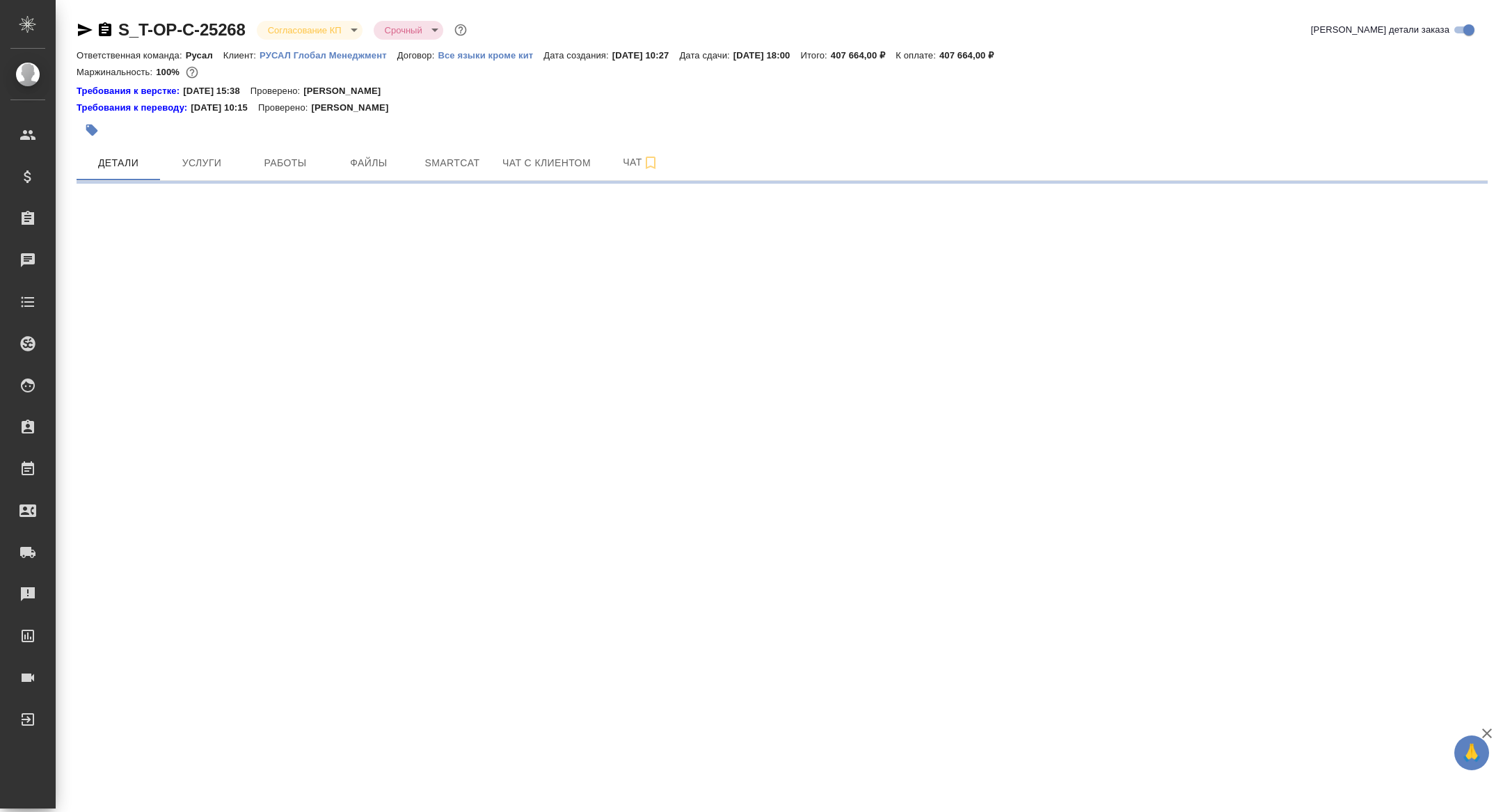
click at [82, 28] on icon "button" at bounding box center [85, 29] width 14 height 12
select select "RU"
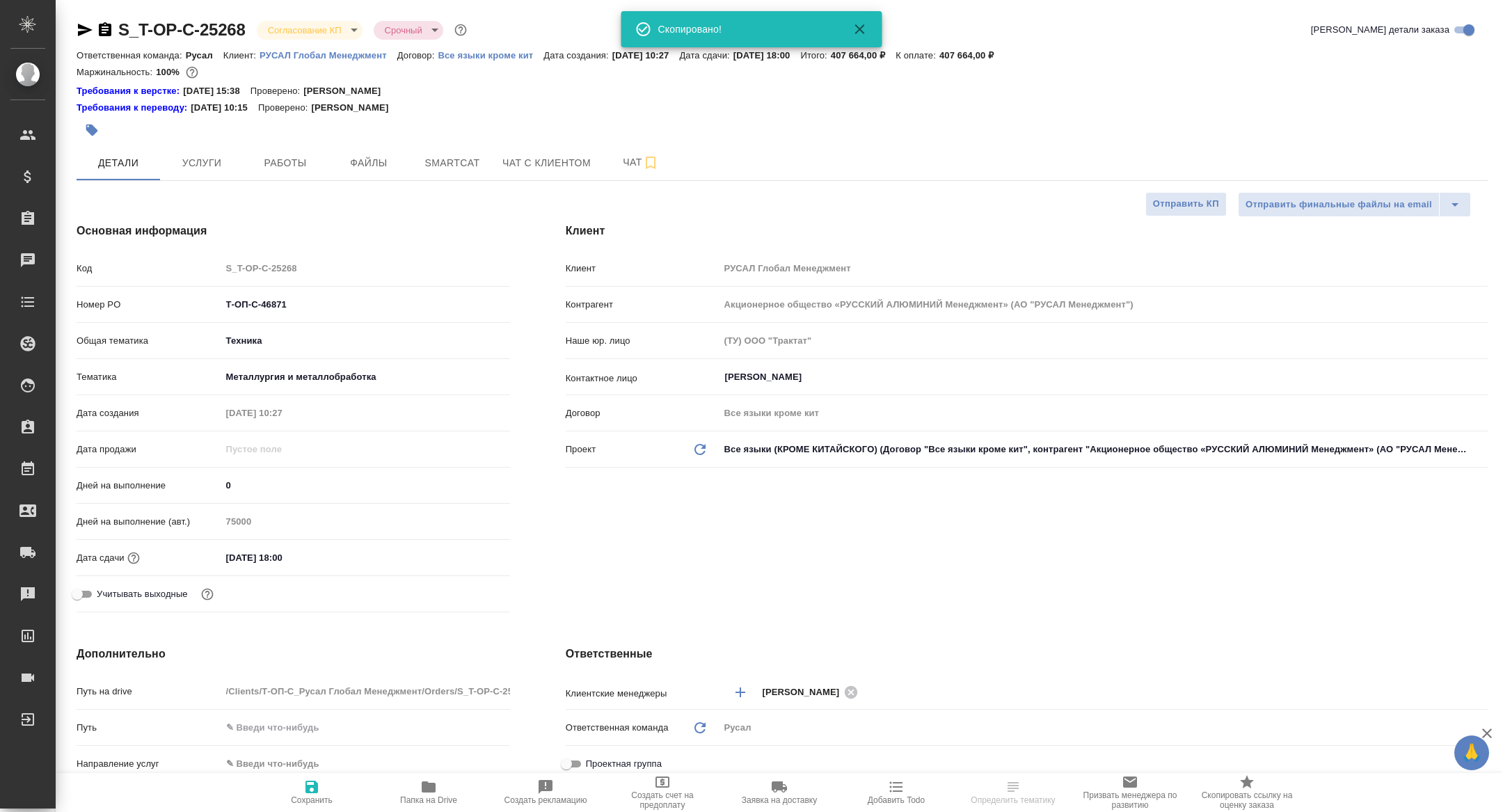
type textarea "x"
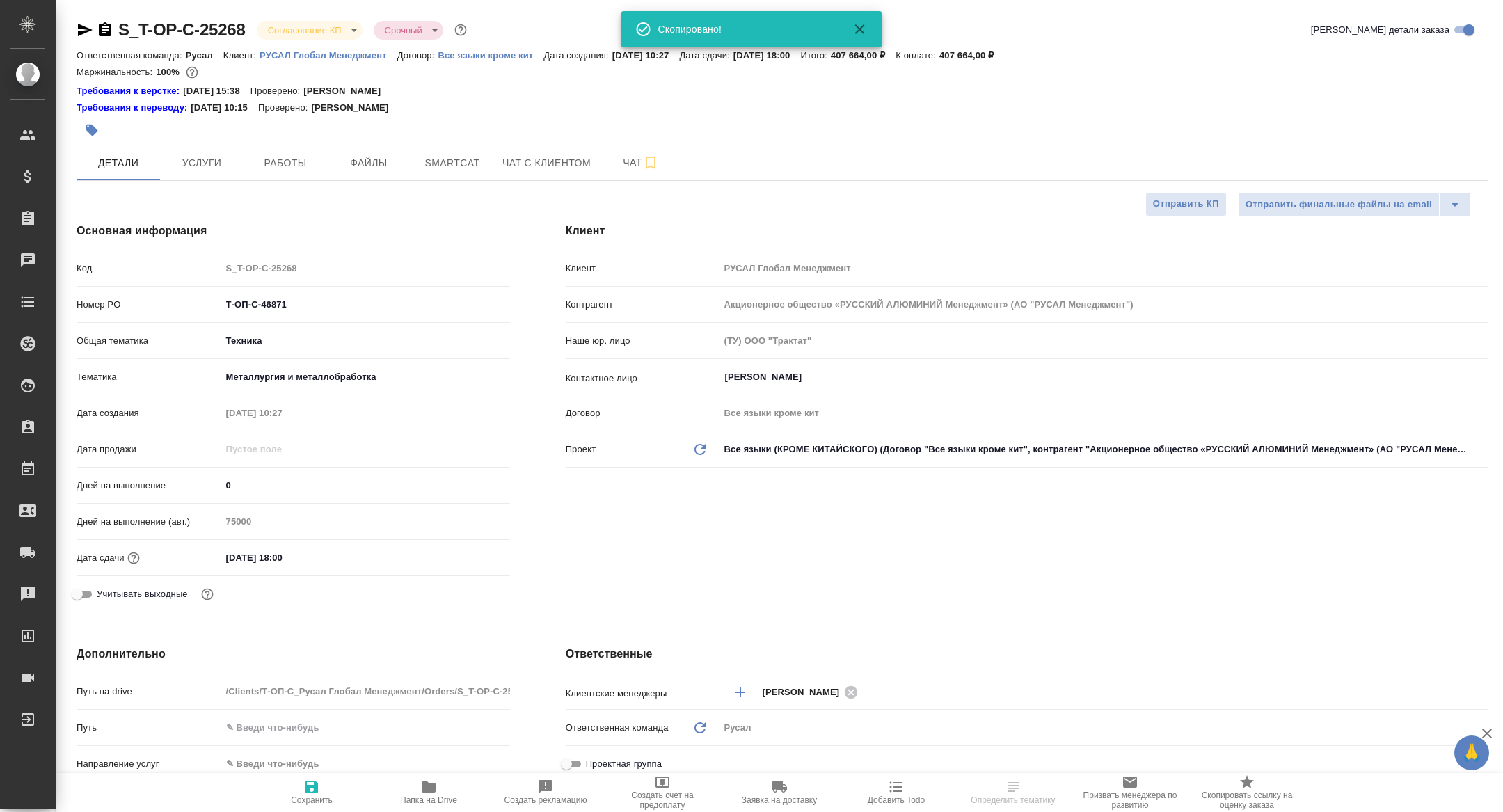
type textarea "x"
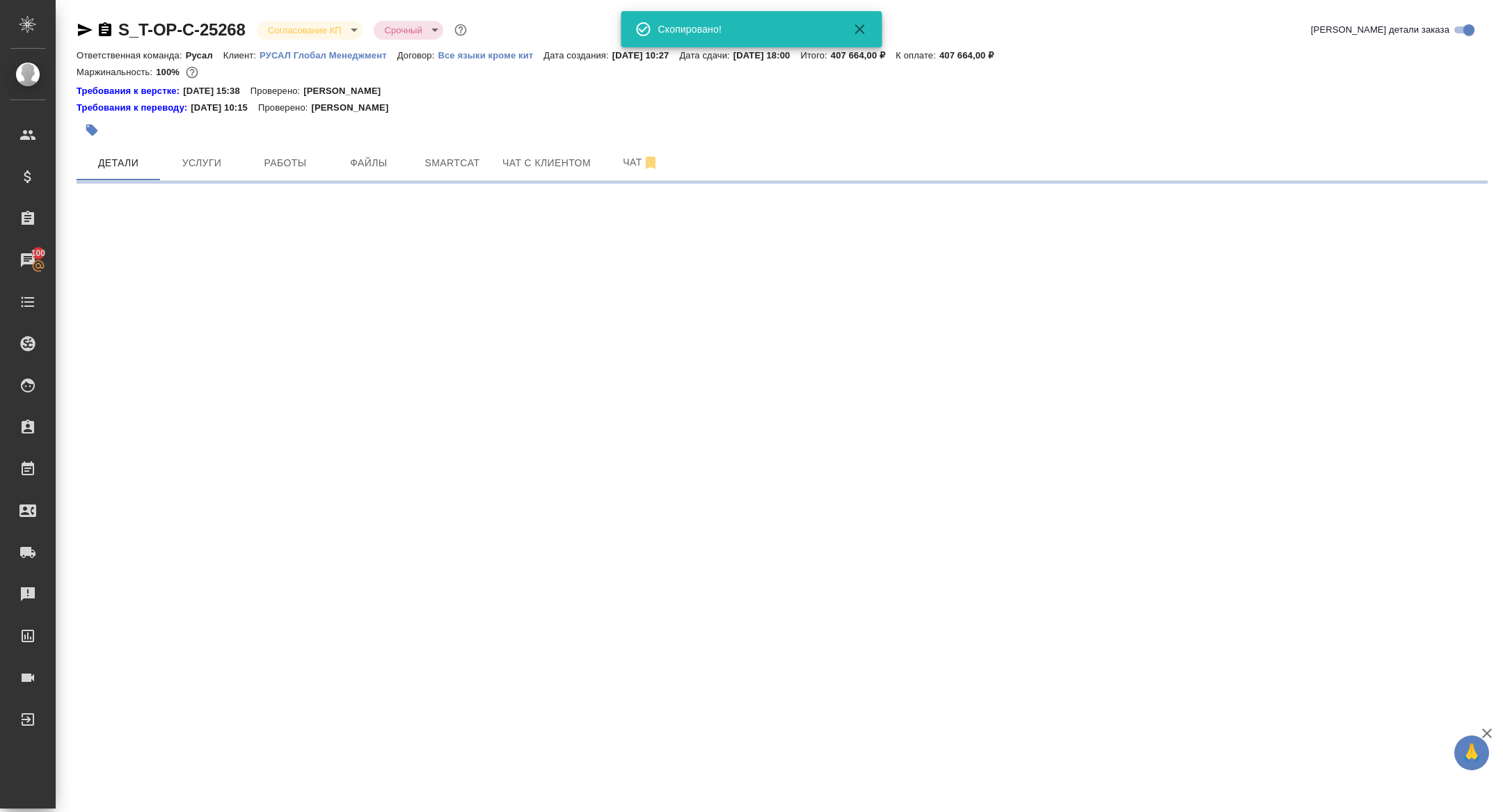
select select "RU"
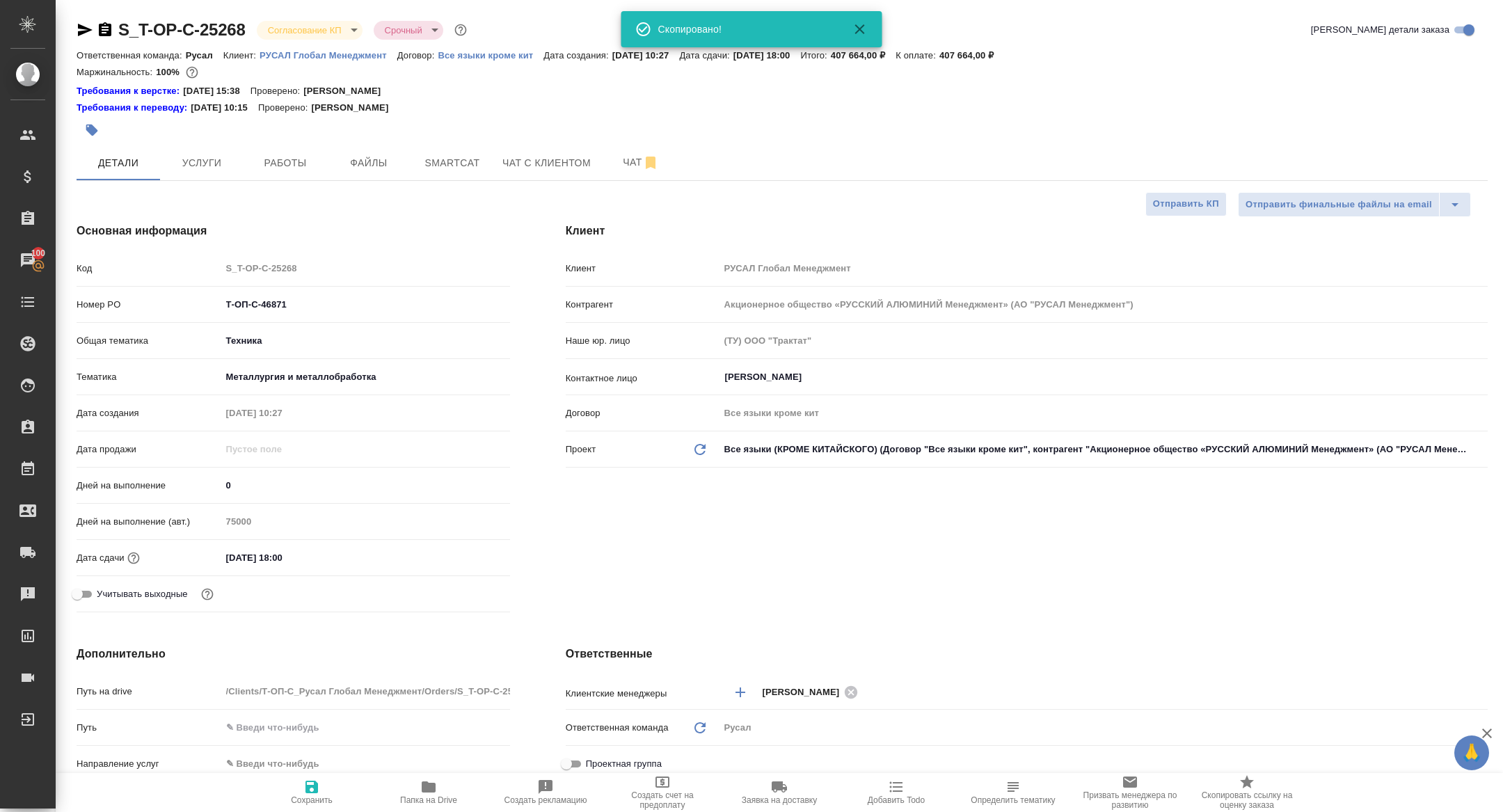
type textarea "x"
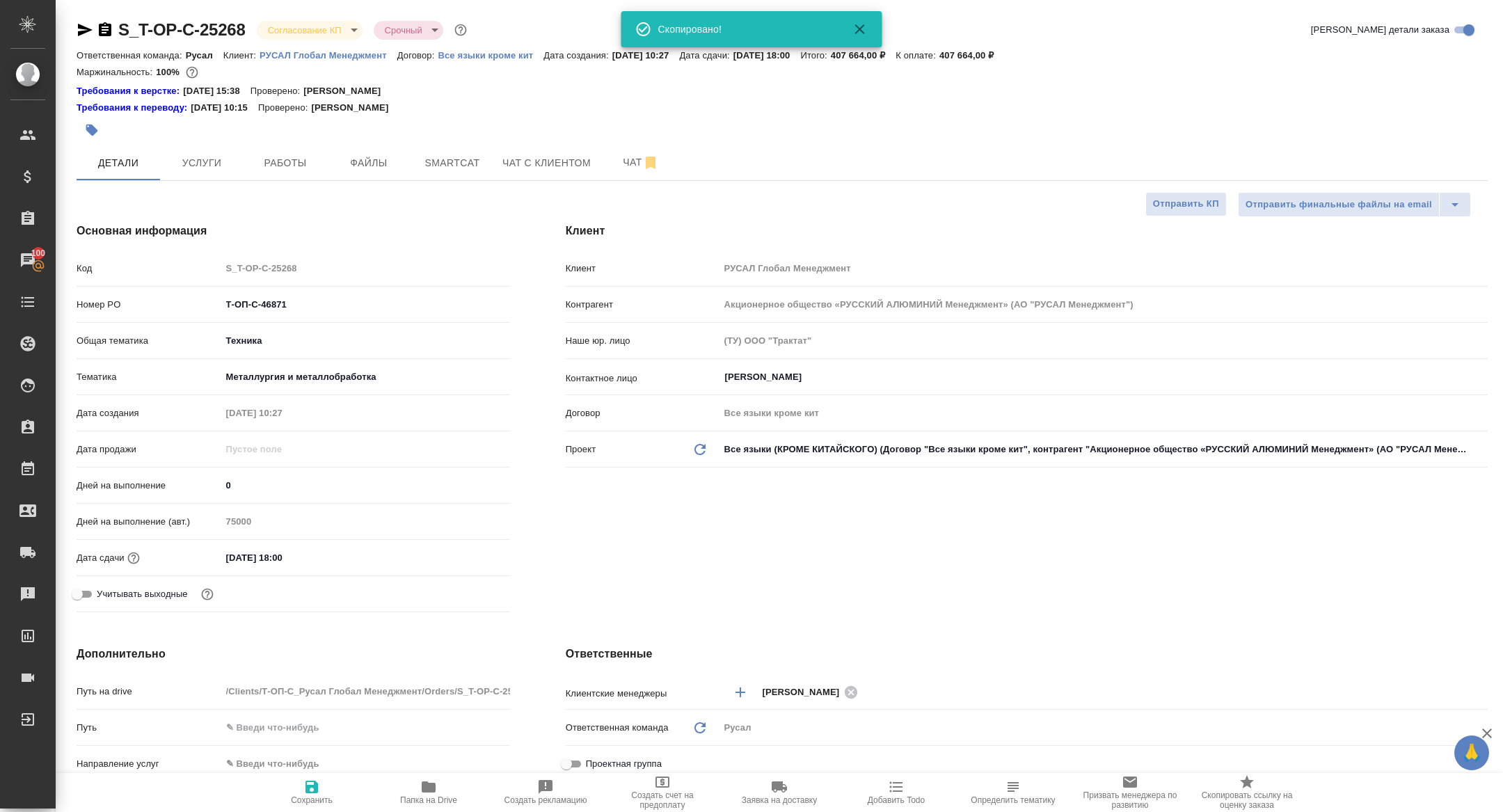
type textarea "x"
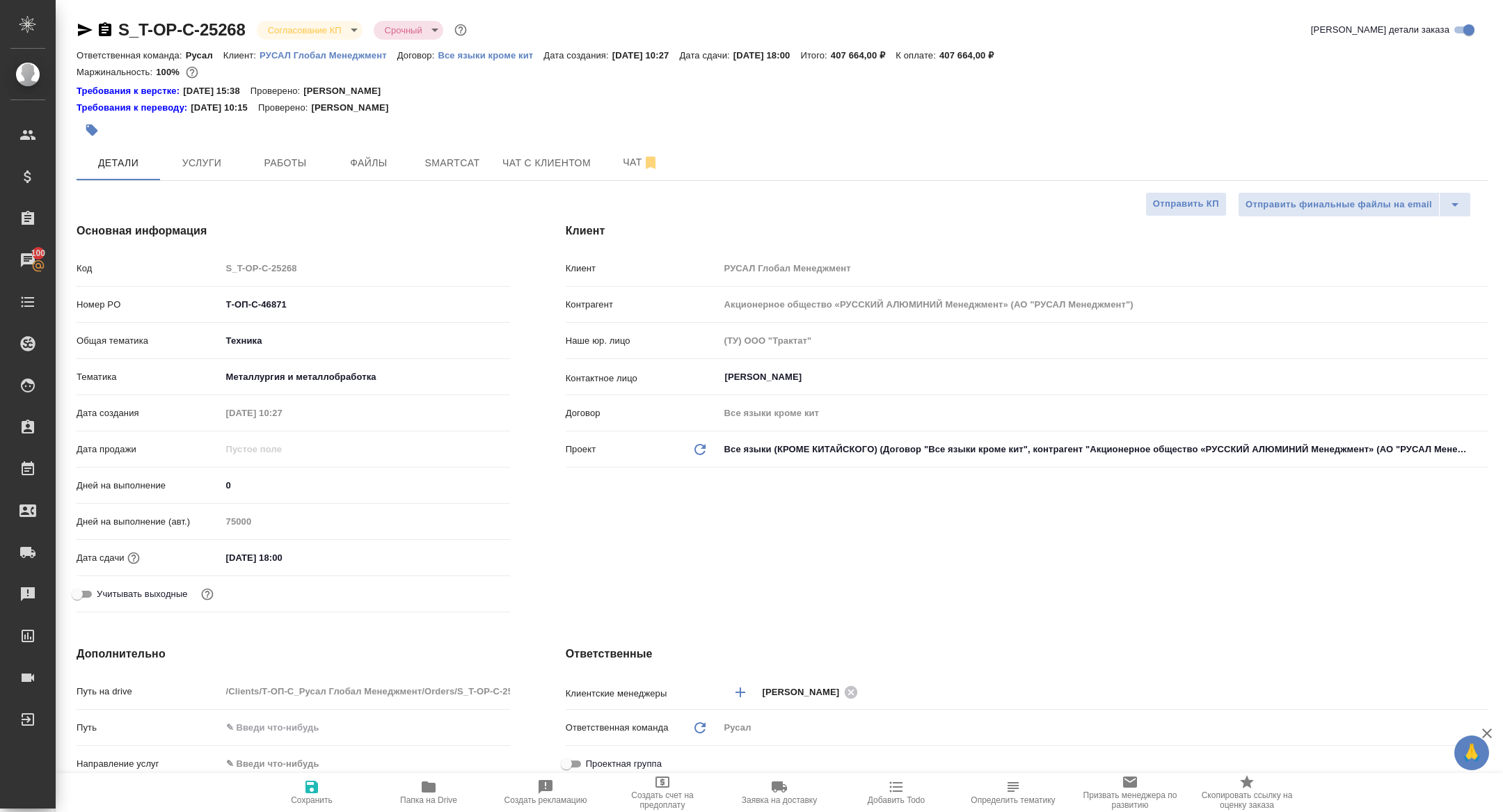
type textarea "x"
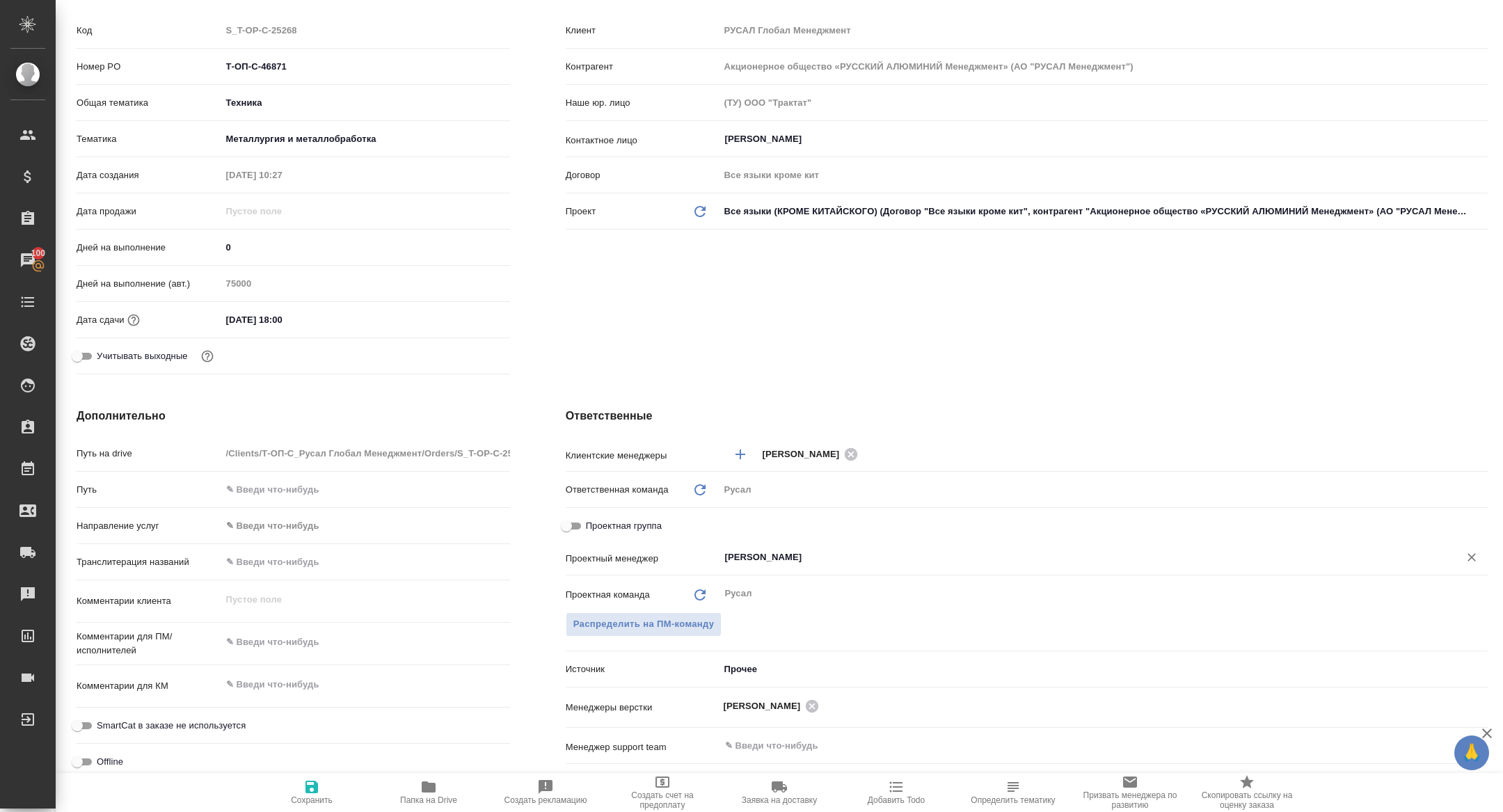
click at [902, 555] on input "[PERSON_NAME]" at bounding box center [1080, 557] width 713 height 16
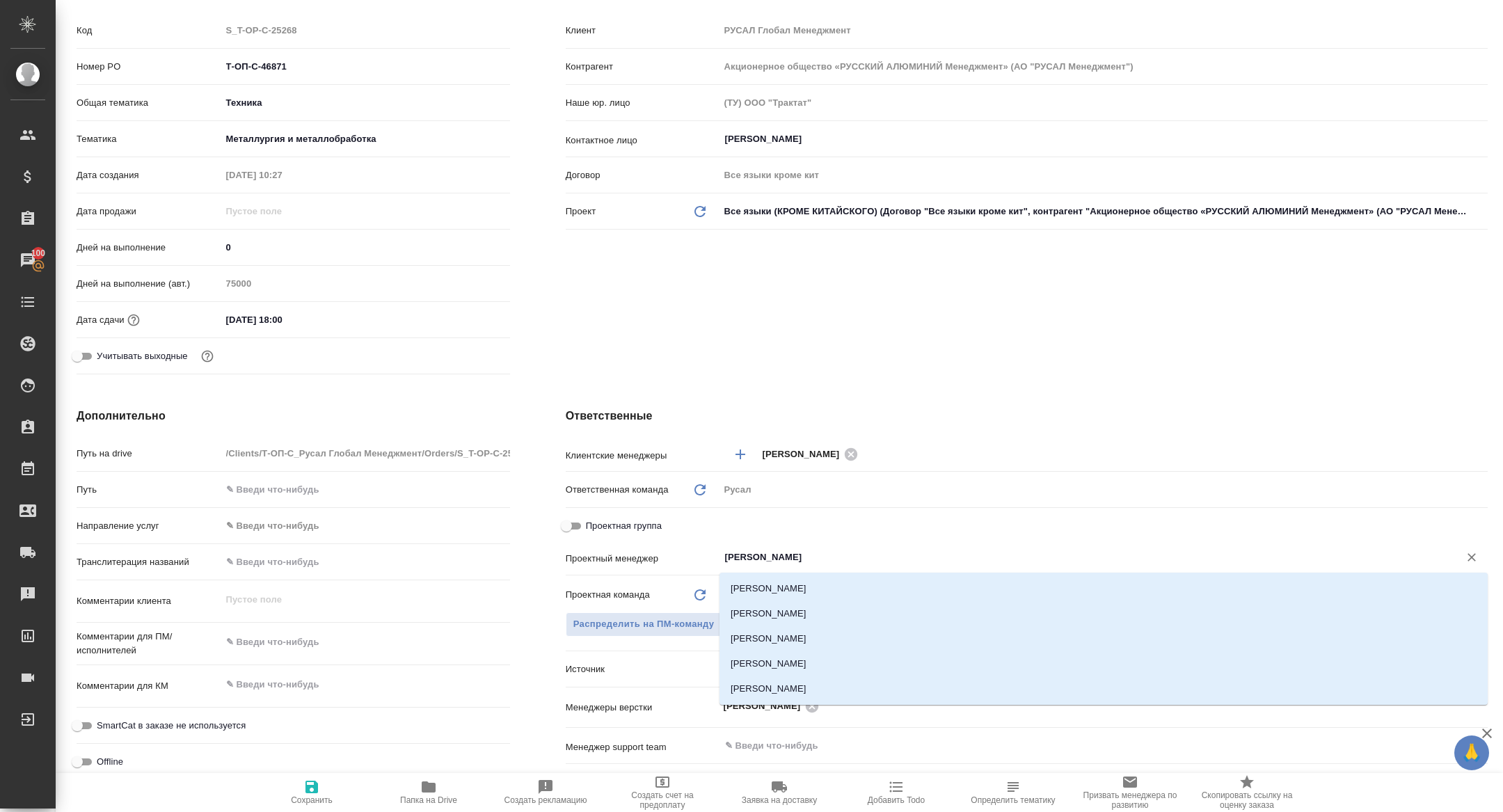
type input "кирилл"
click at [836, 596] on li "[PERSON_NAME]" at bounding box center [1103, 588] width 768 height 25
type textarea "x"
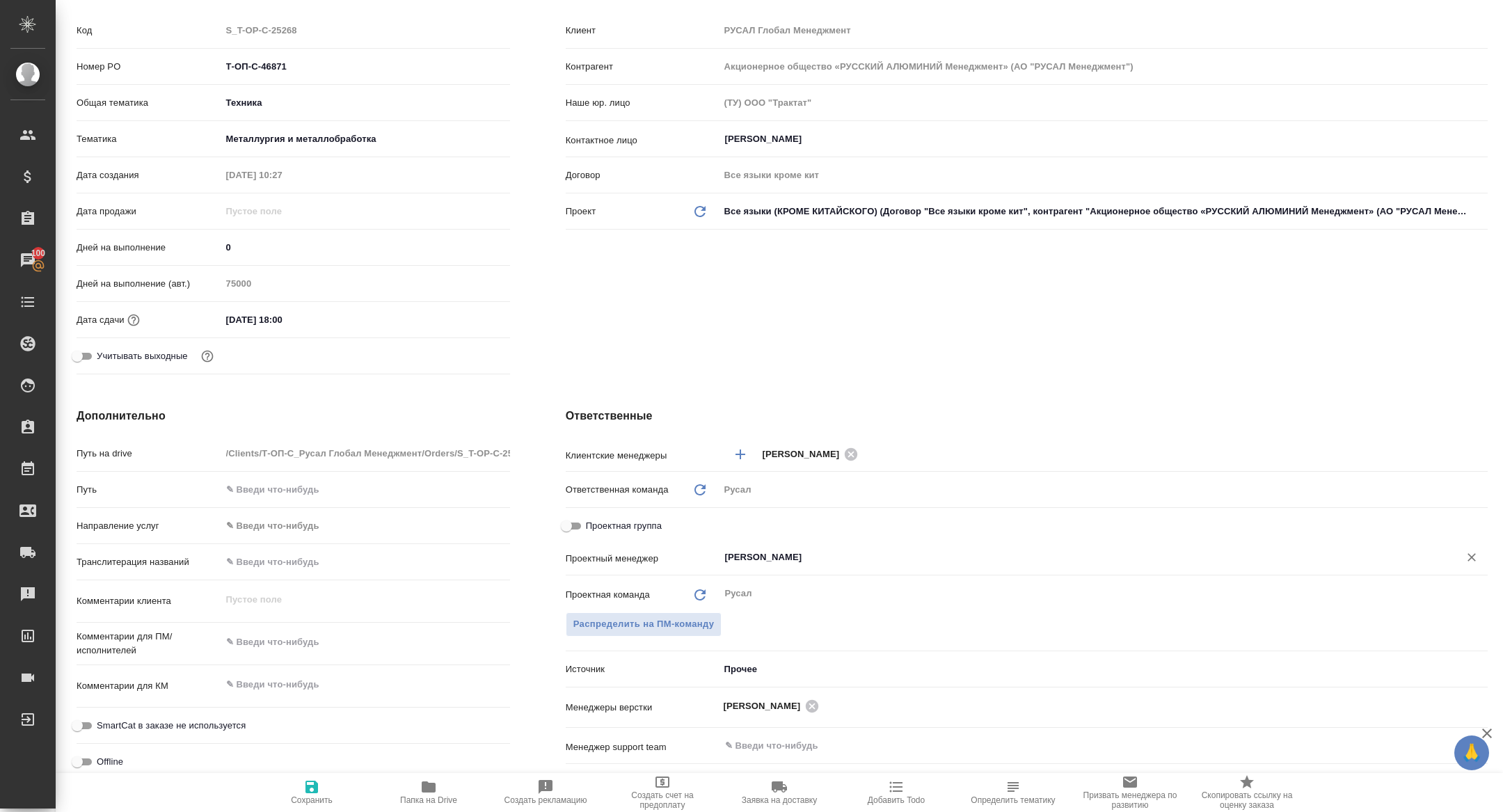
type input "[PERSON_NAME]"
click at [291, 798] on span "Сохранить" at bounding box center [312, 800] width 42 height 10
type textarea "x"
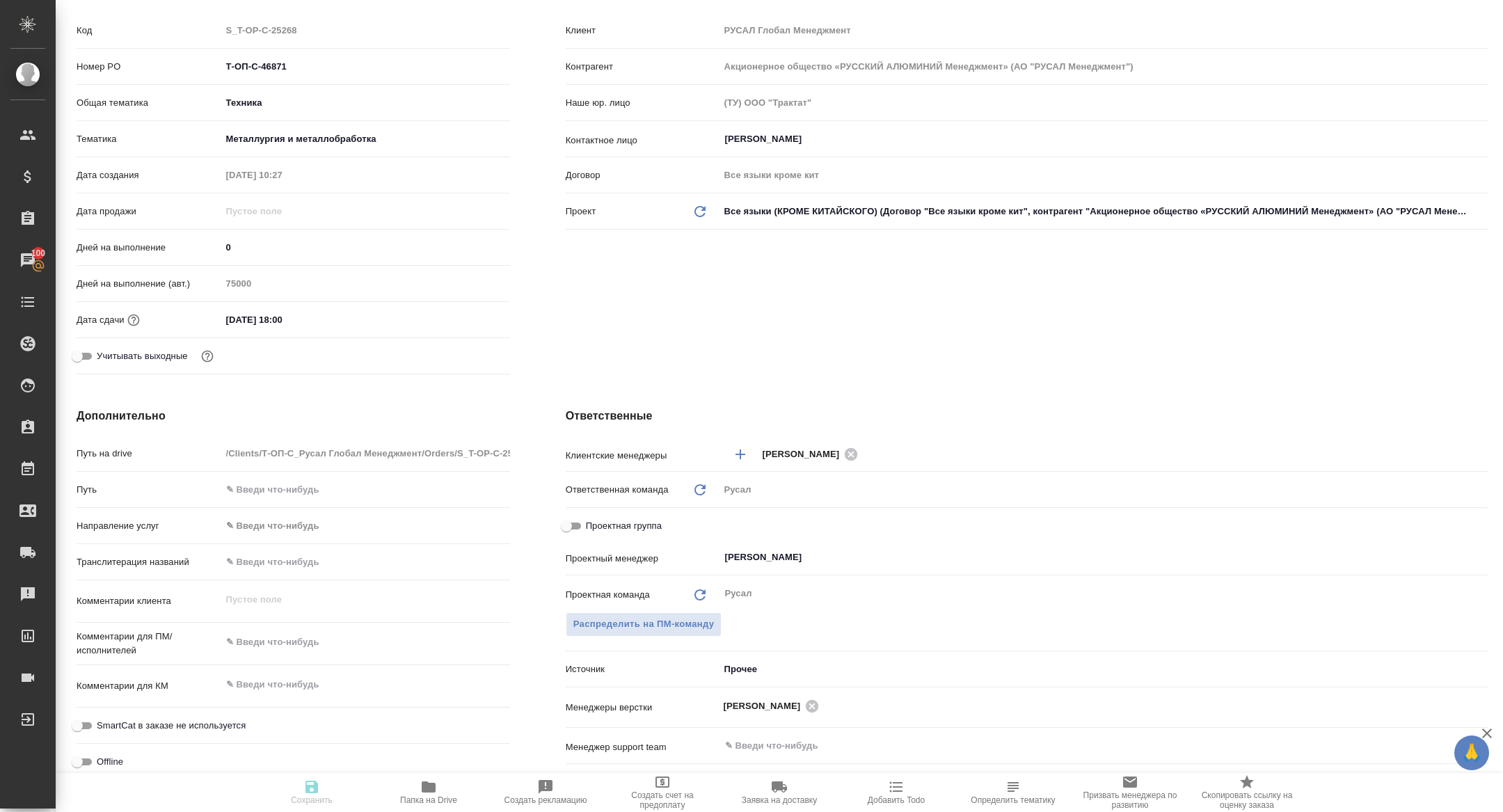
type textarea "x"
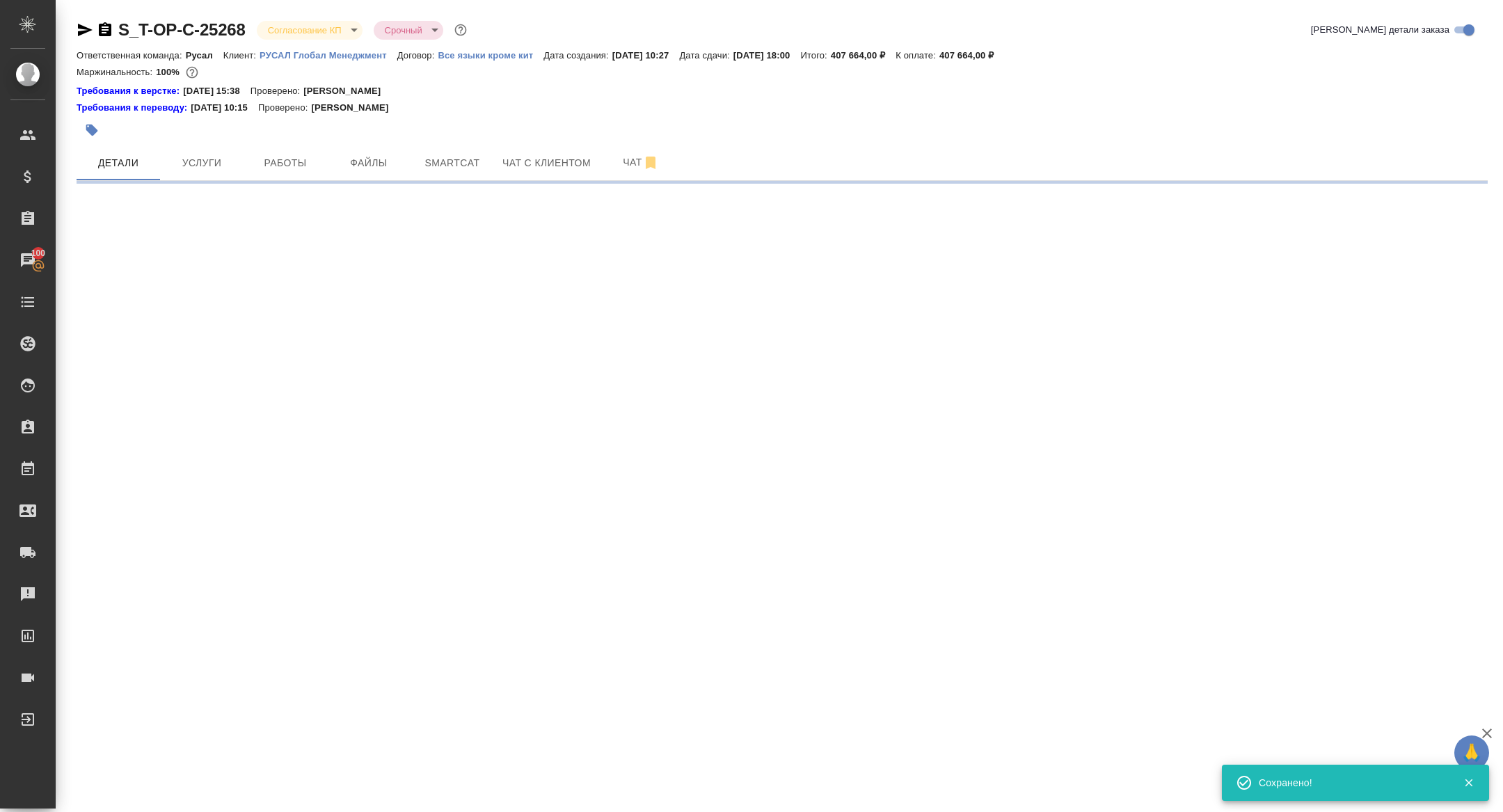
select select "RU"
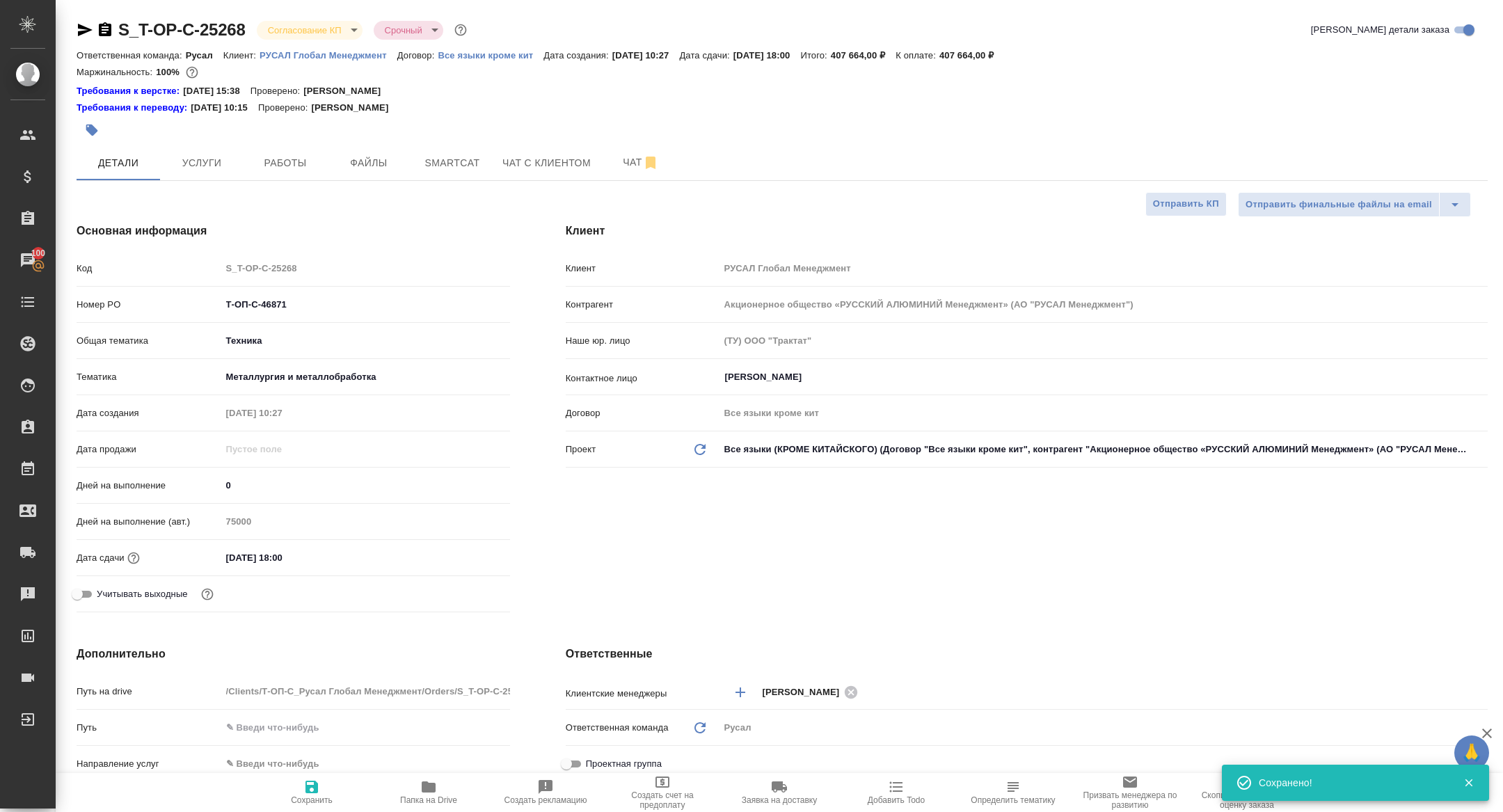
type textarea "x"
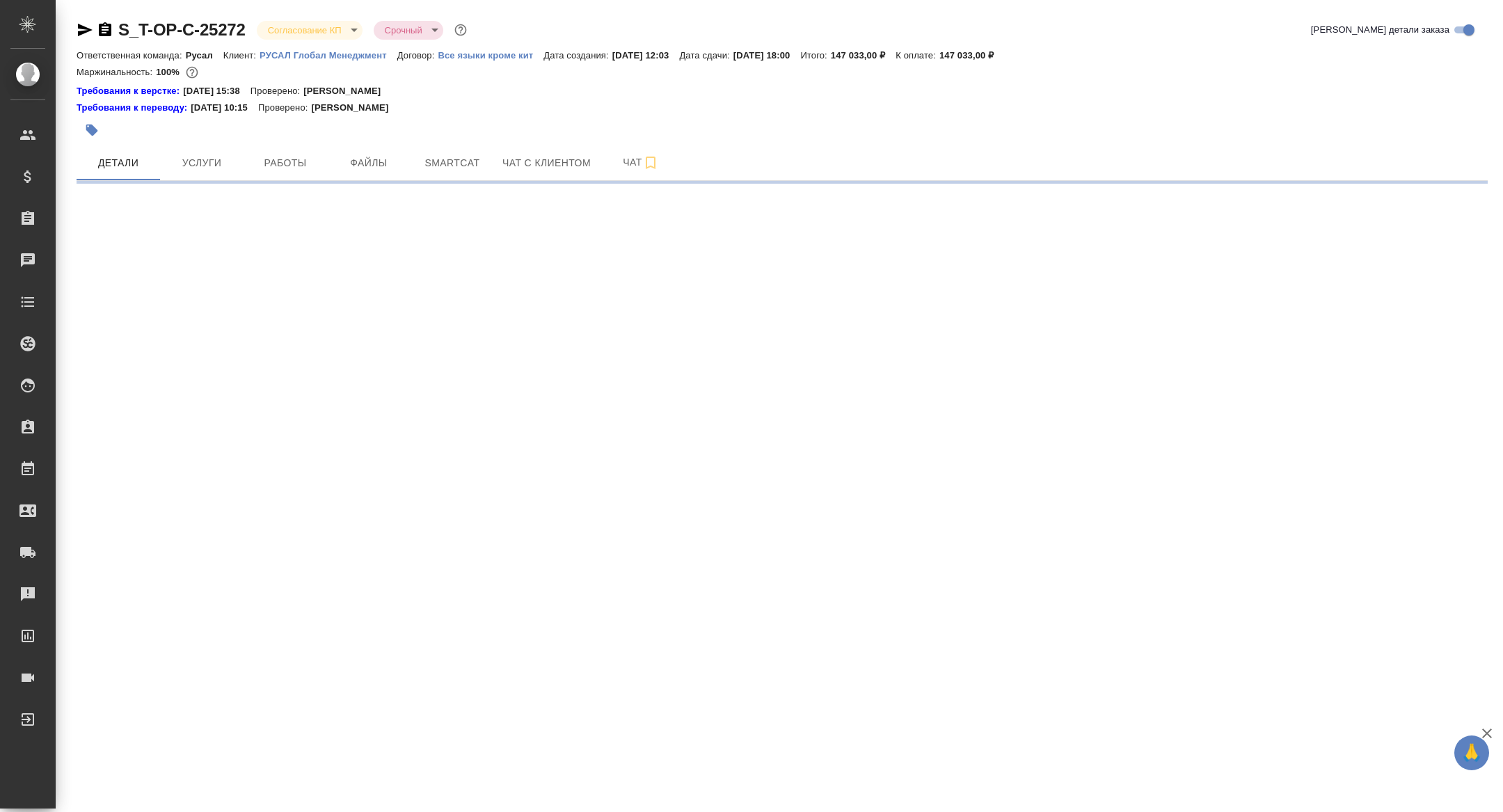
select select "RU"
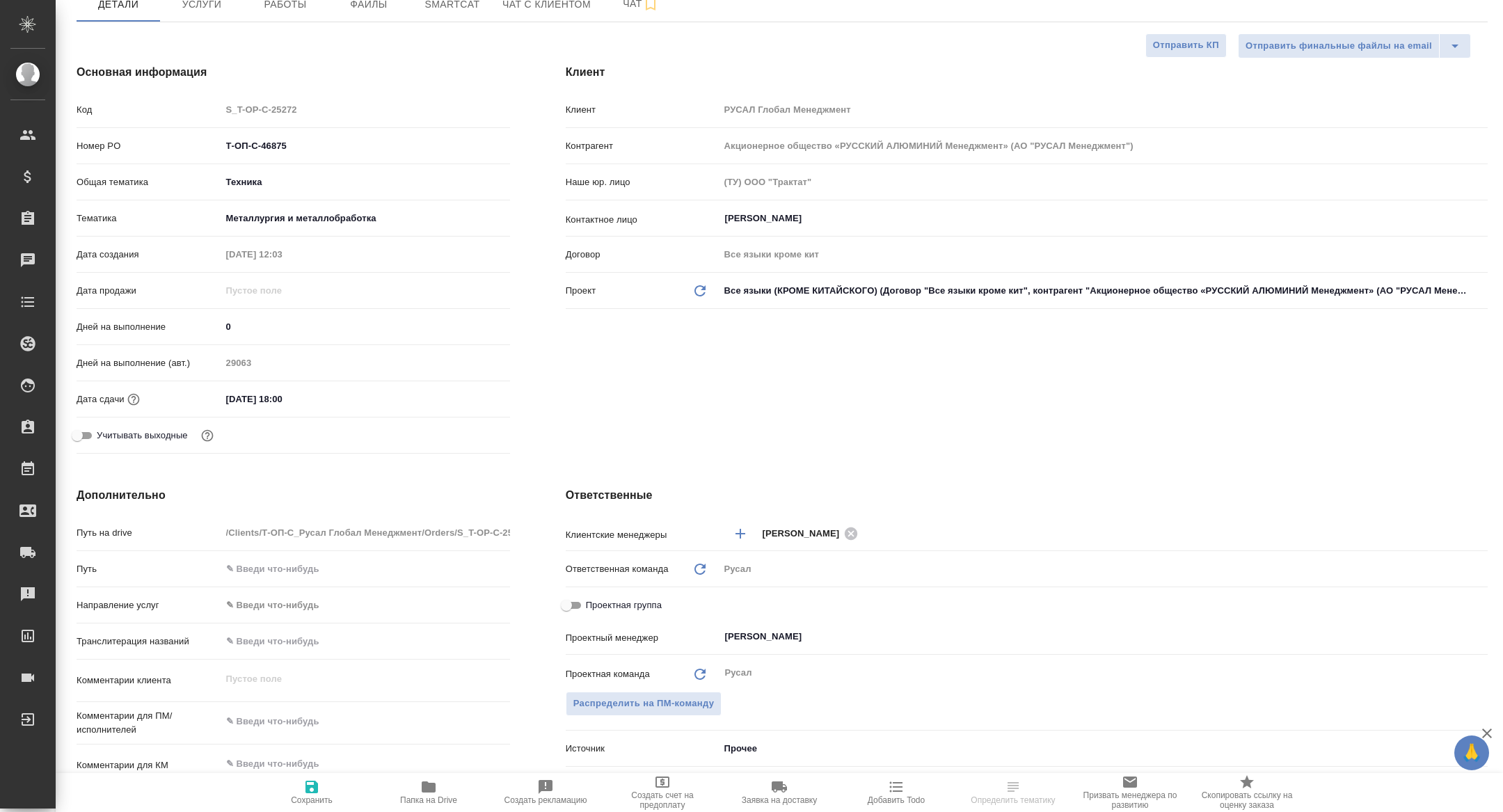
type textarea "x"
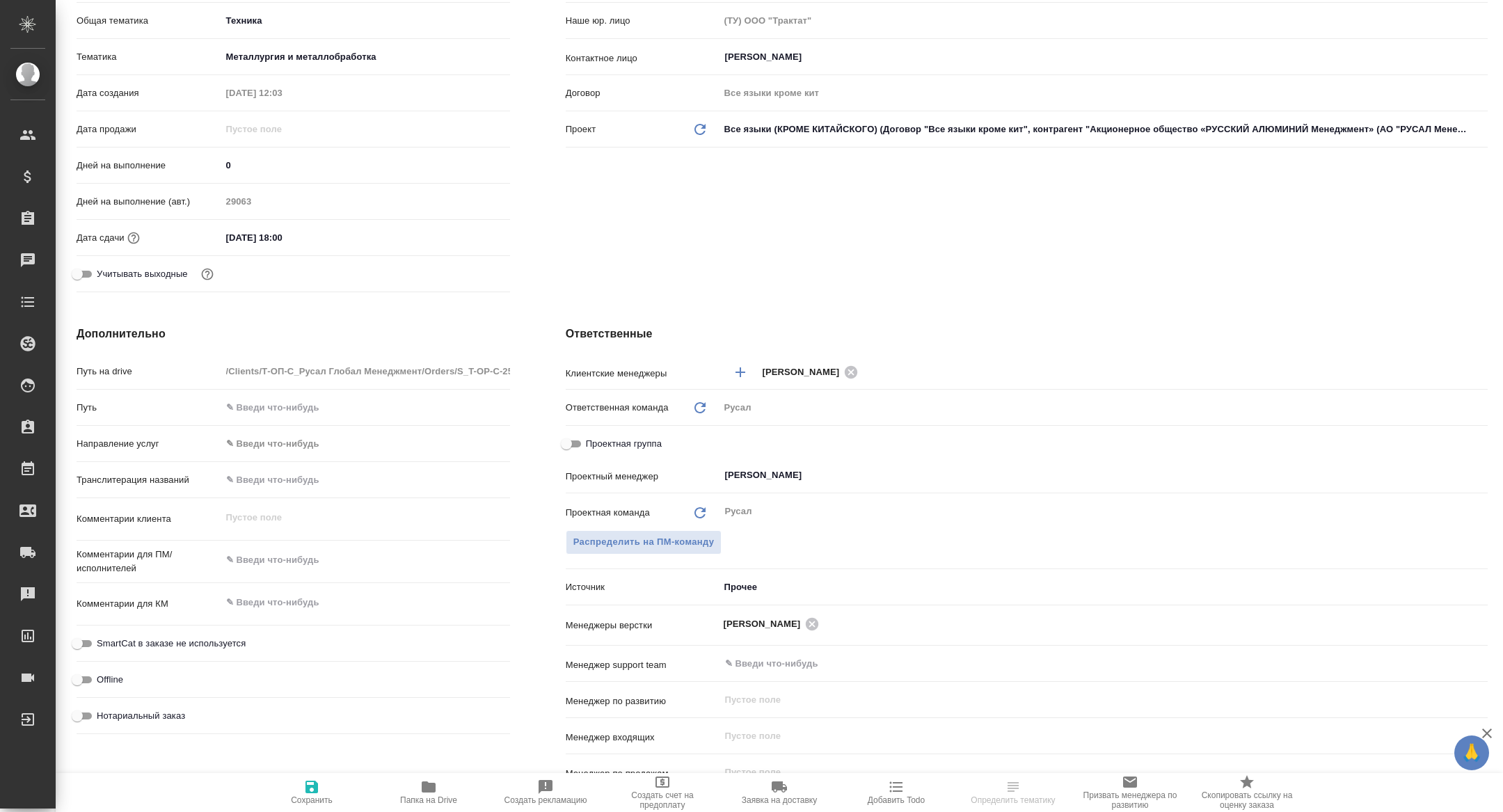
scroll to position [332, 0]
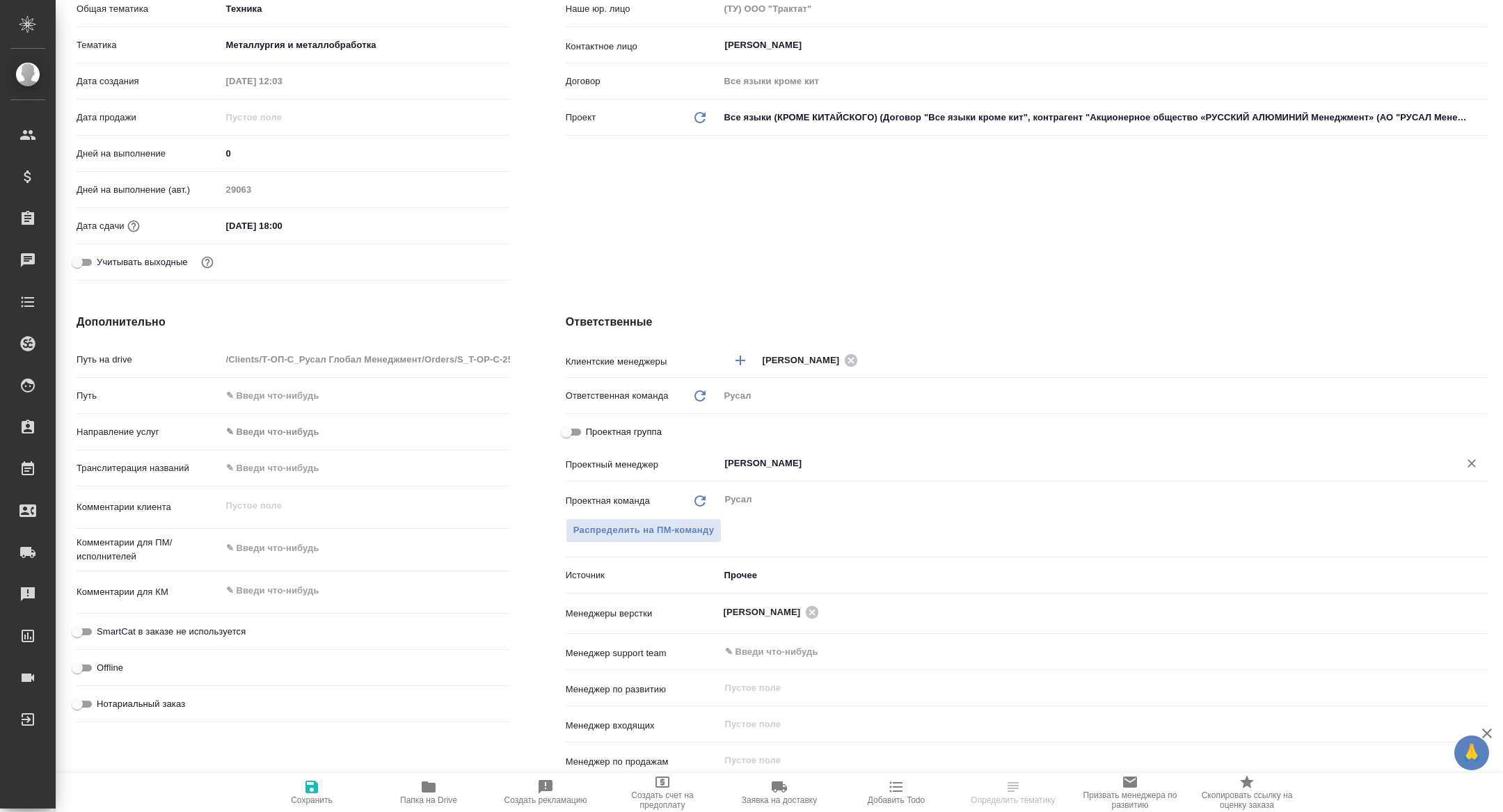
type textarea "x"
click at [835, 476] on div "Журавлева Александра ​" at bounding box center [1103, 464] width 768 height 28
type textarea "x"
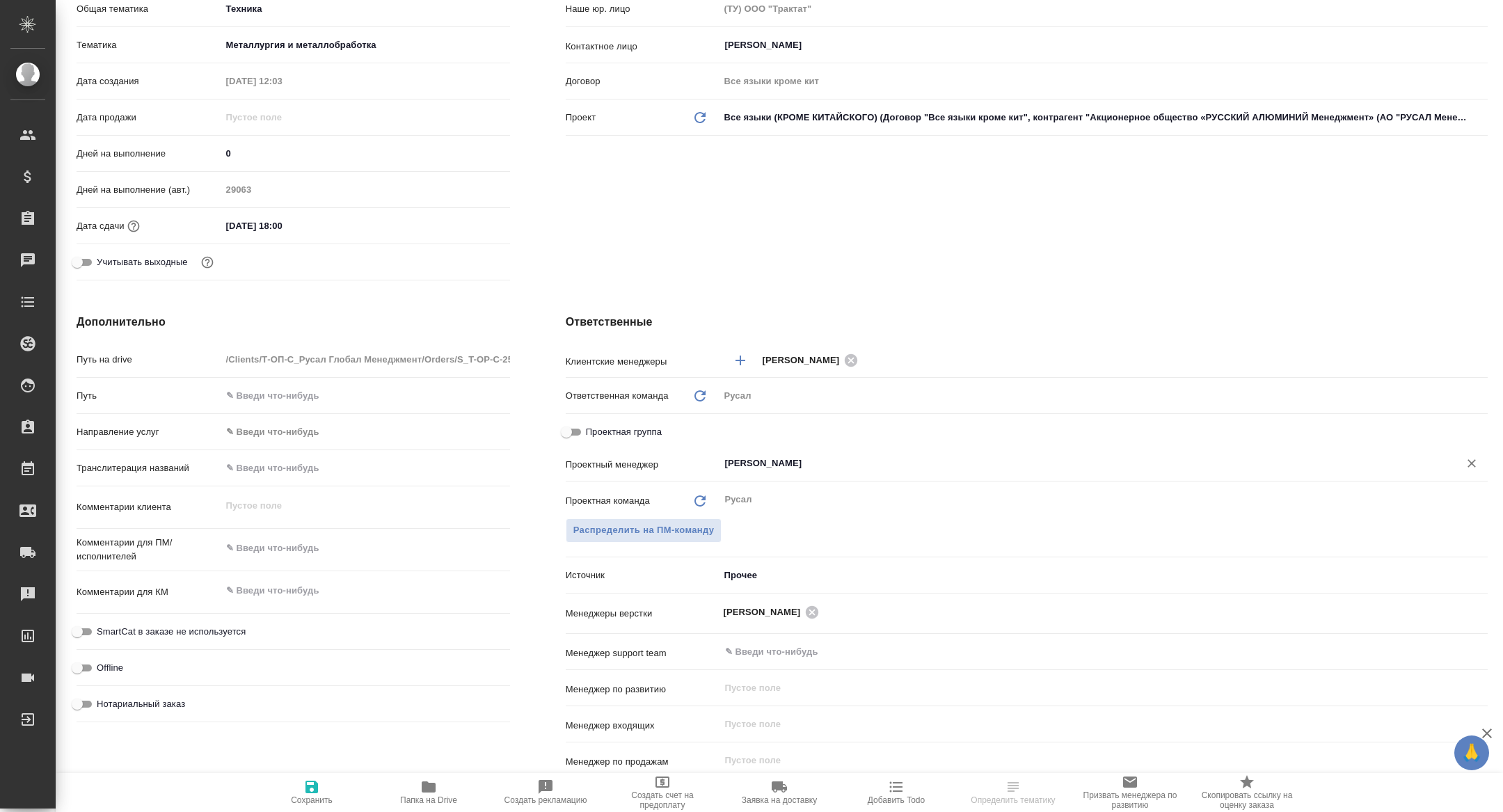
type textarea "x"
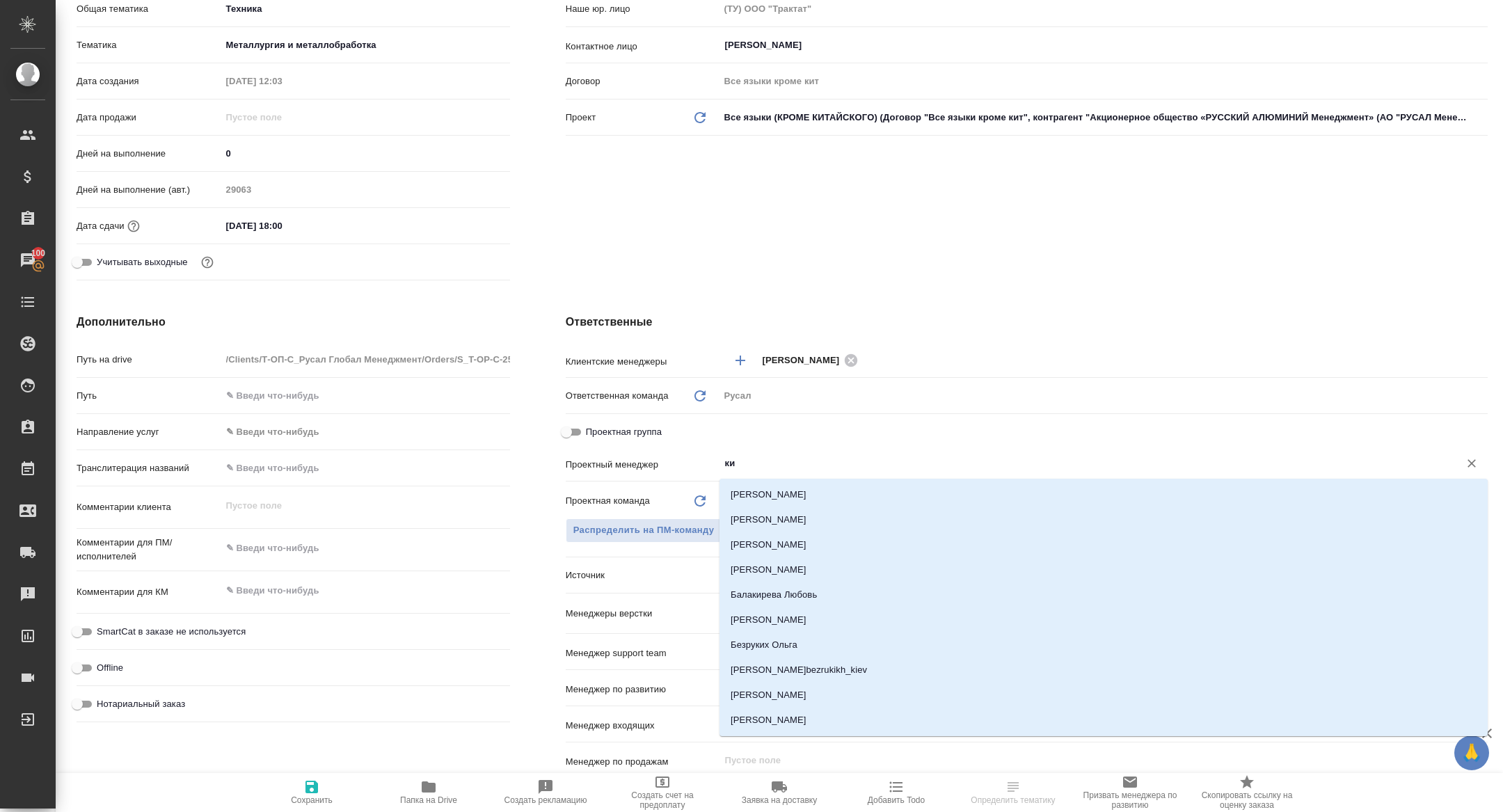
type input "кир"
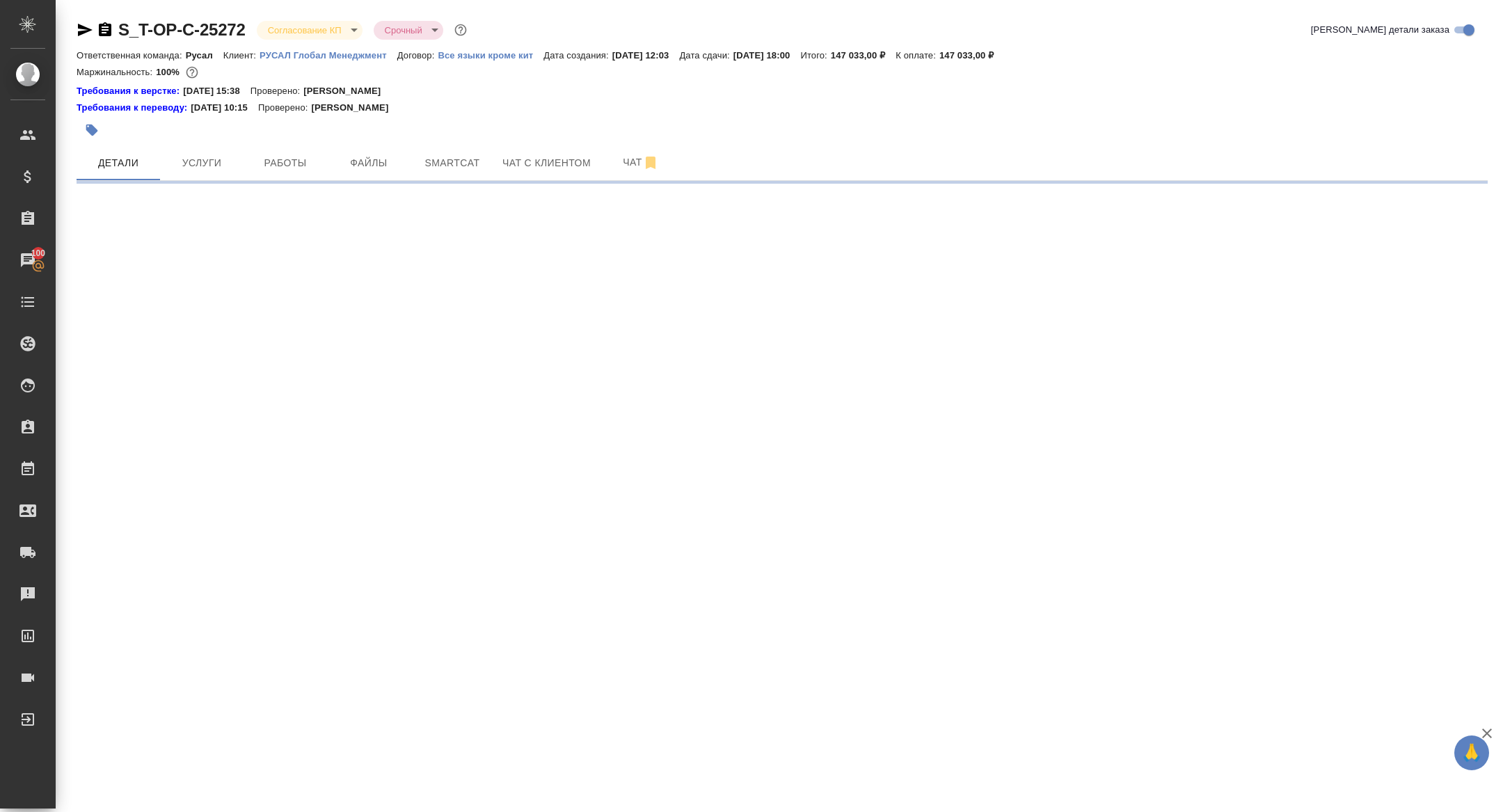
scroll to position [0, 0]
select select "RU"
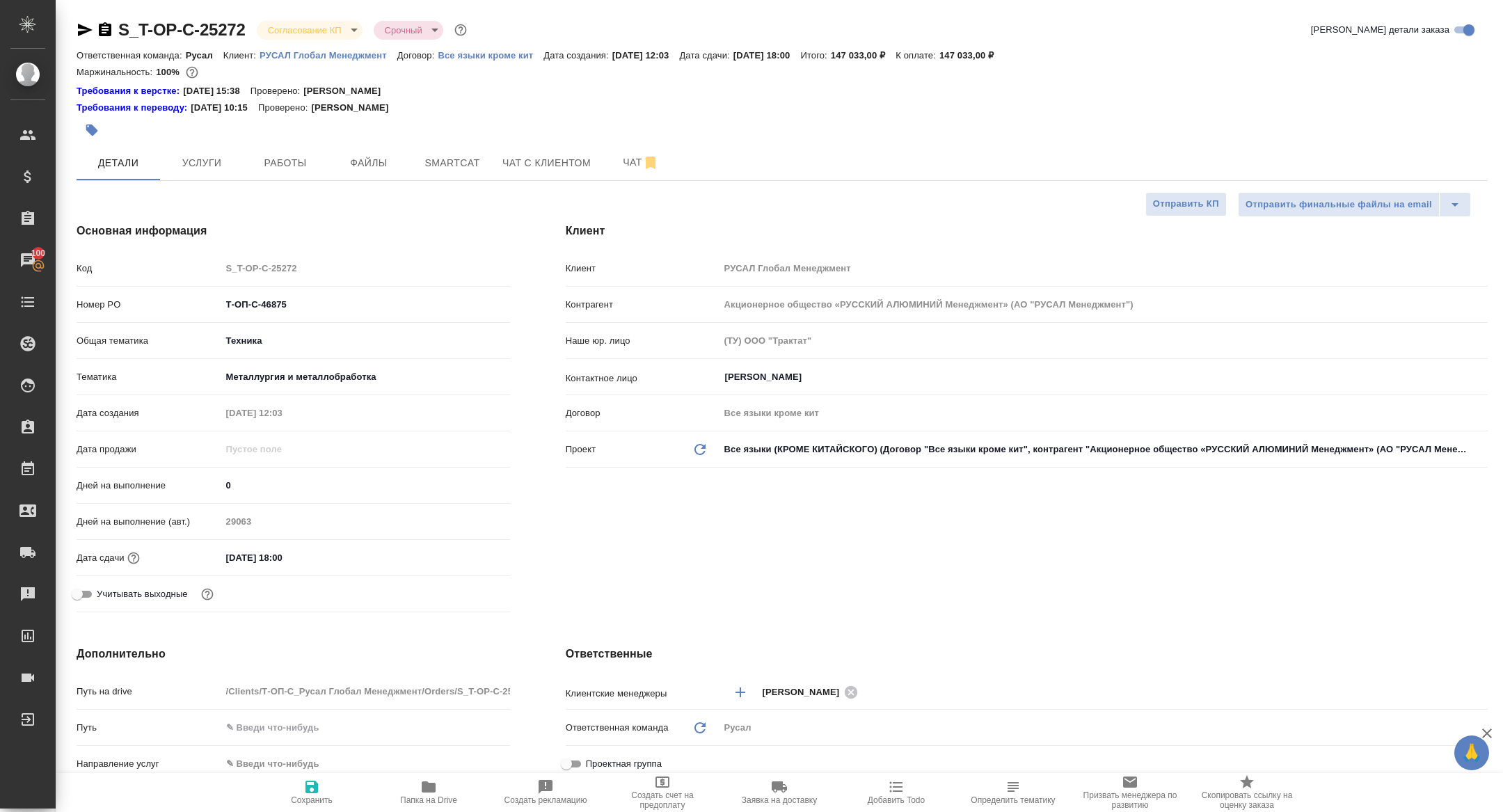
type textarea "x"
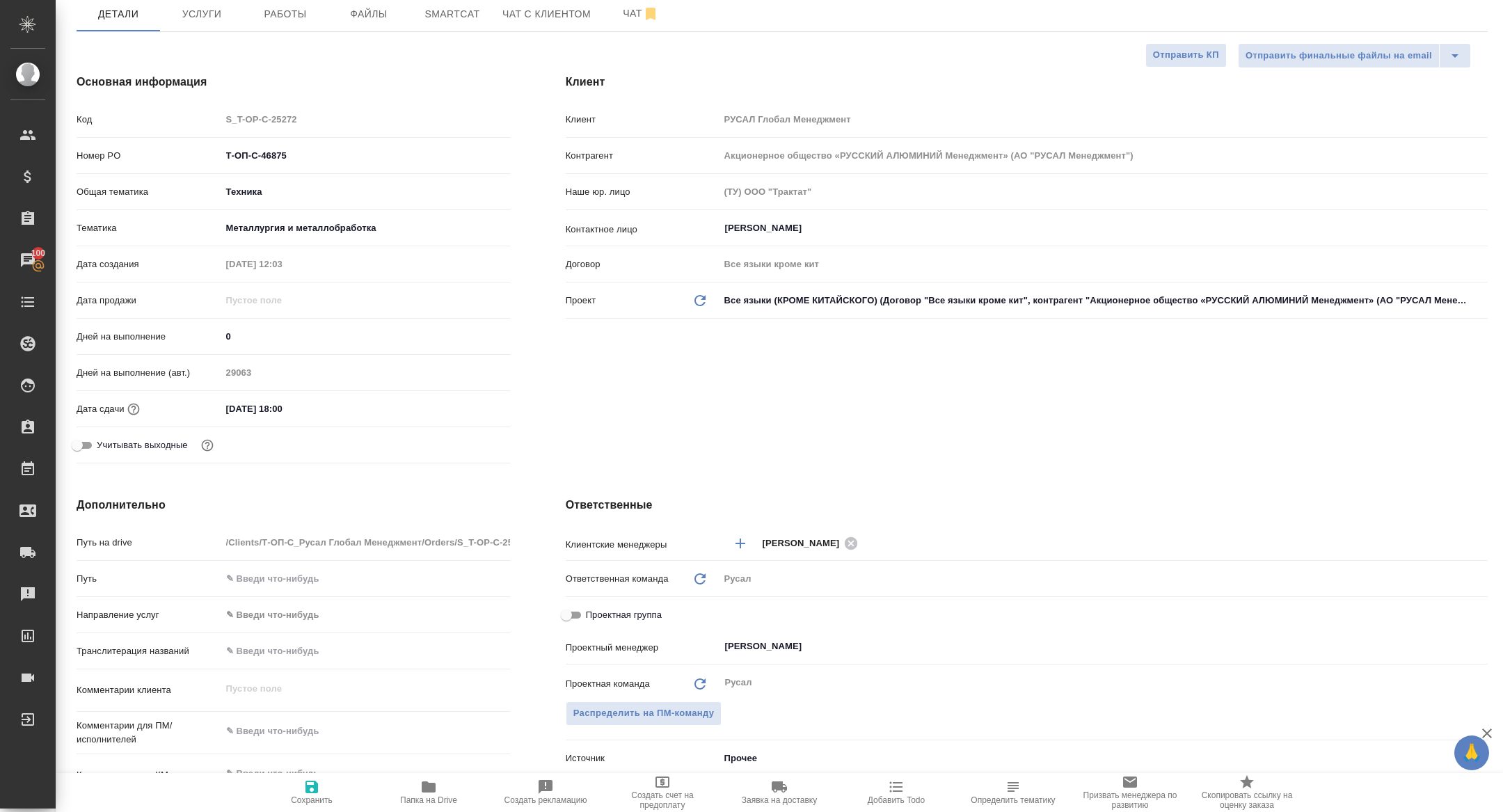
scroll to position [218, 0]
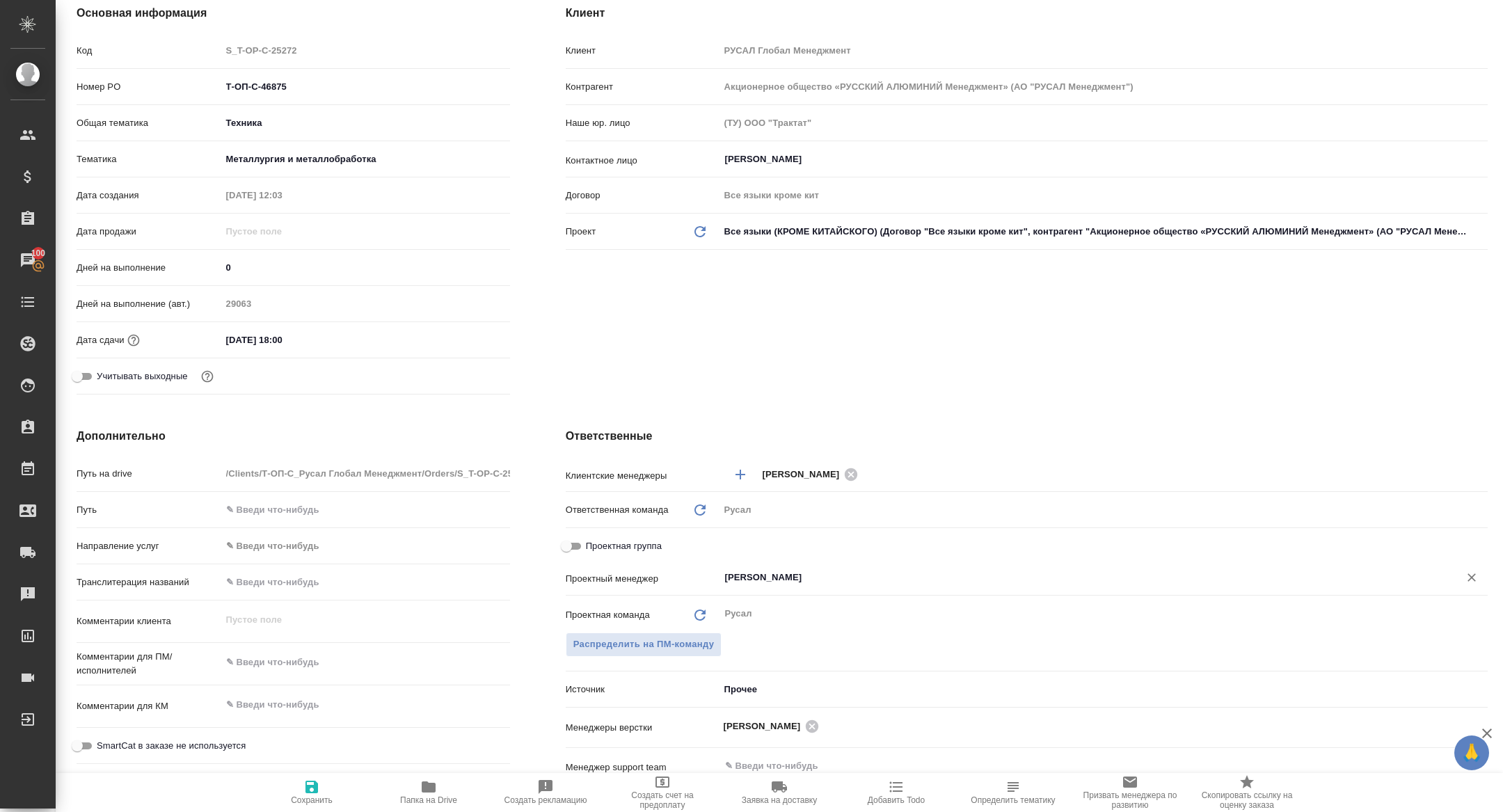
click at [782, 589] on div "Журавлева Александра ​" at bounding box center [1103, 578] width 768 height 28
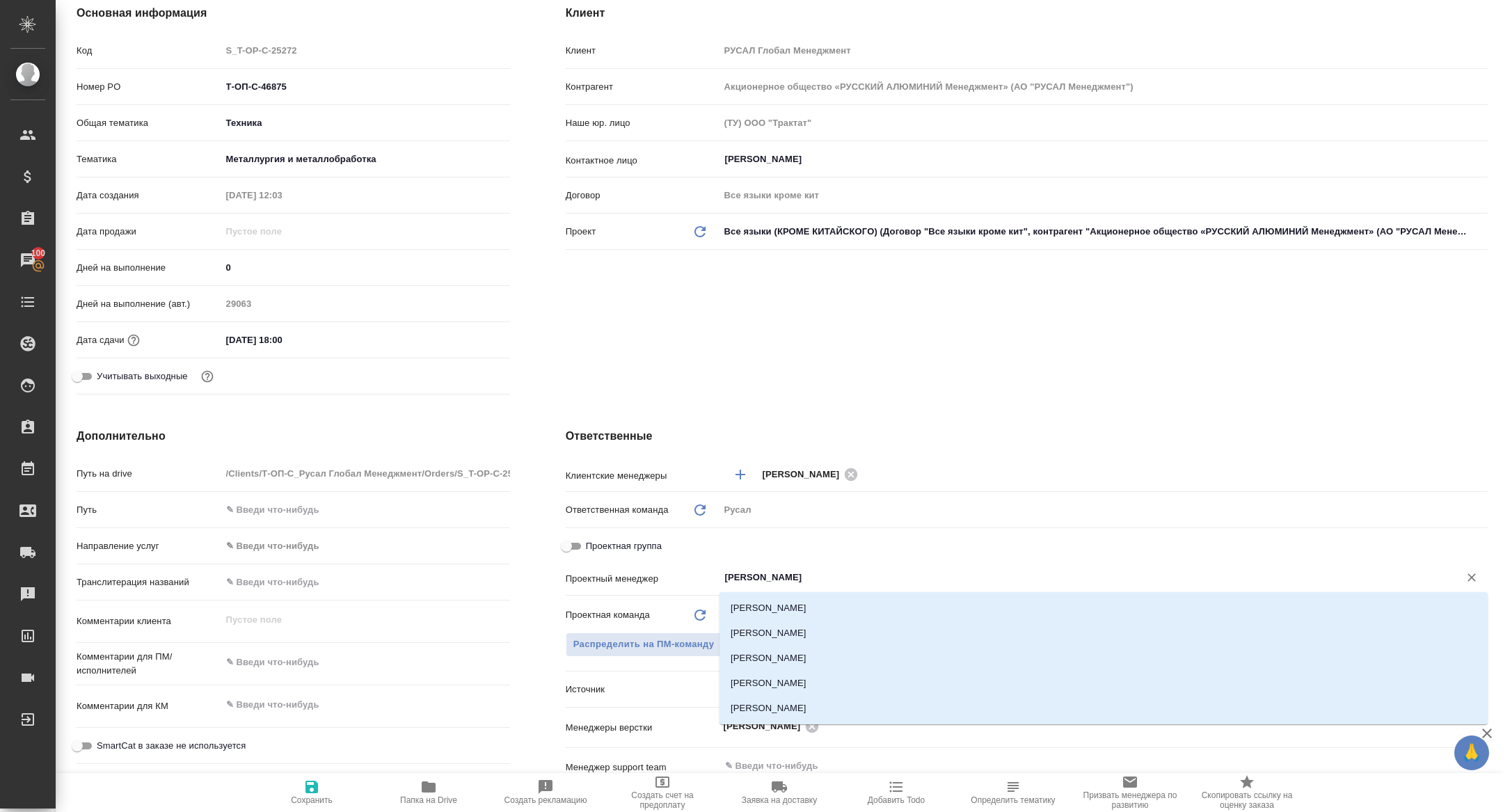
type input "кирилл"
click at [777, 606] on li "[PERSON_NAME]" at bounding box center [1103, 608] width 768 height 25
type textarea "x"
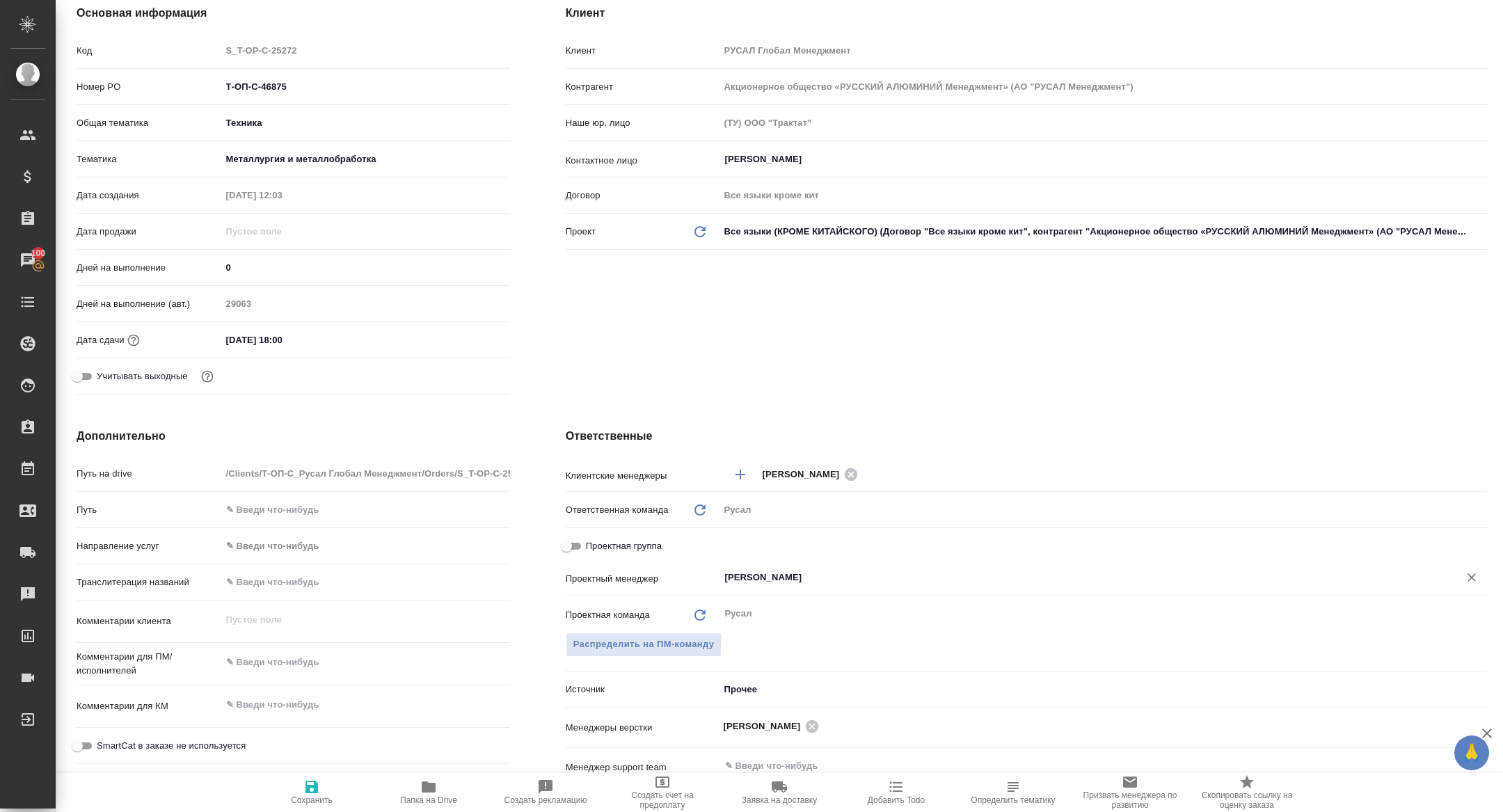
type input "[PERSON_NAME]"
click at [313, 789] on icon "button" at bounding box center [311, 786] width 16 height 16
type textarea "x"
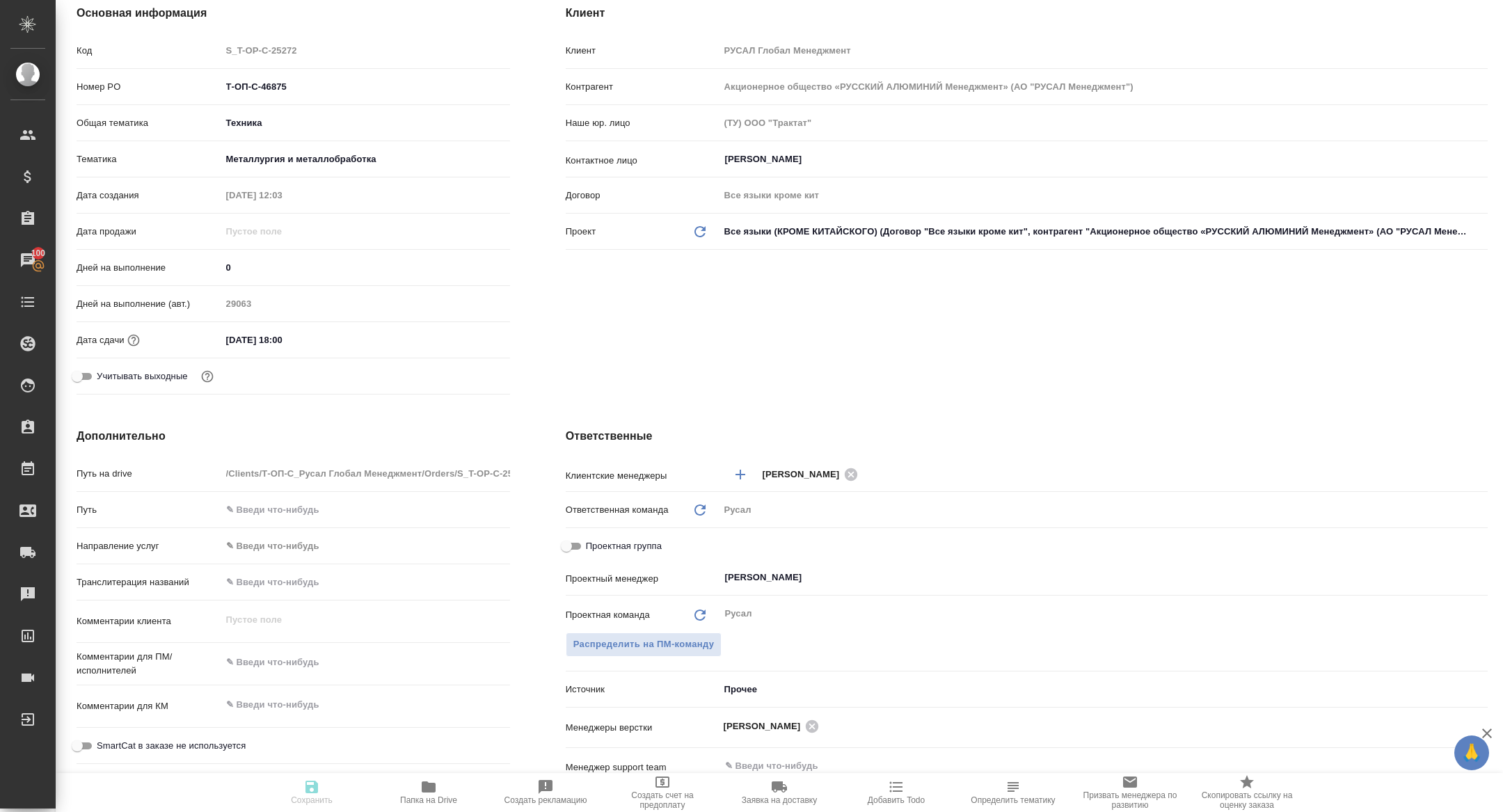
type textarea "x"
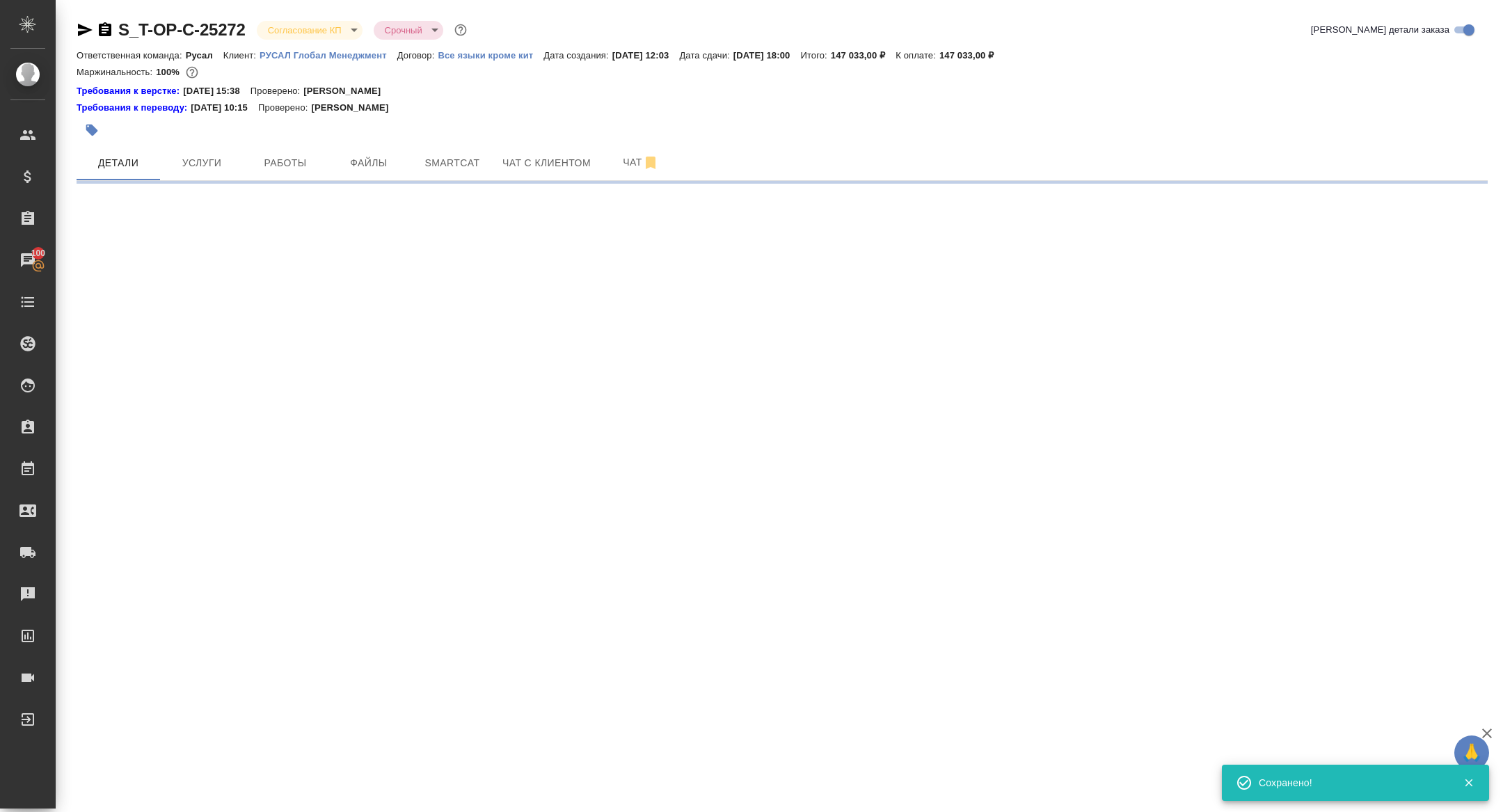
select select "RU"
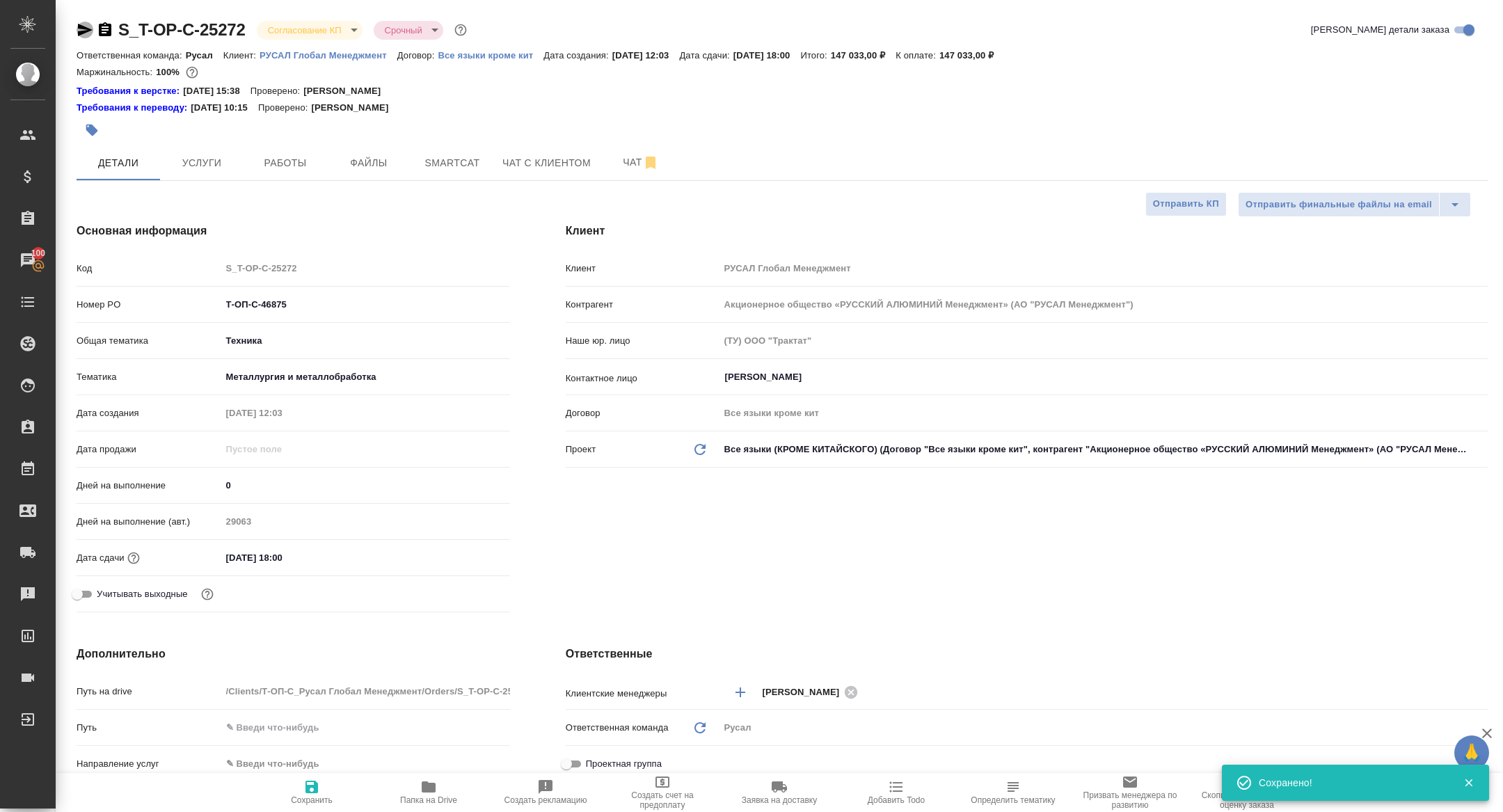
type textarea "x"
click at [82, 34] on icon "button" at bounding box center [85, 29] width 14 height 12
type textarea "x"
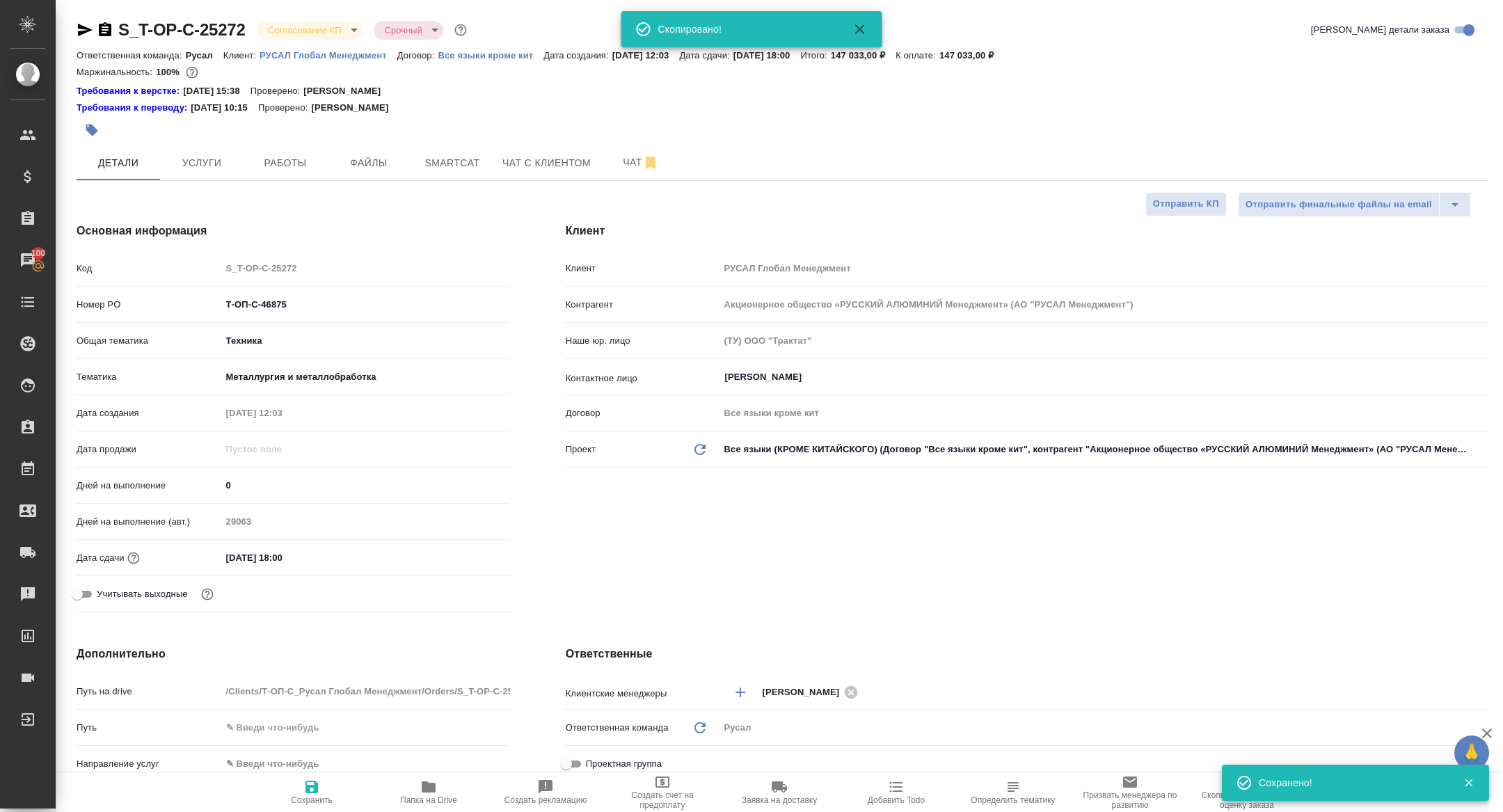
type textarea "x"
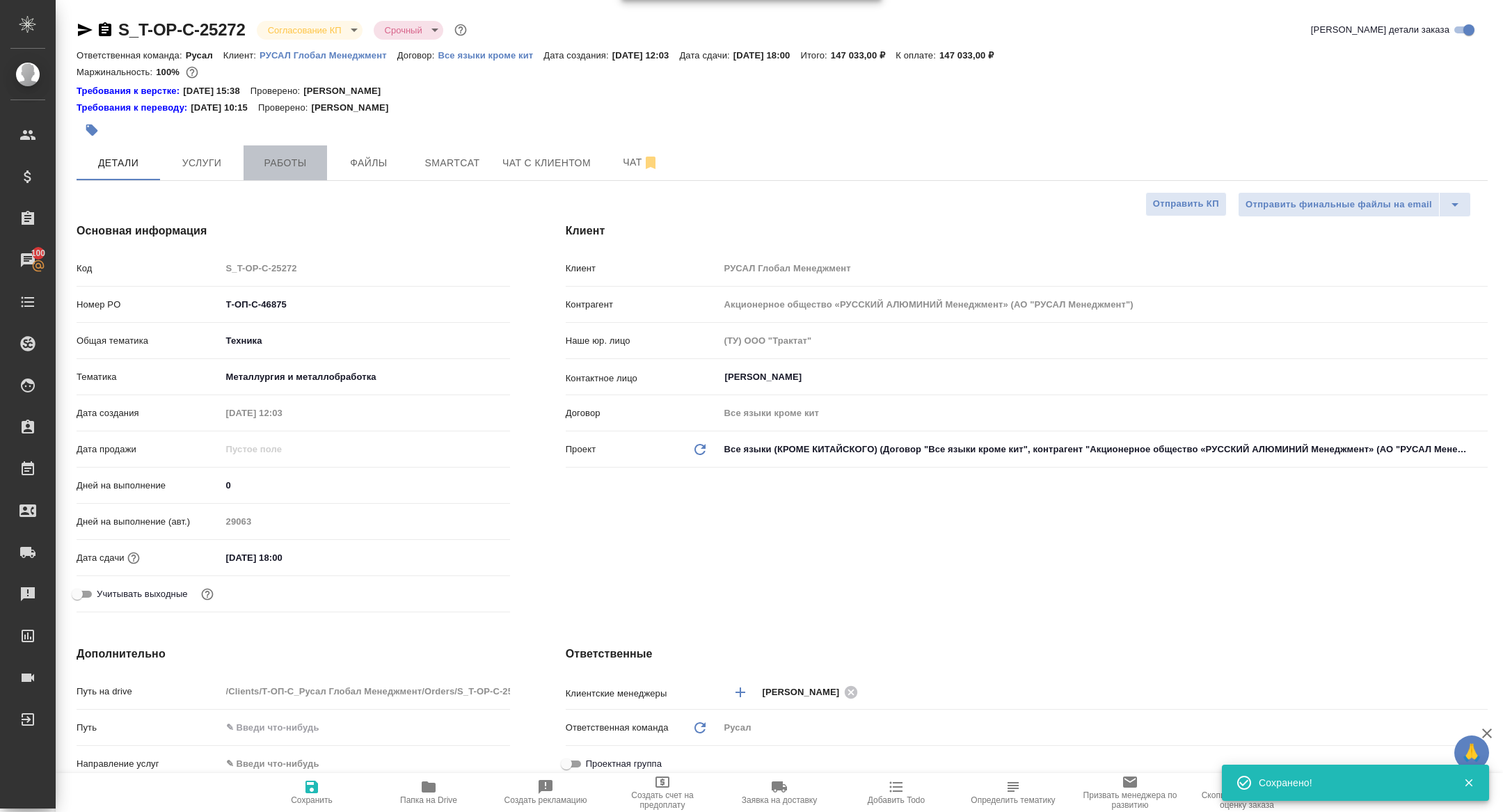
click at [297, 162] on span "Работы" at bounding box center [285, 163] width 67 height 17
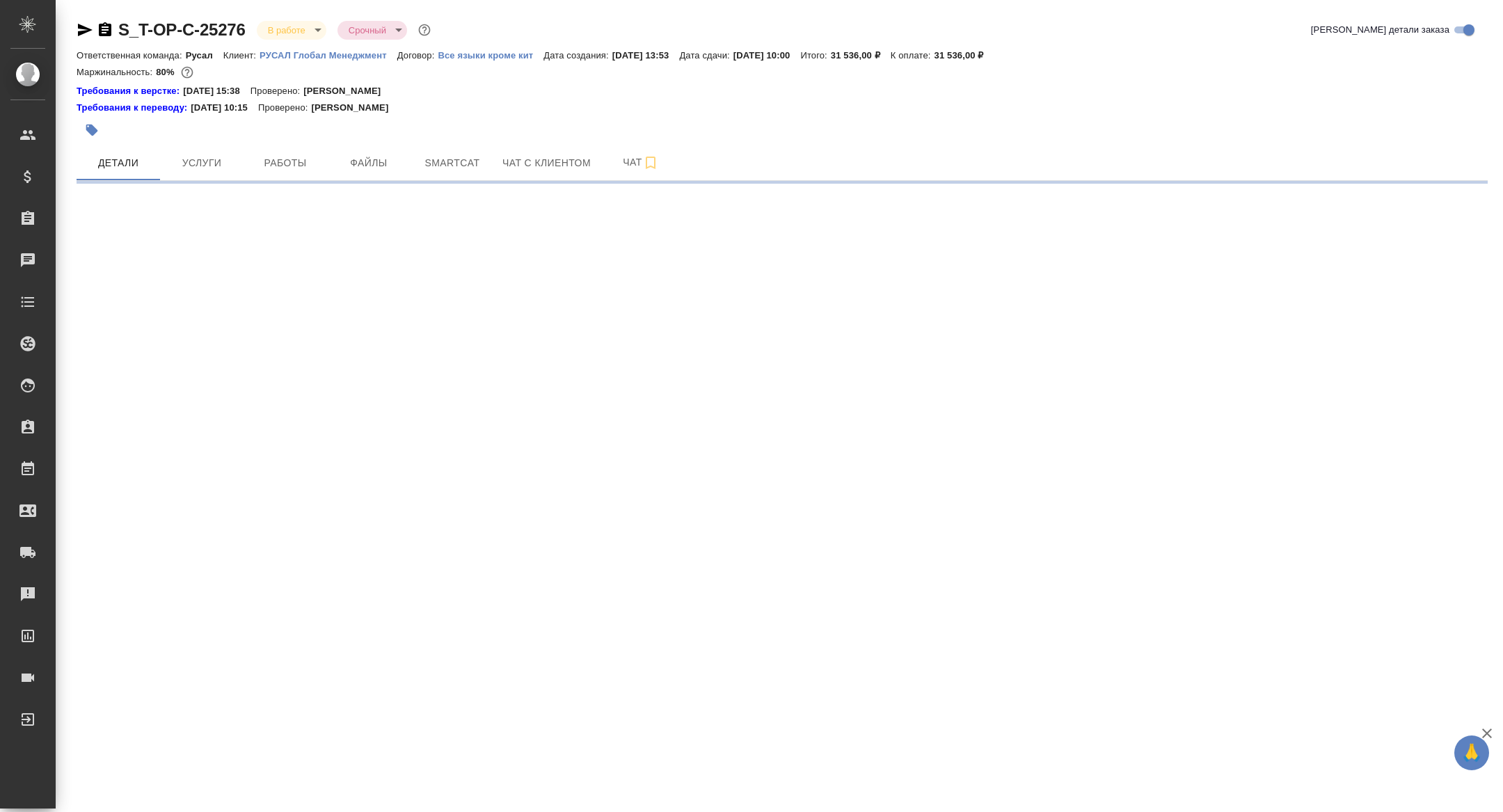
select select "RU"
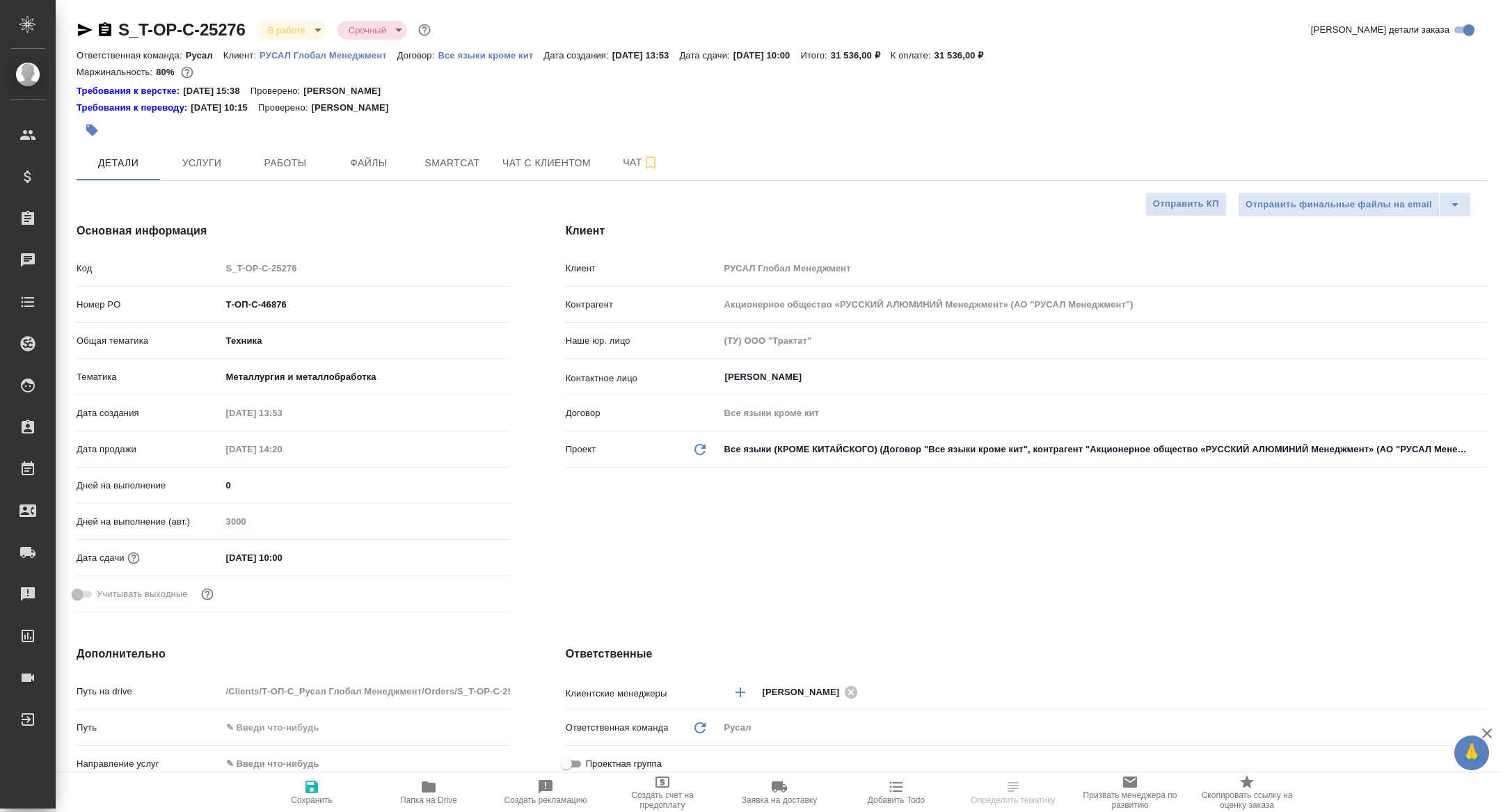
type textarea "x"
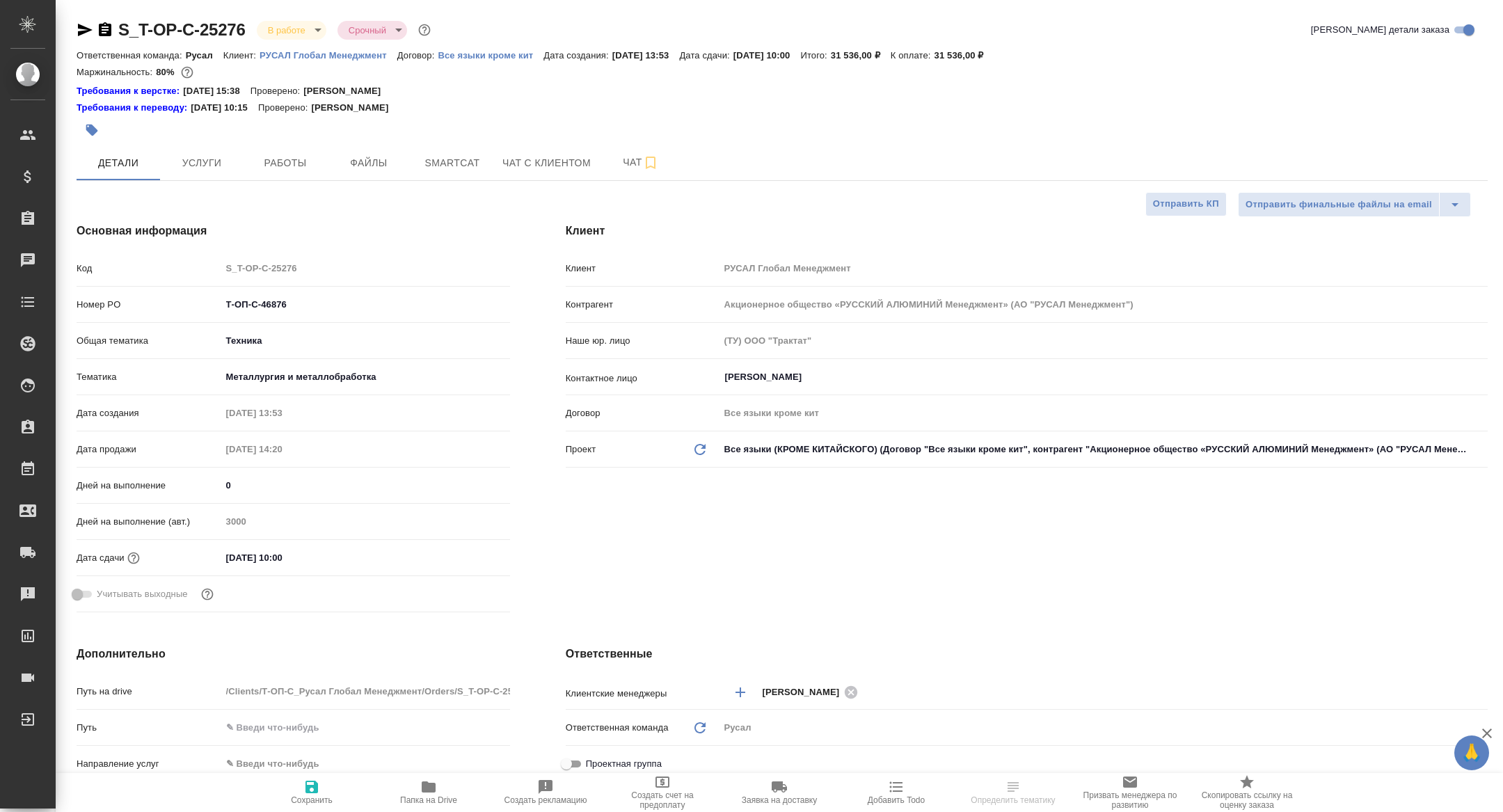
type textarea "x"
select select "RU"
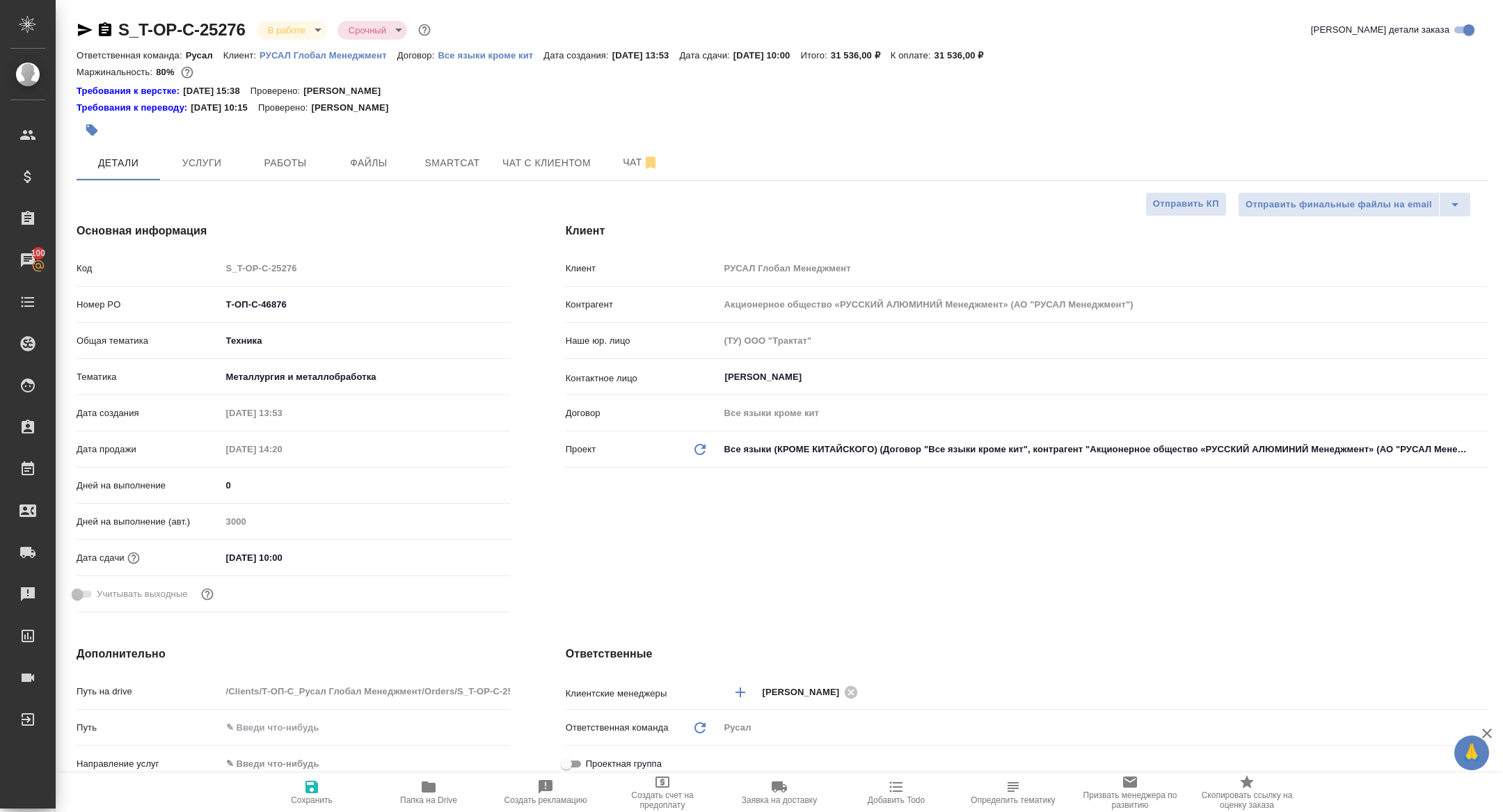
type textarea "x"
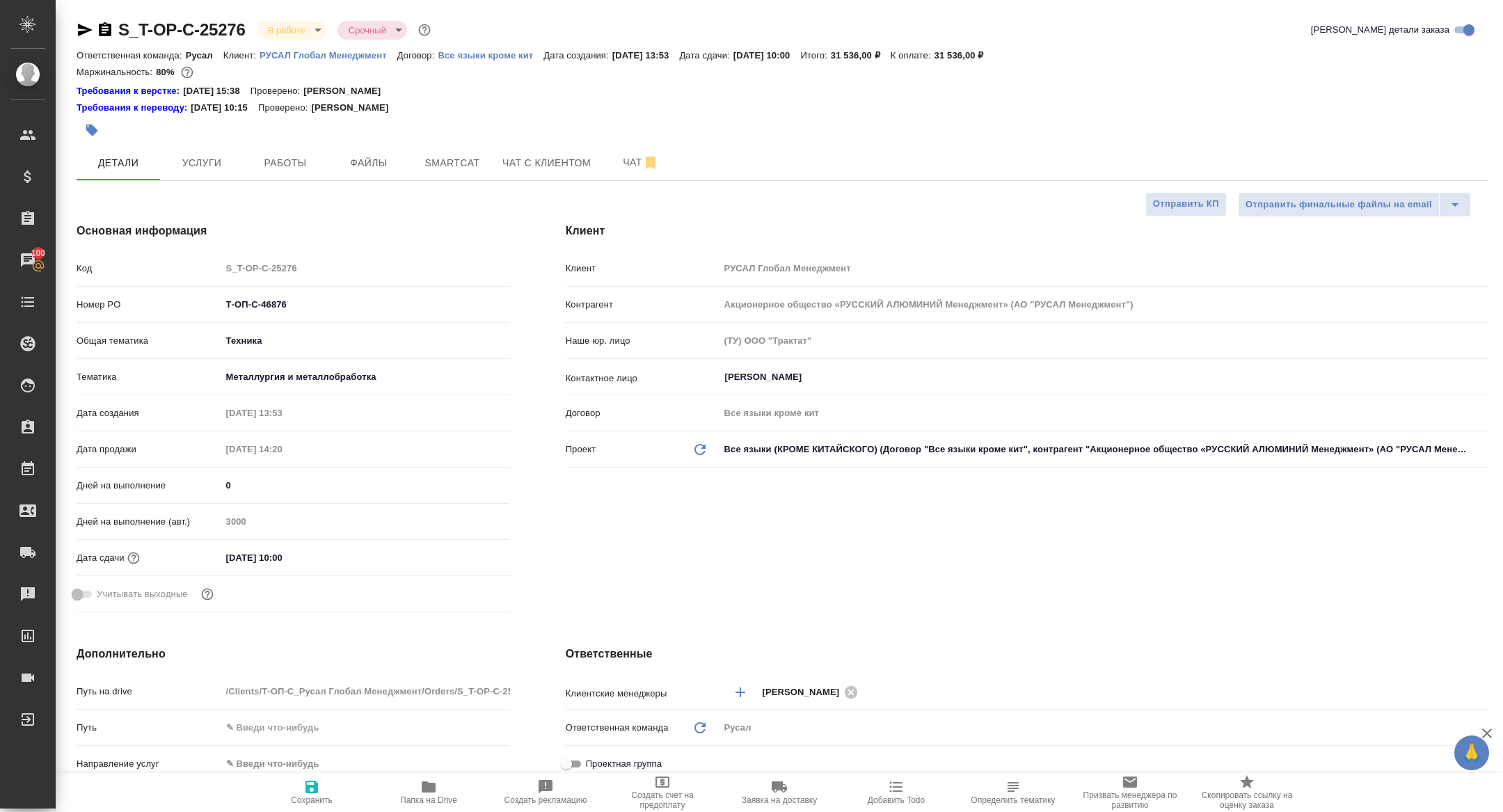
type textarea "x"
click at [288, 161] on span "Работы" at bounding box center [285, 163] width 67 height 17
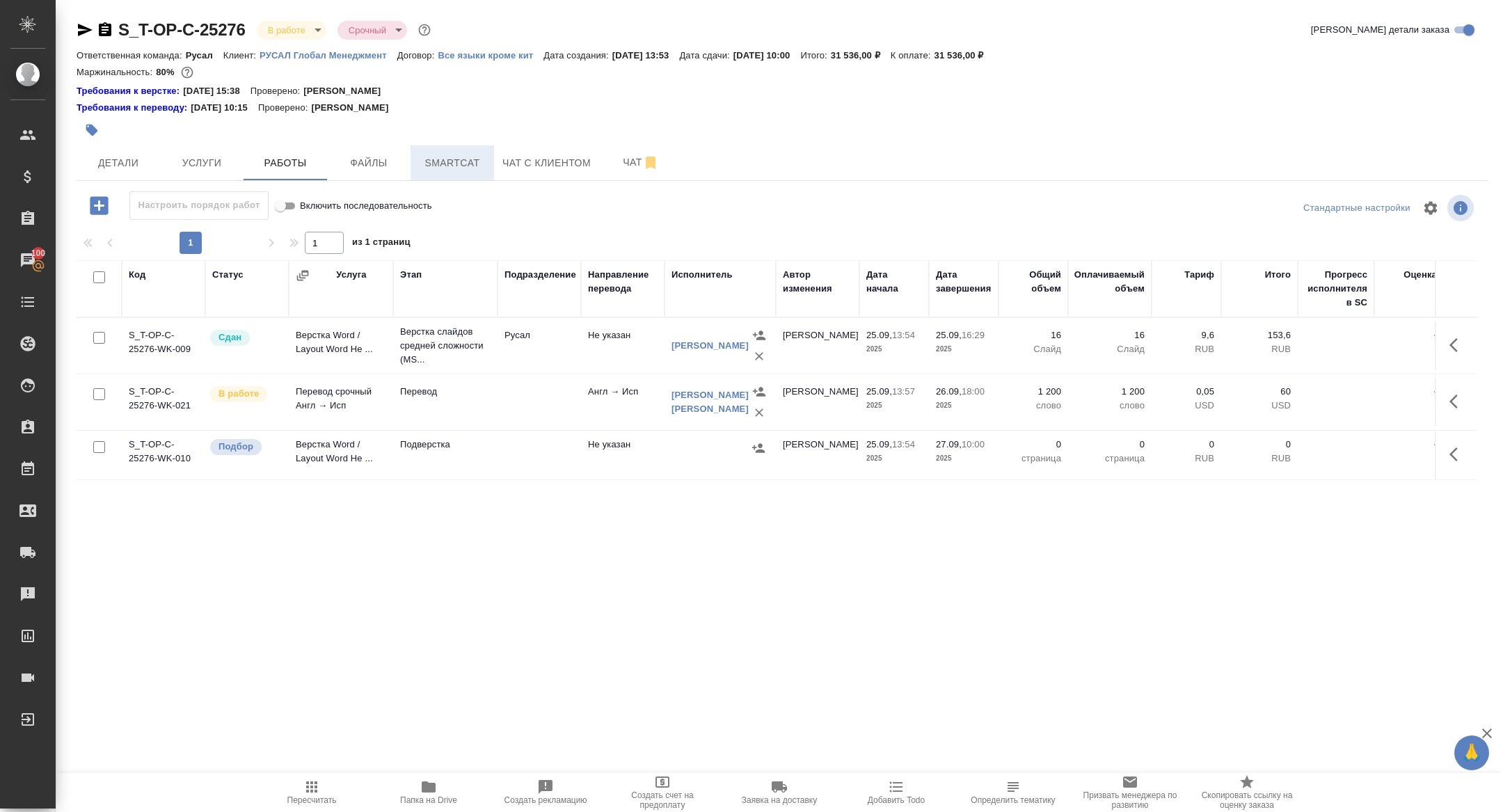
click at [458, 170] on span "Smartcat" at bounding box center [452, 163] width 67 height 17
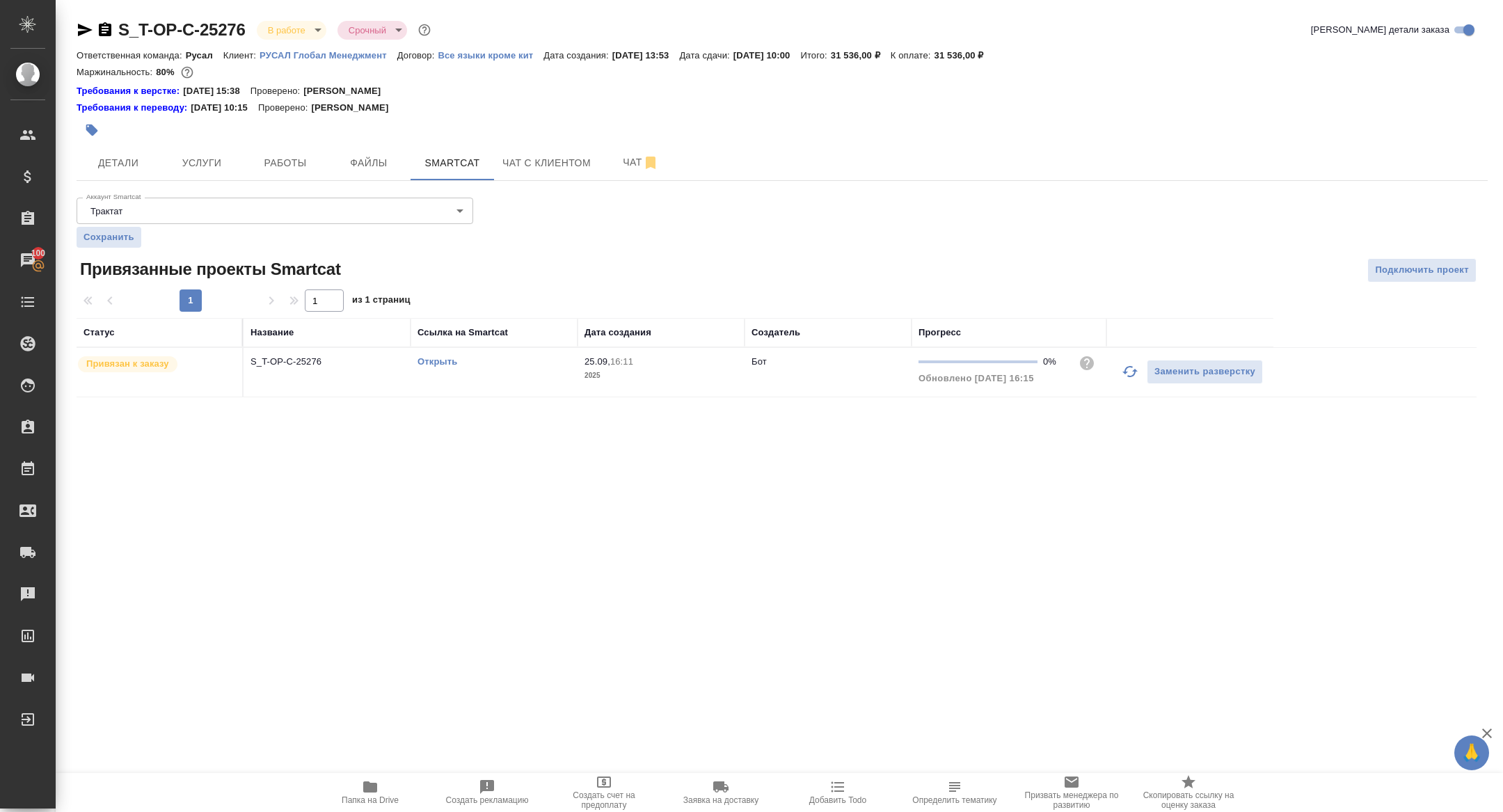
click at [1129, 368] on icon "button" at bounding box center [1129, 371] width 16 height 16
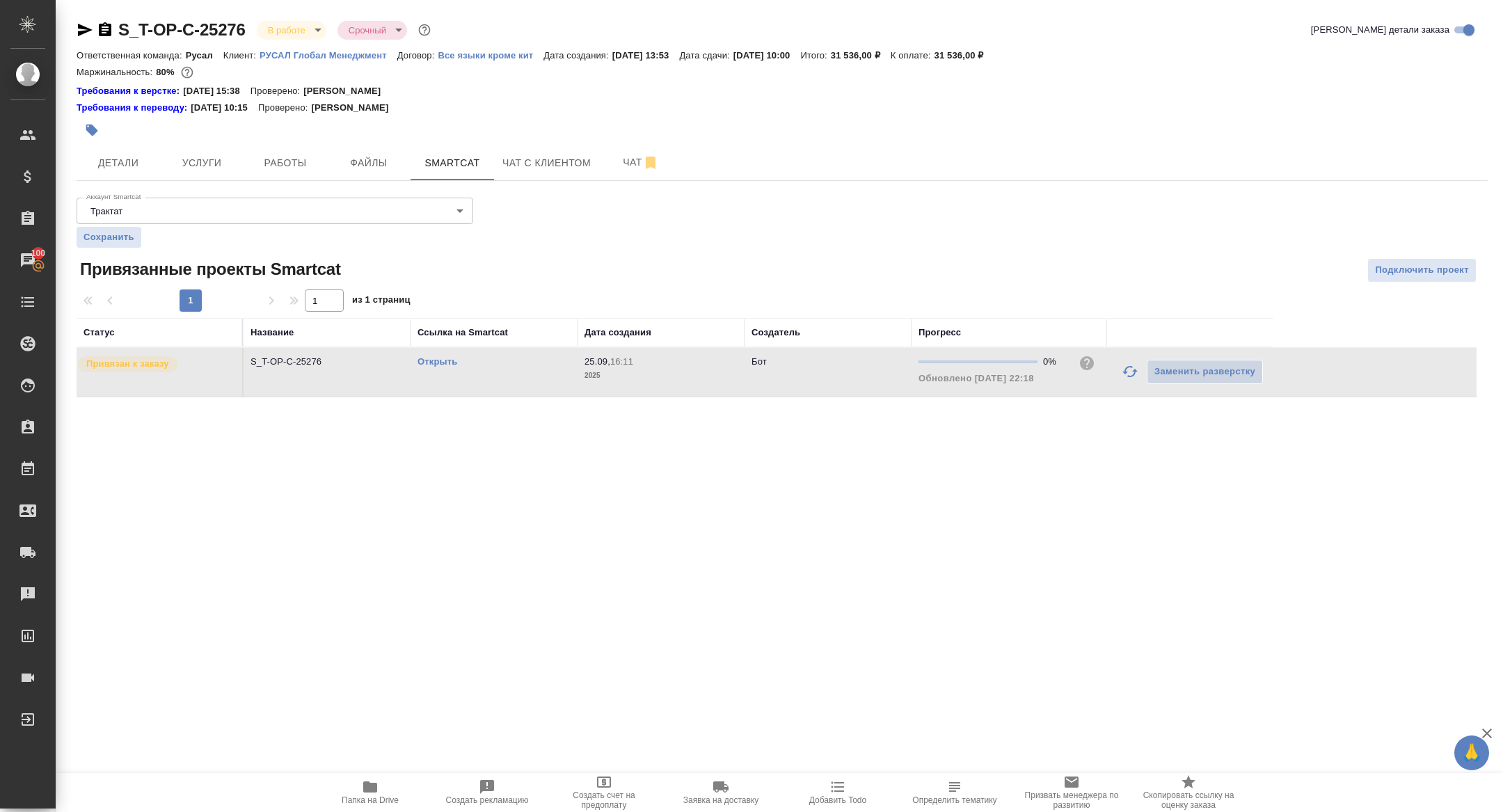
click at [431, 360] on link "Открыть" at bounding box center [437, 361] width 39 height 11
click at [106, 24] on icon "button" at bounding box center [105, 29] width 12 height 14
click at [85, 32] on icon "button" at bounding box center [85, 29] width 14 height 12
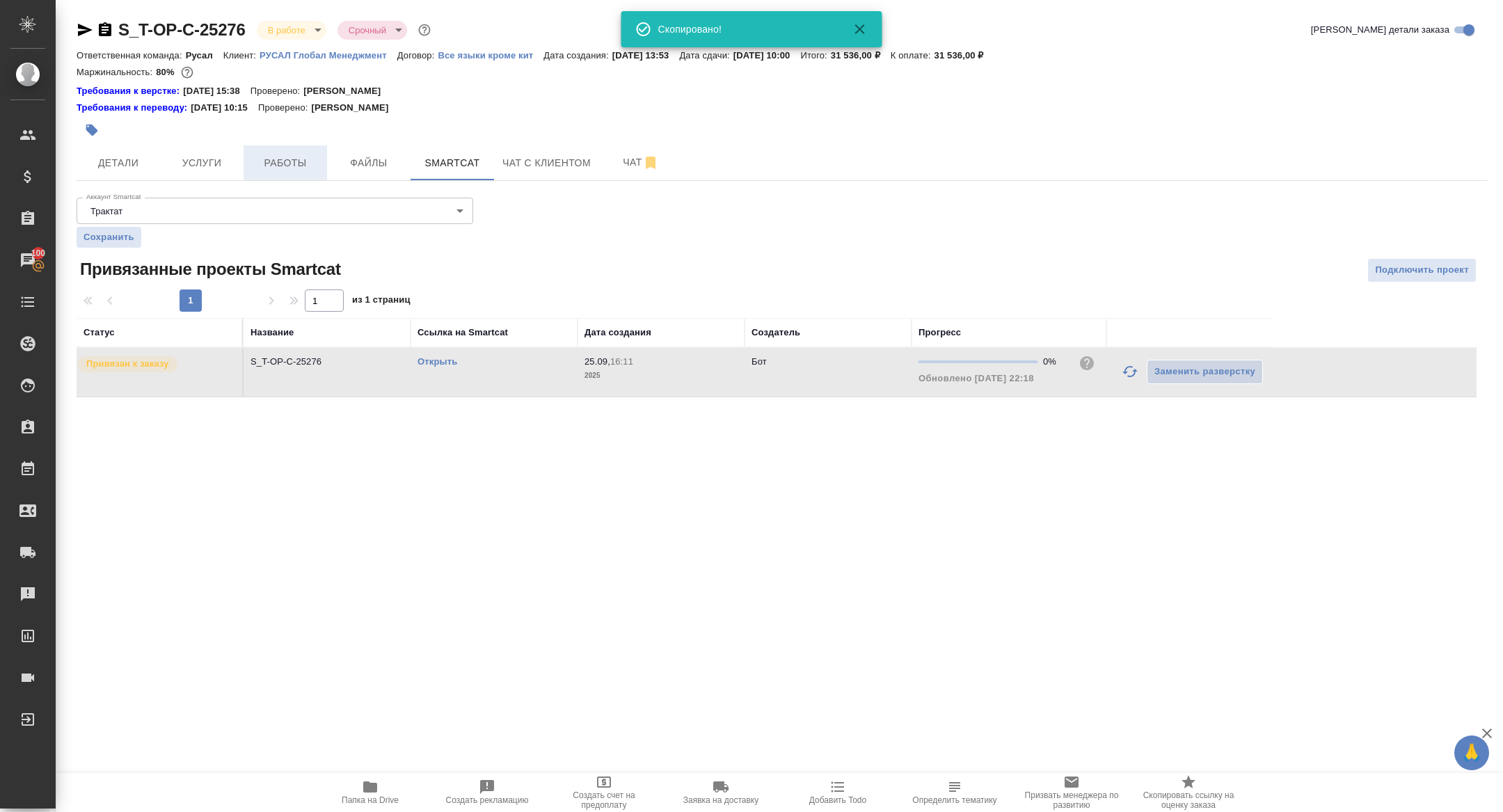
click at [269, 163] on span "Работы" at bounding box center [285, 163] width 67 height 17
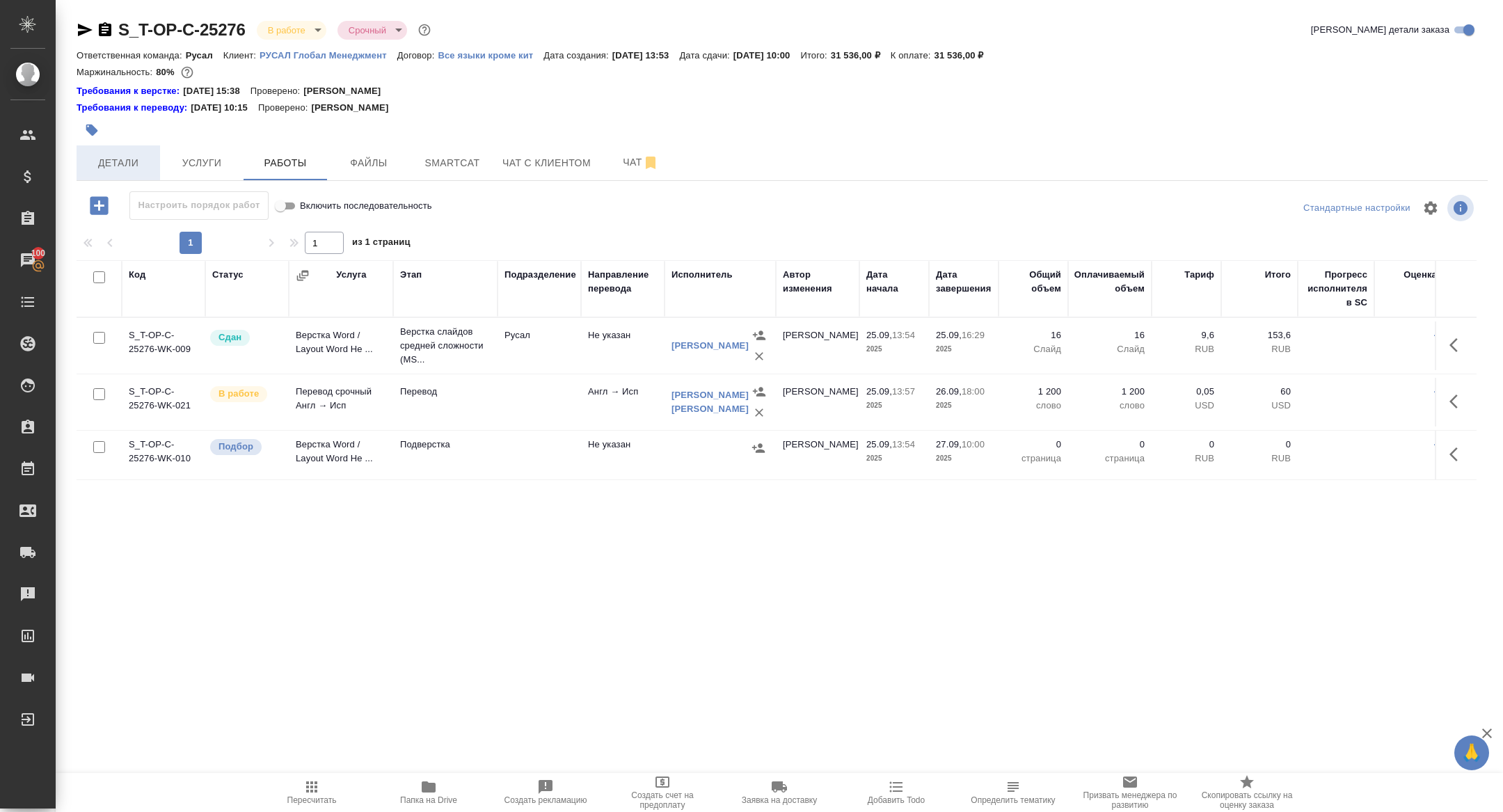
click at [107, 151] on button "Детали" at bounding box center [118, 163] width 83 height 35
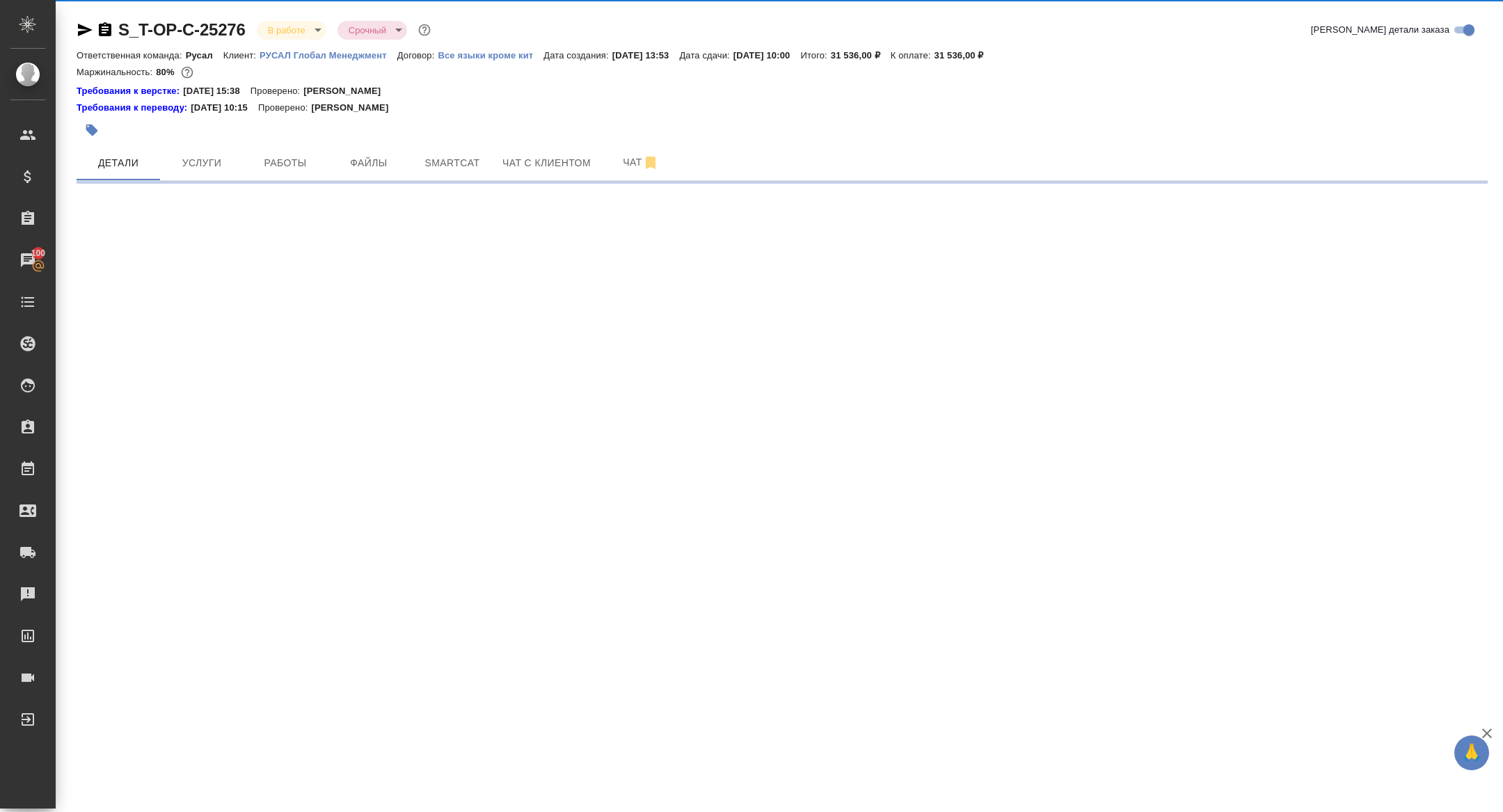
select select "RU"
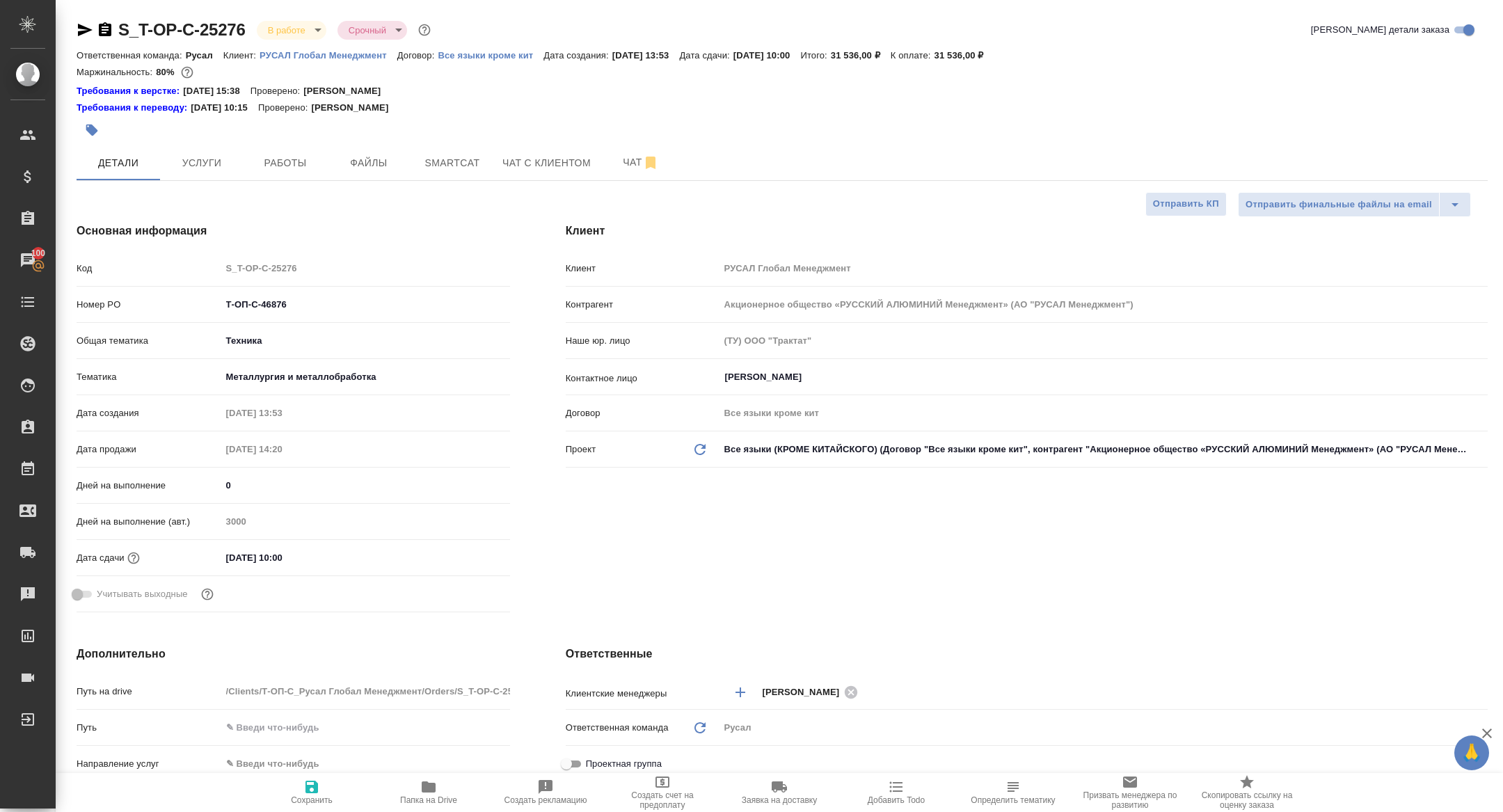
type textarea "x"
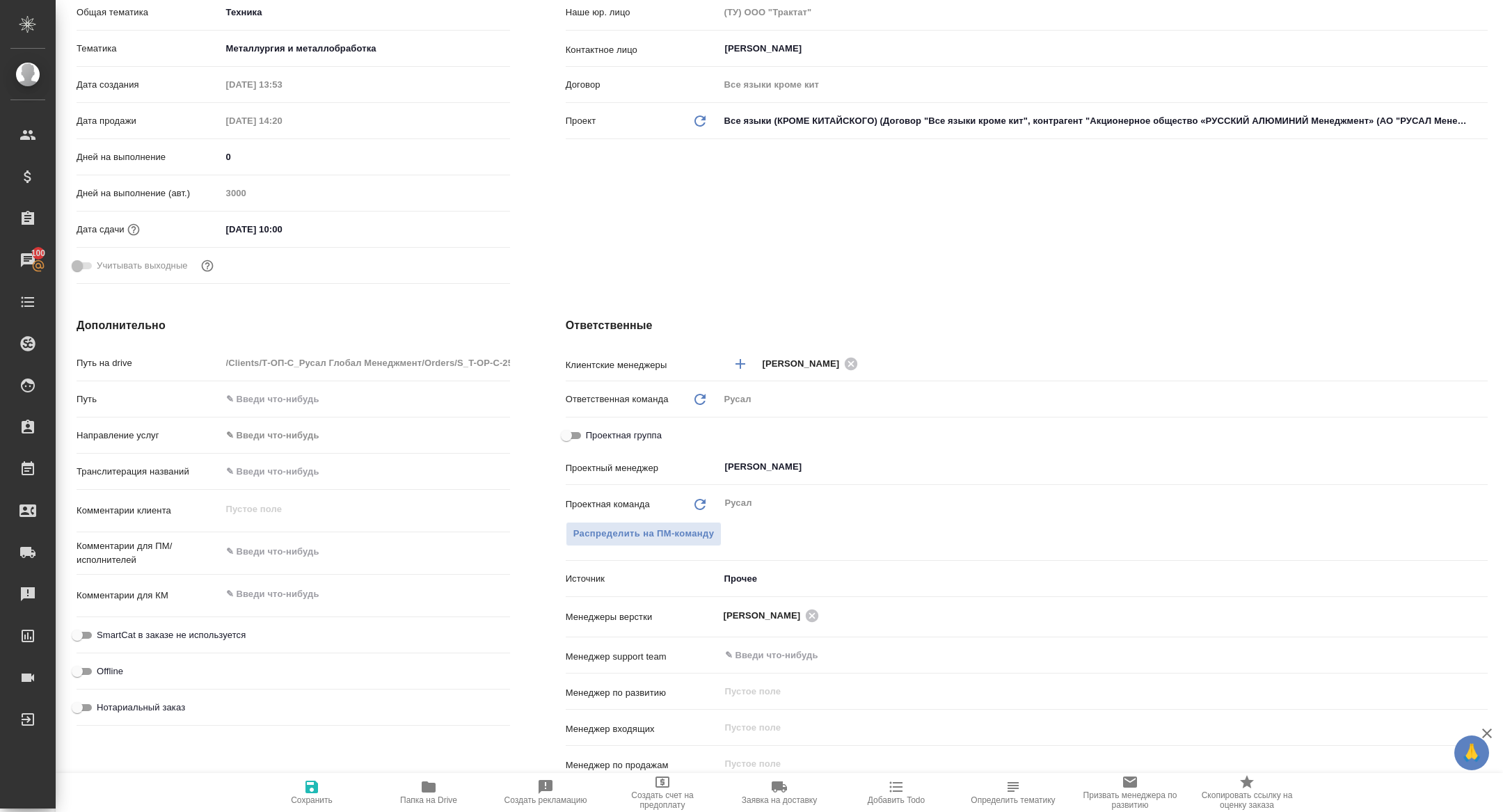
scroll to position [341, 0]
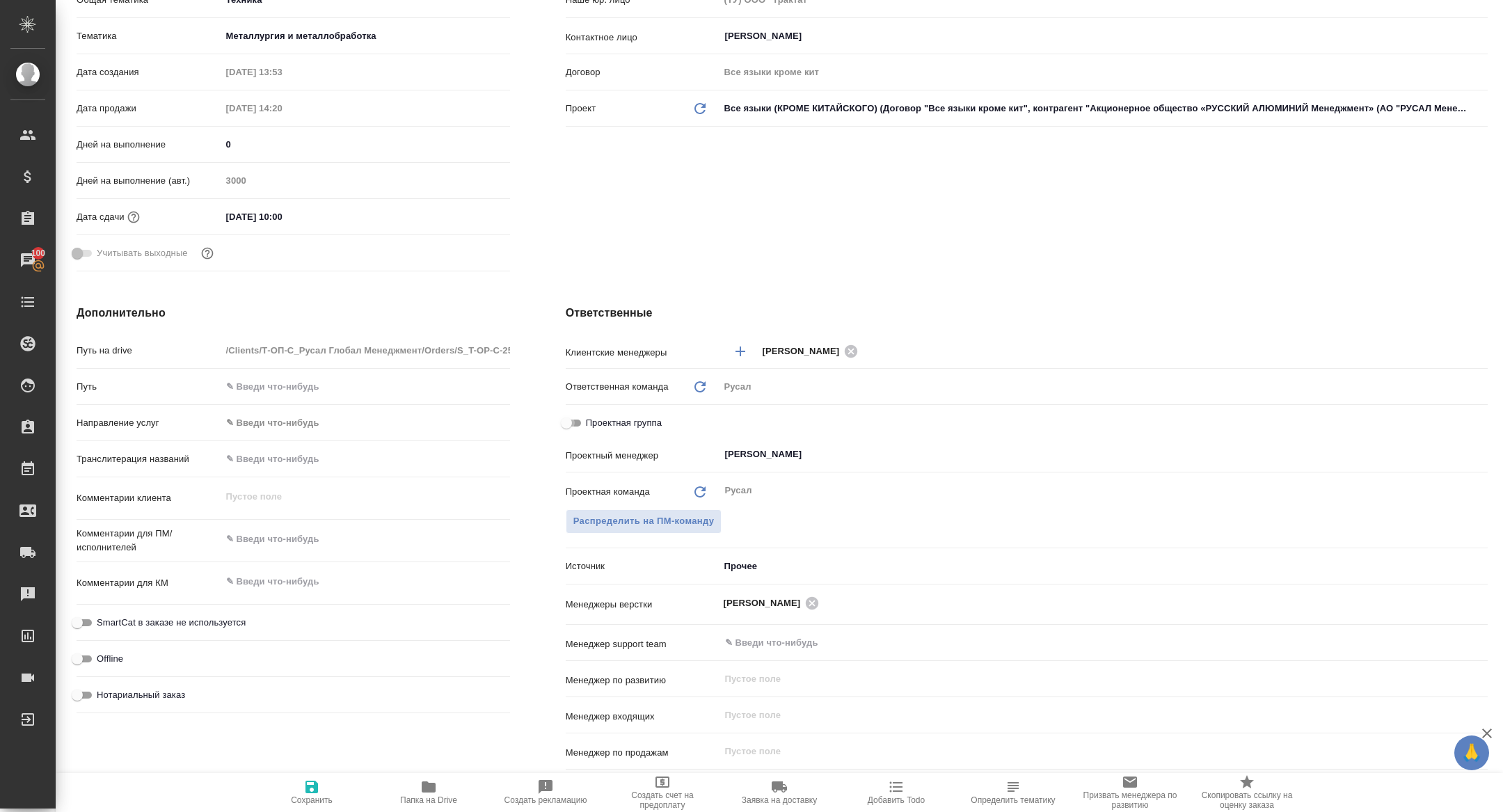
click at [572, 420] on input "Проектная группа" at bounding box center [566, 422] width 50 height 16
checkbox input "true"
type textarea "x"
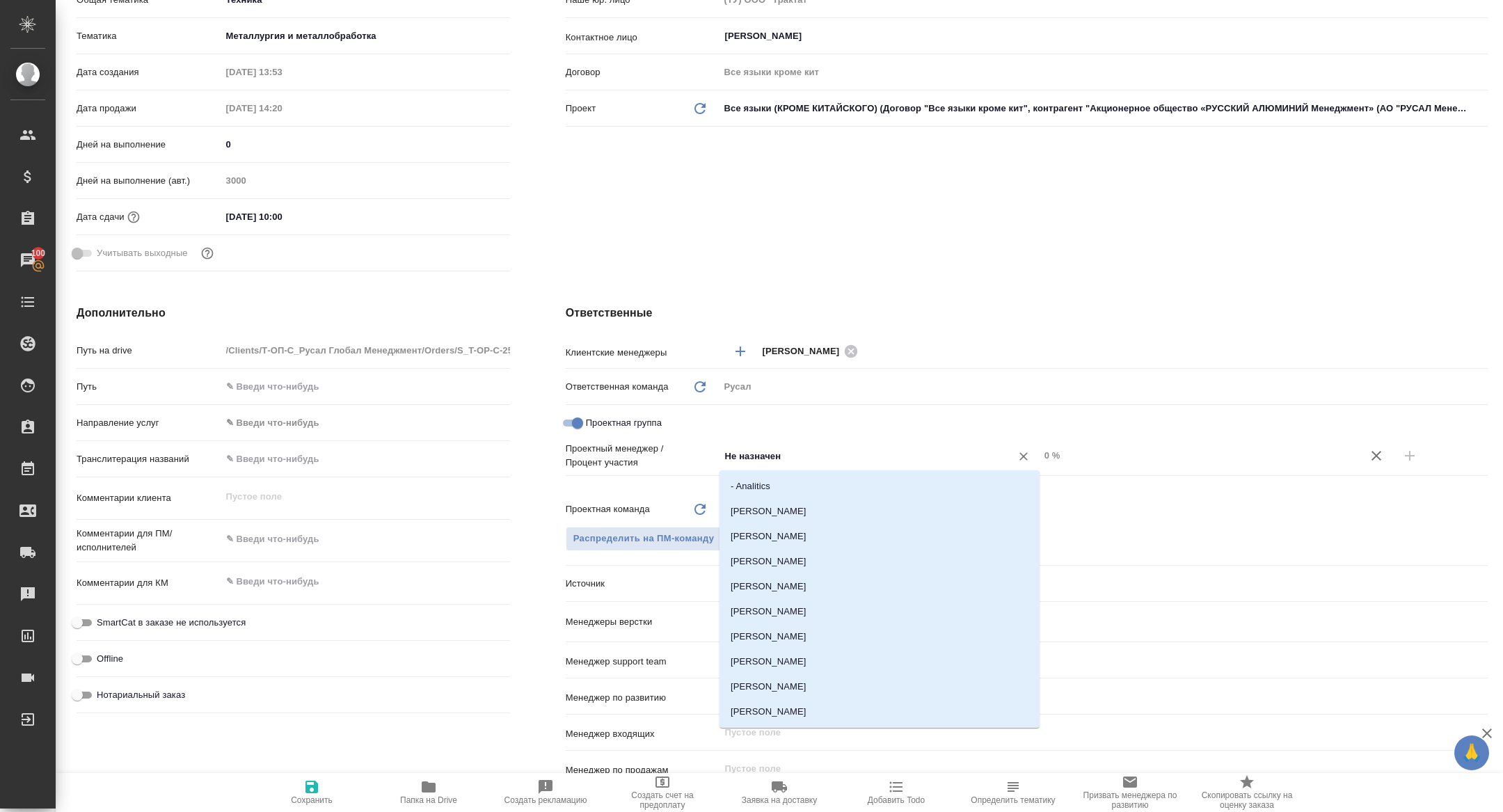
click at [797, 459] on input "Не назначен" at bounding box center [856, 455] width 265 height 16
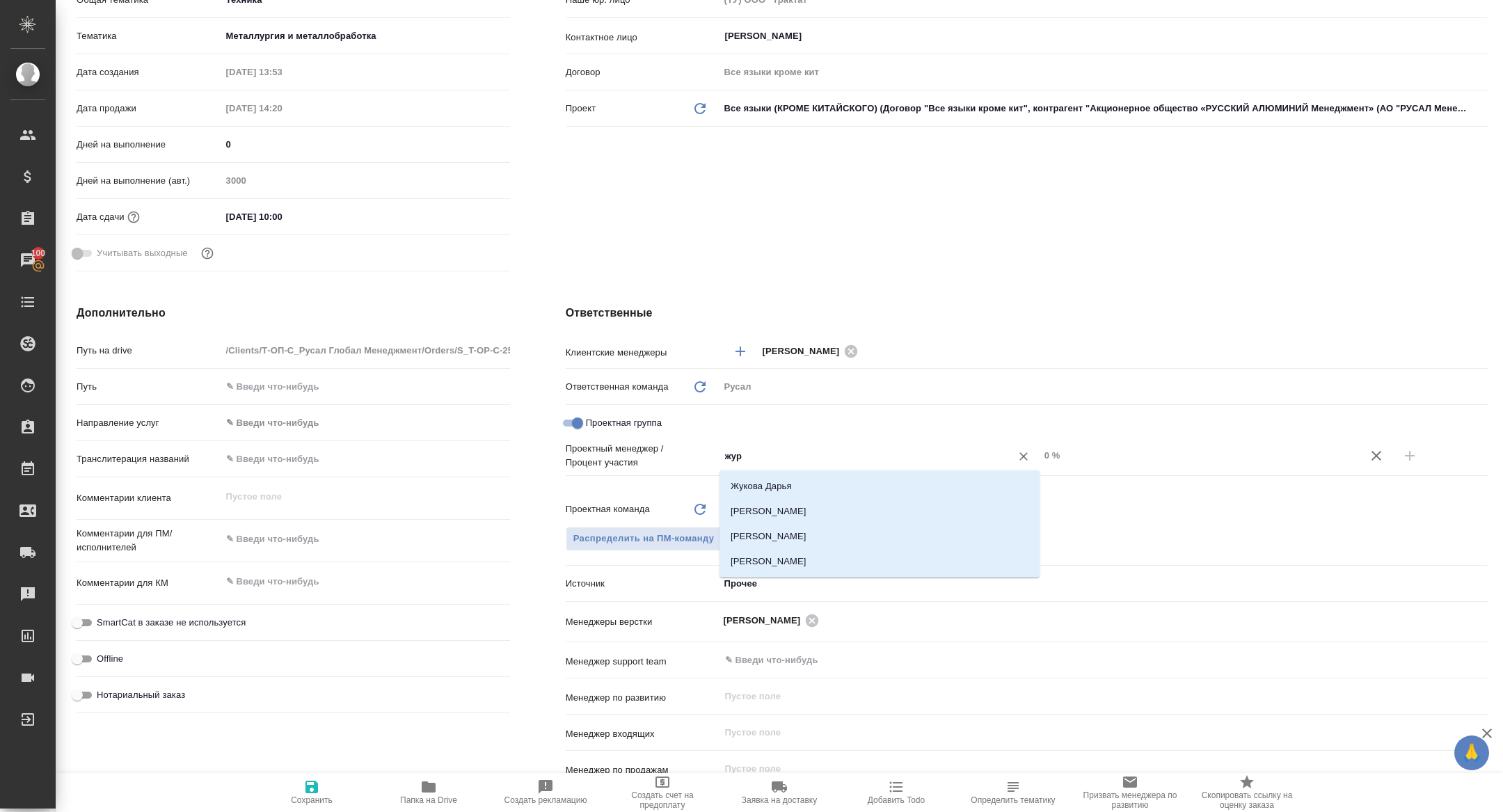
type input "жура"
drag, startPoint x: 832, startPoint y: 513, endPoint x: 838, endPoint y: 517, distance: 7.2
click at [832, 513] on li "[PERSON_NAME]" at bounding box center [879, 511] width 320 height 25
type textarea "x"
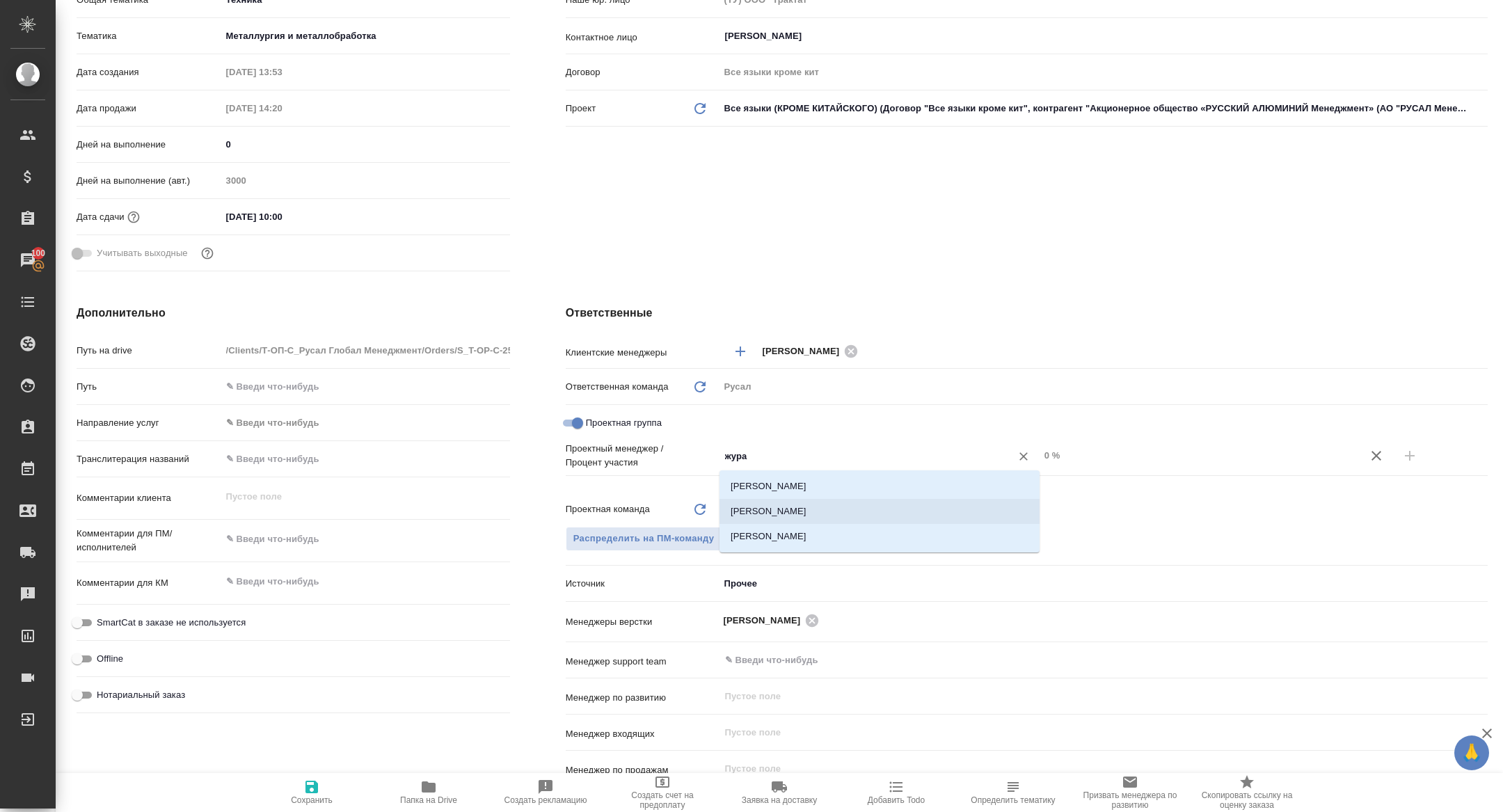
type textarea "x"
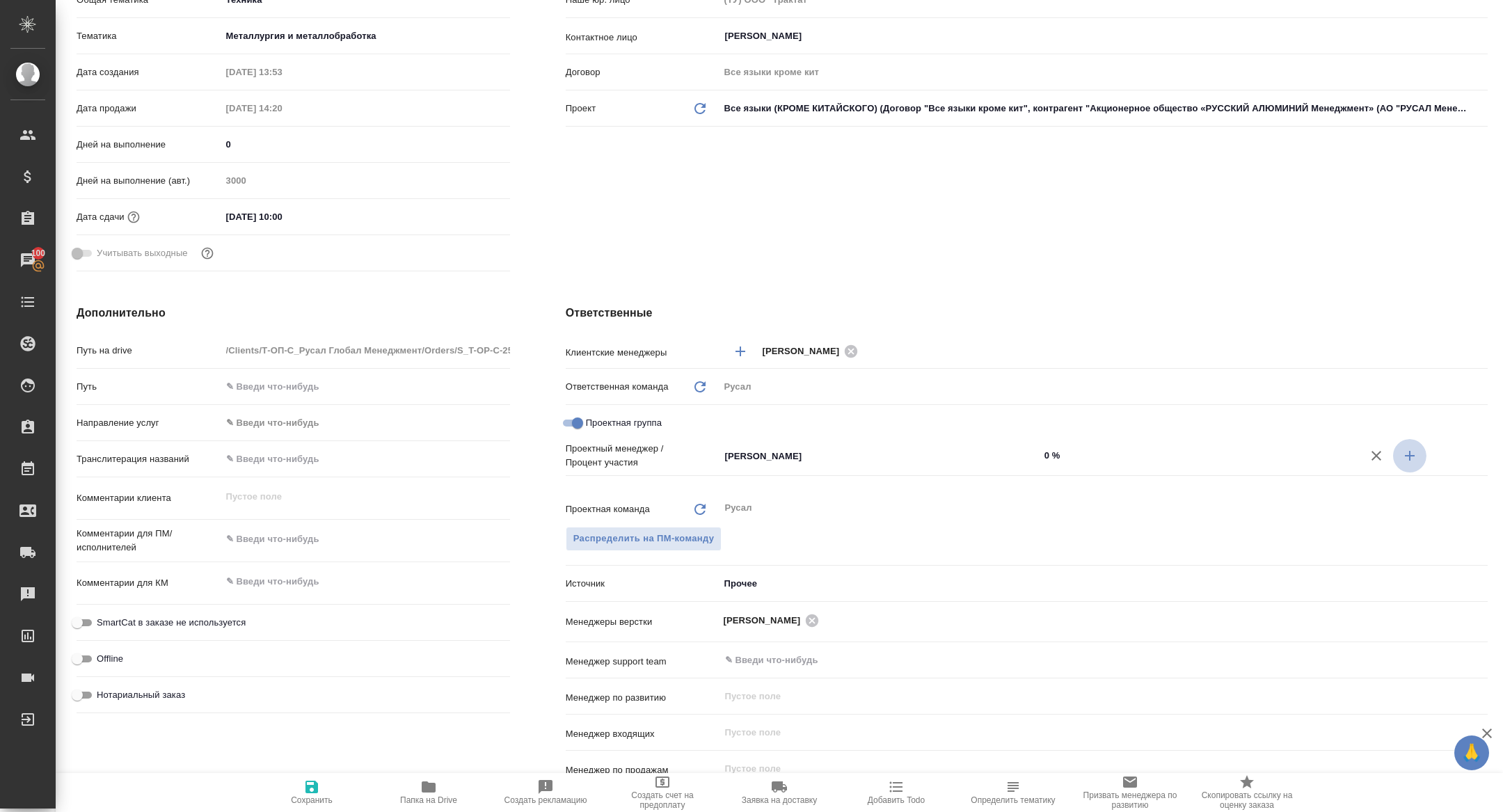
click at [1413, 454] on icon "button" at bounding box center [1410, 455] width 16 height 16
type textarea "x"
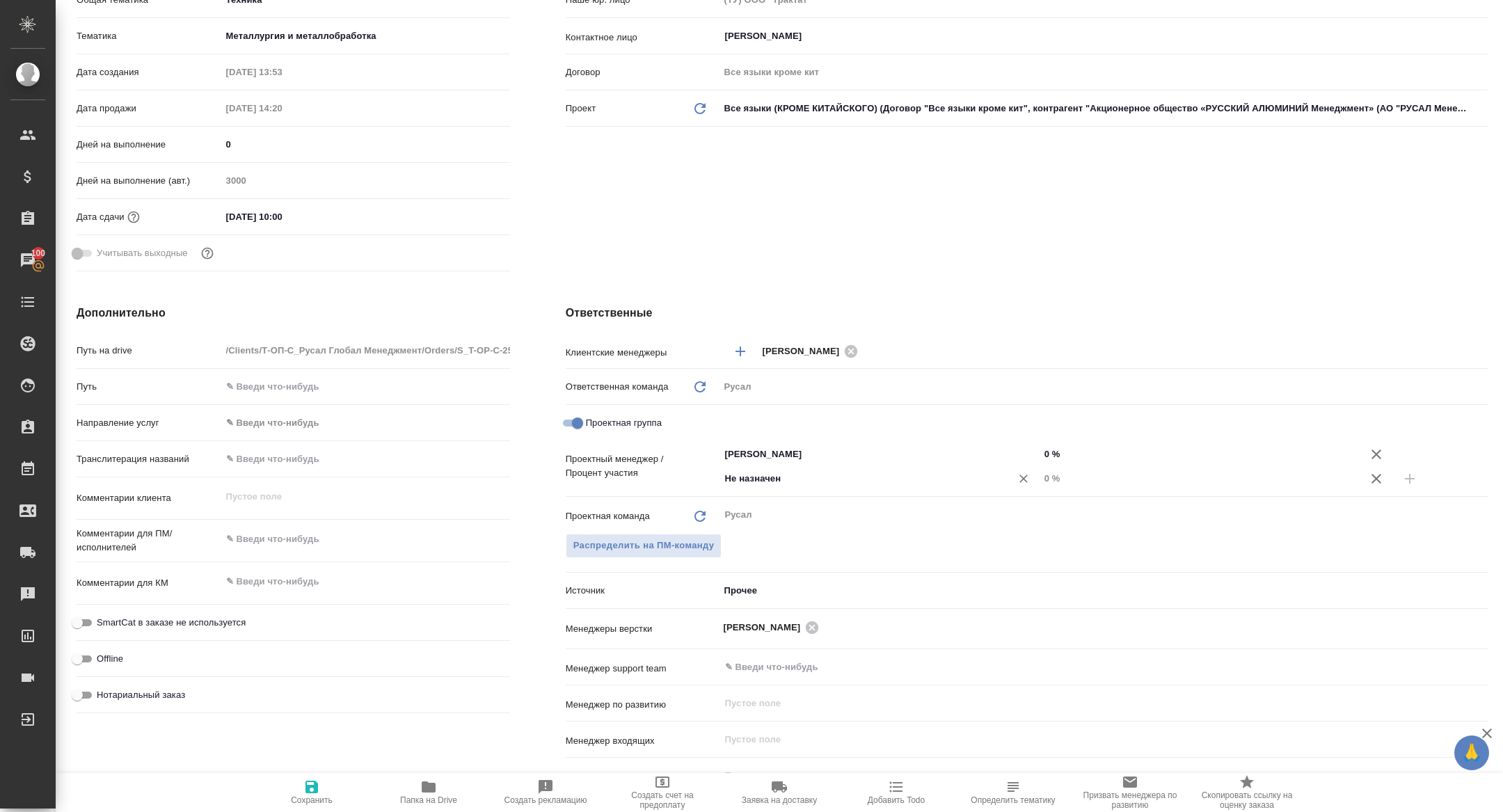
click at [838, 479] on input "Не назначен" at bounding box center [856, 478] width 265 height 16
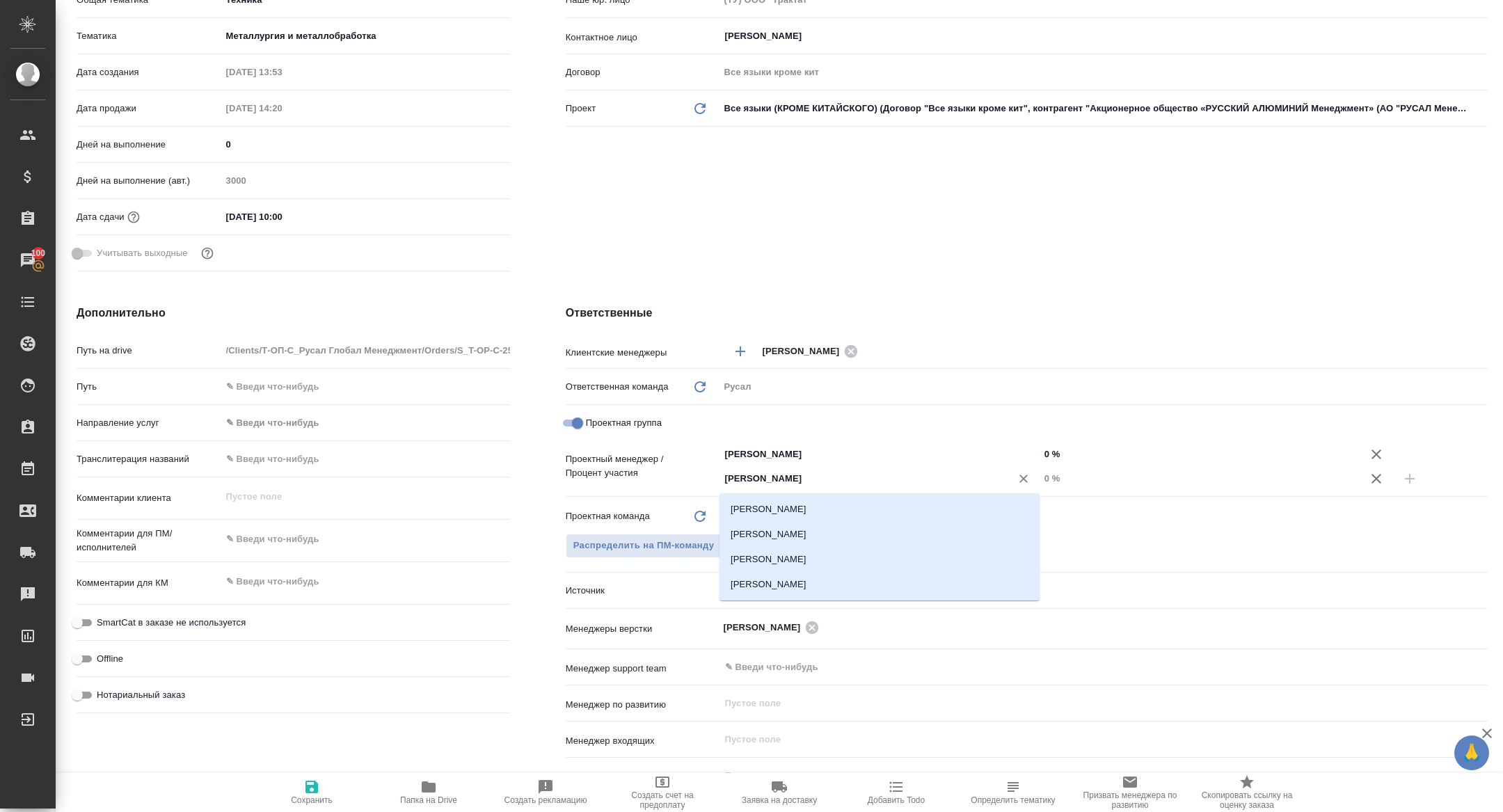
type input "кирилл"
click at [821, 505] on li "[PERSON_NAME]" at bounding box center [879, 509] width 320 height 25
type textarea "x"
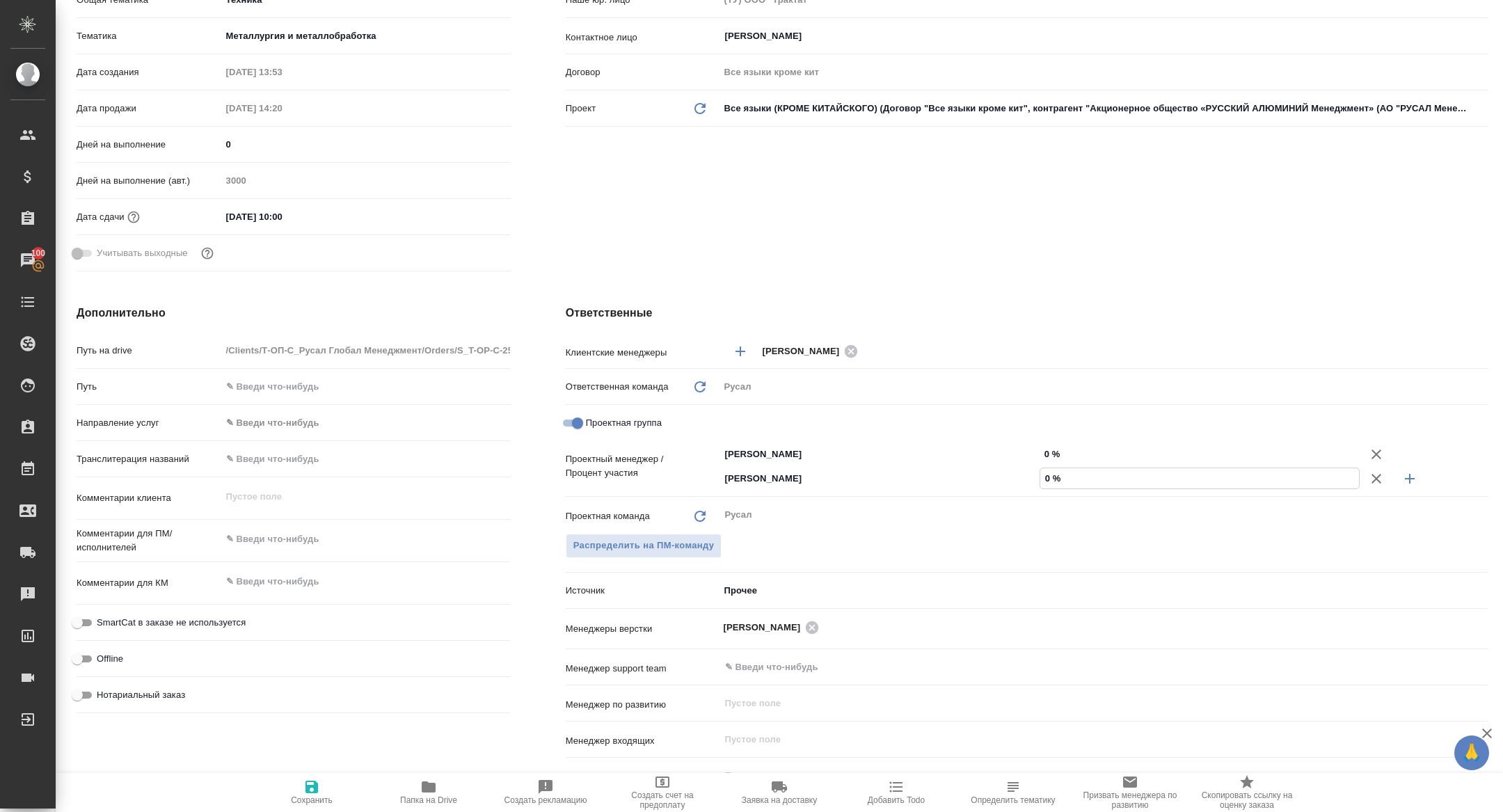
click at [1047, 478] on input "0 %" at bounding box center [1200, 478] width 318 height 20
type textarea "x"
type input "20 %"
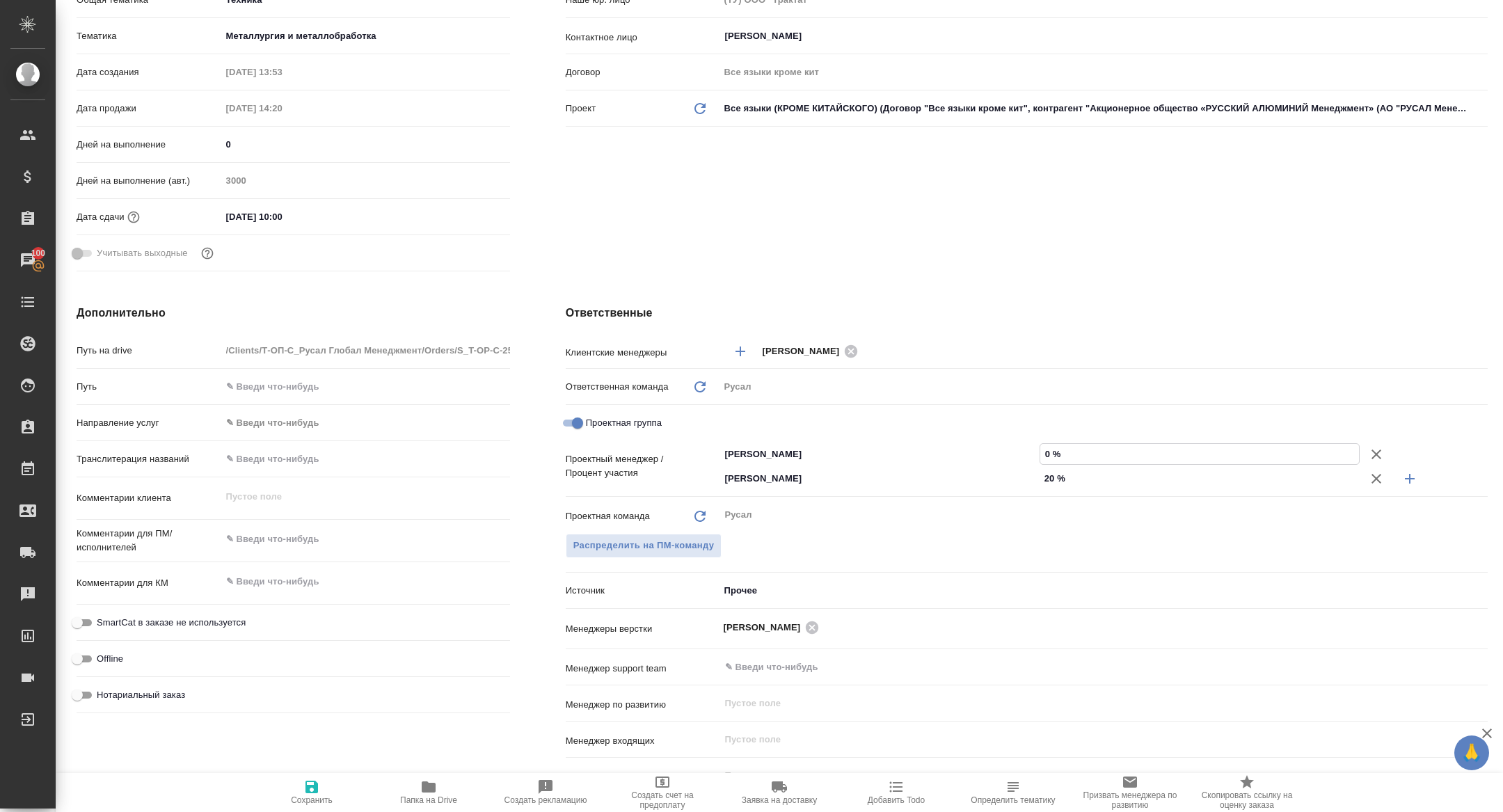
click at [1043, 455] on input "0 %" at bounding box center [1200, 454] width 318 height 20
type textarea "x"
type input "80 %"
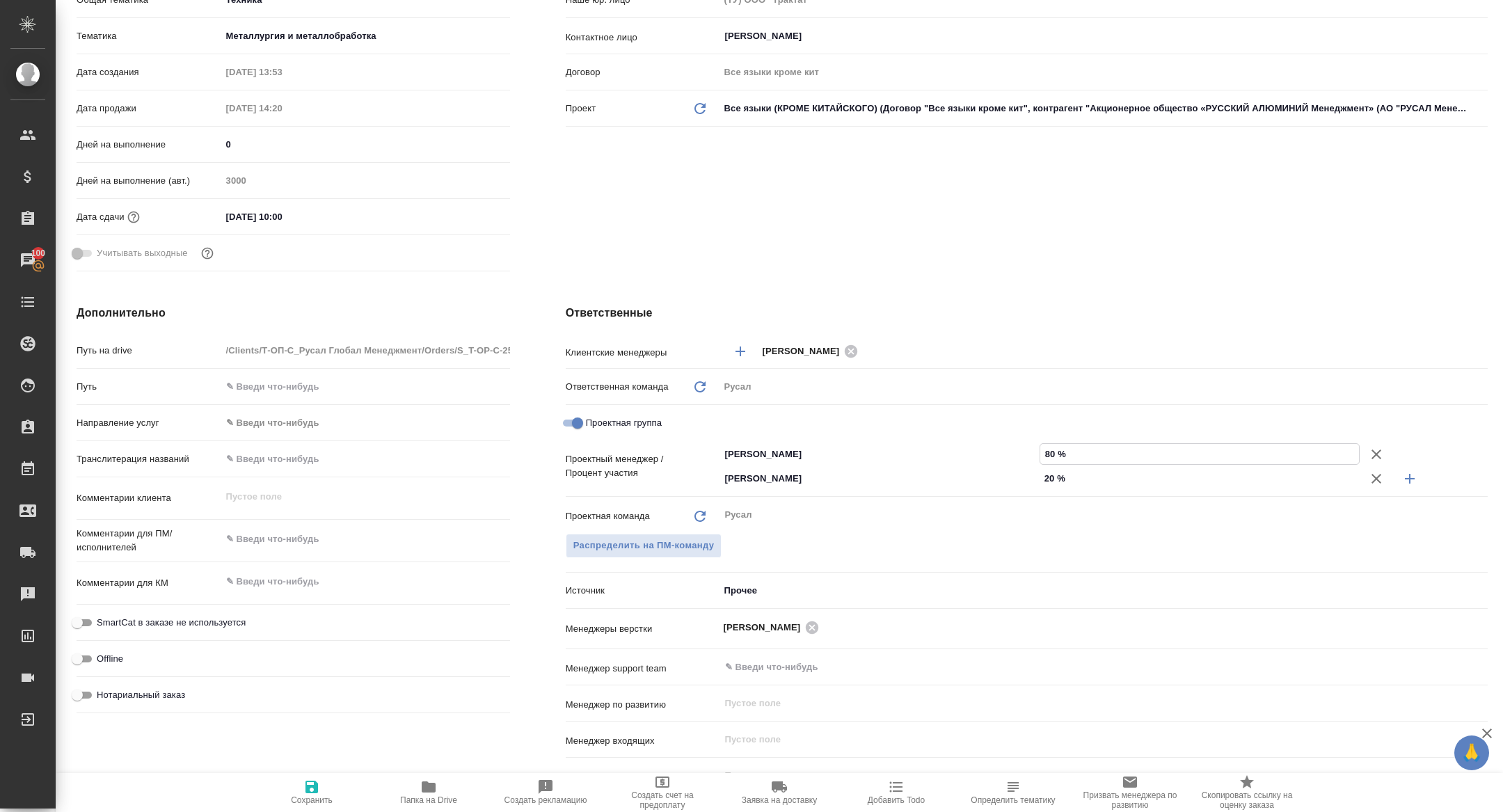
click at [354, 802] on span "Сохранить" at bounding box center [312, 791] width 100 height 27
type textarea "x"
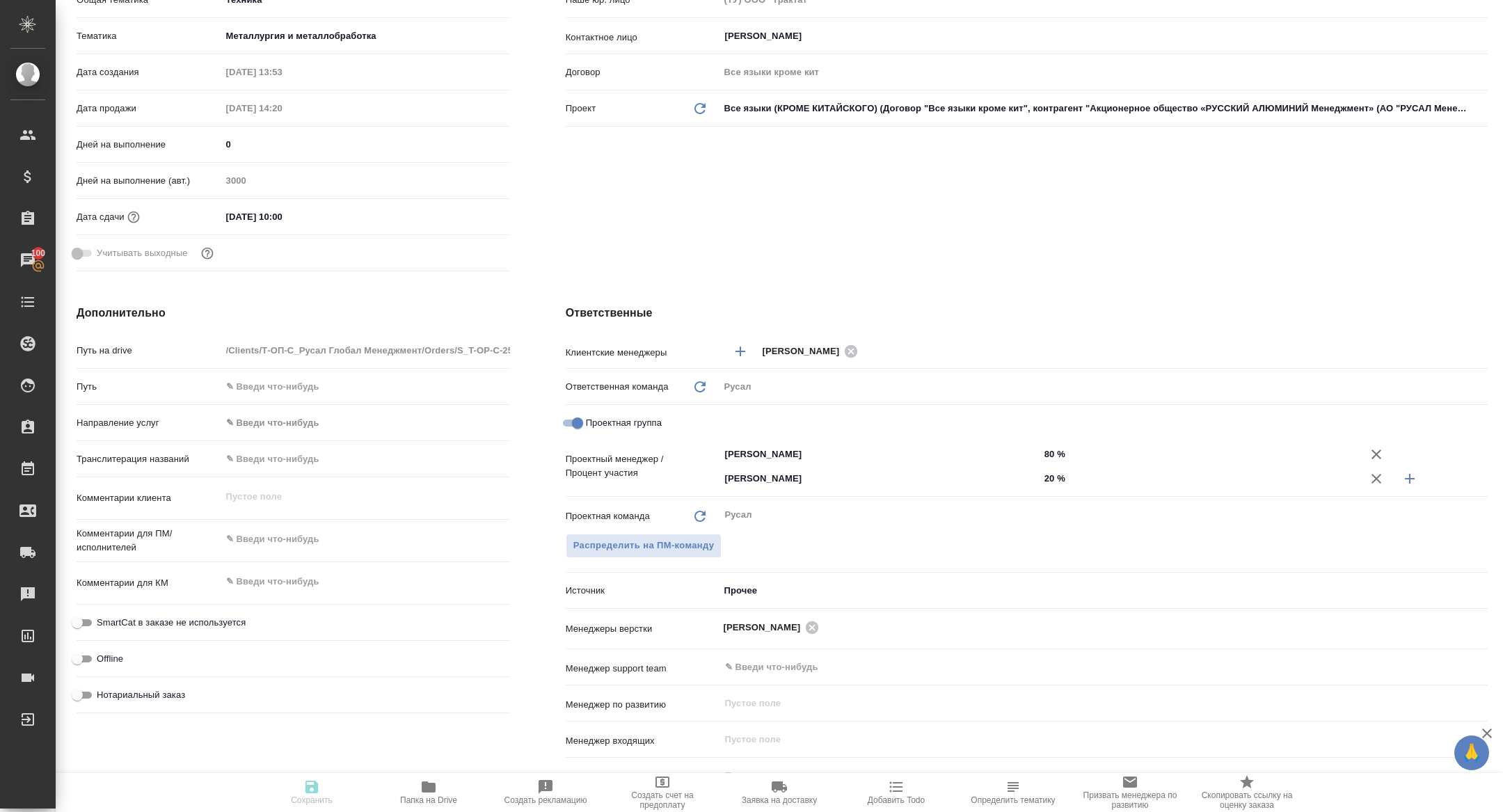
type textarea "x"
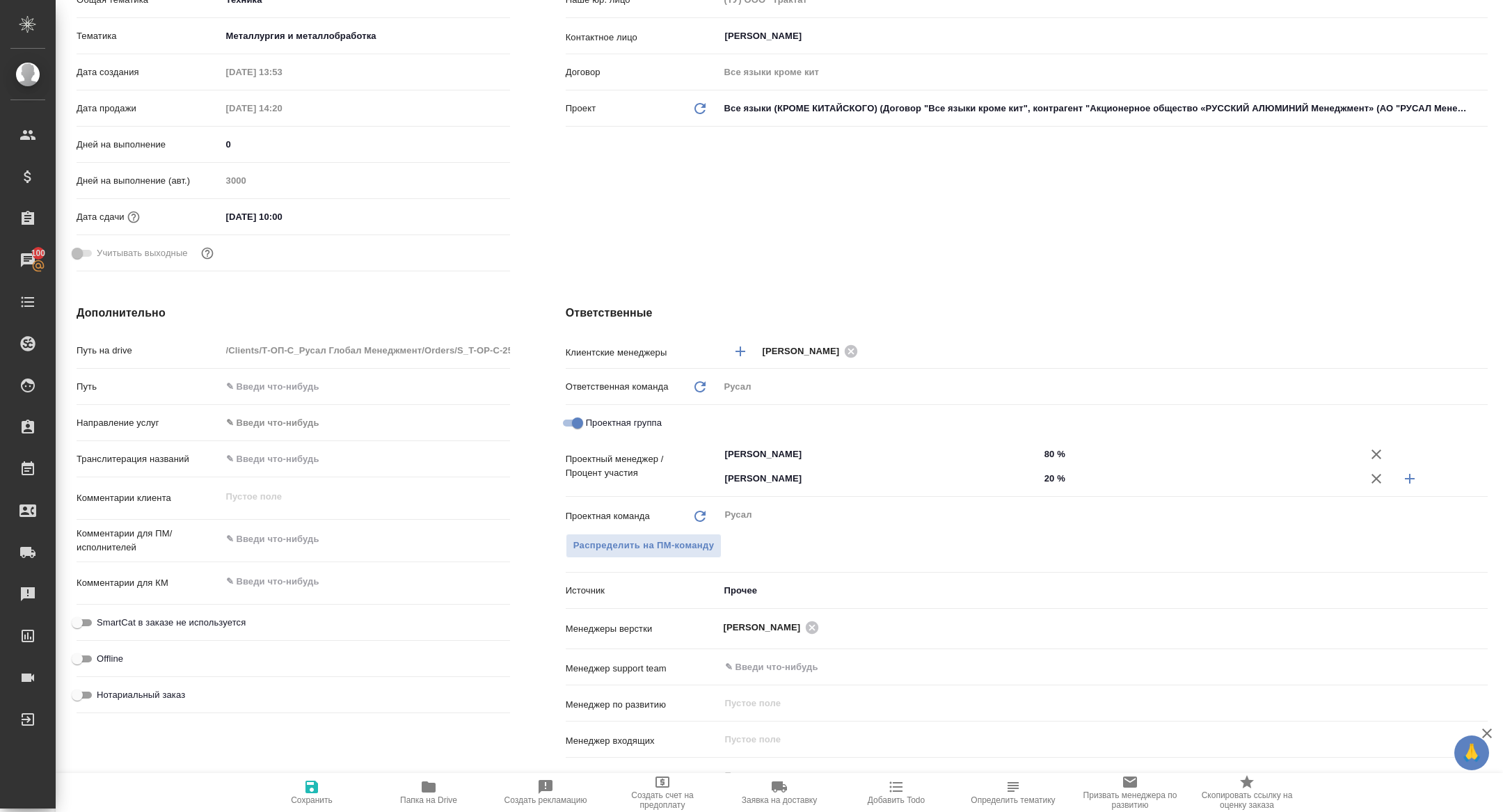
scroll to position [0, 0]
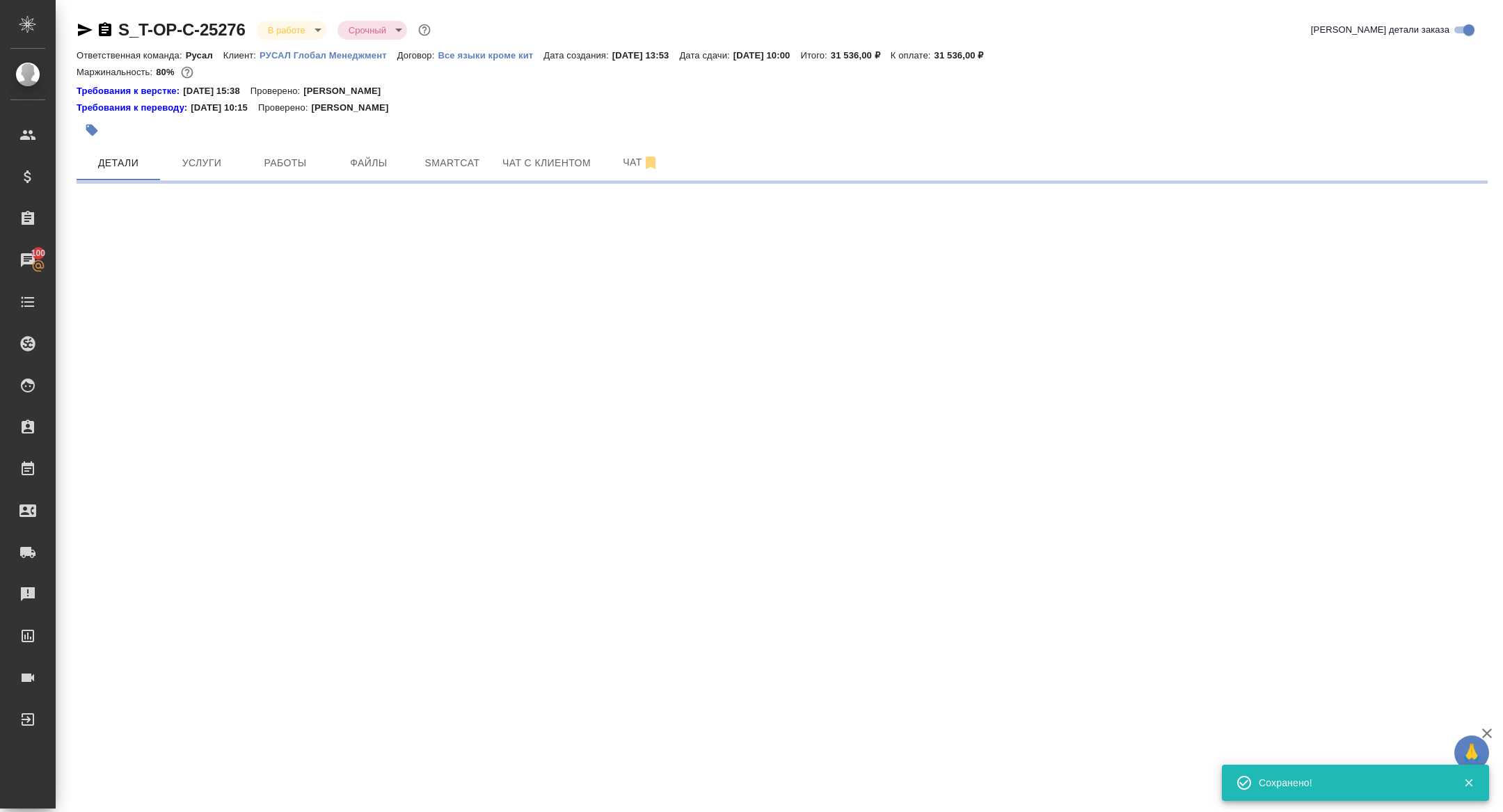
select select "RU"
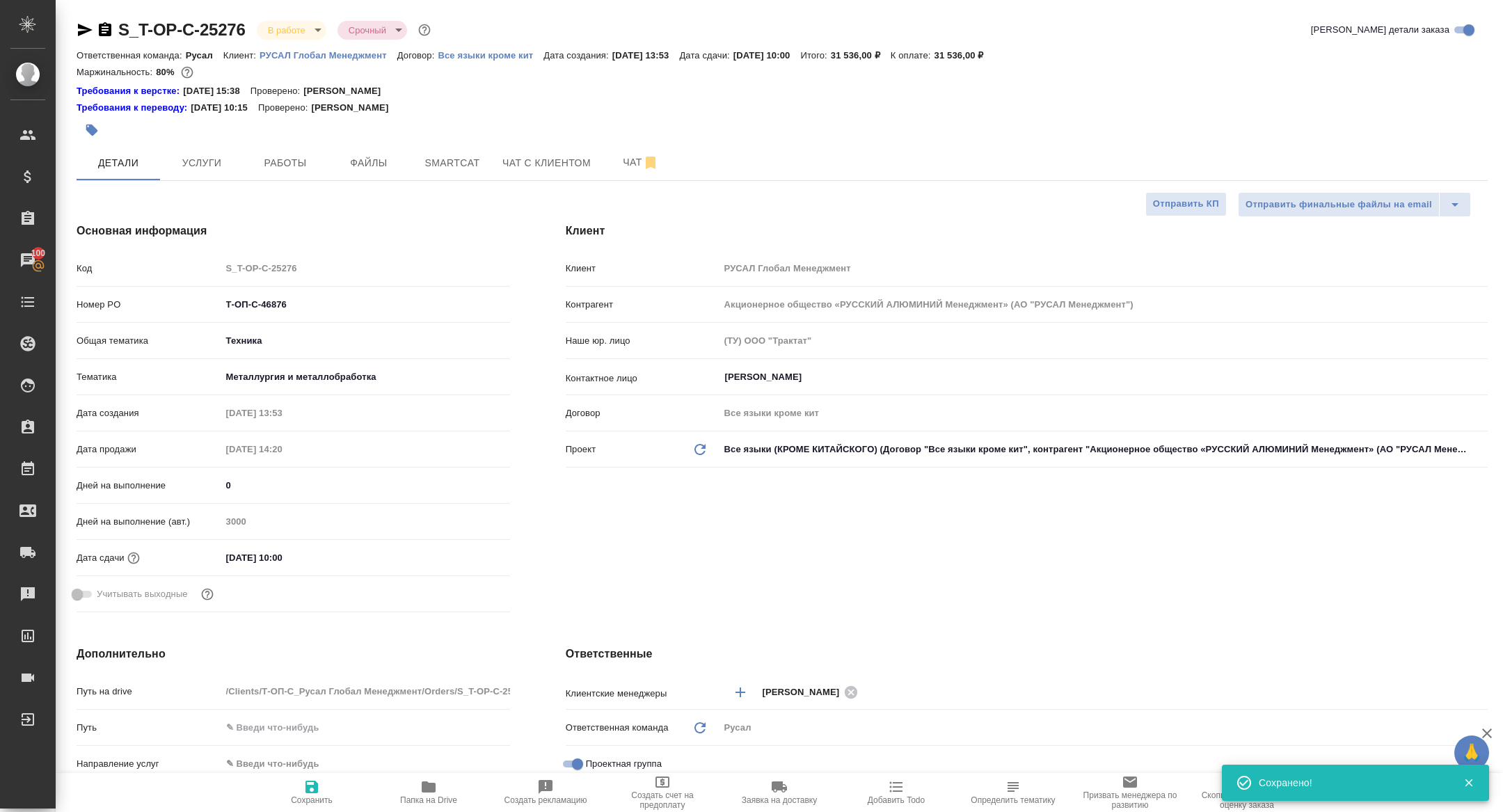
type textarea "x"
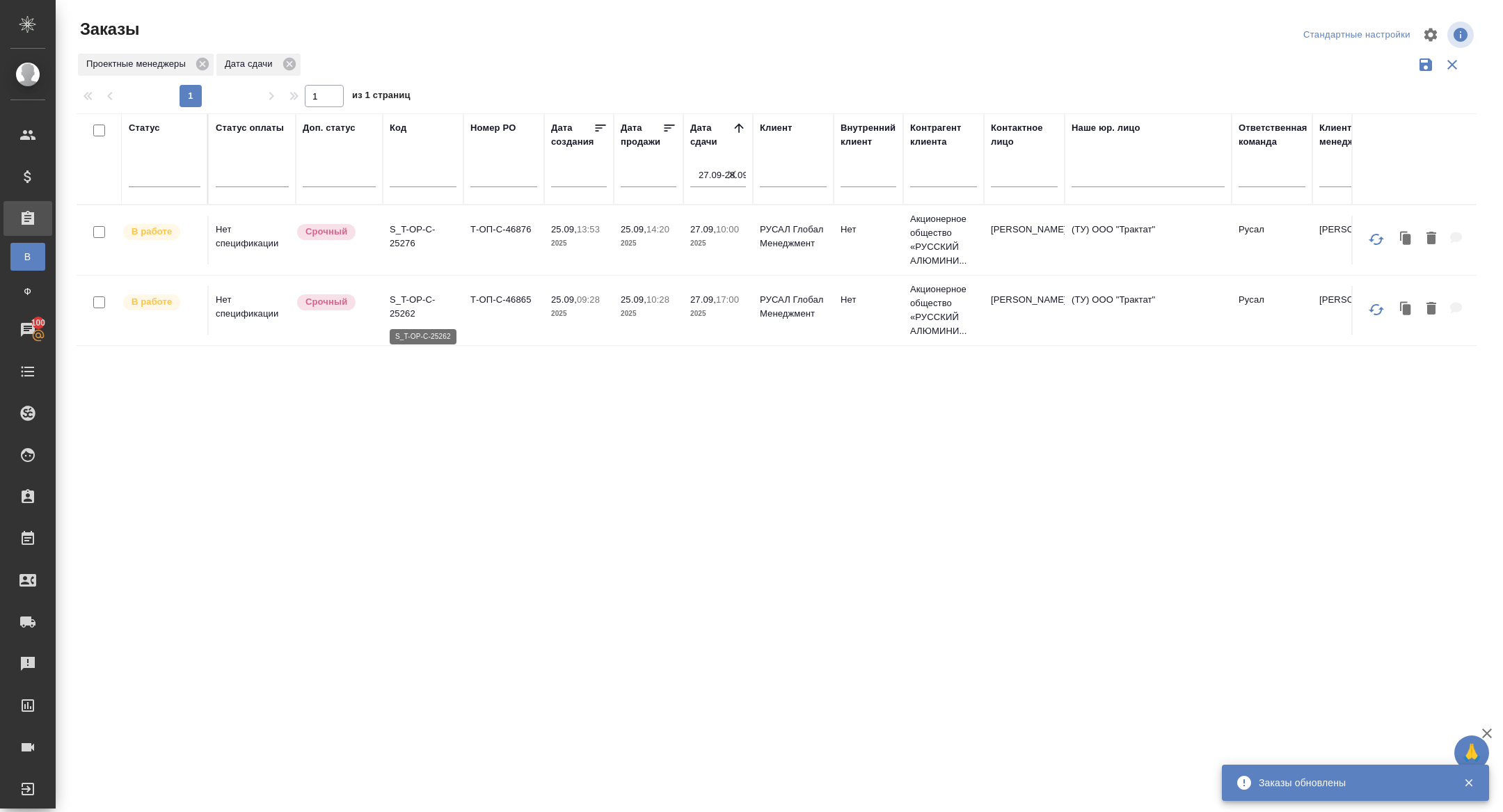
click at [411, 310] on p "S_T-OP-C-25262" at bounding box center [422, 307] width 67 height 28
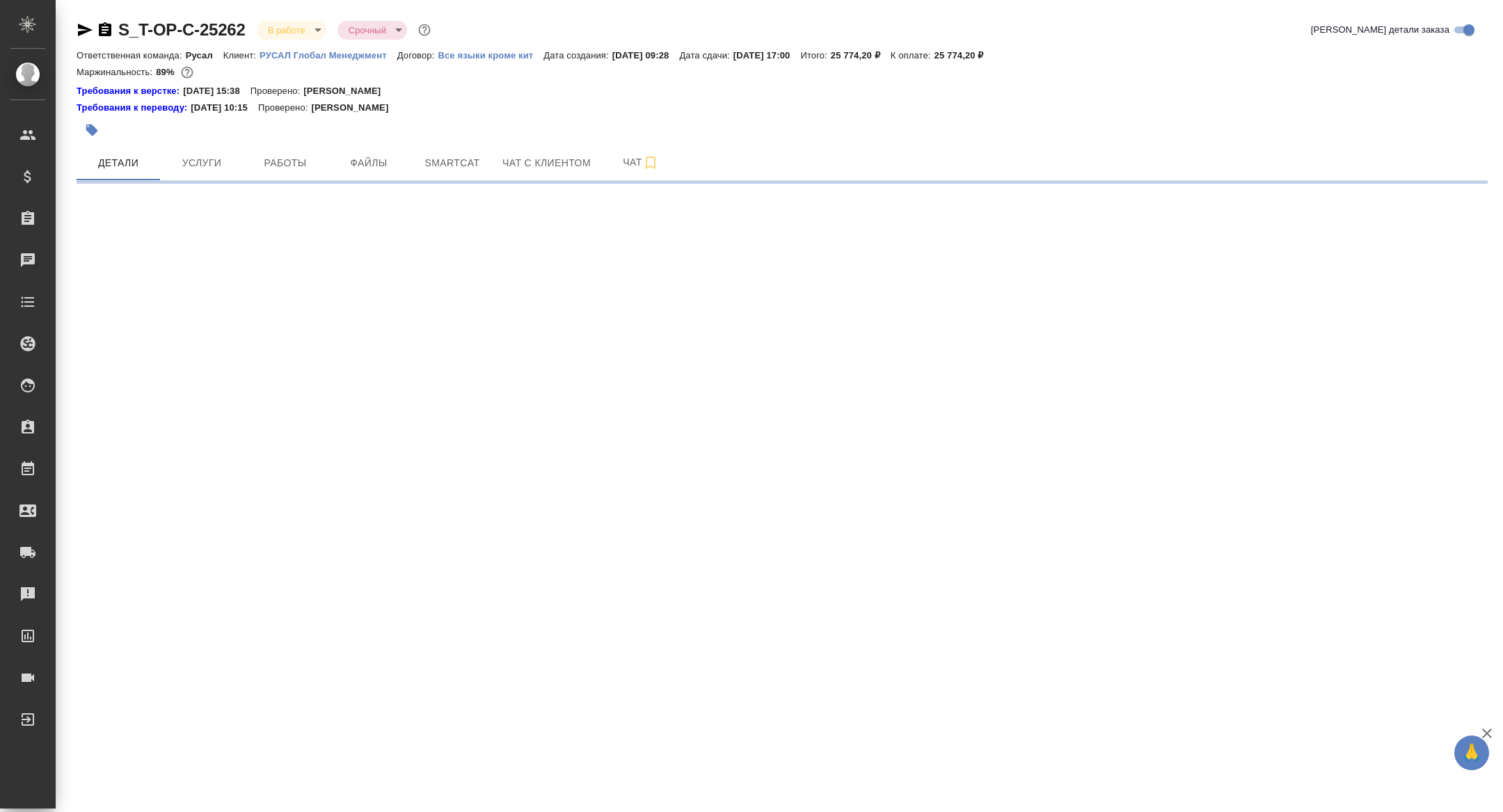
select select "RU"
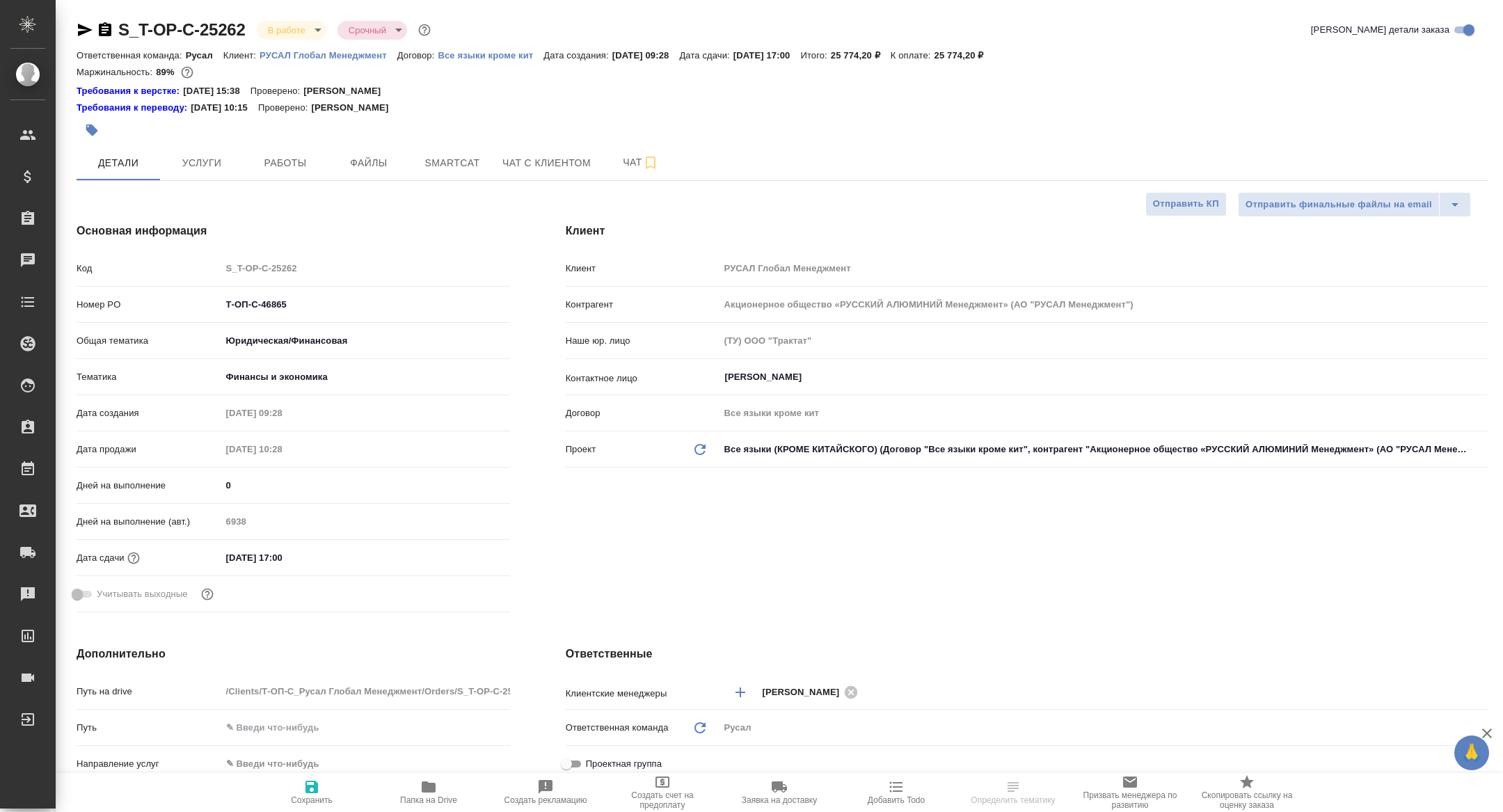
type textarea "x"
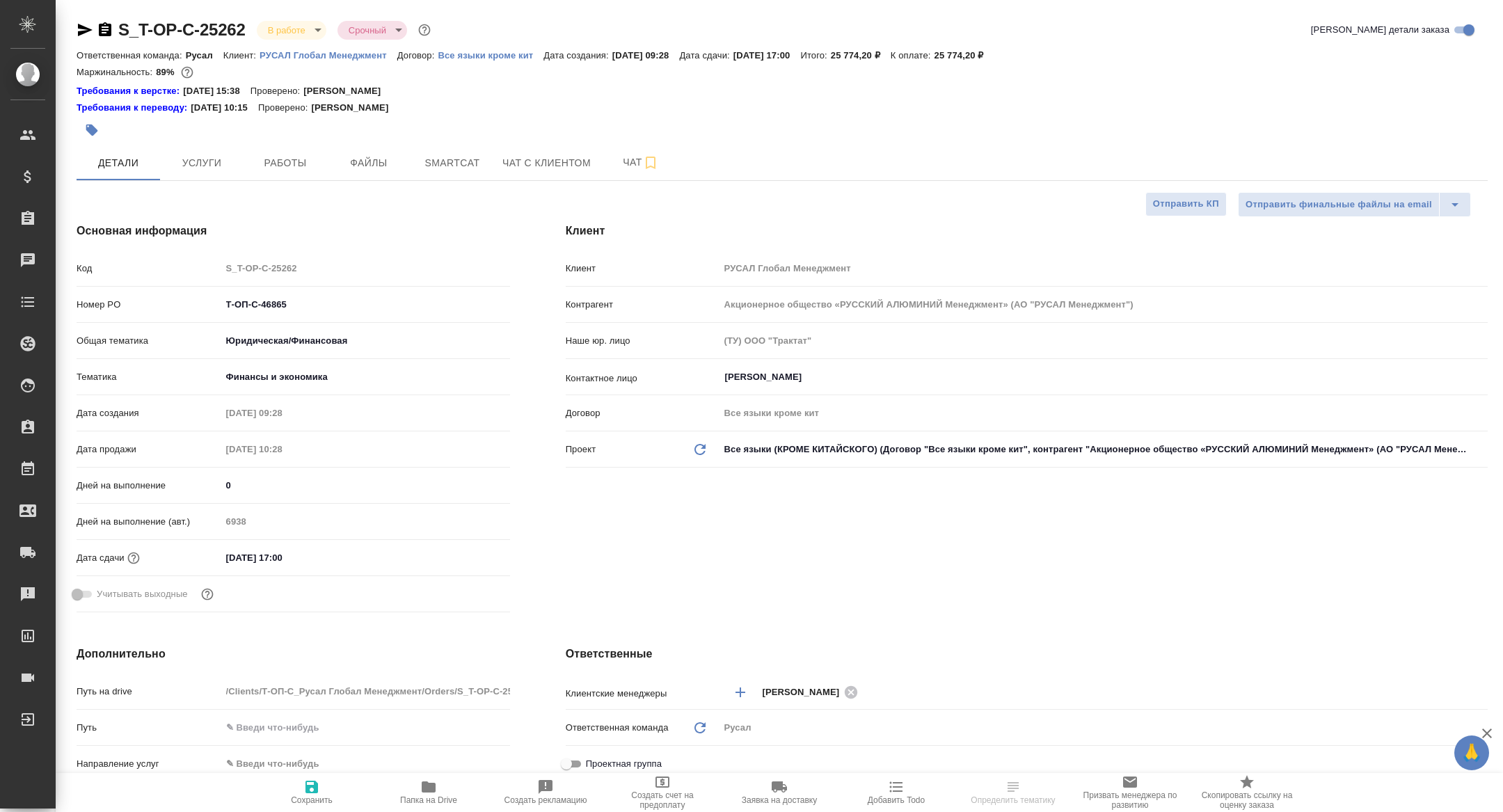
type textarea "x"
click at [316, 182] on div "S_T-OP-C-25262 В работе inProgress Срочный urgent Кратко детали заказа Ответств…" at bounding box center [782, 732] width 1426 height 1465
type textarea "x"
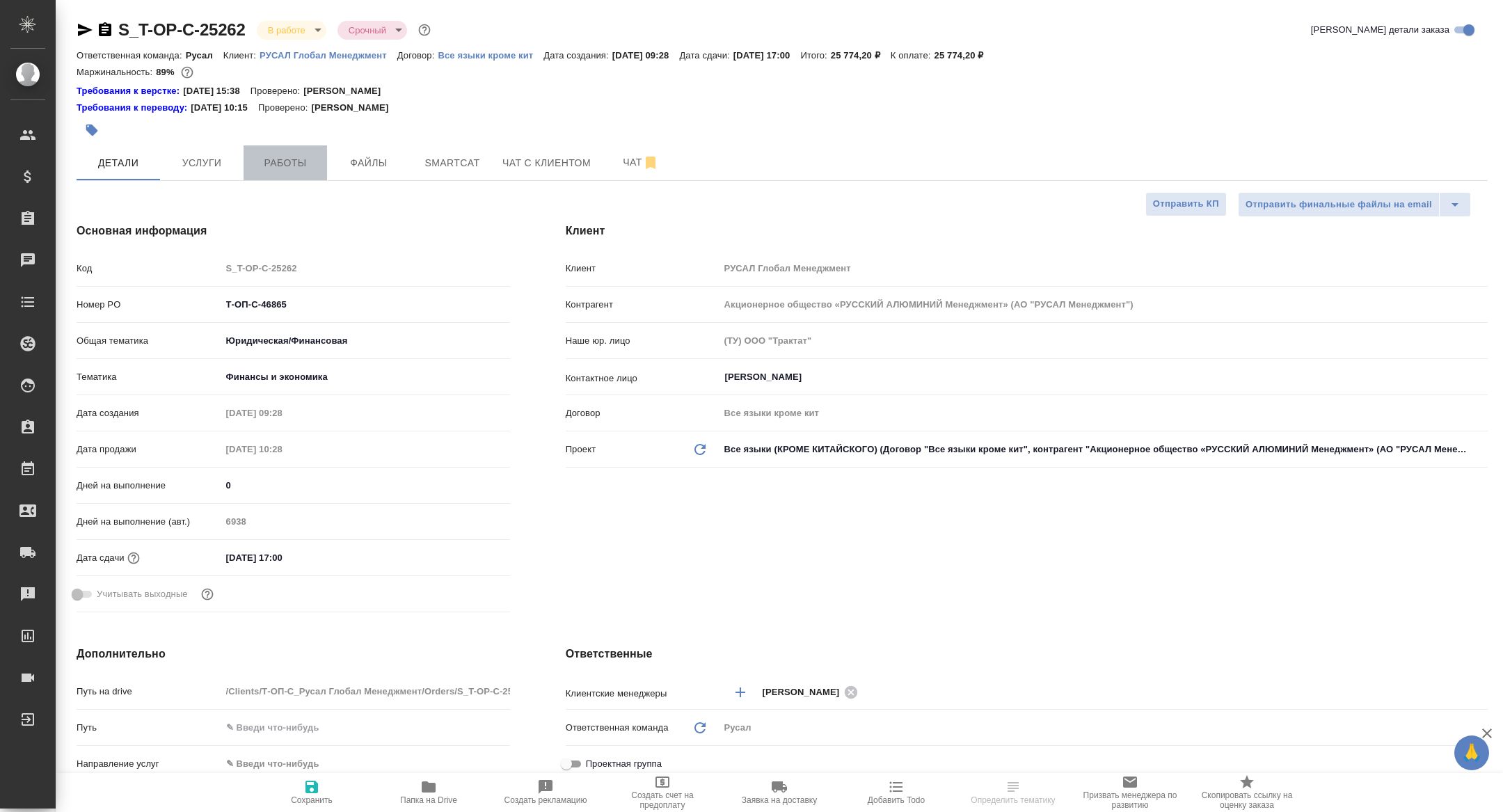
click at [303, 159] on span "Работы" at bounding box center [285, 163] width 67 height 17
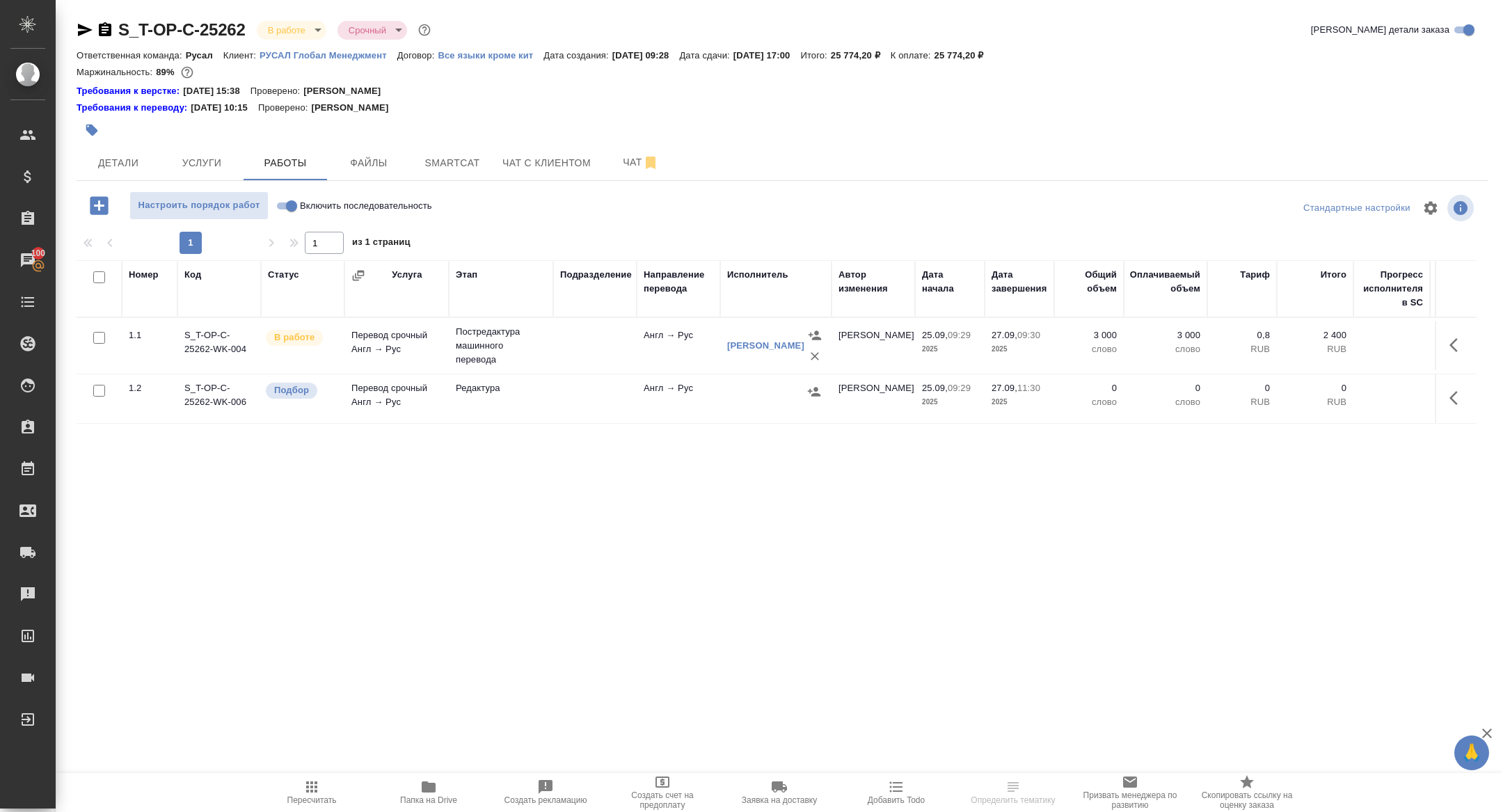
click at [87, 30] on icon "button" at bounding box center [85, 29] width 14 height 12
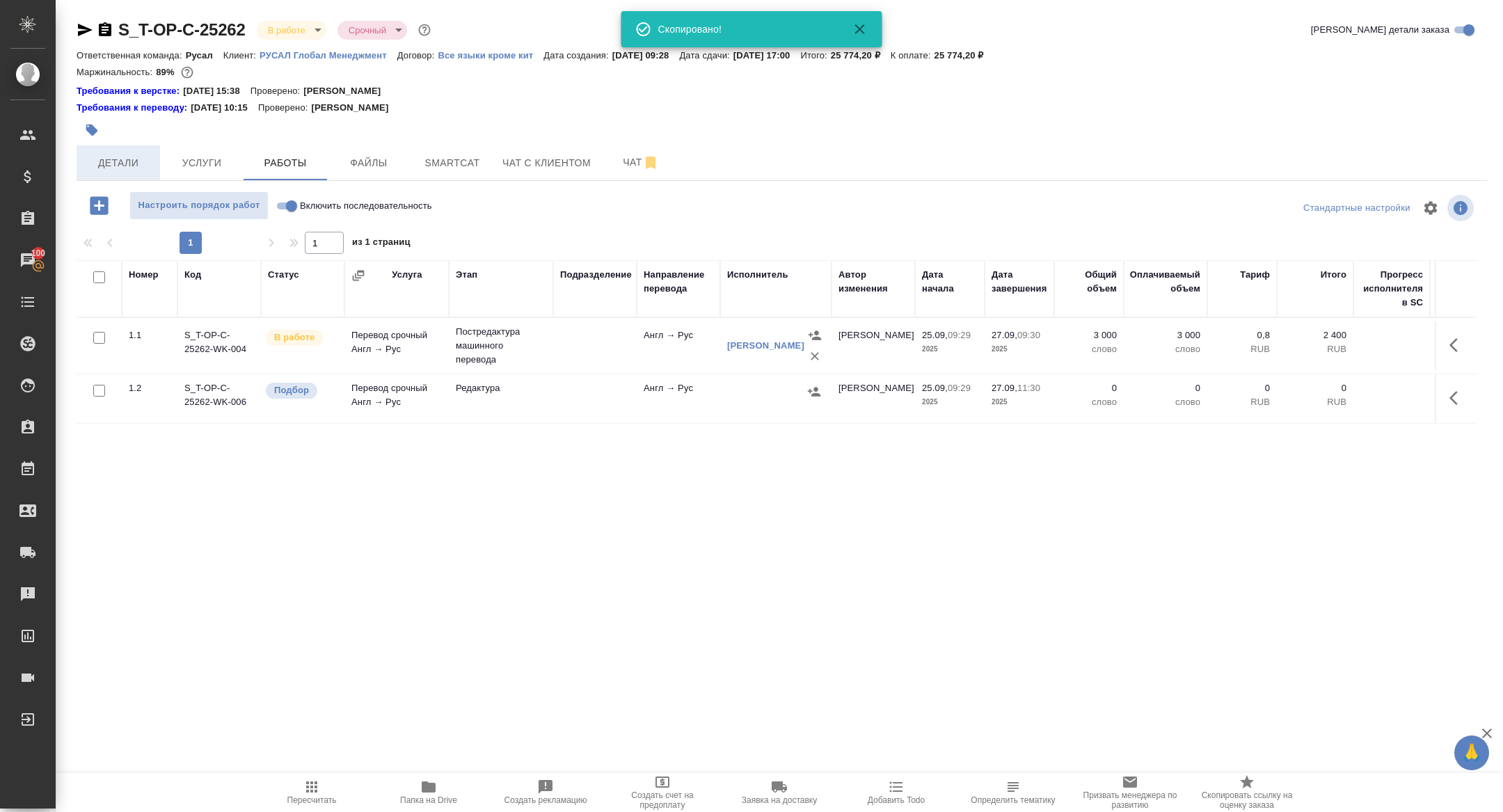
click at [122, 154] on span "Детали" at bounding box center [118, 163] width 67 height 17
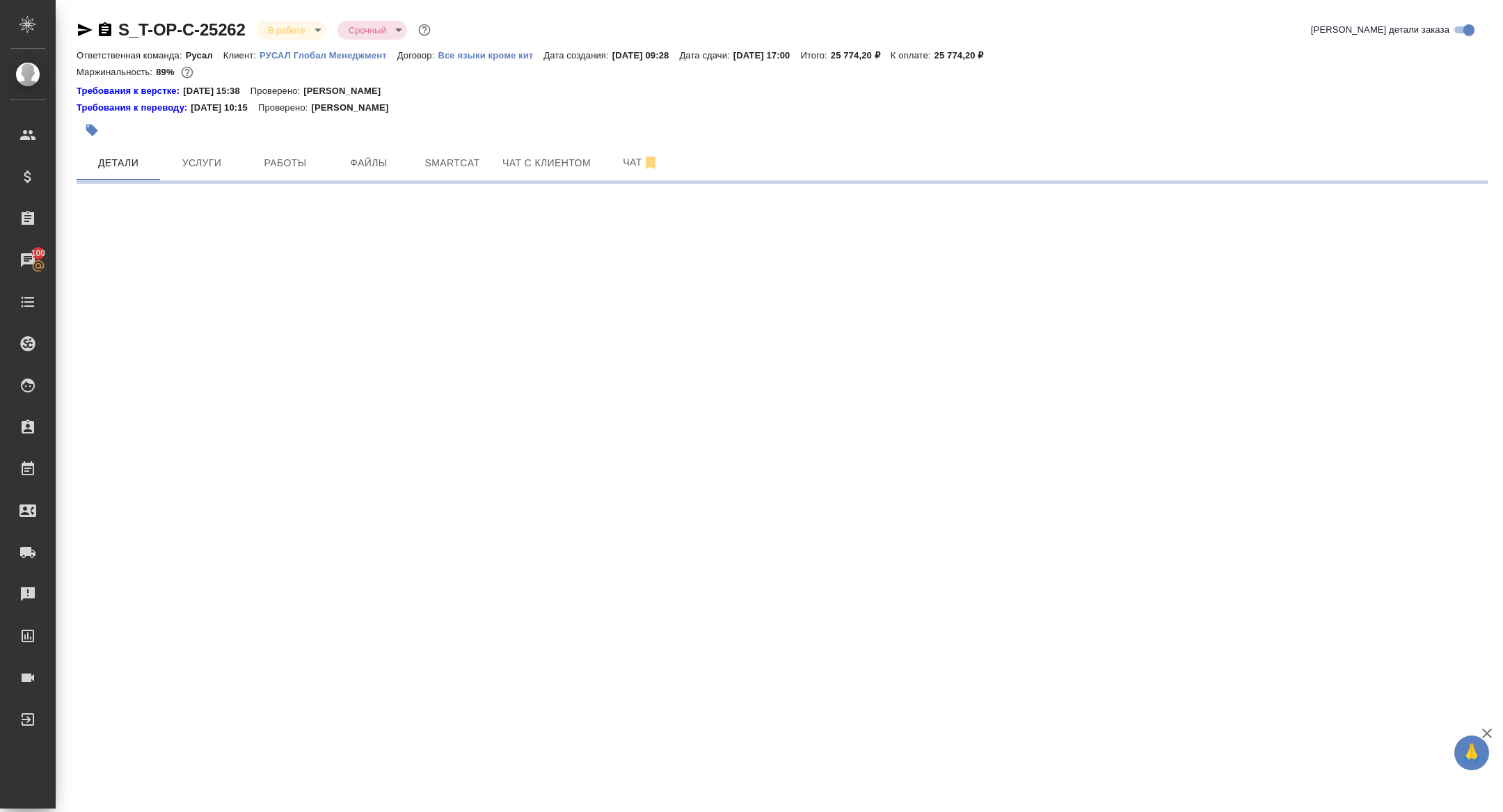
select select "RU"
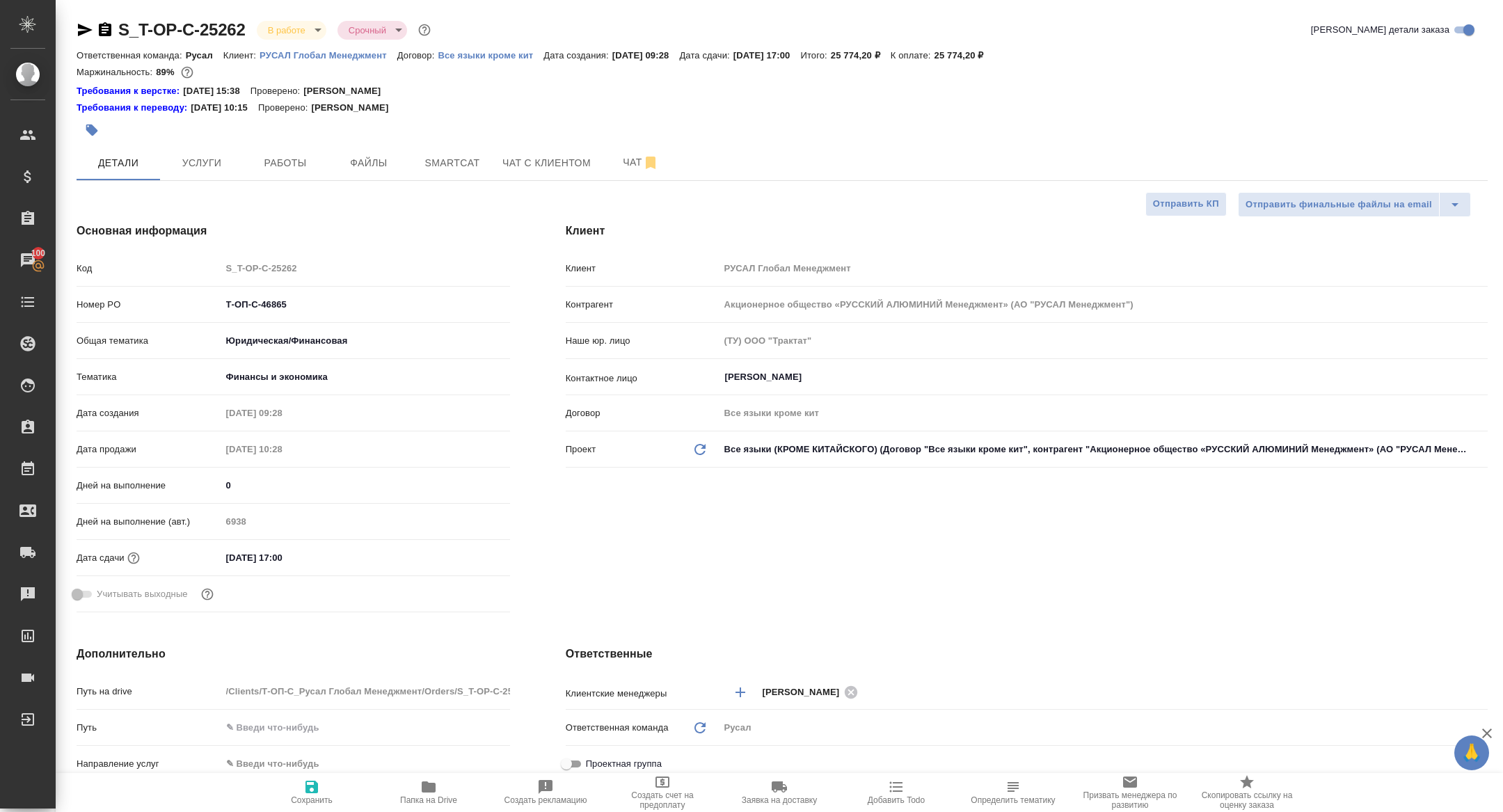
type textarea "x"
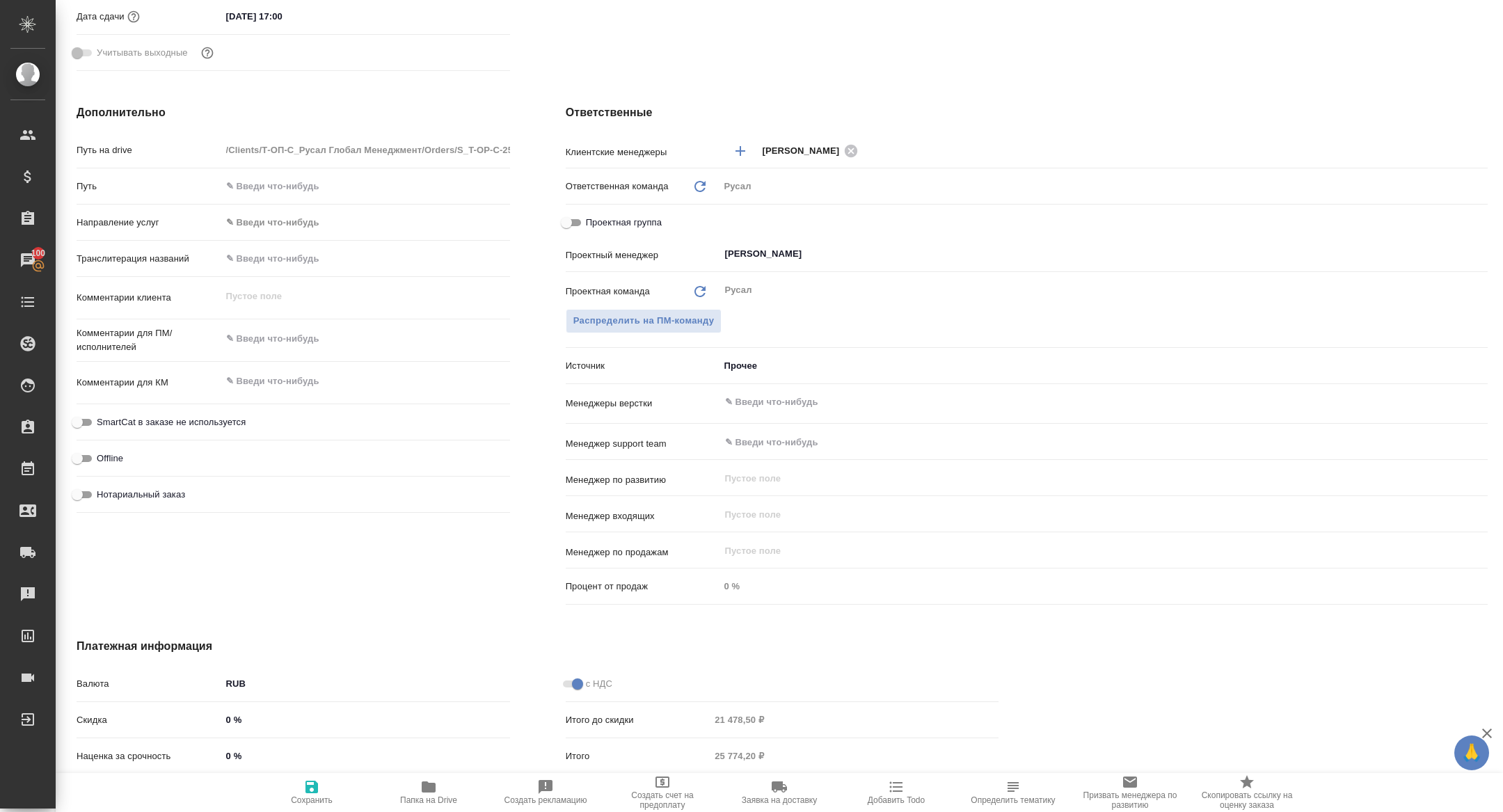
scroll to position [600, 0]
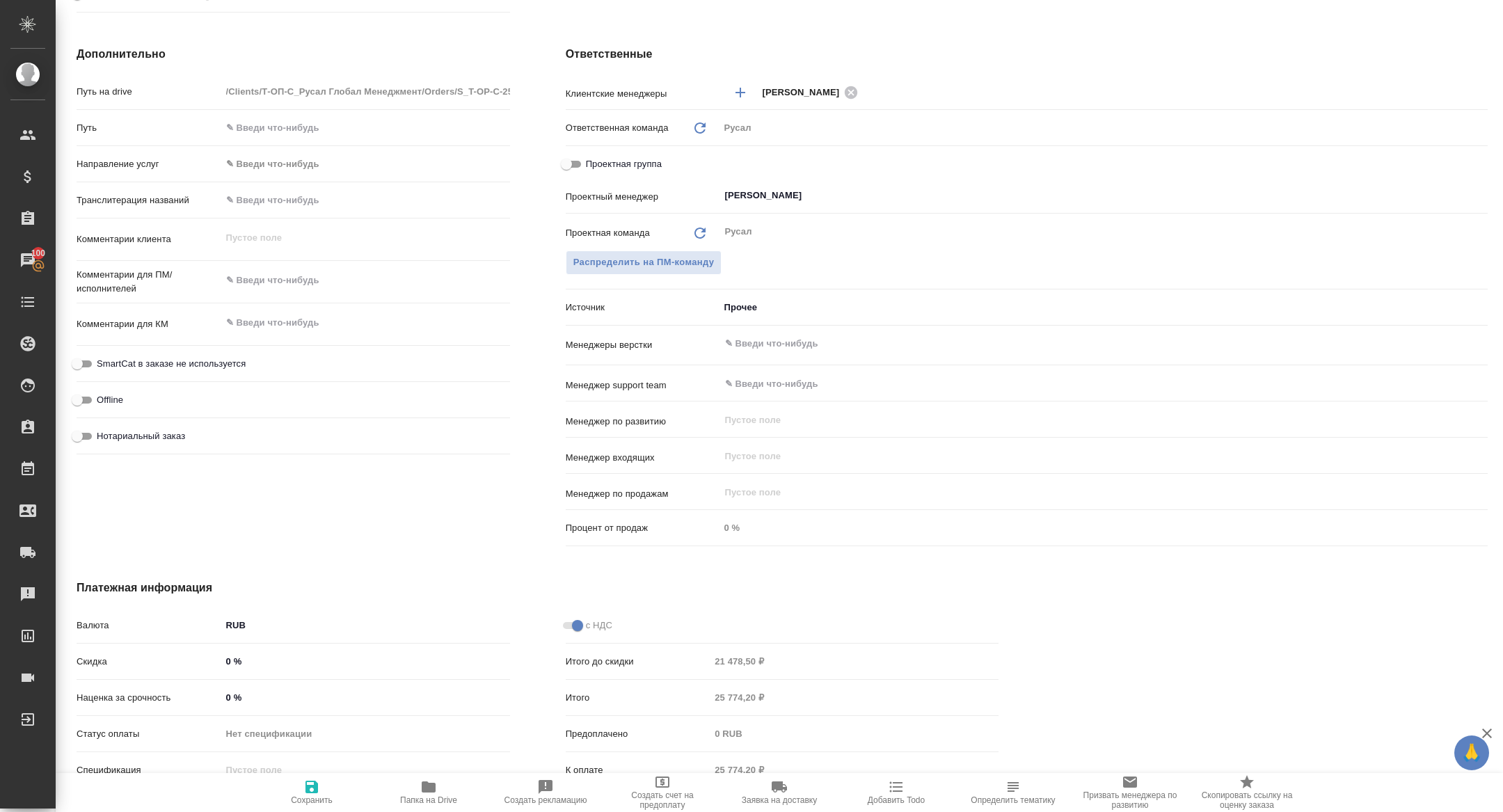
click at [566, 161] on input "Проектная группа" at bounding box center [566, 163] width 50 height 16
checkbox input "true"
type textarea "x"
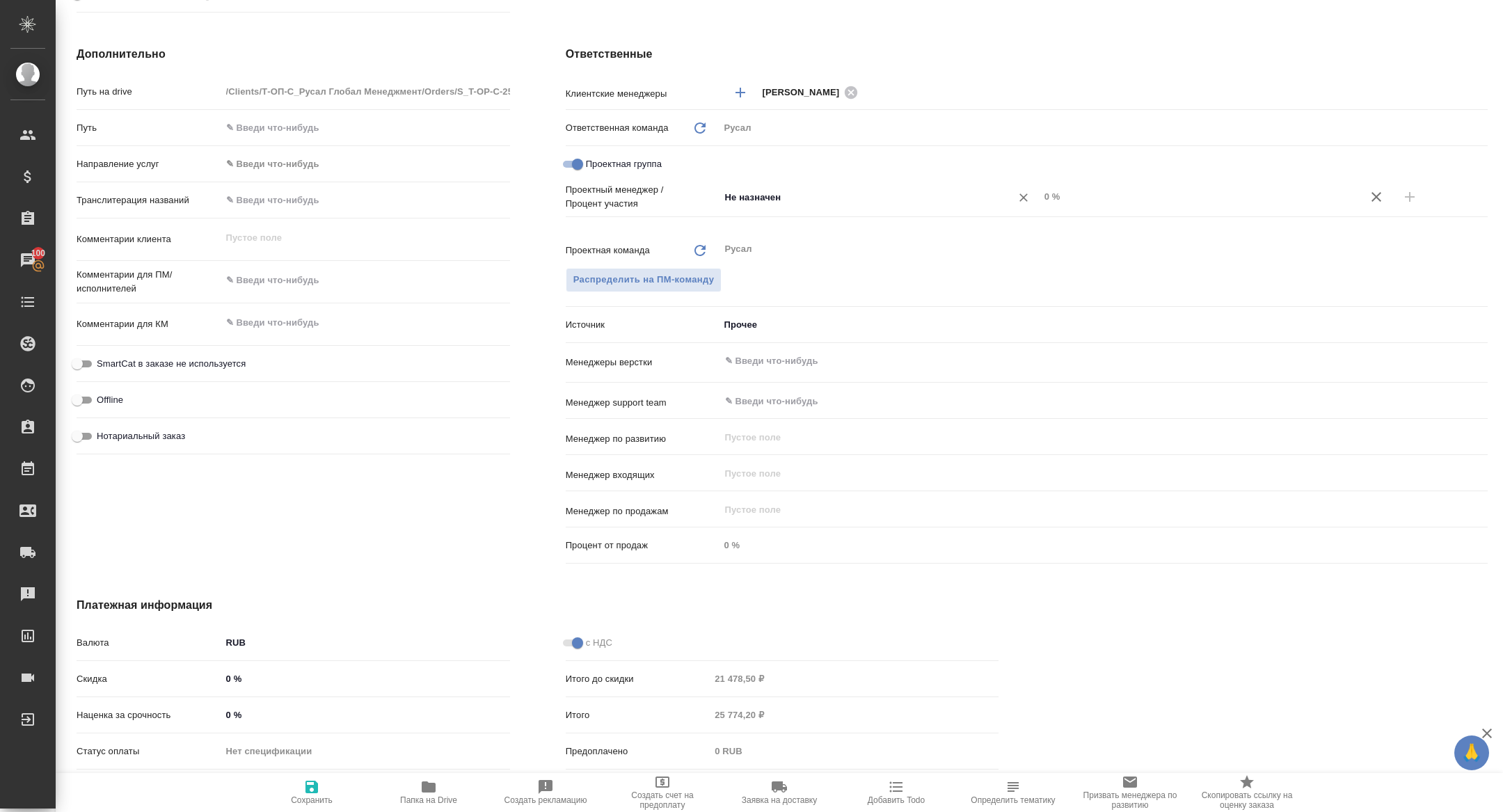
click at [775, 210] on div "Не назначен ​" at bounding box center [879, 198] width 320 height 28
click at [774, 205] on div "Не назначен ​" at bounding box center [879, 196] width 320 height 25
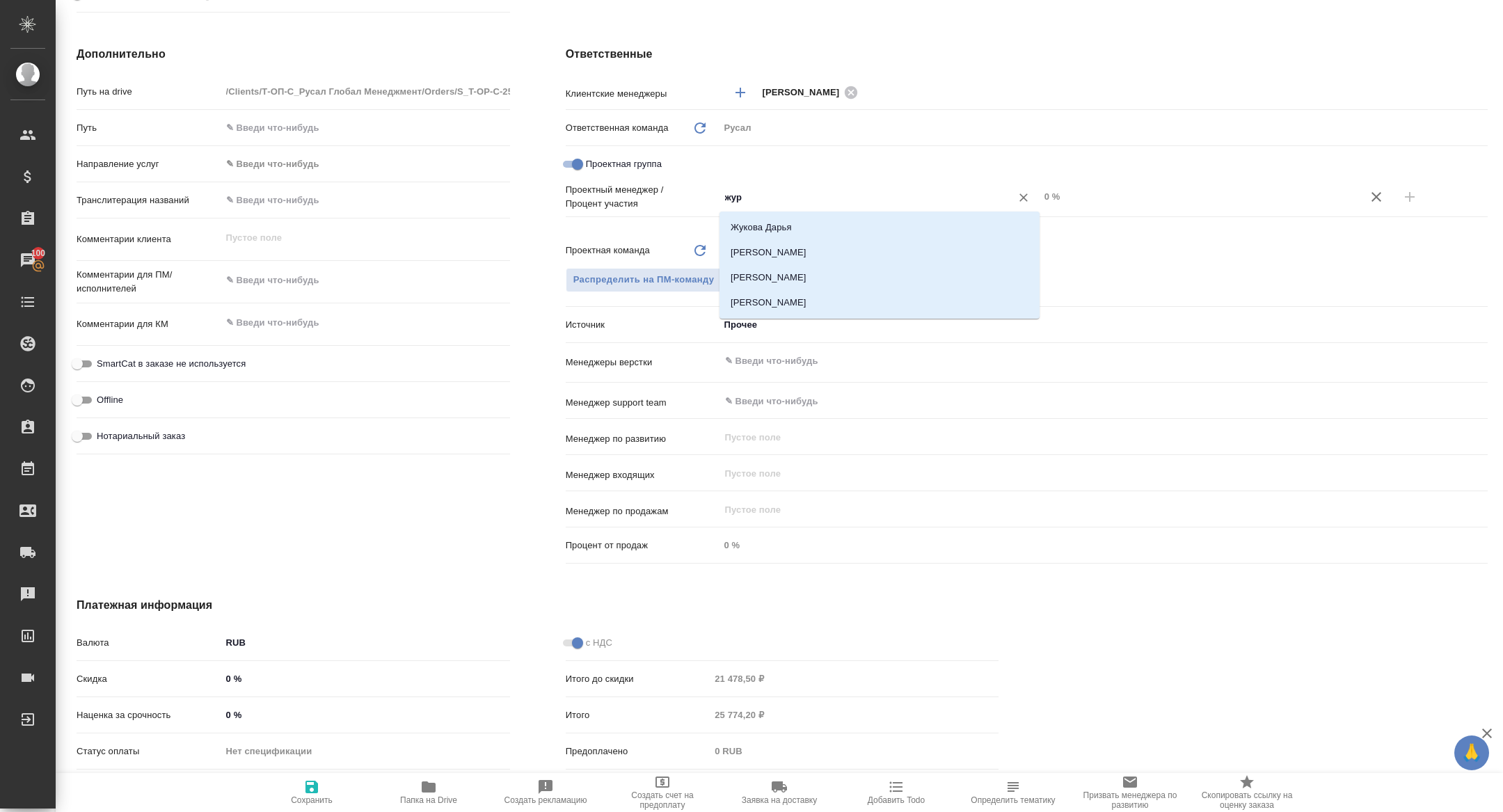
type input "жура"
click at [842, 248] on li "[PERSON_NAME]" at bounding box center [879, 252] width 320 height 25
type textarea "x"
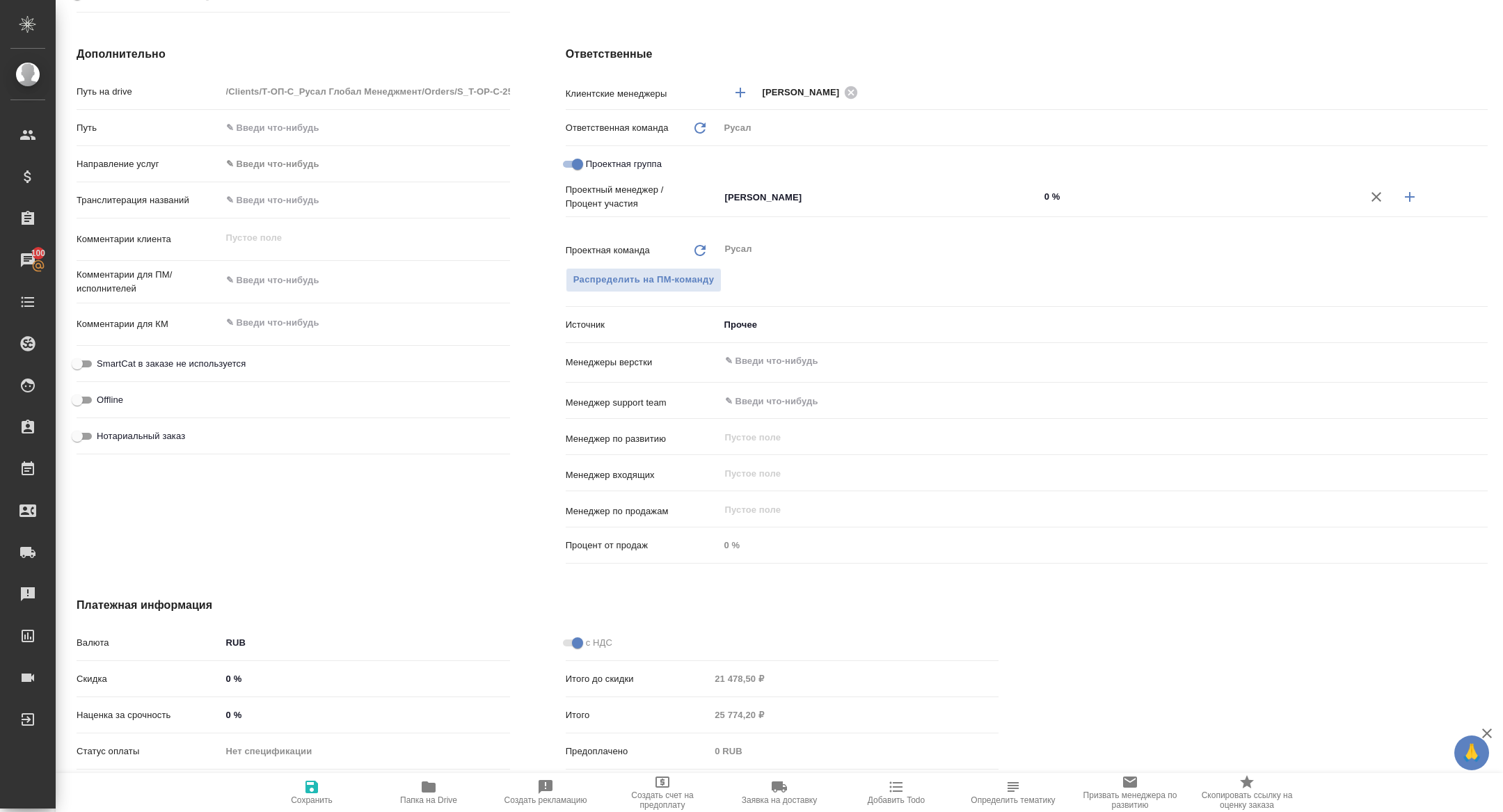
click at [1408, 188] on icon "button" at bounding box center [1410, 196] width 16 height 16
type textarea "x"
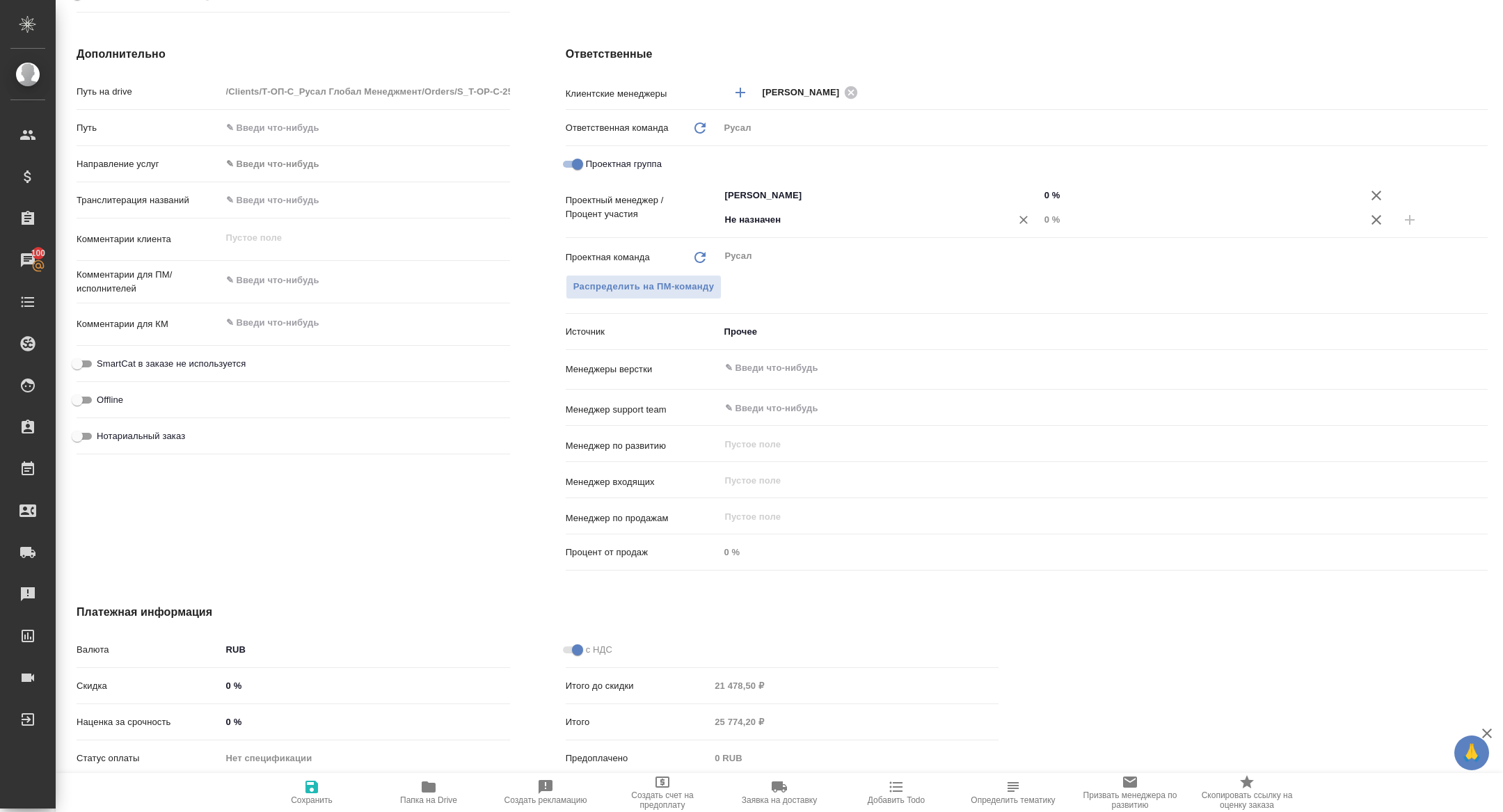
click at [867, 209] on div "Не назначен ​" at bounding box center [879, 219] width 320 height 25
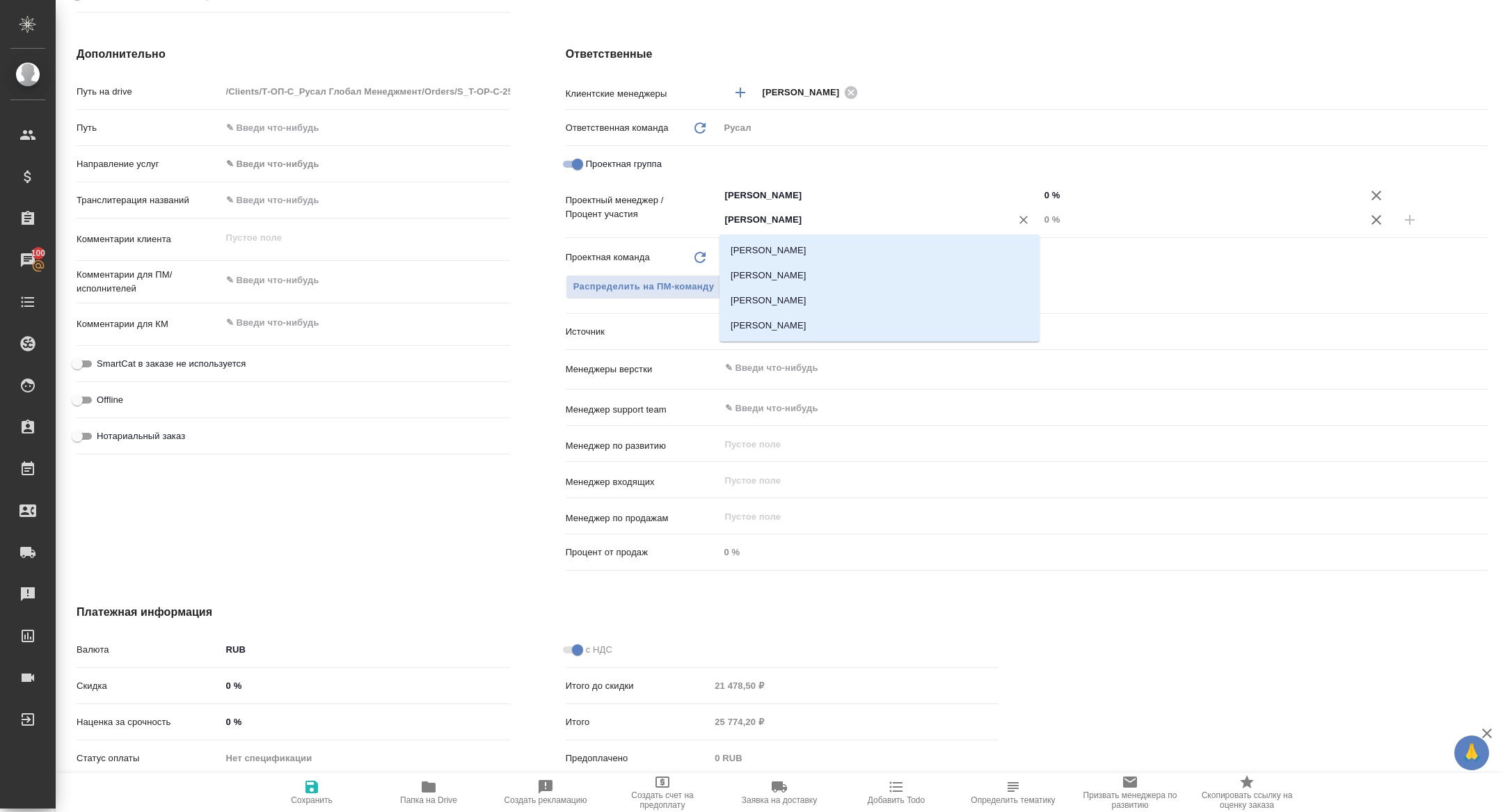
type input "кирилл"
click at [855, 244] on li "[PERSON_NAME]" at bounding box center [879, 250] width 320 height 25
type textarea "x"
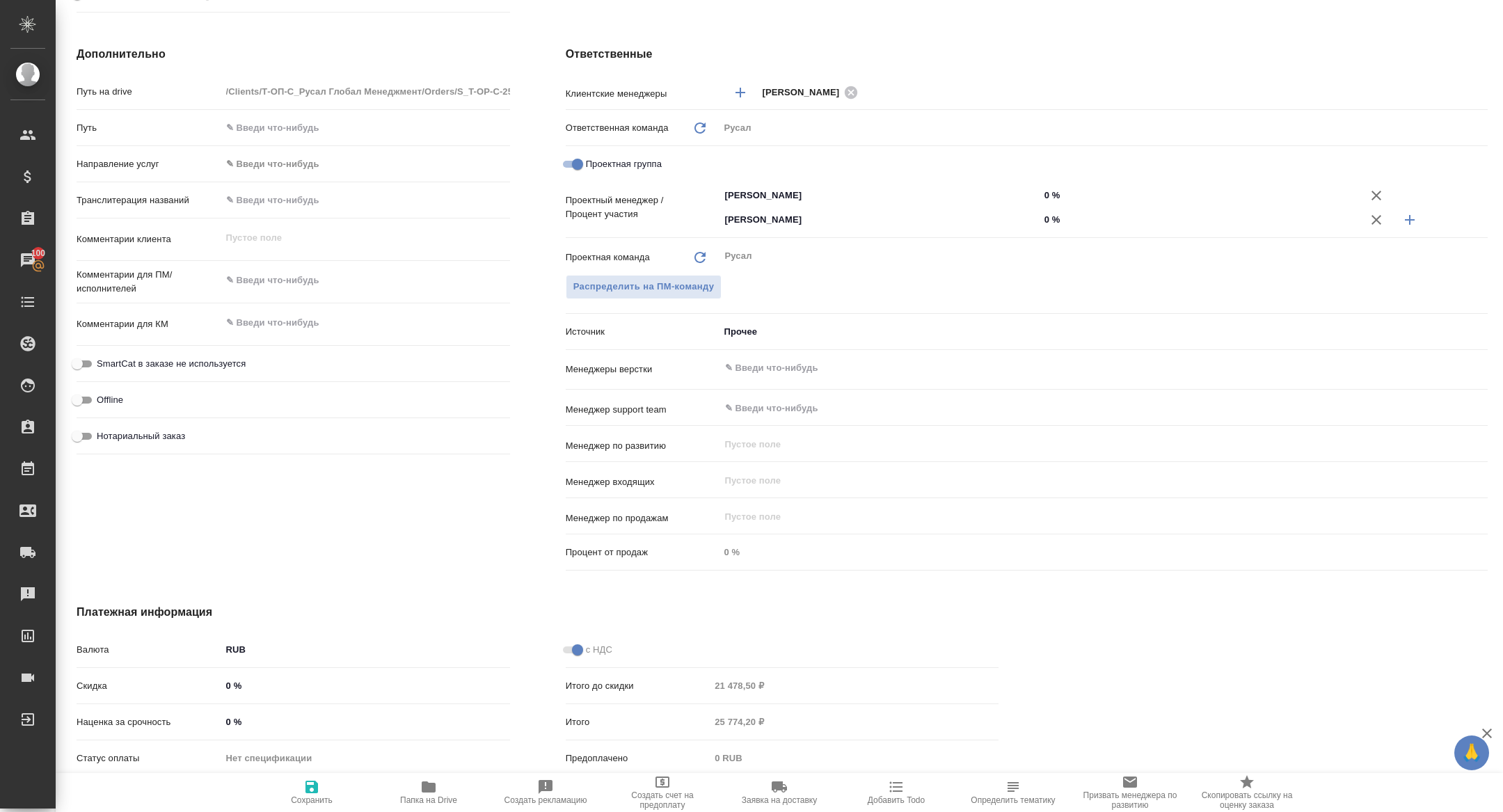
click at [1044, 219] on input "0 %" at bounding box center [1200, 219] width 320 height 20
type textarea "x"
type input "20 %"
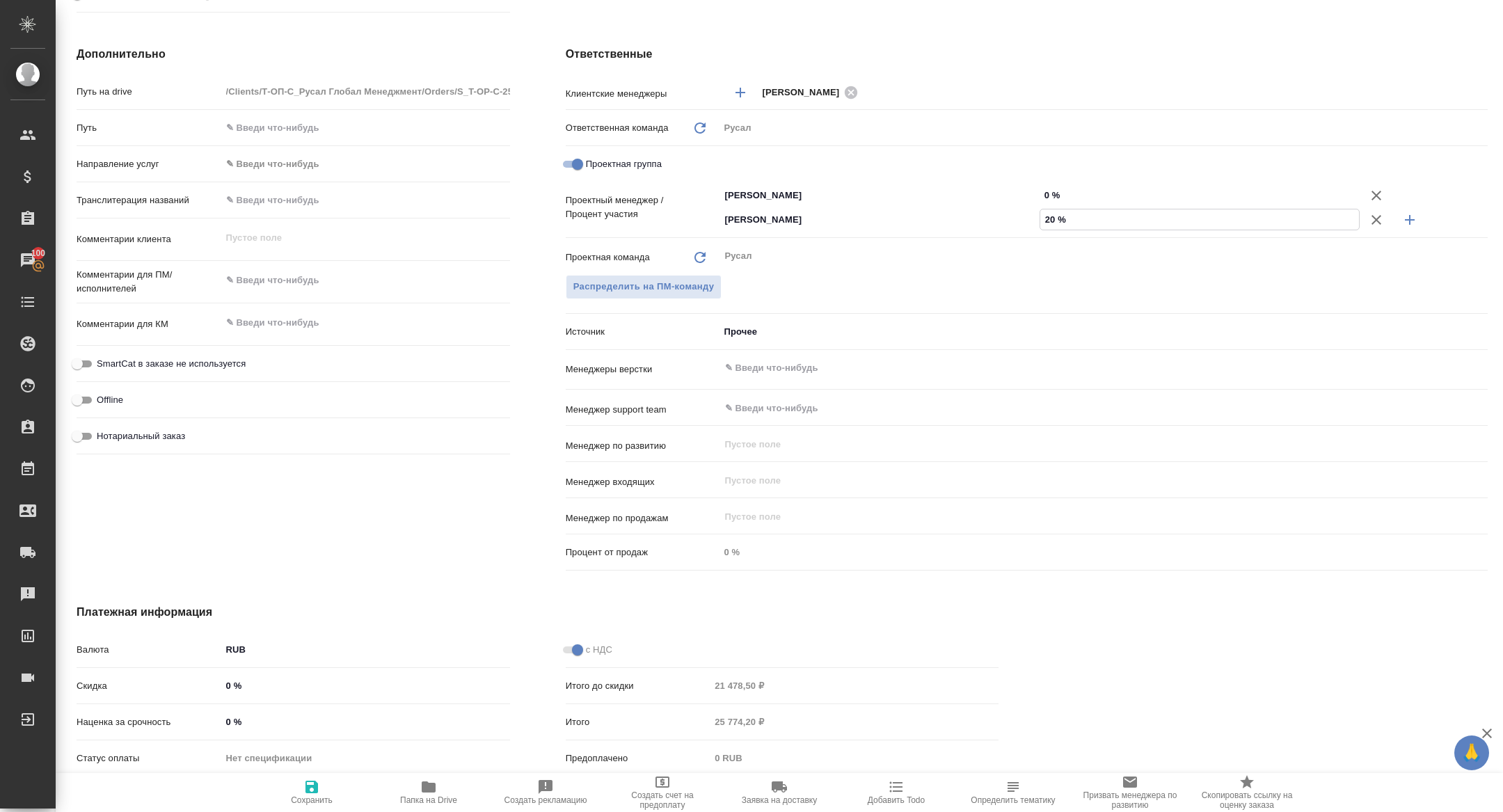
click at [1040, 194] on input "0 %" at bounding box center [1200, 195] width 320 height 20
type textarea "x"
type input "80 %"
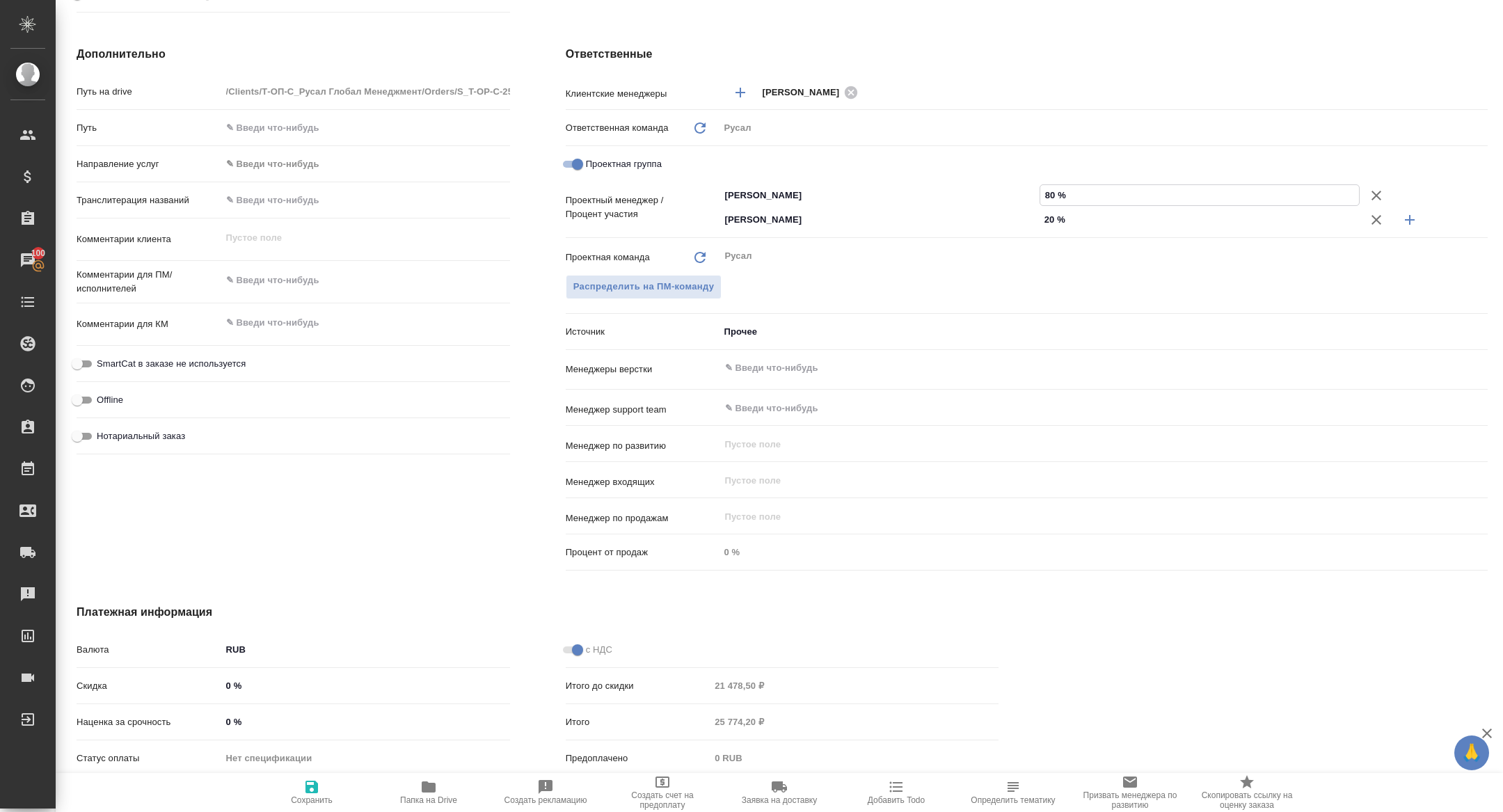
click at [307, 785] on icon "button" at bounding box center [311, 786] width 12 height 12
type textarea "x"
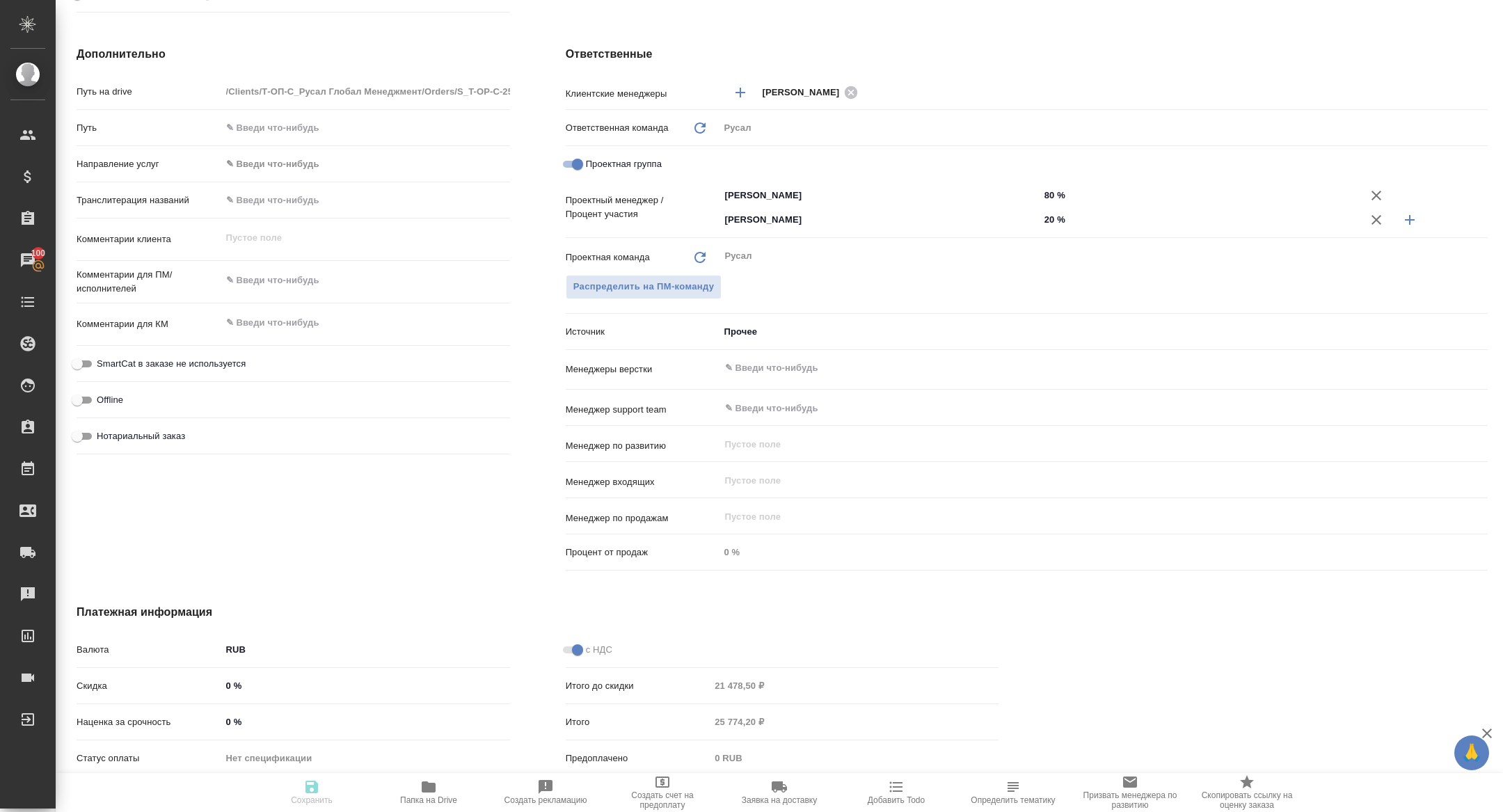
type textarea "x"
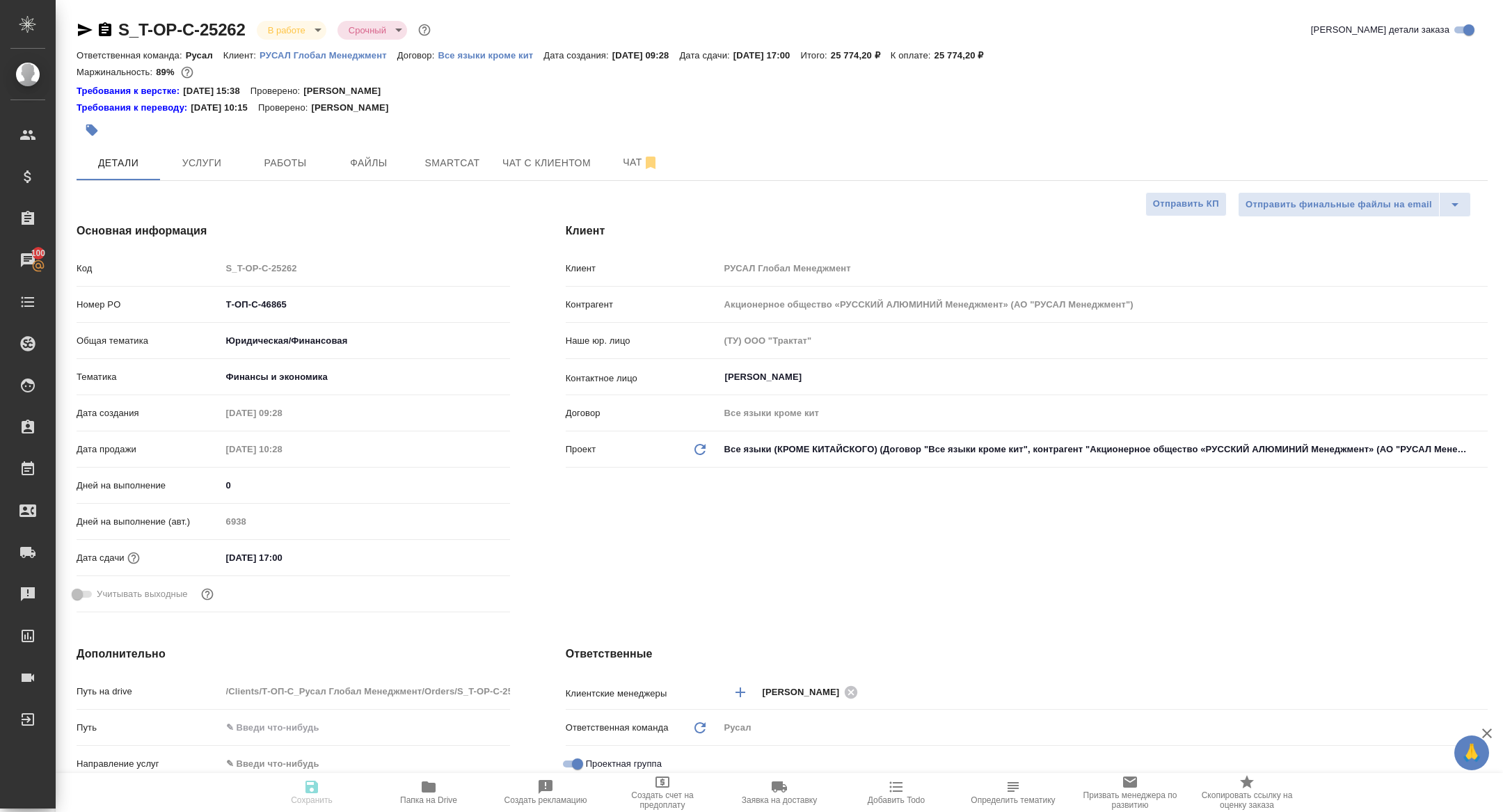
type textarea "x"
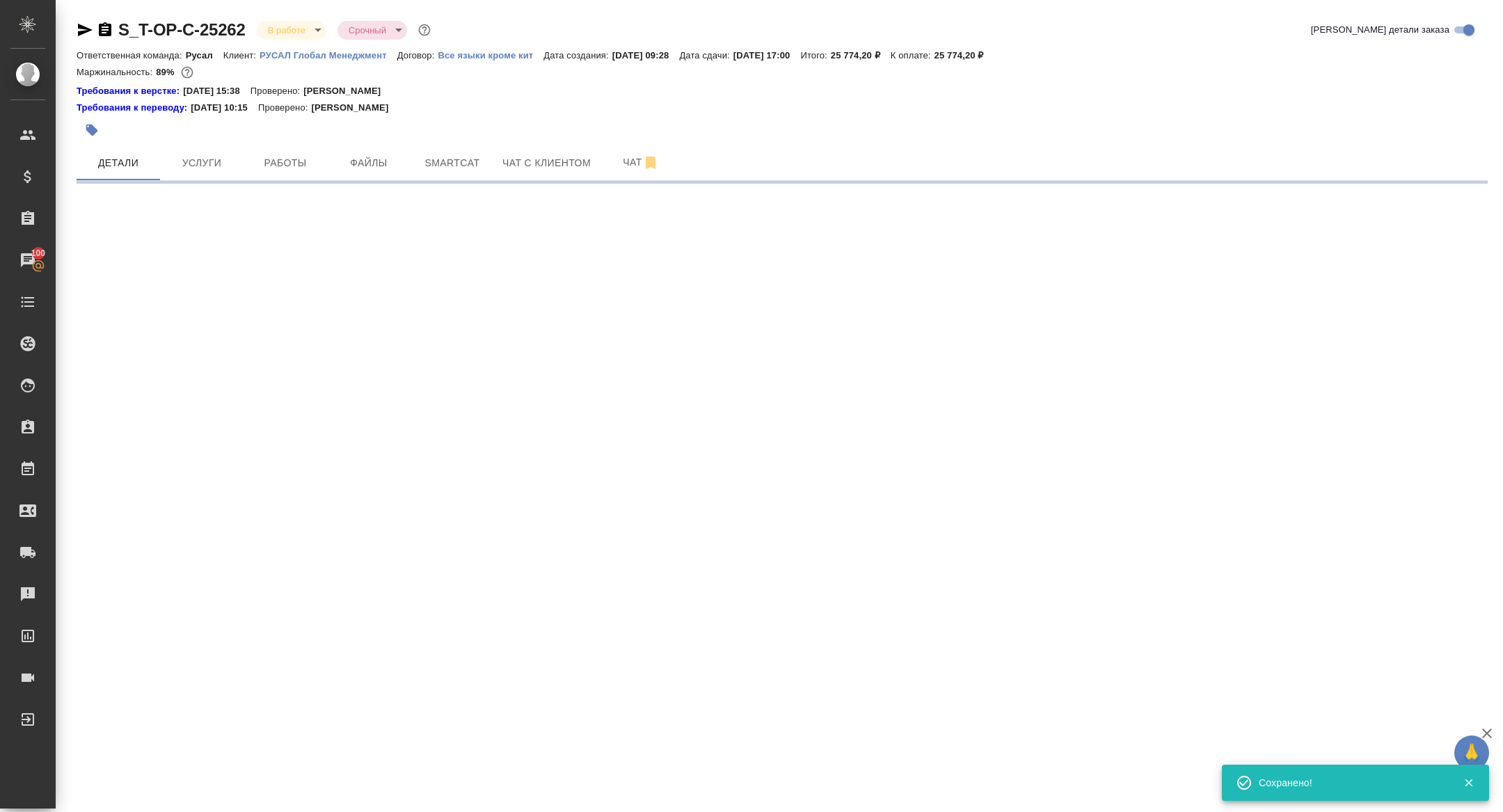
select select "RU"
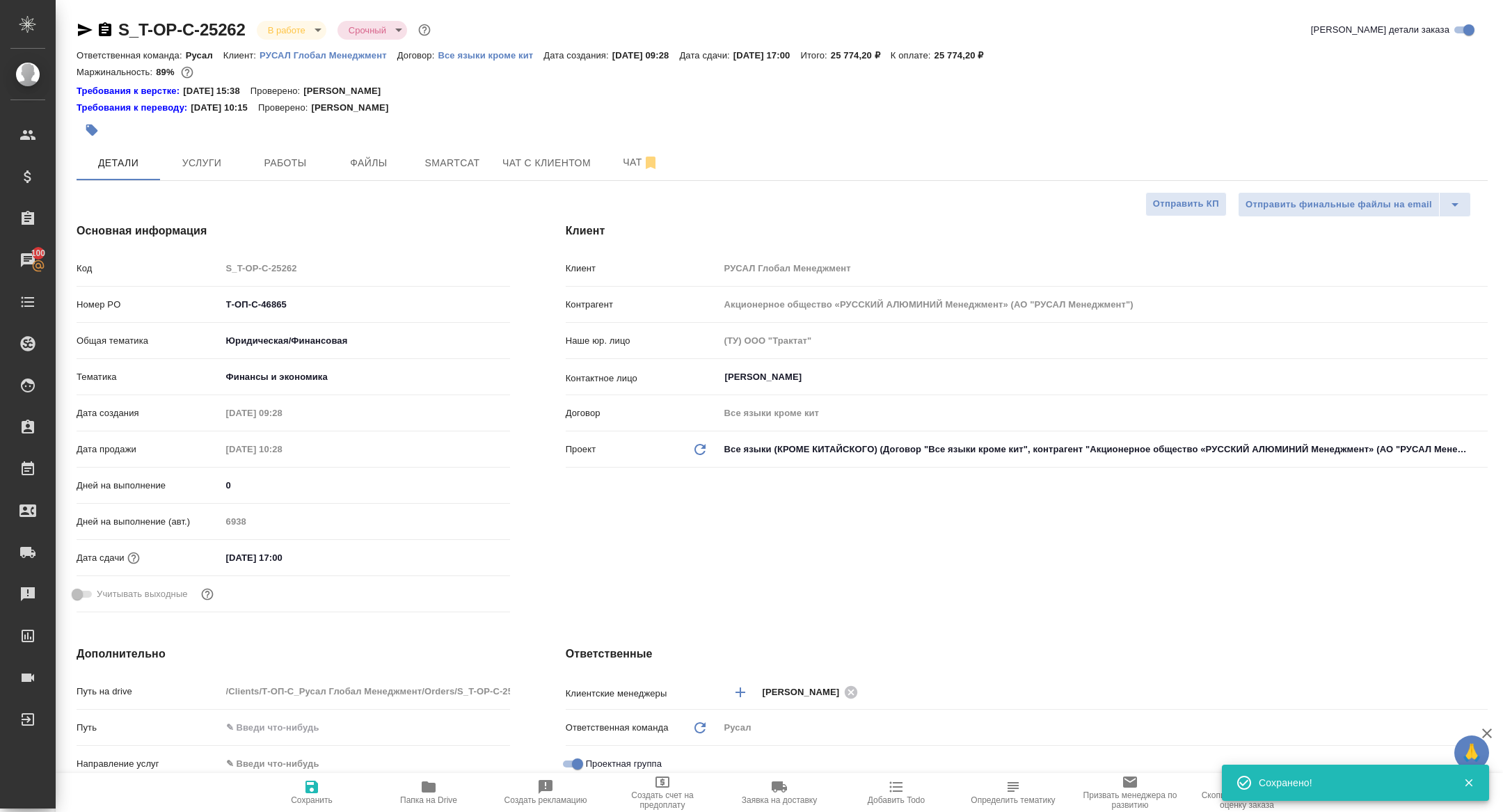
type textarea "x"
